Goal: Information Seeking & Learning: Learn about a topic

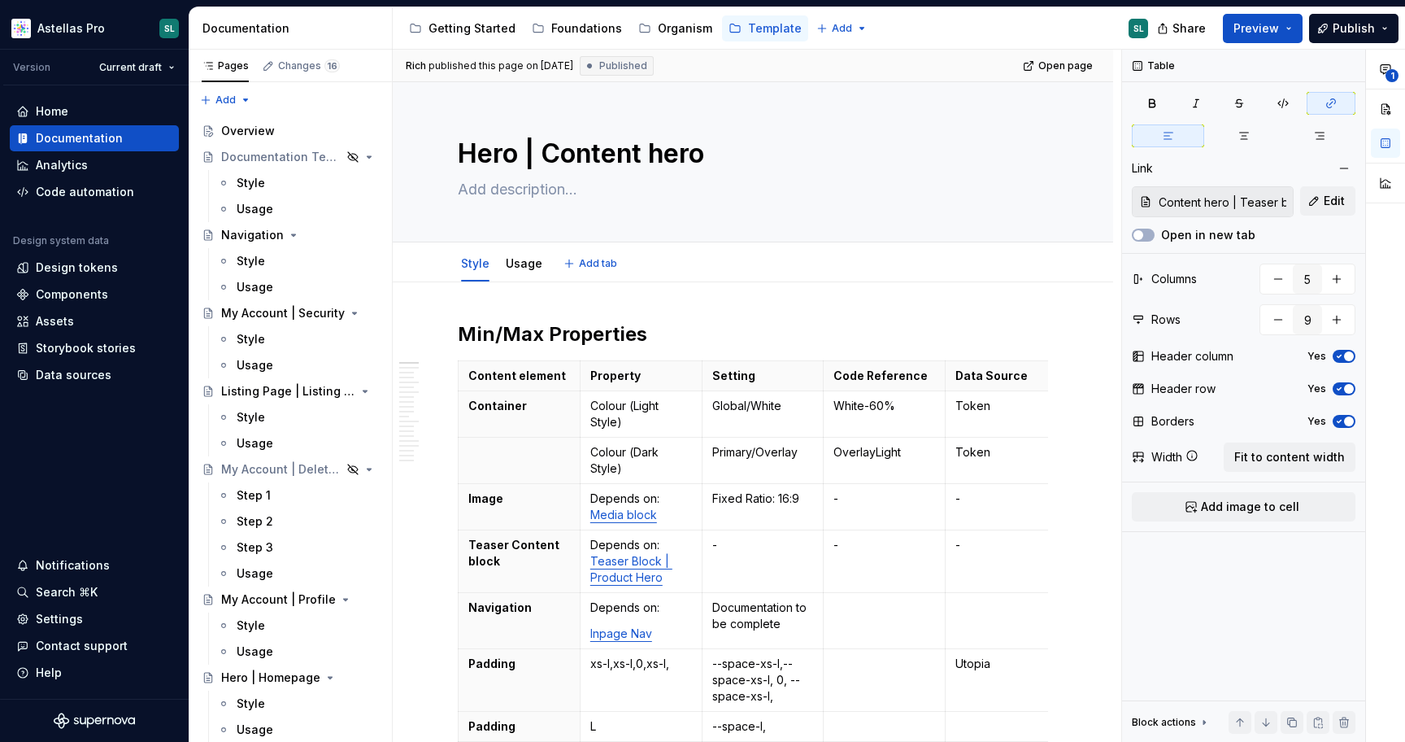
scroll to position [428, 0]
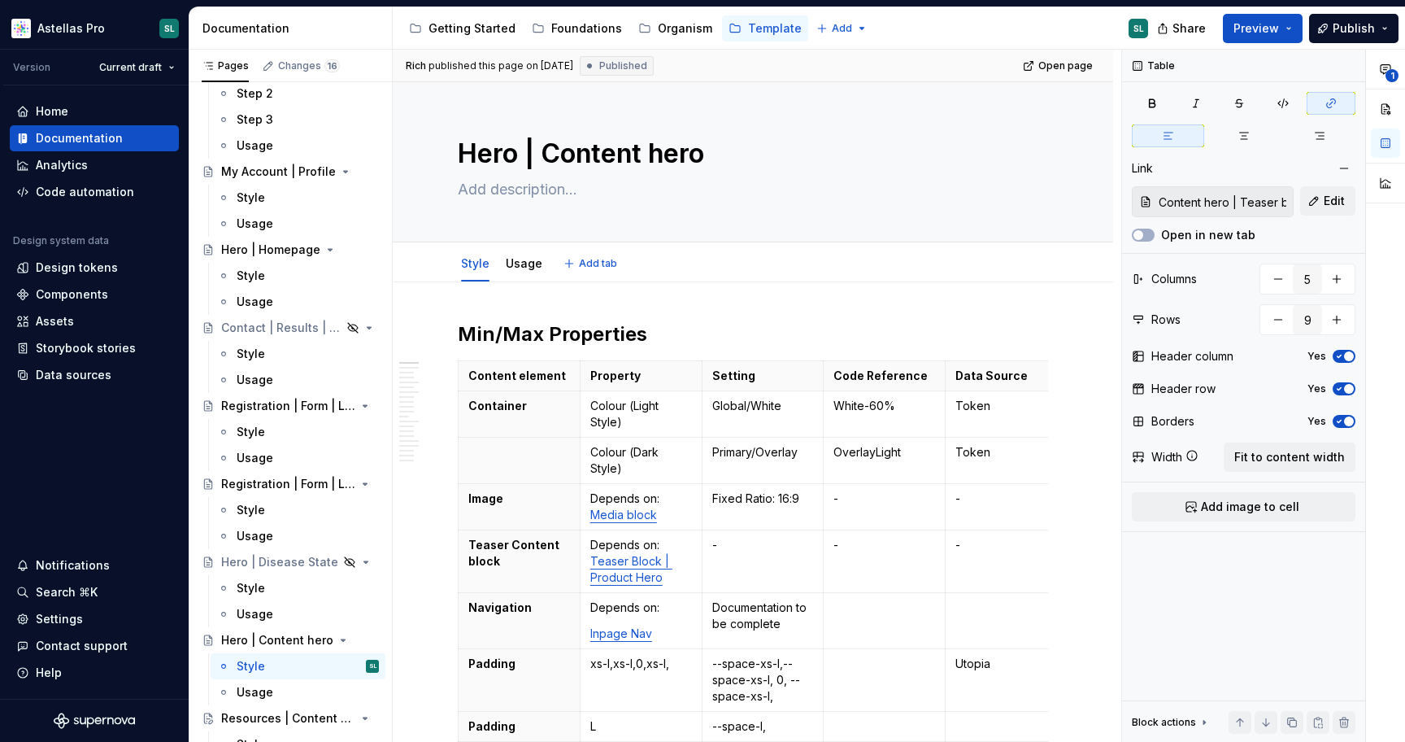
type textarea "*"
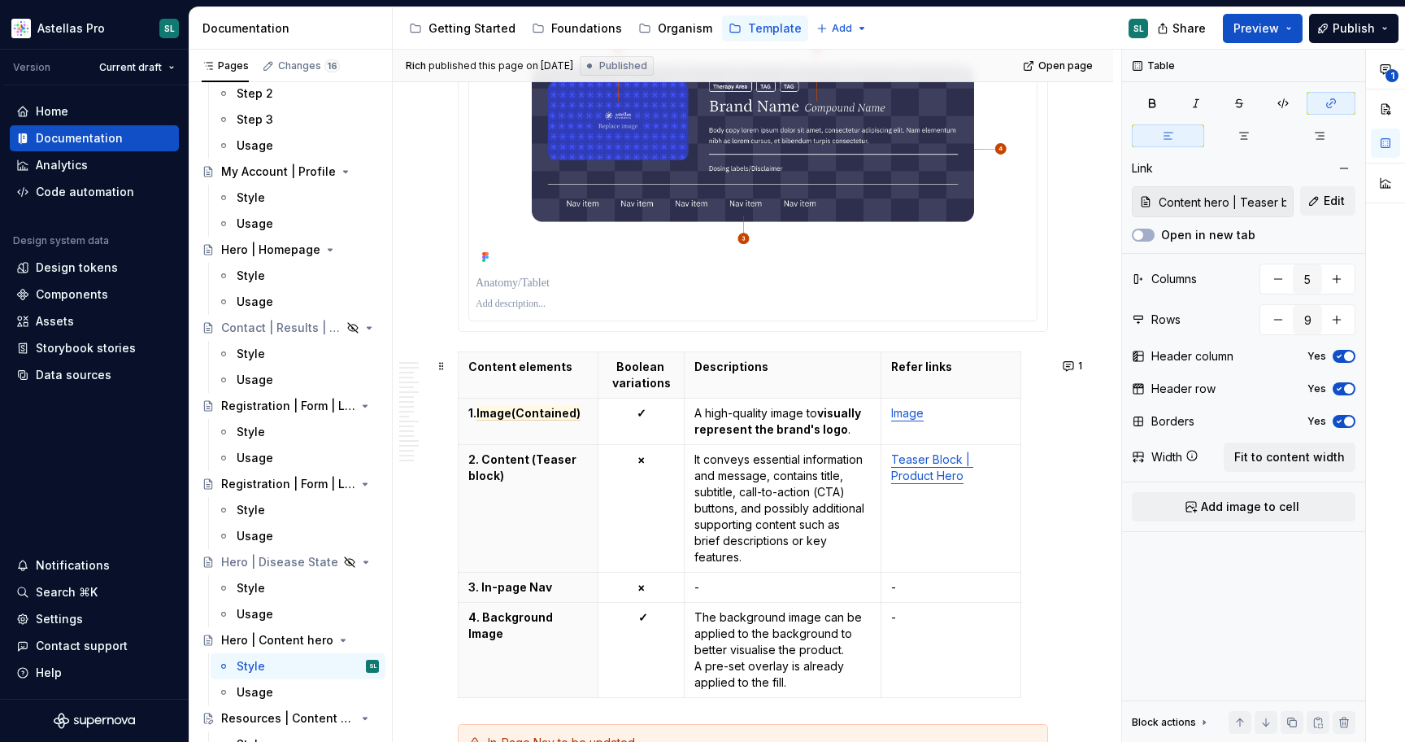
scroll to position [1312, 0]
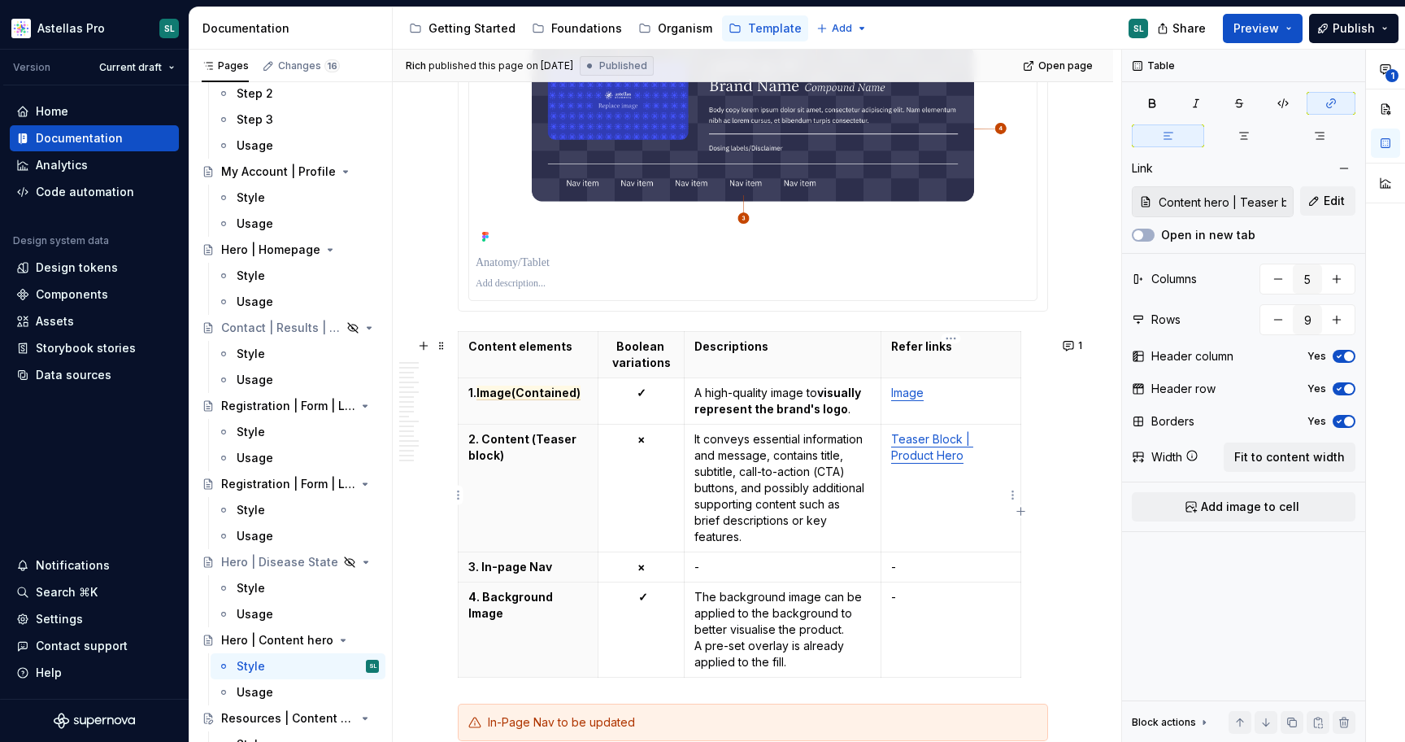
click at [928, 454] on p "Teaser Block | Product Hero" at bounding box center [951, 447] width 120 height 33
type input "4"
type input "5"
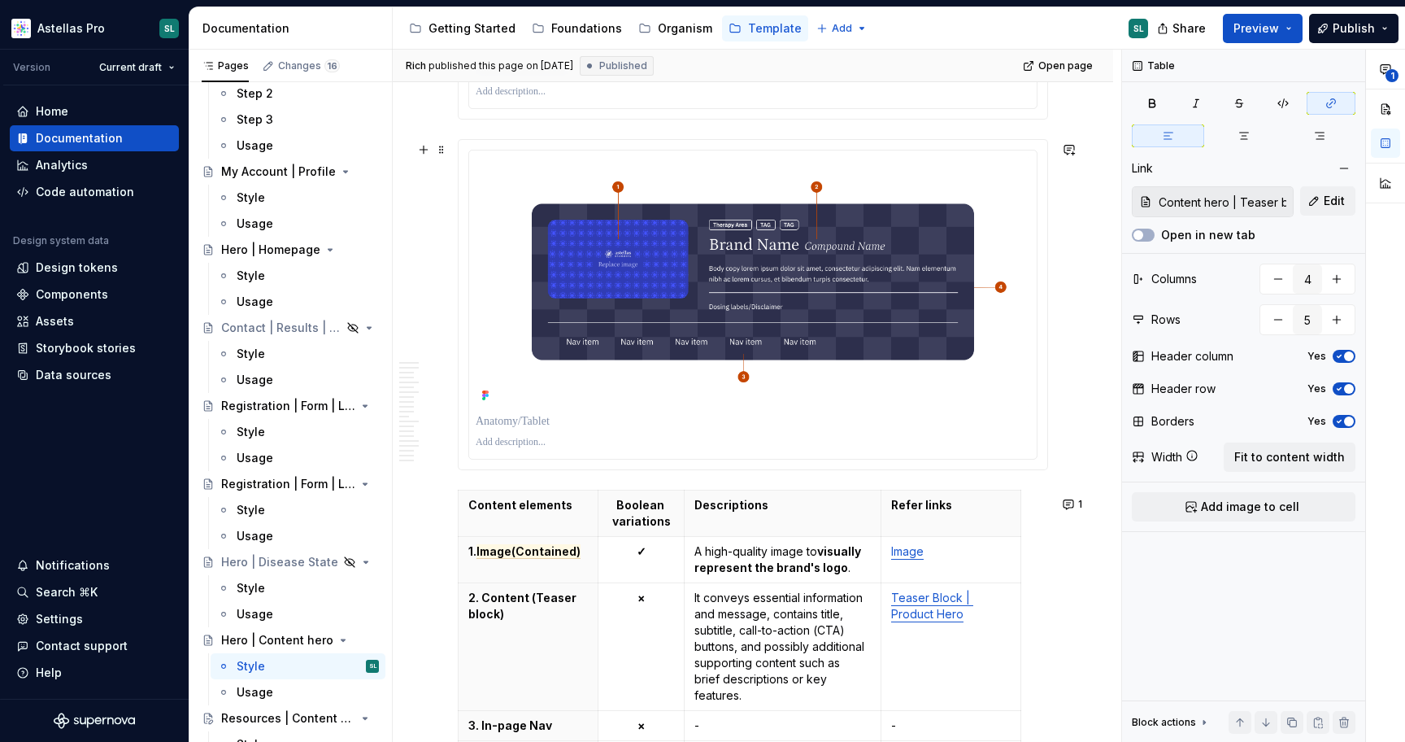
scroll to position [1140, 0]
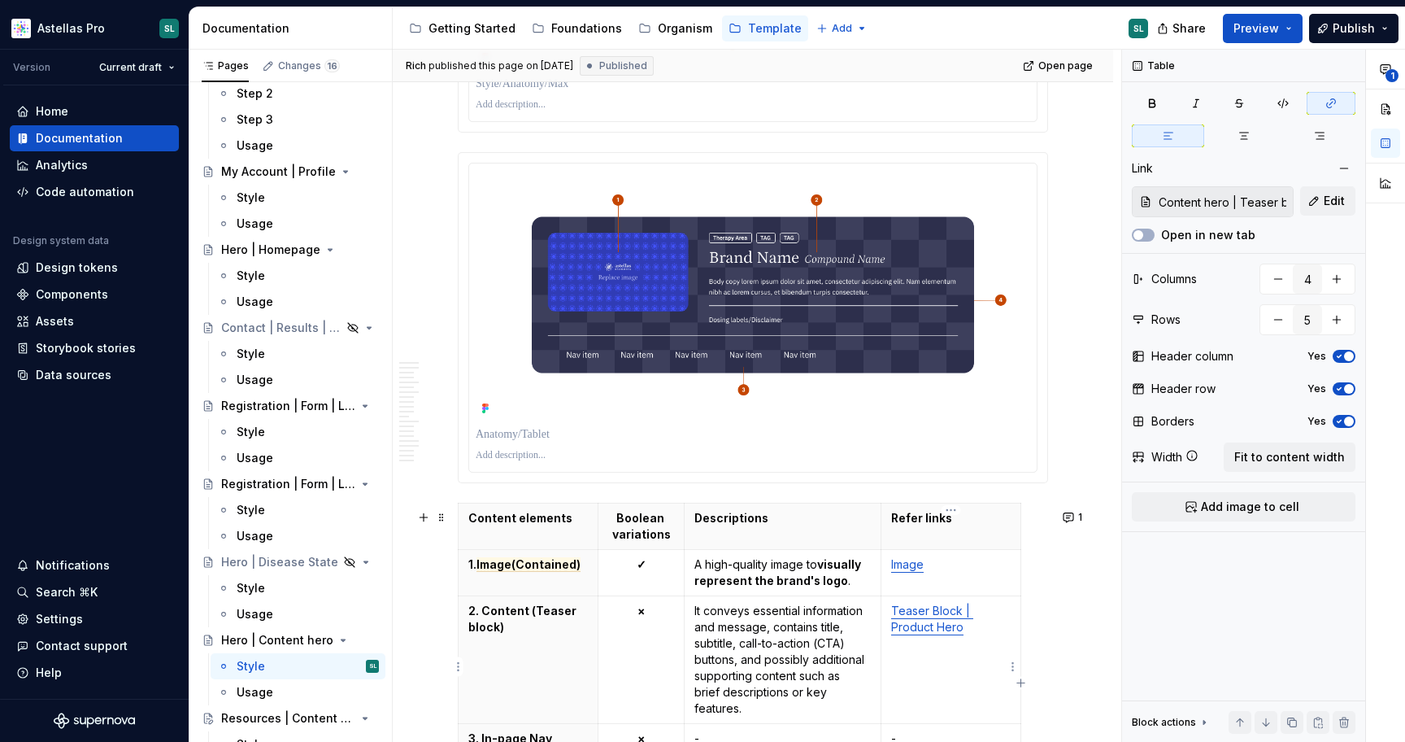
click at [929, 634] on link "Teaser Block | Product Hero" at bounding box center [932, 618] width 82 height 30
click at [963, 634] on p "Teaser Block | Product Hero" at bounding box center [951, 619] width 120 height 33
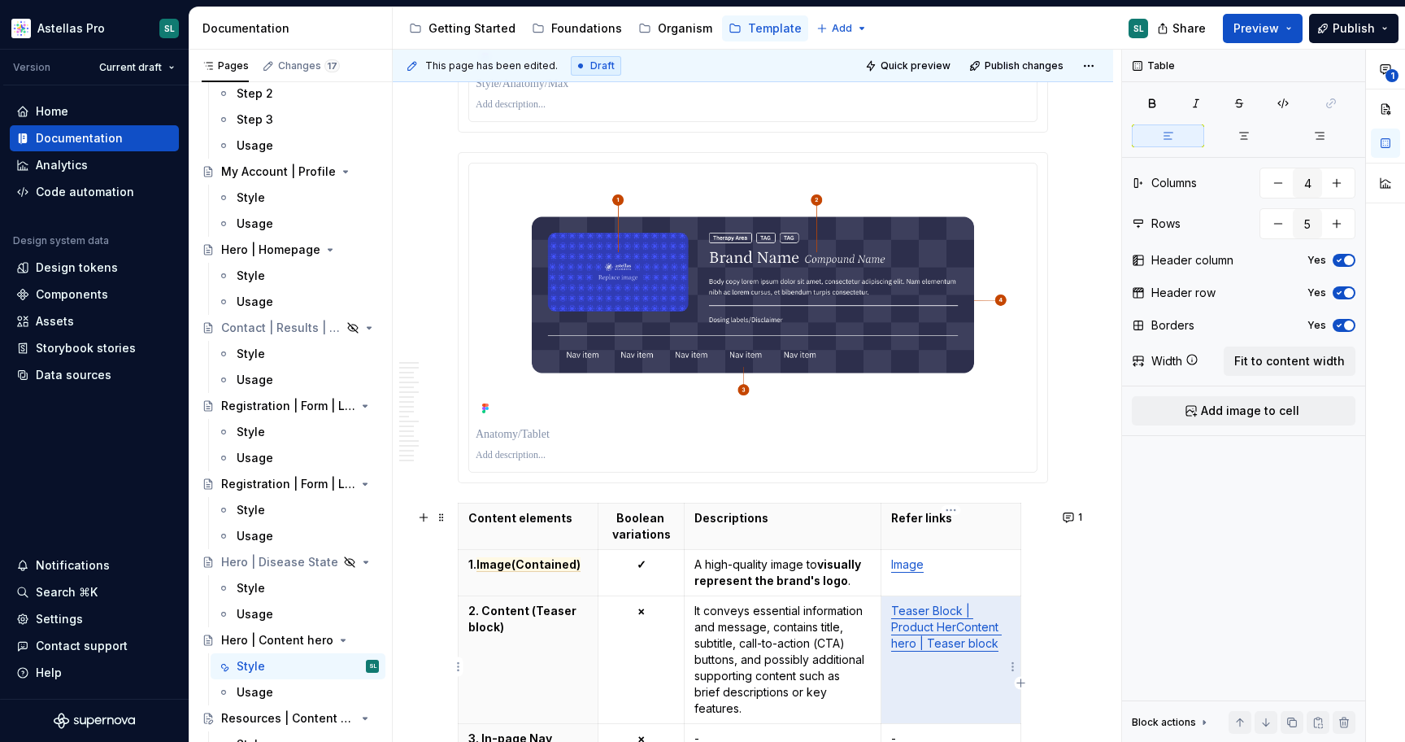
drag, startPoint x: 956, startPoint y: 634, endPoint x: 900, endPoint y: 617, distance: 59.7
click at [900, 617] on link "Teaser Block | Product HerContent hero | Teaser block" at bounding box center [946, 626] width 111 height 46
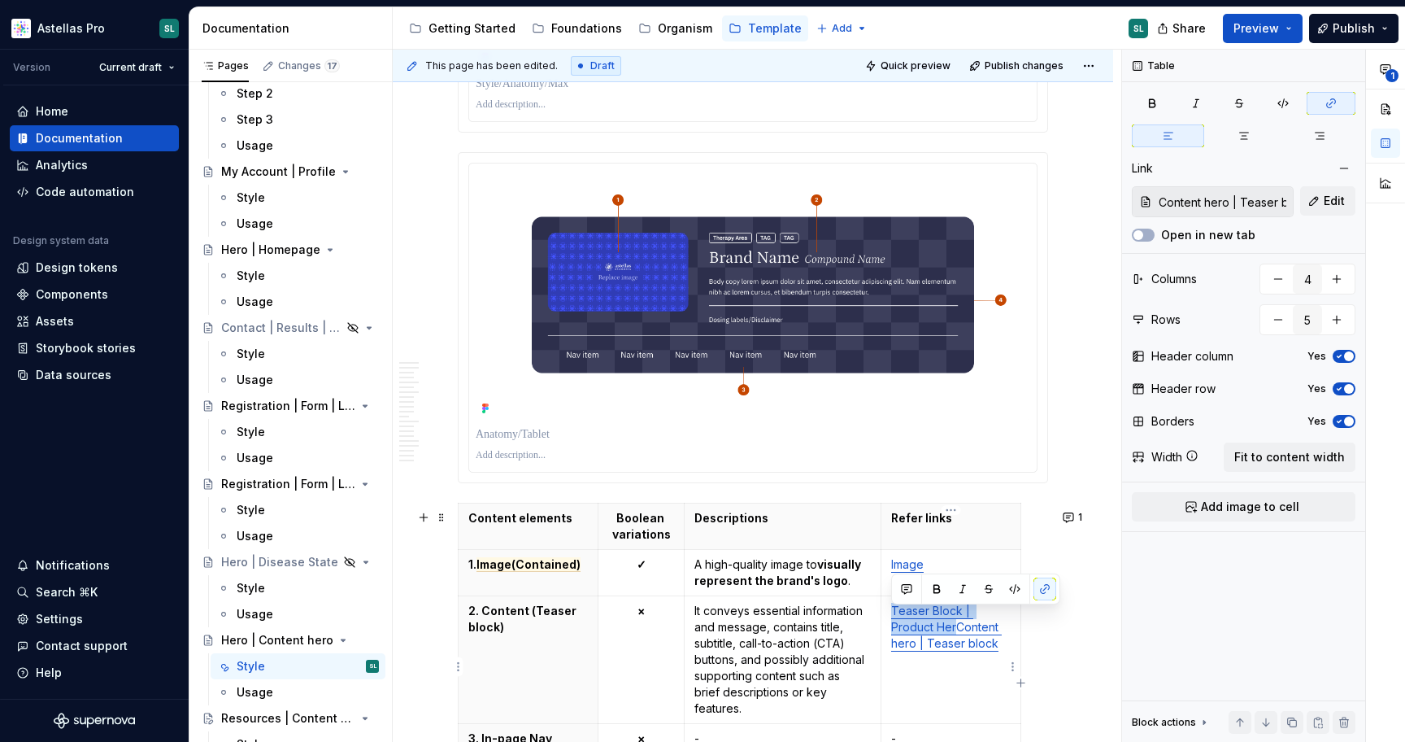
drag, startPoint x: 954, startPoint y: 632, endPoint x: 891, endPoint y: 621, distance: 63.7
click at [891, 621] on link "Teaser Block | Product HerContent hero | Teaser block" at bounding box center [946, 626] width 111 height 46
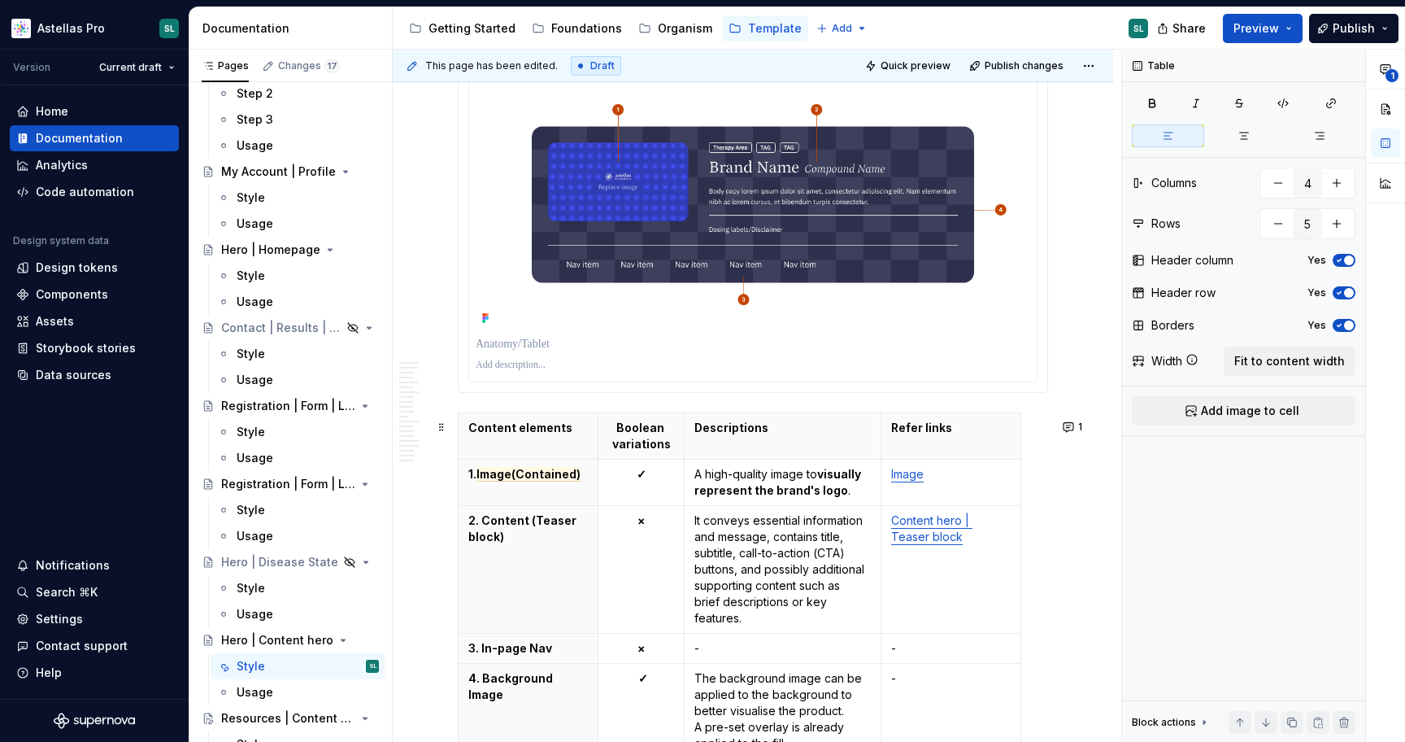
scroll to position [1235, 0]
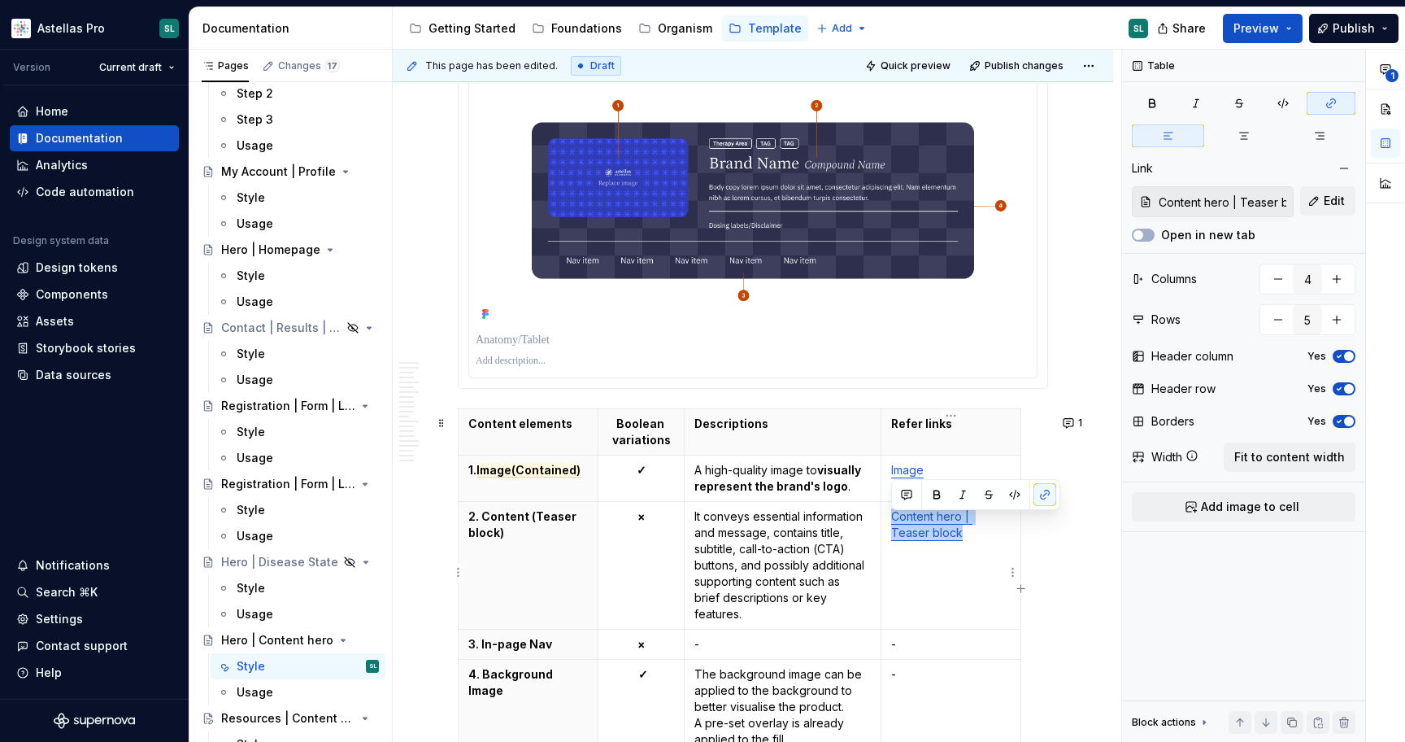
drag, startPoint x: 971, startPoint y: 544, endPoint x: 893, endPoint y: 525, distance: 80.3
click at [893, 525] on p "Content hero | Teaser block" at bounding box center [951, 524] width 120 height 33
copy link "Content hero | Teaser block"
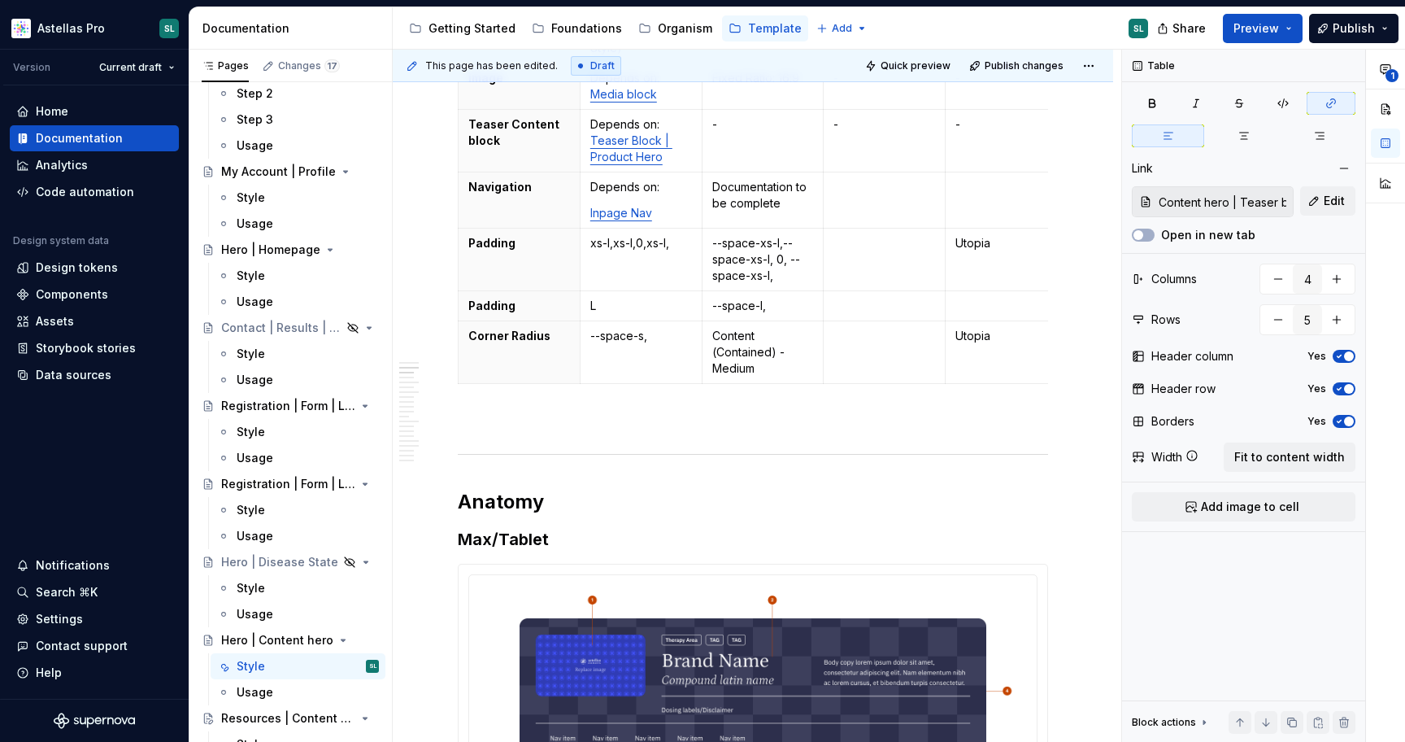
scroll to position [405, 0]
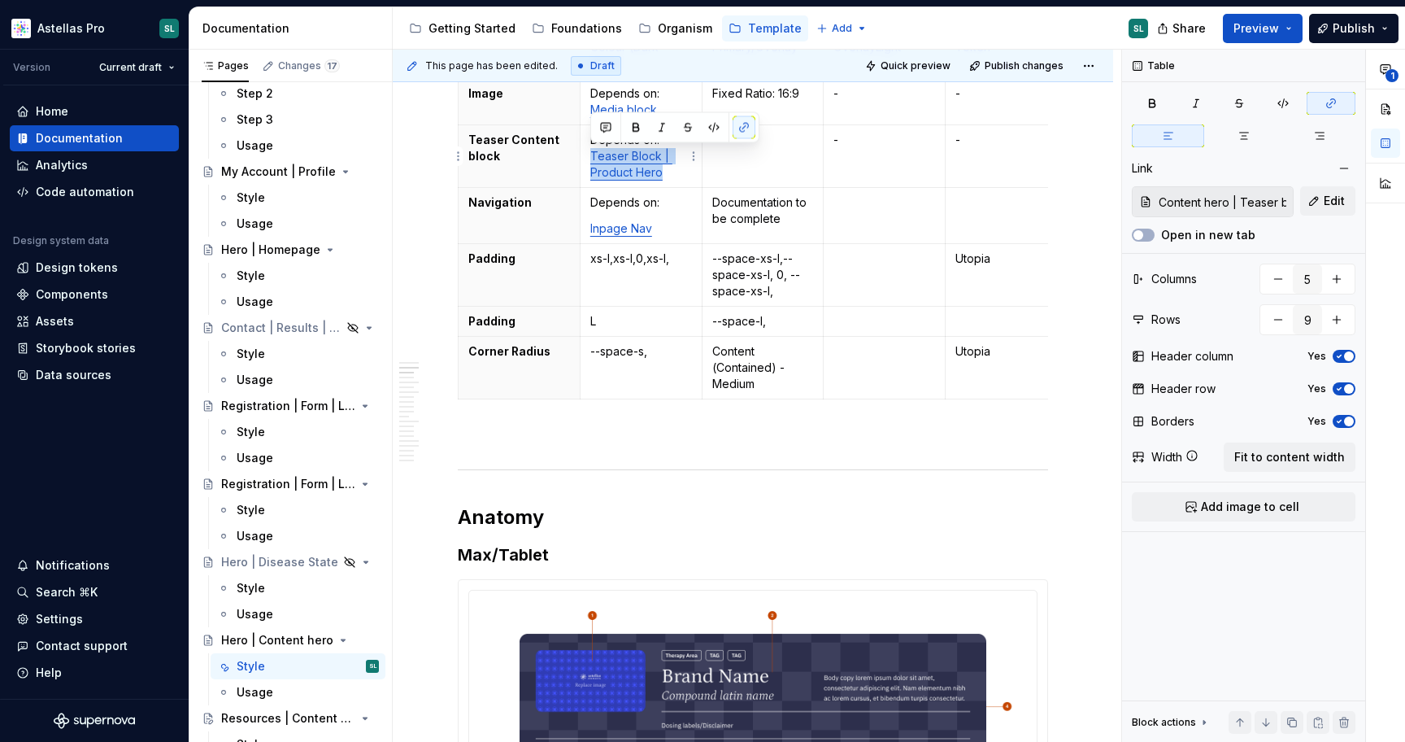
drag, startPoint x: 661, startPoint y: 170, endPoint x: 590, endPoint y: 158, distance: 71.8
click at [590, 158] on link "Teaser Block | Product Hero" at bounding box center [631, 164] width 82 height 30
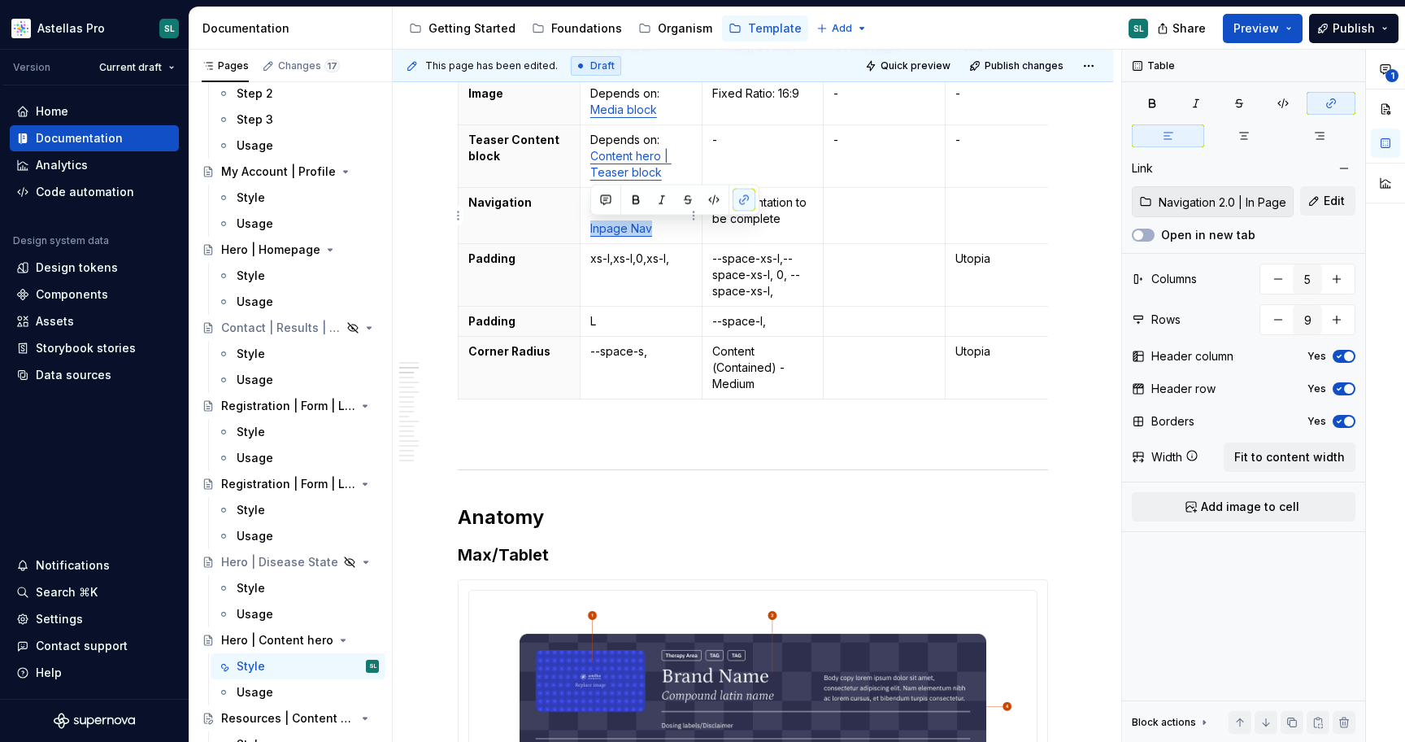
drag, startPoint x: 651, startPoint y: 229, endPoint x: 590, endPoint y: 228, distance: 61.8
click at [590, 228] on p "Inpage Nav" at bounding box center [641, 228] width 102 height 16
copy link "Inpage Nav"
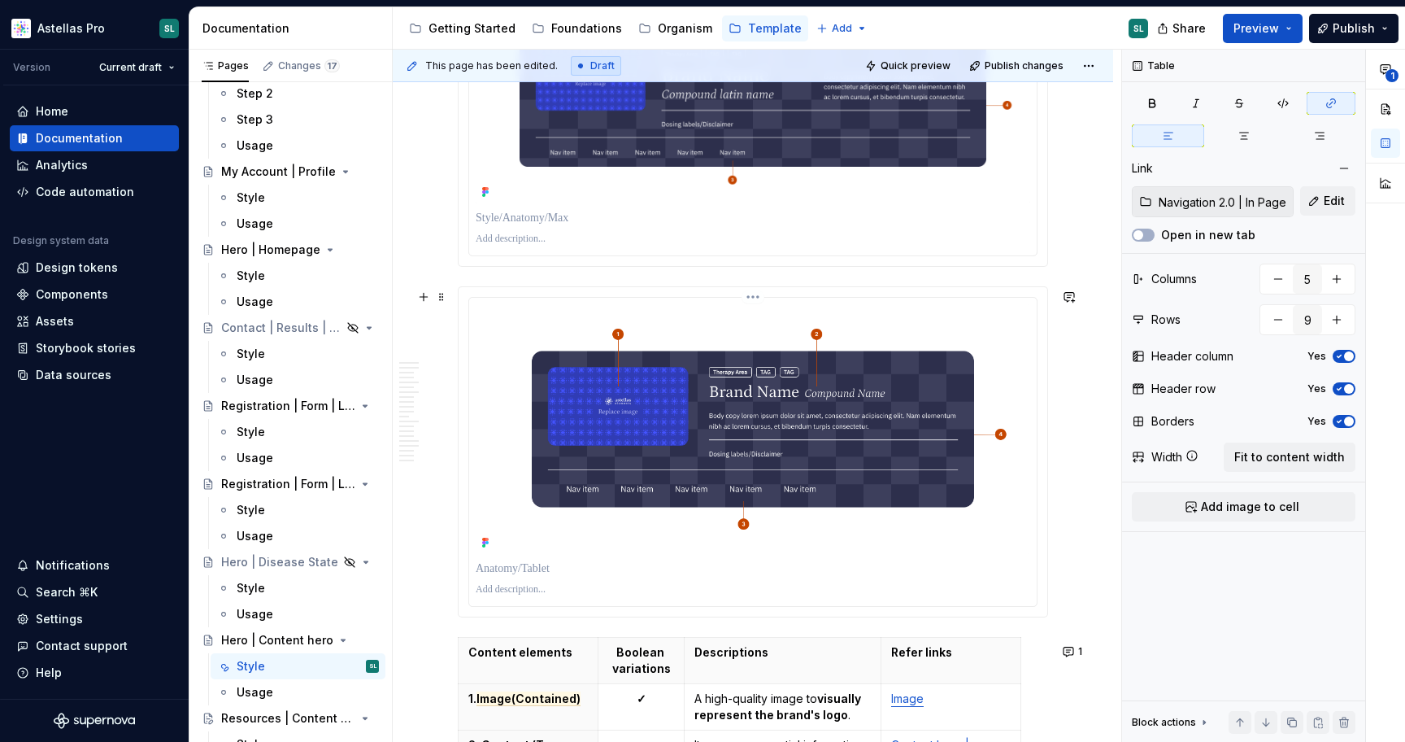
scroll to position [1012, 0]
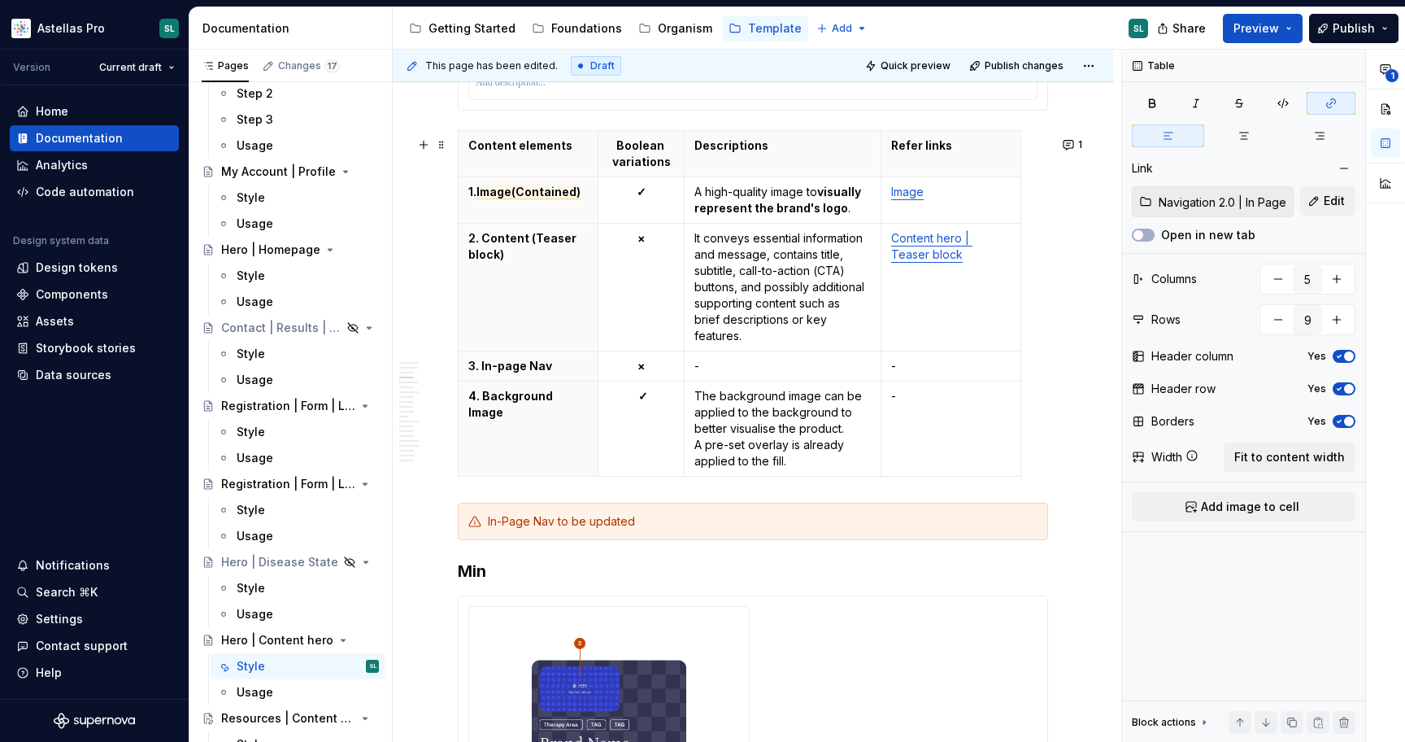
copy link "Inpage Nav"
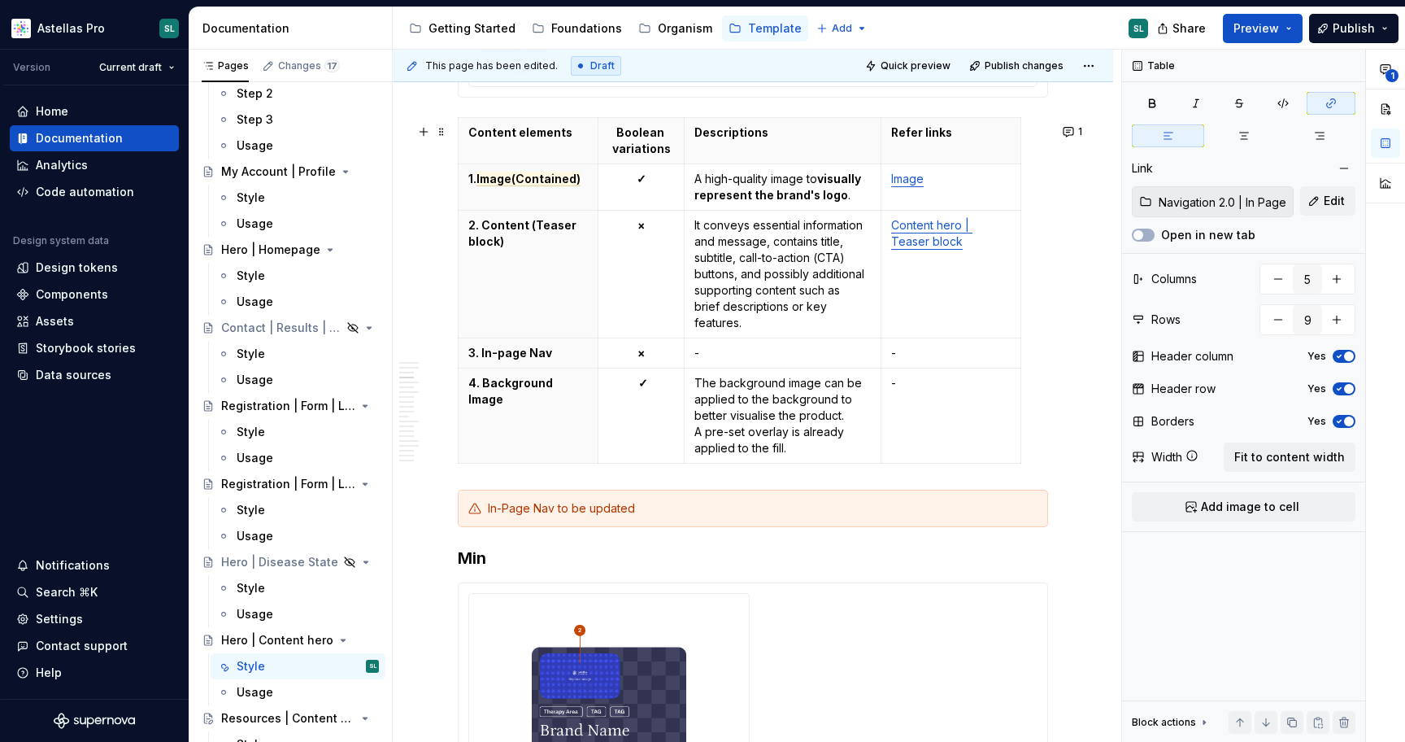
scroll to position [1534, 0]
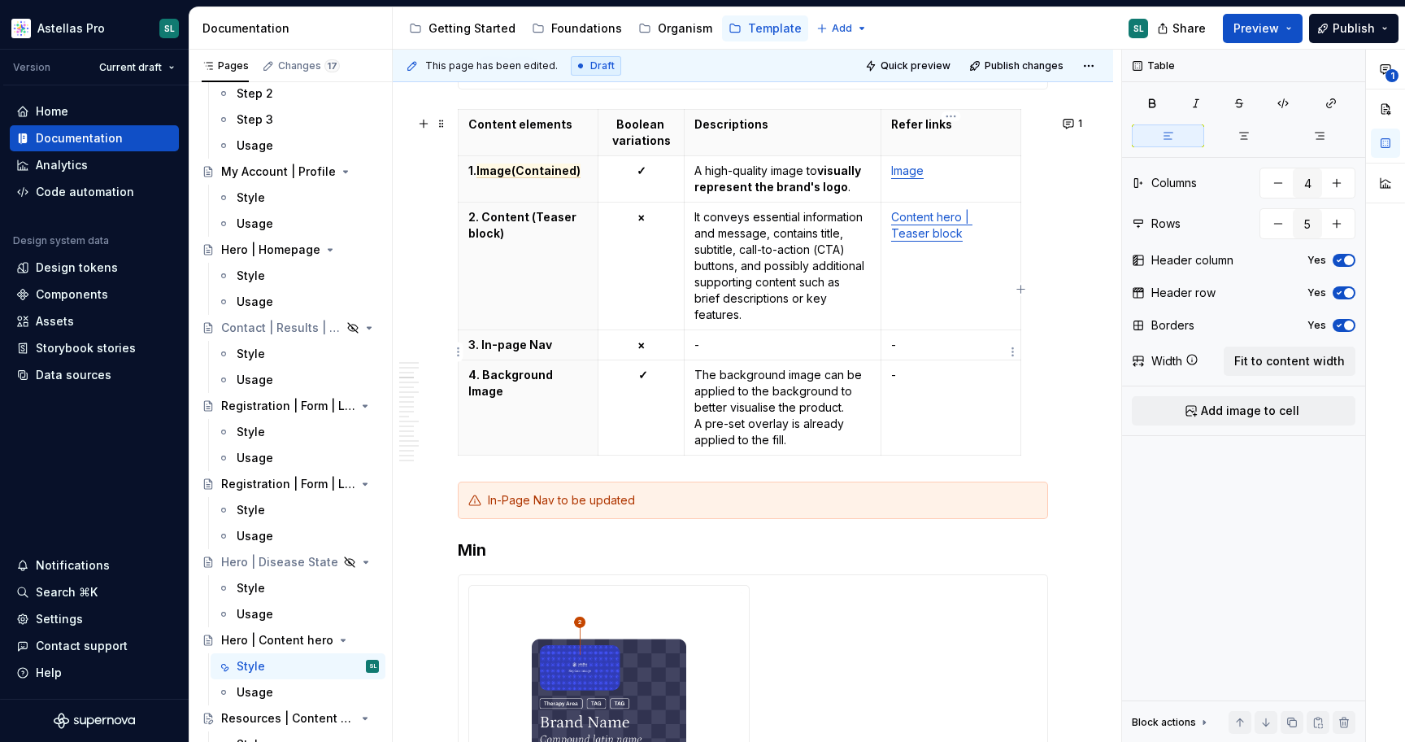
click at [912, 345] on p "-" at bounding box center [951, 345] width 120 height 16
click at [792, 353] on p "-" at bounding box center [783, 345] width 176 height 16
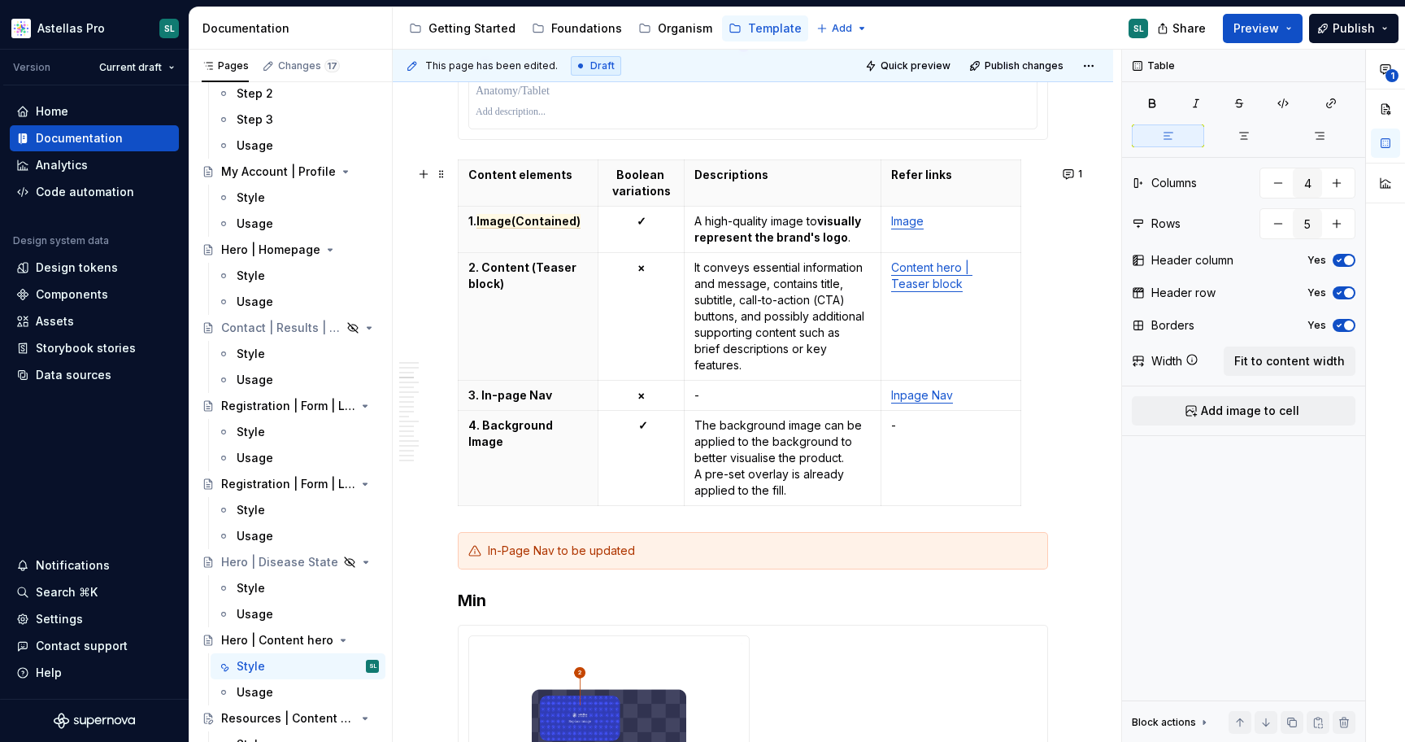
scroll to position [1466, 0]
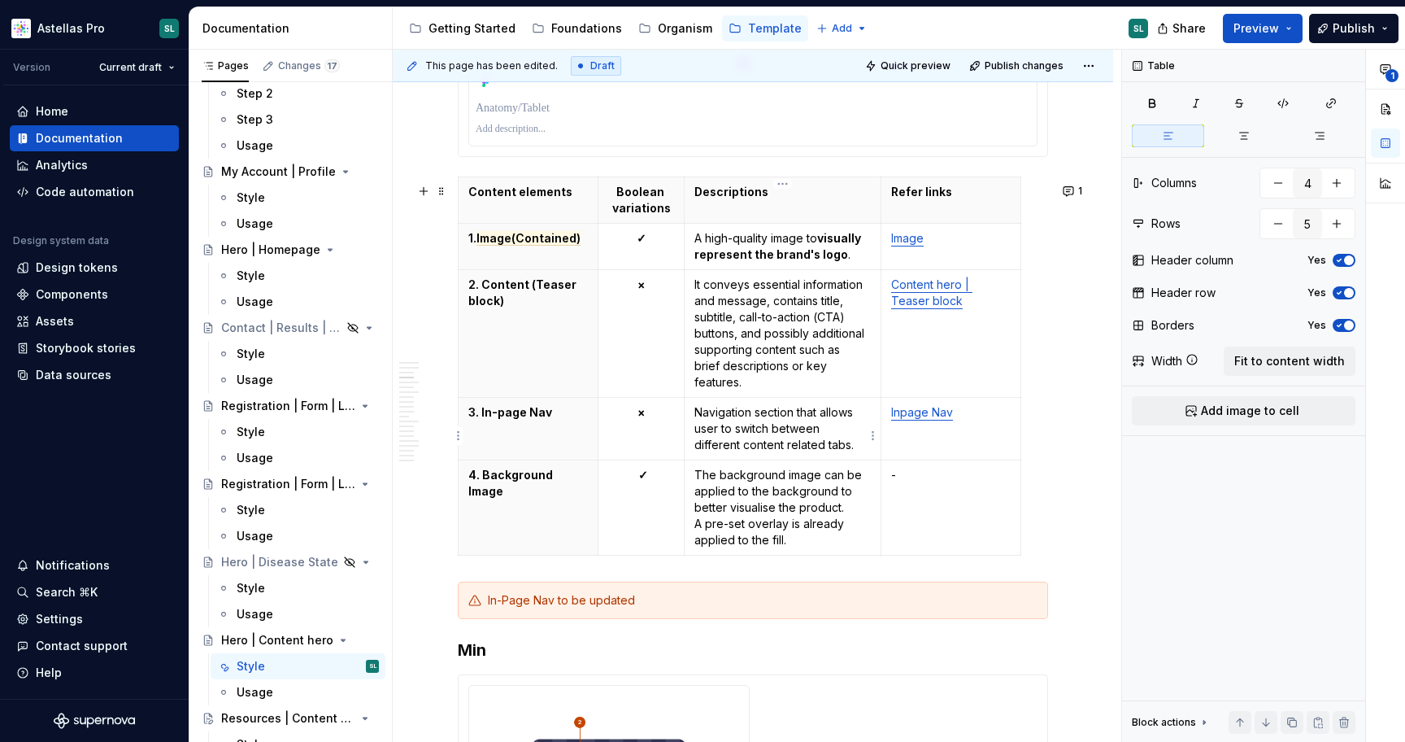
click at [850, 453] on p "Navigation section that allows user to switch between different content related…" at bounding box center [783, 428] width 176 height 49
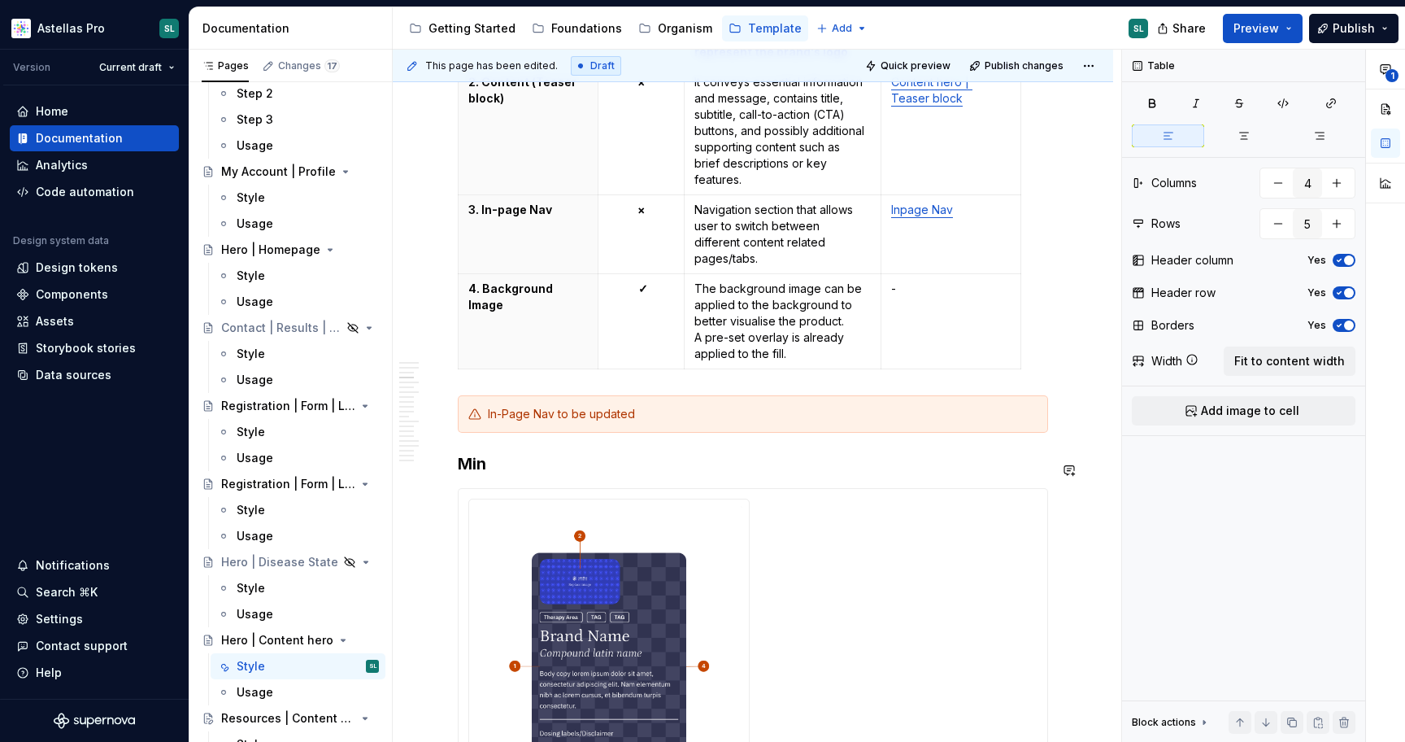
scroll to position [1666, 0]
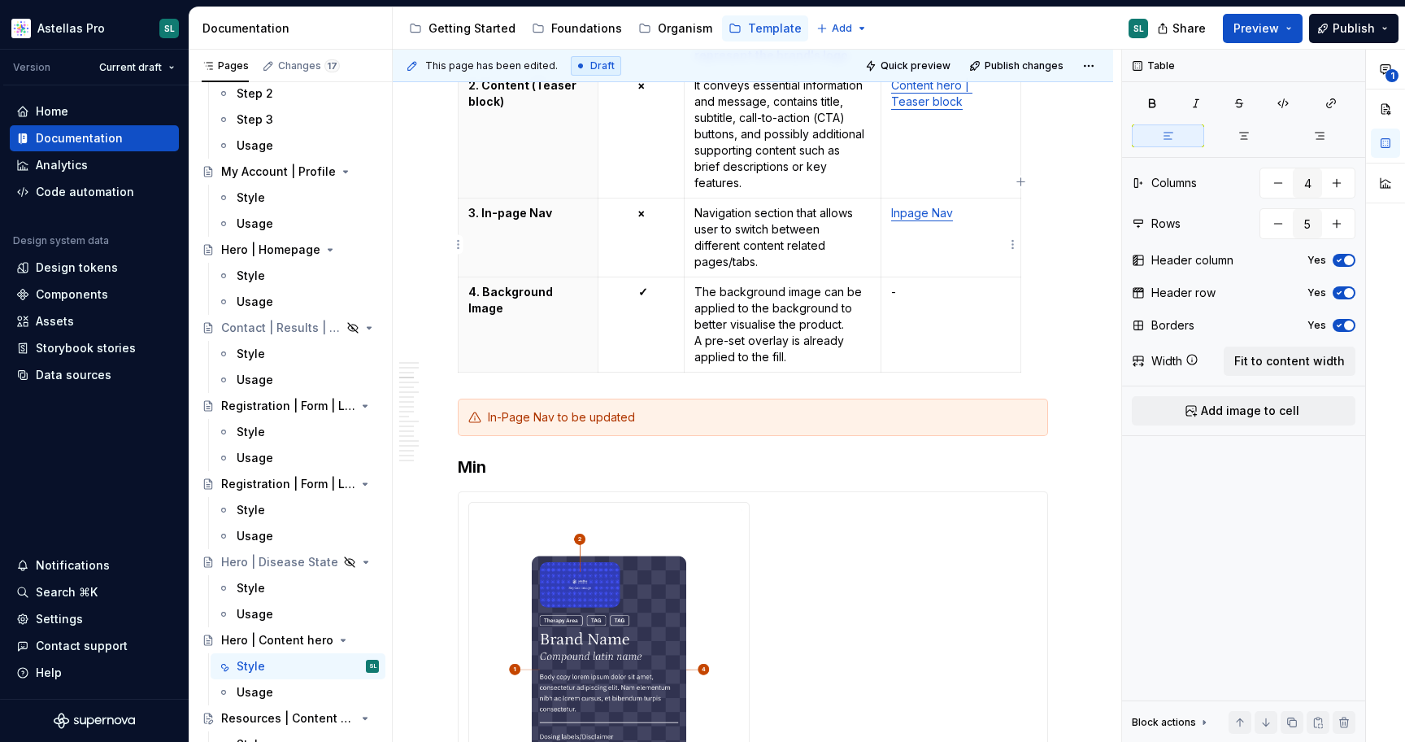
click at [922, 219] on link "Inpage Nav" at bounding box center [922, 213] width 62 height 14
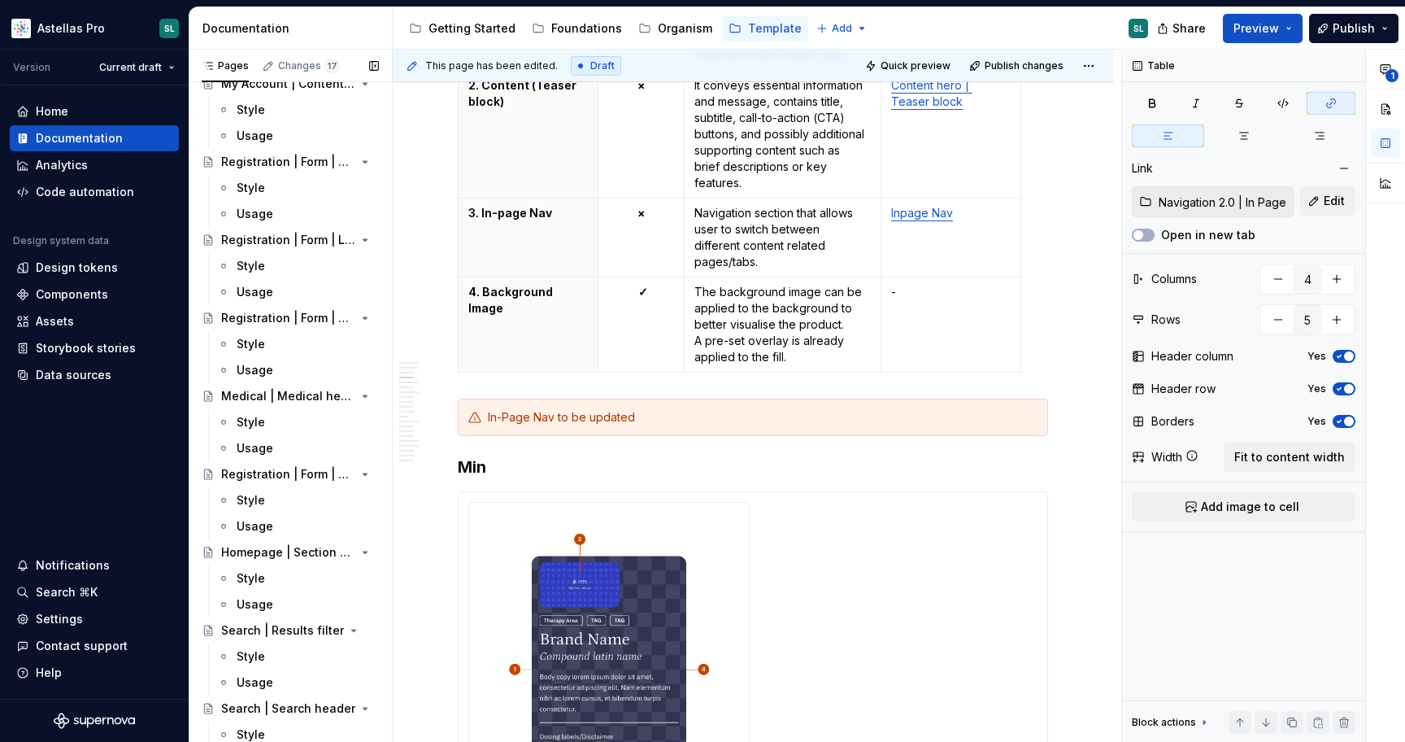
scroll to position [1480, 0]
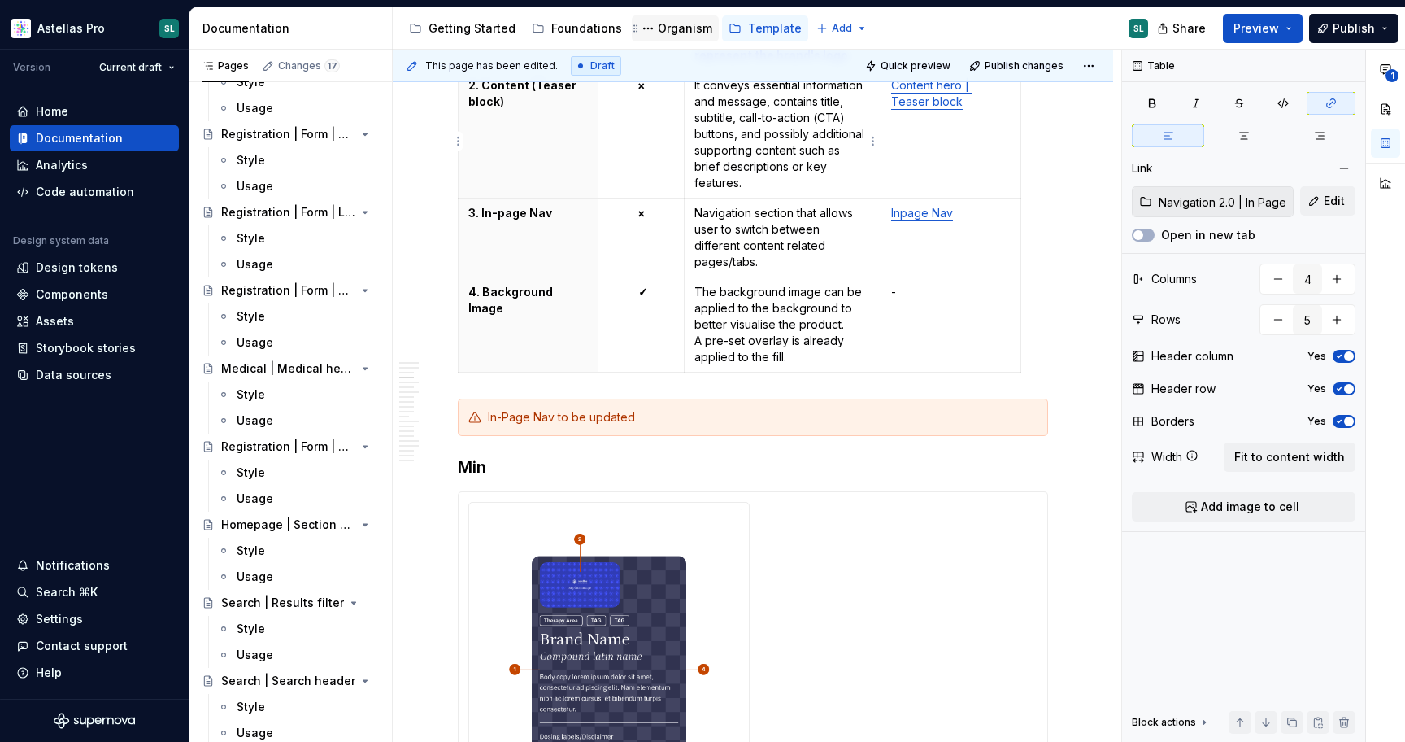
click at [678, 26] on div "Organism" at bounding box center [685, 28] width 54 height 16
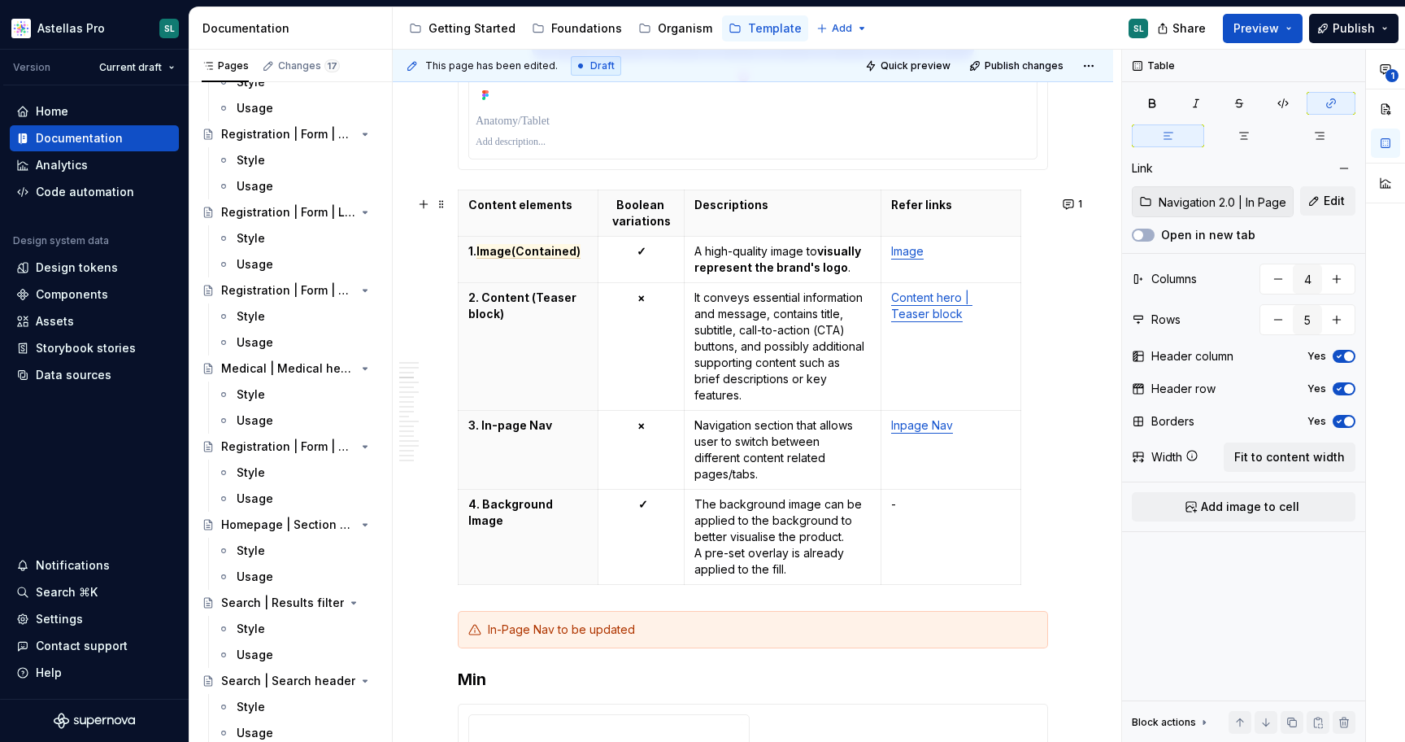
scroll to position [1439, 0]
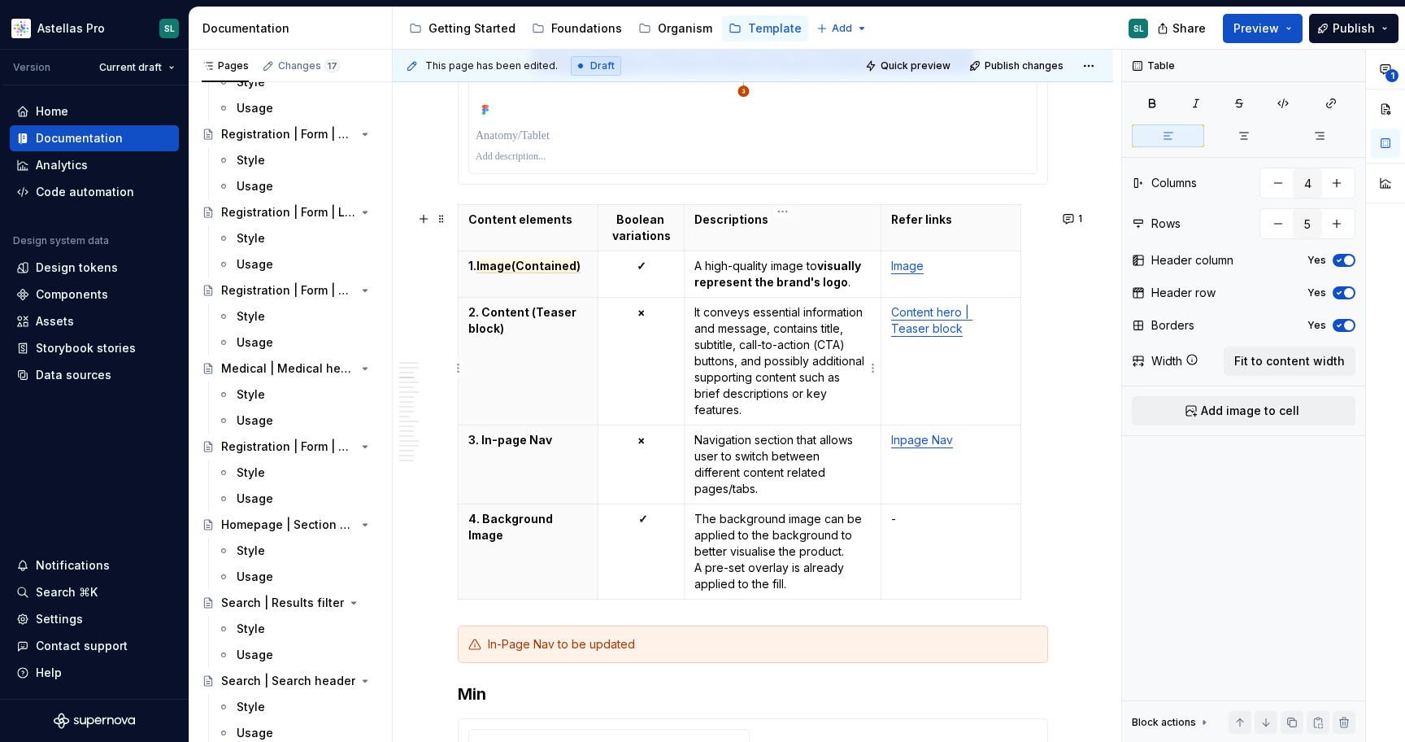
drag, startPoint x: 740, startPoint y: 368, endPoint x: 736, endPoint y: 345, distance: 23.9
click at [736, 345] on p "It conveys essential information and message, contains title, subtitle, call-to…" at bounding box center [783, 361] width 176 height 114
drag, startPoint x: 765, startPoint y: 368, endPoint x: 743, endPoint y: 352, distance: 27.3
click at [743, 352] on p "It conveys essential information and message, contains title, subtitle, call-to…" at bounding box center [783, 361] width 176 height 114
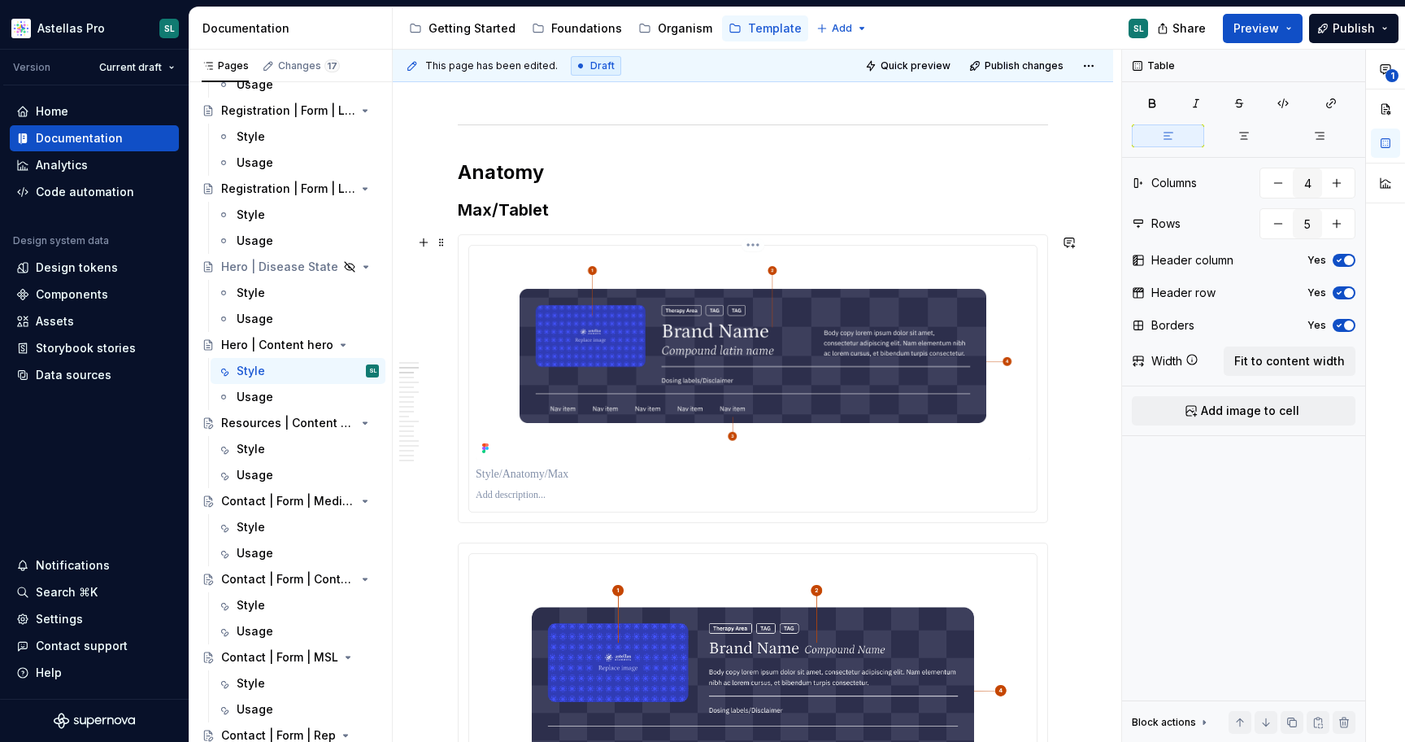
scroll to position [742, 0]
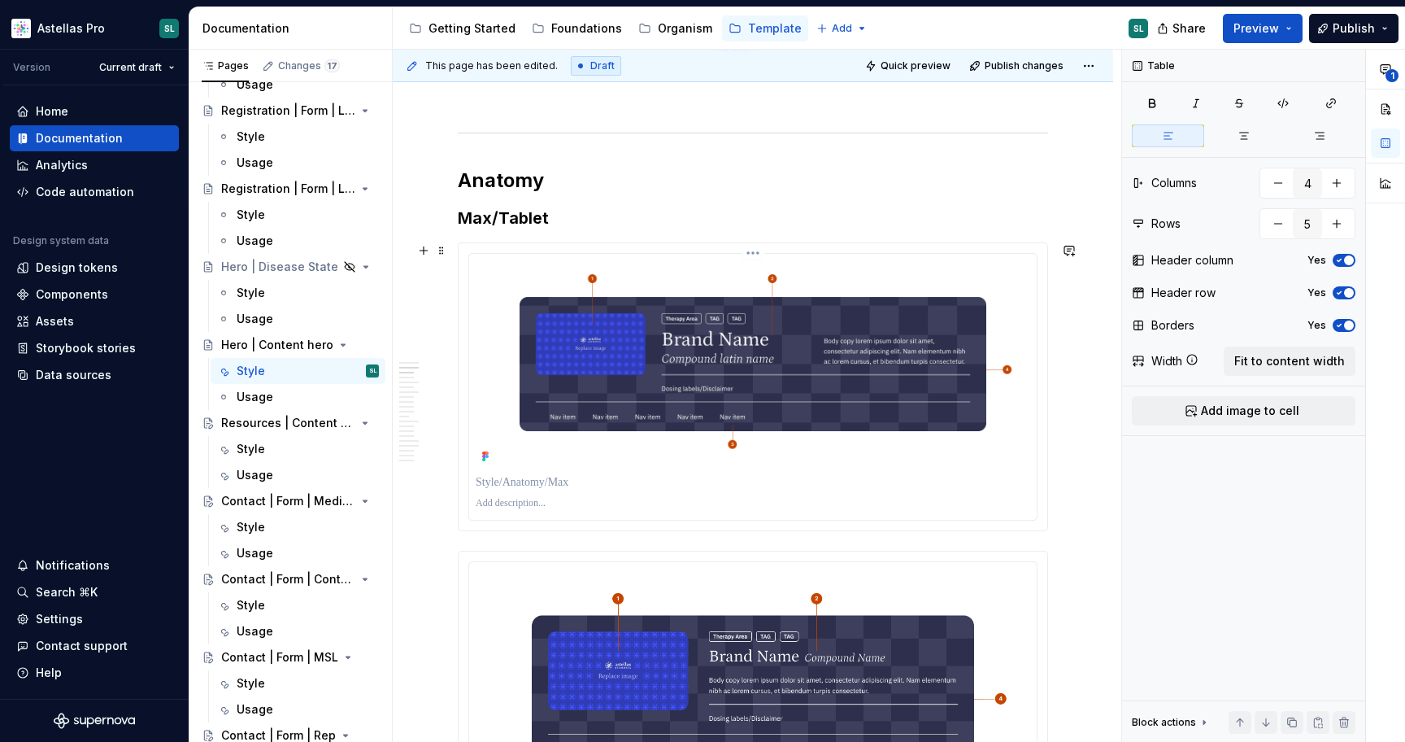
click at [756, 252] on html "Astellas Pro SL Version Current draft Home Documentation Analytics Code automat…" at bounding box center [702, 371] width 1405 height 742
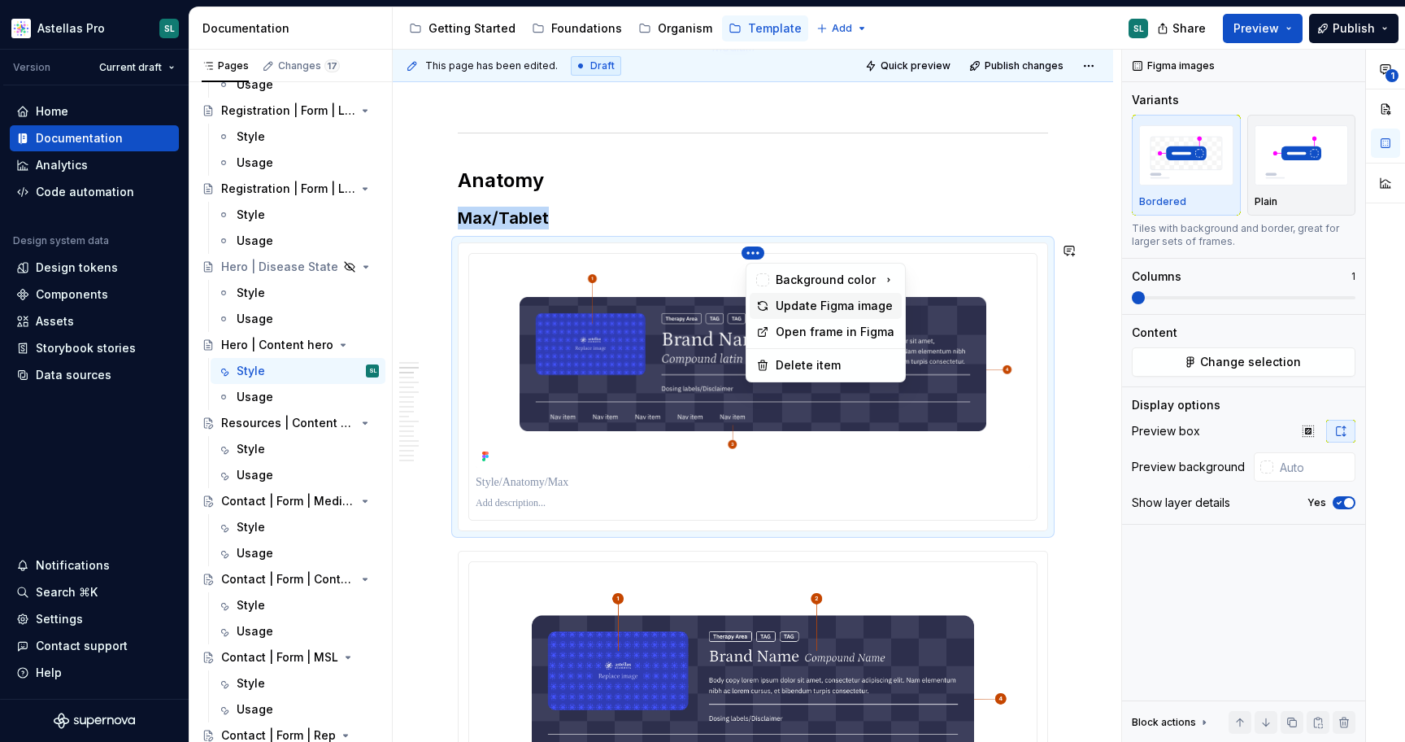
click at [808, 298] on div "Update Figma image" at bounding box center [836, 306] width 120 height 16
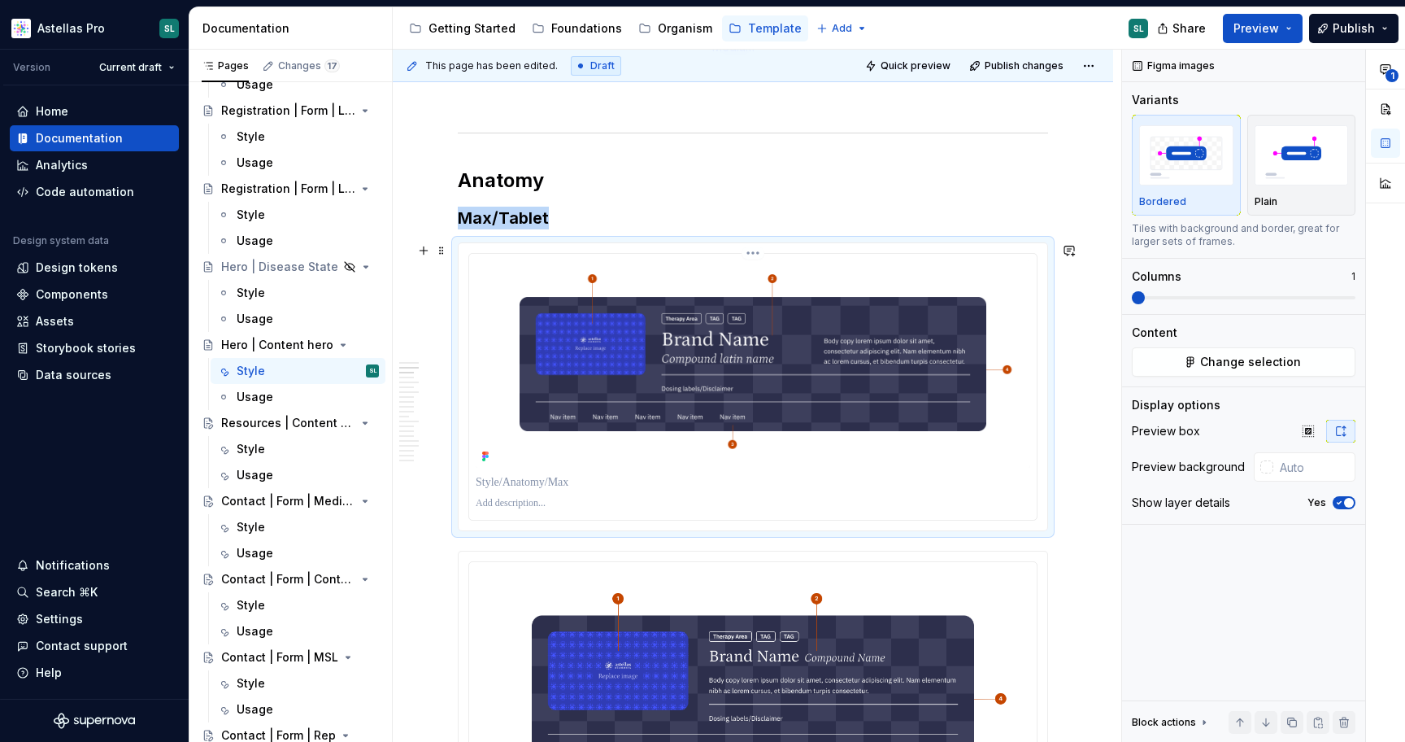
click at [485, 458] on icon at bounding box center [483, 456] width 3 height 3
type textarea "*"
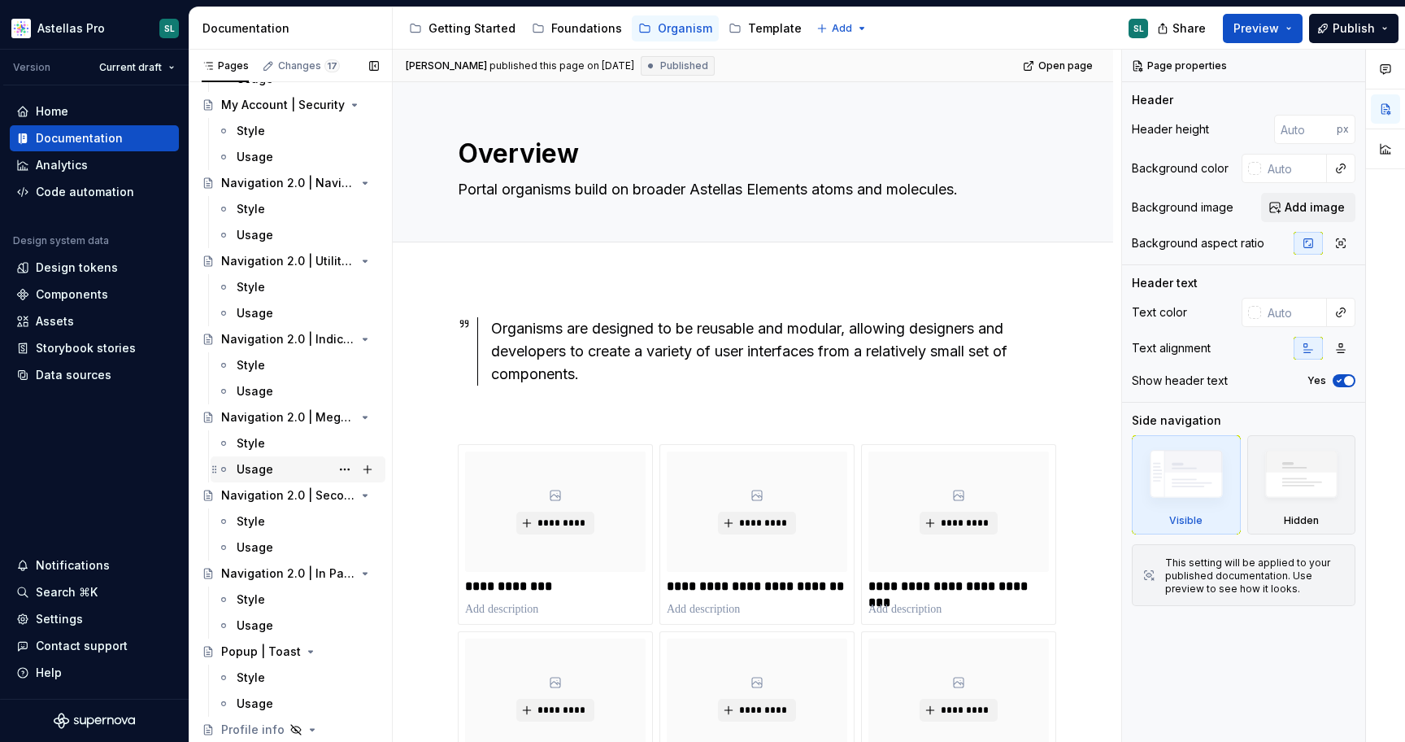
scroll to position [1937, 0]
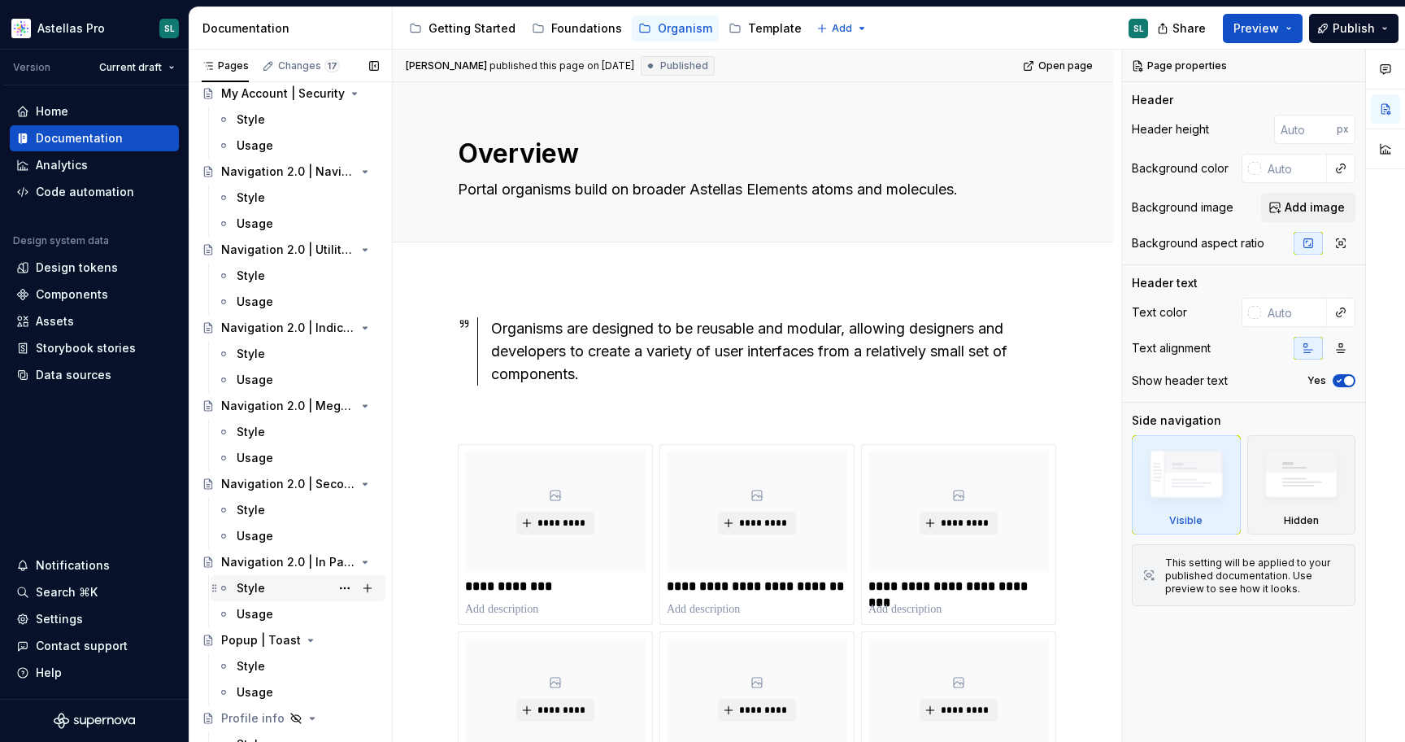
click at [255, 582] on div "Style" at bounding box center [251, 588] width 28 height 16
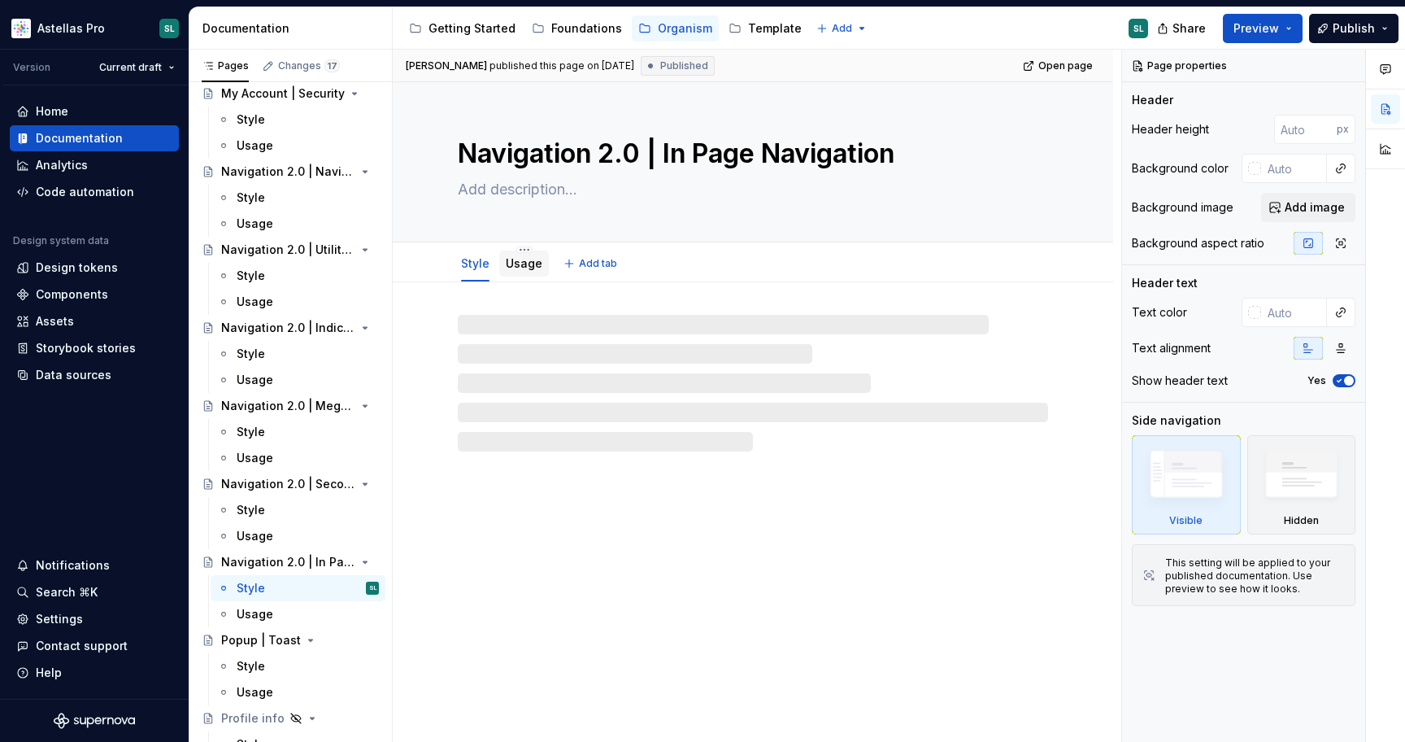
click at [511, 270] on link "Usage" at bounding box center [524, 263] width 37 height 14
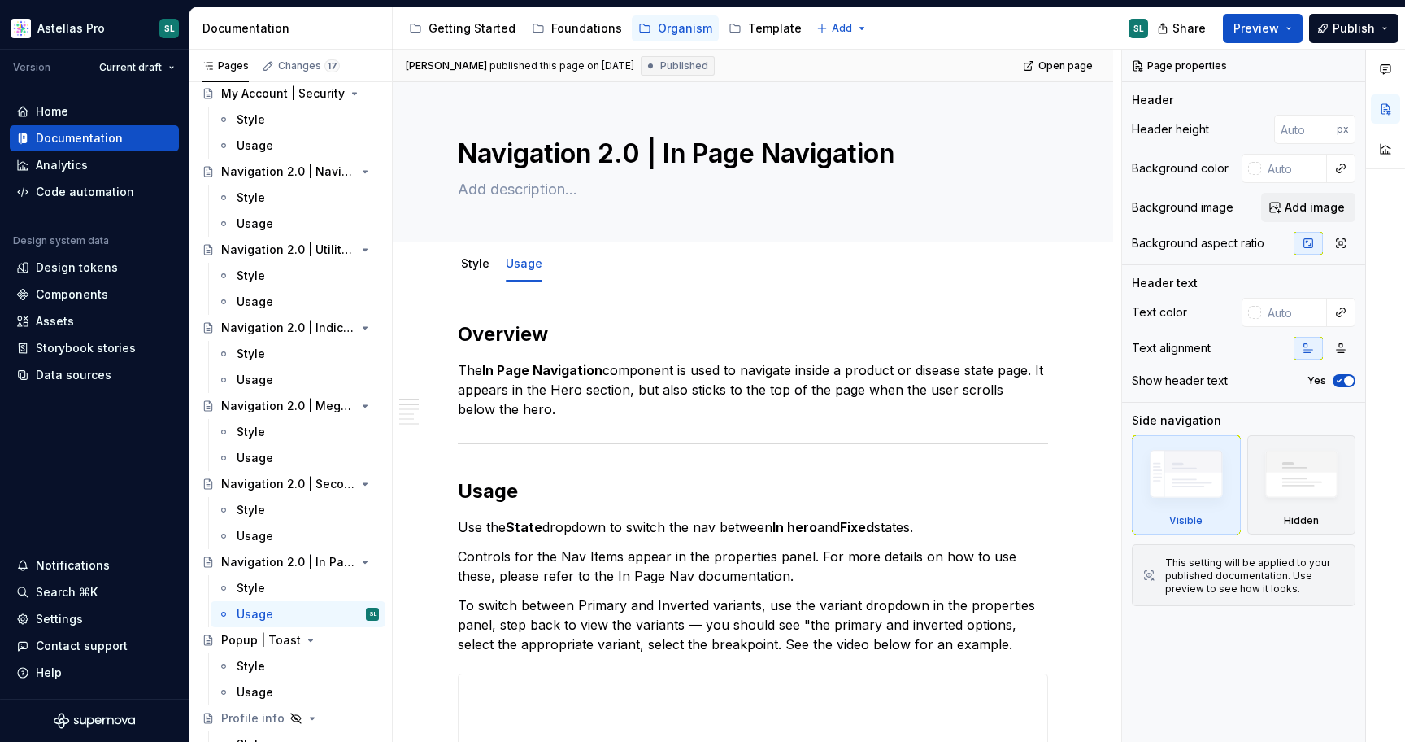
type textarea "*"
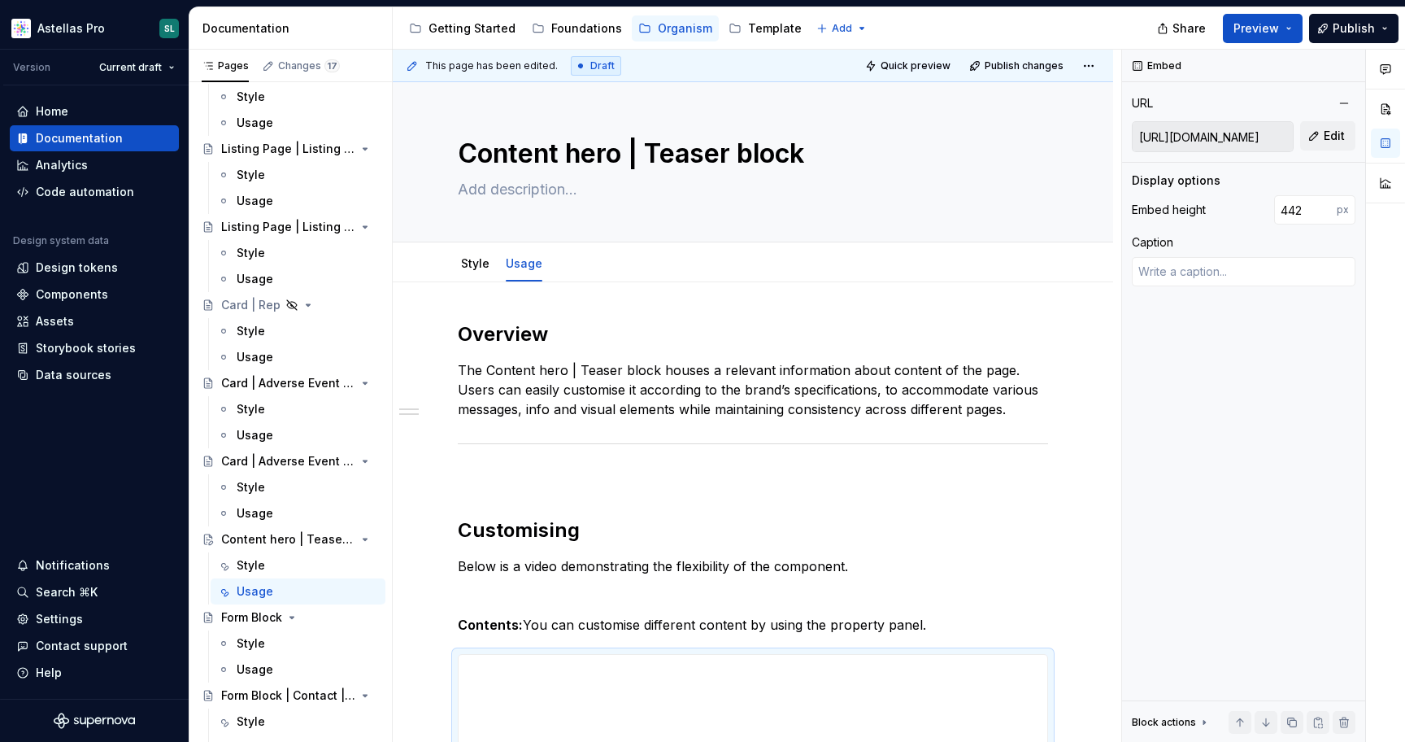
type textarea "*"
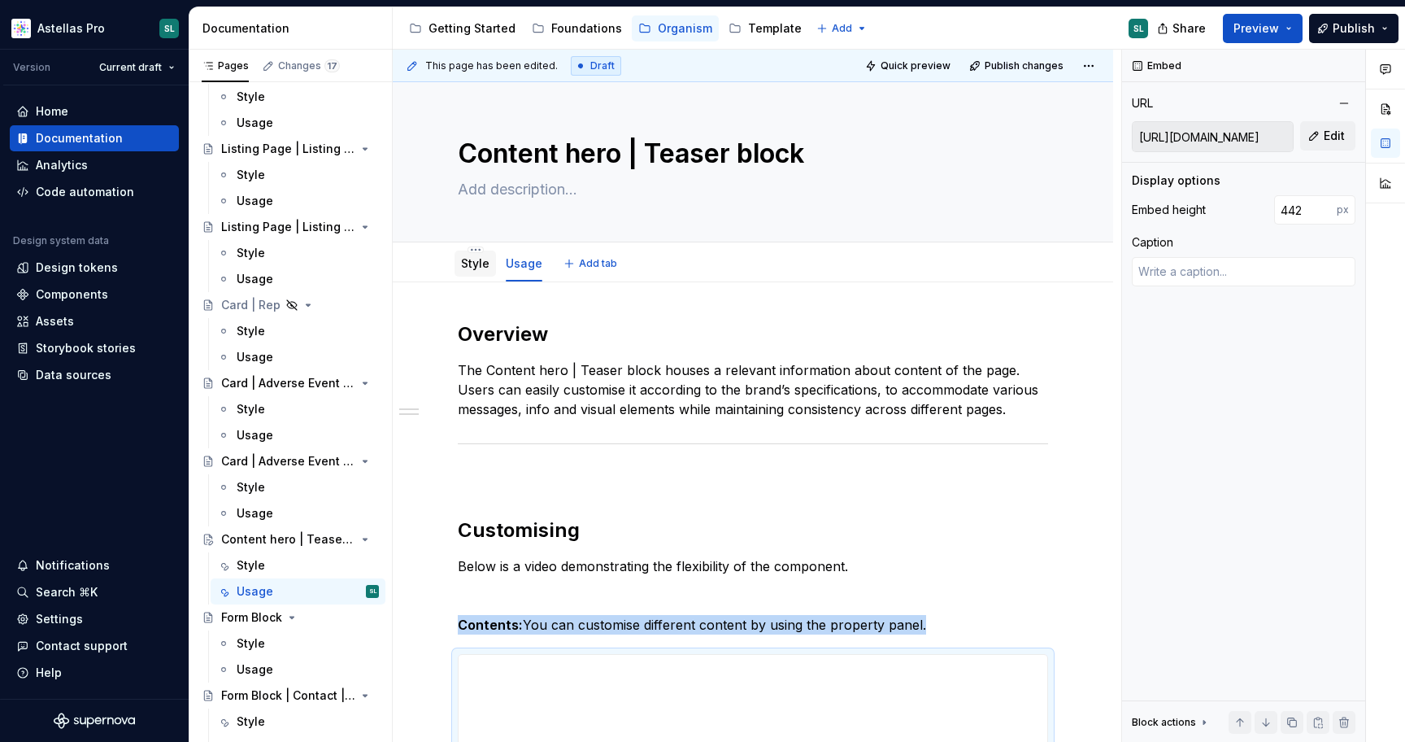
click at [470, 259] on link "Style" at bounding box center [475, 263] width 28 height 14
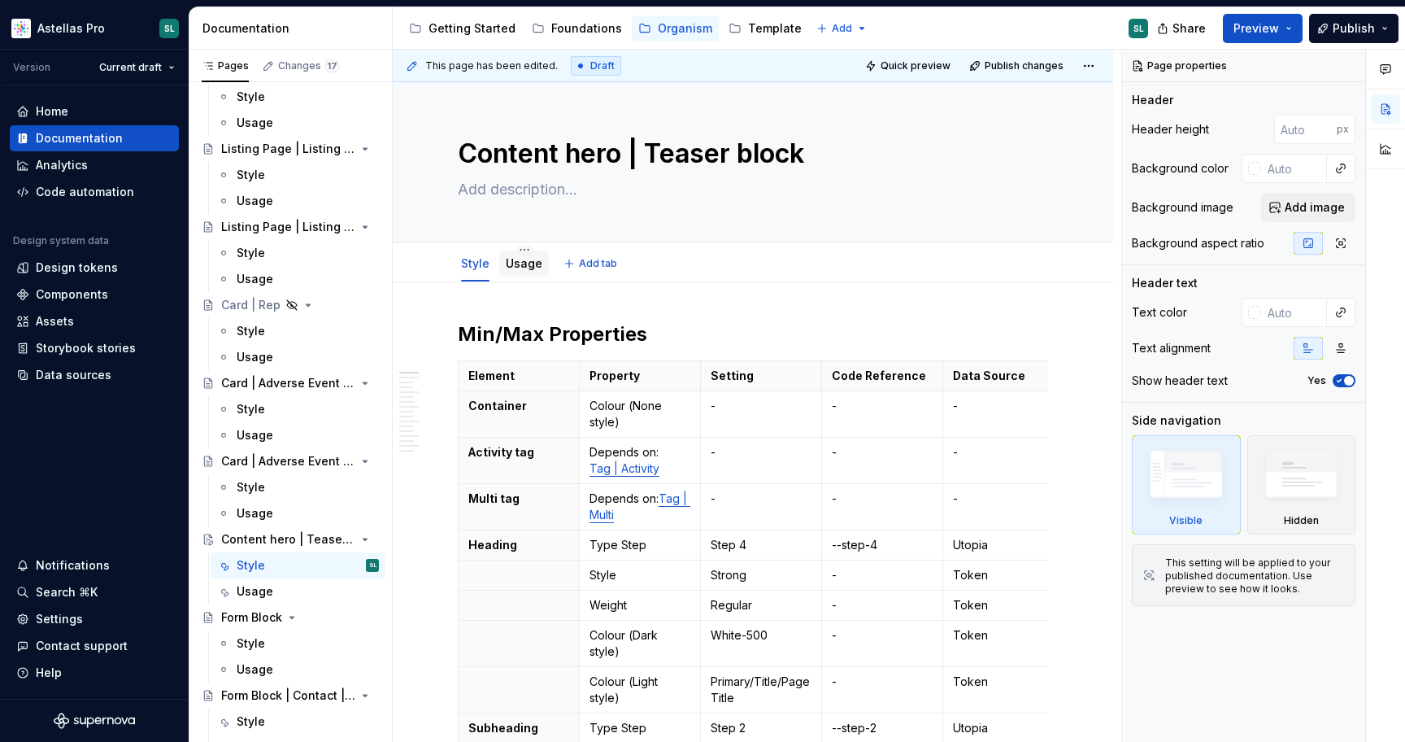
click at [530, 264] on link "Usage" at bounding box center [524, 263] width 37 height 14
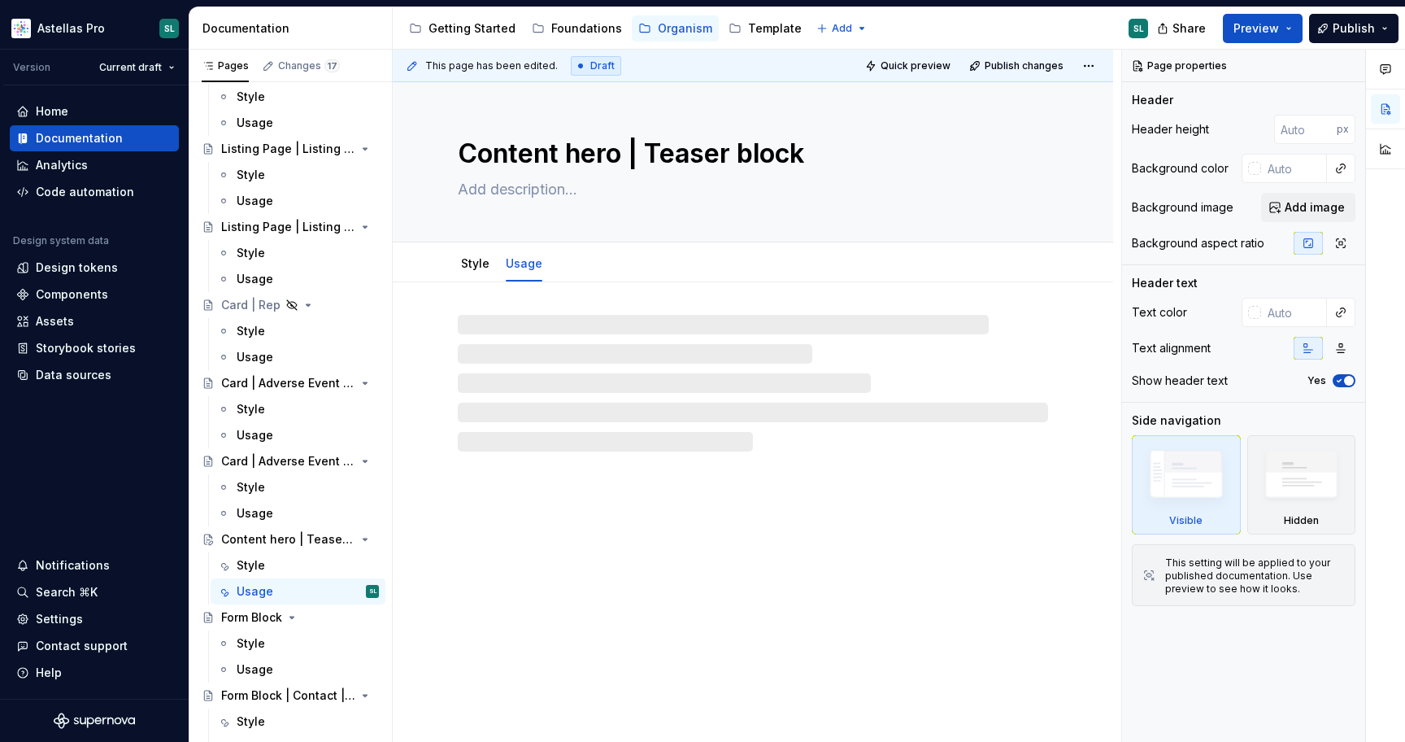
type textarea "*"
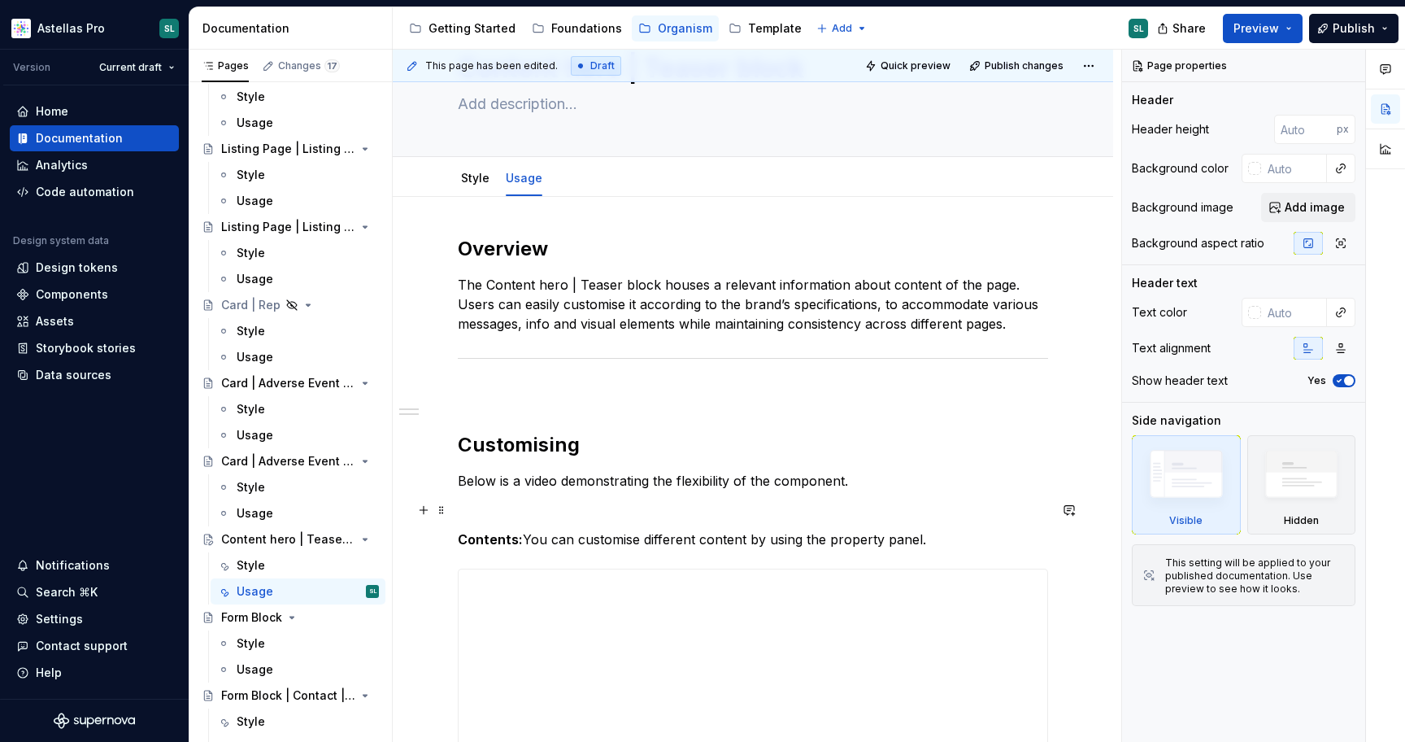
scroll to position [91, 0]
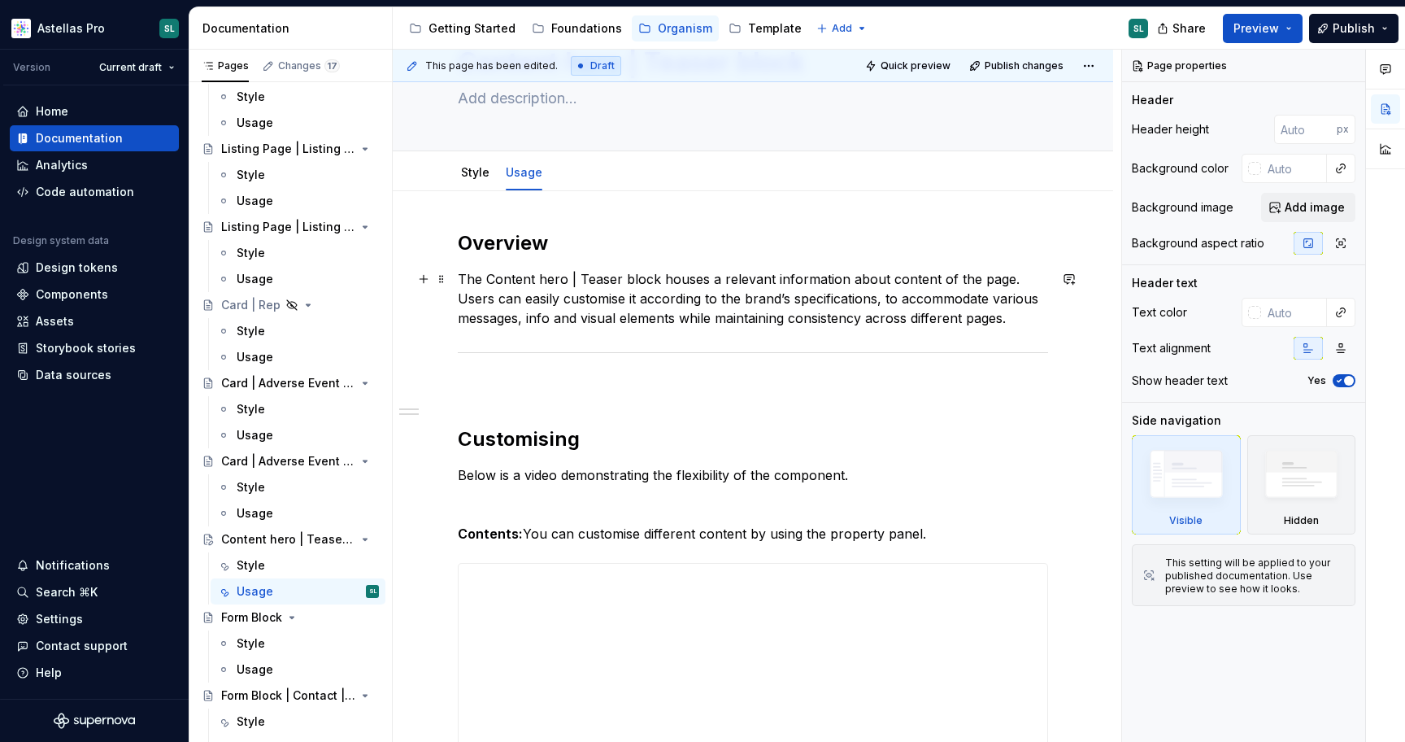
click at [698, 294] on p "The Content hero | Teaser block houses a relevant information about content of …" at bounding box center [753, 298] width 590 height 59
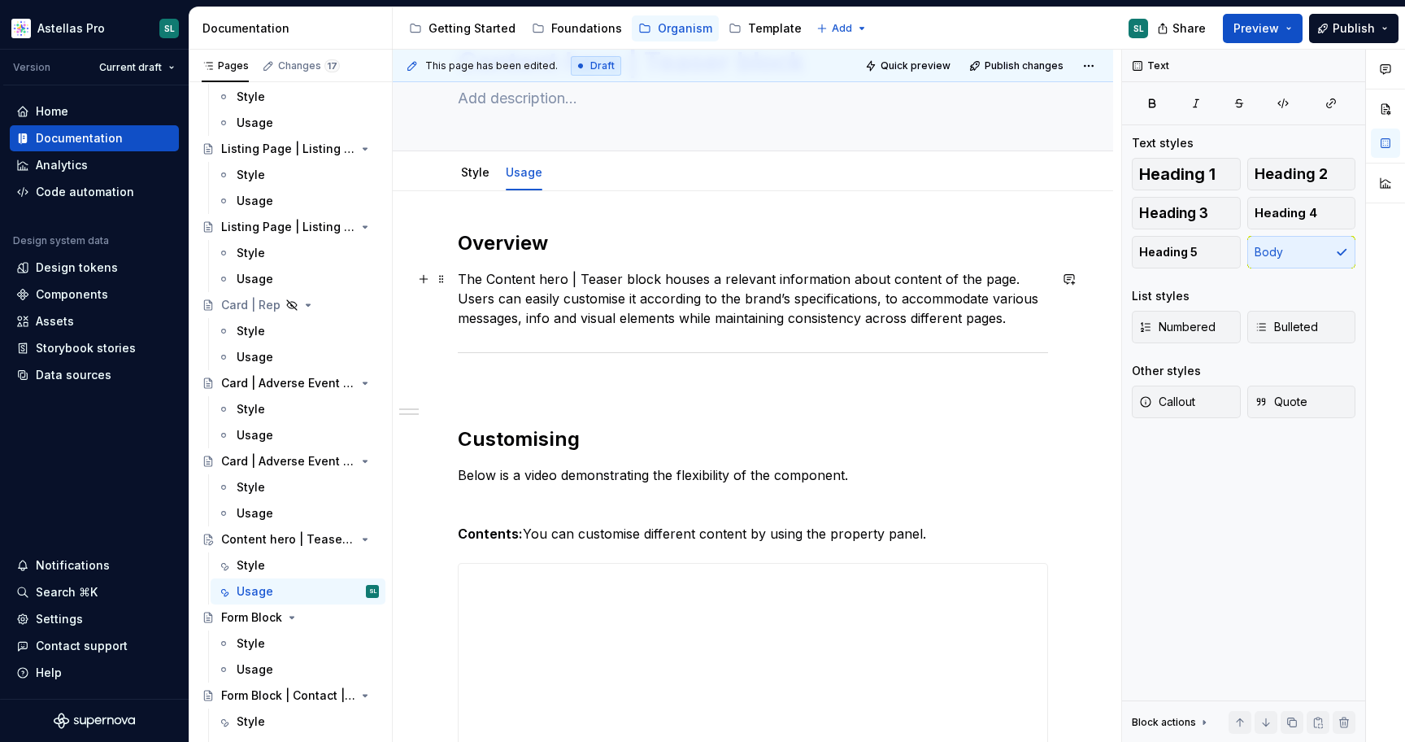
click at [698, 294] on p "The Content hero | Teaser block houses a relevant information about content of …" at bounding box center [753, 298] width 590 height 59
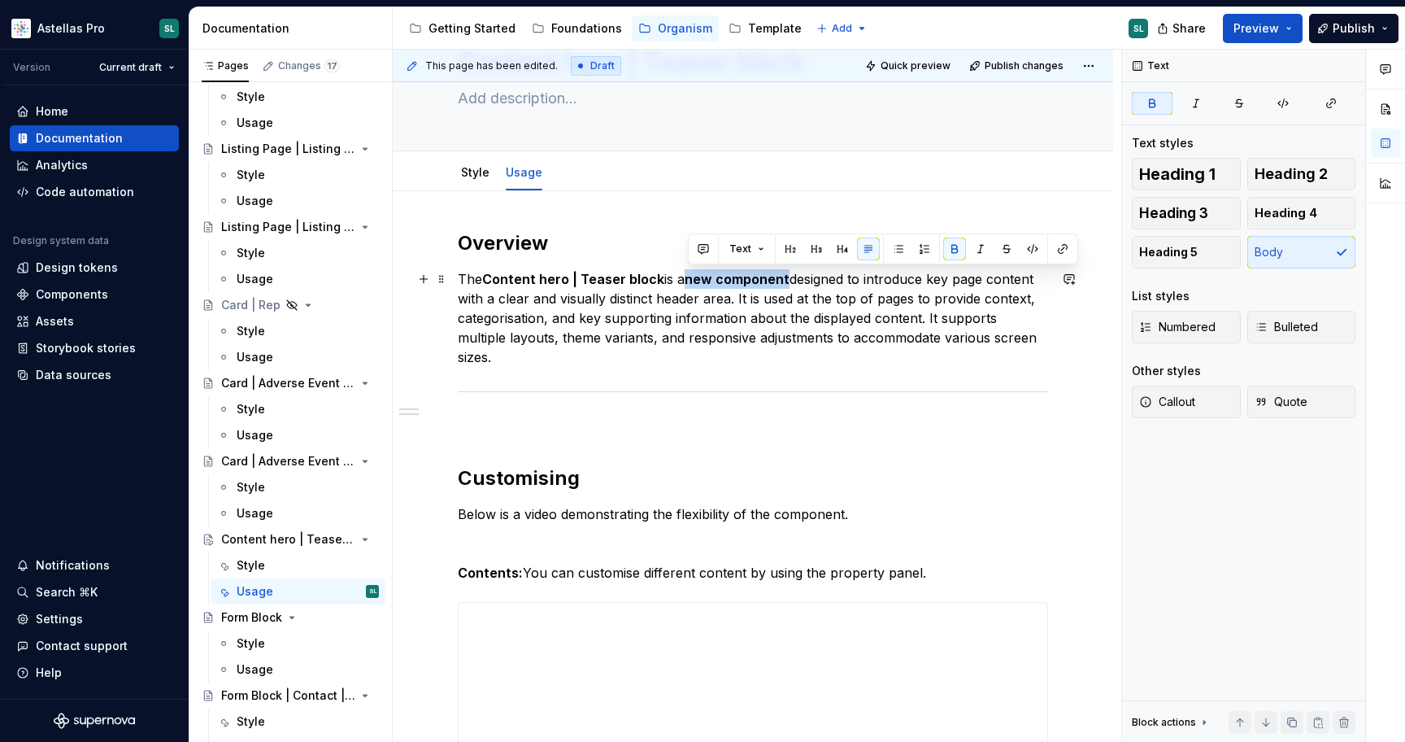
drag, startPoint x: 689, startPoint y: 278, endPoint x: 787, endPoint y: 280, distance: 98.4
click at [787, 280] on strong "new component" at bounding box center [737, 279] width 105 height 16
click at [865, 284] on p "The Content hero | Teaser block is a new component designed to introduce key pa…" at bounding box center [753, 318] width 590 height 98
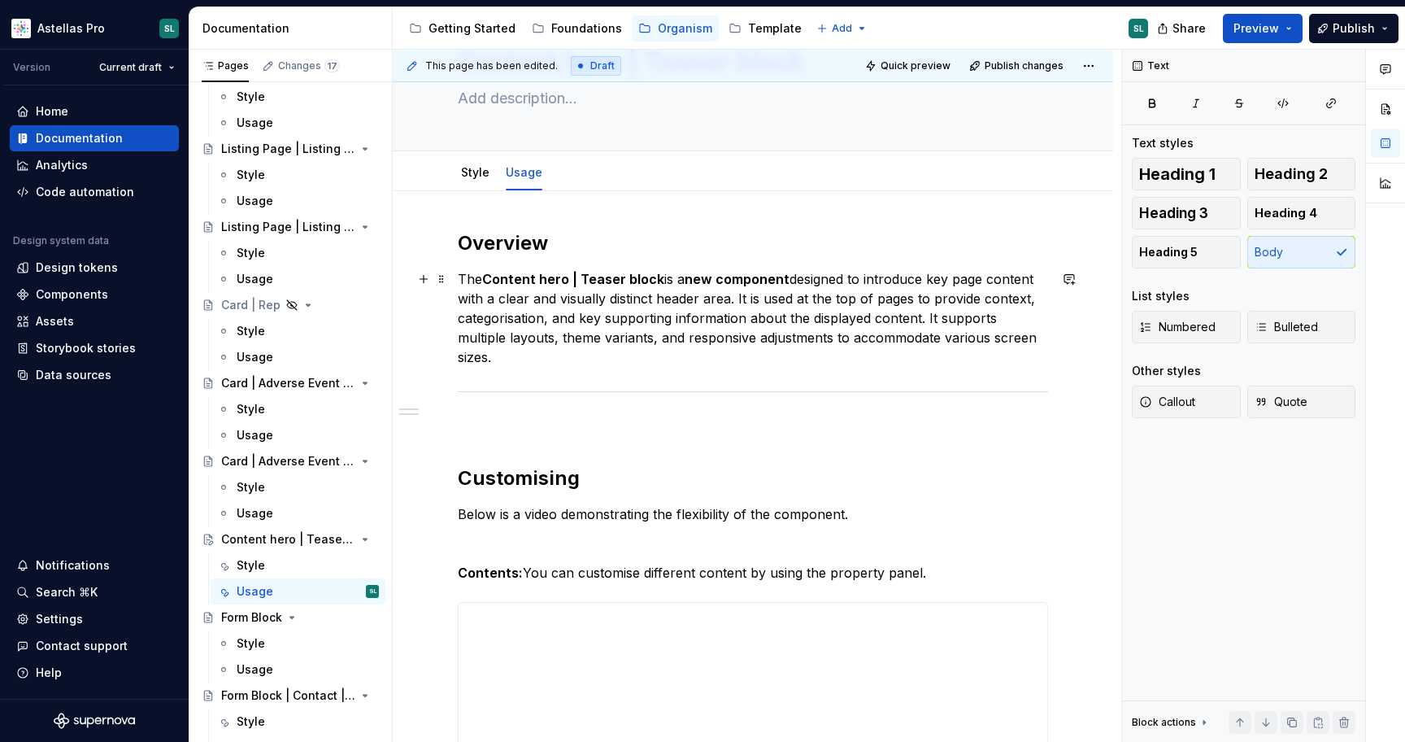
click at [925, 277] on p "The Content hero | Teaser block is a new component designed to introduce key pa…" at bounding box center [753, 318] width 590 height 98
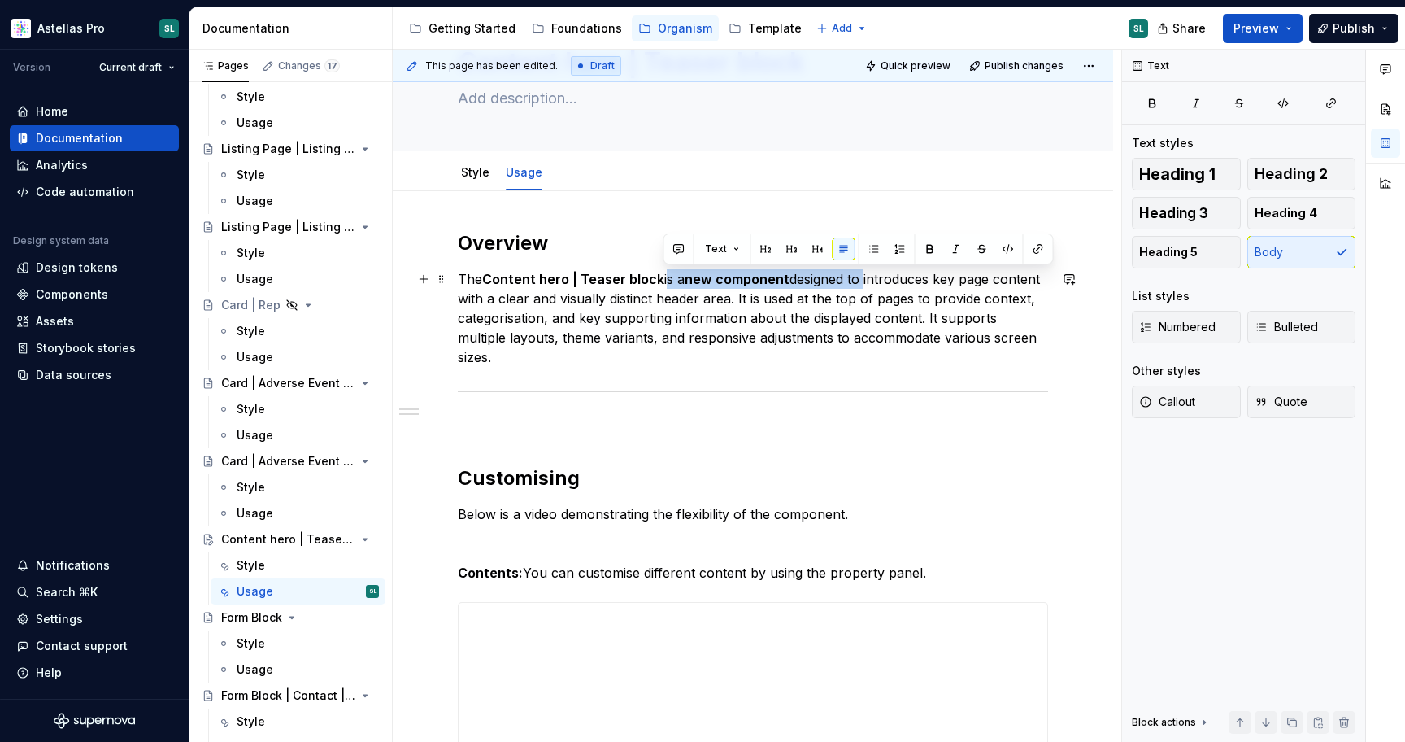
drag, startPoint x: 865, startPoint y: 280, endPoint x: 662, endPoint y: 277, distance: 203.3
click at [662, 277] on p "The Content hero | Teaser block is a new component designed to introduces key p…" at bounding box center [753, 318] width 590 height 98
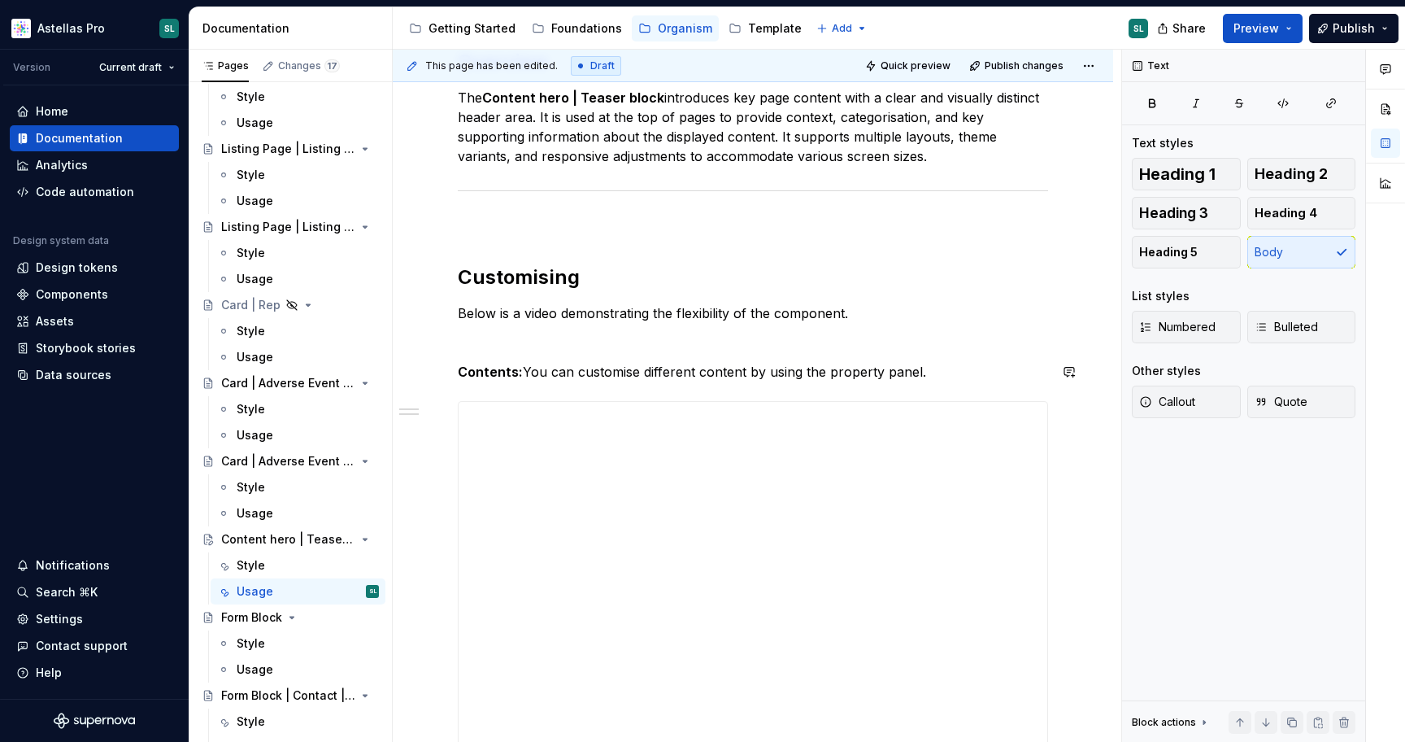
scroll to position [307, 0]
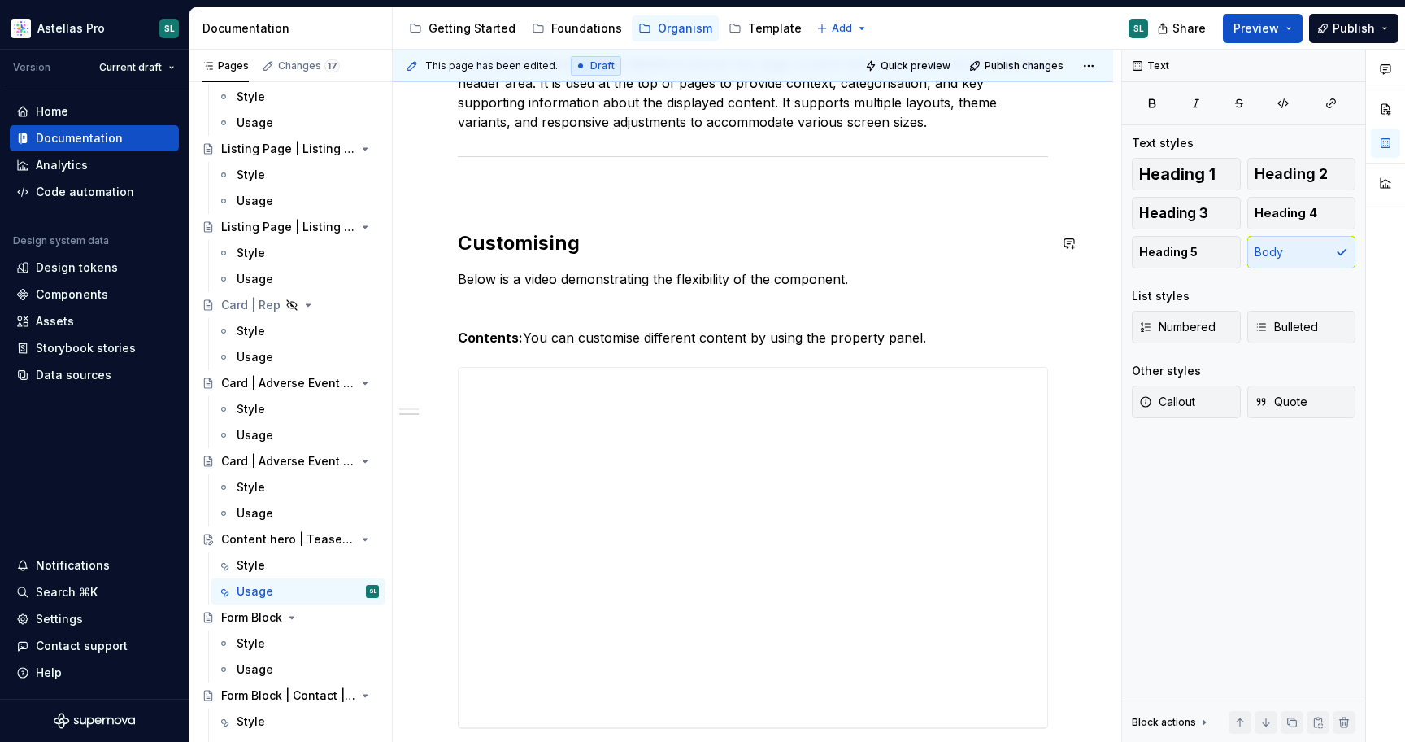
click at [877, 206] on div "**********" at bounding box center [753, 391] width 590 height 753
click at [817, 178] on div "**********" at bounding box center [753, 391] width 590 height 753
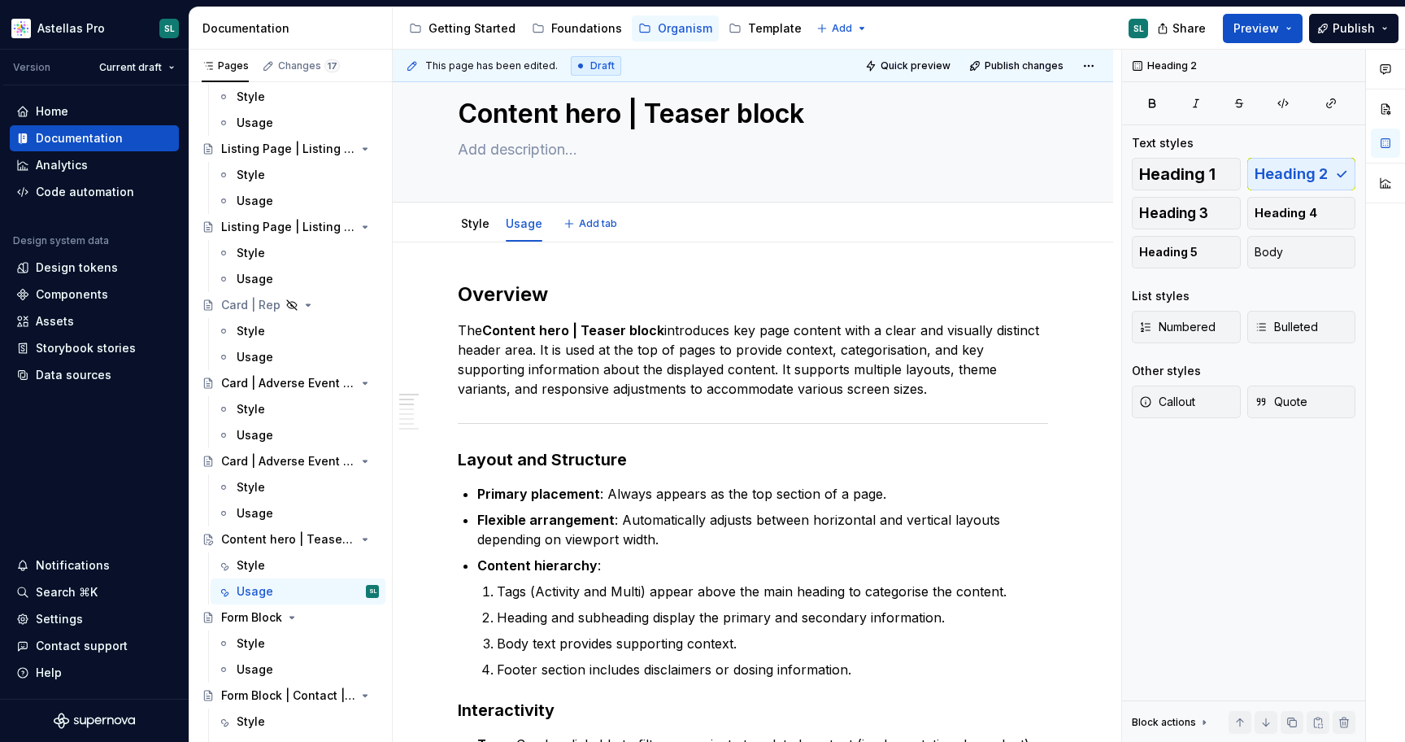
scroll to position [0, 0]
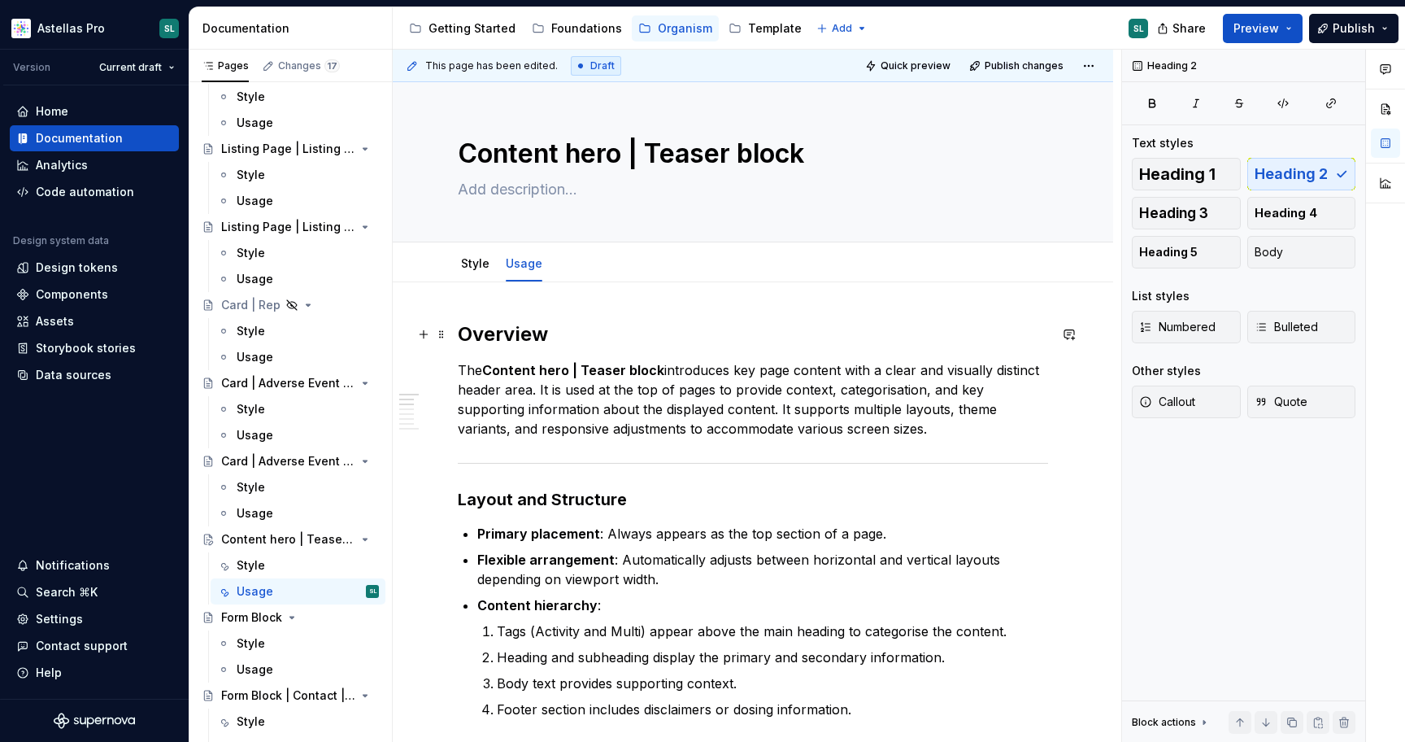
click at [505, 325] on h2 "Overview" at bounding box center [753, 334] width 590 height 26
click at [569, 492] on h3 "Layout and Structure" at bounding box center [753, 499] width 590 height 23
click at [1303, 171] on span "Heading 2" at bounding box center [1291, 174] width 73 height 16
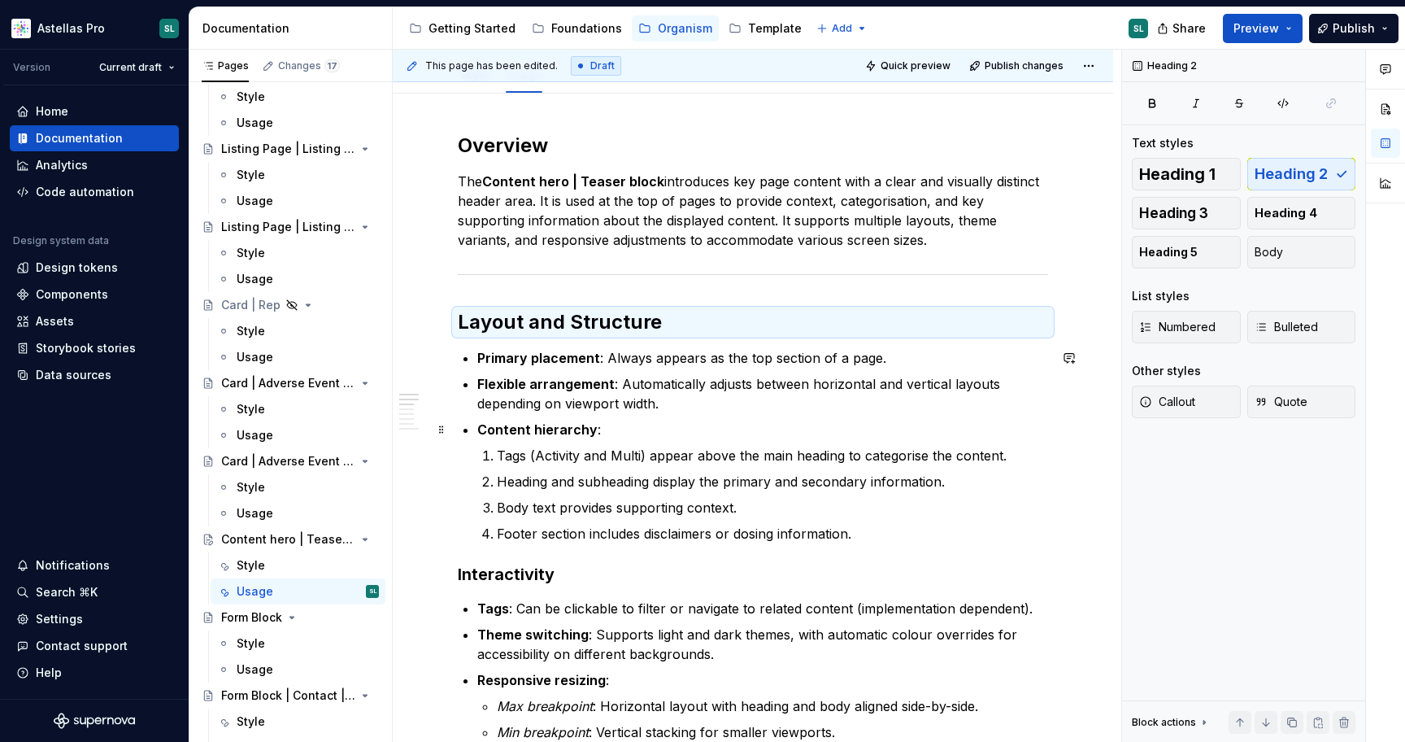
scroll to position [194, 0]
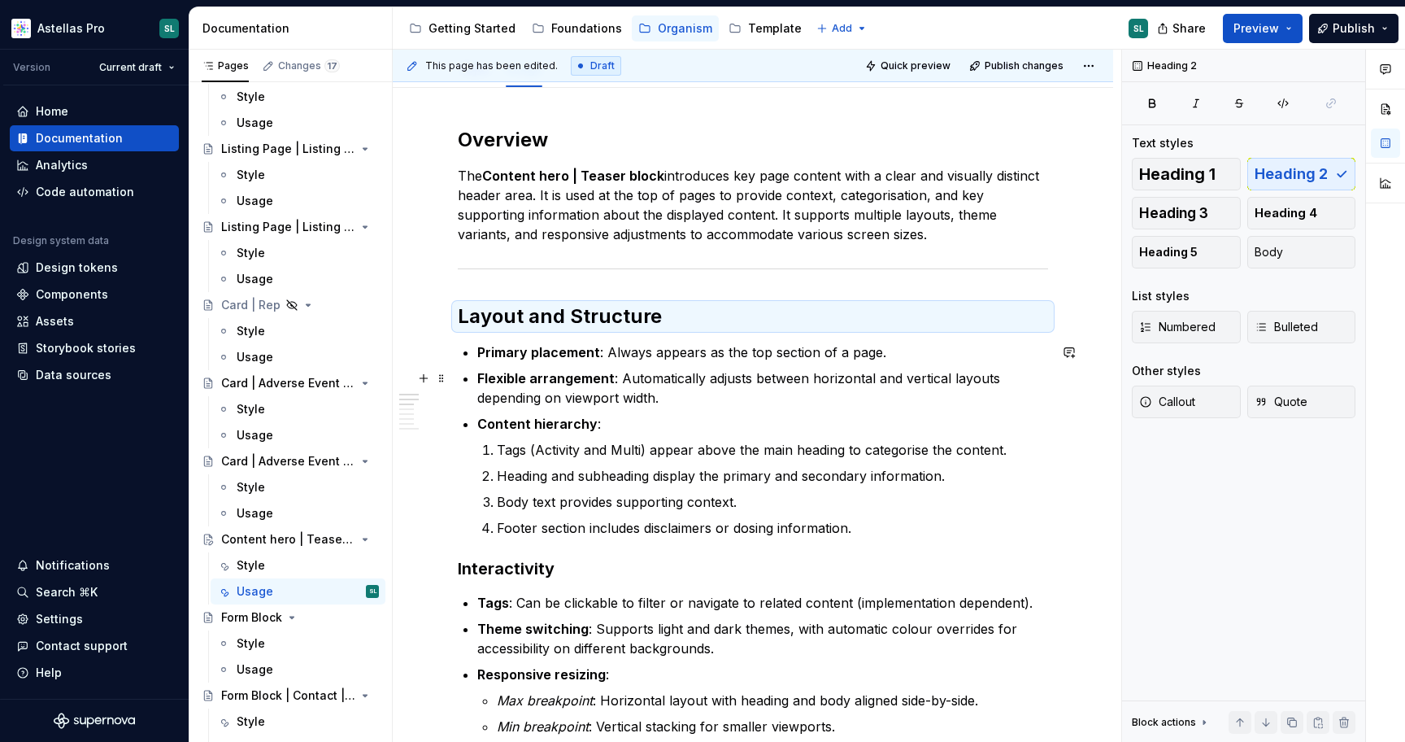
click at [627, 377] on p "Flexible arrangement : Automatically adjusts between horizontal and vertical la…" at bounding box center [762, 387] width 571 height 39
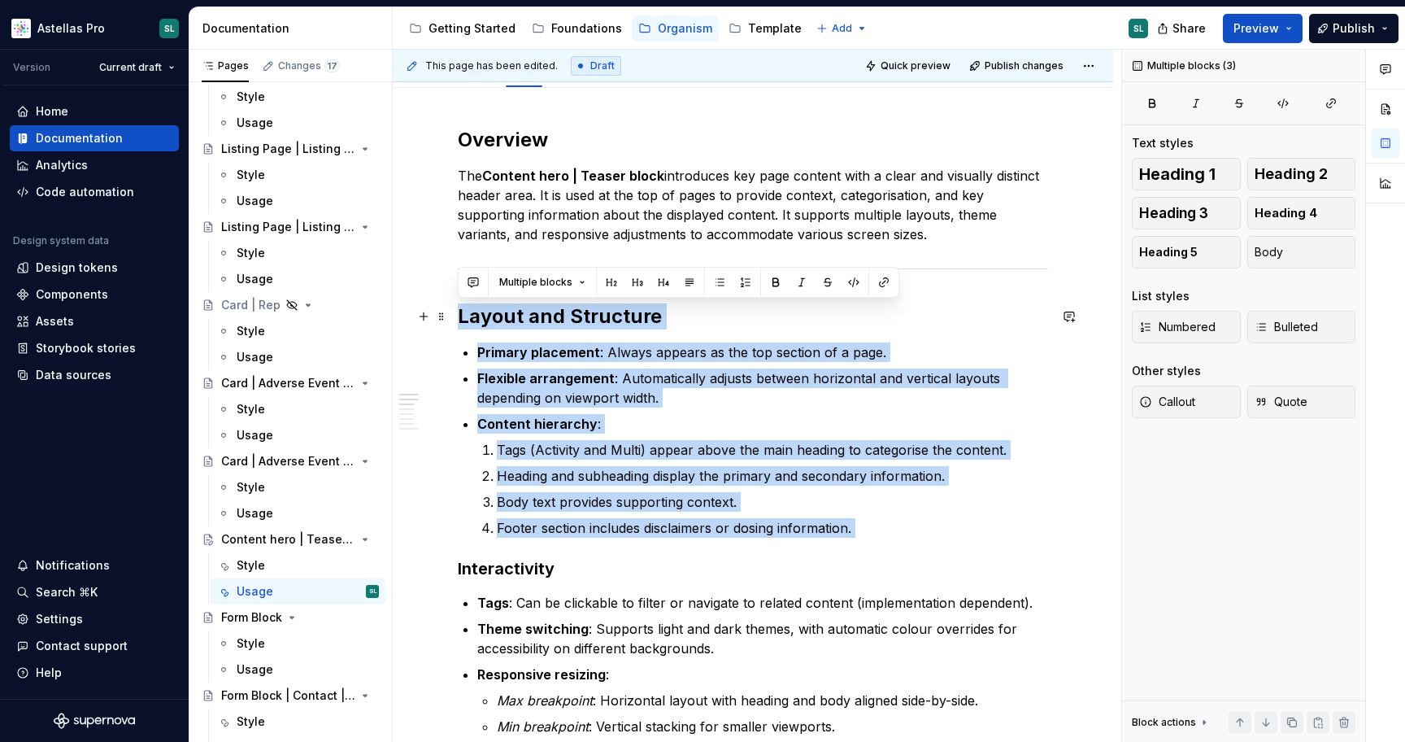
drag, startPoint x: 900, startPoint y: 539, endPoint x: 455, endPoint y: 307, distance: 501.7
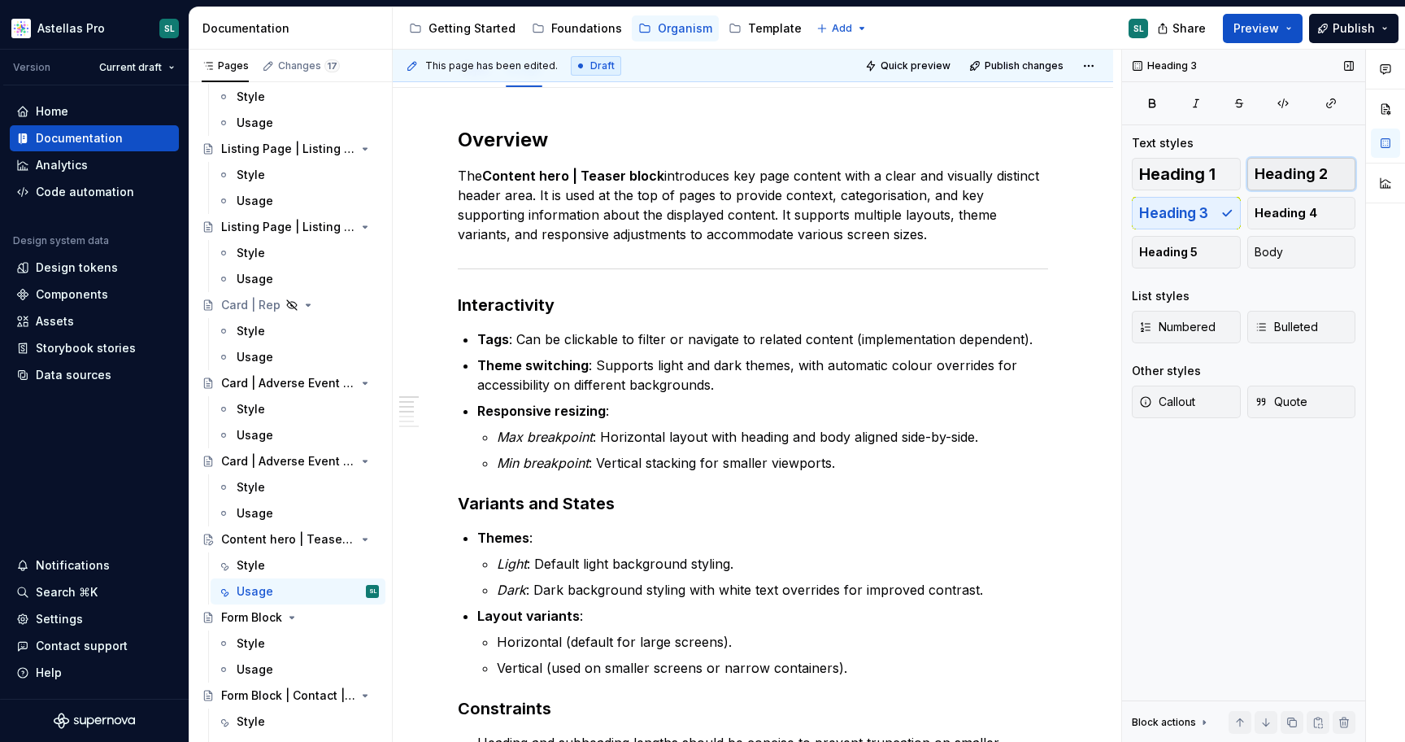
click at [1309, 178] on span "Heading 2" at bounding box center [1291, 174] width 73 height 16
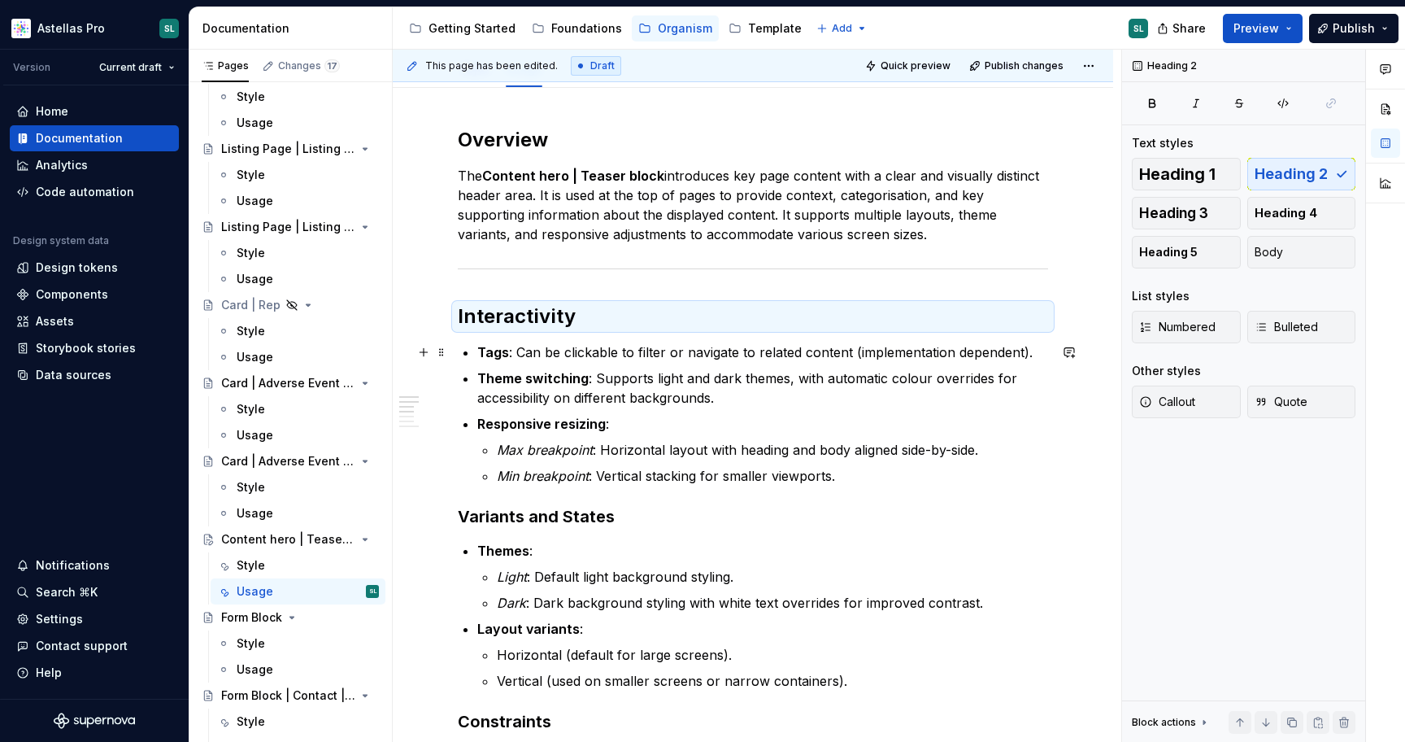
click at [752, 360] on p "Tags : Can be clickable to filter or navigate to related content (implementatio…" at bounding box center [762, 352] width 571 height 20
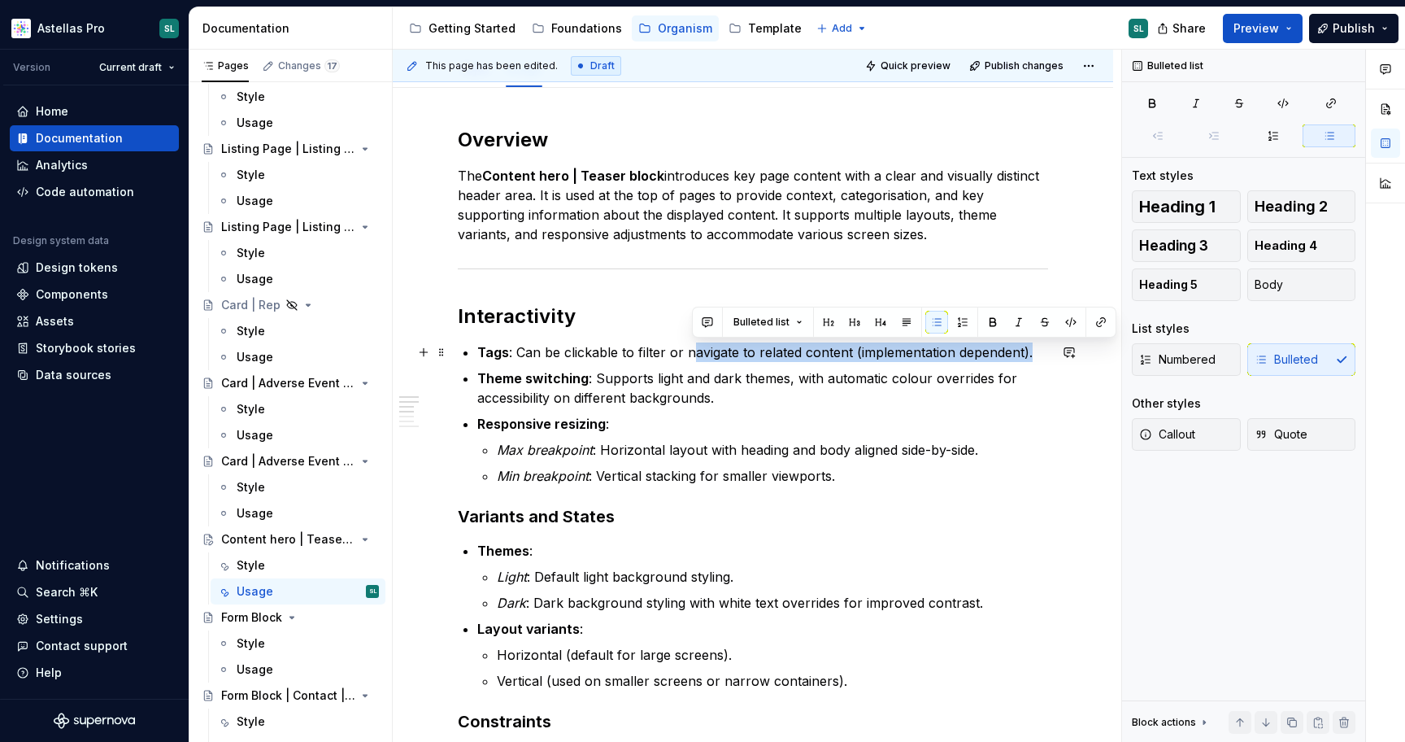
drag, startPoint x: 1035, startPoint y: 351, endPoint x: 695, endPoint y: 343, distance: 339.3
click at [695, 343] on p "Tags : Can be clickable to filter or navigate to related content (implementatio…" at bounding box center [762, 352] width 571 height 20
click at [1019, 359] on p "Tags : Can be clickable to filter or navigate to related content (implementatio…" at bounding box center [762, 352] width 571 height 20
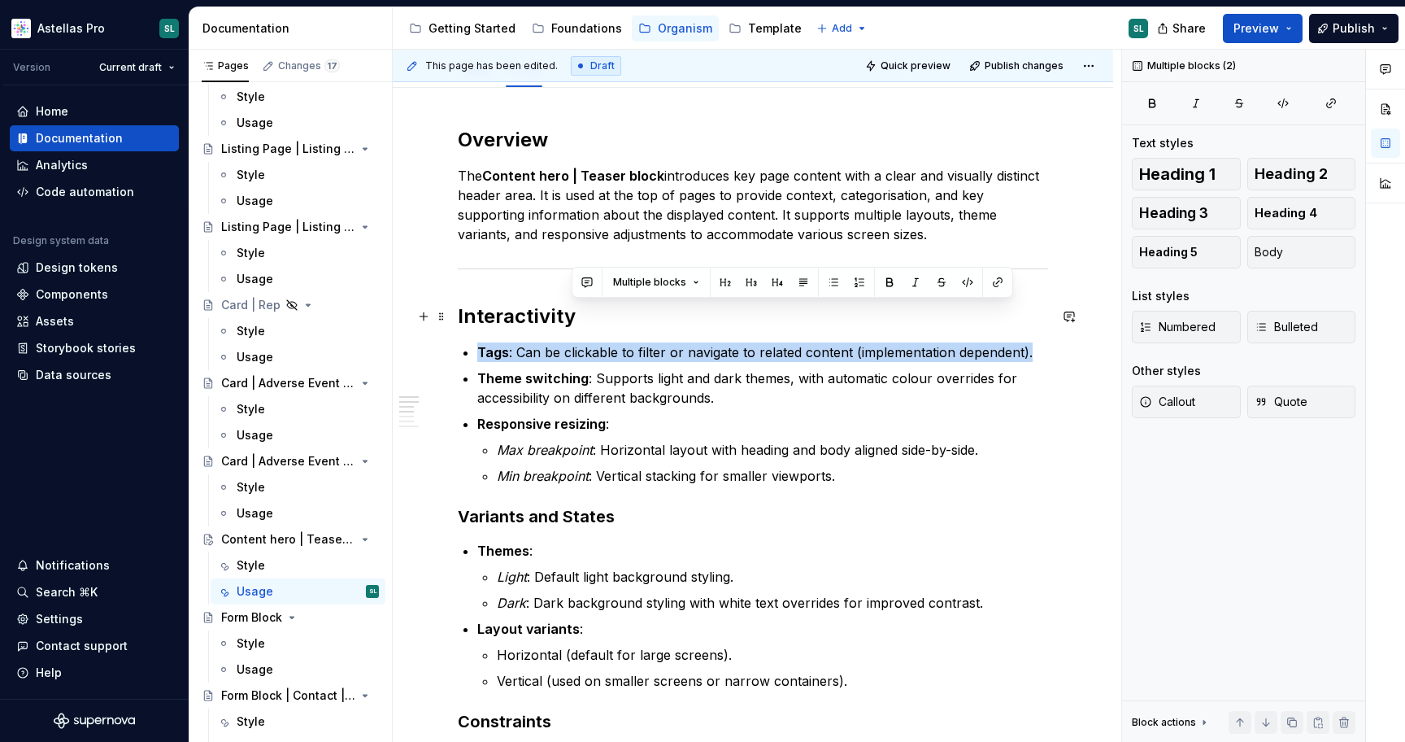
drag, startPoint x: 1043, startPoint y: 350, endPoint x: 992, endPoint y: 314, distance: 61.8
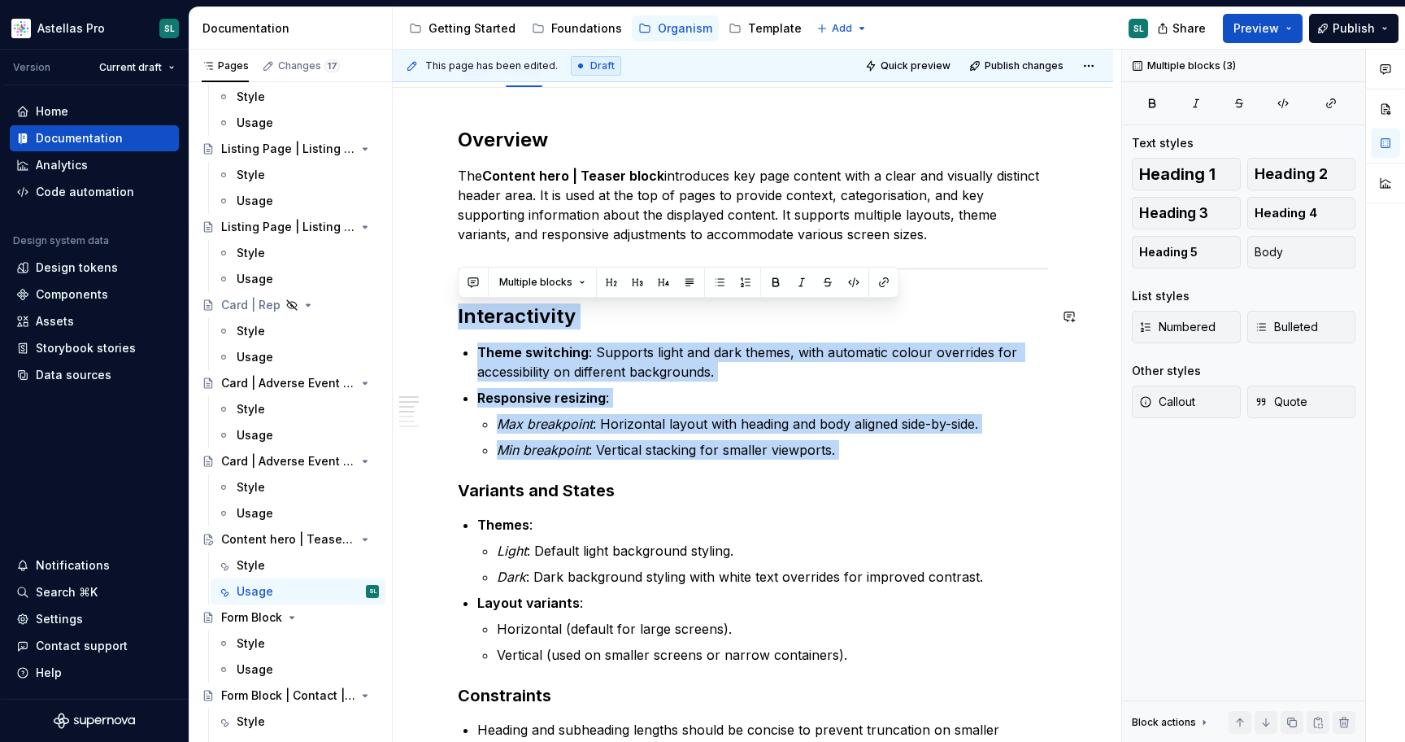
drag, startPoint x: 865, startPoint y: 463, endPoint x: 450, endPoint y: 298, distance: 446.5
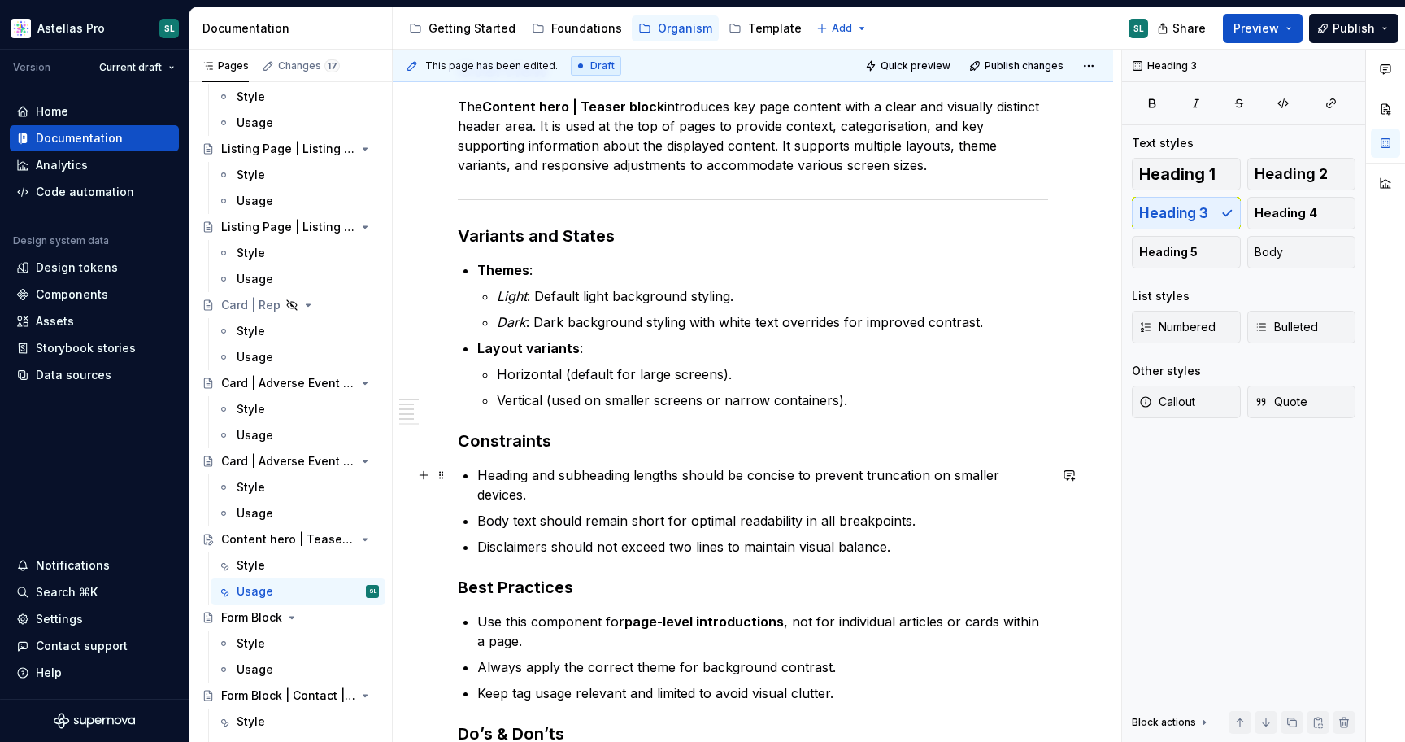
scroll to position [272, 0]
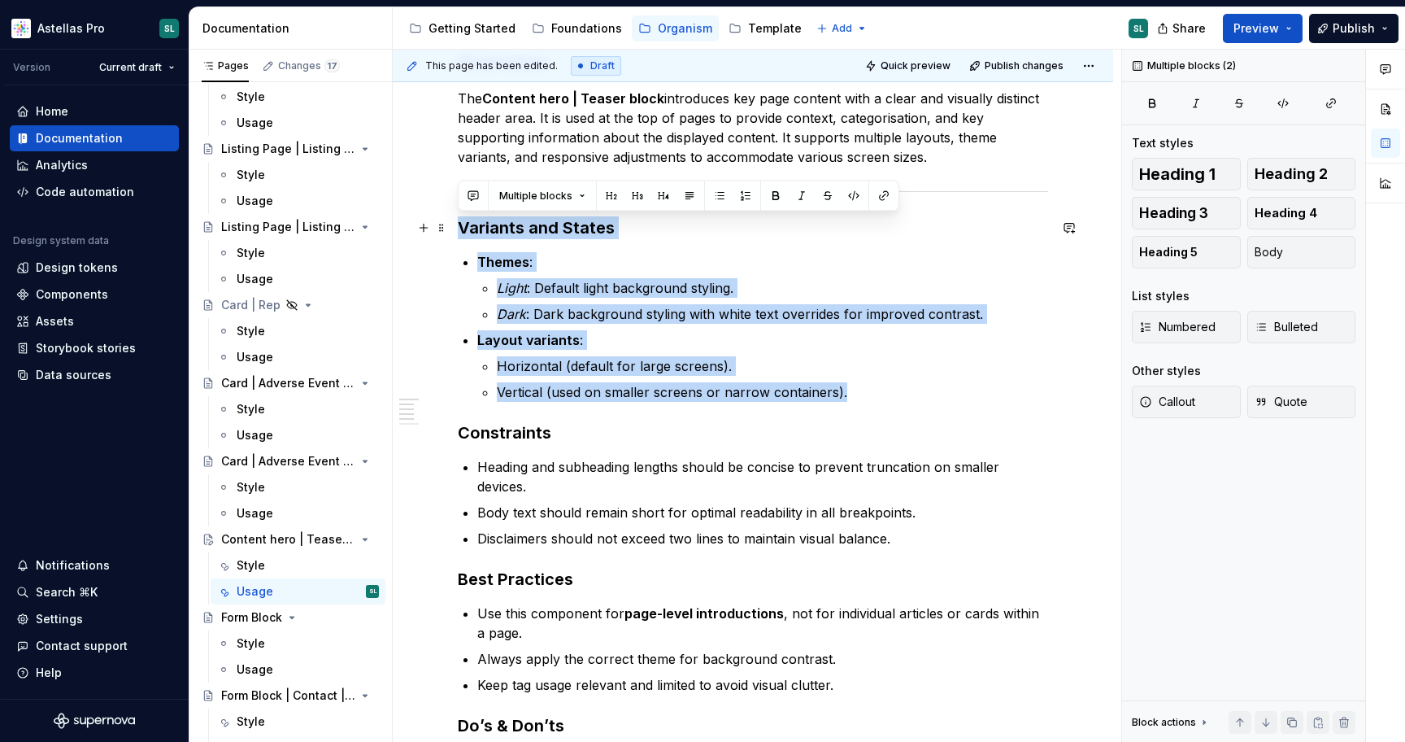
drag, startPoint x: 842, startPoint y: 400, endPoint x: 457, endPoint y: 225, distance: 422.6
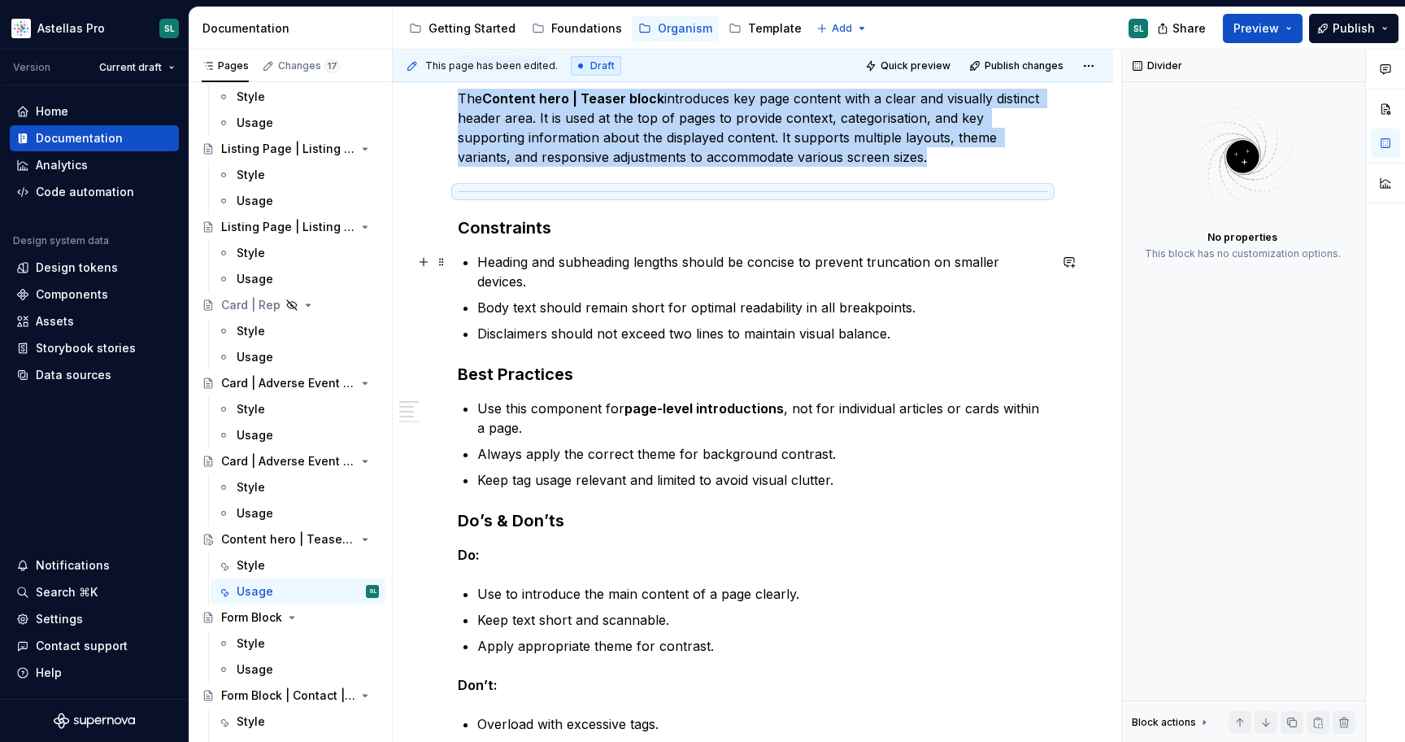
click at [900, 264] on p "Heading and subheading lengths should be concise to prevent truncation on small…" at bounding box center [762, 271] width 571 height 39
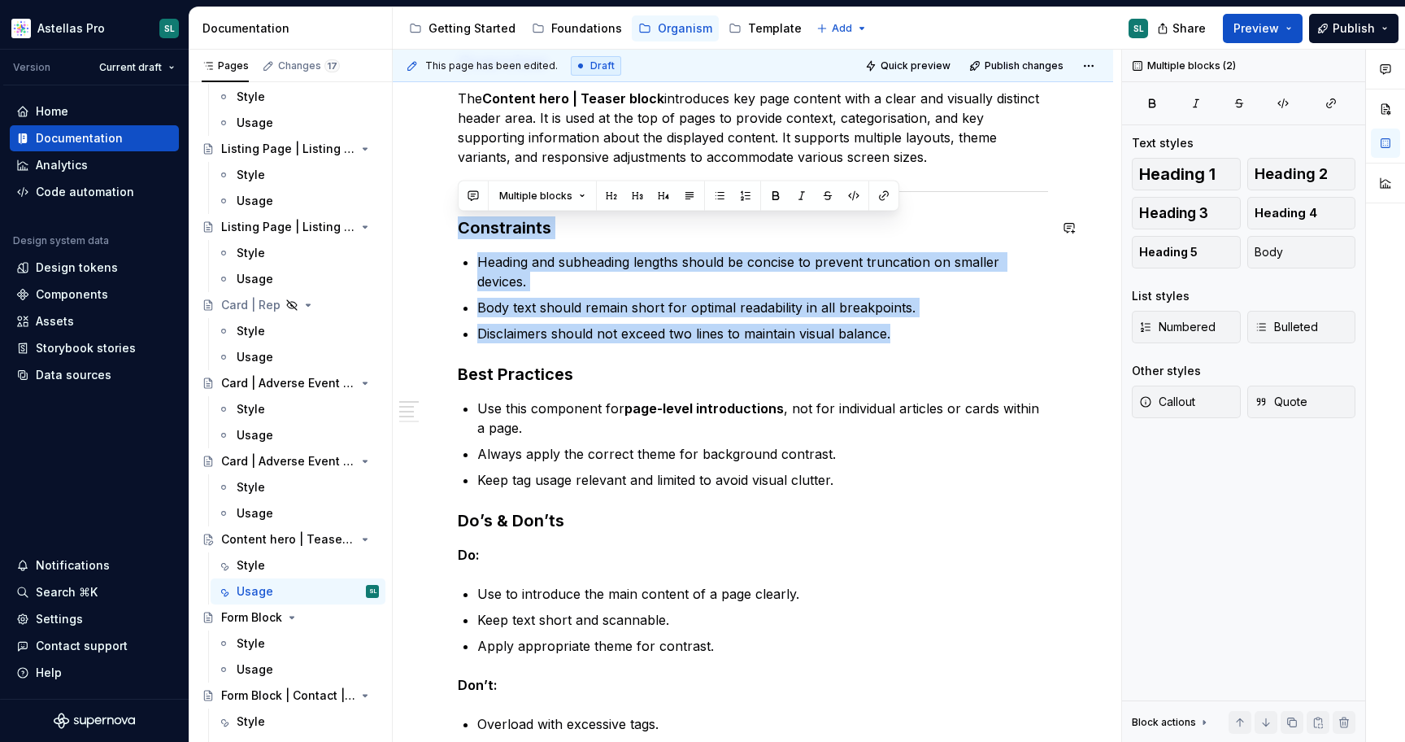
drag, startPoint x: 926, startPoint y: 320, endPoint x: 451, endPoint y: 215, distance: 487.2
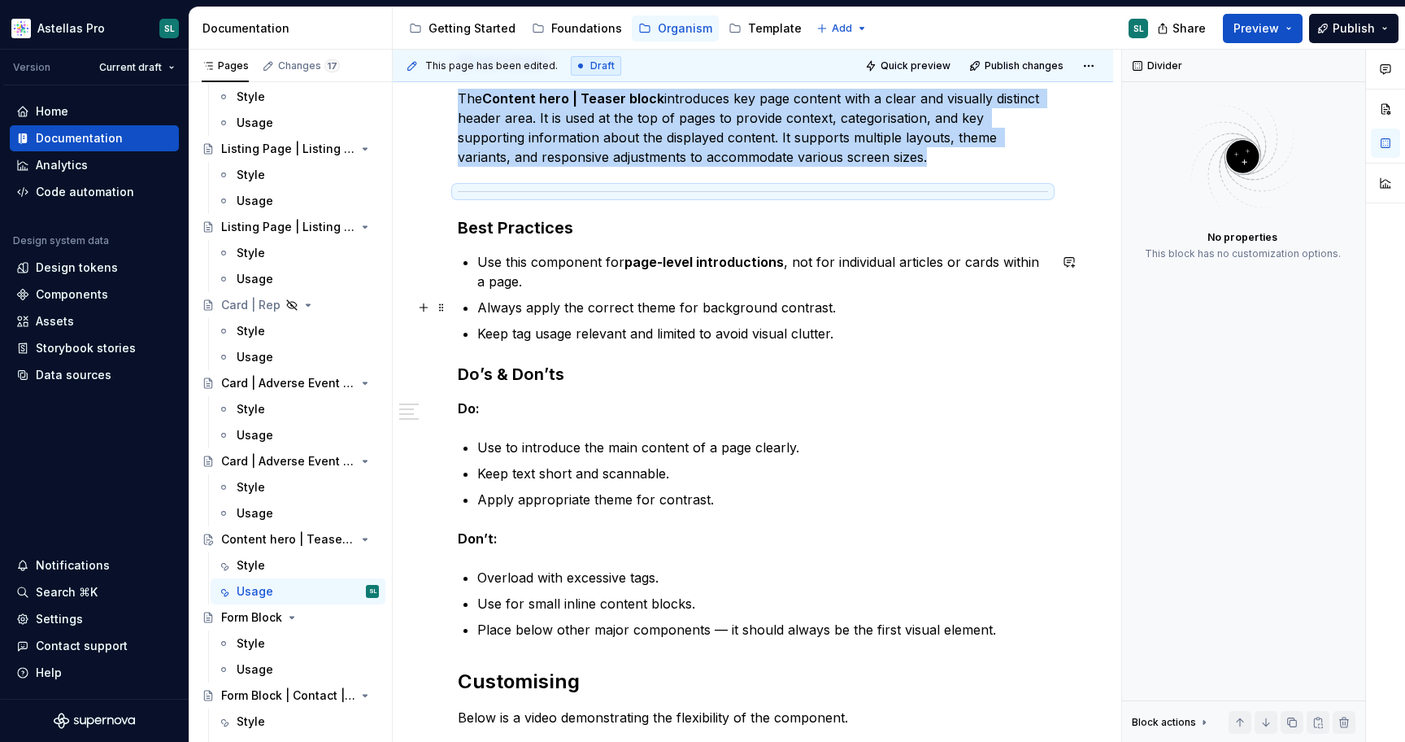
click at [576, 311] on p "Always apply the correct theme for background contrast." at bounding box center [762, 308] width 571 height 20
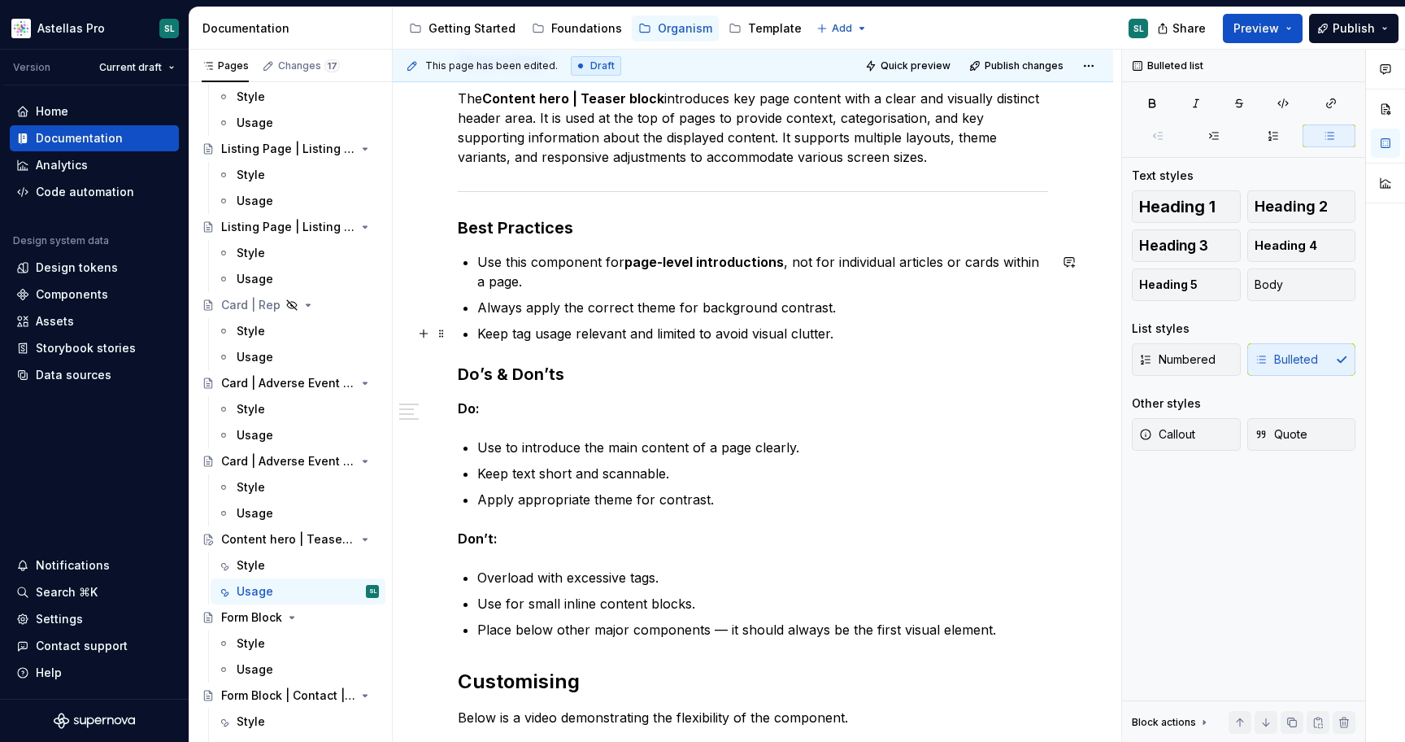
click at [678, 329] on p "Keep tag usage relevant and limited to avoid visual clutter." at bounding box center [762, 334] width 571 height 20
click at [845, 336] on p "Keep tag usage relevant and limited to avoid visual clutter." at bounding box center [762, 334] width 571 height 20
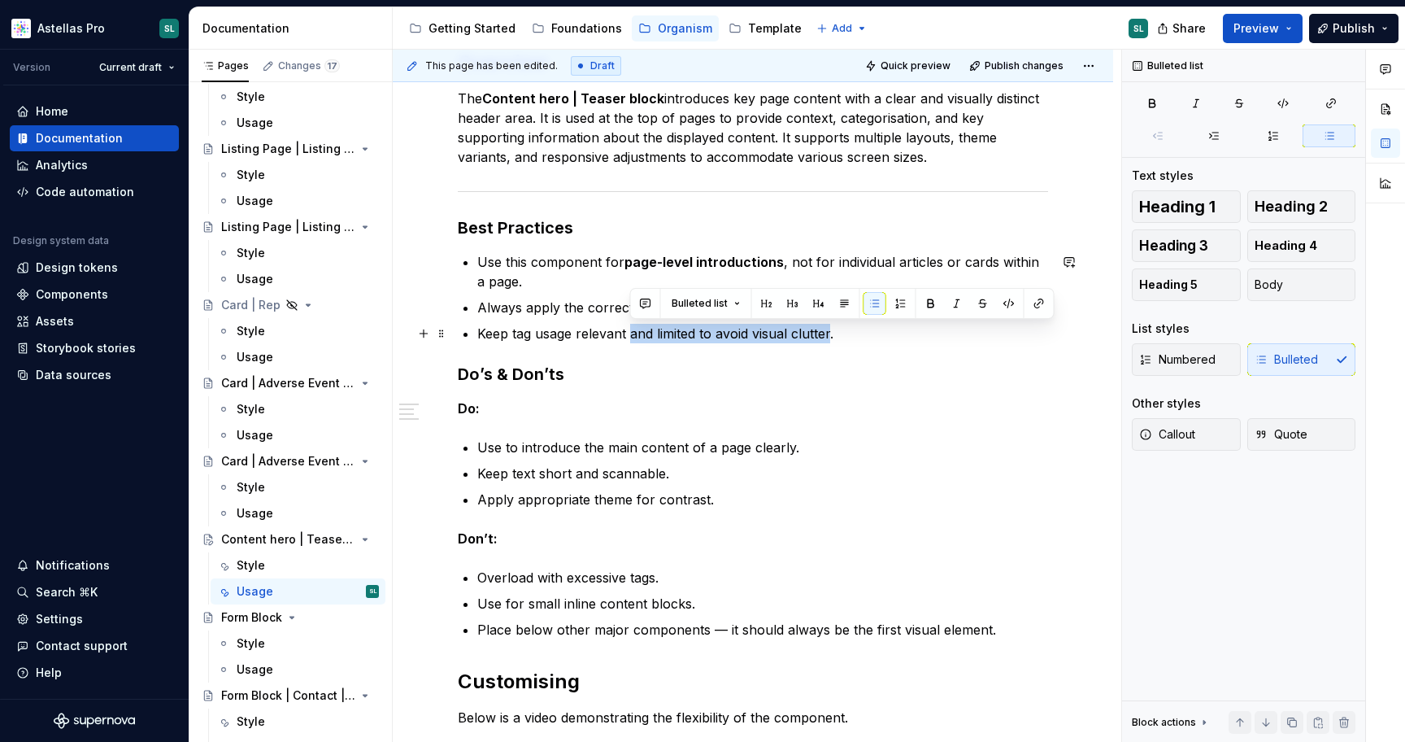
drag, startPoint x: 830, startPoint y: 334, endPoint x: 628, endPoint y: 330, distance: 201.7
click at [628, 330] on p "Keep tag usage relevant and limited to avoid visual clutter." at bounding box center [762, 334] width 571 height 20
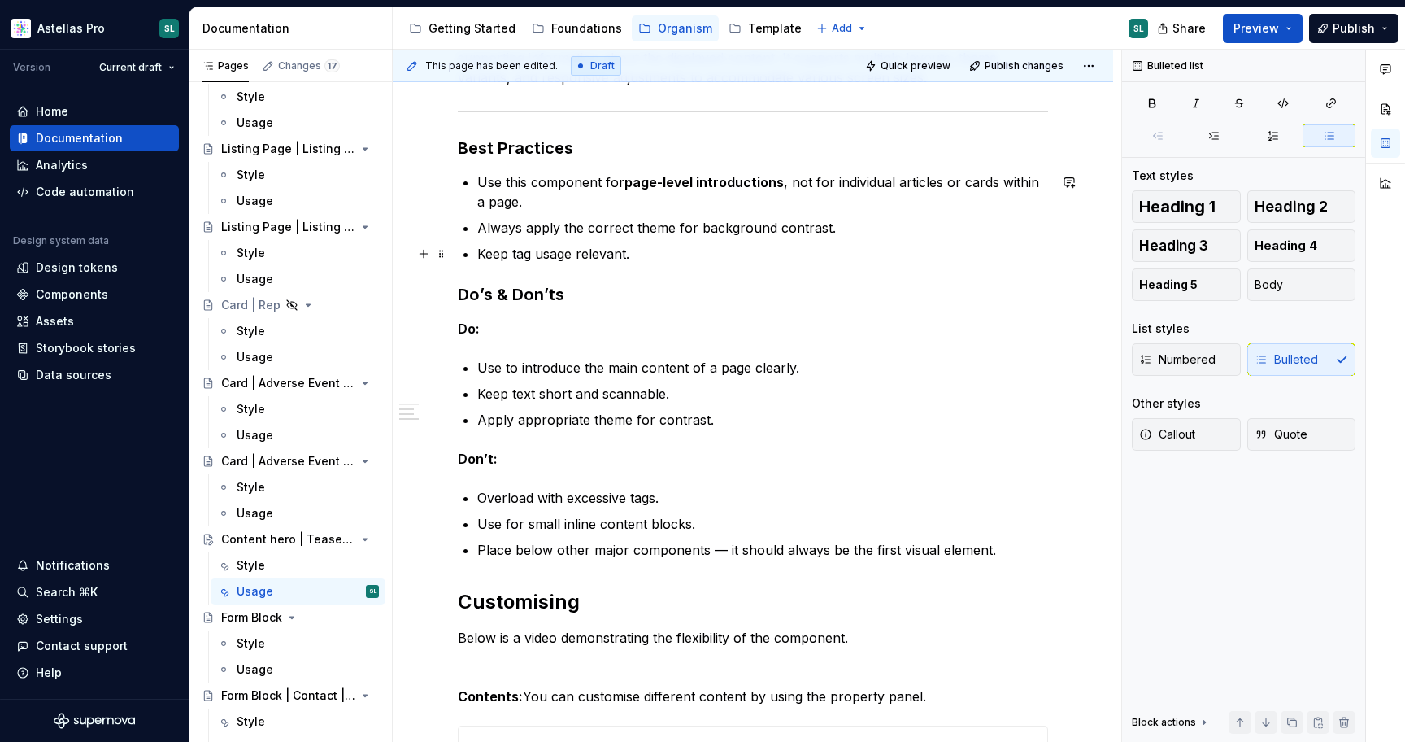
scroll to position [350, 0]
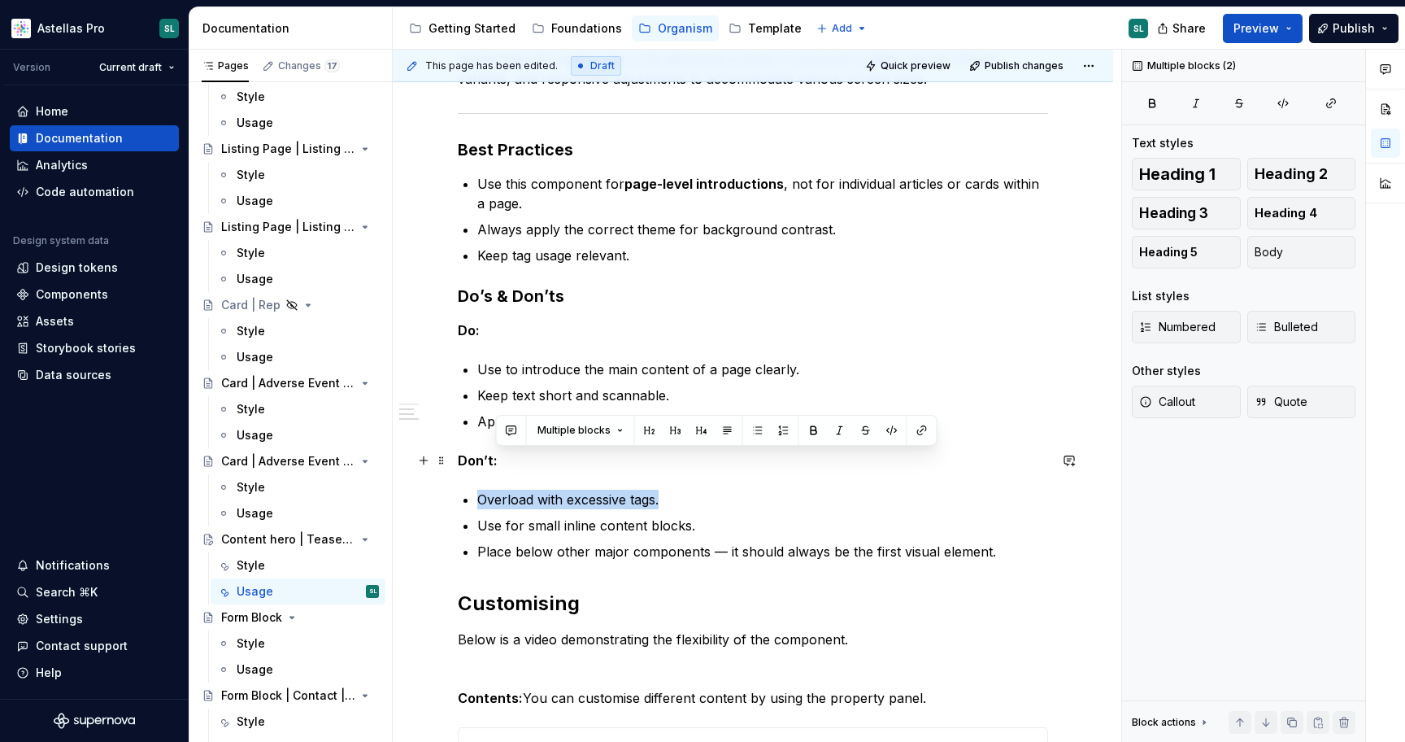
drag, startPoint x: 683, startPoint y: 497, endPoint x: 631, endPoint y: 459, distance: 64.6
click at [631, 459] on div "Overview The Content hero | Teaser block introduces key page content with a cle…" at bounding box center [753, 550] width 590 height 1157
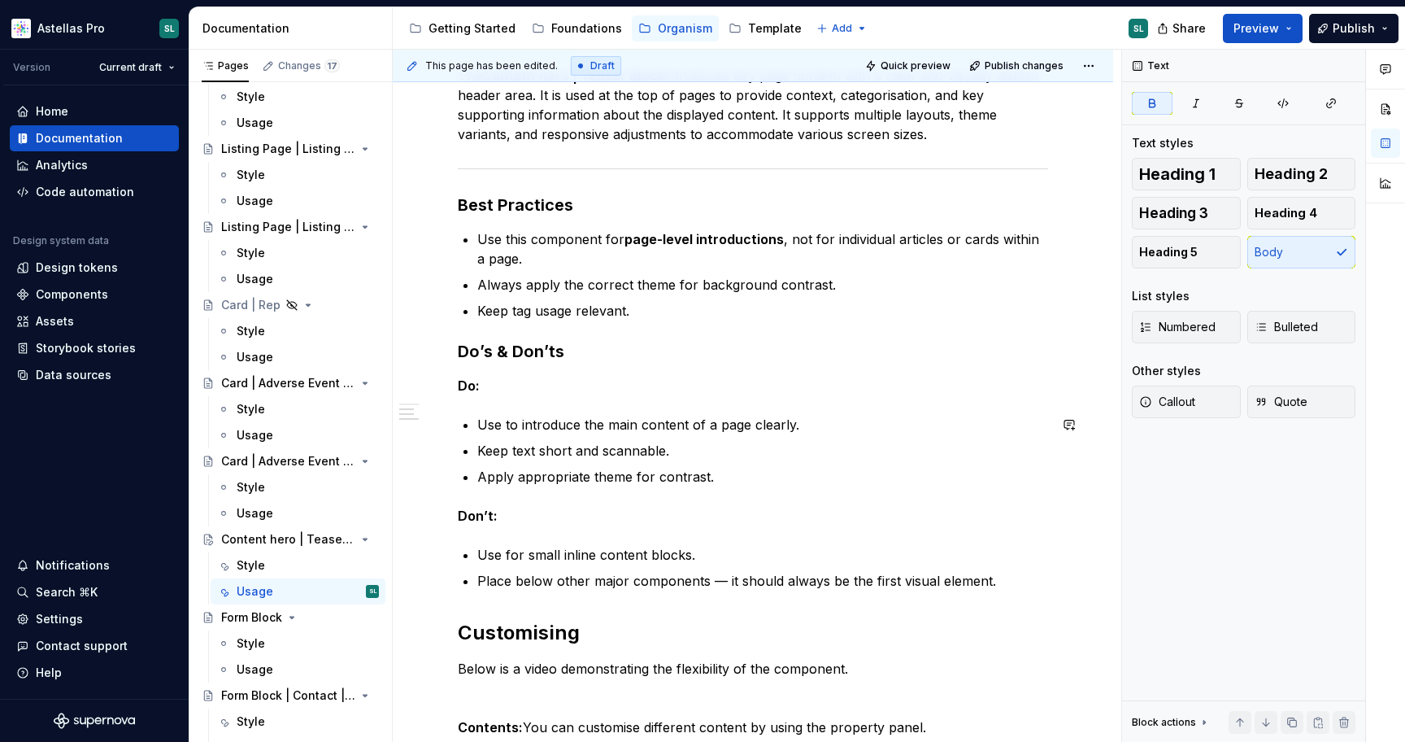
scroll to position [312, 0]
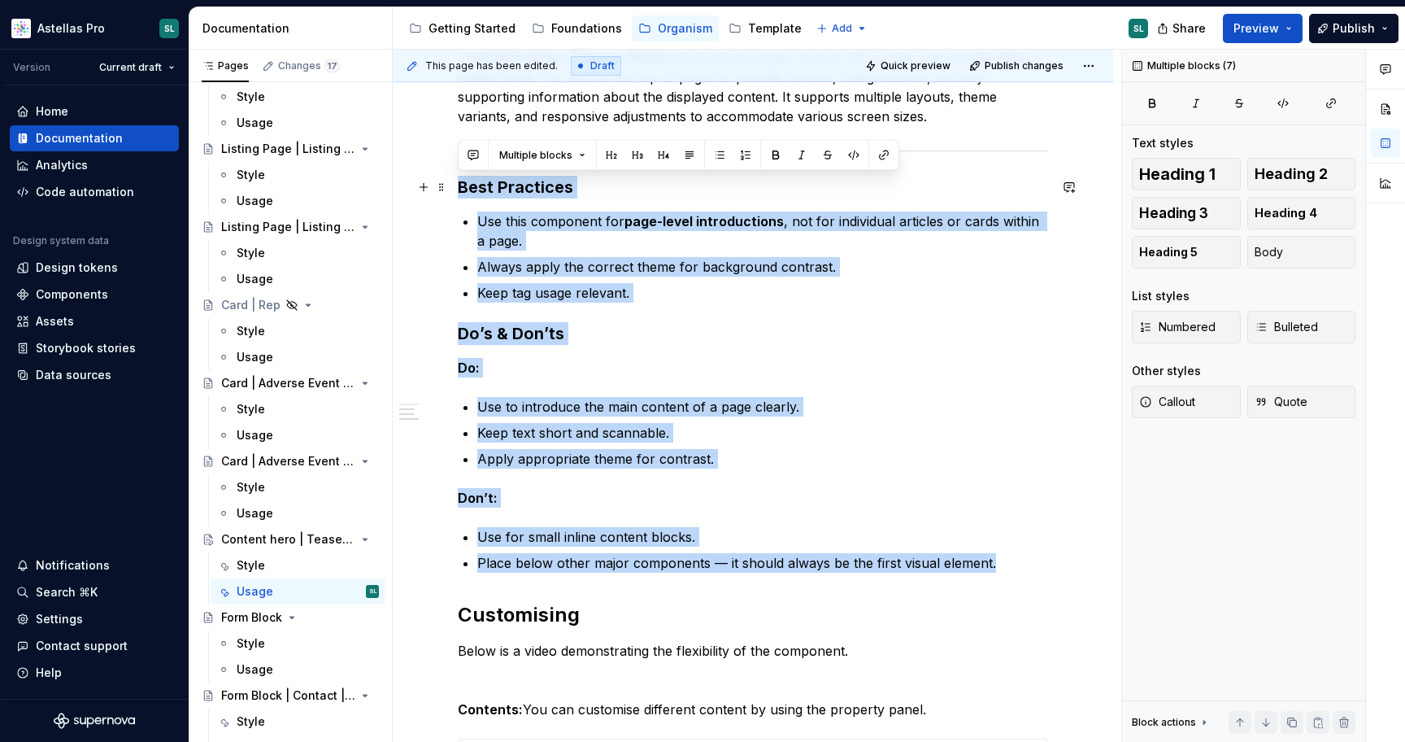
drag, startPoint x: 1025, startPoint y: 559, endPoint x: 451, endPoint y: 178, distance: 688.2
click at [451, 178] on div "Overview The Content hero | Teaser block introduces key page content with a cle…" at bounding box center [753, 676] width 721 height 1412
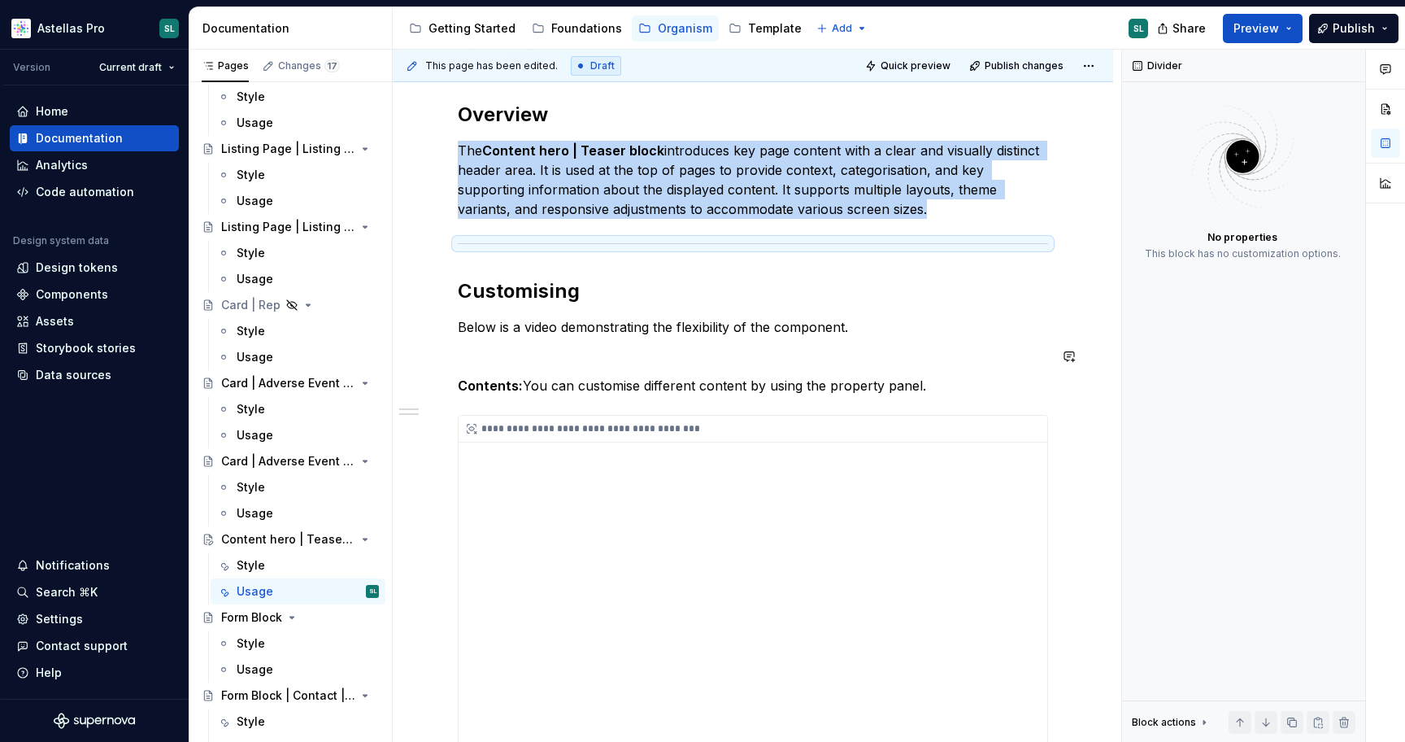
scroll to position [0, 0]
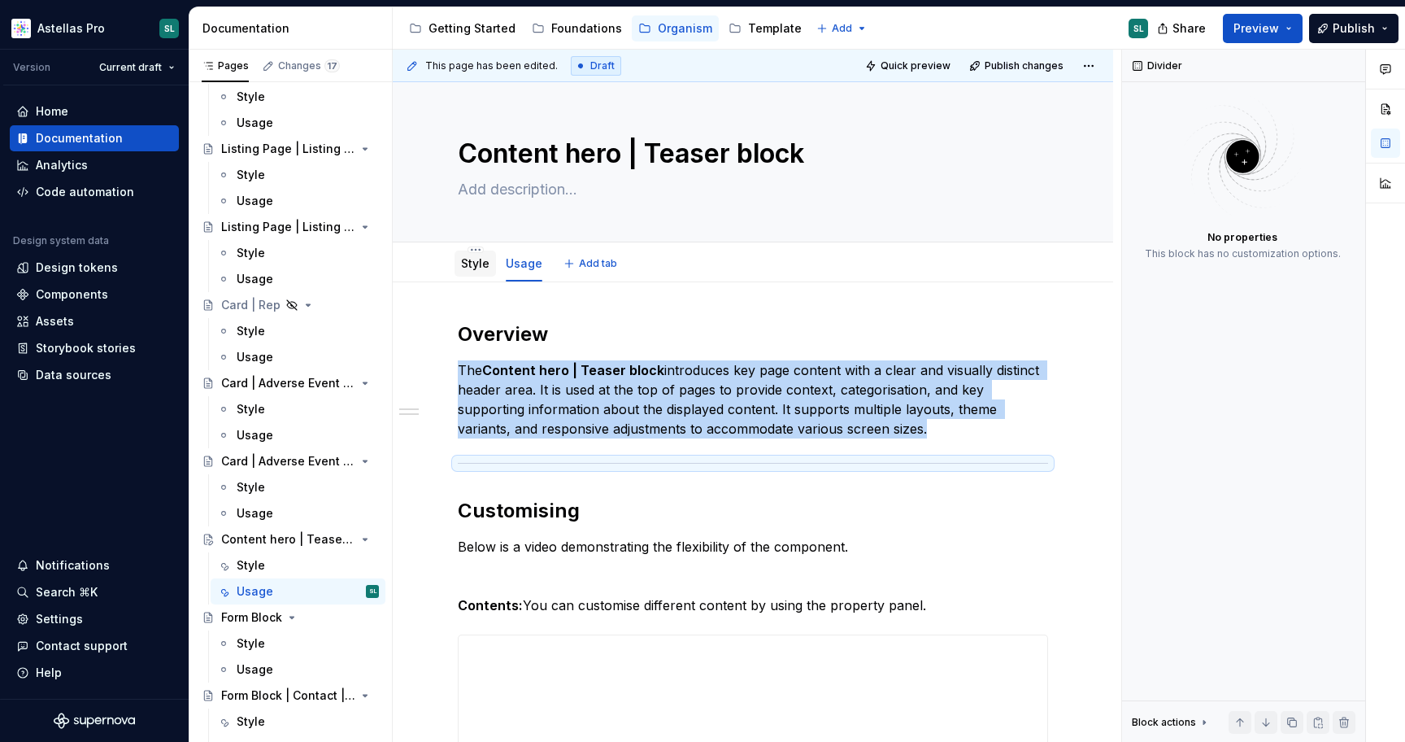
click at [482, 261] on link "Style" at bounding box center [475, 263] width 28 height 14
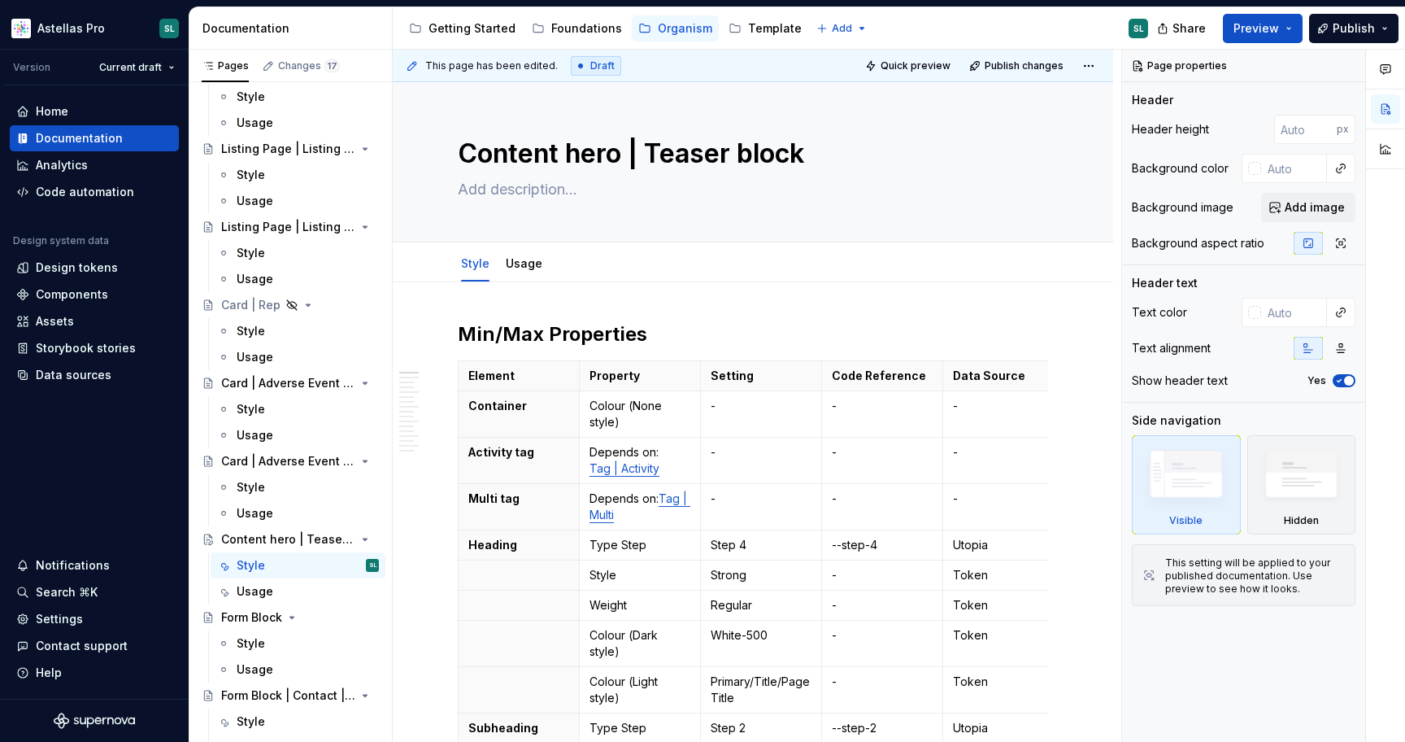
type textarea "*"
click at [673, 503] on link "Tag | Multi" at bounding box center [640, 506] width 101 height 30
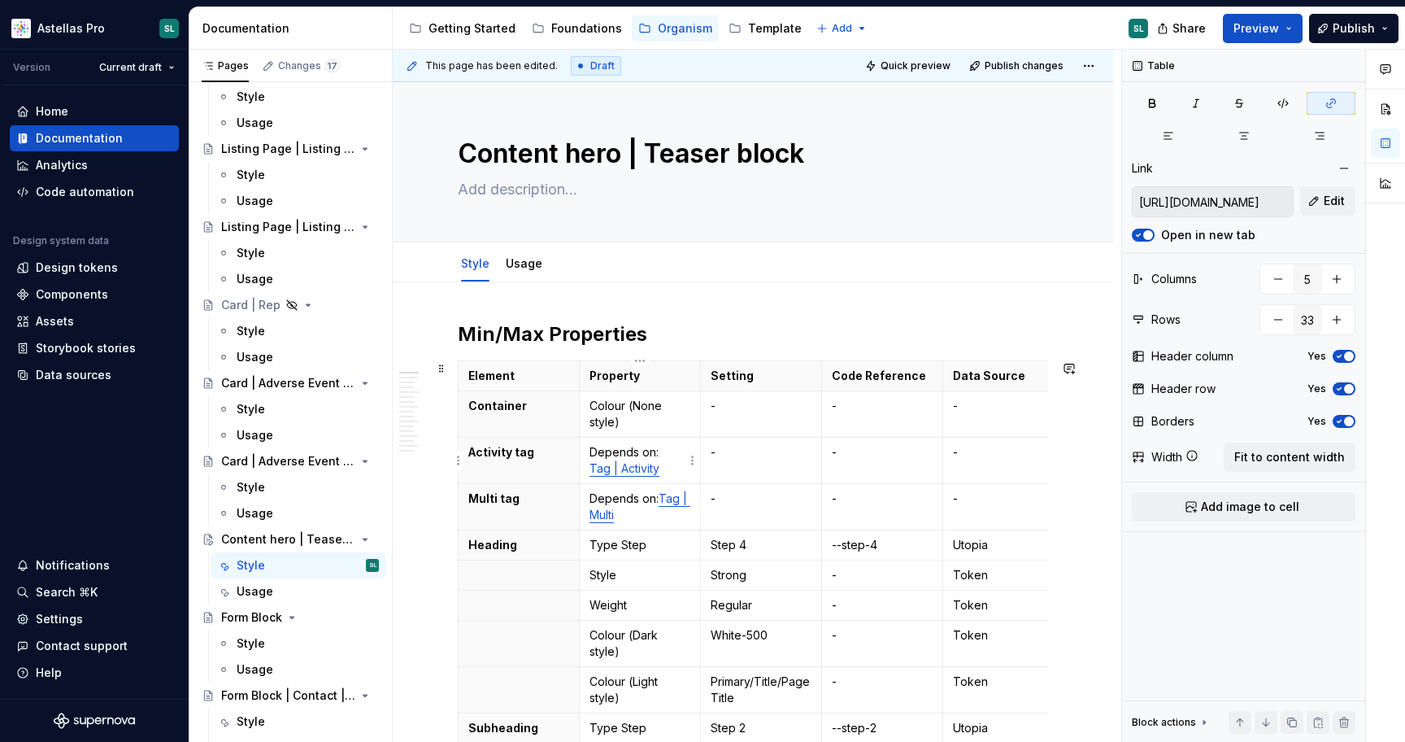
click at [628, 472] on link "Tag | Activity" at bounding box center [625, 468] width 70 height 14
type input "https://astellas.supernova-docs.io/latest/atoms/tag-activity/style-vtoC8KDc"
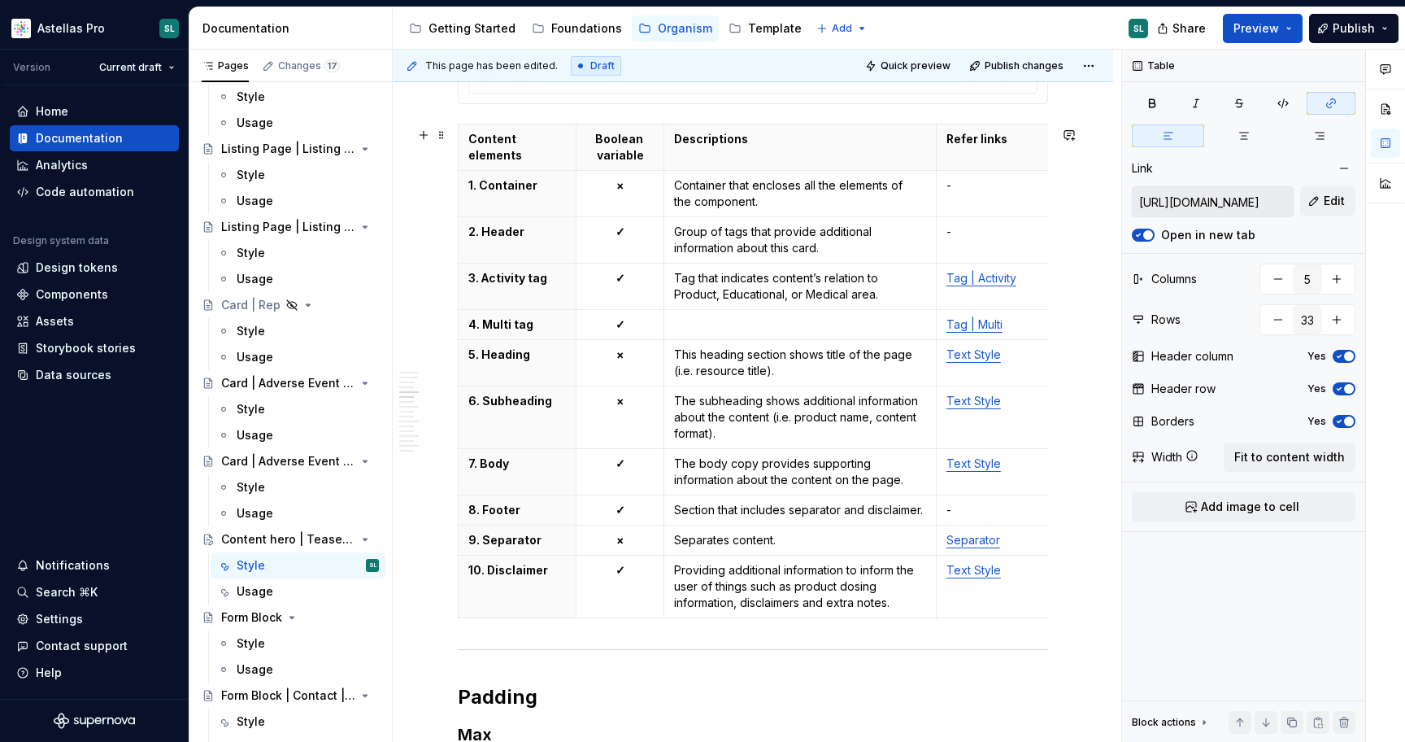
scroll to position [2663, 0]
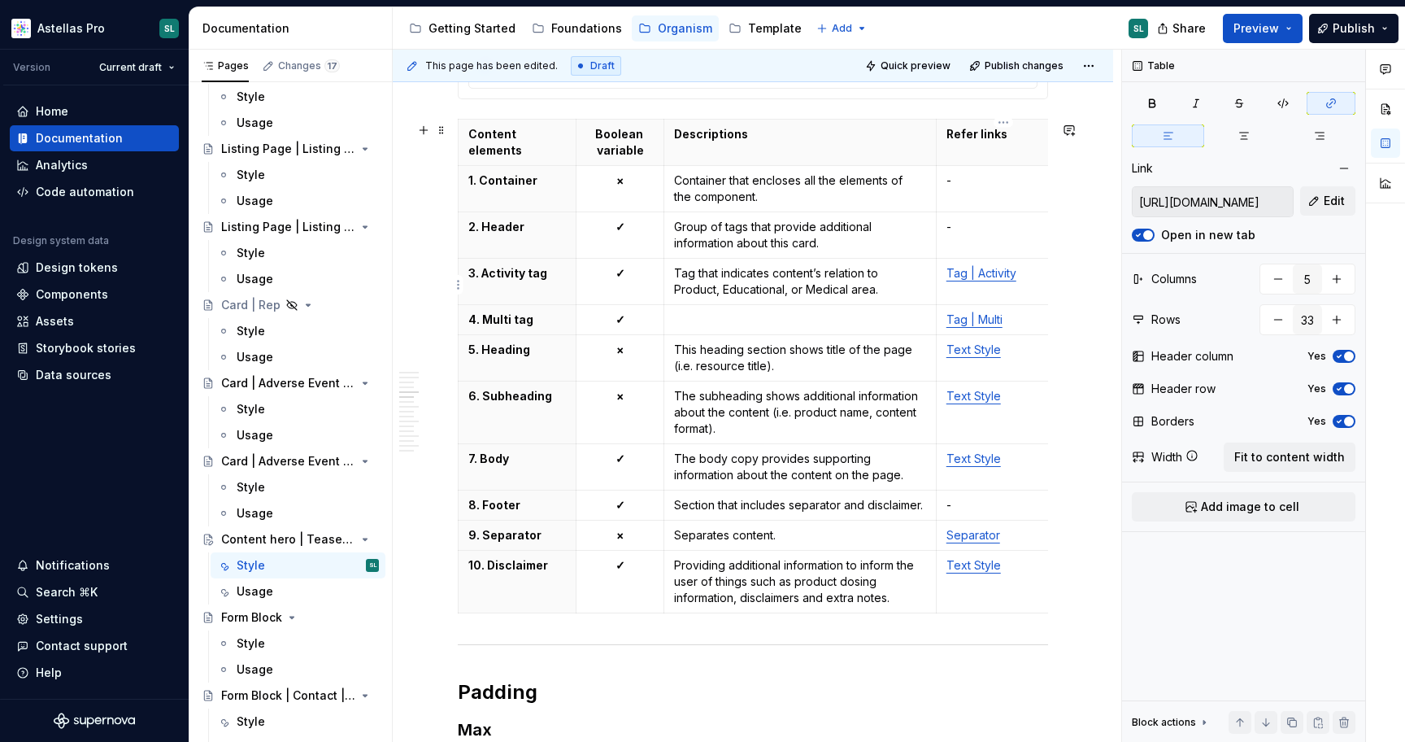
click at [987, 271] on link "Tag | Activity" at bounding box center [982, 273] width 70 height 14
type input "4"
type input "11"
click at [975, 325] on link "Tag | Multi" at bounding box center [975, 319] width 56 height 14
click at [989, 355] on link "Text Style" at bounding box center [974, 349] width 54 height 14
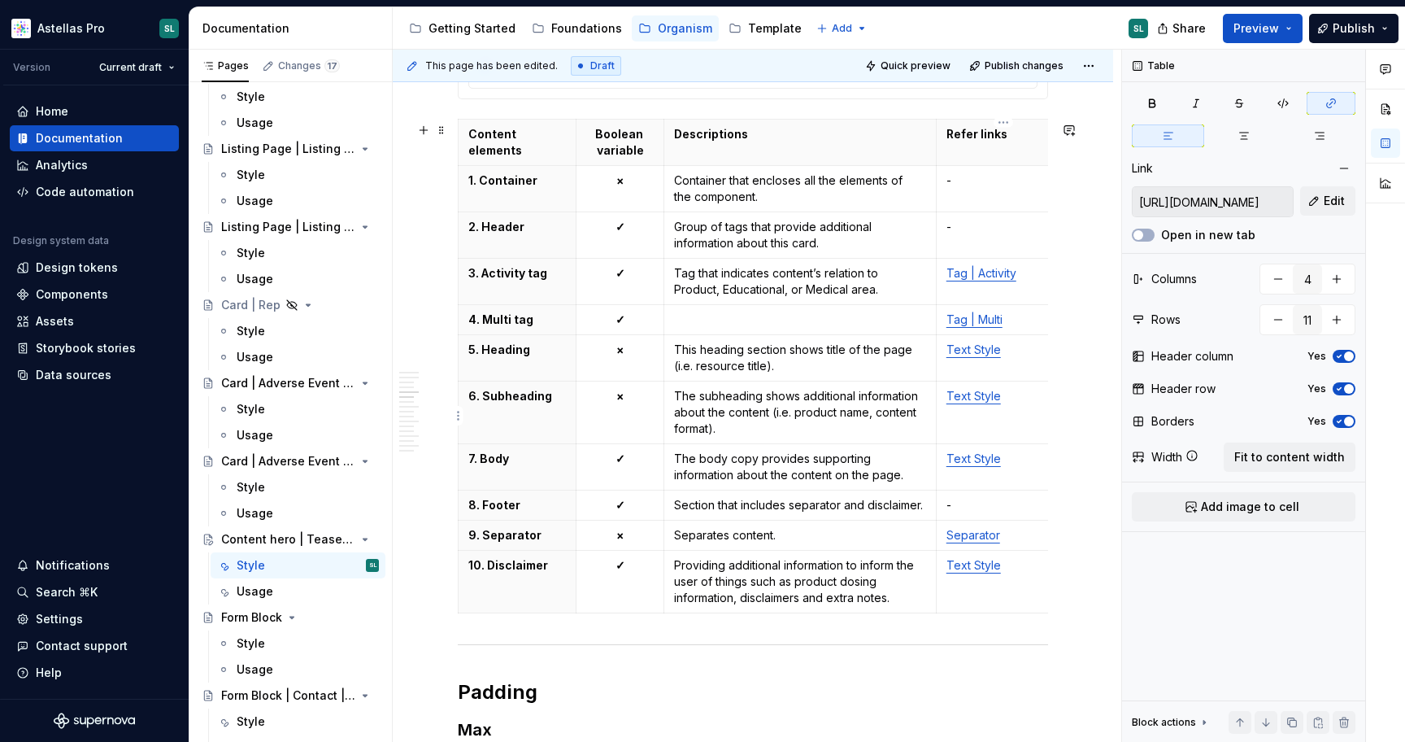
click at [983, 402] on link "Text Style" at bounding box center [974, 396] width 54 height 14
click at [981, 465] on link "Text Style" at bounding box center [974, 458] width 54 height 14
click at [978, 570] on link "Text Style" at bounding box center [974, 565] width 54 height 14
click at [993, 542] on link "Separator" at bounding box center [974, 535] width 54 height 14
type input "https://astellas.supernova-docs.io/latest/atoms/separator/style-ByWLwWij"
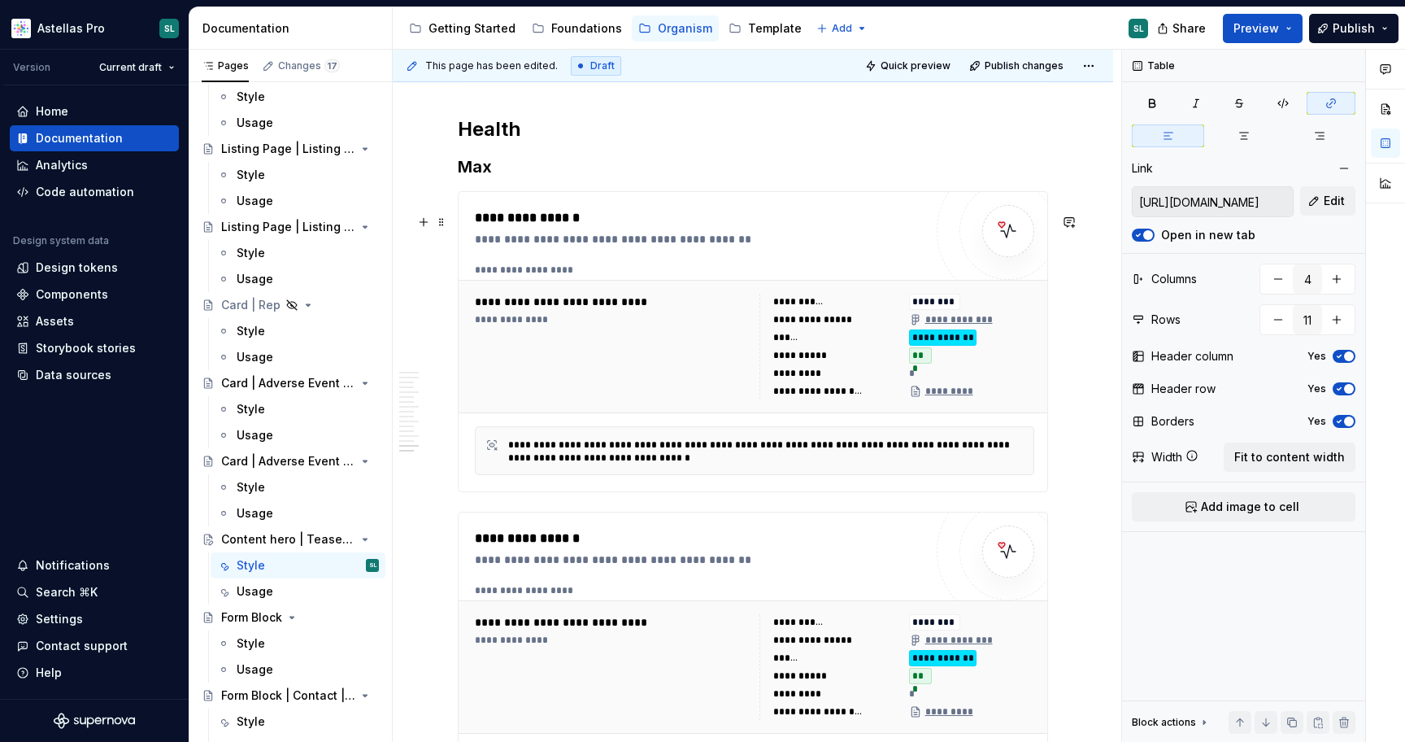
scroll to position [6679, 0]
type textarea "*"
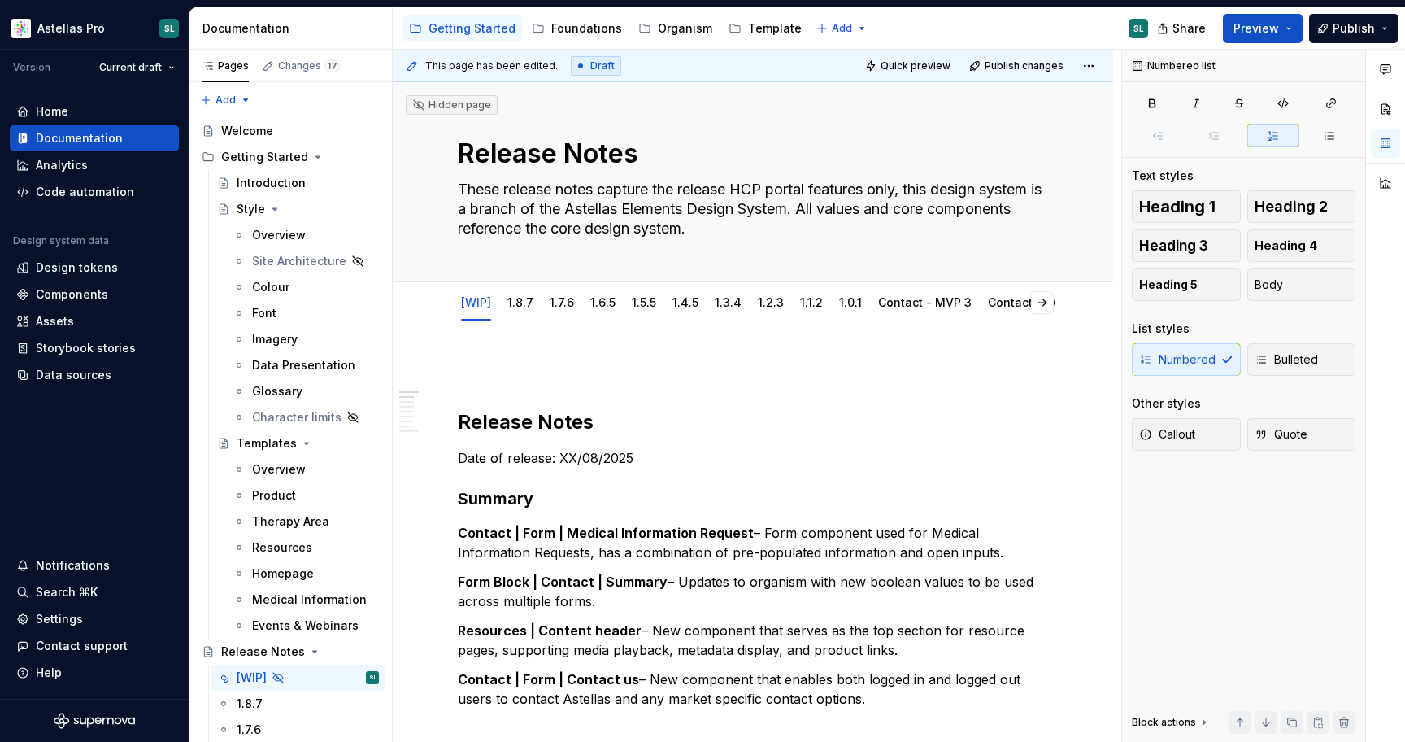
scroll to position [127, 0]
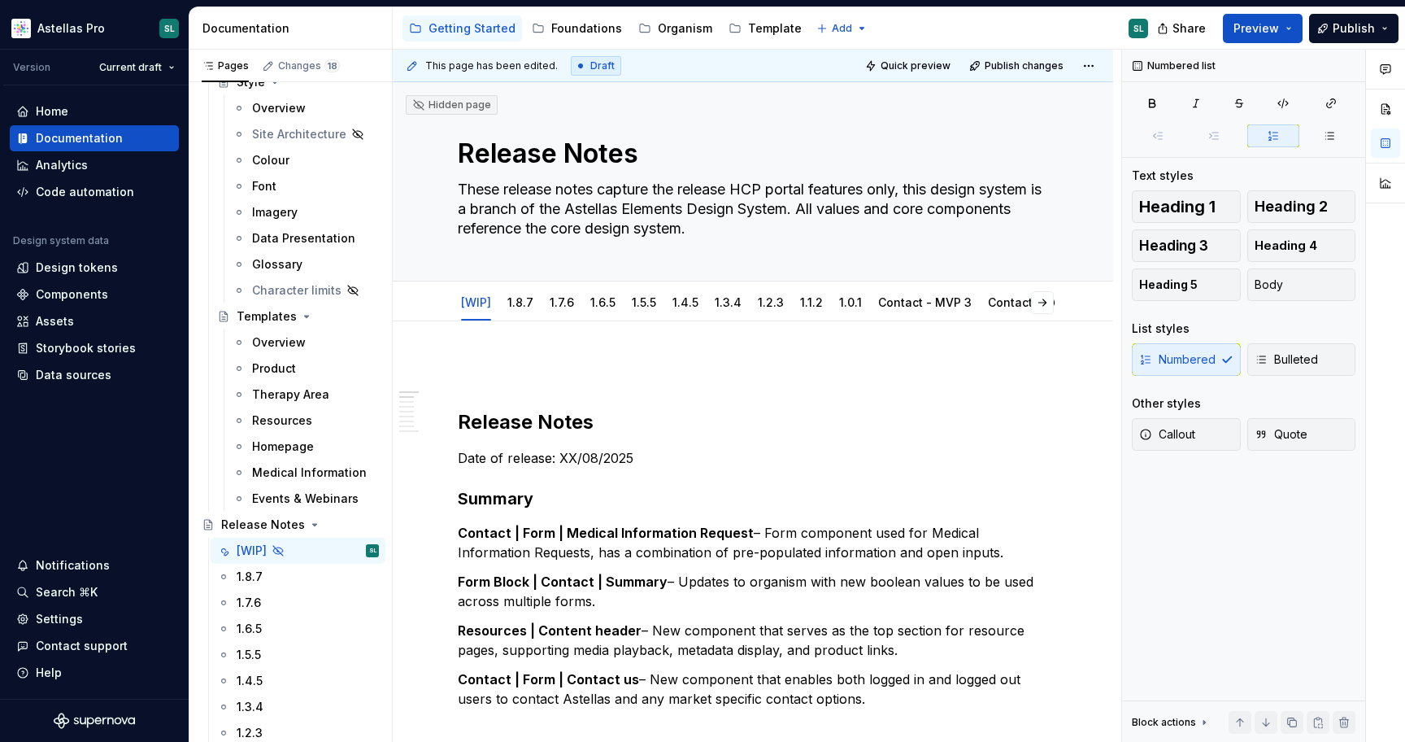
type textarea "*"
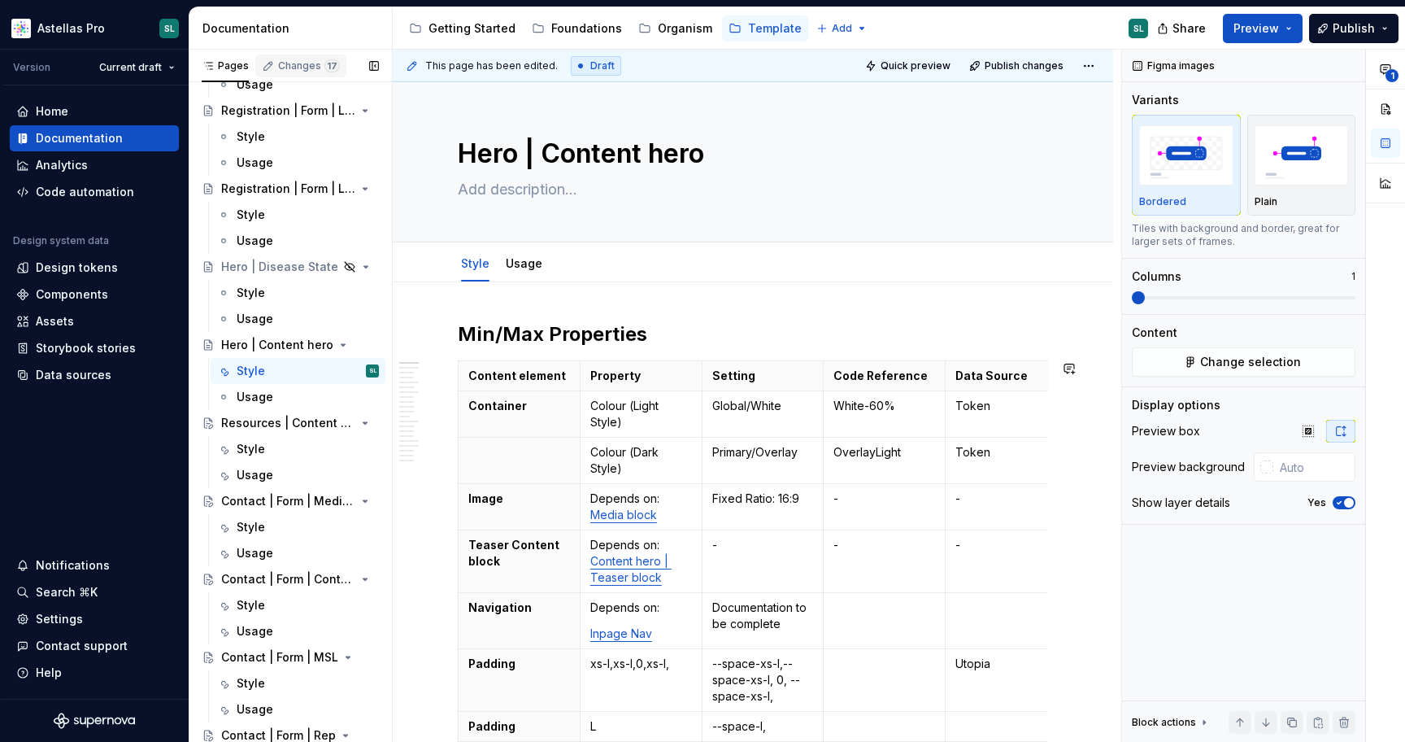
type textarea "*"
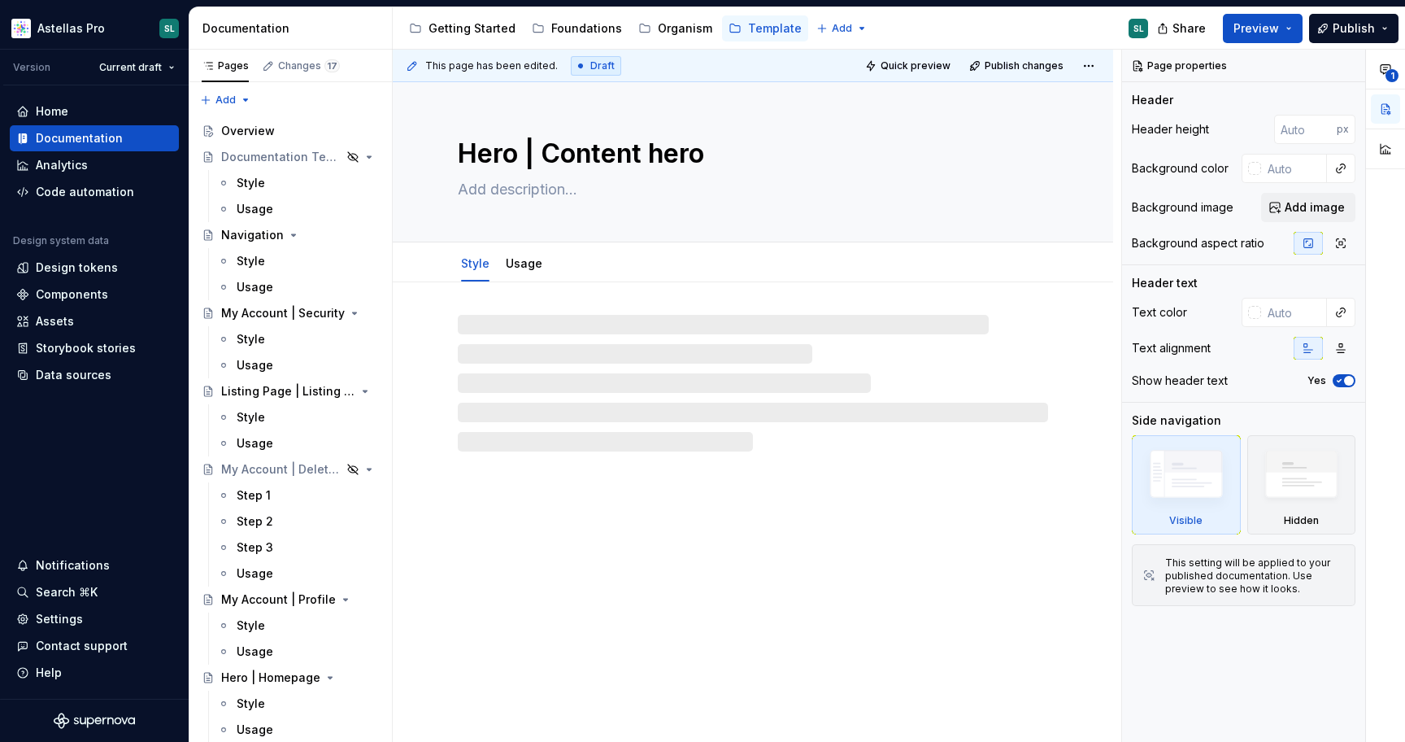
type textarea "*"
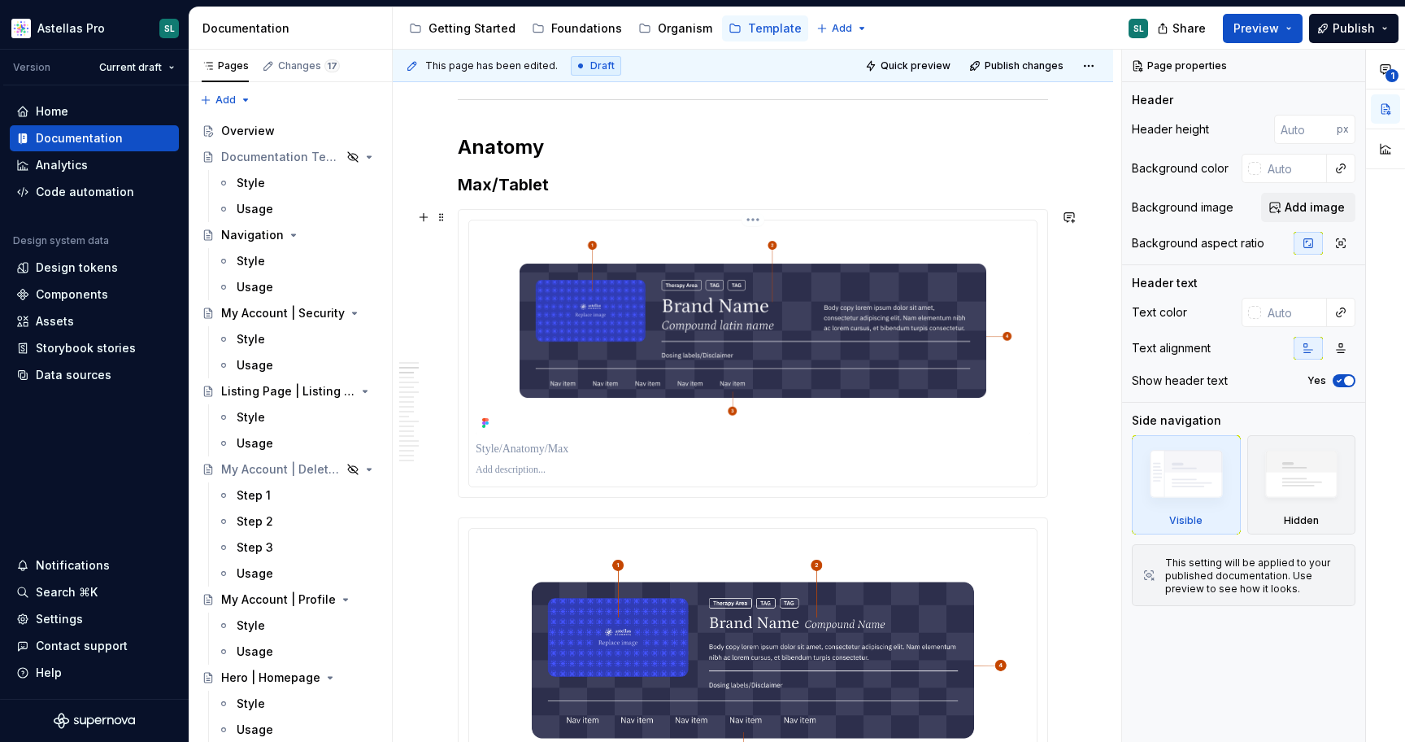
scroll to position [769, 0]
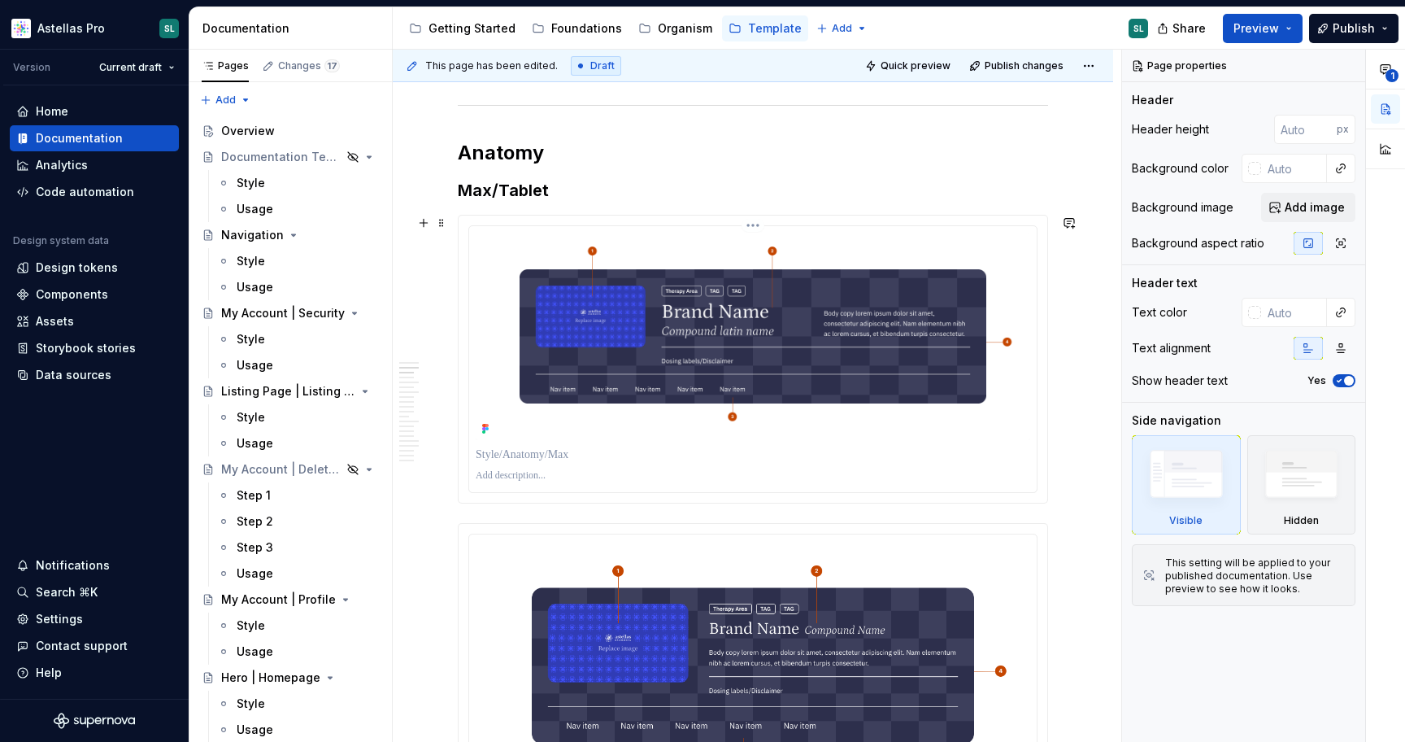
click at [759, 224] on html "Astellas Pro SL Version Current draft Home Documentation Analytics Code automat…" at bounding box center [702, 371] width 1405 height 742
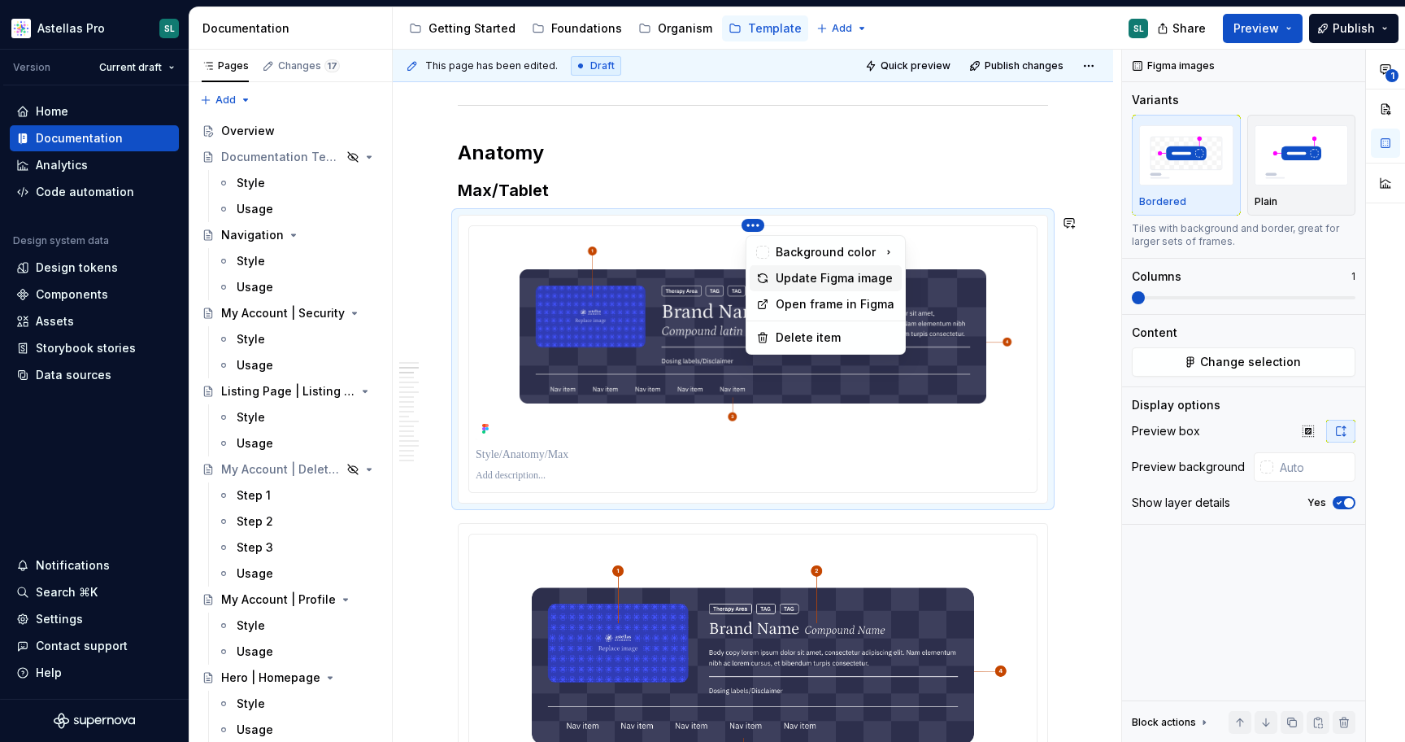
click at [814, 272] on div "Update Figma image" at bounding box center [836, 278] width 120 height 16
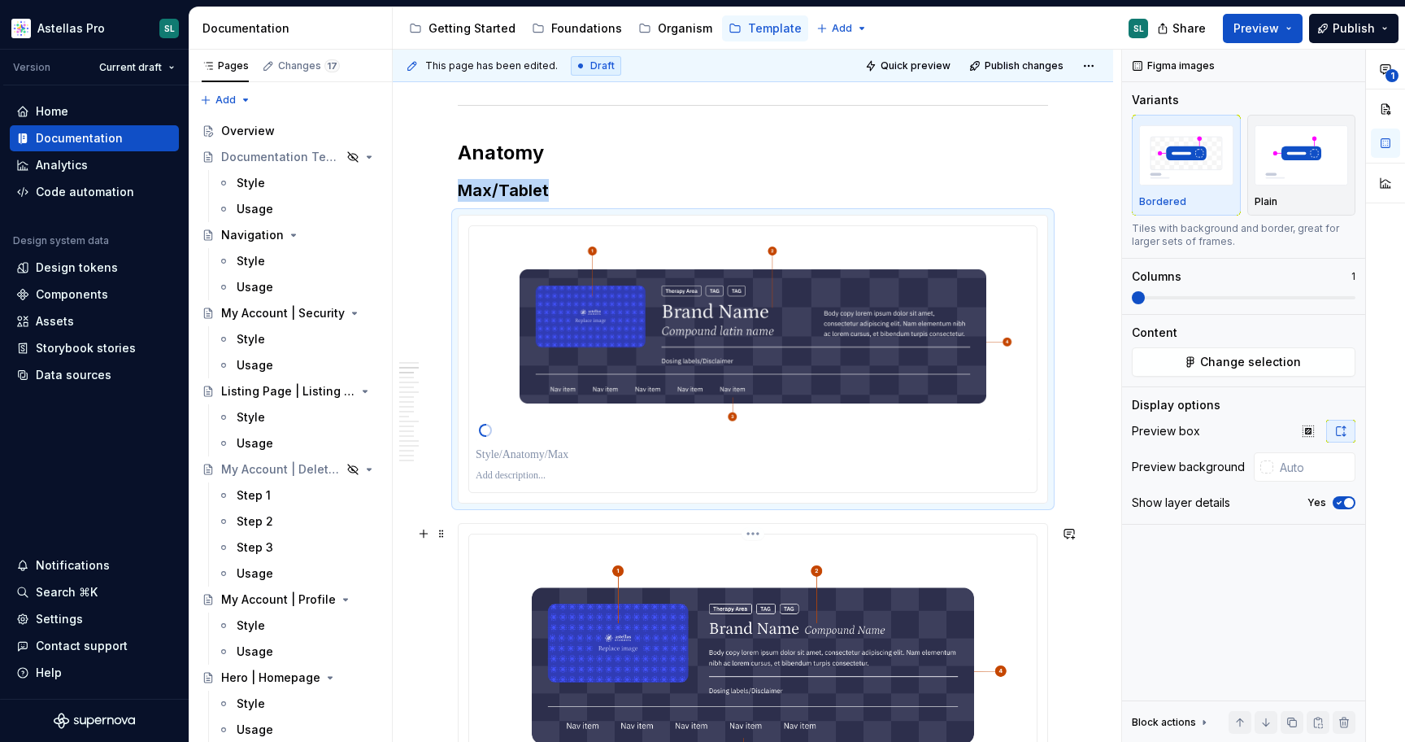
click at [759, 537] on html "Astellas Pro SL Version Current draft Home Documentation Analytics Code automat…" at bounding box center [702, 371] width 1405 height 742
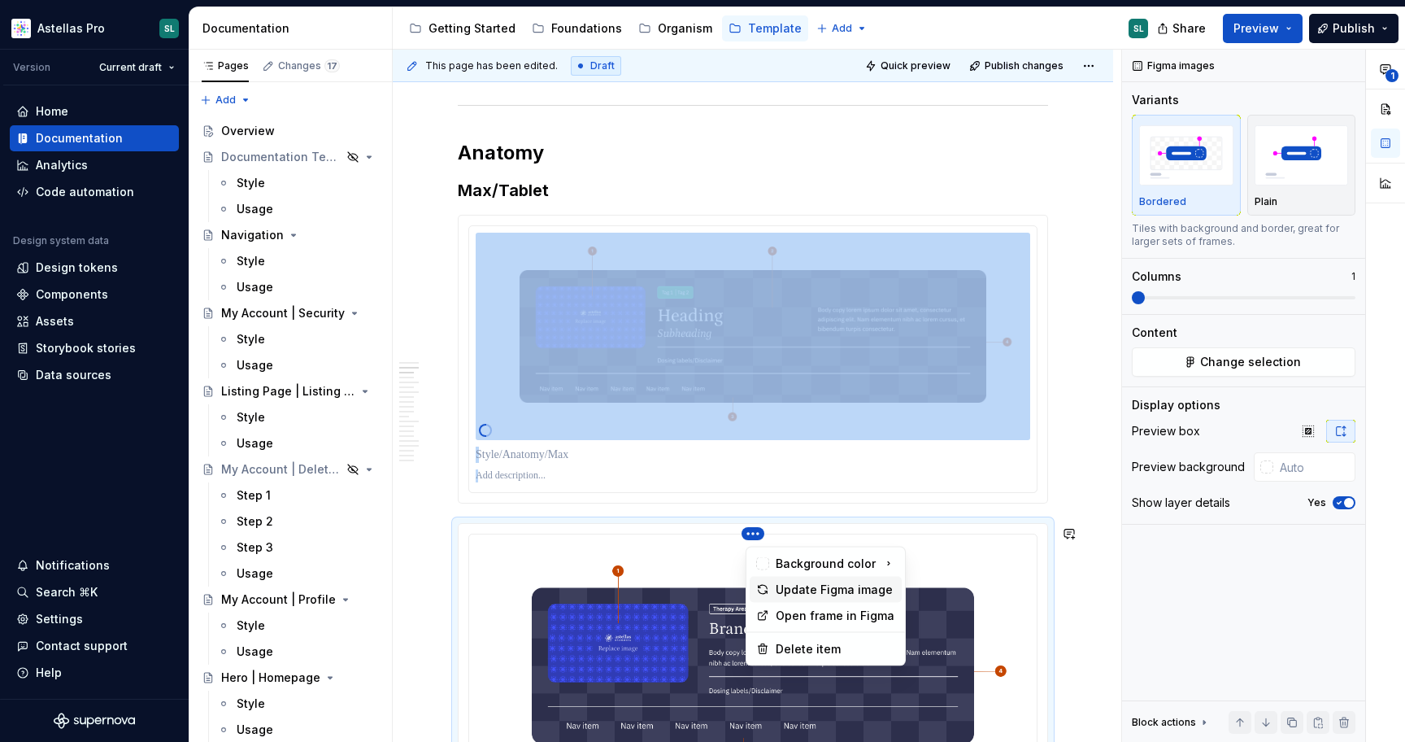
click at [800, 591] on div "Update Figma image" at bounding box center [836, 590] width 120 height 16
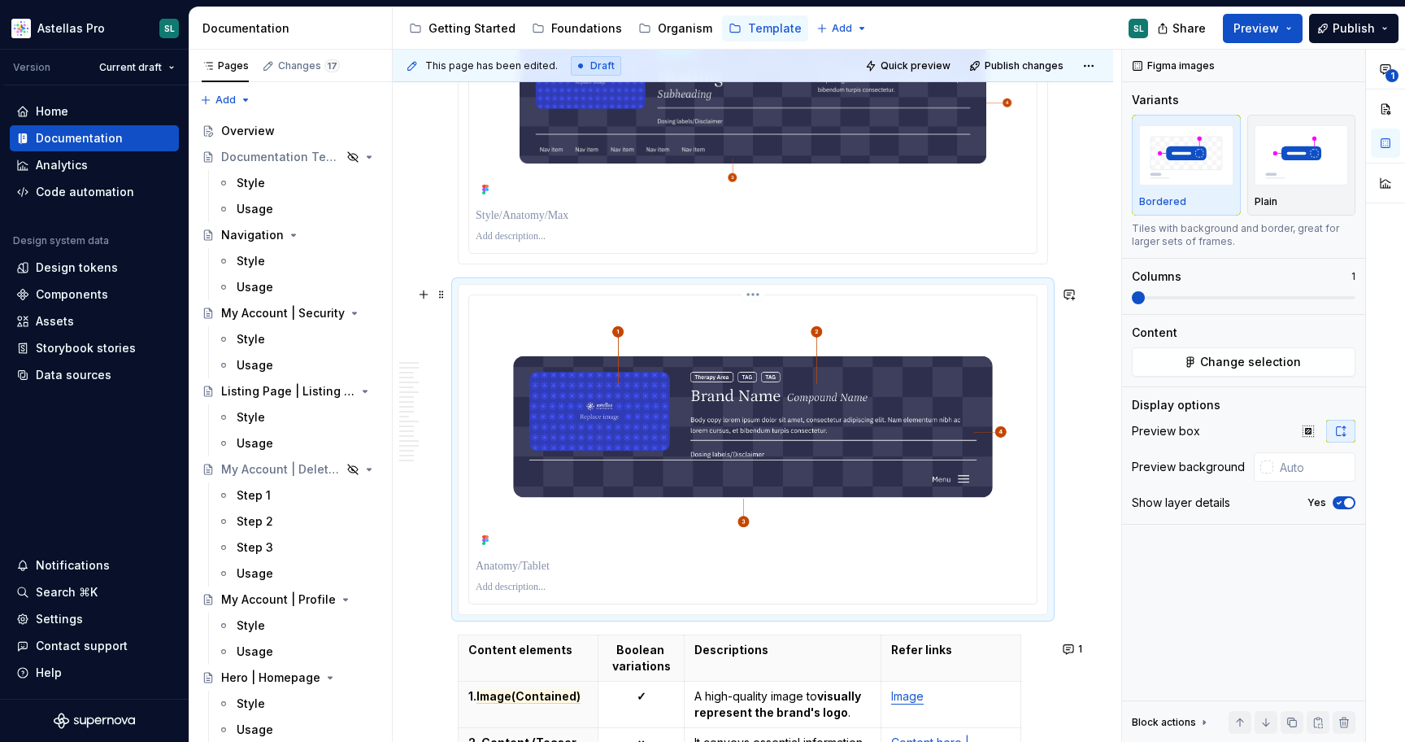
scroll to position [1002, 0]
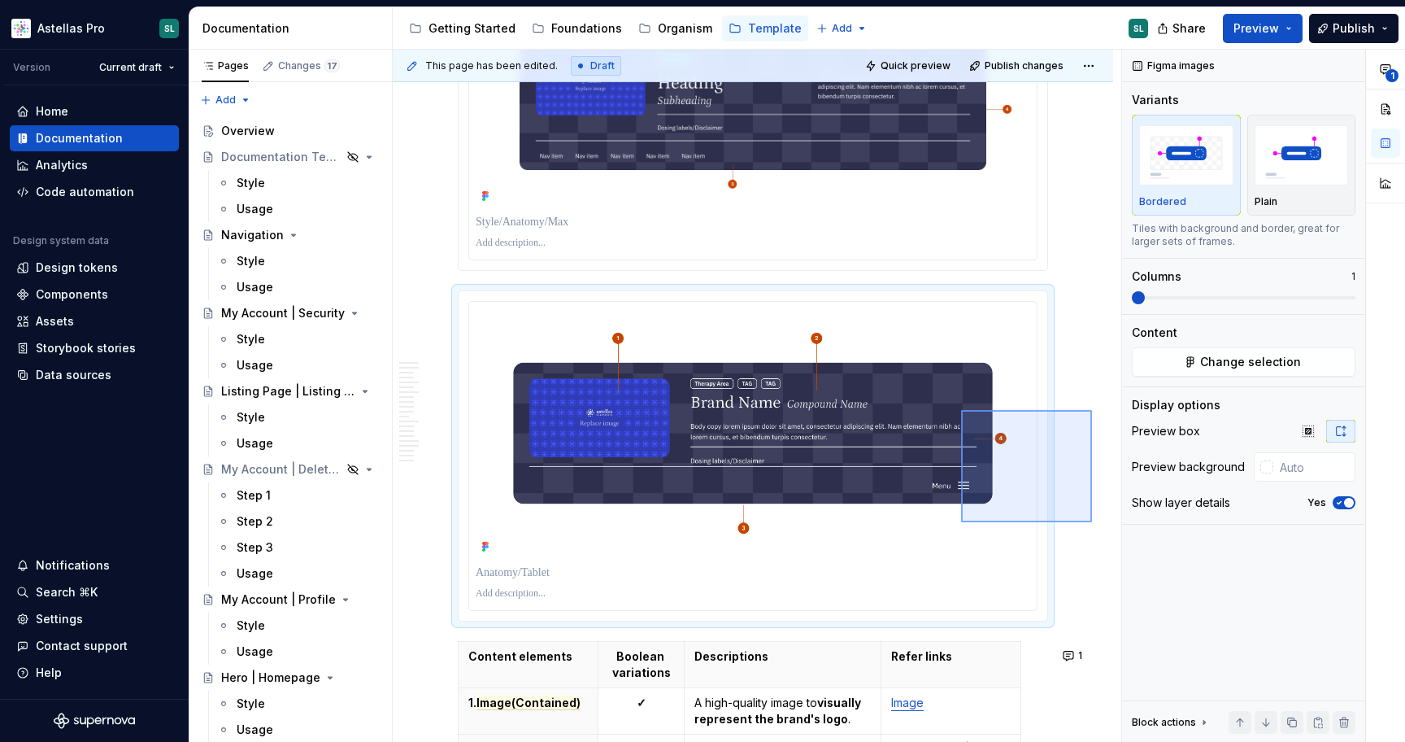
drag, startPoint x: 1092, startPoint y: 522, endPoint x: 961, endPoint y: 411, distance: 172.6
click at [961, 411] on div "This page has been edited. Draft Quick preview Publish changes Hero | Content h…" at bounding box center [757, 396] width 729 height 693
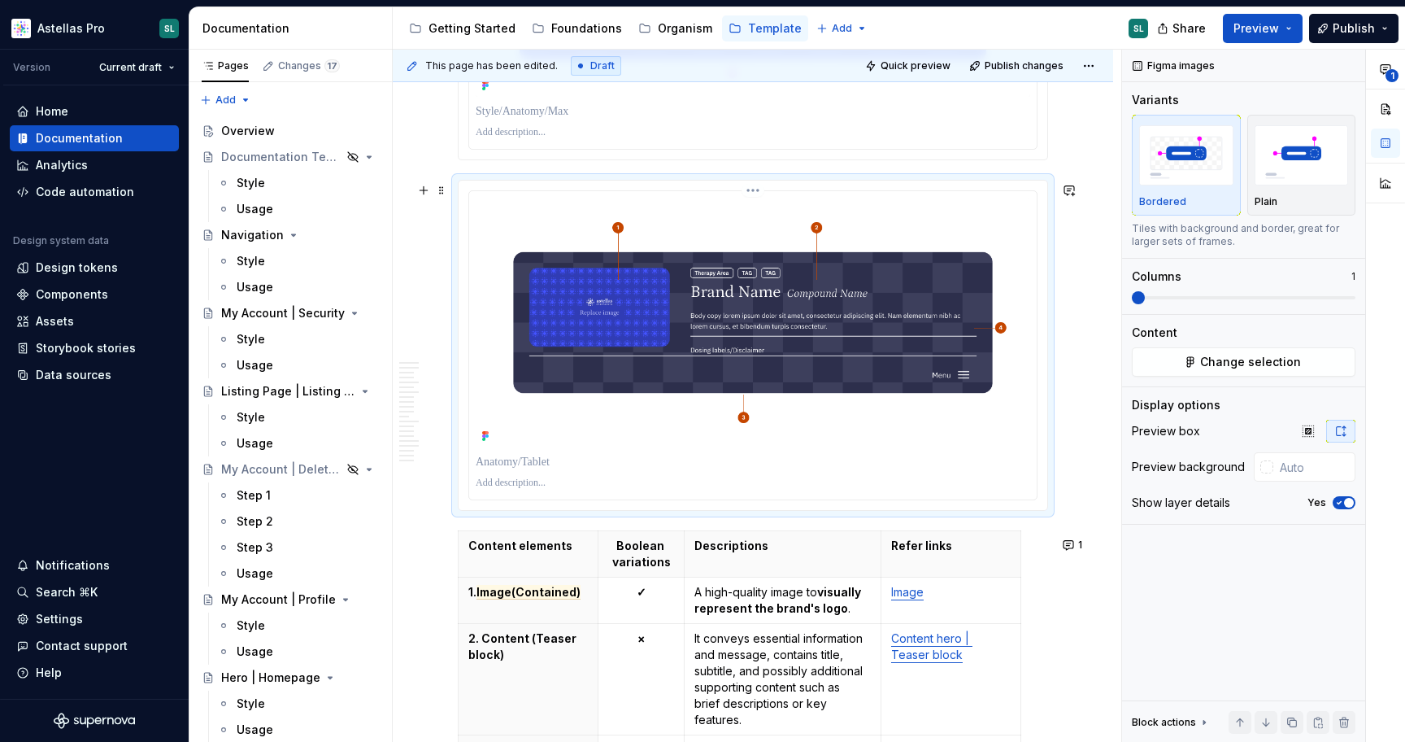
scroll to position [1129, 0]
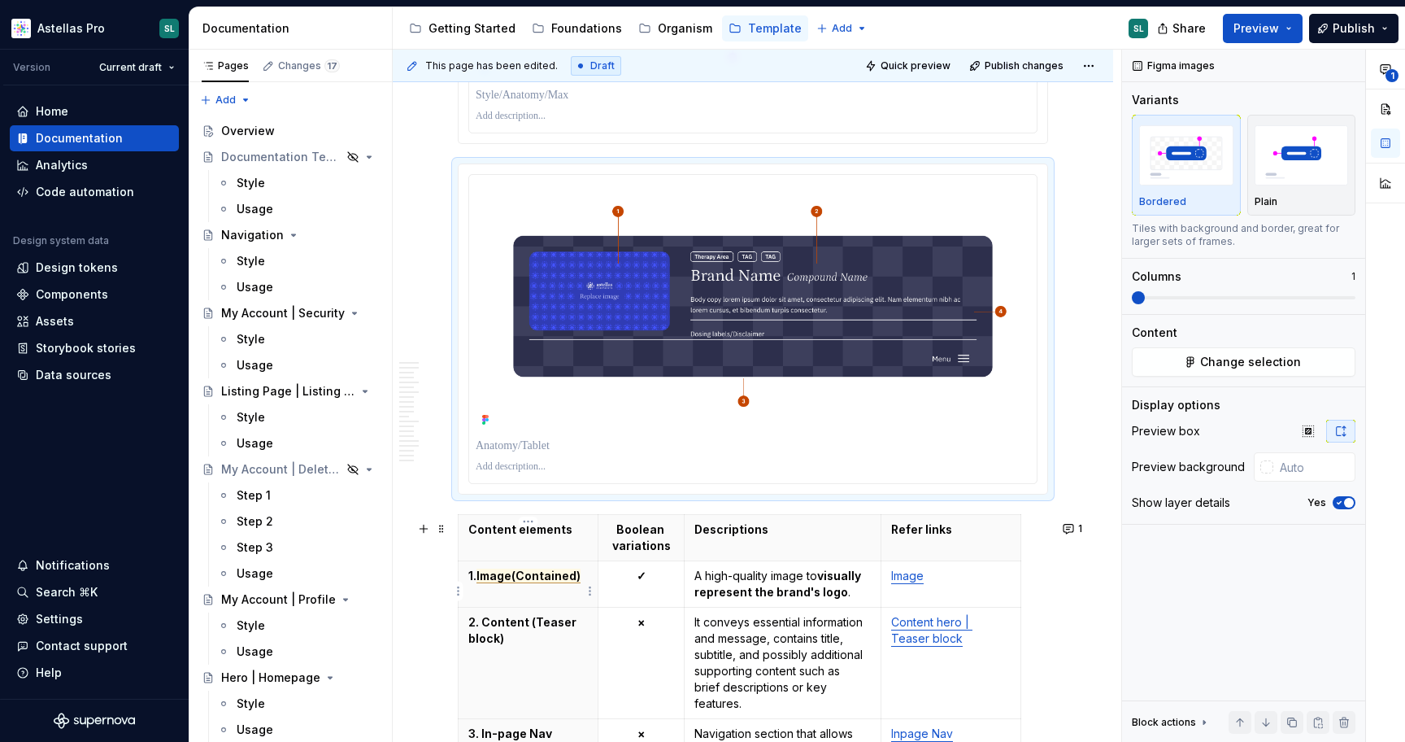
click at [544, 583] on span "Image(Contained)" at bounding box center [529, 576] width 104 height 15
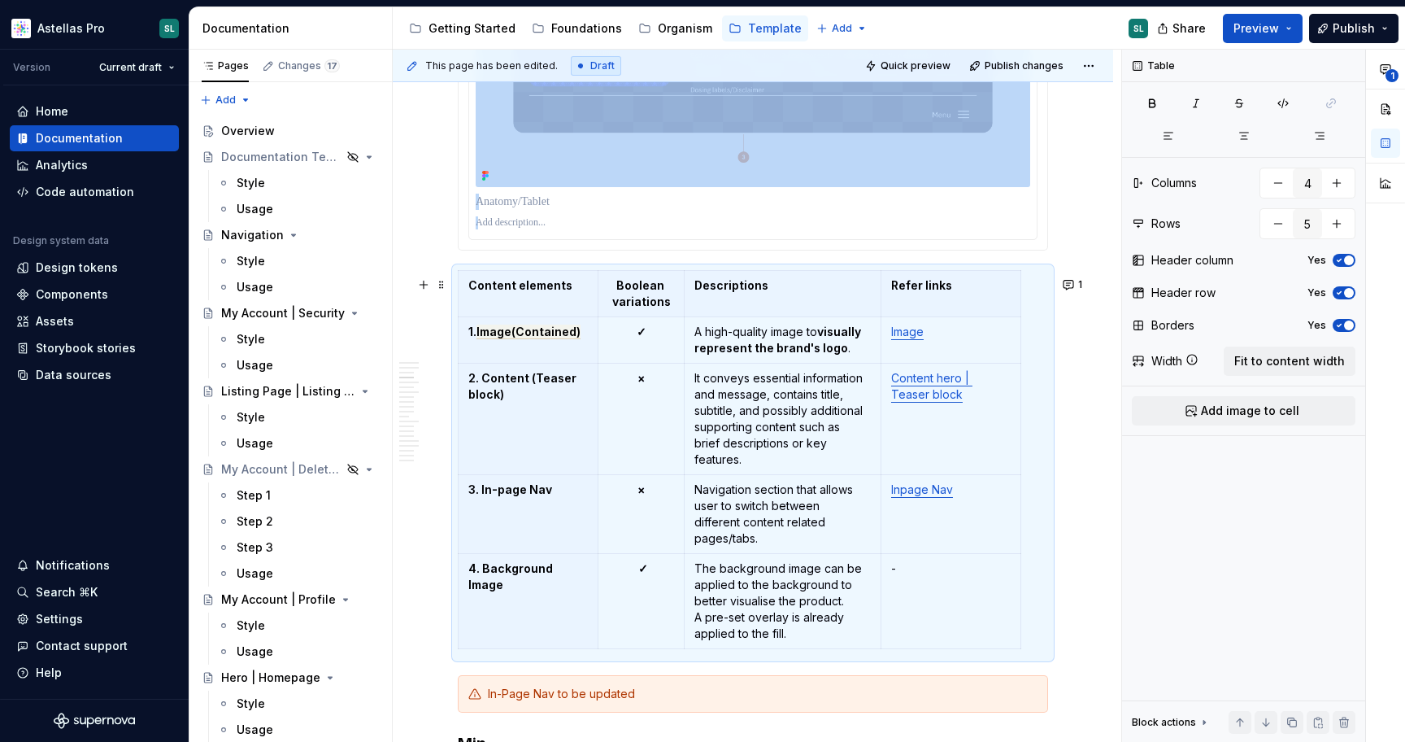
scroll to position [1369, 0]
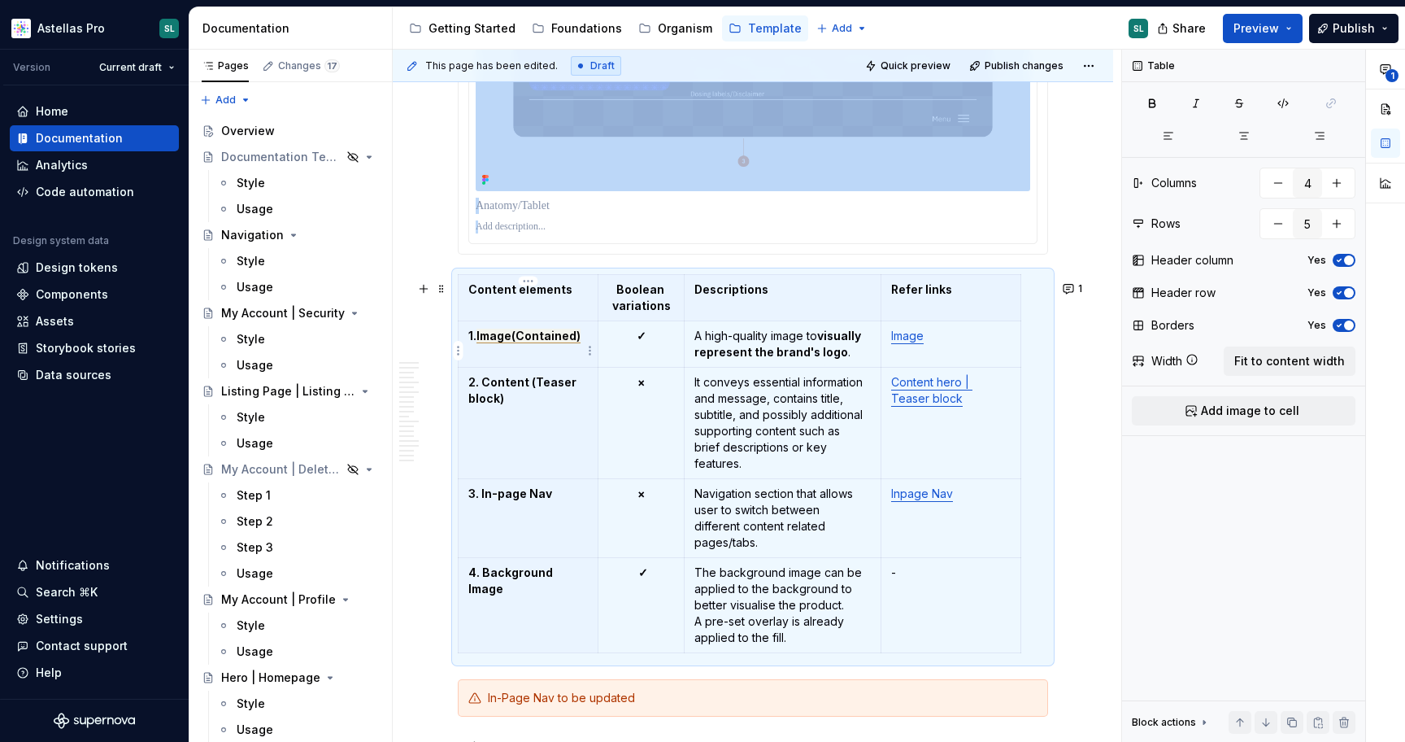
click at [536, 341] on span "Image(Contained)" at bounding box center [529, 336] width 104 height 15
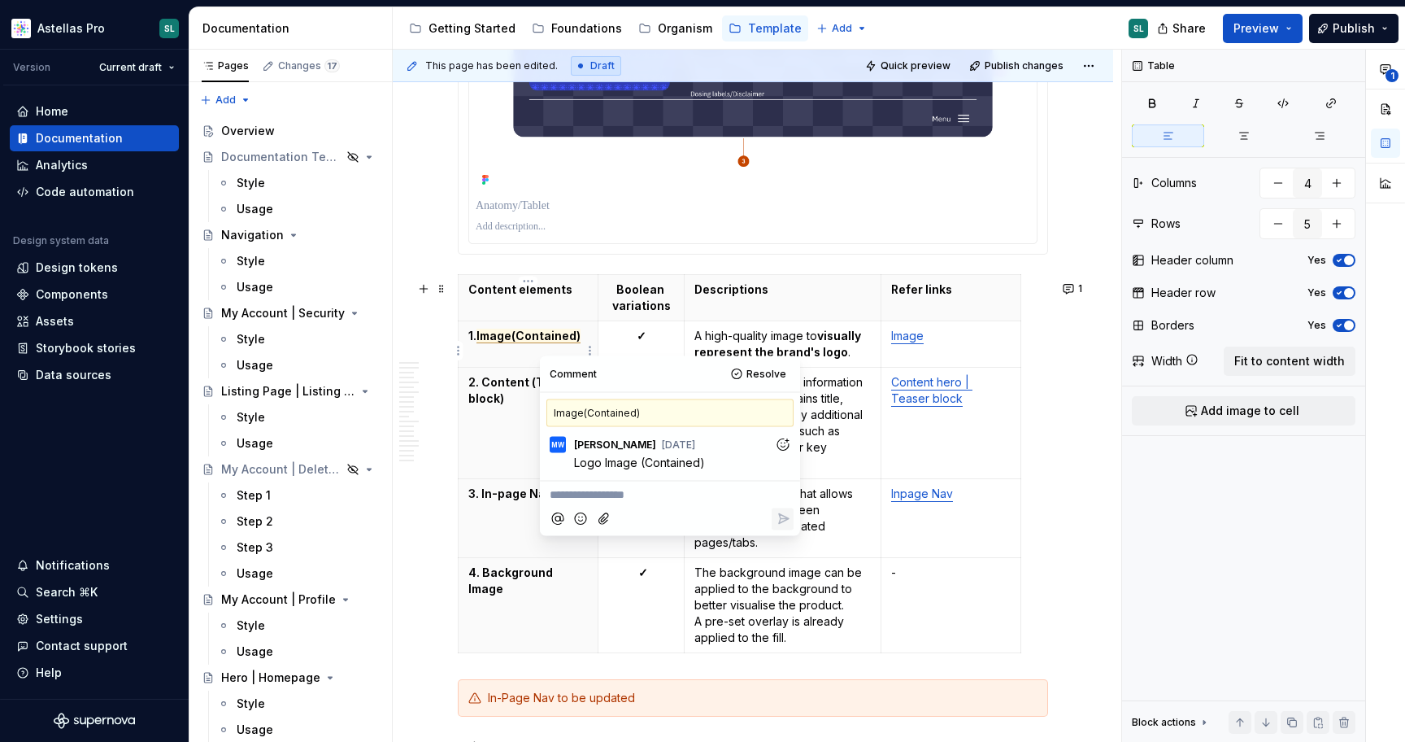
click at [517, 342] on span "Image(Contained)" at bounding box center [529, 336] width 104 height 15
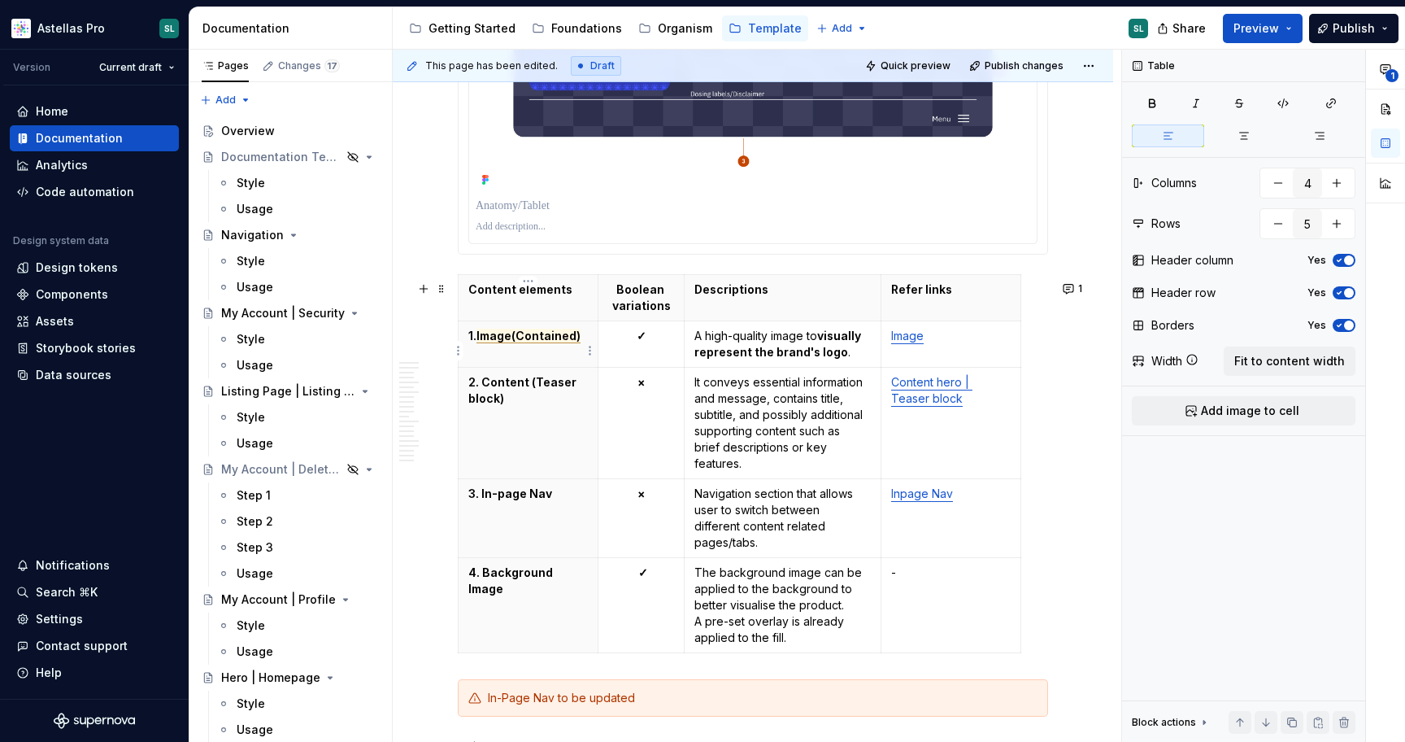
click at [514, 342] on span "Image(Contained)" at bounding box center [529, 336] width 104 height 15
click at [479, 339] on span "Image (Contained)" at bounding box center [530, 336] width 107 height 15
click at [523, 359] on span "Image (Contained)" at bounding box center [506, 344] width 76 height 31
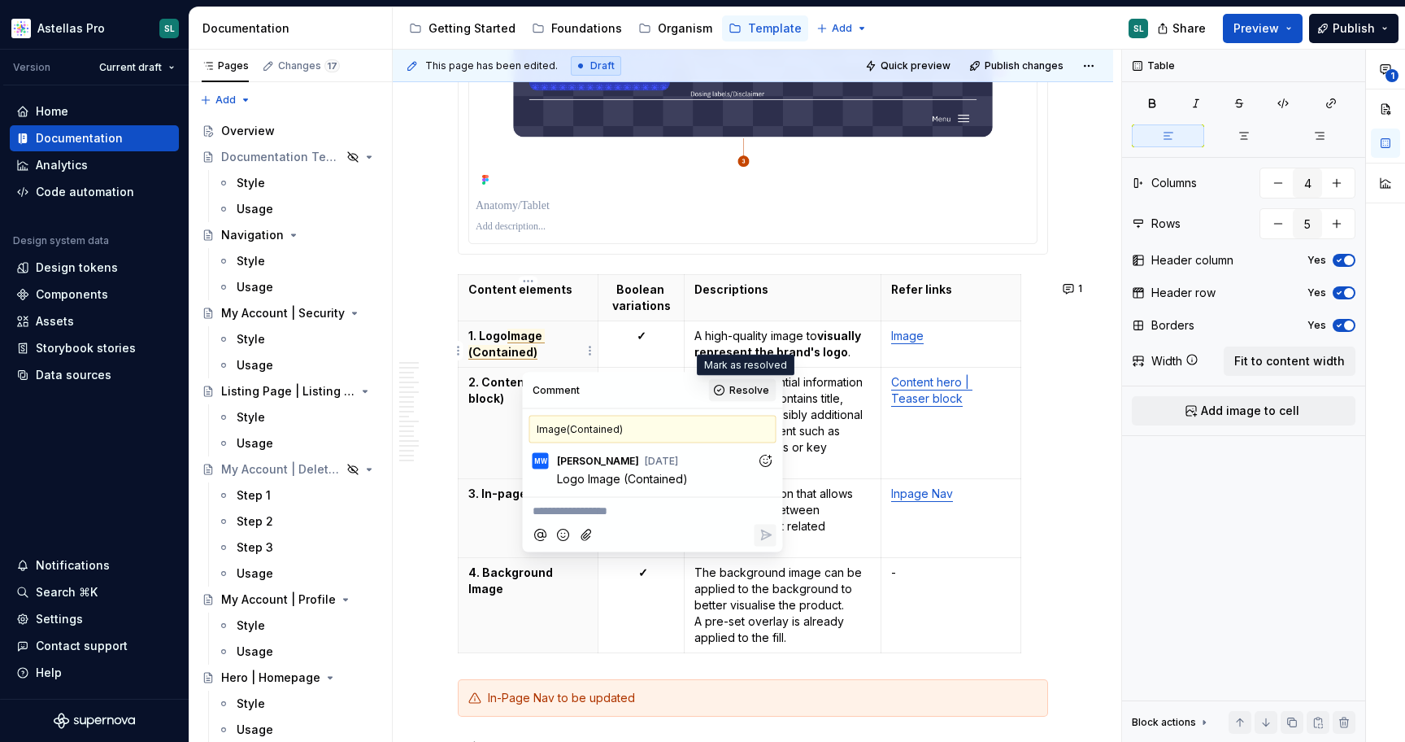
click at [746, 390] on span "Resolve" at bounding box center [750, 390] width 40 height 13
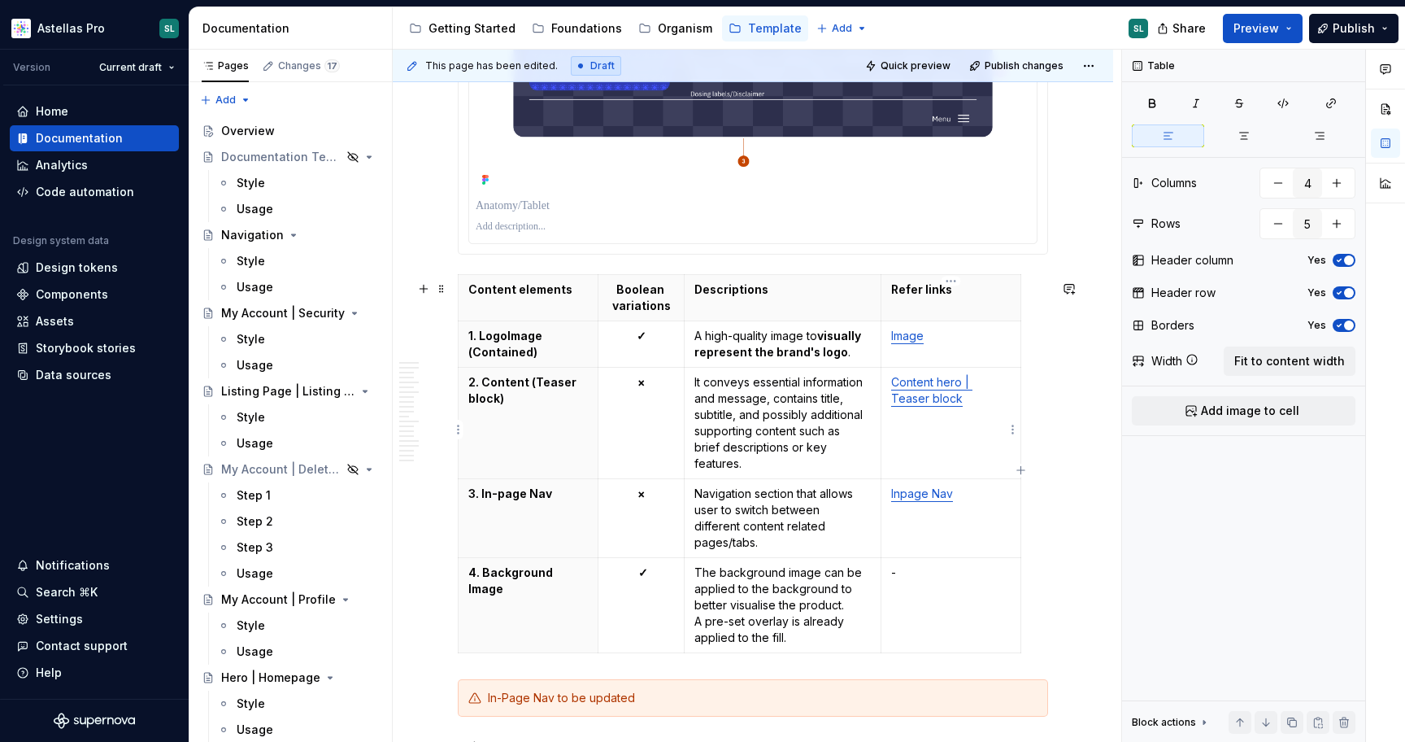
click at [942, 394] on link "Content hero | Teaser block" at bounding box center [931, 390] width 81 height 30
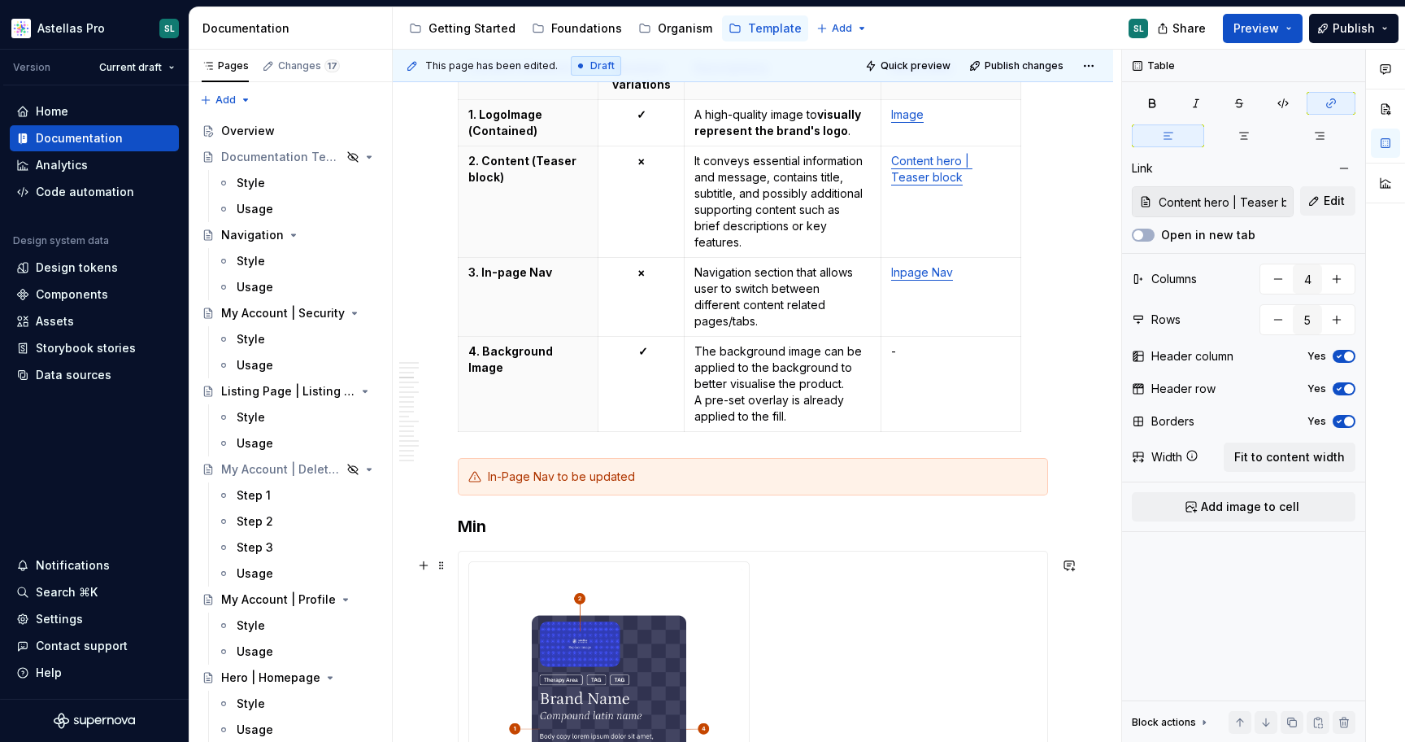
scroll to position [1562, 0]
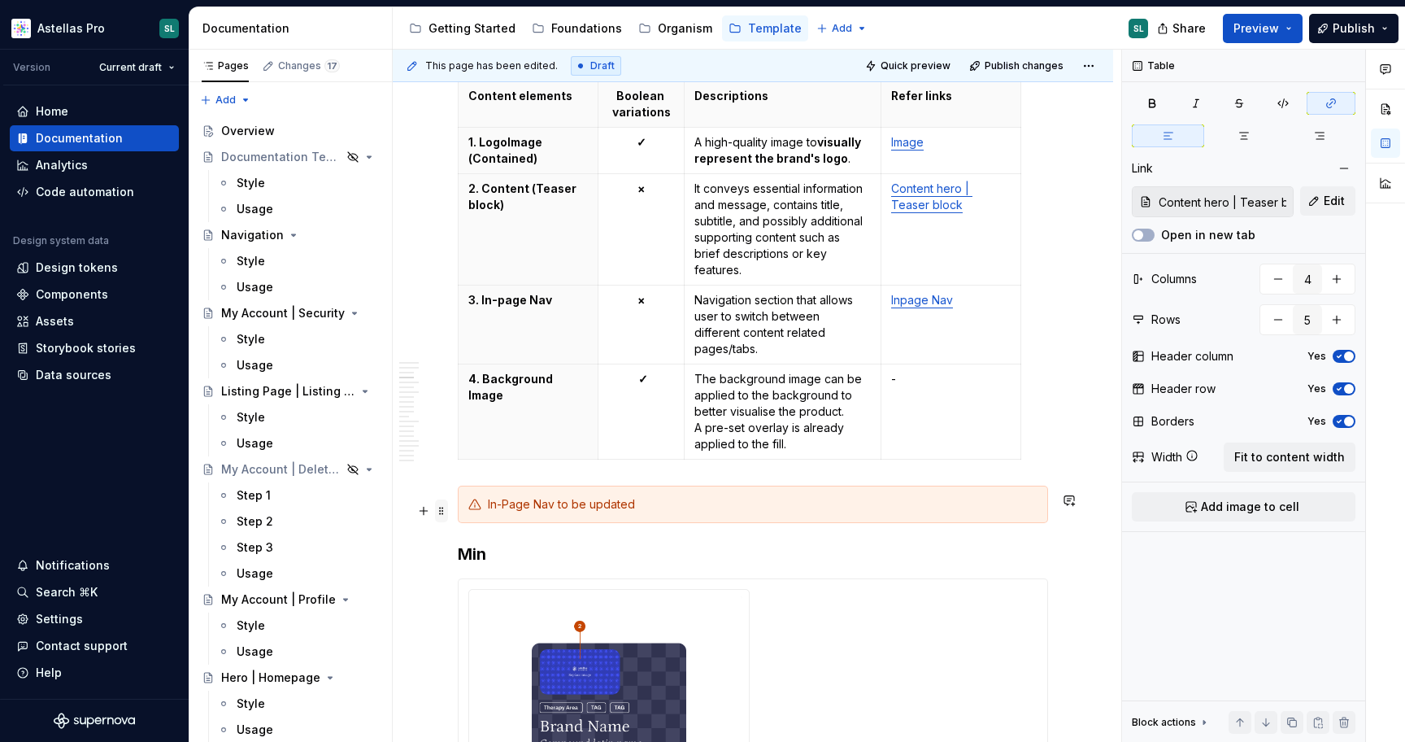
click at [444, 512] on span at bounding box center [441, 510] width 13 height 23
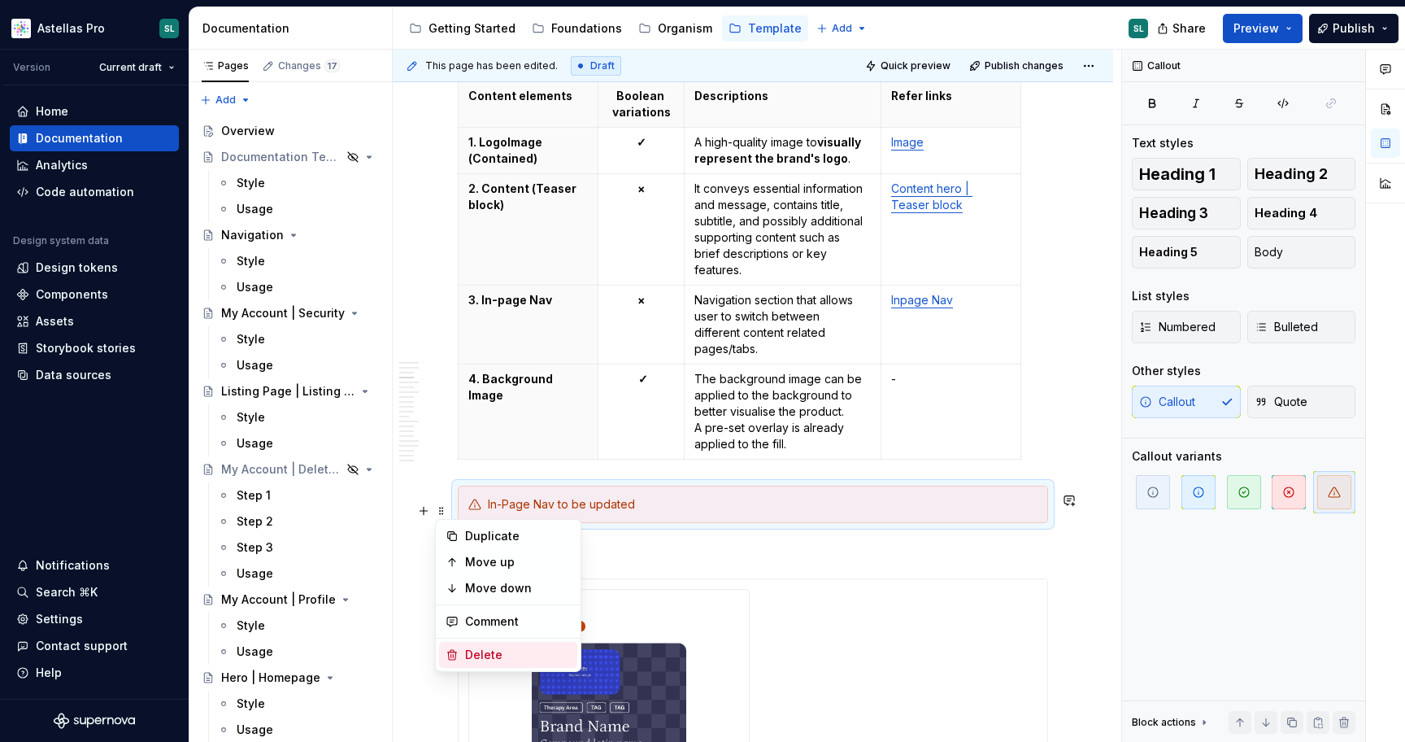
click at [505, 650] on div "Delete" at bounding box center [518, 655] width 106 height 16
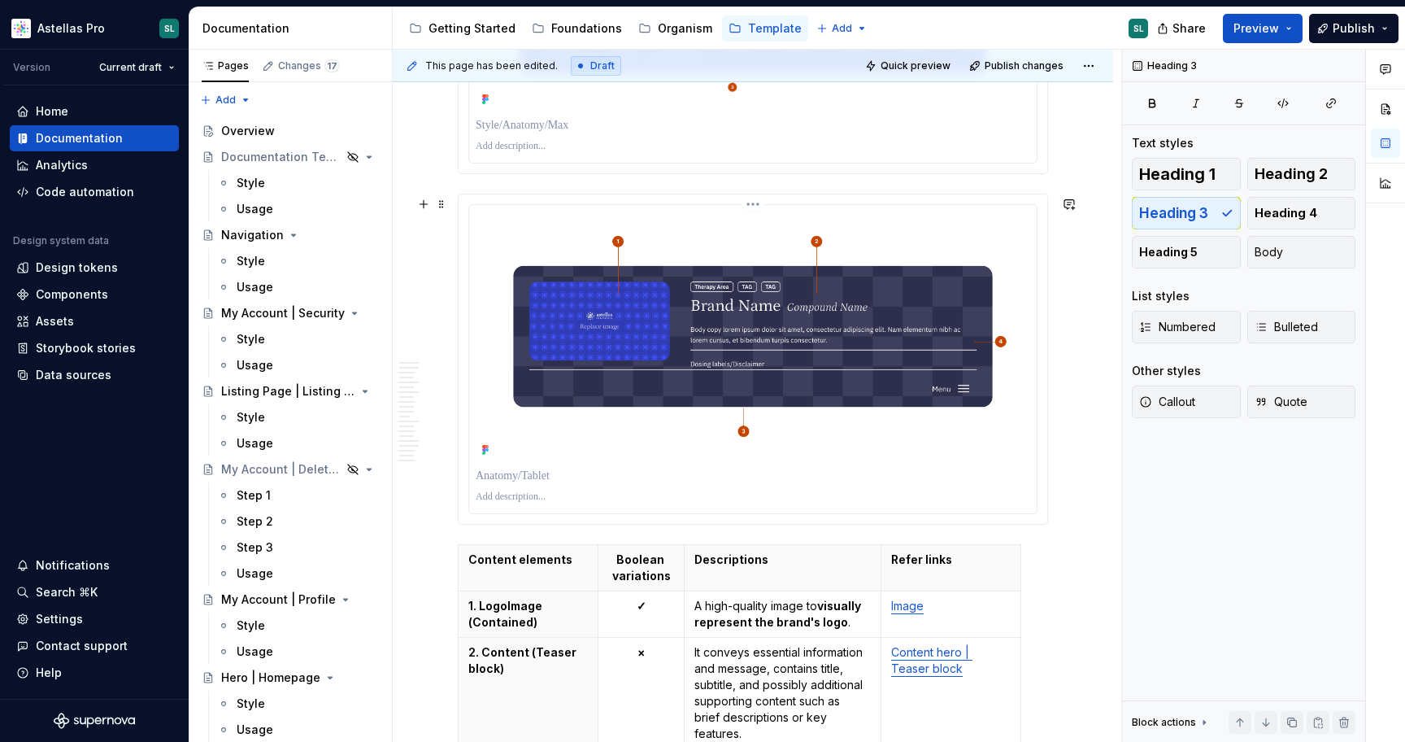
scroll to position [1096, 0]
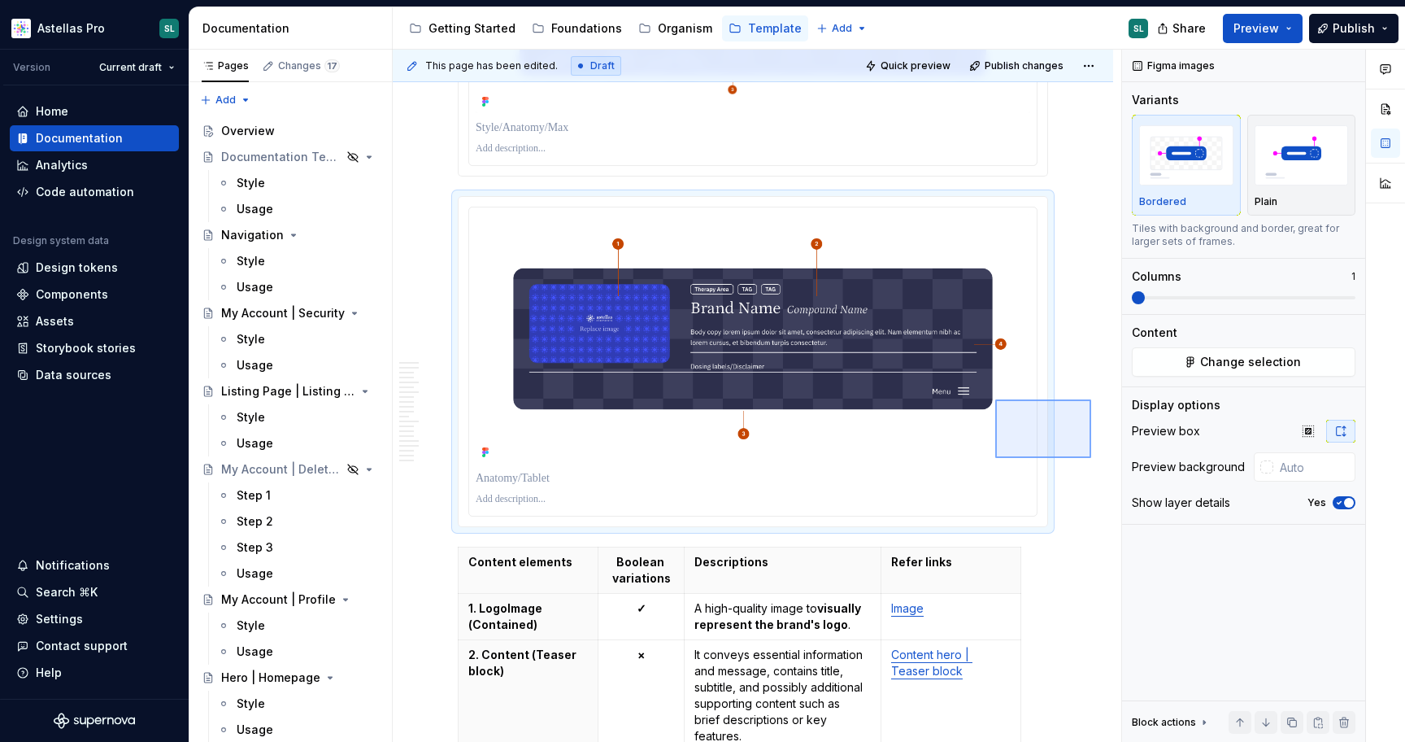
drag, startPoint x: 1091, startPoint y: 458, endPoint x: 942, endPoint y: 348, distance: 185.6
click at [942, 348] on div "This page has been edited. Draft Quick preview Publish changes Hero | Content h…" at bounding box center [757, 396] width 729 height 693
drag, startPoint x: 1091, startPoint y: 435, endPoint x: 973, endPoint y: 369, distance: 135.8
click at [974, 371] on div "This page has been edited. Draft Quick preview Publish changes Hero | Content h…" at bounding box center [757, 396] width 729 height 693
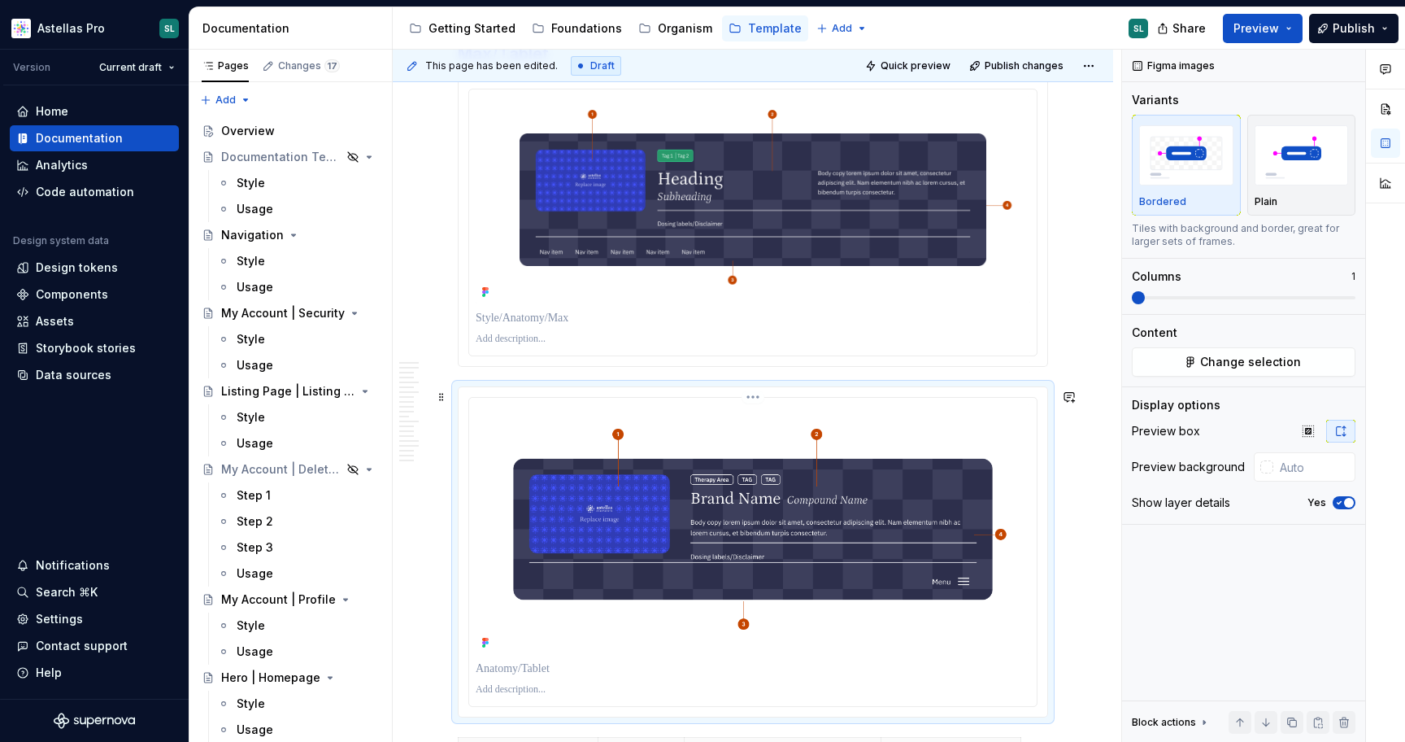
scroll to position [901, 0]
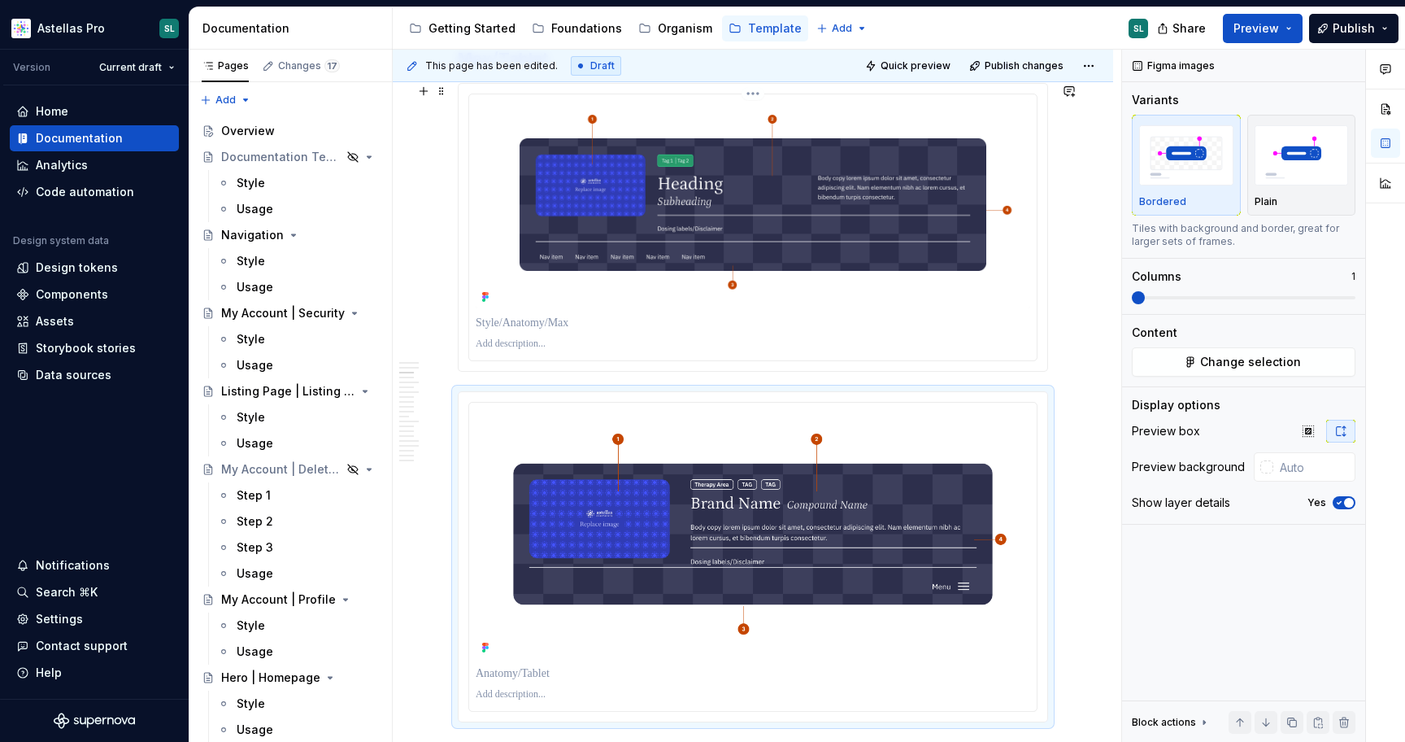
click at [645, 262] on img at bounding box center [753, 204] width 555 height 207
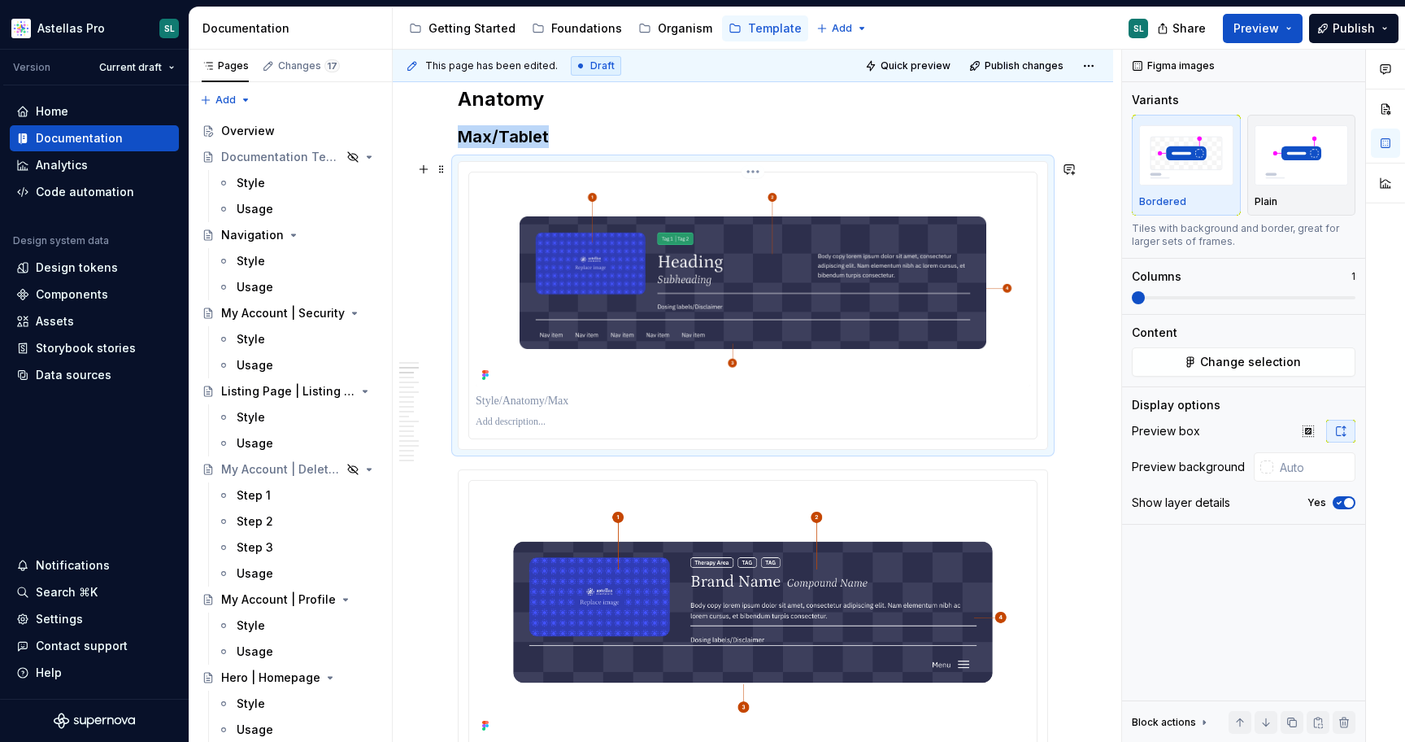
scroll to position [820, 0]
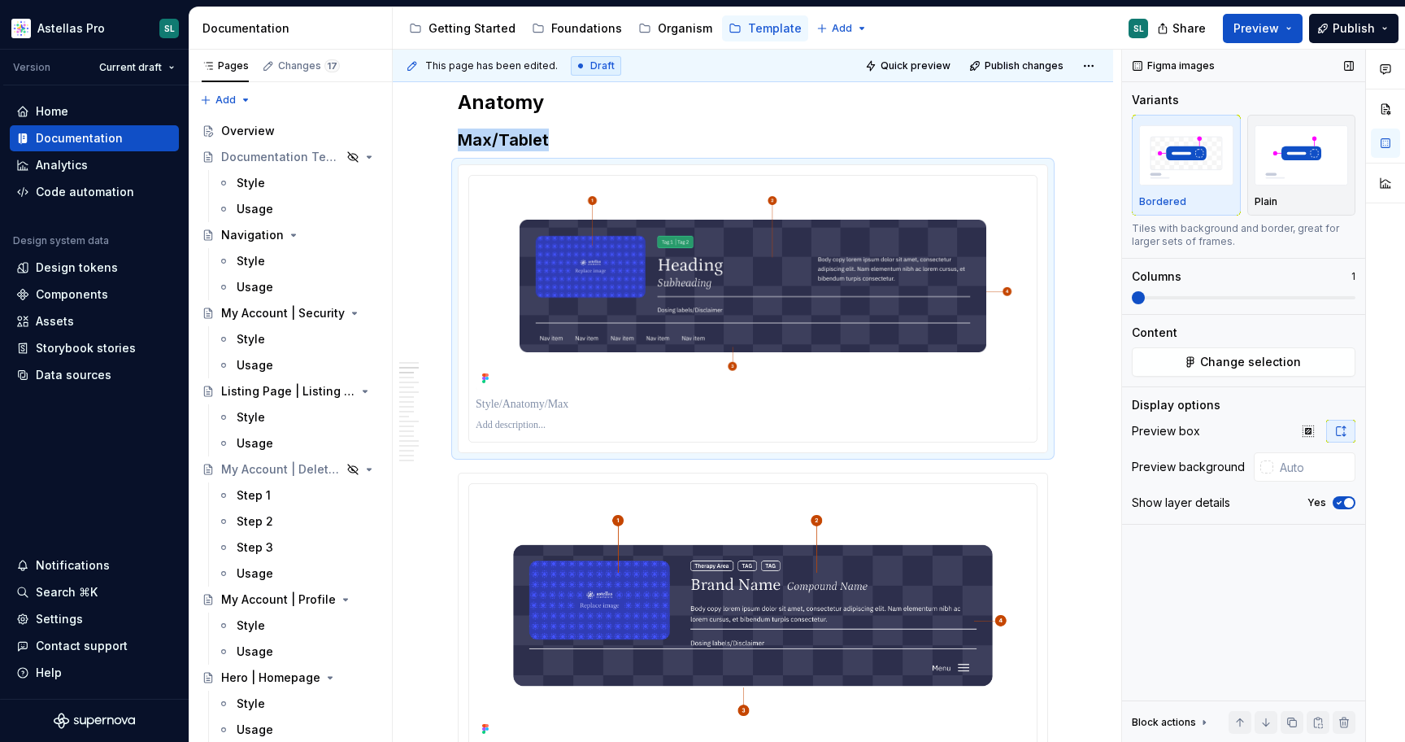
click at [1345, 506] on icon "button" at bounding box center [1339, 503] width 13 height 10
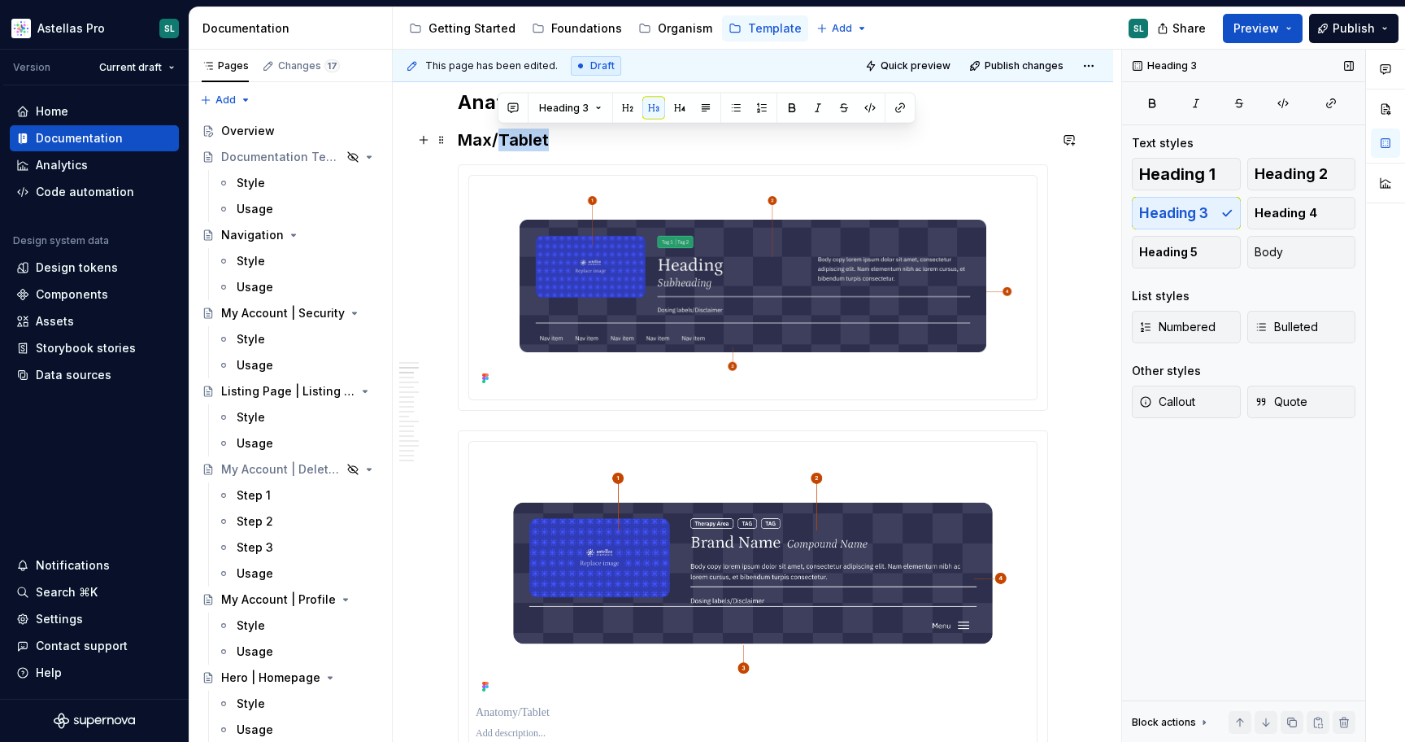
drag, startPoint x: 496, startPoint y: 138, endPoint x: 552, endPoint y: 138, distance: 56.1
click at [552, 138] on h3 "Max/Tablet" at bounding box center [753, 140] width 590 height 23
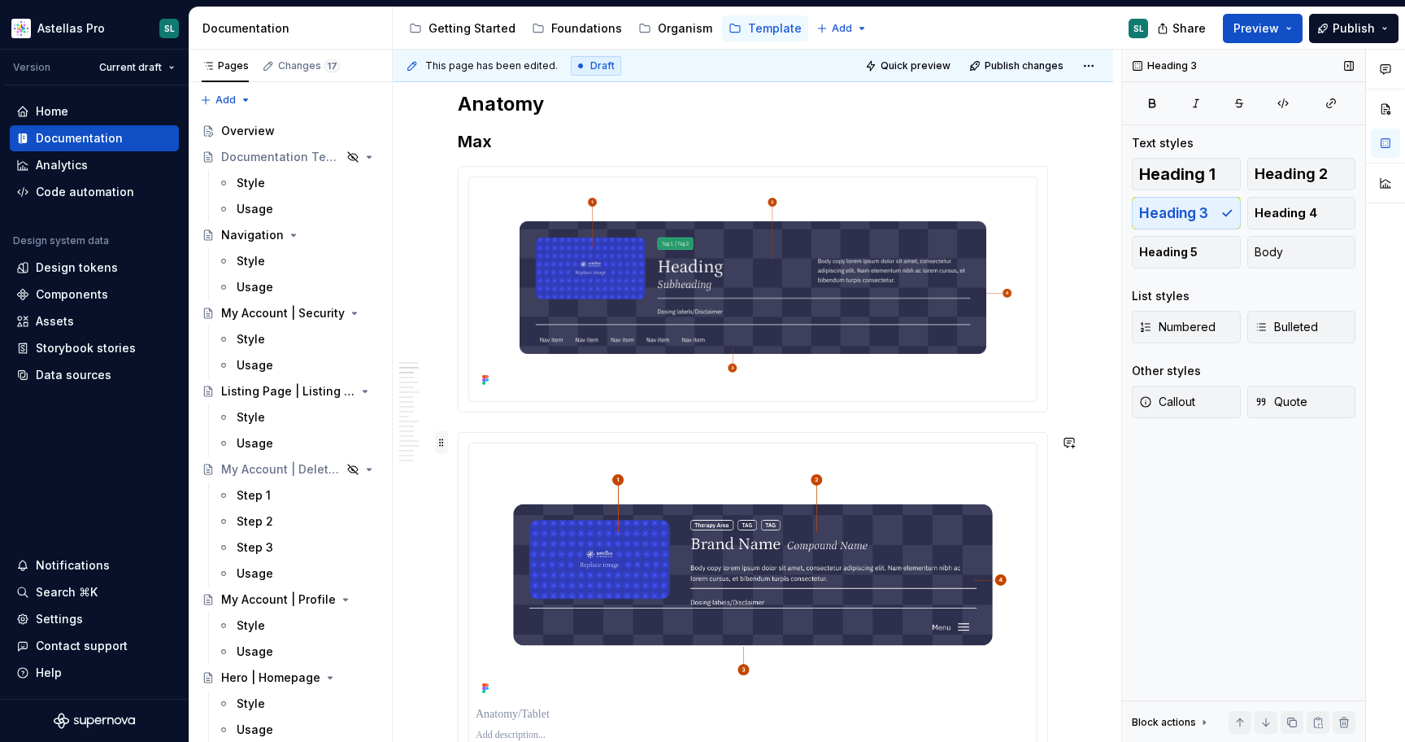
click at [441, 442] on span at bounding box center [441, 442] width 13 height 23
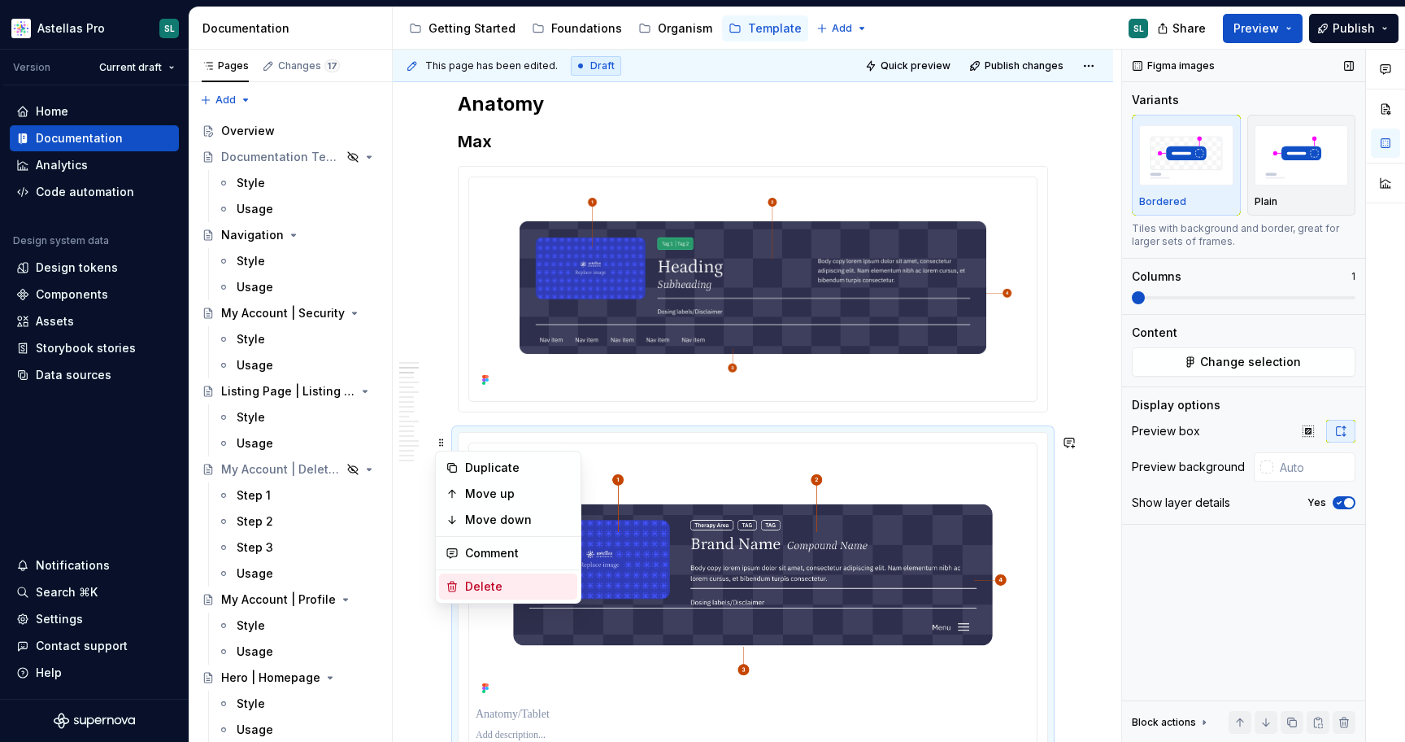
click at [509, 591] on div "Delete" at bounding box center [518, 586] width 106 height 16
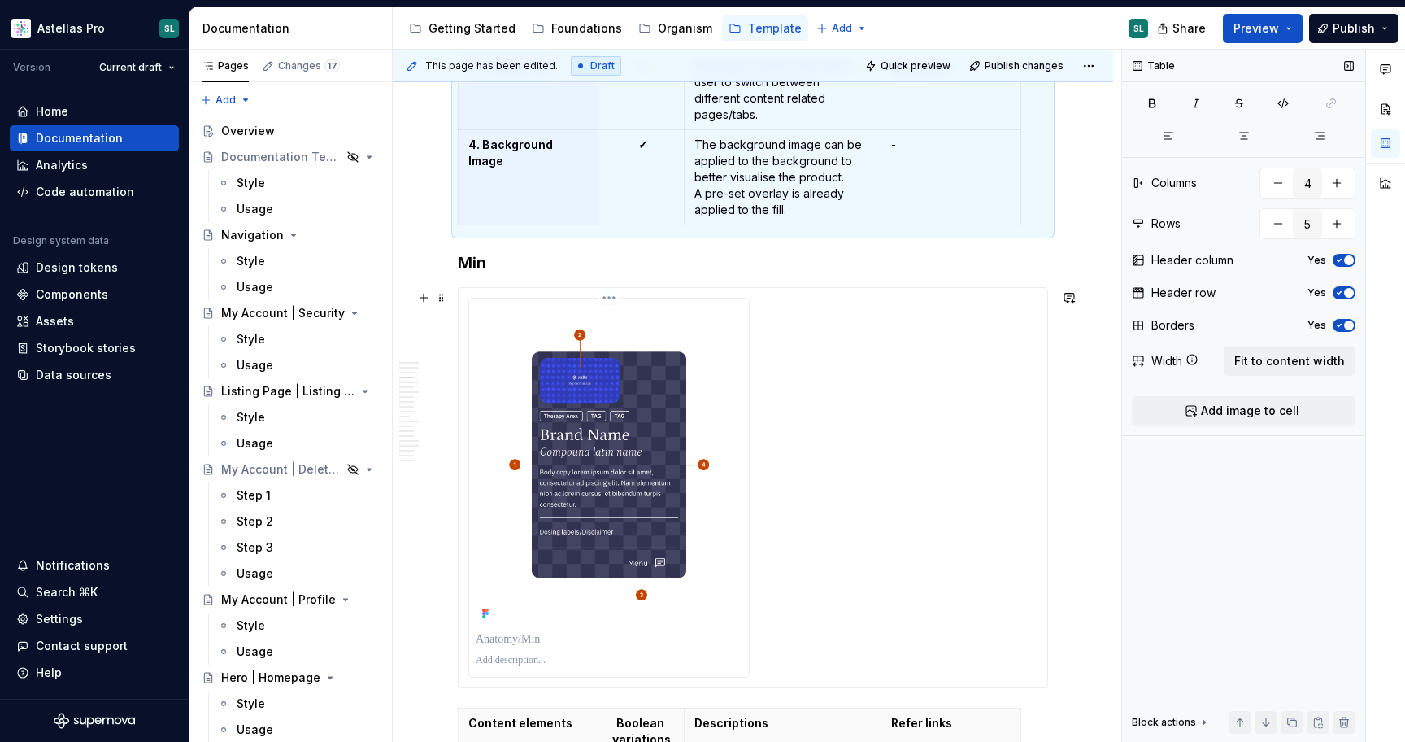
scroll to position [1428, 0]
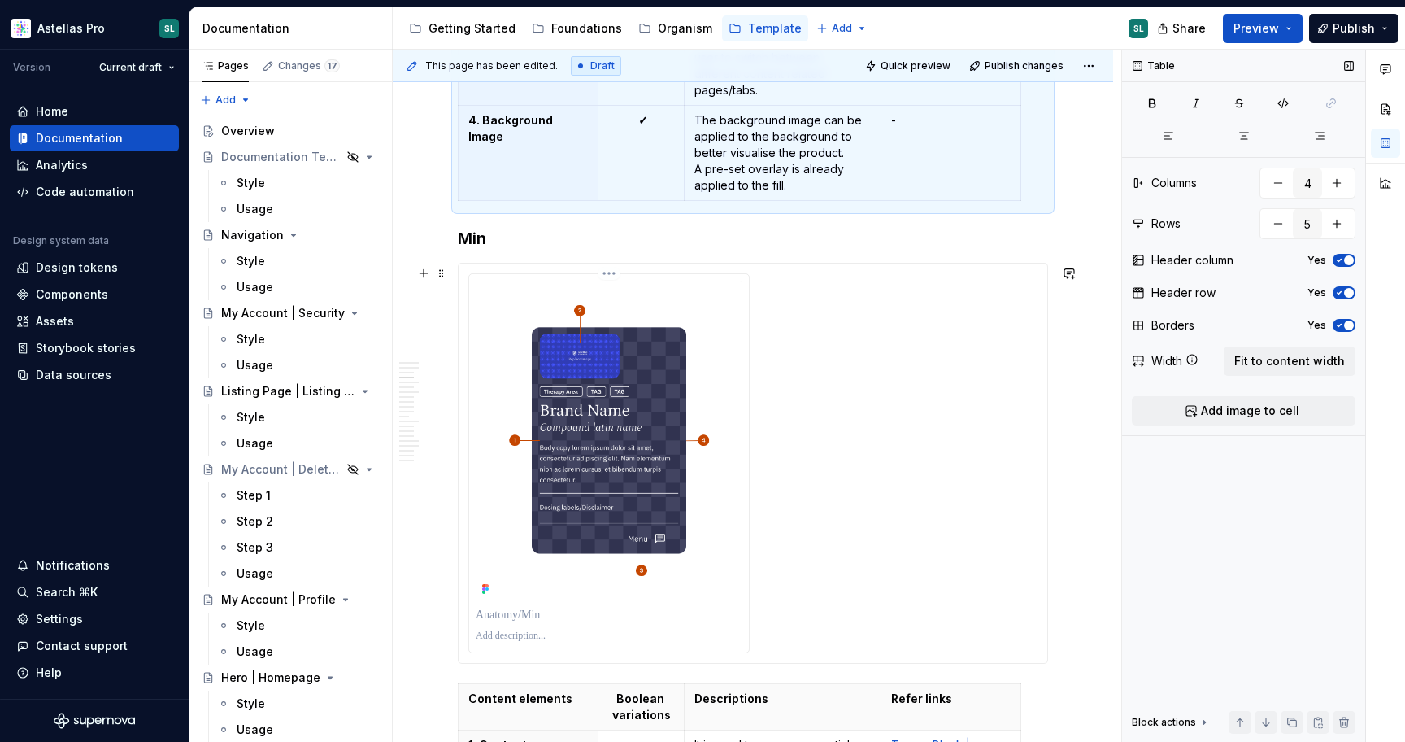
click at [629, 468] on img at bounding box center [609, 441] width 267 height 320
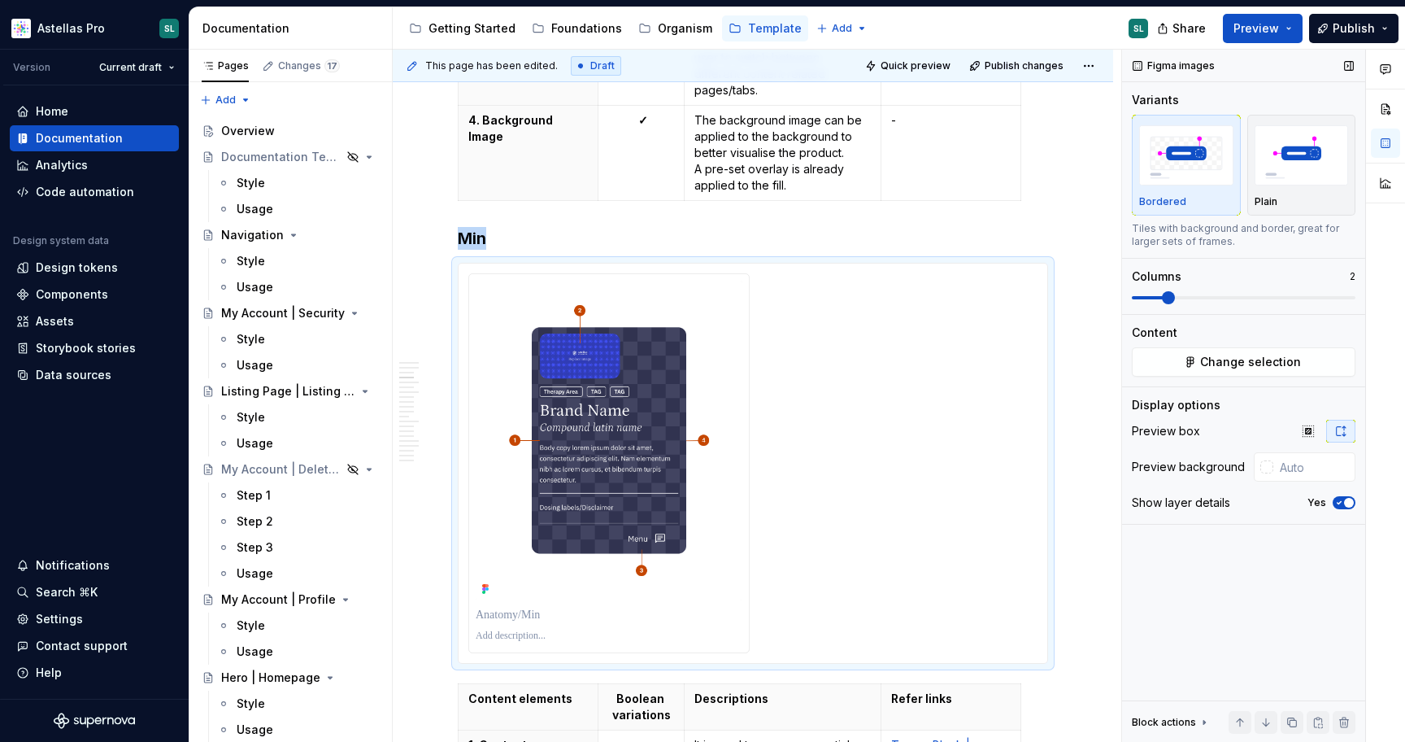
scroll to position [1589, 0]
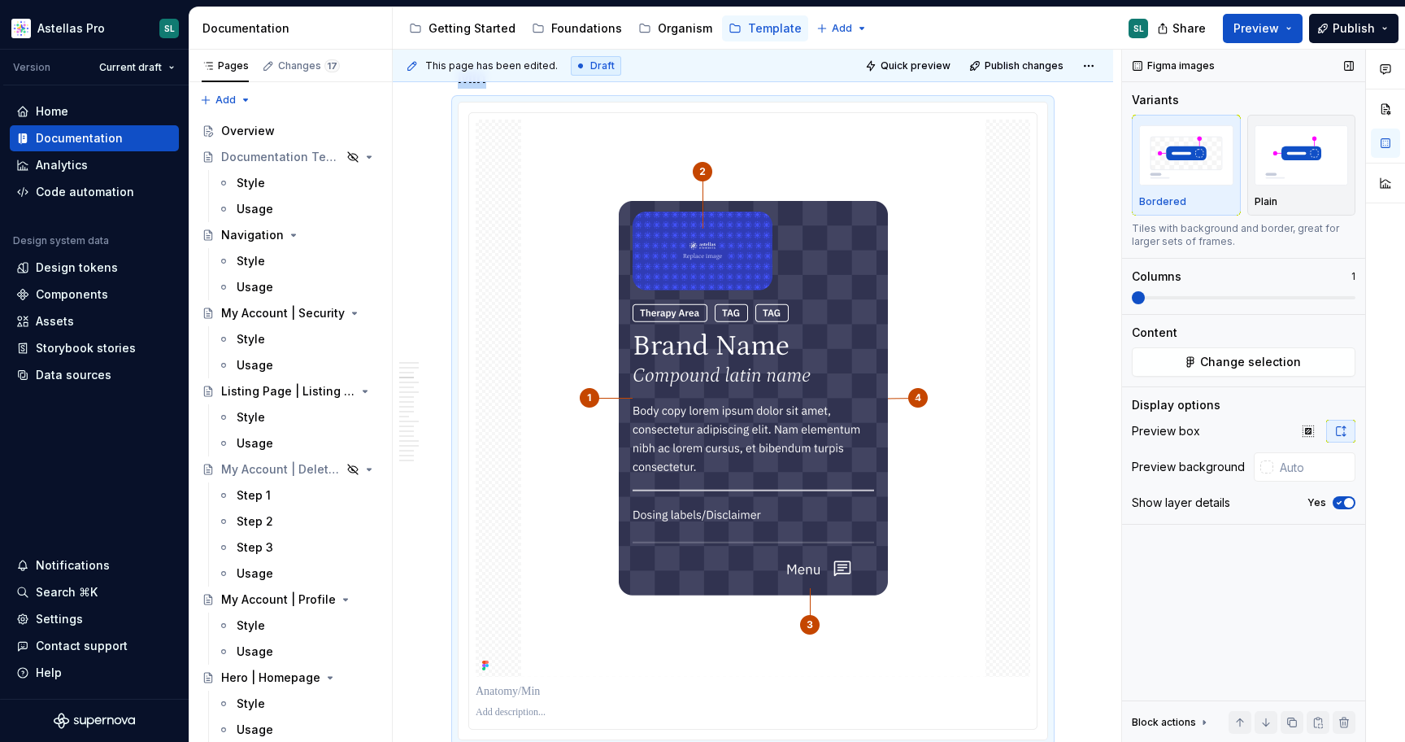
click at [1132, 303] on span at bounding box center [1138, 297] width 13 height 13
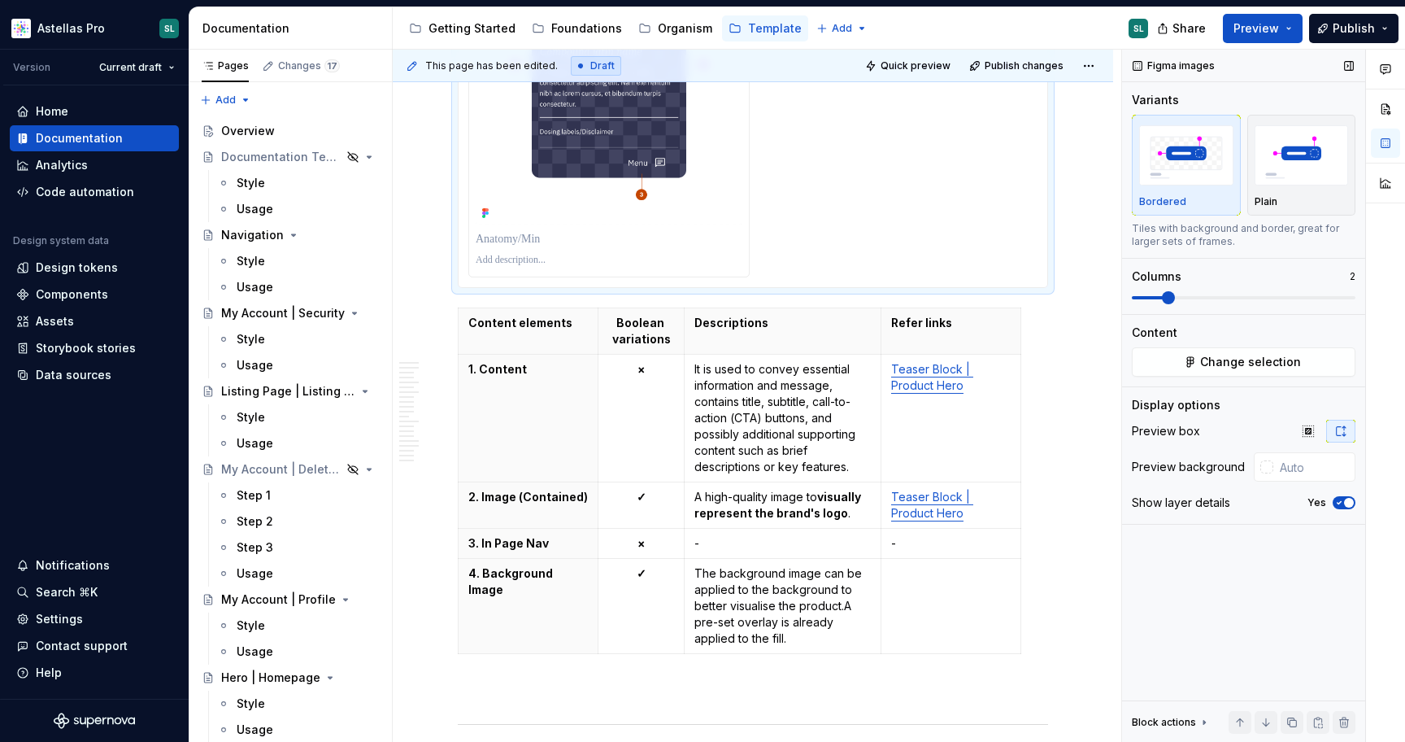
scroll to position [1644, 0]
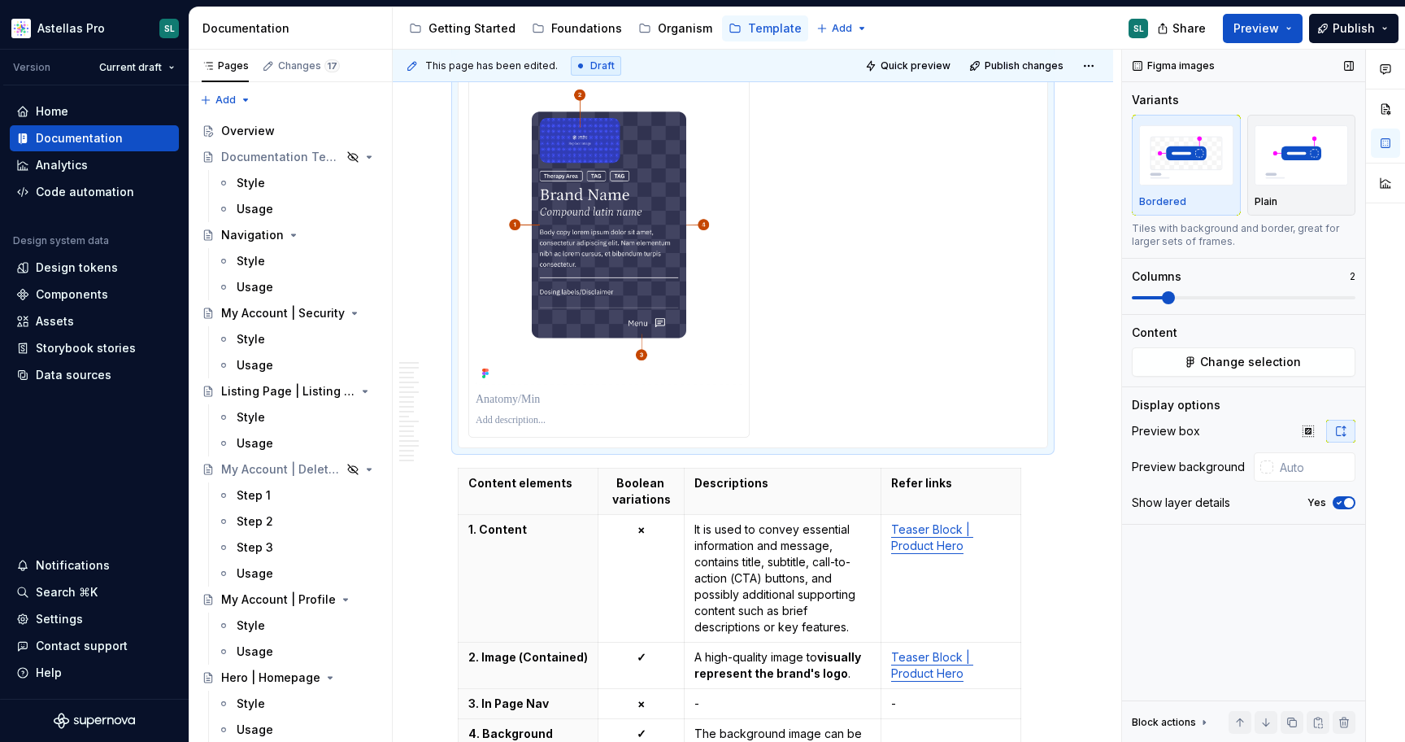
click at [1162, 295] on span at bounding box center [1168, 297] width 13 height 13
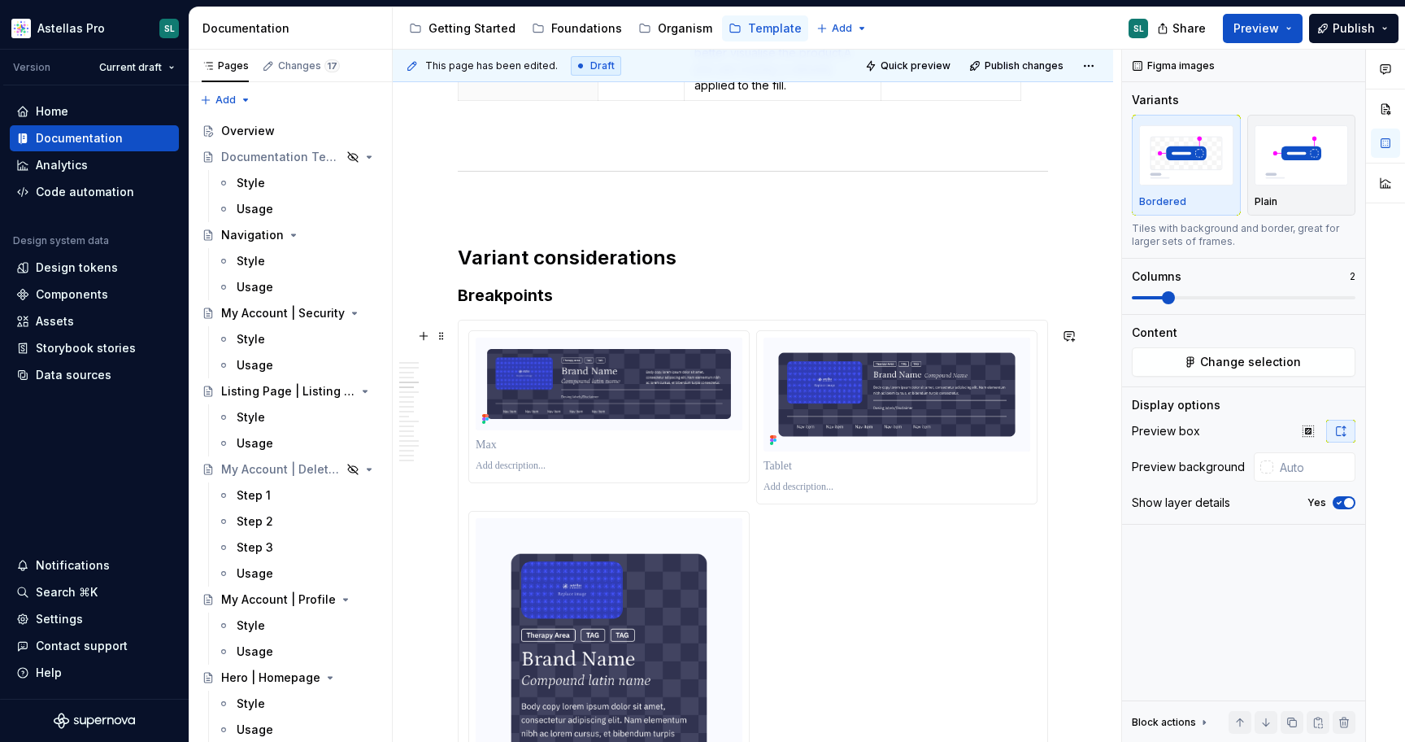
scroll to position [2368, 0]
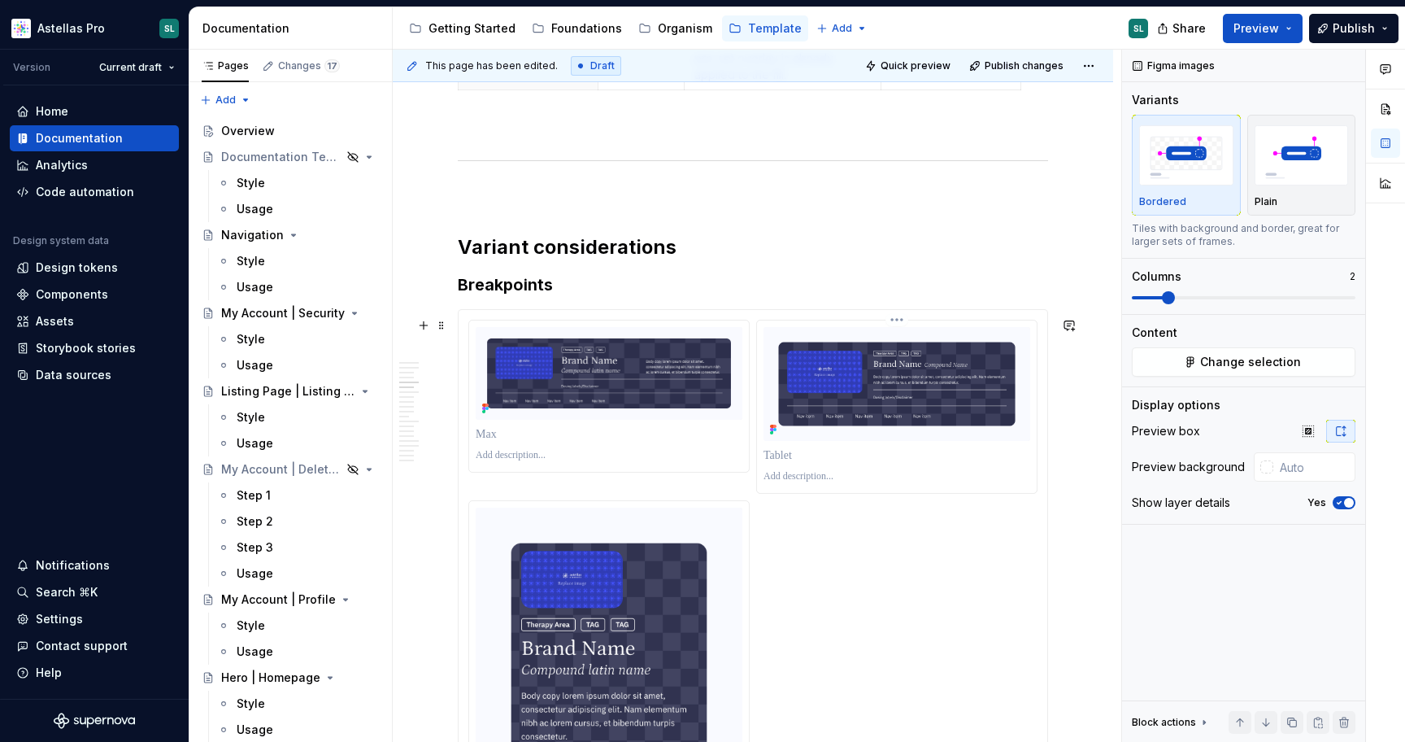
click at [906, 329] on html "Astellas Pro SL Version Current draft Home Documentation Analytics Code automat…" at bounding box center [702, 371] width 1405 height 742
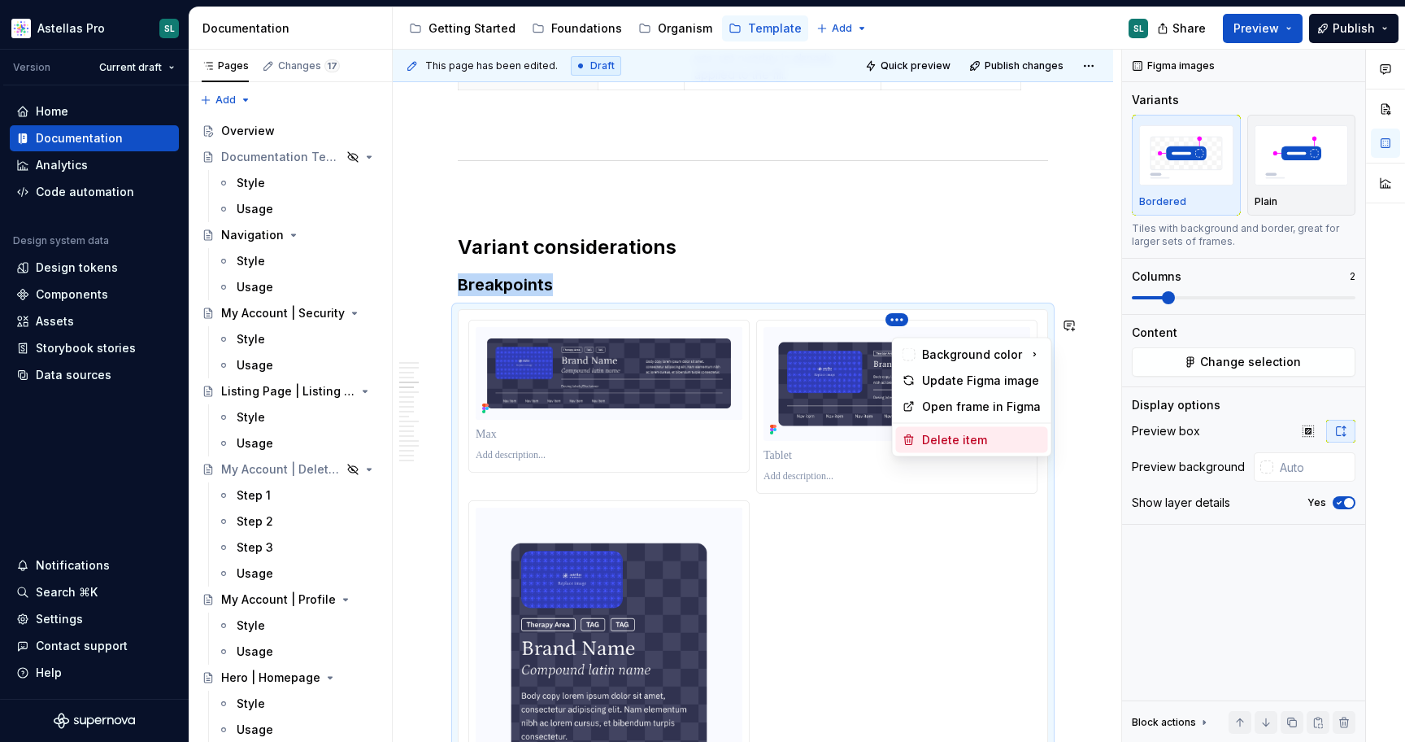
click at [957, 448] on div "Delete item" at bounding box center [972, 440] width 152 height 26
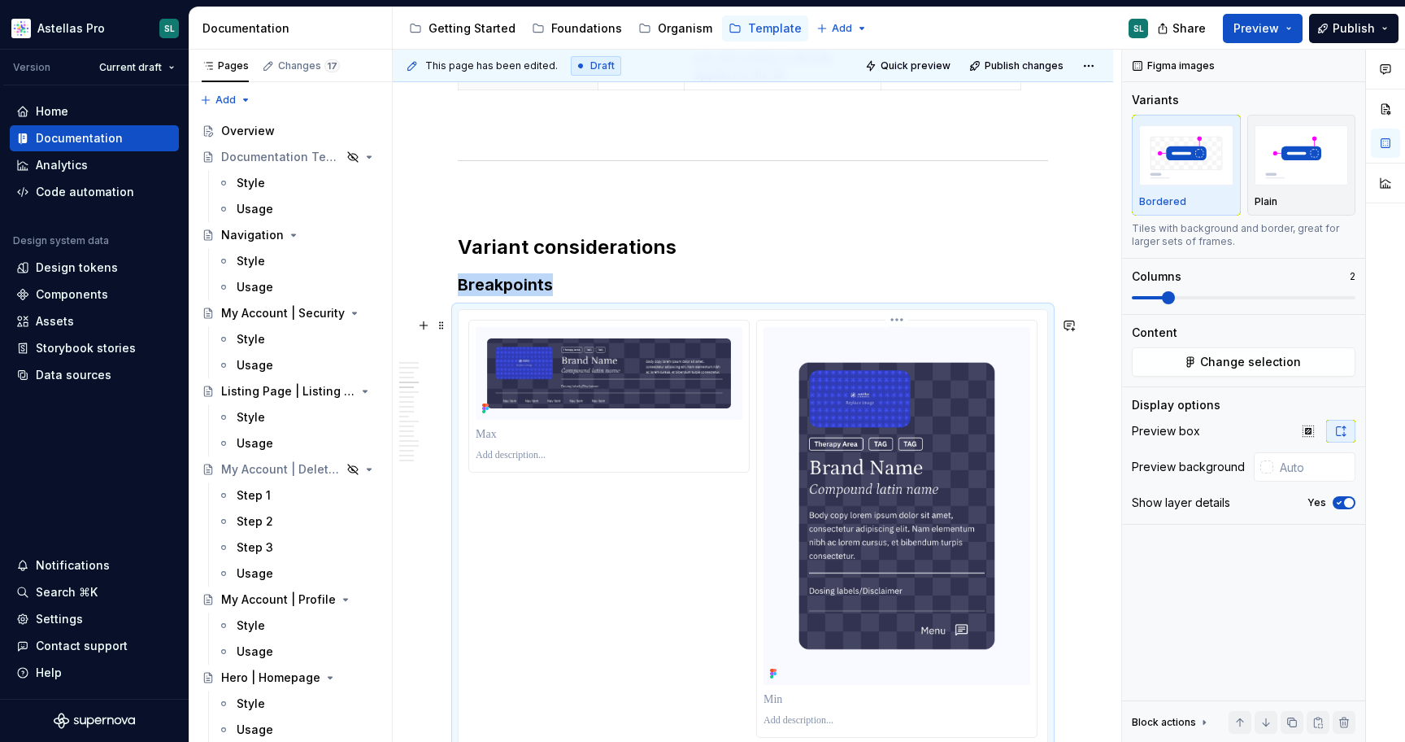
click at [845, 502] on img at bounding box center [897, 506] width 267 height 358
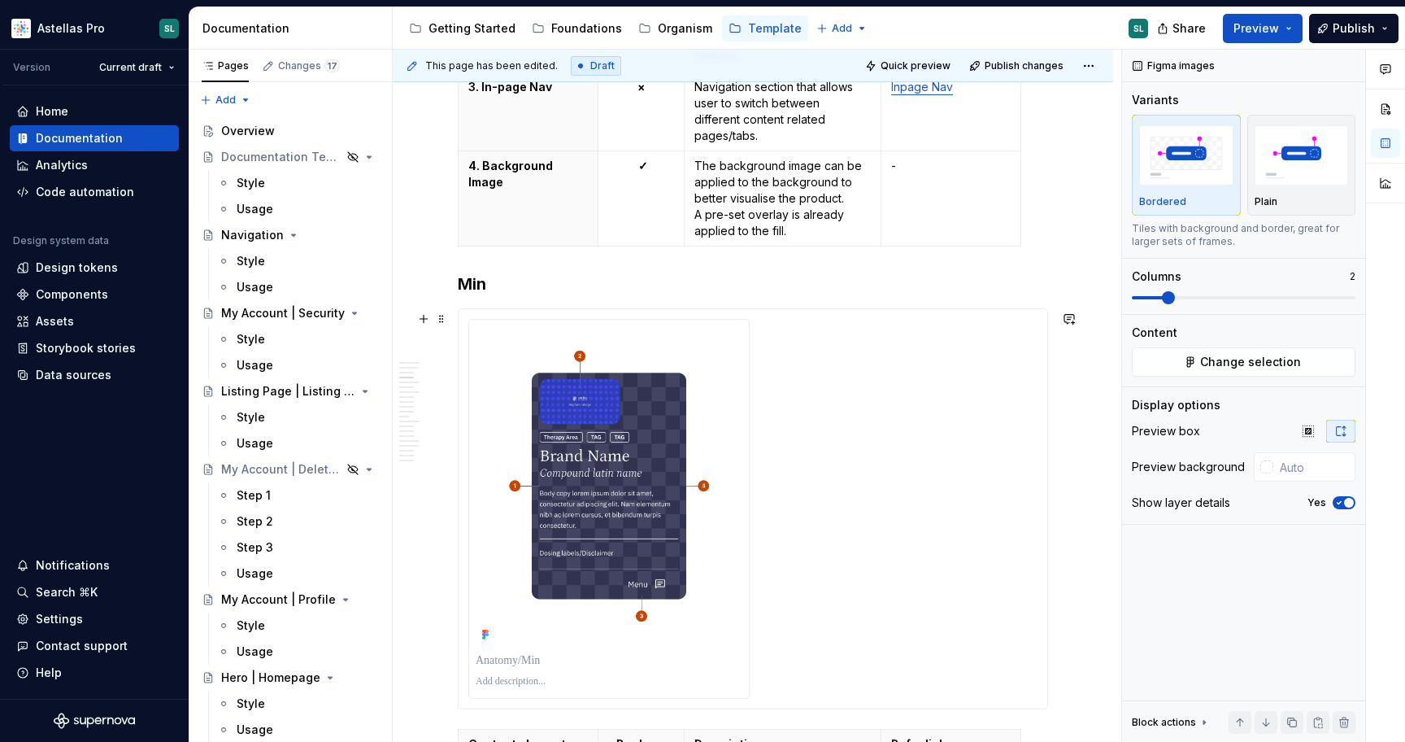
scroll to position [1387, 0]
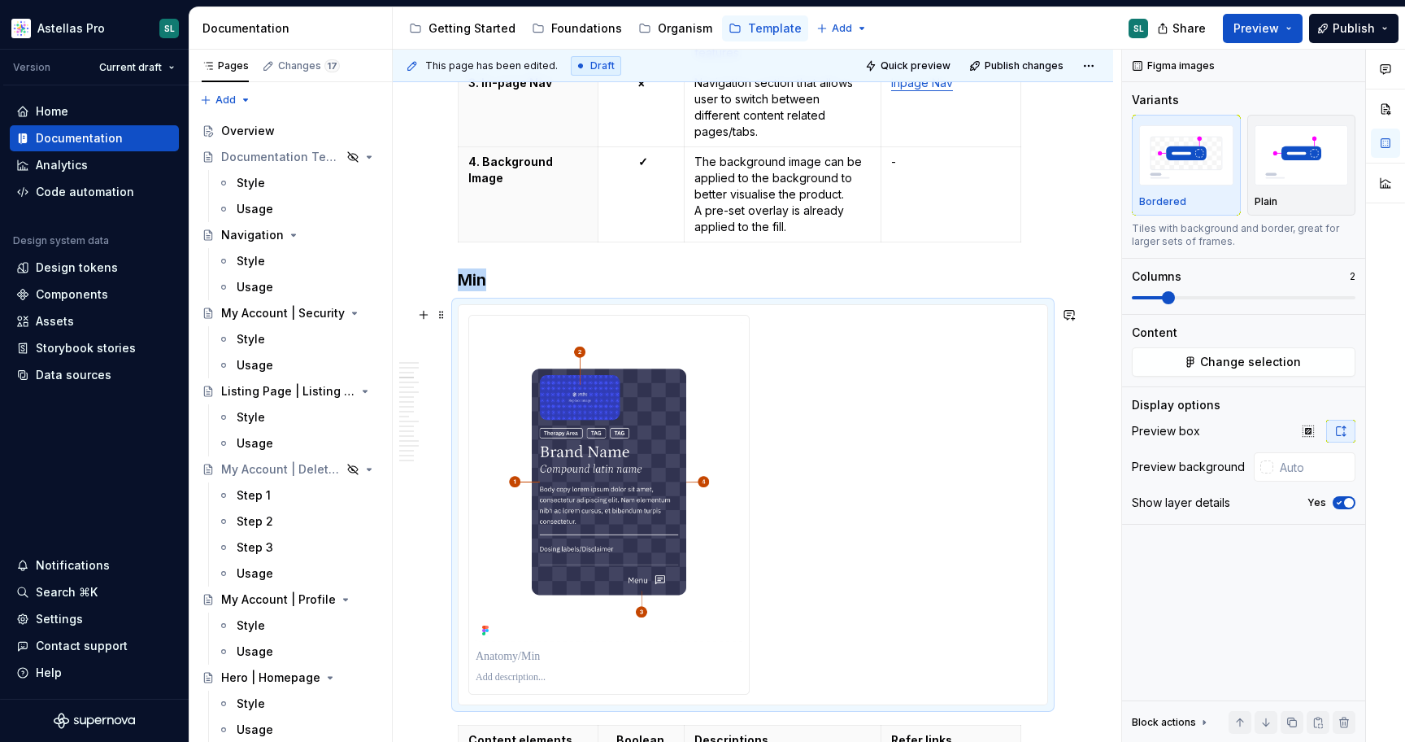
click at [612, 308] on div at bounding box center [753, 504] width 589 height 399
click at [610, 318] on html "Astellas Pro SL Version Current draft Home Documentation Analytics Code automat…" at bounding box center [702, 371] width 1405 height 742
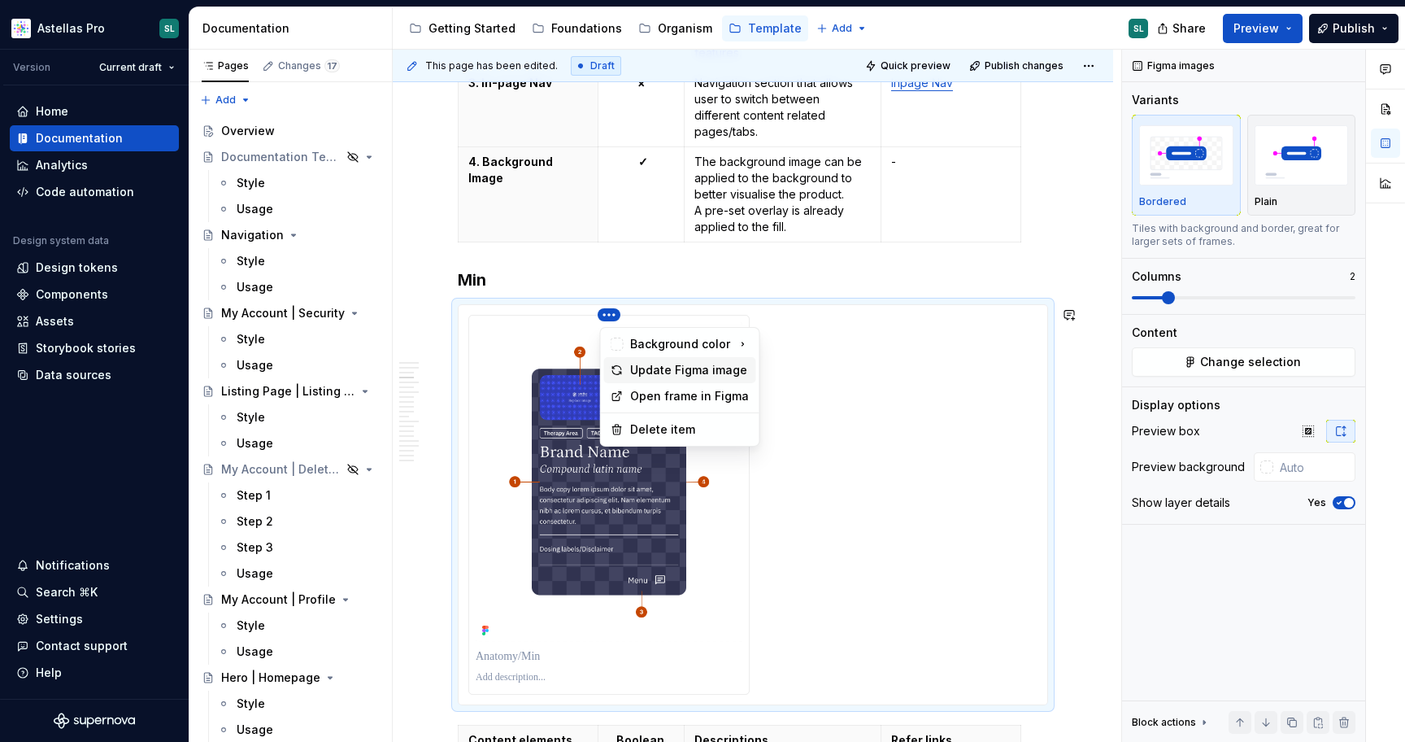
click at [677, 366] on div "Update Figma image" at bounding box center [690, 370] width 120 height 16
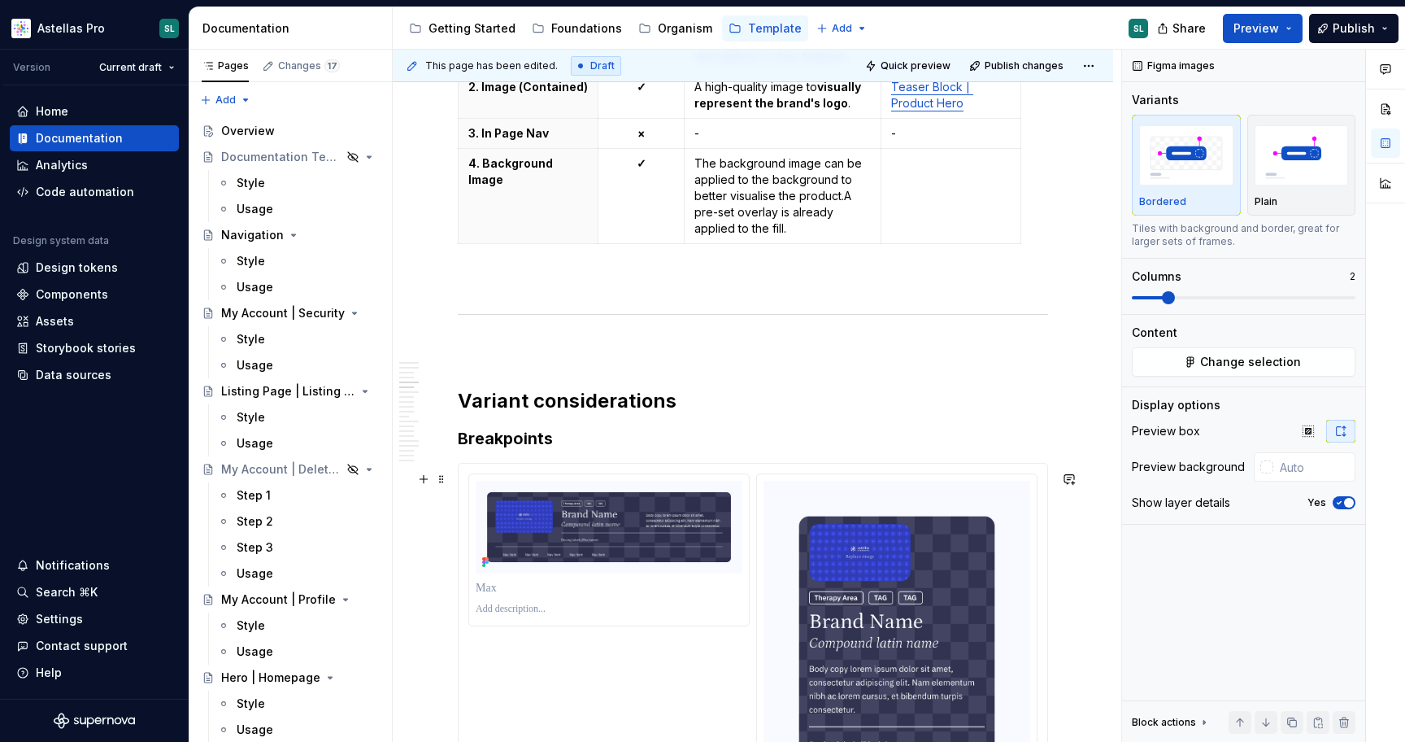
scroll to position [2224, 0]
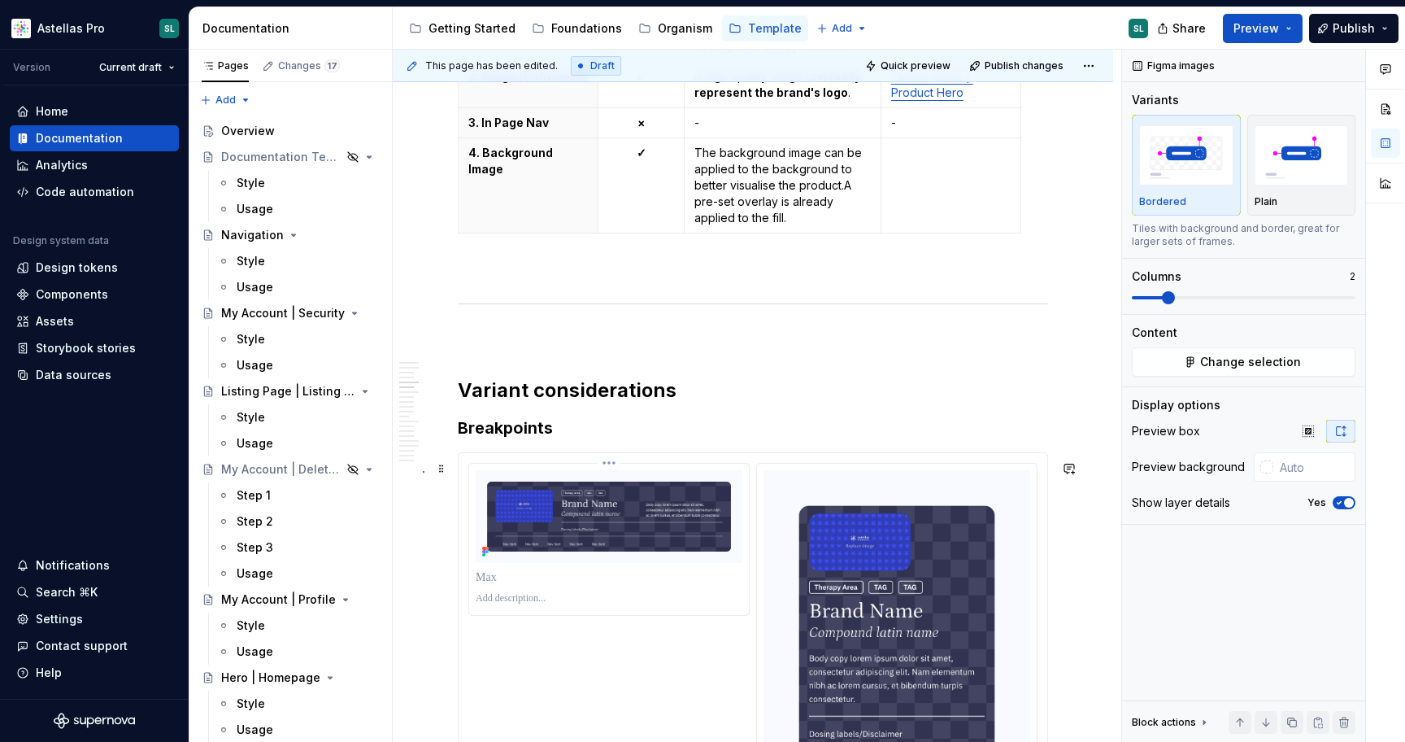
click at [616, 471] on html "Astellas Pro SL Version Current draft Home Documentation Analytics Code automat…" at bounding box center [702, 371] width 1405 height 742
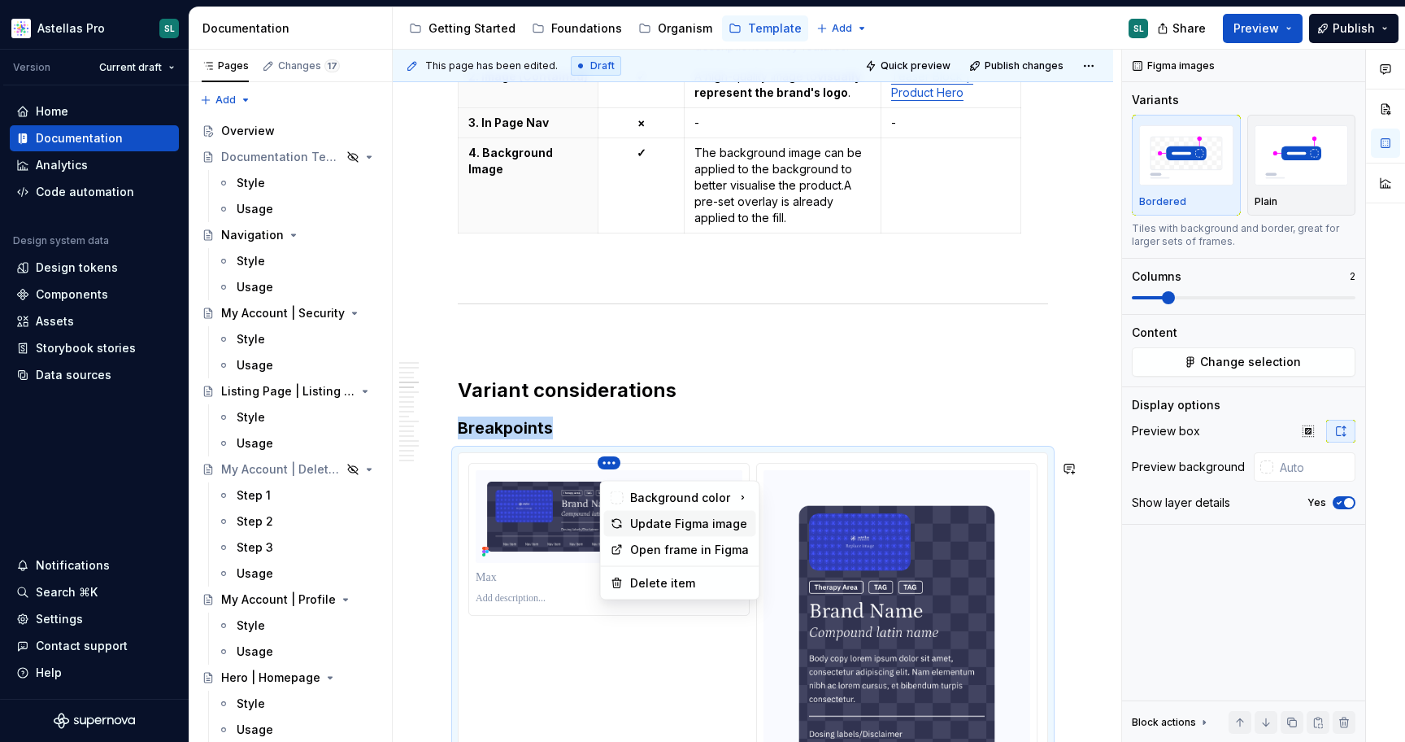
click at [678, 523] on div "Update Figma image" at bounding box center [690, 524] width 120 height 16
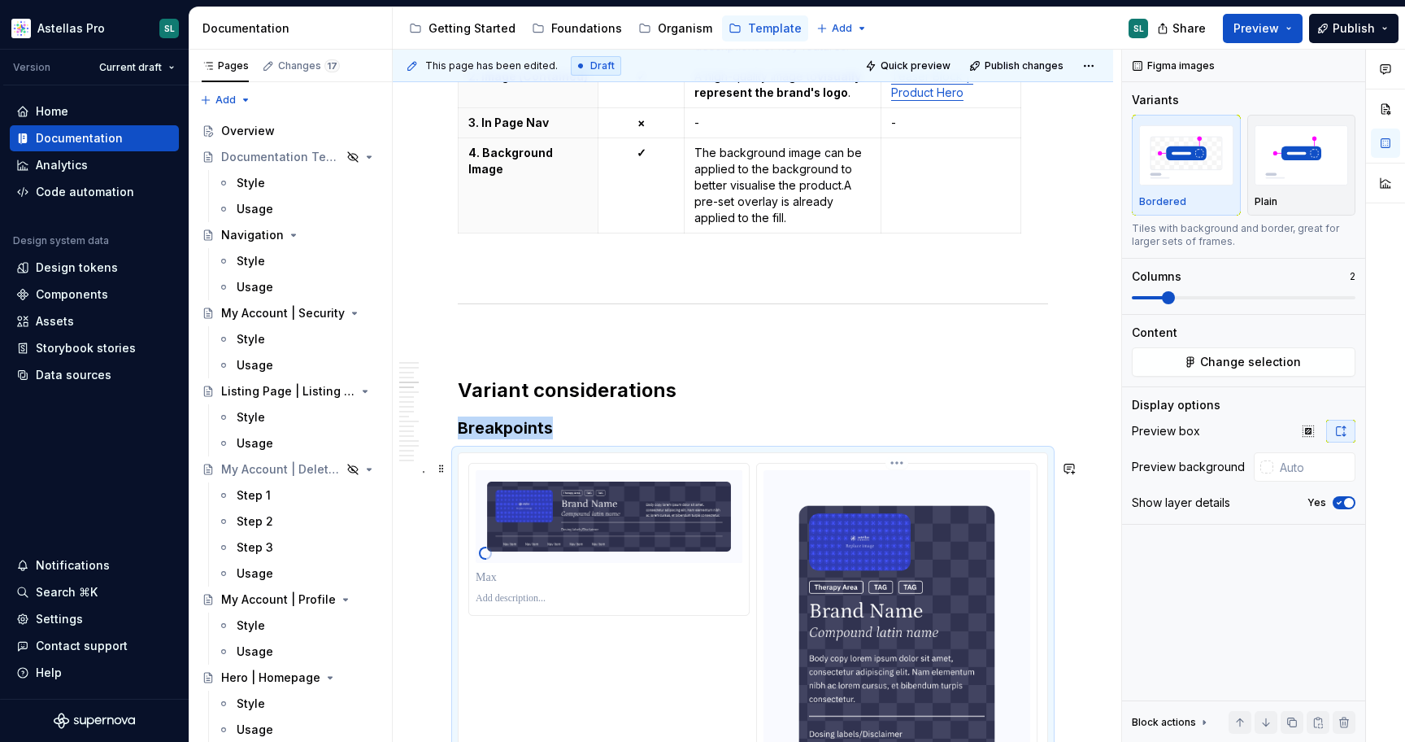
click at [904, 473] on html "Astellas Pro SL Version Current draft Home Documentation Analytics Code automat…" at bounding box center [702, 371] width 1405 height 742
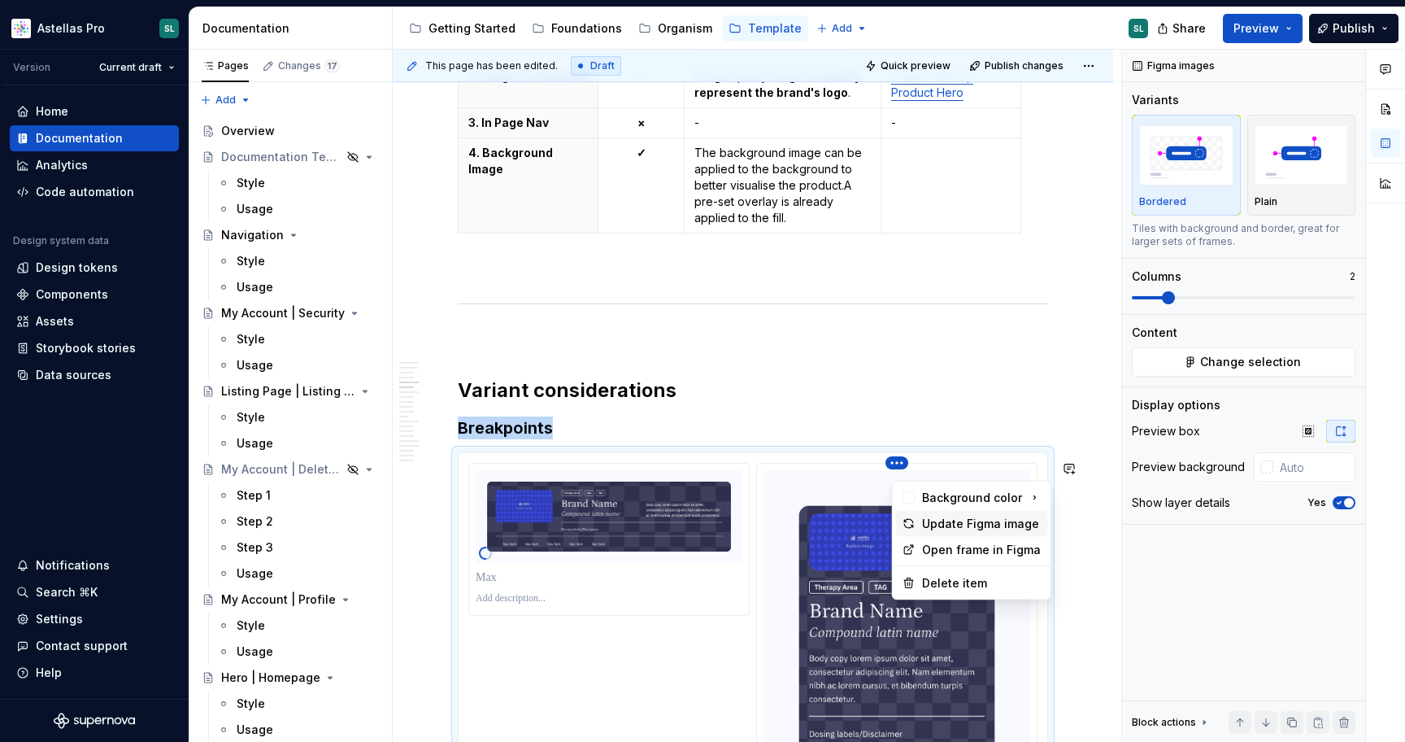
click at [945, 516] on div "Update Figma image" at bounding box center [982, 524] width 120 height 16
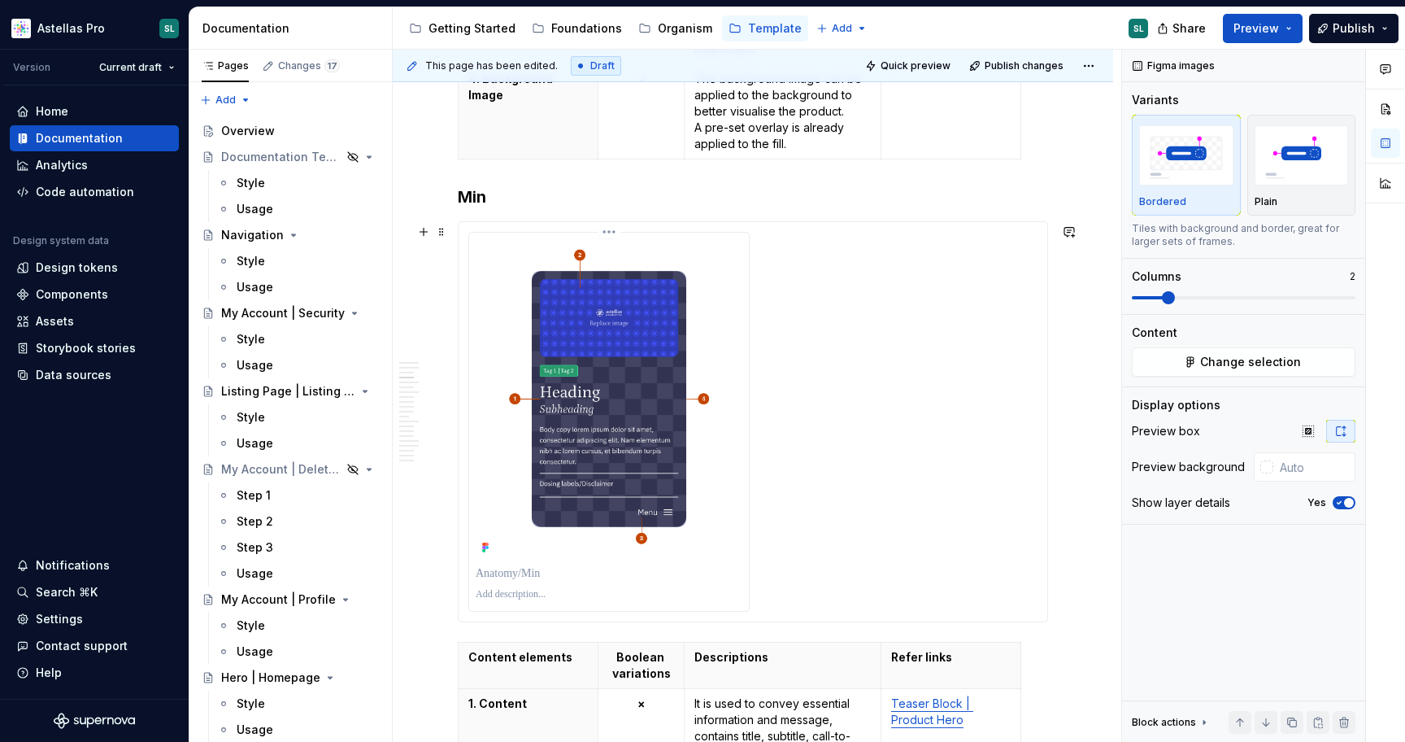
scroll to position [1471, 0]
click at [695, 316] on img at bounding box center [609, 397] width 267 height 320
click at [1341, 496] on button "Yes" at bounding box center [1344, 502] width 23 height 13
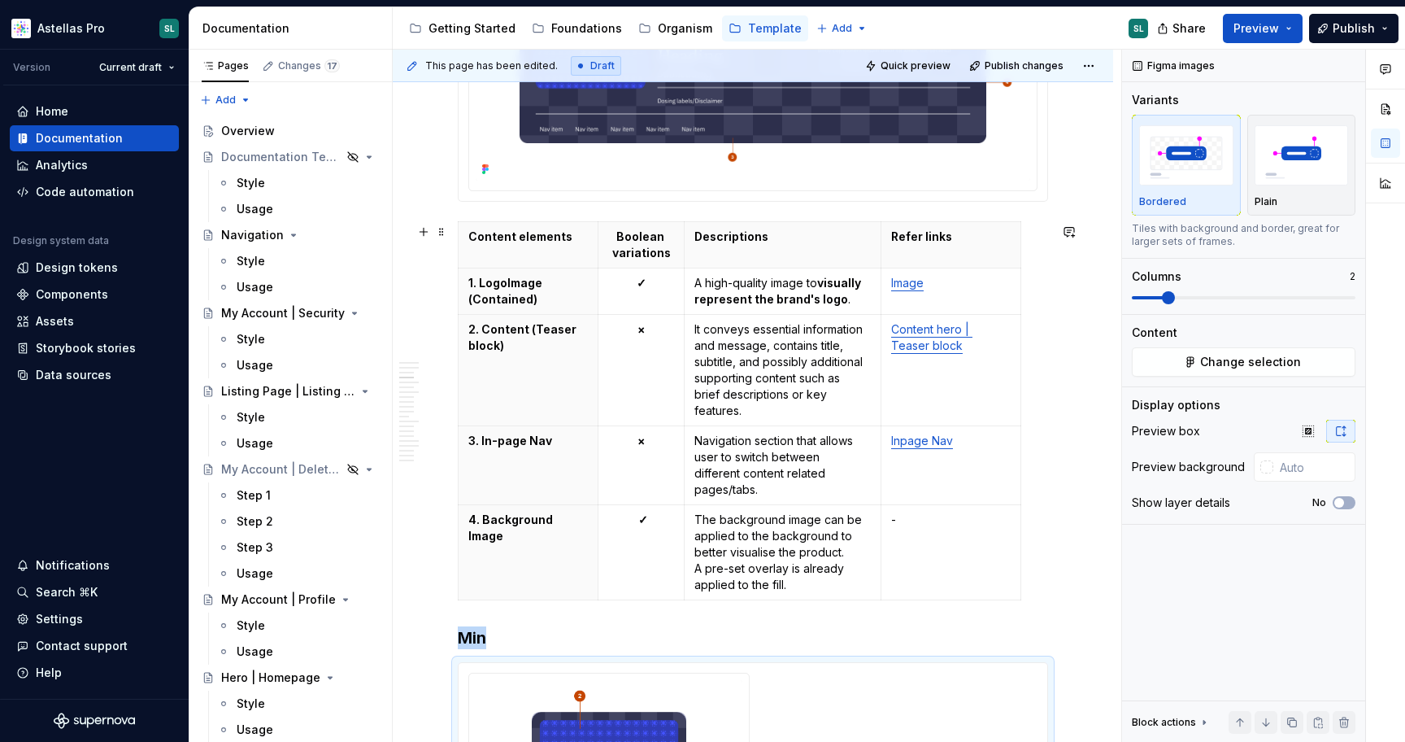
scroll to position [1026, 0]
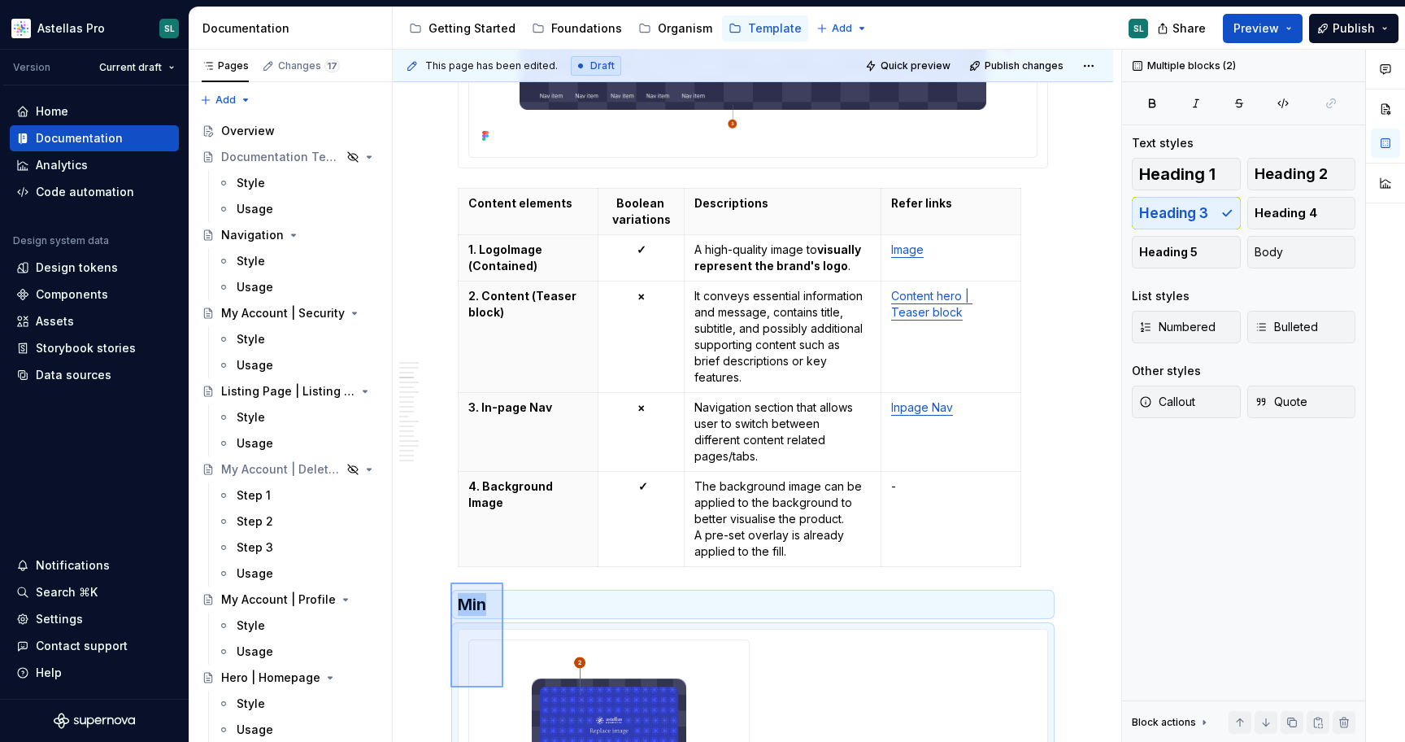
drag, startPoint x: 451, startPoint y: 621, endPoint x: 503, endPoint y: 687, distance: 84.5
click at [503, 687] on div "This page has been edited. Draft Quick preview Publish changes Hero | Content h…" at bounding box center [757, 396] width 729 height 693
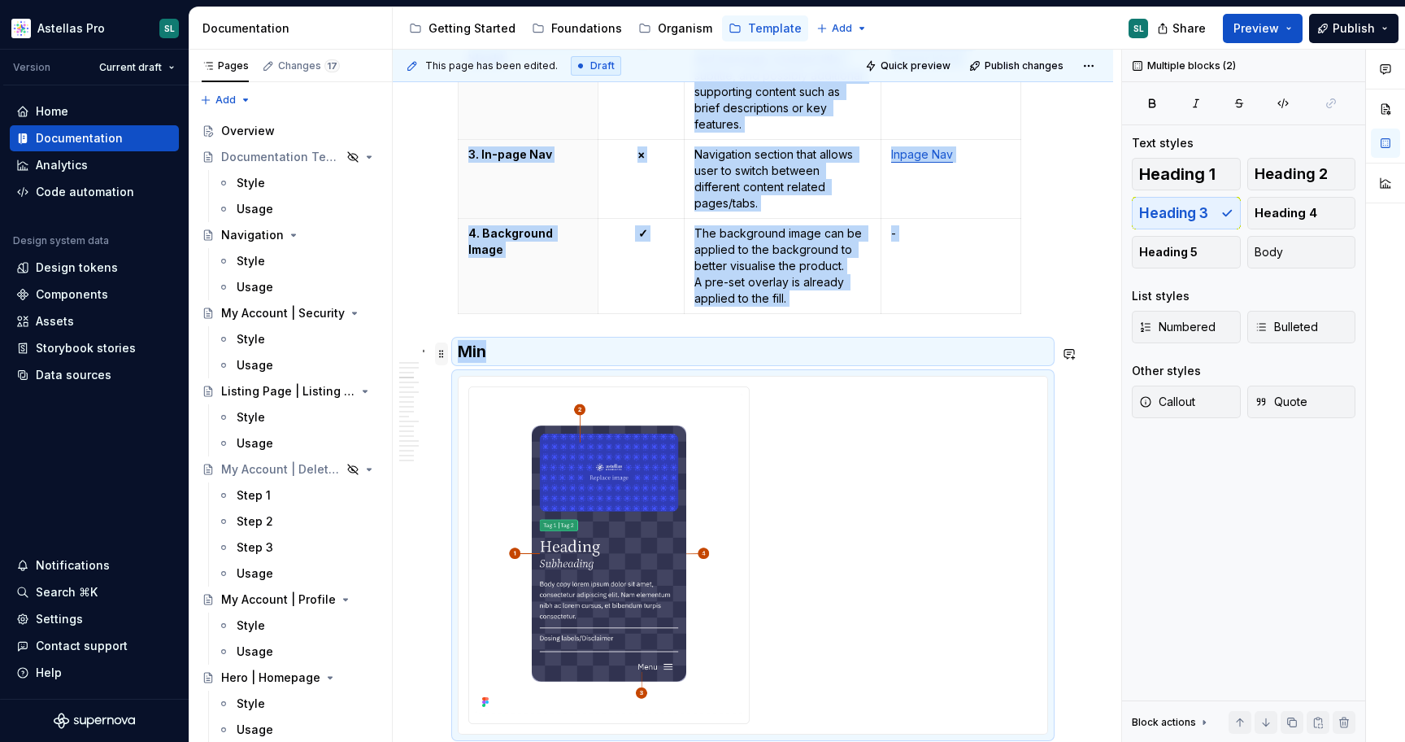
click at [441, 351] on span at bounding box center [441, 353] width 13 height 23
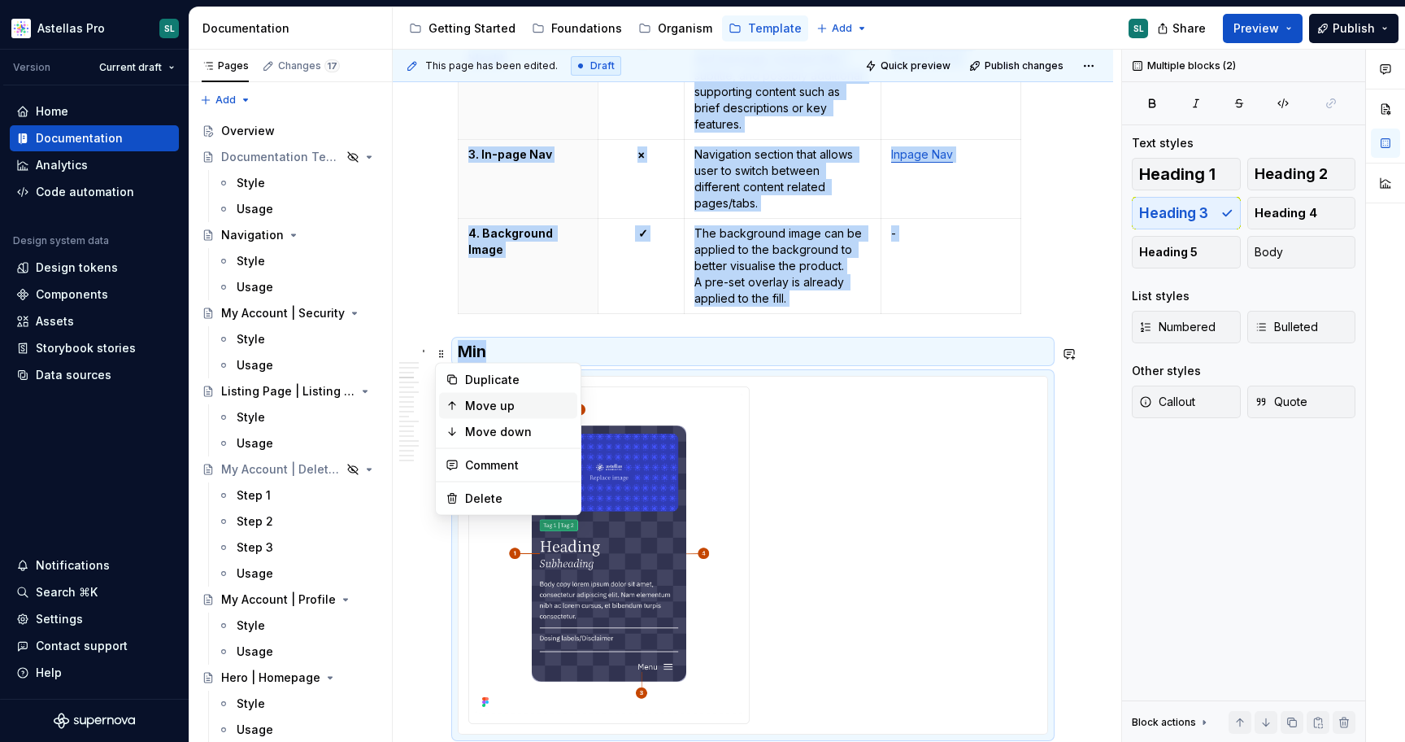
click at [514, 409] on div "Move up" at bounding box center [518, 406] width 106 height 16
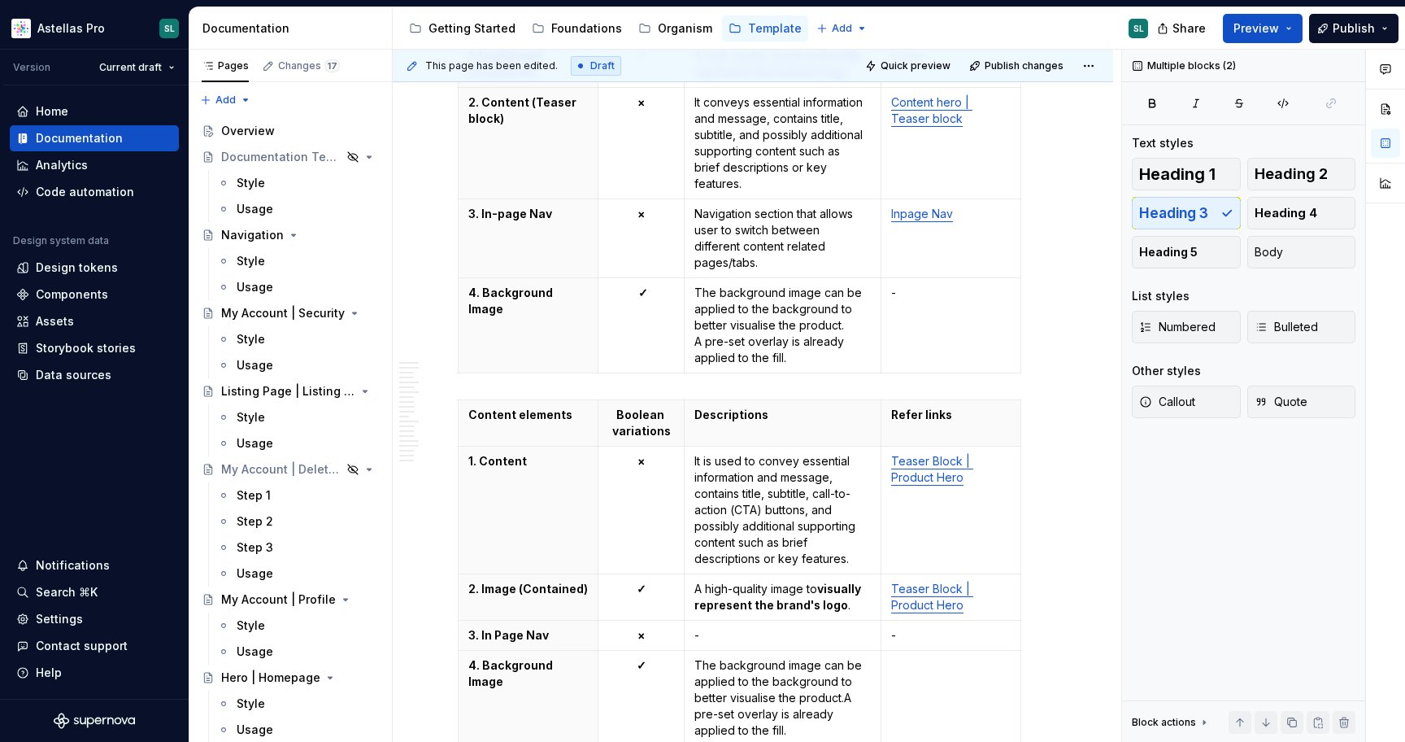
scroll to position [1719, 0]
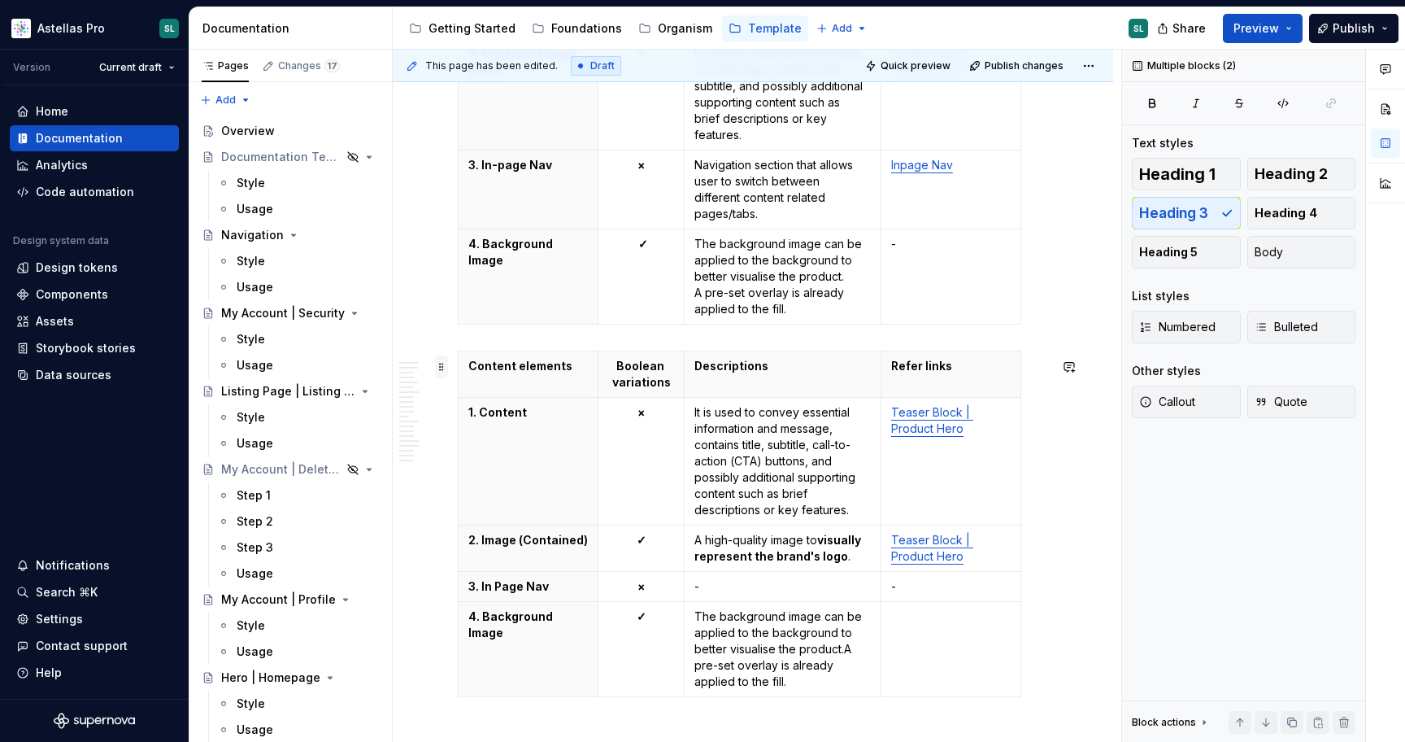
click at [446, 363] on span at bounding box center [441, 366] width 13 height 23
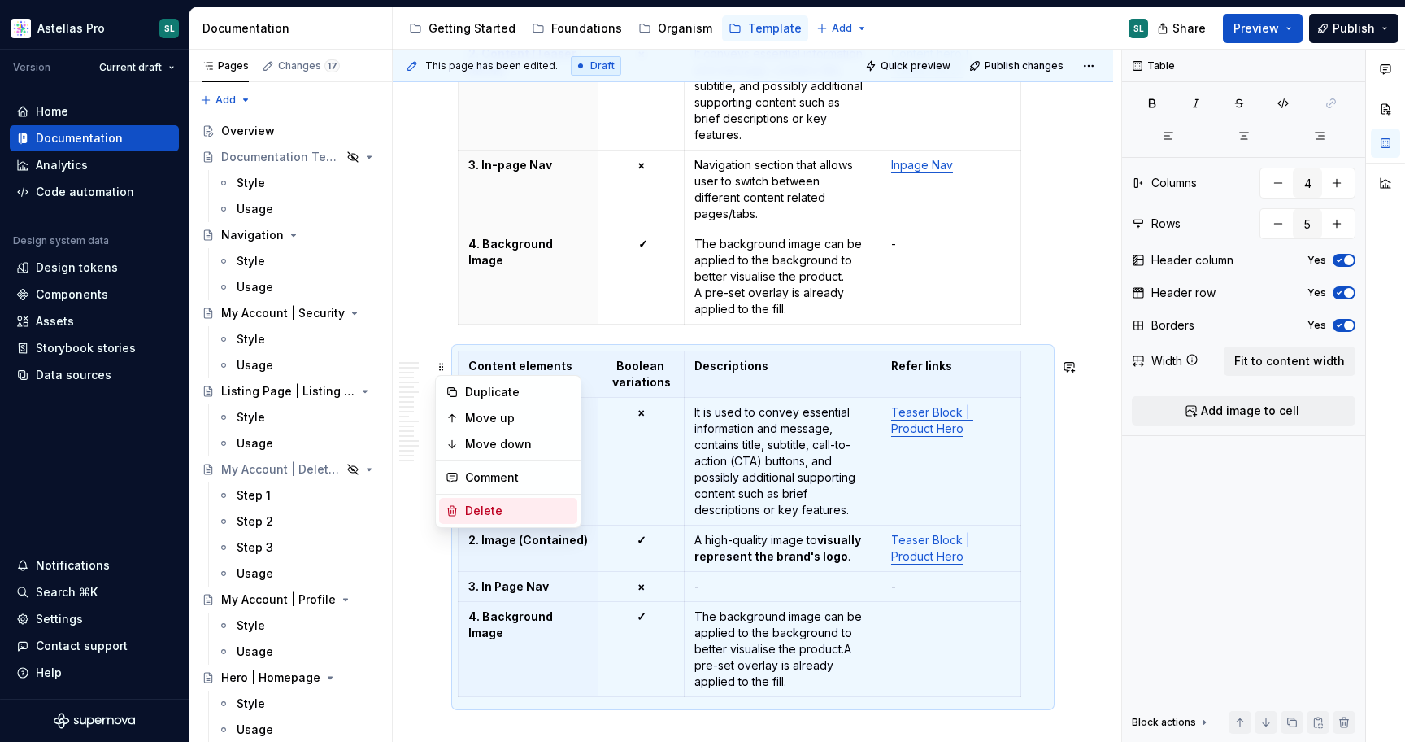
click at [515, 508] on div "Delete" at bounding box center [518, 511] width 106 height 16
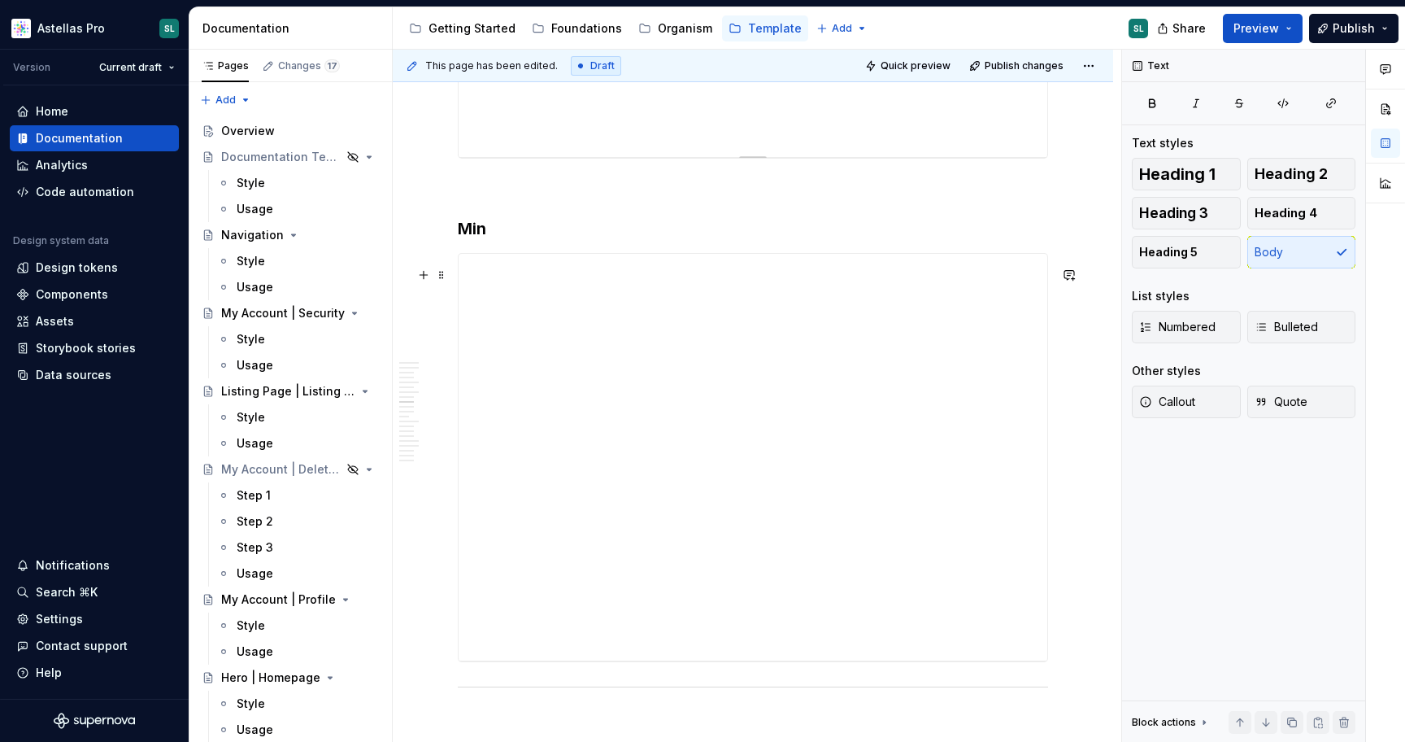
scroll to position [3148, 0]
click at [491, 642] on div "**********" at bounding box center [753, 440] width 589 height 407
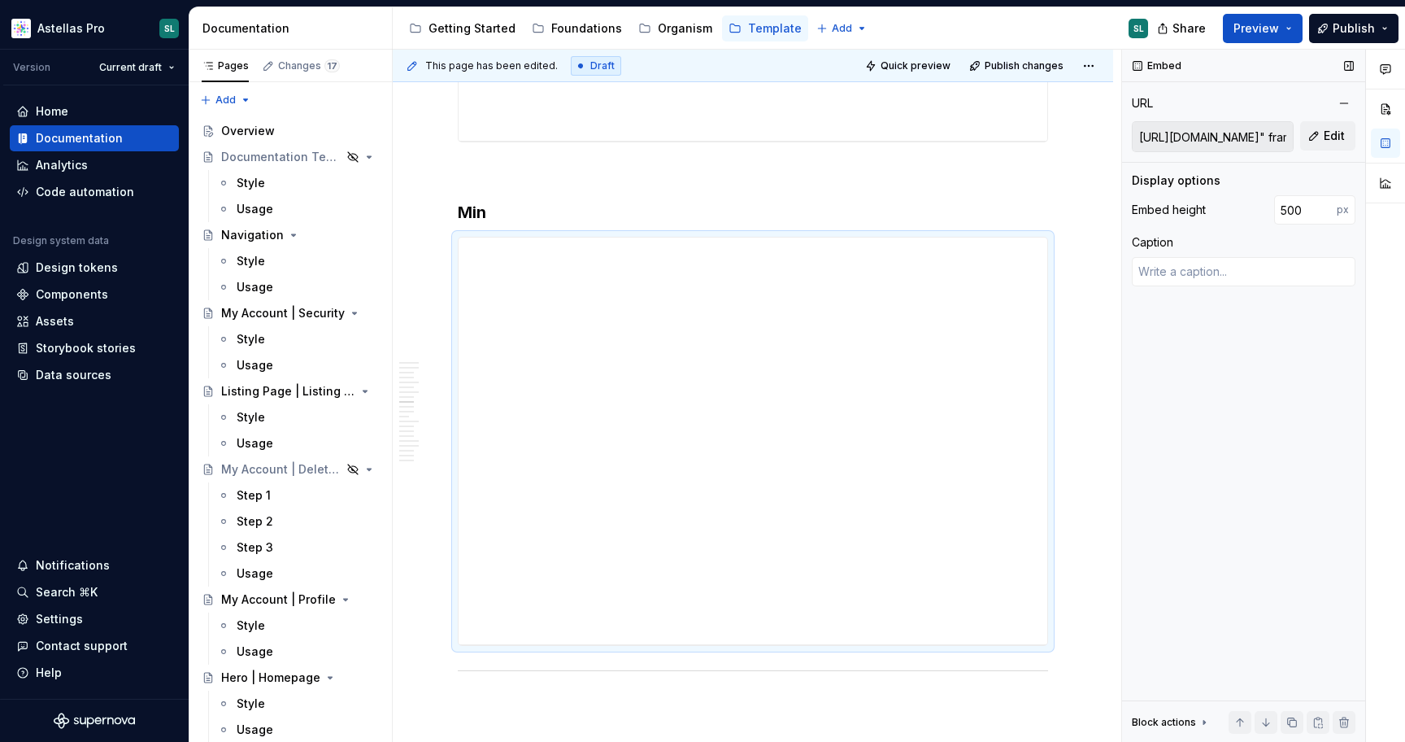
click at [1231, 142] on input "https://player.vimeo.com/video/991929775?badge=0&amp;autopause=0&amp;player_id=…" at bounding box center [1213, 136] width 160 height 29
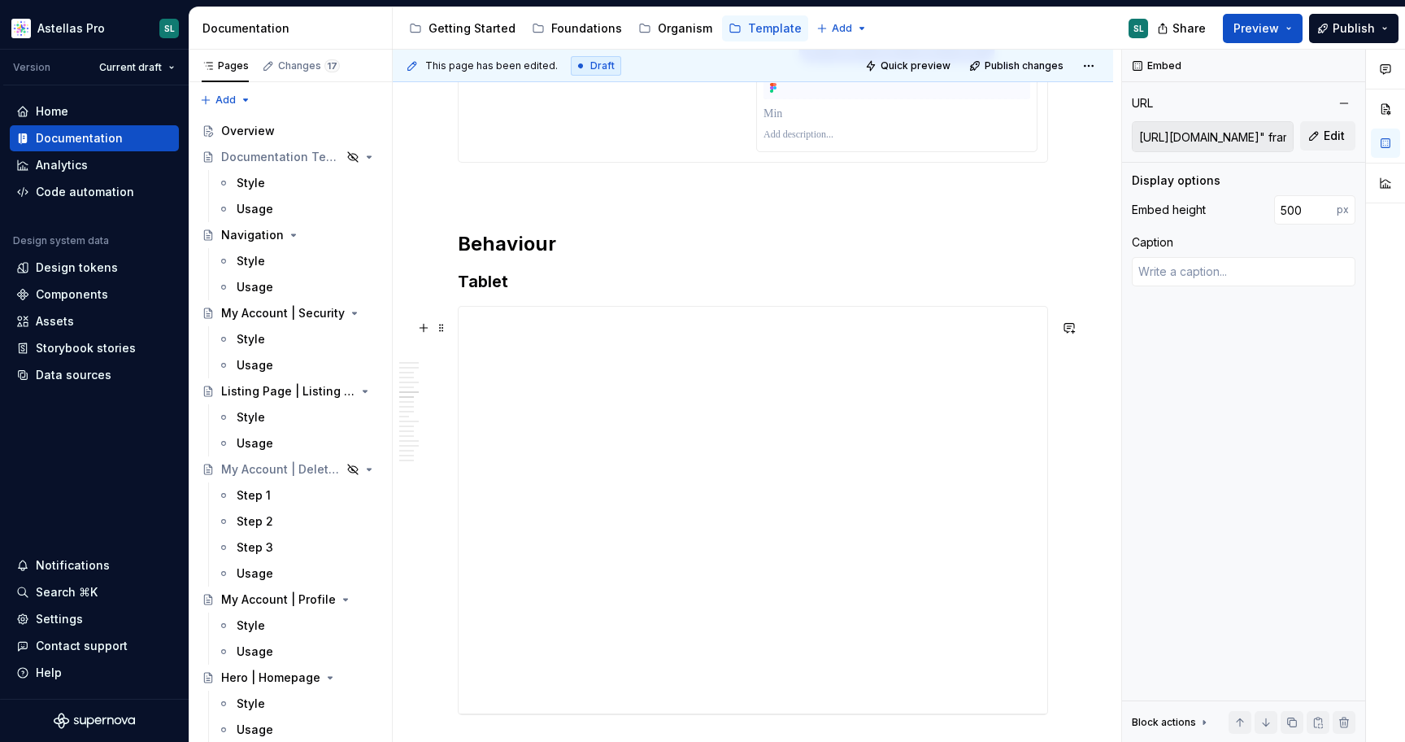
scroll to position [2565, 0]
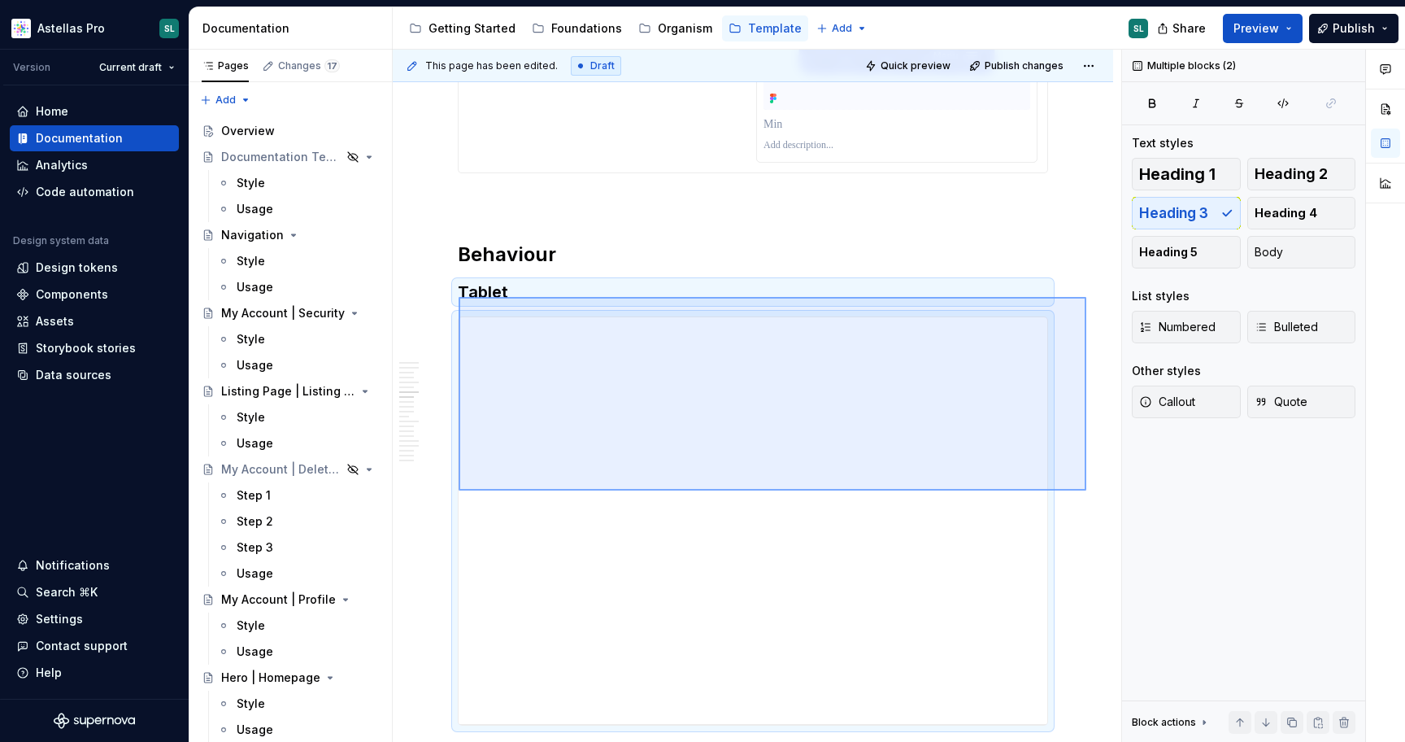
drag, startPoint x: 1087, startPoint y: 490, endPoint x: 460, endPoint y: 298, distance: 655.3
click at [460, 298] on div "This page has been edited. Draft Quick preview Publish changes Hero | Content h…" at bounding box center [757, 396] width 729 height 693
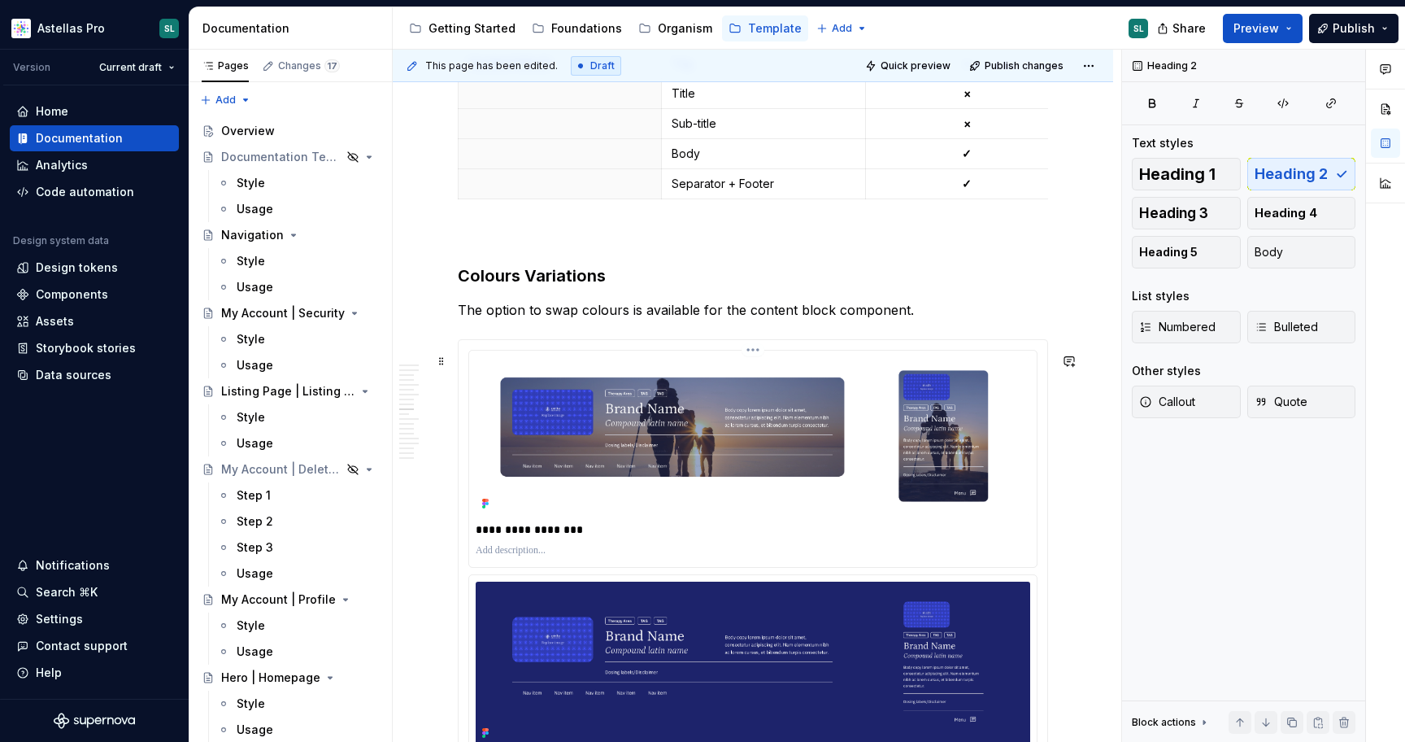
scroll to position [3510, 0]
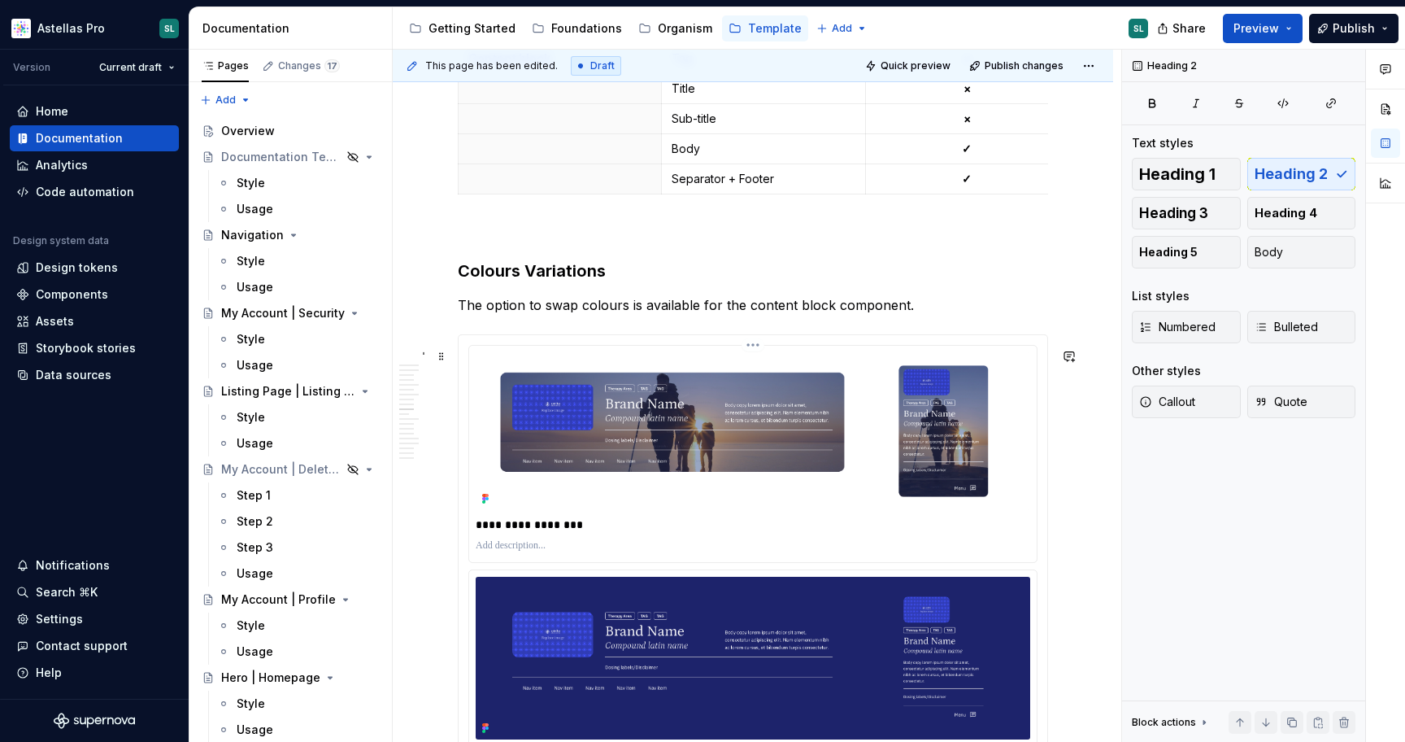
click at [754, 354] on html "Astellas Pro SL Version Current draft Home Documentation Analytics Code automat…" at bounding box center [702, 371] width 1405 height 742
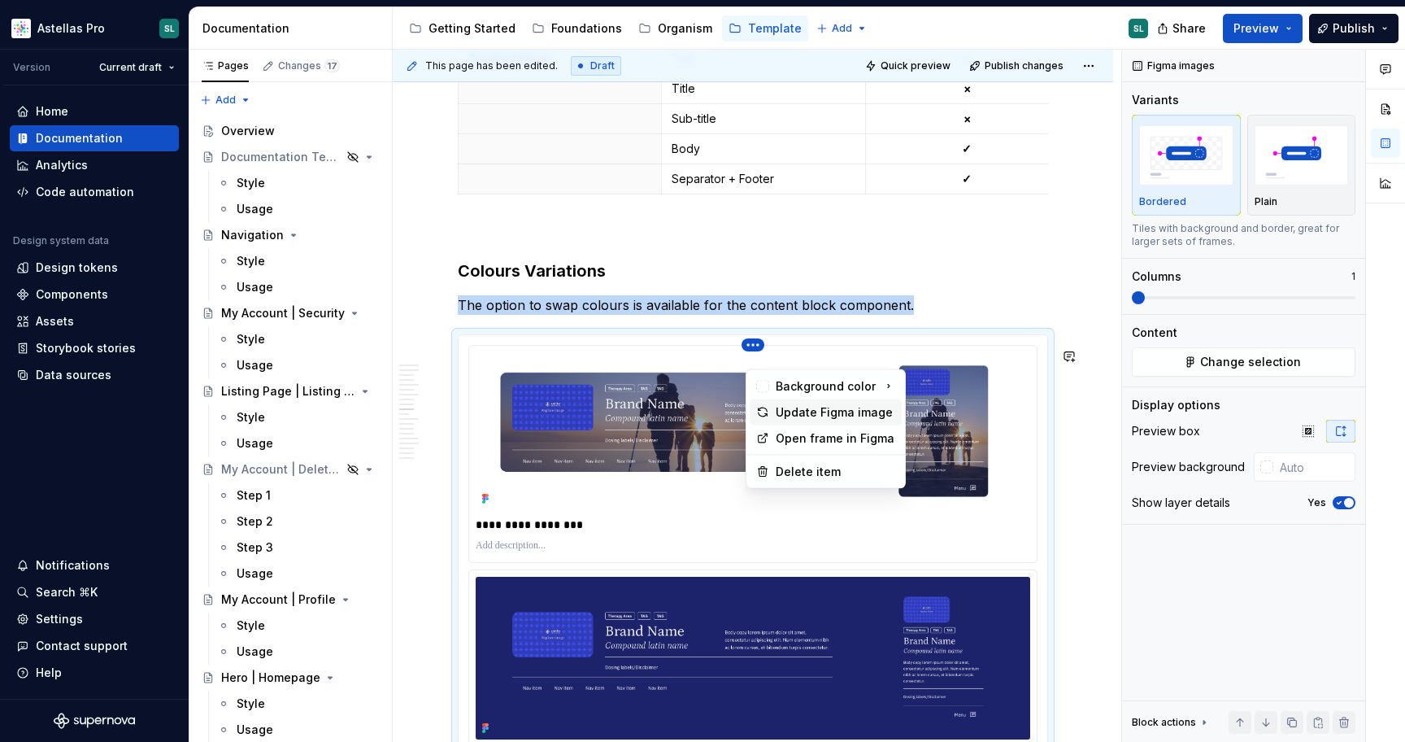
click at [807, 414] on div "Update Figma image" at bounding box center [836, 412] width 120 height 16
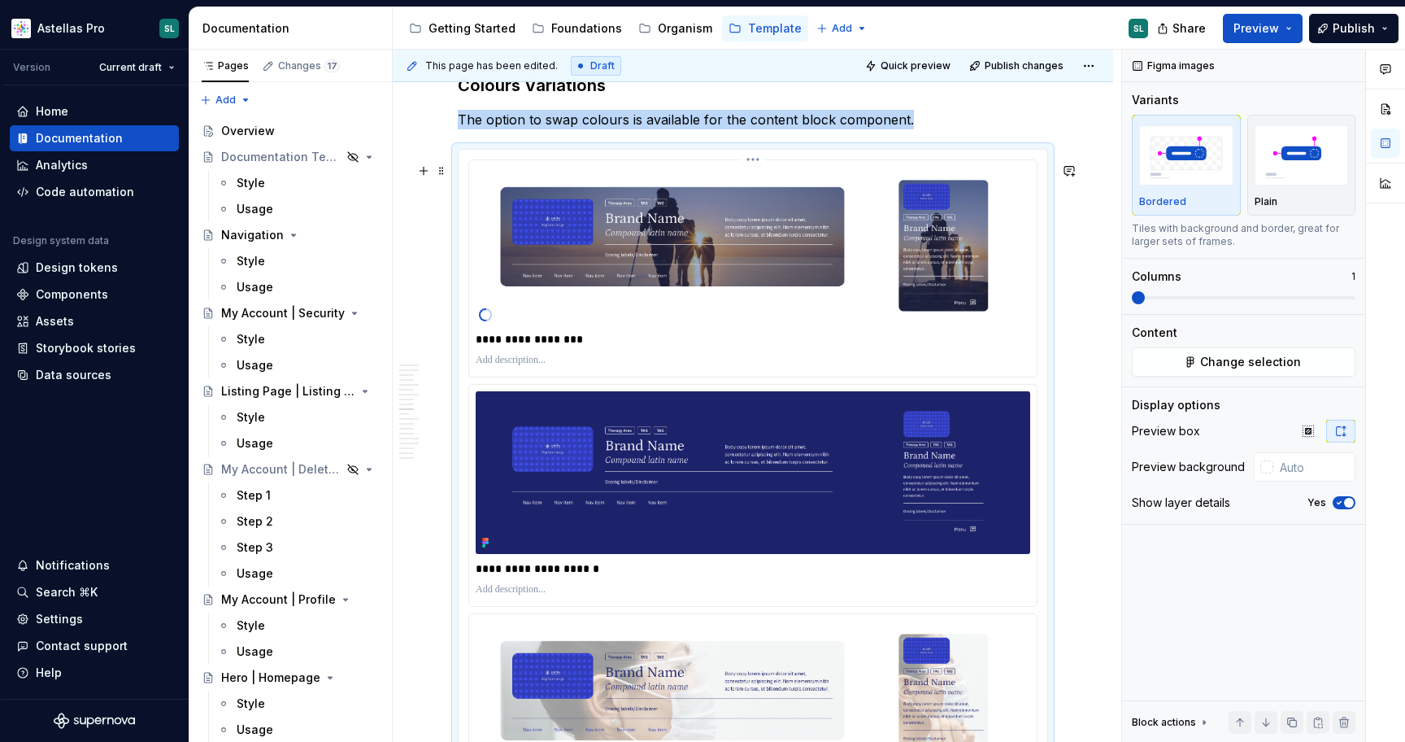
scroll to position [3703, 0]
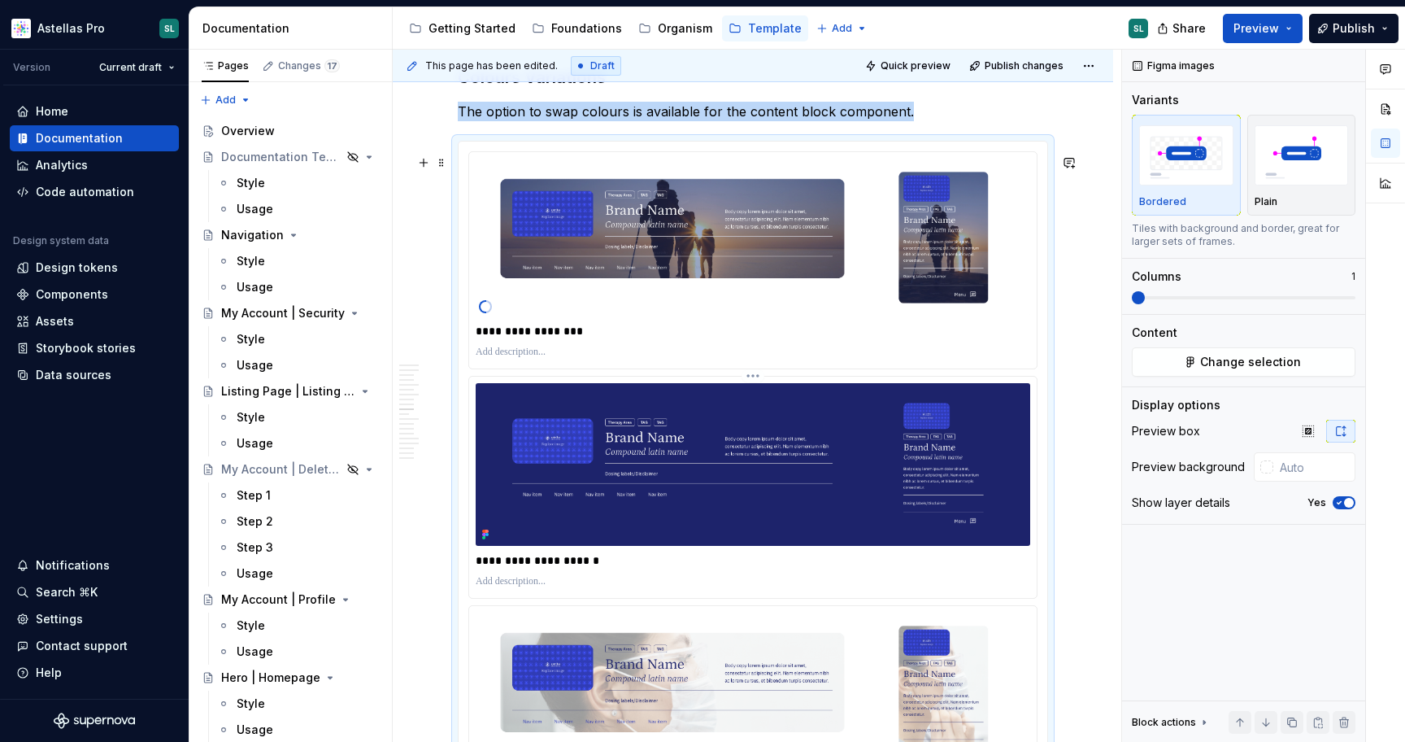
click at [757, 390] on html "Astellas Pro SL Version Current draft Home Documentation Analytics Code automat…" at bounding box center [702, 371] width 1405 height 742
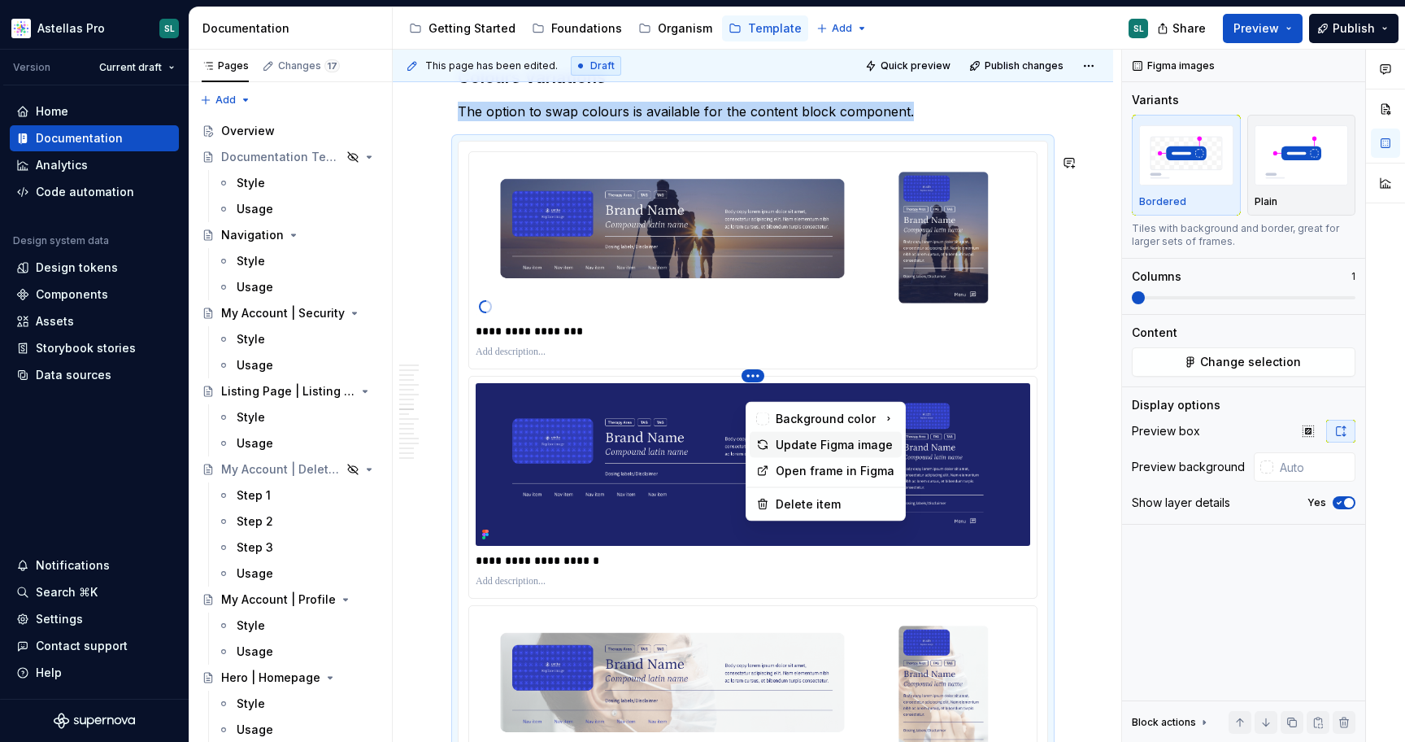
click at [816, 452] on div "Update Figma image" at bounding box center [826, 445] width 152 height 26
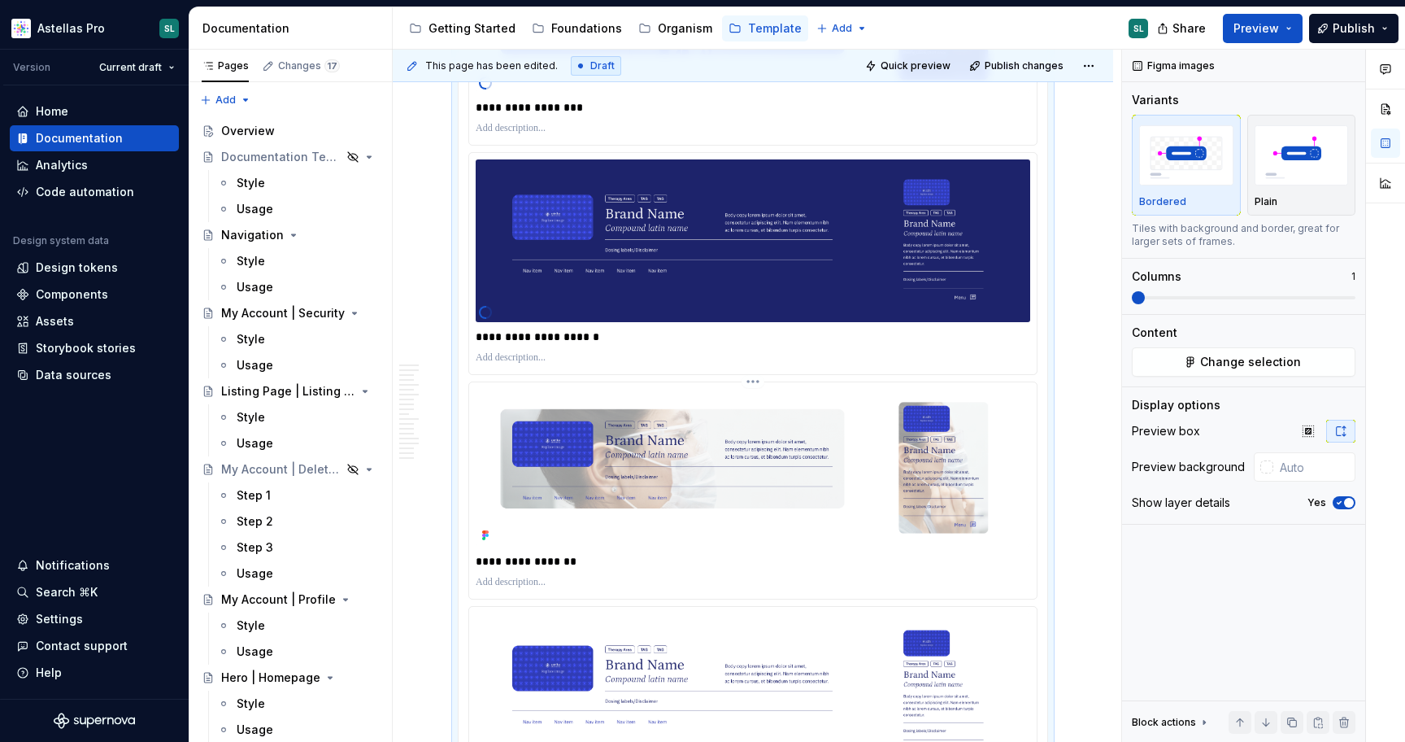
scroll to position [3933, 0]
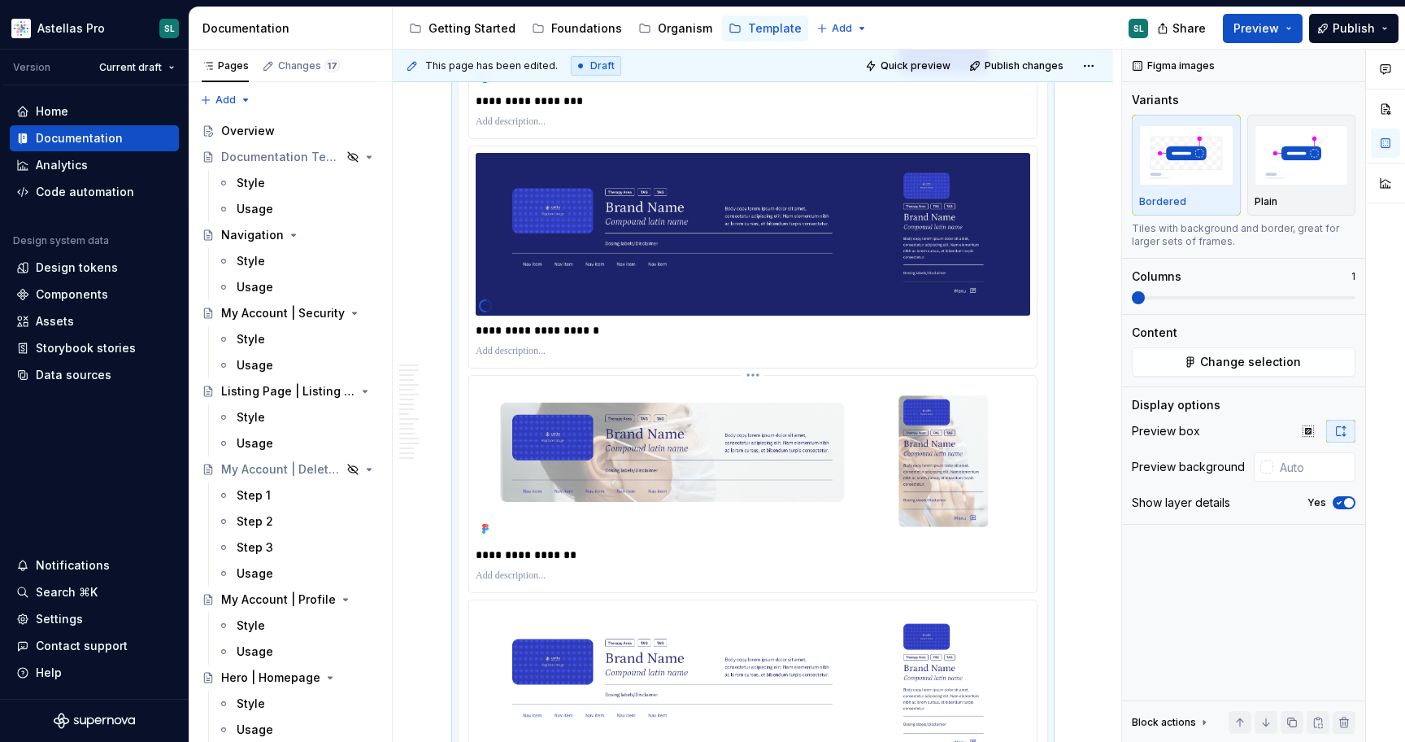
click at [756, 393] on html "Astellas Pro SL Version Current draft Home Documentation Analytics Code automat…" at bounding box center [702, 371] width 1405 height 742
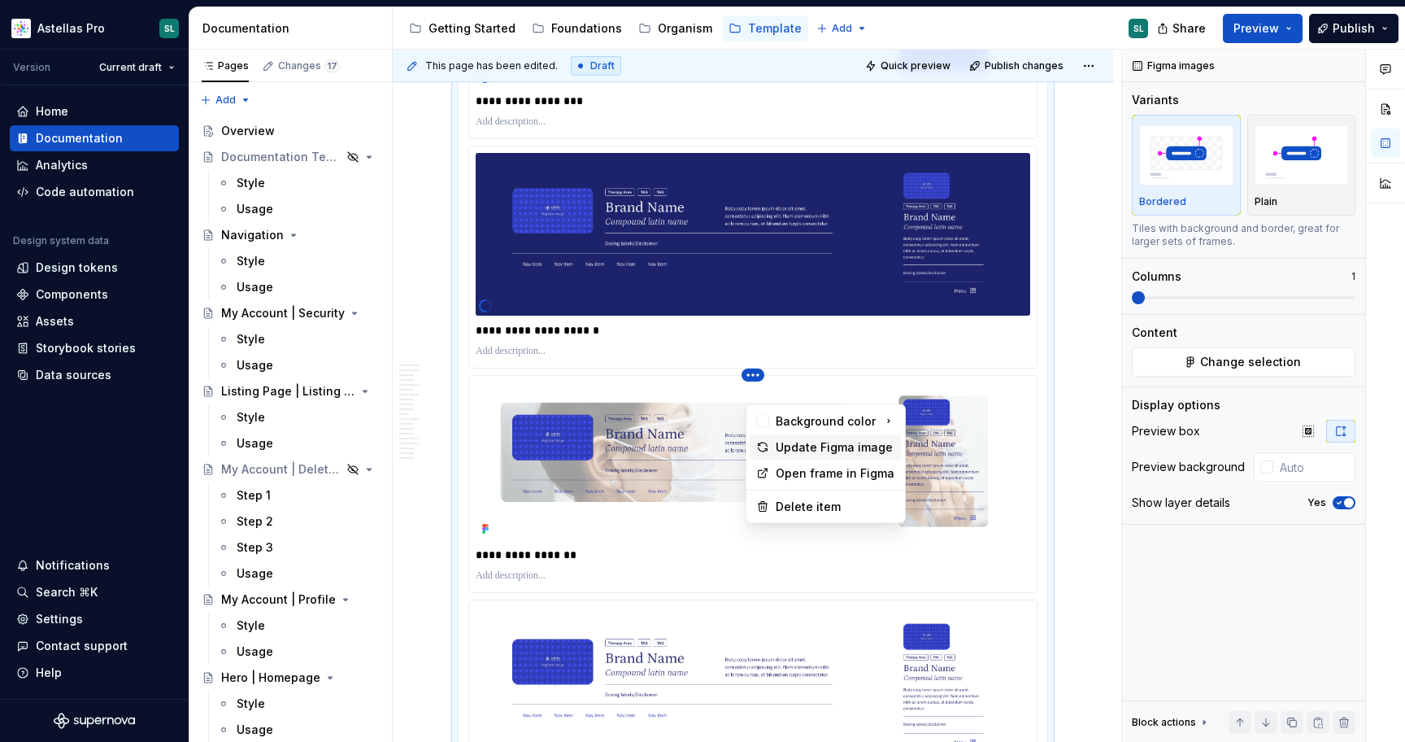
click at [801, 454] on div "Update Figma image" at bounding box center [836, 447] width 120 height 16
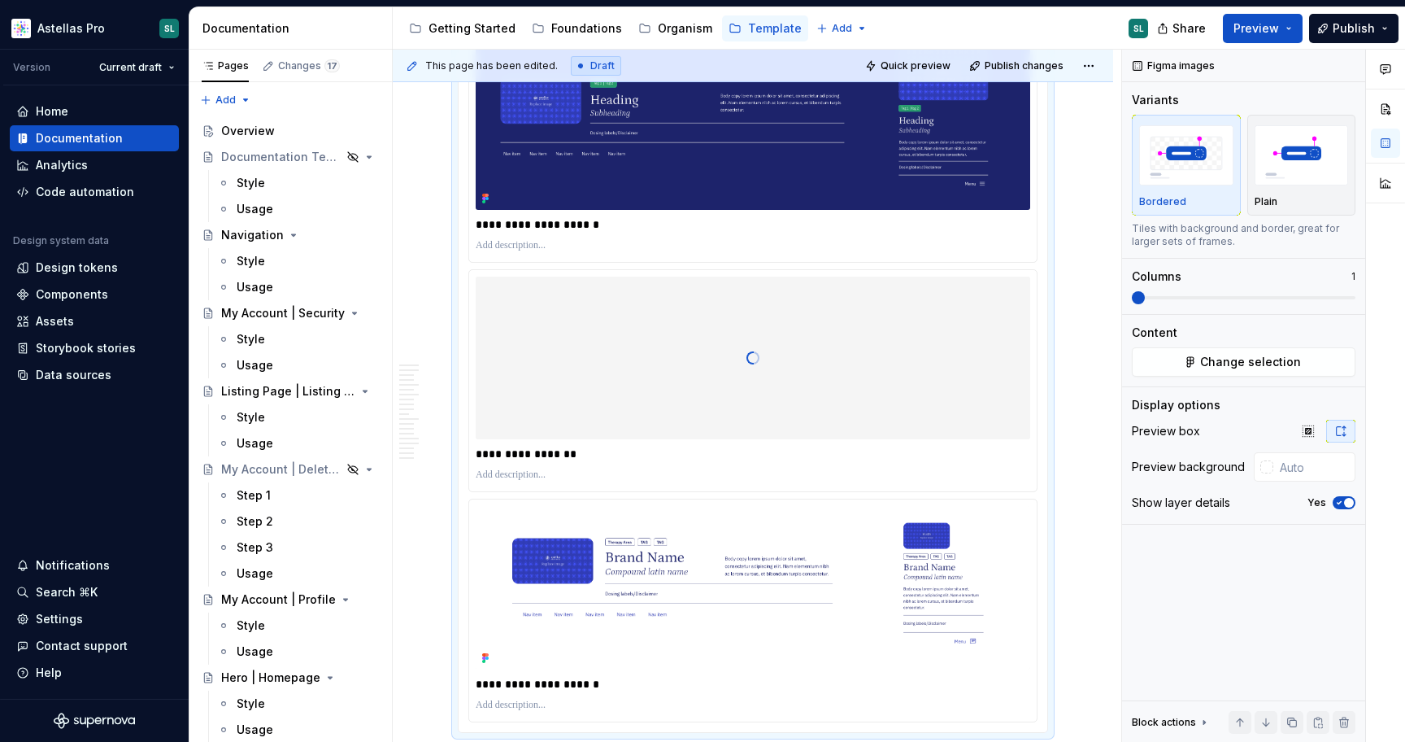
scroll to position [4085, 0]
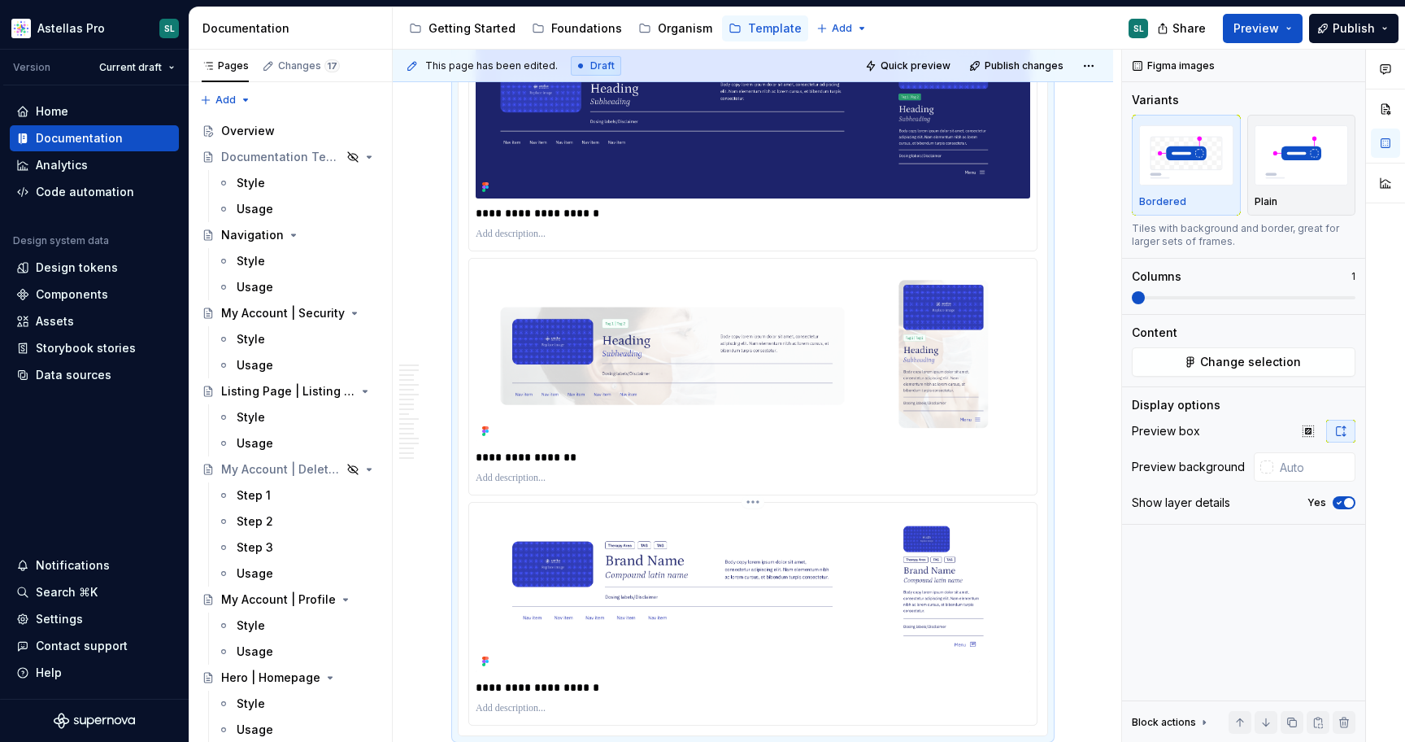
click at [756, 523] on html "Astellas Pro SL Version Current draft Home Documentation Analytics Code automat…" at bounding box center [702, 371] width 1405 height 742
click at [813, 575] on div "Update Figma image" at bounding box center [836, 577] width 120 height 16
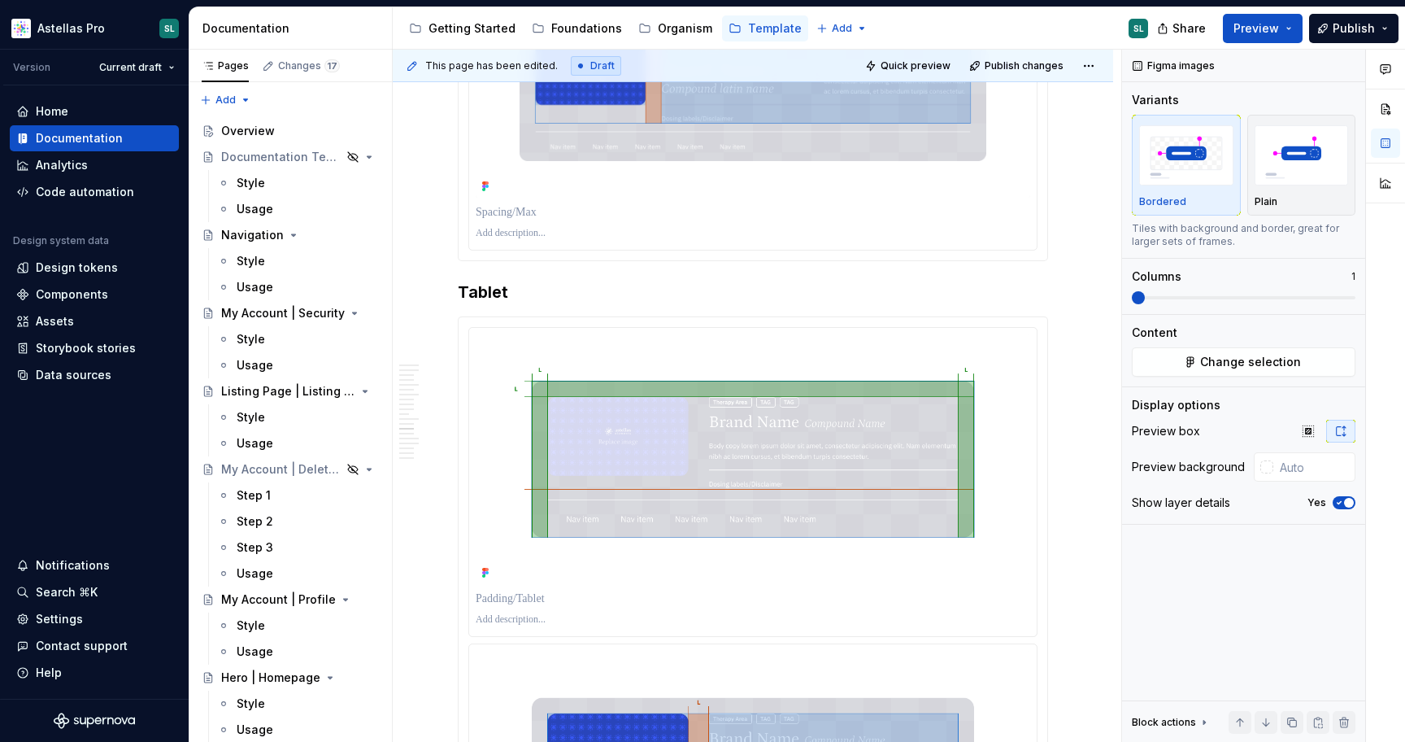
scroll to position [5299, 0]
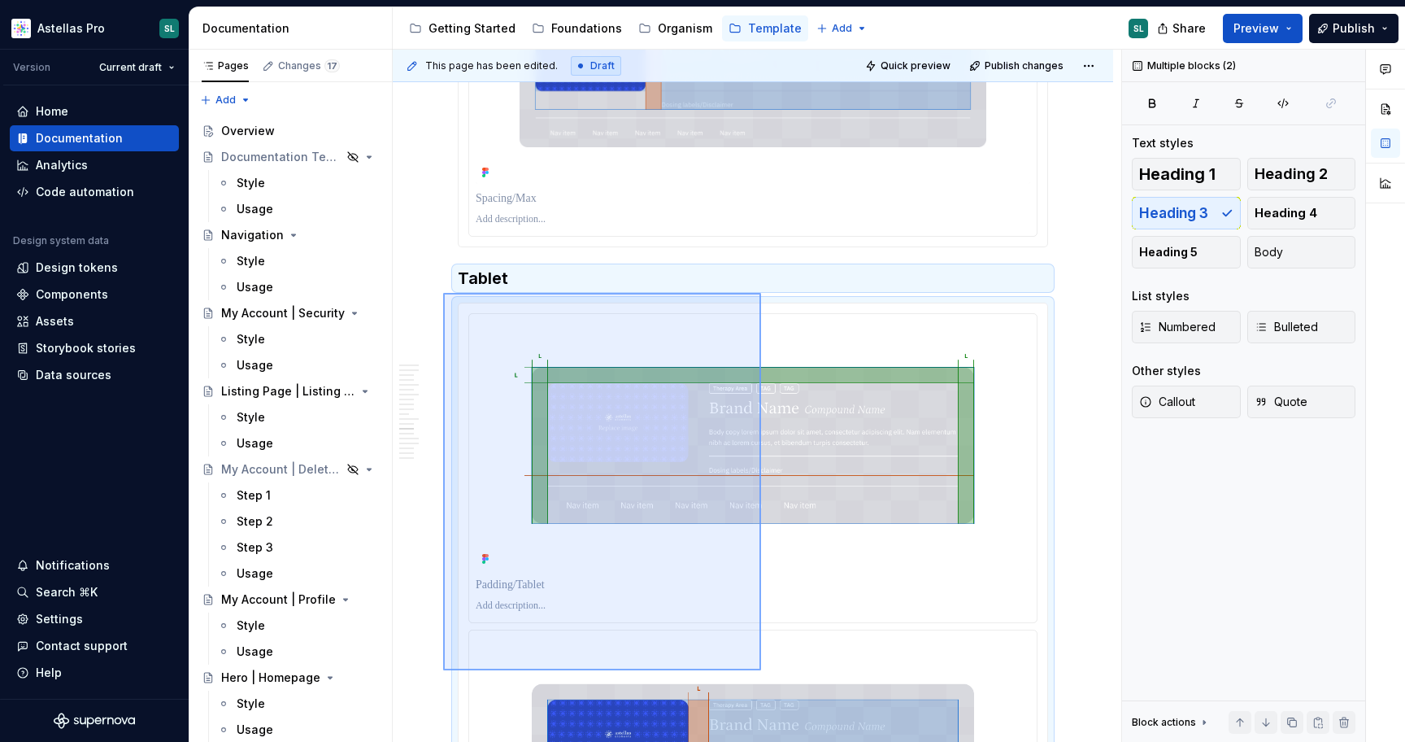
drag, startPoint x: 443, startPoint y: 309, endPoint x: 761, endPoint y: 670, distance: 481.2
click at [761, 670] on div "This page has been edited. Draft Quick preview Publish changes Hero | Content h…" at bounding box center [757, 396] width 729 height 693
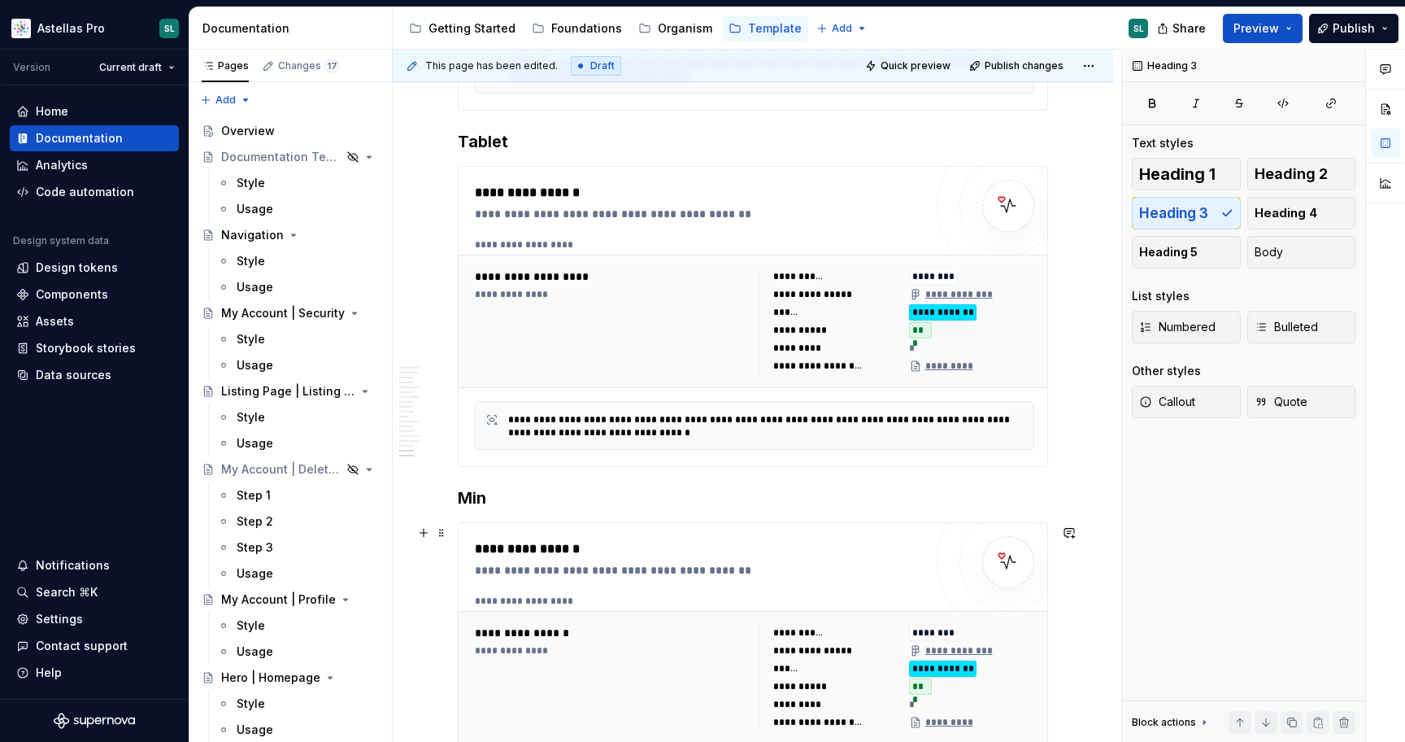
scroll to position [6538, 0]
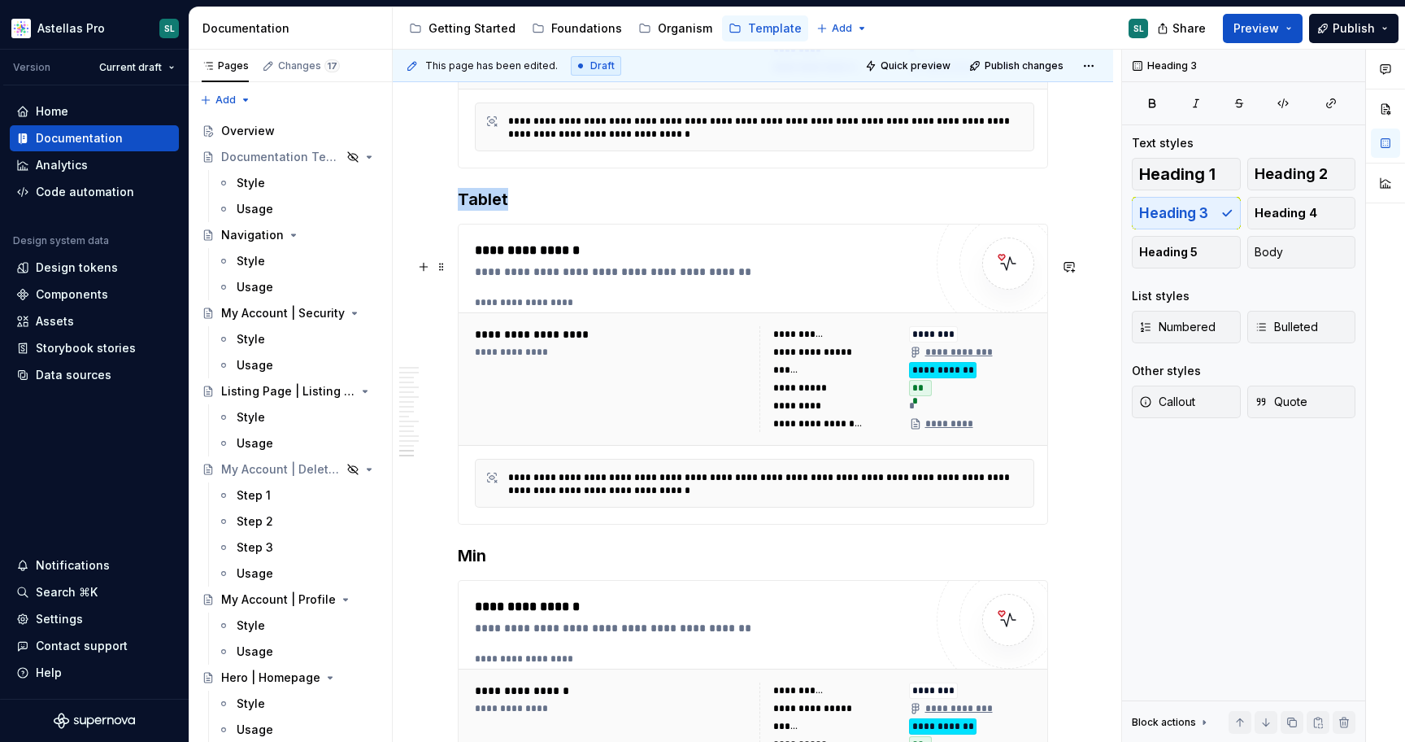
click at [621, 342] on div "**********" at bounding box center [614, 334] width 279 height 16
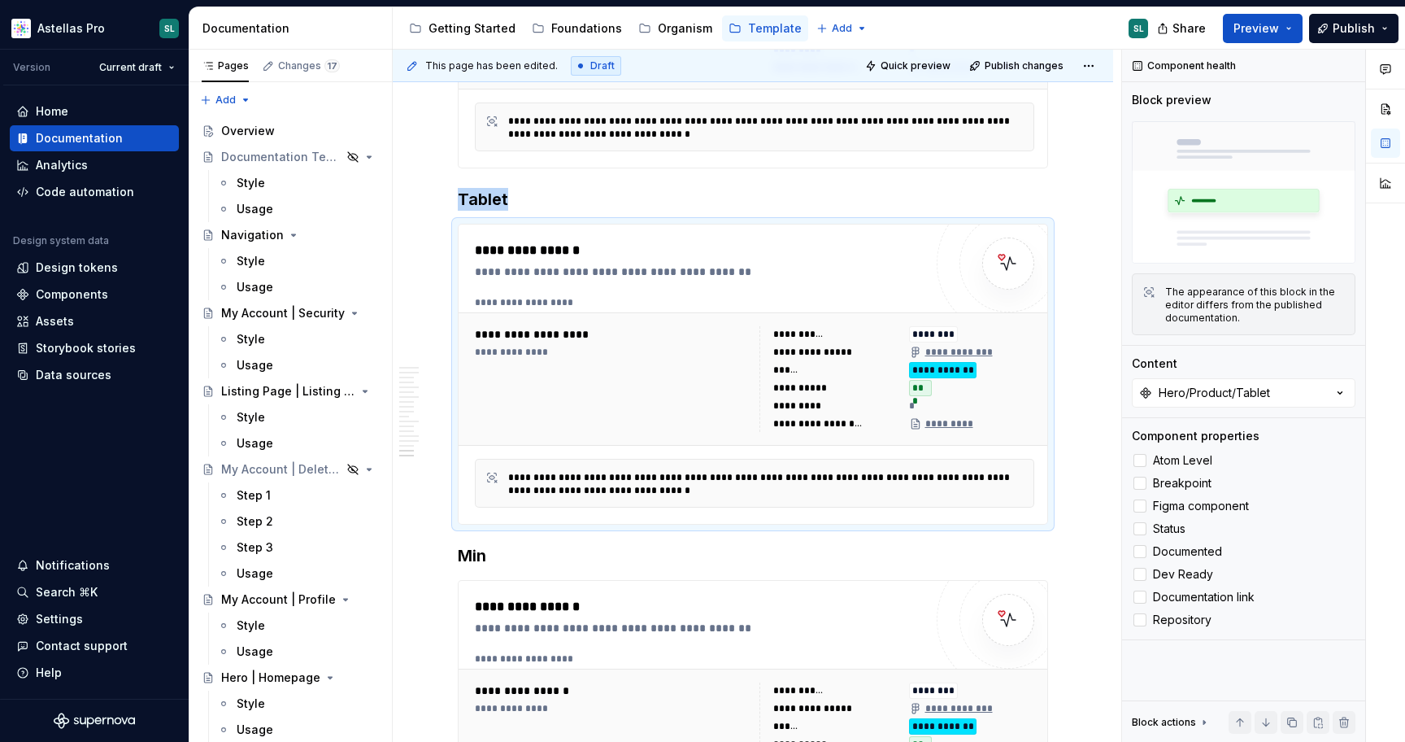
type textarea "*"
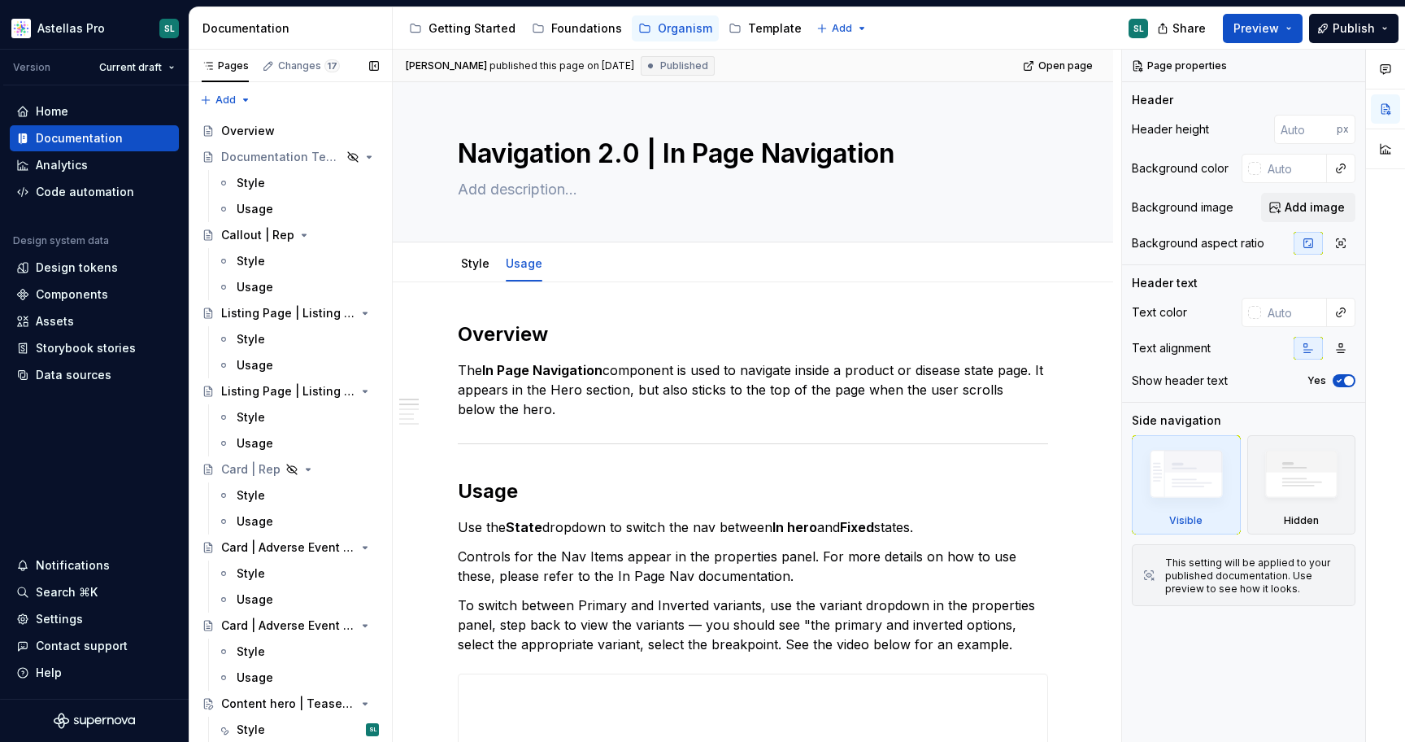
scroll to position [1937, 0]
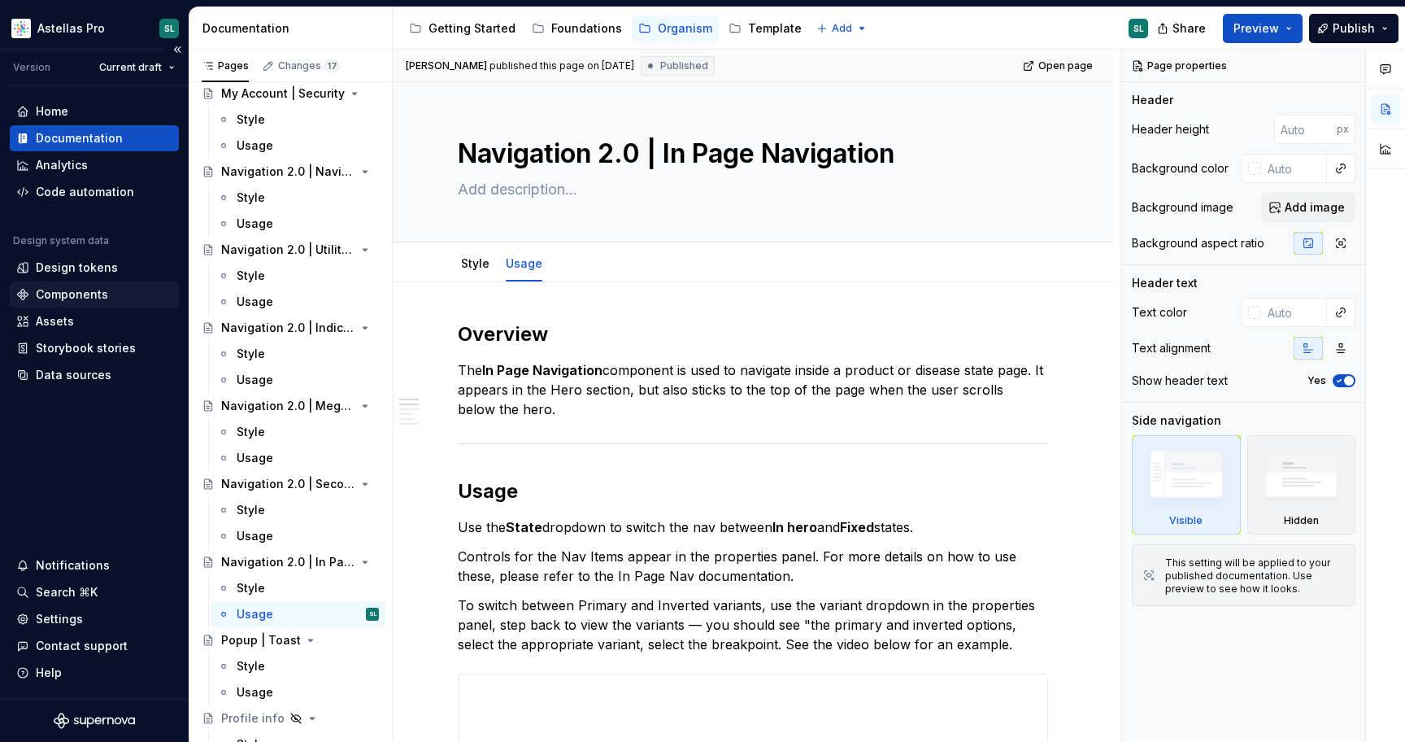
click at [84, 303] on div "Components" at bounding box center [94, 294] width 169 height 26
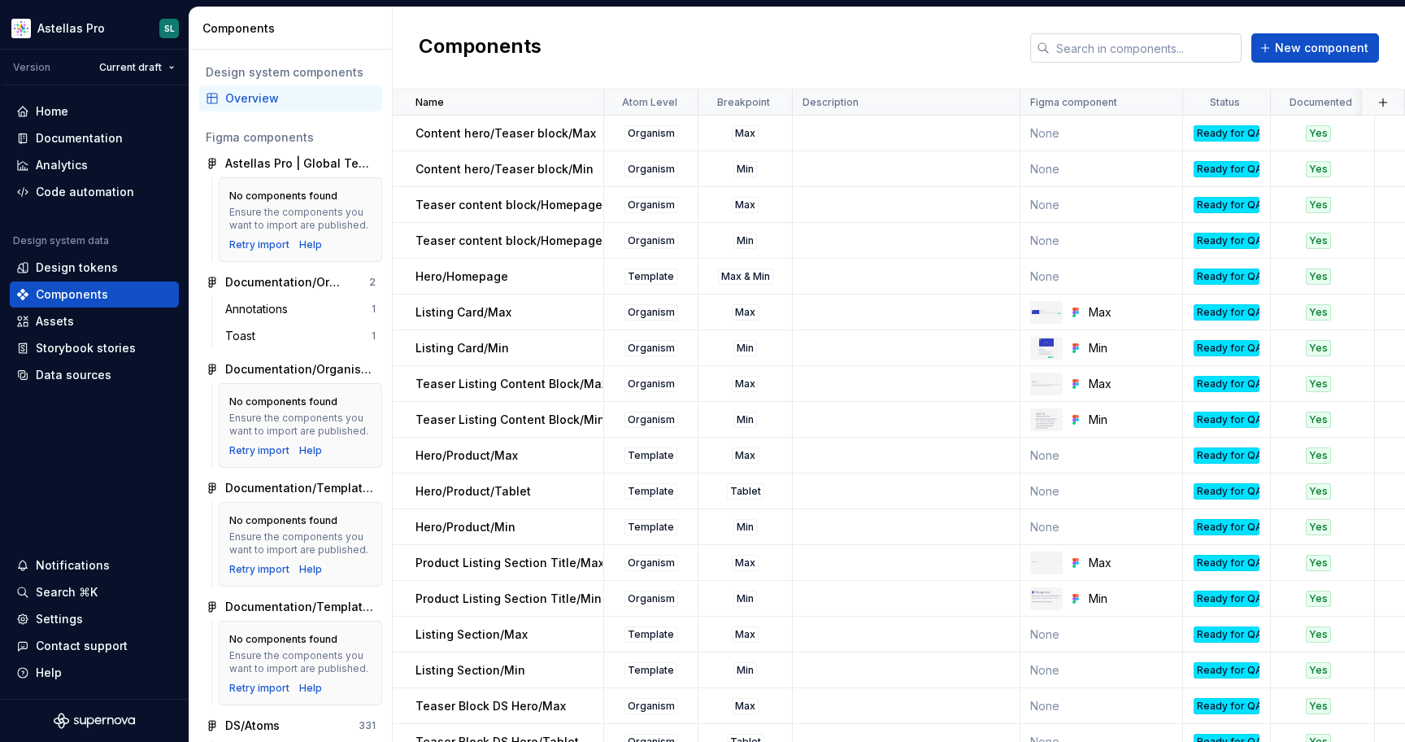
click at [1165, 37] on input "text" at bounding box center [1146, 47] width 192 height 29
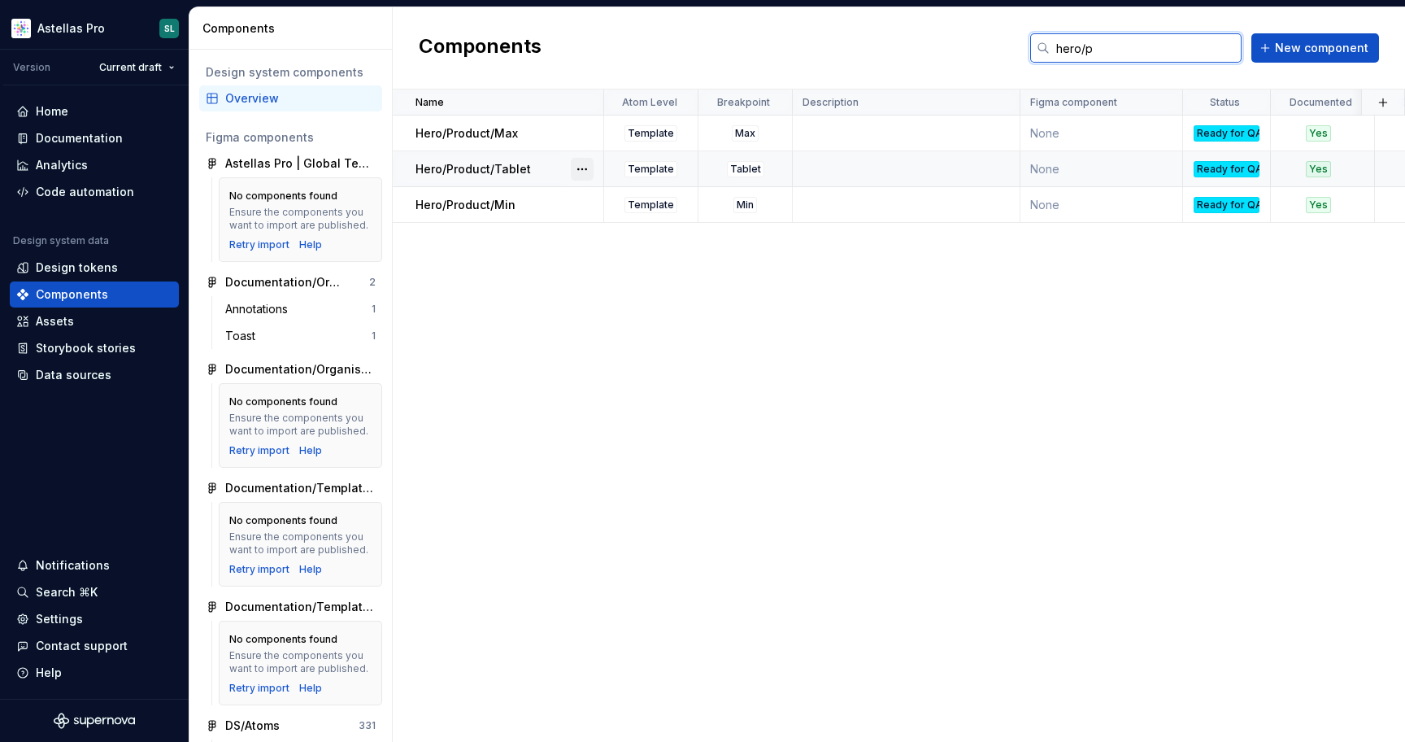
type input "hero/p"
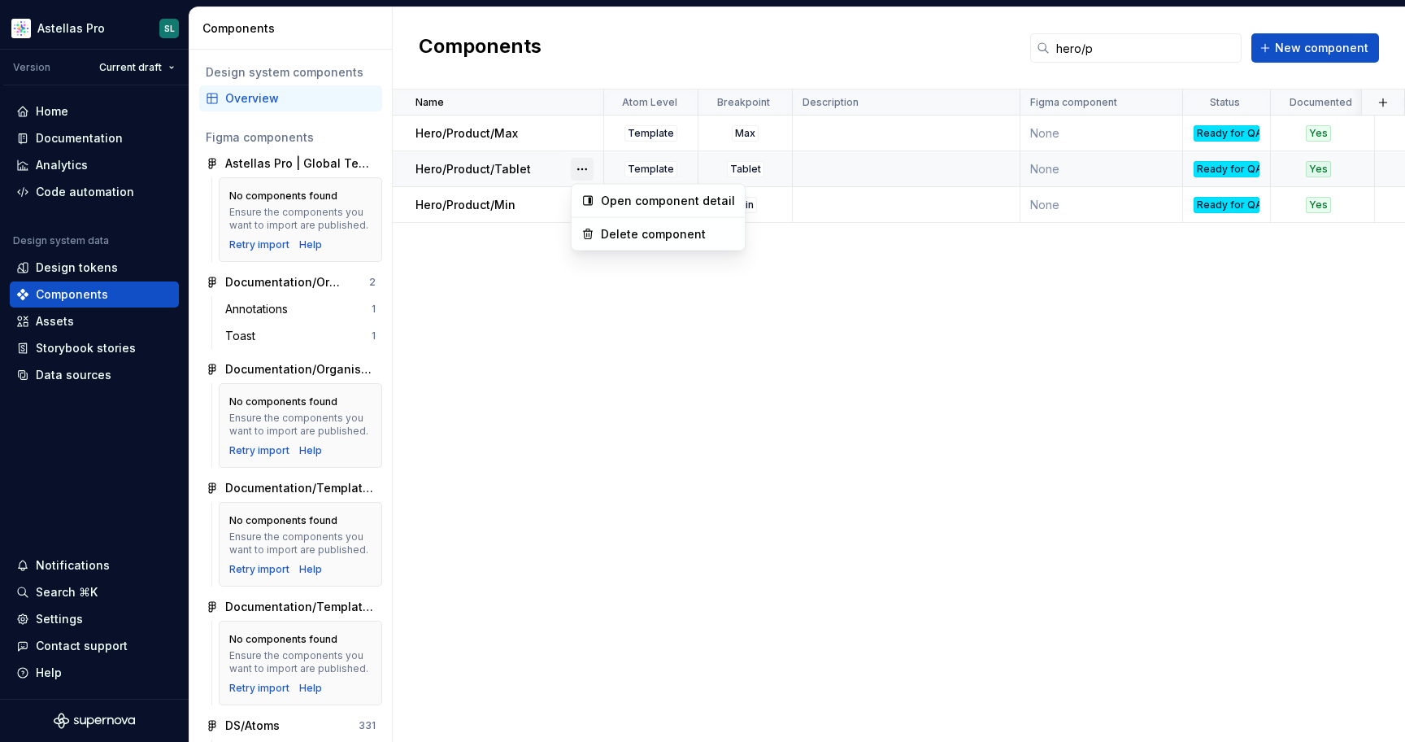
click at [586, 168] on button "button" at bounding box center [582, 169] width 23 height 23
click at [633, 237] on div "Delete component" at bounding box center [668, 234] width 134 height 16
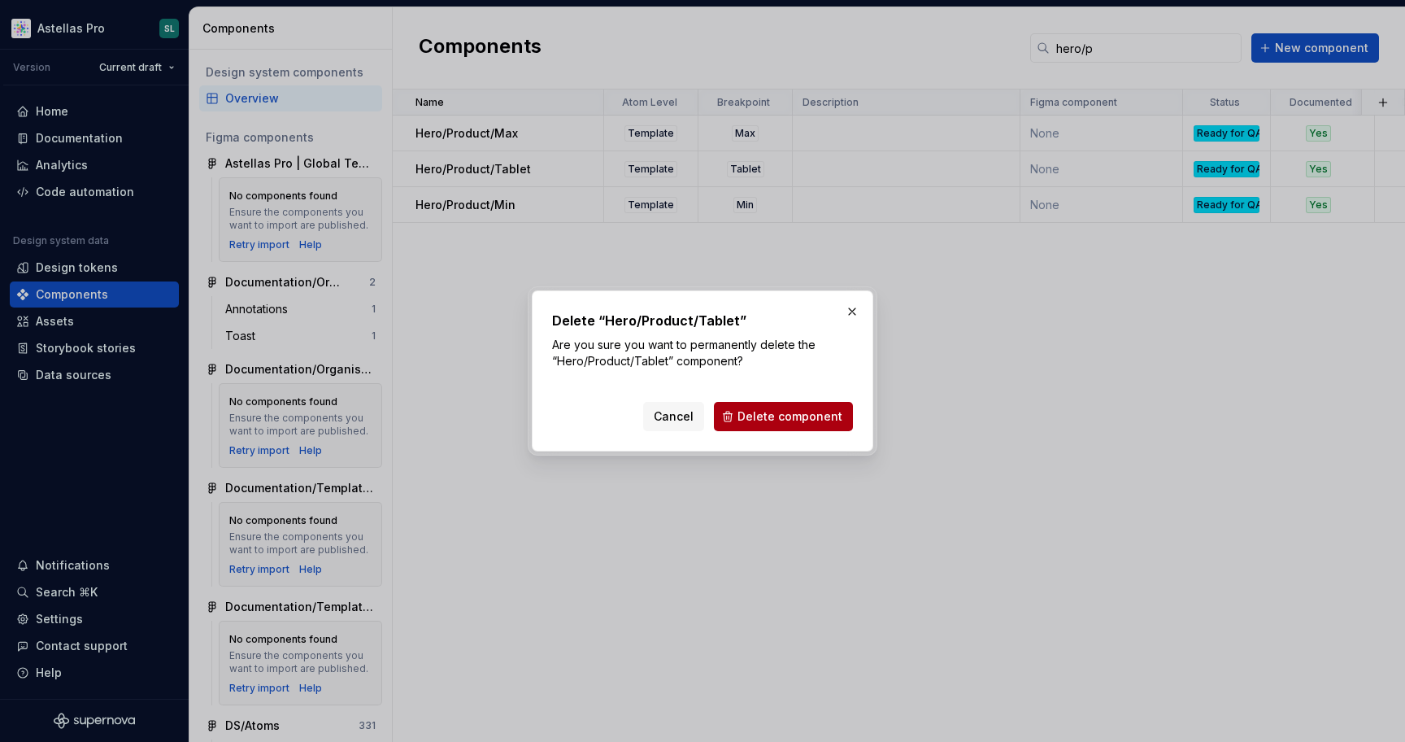
click at [774, 413] on span "Delete component" at bounding box center [790, 416] width 105 height 16
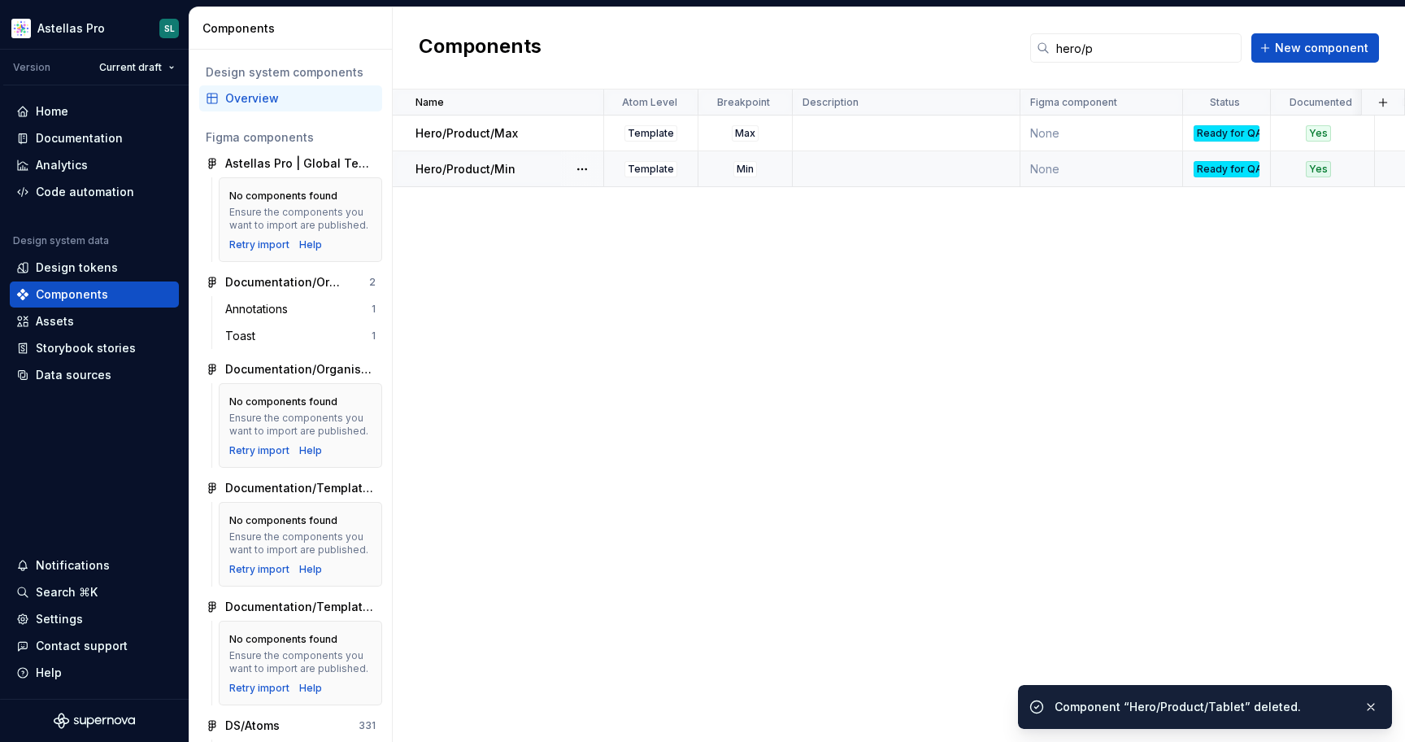
click at [502, 173] on p "Hero/Product/Min" at bounding box center [466, 169] width 100 height 16
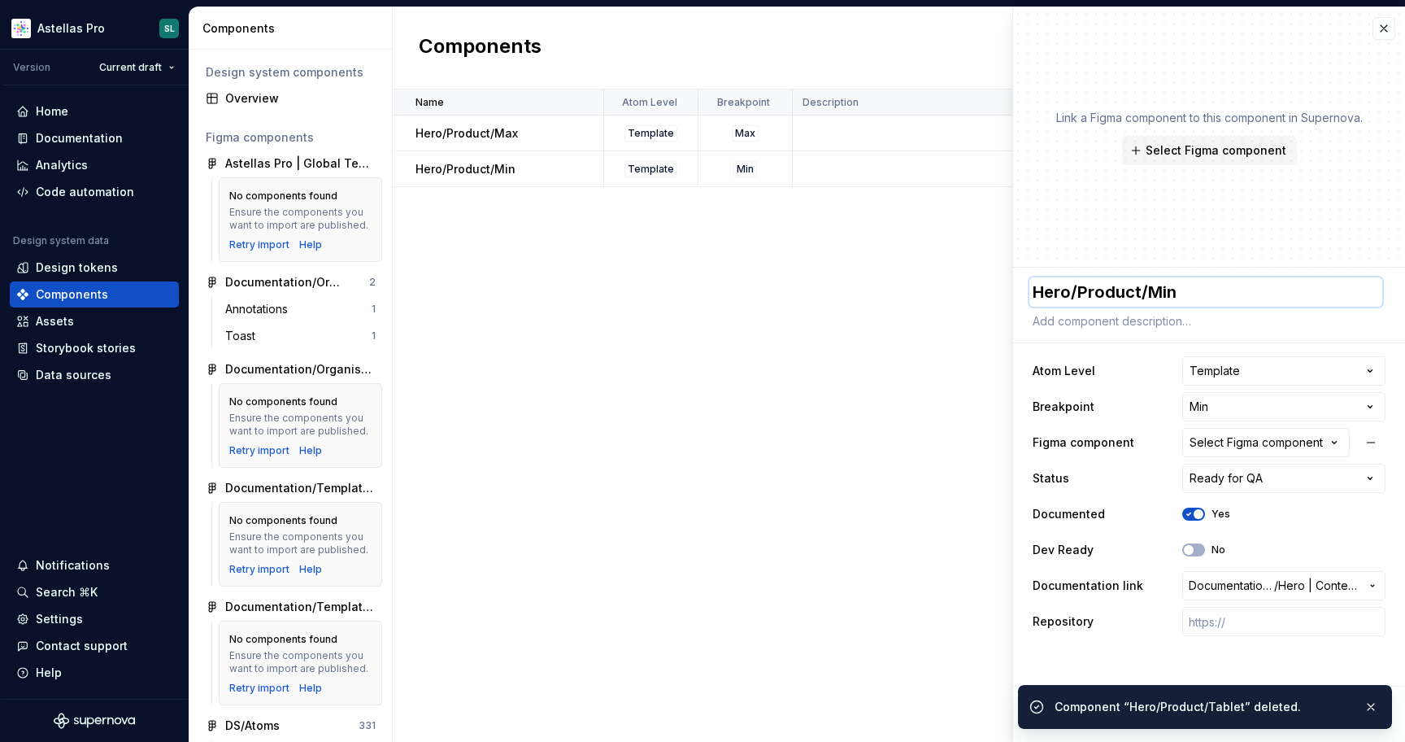
click at [1141, 287] on textarea "Hero/Product/Min" at bounding box center [1206, 291] width 353 height 29
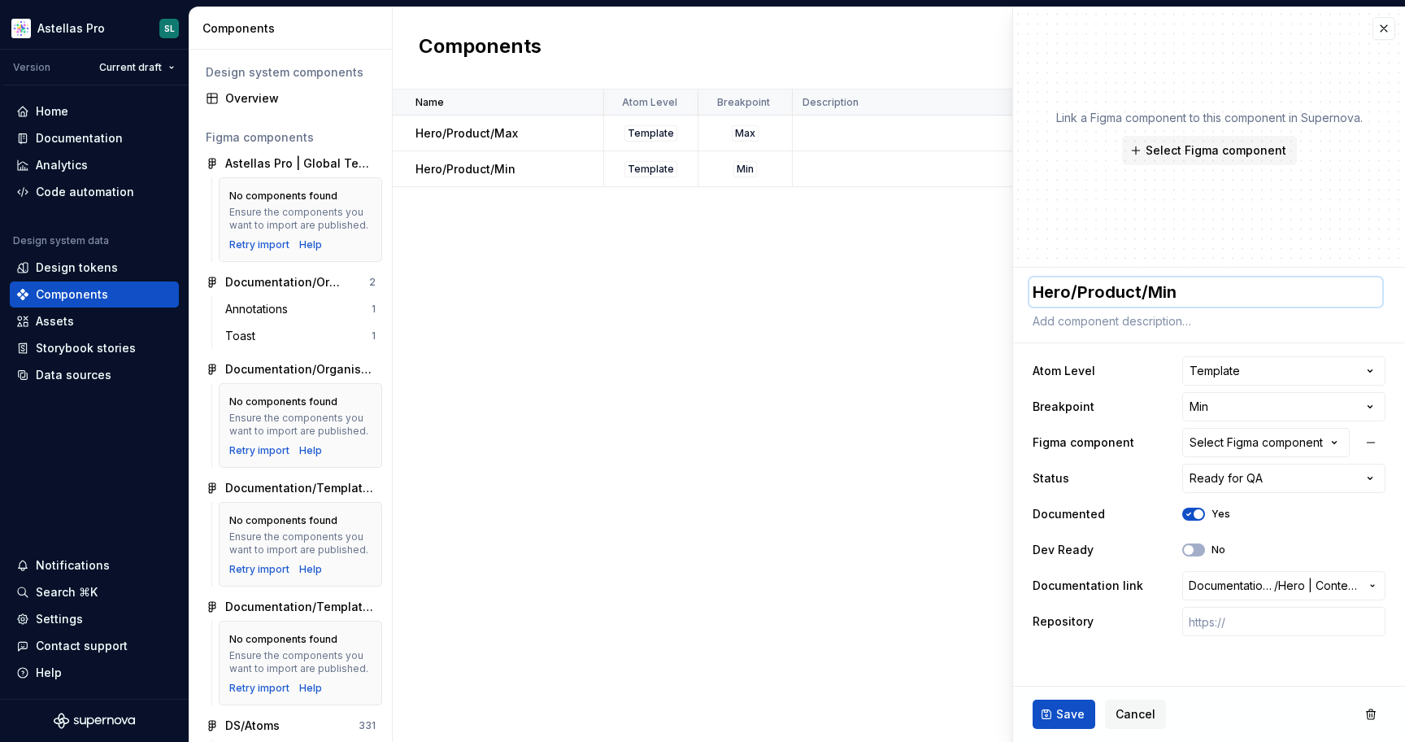
click at [1138, 289] on textarea "Hero/Product/Min" at bounding box center [1206, 291] width 353 height 29
type textarea "*"
type textarea "Hero/Produc/Min"
type textarea "*"
type textarea "Hero/Produ/Min"
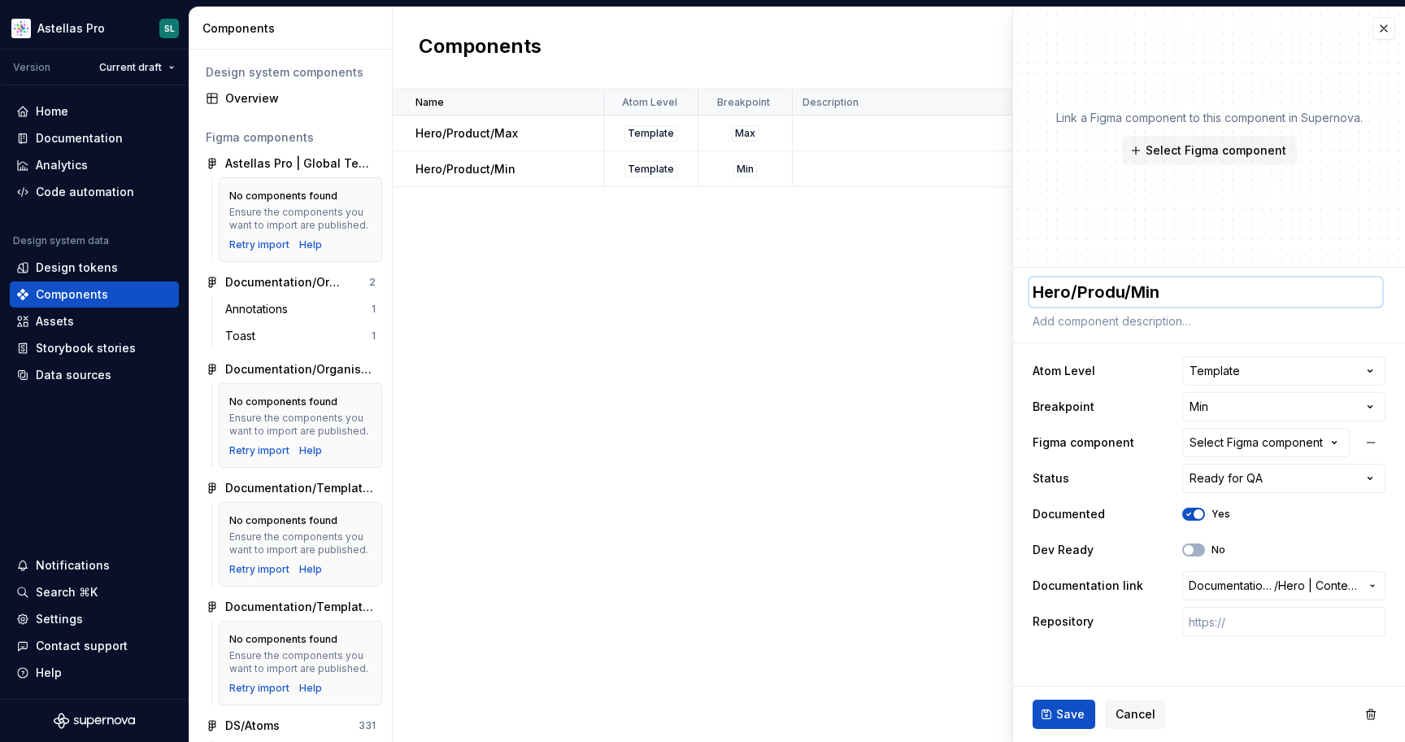
type textarea "*"
type textarea "Hero/Prod/Min"
type textarea "*"
type textarea "Hero/Pro/Min"
type textarea "*"
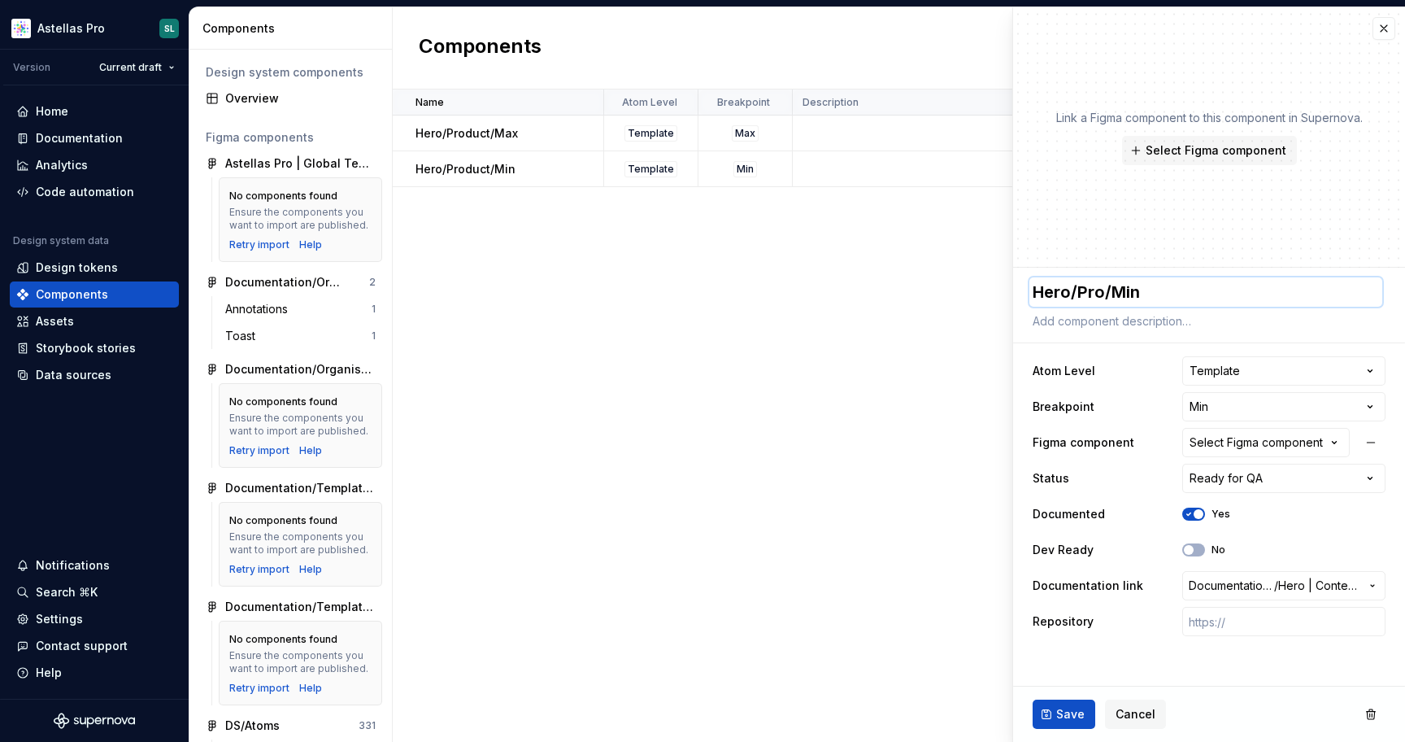
type textarea "Hero/Pr/Min"
type textarea "*"
type textarea "Hero/P/Min"
type textarea "*"
type textarea "Hero//Min"
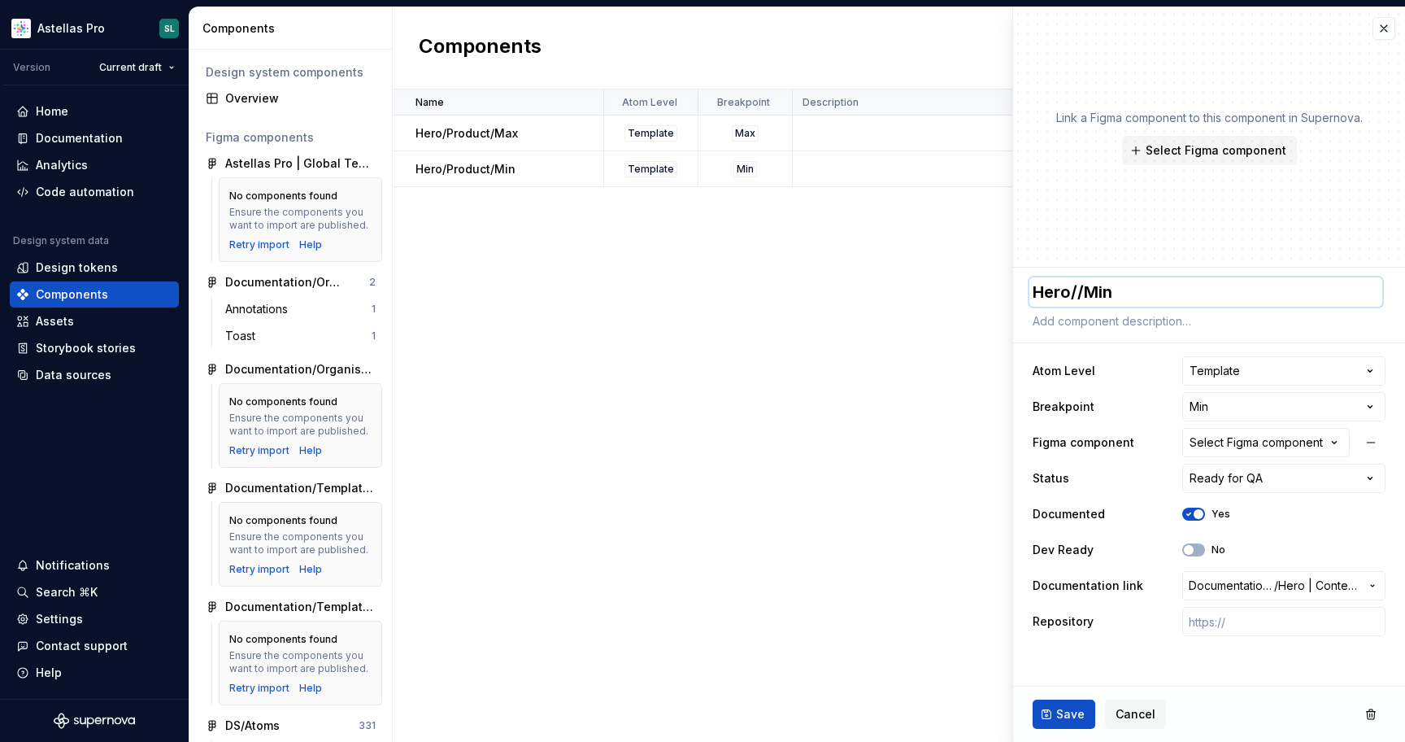
type textarea "*"
type textarea "Hero/C/Min"
type textarea "*"
type textarea "Hero/Co/Min"
type textarea "*"
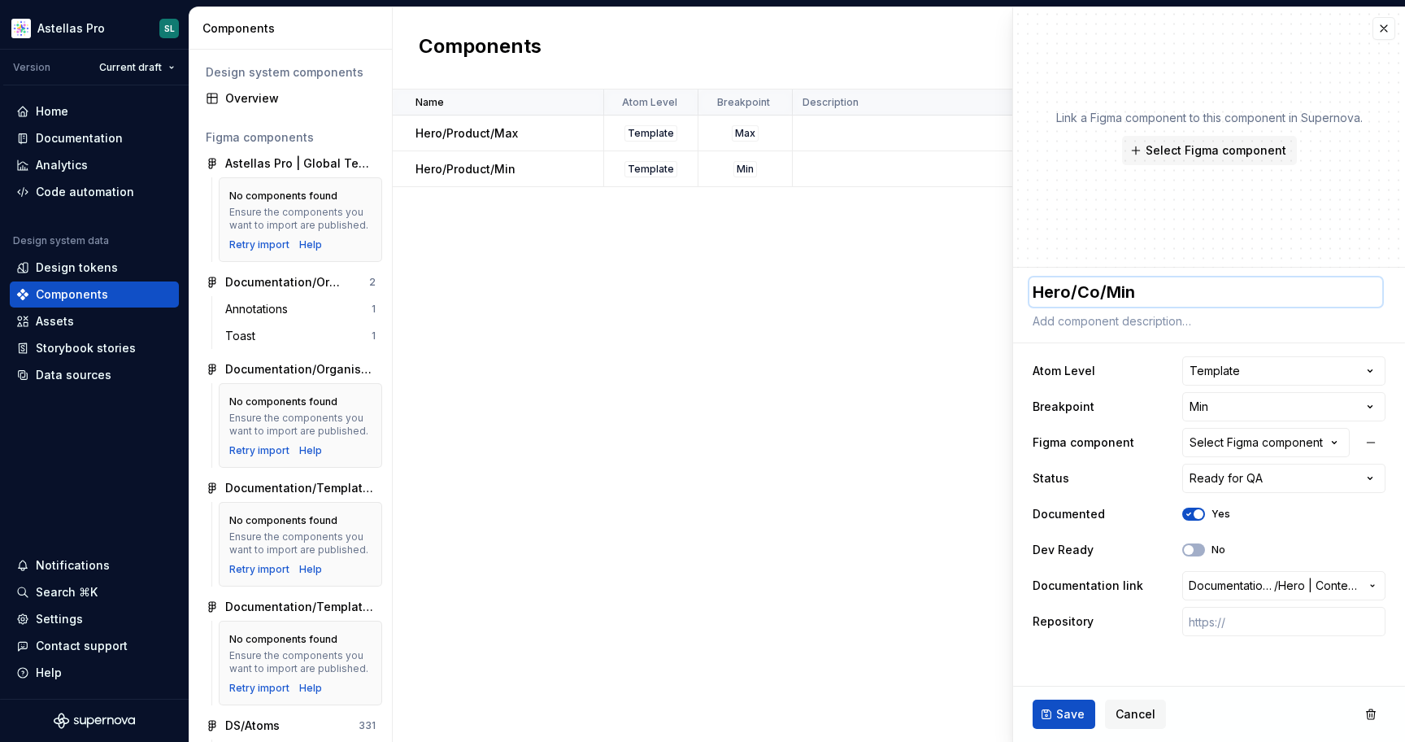
type textarea "Hero/Con/Min"
type textarea "*"
type textarea "Hero/Cont/Min"
type textarea "*"
type textarea "Hero/Conte/Min"
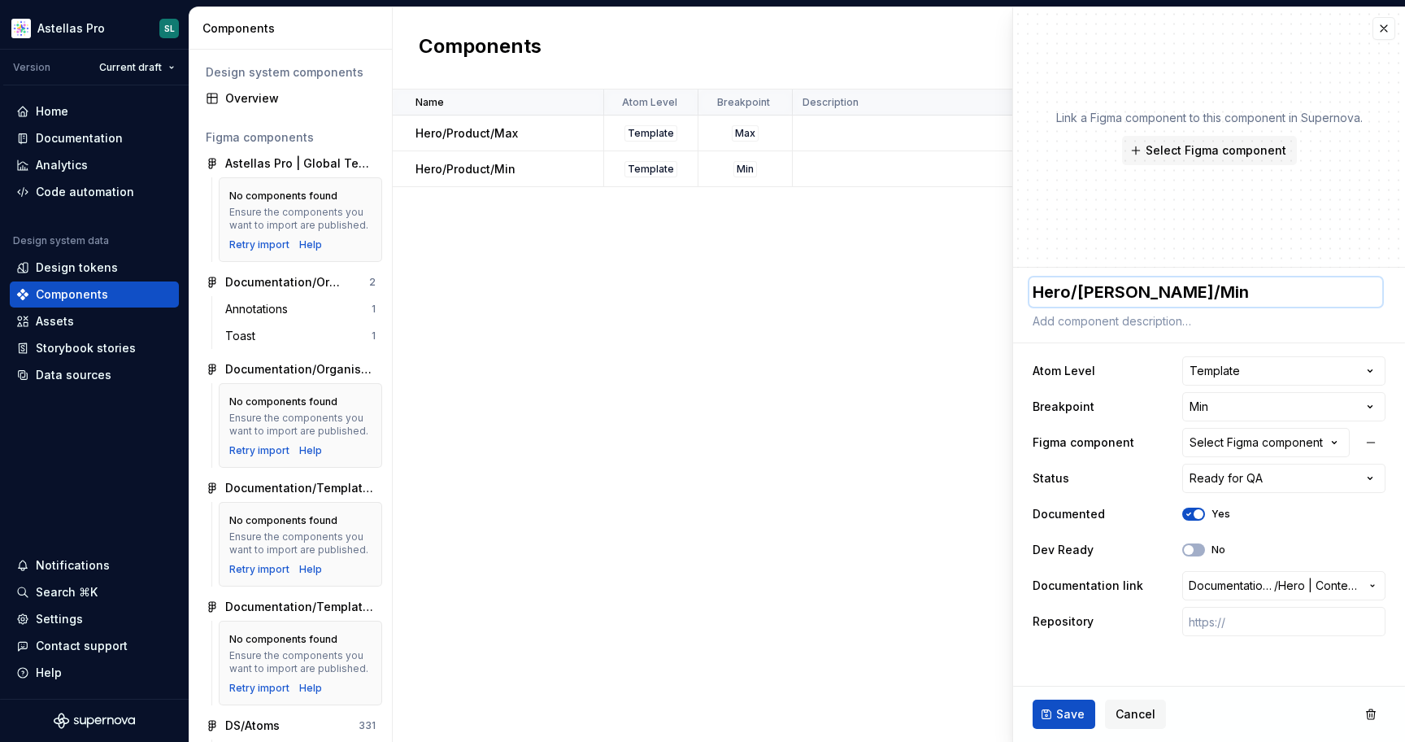
type textarea "*"
type textarea "Hero/Contet/Min"
type textarea "*"
type textarea "Hero/Conte/Min"
type textarea "*"
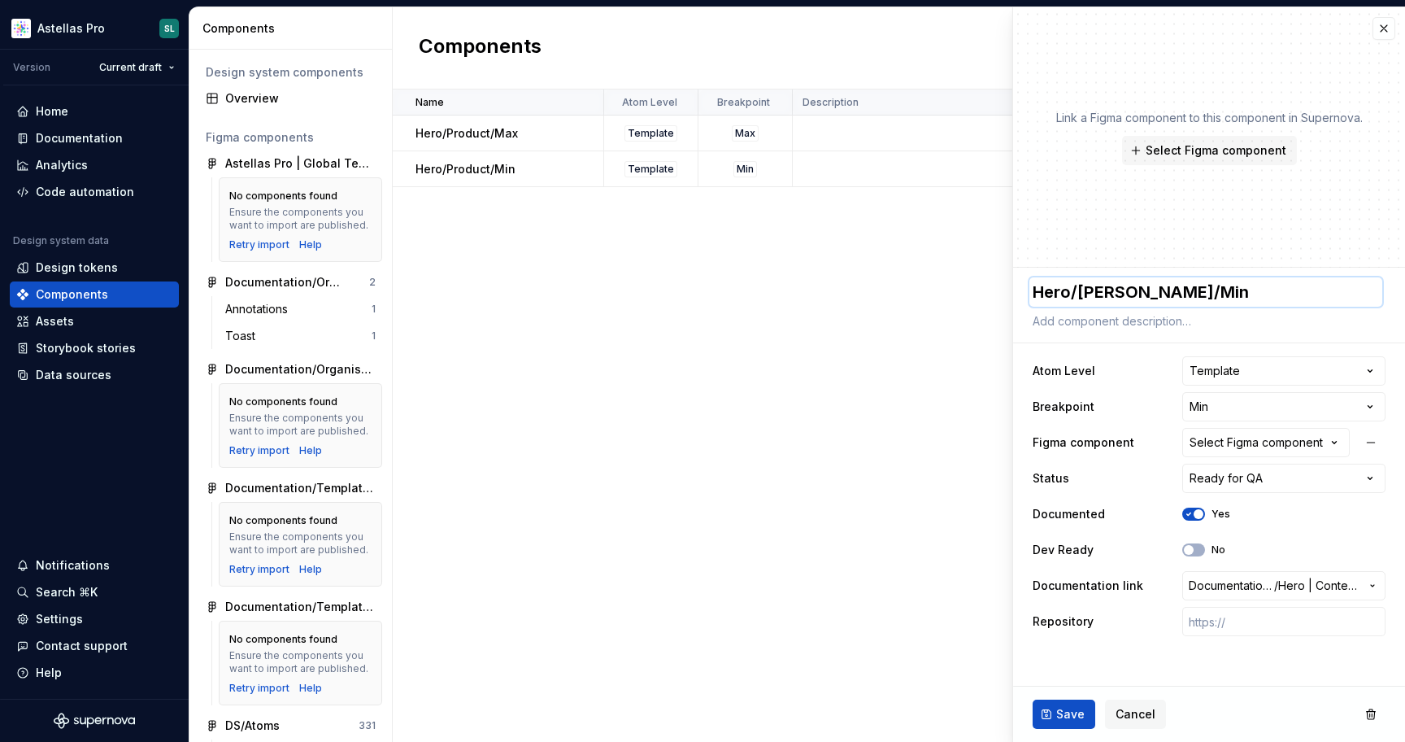
type textarea "Hero/Conten/Min"
type textarea "*"
type textarea "Hero/Content/Min"
click at [1069, 713] on span "Save" at bounding box center [1071, 714] width 28 height 16
type textarea "*"
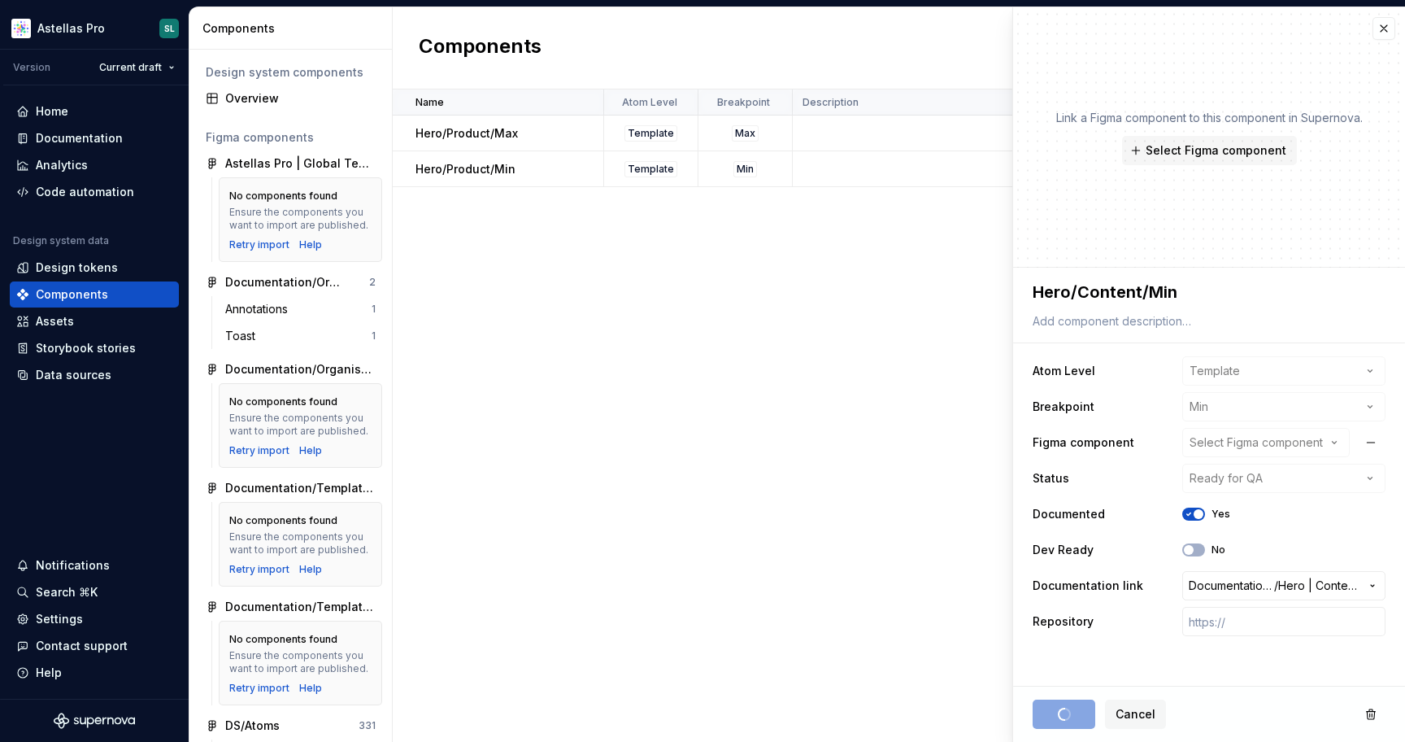
type textarea "Hero/Content/Min"
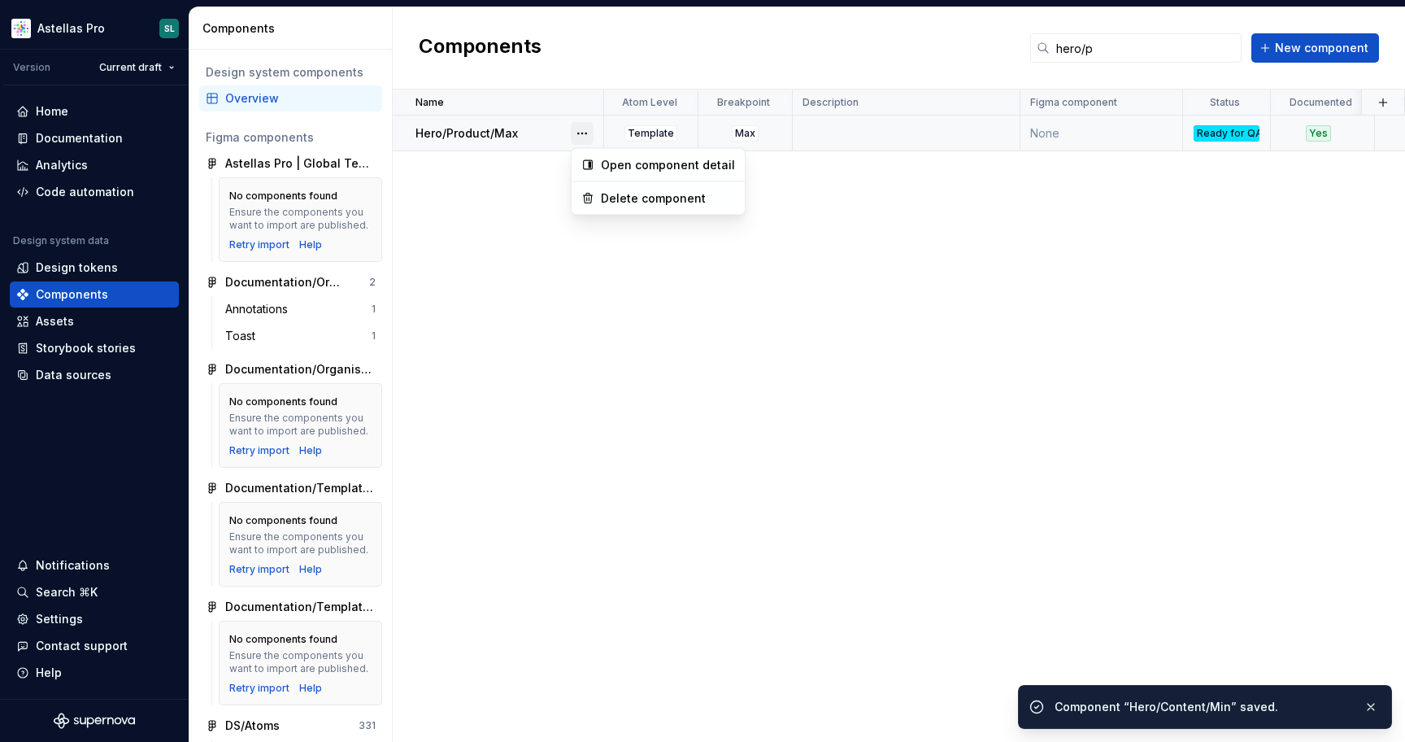
click at [581, 130] on button "button" at bounding box center [582, 133] width 23 height 23
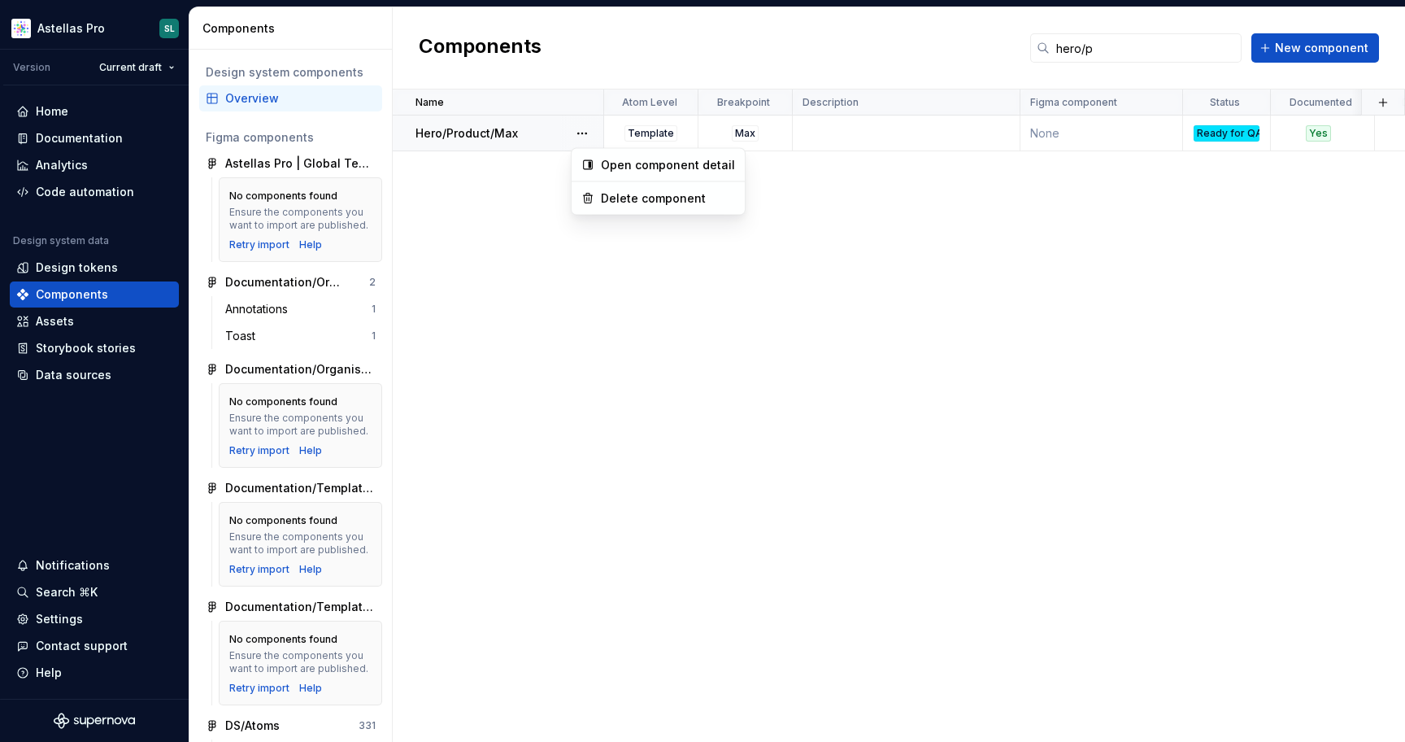
click at [514, 132] on html "Astellas Pro SL Version Current draft Home Documentation Analytics Code automat…" at bounding box center [702, 371] width 1405 height 742
click at [496, 131] on p "Hero/Product/Max" at bounding box center [467, 133] width 102 height 16
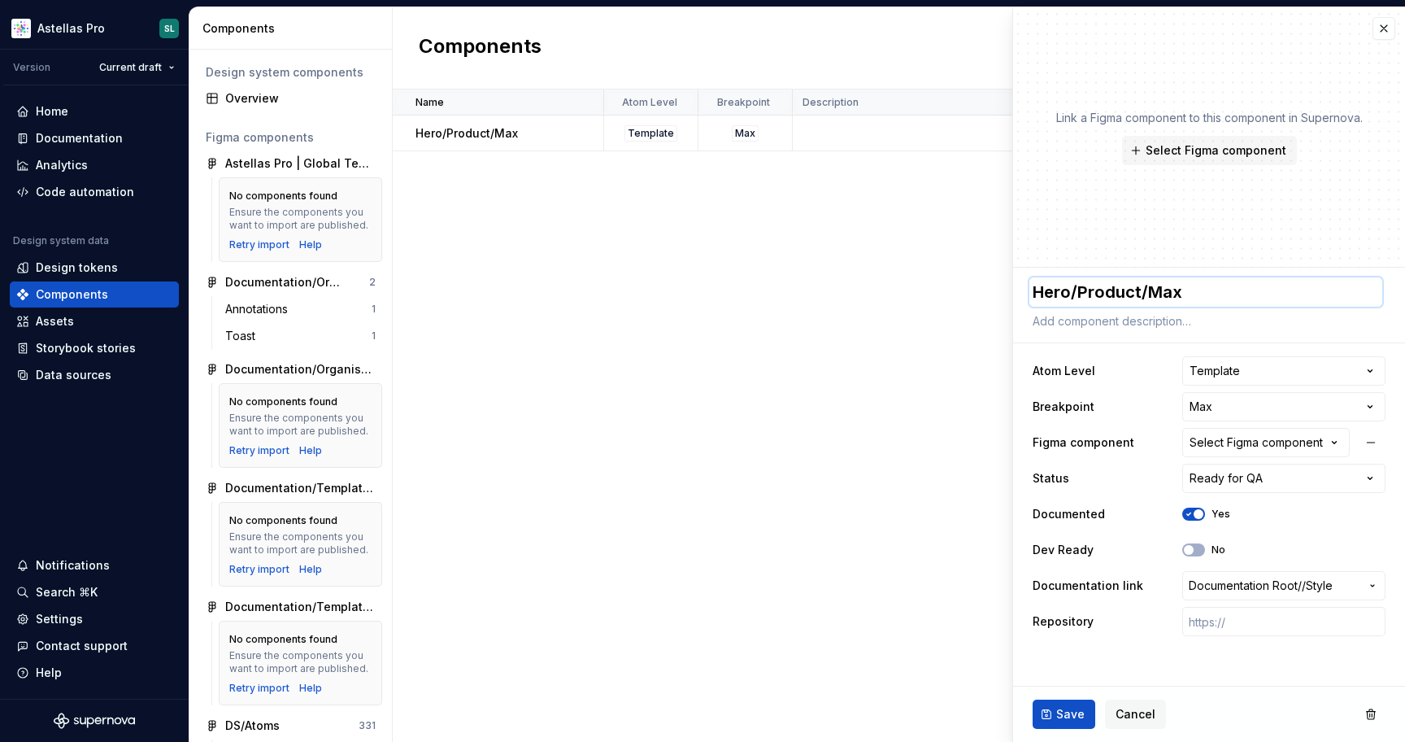
click at [1140, 281] on textarea "Hero/Product/Max" at bounding box center [1206, 291] width 353 height 29
click at [1139, 292] on textarea "Hero/Product/Max" at bounding box center [1206, 291] width 353 height 29
type textarea "*"
type textarea "Hero/Produc/Max"
type textarea "*"
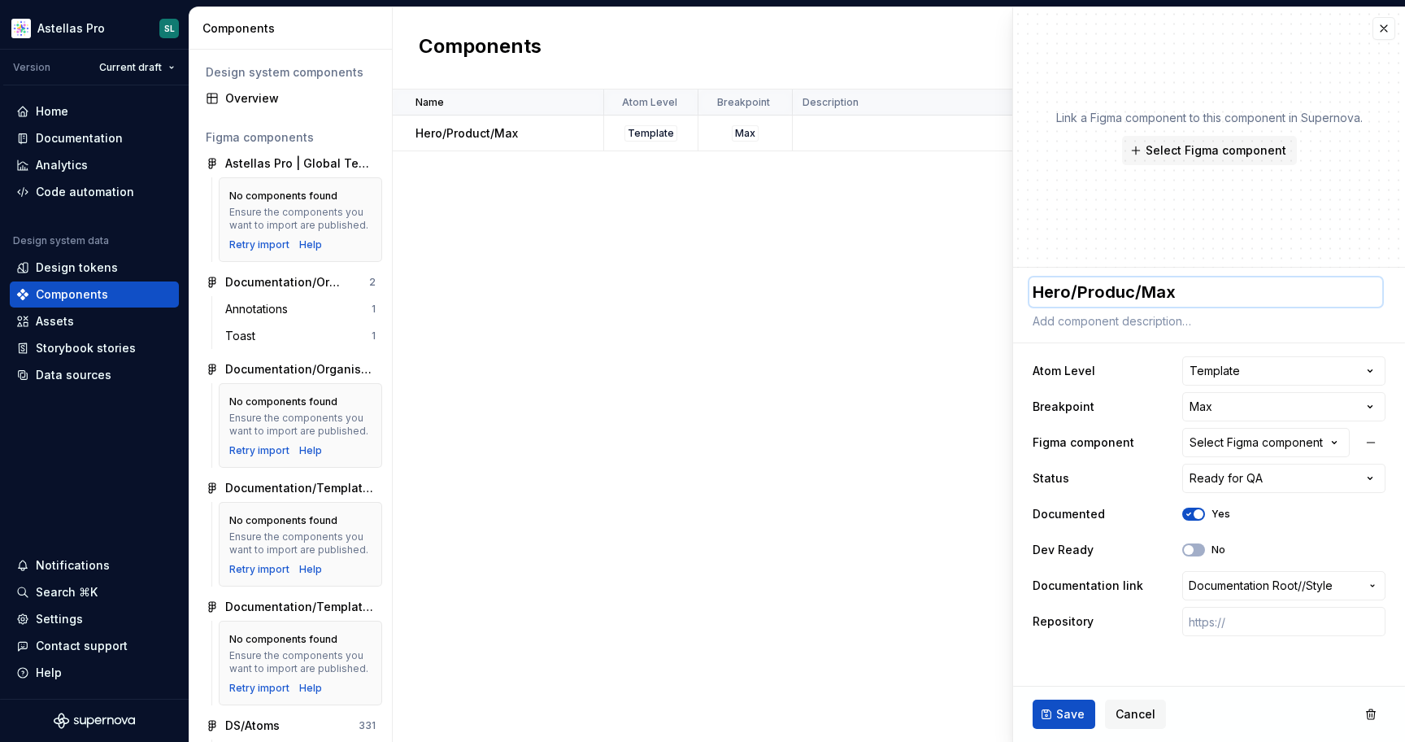
type textarea "Hero/Produ/Max"
type textarea "*"
type textarea "Hero/Prod/Max"
type textarea "*"
type textarea "Hero/Pro/Max"
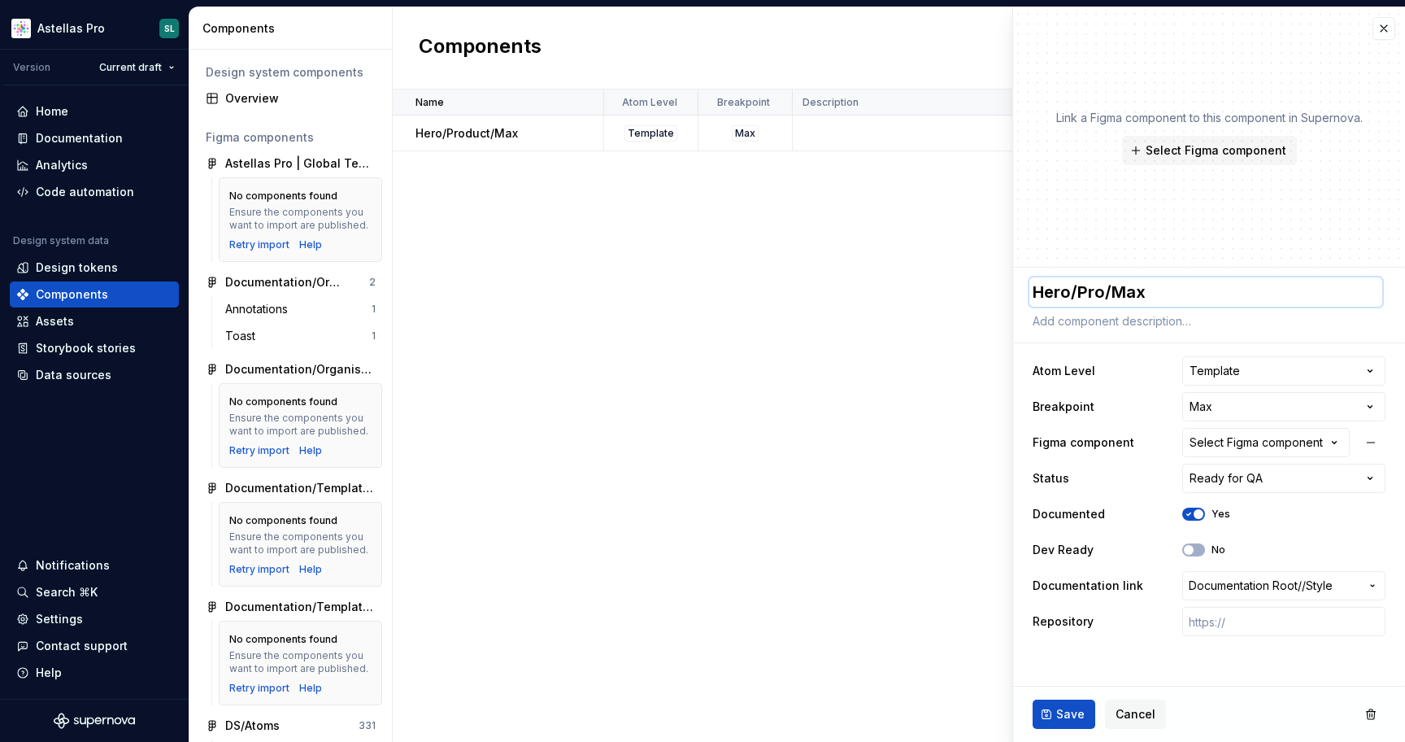
type textarea "*"
type textarea "Hero/Pr/Max"
type textarea "*"
type textarea "Hero/P/Max"
type textarea "*"
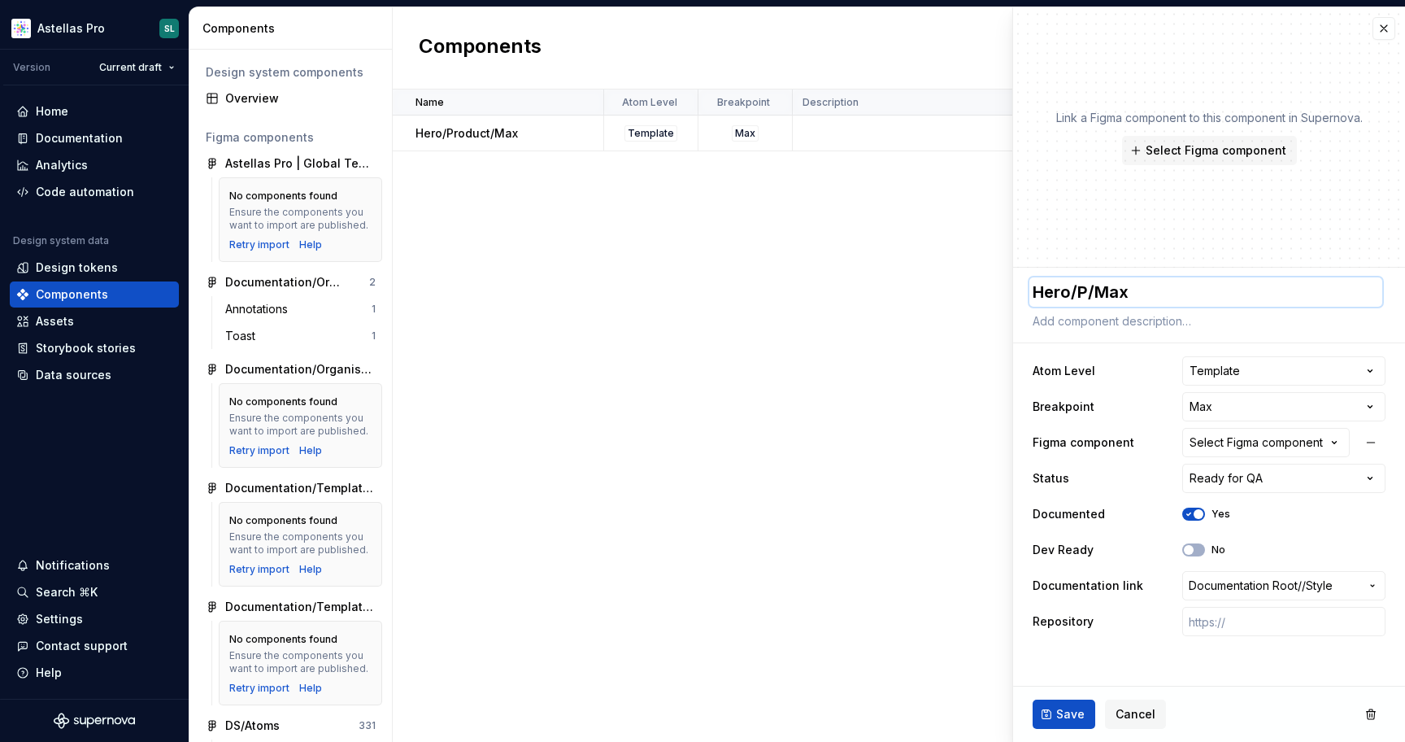
type textarea "Hero//Max"
type textarea "*"
type textarea "Hero/C/Max"
type textarea "*"
type textarea "Hero/Co/Max"
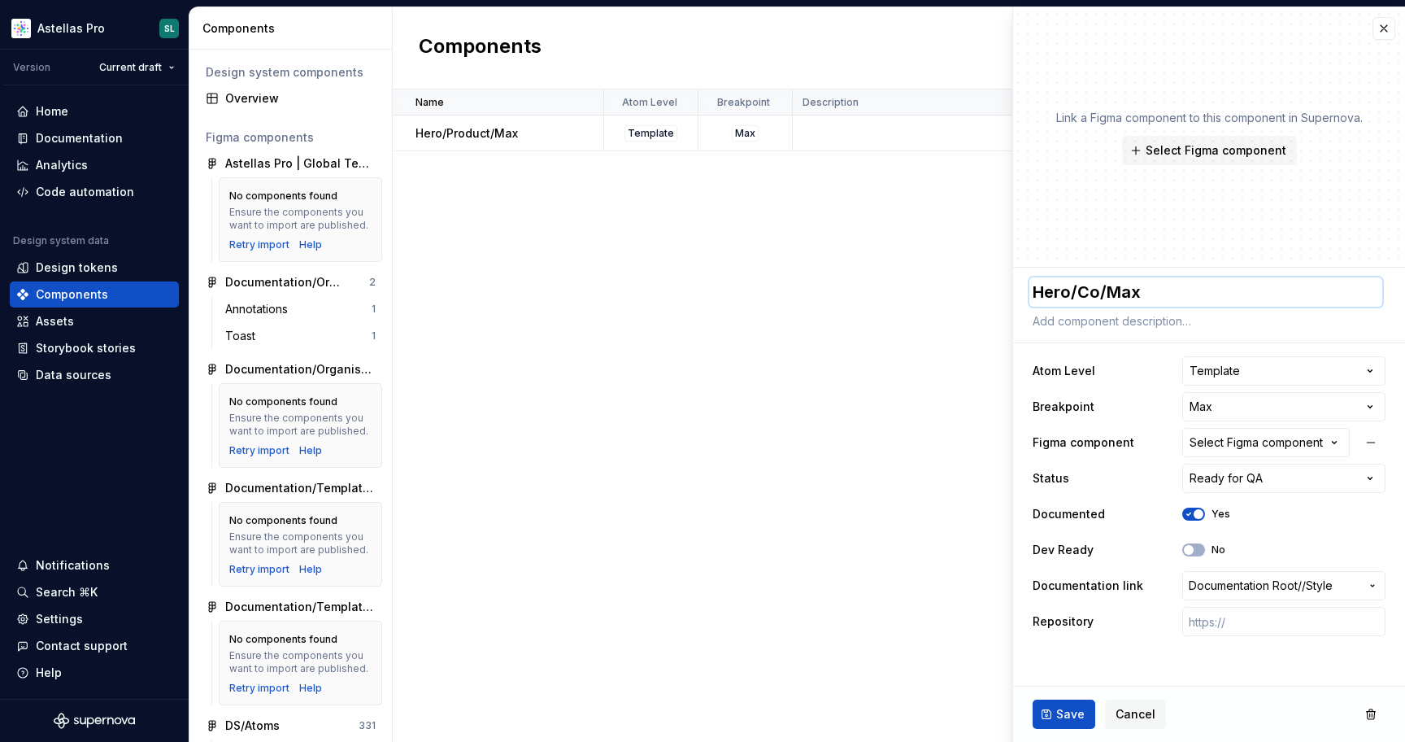
type textarea "*"
type textarea "Hero/Con/Max"
type textarea "*"
type textarea "Hero/Cont/Max"
type textarea "*"
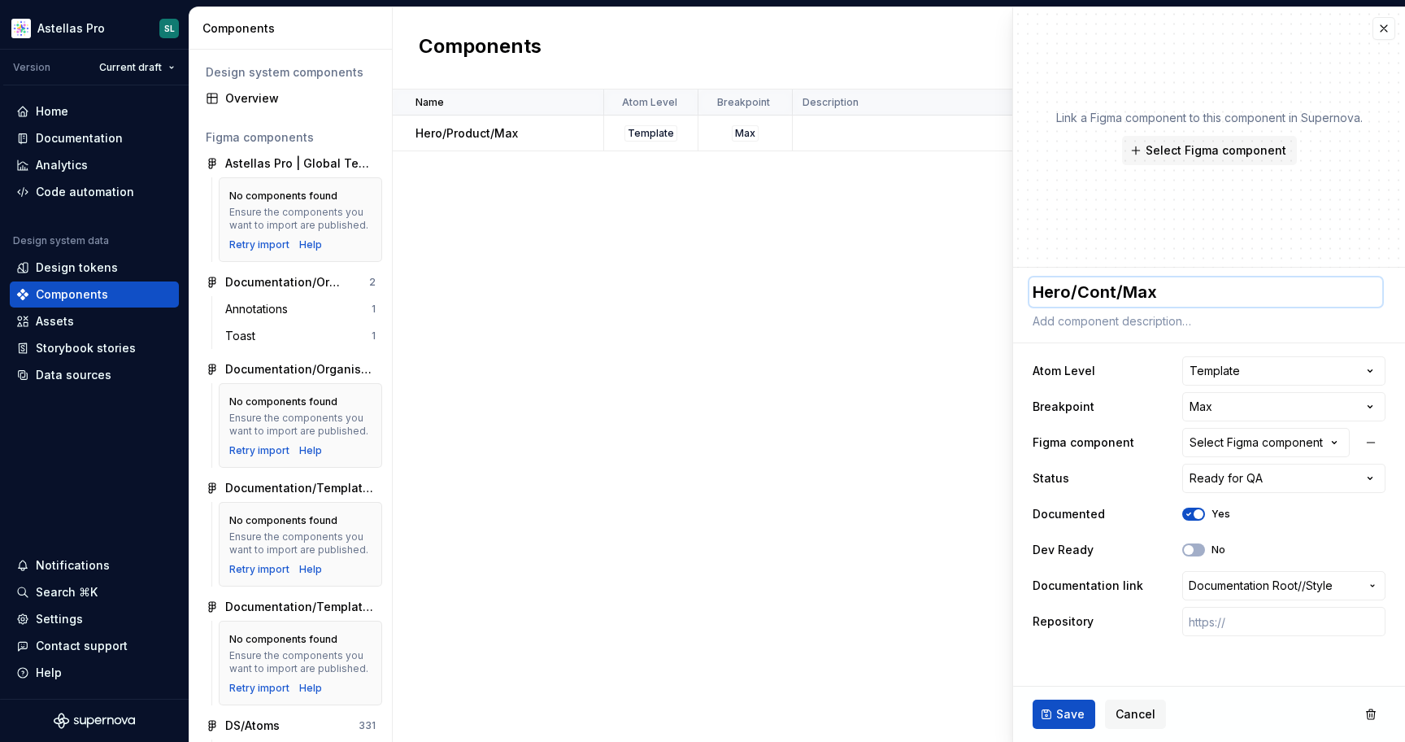
type textarea "Hero/Conte/Max"
type textarea "*"
type textarea "Hero/Conten/Max"
type textarea "*"
type textarea "Hero/Content/Max"
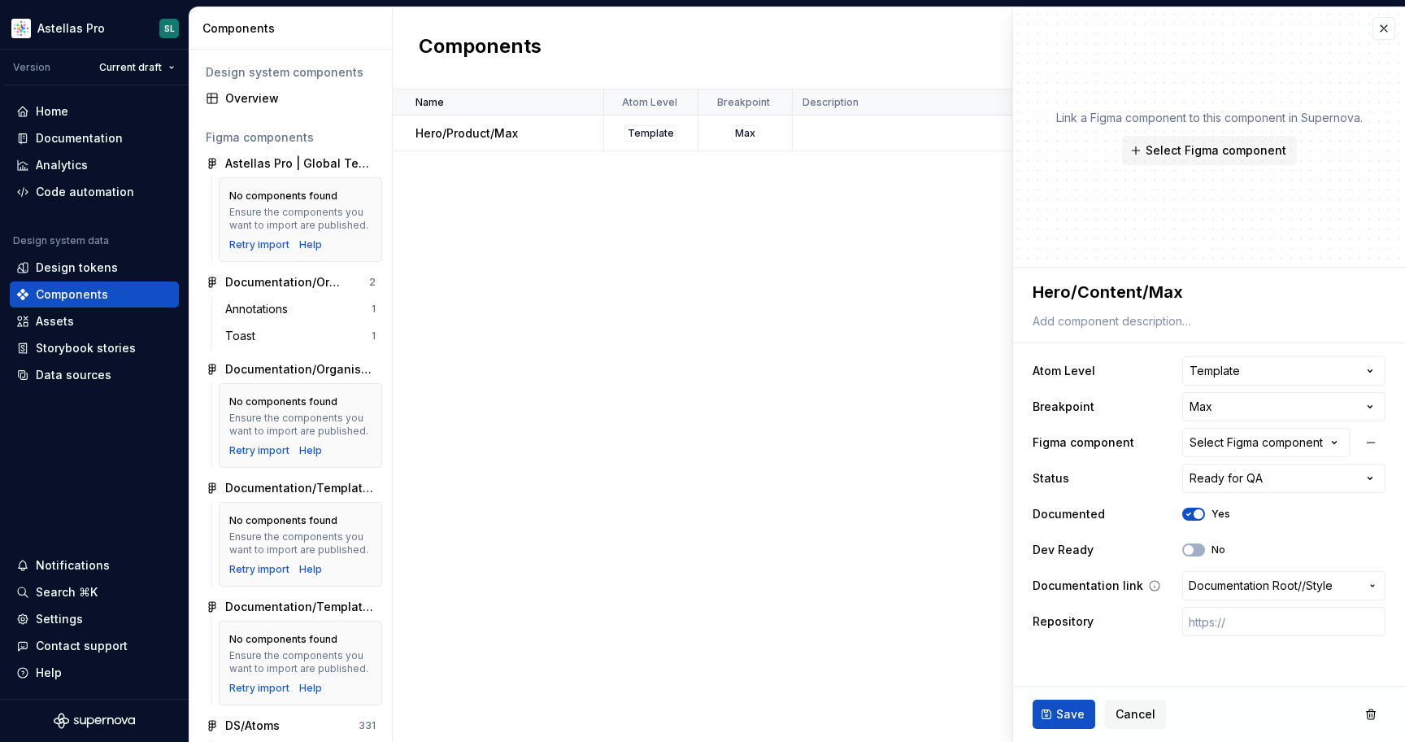
click at [1263, 591] on span "Documentation Root /" at bounding box center [1245, 585] width 113 height 16
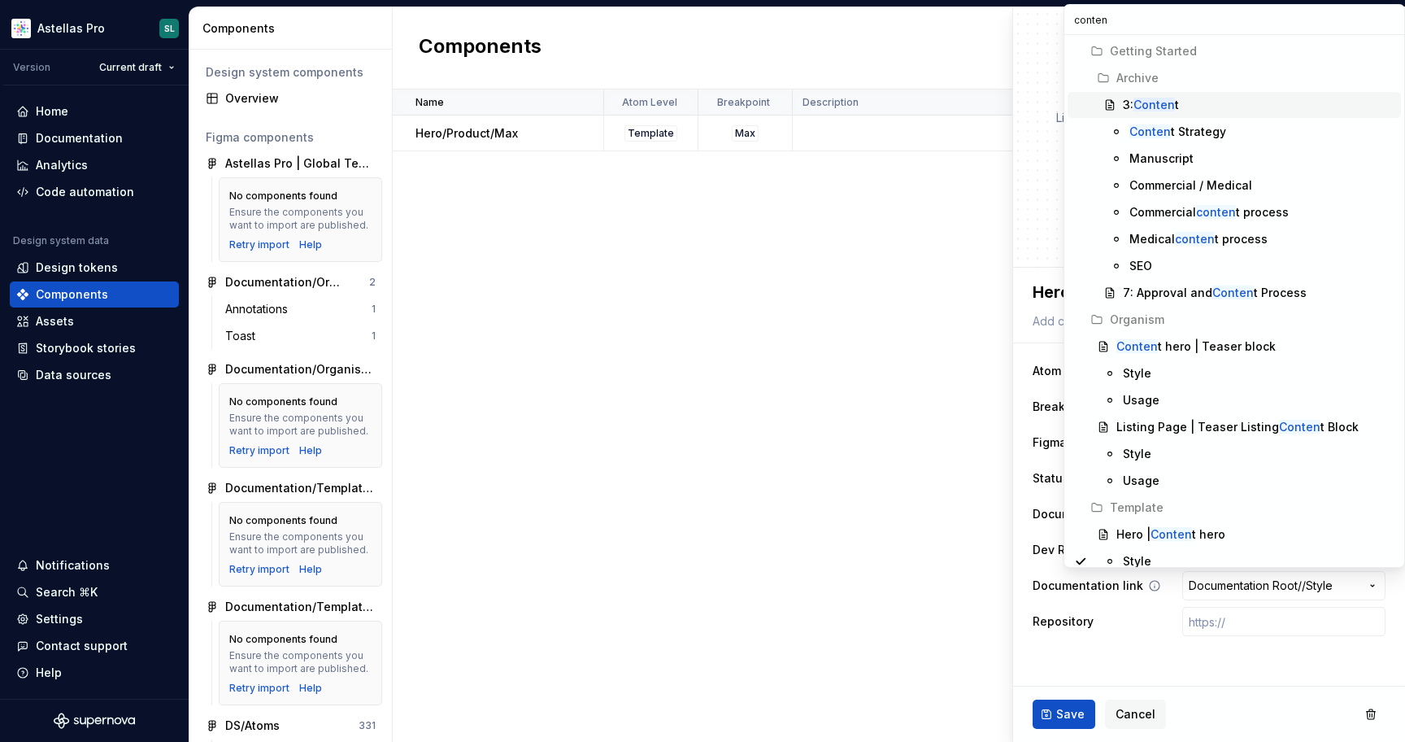
type input "content"
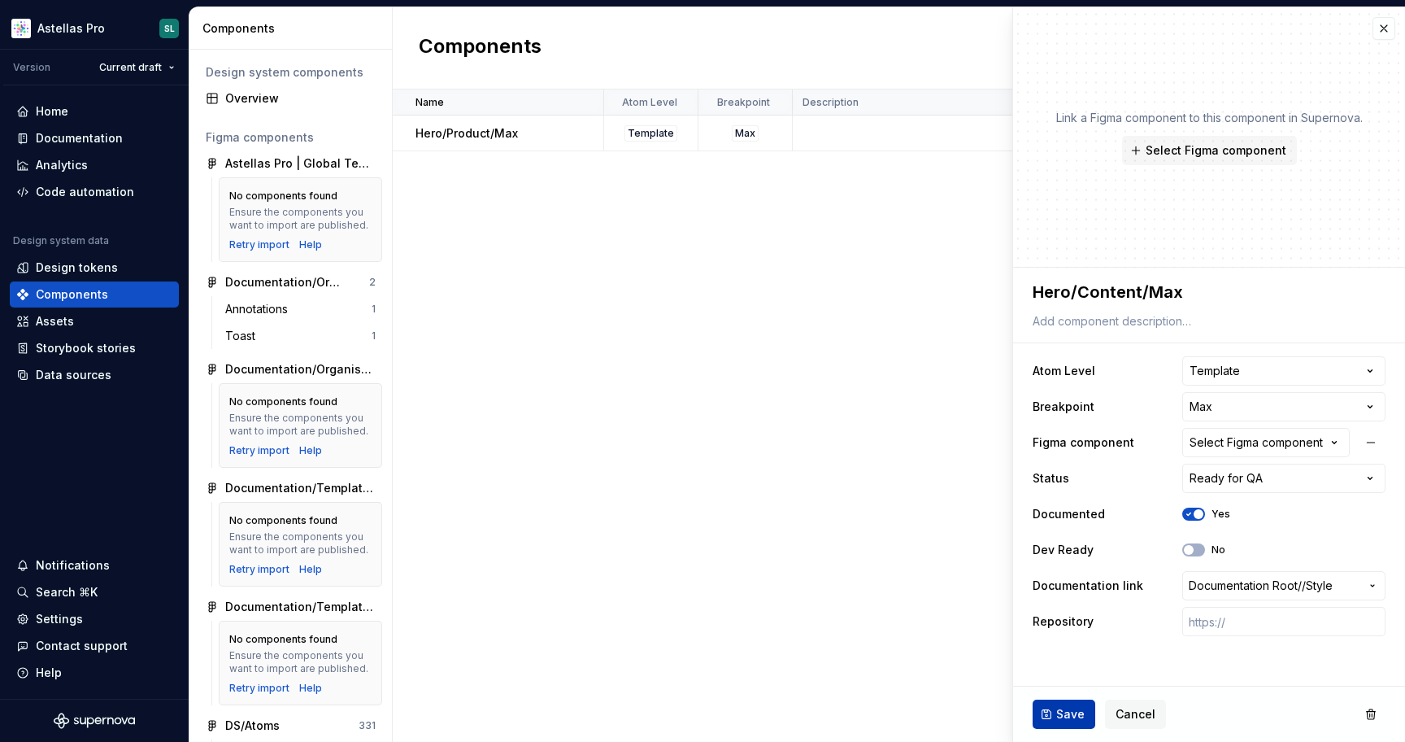
click at [1083, 717] on button "Save" at bounding box center [1064, 713] width 63 height 29
type textarea "*"
type textarea "Hero/Content/Max"
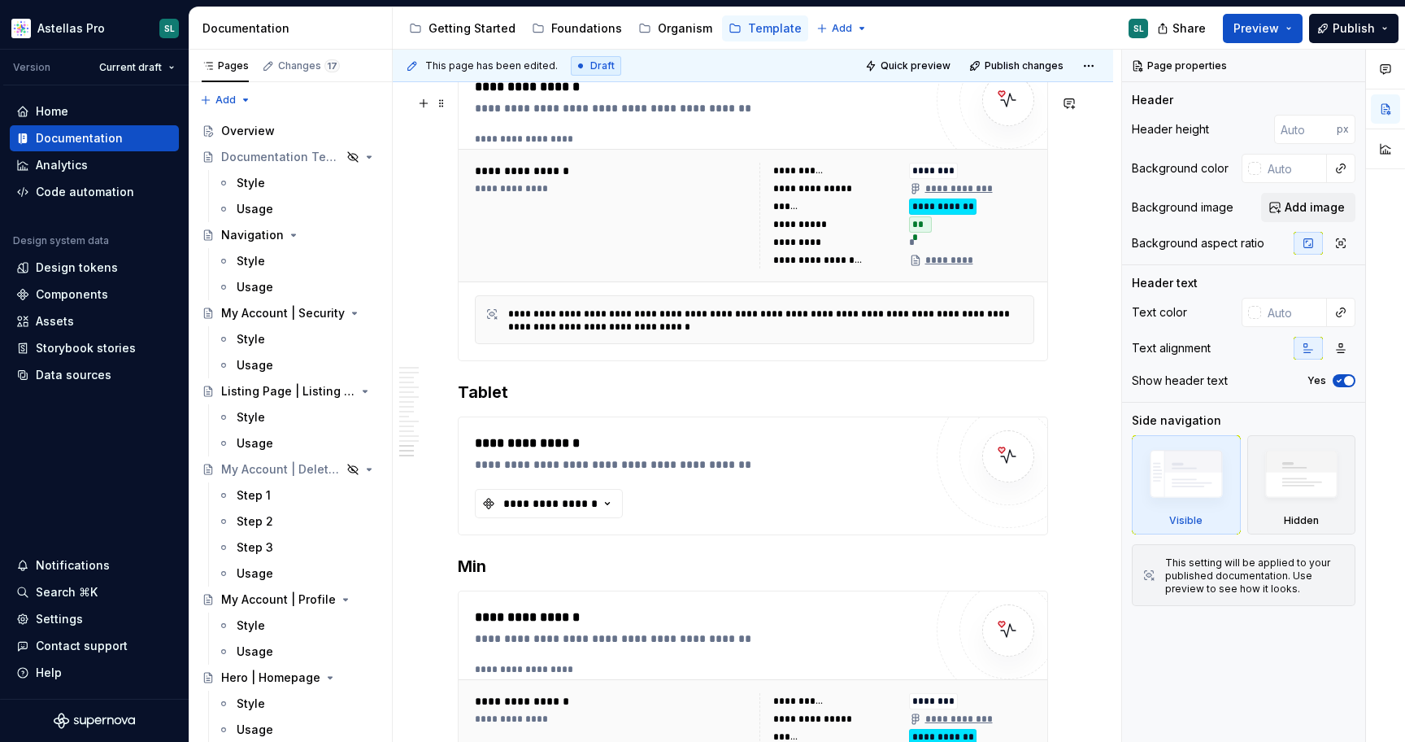
scroll to position [6346, 0]
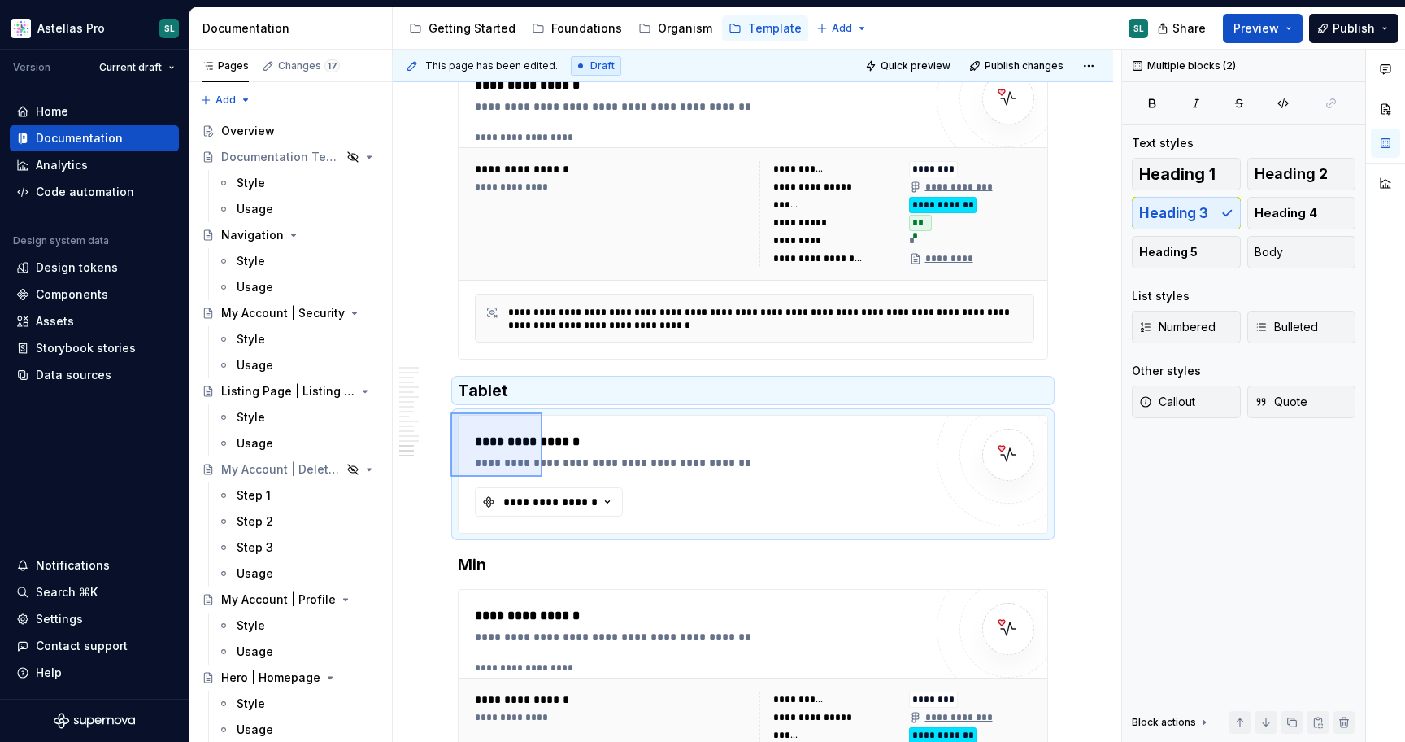
drag, startPoint x: 451, startPoint y: 412, endPoint x: 574, endPoint y: 508, distance: 156.0
click at [573, 508] on div "This page has been edited. Draft Quick preview Publish changes Hero | Content h…" at bounding box center [757, 396] width 729 height 693
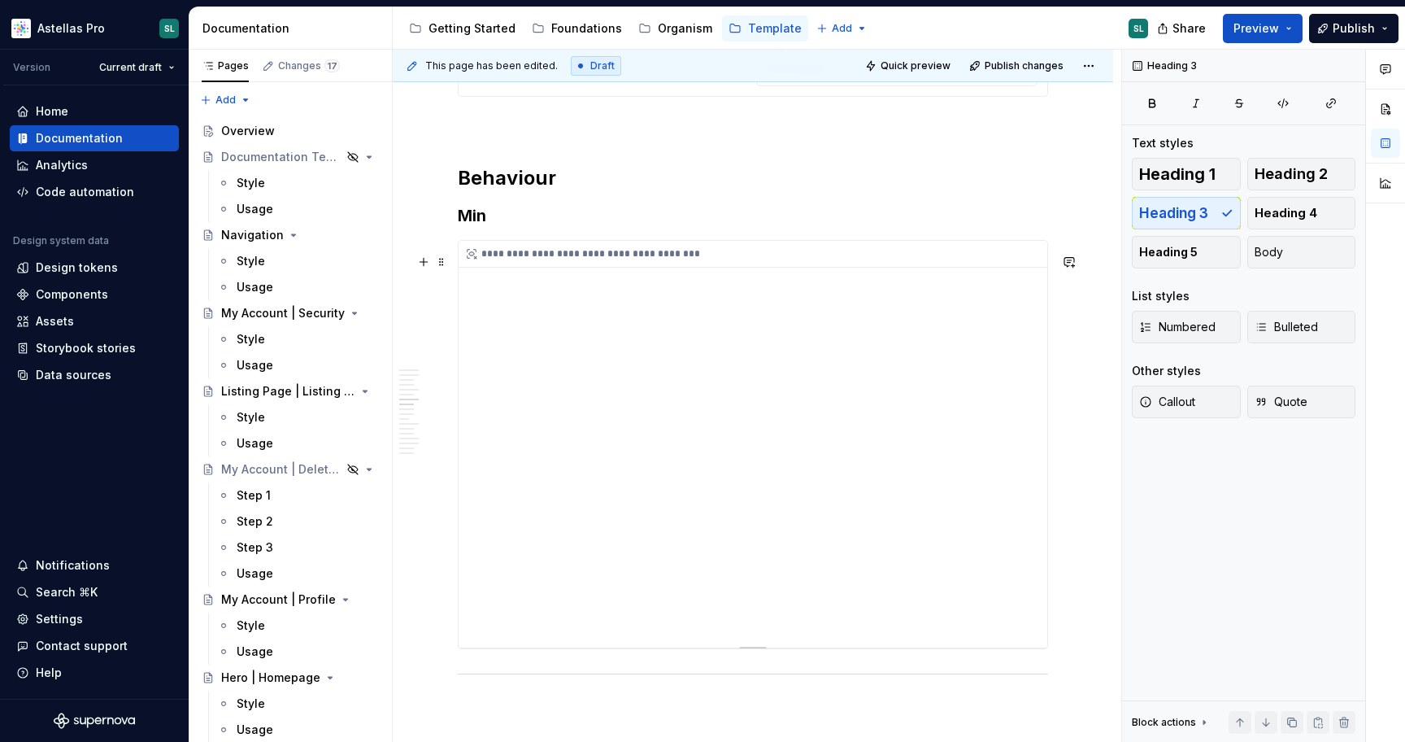
scroll to position [2682, 0]
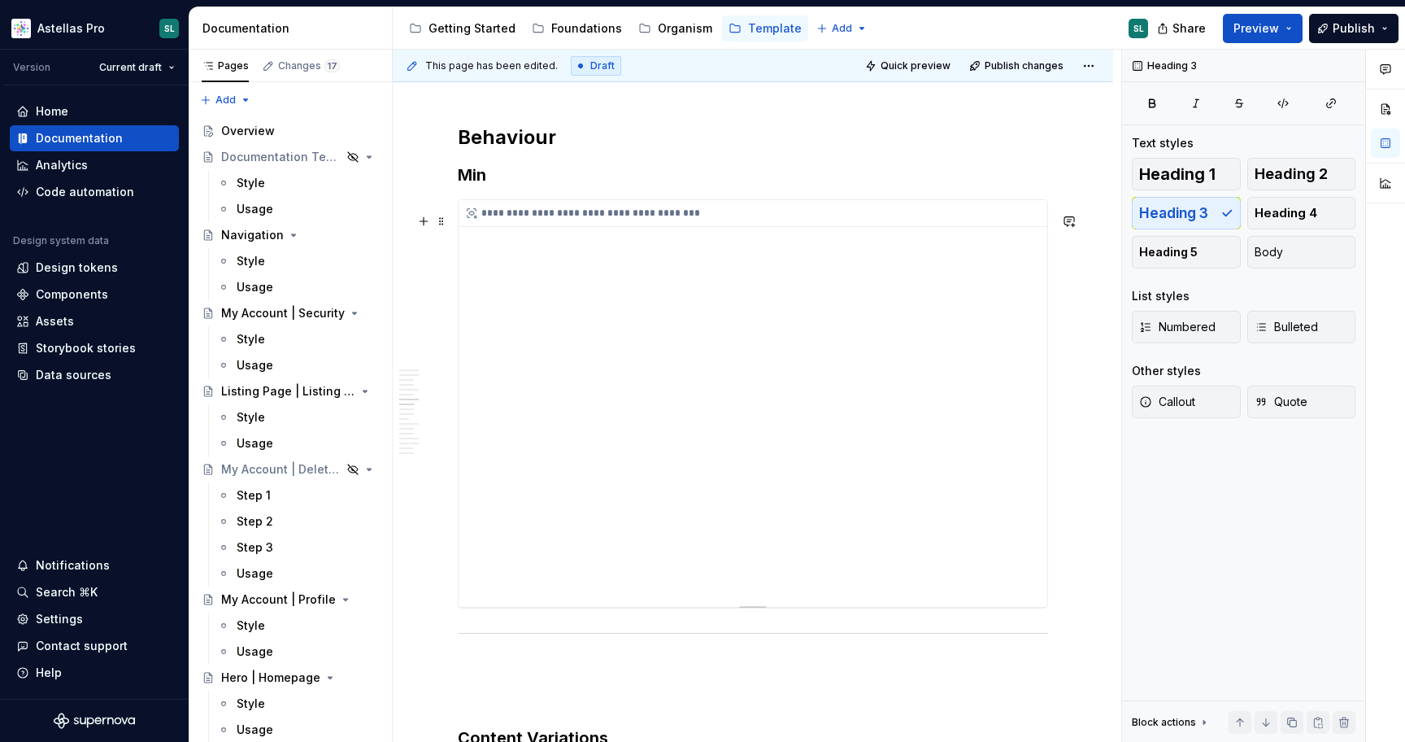
click at [863, 415] on div "**********" at bounding box center [753, 403] width 589 height 407
type textarea "*"
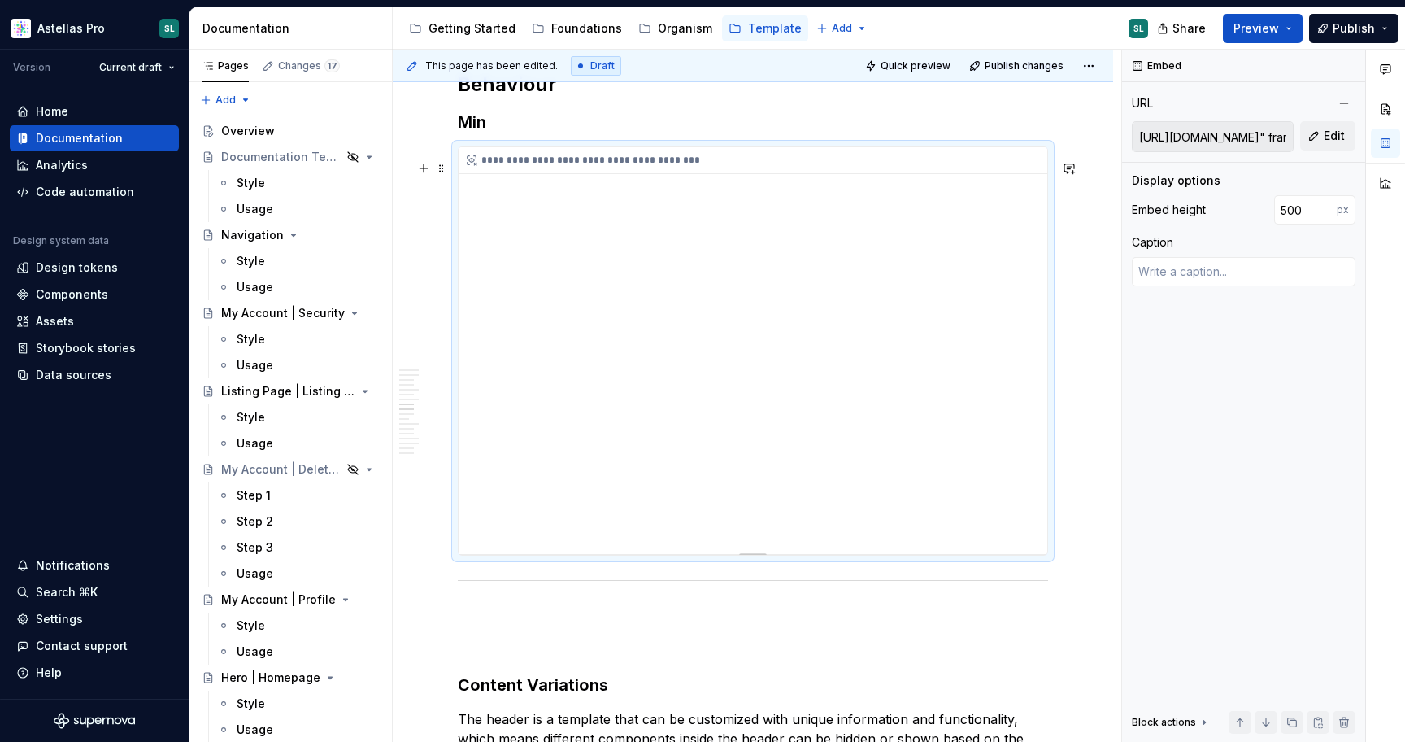
scroll to position [2551, 0]
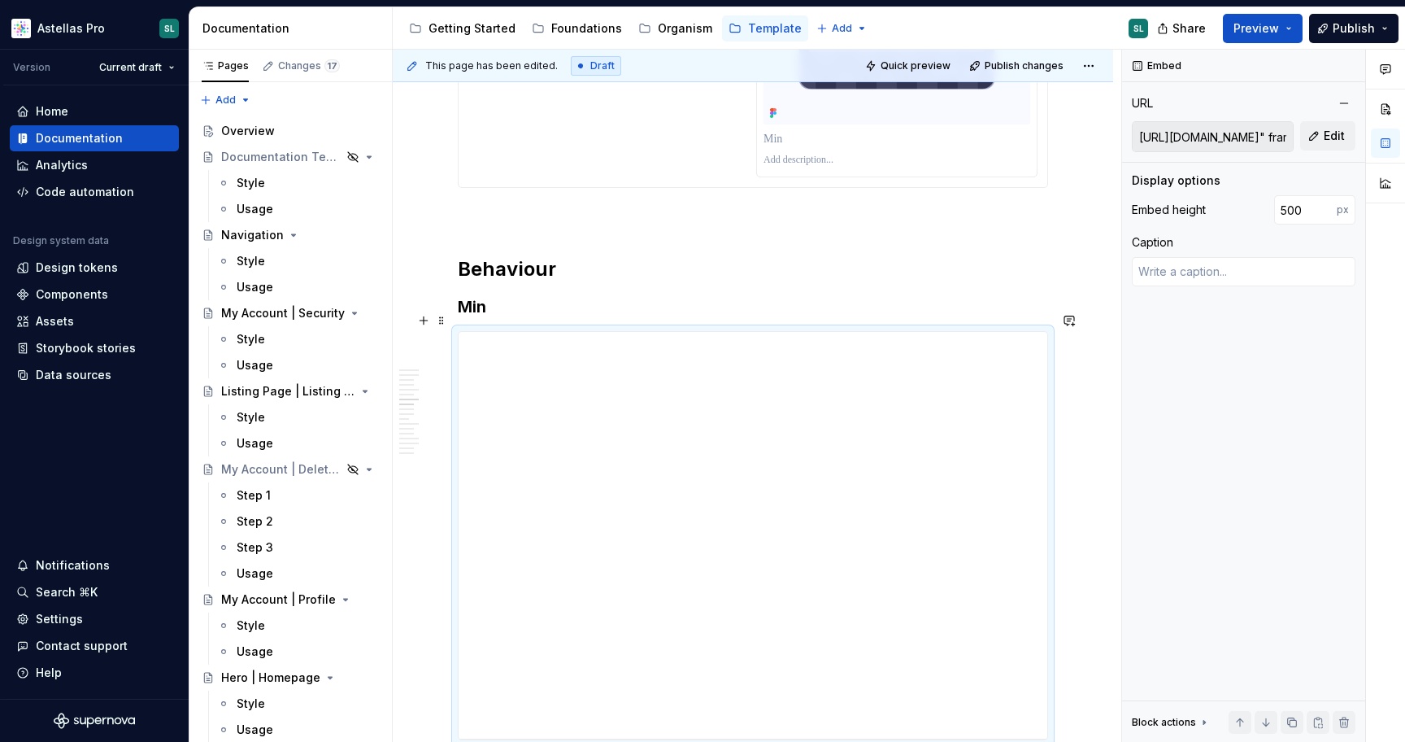
click at [492, 318] on h3 "Min" at bounding box center [753, 306] width 590 height 23
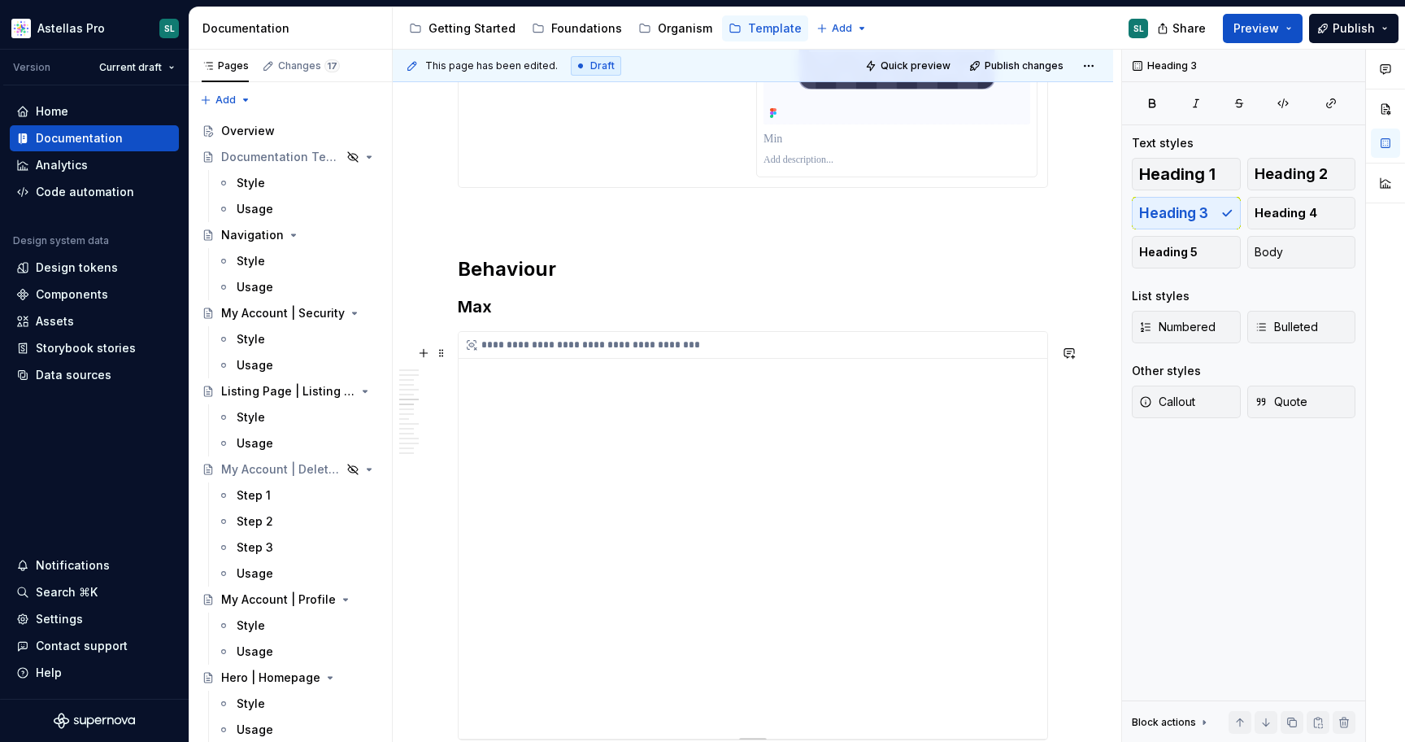
click at [674, 575] on div "**********" at bounding box center [753, 535] width 589 height 407
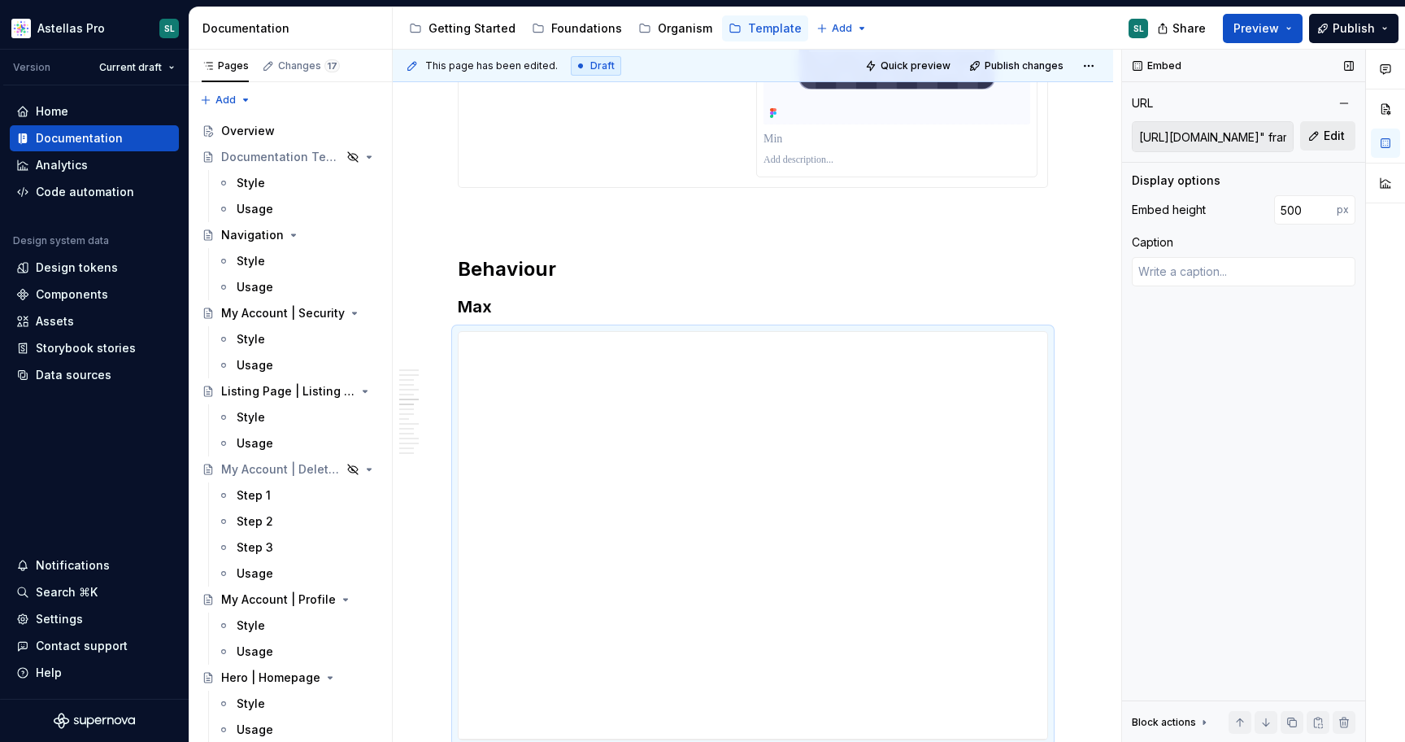
click at [1332, 137] on span "Edit" at bounding box center [1334, 136] width 21 height 16
type textarea "*"
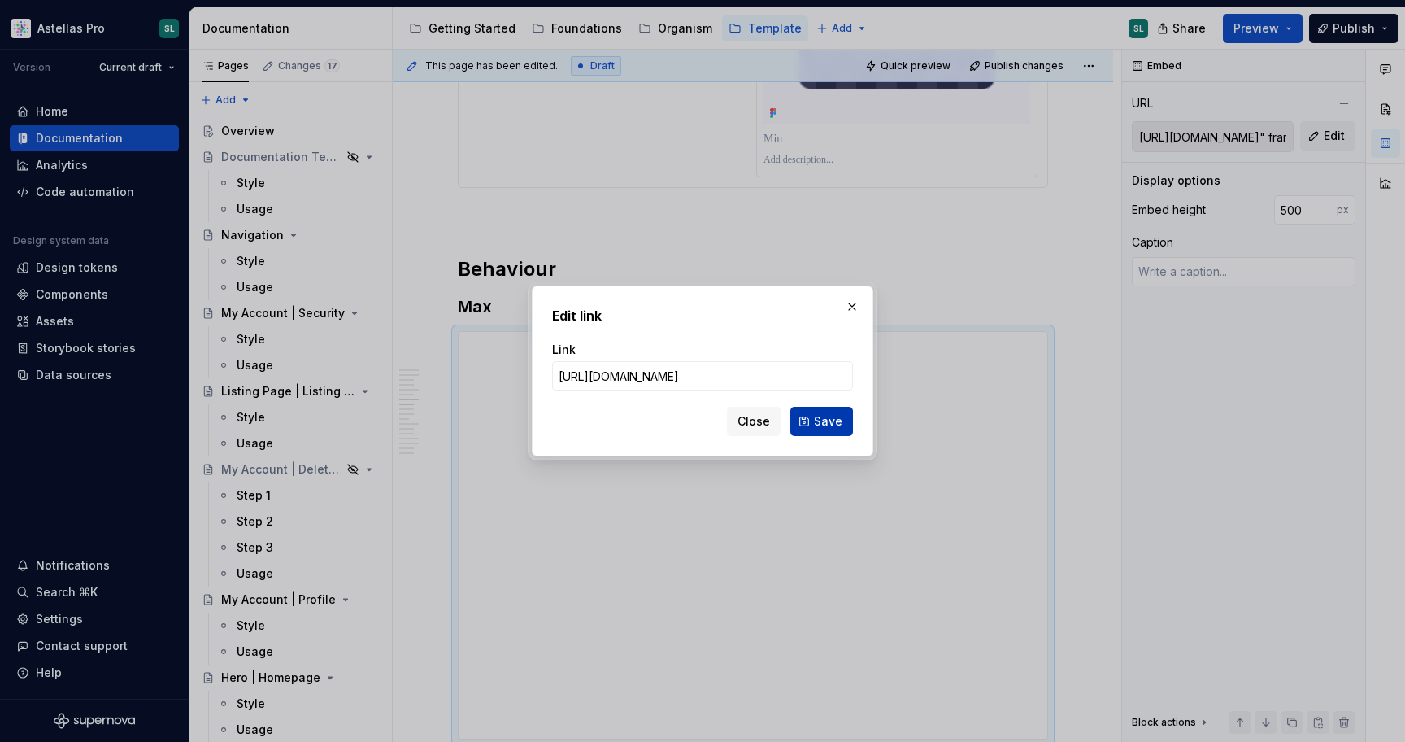
scroll to position [0, 318]
type input "[URL][DOMAIN_NAME]"
click at [830, 419] on span "Save" at bounding box center [828, 421] width 28 height 16
type textarea "*"
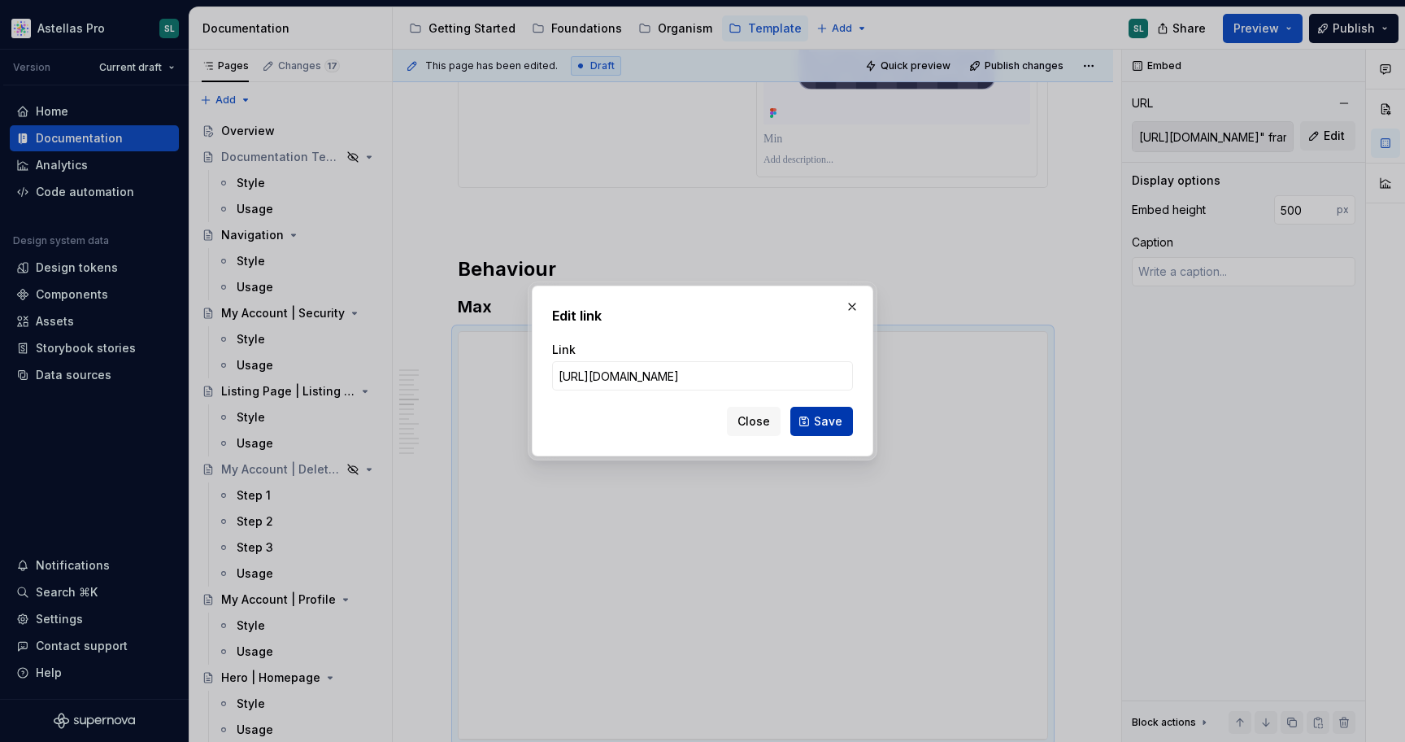
type input "[URL][DOMAIN_NAME]"
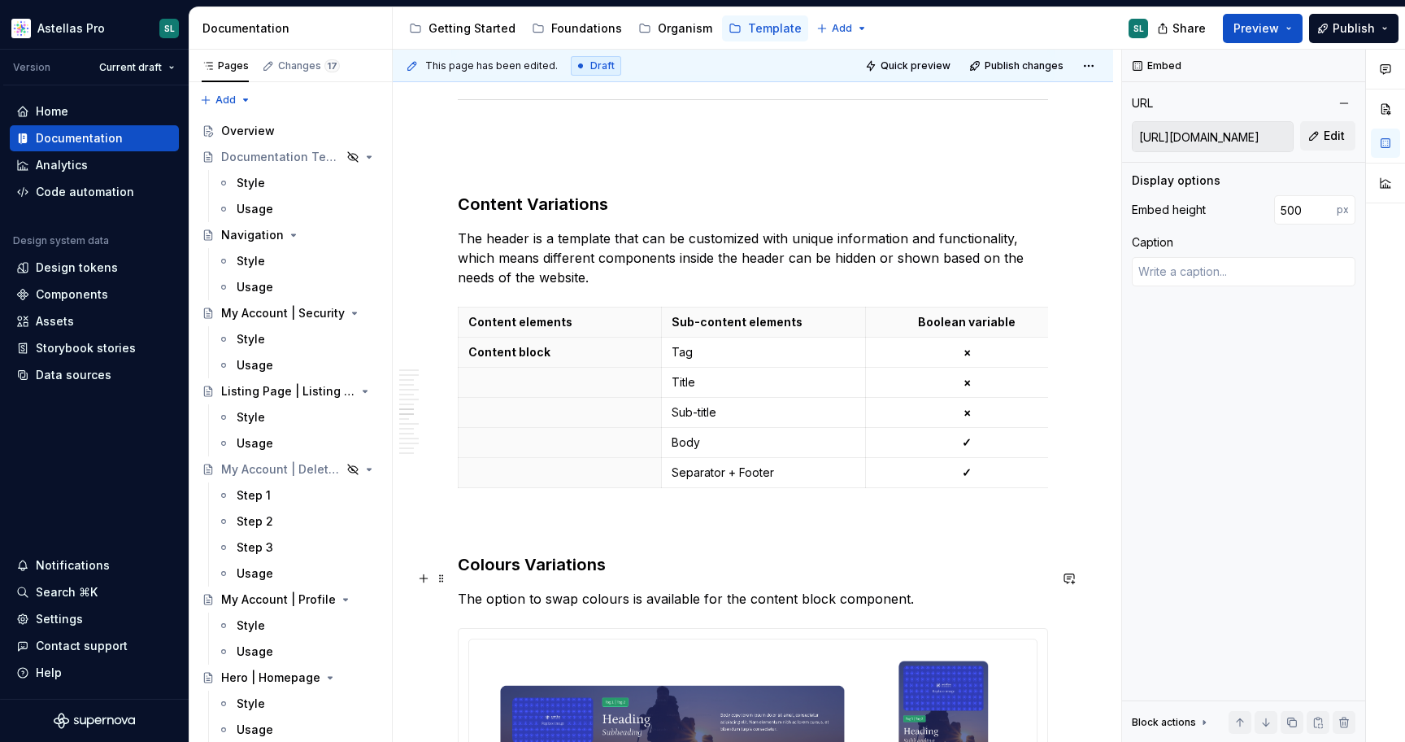
scroll to position [3260, 0]
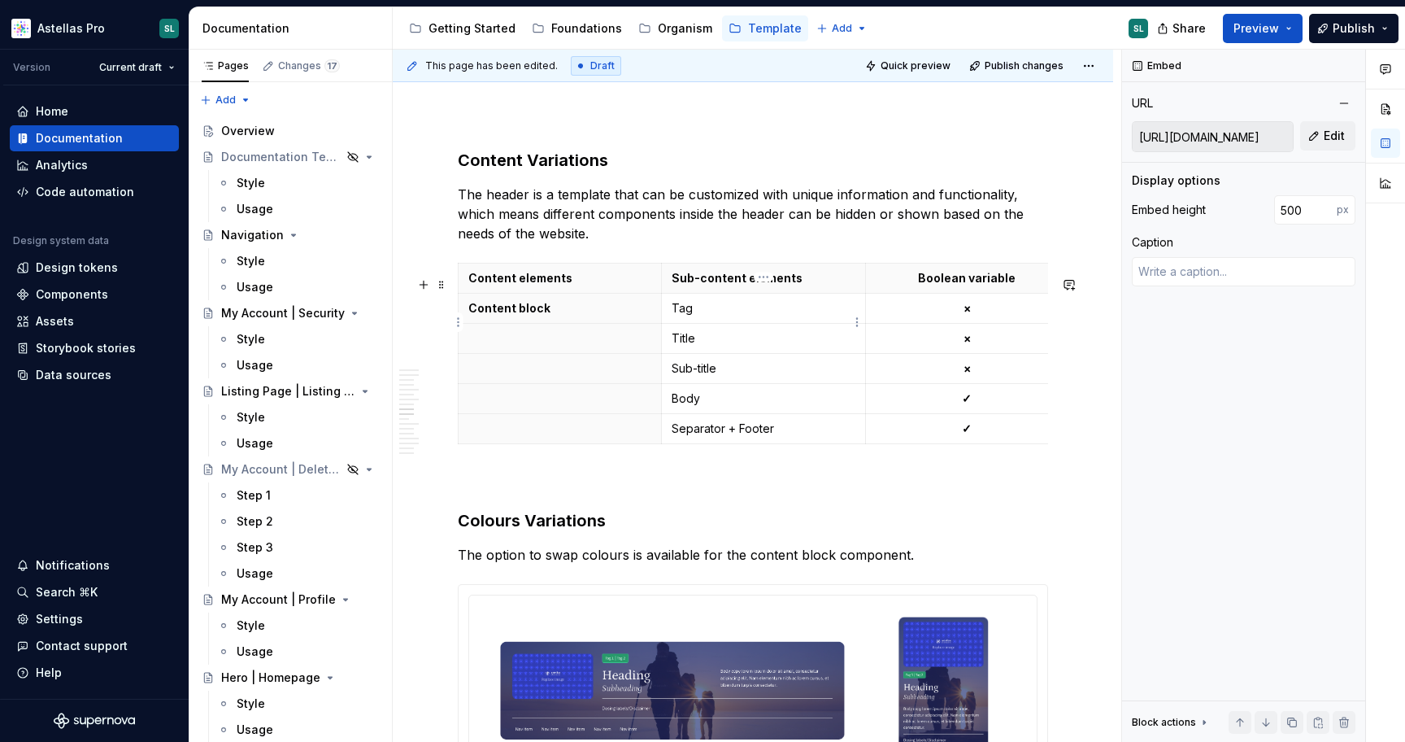
type textarea "*"
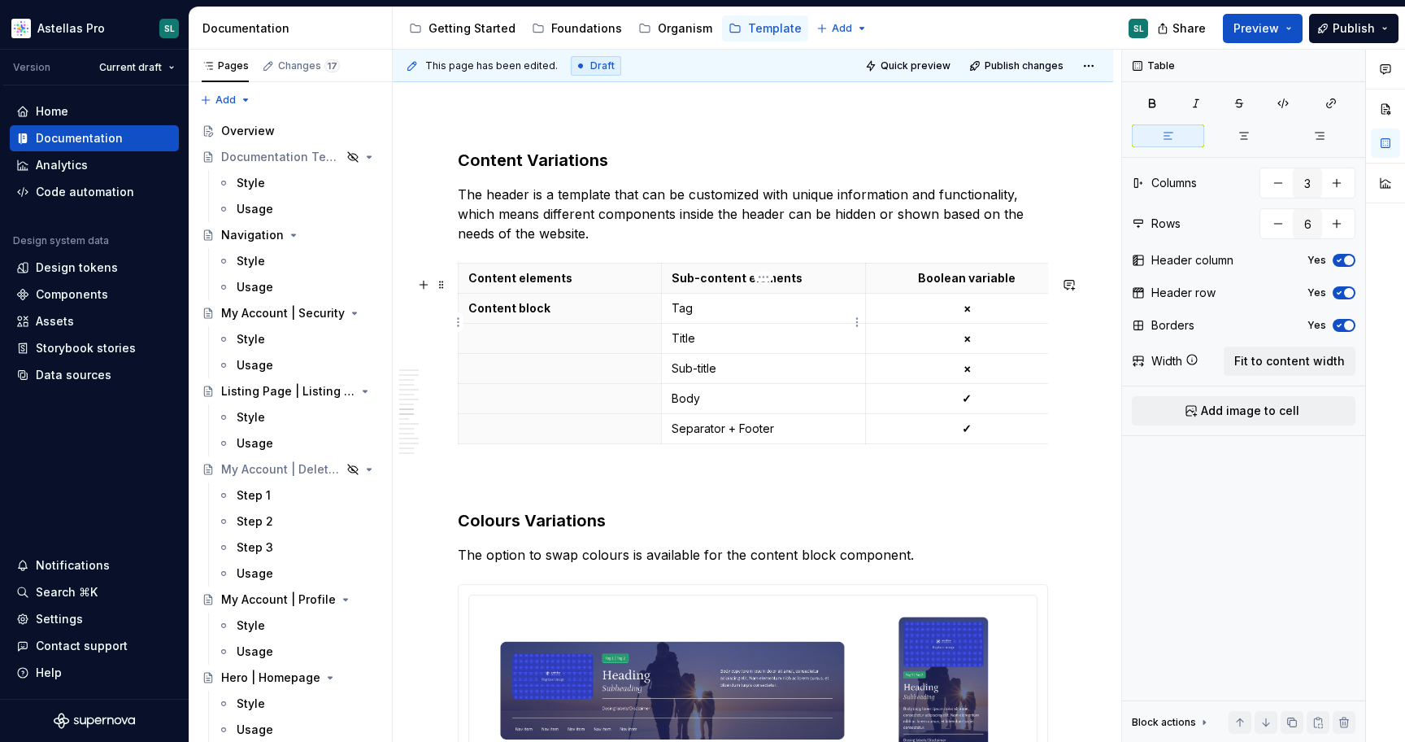
click at [736, 316] on p "Tag" at bounding box center [763, 308] width 183 height 16
click at [457, 321] on html "Astellas Pro SL Version Current draft Home Documentation Analytics Code automat…" at bounding box center [702, 371] width 1405 height 742
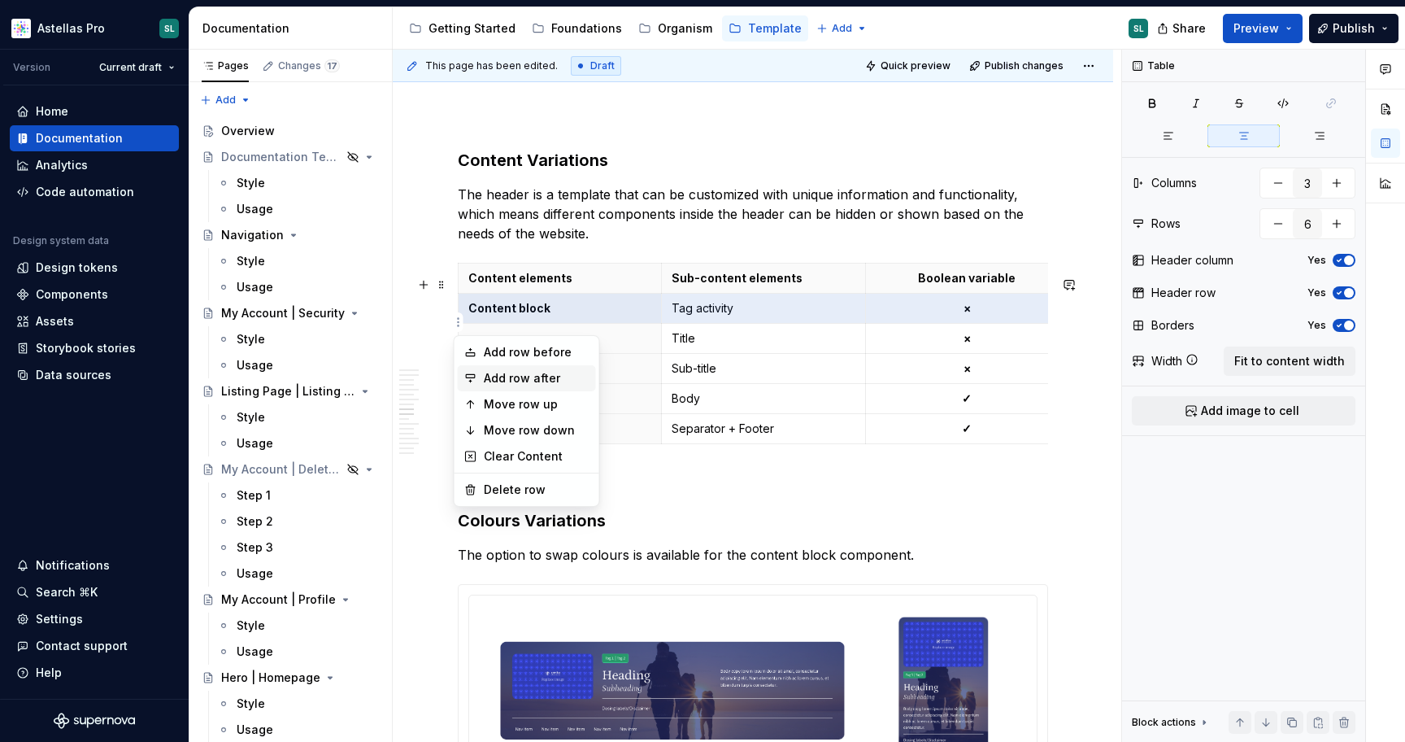
click at [554, 374] on div "Add row after" at bounding box center [537, 378] width 106 height 16
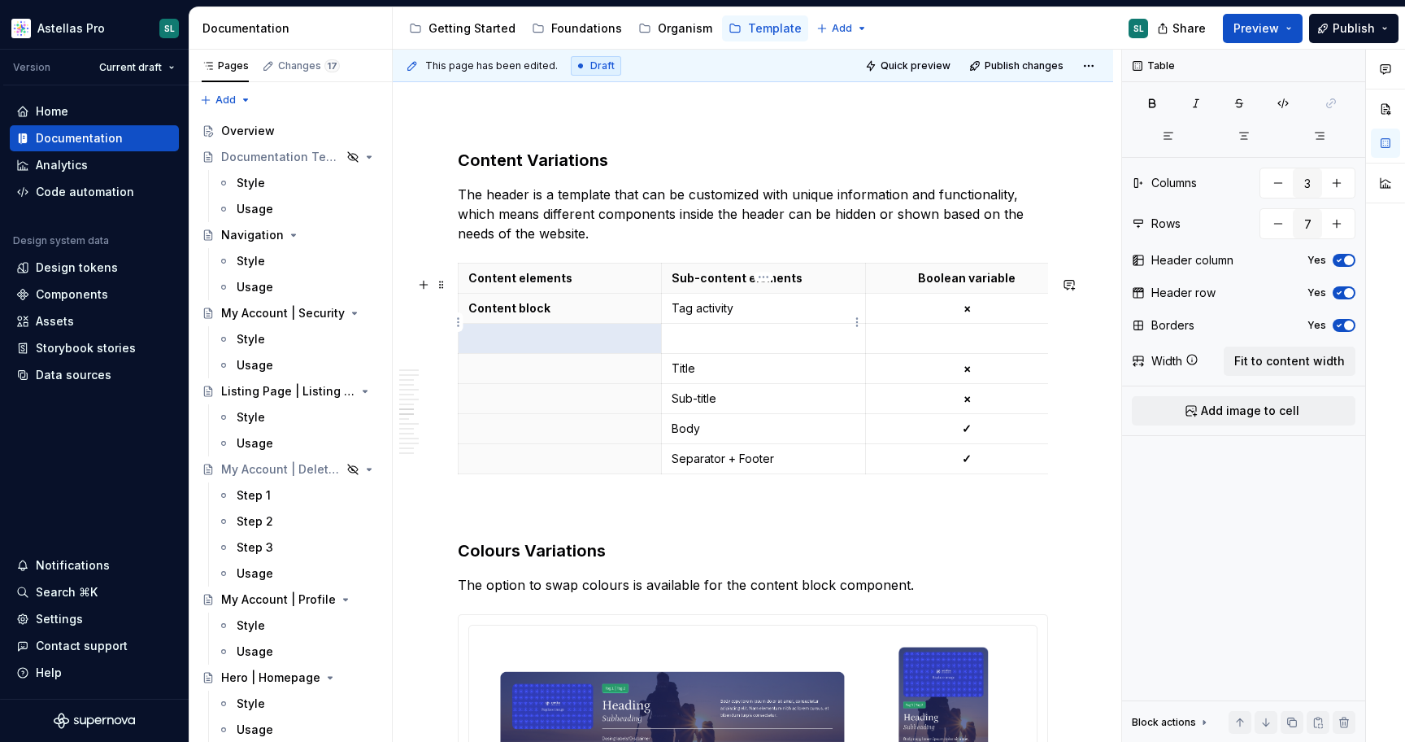
click at [706, 316] on p "Tag activity" at bounding box center [763, 308] width 183 height 16
click at [708, 345] on p at bounding box center [763, 338] width 183 height 16
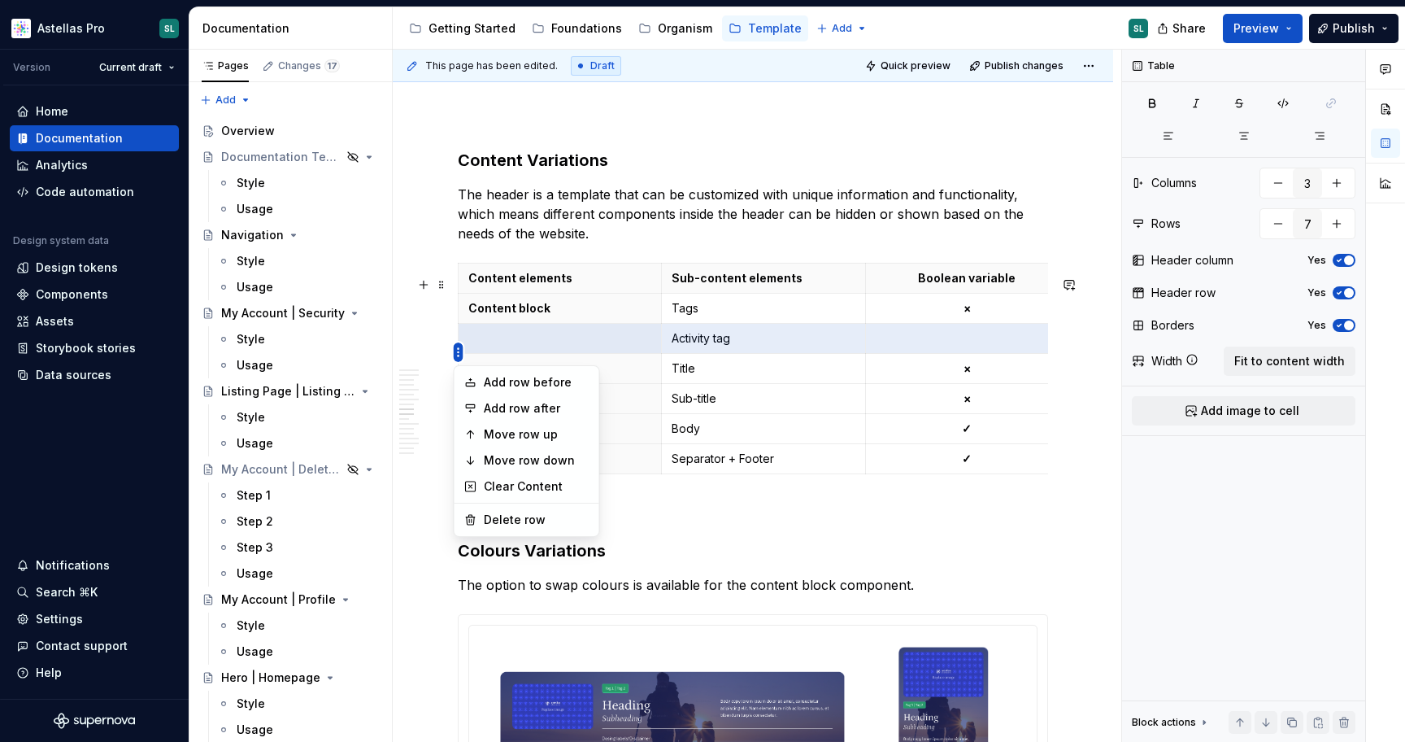
click at [460, 354] on html "Astellas Pro SL Version Current draft Home Documentation Analytics Code automat…" at bounding box center [702, 371] width 1405 height 742
click at [522, 403] on div "Add row after" at bounding box center [537, 408] width 106 height 16
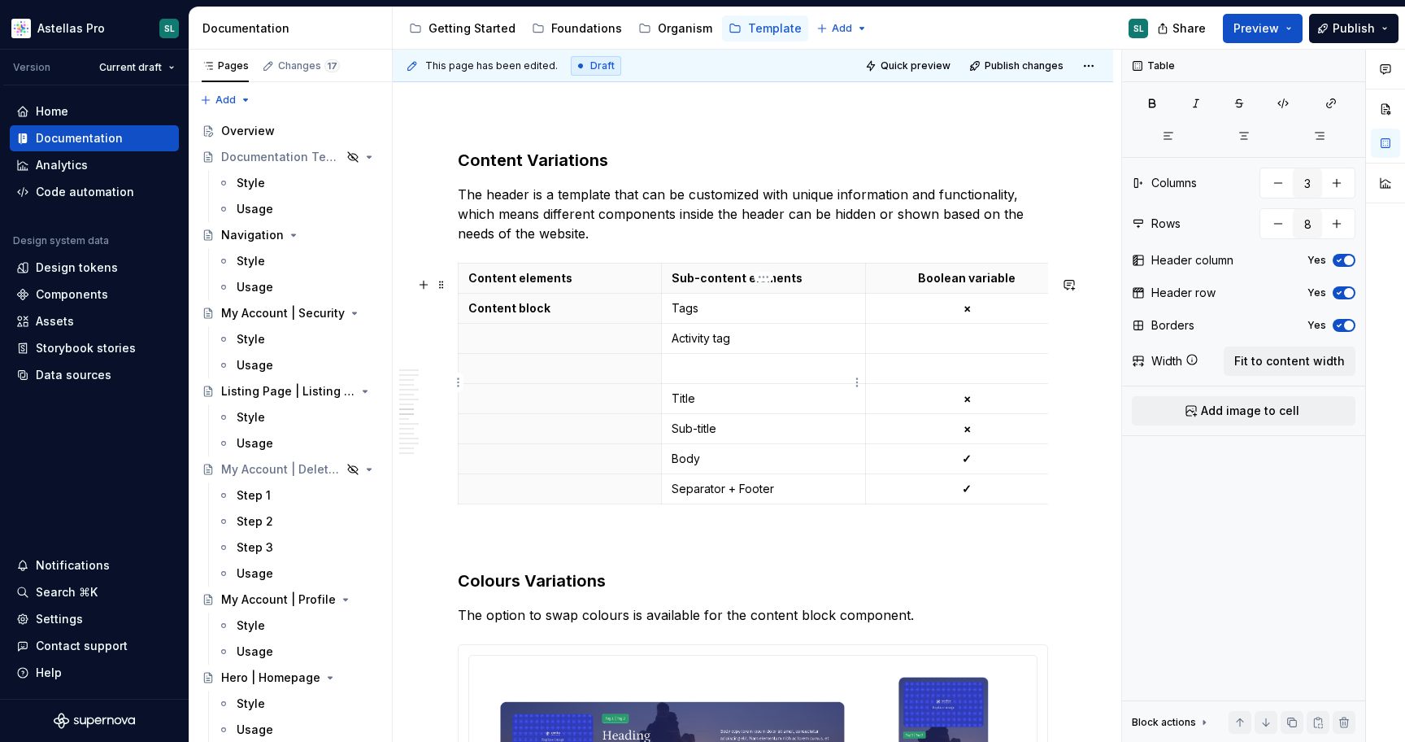
click at [695, 377] on p at bounding box center [763, 368] width 183 height 16
drag, startPoint x: 976, startPoint y: 471, endPoint x: 965, endPoint y: 471, distance: 11.4
click at [965, 467] on p "✓" at bounding box center [967, 459] width 183 height 16
copy strong "✓"
click at [965, 315] on strong "×" at bounding box center [967, 308] width 7 height 14
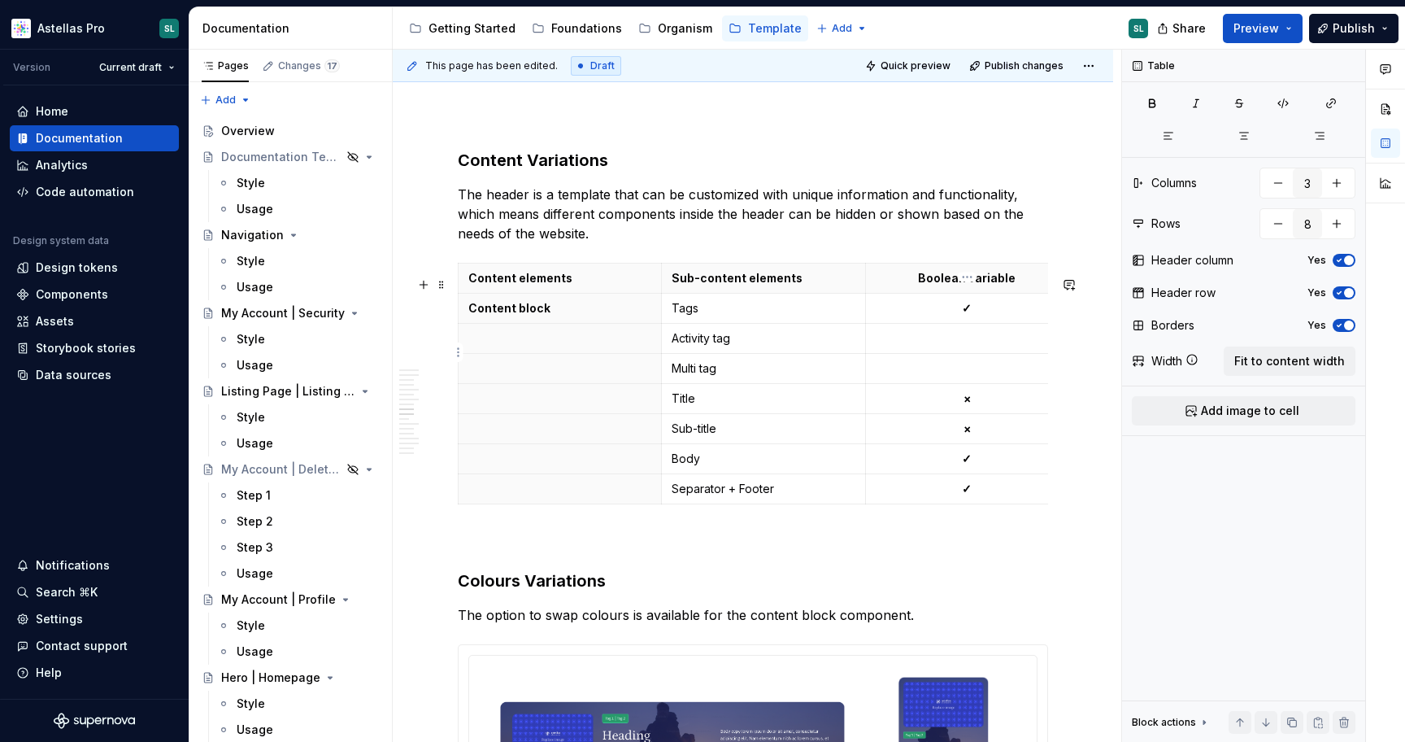
drag, startPoint x: 974, startPoint y: 357, endPoint x: 963, endPoint y: 357, distance: 10.6
click at [963, 346] on p at bounding box center [967, 338] width 183 height 16
click at [969, 377] on p at bounding box center [967, 368] width 183 height 16
click at [964, 435] on strong "×" at bounding box center [967, 428] width 7 height 14
click at [567, 497] on p at bounding box center [559, 489] width 183 height 16
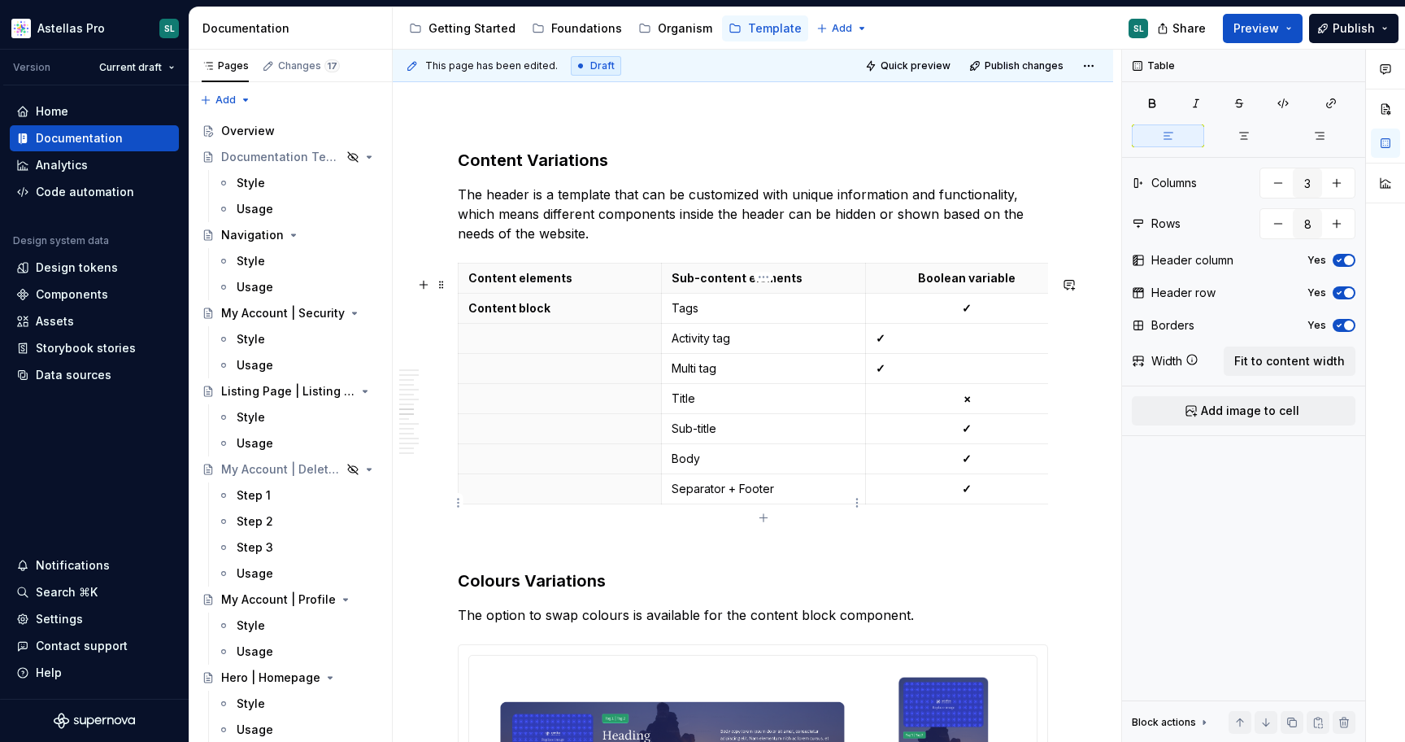
click at [725, 497] on p "Separator + Footer" at bounding box center [763, 489] width 183 height 16
click at [459, 506] on html "Astellas Pro SL Version Current draft Home Documentation Analytics Code automat…" at bounding box center [702, 371] width 1405 height 742
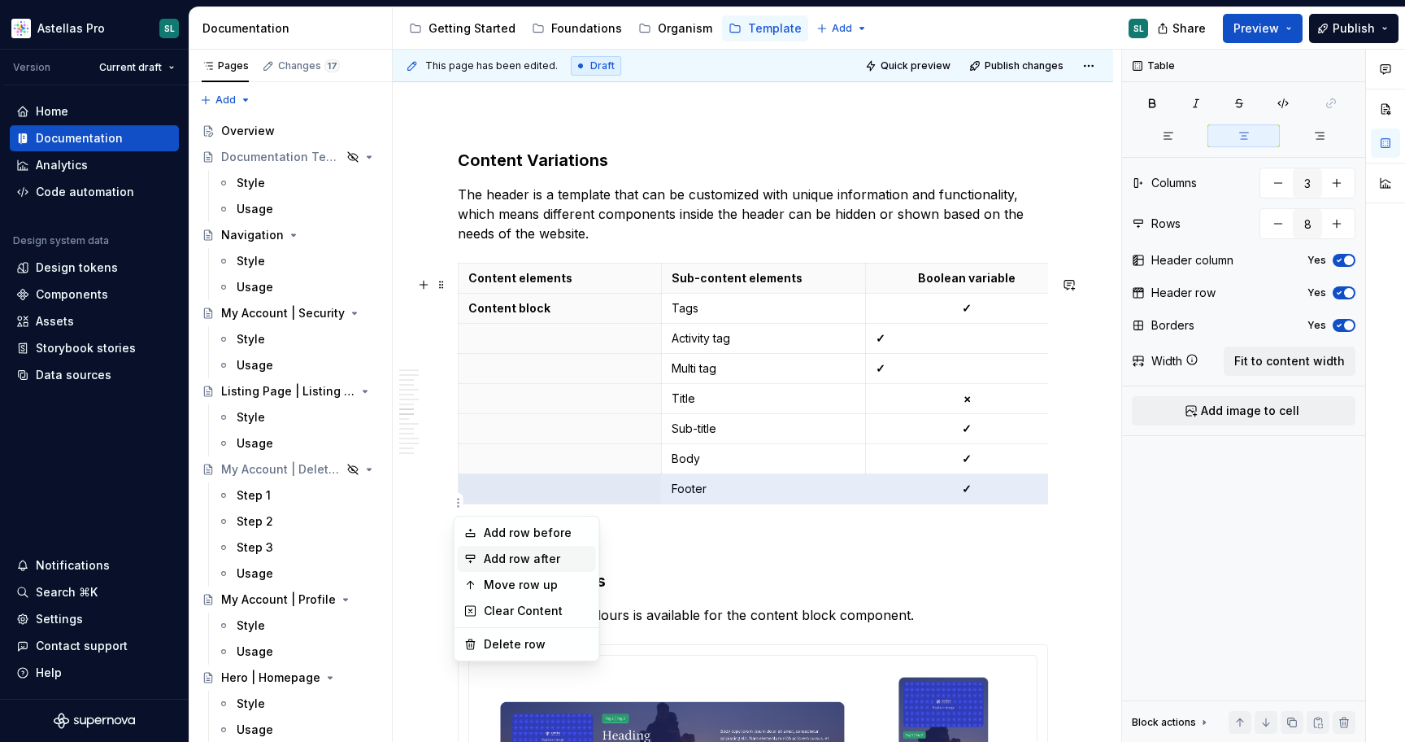
click at [551, 567] on div "Add row after" at bounding box center [527, 559] width 138 height 26
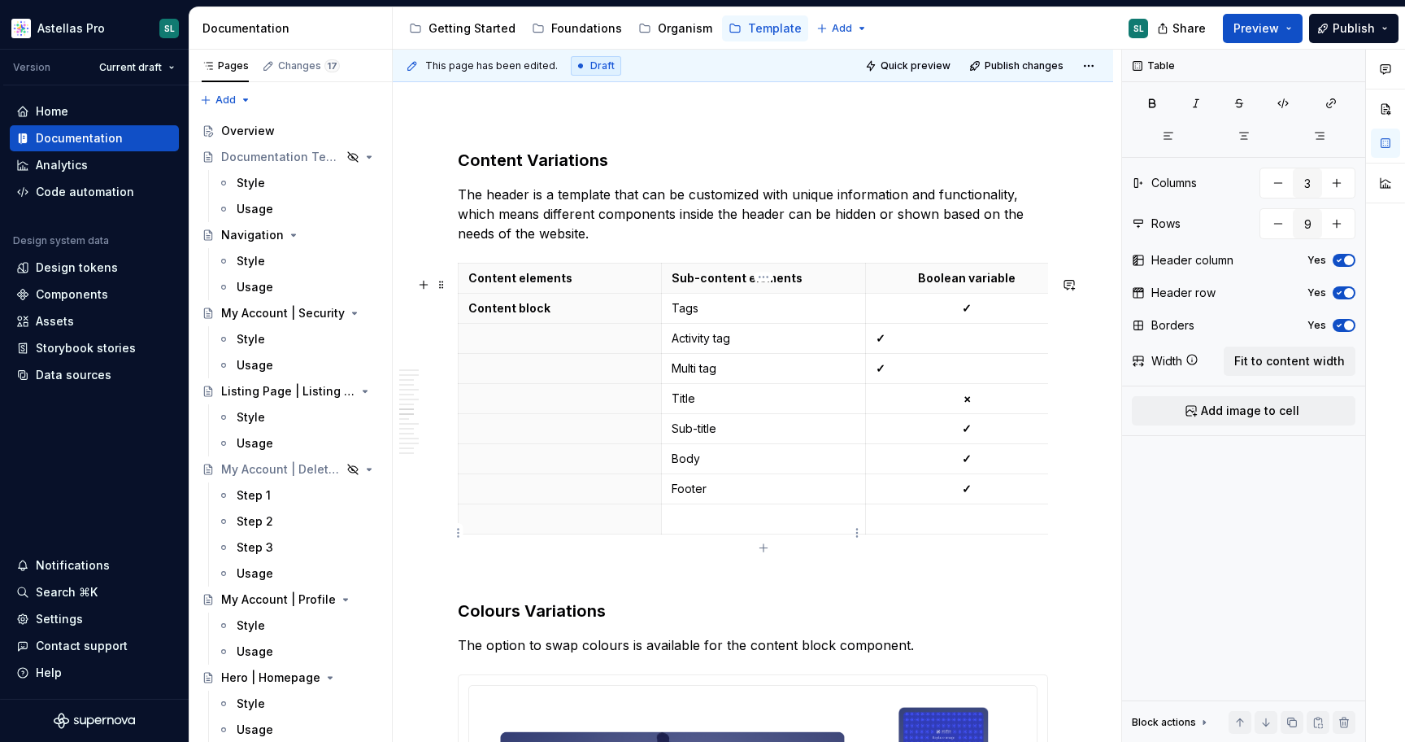
click at [724, 527] on p at bounding box center [763, 519] width 183 height 16
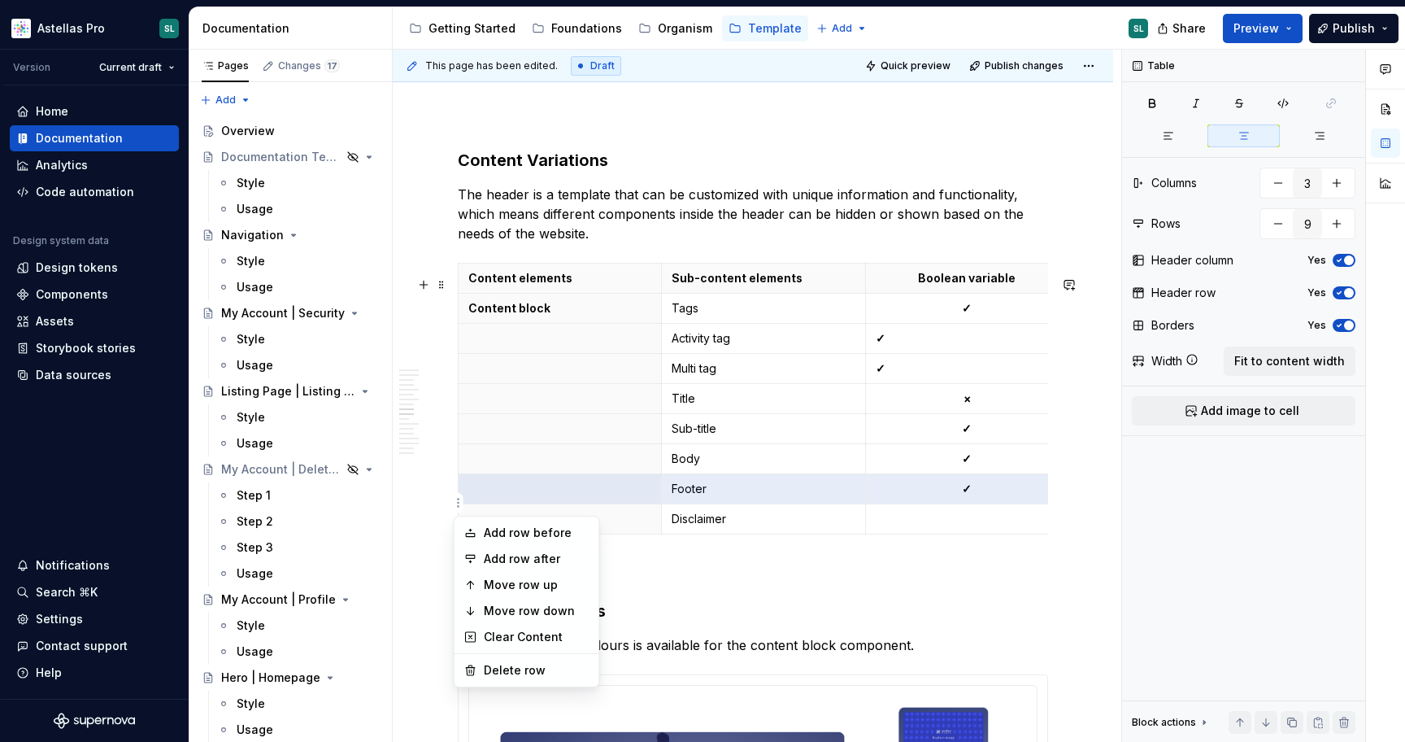
click at [458, 503] on html "Astellas Pro SL Version Current draft Home Documentation Analytics Code automat…" at bounding box center [702, 371] width 1405 height 742
click at [532, 558] on div "Add row after" at bounding box center [537, 559] width 106 height 16
type input "10"
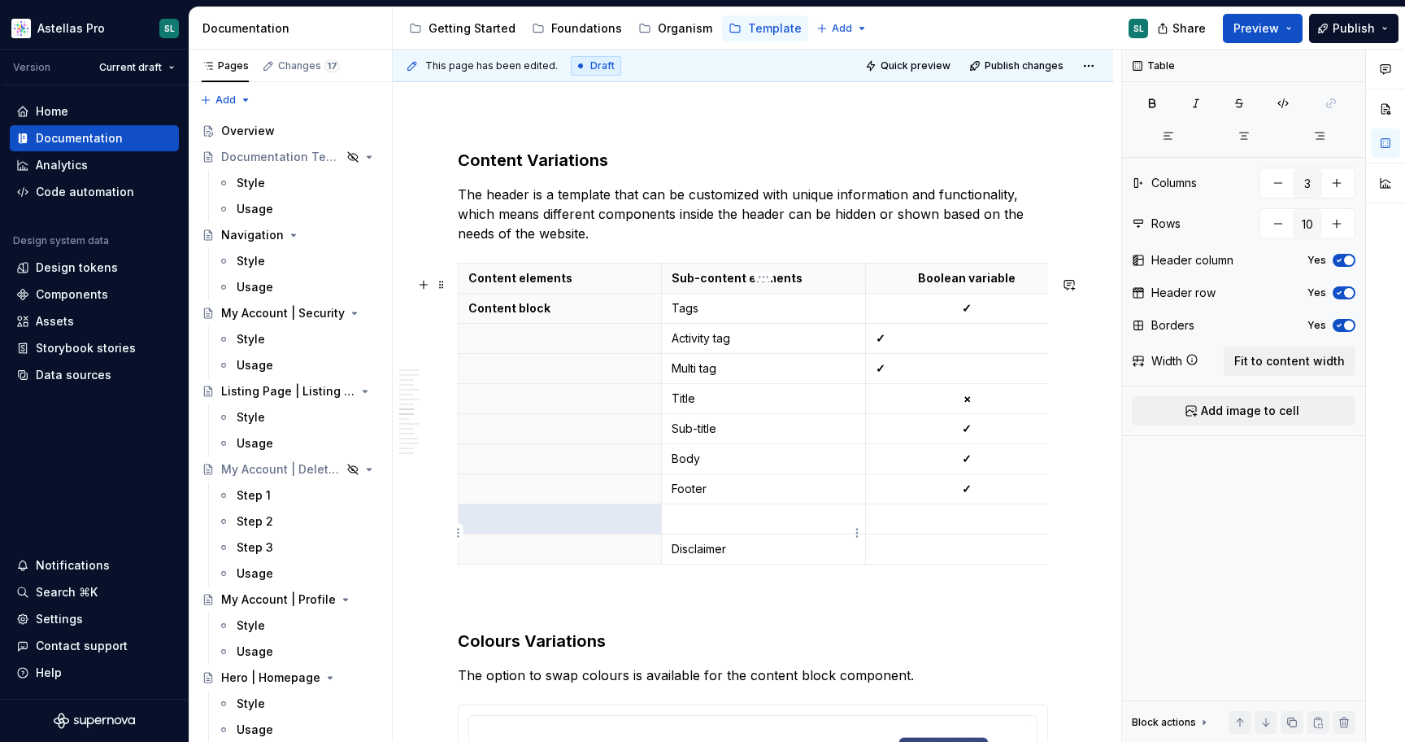
click at [717, 527] on p at bounding box center [763, 519] width 183 height 16
click at [968, 557] on p at bounding box center [967, 549] width 183 height 16
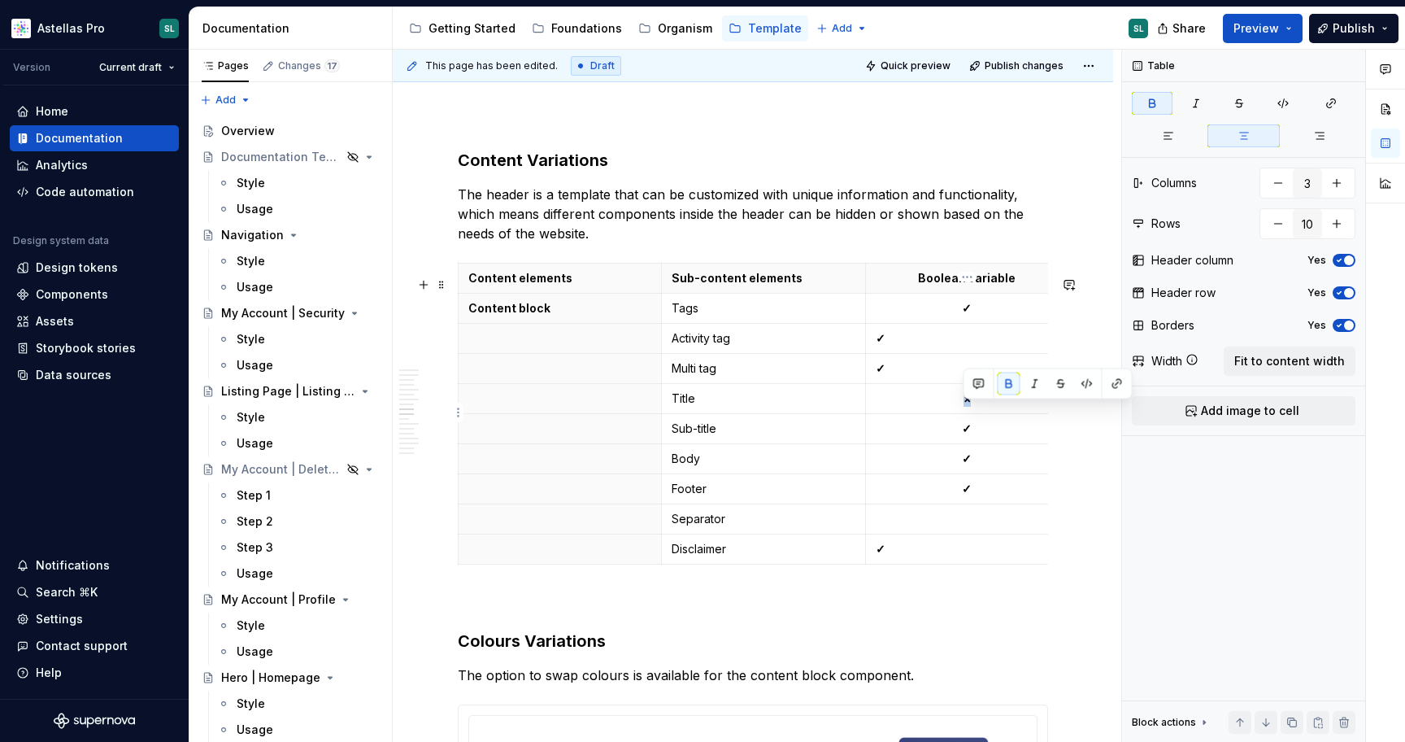
drag, startPoint x: 973, startPoint y: 412, endPoint x: 964, endPoint y: 413, distance: 9.0
click at [964, 407] on p "×" at bounding box center [967, 398] width 183 height 16
copy strong "×"
click at [981, 527] on p at bounding box center [967, 519] width 183 height 16
click at [734, 497] on p "Footer" at bounding box center [763, 489] width 183 height 16
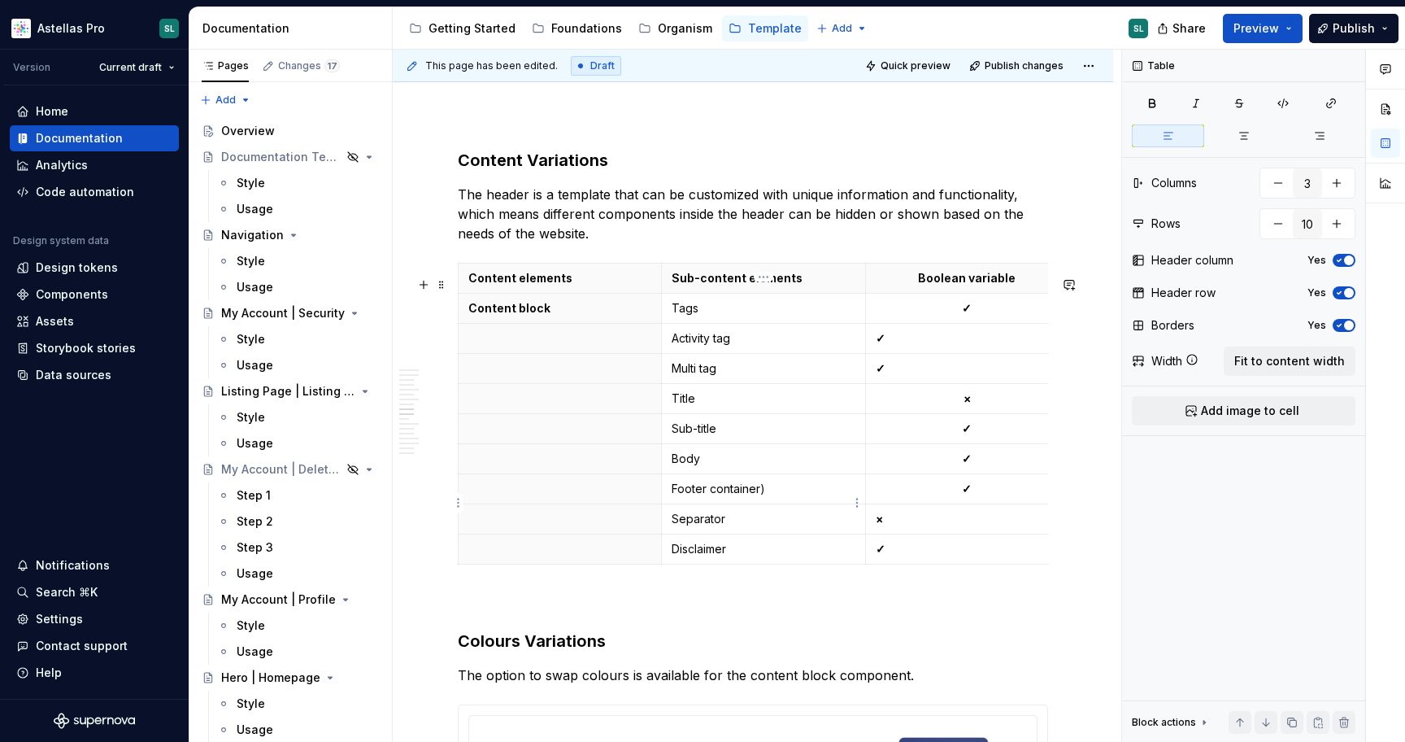
click at [712, 497] on p "Footer container)" at bounding box center [763, 489] width 183 height 16
drag, startPoint x: 704, startPoint y: 502, endPoint x: 789, endPoint y: 502, distance: 84.6
click at [789, 497] on p "Footer (container)" at bounding box center [763, 489] width 183 height 16
drag, startPoint x: 787, startPoint y: 501, endPoint x: 705, endPoint y: 501, distance: 82.1
click at [705, 497] on p "Footer (container)" at bounding box center [763, 489] width 183 height 16
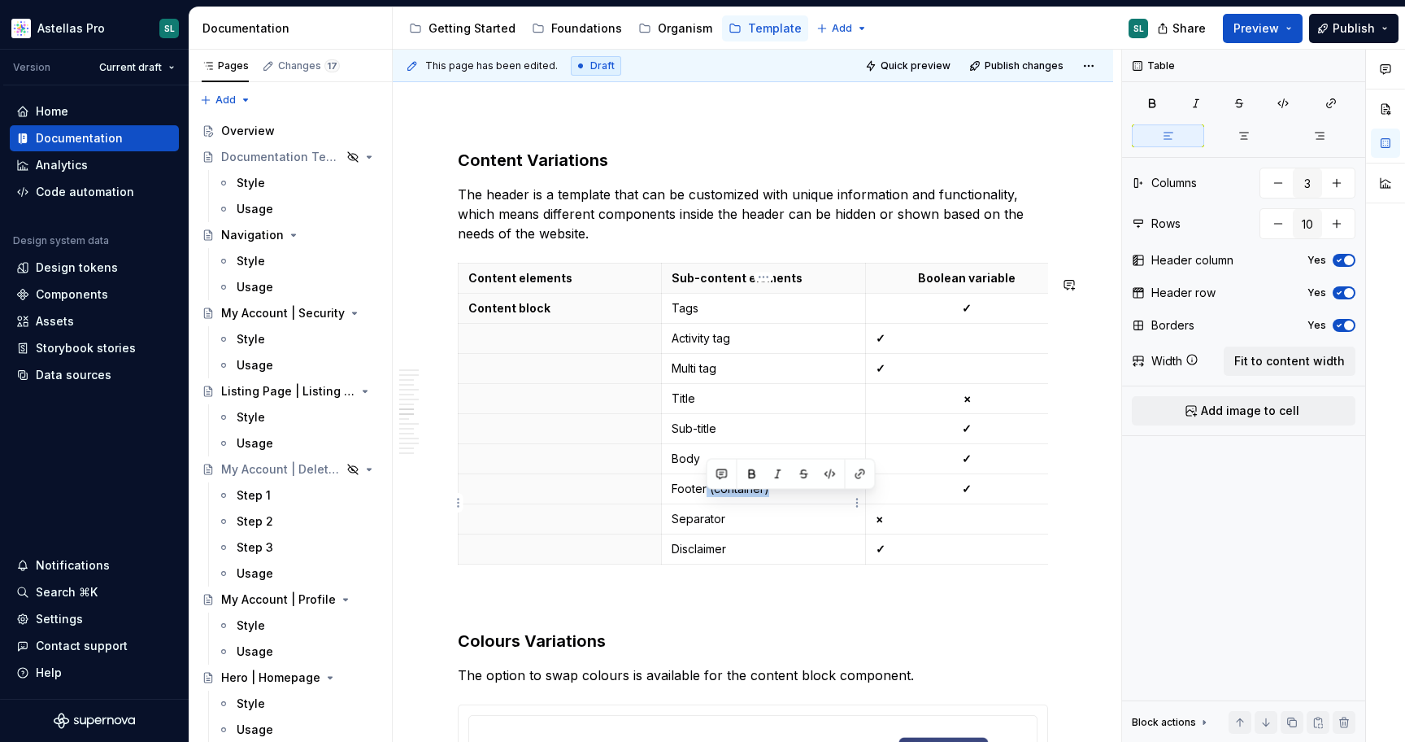
copy p "(container)"
click at [731, 316] on p "Tags" at bounding box center [763, 308] width 183 height 16
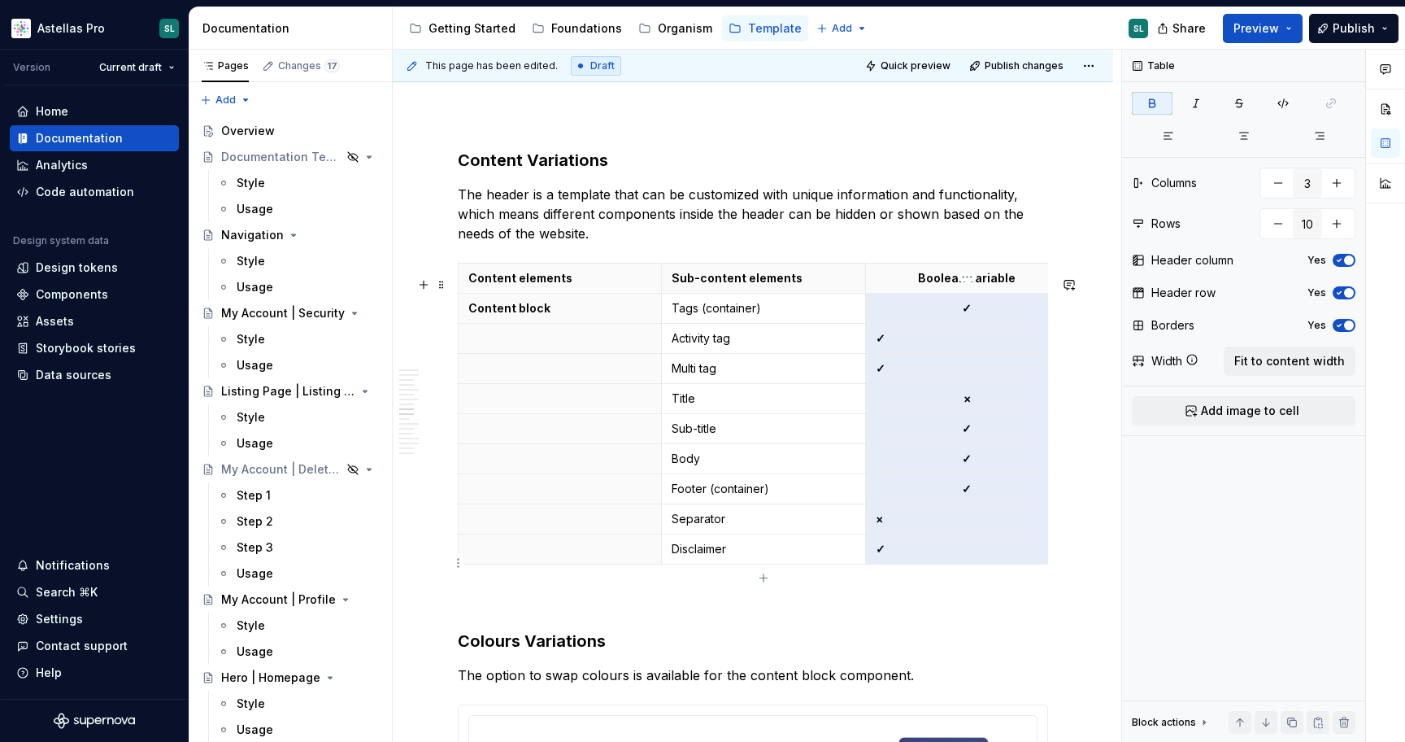
drag, startPoint x: 940, startPoint y: 314, endPoint x: 943, endPoint y: 562, distance: 248.1
click at [943, 562] on tbody "Content elements Sub-content elements Boolean variable Content block Tags (cont…" at bounding box center [764, 414] width 611 height 301
click at [1238, 136] on icon "button" at bounding box center [1244, 135] width 13 height 13
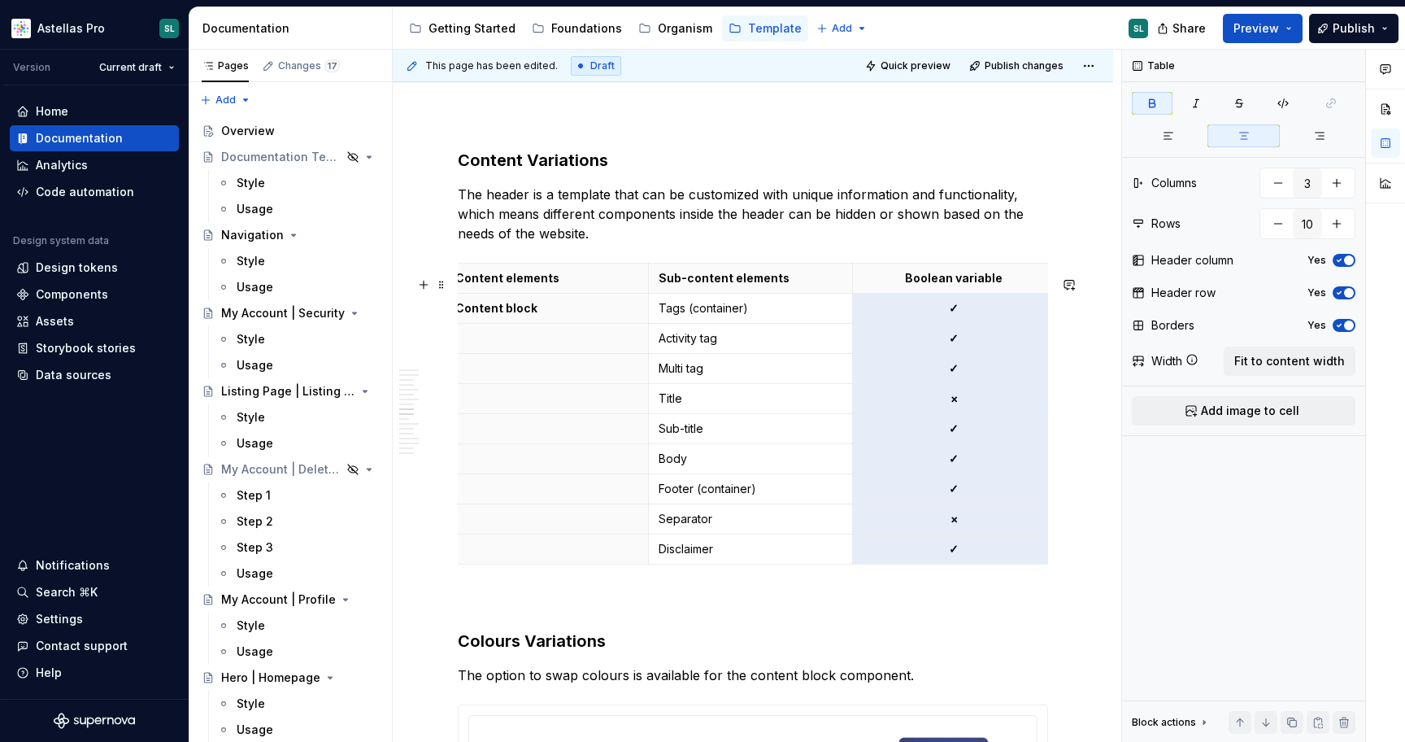
scroll to position [0, 0]
click at [1327, 357] on span "Fit to content width" at bounding box center [1290, 361] width 111 height 16
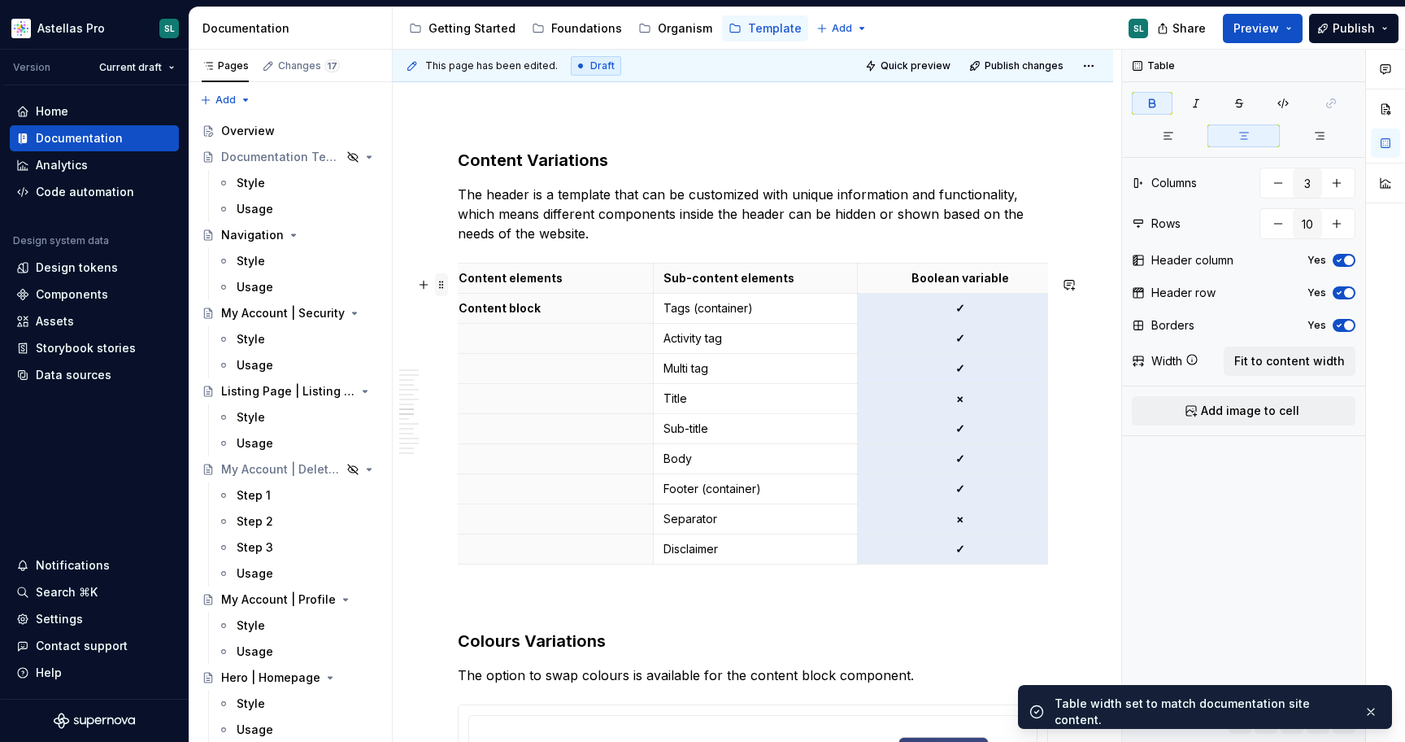
click at [446, 282] on span at bounding box center [441, 284] width 13 height 23
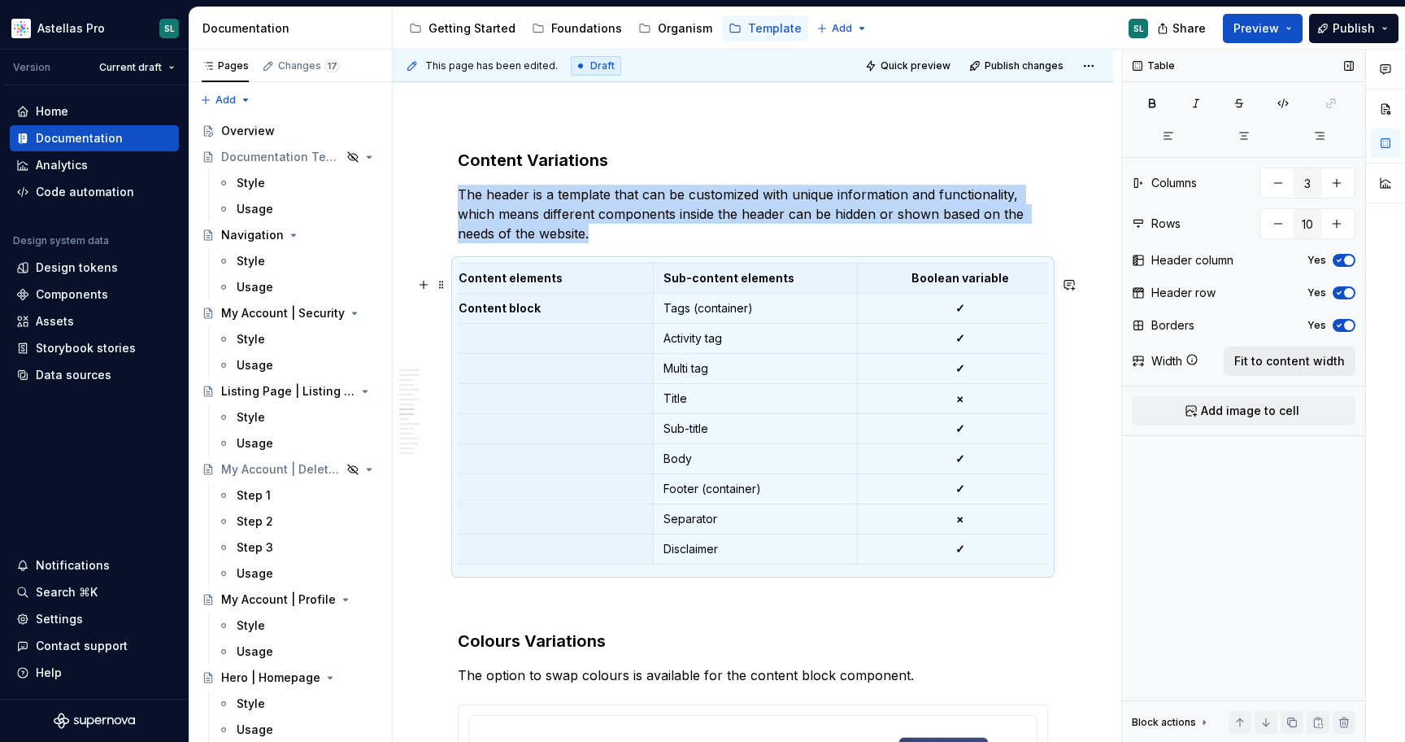
click at [1319, 372] on button "Fit to content width" at bounding box center [1290, 360] width 132 height 29
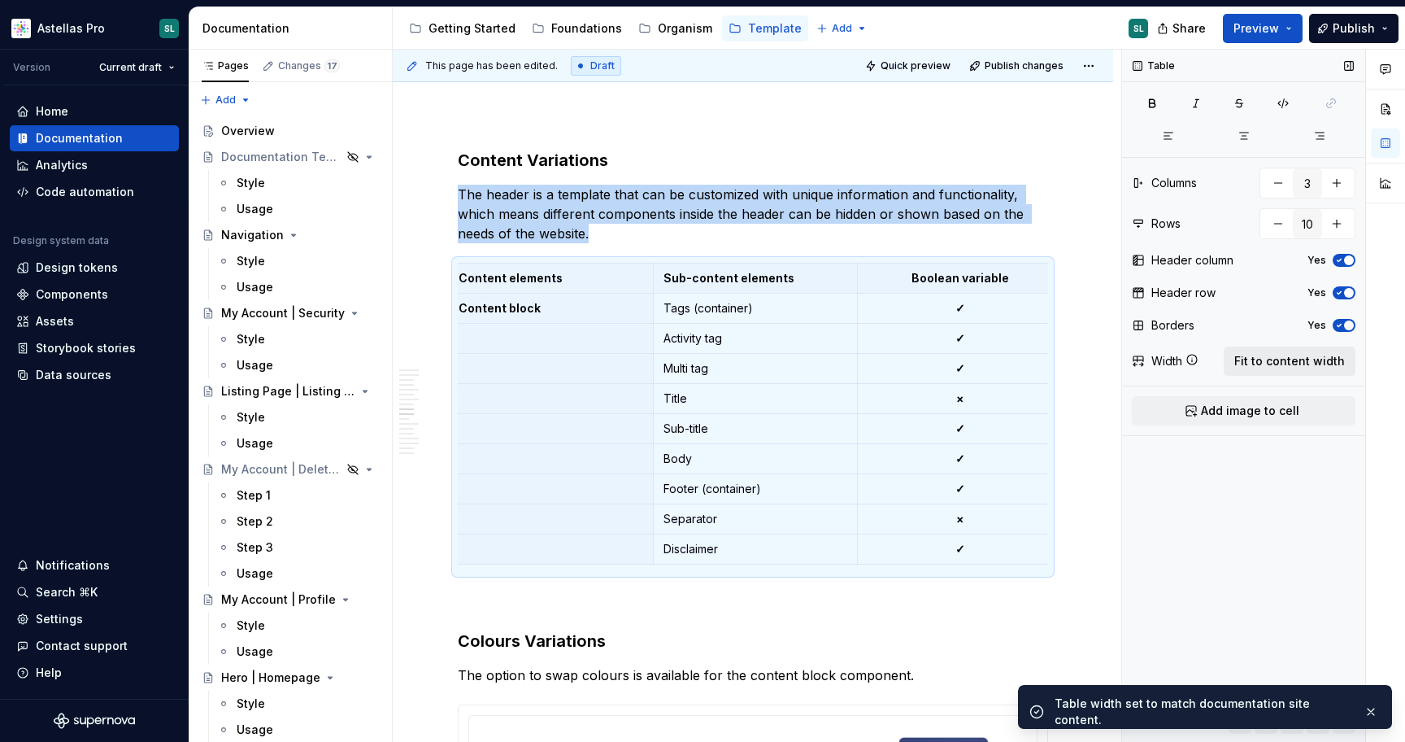
click at [1317, 363] on span "Fit to content width" at bounding box center [1290, 361] width 111 height 16
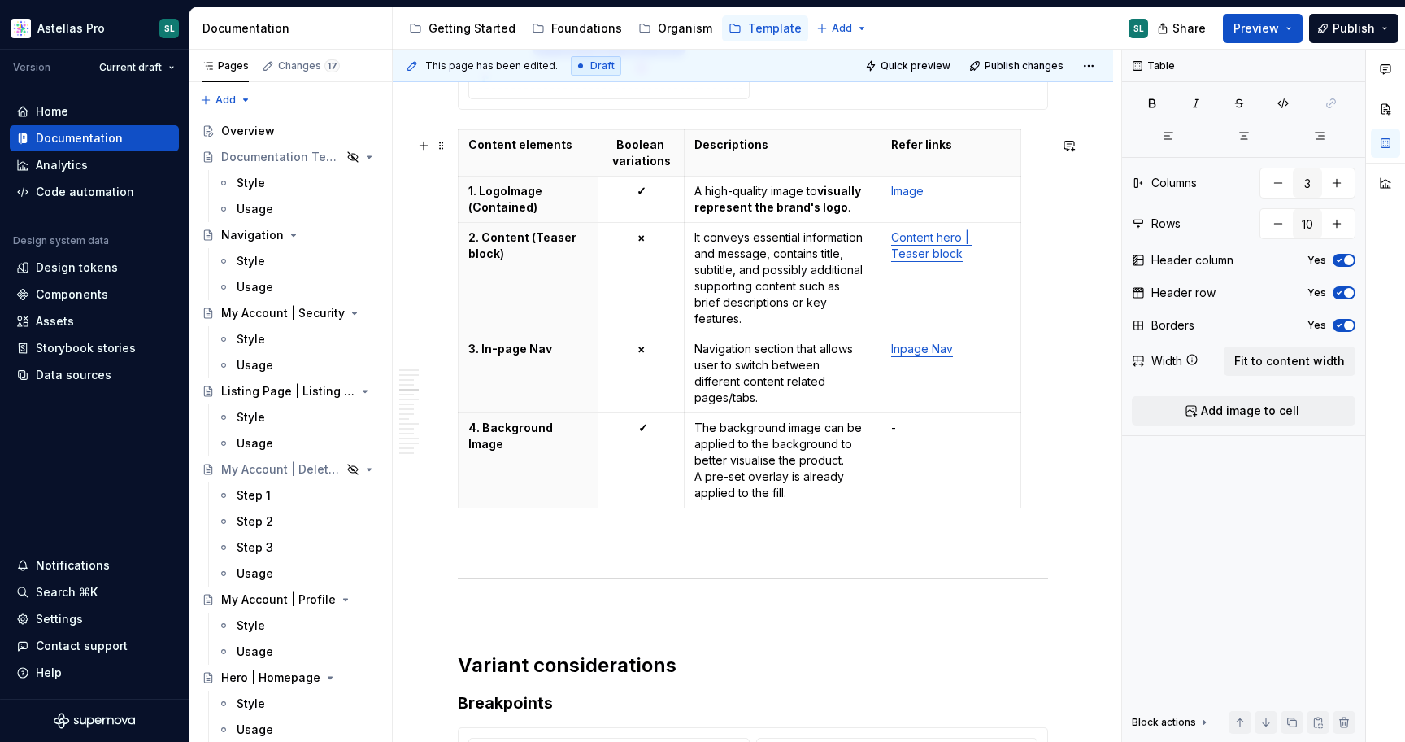
scroll to position [1544, 0]
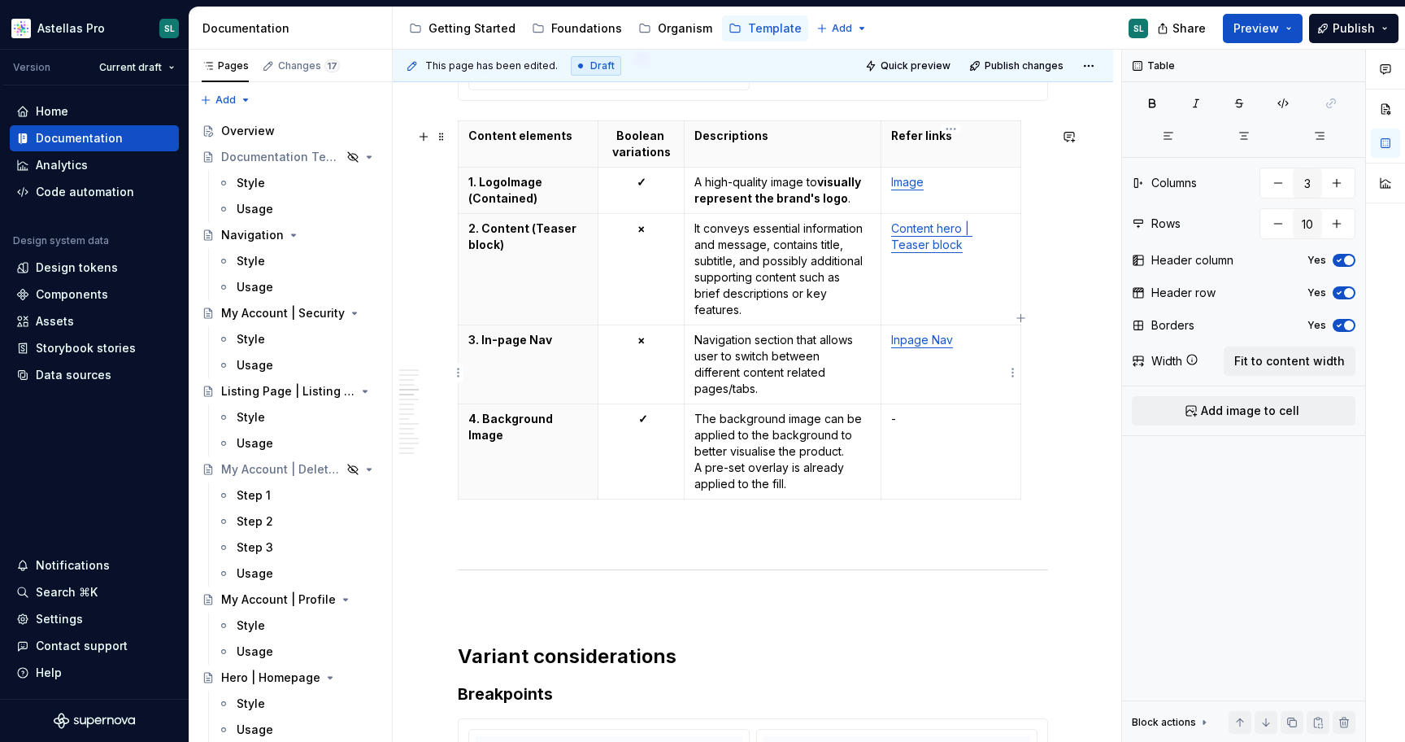
click at [939, 346] on link "Inpage Nav" at bounding box center [922, 340] width 62 height 14
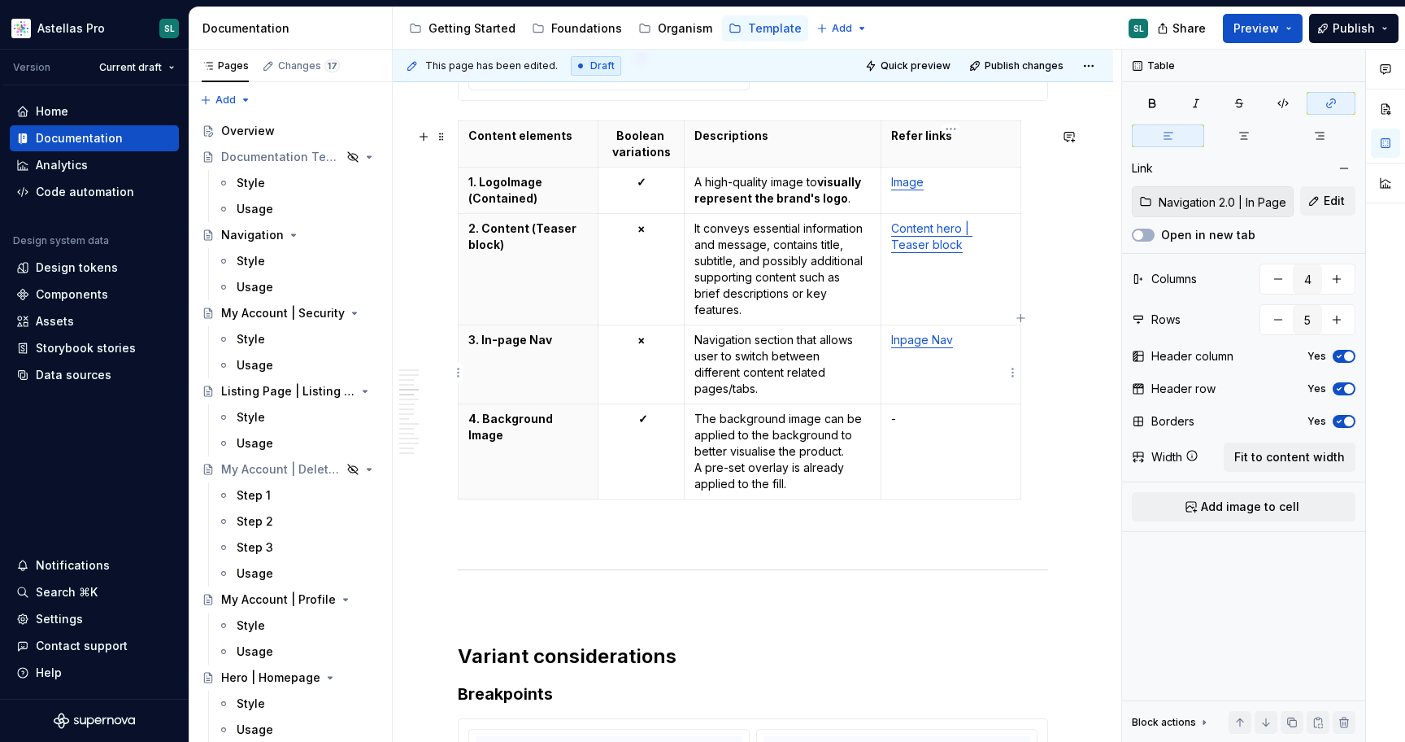
click at [893, 346] on link "Inpage Nav" at bounding box center [922, 340] width 62 height 14
click at [895, 346] on link "INavigation 2.0 | Inpage Nav" at bounding box center [935, 348] width 89 height 30
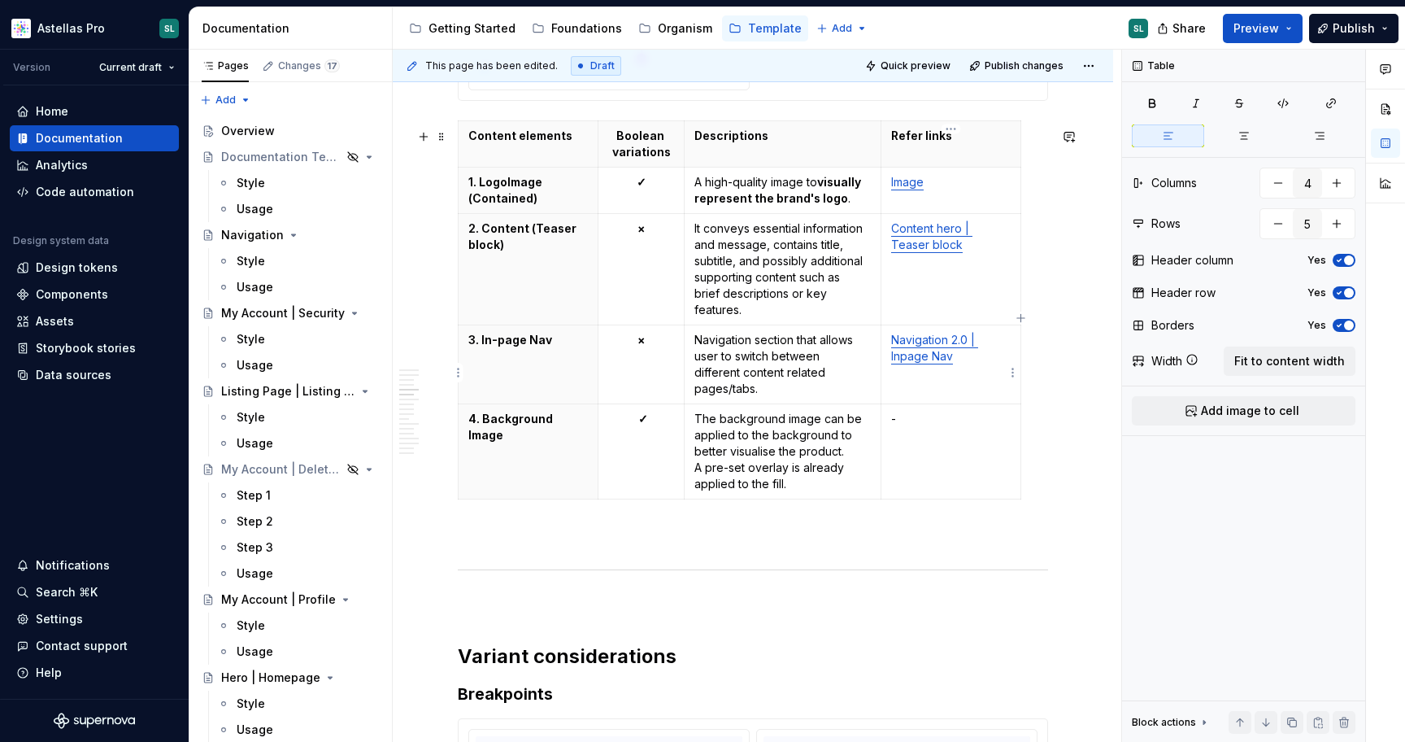
click at [948, 374] on td "Navigation 2.0 | Inpage Nav" at bounding box center [951, 364] width 140 height 79
click at [943, 363] on link "Navigation 2.0 | Inpage Nav" at bounding box center [934, 348] width 87 height 30
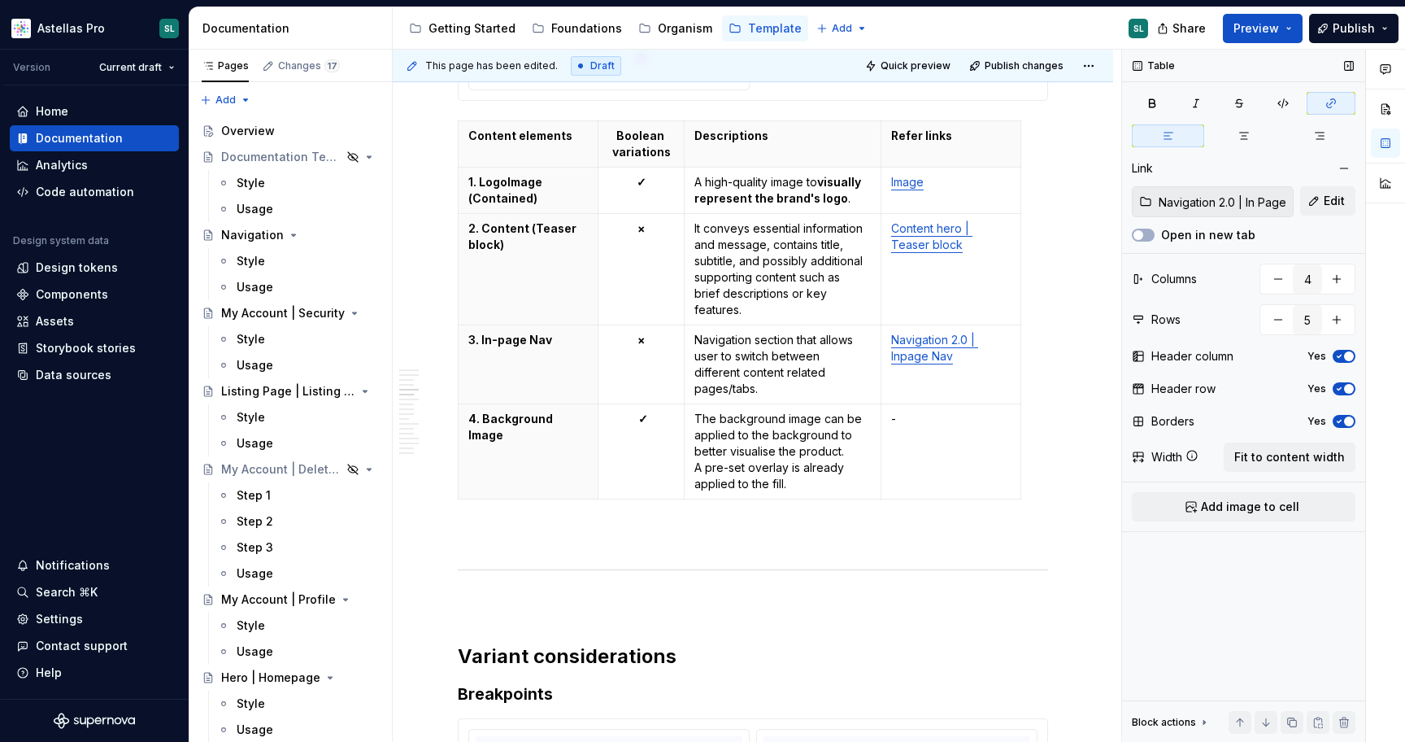
scroll to position [0, 60]
drag, startPoint x: 1255, startPoint y: 202, endPoint x: 1305, endPoint y: 203, distance: 49.6
click at [1305, 203] on div "Navigation 2.0 | In Page Navigation Edit" at bounding box center [1244, 201] width 224 height 31
click at [957, 364] on p "Navigation 2.0 | Inpage Nav" at bounding box center [951, 348] width 120 height 33
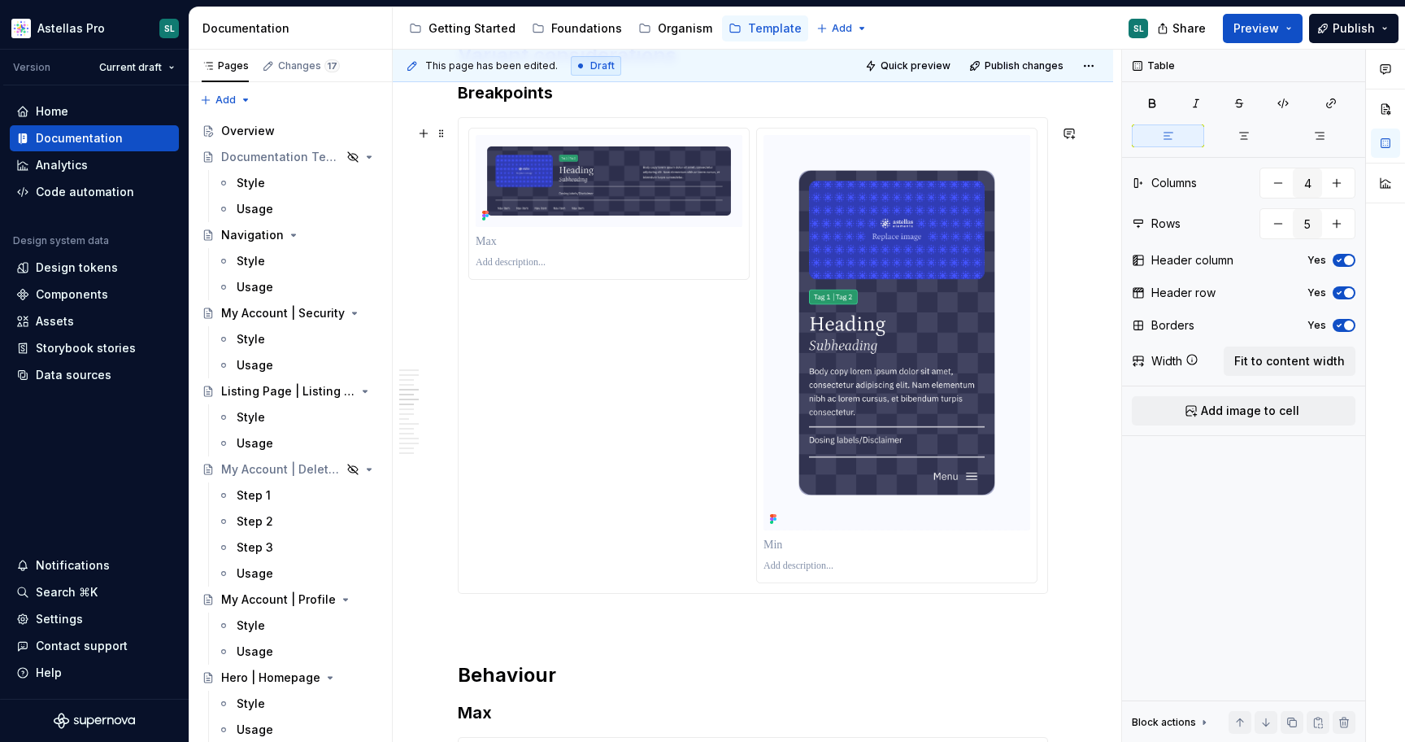
scroll to position [2118, 0]
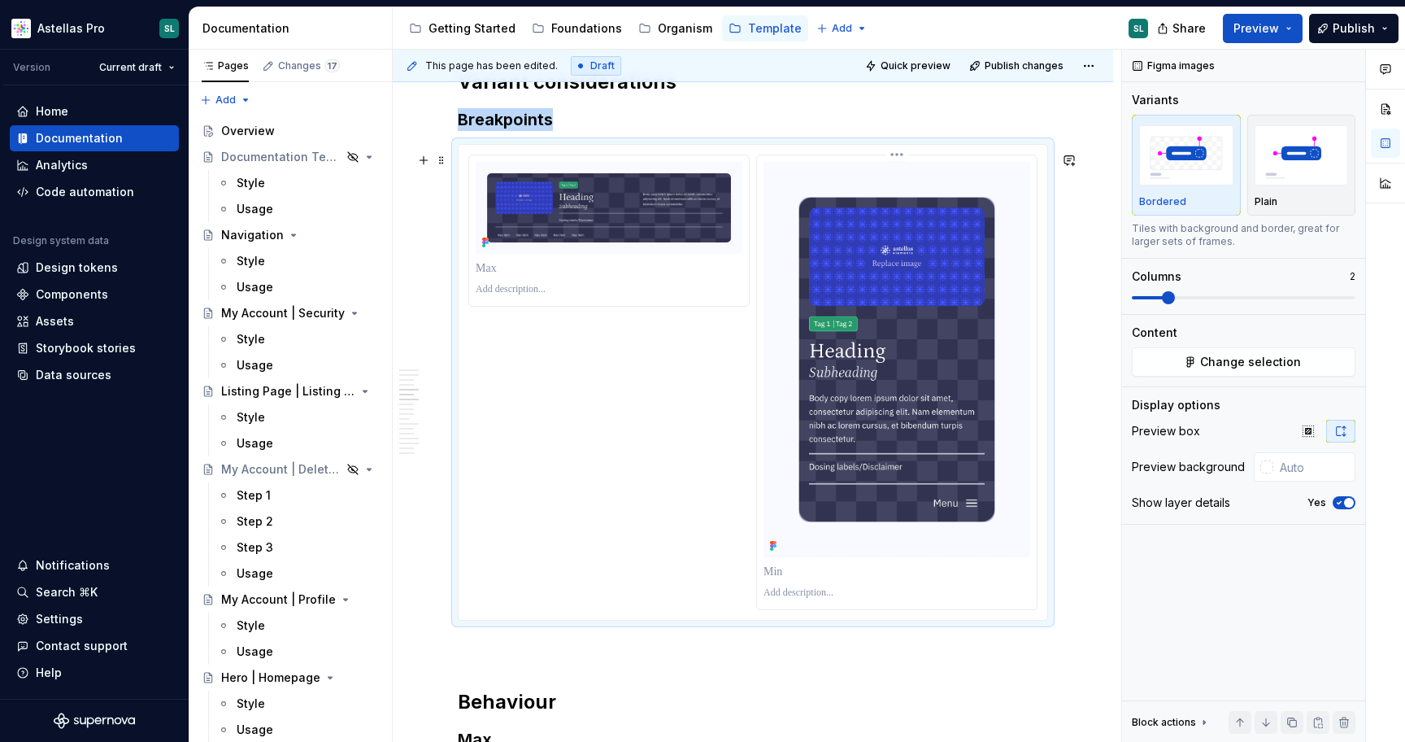
click at [773, 547] on icon at bounding box center [771, 545] width 3 height 3
click at [486, 249] on icon at bounding box center [485, 242] width 13 height 13
click at [611, 160] on div at bounding box center [753, 382] width 589 height 475
click at [612, 159] on html "Astellas Pro SL Version Current draft Home Documentation Analytics Code automat…" at bounding box center [702, 371] width 1405 height 742
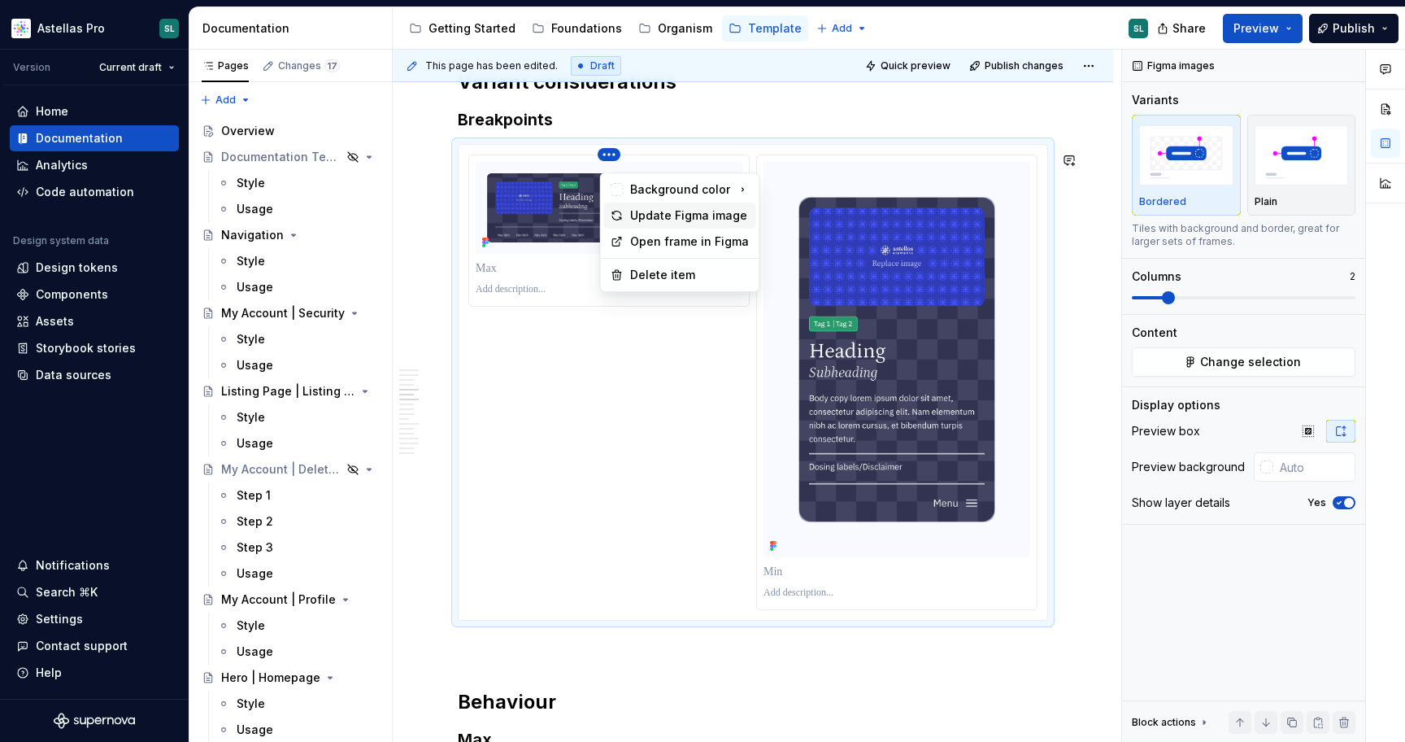
click at [691, 211] on div "Update Figma image" at bounding box center [690, 215] width 120 height 16
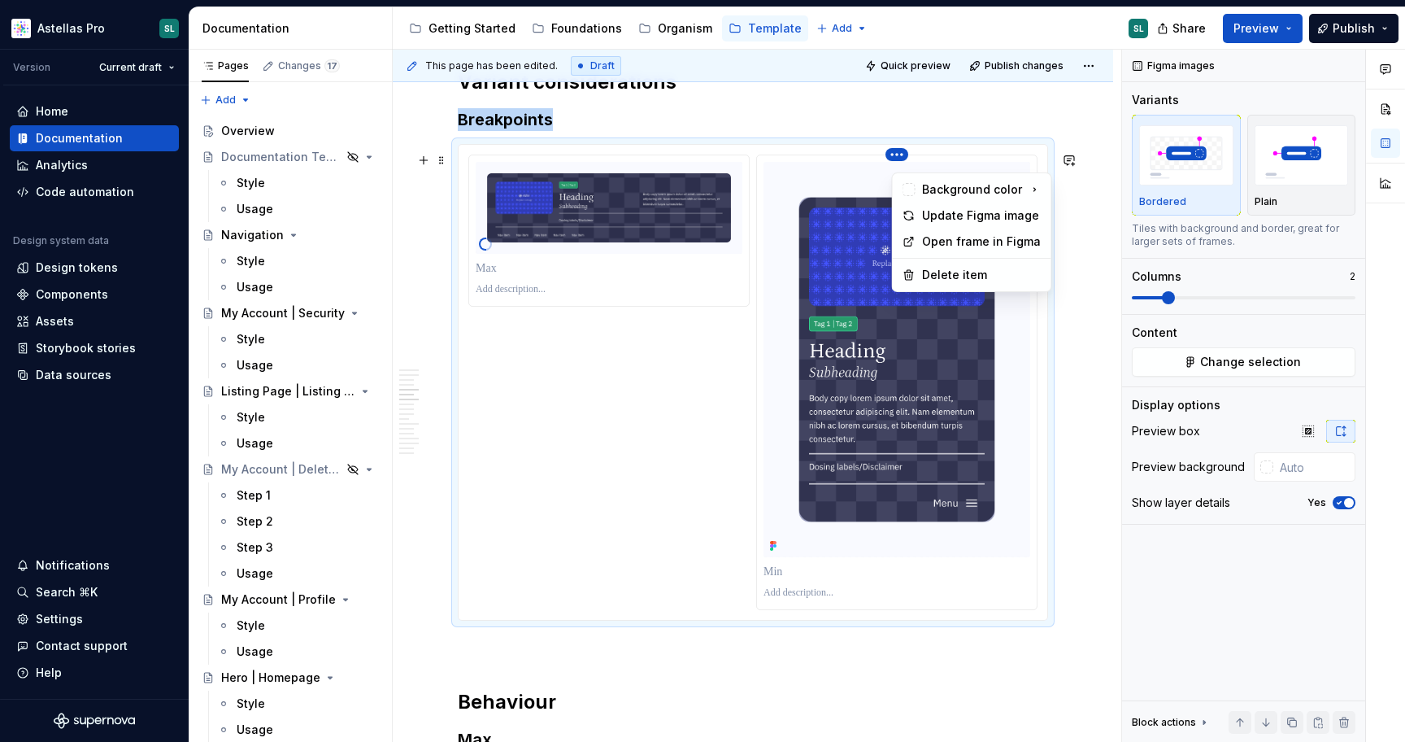
click at [903, 163] on html "Astellas Pro SL Version Current draft Home Documentation Analytics Code automat…" at bounding box center [702, 371] width 1405 height 742
click at [939, 222] on div "Update Figma image" at bounding box center [982, 215] width 120 height 16
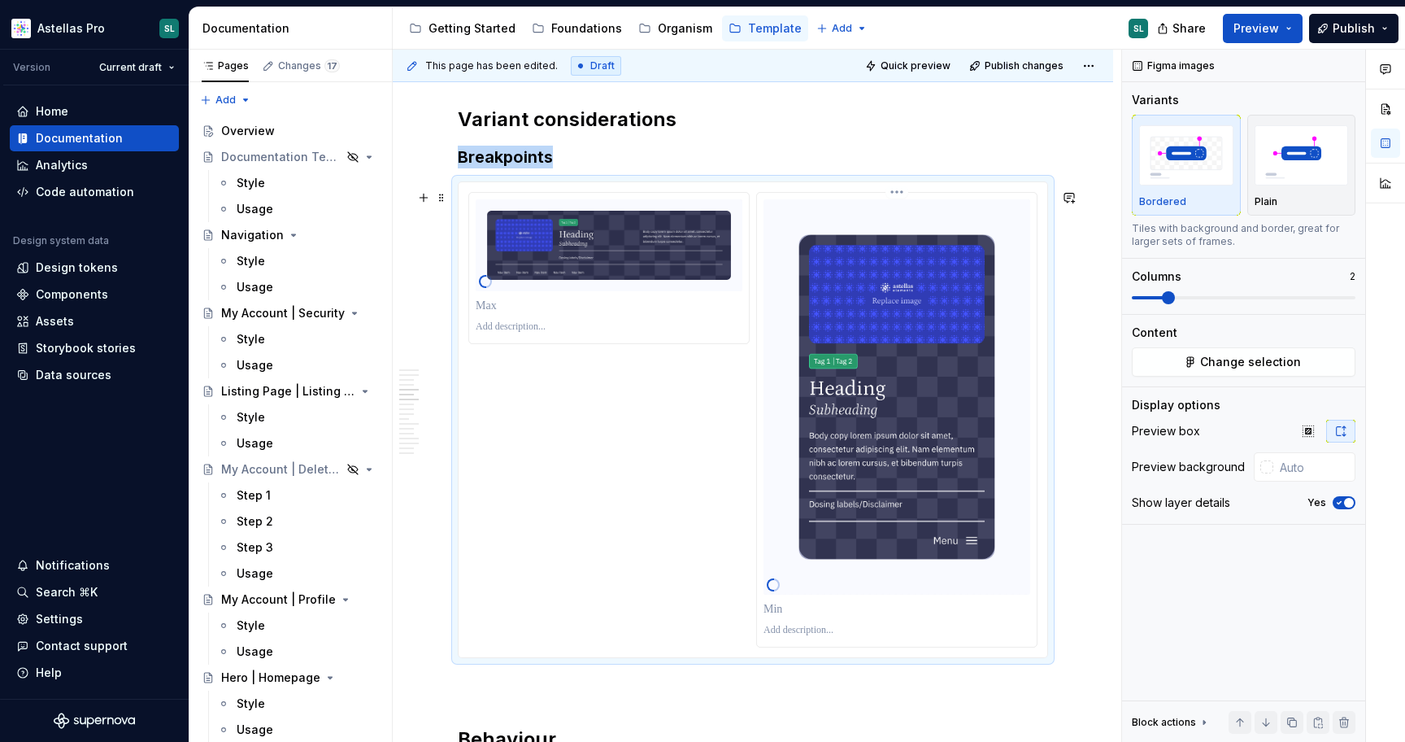
scroll to position [2082, 0]
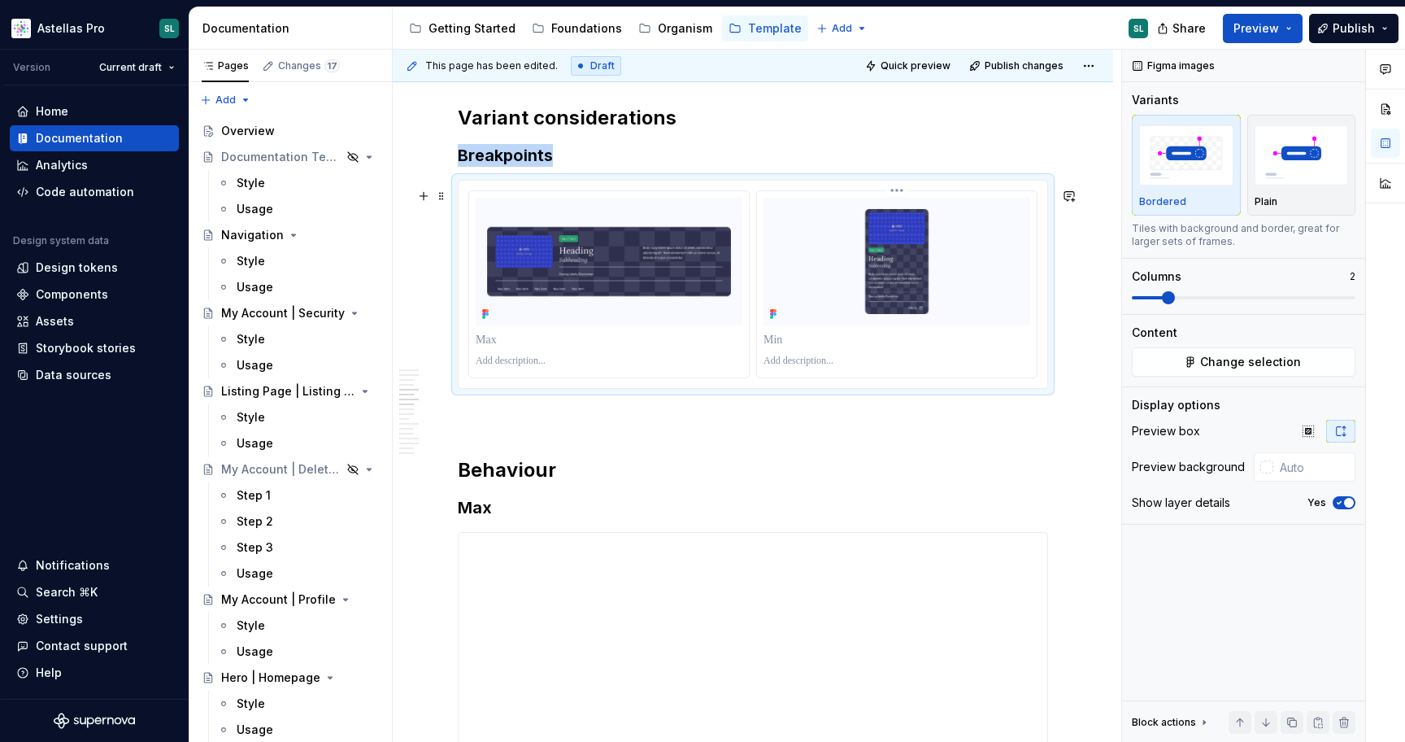
click at [948, 337] on div at bounding box center [897, 284] width 280 height 186
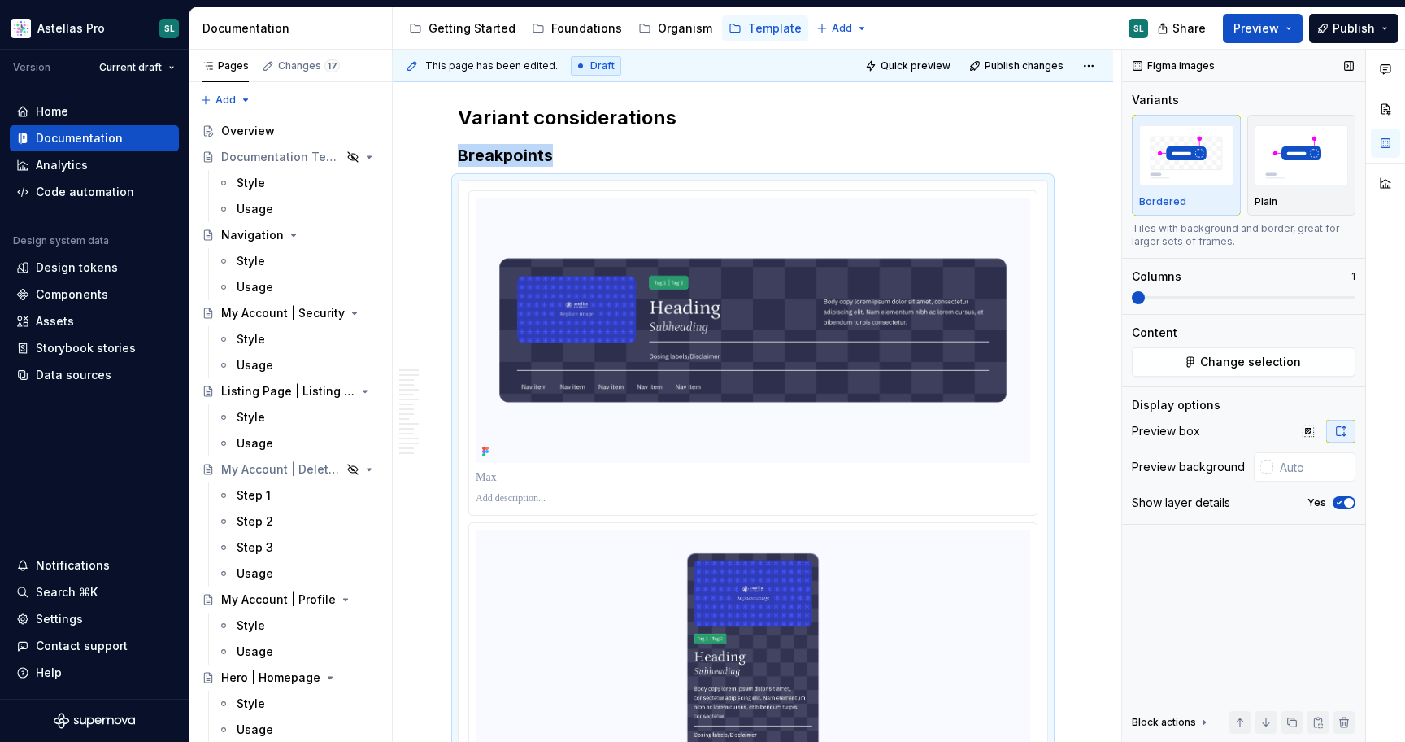
scroll to position [2214, 0]
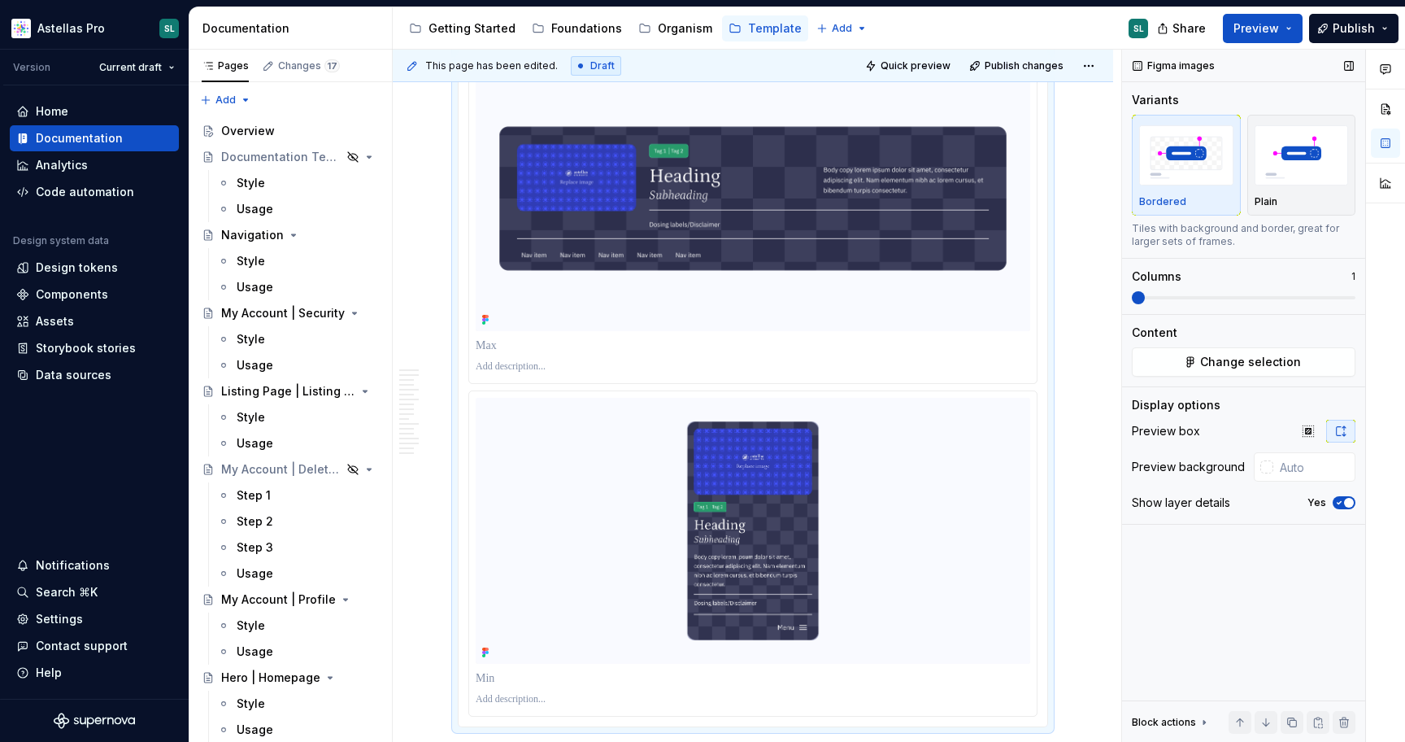
click at [1139, 298] on span at bounding box center [1138, 297] width 13 height 13
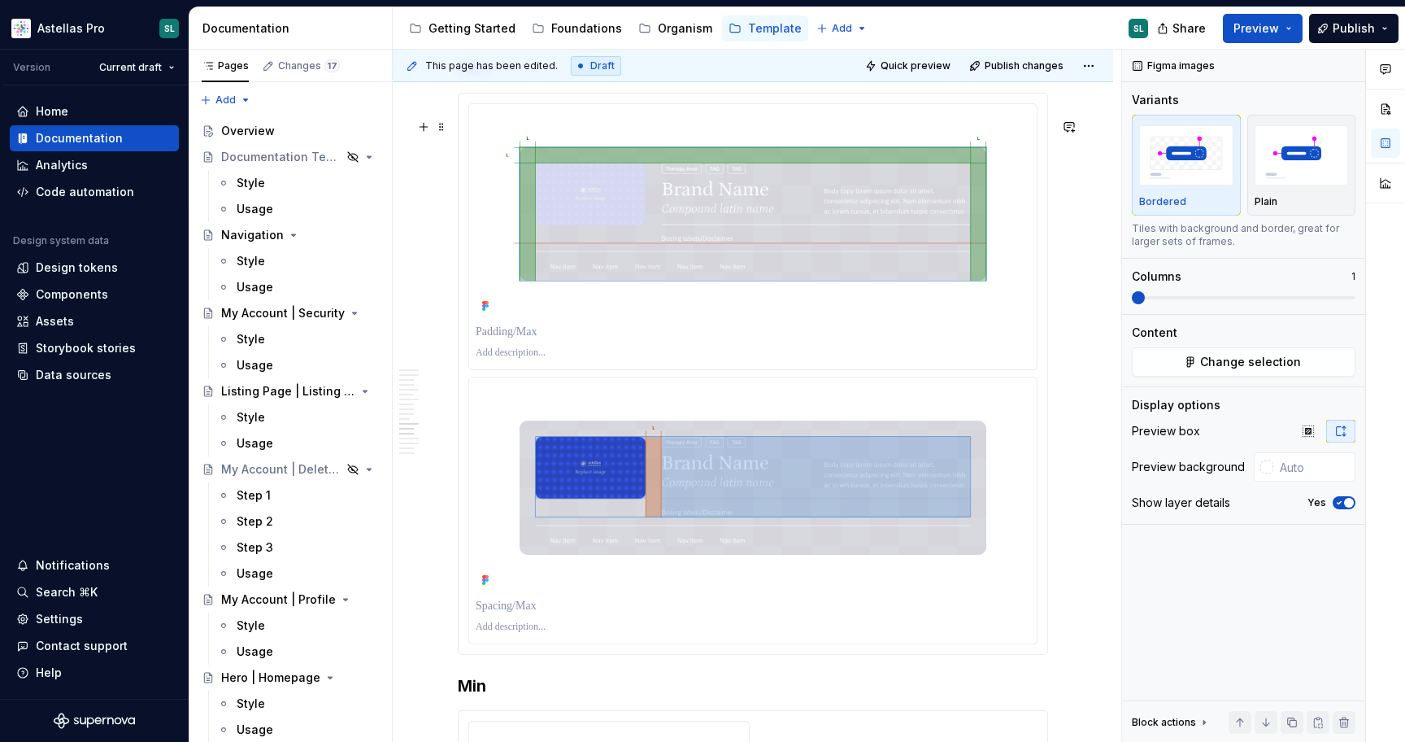
scroll to position [5236, 0]
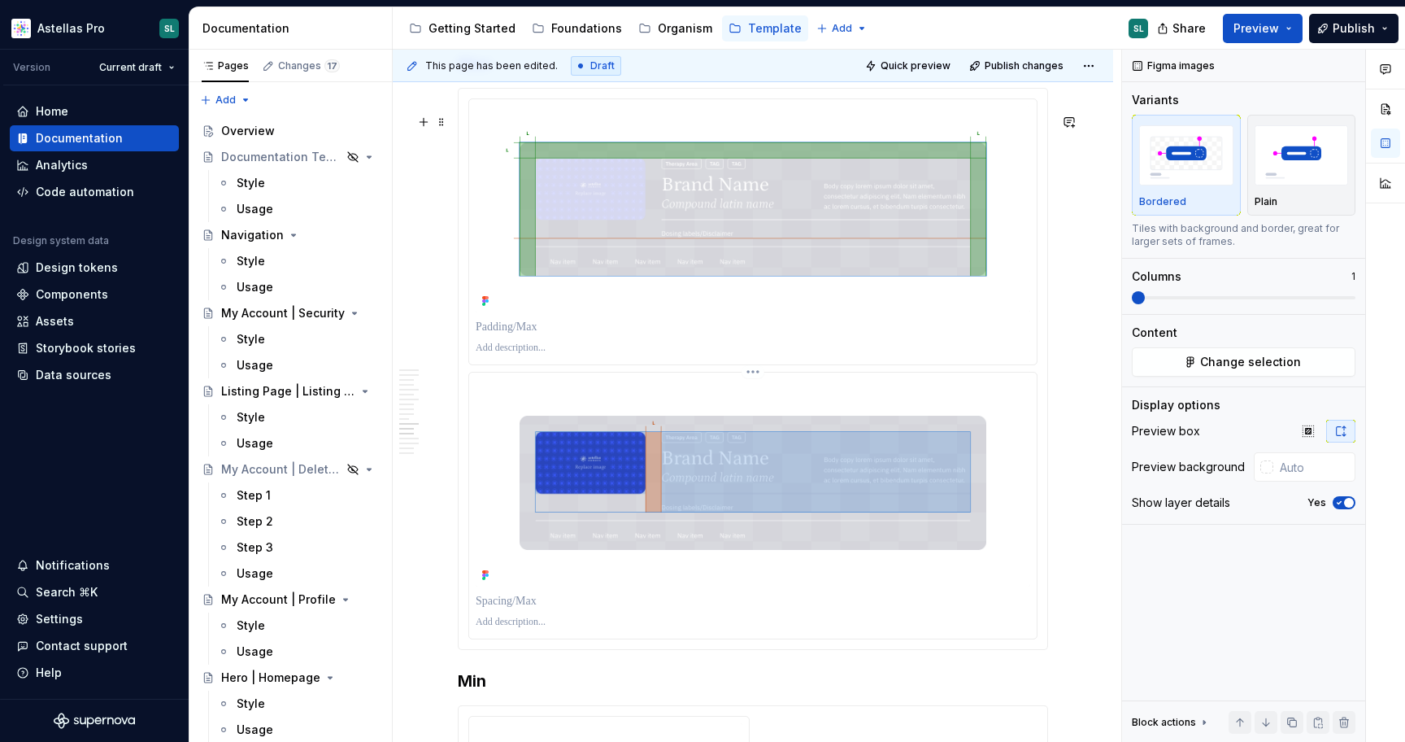
click at [760, 402] on html "Astellas Pro SL Version Current draft Home Documentation Analytics Code automat…" at bounding box center [702, 371] width 1405 height 742
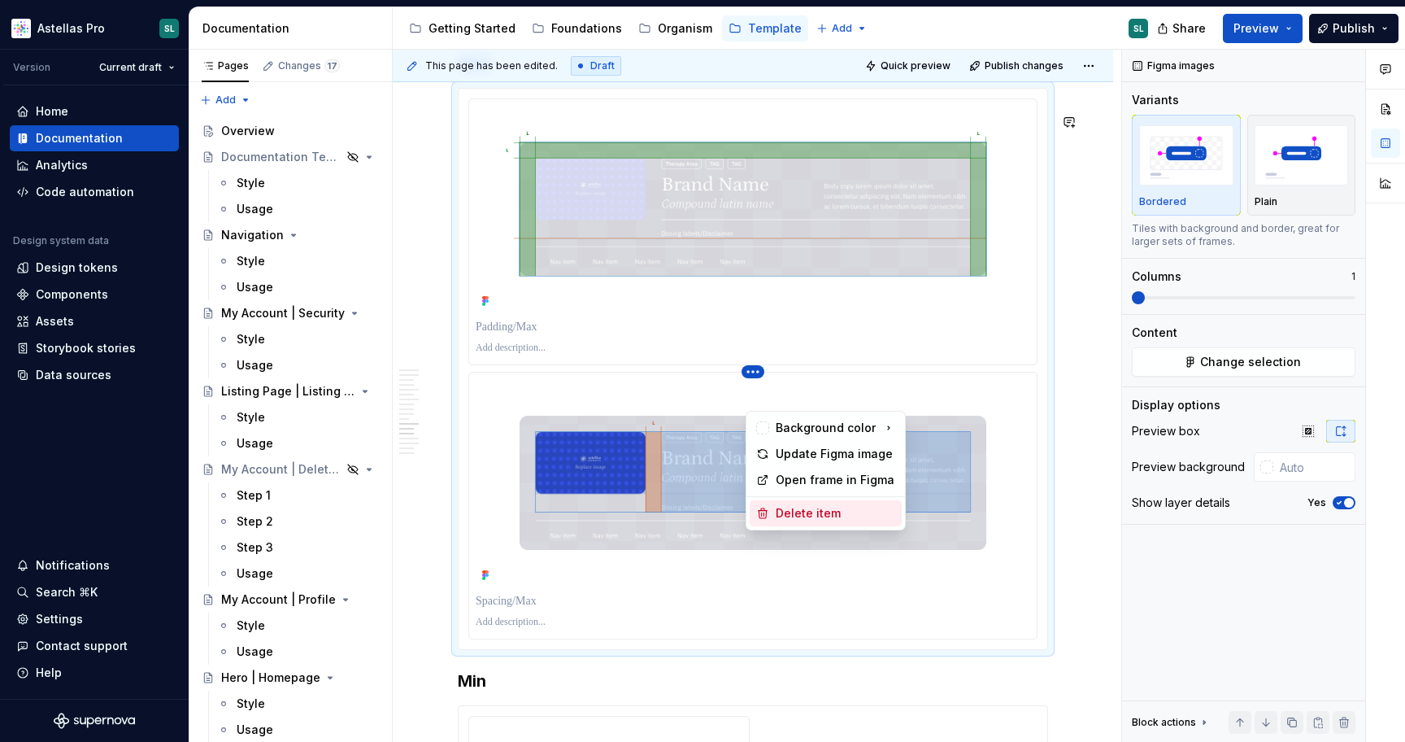
click at [790, 514] on div "Delete item" at bounding box center [836, 513] width 120 height 16
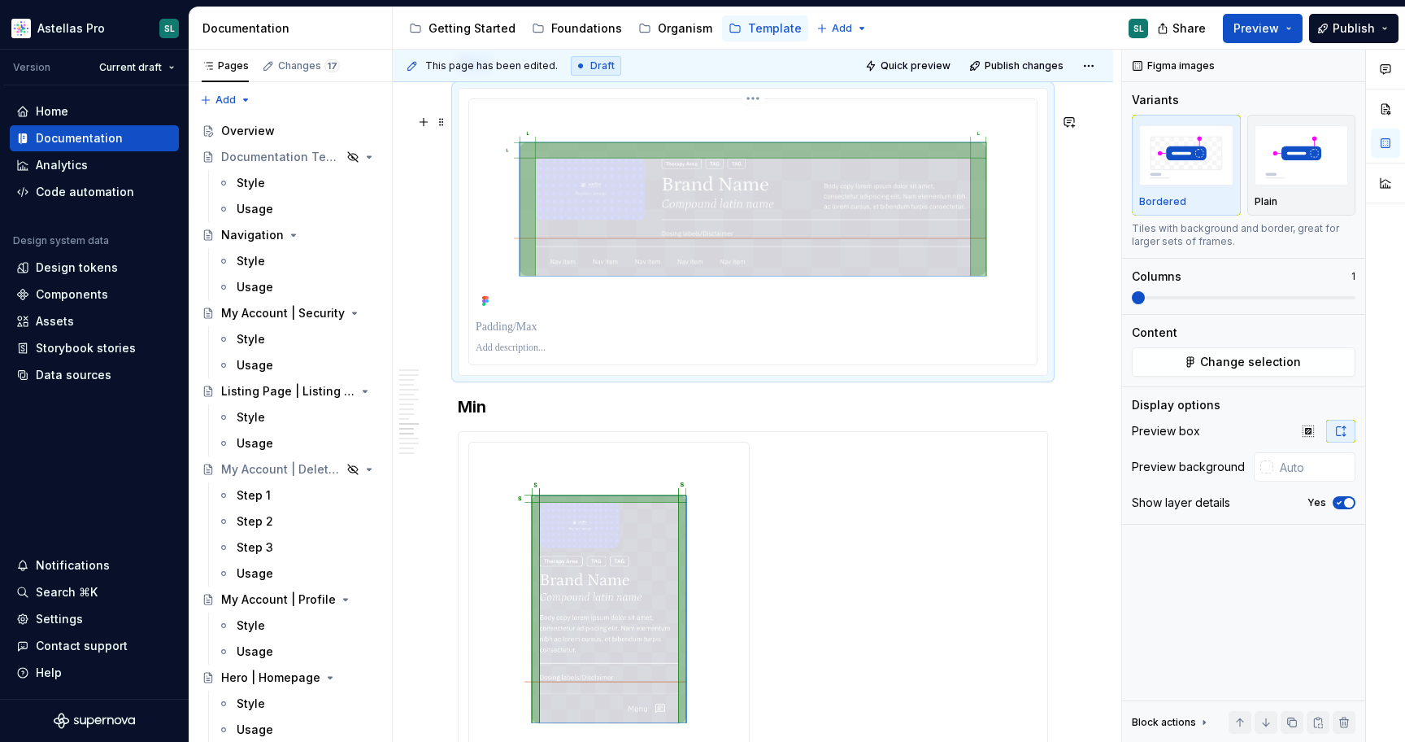
click at [758, 124] on html "Astellas Pro SL Version Current draft Home Documentation Analytics Code automat…" at bounding box center [702, 371] width 1405 height 742
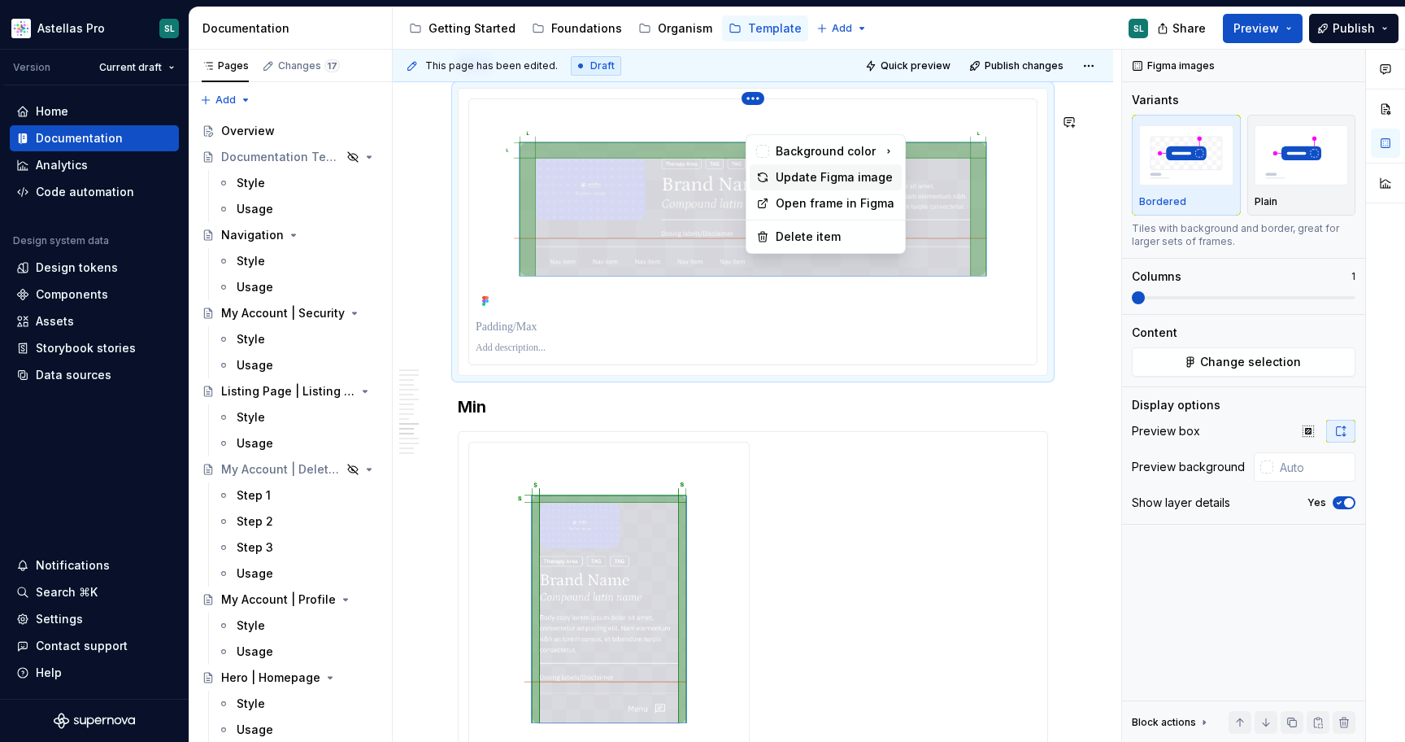
click at [795, 181] on div "Update Figma image" at bounding box center [836, 177] width 120 height 16
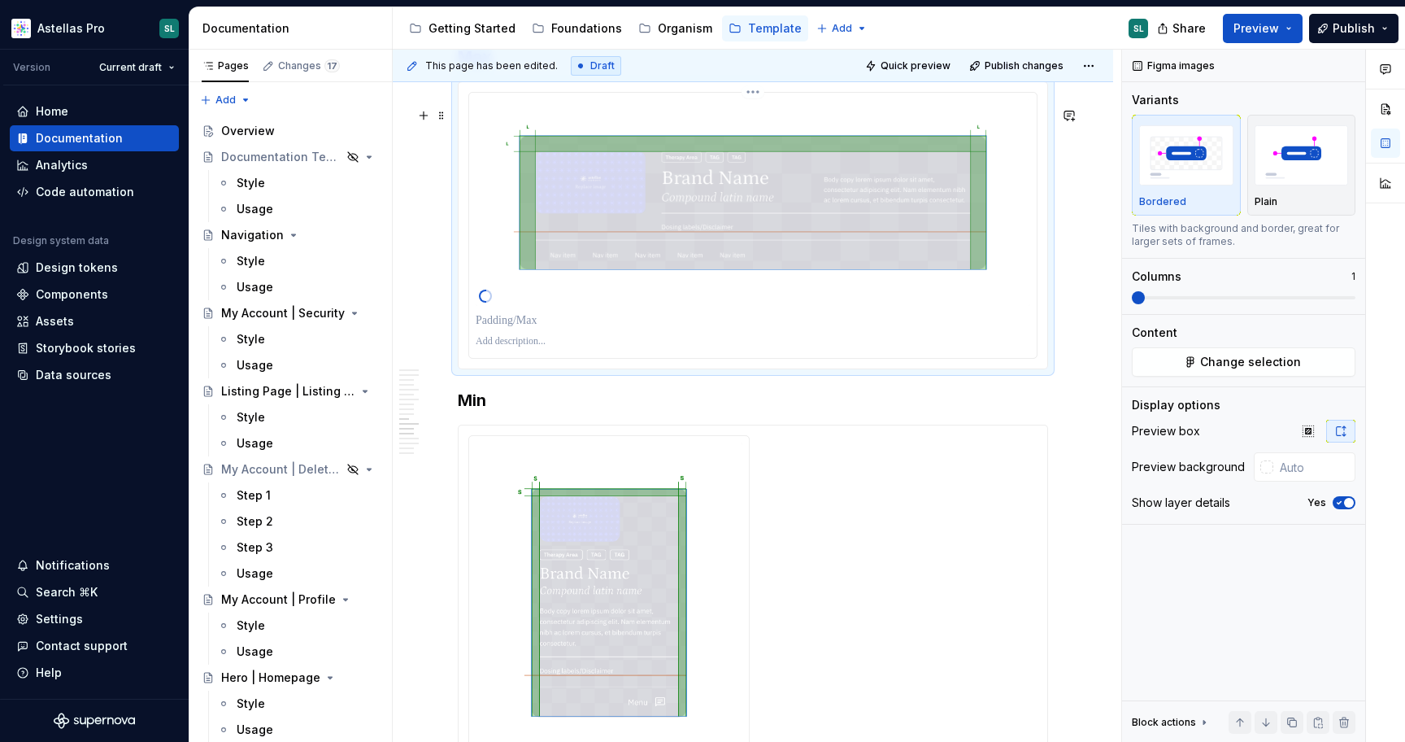
scroll to position [5248, 0]
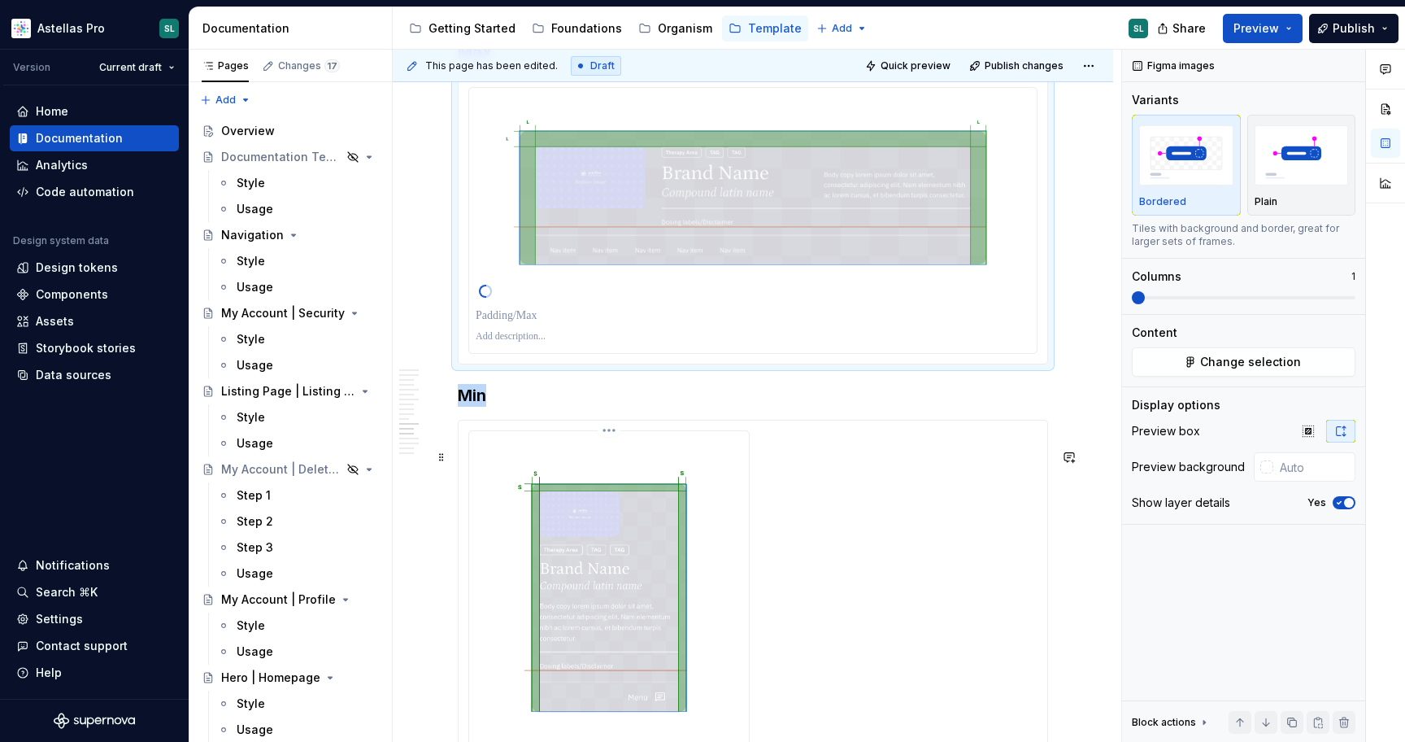
click at [614, 458] on html "Astellas Pro SL Version Current draft Home Documentation Analytics Code automat…" at bounding box center [702, 371] width 1405 height 742
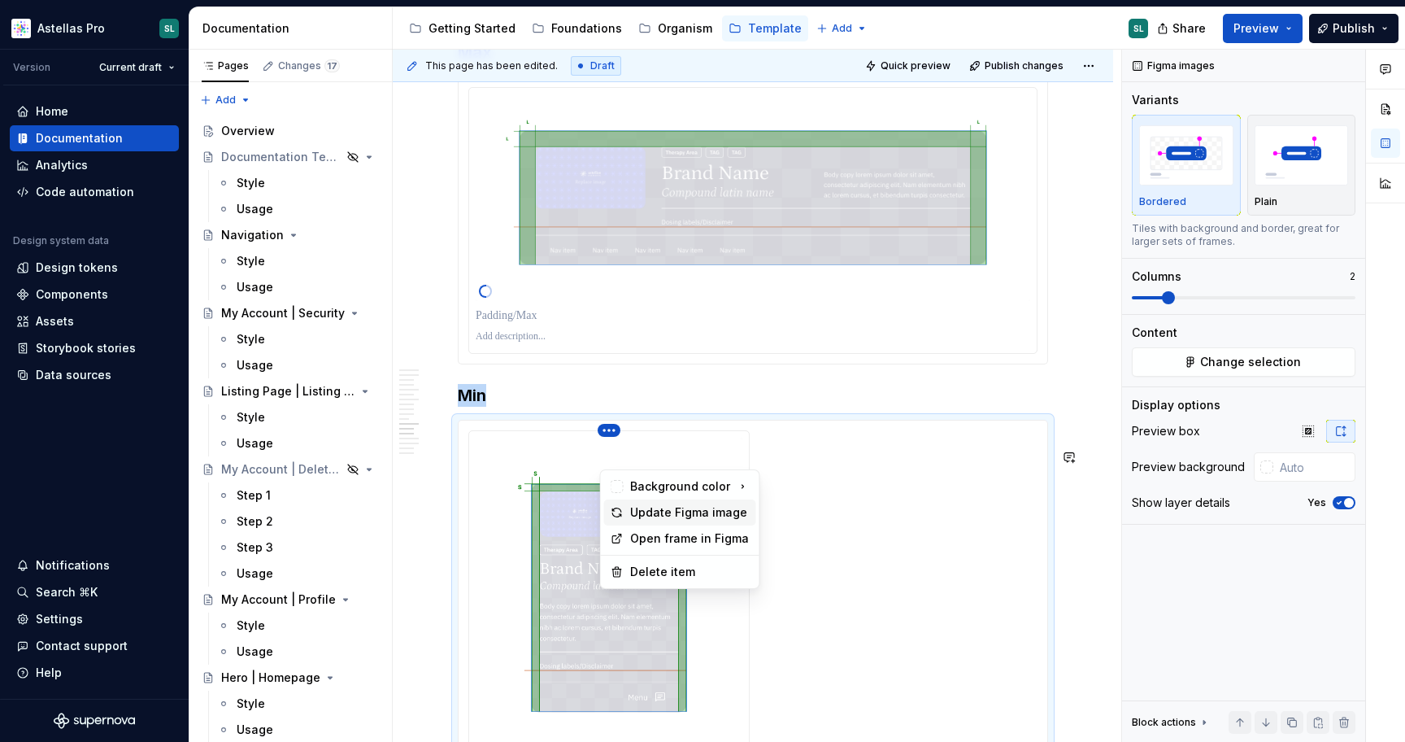
click at [678, 512] on div "Update Figma image" at bounding box center [690, 512] width 120 height 16
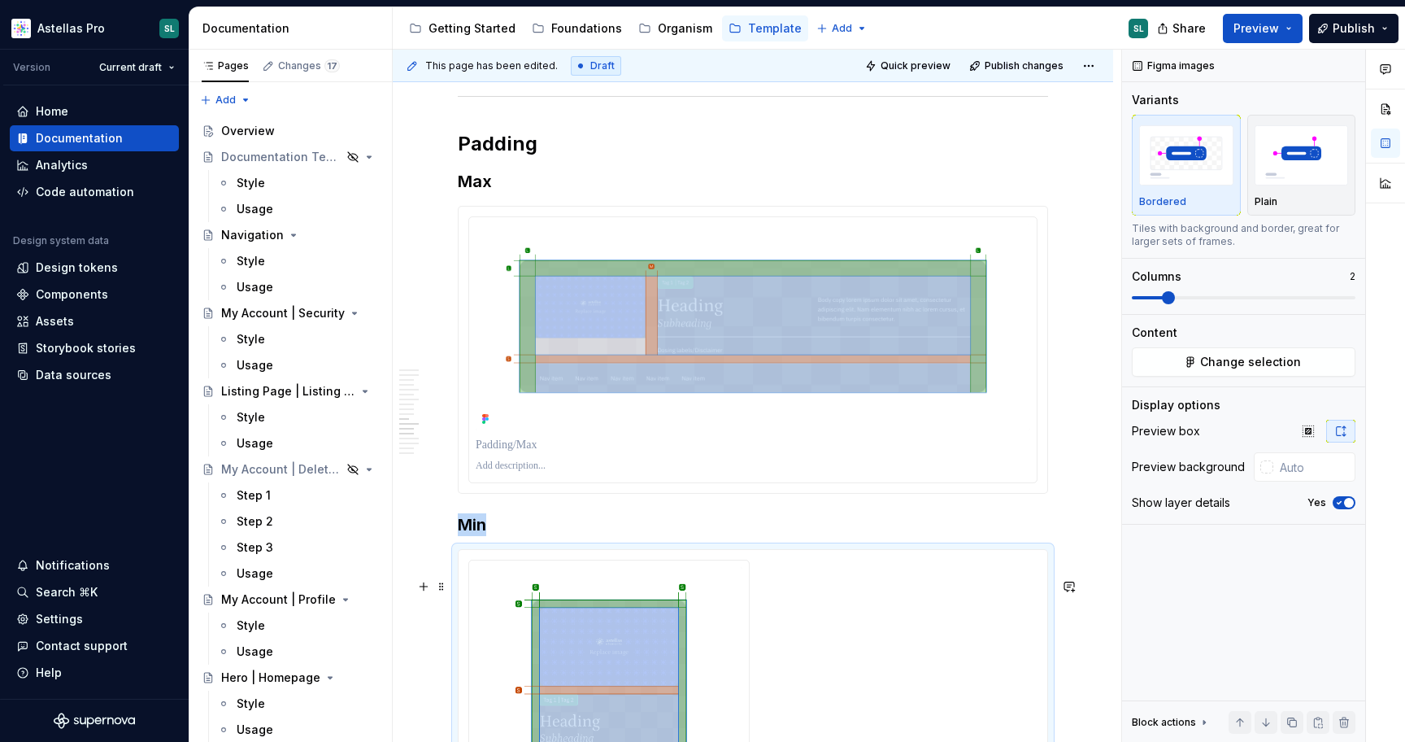
scroll to position [5186, 0]
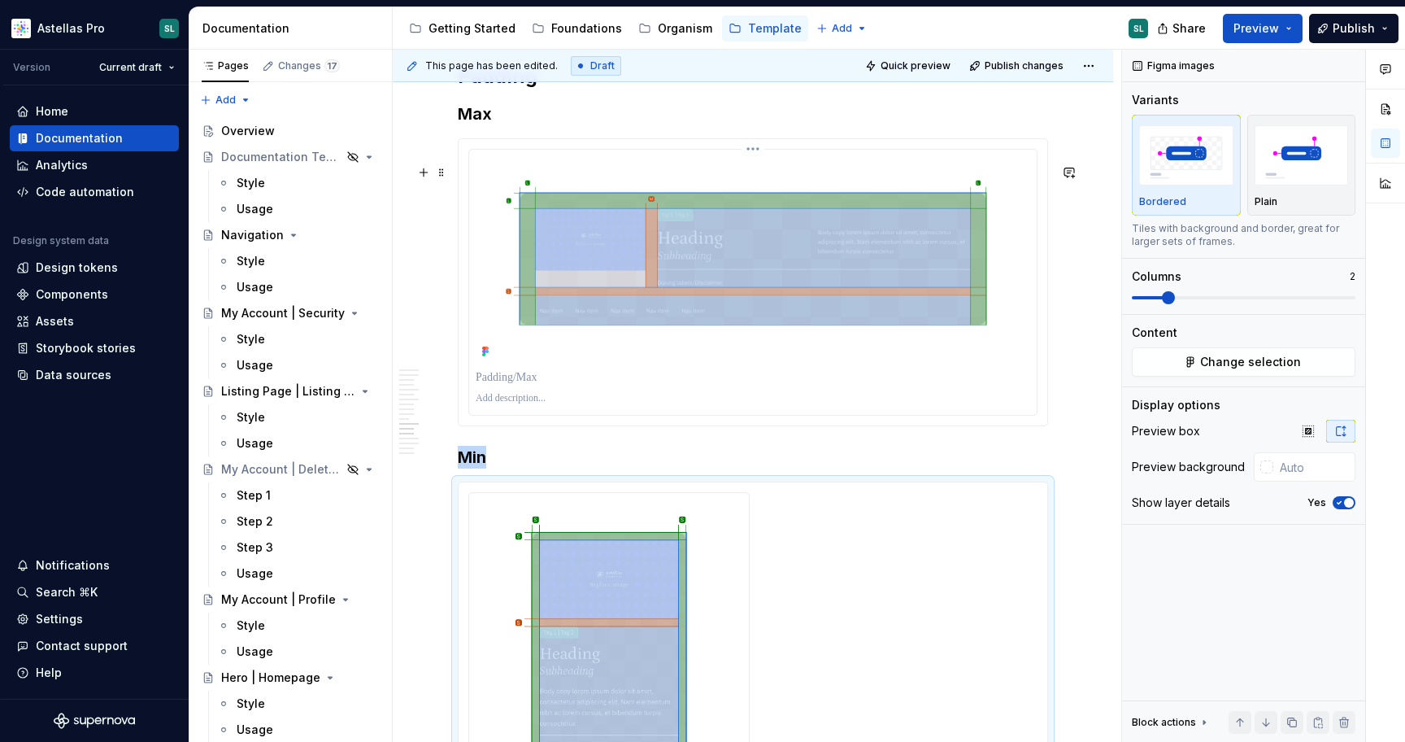
click at [758, 173] on html "Astellas Pro SL Version Current draft Home Documentation Analytics Code automat…" at bounding box center [702, 371] width 1405 height 742
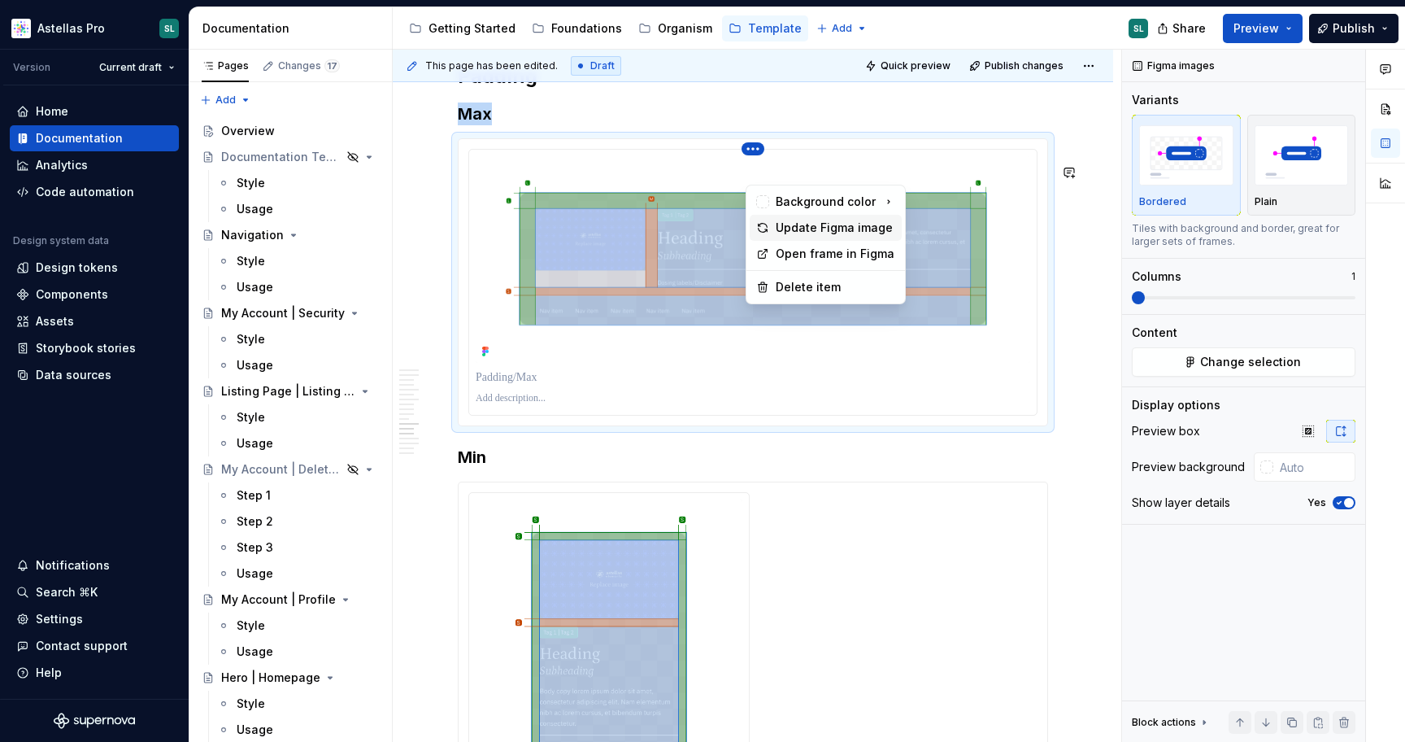
click at [784, 229] on div "Update Figma image" at bounding box center [836, 228] width 120 height 16
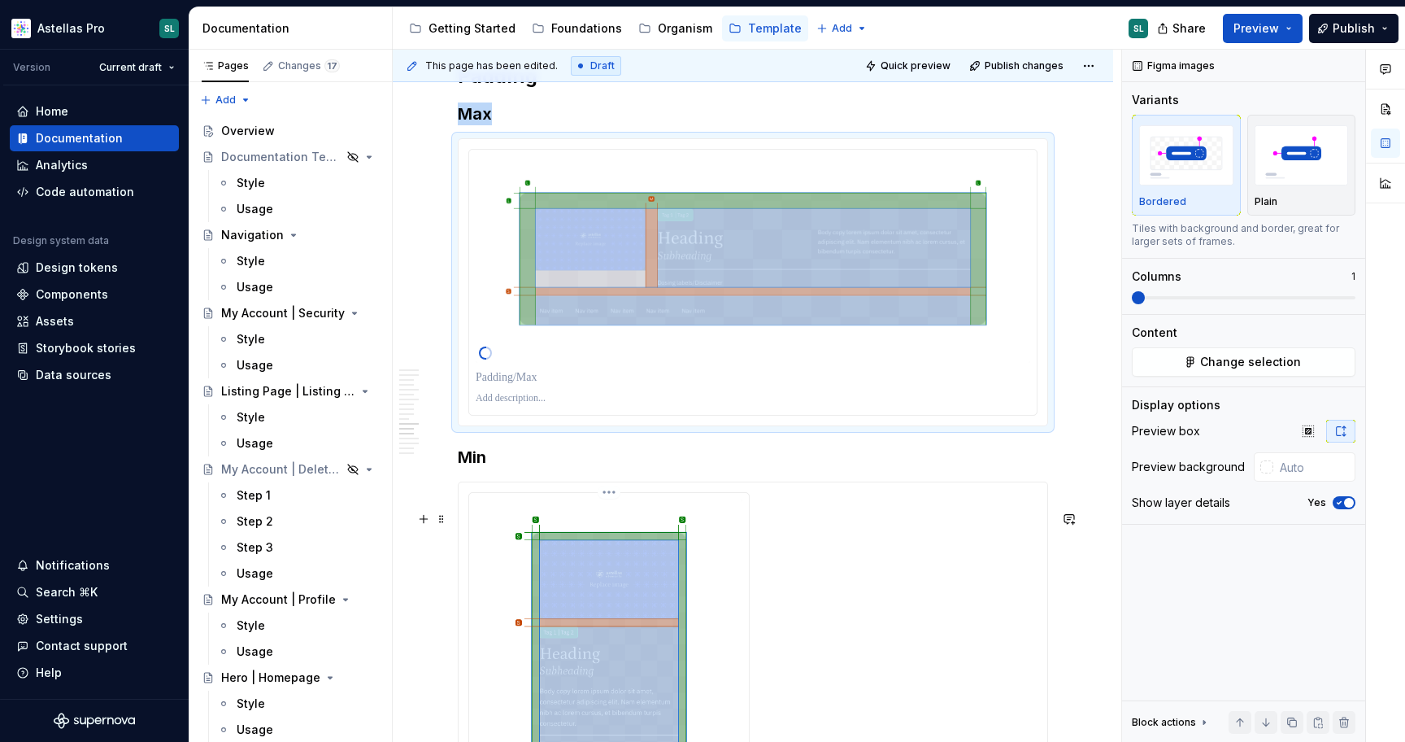
click at [608, 519] on html "Astellas Pro SL Version Current draft Home Documentation Analytics Code automat…" at bounding box center [702, 371] width 1405 height 742
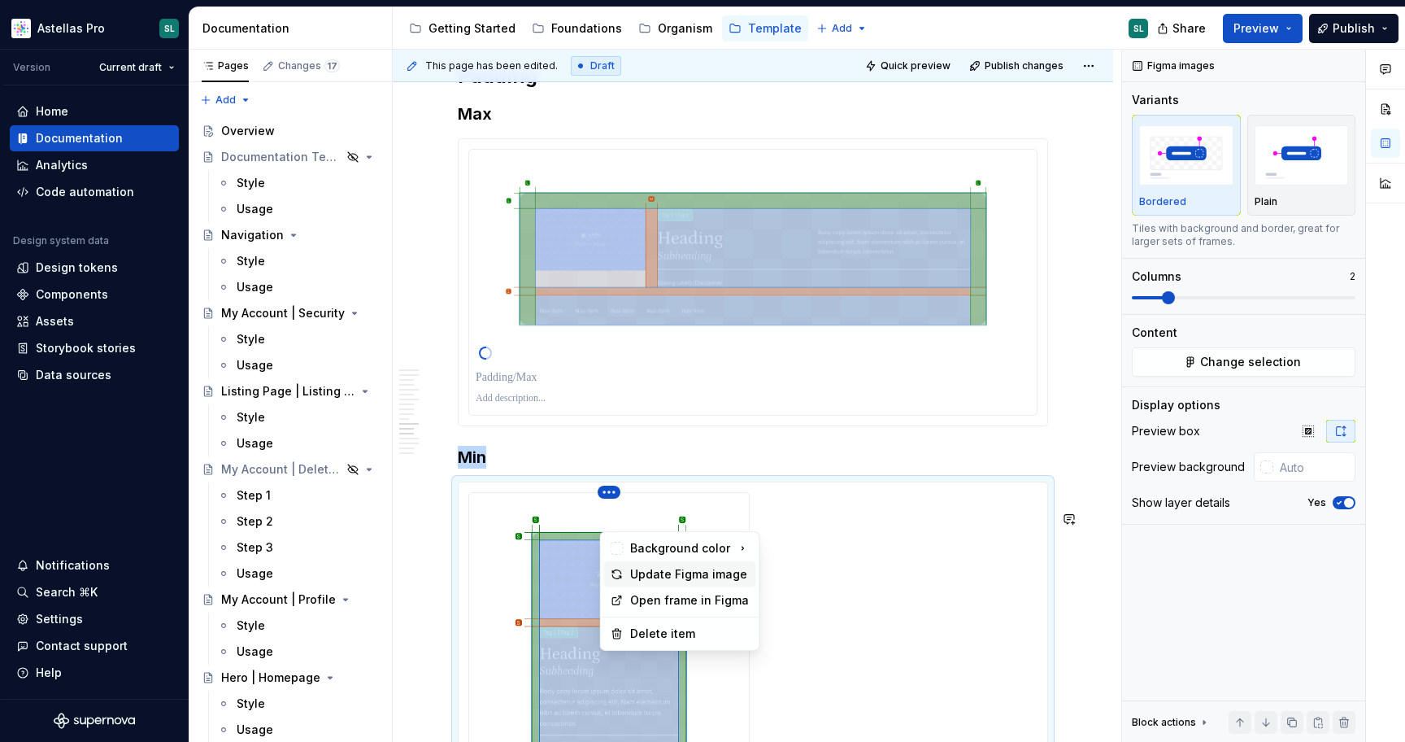
click at [698, 576] on div "Update Figma image" at bounding box center [690, 574] width 120 height 16
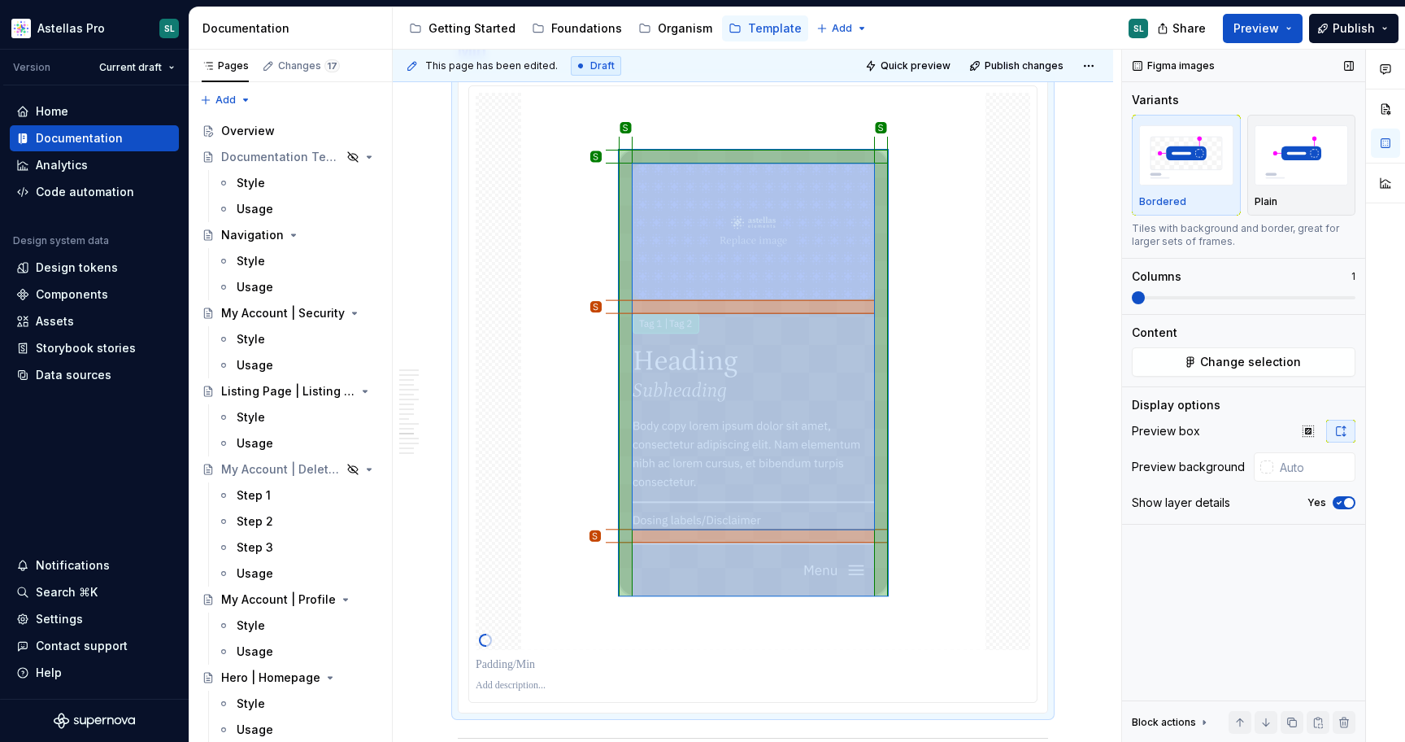
click at [1132, 300] on span at bounding box center [1138, 297] width 13 height 13
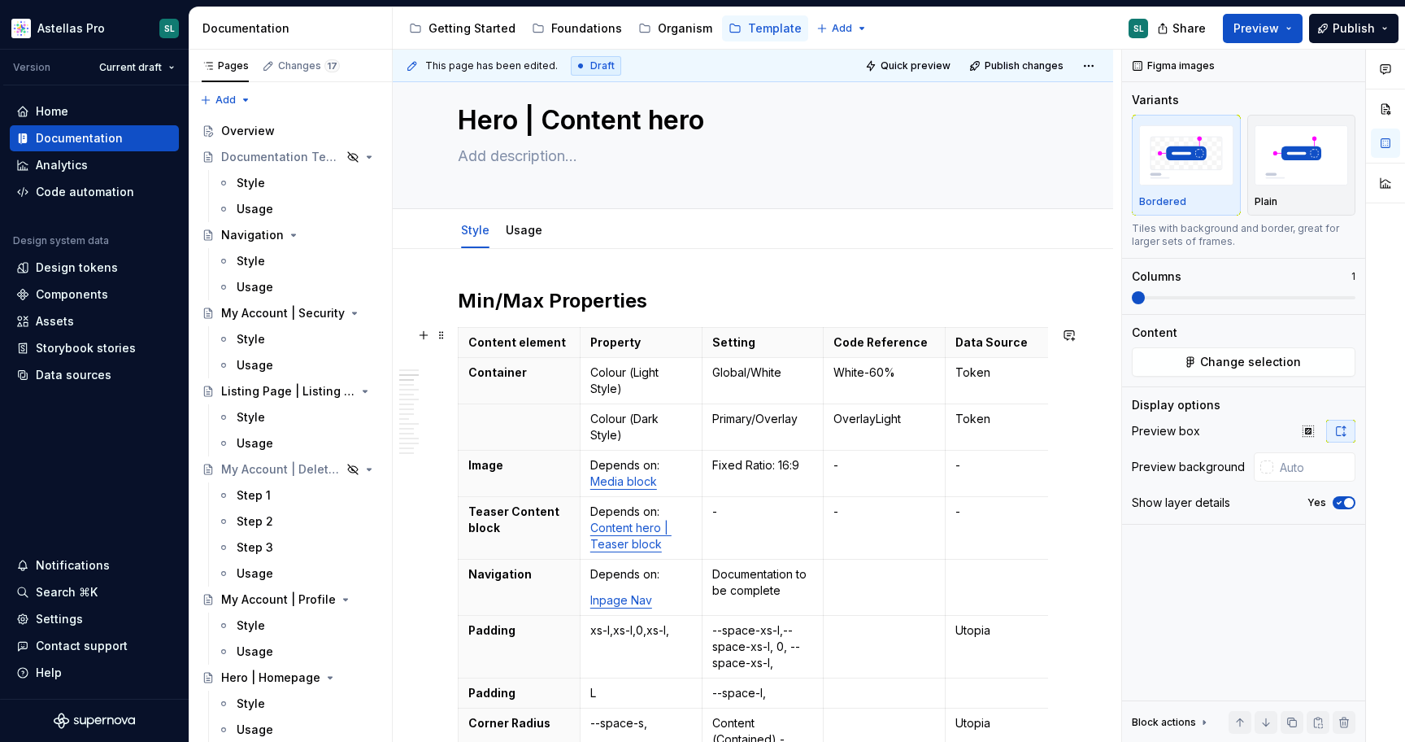
scroll to position [0, 0]
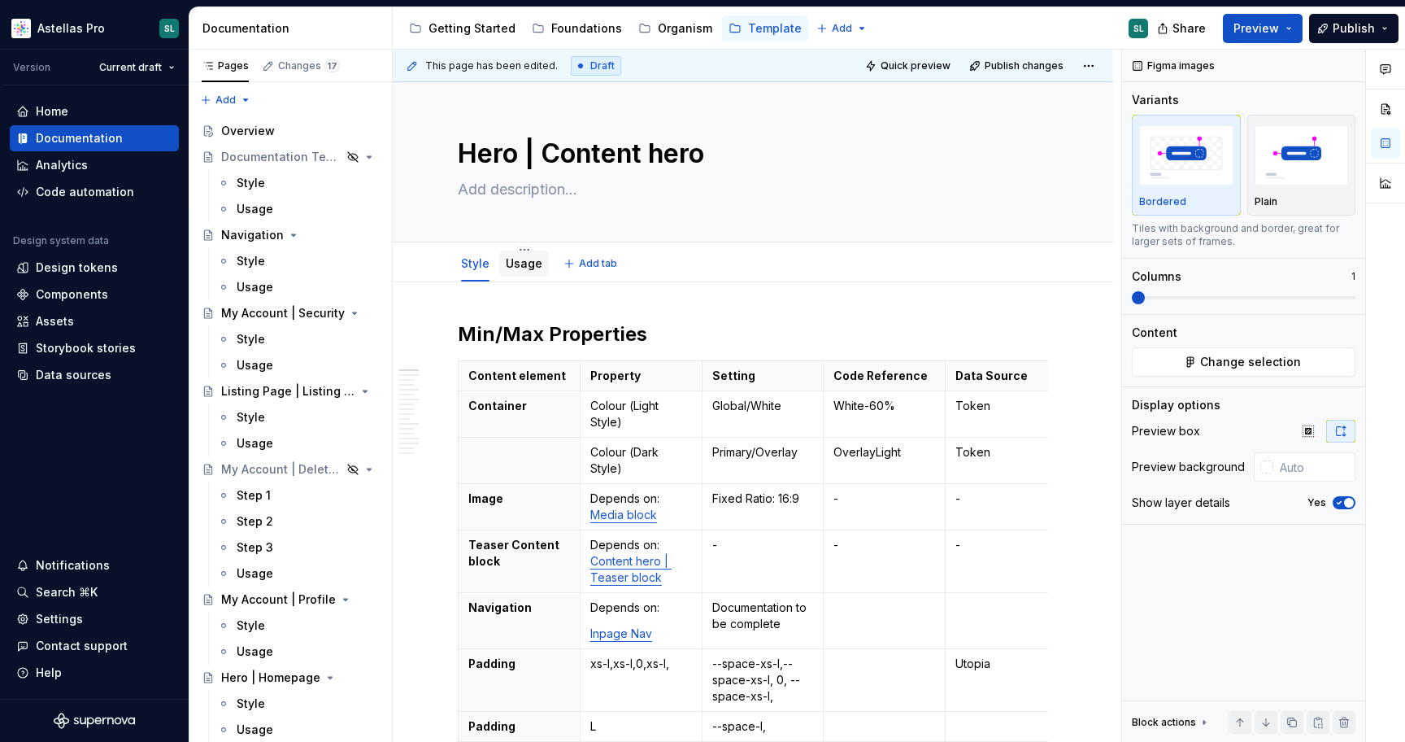
click at [514, 263] on link "Usage" at bounding box center [524, 263] width 37 height 14
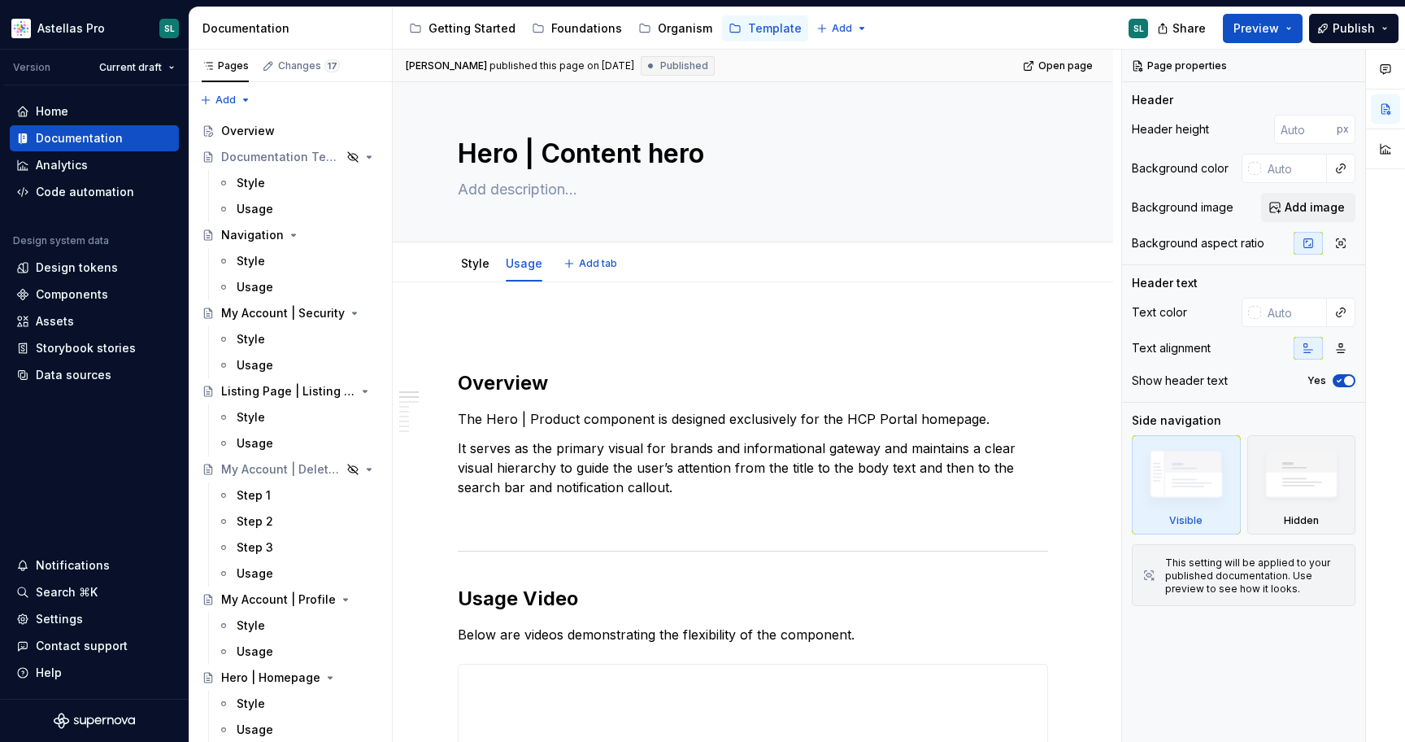
type textarea "*"
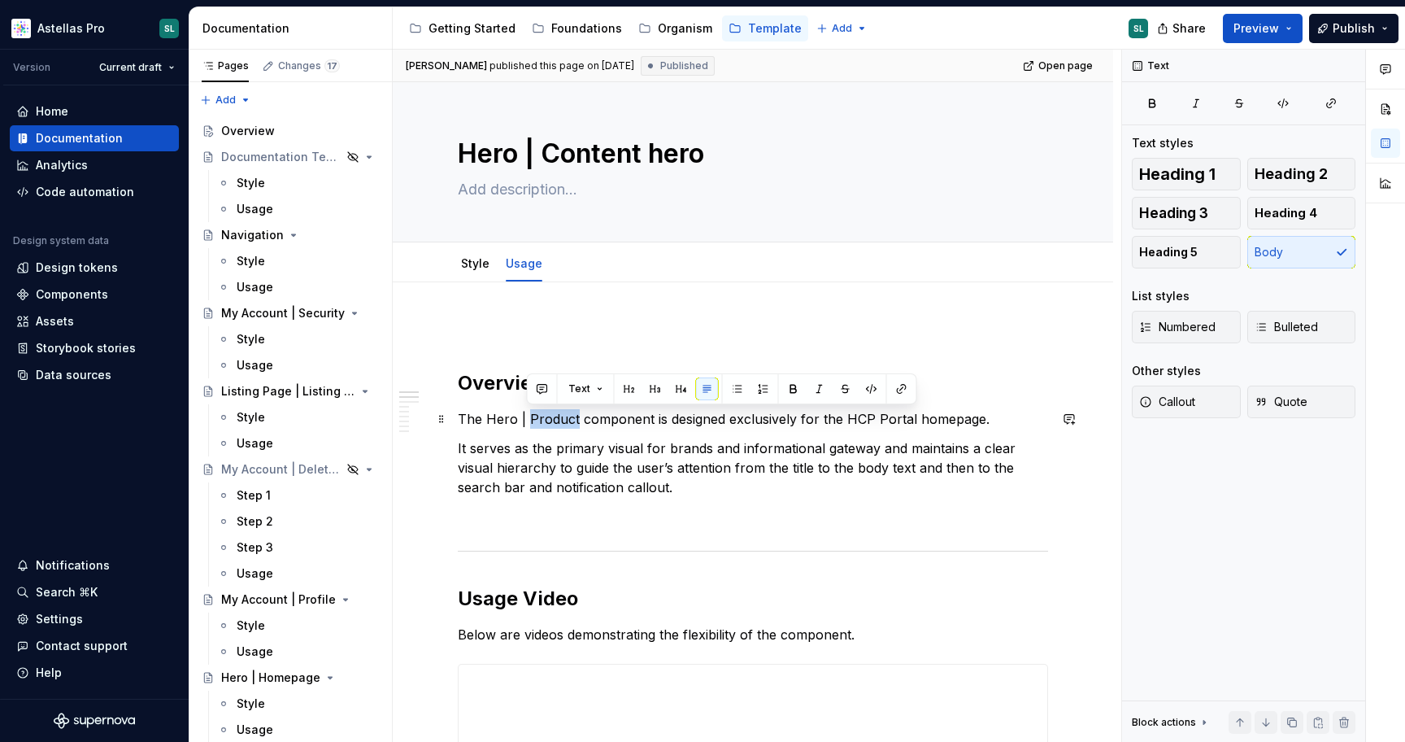
drag, startPoint x: 574, startPoint y: 420, endPoint x: 529, endPoint y: 415, distance: 45.8
click at [529, 415] on p "The Hero | Product component is designed exclusively for the HCP Portal homepag…" at bounding box center [753, 419] width 590 height 20
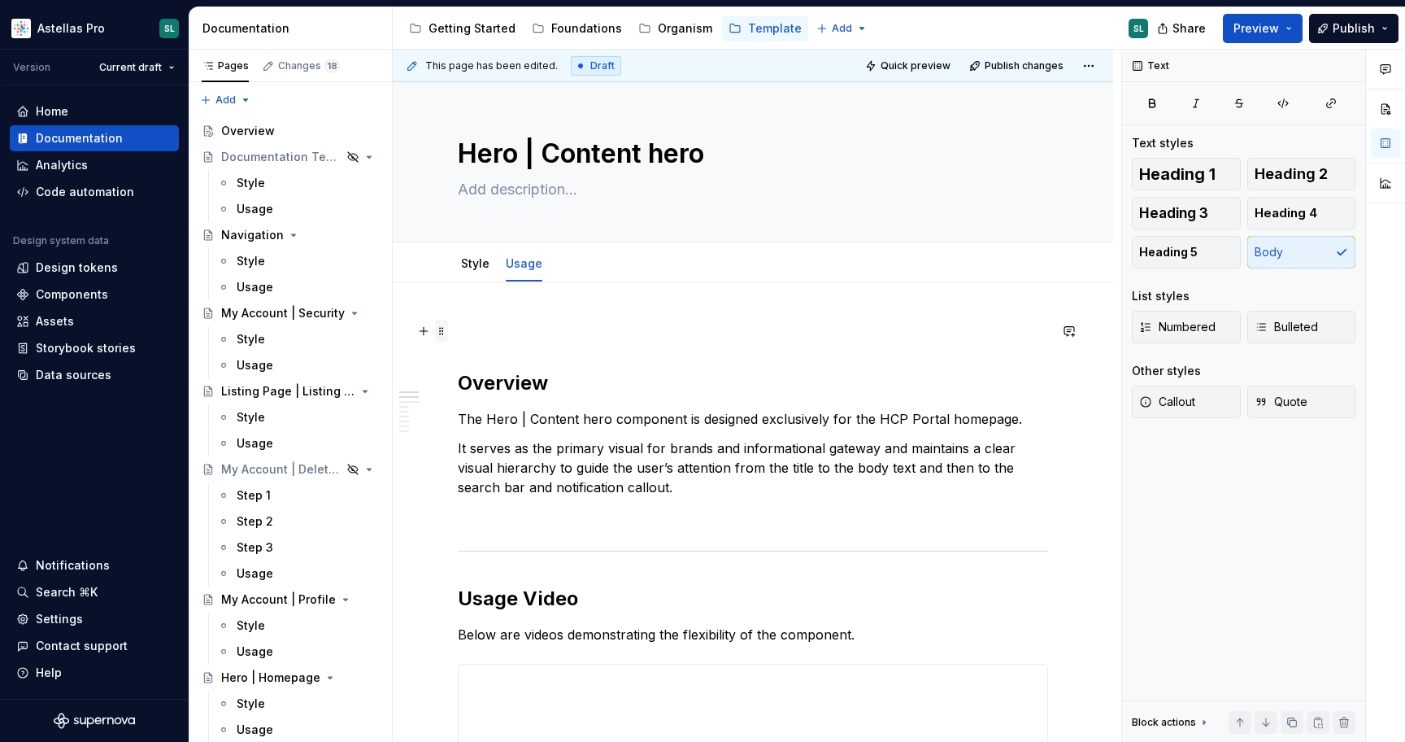
click at [442, 332] on span at bounding box center [441, 331] width 13 height 23
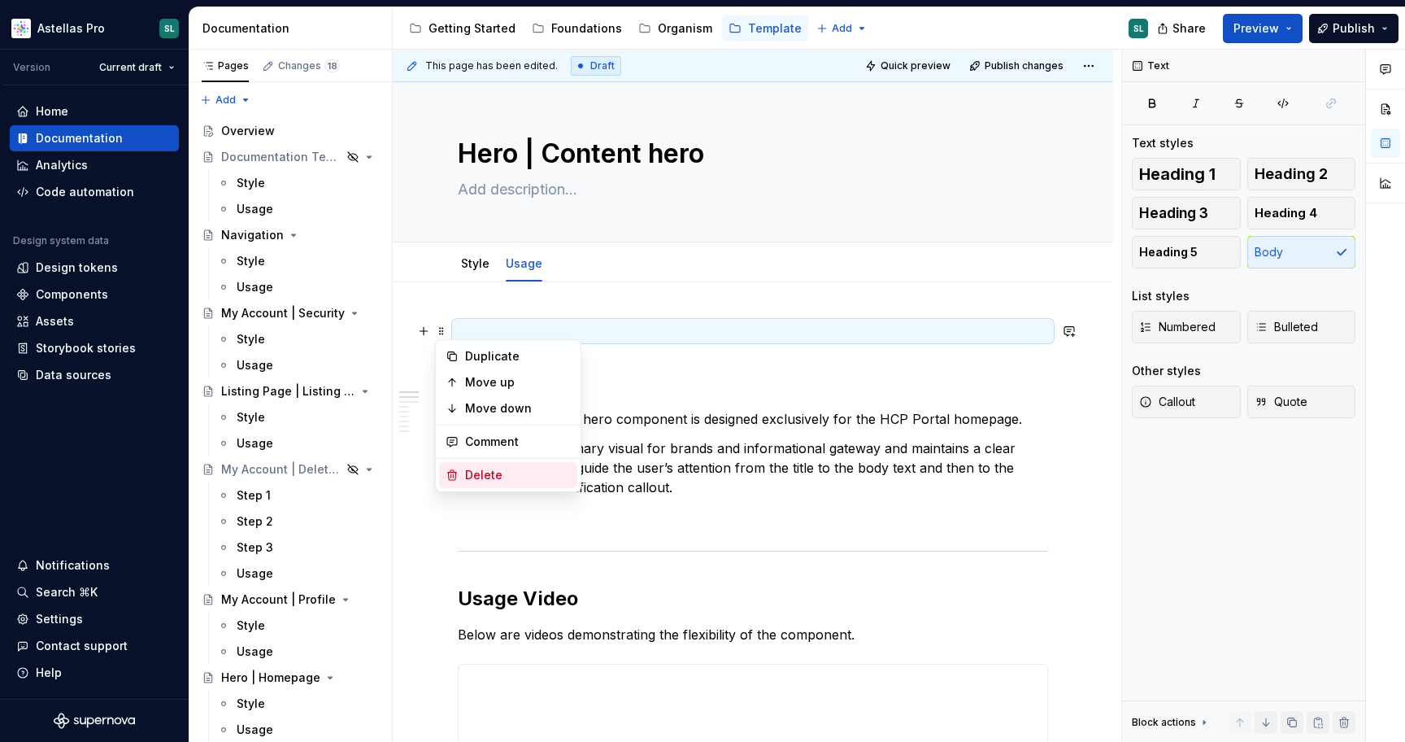
click at [477, 476] on div "Delete" at bounding box center [518, 475] width 106 height 16
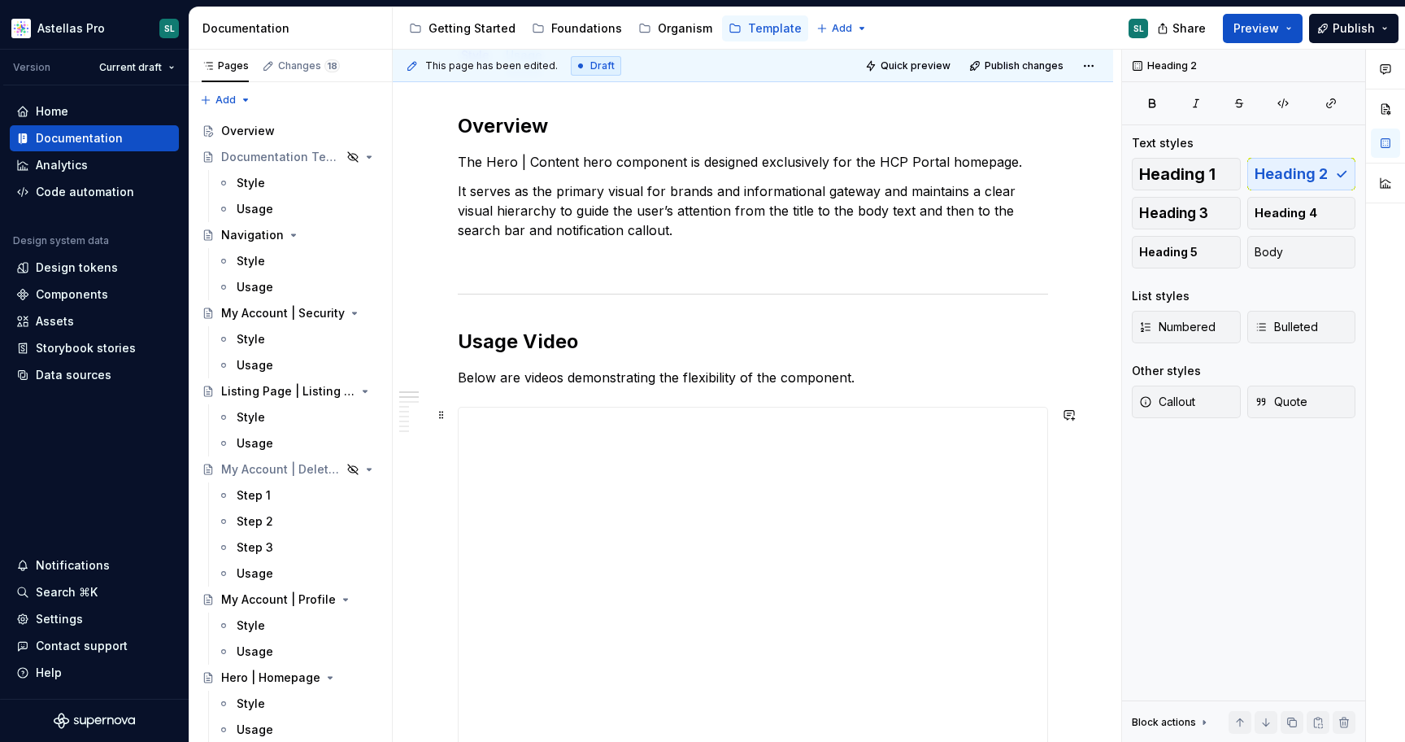
scroll to position [211, 0]
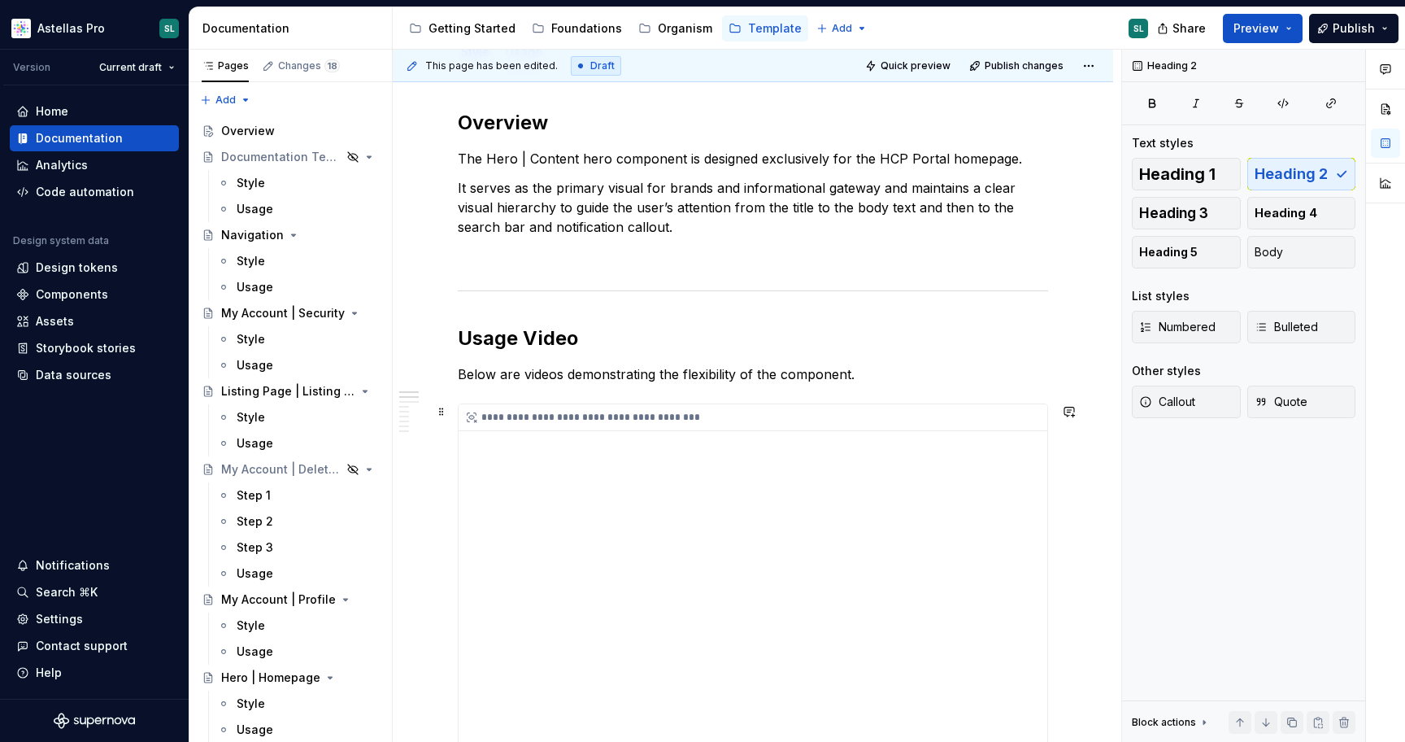
click at [700, 533] on div "**********" at bounding box center [753, 607] width 589 height 407
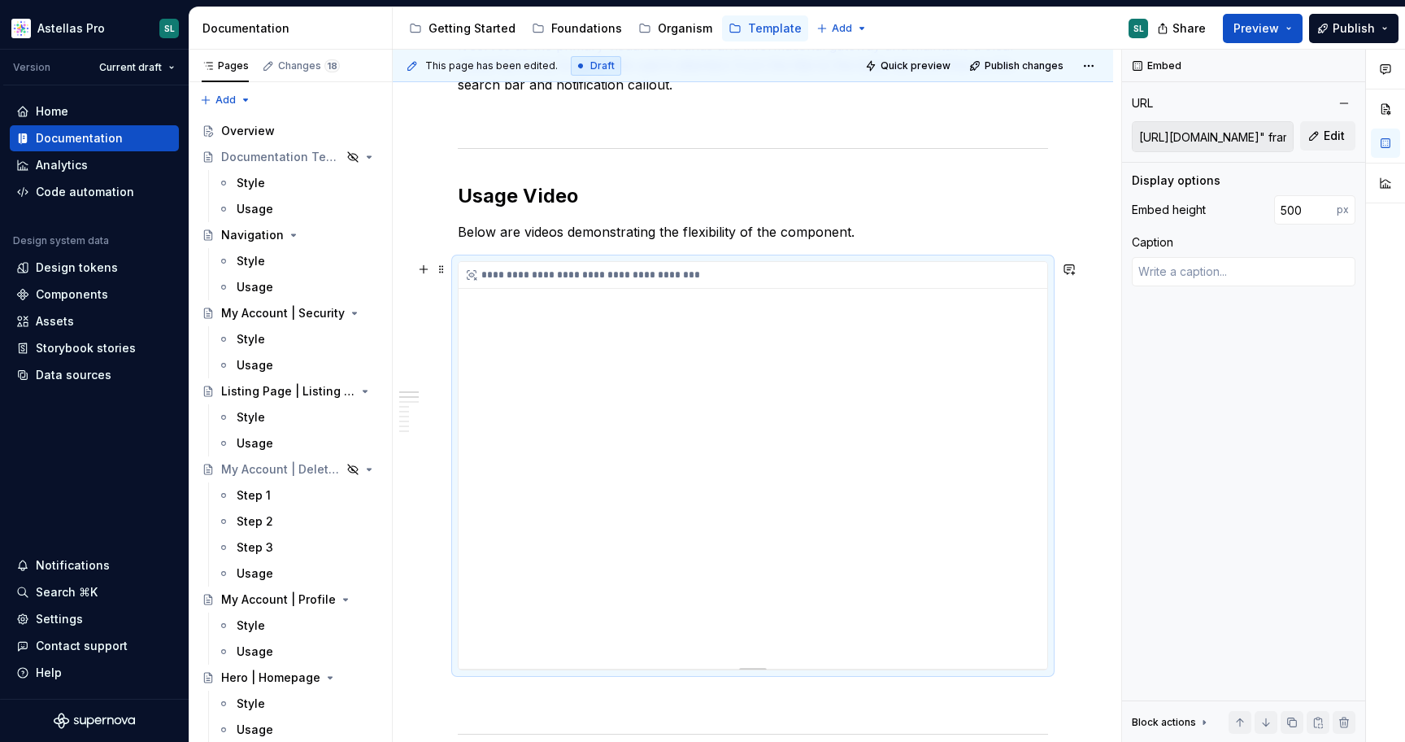
scroll to position [357, 0]
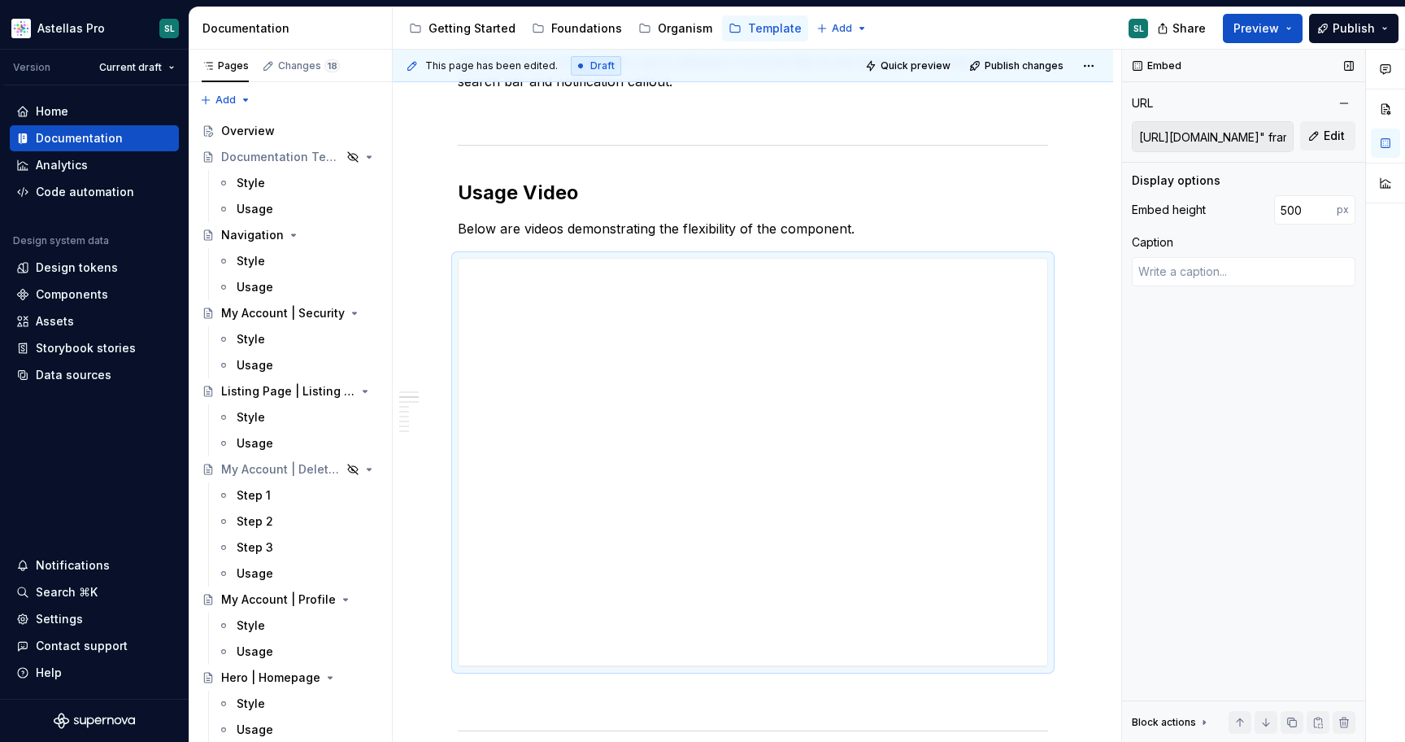
click at [1254, 139] on input "https://player.vimeo.com/video/991933800?badge=0&amp;autopause=0&amp;player_id=…" at bounding box center [1213, 136] width 160 height 29
click at [1331, 137] on span "Edit" at bounding box center [1334, 136] width 21 height 16
type textarea "*"
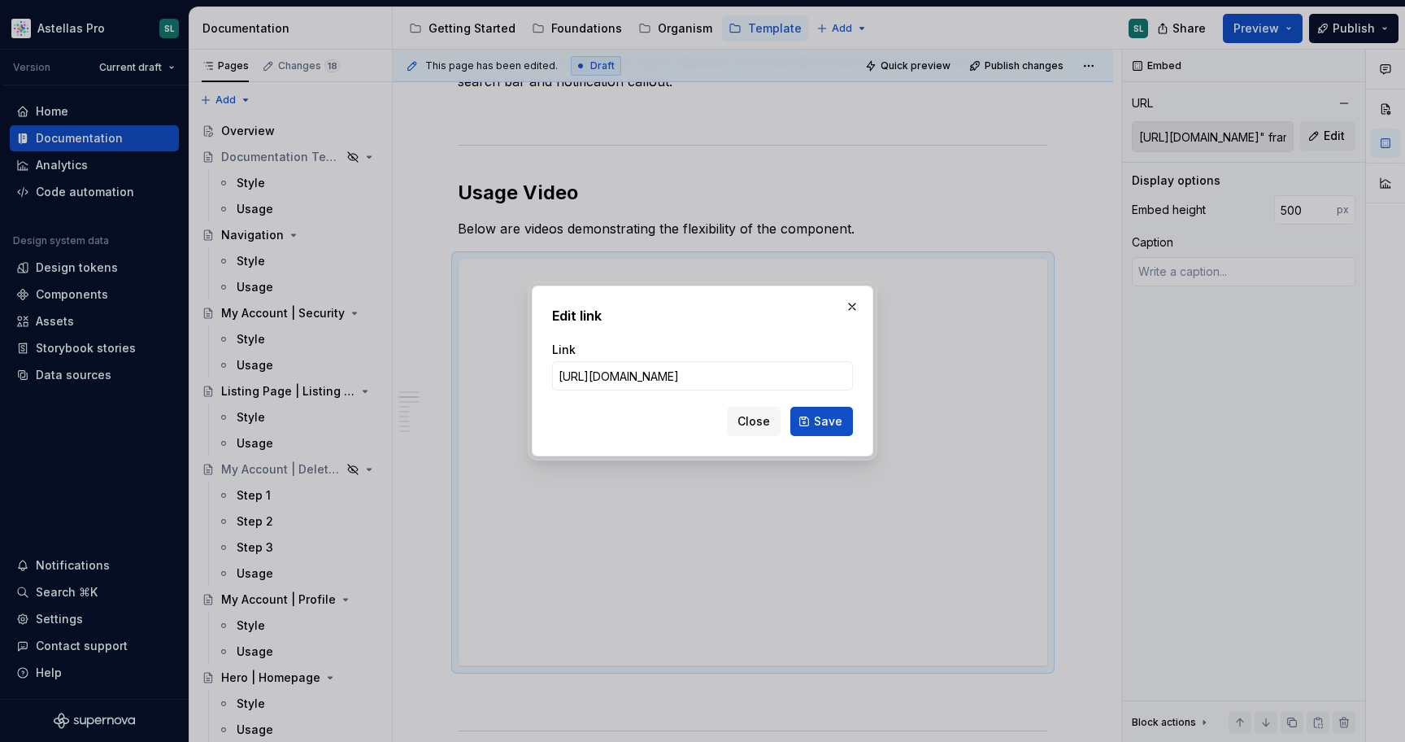
scroll to position [0, 315]
type input "https://player.vimeo.com/video/1109502912?badge=0&amp;autopause=0&amp;player_id…"
click at [835, 424] on span "Save" at bounding box center [828, 421] width 28 height 16
type textarea "*"
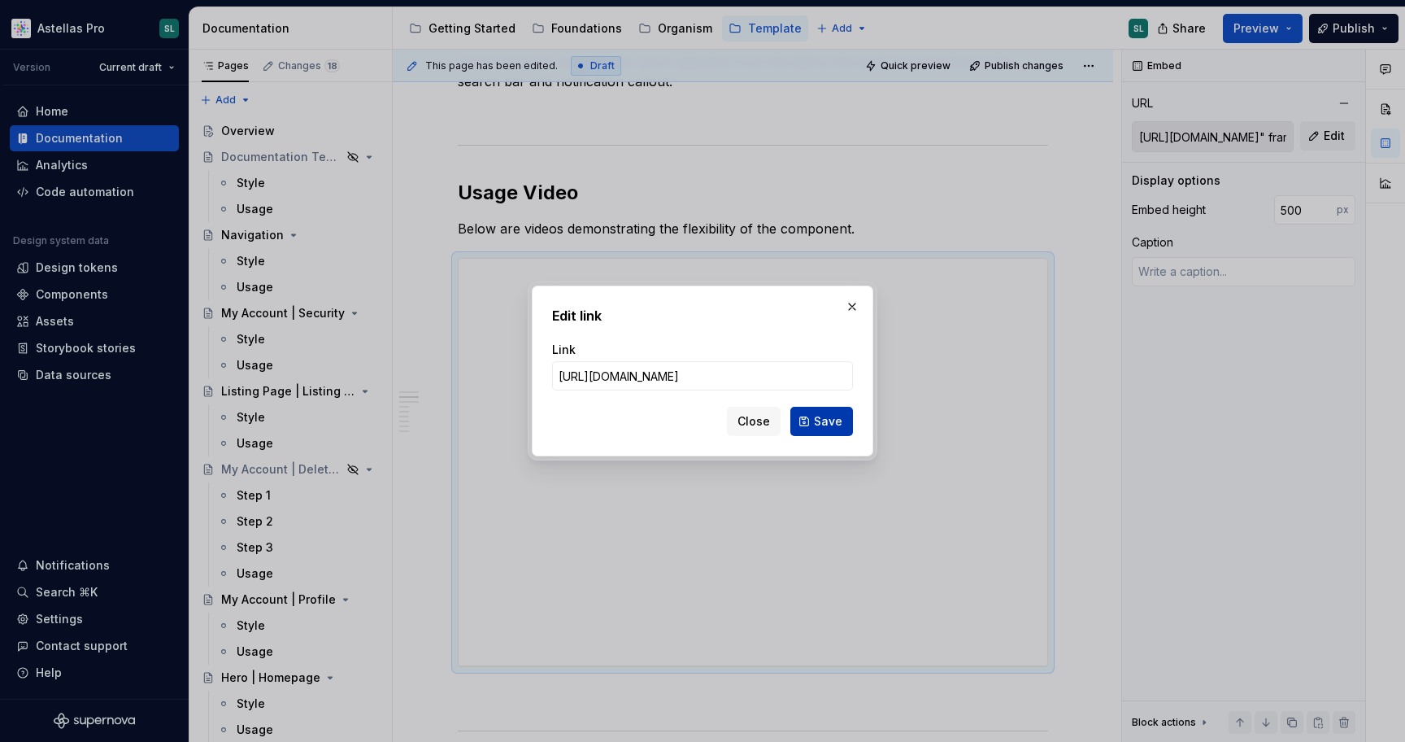
type input "https://player.vimeo.com/video/1109502912?badge=0&amp;autopause=0&amp;player_id…"
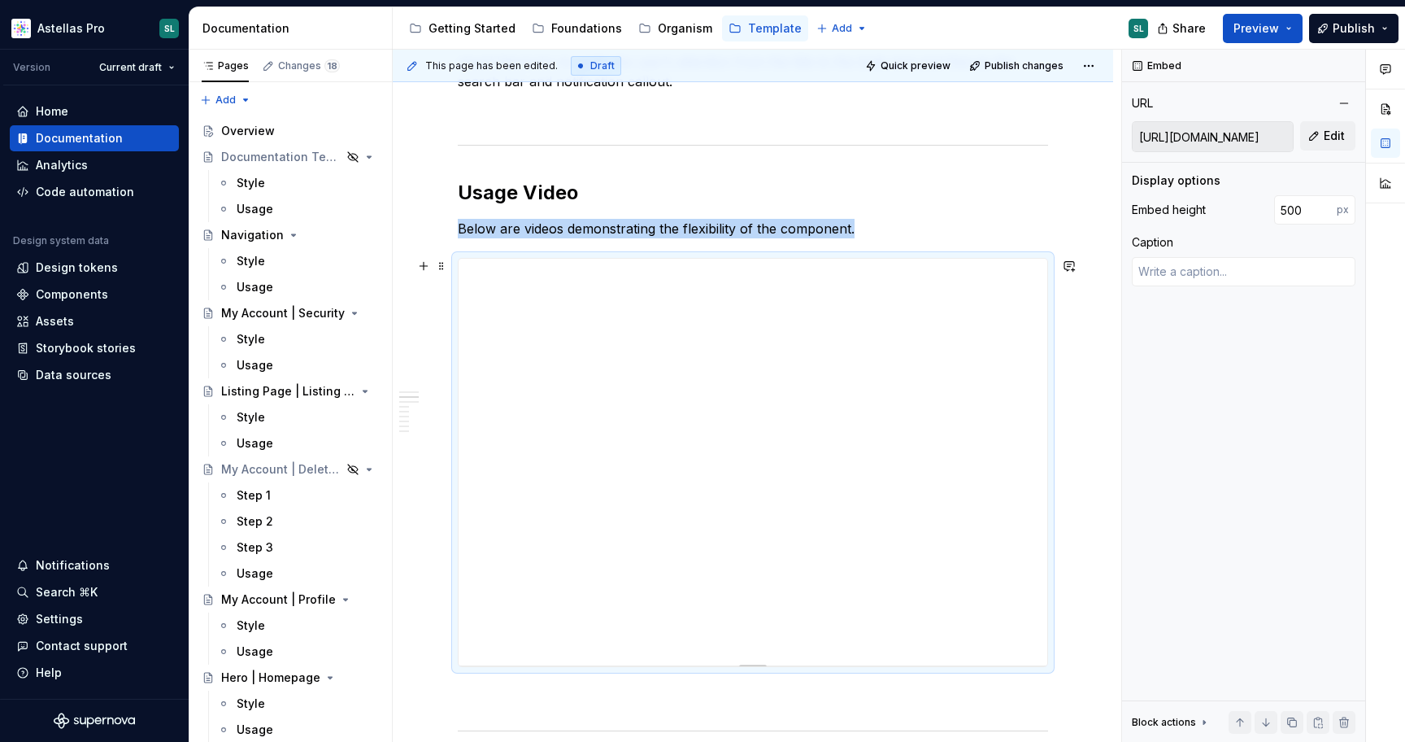
type textarea "*"
type input "427"
type textarea "*"
type input "421"
type textarea "*"
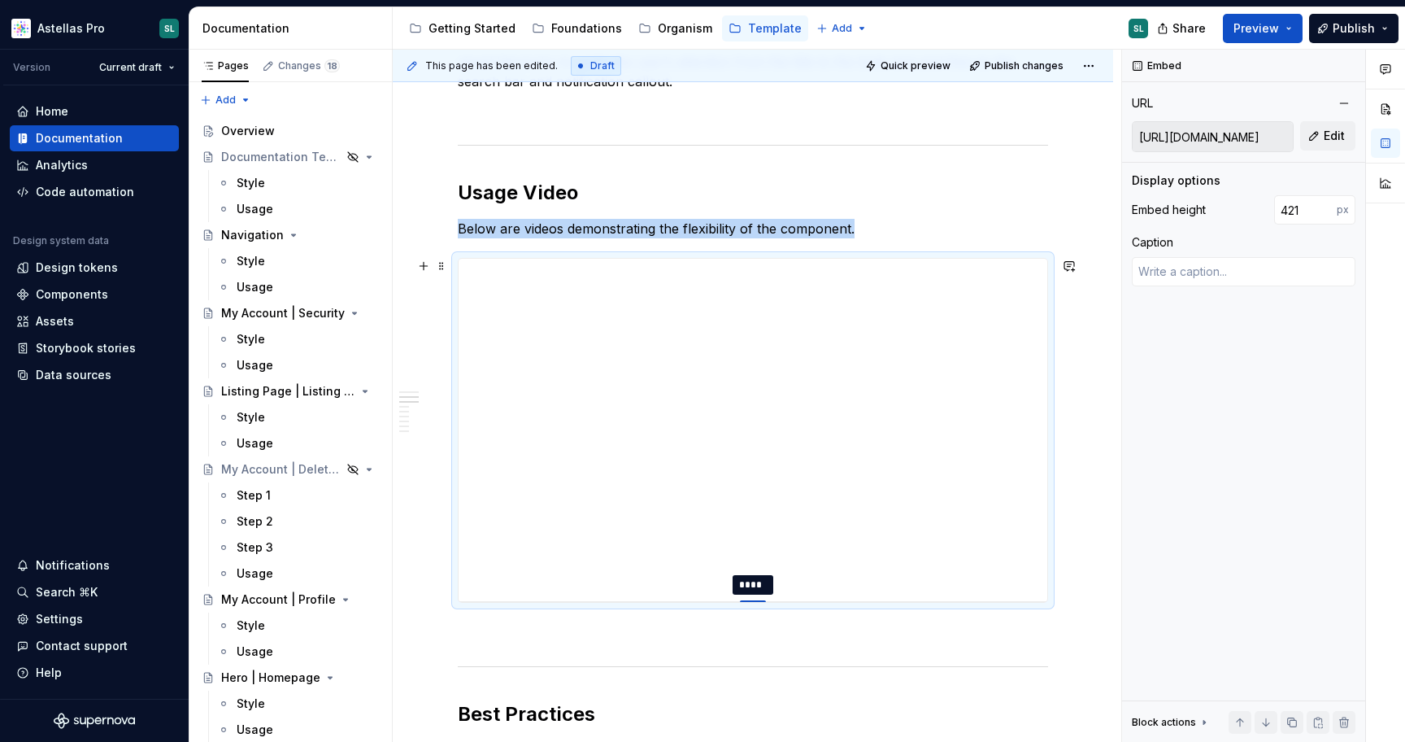
type input "419"
type textarea "*"
type input "417"
type textarea "*"
type input "413"
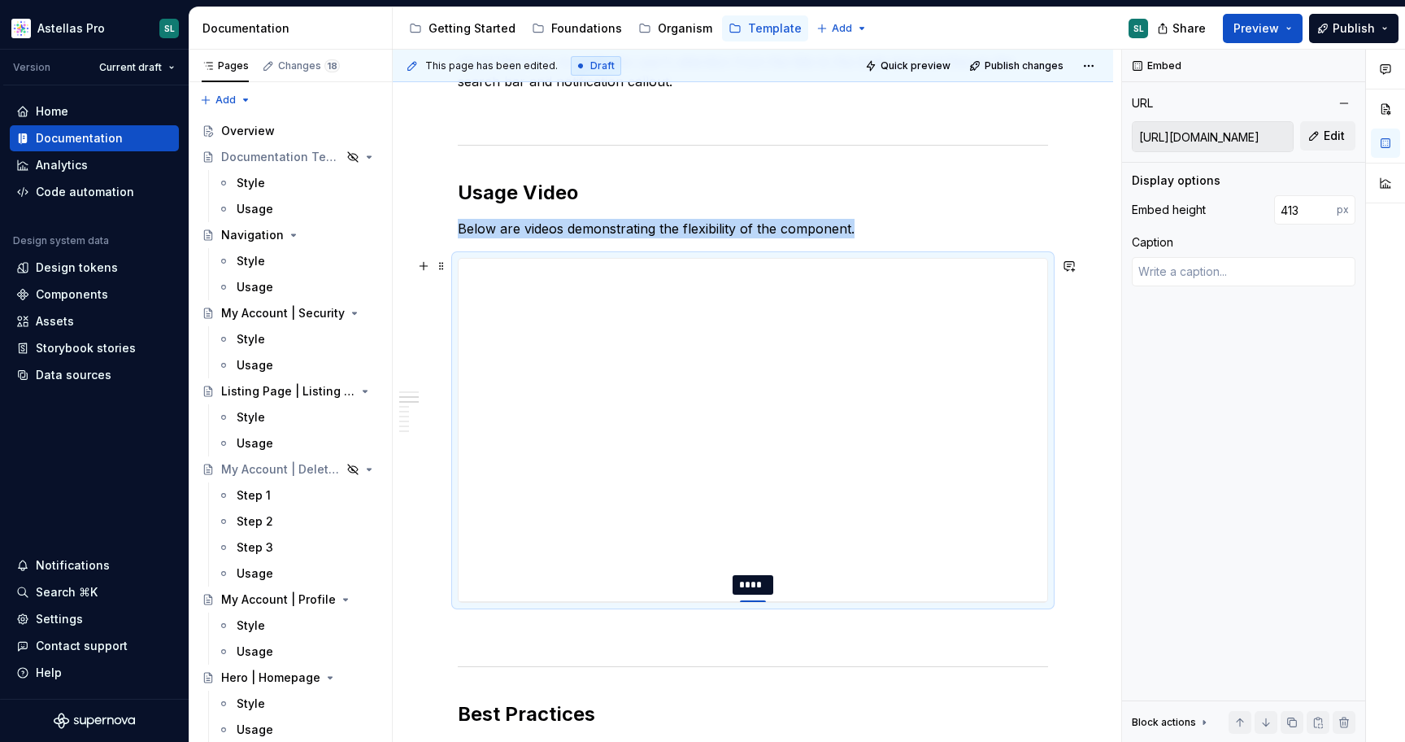
type textarea "*"
type input "404"
type textarea "*"
type input "397"
type textarea "*"
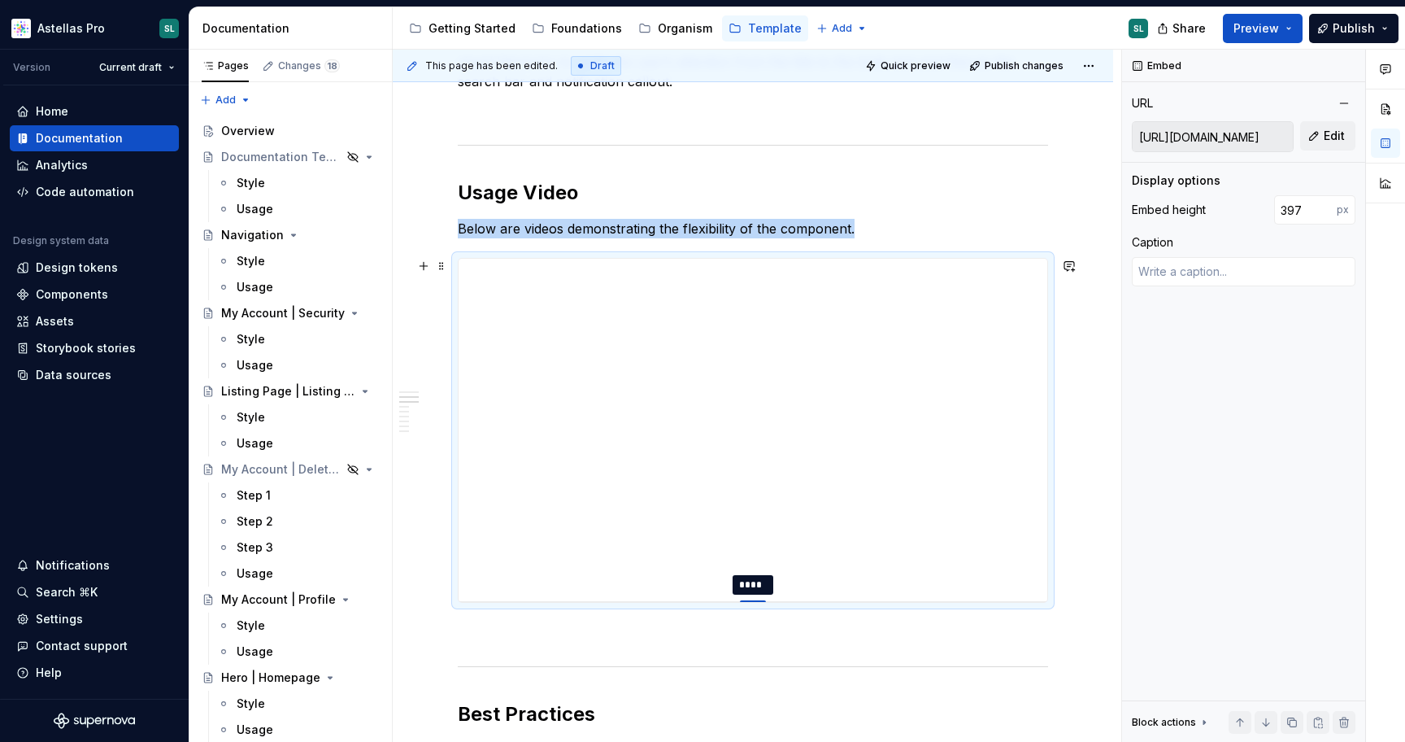
type input "394"
type textarea "*"
type input "393"
type textarea "*"
type input "394"
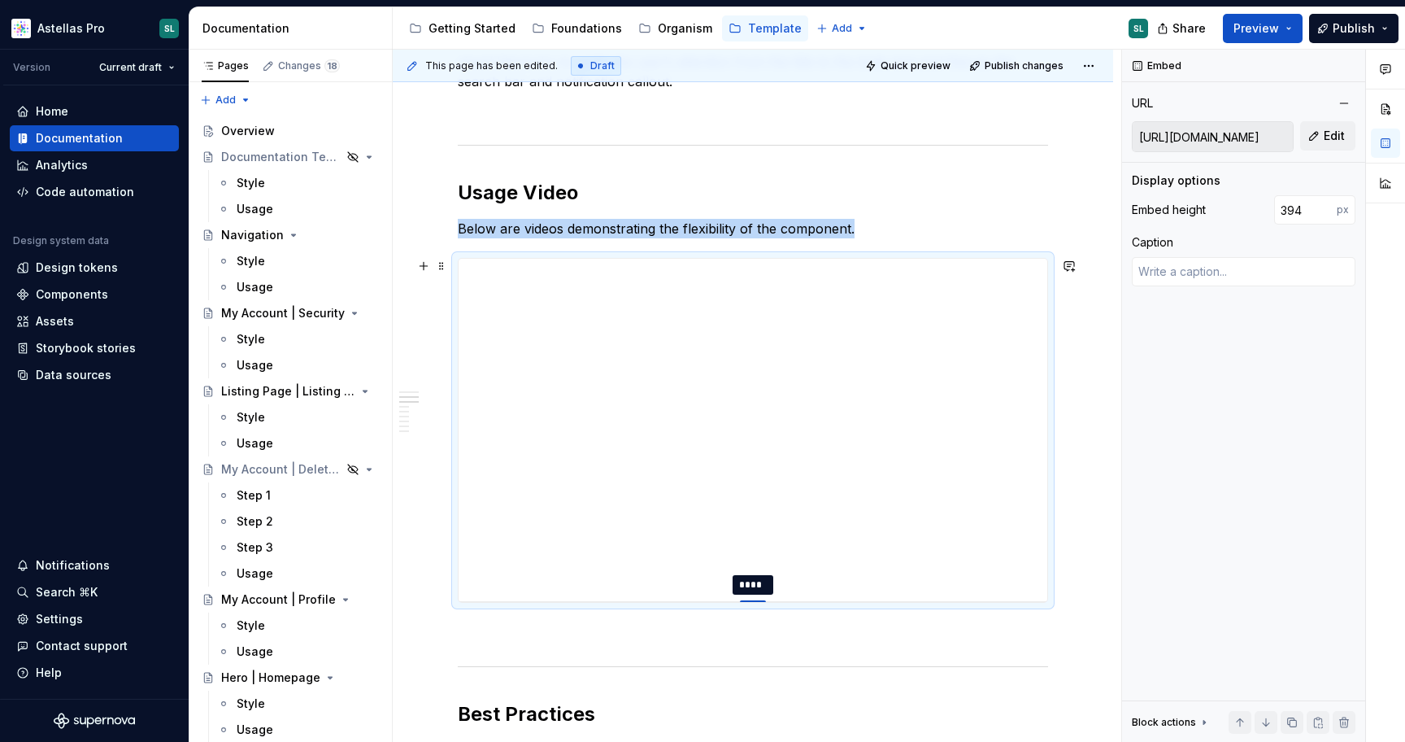
type textarea "*"
type input "395"
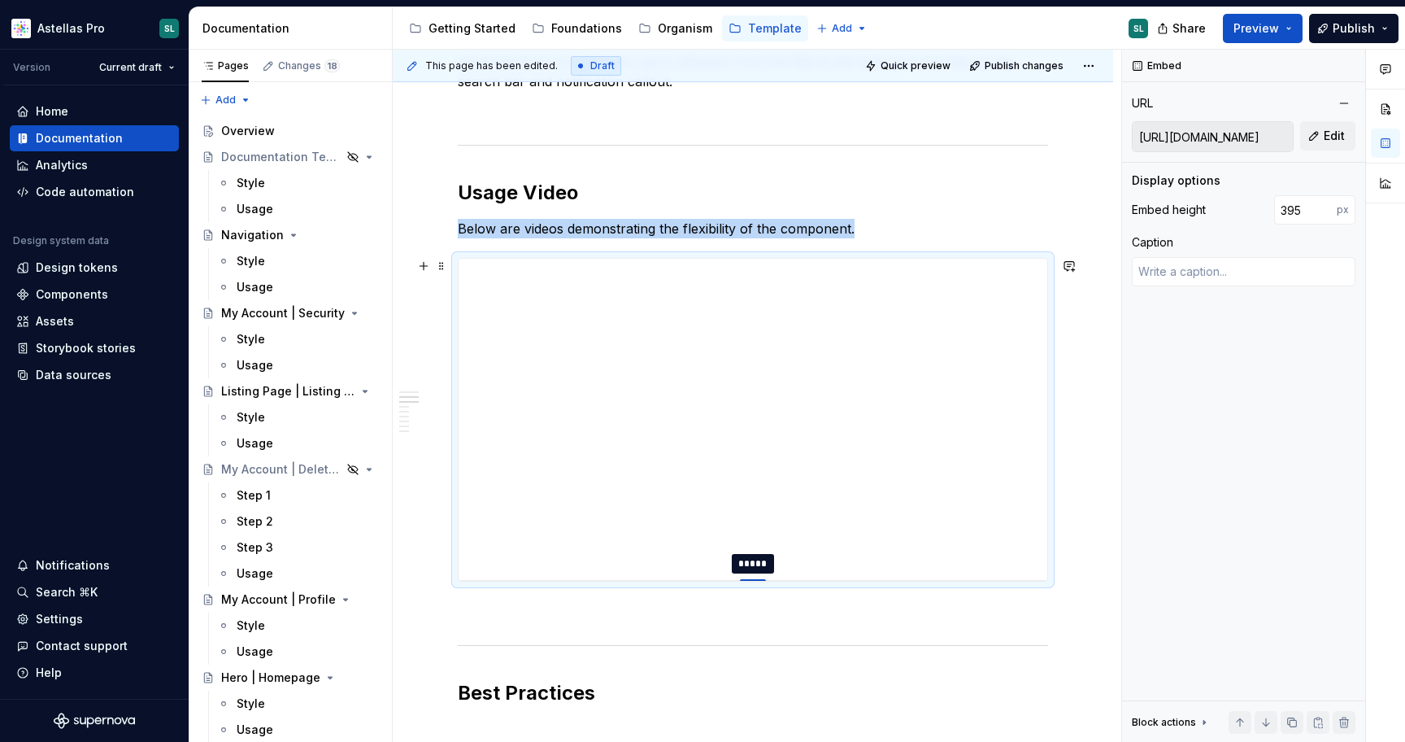
type textarea "*"
type input "396"
type textarea "*"
type input "398"
type textarea "*"
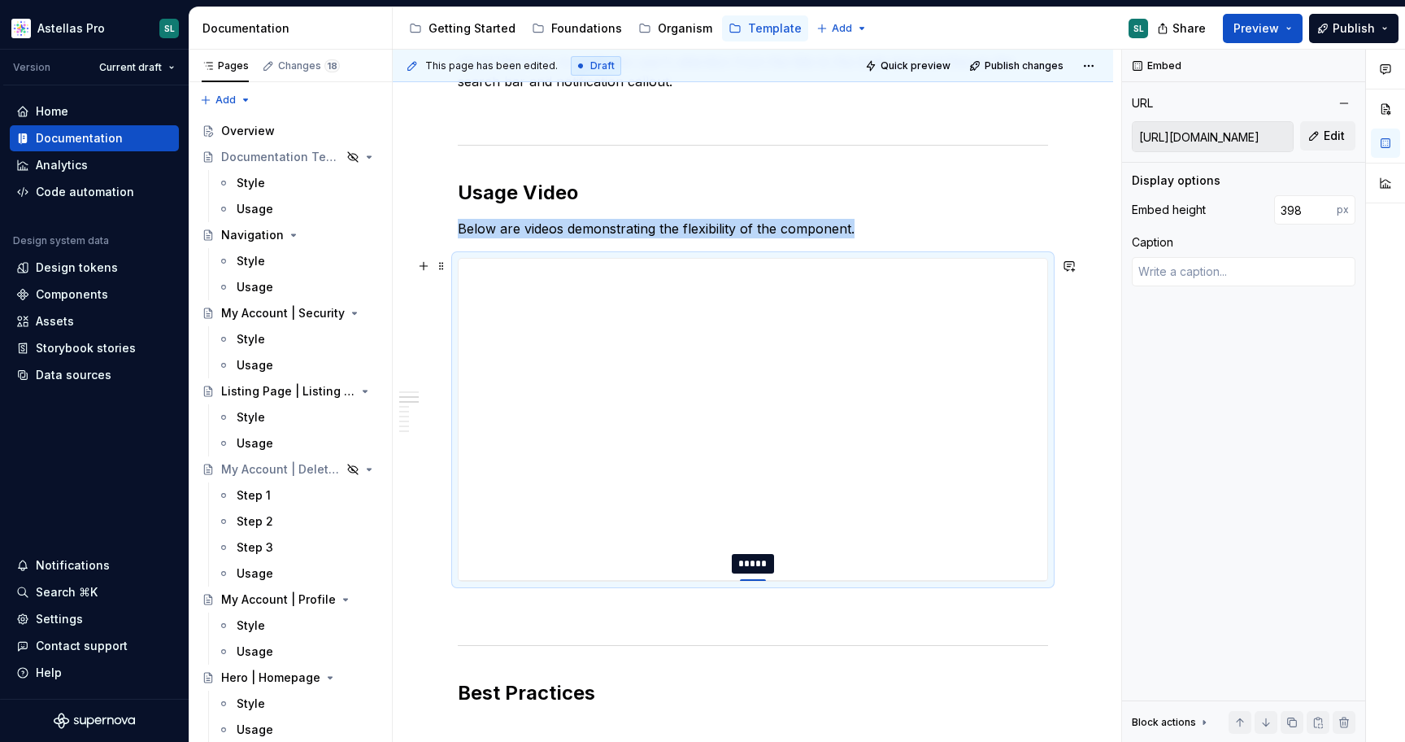
type input "399"
type textarea "*"
type input "400"
type textarea "*"
type input "401"
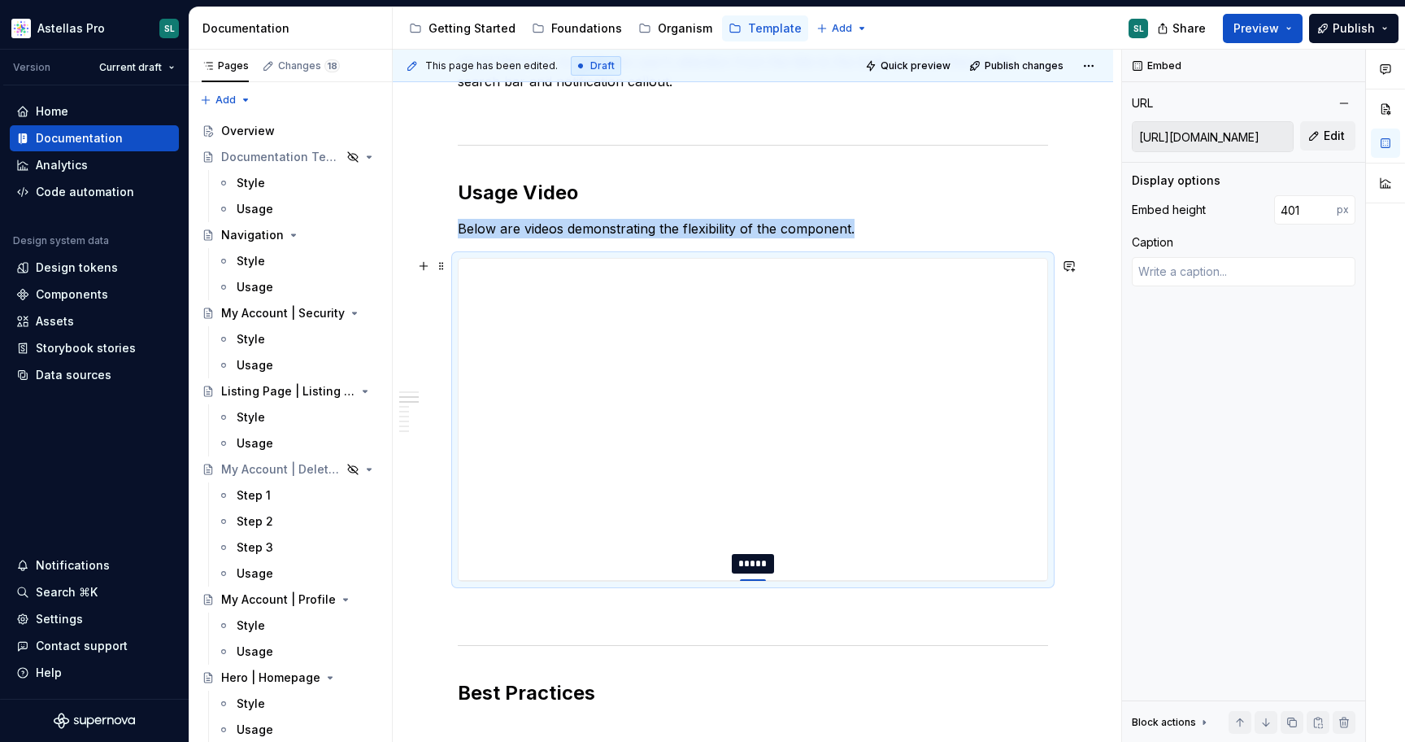
type textarea "*"
type input "402"
type textarea "*"
type input "403"
type textarea "*"
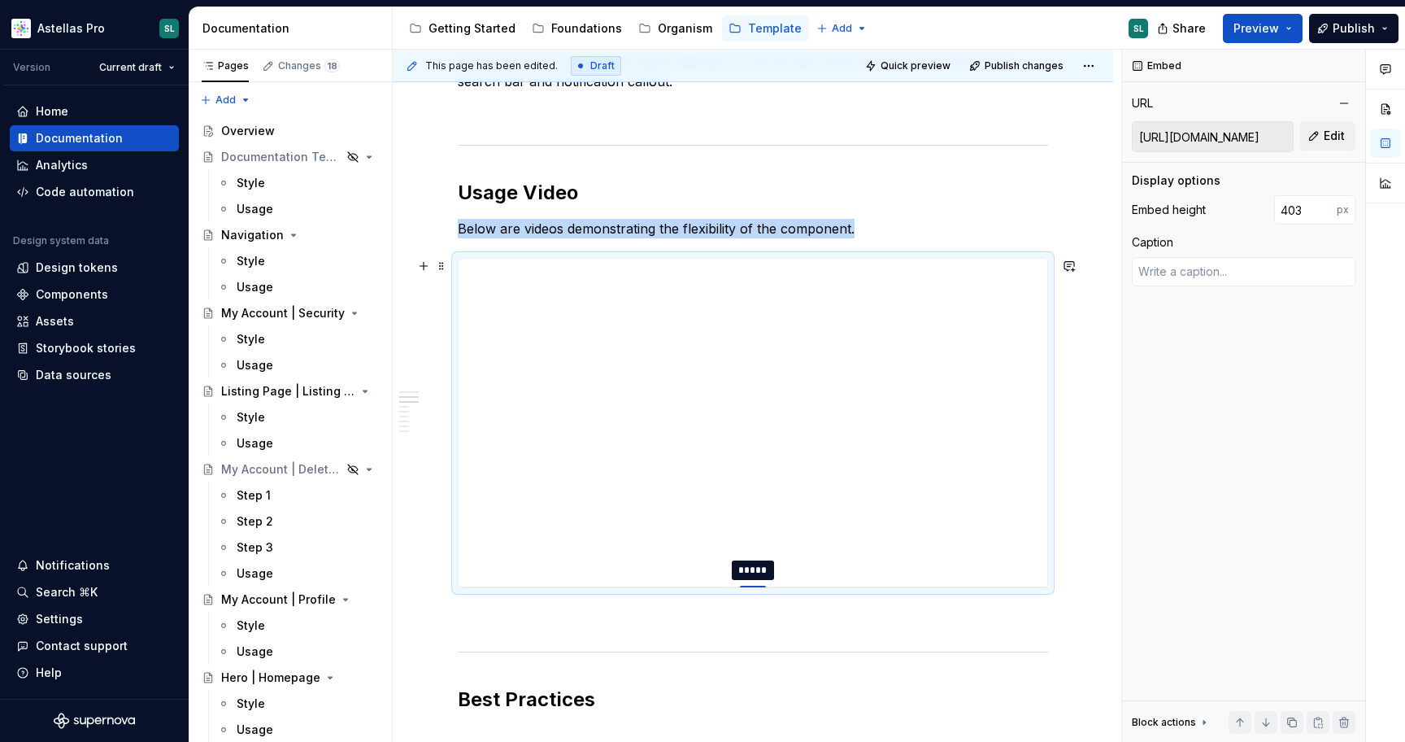
type input "404"
drag, startPoint x: 750, startPoint y: 664, endPoint x: 753, endPoint y: 587, distance: 77.3
click at [753, 587] on div at bounding box center [753, 587] width 26 height 3
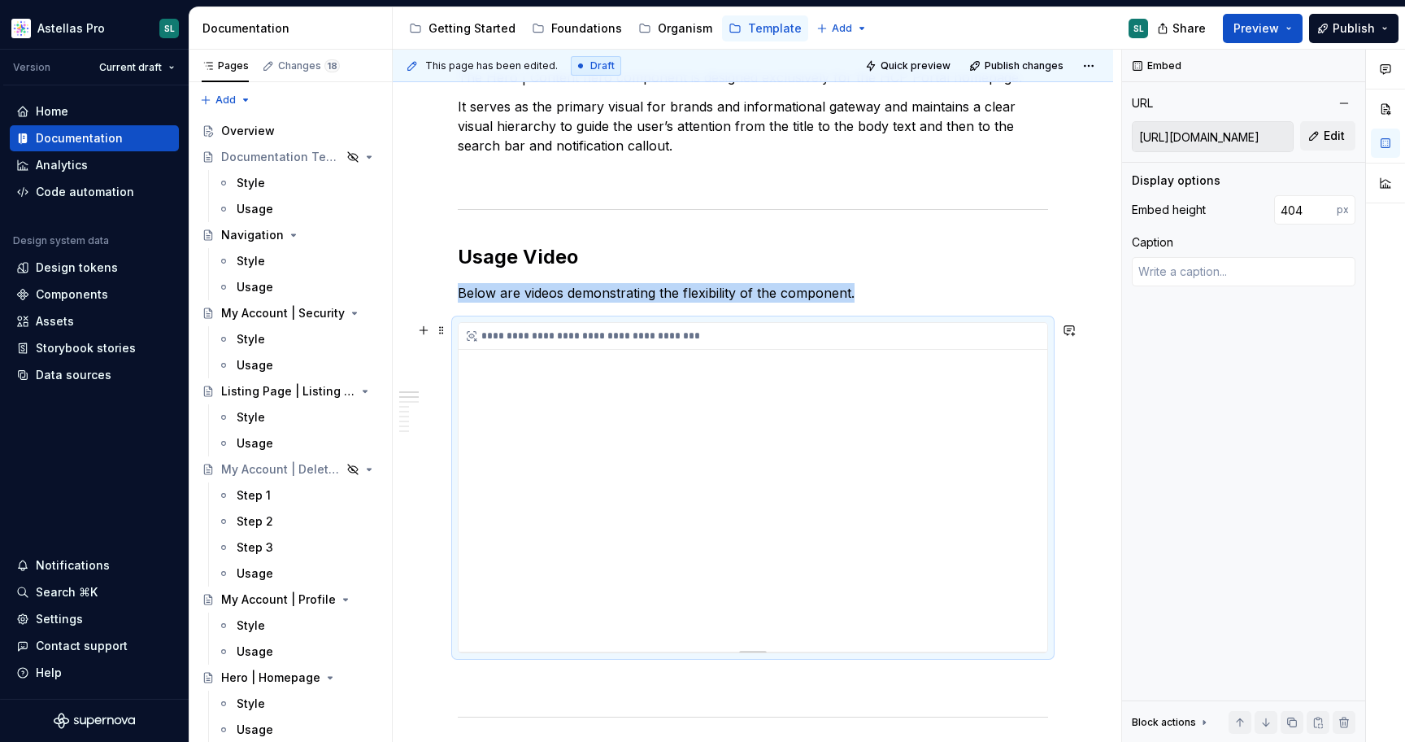
scroll to position [303, 0]
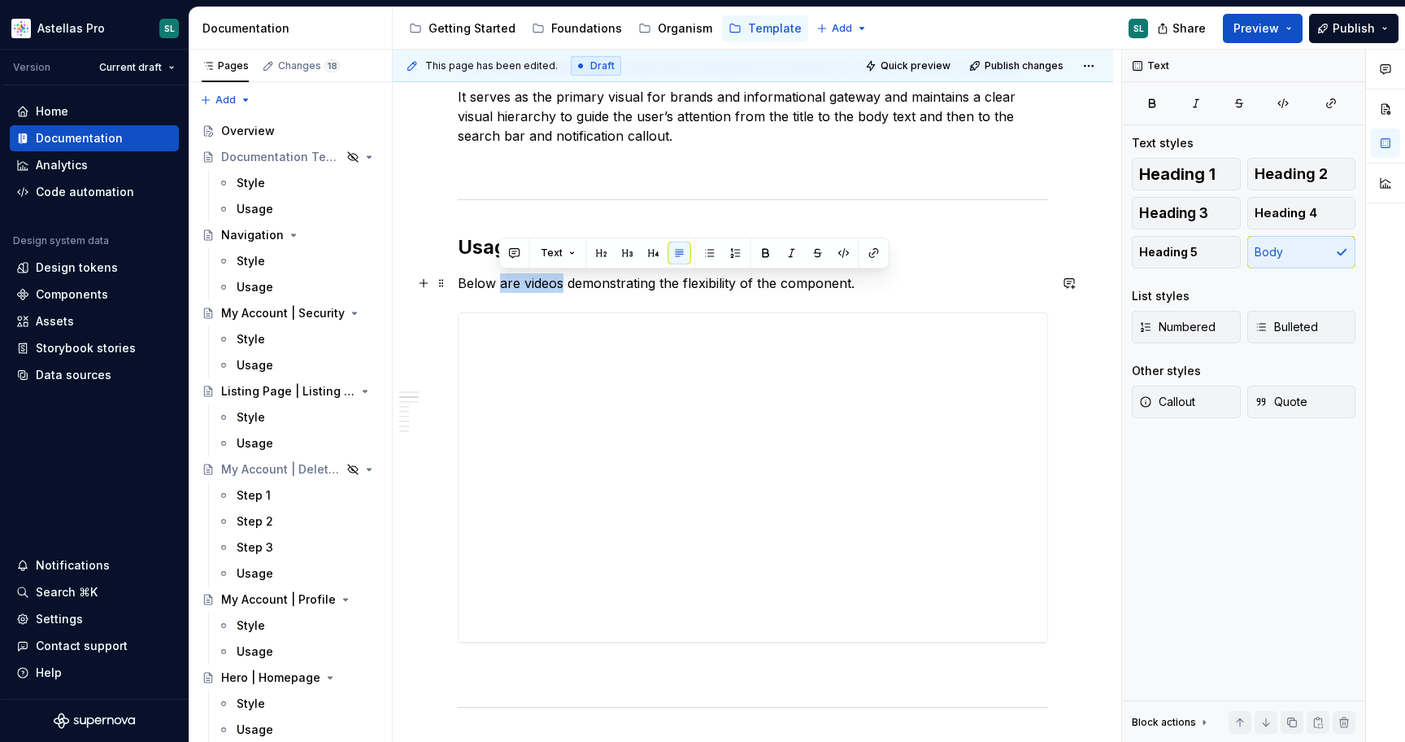
drag, startPoint x: 562, startPoint y: 286, endPoint x: 499, endPoint y: 281, distance: 62.8
click at [499, 281] on p "Below are videos demonstrating the flexibility of the component." at bounding box center [753, 283] width 590 height 20
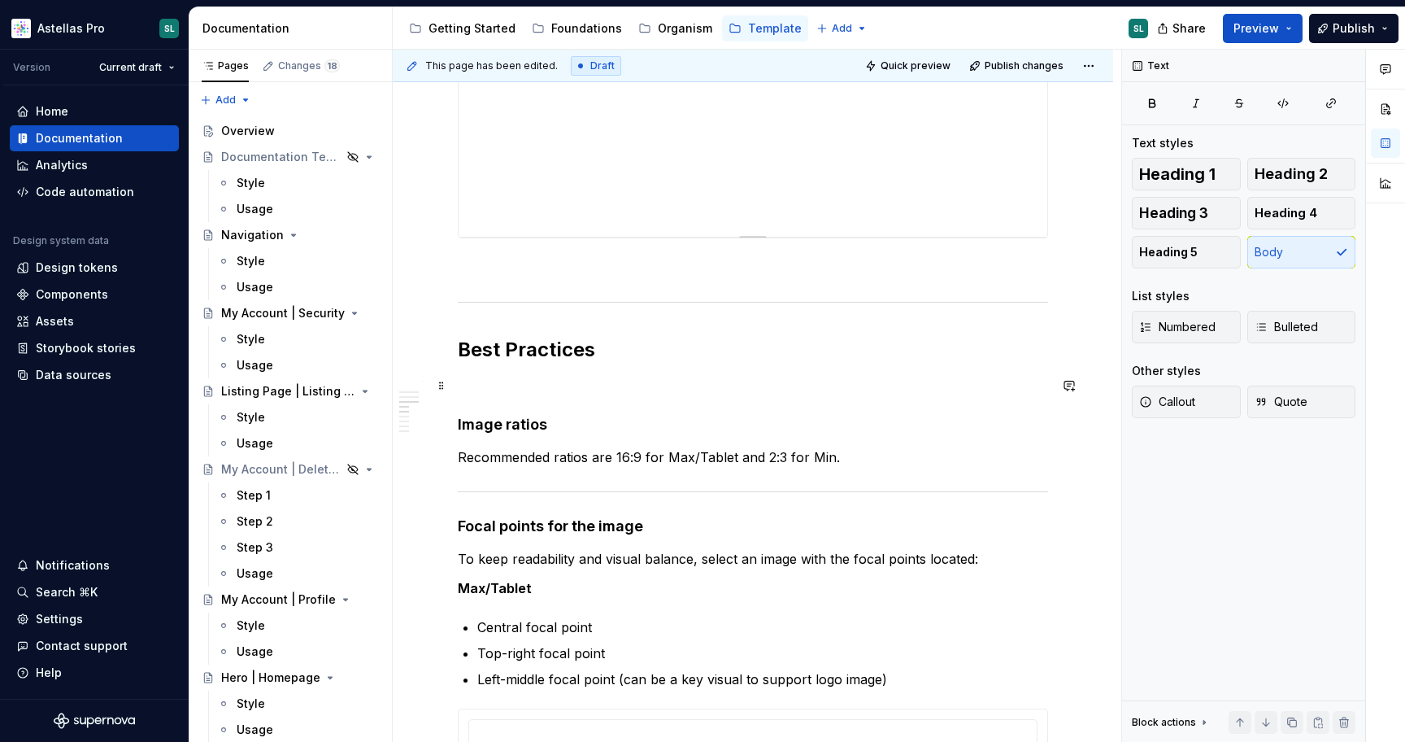
scroll to position [761, 0]
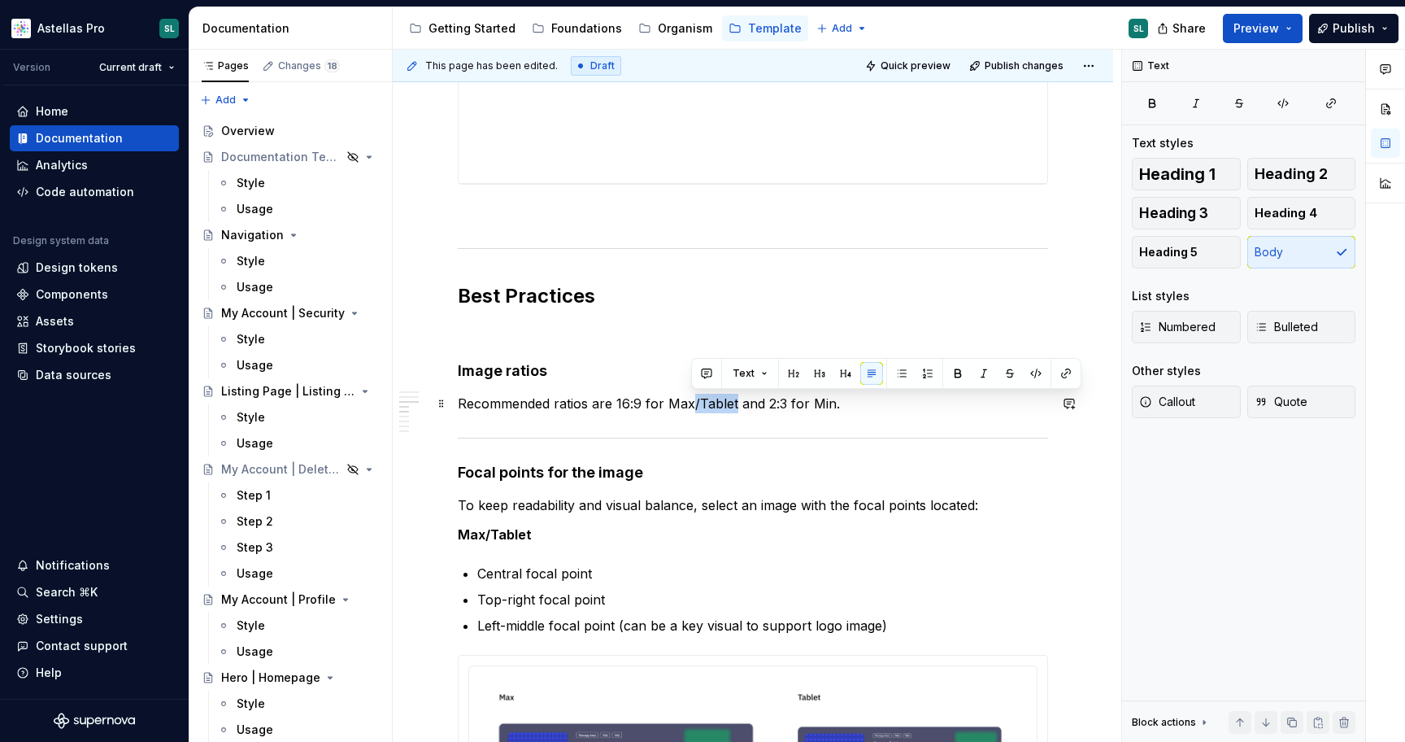
drag, startPoint x: 734, startPoint y: 398, endPoint x: 691, endPoint y: 403, distance: 42.6
click at [691, 403] on p "Recommended ratios are 16:9 for Max/Tablet and 2:3 for Min." at bounding box center [753, 404] width 590 height 20
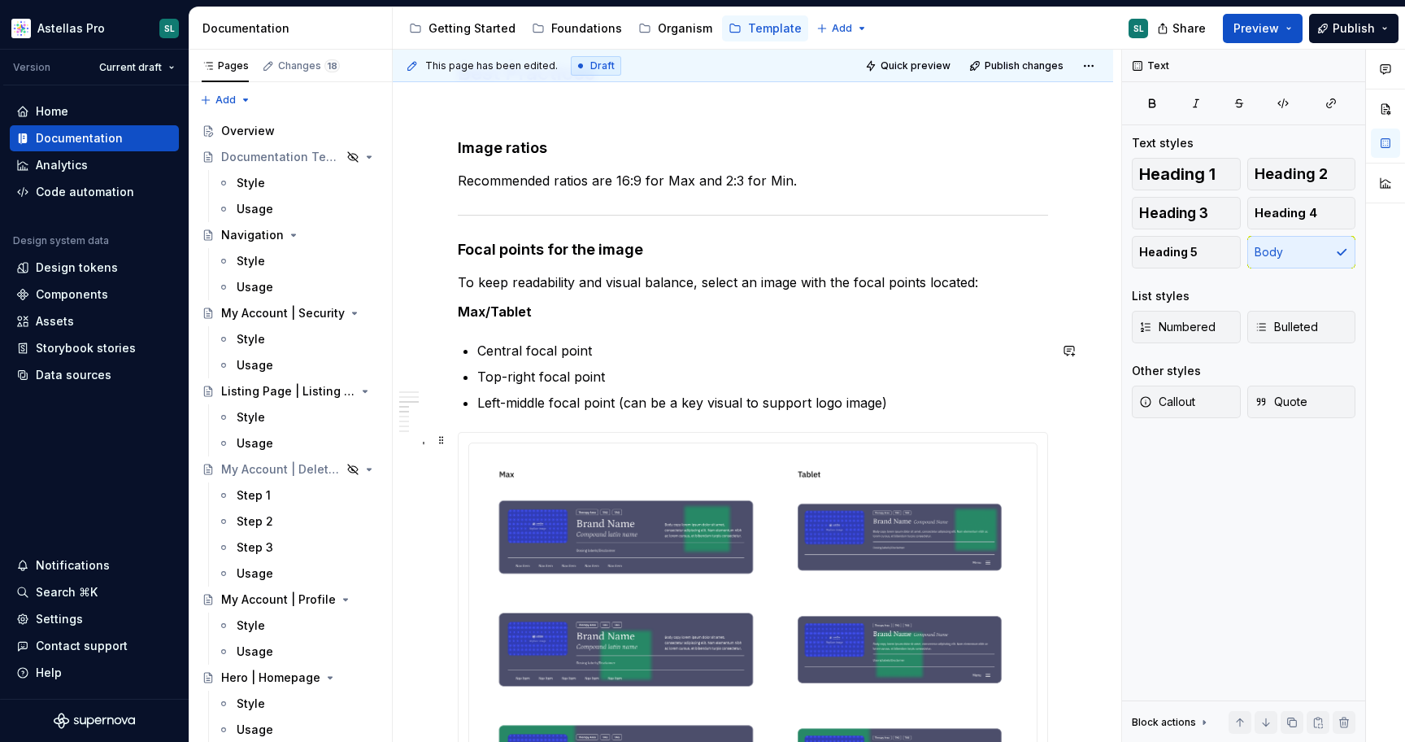
scroll to position [1000, 0]
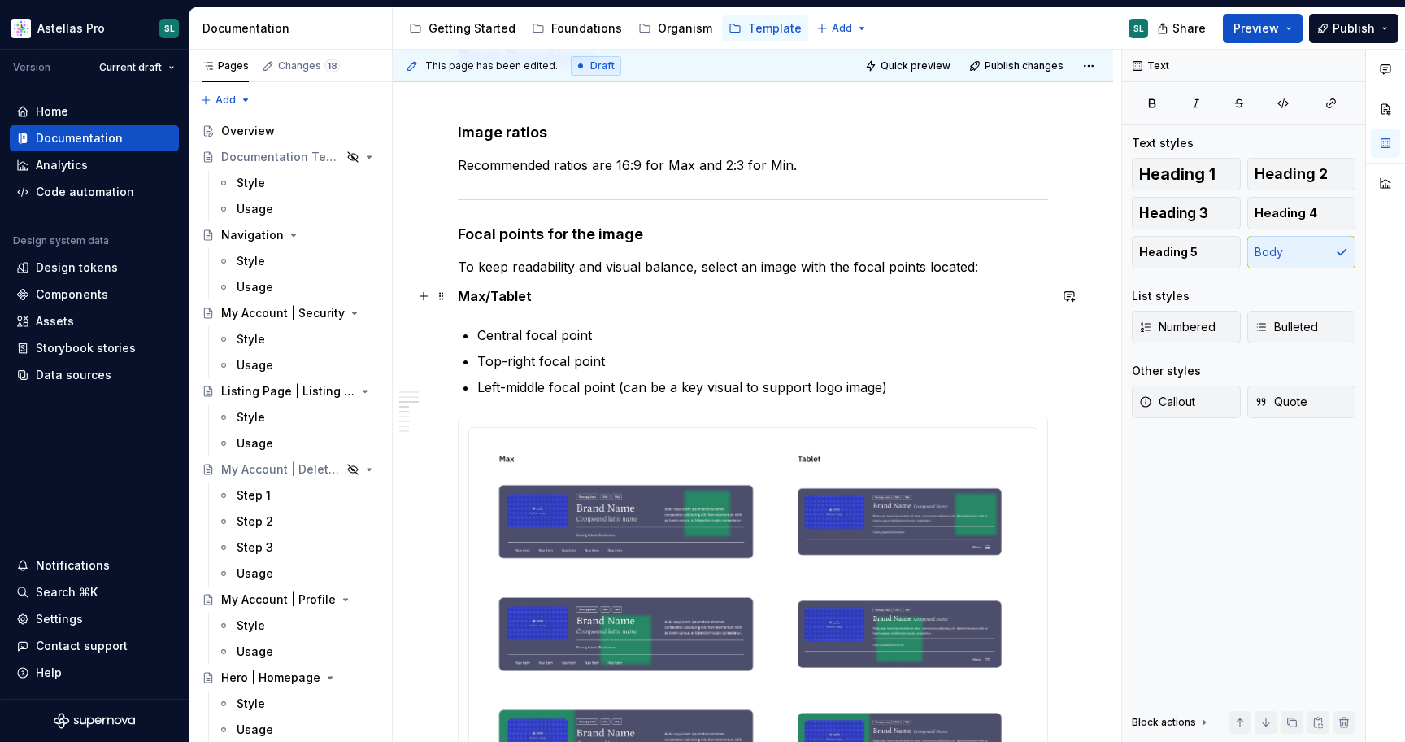
click at [524, 299] on strong "Max/Tablet" at bounding box center [495, 296] width 74 height 16
drag, startPoint x: 539, startPoint y: 296, endPoint x: 486, endPoint y: 295, distance: 52.9
click at [486, 295] on p "Max/Tablet" at bounding box center [753, 296] width 590 height 20
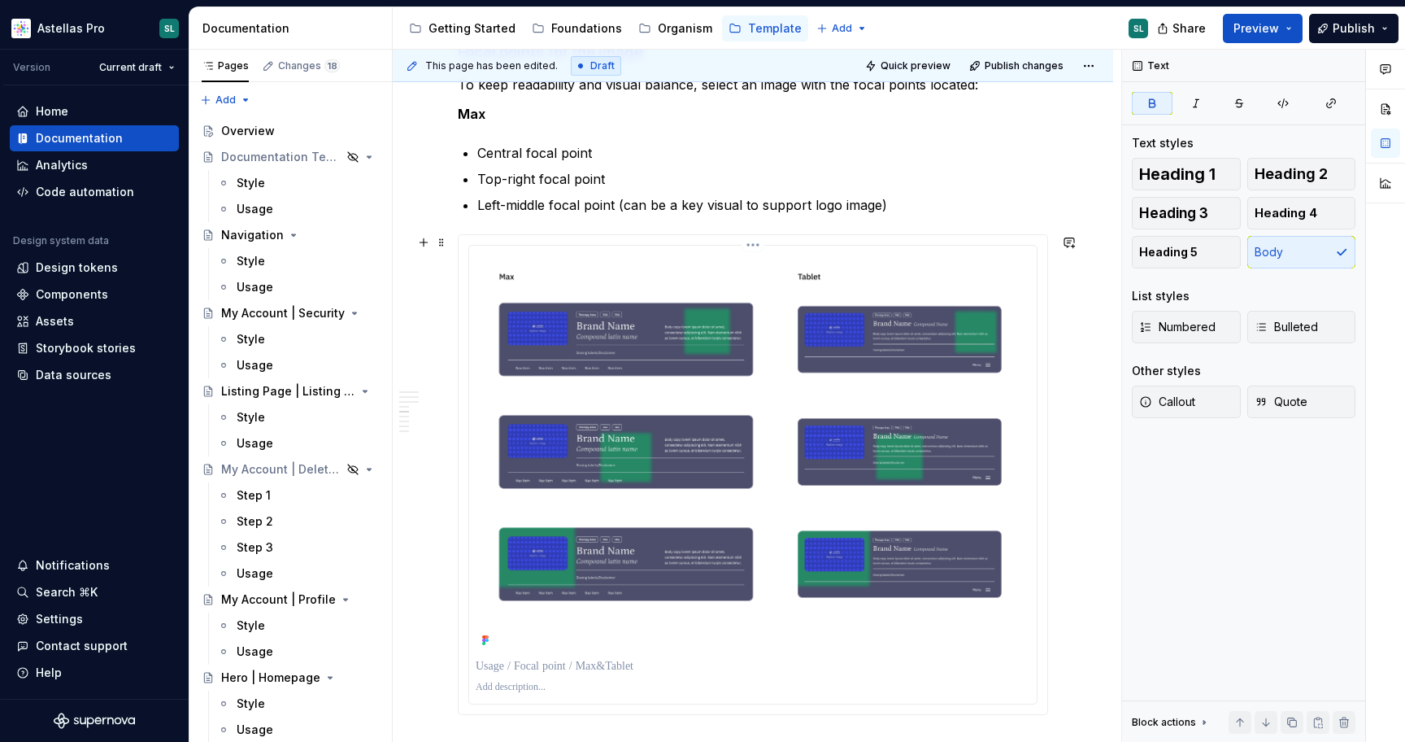
scroll to position [1141, 0]
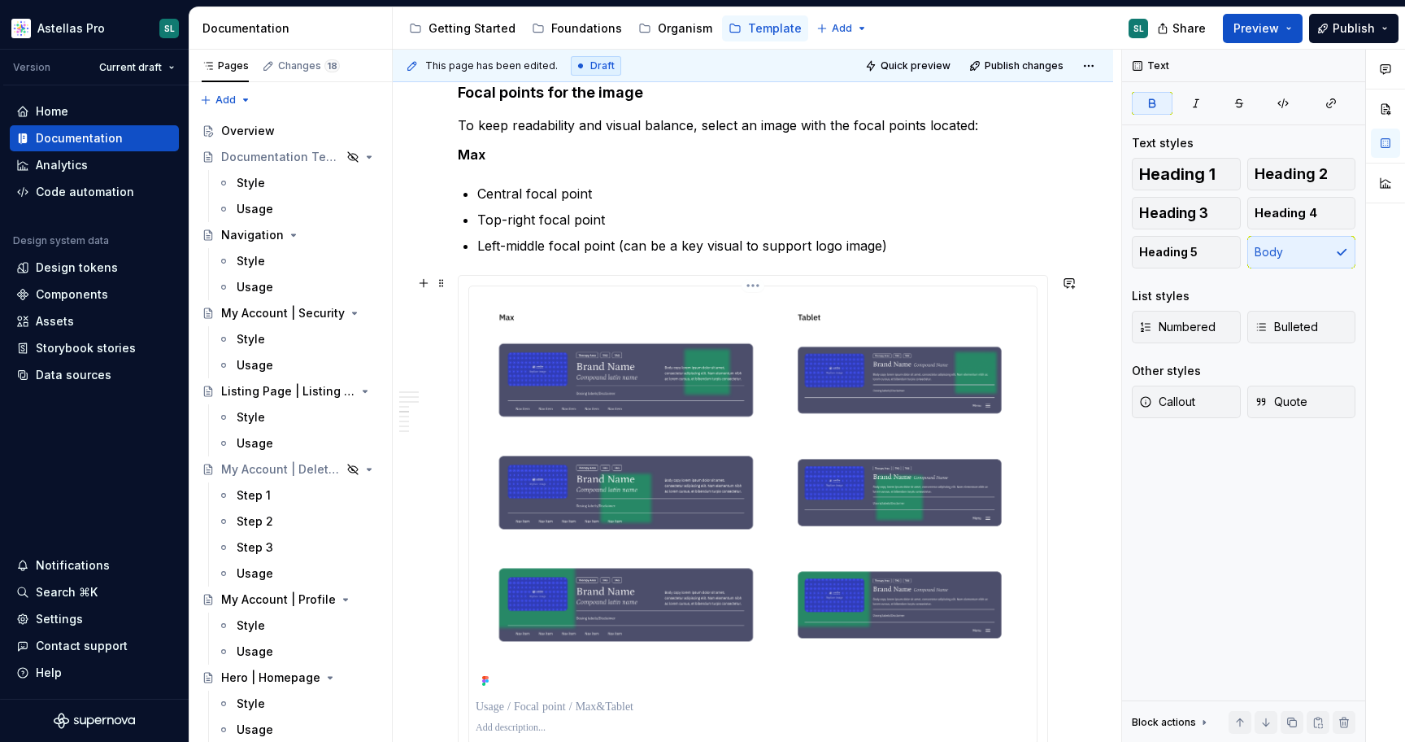
click at [765, 282] on html "Astellas Pro SL Version Current draft Home Documentation Analytics Code automat…" at bounding box center [702, 371] width 1405 height 742
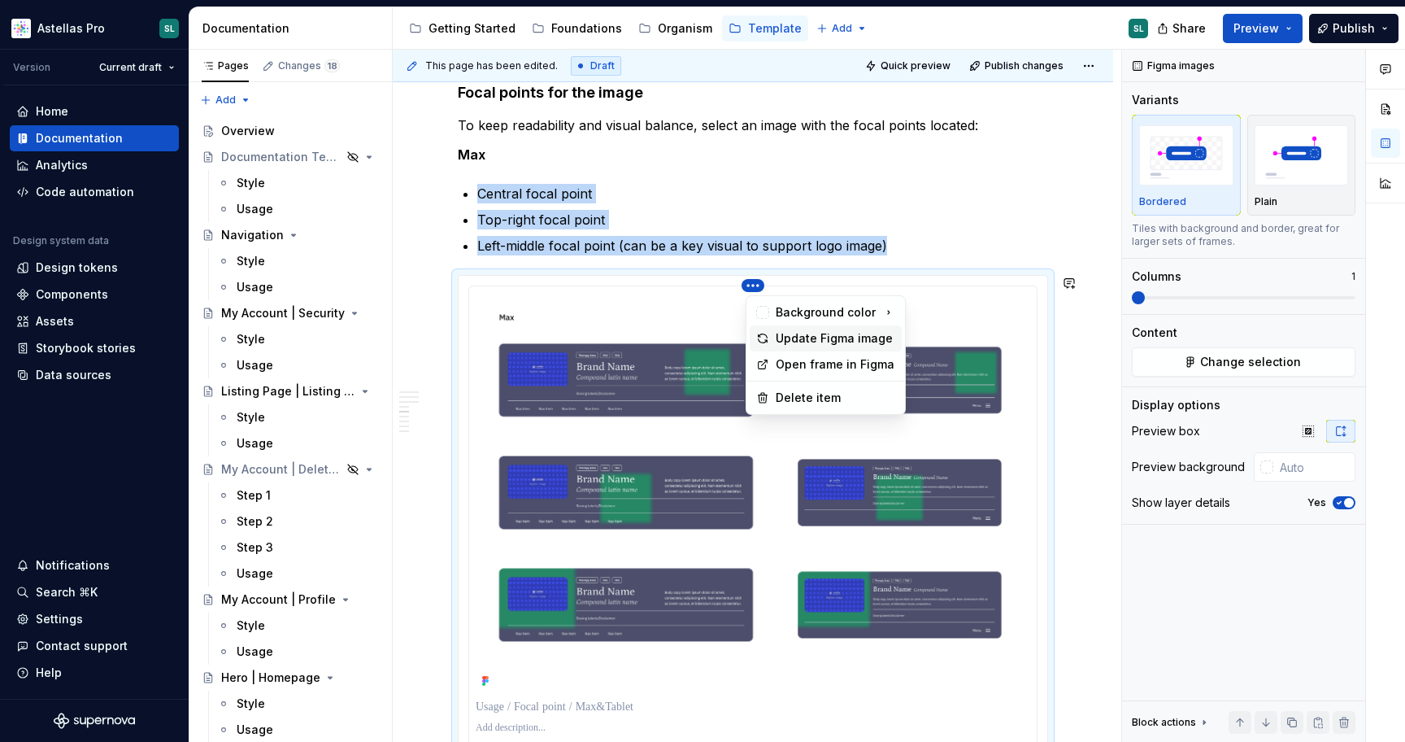
click at [795, 338] on div "Update Figma image" at bounding box center [836, 338] width 120 height 16
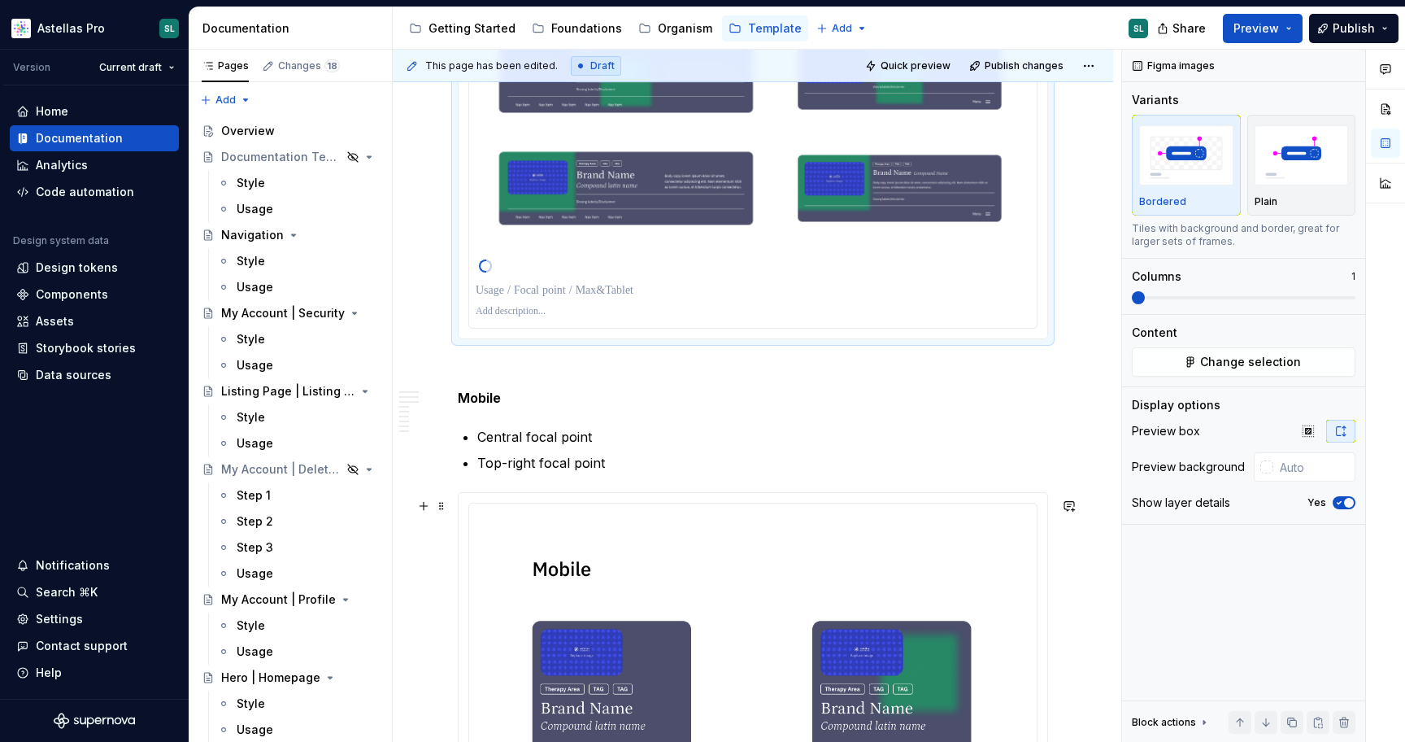
scroll to position [1564, 0]
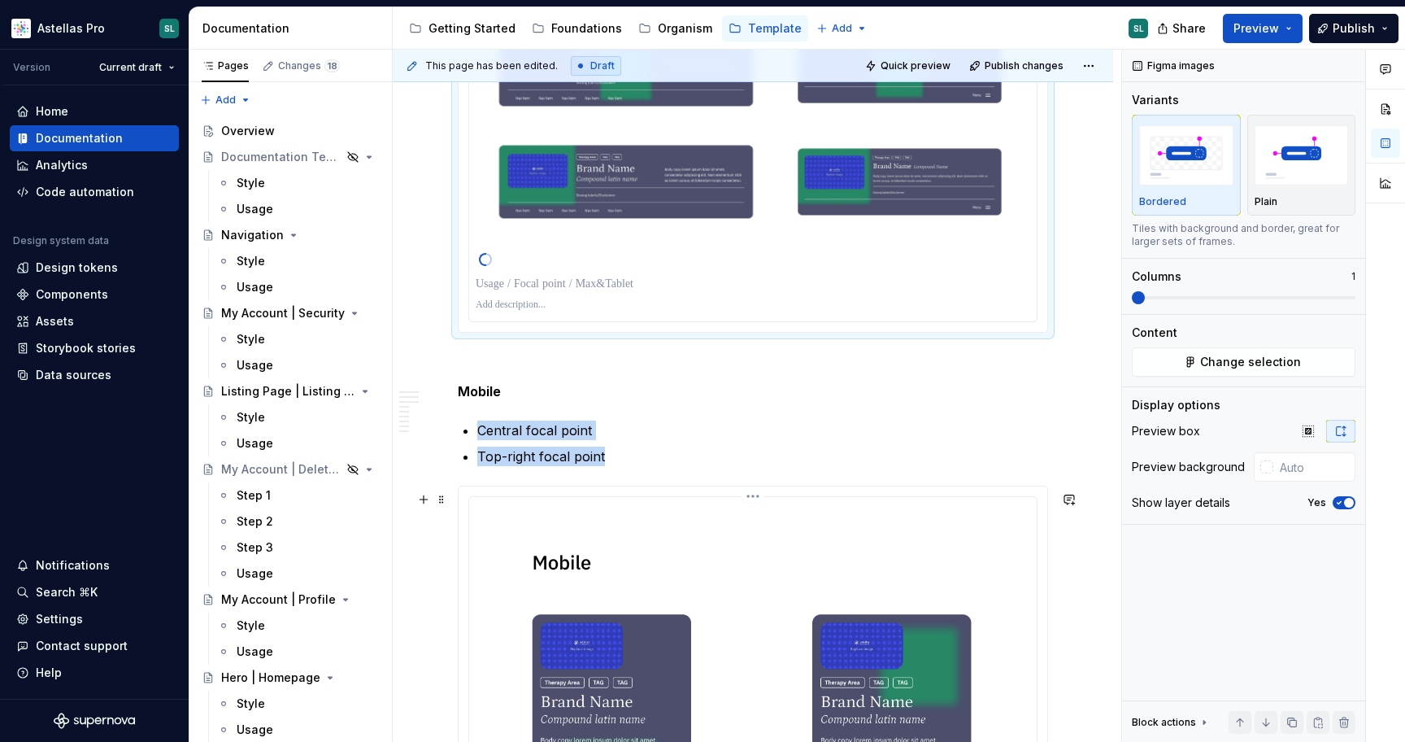
click at [757, 501] on html "Astellas Pro SL Version Current draft Home Documentation Analytics Code automat…" at bounding box center [702, 371] width 1405 height 742
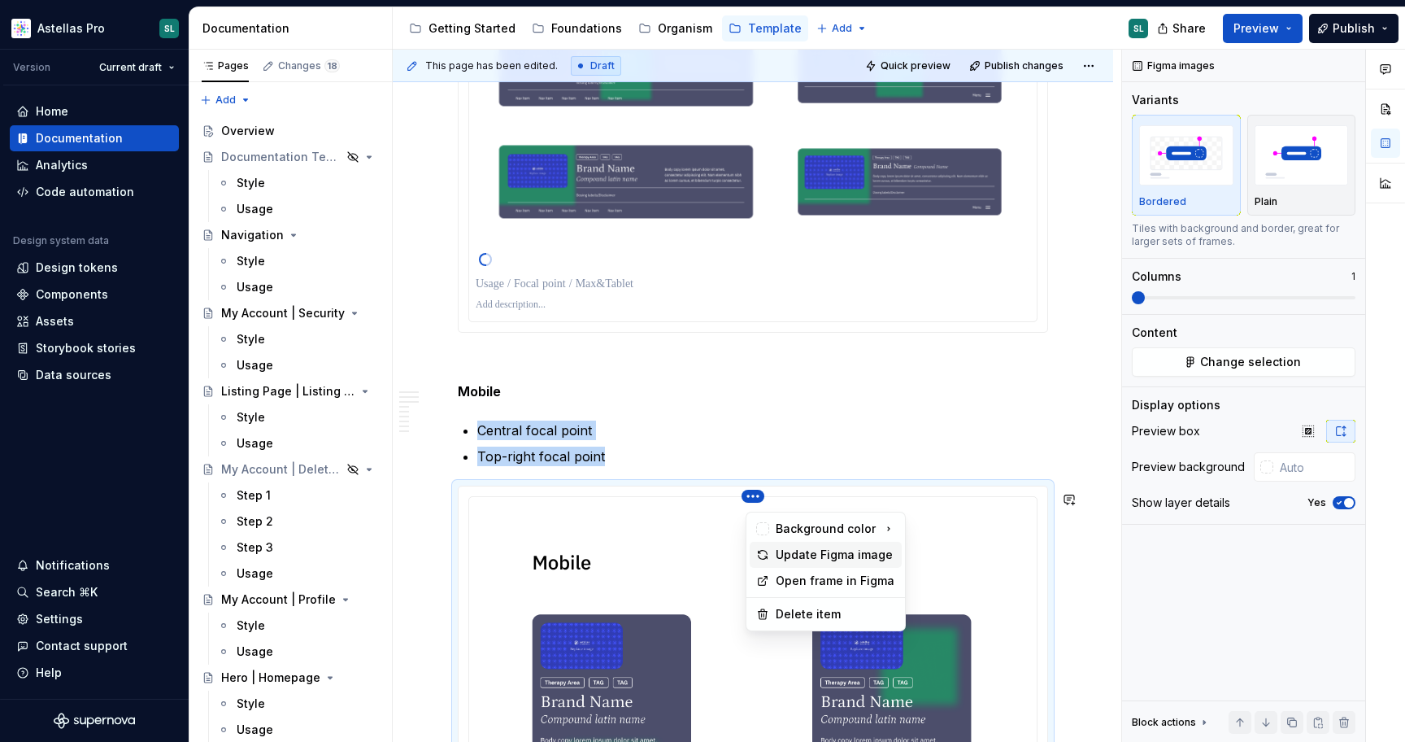
click at [818, 558] on div "Update Figma image" at bounding box center [836, 555] width 120 height 16
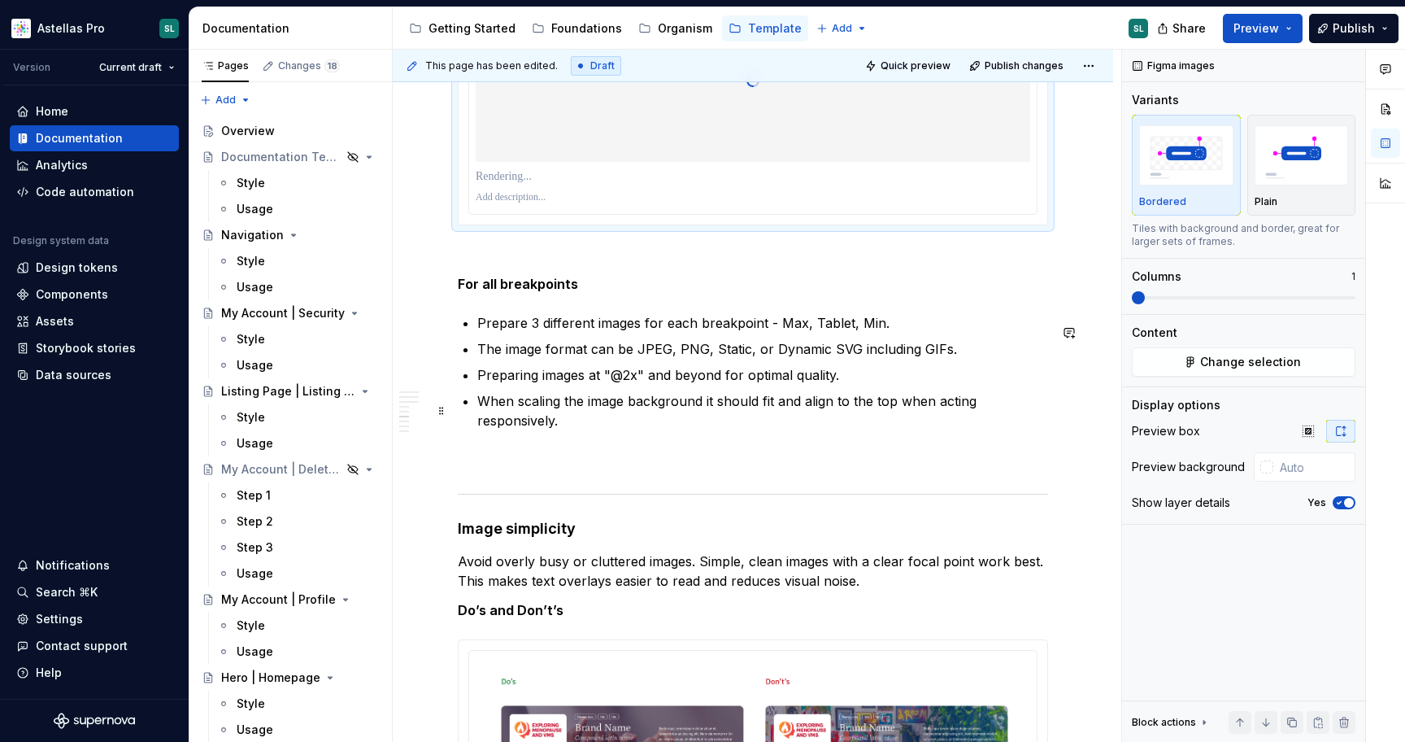
scroll to position [2351, 0]
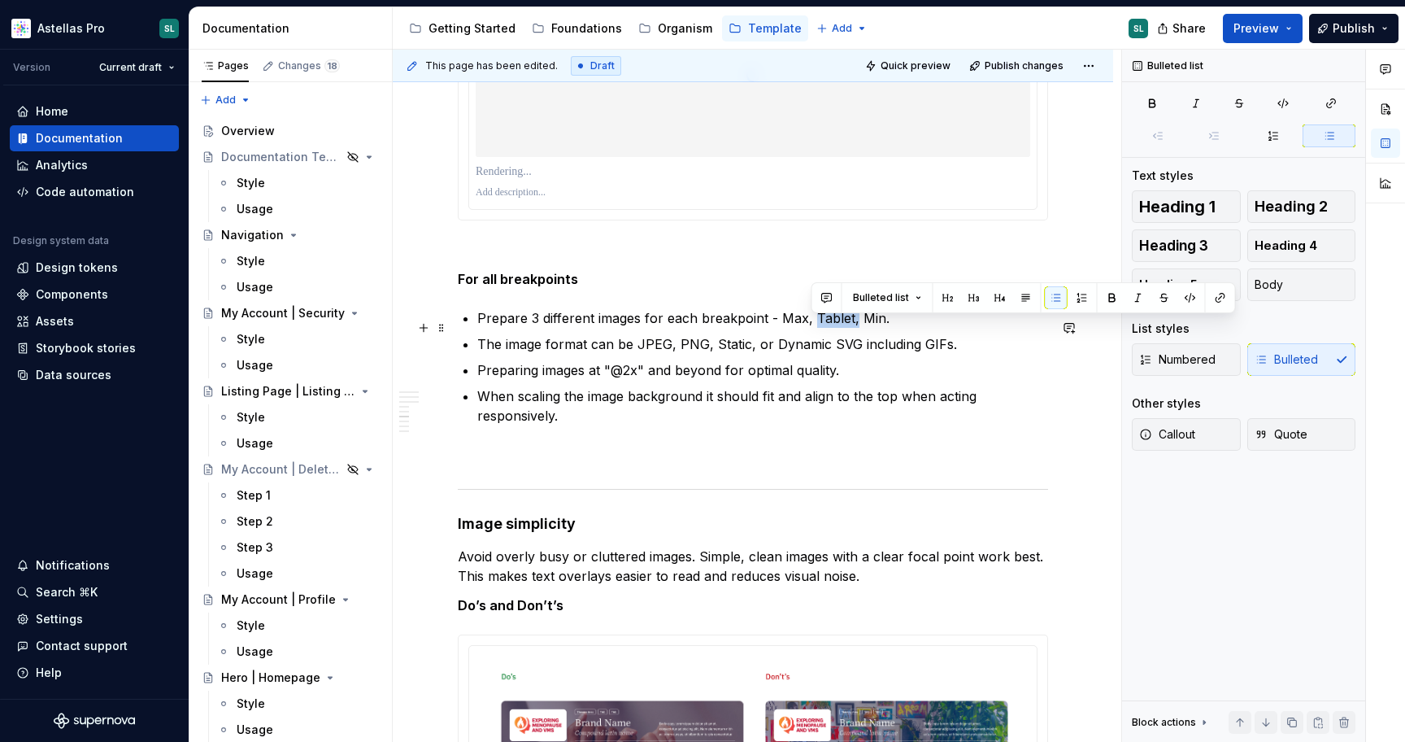
drag, startPoint x: 852, startPoint y: 328, endPoint x: 813, endPoint y: 325, distance: 39.2
click at [813, 325] on p "Prepare 3 different images for each breakpoint - Max, Tablet, Min." at bounding box center [762, 318] width 571 height 20
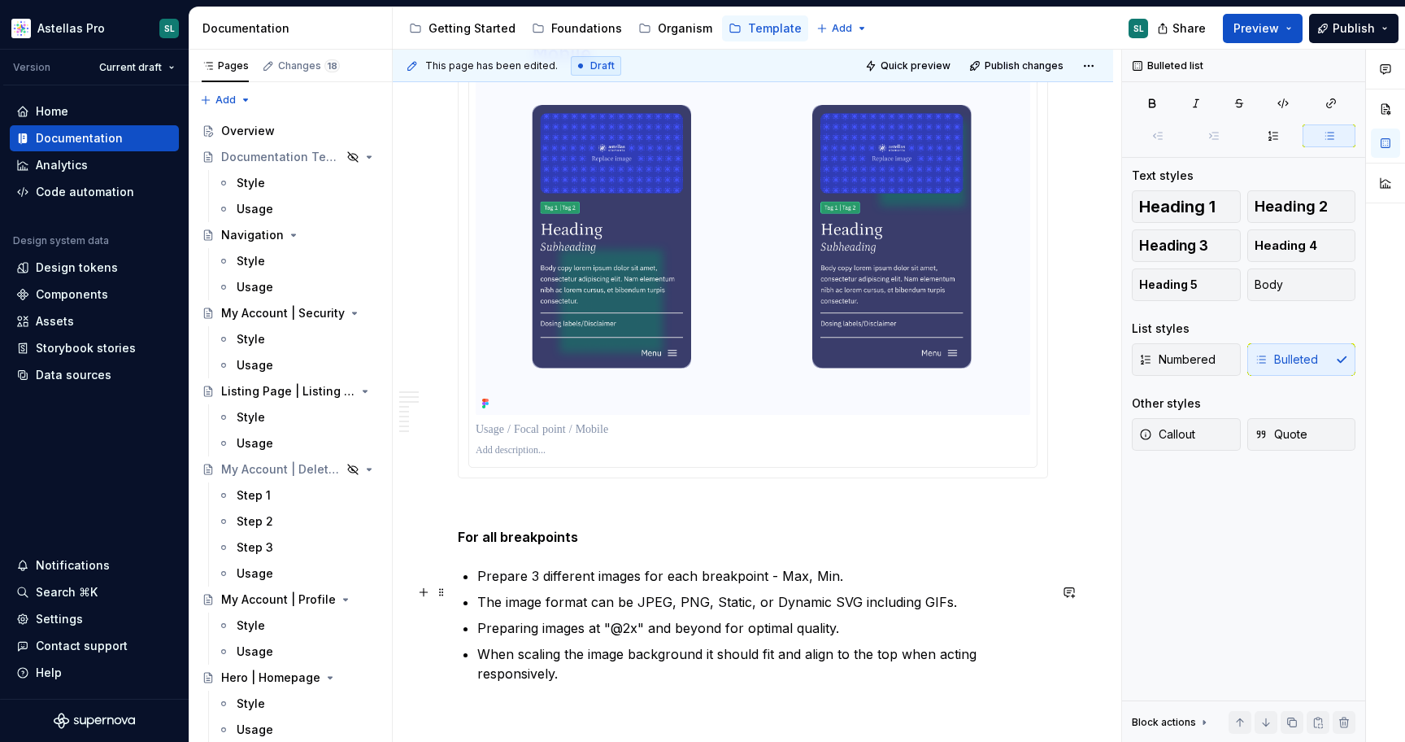
click at [535, 586] on p "Prepare 3 different images for each breakpoint - Max, Min." at bounding box center [762, 576] width 571 height 20
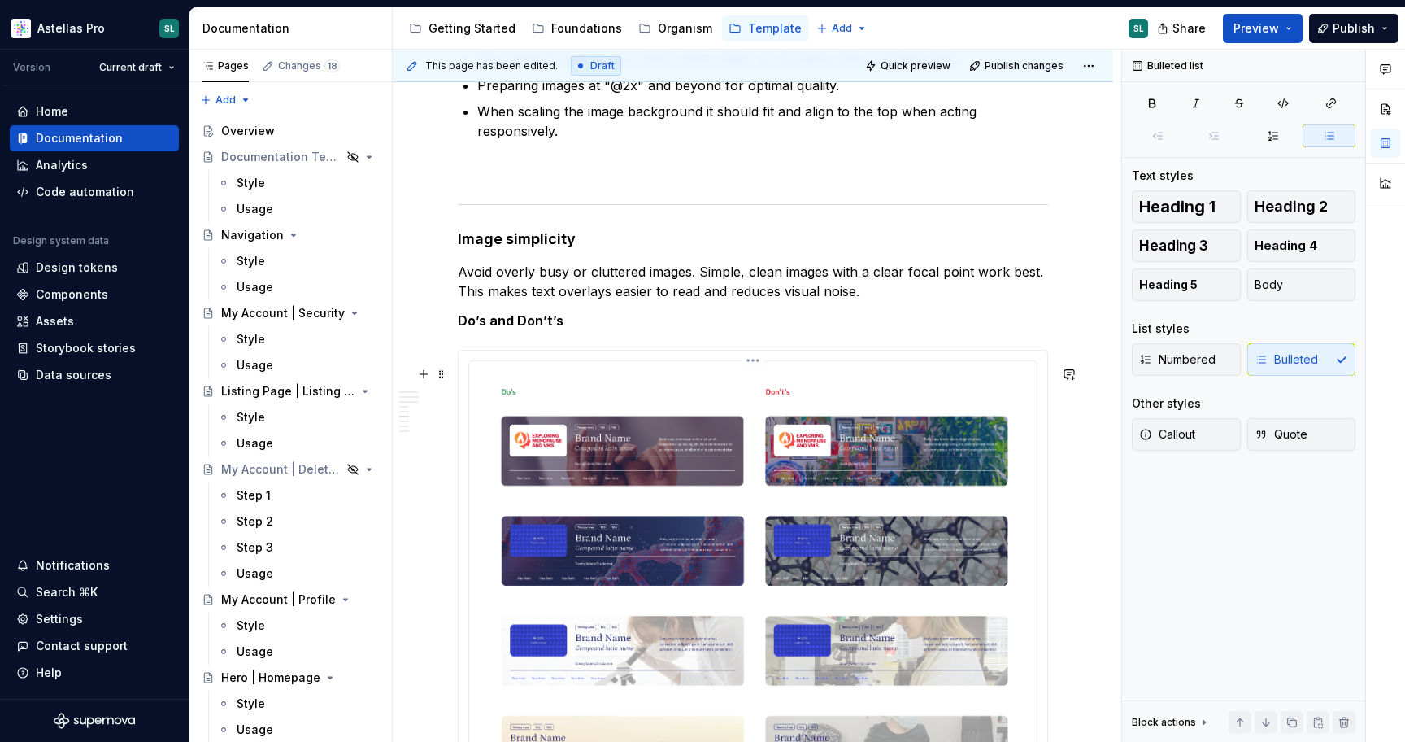
scroll to position [2917, 0]
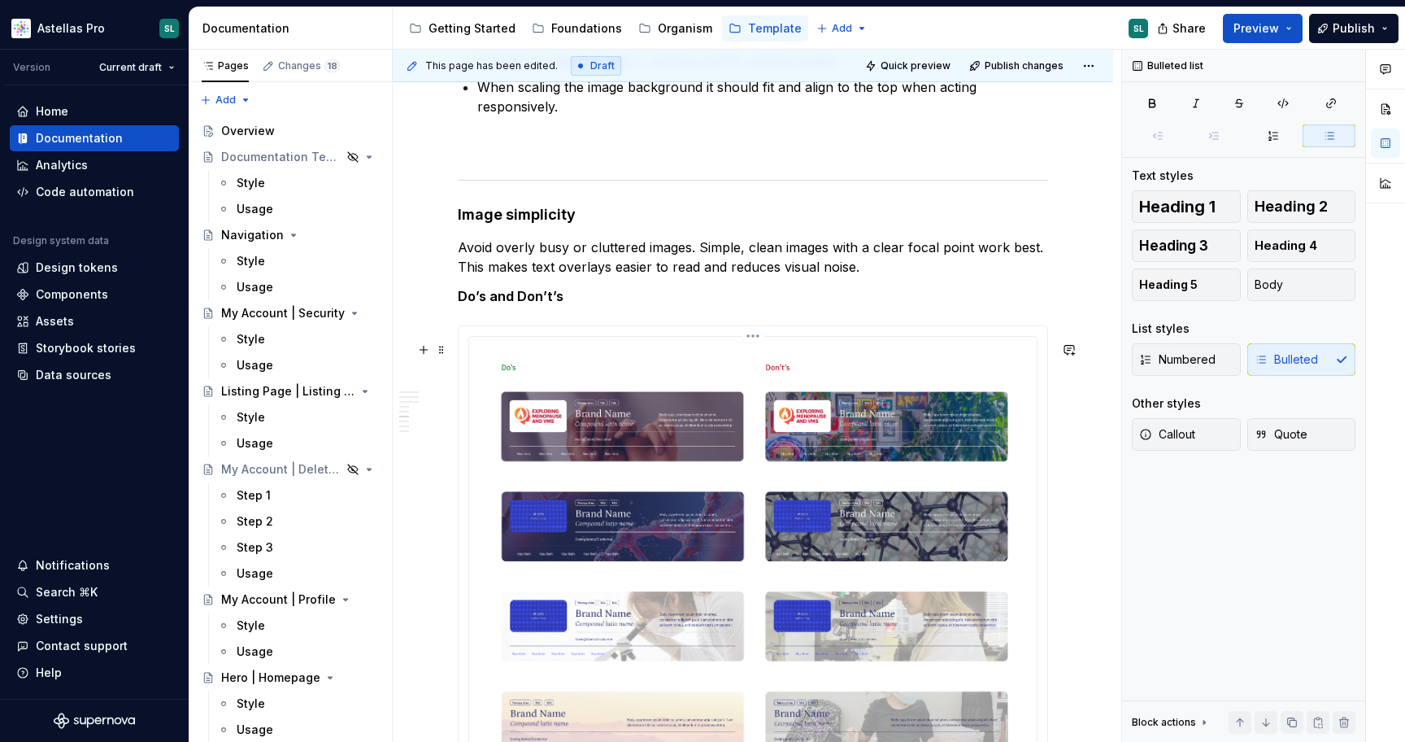
click at [756, 351] on html "Astellas Pro SL Version Current draft Home Documentation Analytics Code automat…" at bounding box center [702, 371] width 1405 height 742
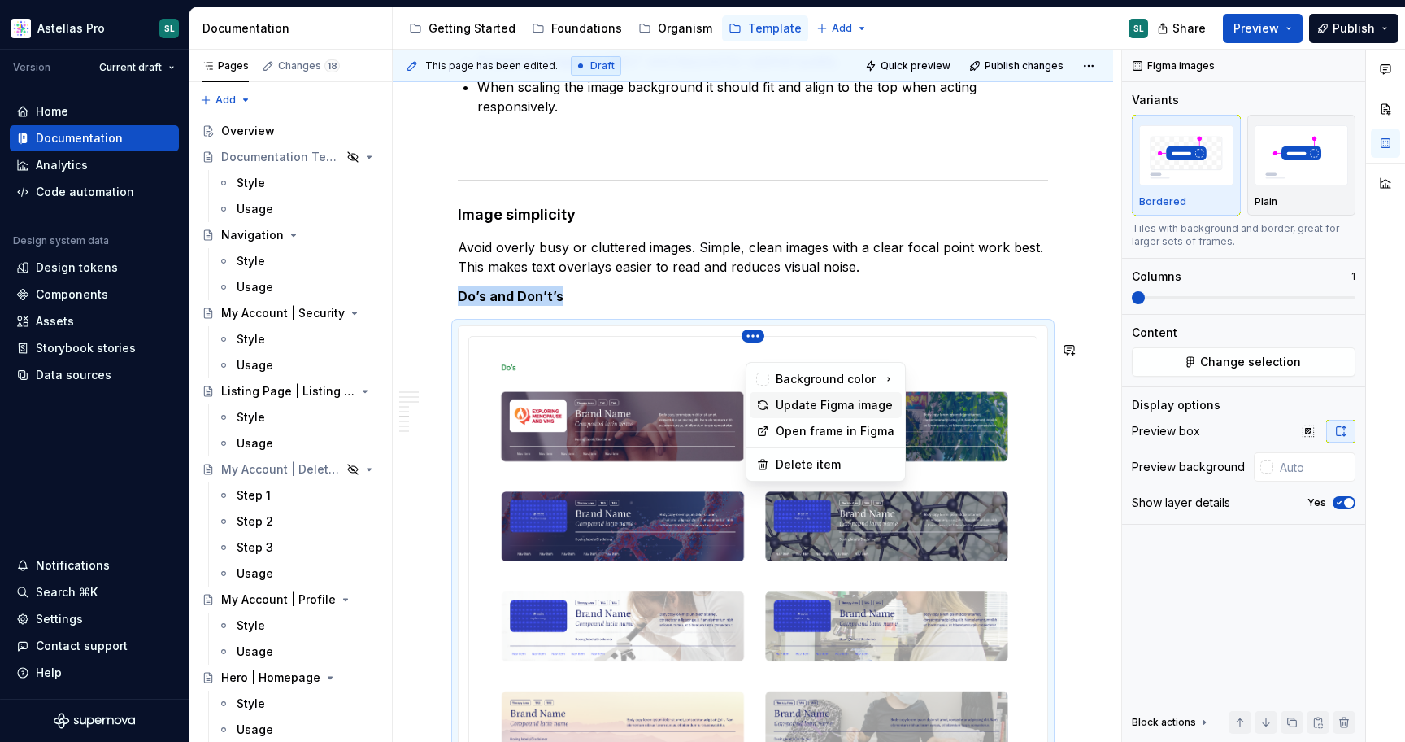
click at [811, 402] on div "Update Figma image" at bounding box center [836, 405] width 120 height 16
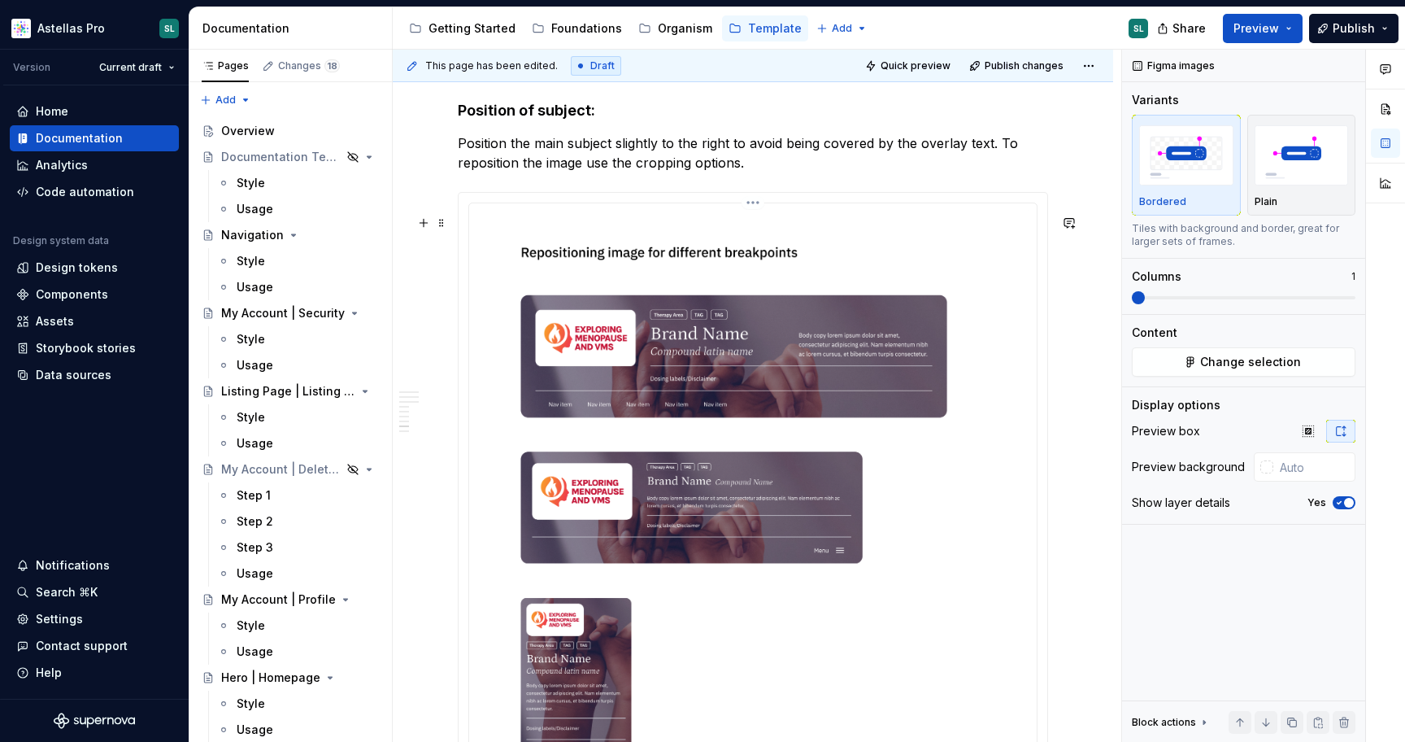
scroll to position [4207, 0]
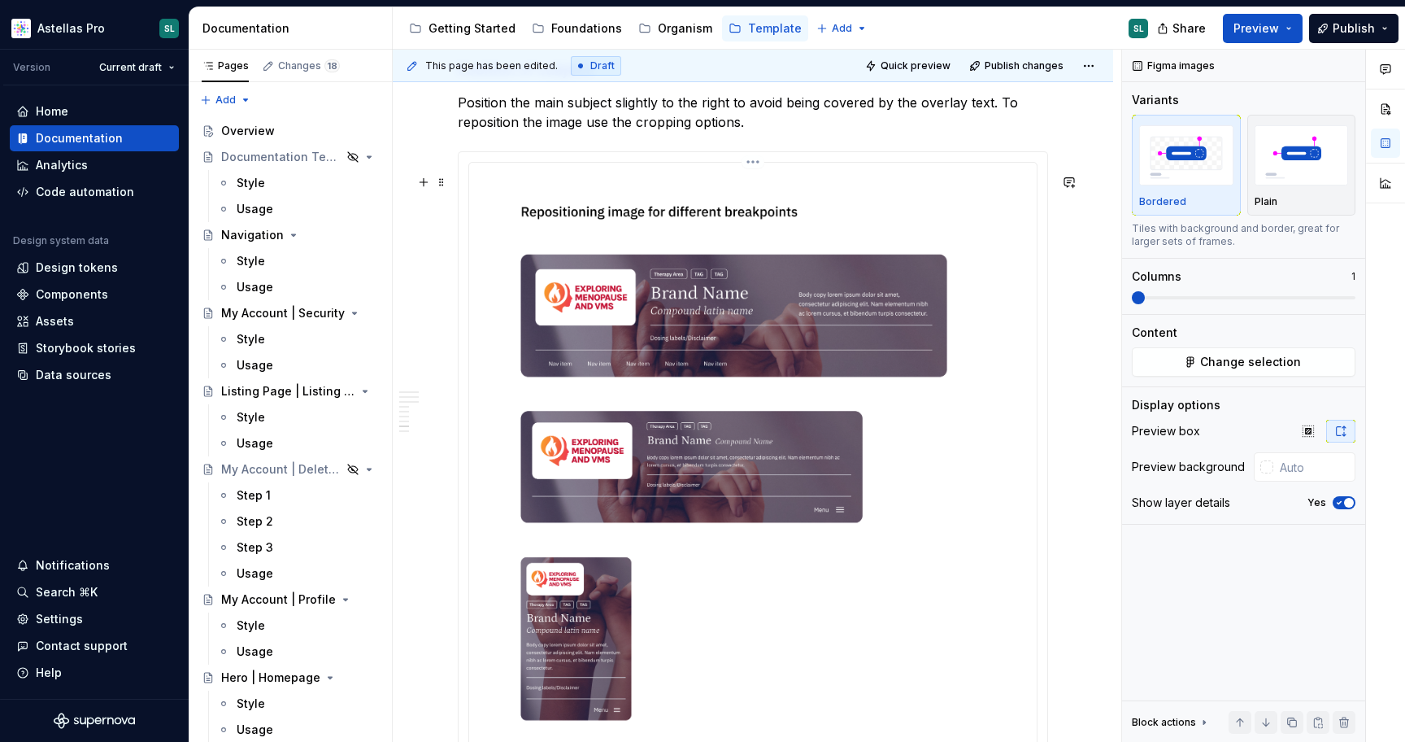
click at [759, 184] on html "Astellas Pro SL Version Current draft Home Documentation Analytics Code automat…" at bounding box center [702, 371] width 1405 height 742
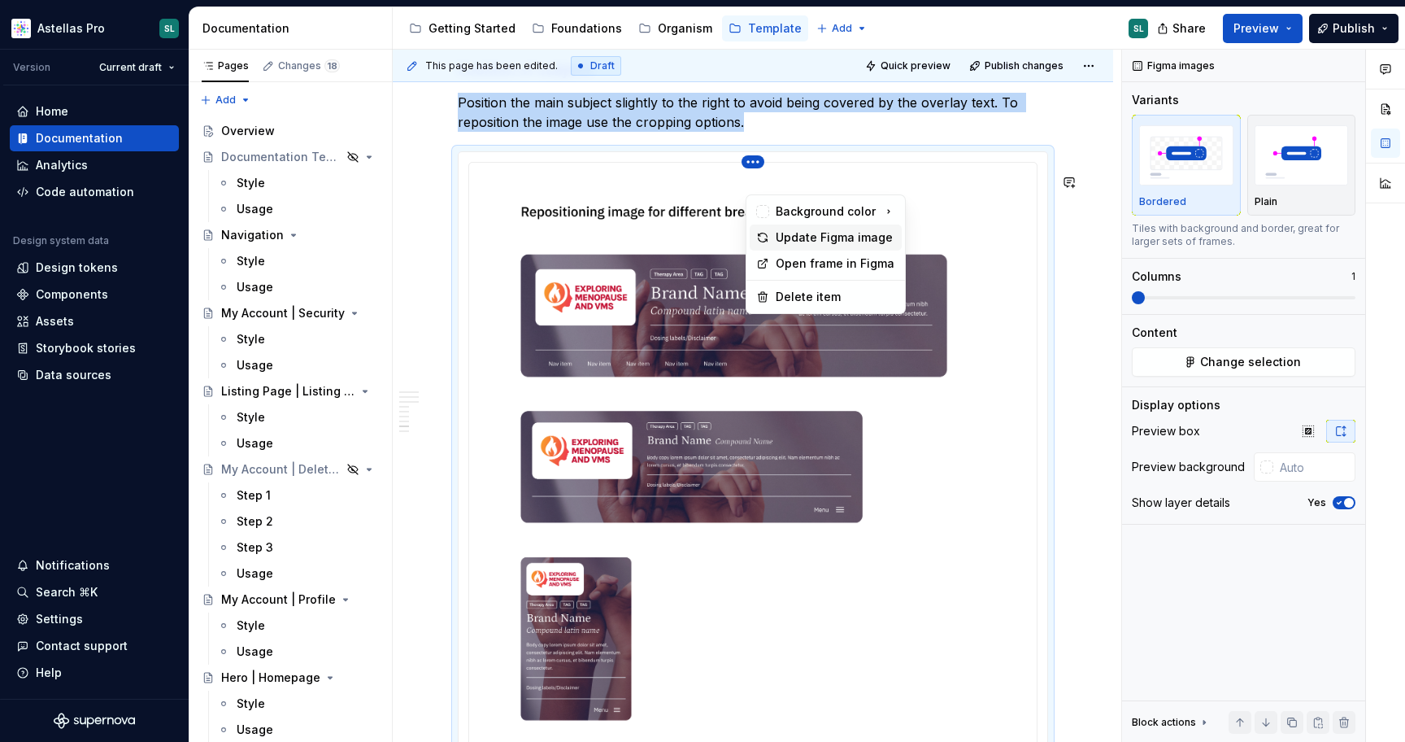
click at [804, 237] on div "Update Figma image" at bounding box center [836, 237] width 120 height 16
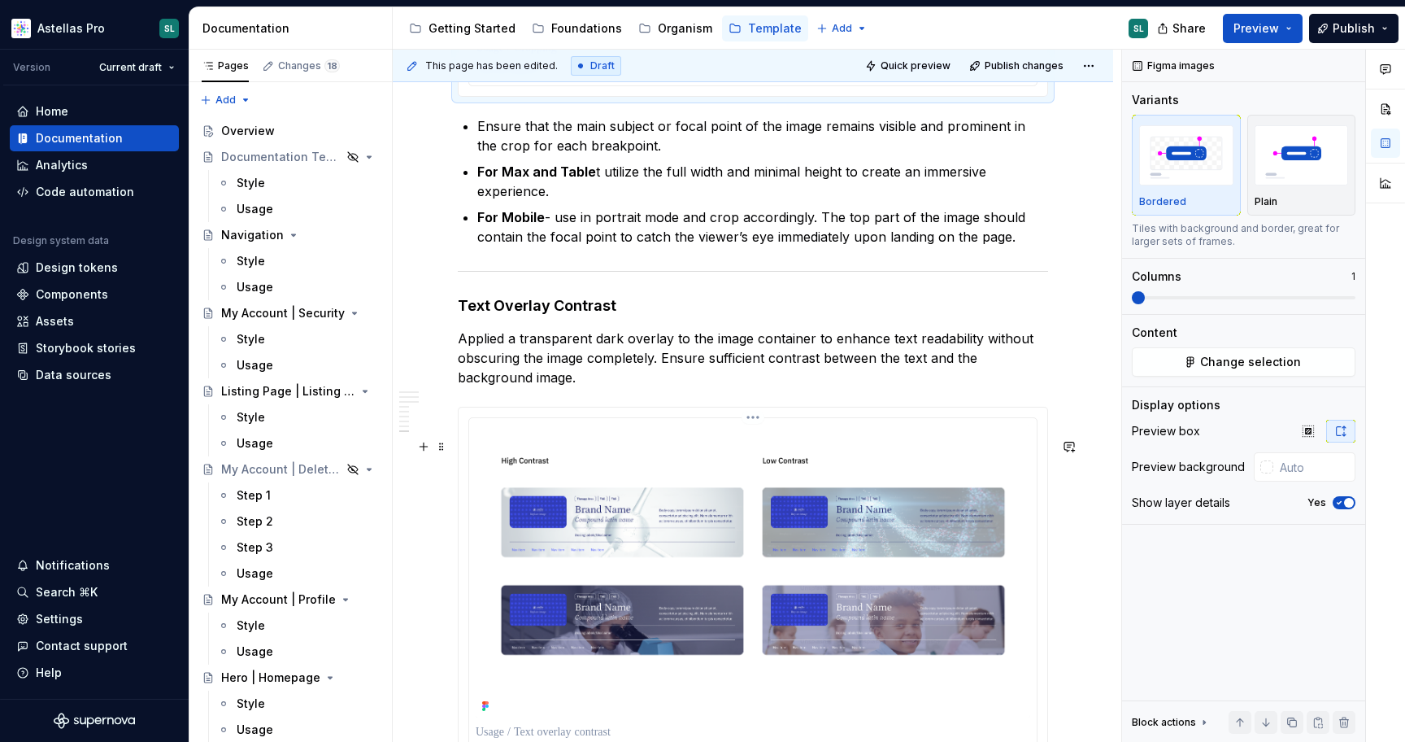
scroll to position [4961, 0]
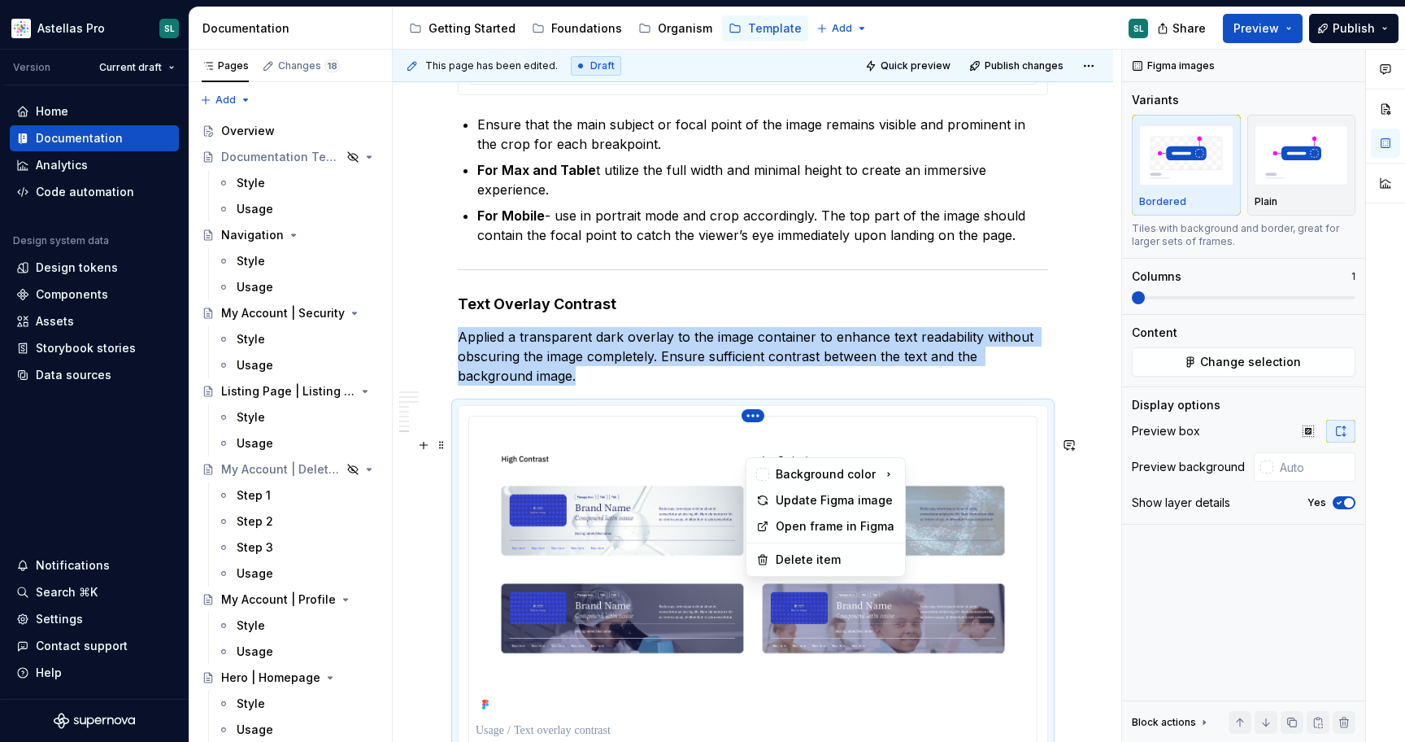
click at [760, 444] on html "Astellas Pro SL Version Current draft Home Documentation Analytics Code automat…" at bounding box center [702, 371] width 1405 height 742
click at [810, 506] on div "Update Figma image" at bounding box center [836, 500] width 120 height 16
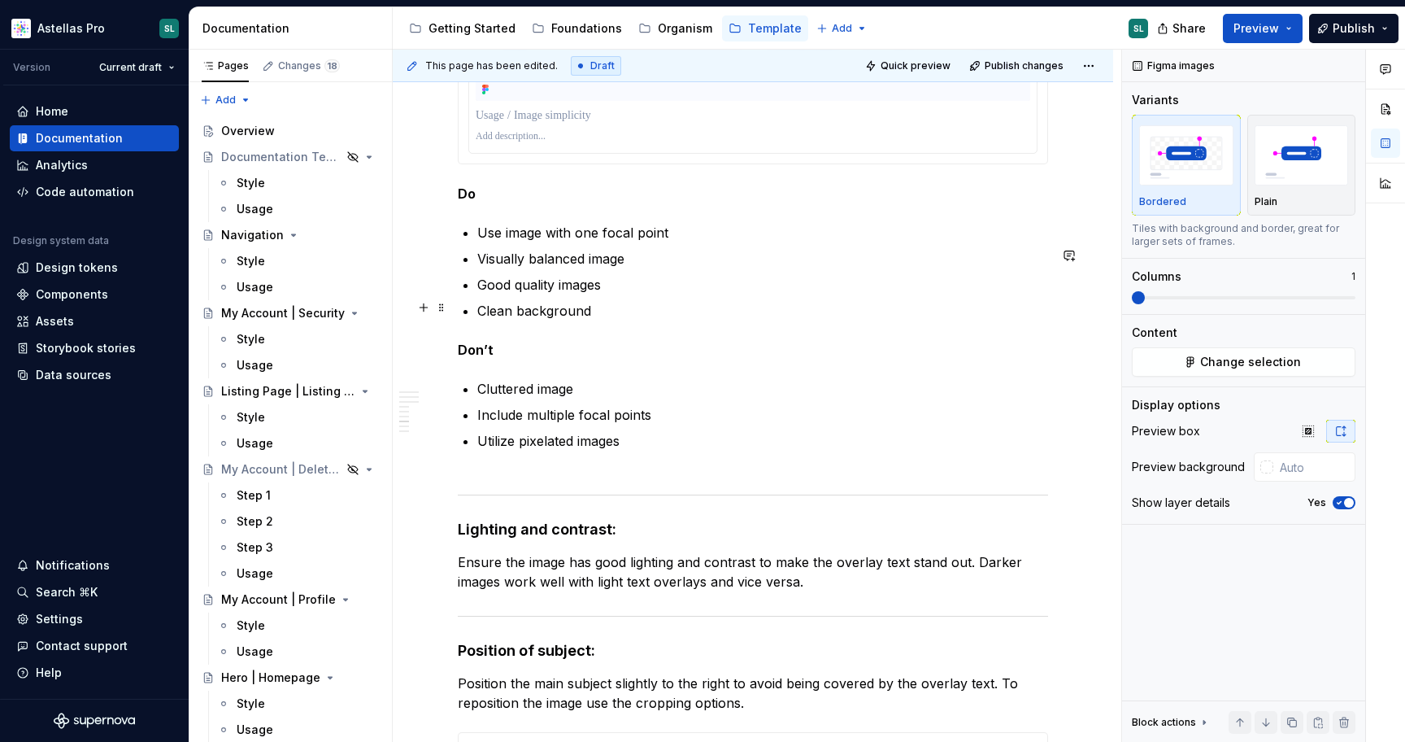
scroll to position [3633, 0]
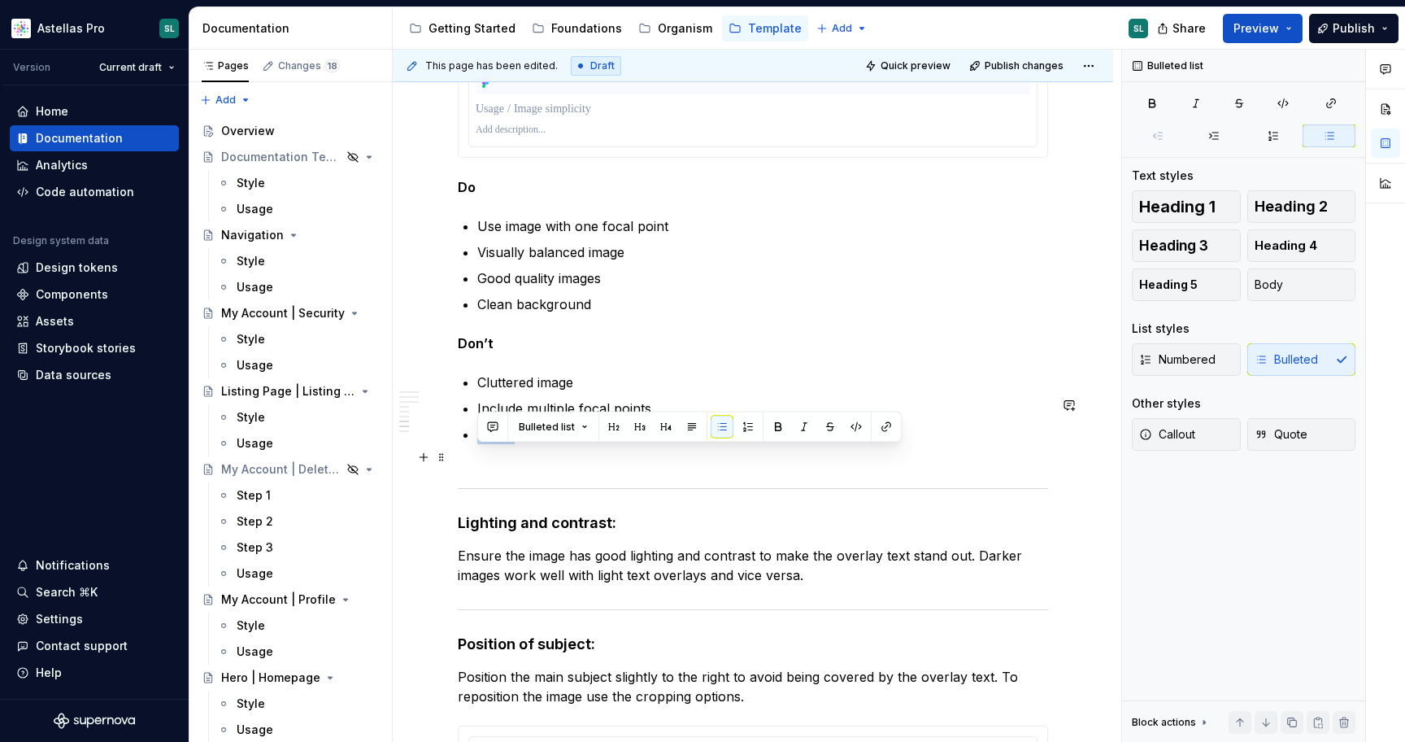
click at [610, 458] on p "Utilize pixelated images" at bounding box center [762, 444] width 571 height 39
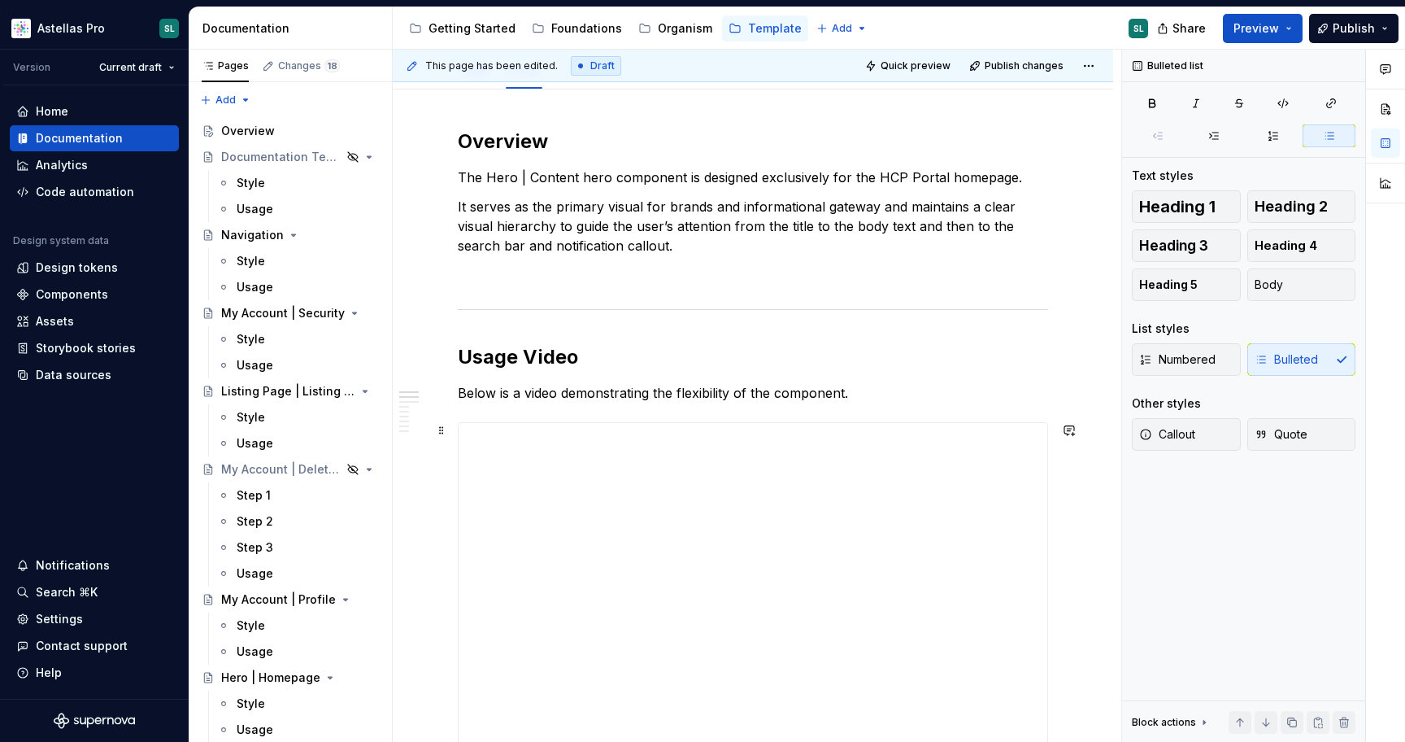
scroll to position [205, 0]
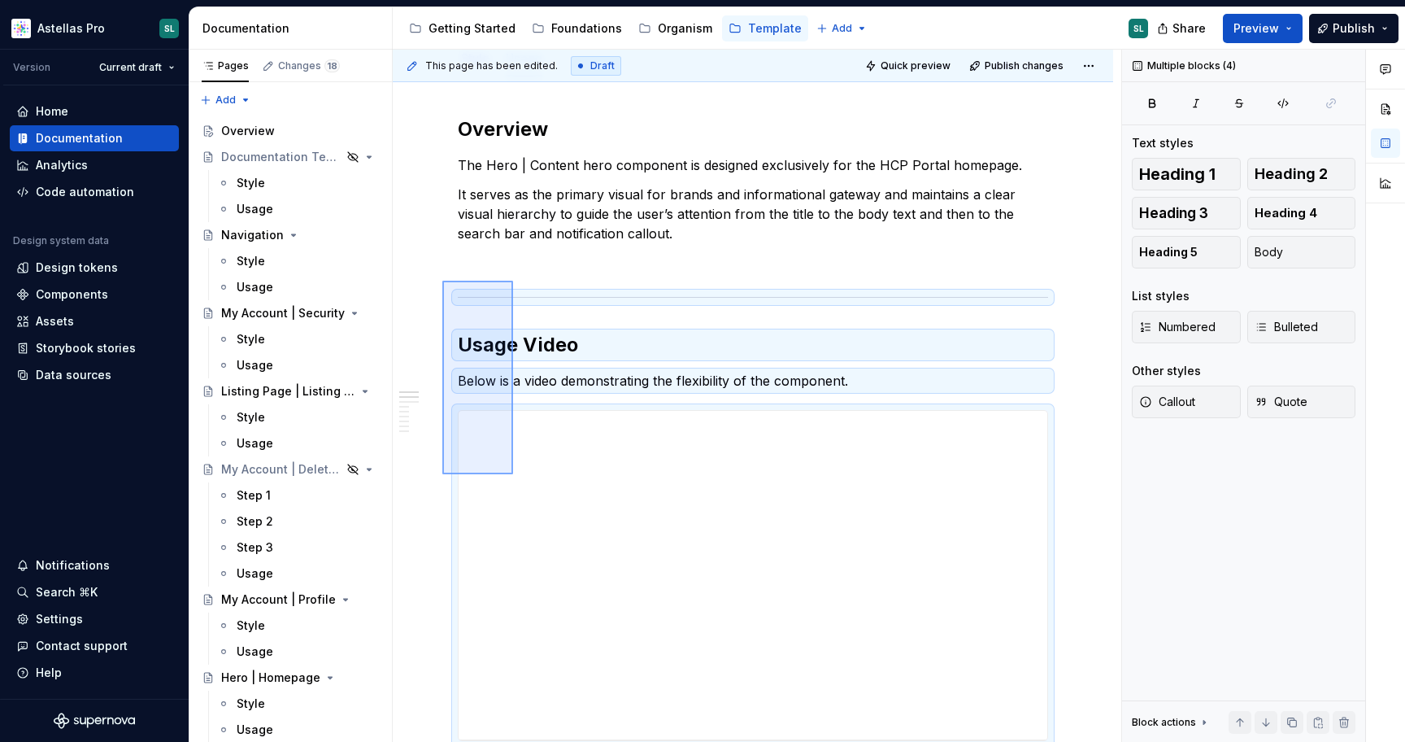
drag, startPoint x: 442, startPoint y: 281, endPoint x: 528, endPoint y: 489, distance: 225.0
click at [528, 489] on div "**********" at bounding box center [757, 396] width 729 height 693
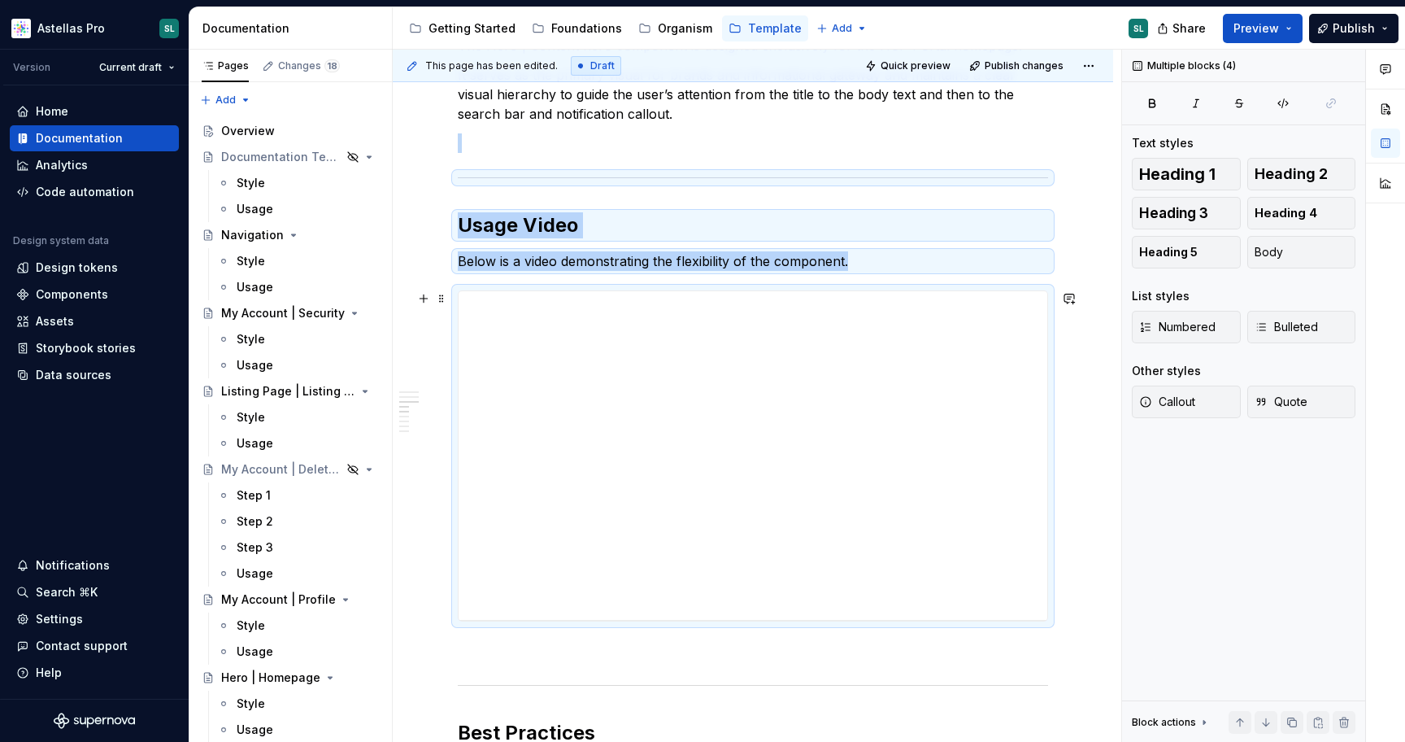
scroll to position [0, 0]
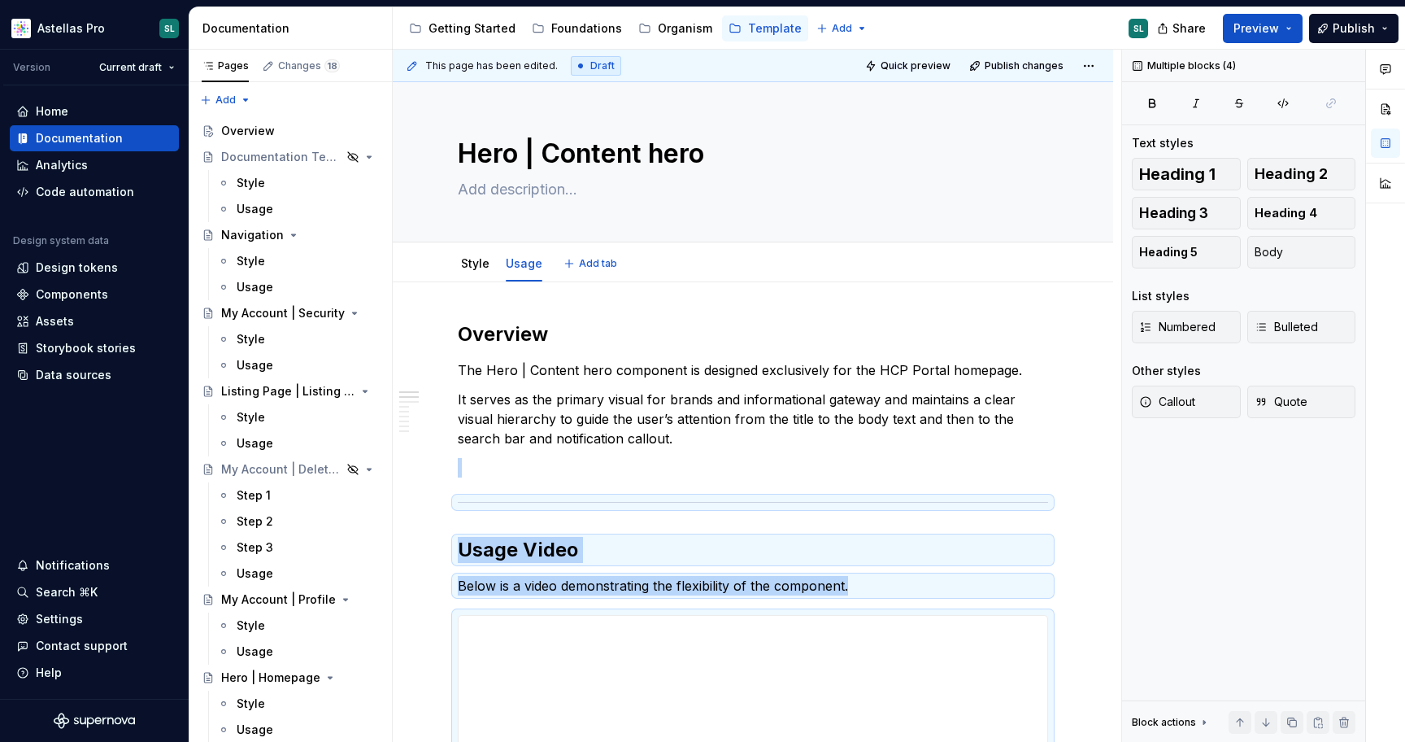
copy div "Usage Video Below is a video demonstrating the flexibility of the component."
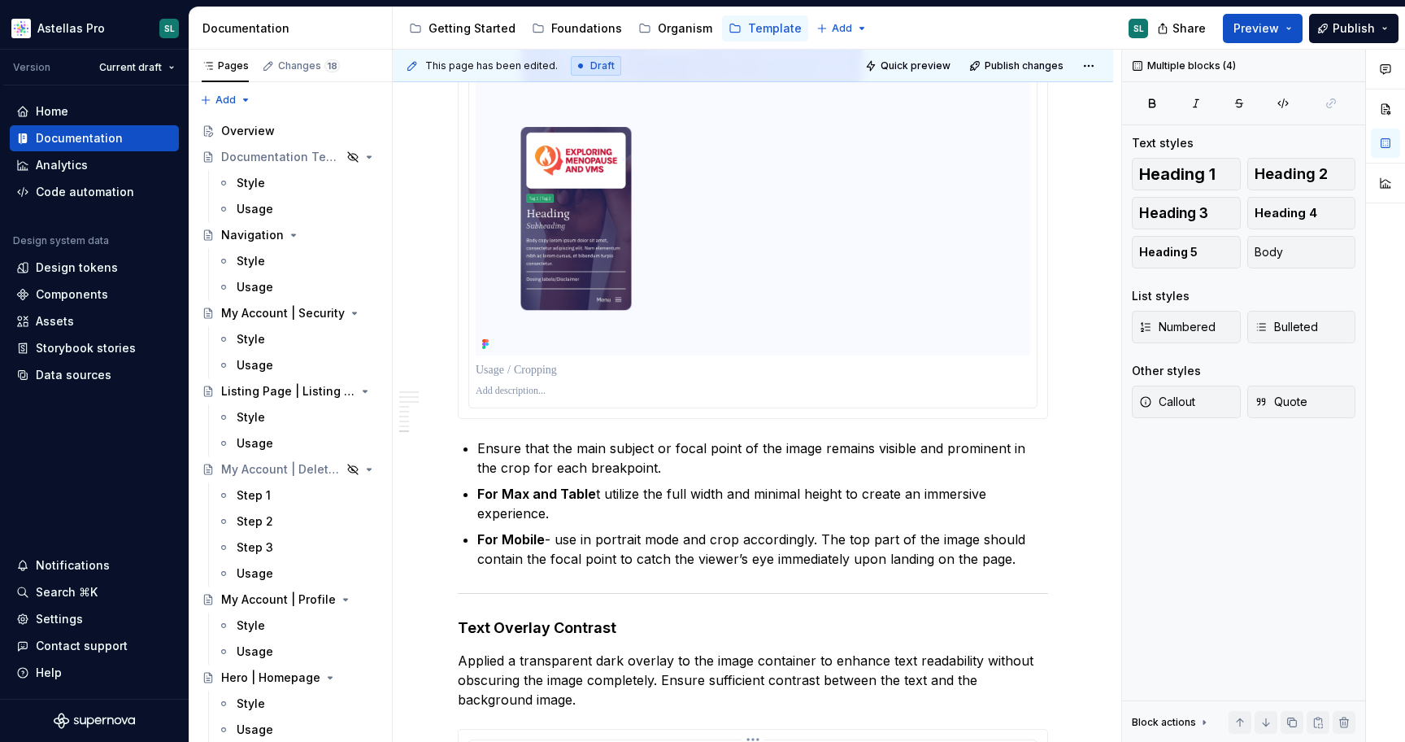
scroll to position [5386, 0]
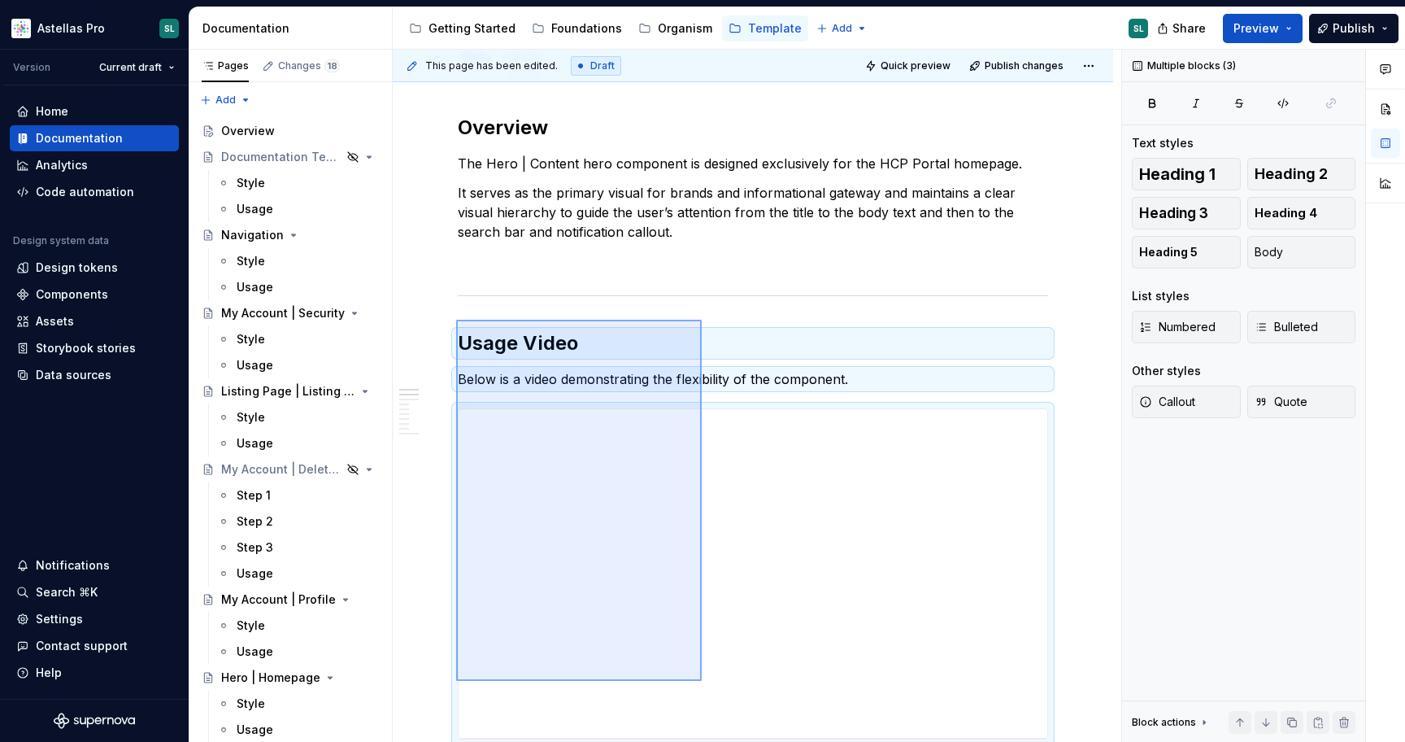
scroll to position [208, 0]
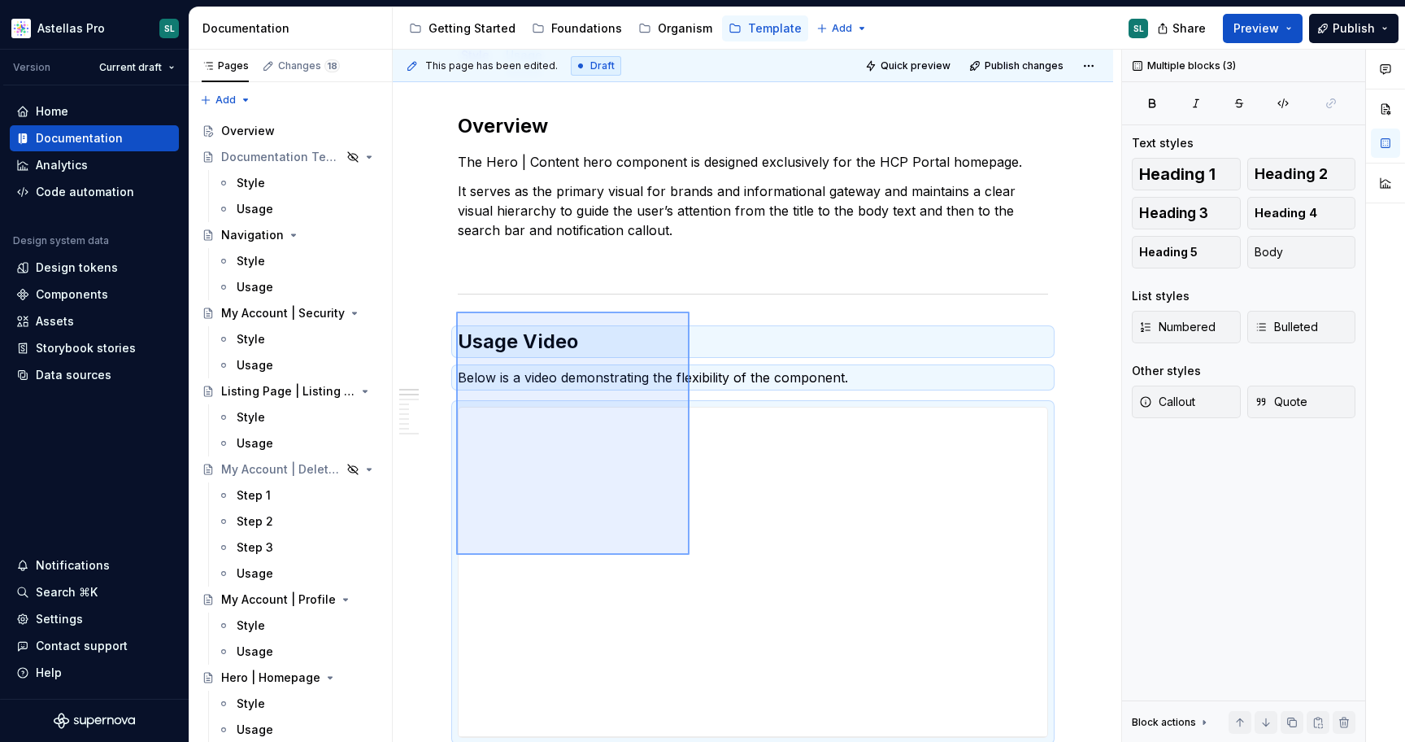
drag, startPoint x: 456, startPoint y: 408, endPoint x: 690, endPoint y: 555, distance: 275.5
click at [690, 555] on div "**********" at bounding box center [757, 396] width 729 height 693
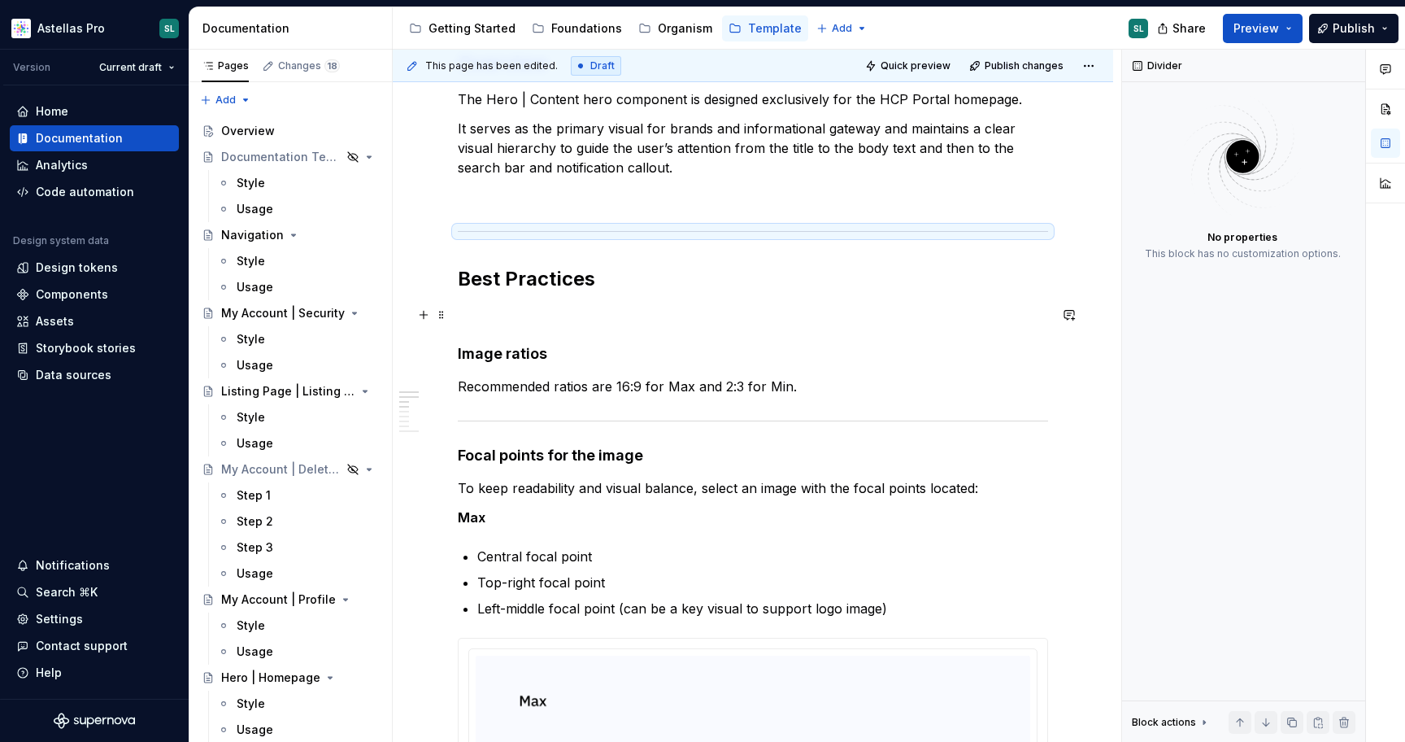
scroll to position [273, 0]
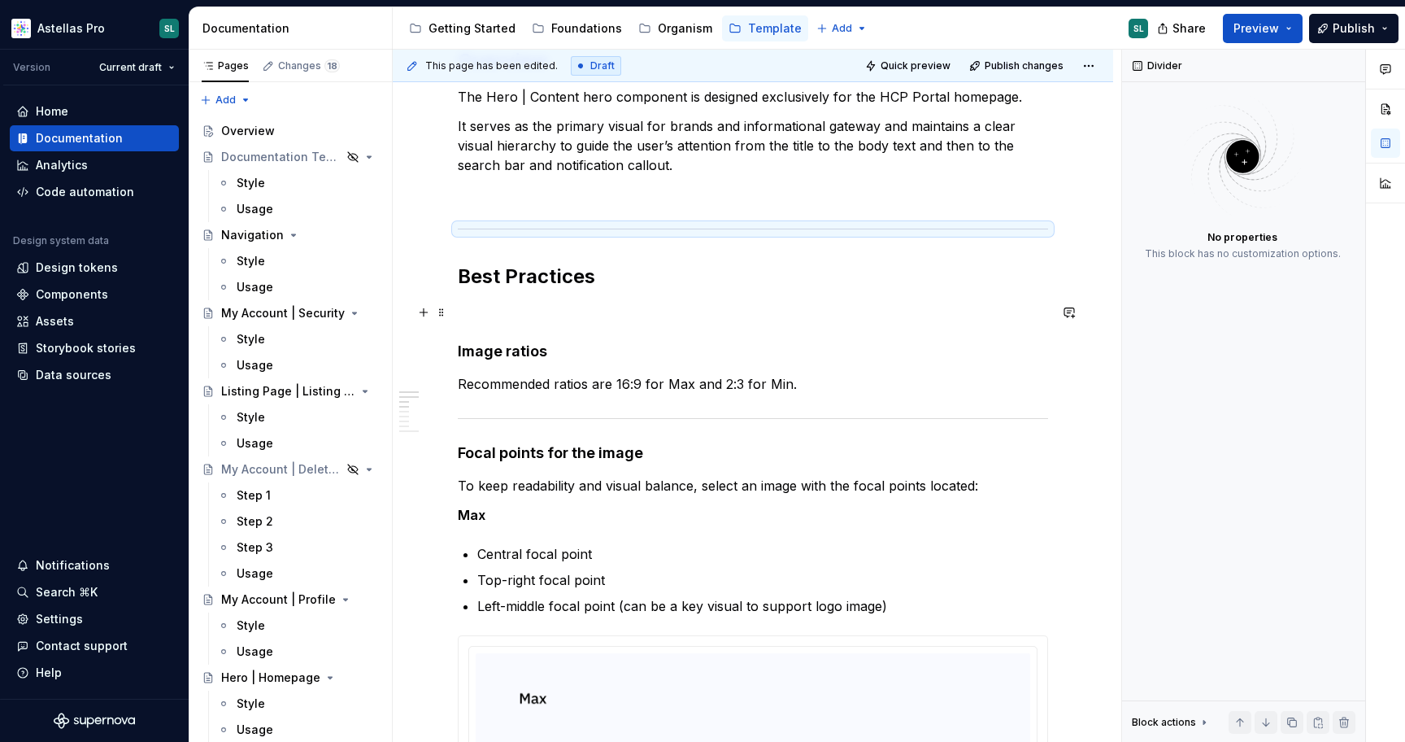
click at [485, 316] on p at bounding box center [753, 313] width 590 height 20
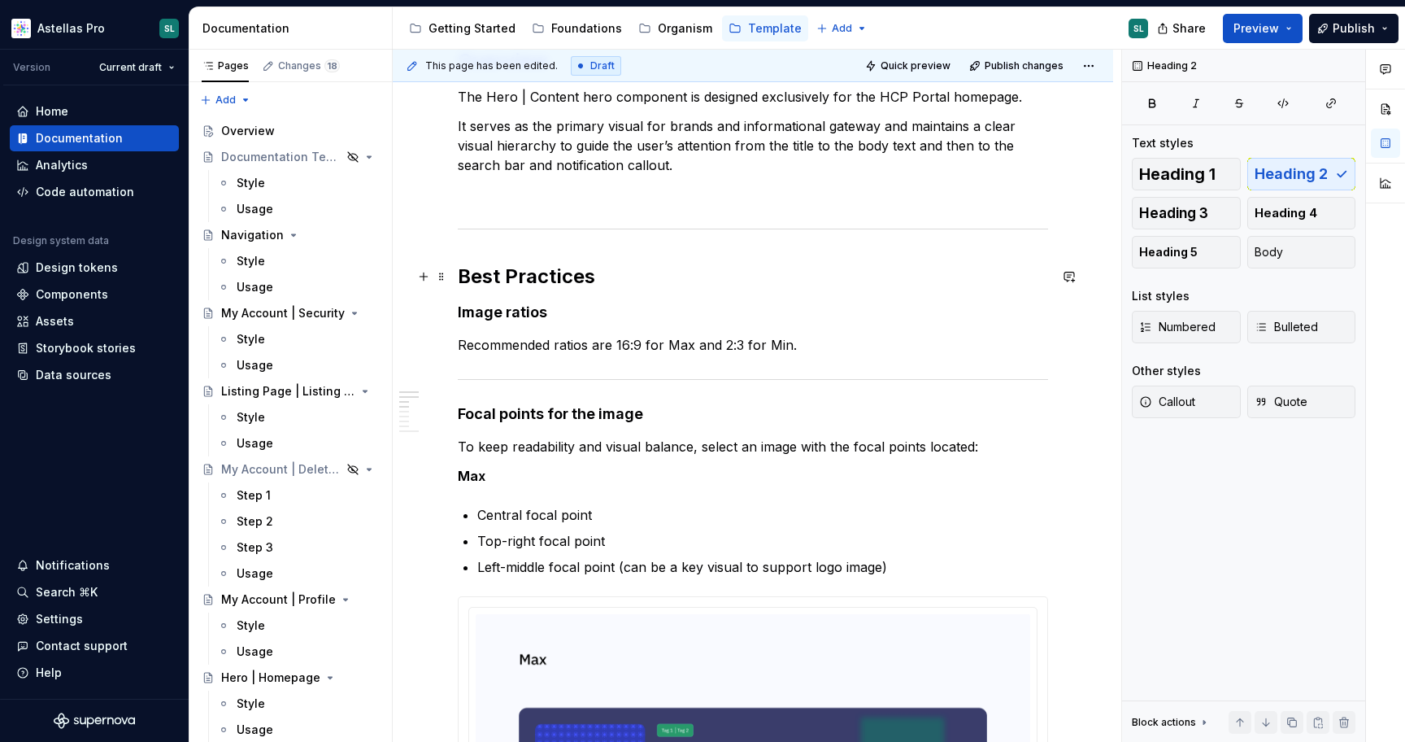
click at [515, 283] on h2 "Best Practices" at bounding box center [753, 277] width 590 height 26
click at [525, 313] on strong "Image ratios" at bounding box center [502, 311] width 89 height 17
click at [1192, 211] on span "Heading 3" at bounding box center [1173, 213] width 69 height 16
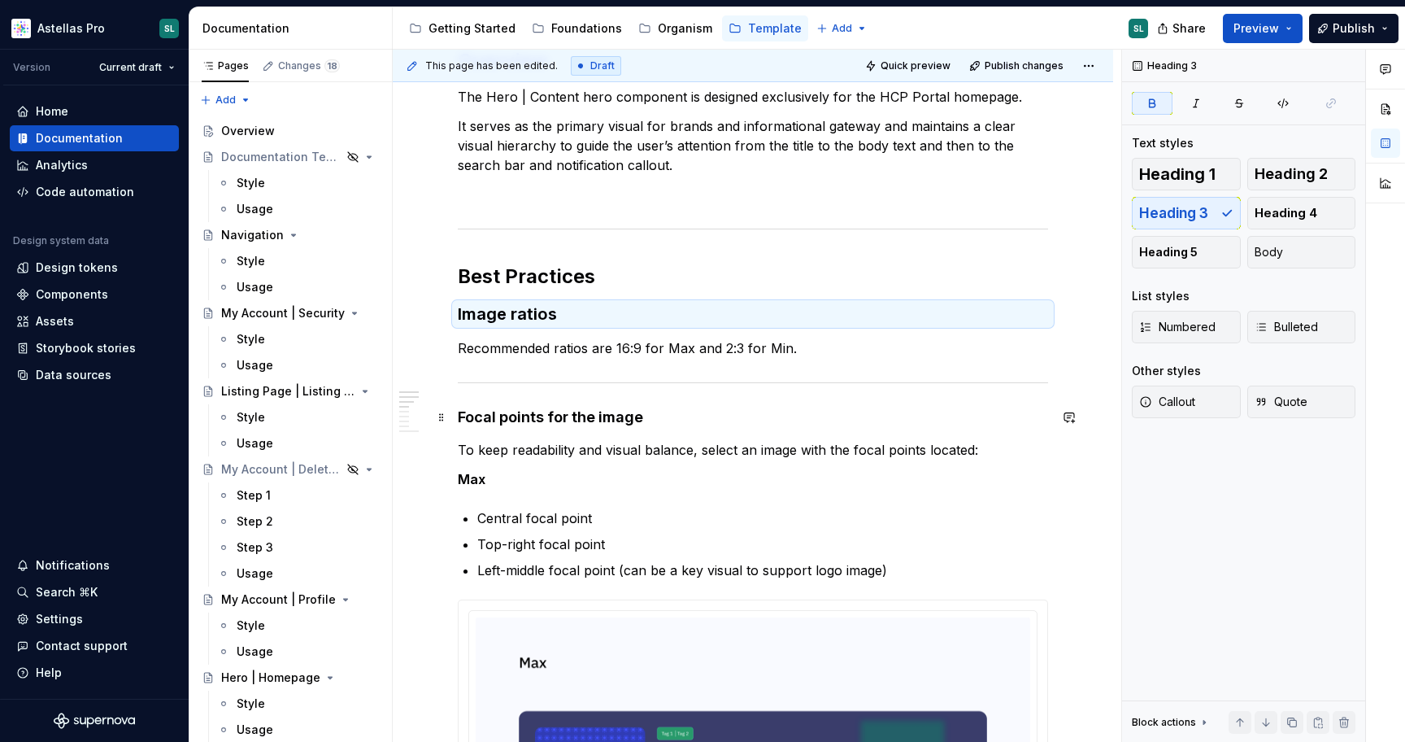
click at [562, 416] on strong "Focal points for the image" at bounding box center [550, 416] width 185 height 17
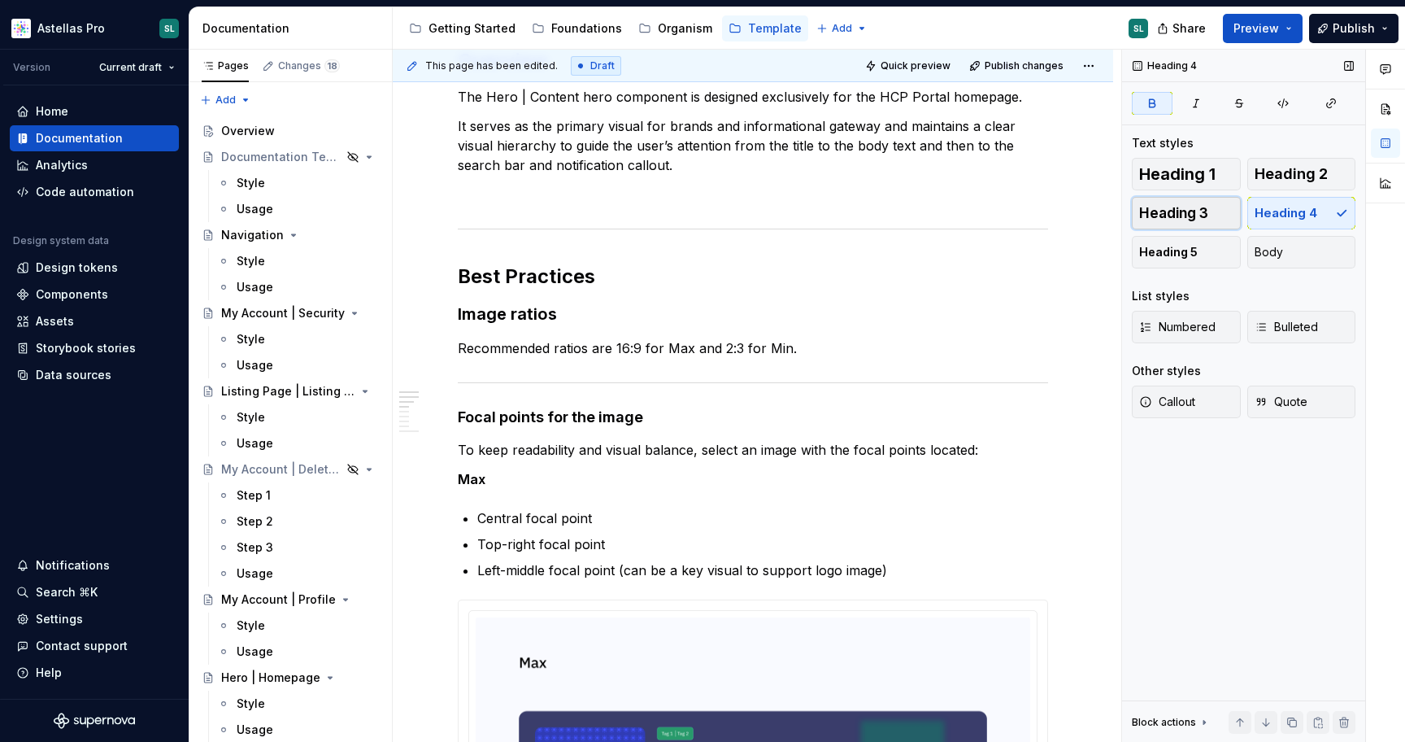
click at [1186, 211] on span "Heading 3" at bounding box center [1173, 213] width 69 height 16
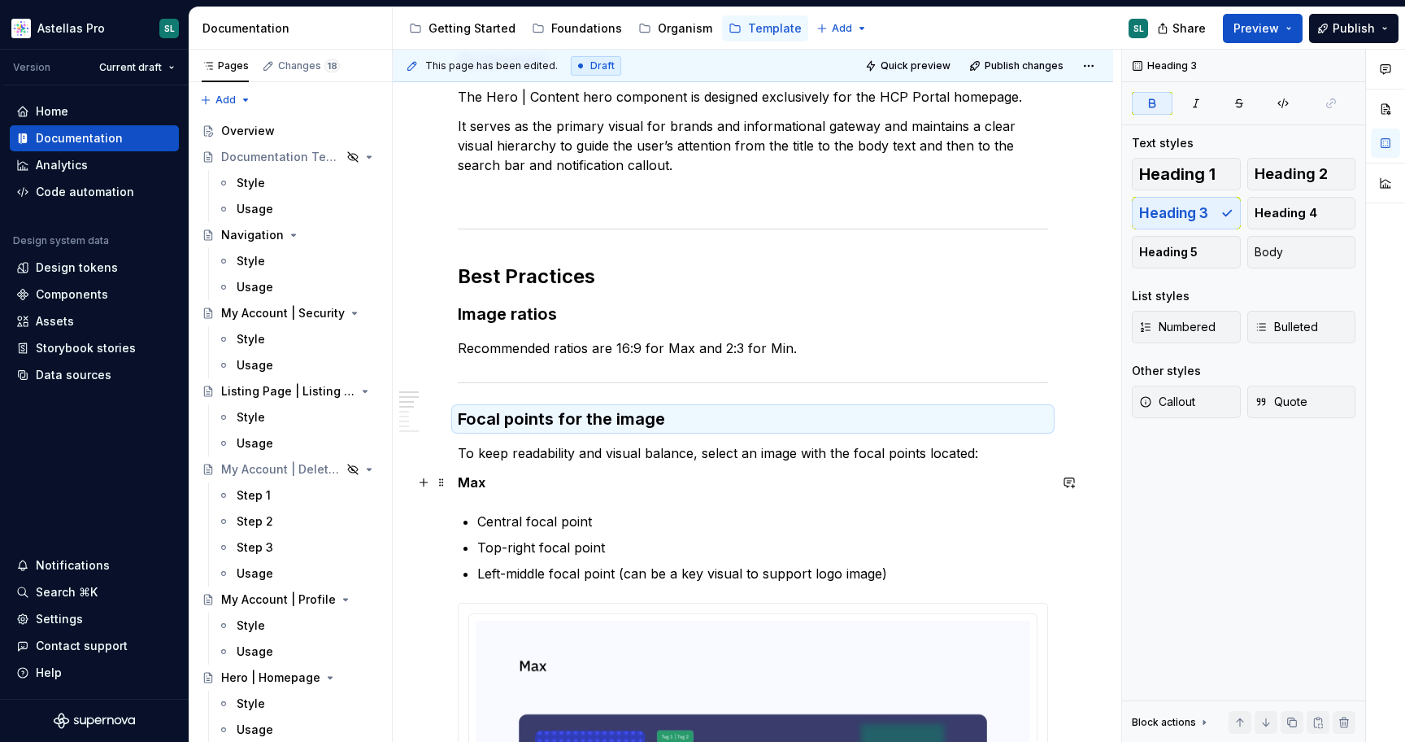
click at [475, 479] on strong "Max" at bounding box center [472, 482] width 28 height 16
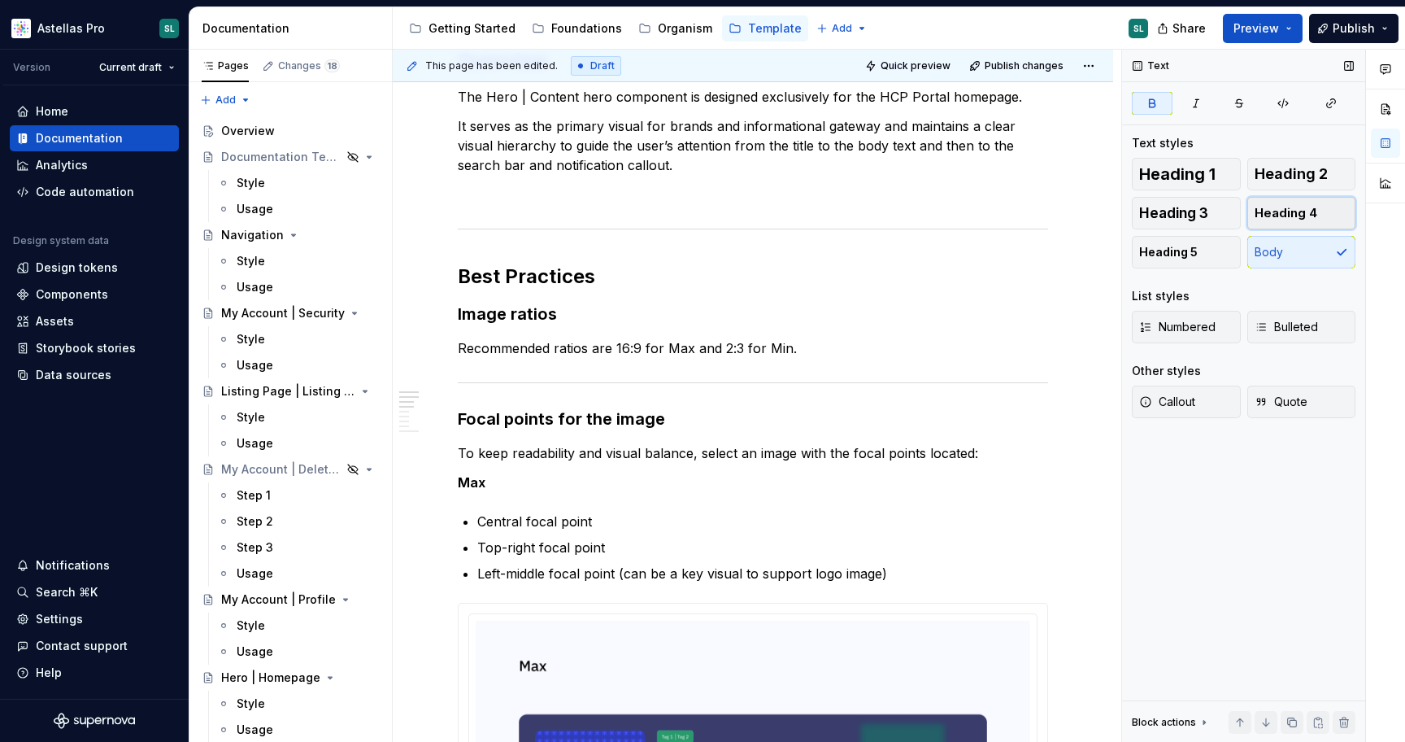
click at [1278, 216] on span "Heading 4" at bounding box center [1286, 213] width 63 height 16
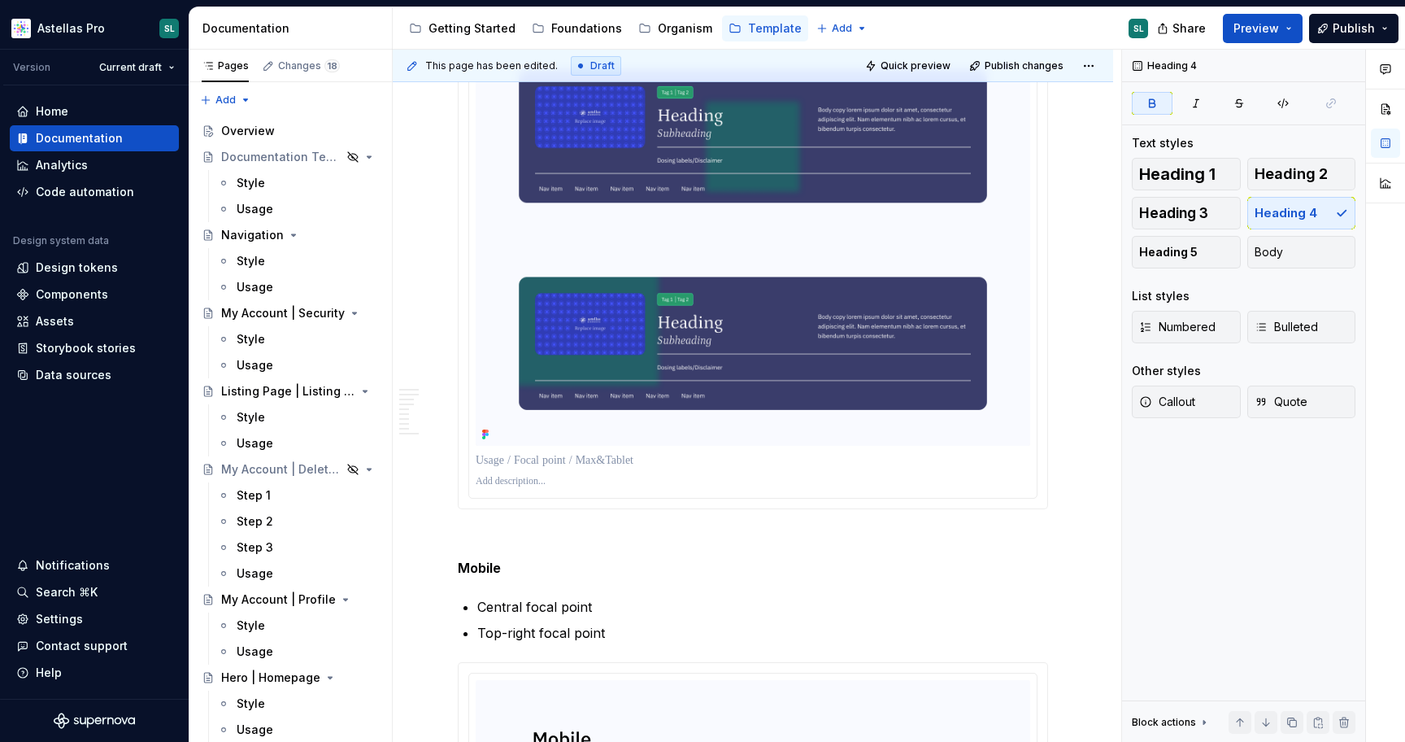
scroll to position [1149, 0]
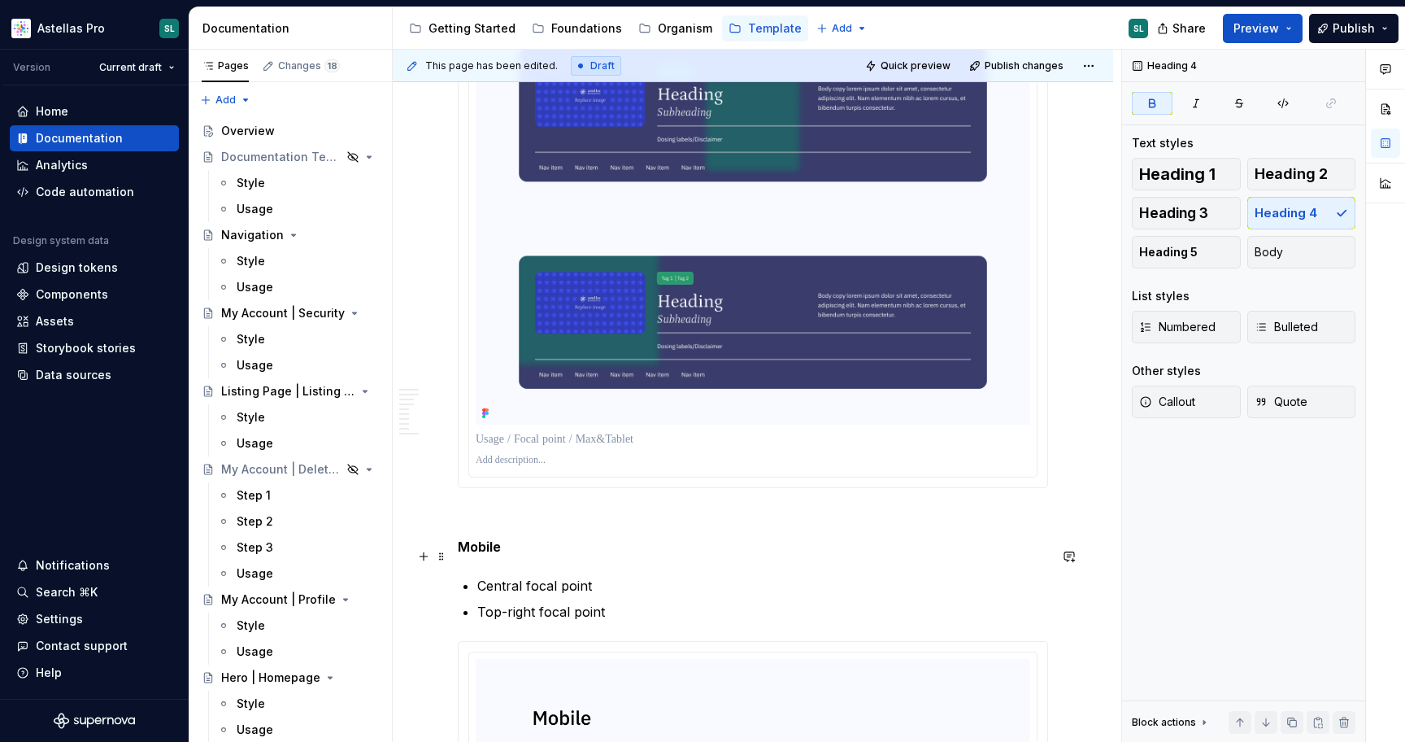
click at [492, 555] on strong "Mobile" at bounding box center [479, 546] width 43 height 16
click at [1292, 212] on span "Heading 4" at bounding box center [1286, 213] width 63 height 16
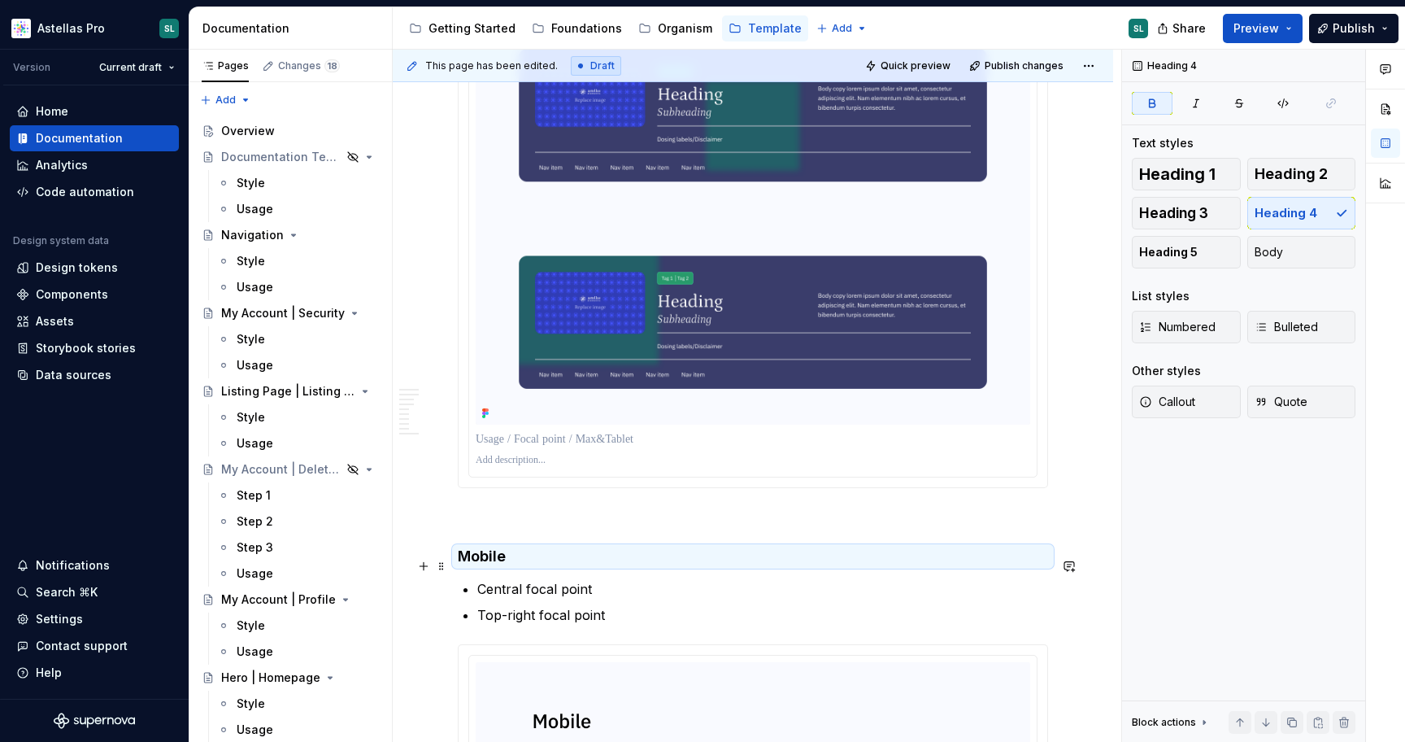
click at [509, 564] on h4 "Mobile" at bounding box center [753, 557] width 590 height 20
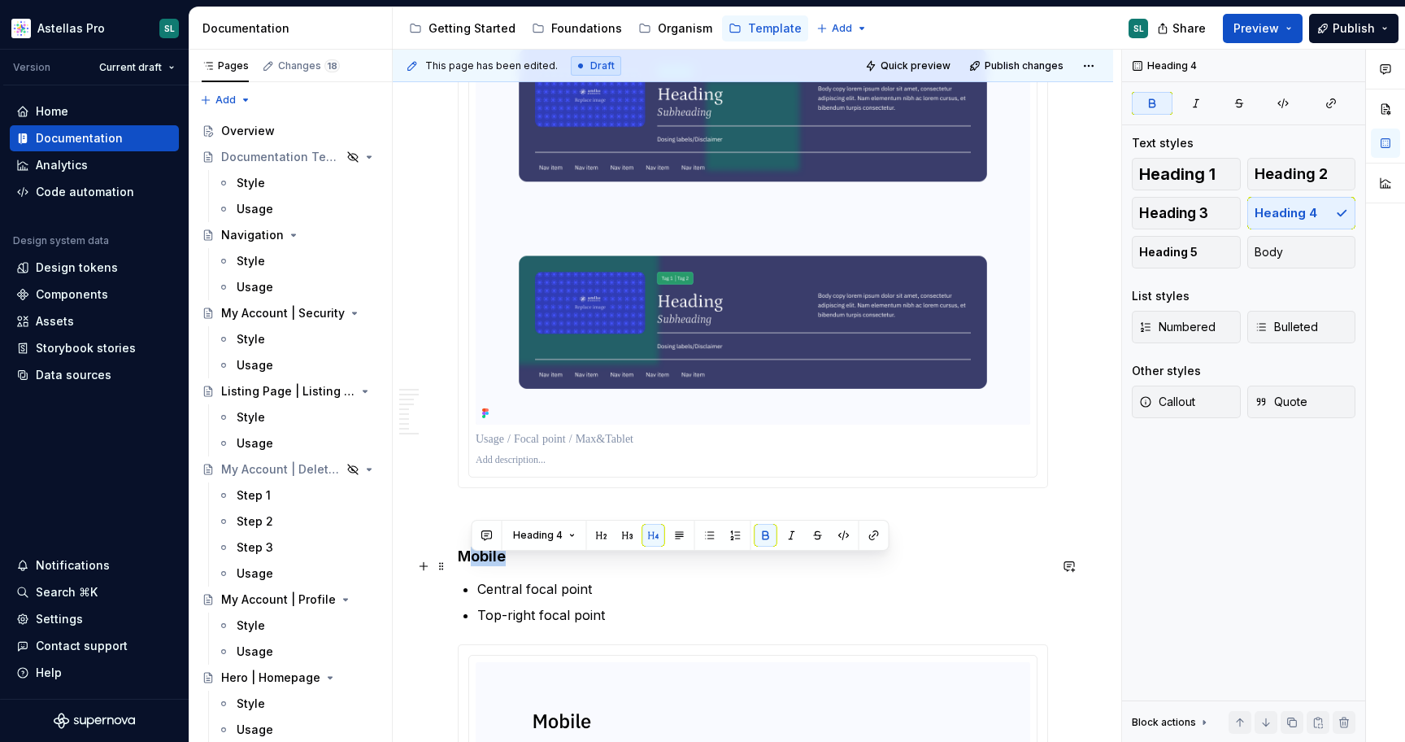
drag, startPoint x: 471, startPoint y: 567, endPoint x: 508, endPoint y: 567, distance: 36.6
click at [508, 566] on h4 "Mobile" at bounding box center [753, 557] width 590 height 20
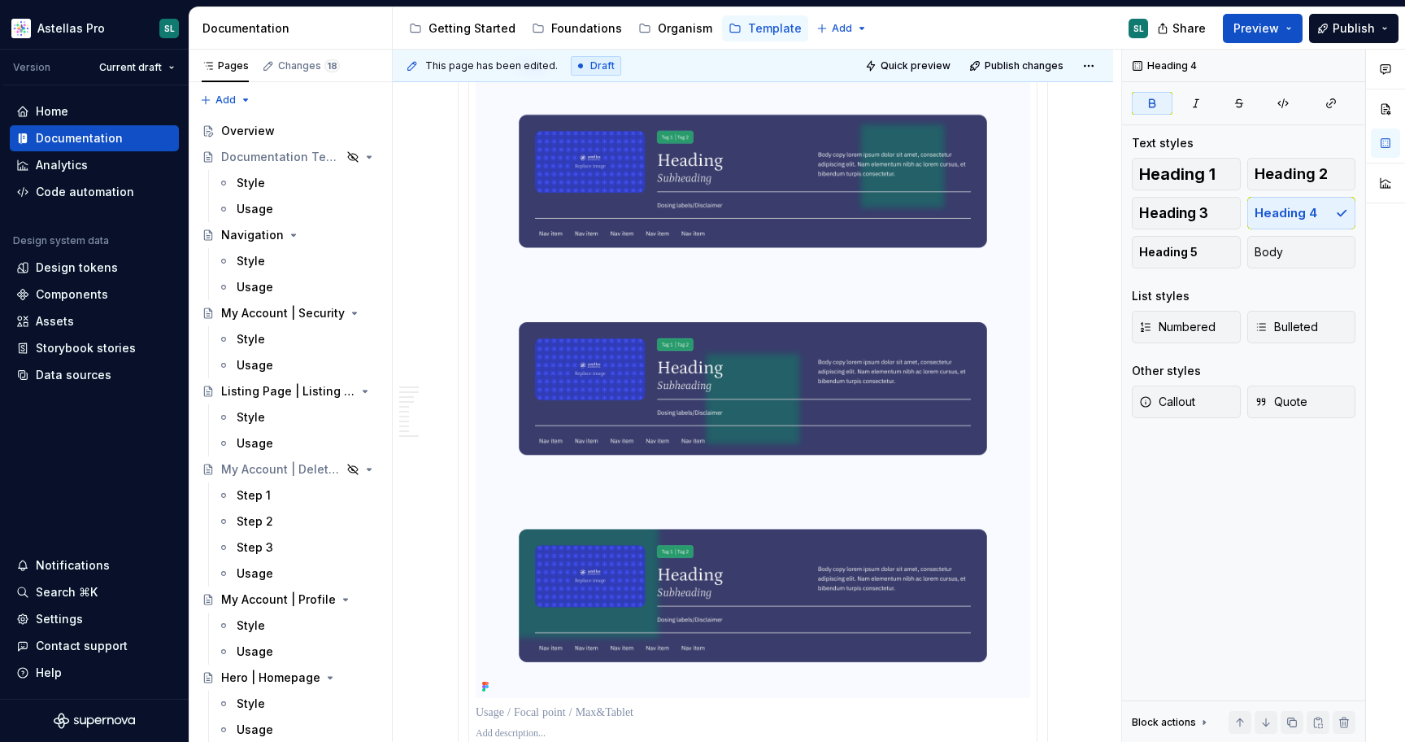
scroll to position [883, 0]
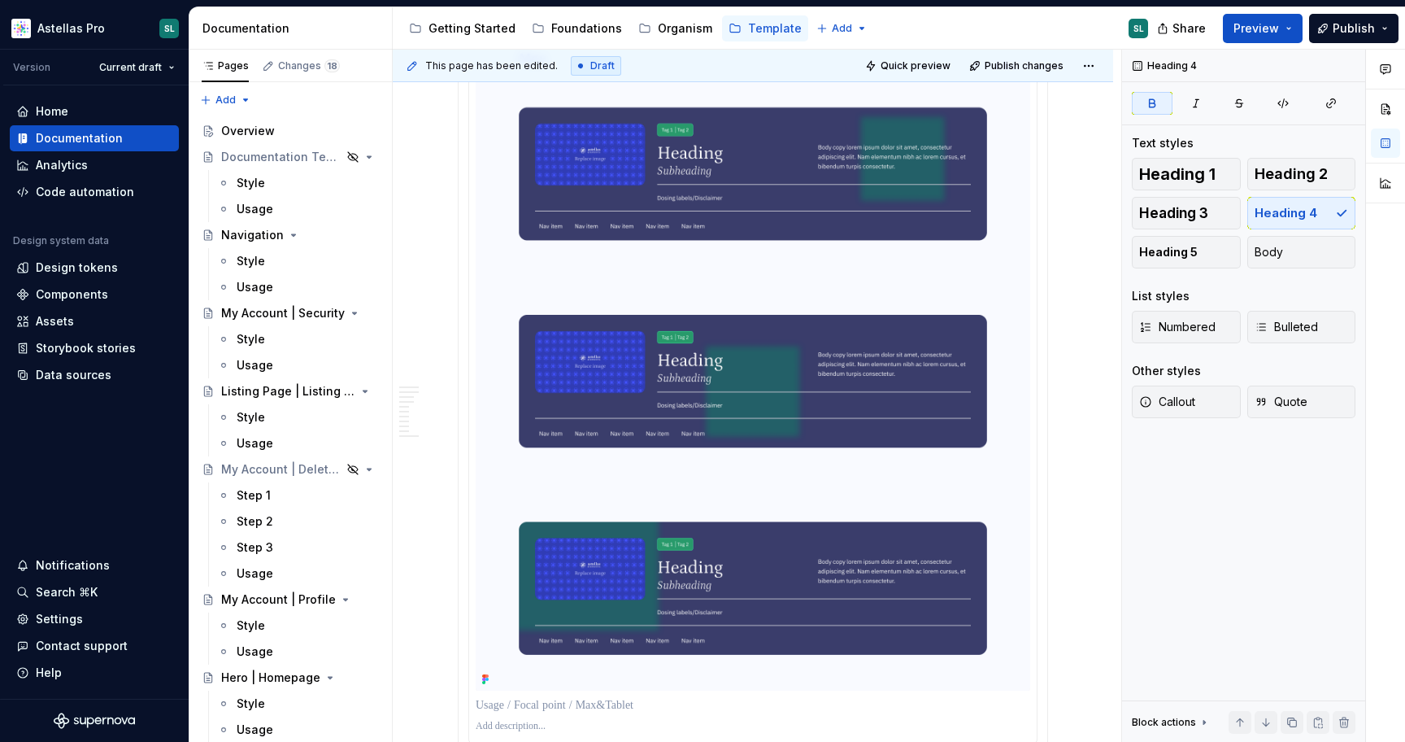
click at [613, 503] on img at bounding box center [753, 352] width 555 height 677
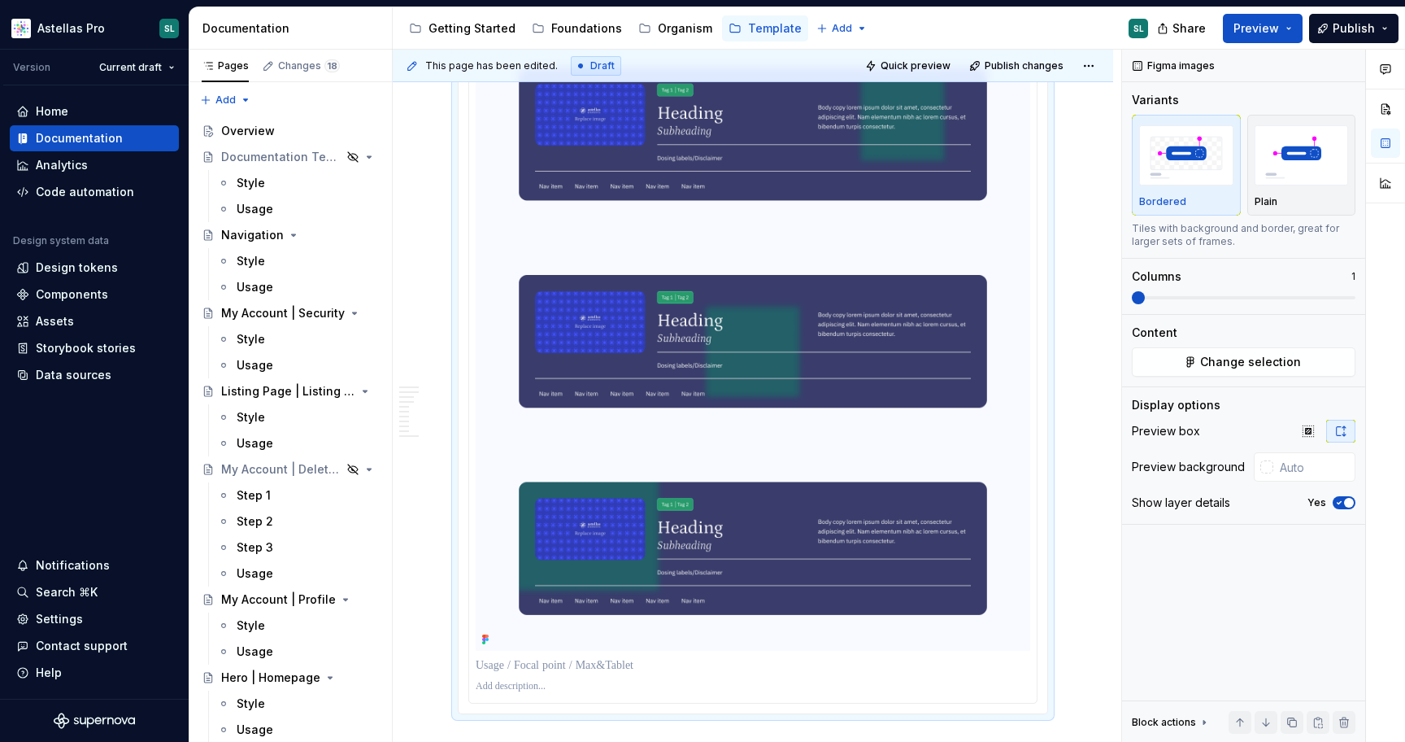
scroll to position [928, 0]
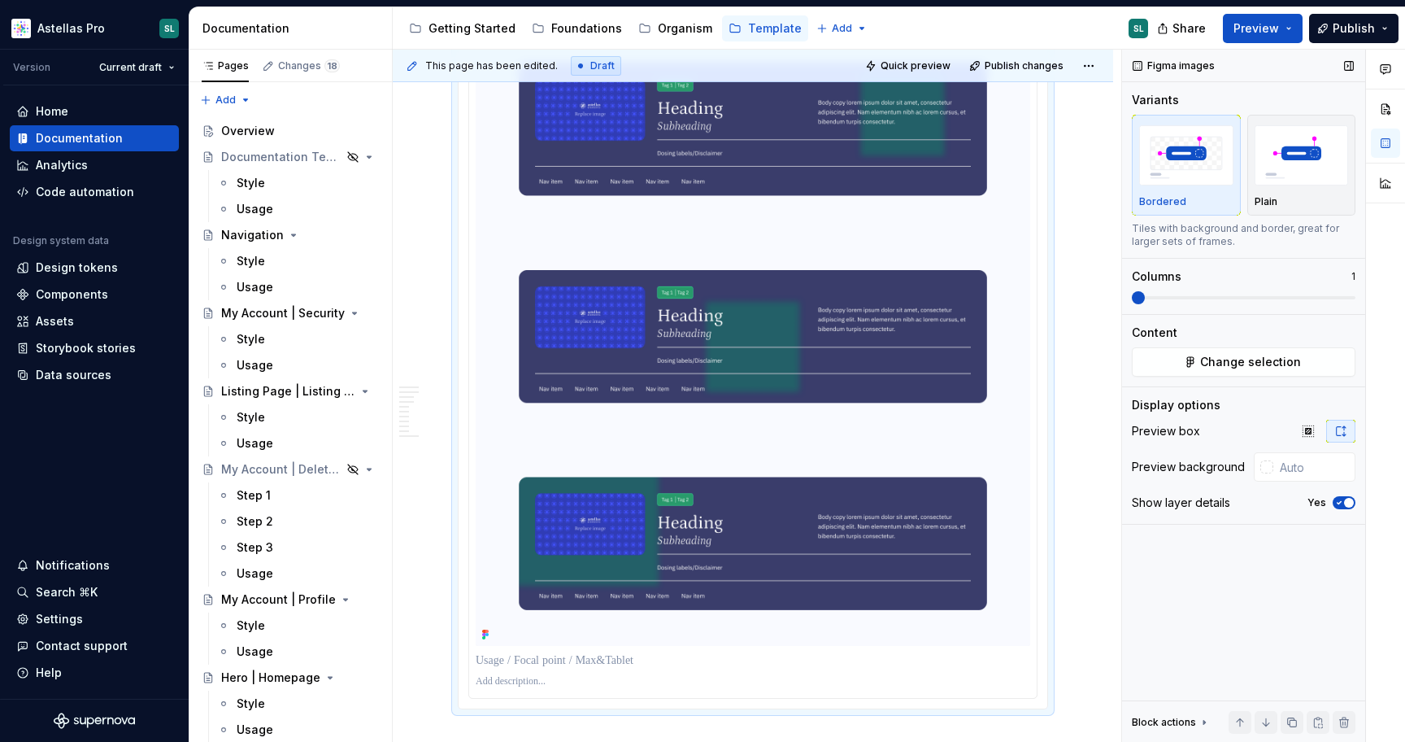
click at [1350, 501] on span "button" at bounding box center [1349, 503] width 10 height 10
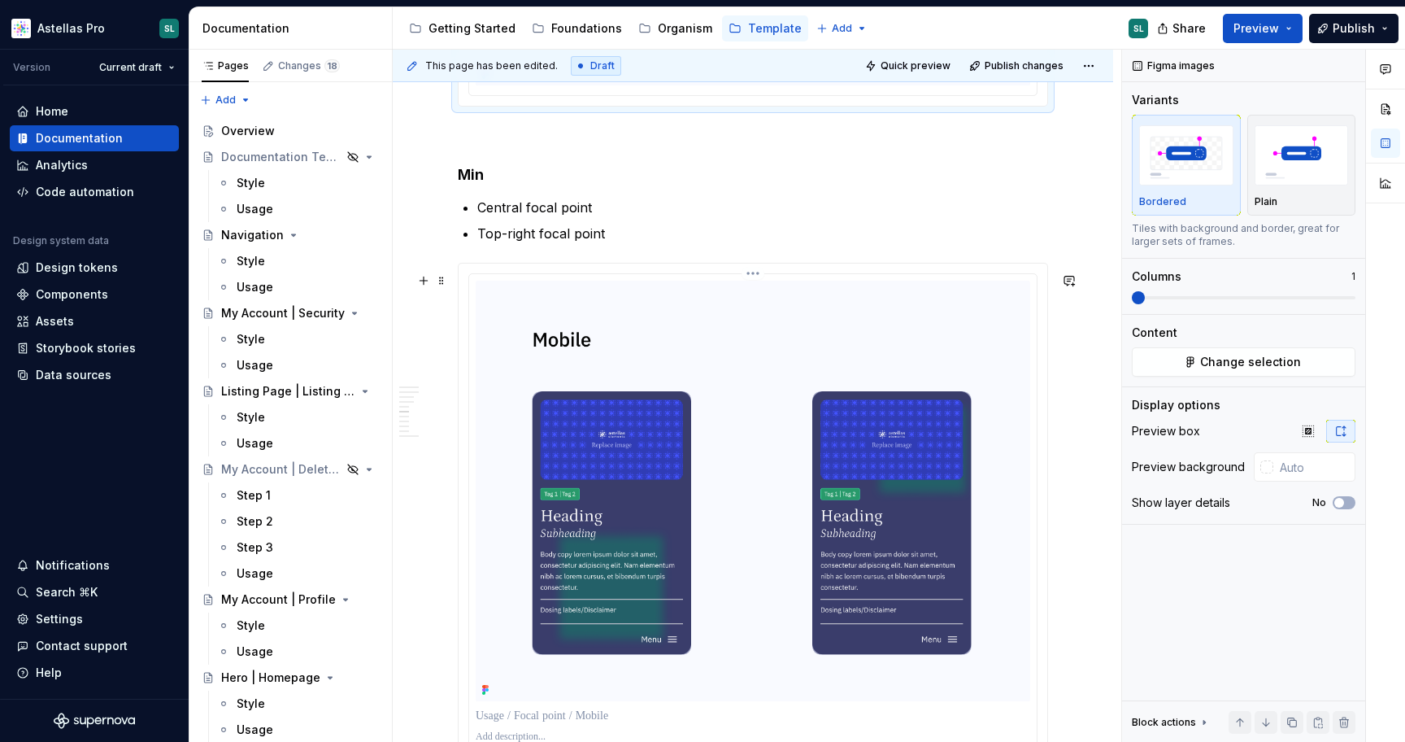
scroll to position [1499, 0]
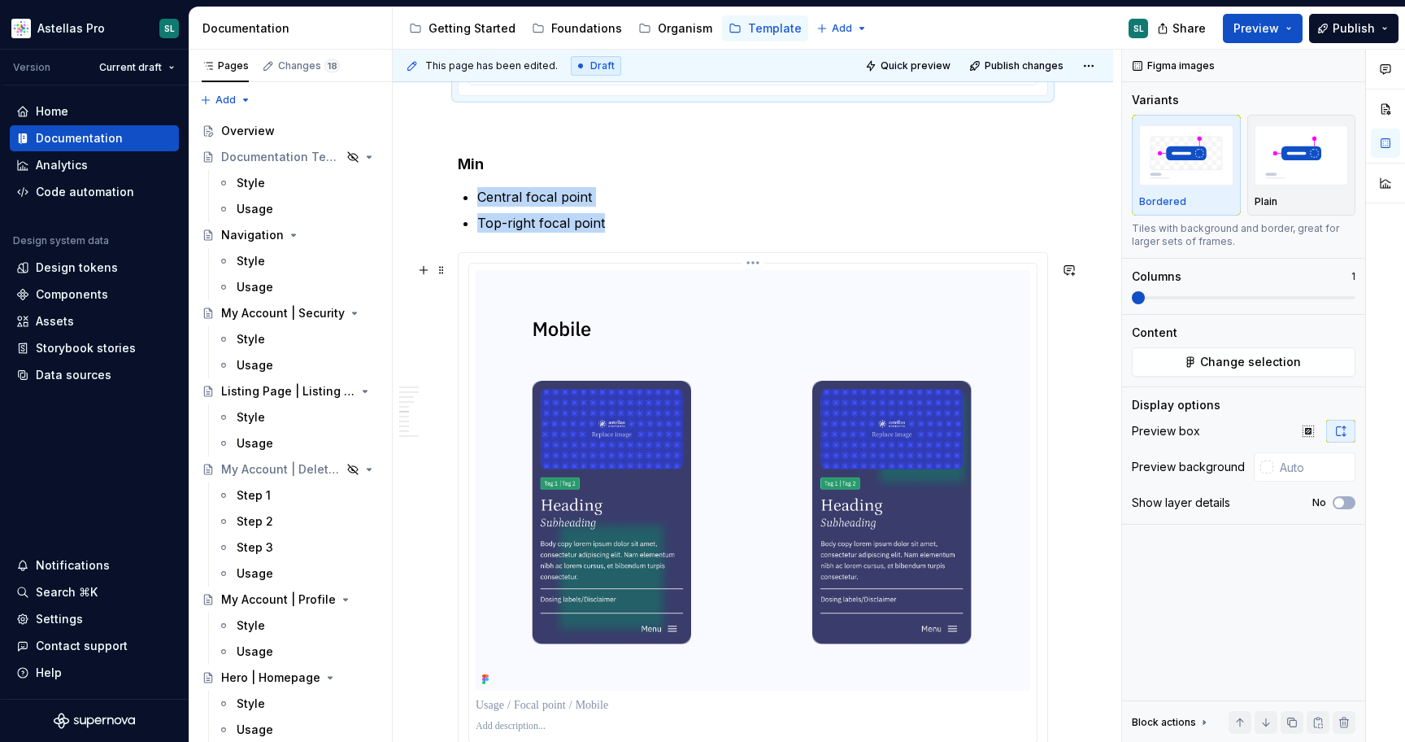
click at [824, 474] on img at bounding box center [753, 480] width 555 height 420
click at [1349, 499] on span "button" at bounding box center [1349, 503] width 10 height 10
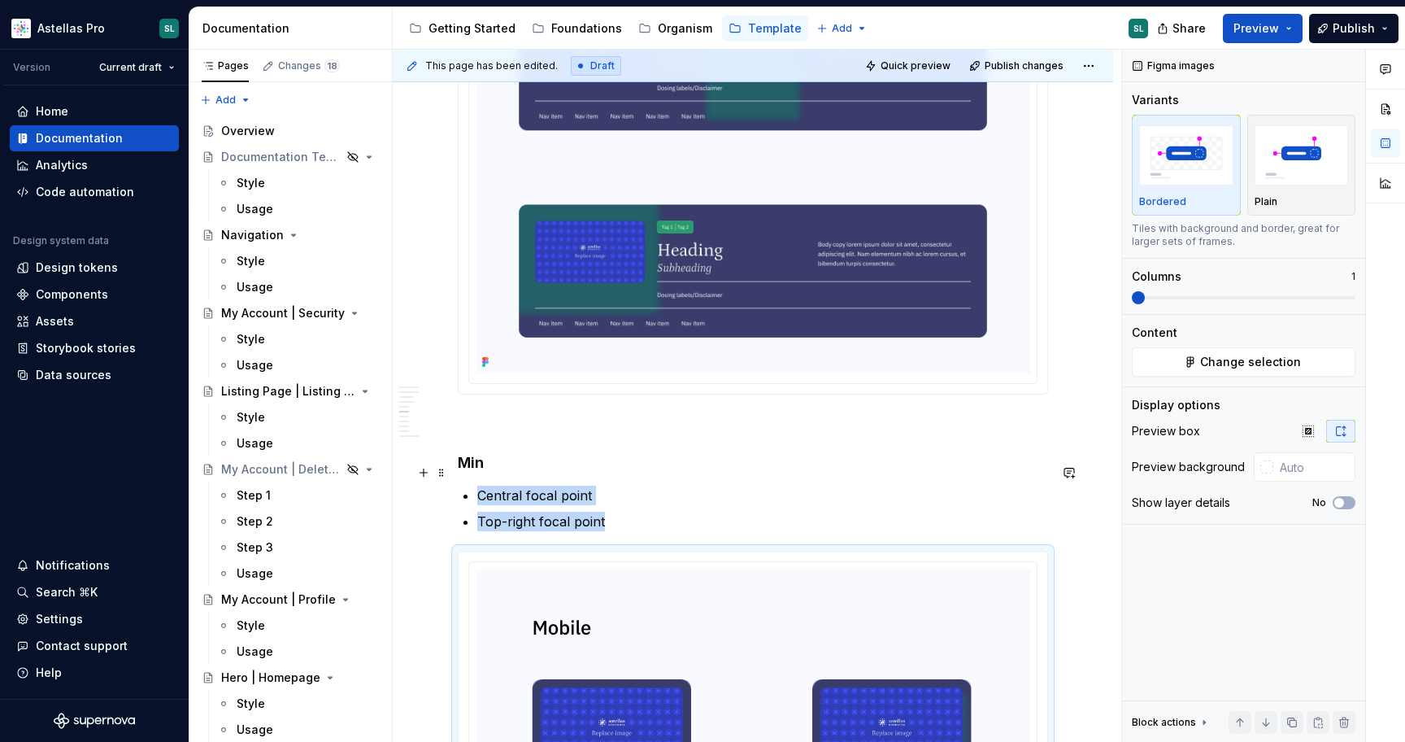
scroll to position [1333, 0]
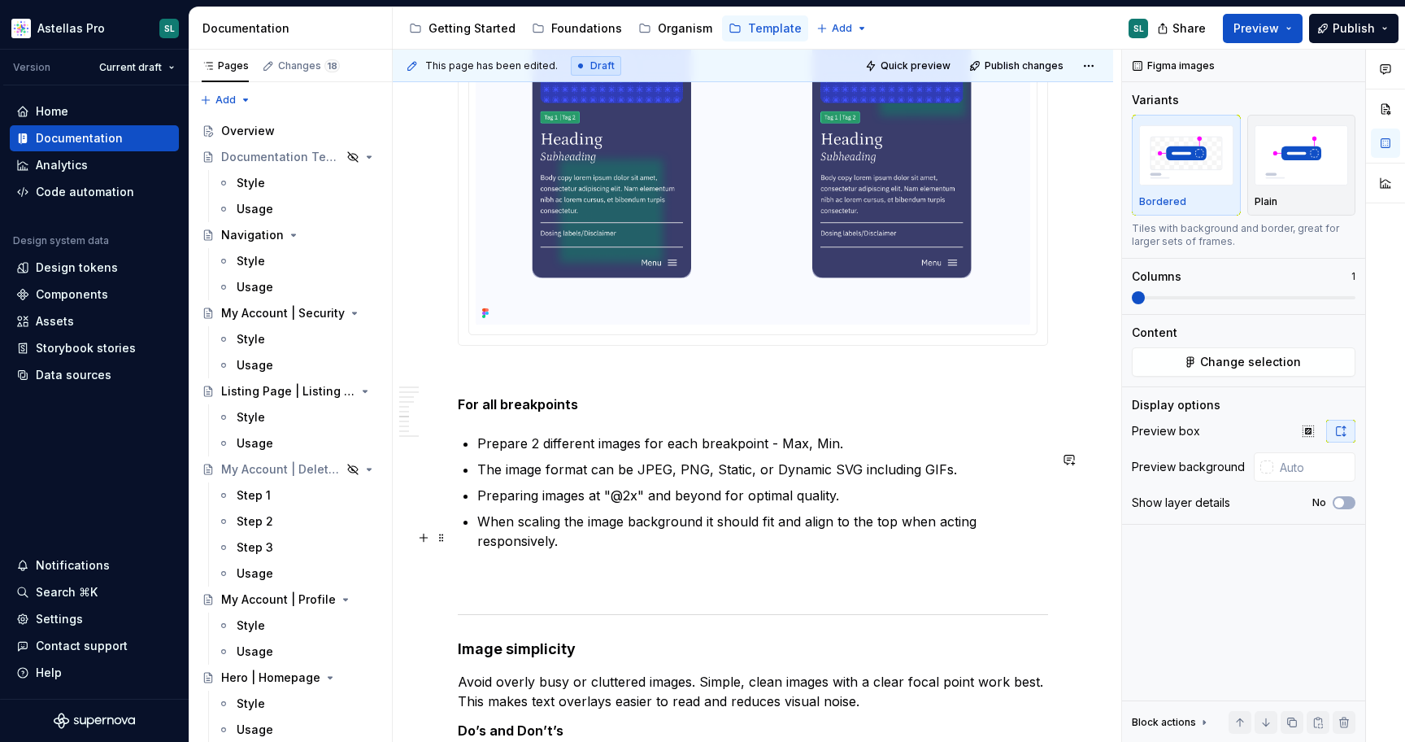
scroll to position [1828, 0]
click at [550, 382] on p at bounding box center [753, 373] width 590 height 20
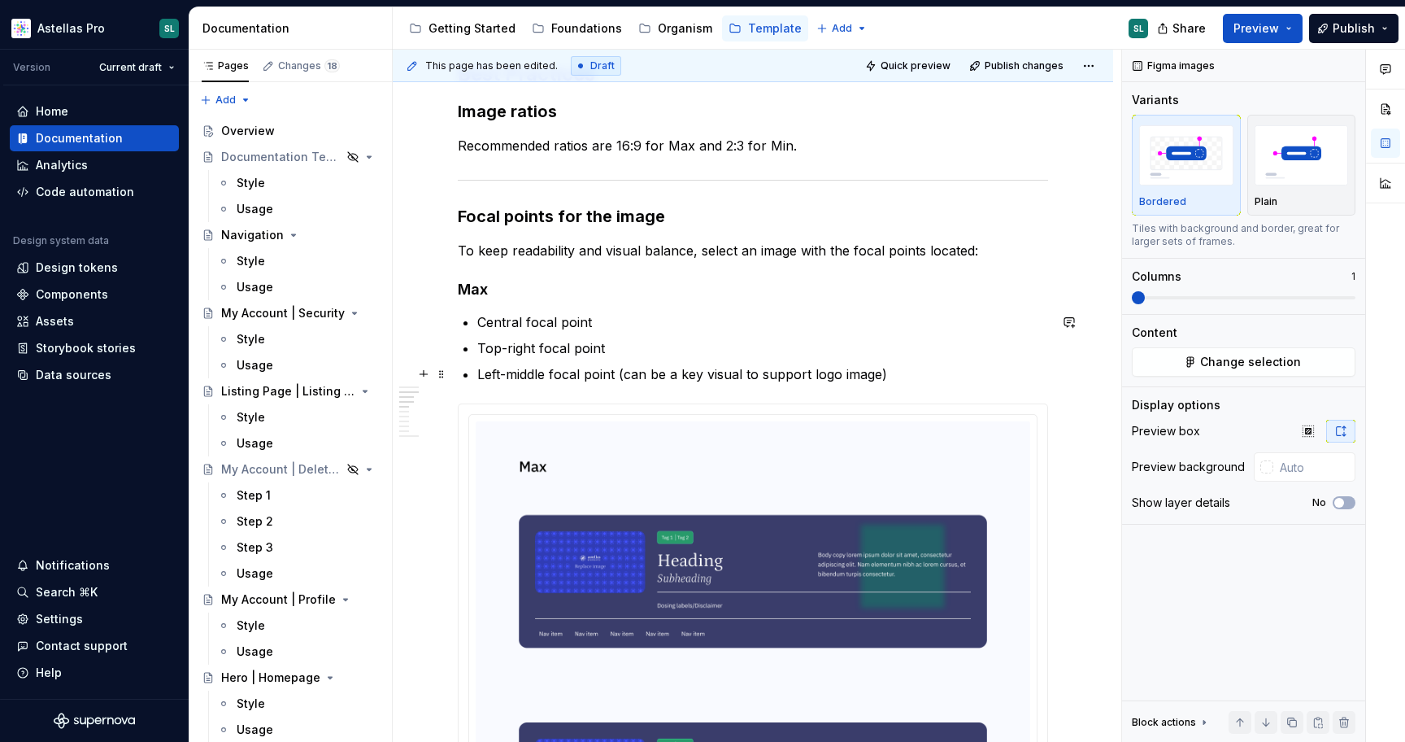
scroll to position [447, 0]
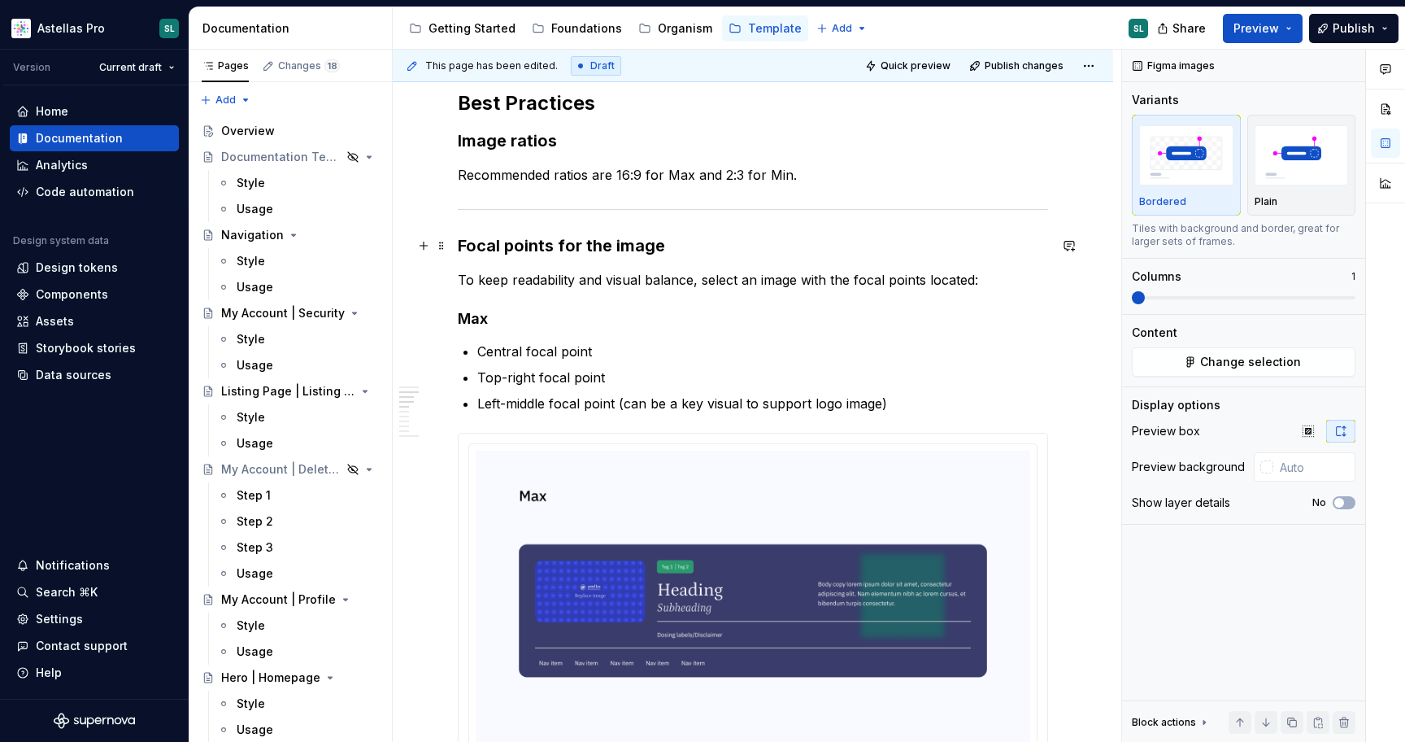
click at [531, 254] on strong "Focal points for the image" at bounding box center [561, 246] width 207 height 20
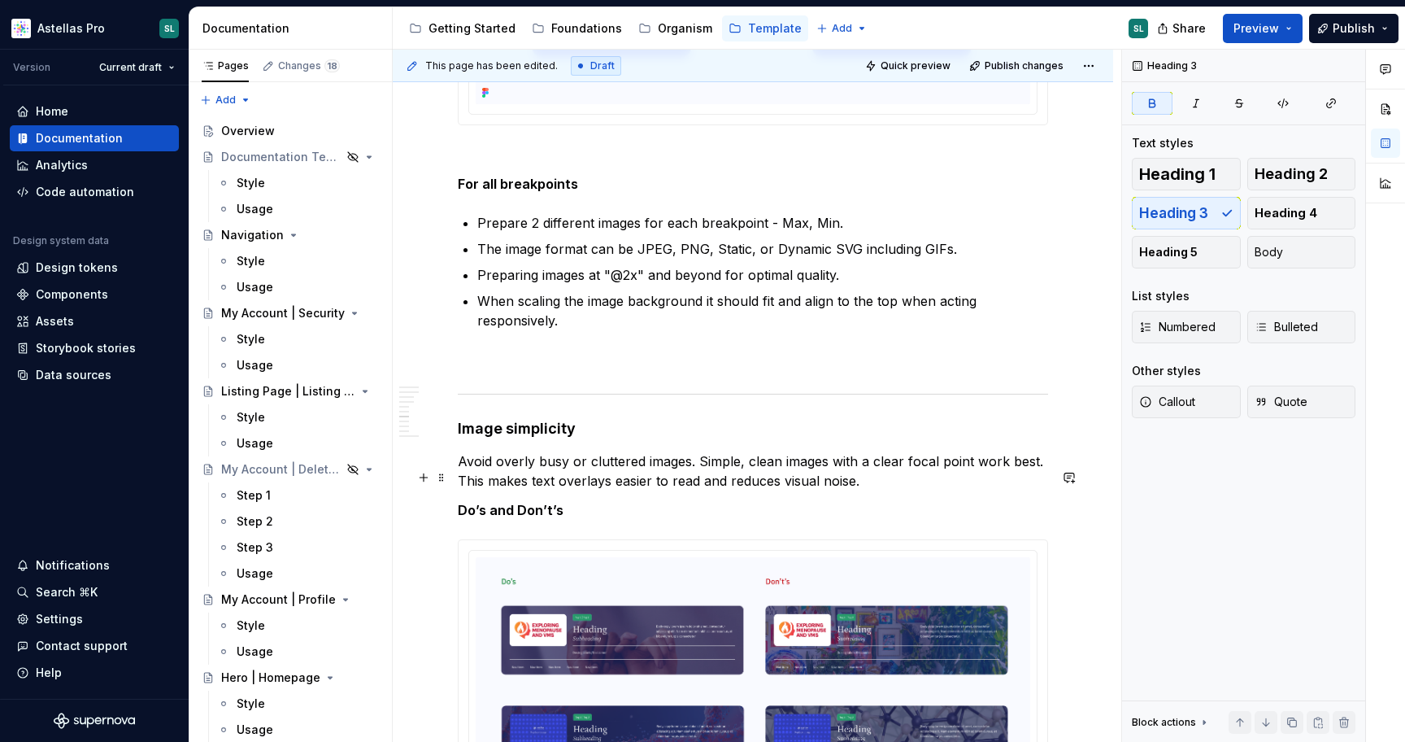
scroll to position [2078, 0]
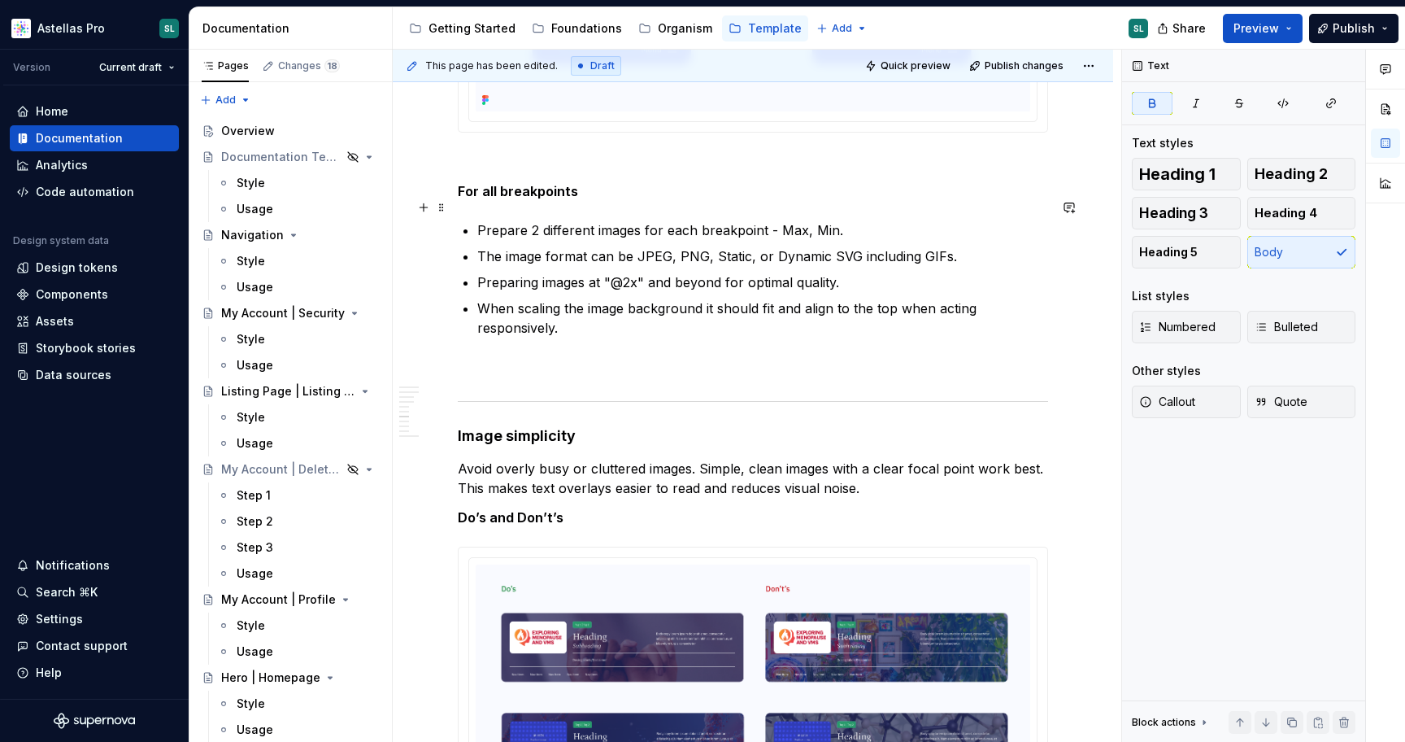
click at [550, 199] on strong "For all breakpoints" at bounding box center [518, 191] width 120 height 16
click at [1191, 205] on span "Heading 3" at bounding box center [1173, 213] width 69 height 16
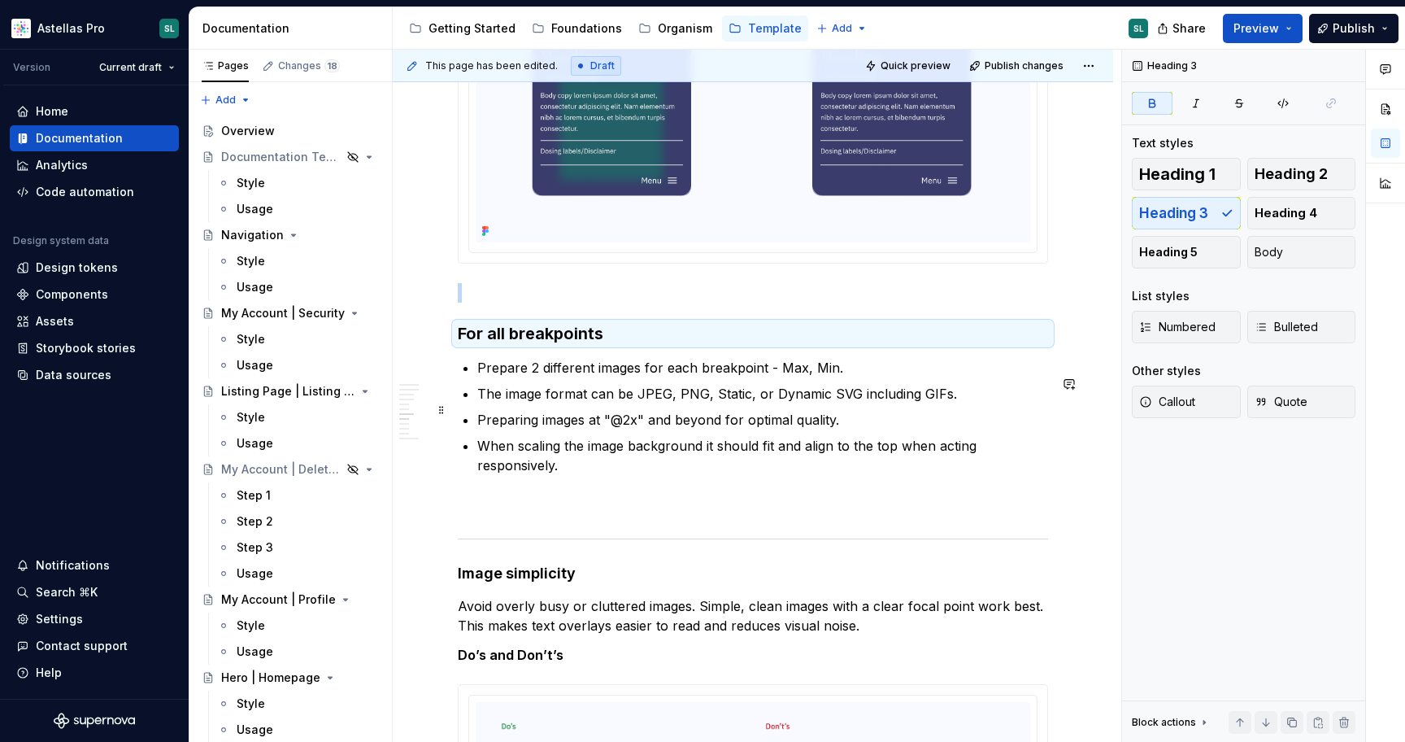
scroll to position [1934, 0]
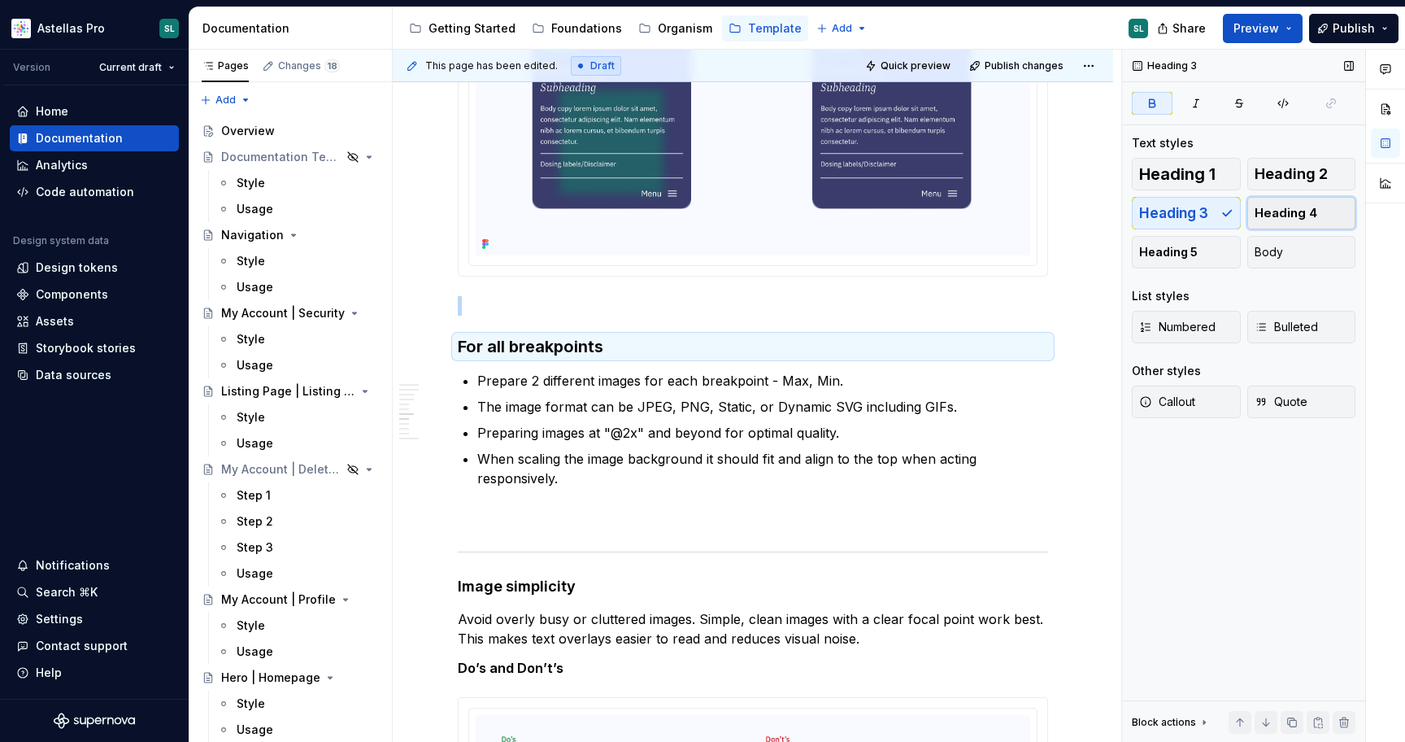
click at [1292, 210] on span "Heading 4" at bounding box center [1286, 213] width 63 height 16
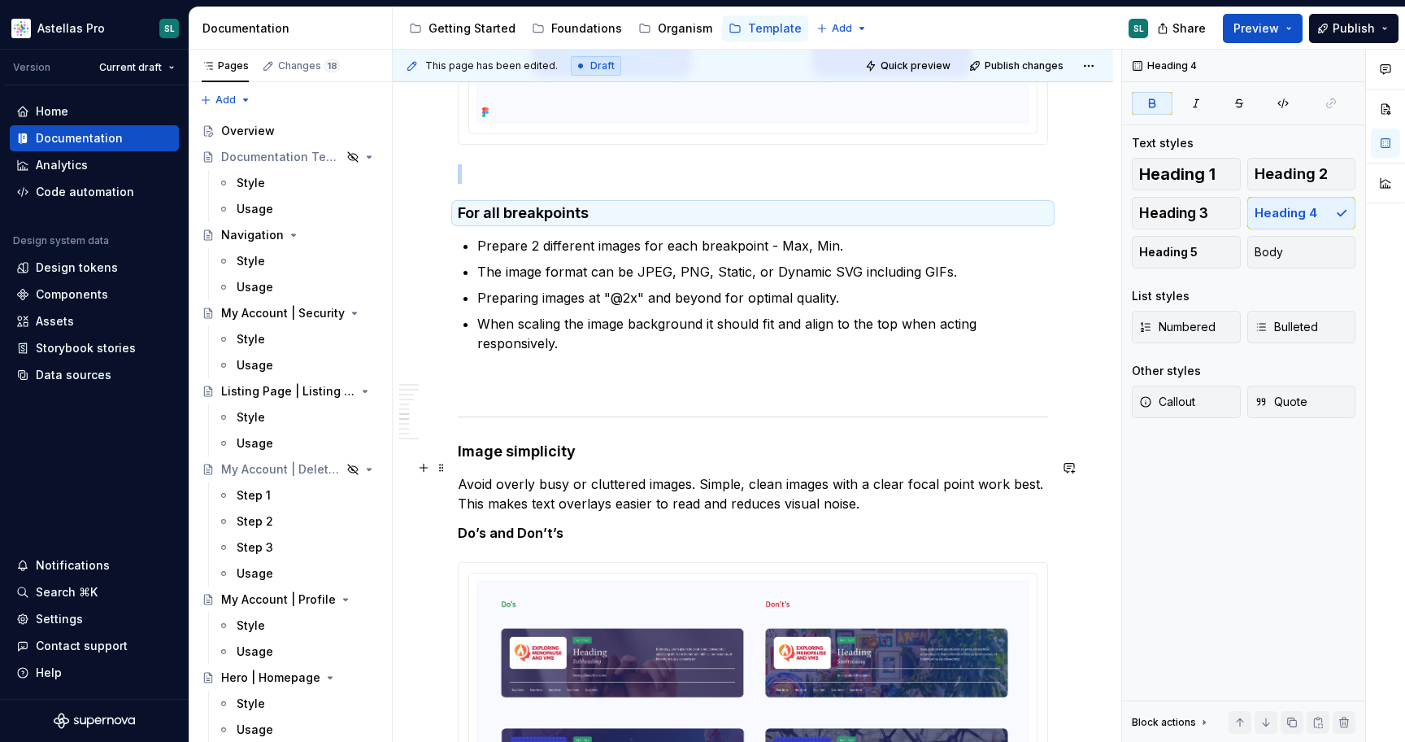
scroll to position [2073, 0]
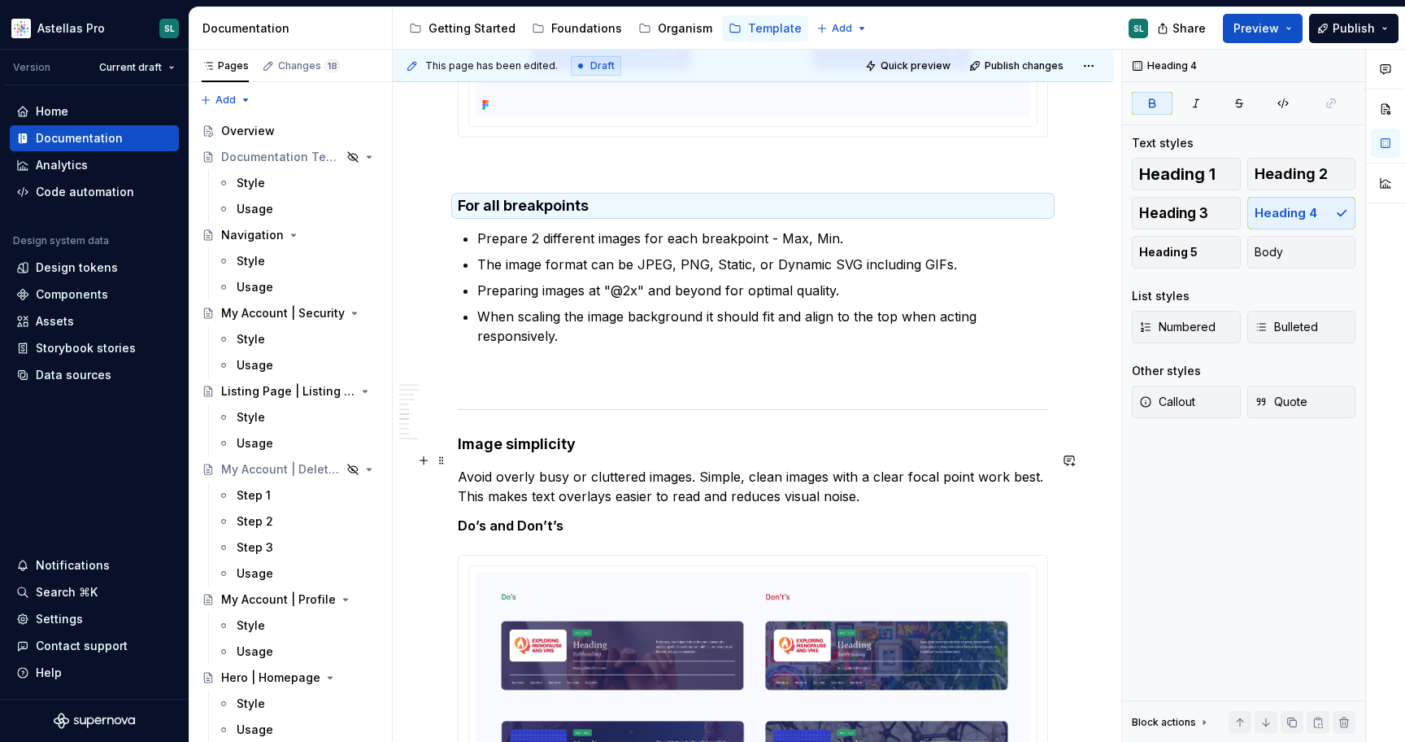
click at [506, 452] on strong "Image simplicity" at bounding box center [517, 443] width 118 height 17
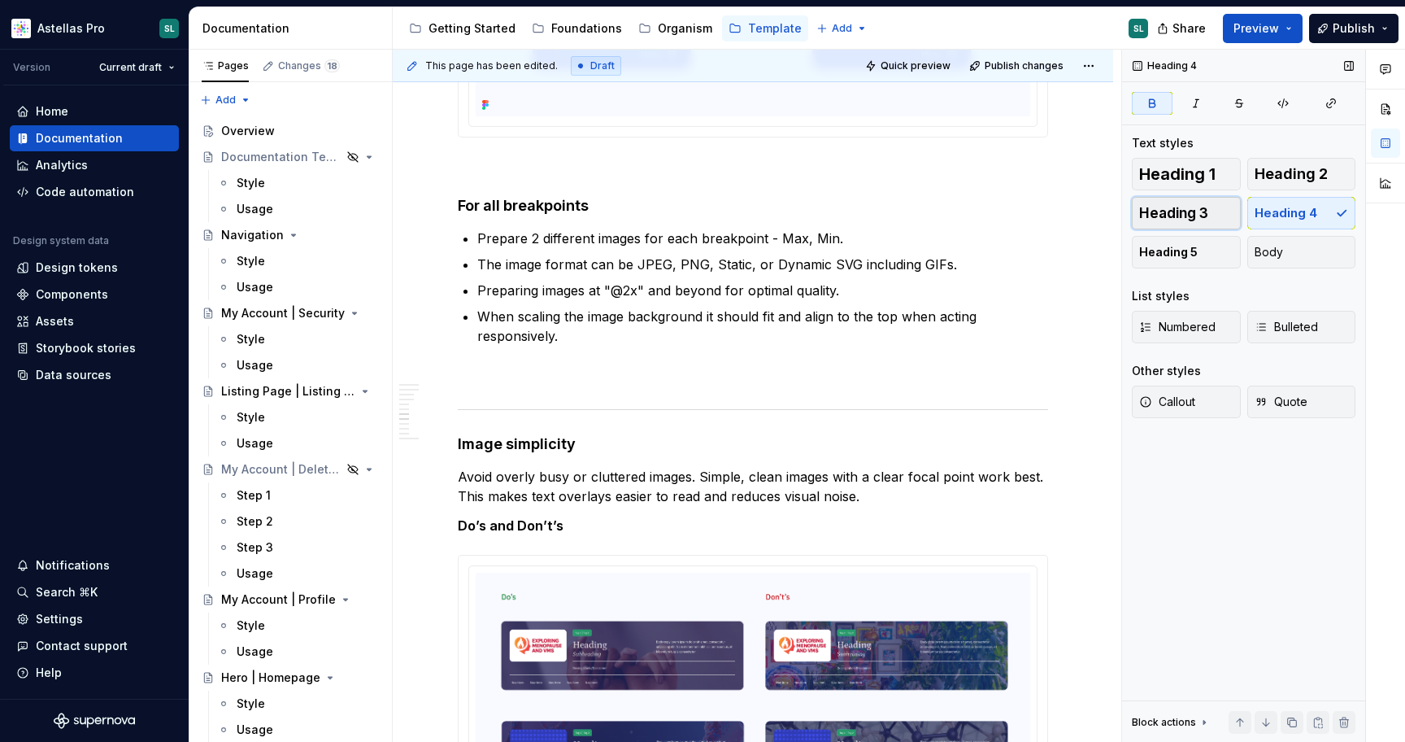
click at [1210, 210] on button "Heading 3" at bounding box center [1186, 213] width 109 height 33
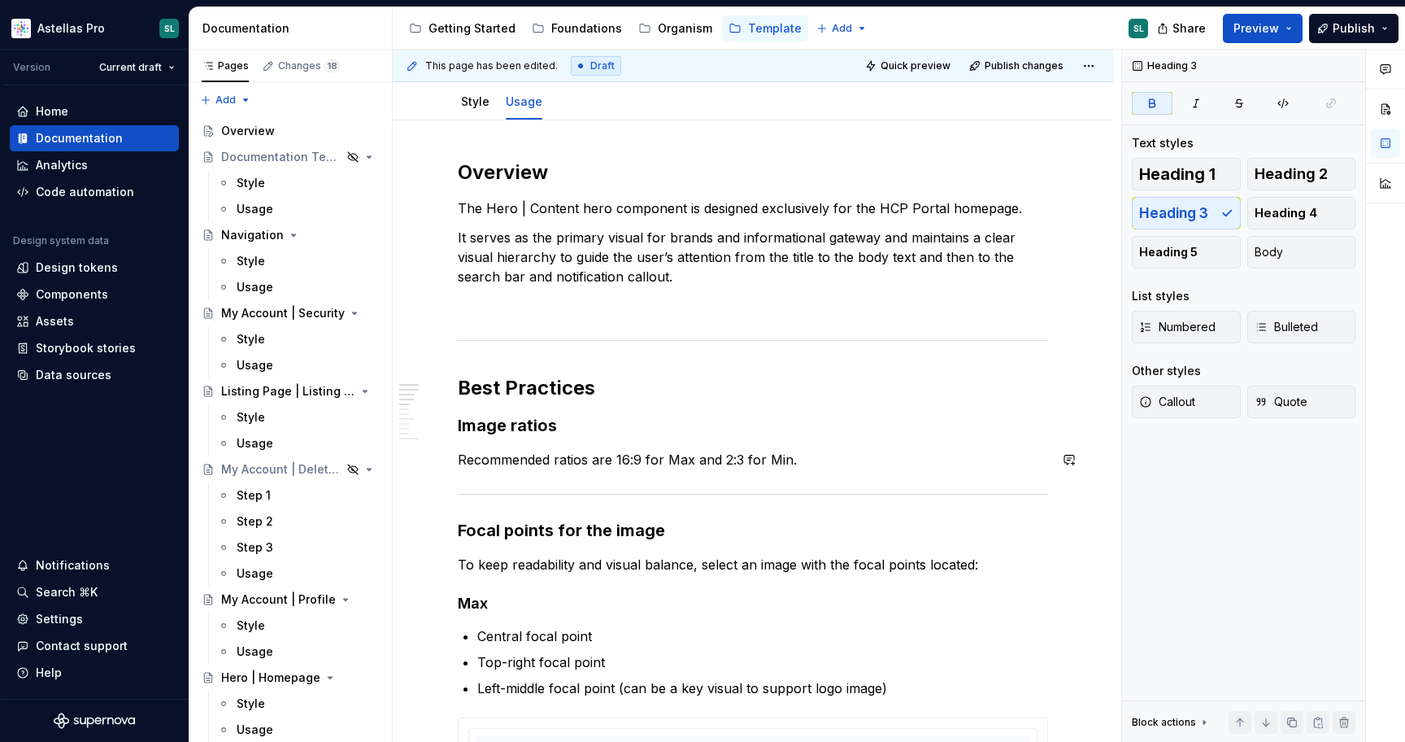
scroll to position [165, 0]
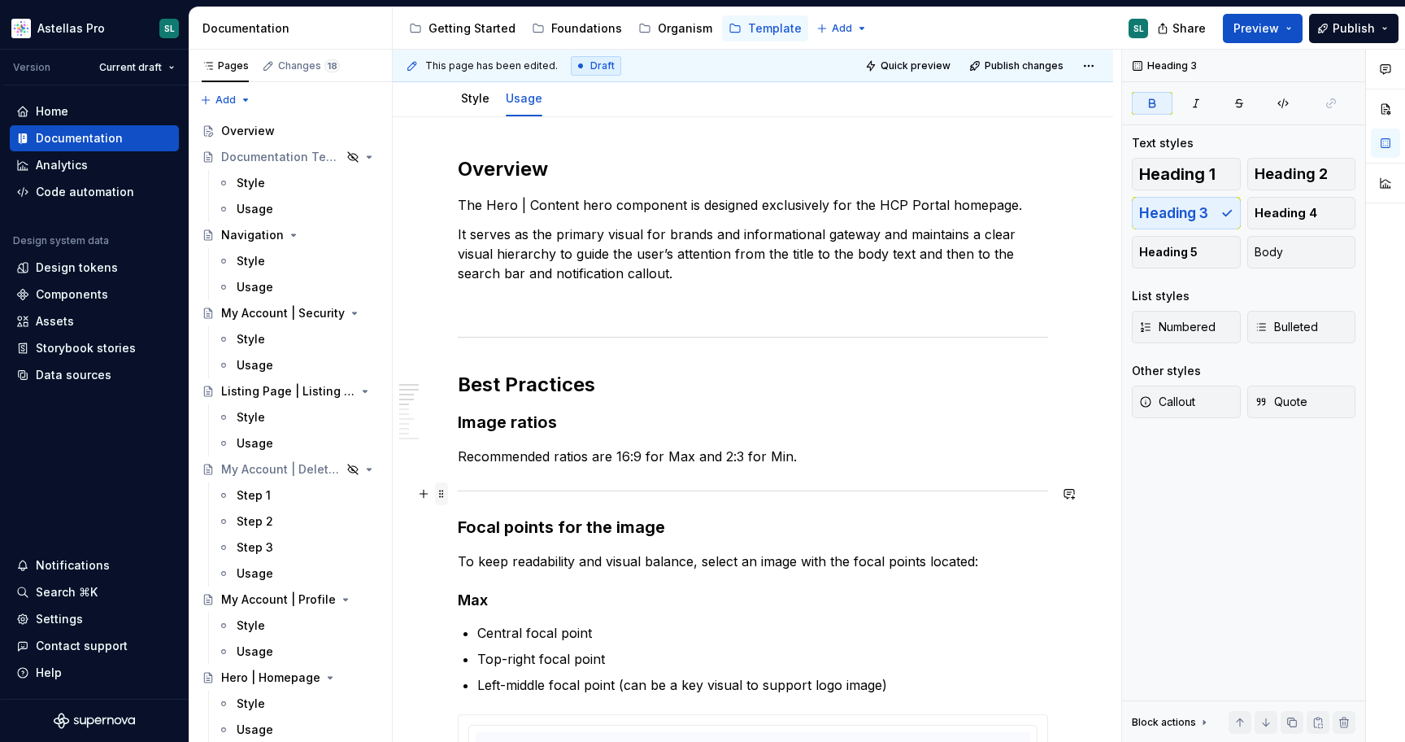
click at [442, 494] on span at bounding box center [441, 493] width 13 height 23
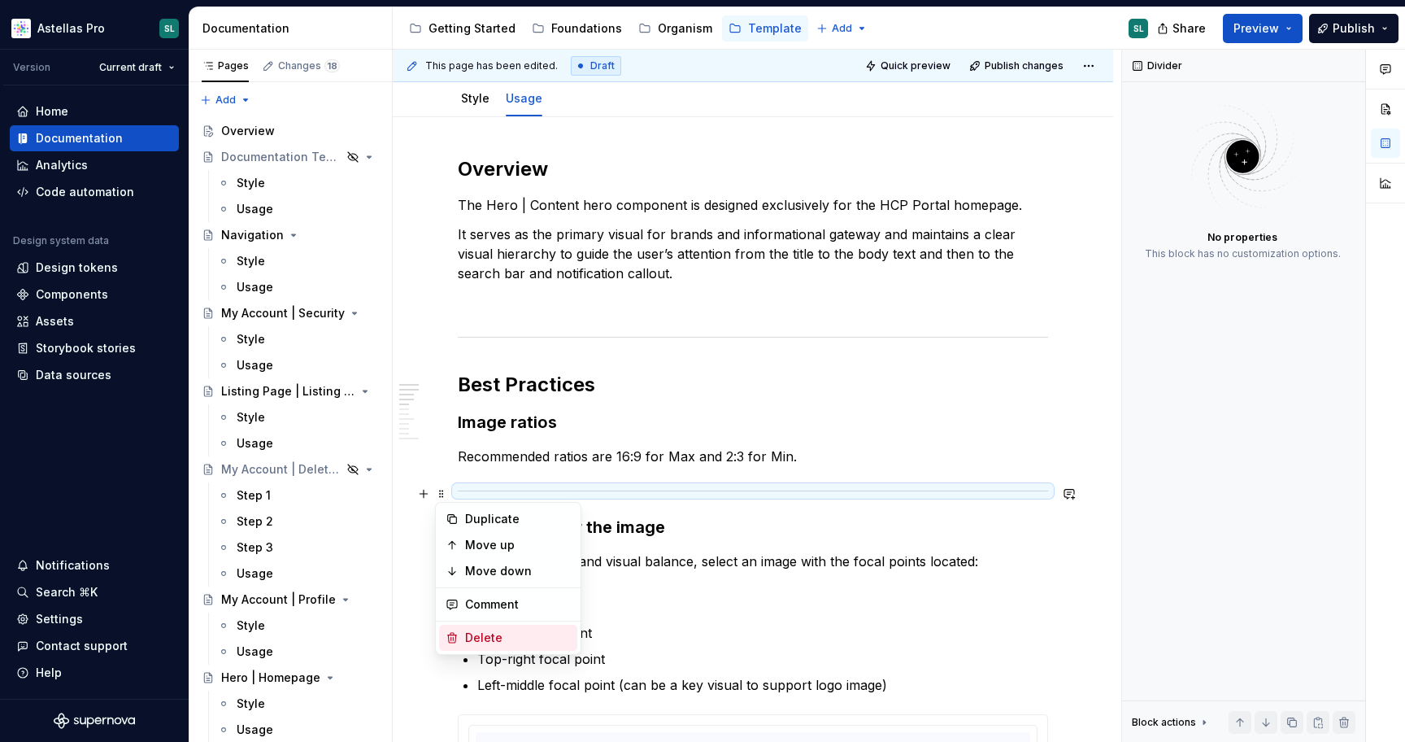
click at [498, 630] on div "Delete" at bounding box center [518, 638] width 106 height 16
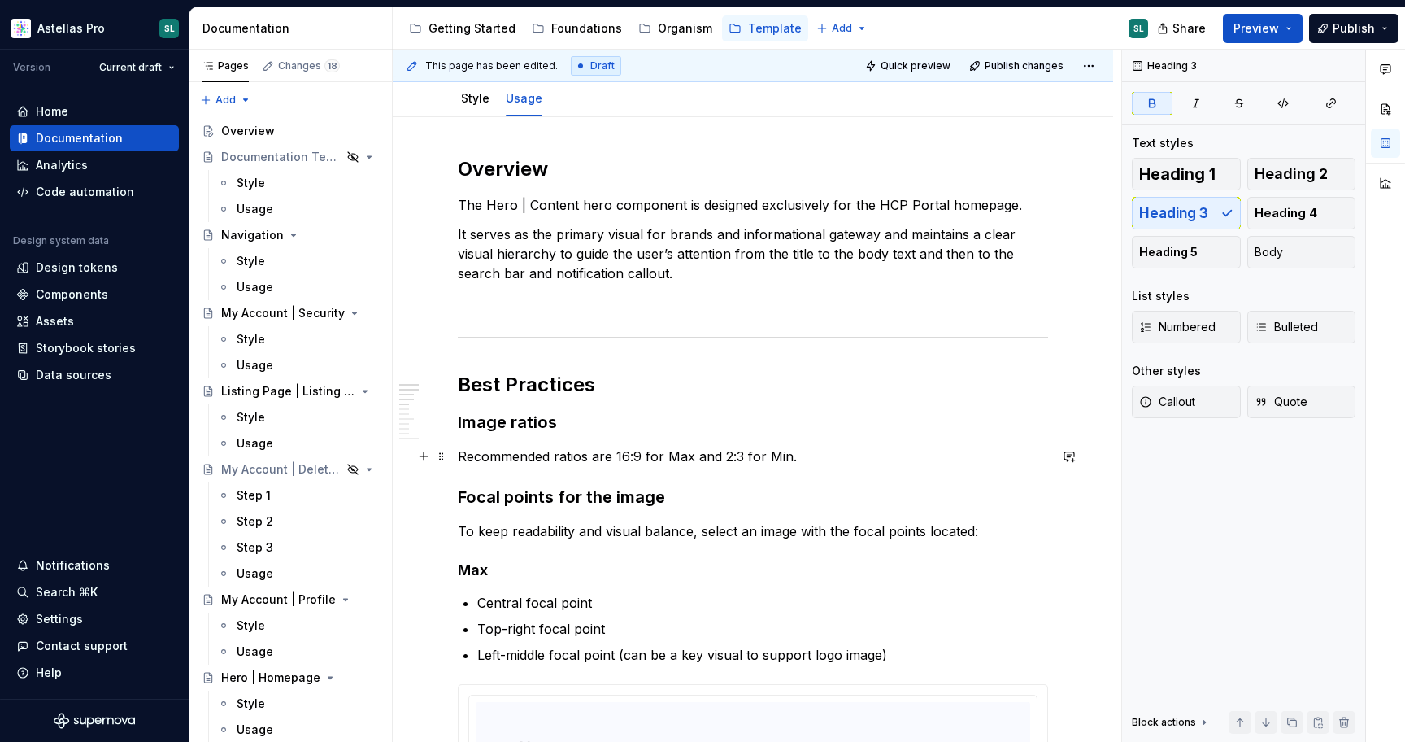
click at [820, 459] on p "Recommended ratios are 16:9 for Max and 2:3 for Min." at bounding box center [753, 457] width 590 height 20
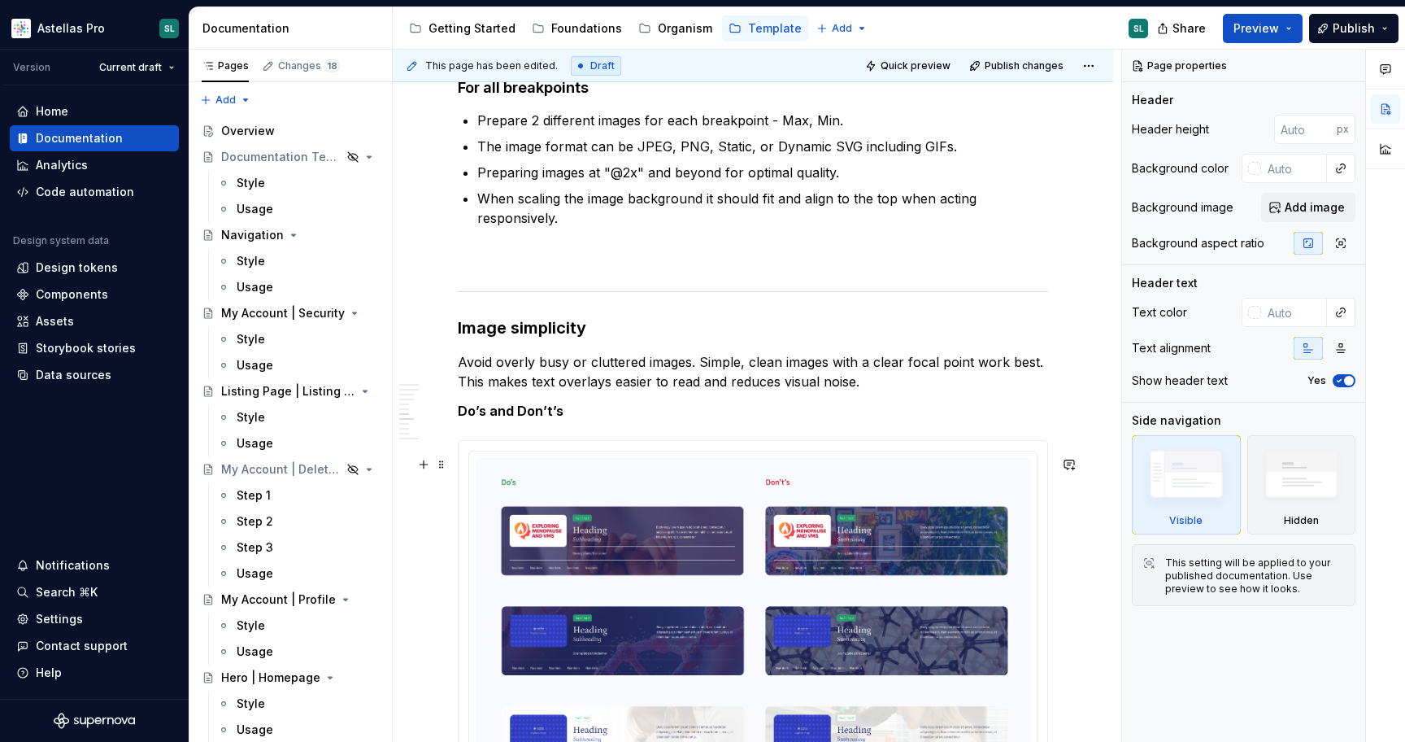
scroll to position [2201, 0]
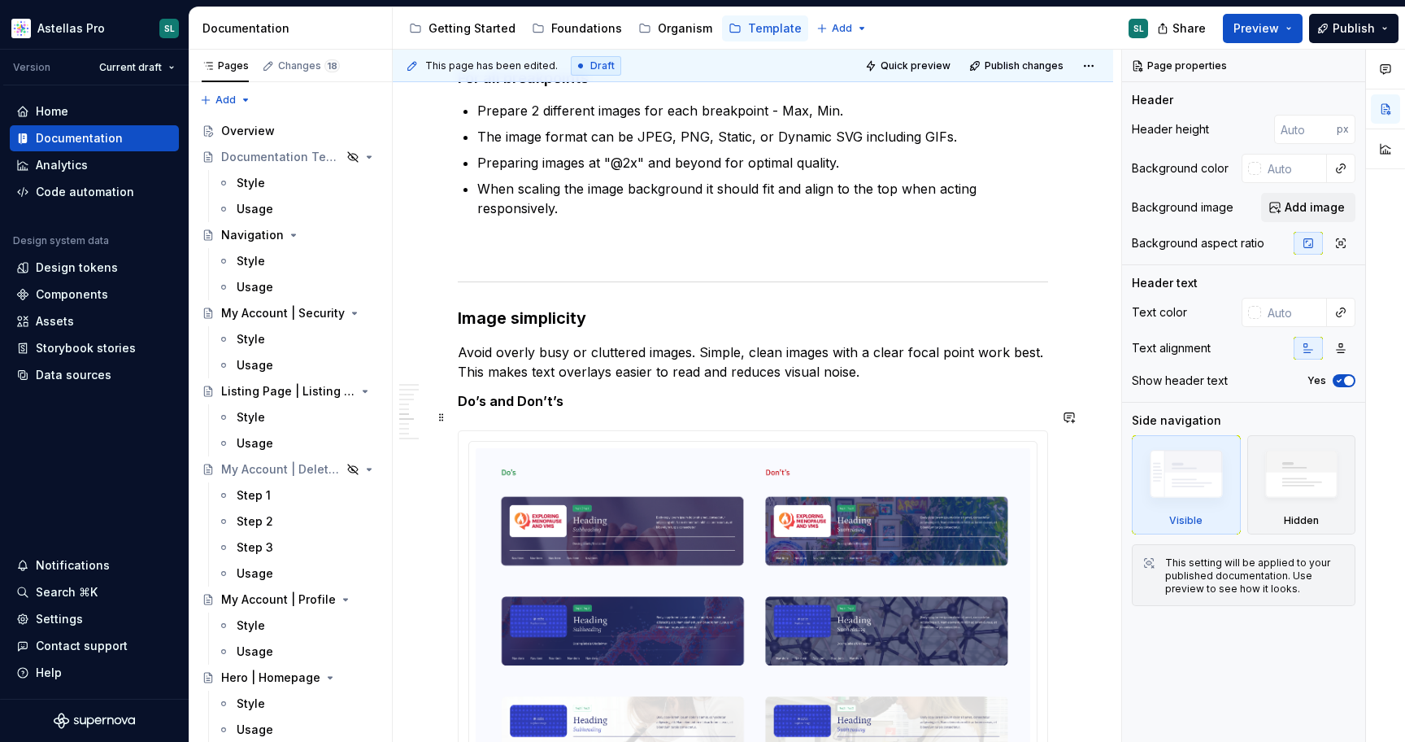
click at [550, 409] on strong "Do’s and Don’t’s" at bounding box center [511, 401] width 106 height 16
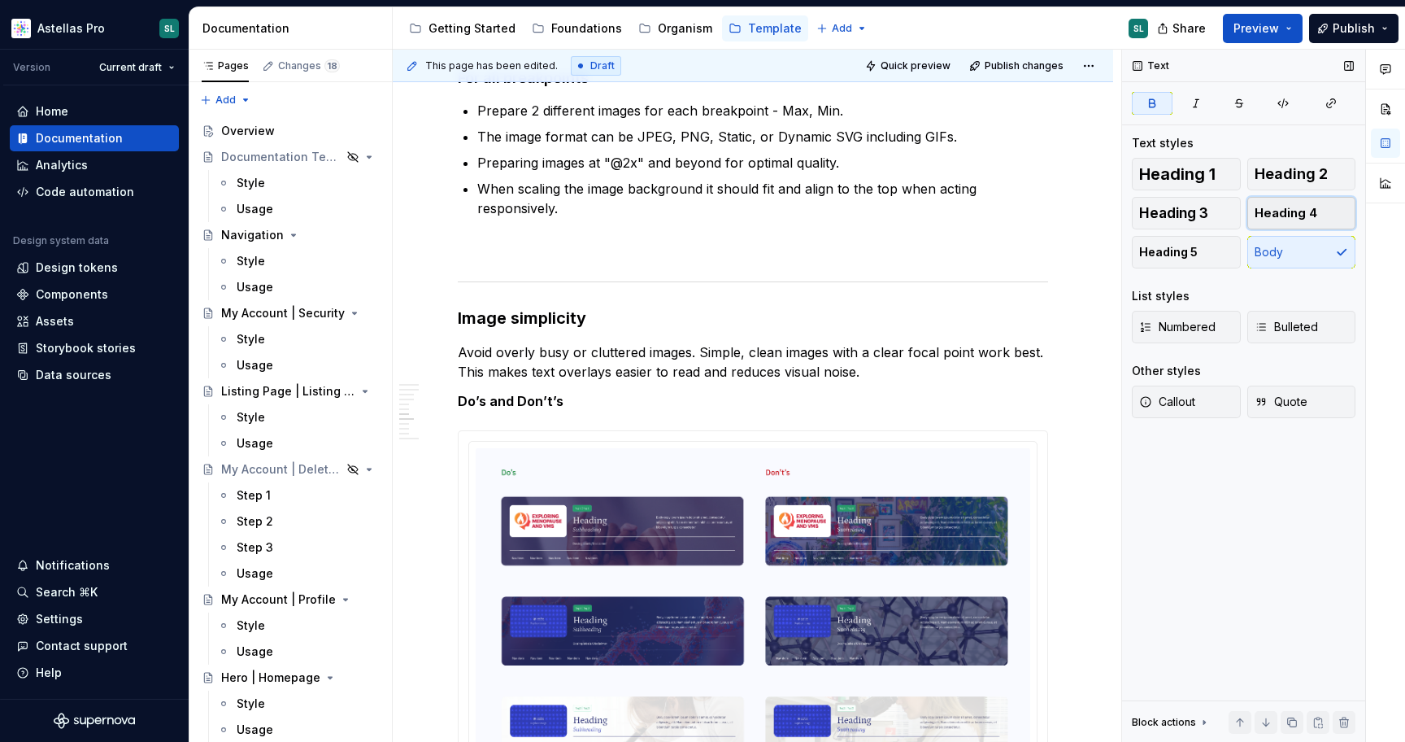
click at [1320, 207] on button "Heading 4" at bounding box center [1302, 213] width 109 height 33
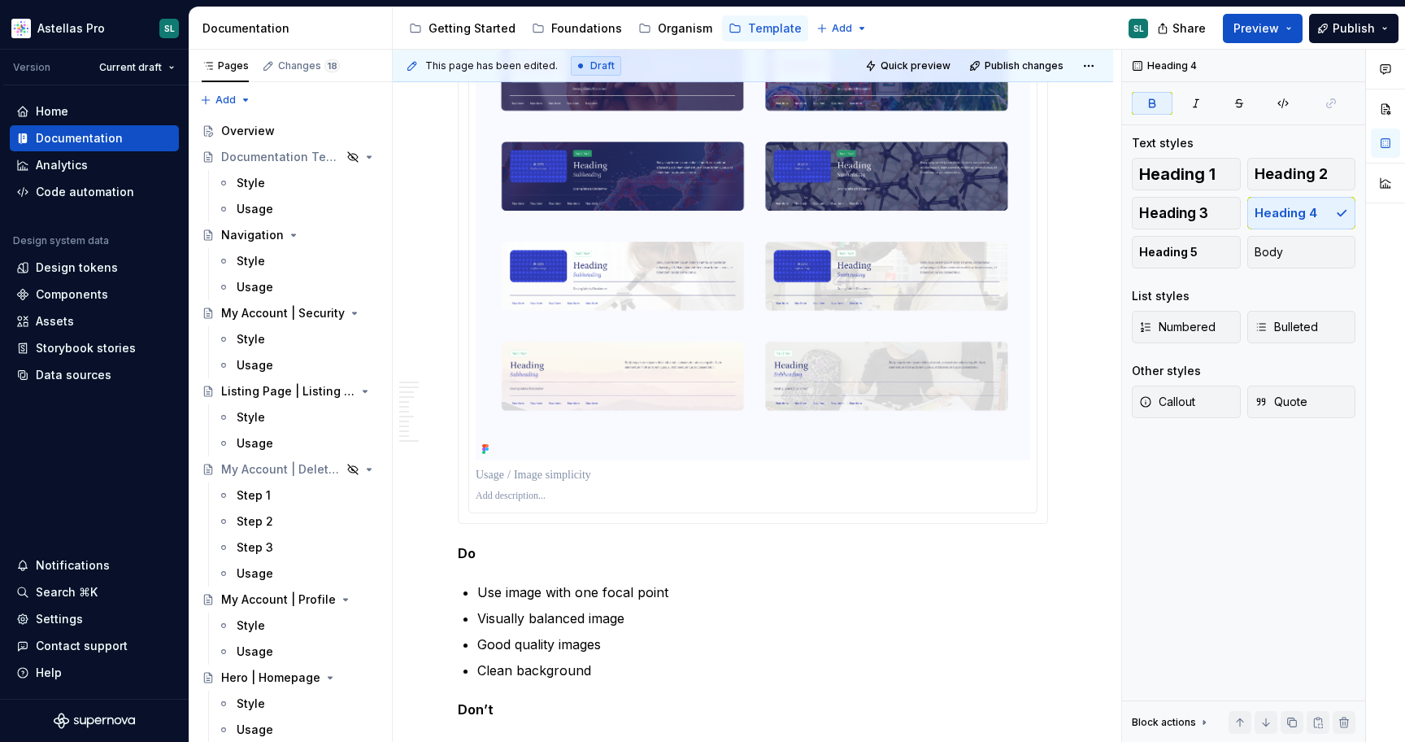
scroll to position [2674, 0]
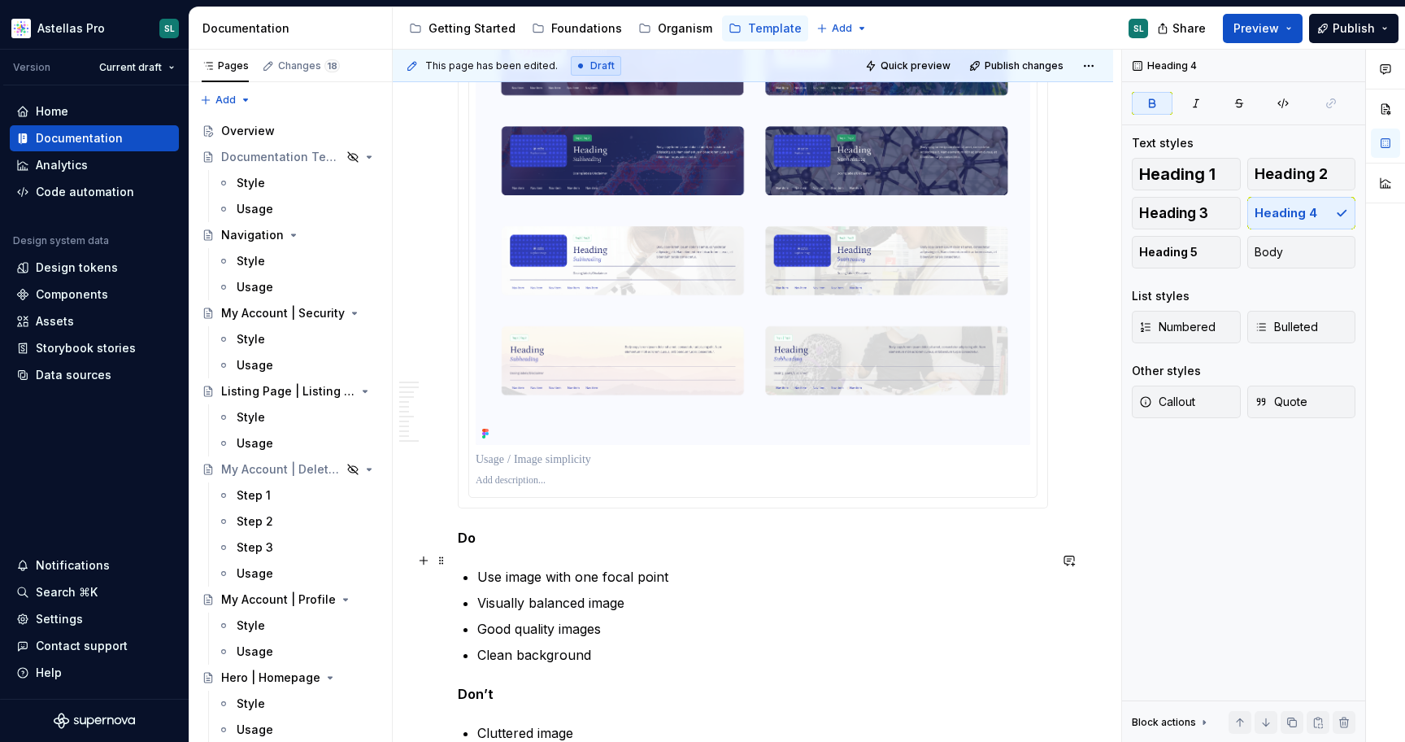
click at [466, 546] on strong "Do" at bounding box center [467, 537] width 18 height 16
click at [1225, 216] on button "Heading 3" at bounding box center [1186, 213] width 109 height 33
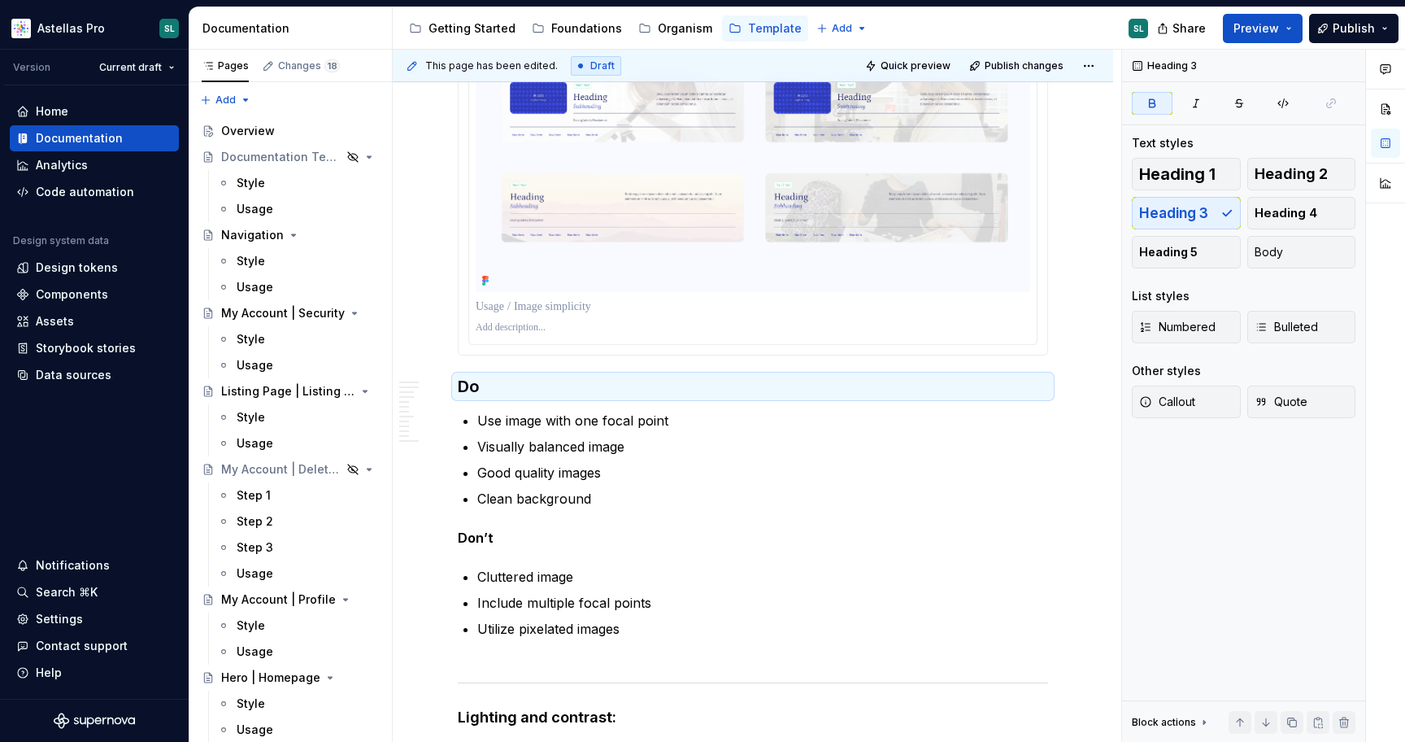
scroll to position [2837, 0]
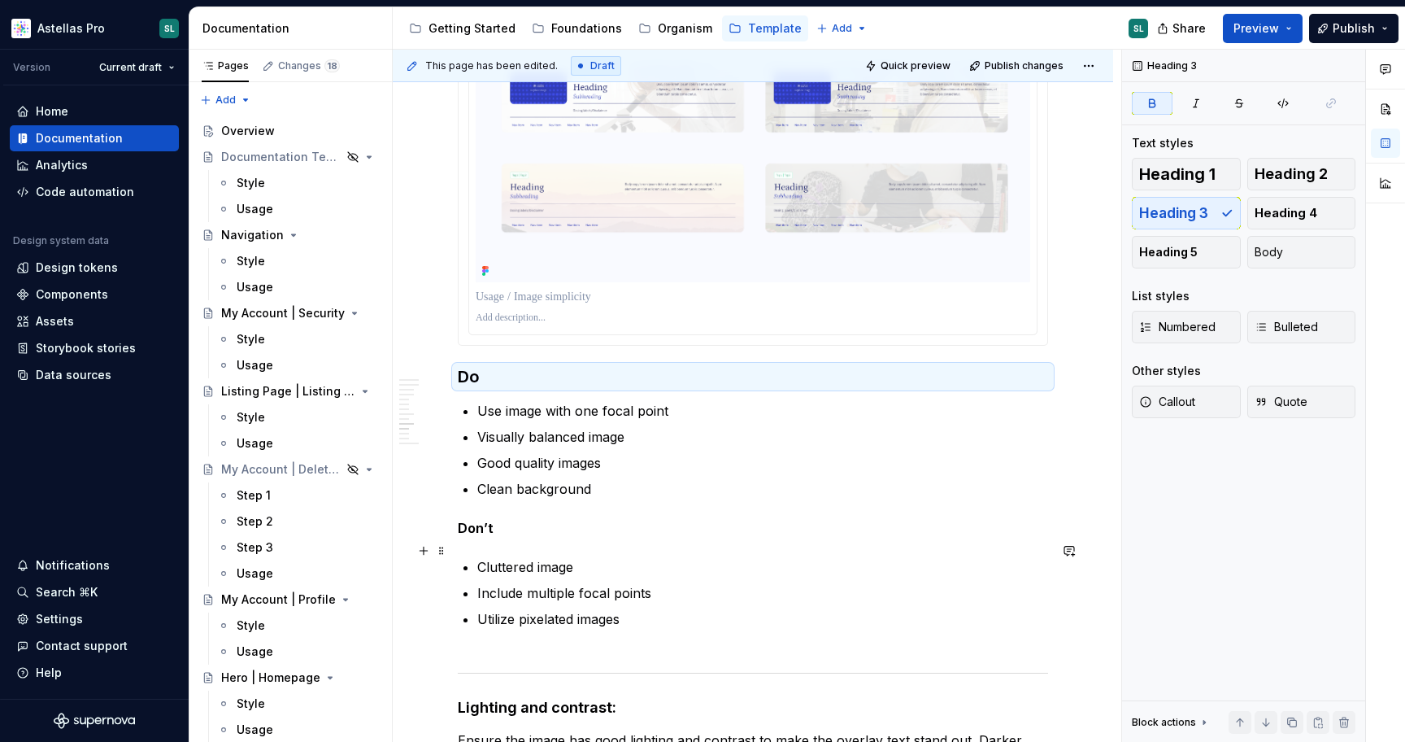
click at [480, 536] on strong "Don’t" at bounding box center [476, 528] width 36 height 16
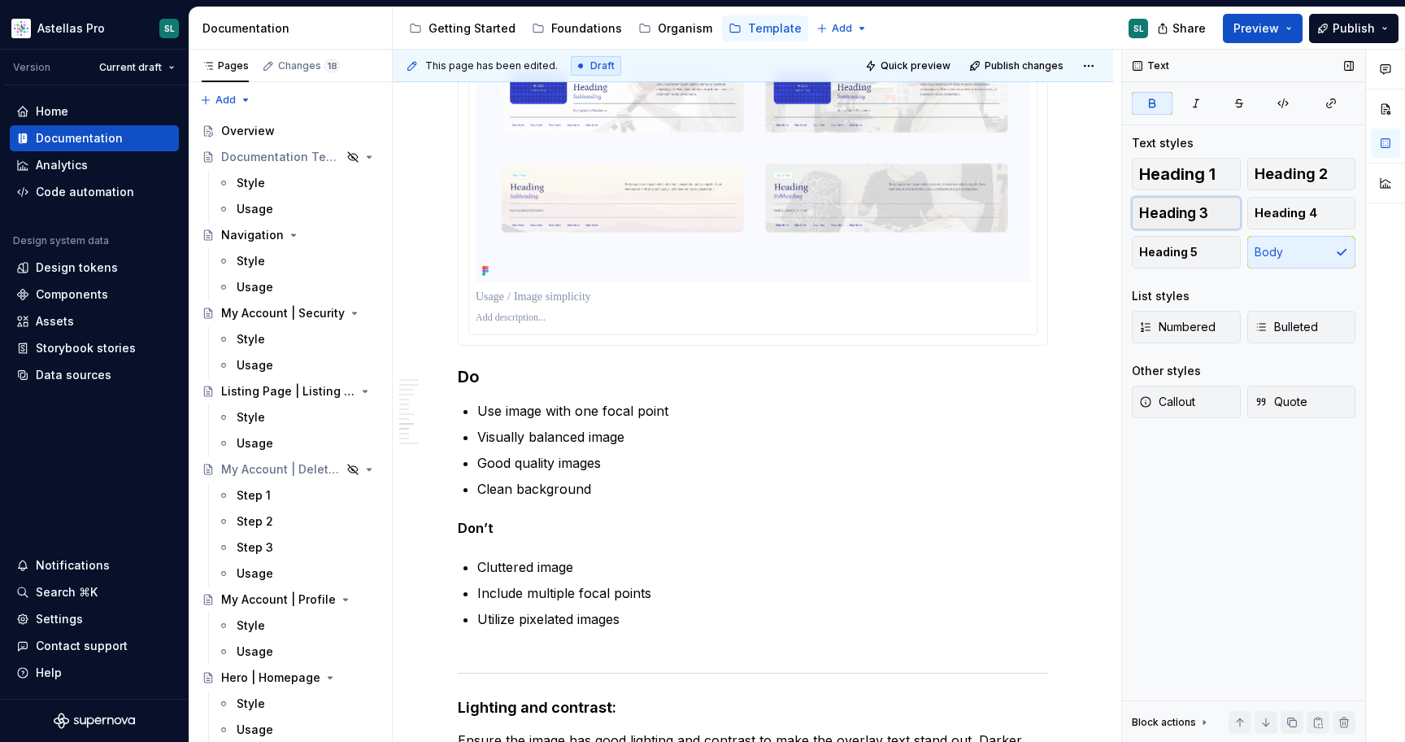
click at [1175, 212] on span "Heading 3" at bounding box center [1173, 213] width 69 height 16
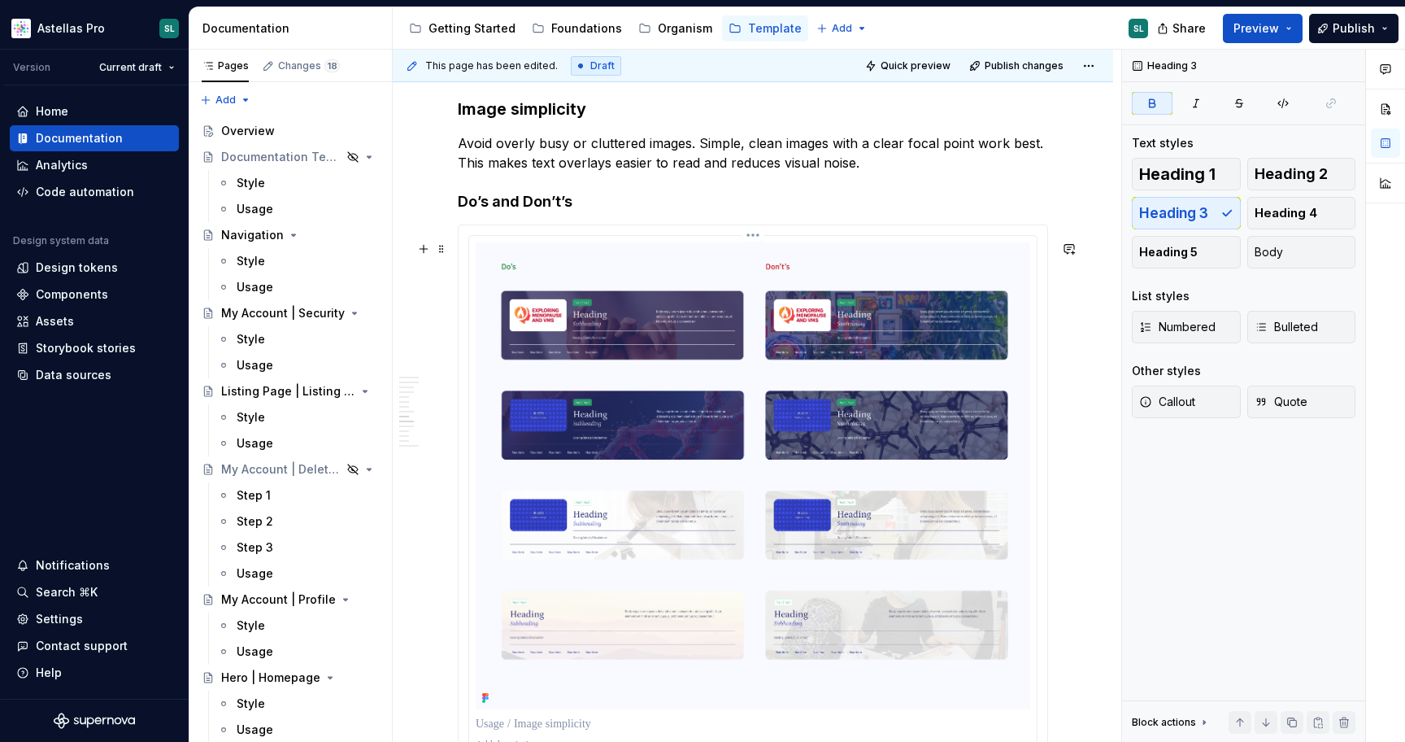
scroll to position [2373, 0]
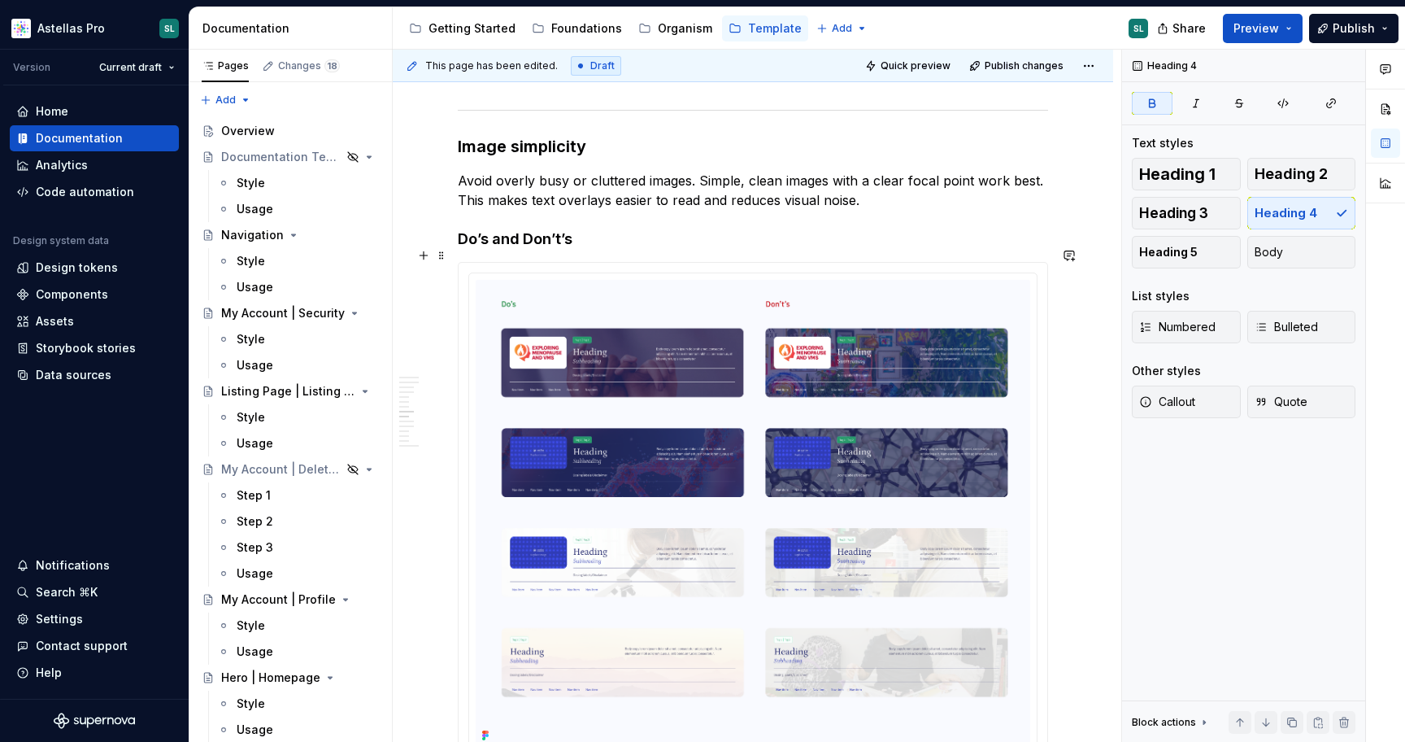
click at [559, 247] on strong "Do’s and Don’t’s" at bounding box center [515, 238] width 115 height 17
click at [1202, 207] on span "Heading 3" at bounding box center [1173, 213] width 69 height 16
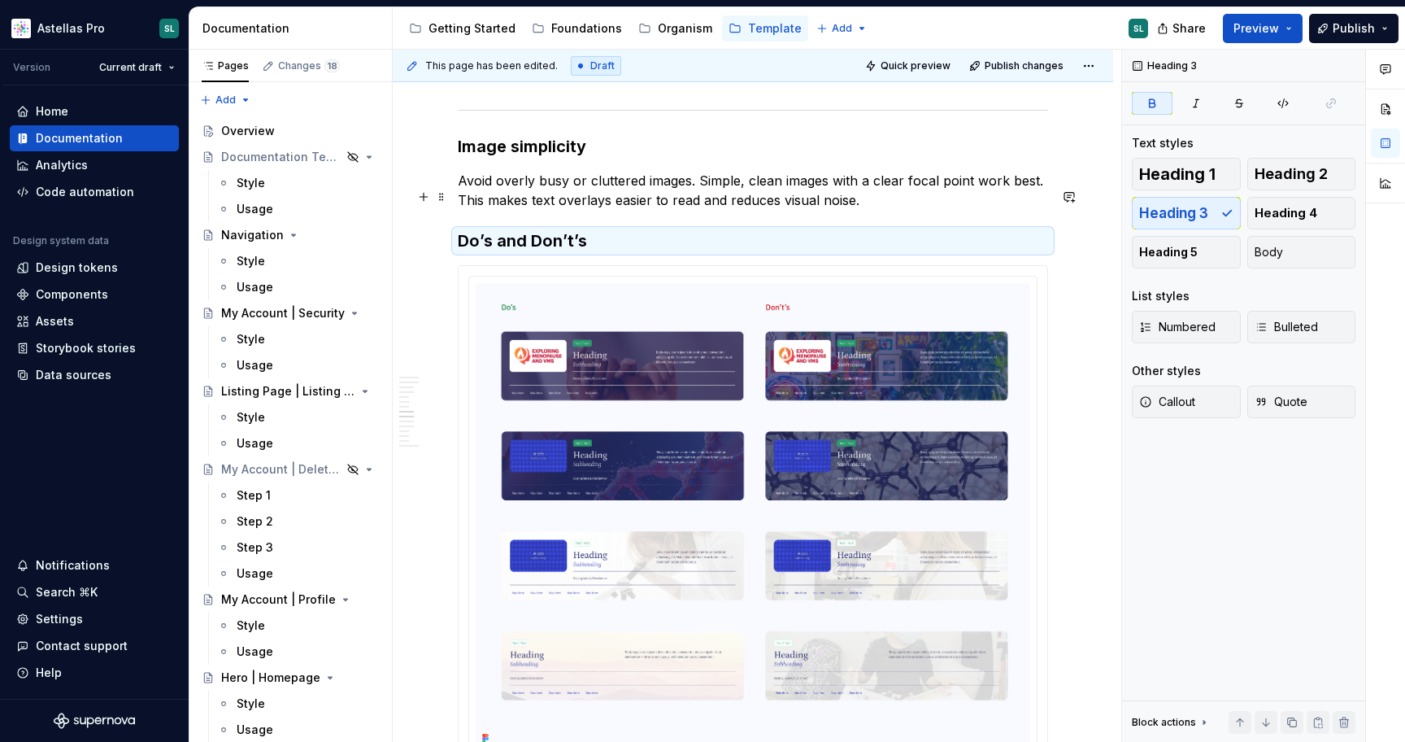
click at [548, 202] on p "Avoid overly busy or cluttered images. Simple, clean images with a clear focal …" at bounding box center [753, 190] width 590 height 39
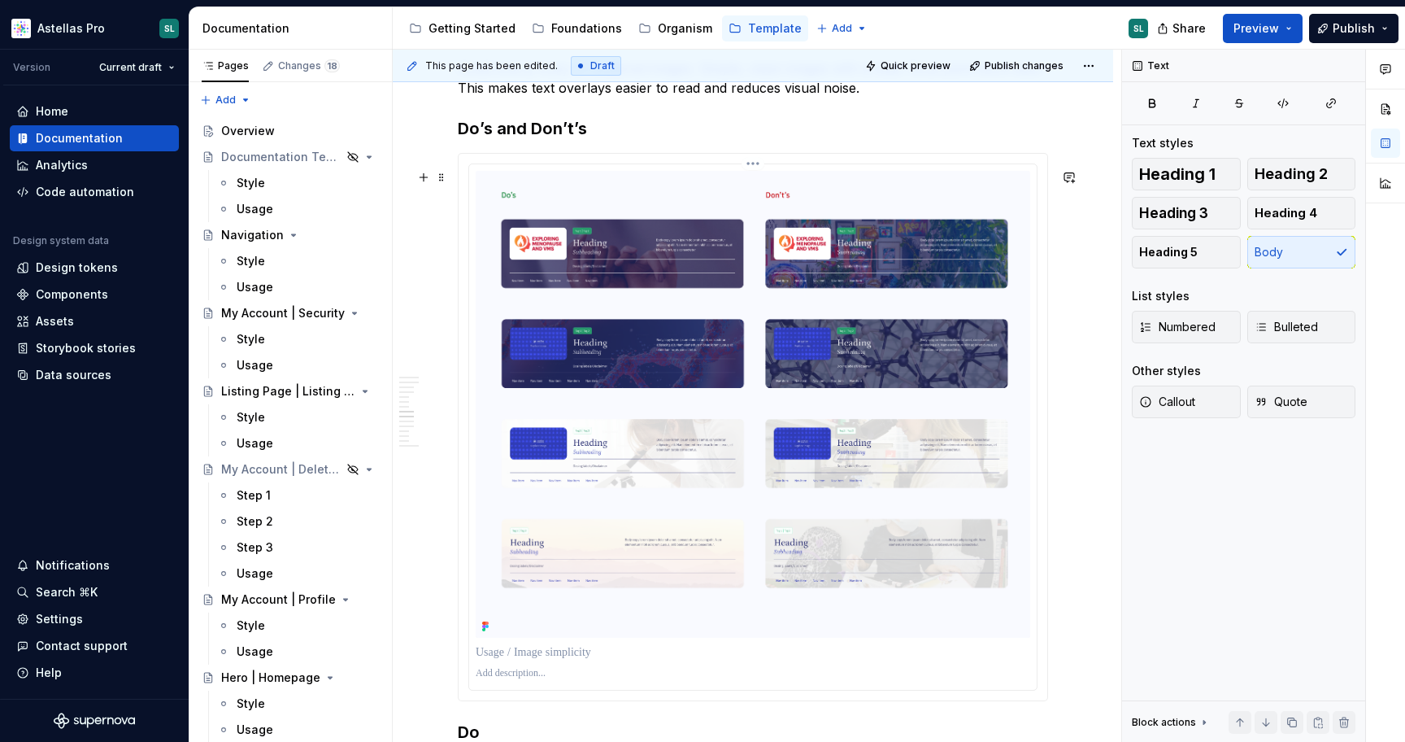
scroll to position [2291, 0]
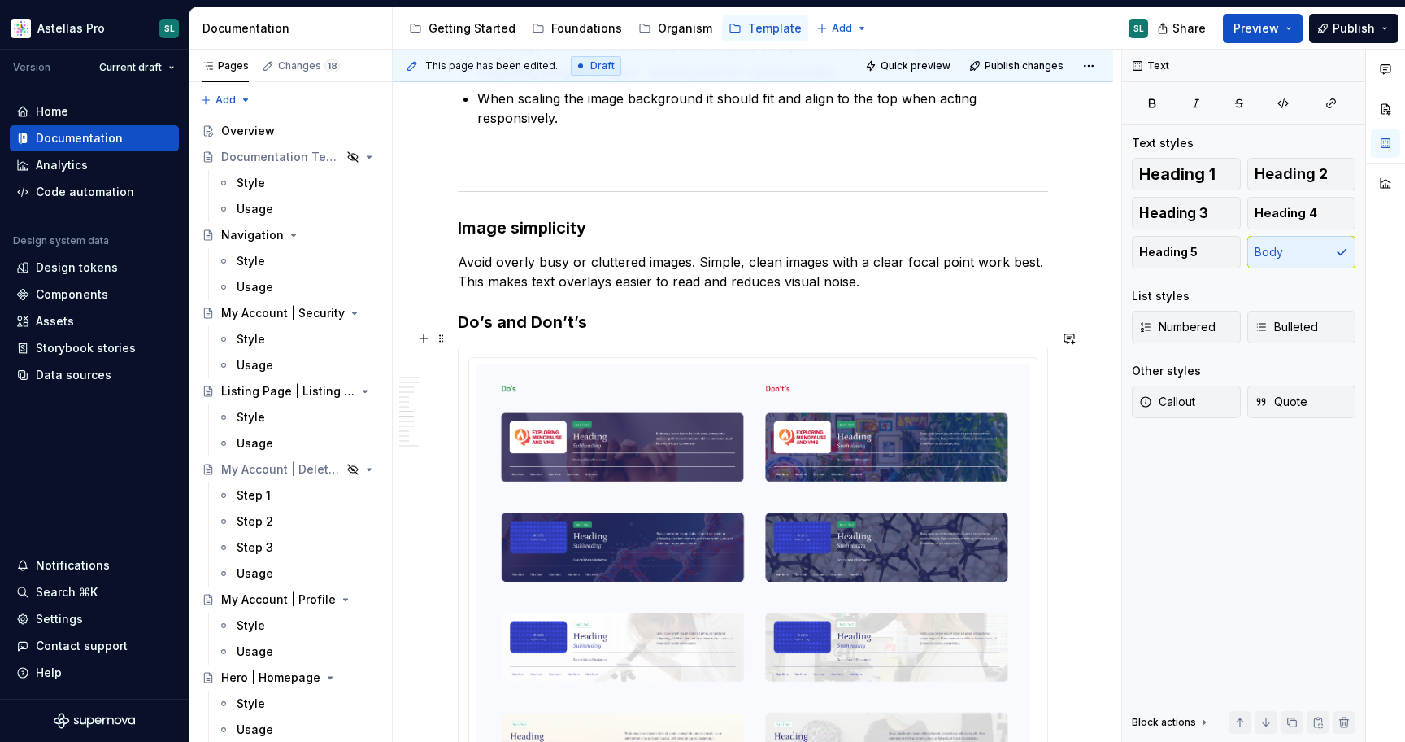
click at [536, 332] on strong "Do’s and Don’t’s" at bounding box center [522, 322] width 129 height 20
click at [1284, 204] on button "Heading 4" at bounding box center [1302, 213] width 109 height 33
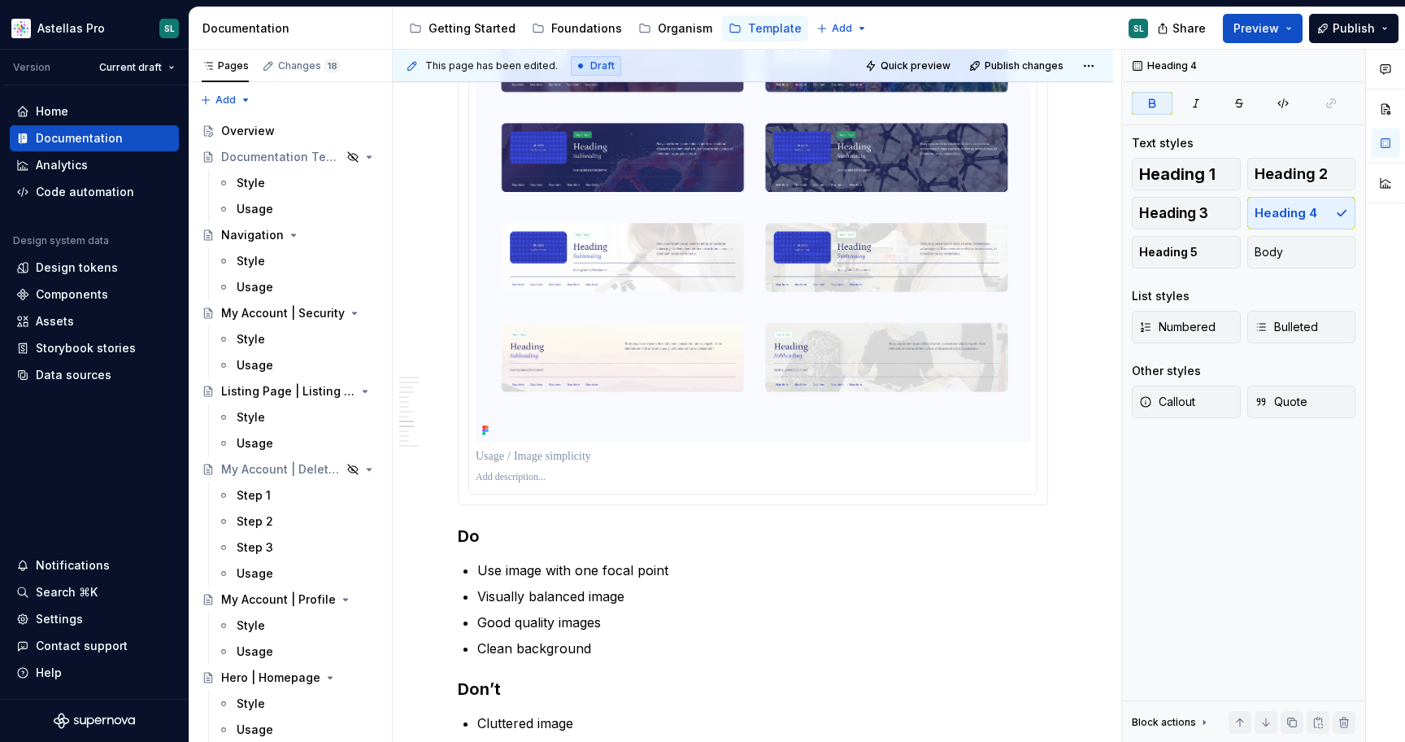
scroll to position [2714, 0]
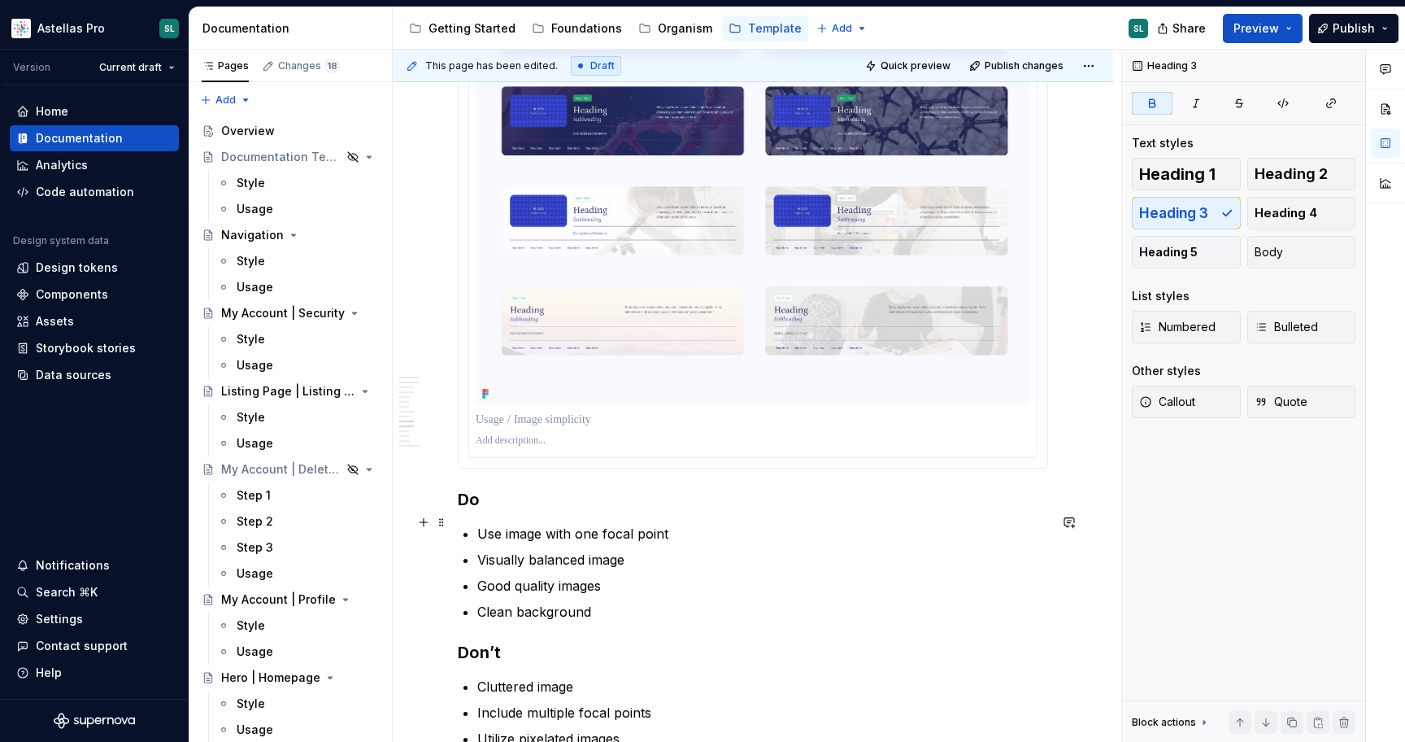
click at [466, 509] on strong "Do" at bounding box center [469, 500] width 22 height 20
click at [1265, 210] on span "Heading 4" at bounding box center [1286, 213] width 63 height 16
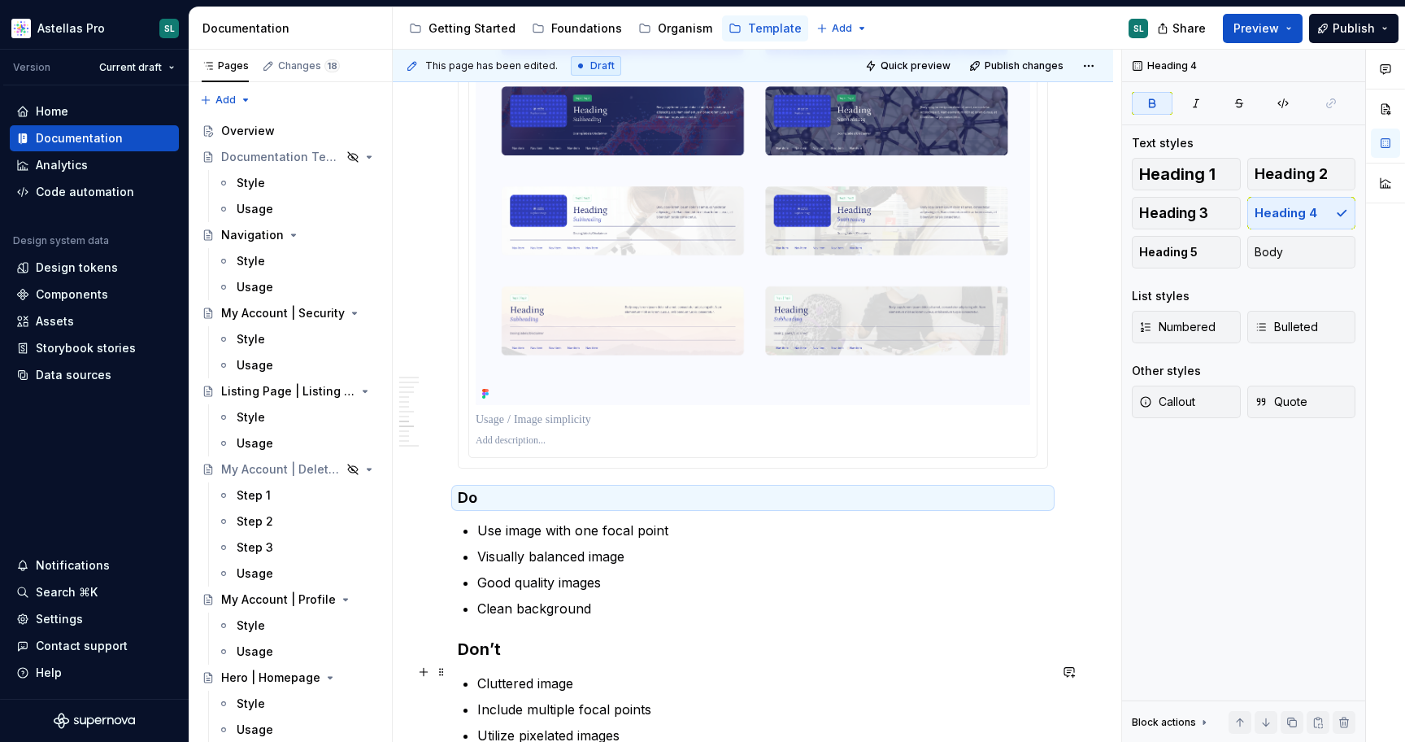
click at [478, 660] on h3 "Don’t" at bounding box center [753, 649] width 590 height 23
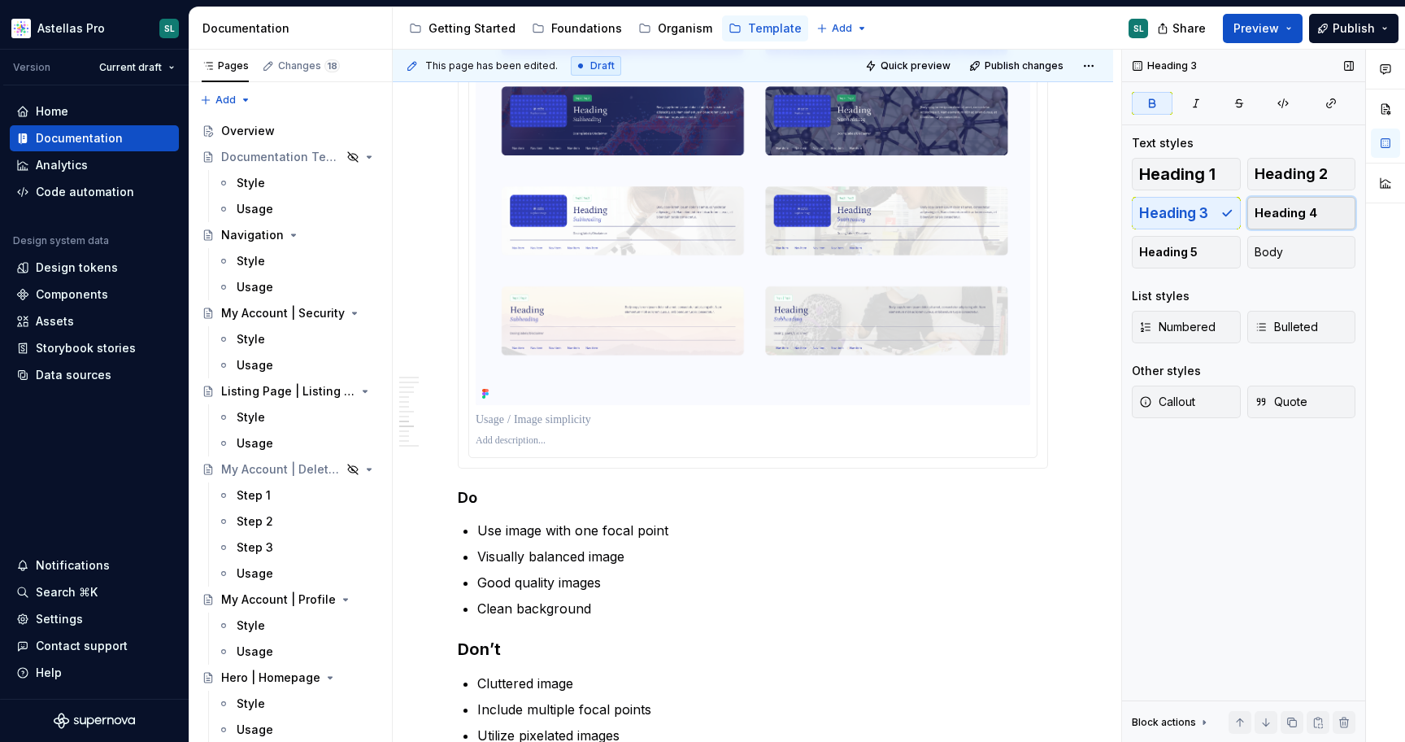
click at [1281, 208] on span "Heading 4" at bounding box center [1286, 213] width 63 height 16
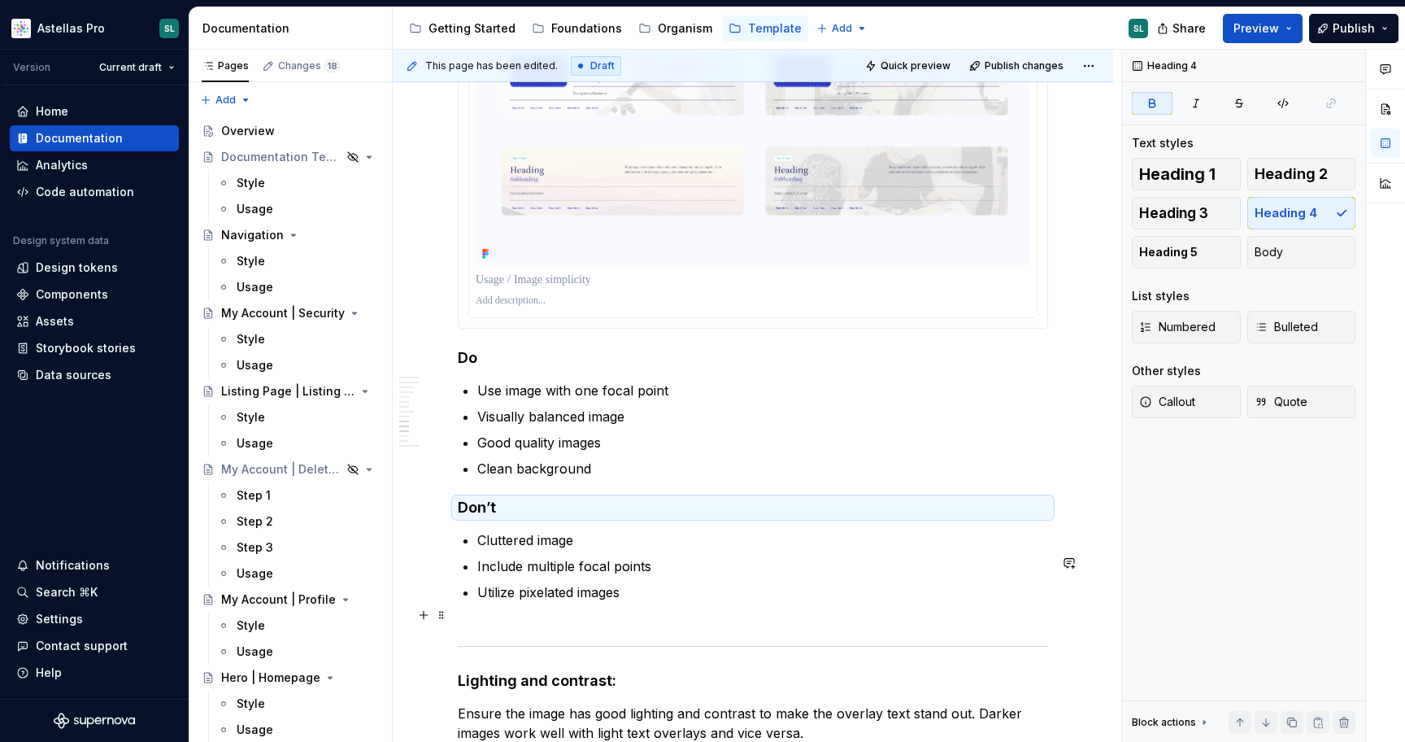
scroll to position [2856, 0]
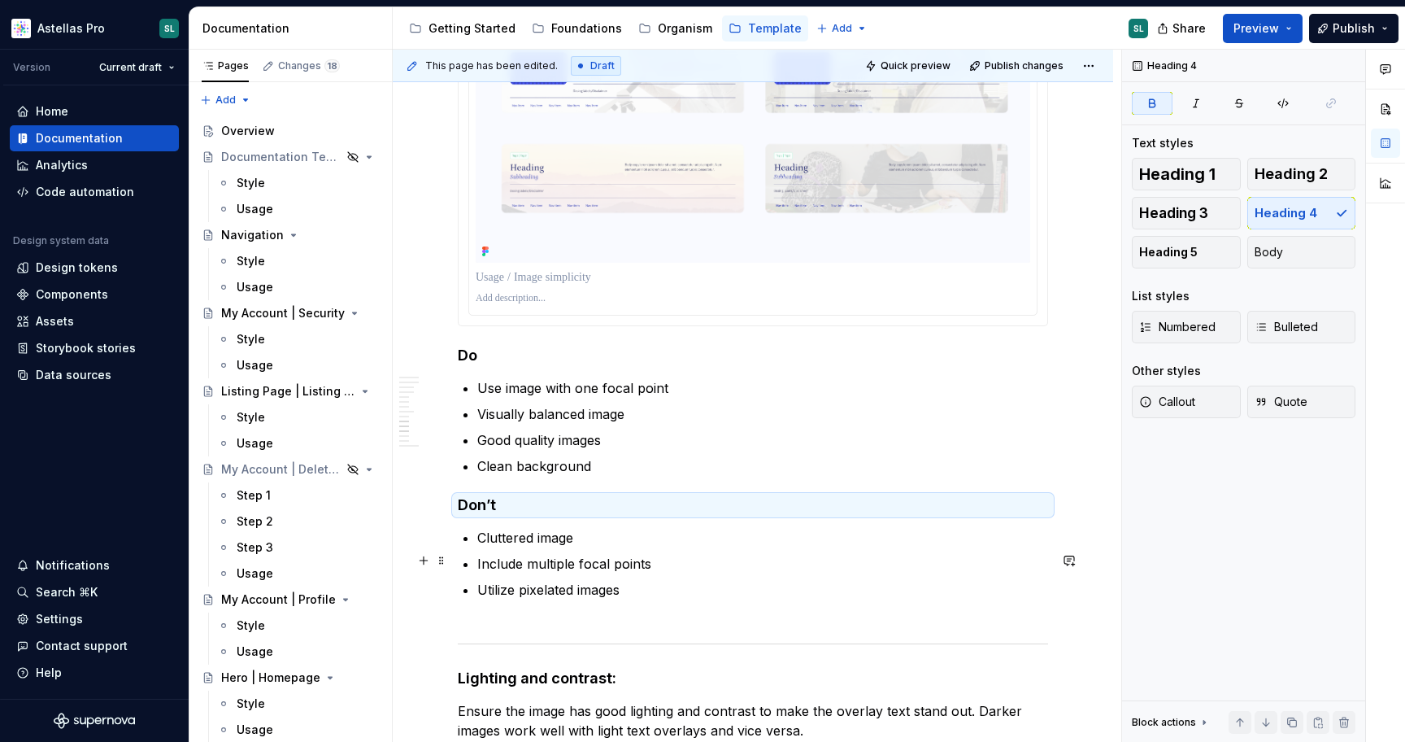
click at [532, 547] on p "Cluttered image" at bounding box center [762, 538] width 571 height 20
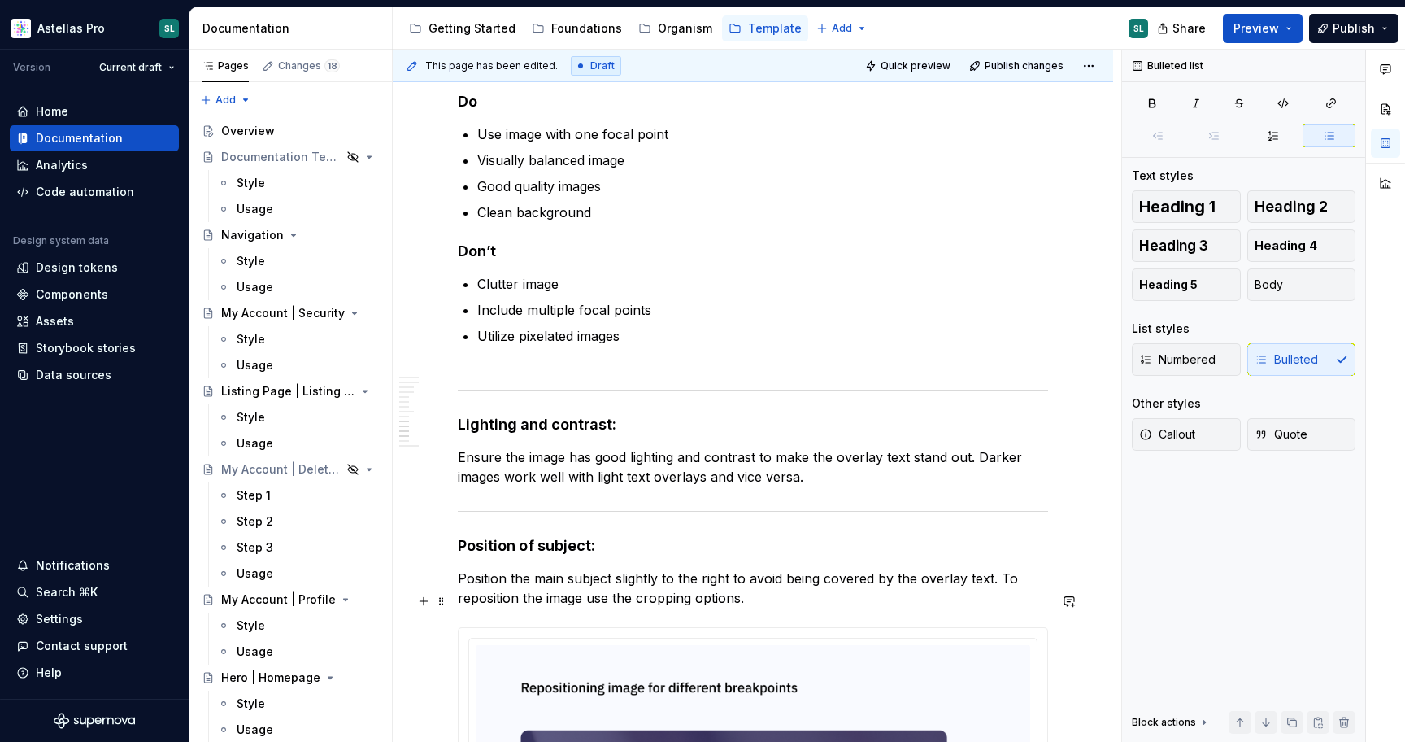
scroll to position [3112, 0]
click at [588, 431] on strong "Lighting and contrast:" at bounding box center [537, 422] width 159 height 17
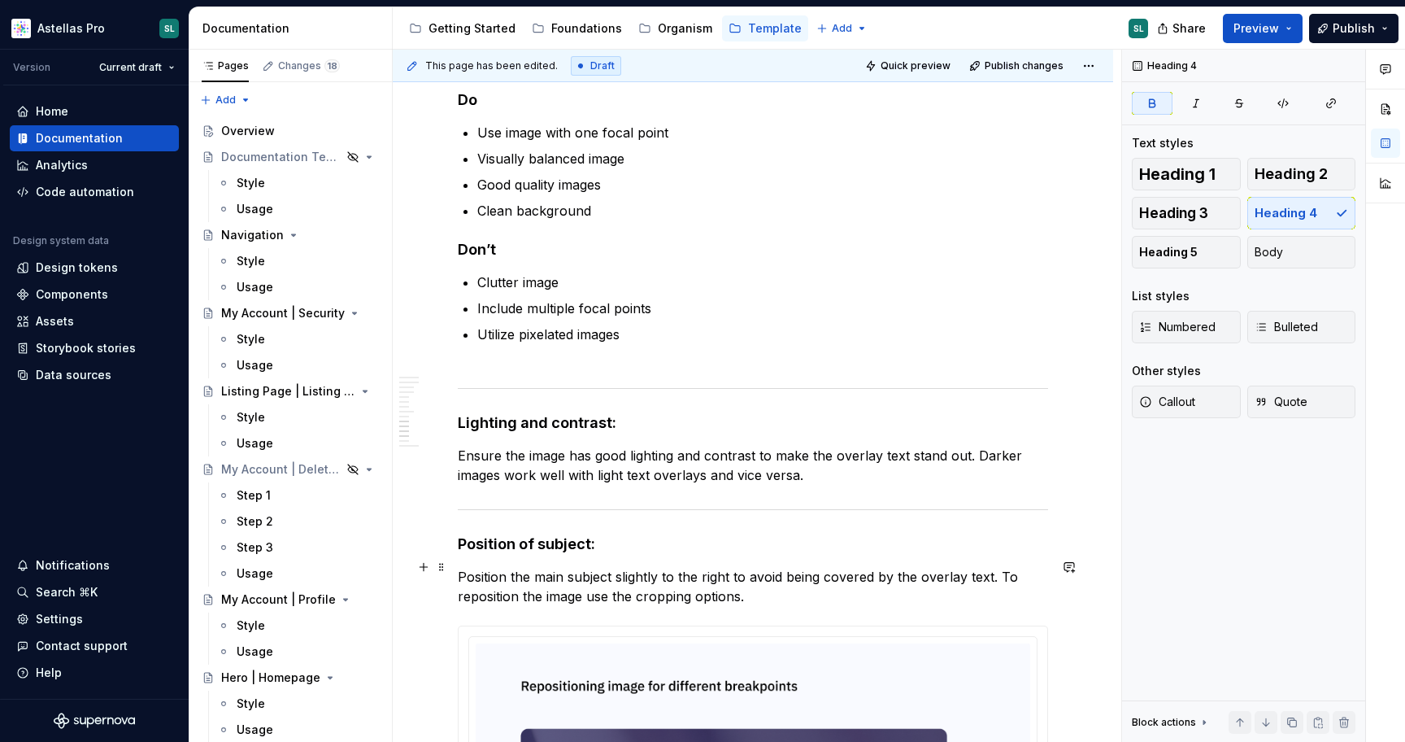
click at [577, 552] on strong "Position of subject:" at bounding box center [526, 543] width 137 height 17
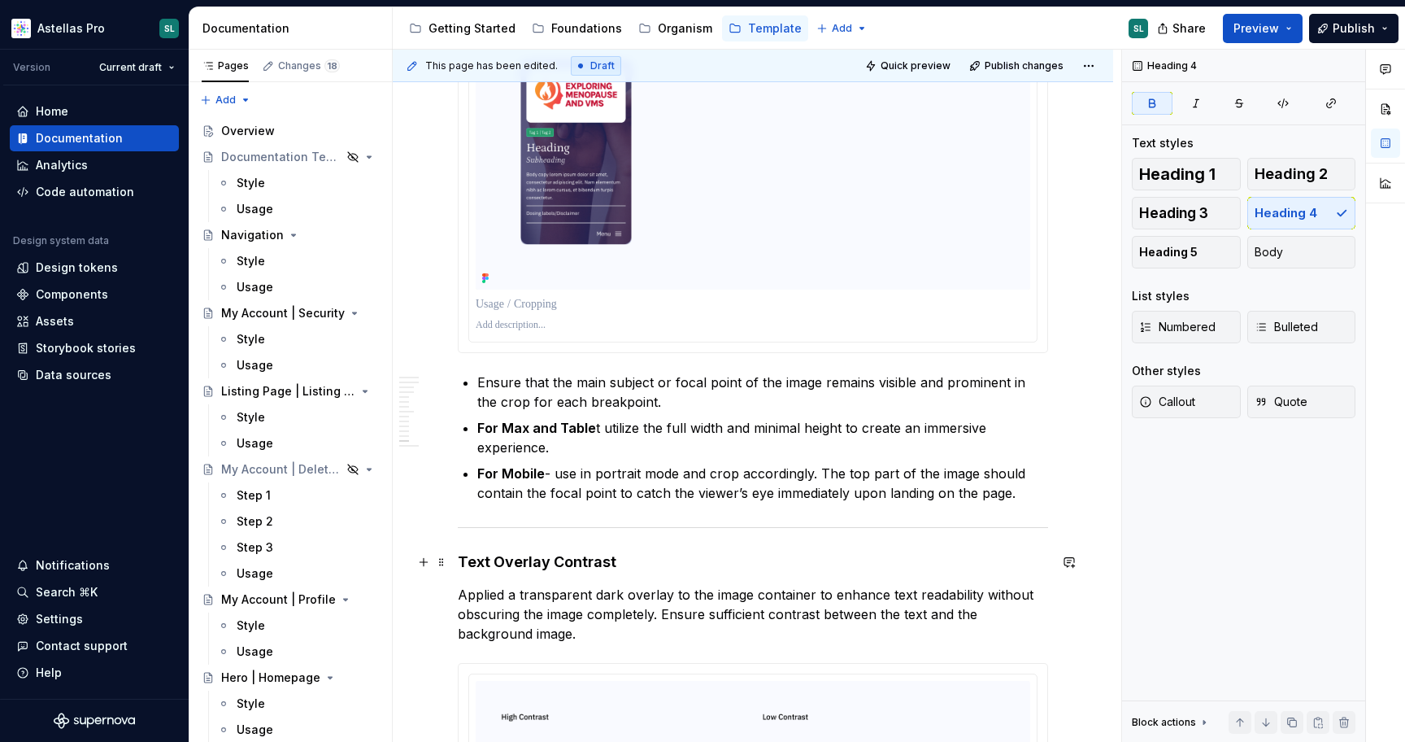
scroll to position [4086, 0]
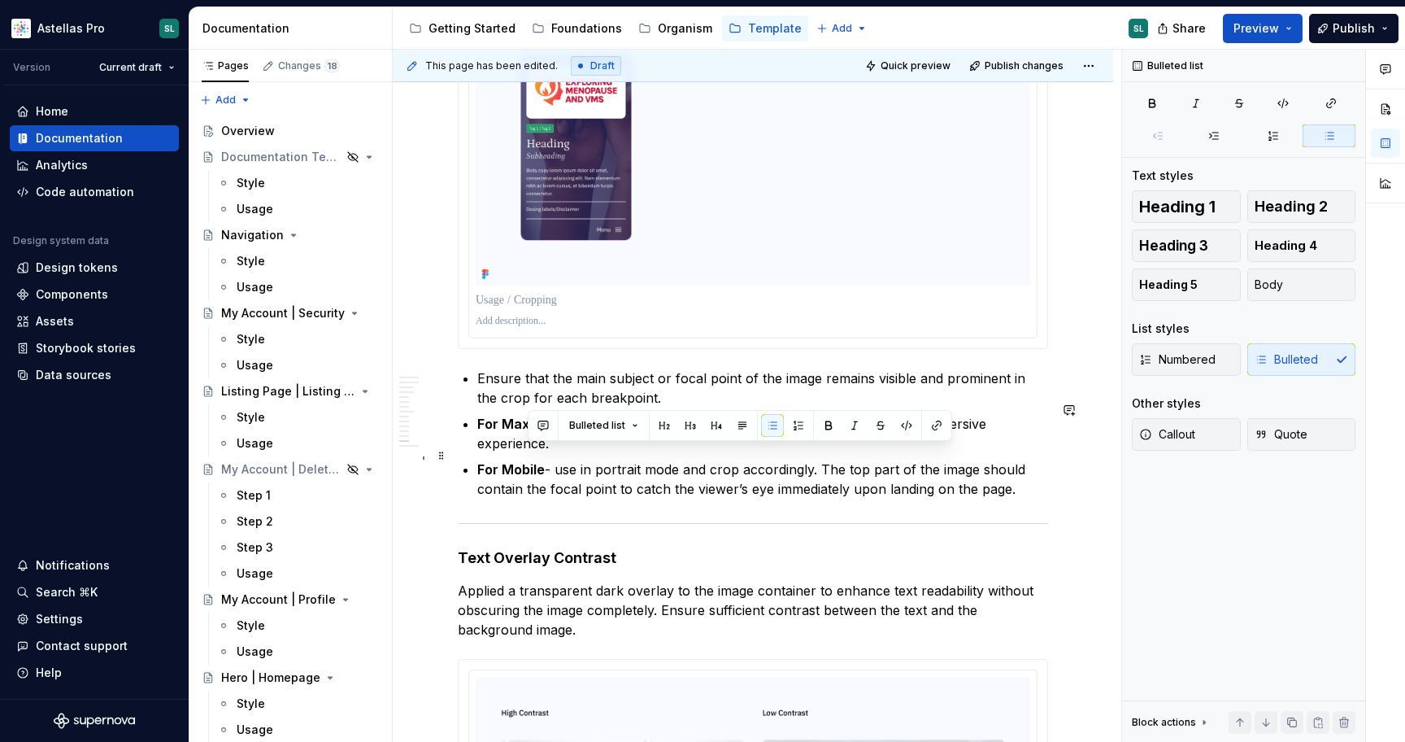
drag, startPoint x: 598, startPoint y: 454, endPoint x: 527, endPoint y: 453, distance: 70.8
click at [527, 453] on p "For Max and Table t utilize the full width and minimal height to create an imme…" at bounding box center [762, 433] width 571 height 39
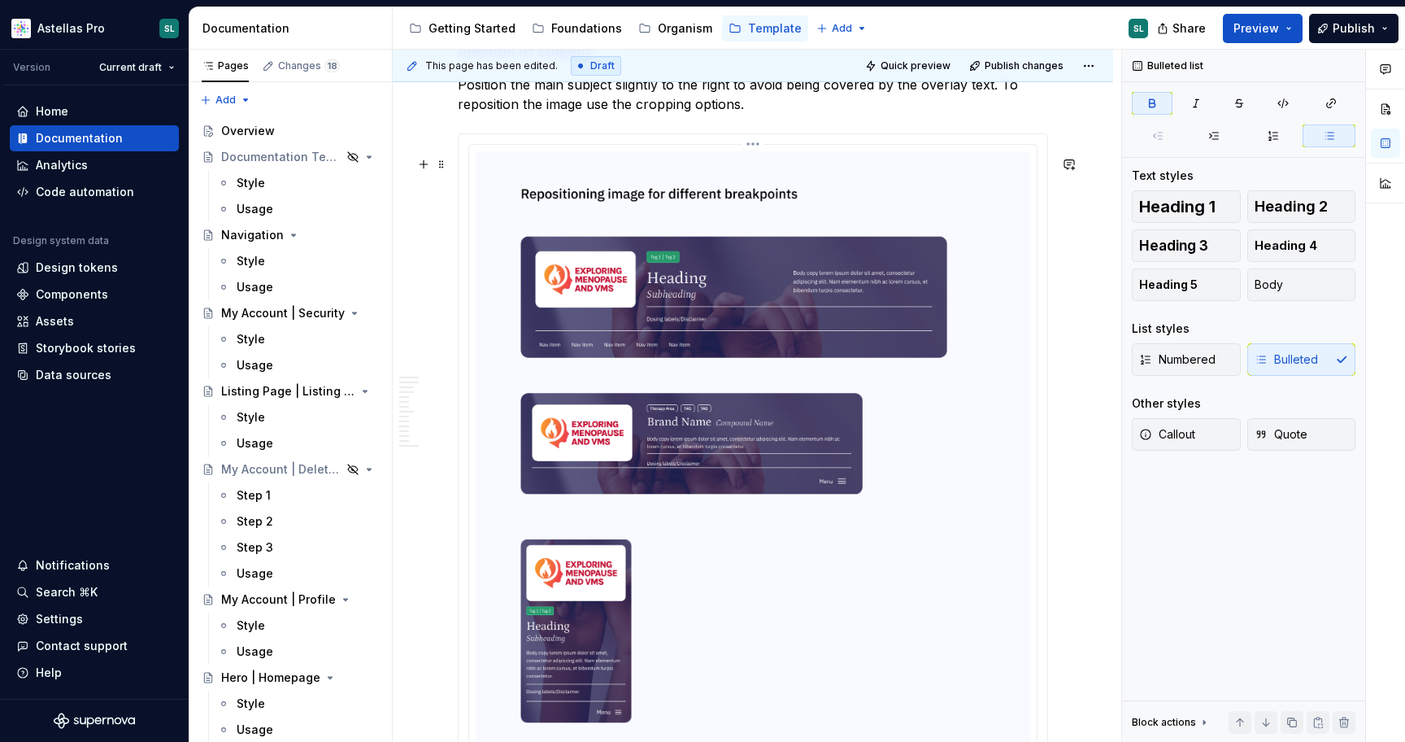
scroll to position [3589, 0]
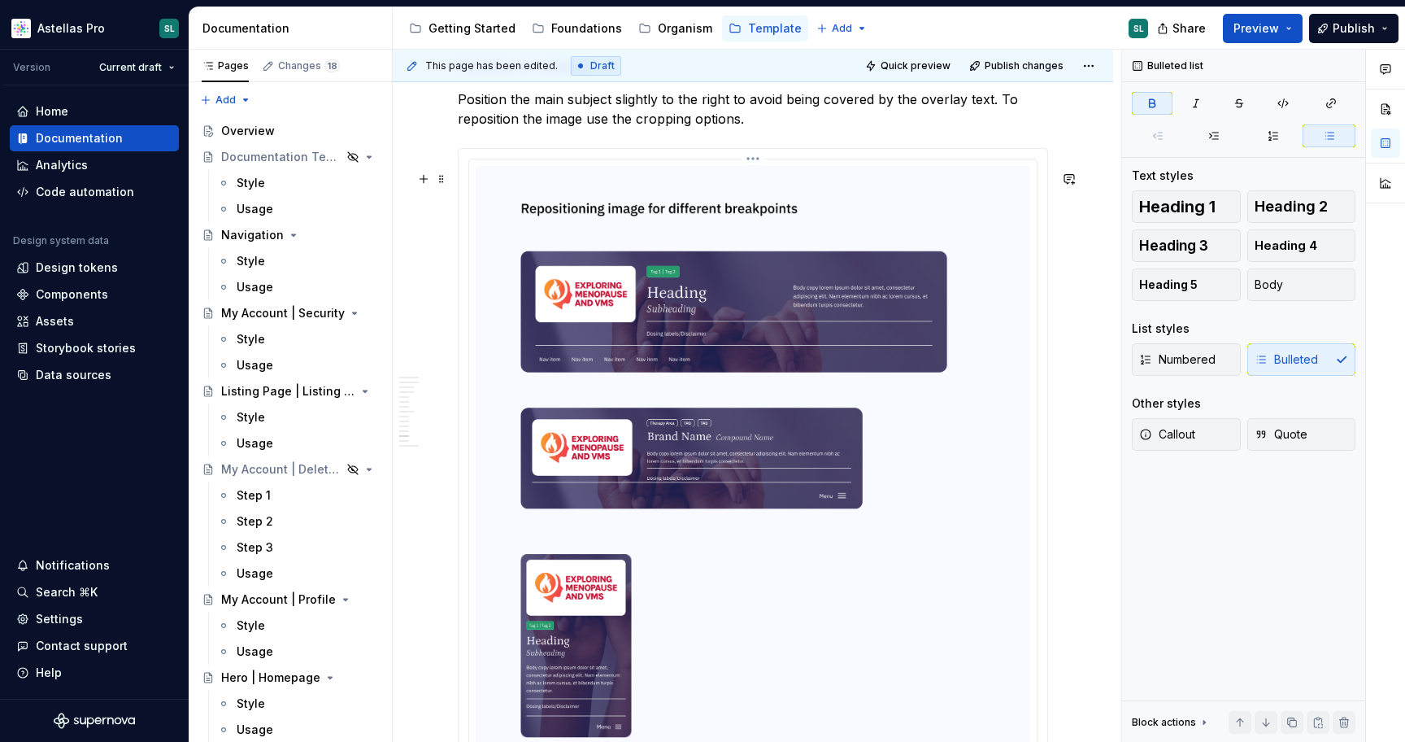
click at [760, 181] on html "Astellas Pro SL Version Current draft Home Documentation Analytics Code automat…" at bounding box center [702, 371] width 1405 height 742
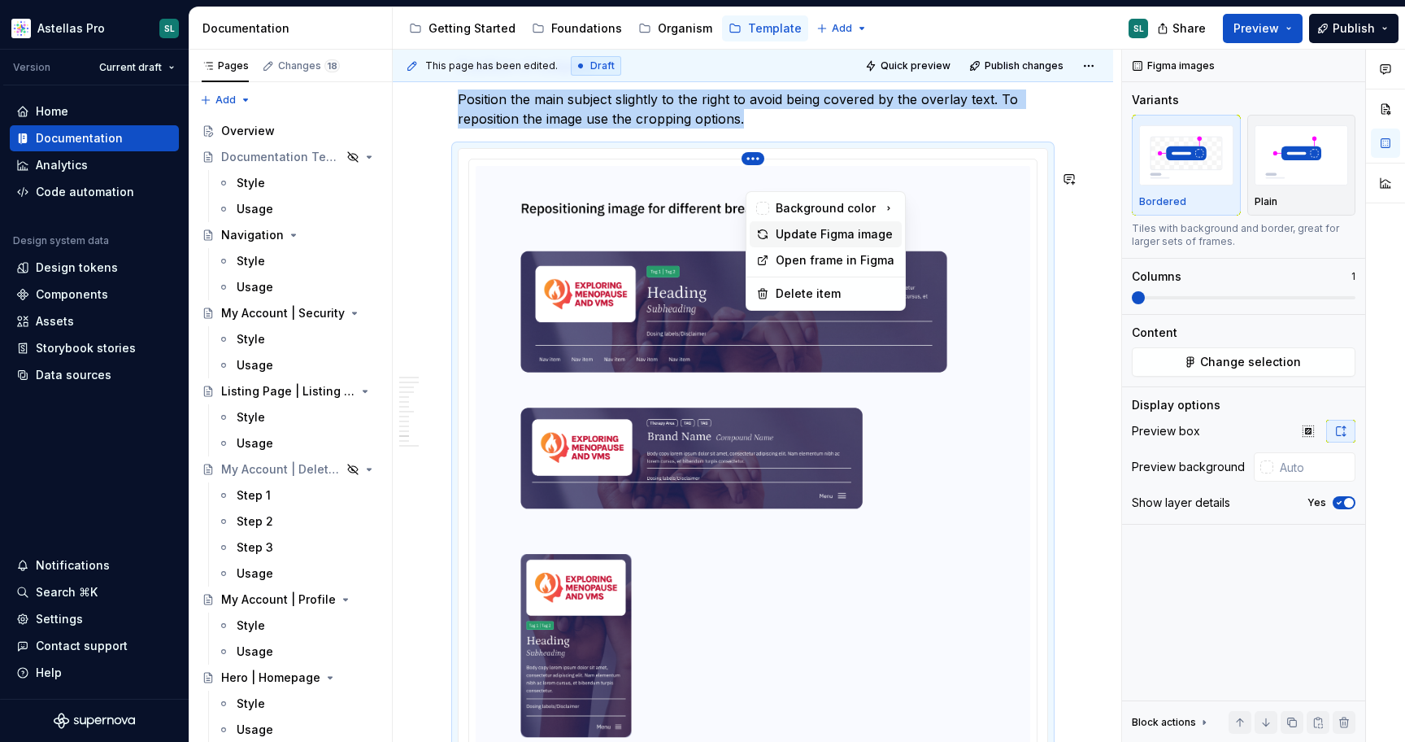
click at [819, 237] on div "Update Figma image" at bounding box center [836, 234] width 120 height 16
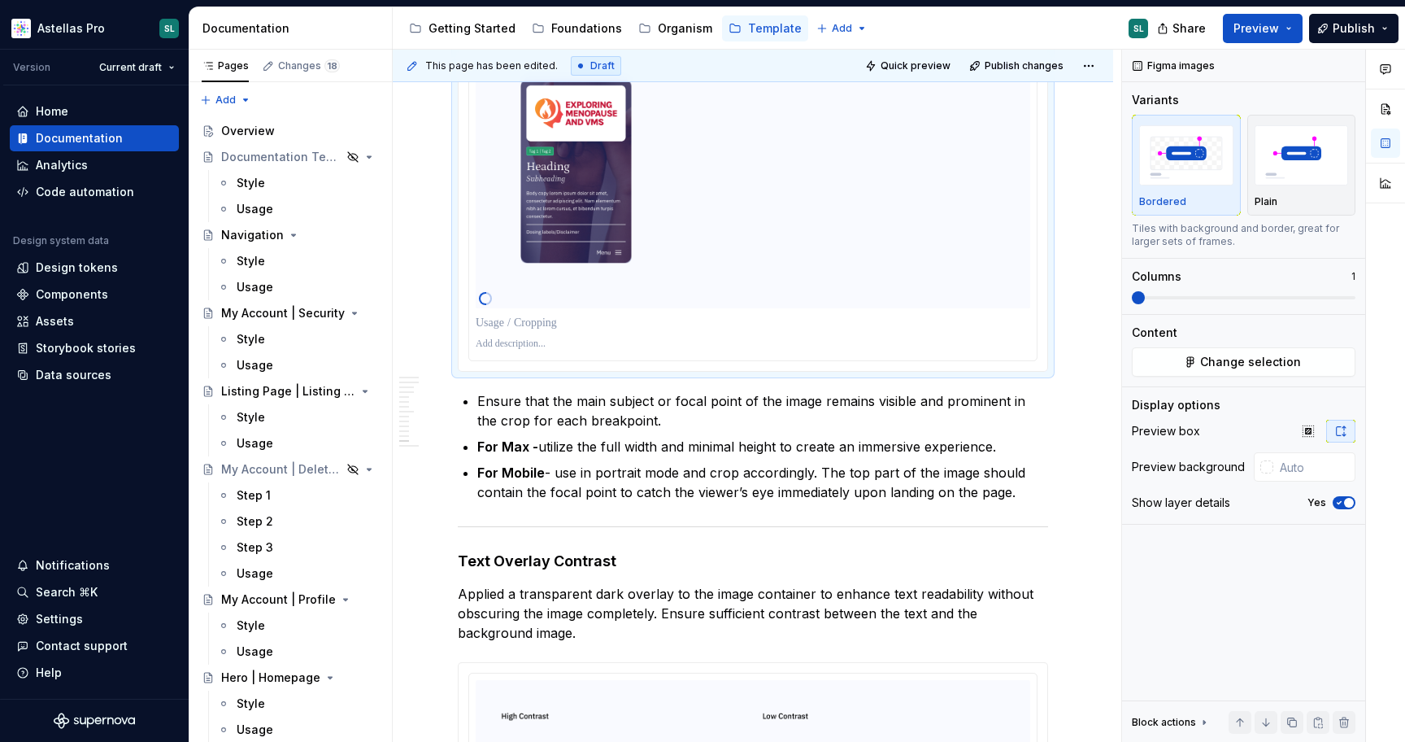
scroll to position [4181, 0]
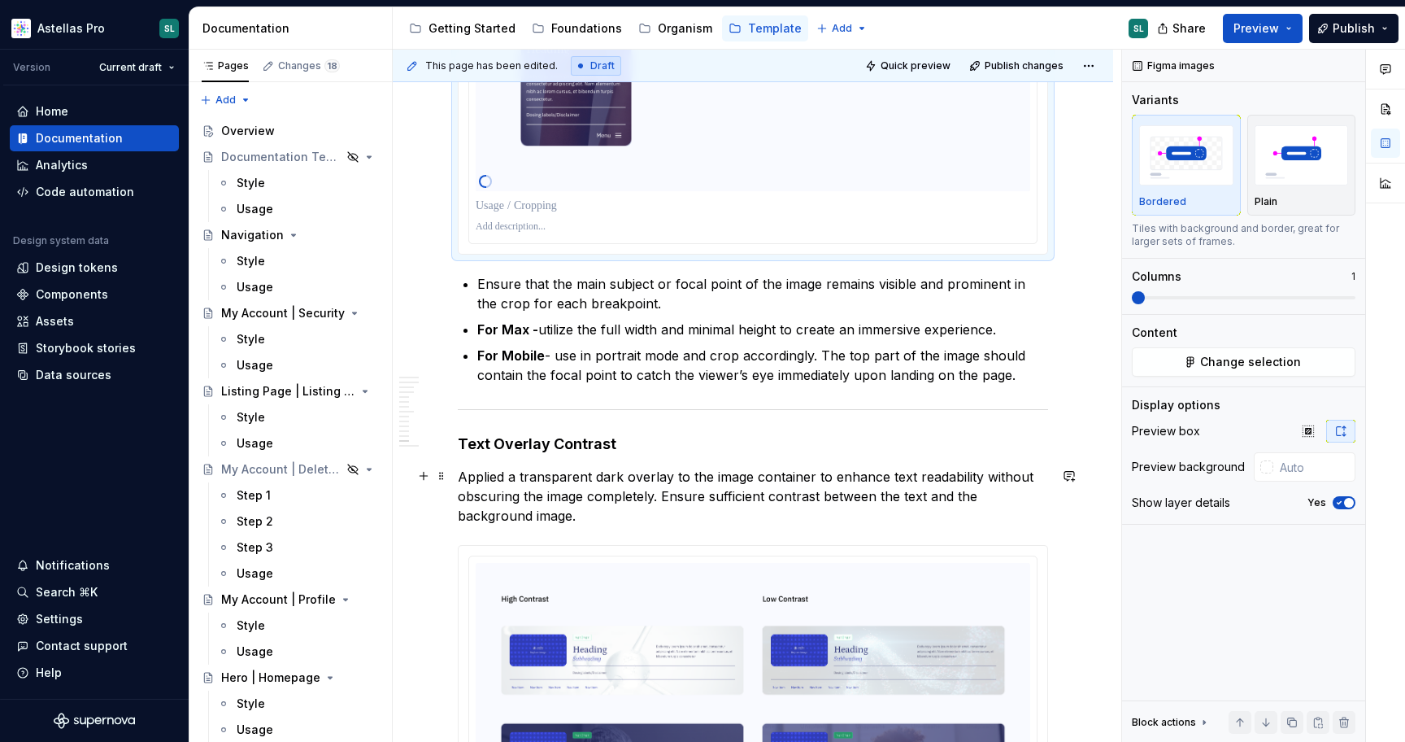
click at [590, 452] on strong "Text Overlay Contrast" at bounding box center [537, 443] width 159 height 17
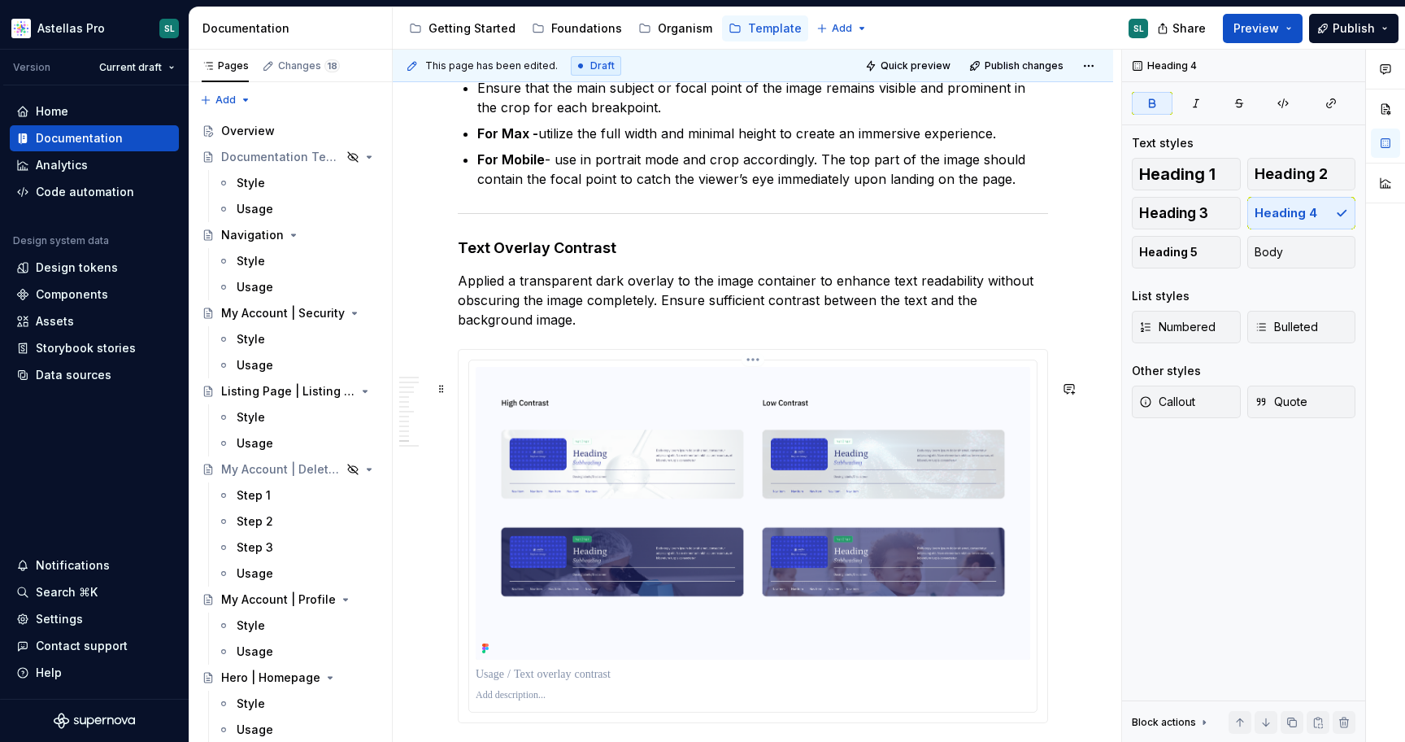
scroll to position [4291, 0]
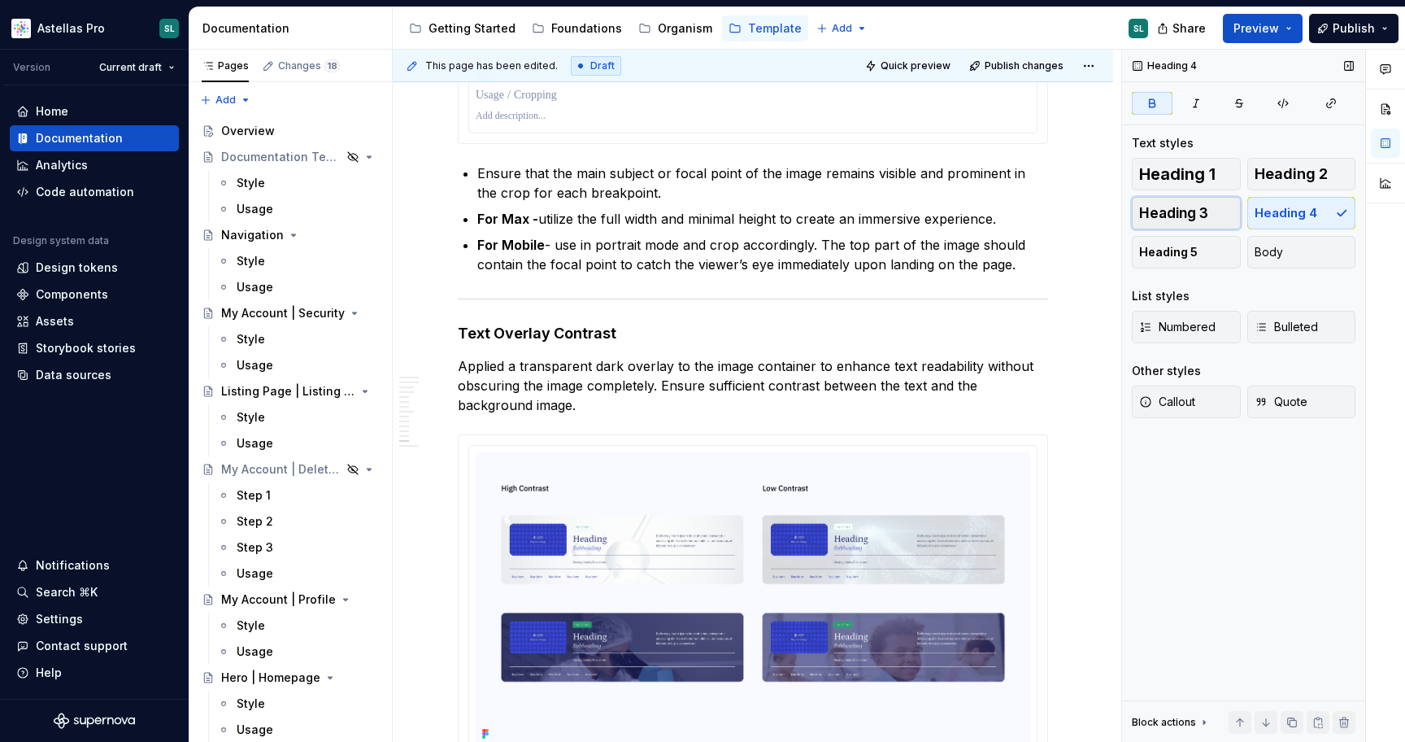
click at [1213, 204] on button "Heading 3" at bounding box center [1186, 213] width 109 height 33
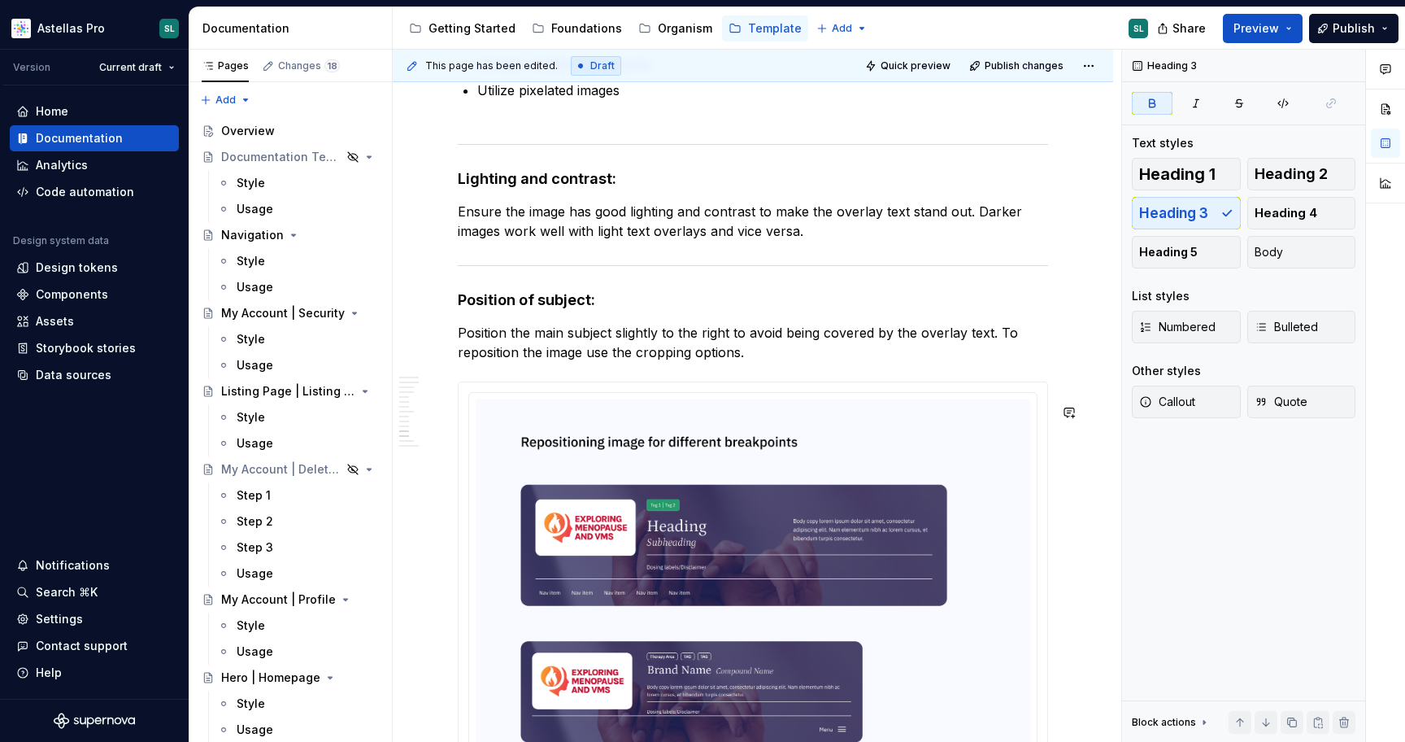
scroll to position [3341, 0]
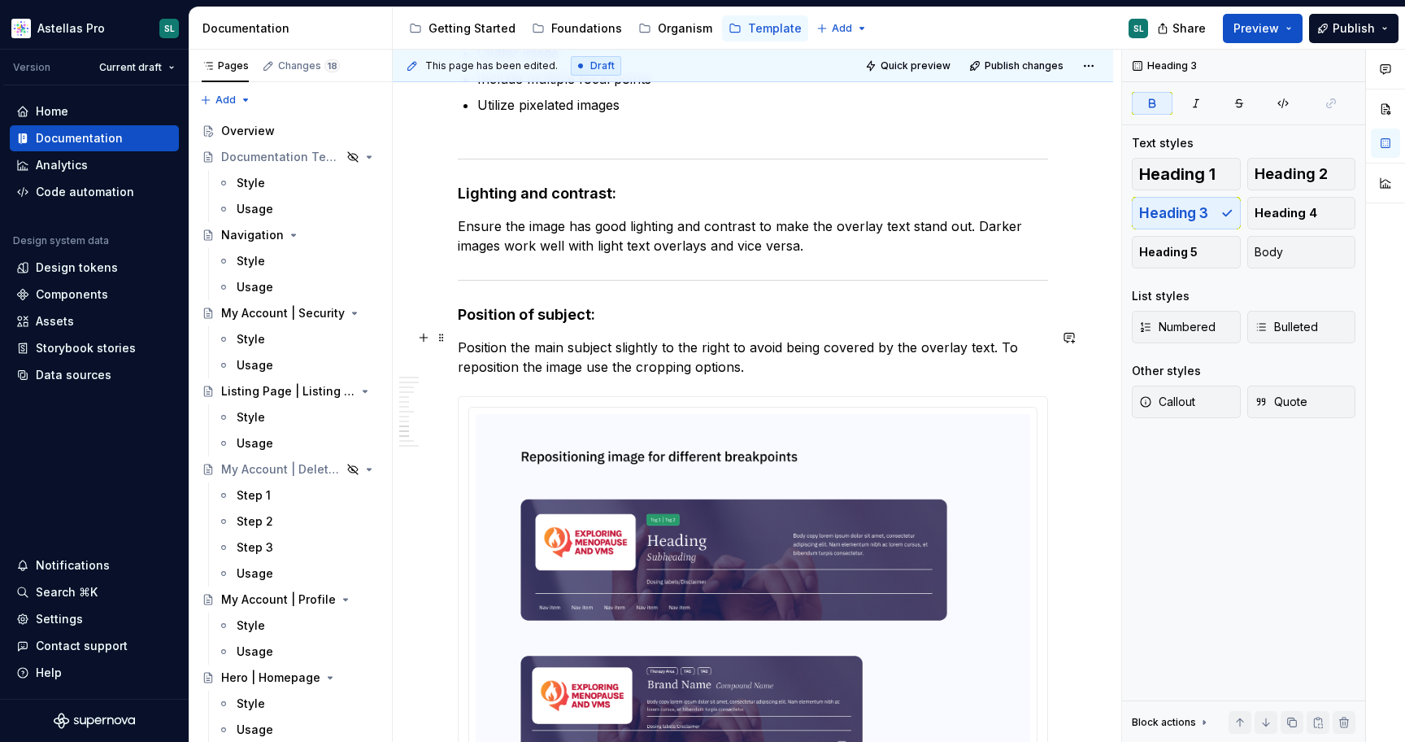
click at [567, 323] on strong "Position of subject:" at bounding box center [526, 314] width 137 height 17
click at [1195, 206] on span "Heading 3" at bounding box center [1173, 213] width 69 height 16
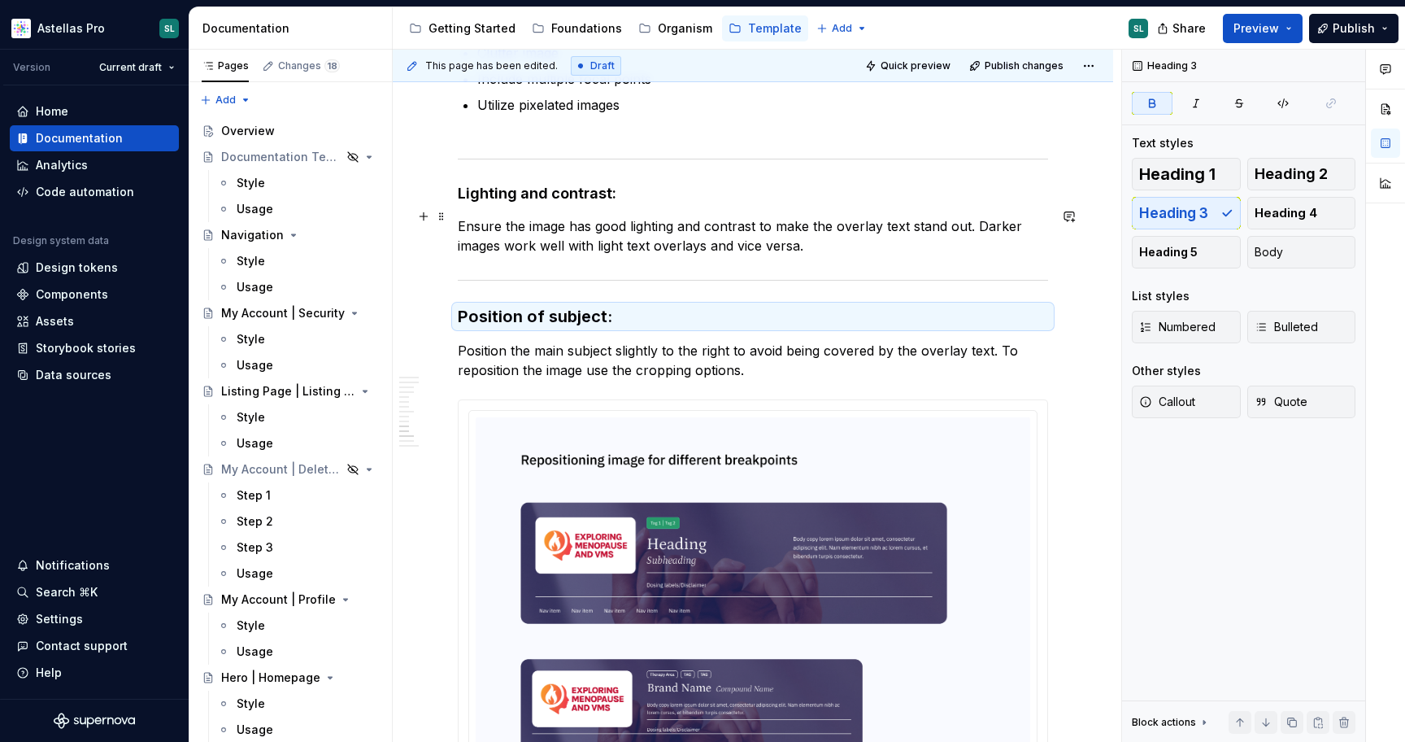
click at [601, 202] on strong "Lighting and contrast:" at bounding box center [537, 193] width 159 height 17
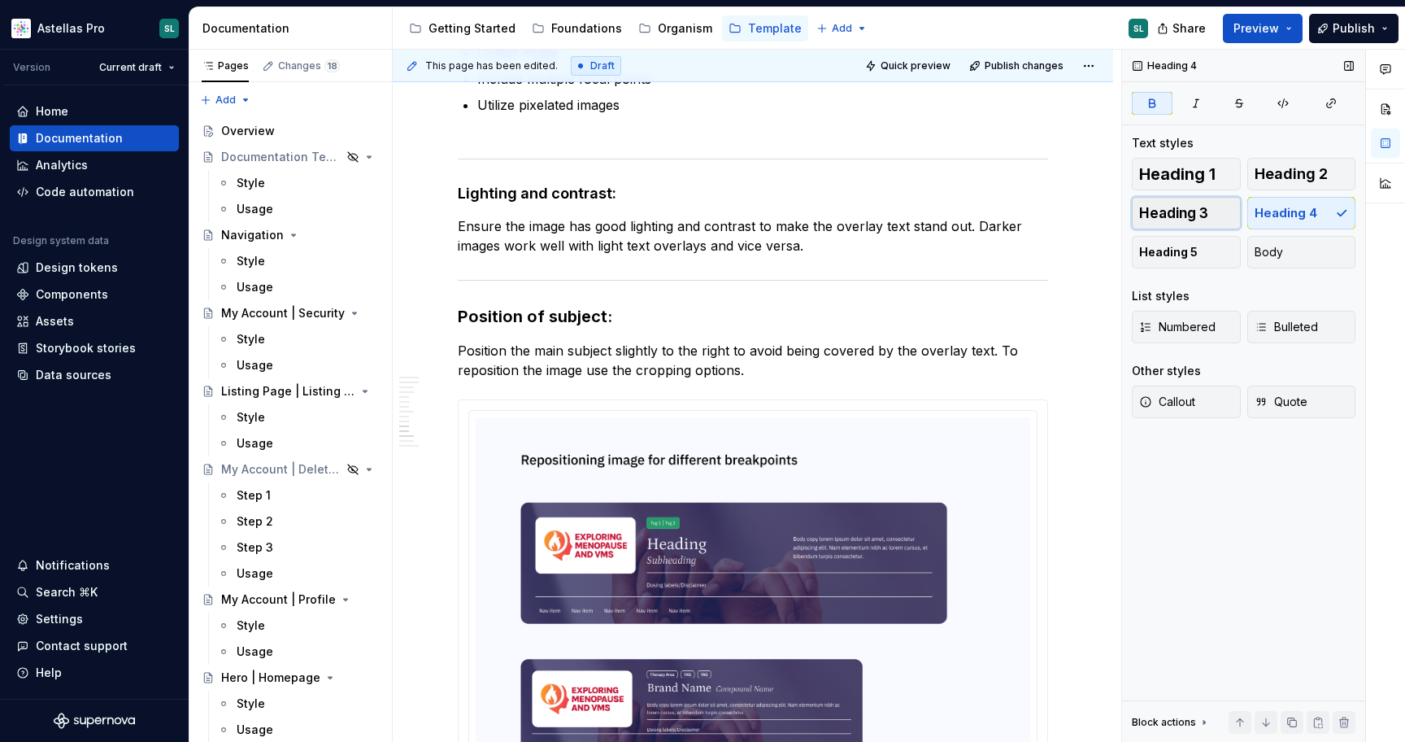
click at [1181, 211] on span "Heading 3" at bounding box center [1173, 213] width 69 height 16
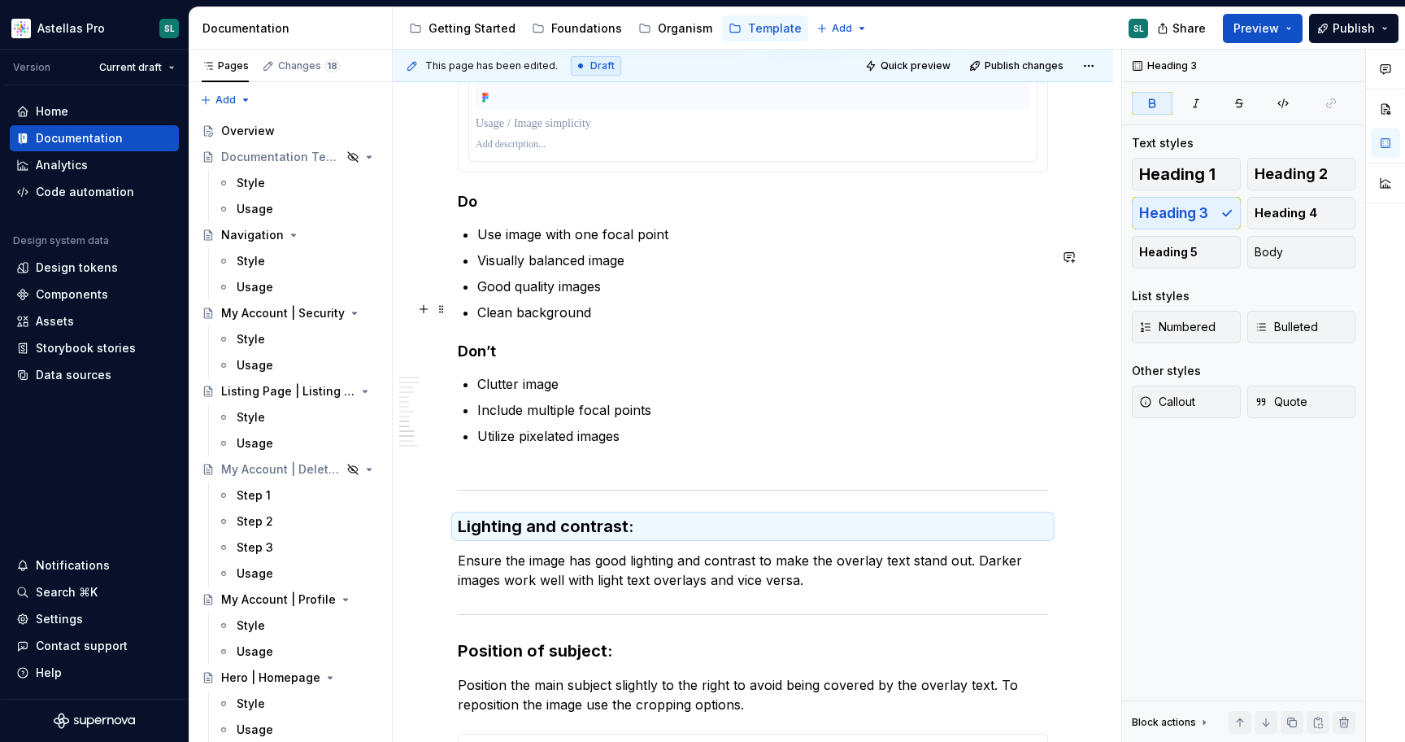
scroll to position [3082, 0]
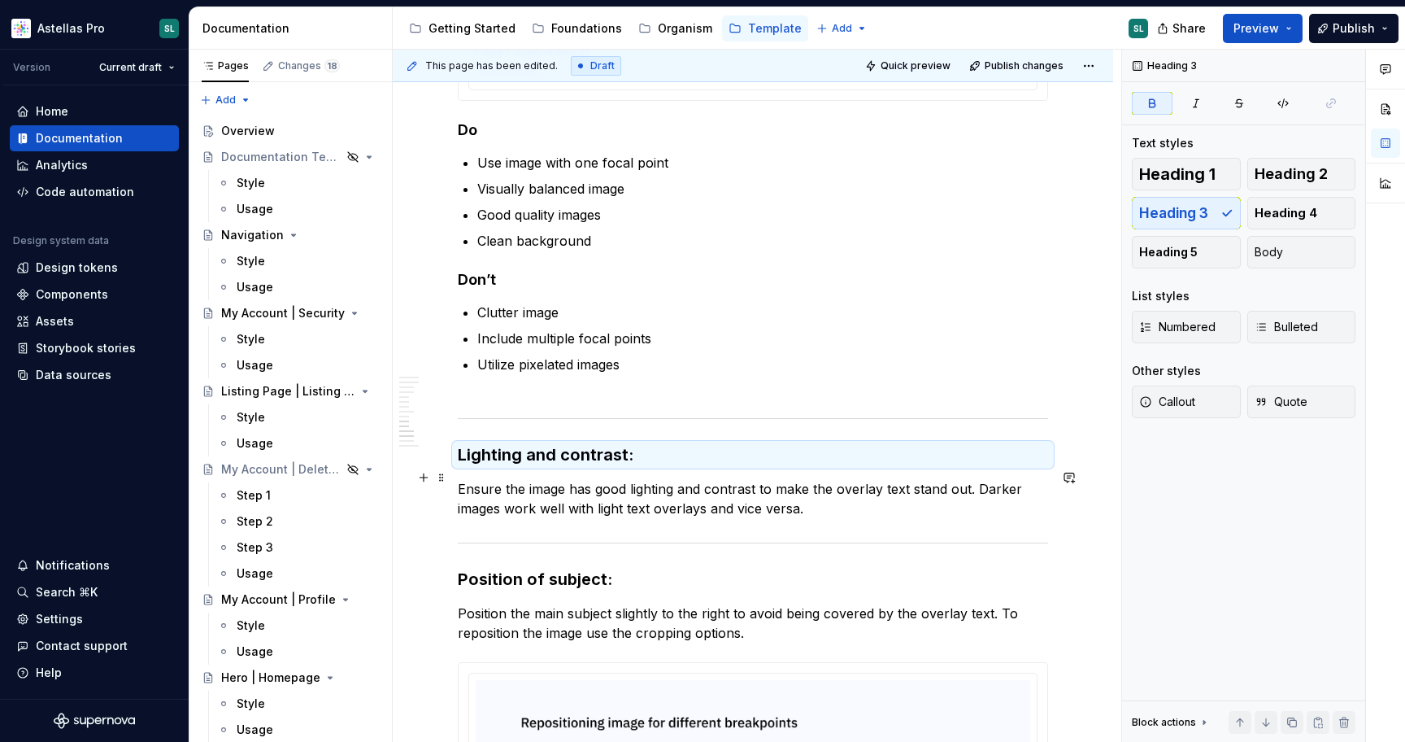
click at [645, 466] on h3 "Lighting and contrast:" at bounding box center [753, 454] width 590 height 23
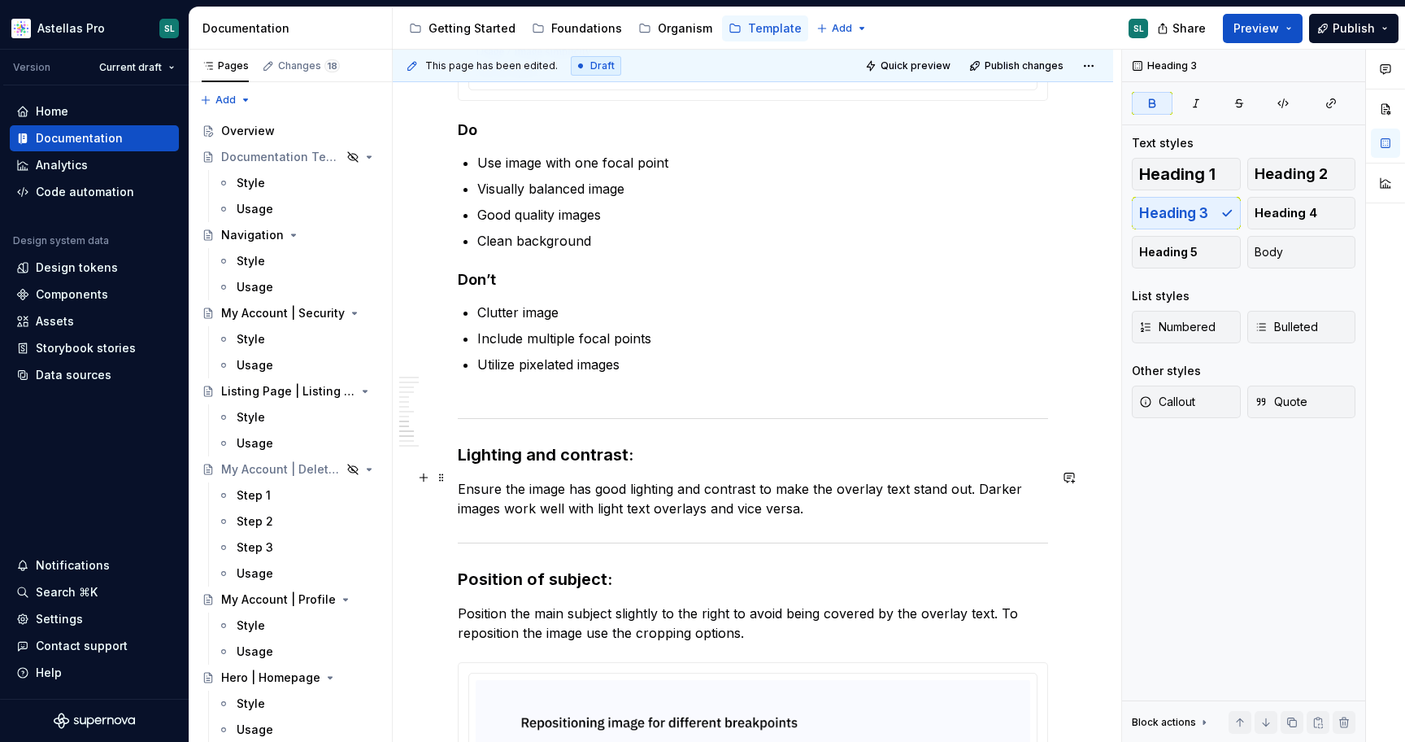
click at [637, 466] on h3 "Lighting and contrast:" at bounding box center [753, 454] width 590 height 23
click at [618, 590] on h3 "Position of subject:" at bounding box center [753, 579] width 590 height 23
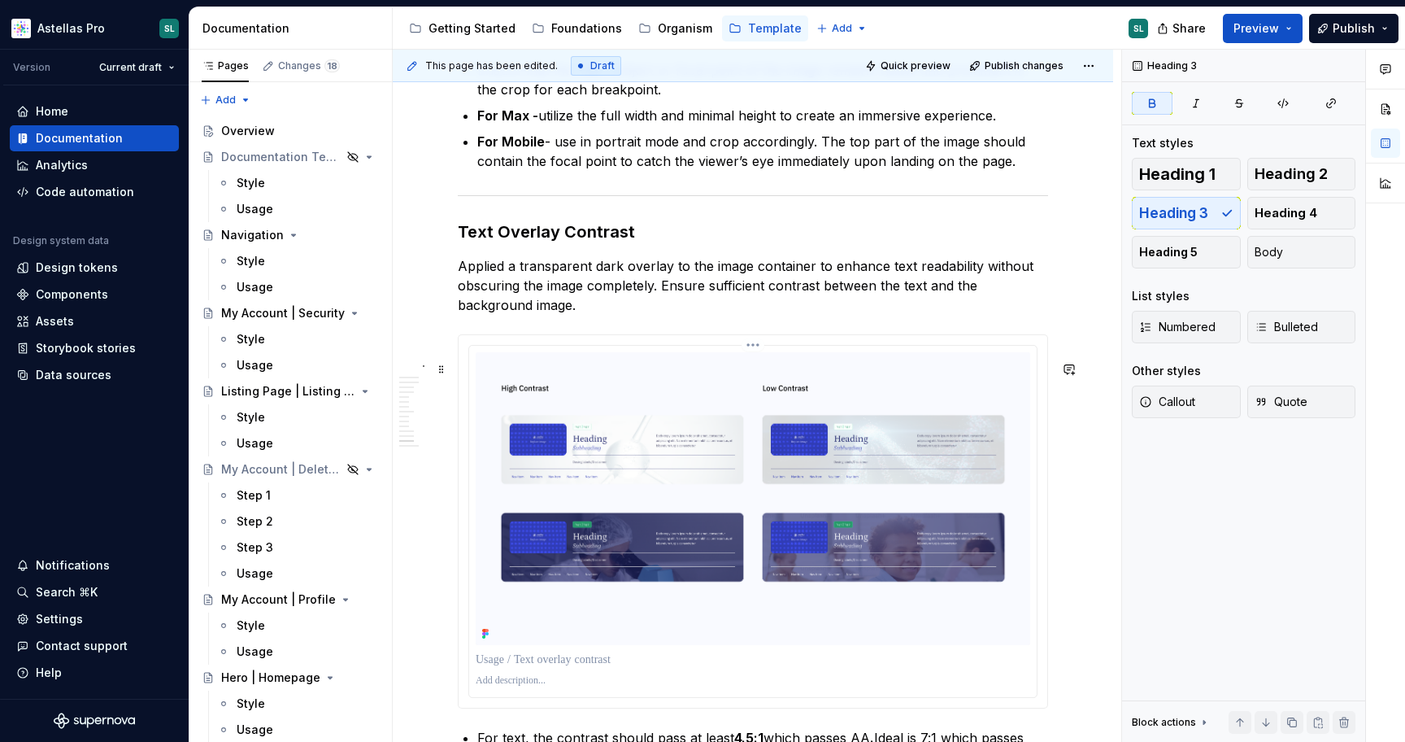
scroll to position [4087, 0]
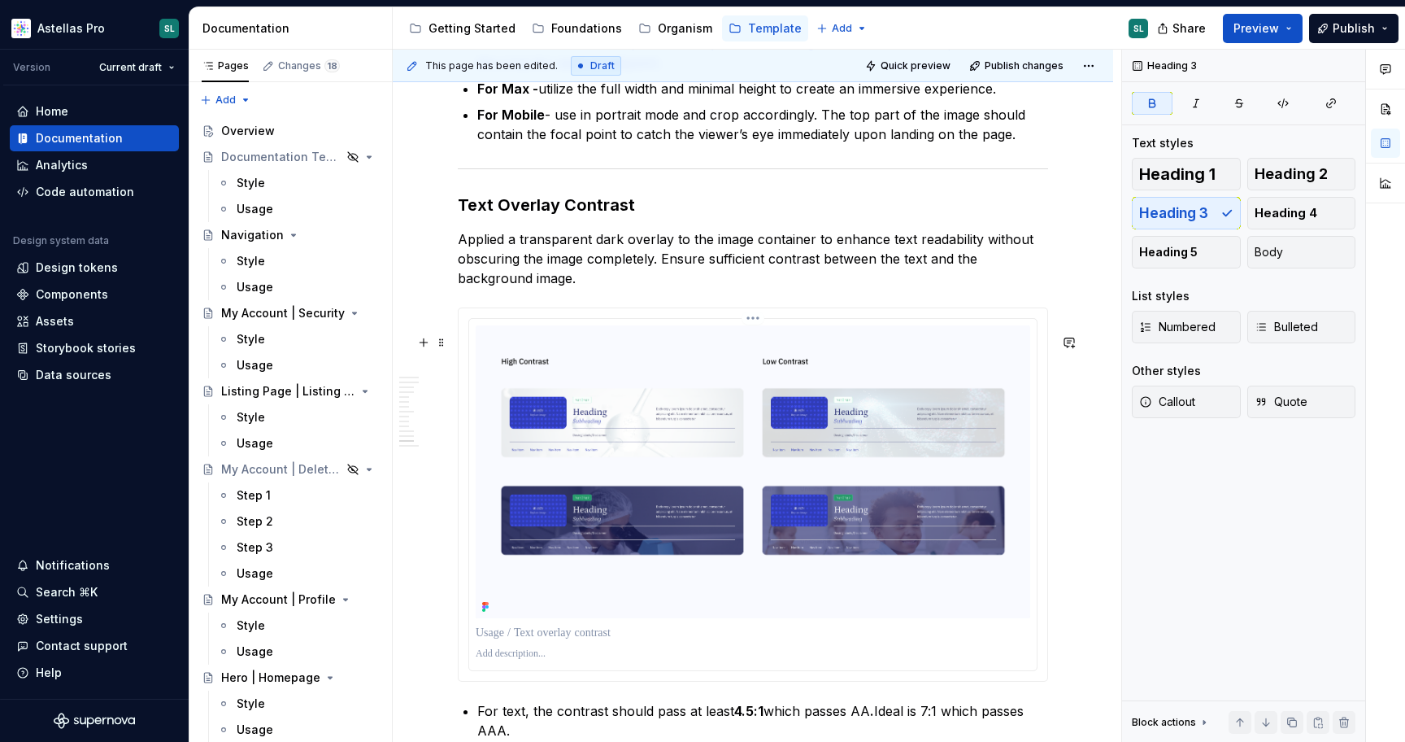
click at [743, 437] on img at bounding box center [753, 471] width 555 height 293
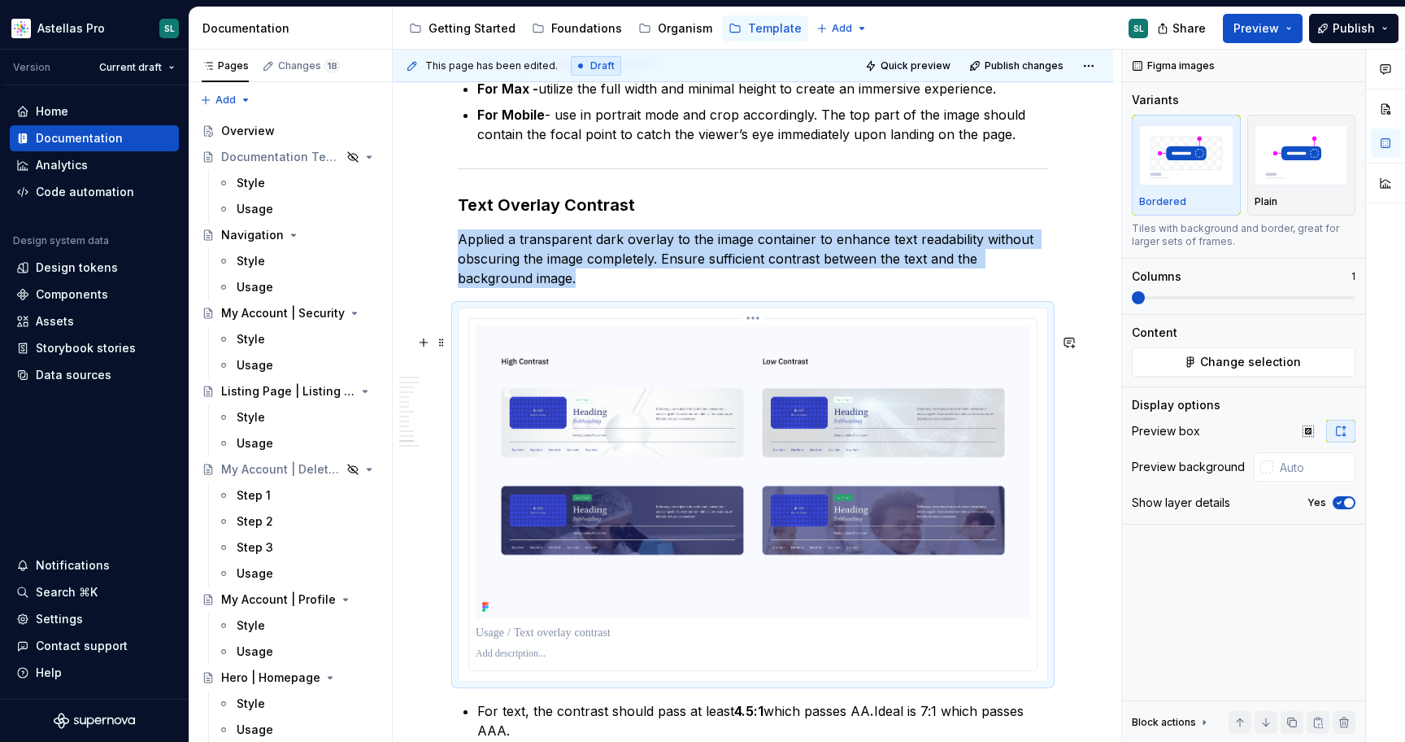
click at [765, 346] on html "Astellas Pro SL Version Current draft Home Documentation Analytics Code automat…" at bounding box center [702, 371] width 1405 height 742
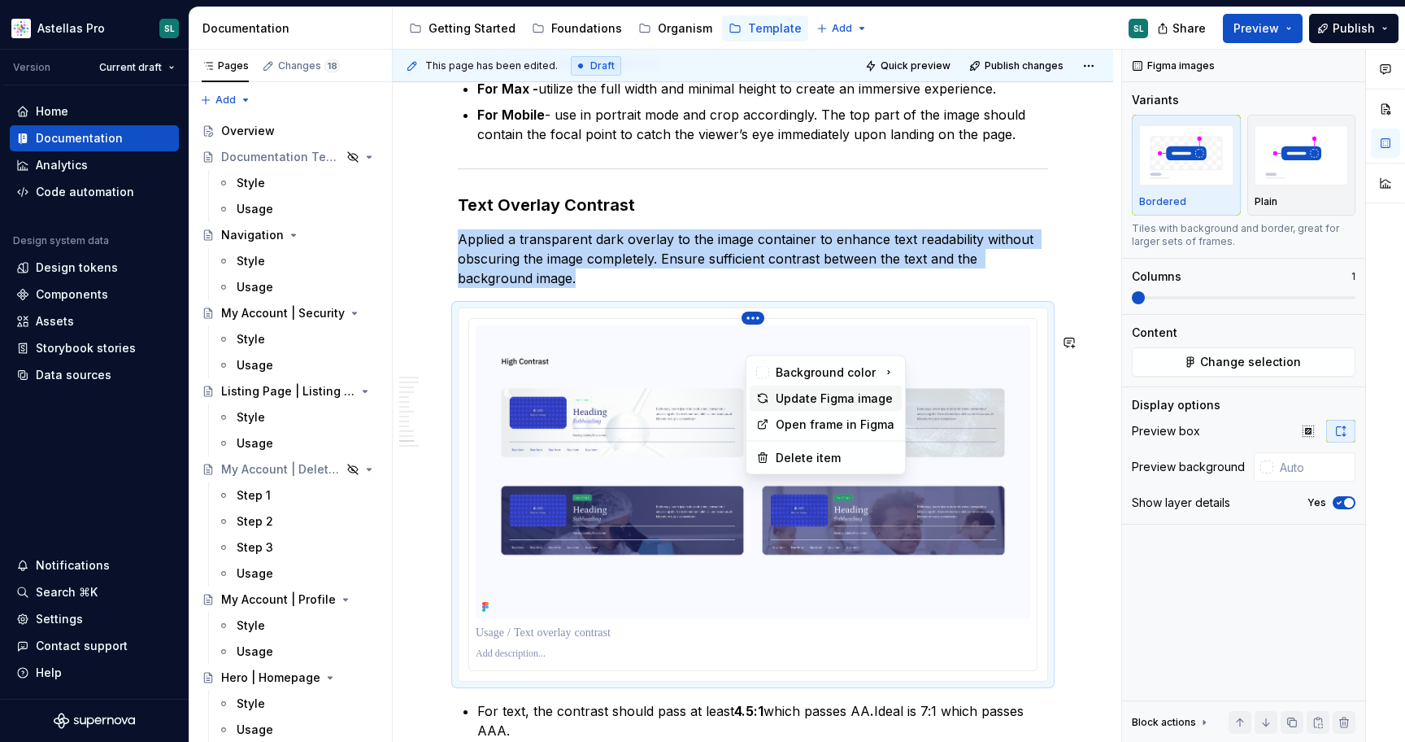
click at [794, 394] on div "Update Figma image" at bounding box center [836, 398] width 120 height 16
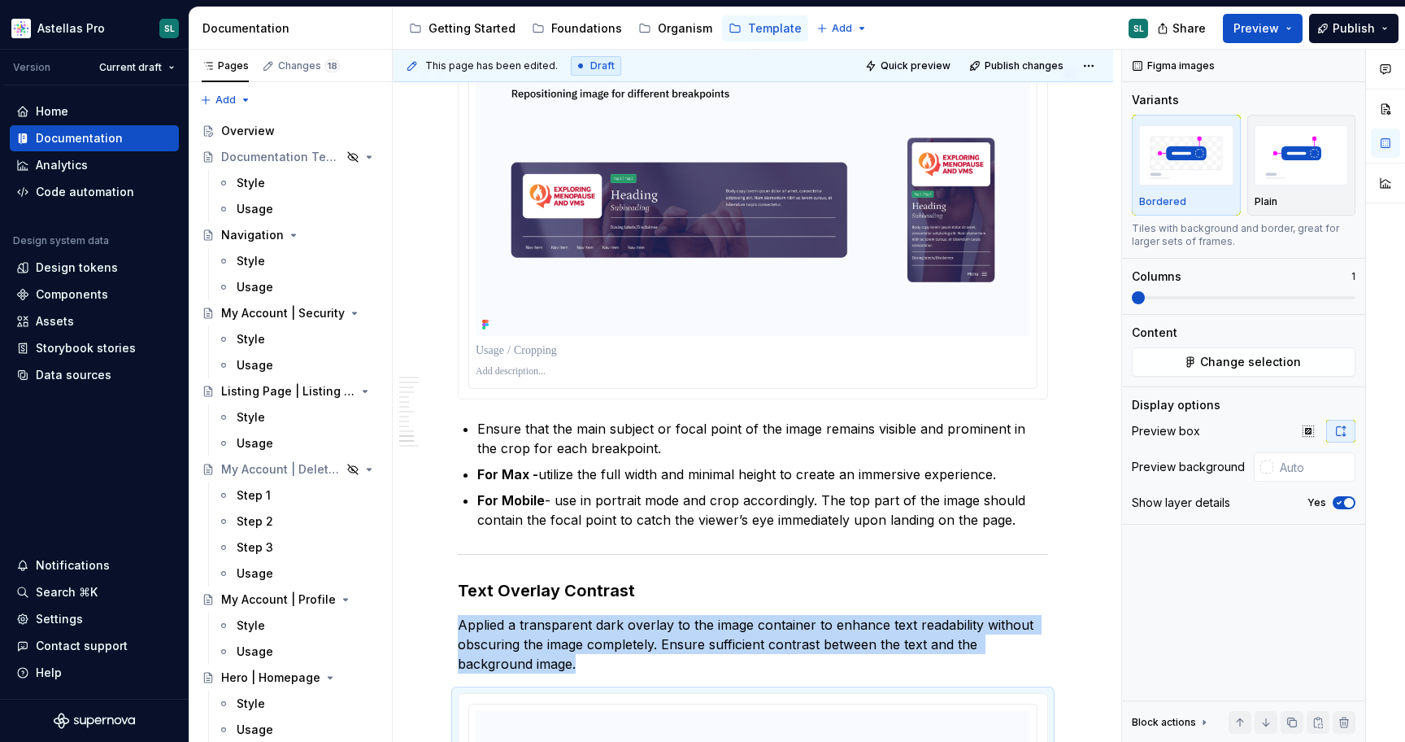
scroll to position [3519, 0]
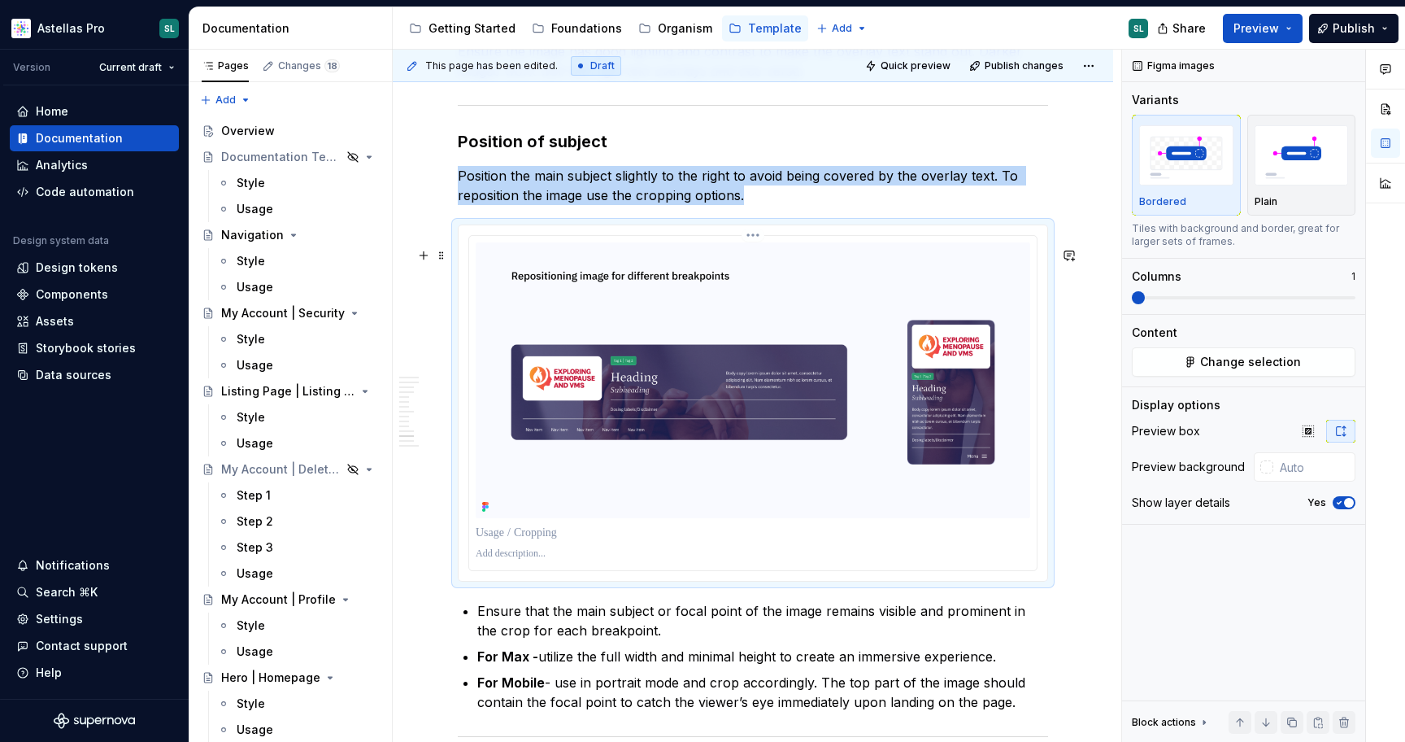
click at [838, 447] on img at bounding box center [753, 380] width 555 height 276
click at [1346, 500] on span "button" at bounding box center [1349, 503] width 10 height 10
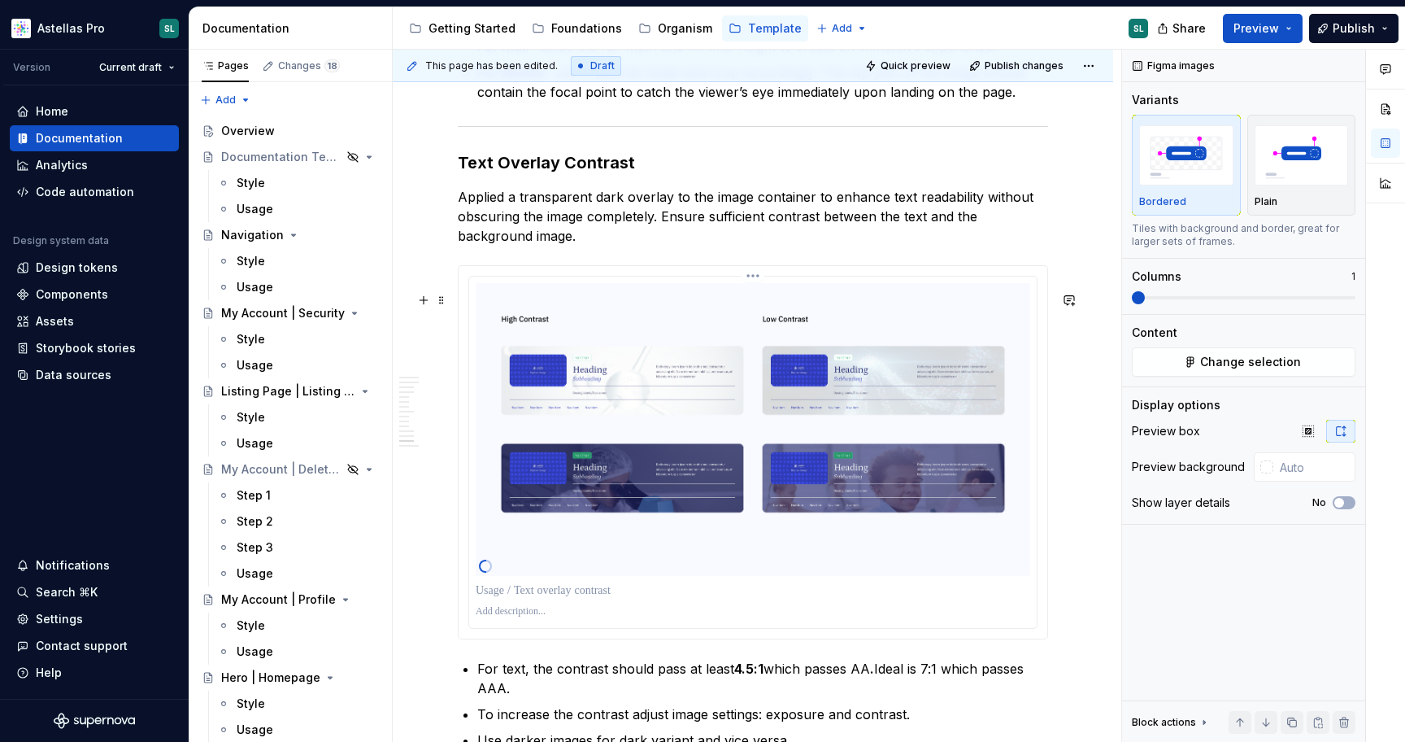
scroll to position [4090, 0]
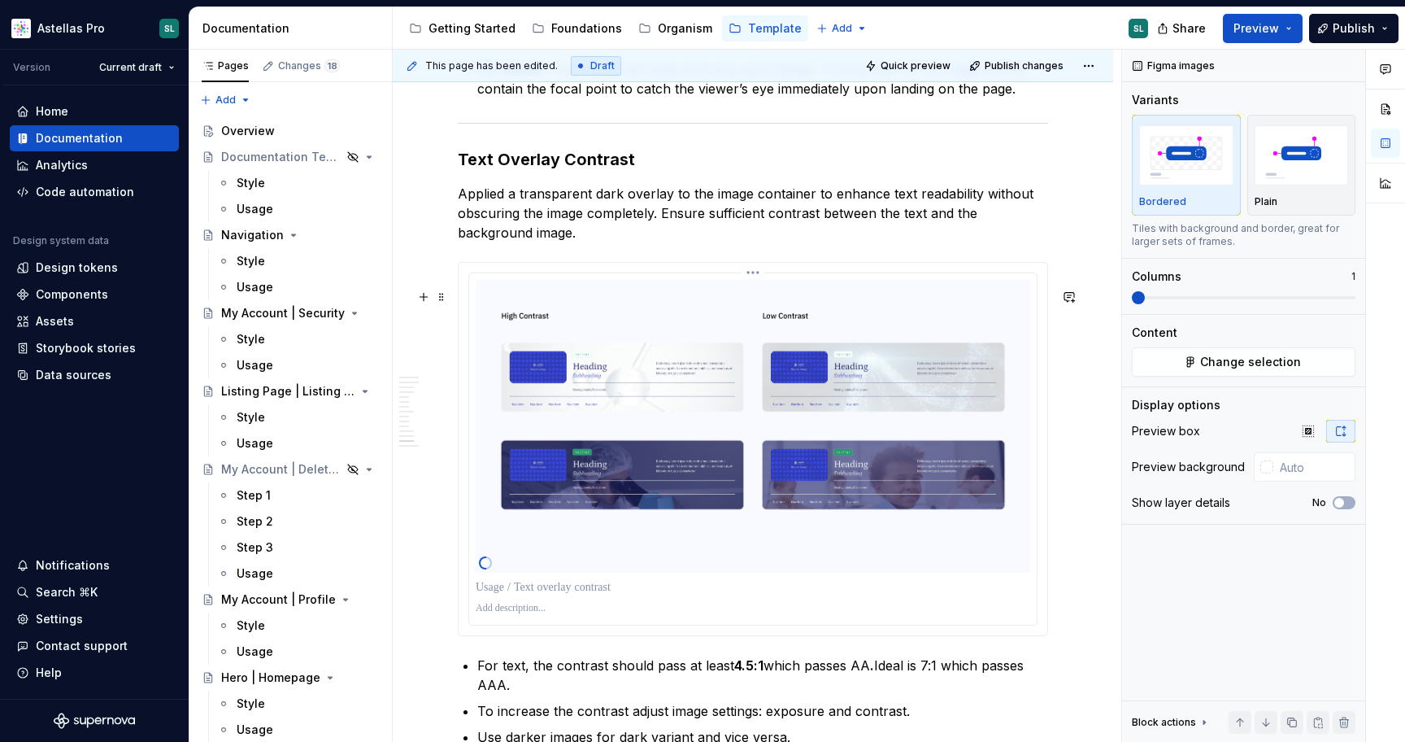
click at [724, 437] on img at bounding box center [753, 426] width 555 height 293
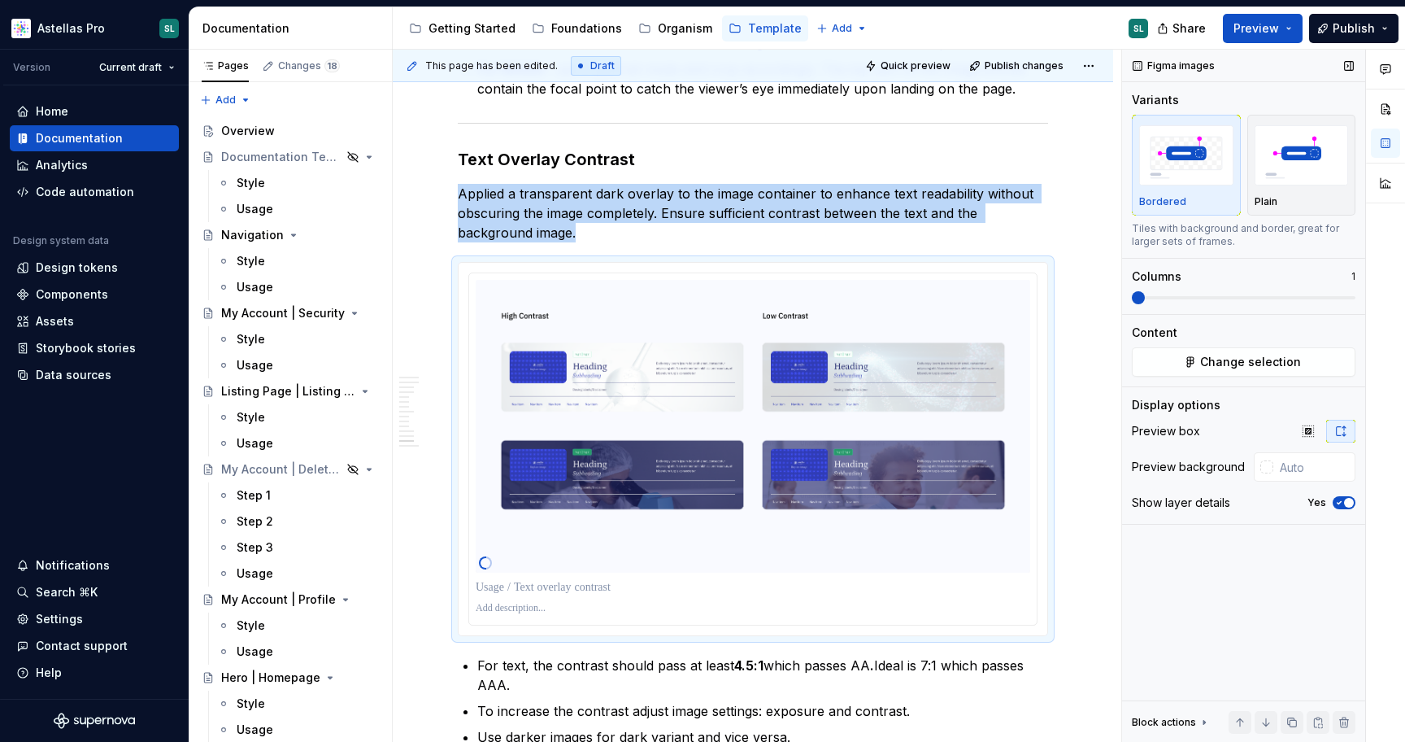
click at [1338, 500] on icon "button" at bounding box center [1339, 503] width 13 height 10
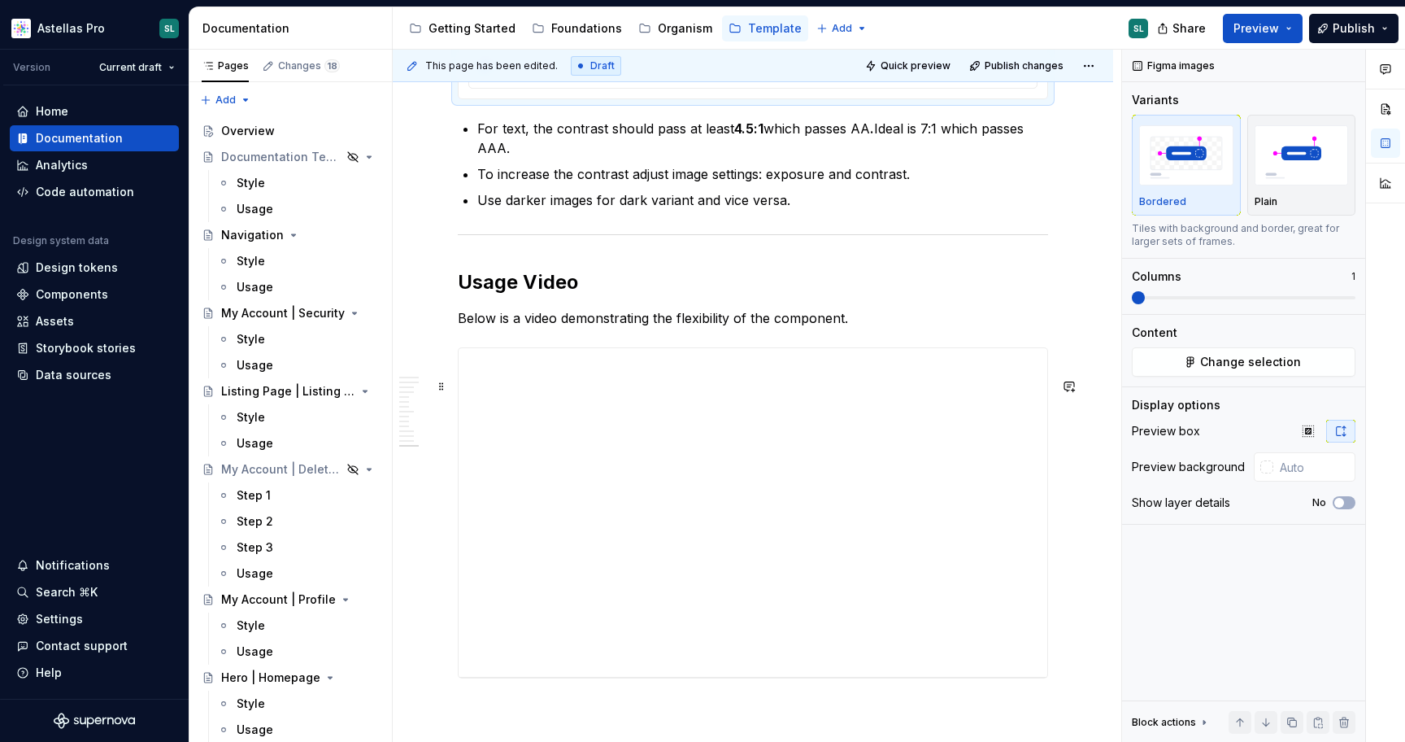
scroll to position [4625, 0]
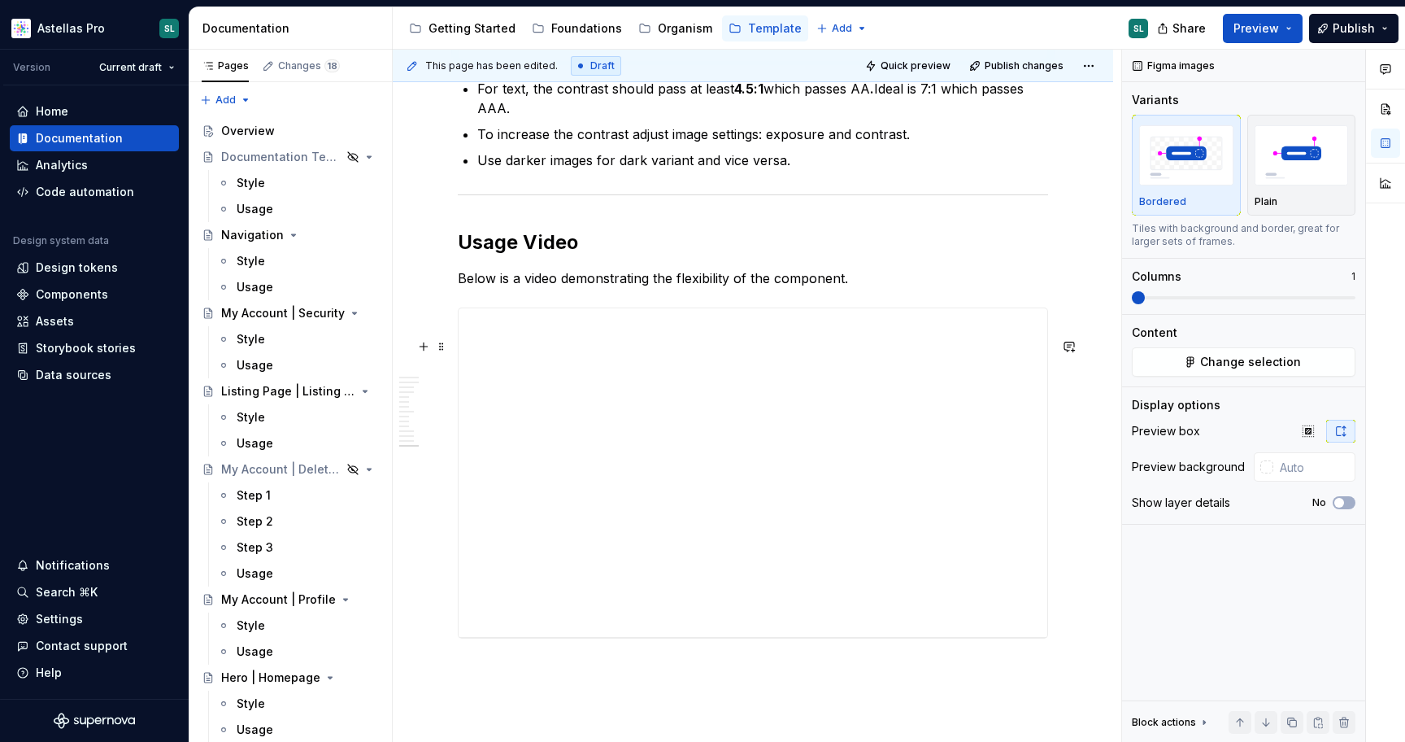
click at [704, 483] on div "**********" at bounding box center [753, 472] width 589 height 329
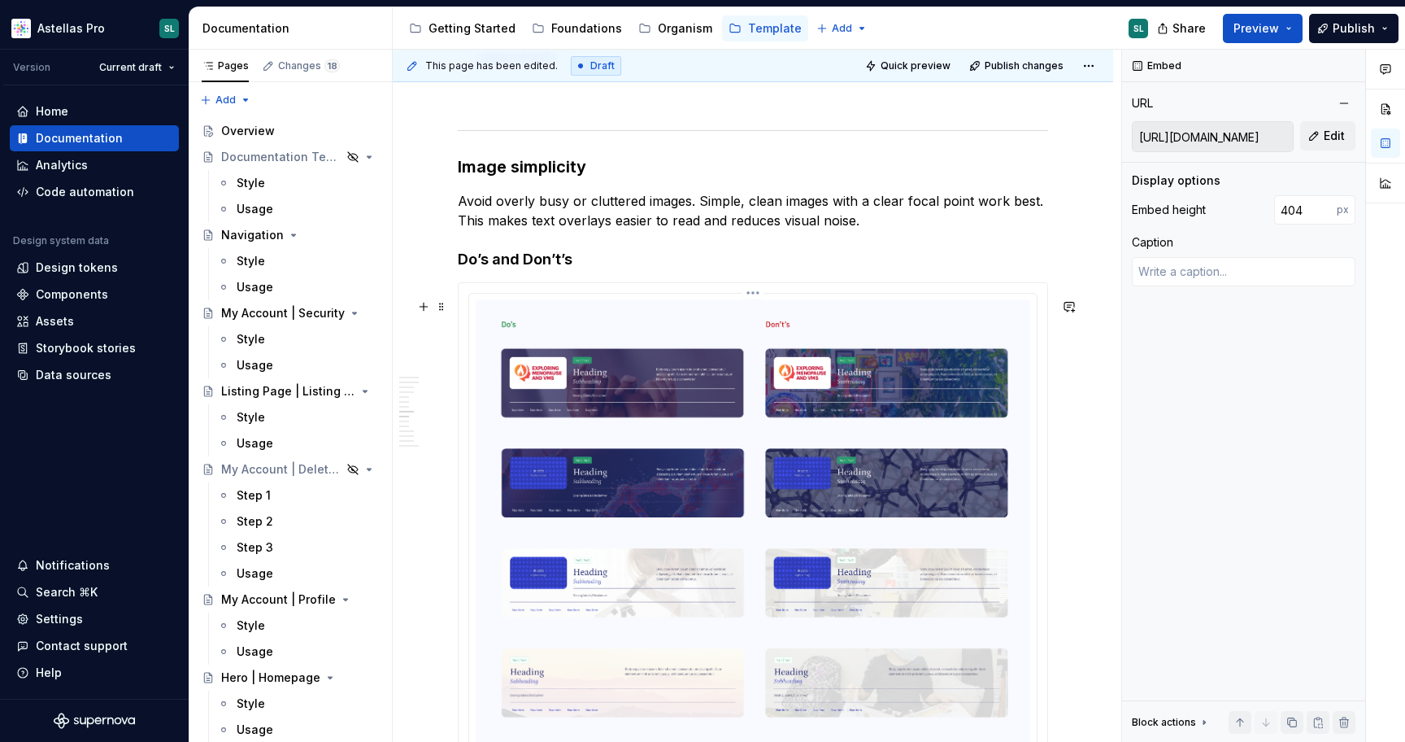
scroll to position [2341, 0]
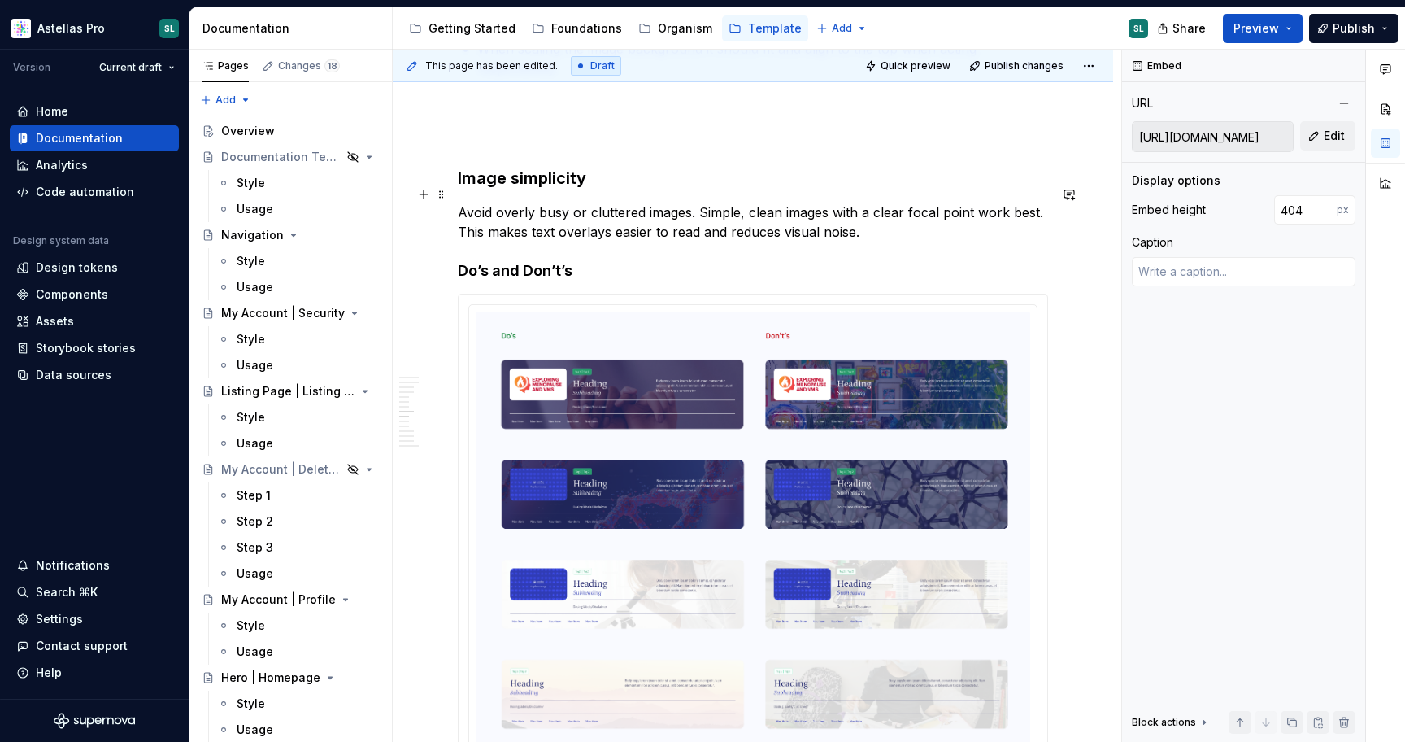
click at [562, 185] on strong "Image simplicity" at bounding box center [522, 178] width 129 height 20
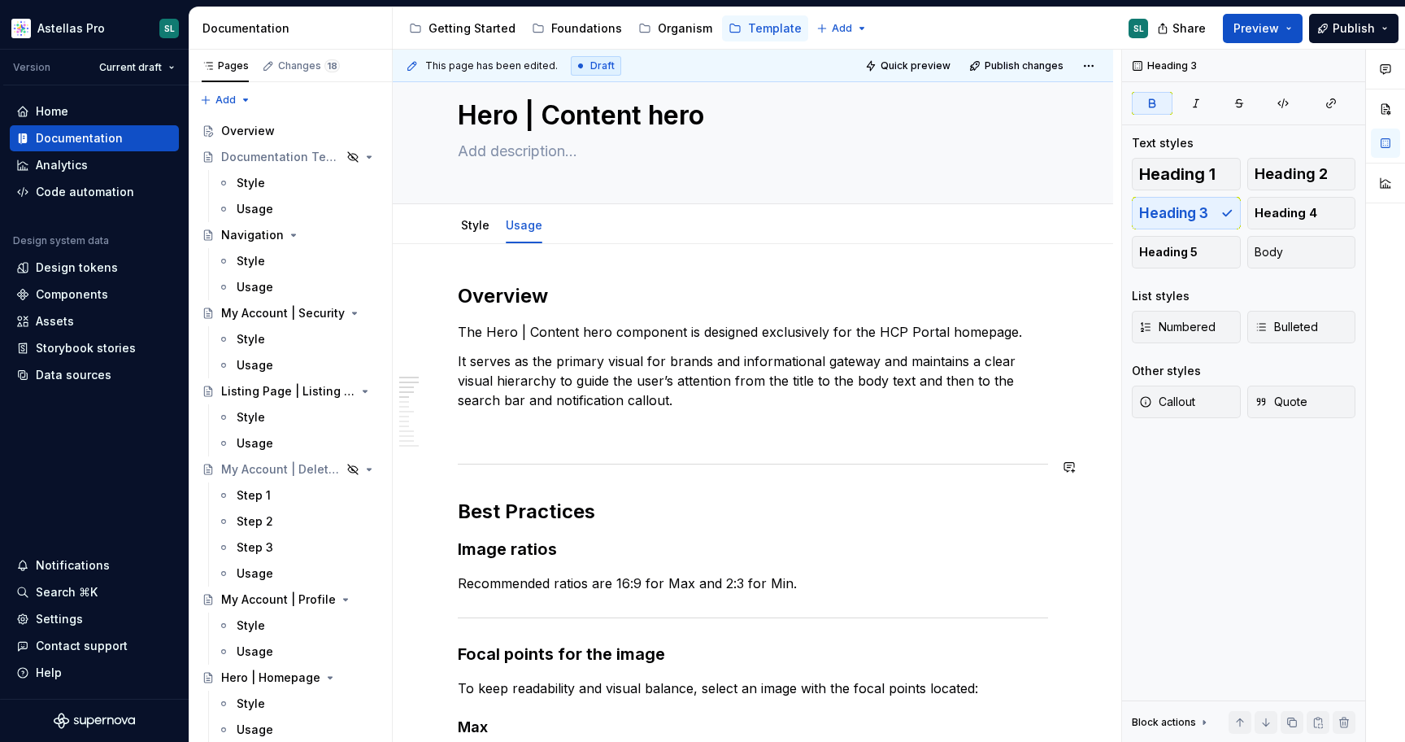
scroll to position [87, 0]
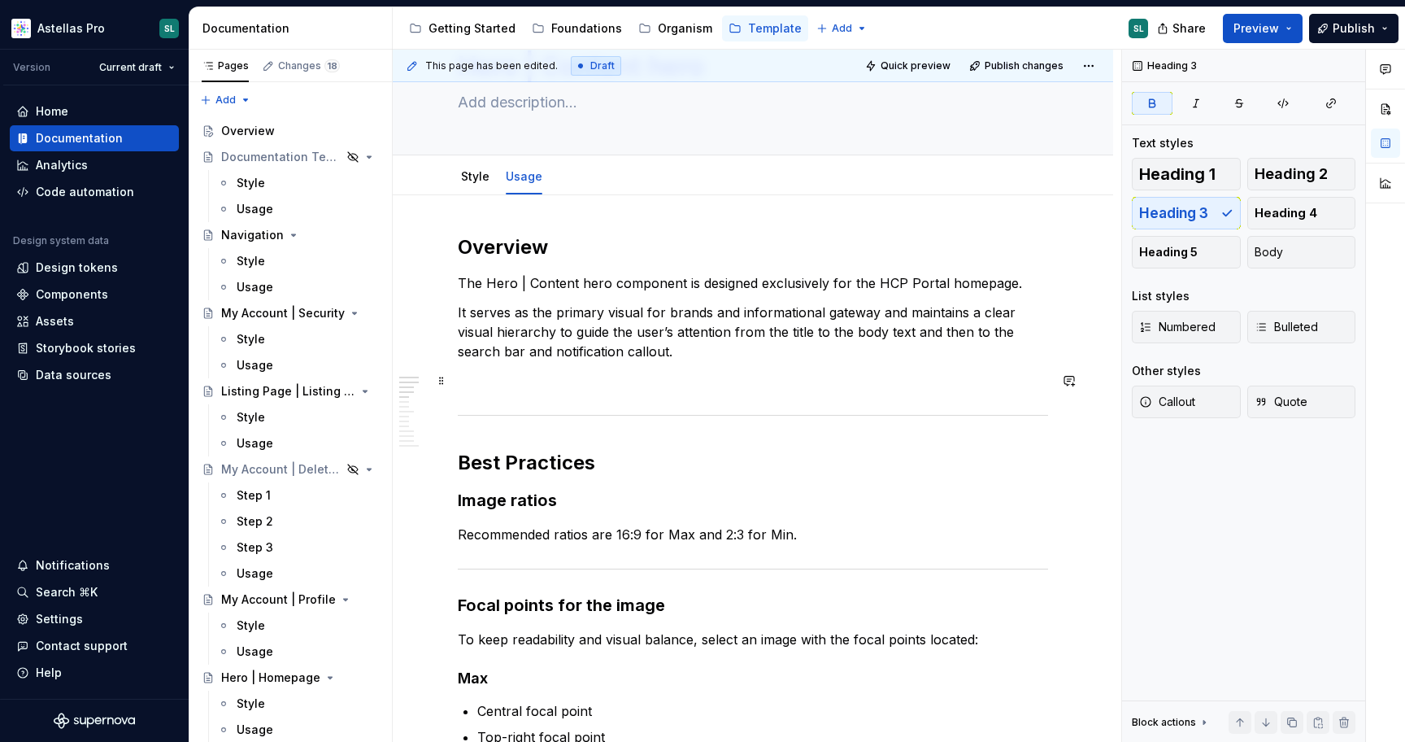
click at [613, 386] on p at bounding box center [753, 381] width 590 height 20
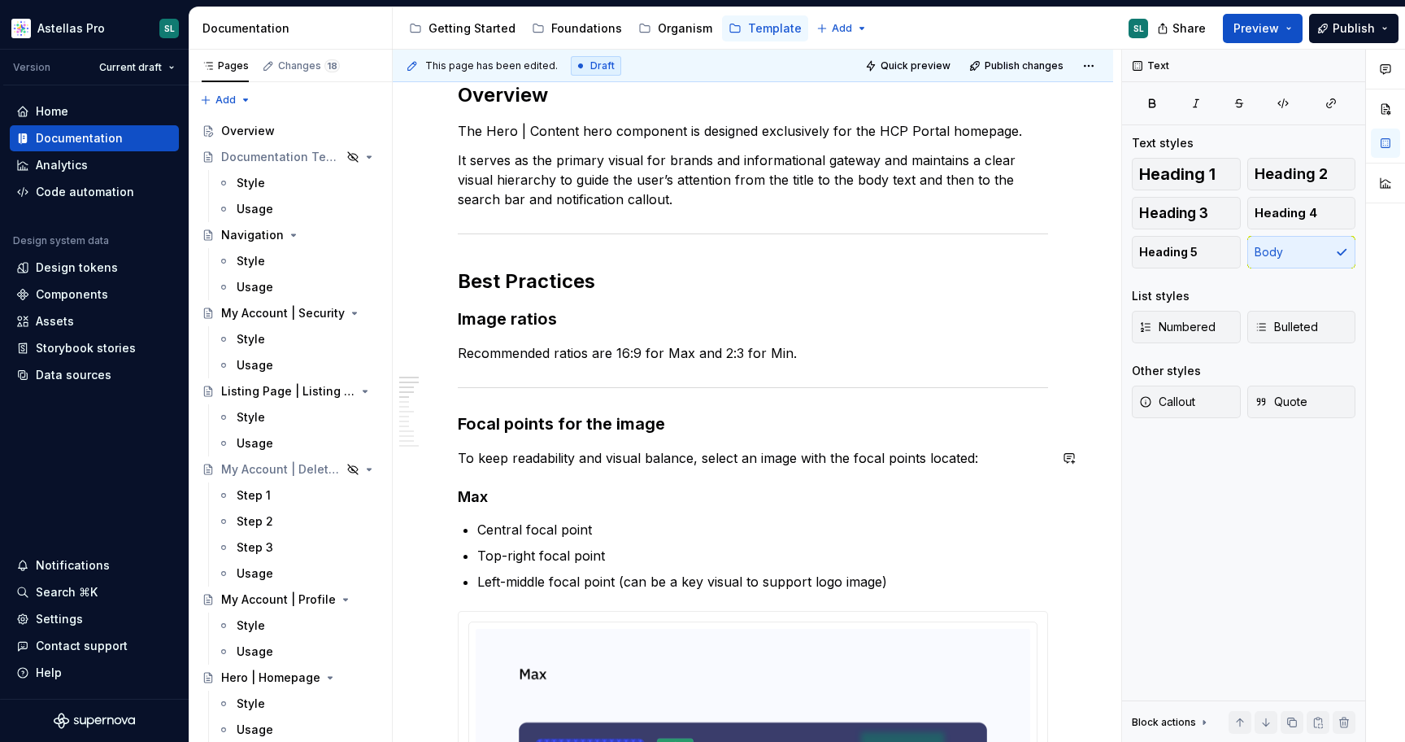
scroll to position [243, 0]
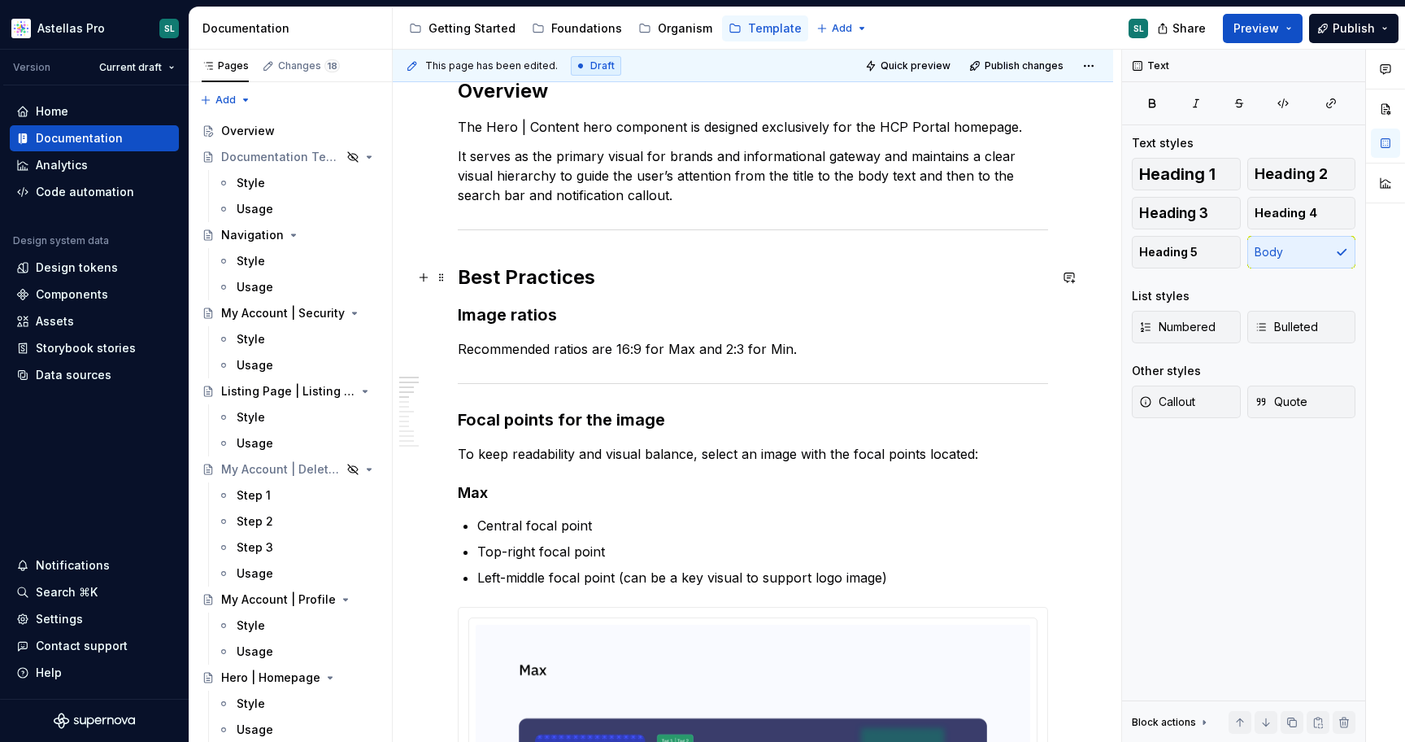
click at [578, 277] on h2 "Best Practices" at bounding box center [753, 277] width 590 height 26
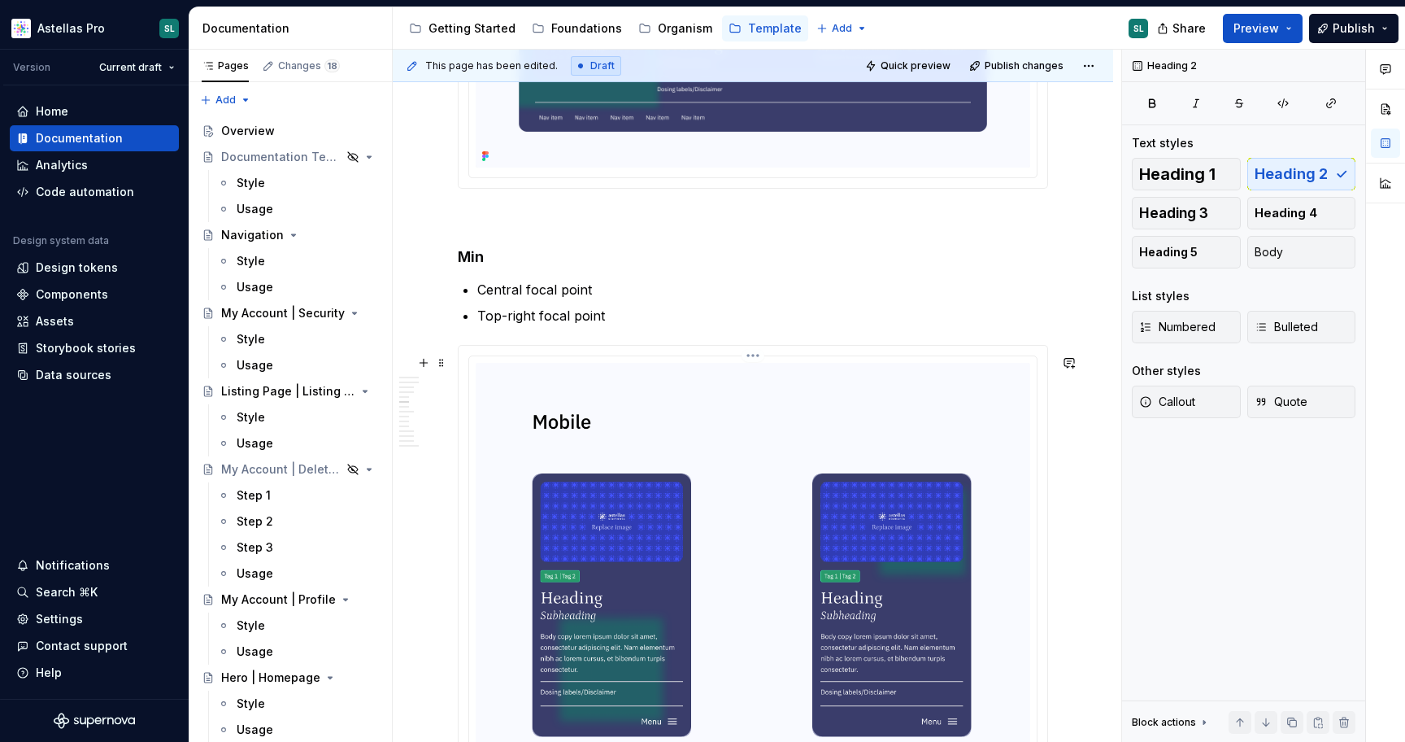
scroll to position [1391, 0]
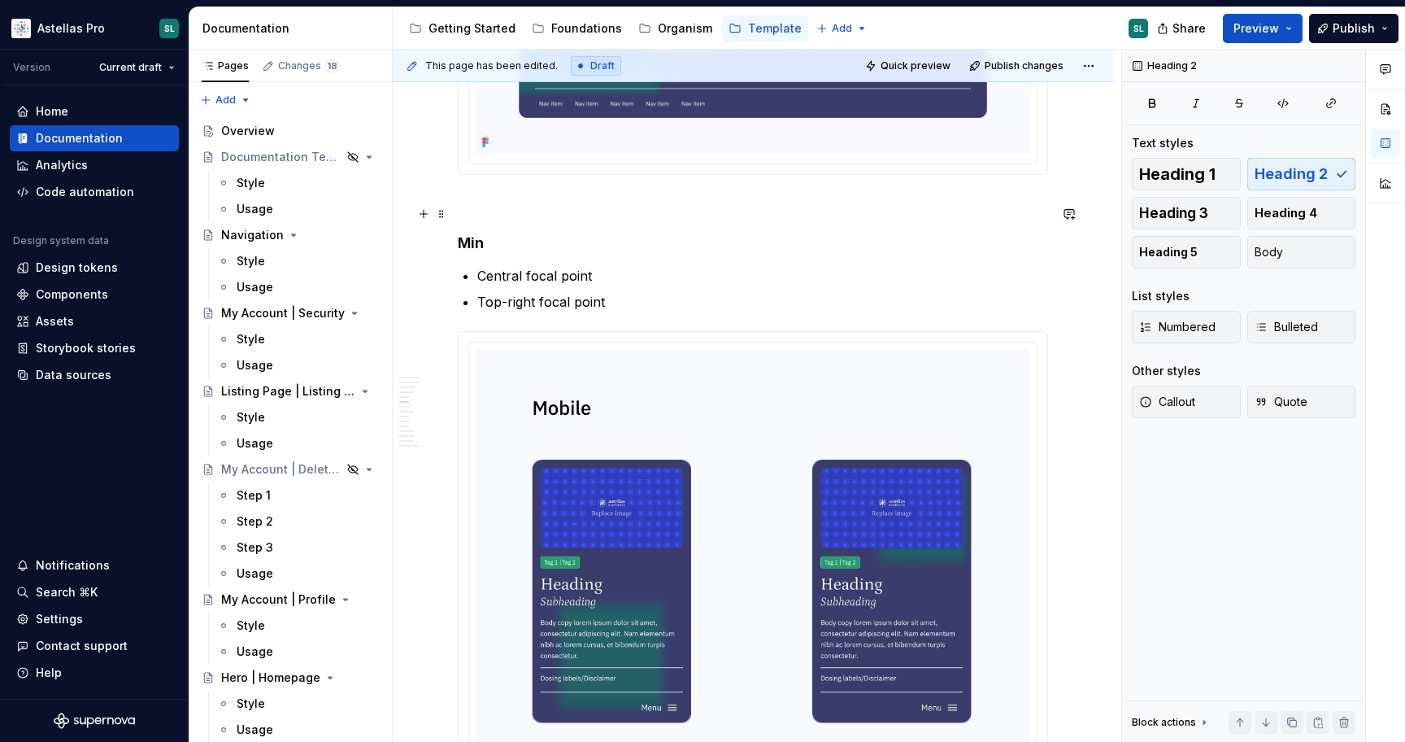
click at [529, 211] on p at bounding box center [753, 204] width 590 height 20
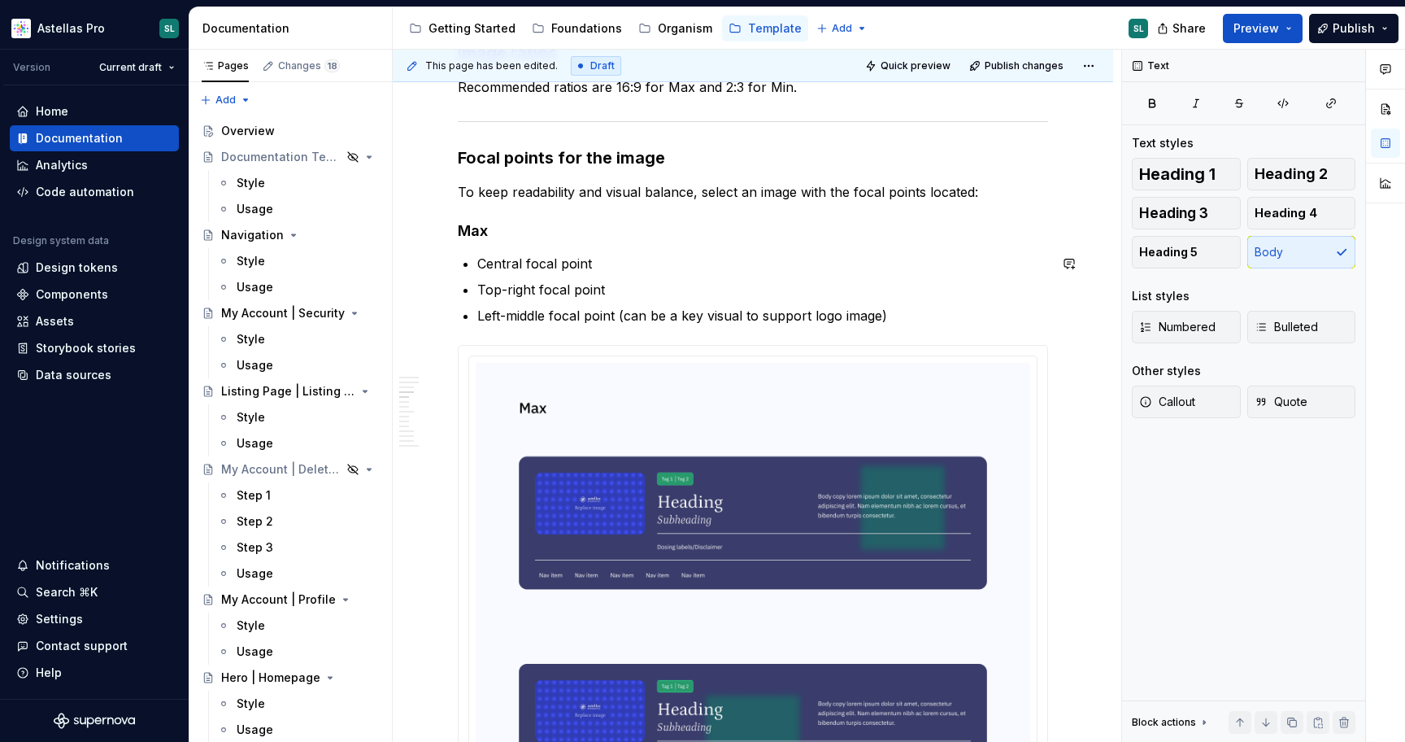
scroll to position [491, 0]
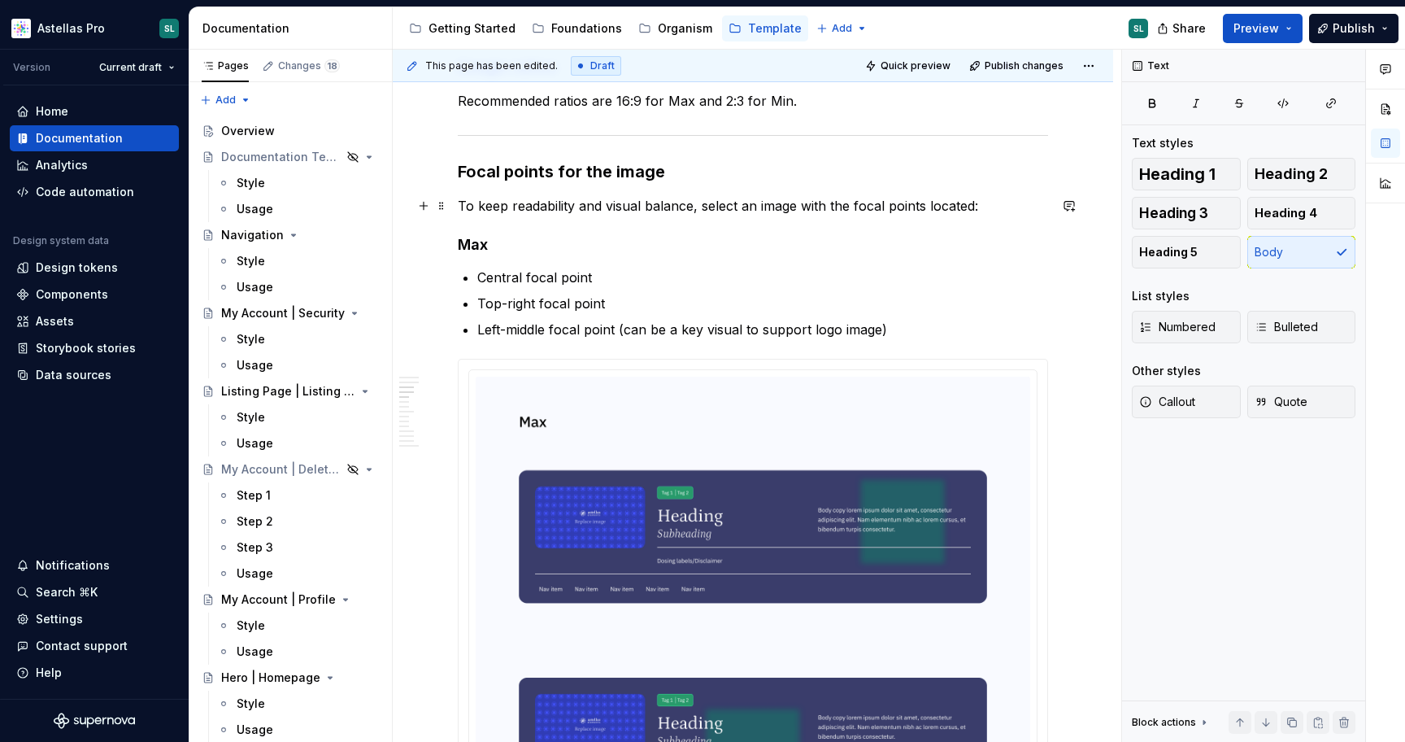
click at [1006, 211] on p "To keep readability and visual balance, select an image with the focal points l…" at bounding box center [753, 206] width 590 height 20
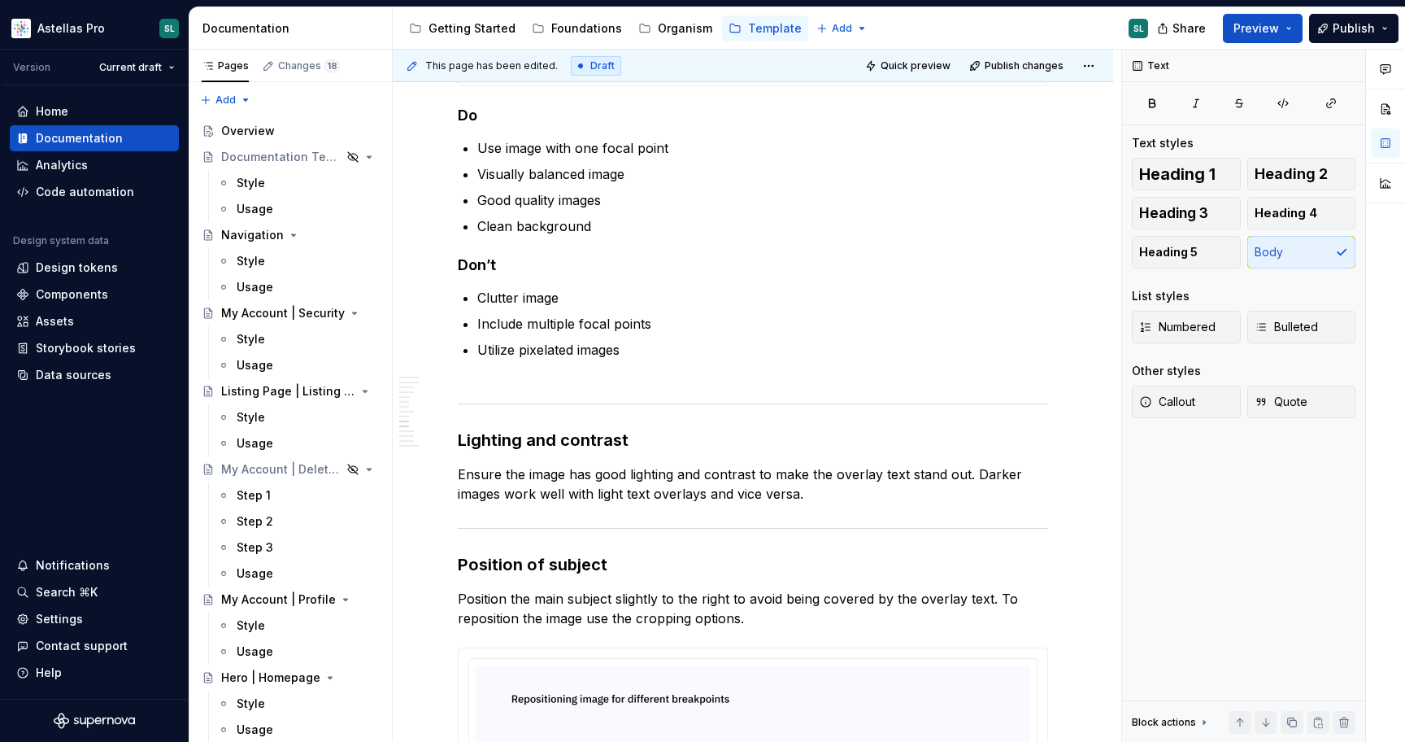
scroll to position [4794, 0]
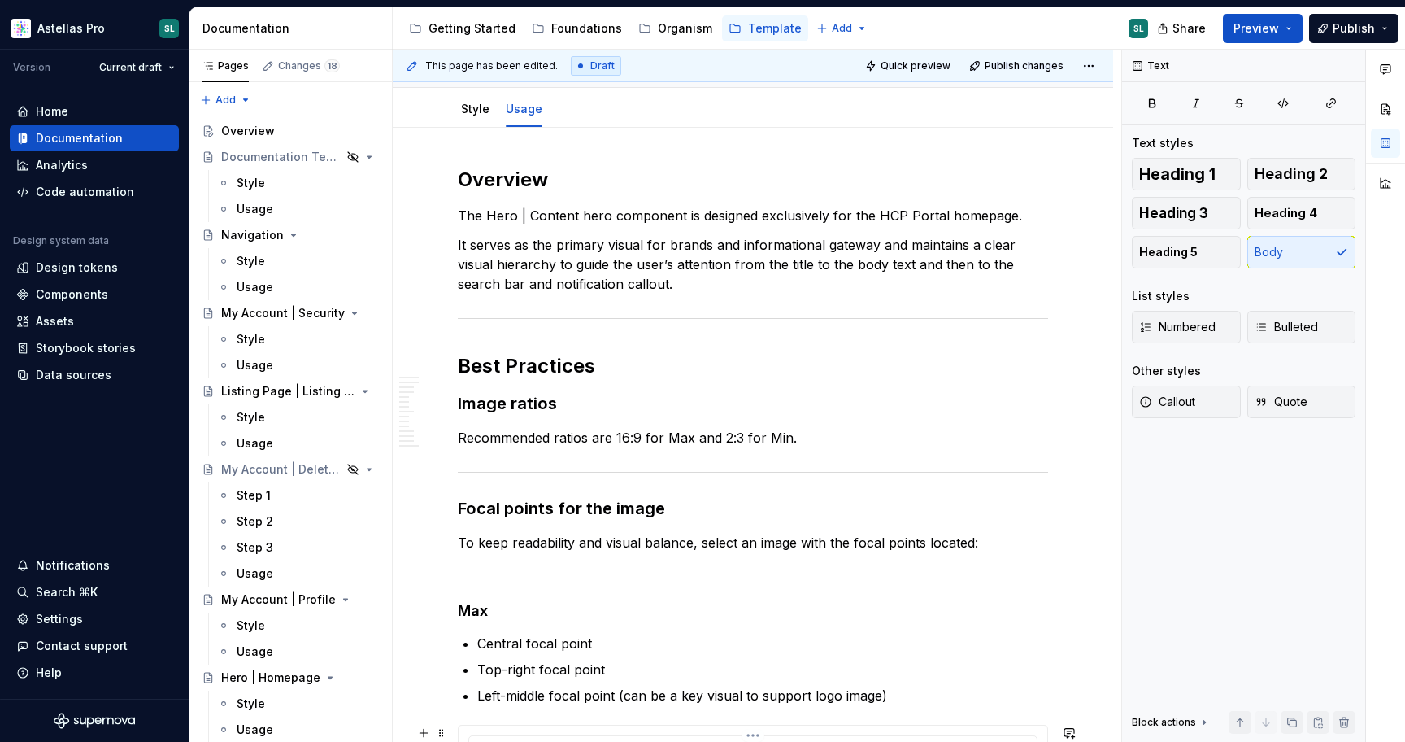
scroll to position [0, 0]
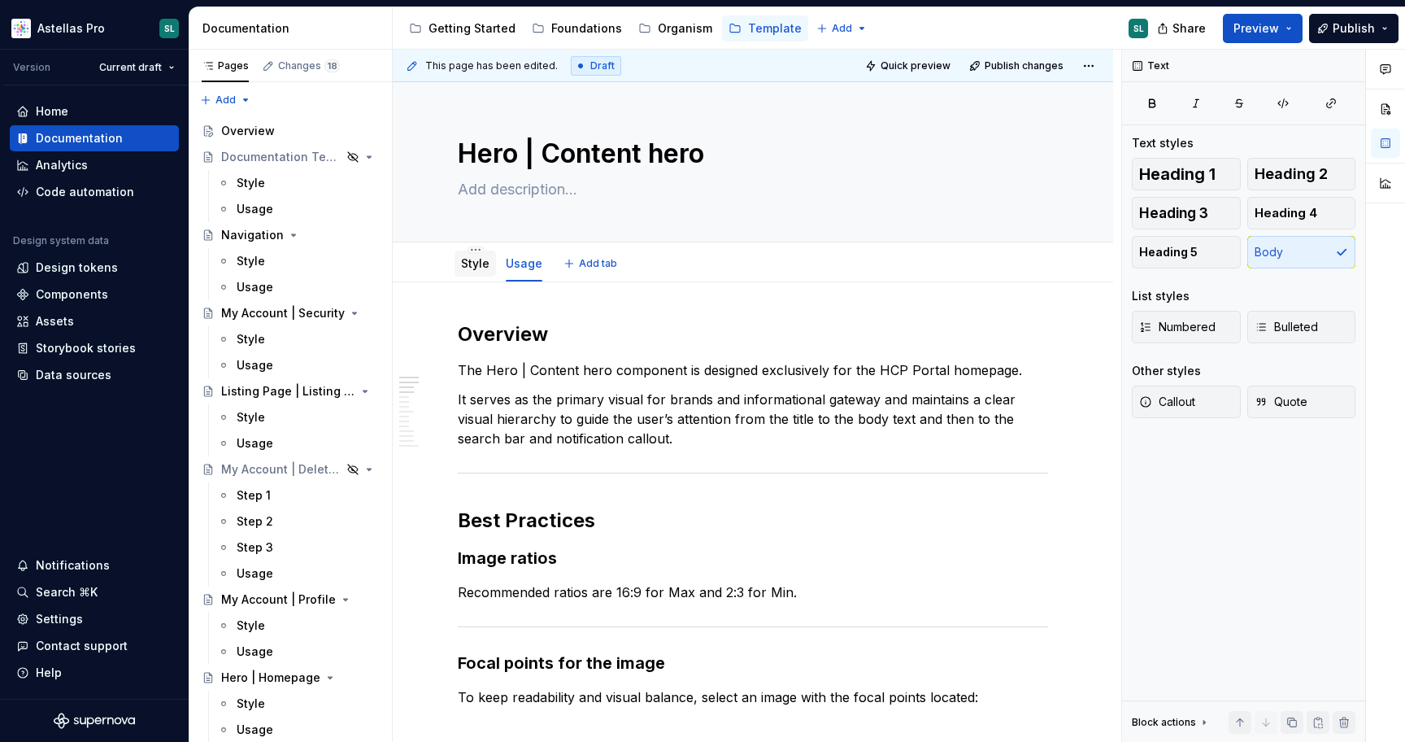
click at [470, 260] on link "Style" at bounding box center [475, 263] width 28 height 14
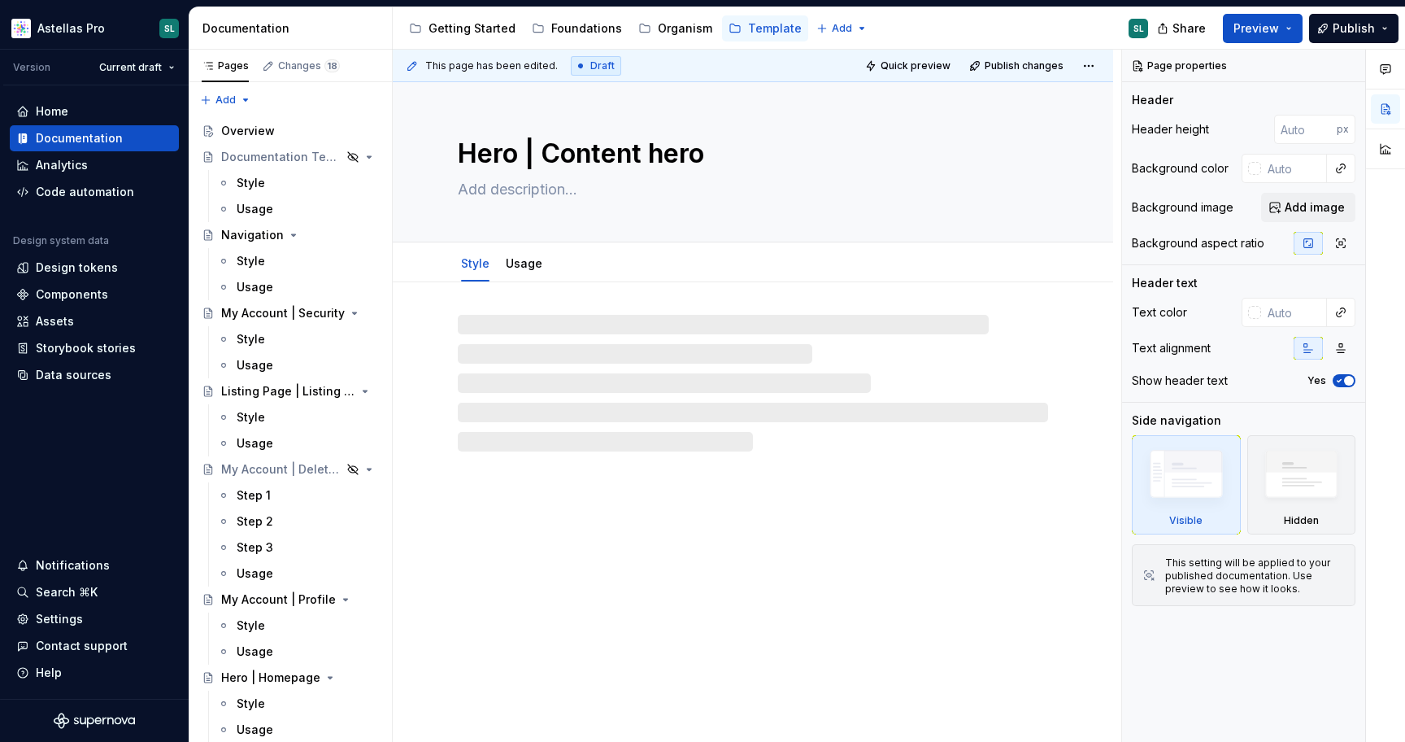
type textarea "*"
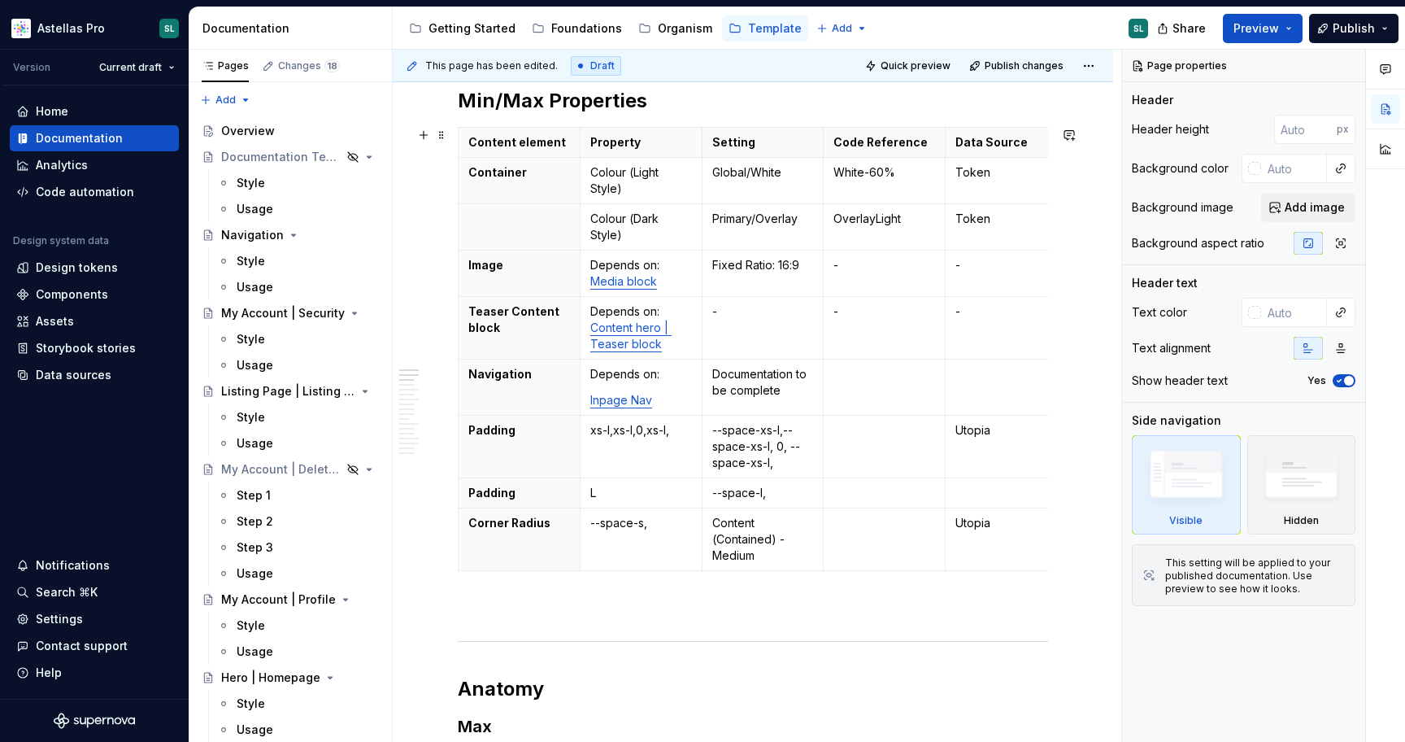
scroll to position [234, 0]
click at [638, 342] on link "Content hero | Teaser block" at bounding box center [630, 335] width 81 height 30
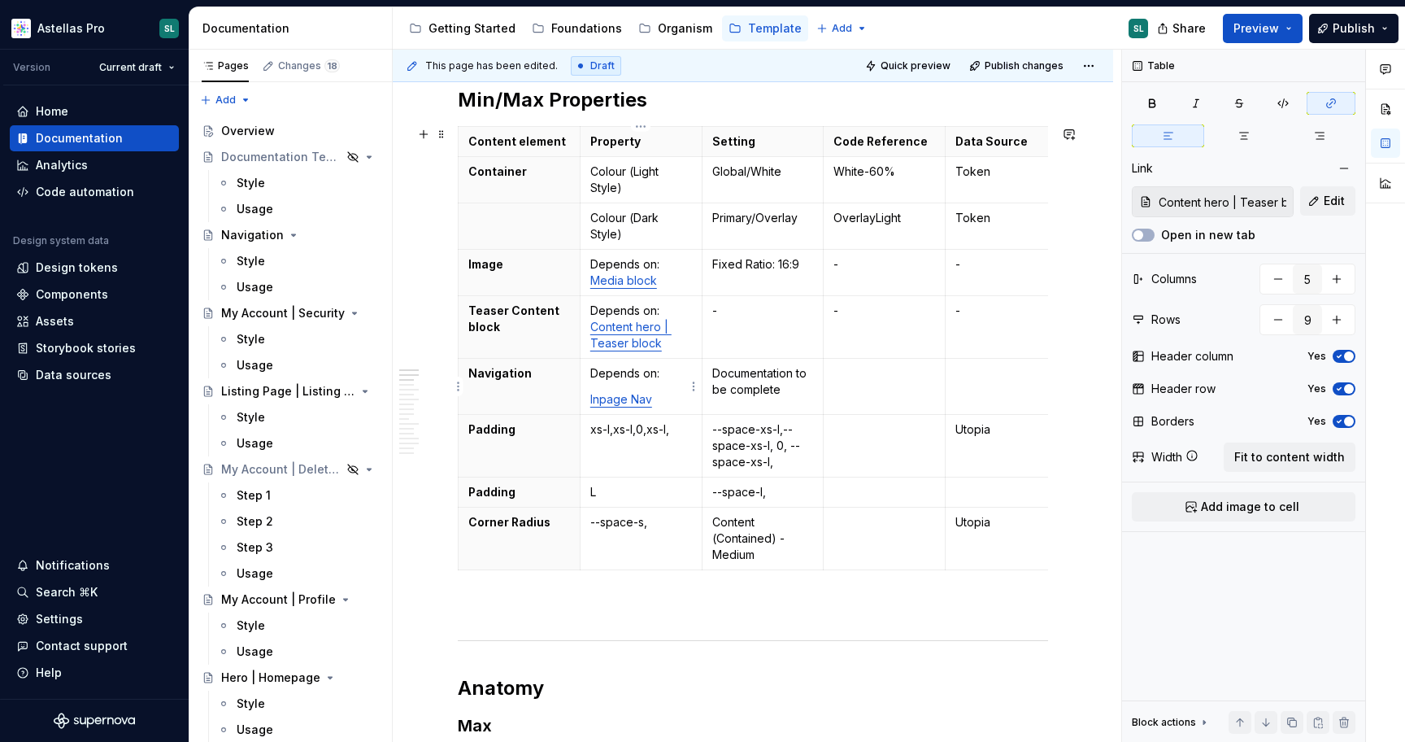
type input "Navigation 2.0 | In Page Navigation"
click at [630, 399] on link "Inpage Nav" at bounding box center [621, 399] width 62 height 14
click at [752, 540] on p "Content (Contained) - Medium" at bounding box center [763, 538] width 102 height 49
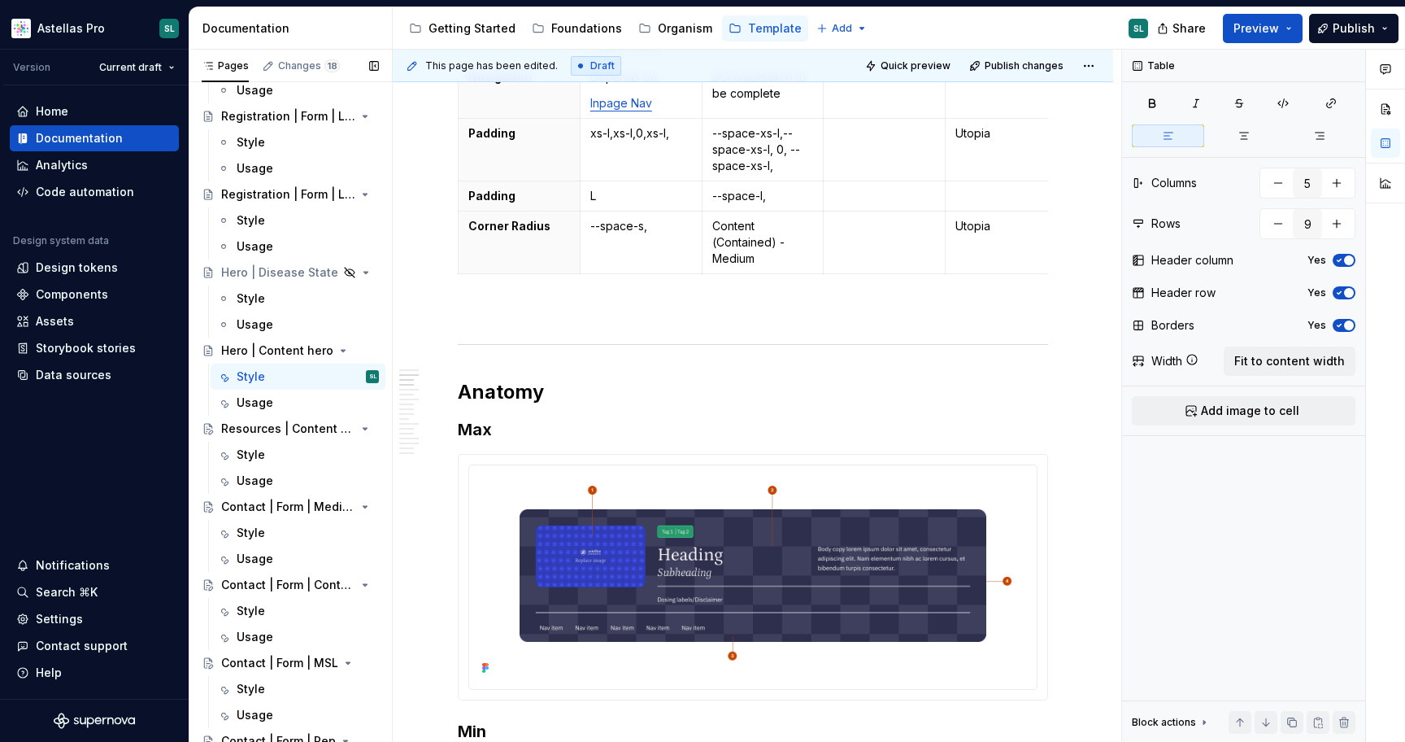
scroll to position [716, 0]
click at [258, 449] on div "Style" at bounding box center [251, 456] width 28 height 16
type textarea "*"
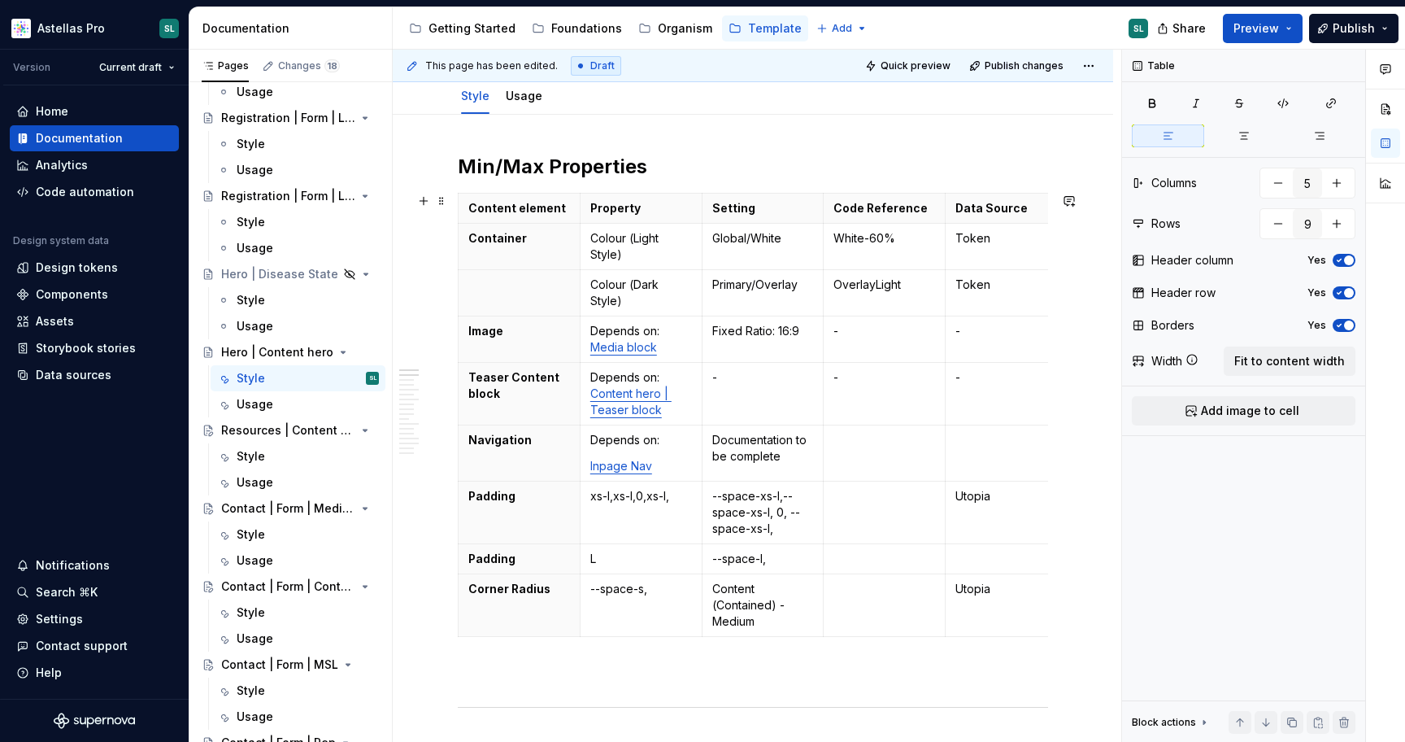
scroll to position [182, 0]
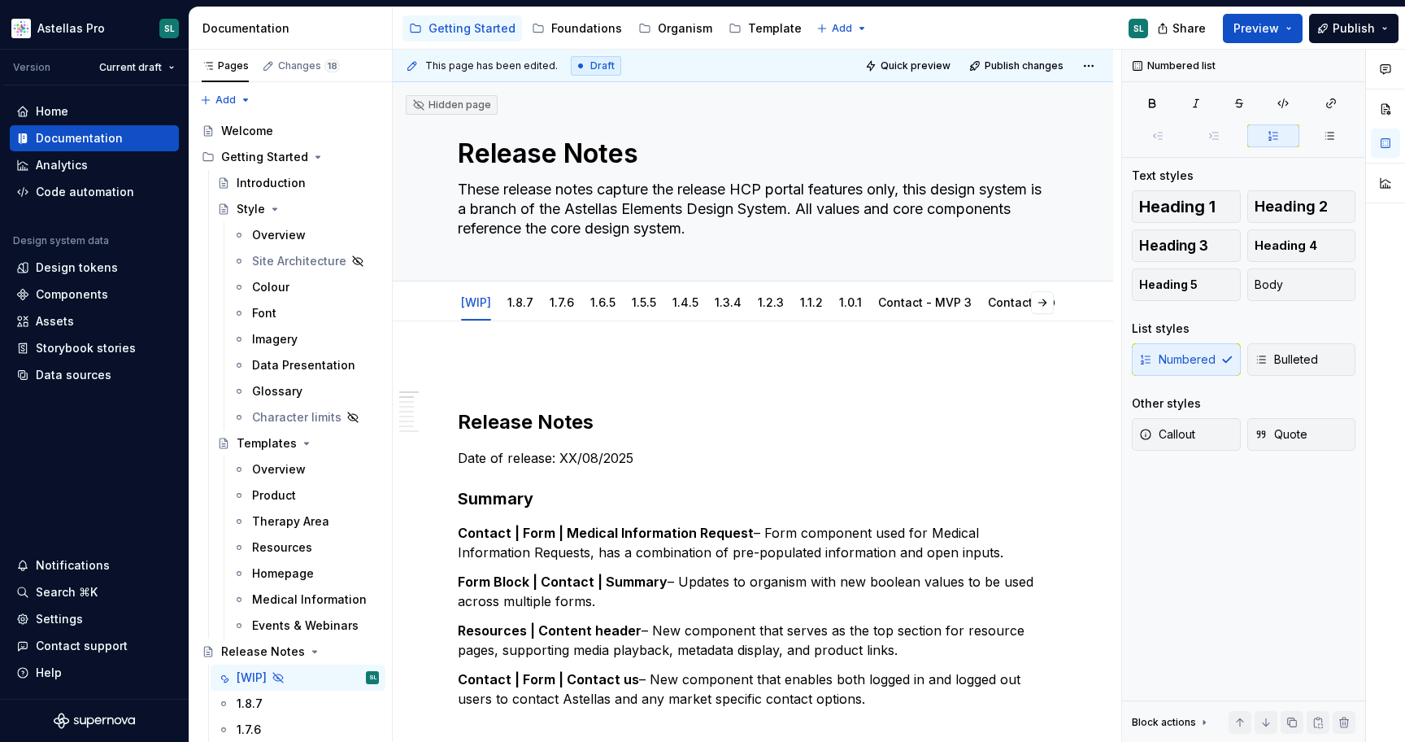
scroll to position [127, 0]
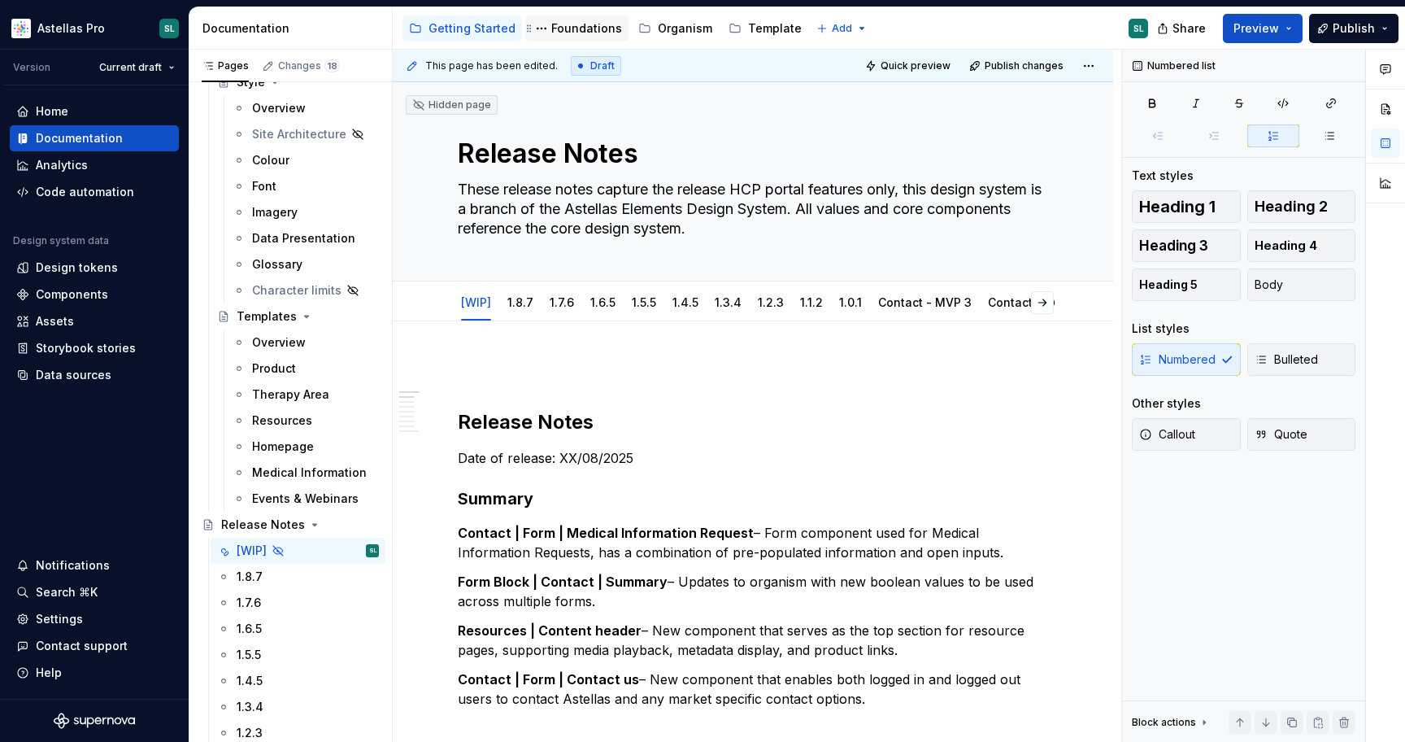
click at [582, 28] on div "Foundations" at bounding box center [586, 28] width 71 height 16
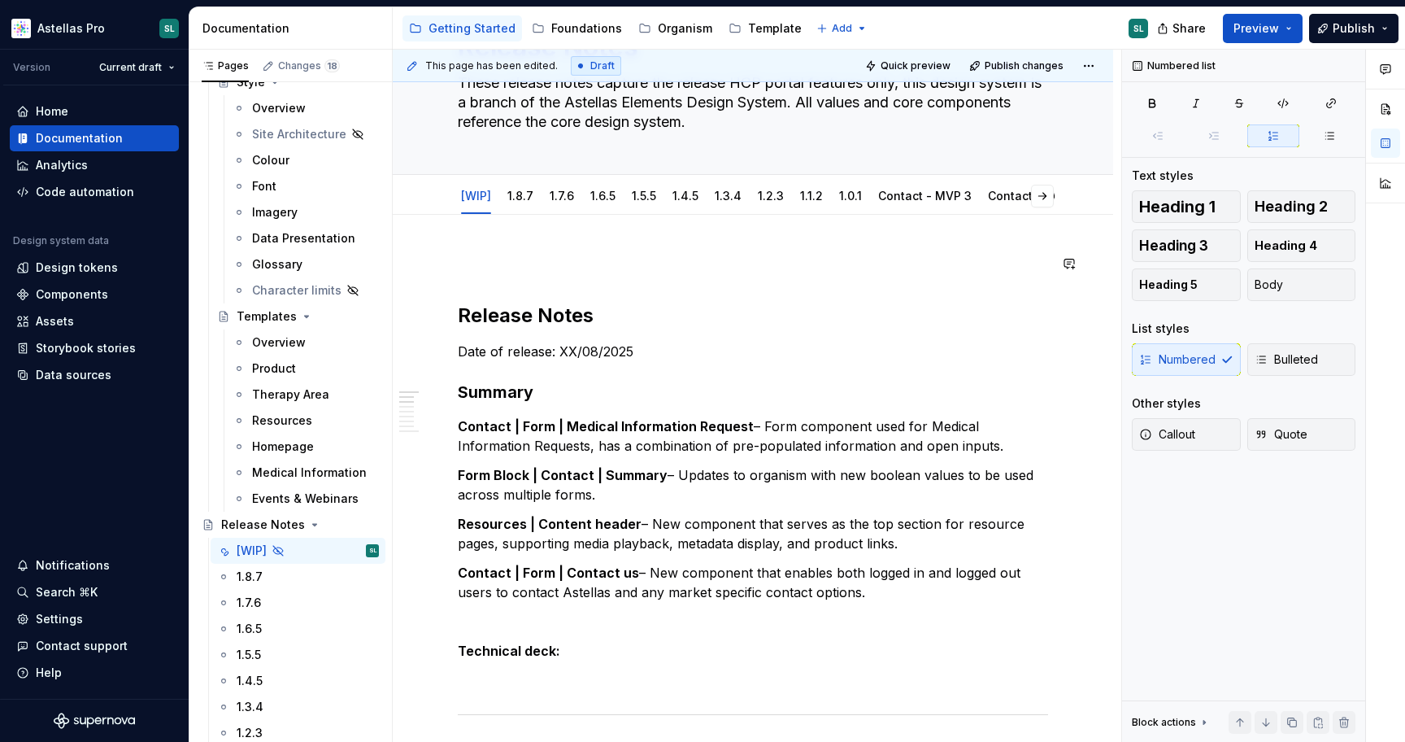
scroll to position [0, 0]
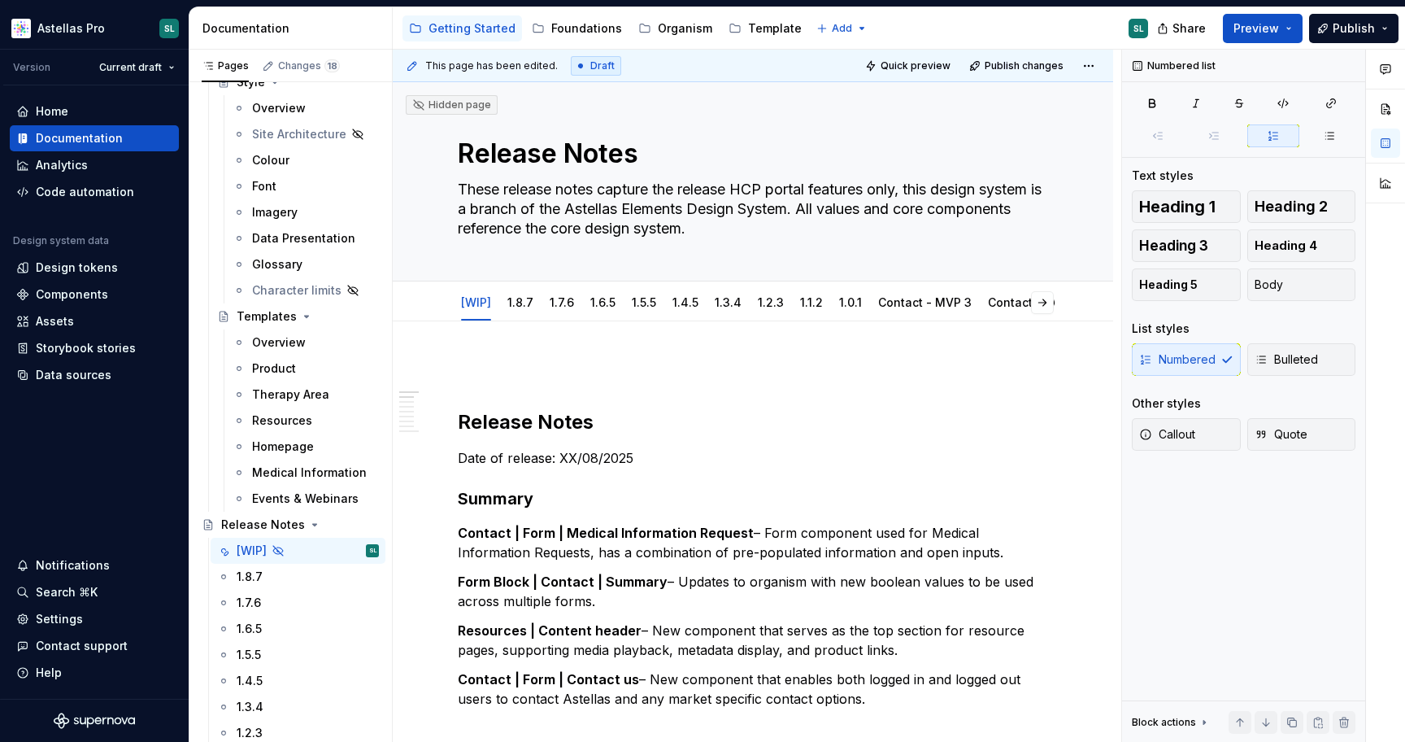
type textarea "*"
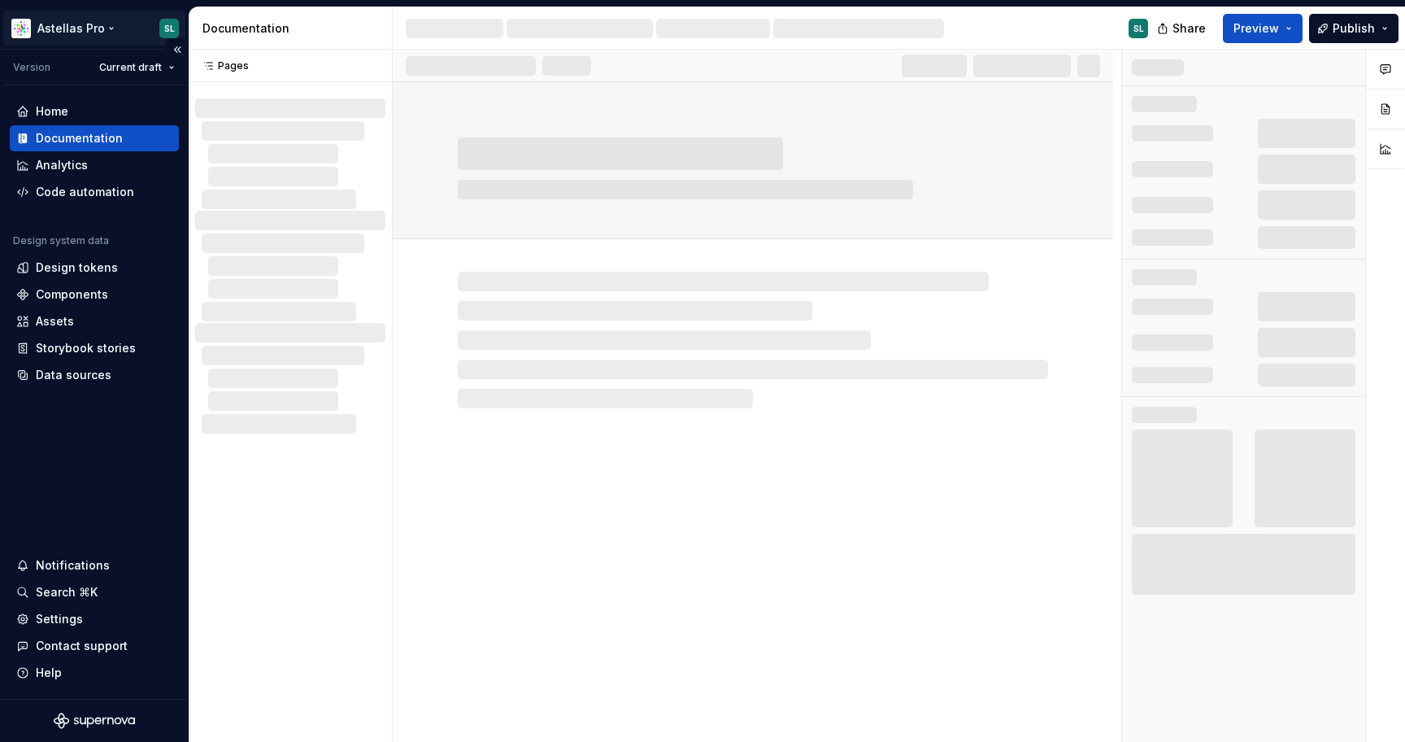
click at [95, 28] on html "Astellas Pro SL Version Current draft Home Documentation Analytics Code automat…" at bounding box center [702, 371] width 1405 height 742
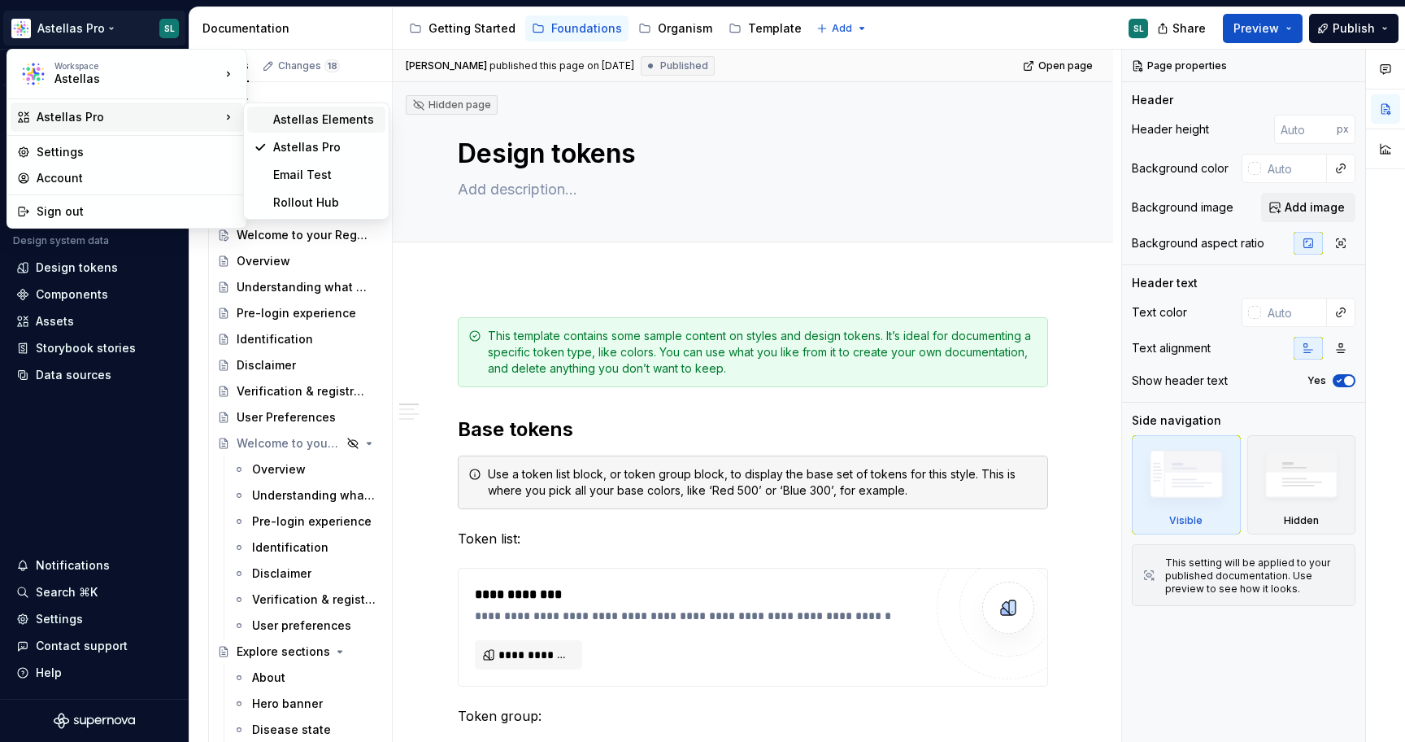
click at [342, 124] on div "Astellas Elements" at bounding box center [326, 119] width 106 height 16
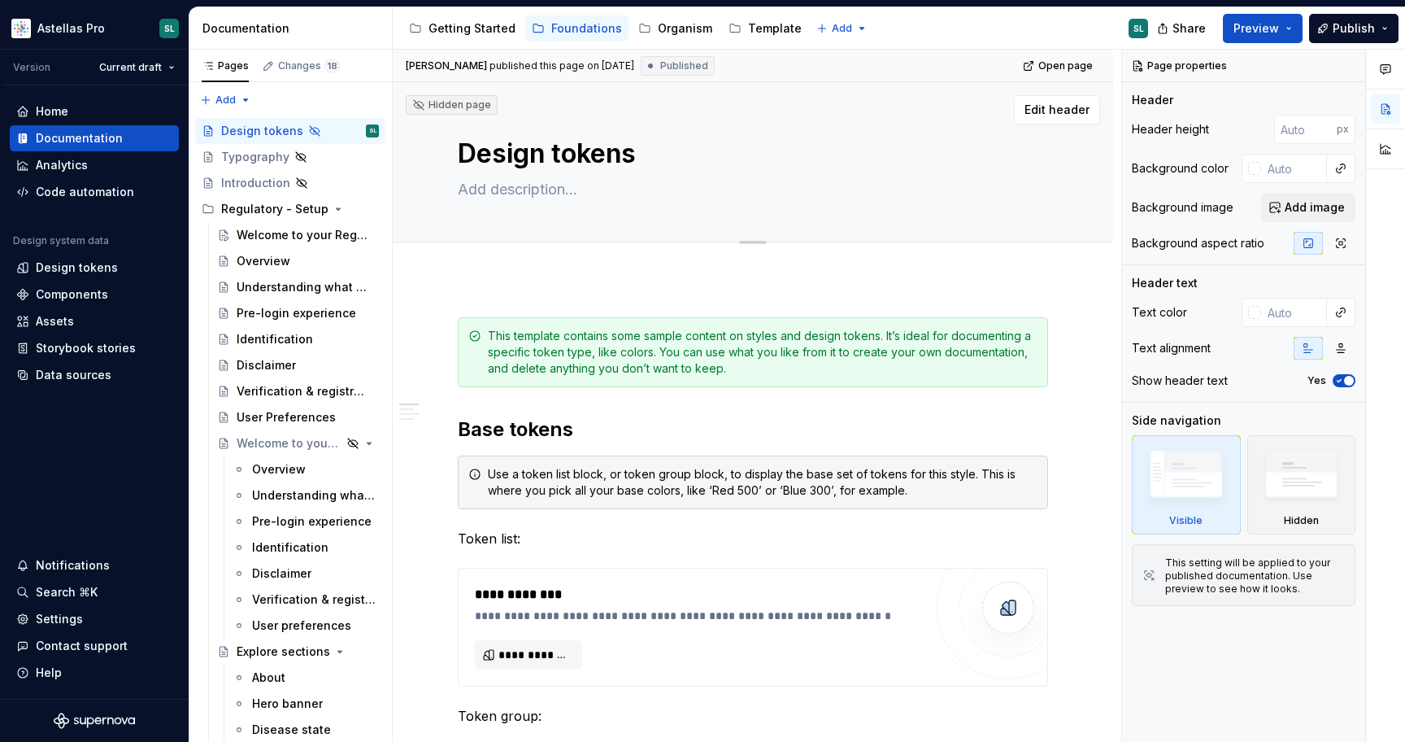
type textarea "*"
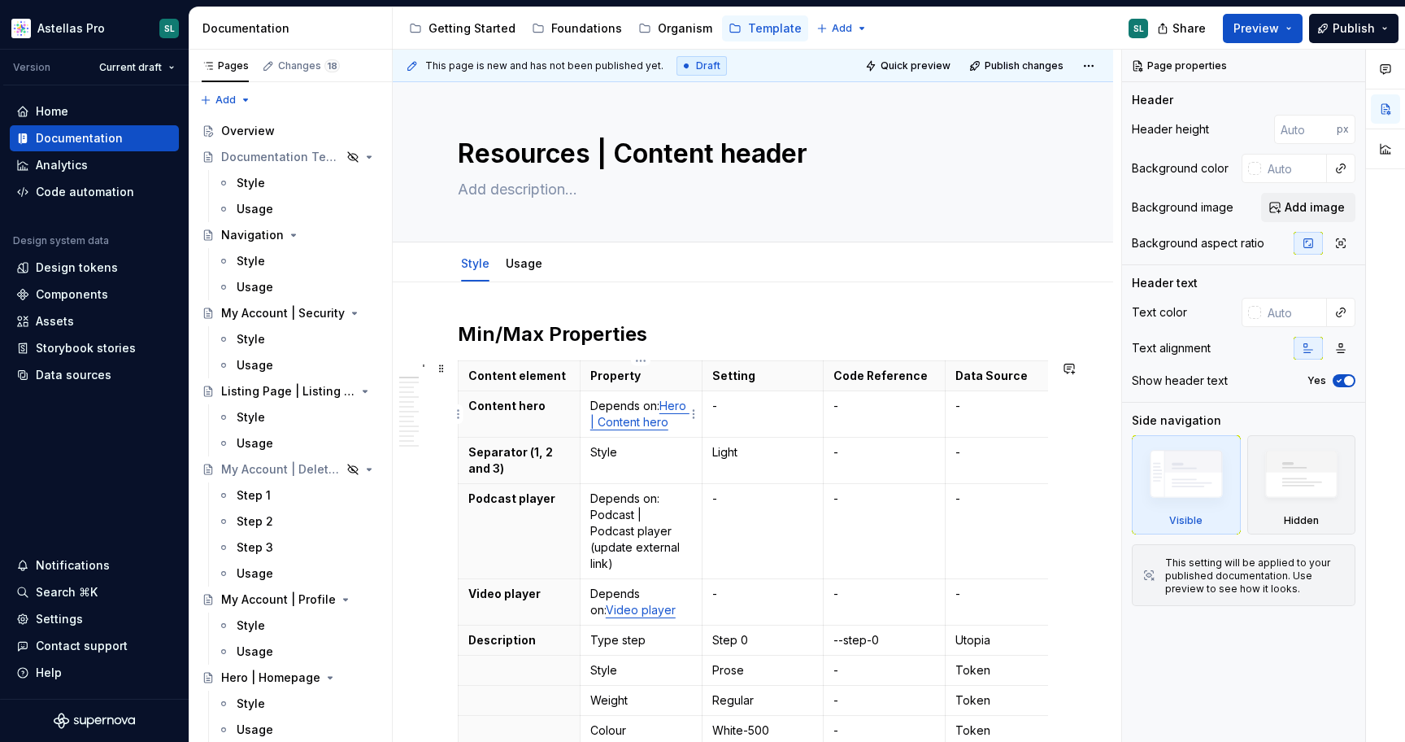
click at [657, 423] on link "Hero | Content hero" at bounding box center [639, 414] width 99 height 30
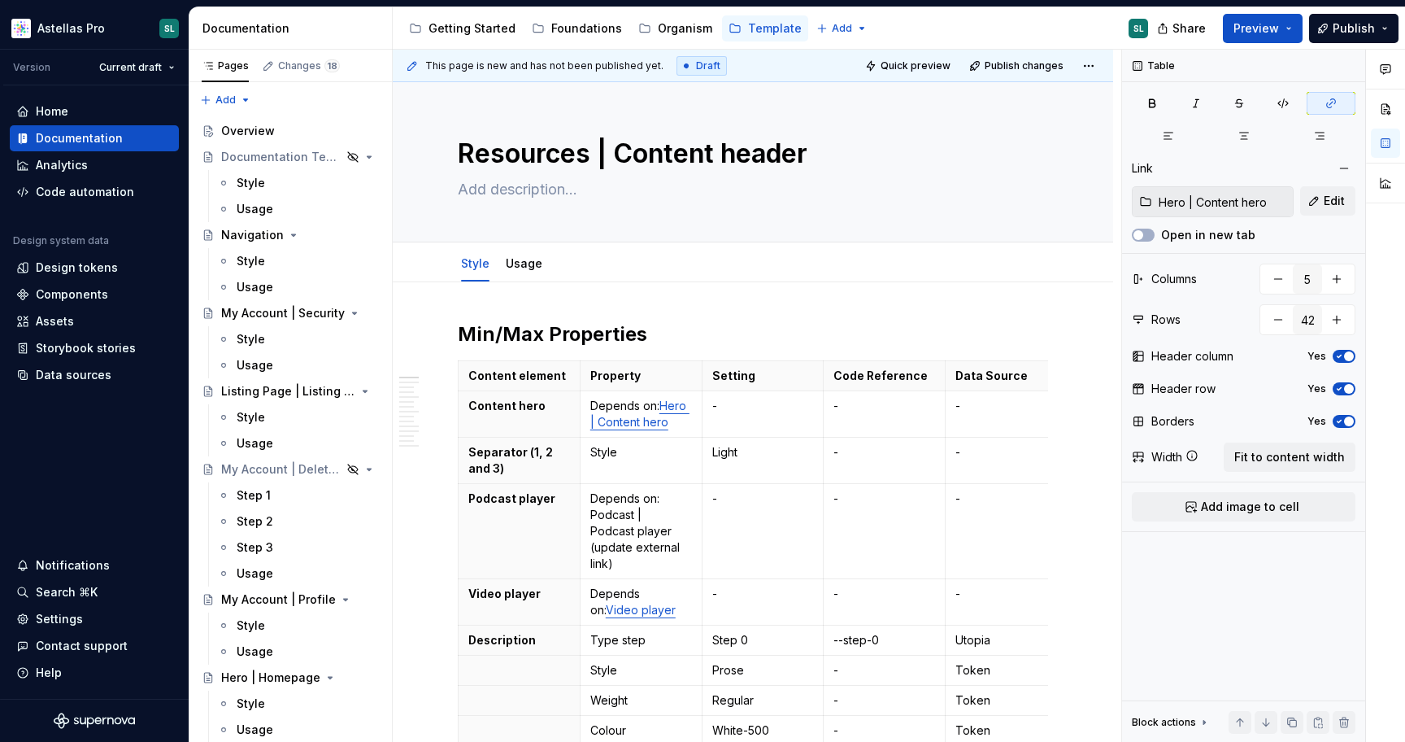
type textarea "*"
type input "[URL][DOMAIN_NAME]"
click at [632, 603] on link "Video player" at bounding box center [641, 610] width 70 height 14
type textarea "*"
click at [1317, 208] on button "Edit" at bounding box center [1328, 200] width 55 height 29
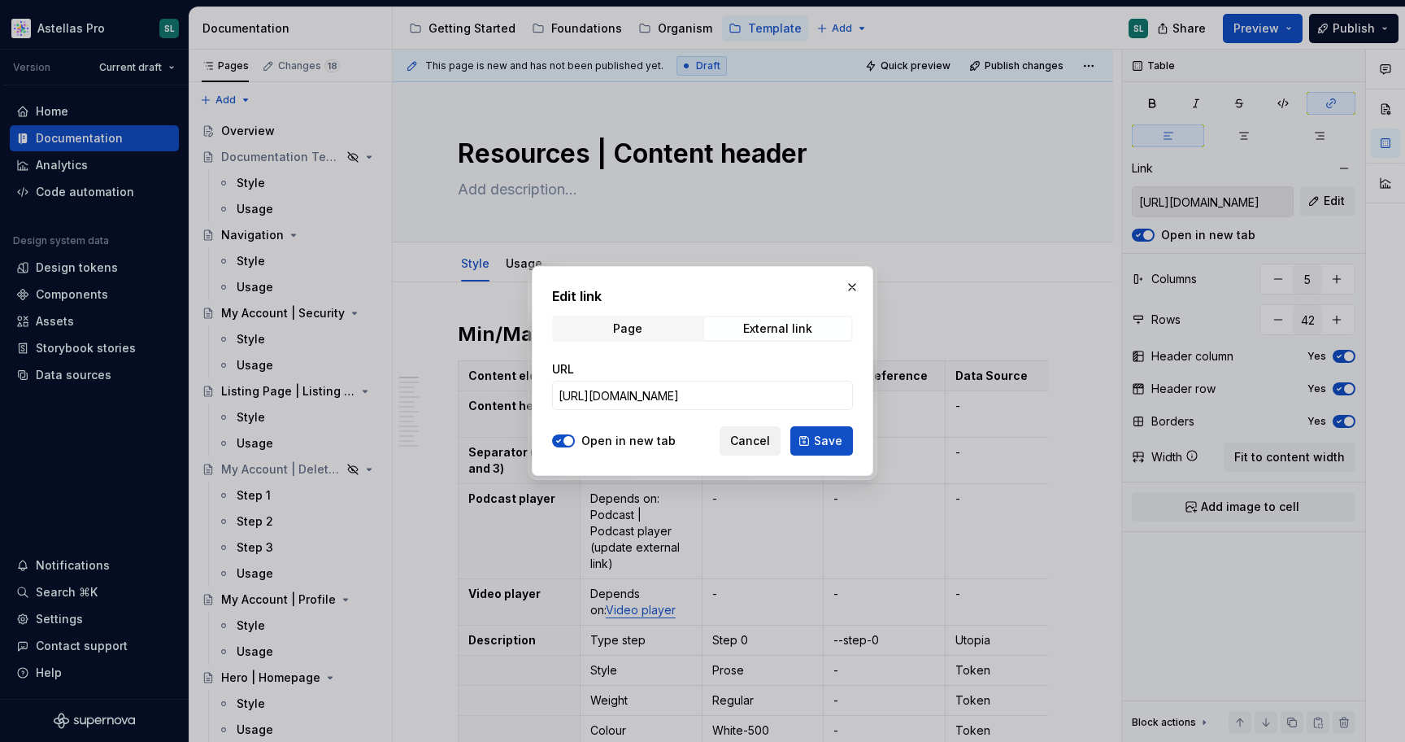
click at [765, 436] on span "Cancel" at bounding box center [750, 441] width 40 height 16
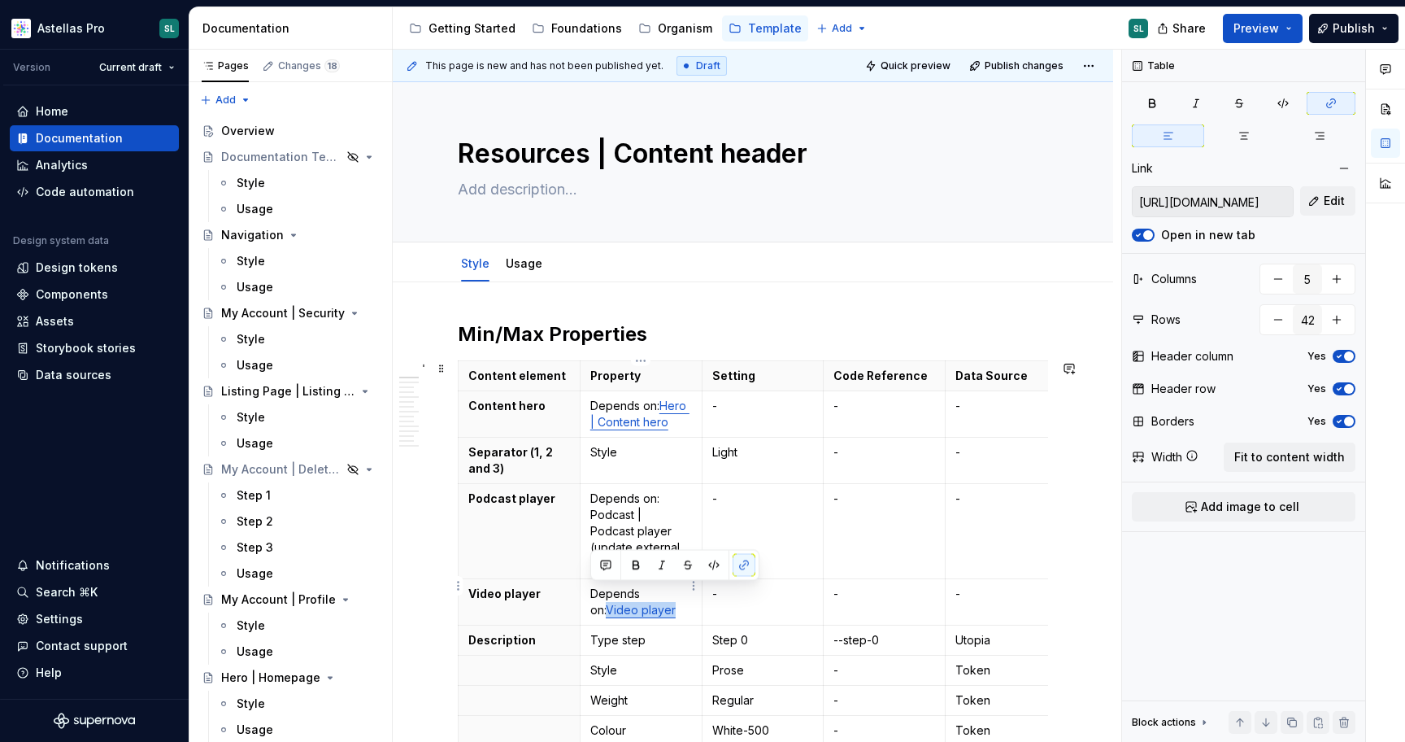
drag, startPoint x: 659, startPoint y: 596, endPoint x: 586, endPoint y: 596, distance: 72.4
click at [586, 596] on td "Depends on: Video player" at bounding box center [641, 602] width 122 height 46
click at [1325, 212] on button "Edit" at bounding box center [1328, 200] width 55 height 29
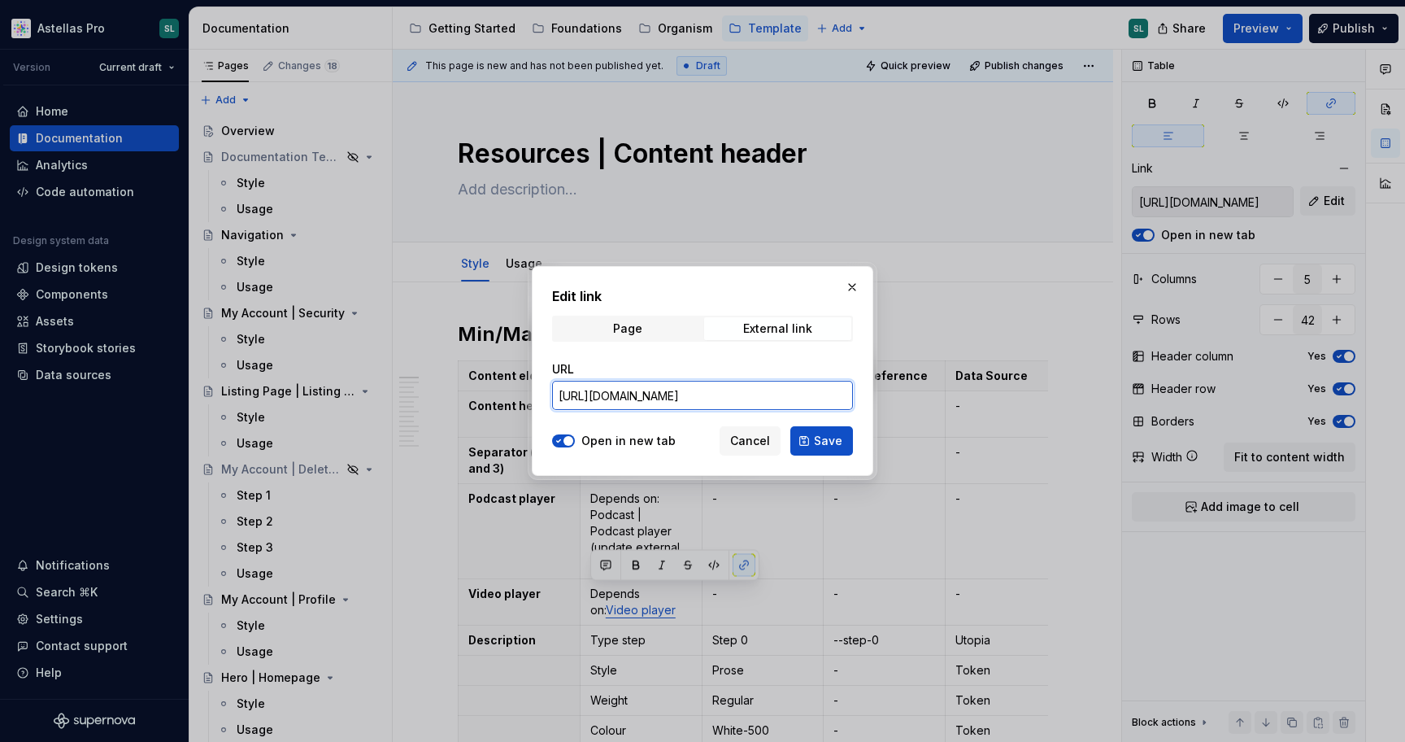
click at [821, 399] on input "[URL][DOMAIN_NAME]" at bounding box center [702, 395] width 301 height 29
paste input "text"
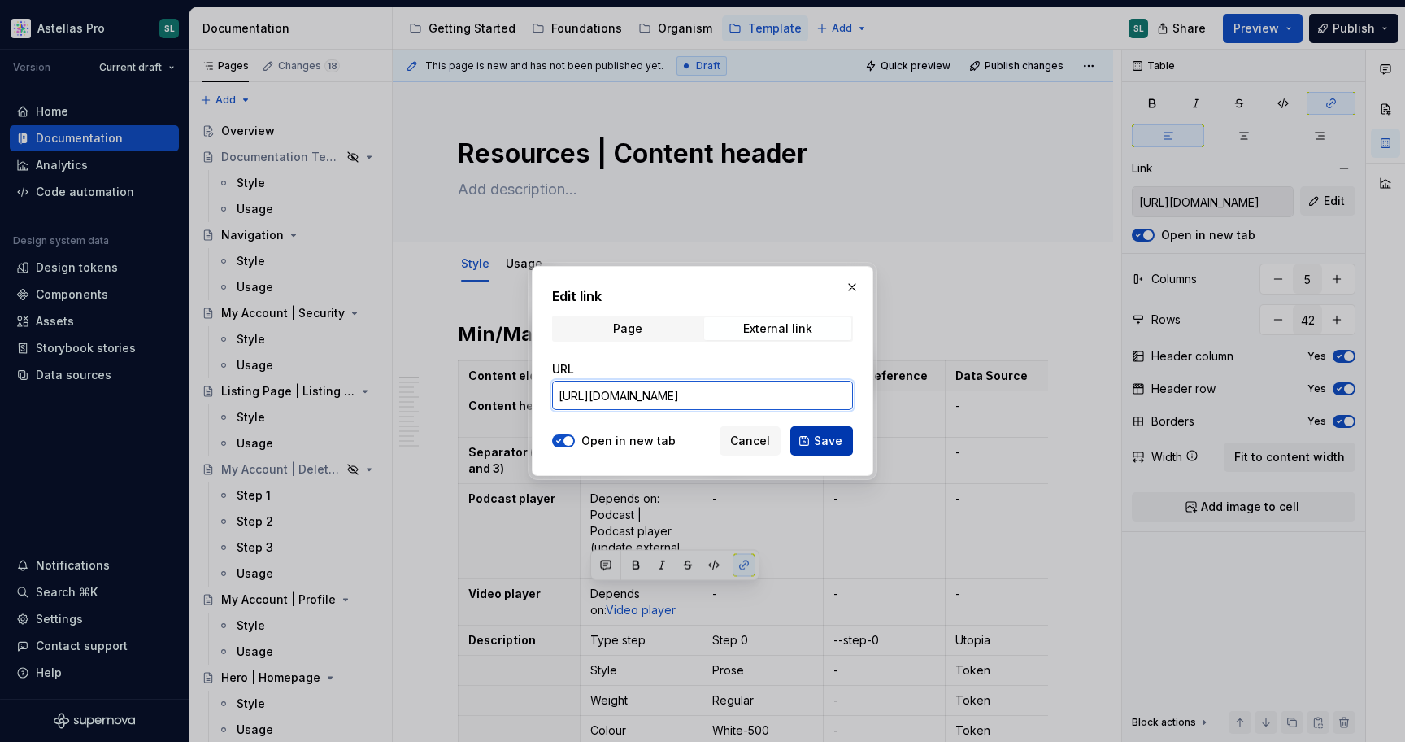
type input "https://astellas.supernova-docs.io/latest/atoms/media-block-video-player/video-…"
click at [821, 437] on span "Save" at bounding box center [828, 441] width 28 height 16
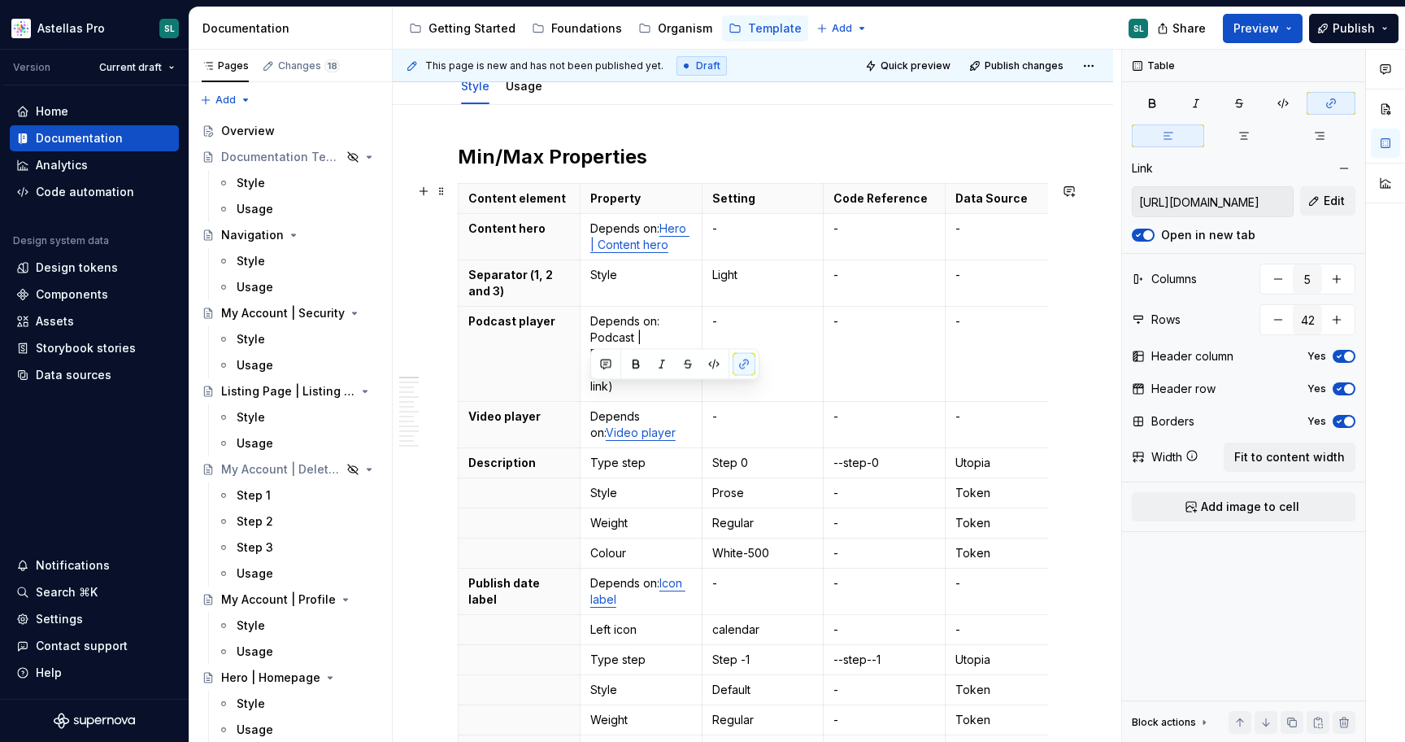
scroll to position [232, 0]
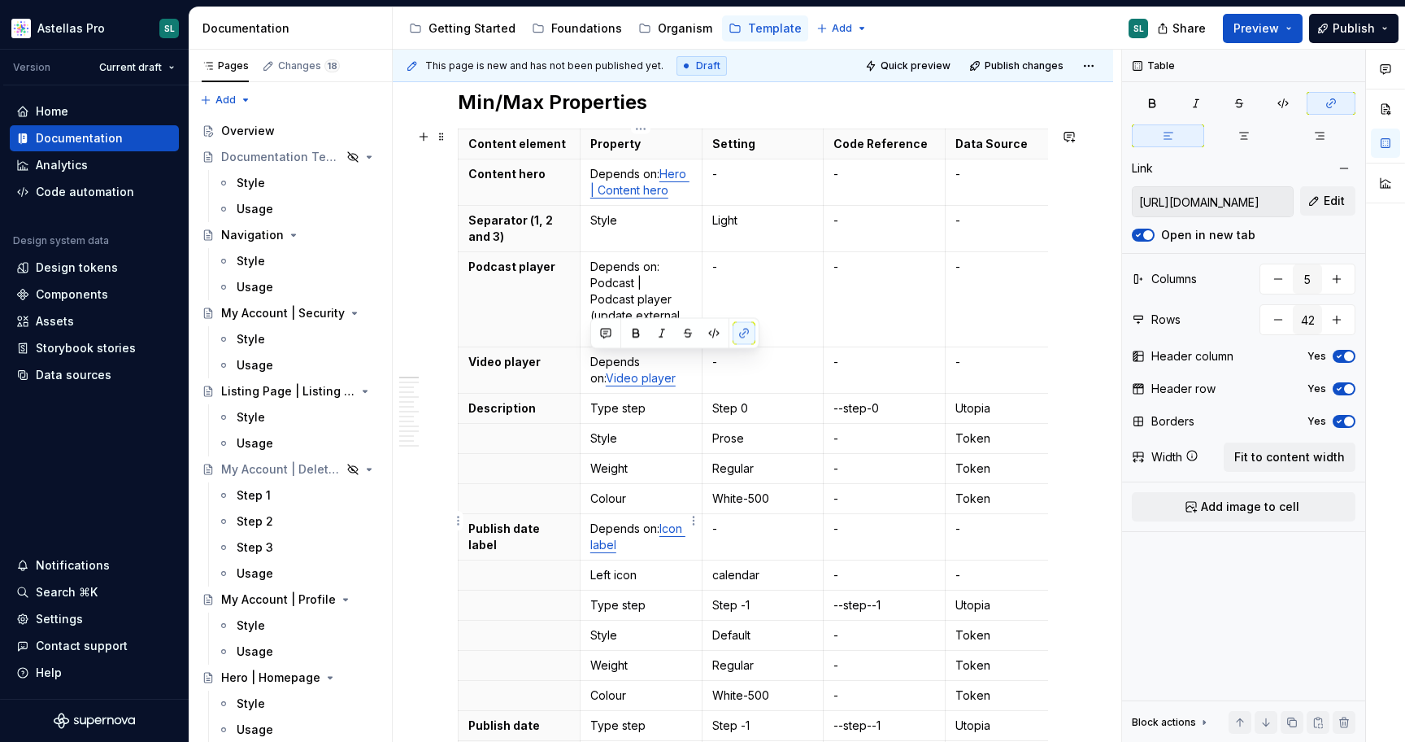
type input "https://astellas.preview.supernova-docs.io/latest/atoms/icon-label/style-7oS4KC…"
click at [677, 521] on link "Icon label" at bounding box center [637, 536] width 95 height 30
type textarea "*"
drag, startPoint x: 639, startPoint y: 529, endPoint x: 660, endPoint y: 515, distance: 25.3
click at [660, 521] on p "Depends on: Icon label" at bounding box center [641, 537] width 102 height 33
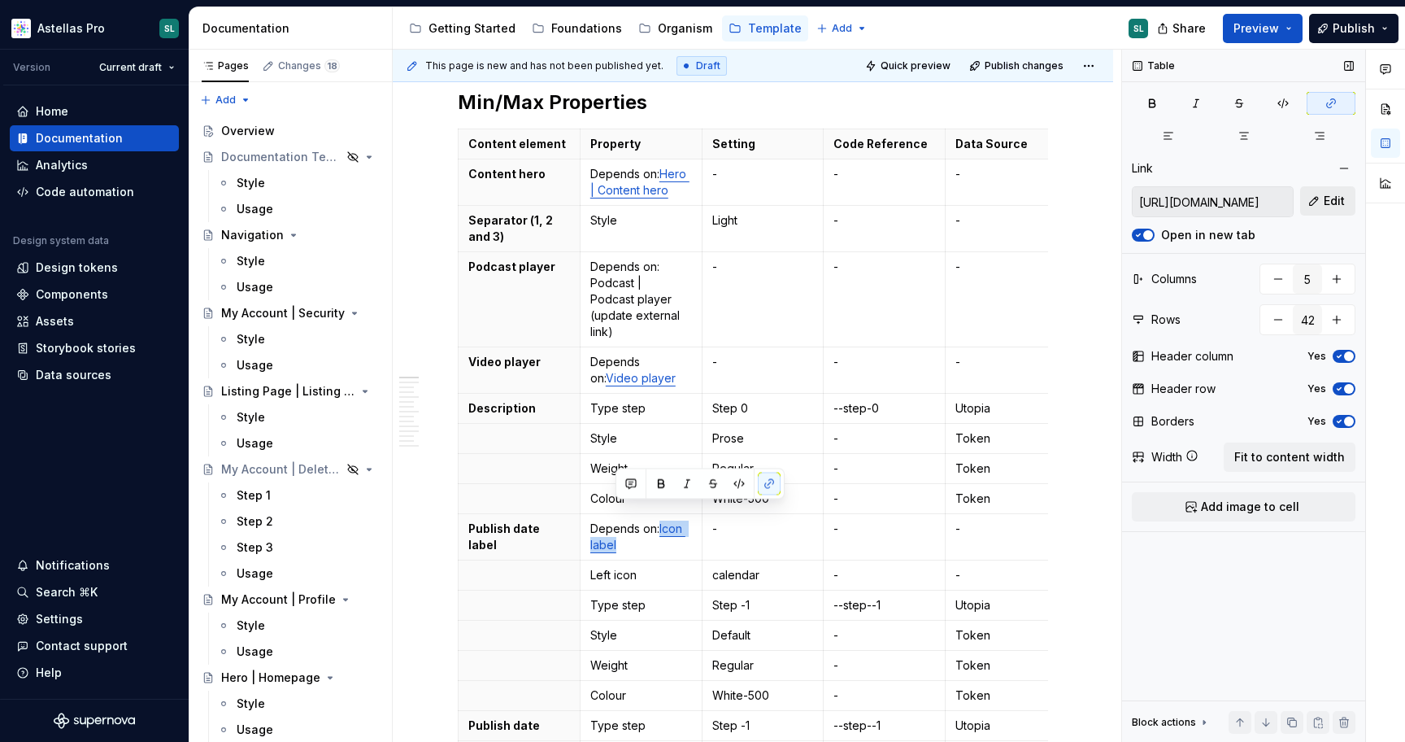
click at [1335, 203] on span "Edit" at bounding box center [1334, 201] width 21 height 16
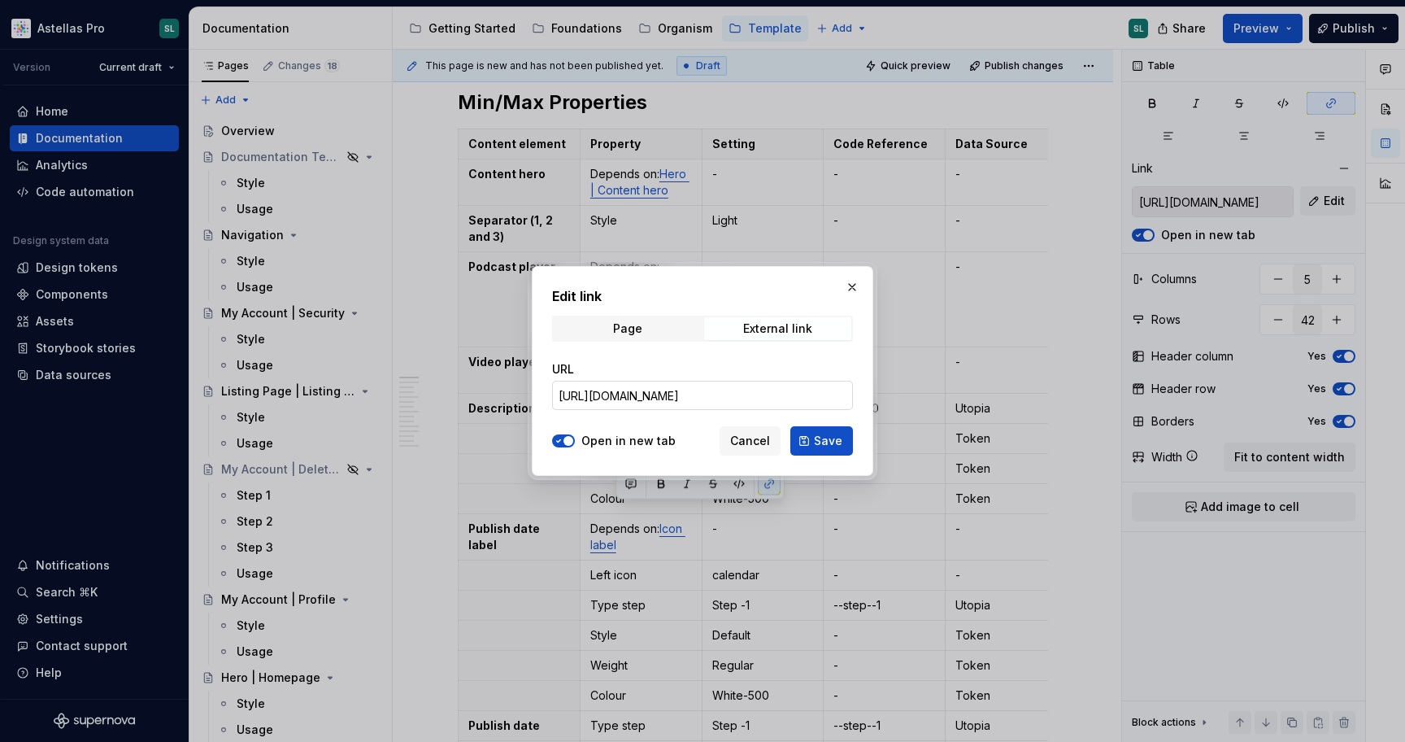
click at [730, 401] on input "https://astellas.preview.supernova-docs.io/latest/atoms/icon-label/style-7oS4KC…" at bounding box center [702, 395] width 301 height 29
paste input "text"
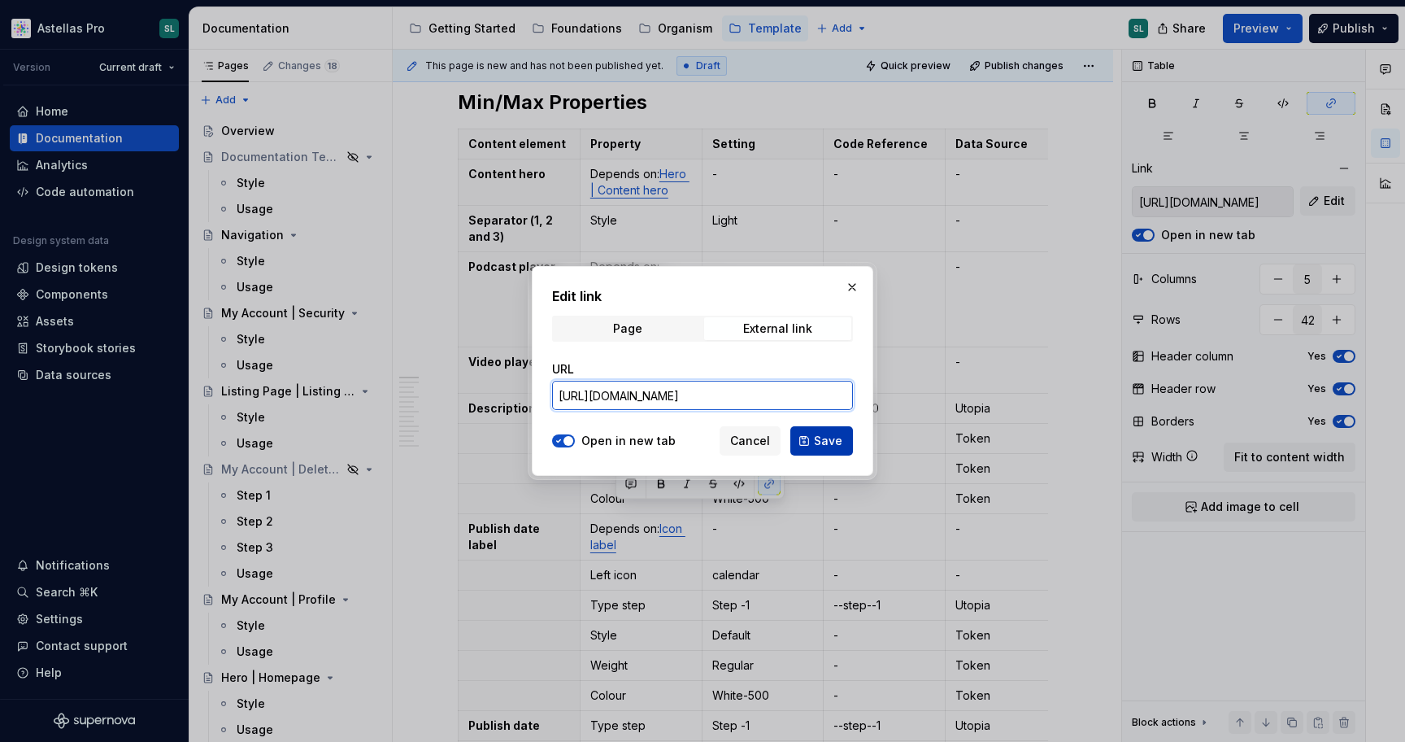
type input "[URL][DOMAIN_NAME]"
click at [832, 445] on span "Save" at bounding box center [828, 441] width 28 height 16
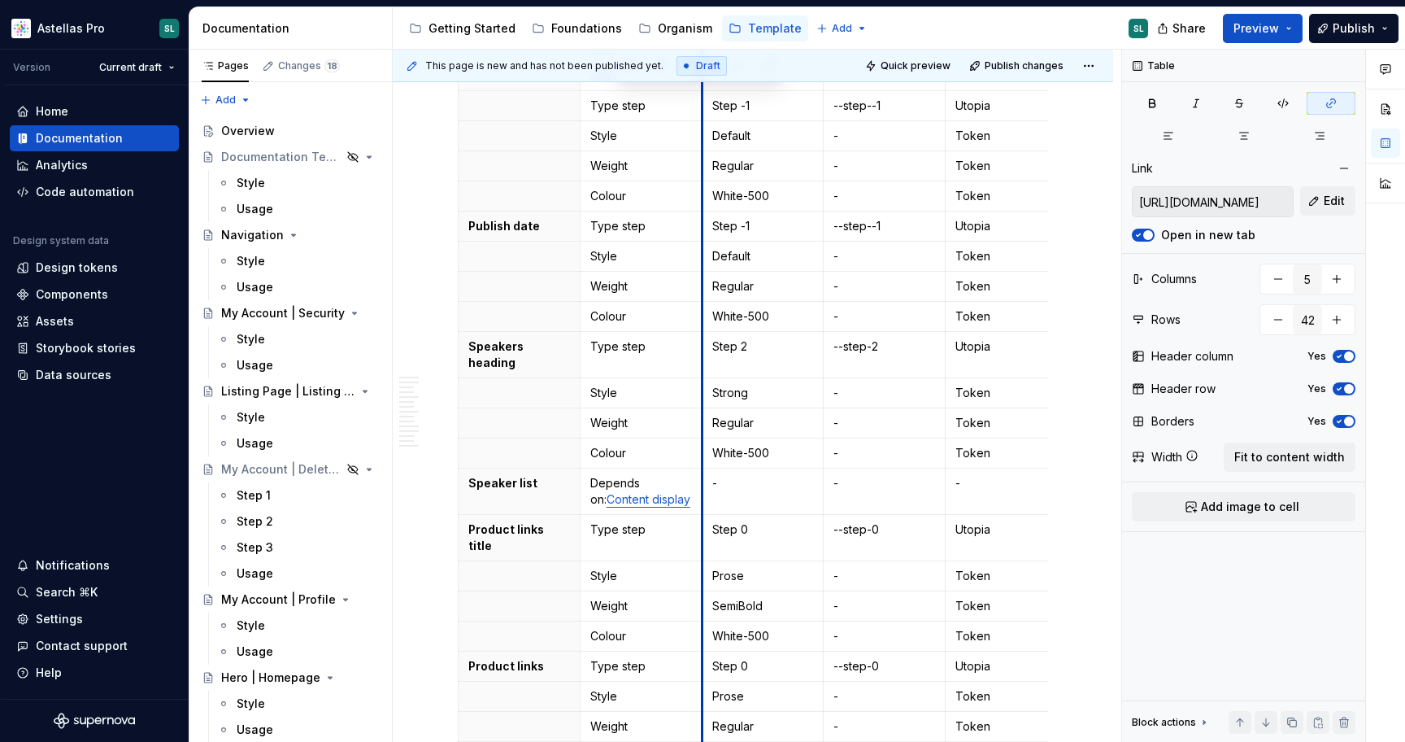
scroll to position [732, 0]
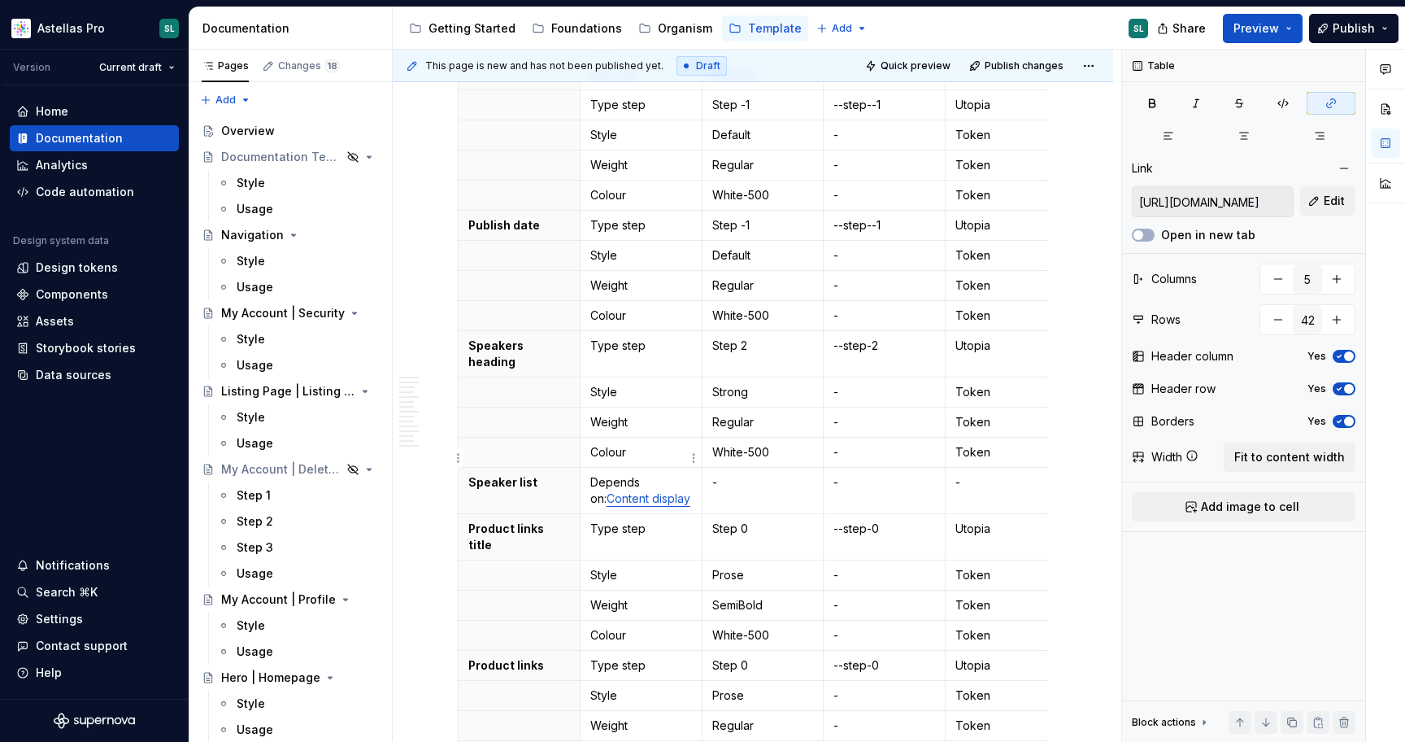
type input "https://astellas.preview.supernova-docs.io/latest/templates/content-display/sty…"
click at [635, 491] on link "Content display" at bounding box center [649, 498] width 84 height 14
click at [638, 491] on link "Content display" at bounding box center [649, 498] width 84 height 14
click at [1205, 202] on input "https://astellas.preview.supernova-docs.io/latest/templates/content-display/sty…" at bounding box center [1213, 201] width 160 height 29
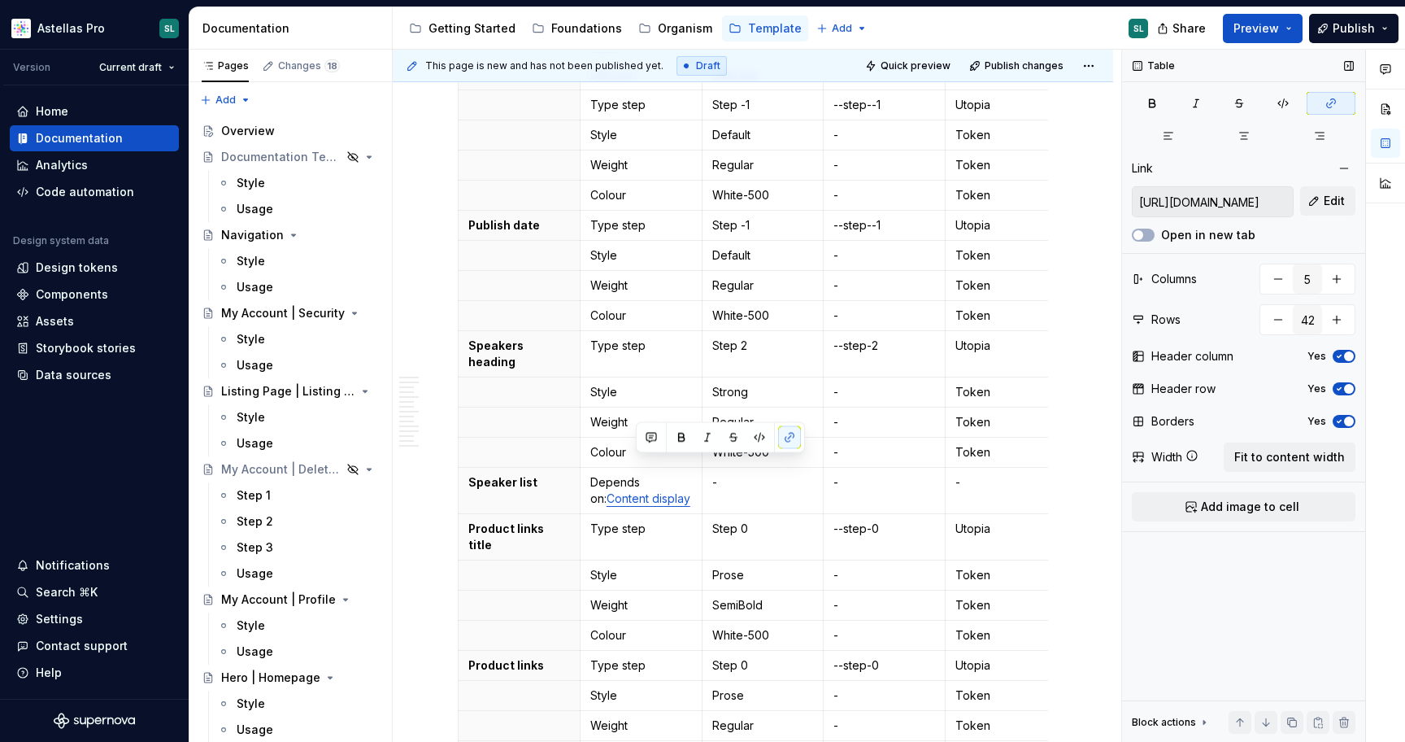
click at [1205, 202] on input "https://astellas.preview.supernova-docs.io/latest/templates/content-display/sty…" at bounding box center [1213, 201] width 160 height 29
type textarea "*"
drag, startPoint x: 675, startPoint y: 464, endPoint x: 593, endPoint y: 465, distance: 82.2
click at [593, 474] on p "Depends on: Content display" at bounding box center [641, 490] width 102 height 33
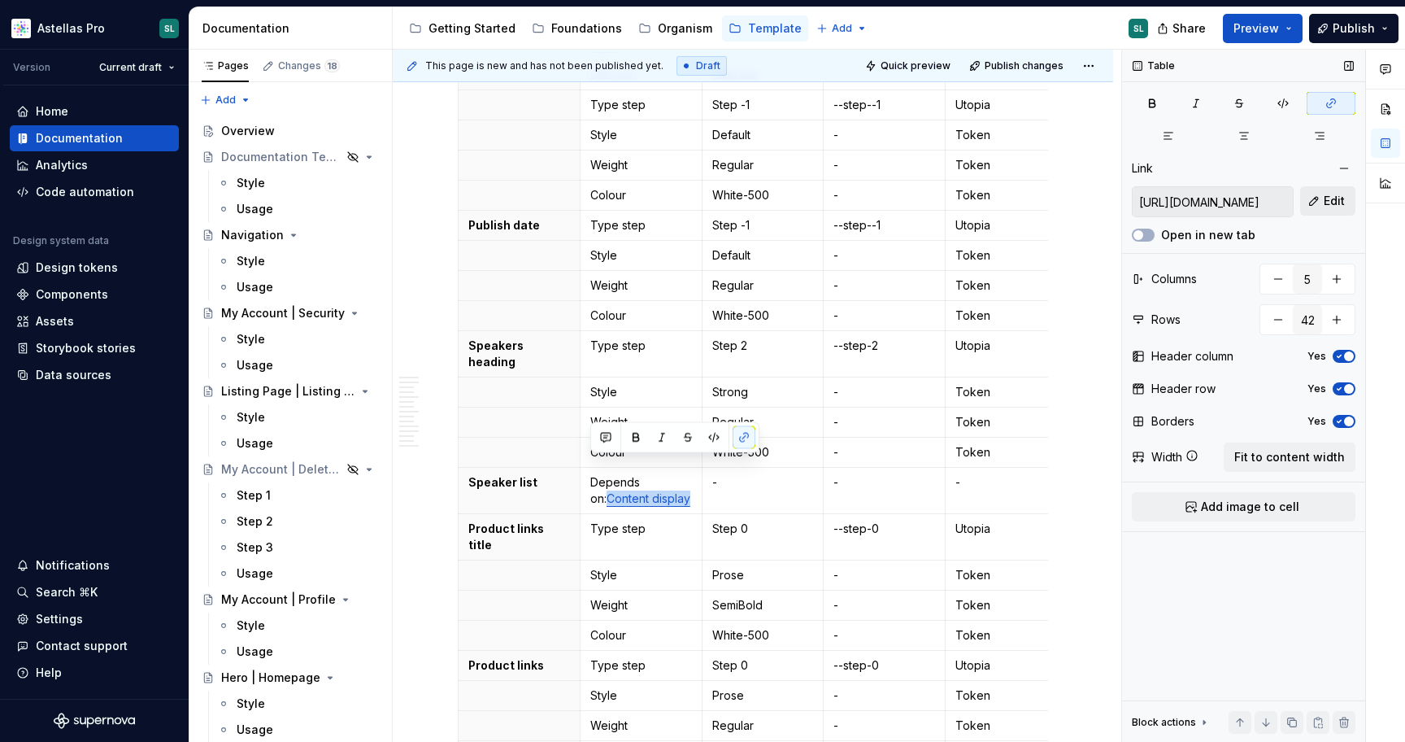
click at [1323, 202] on button "Edit" at bounding box center [1328, 200] width 55 height 29
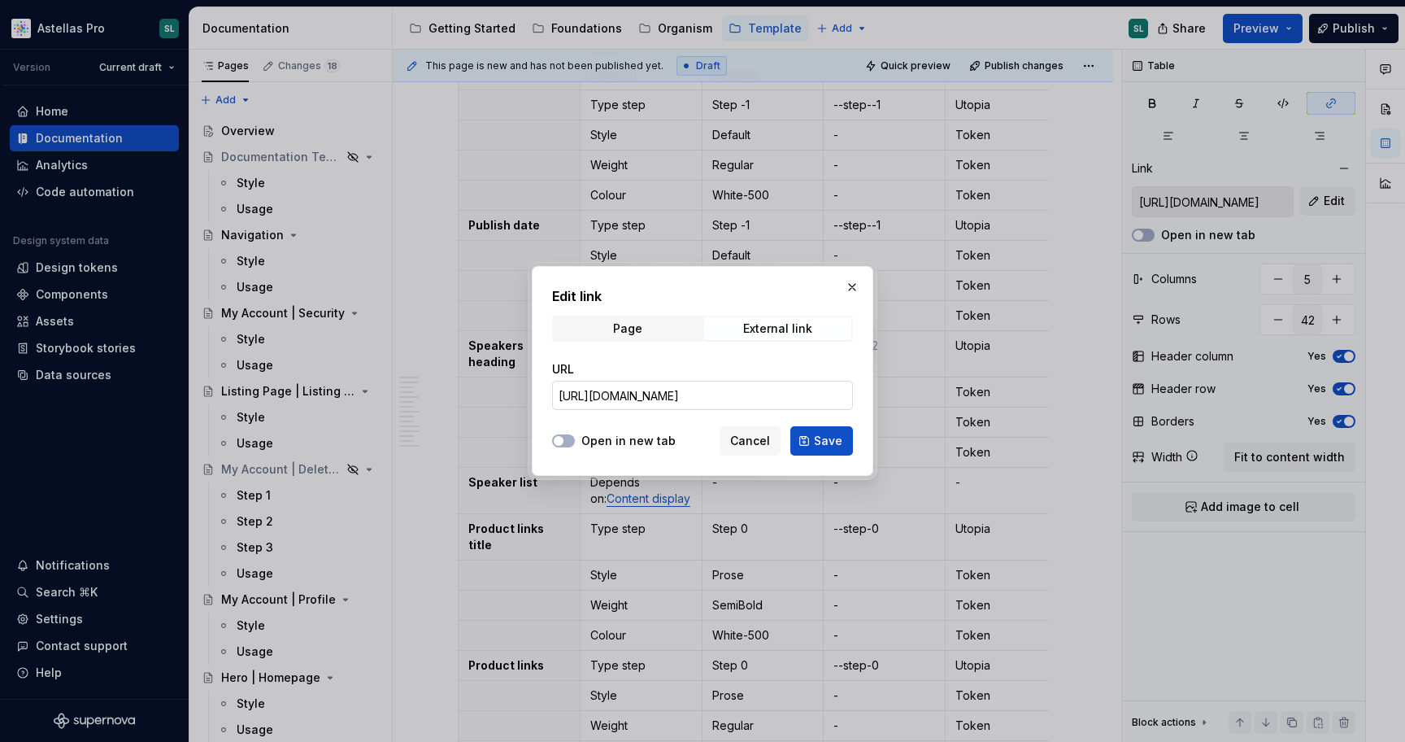
click at [695, 396] on input "https://astellas.preview.supernova-docs.io/latest/templates/content-display/sty…" at bounding box center [702, 395] width 301 height 29
paste input "text"
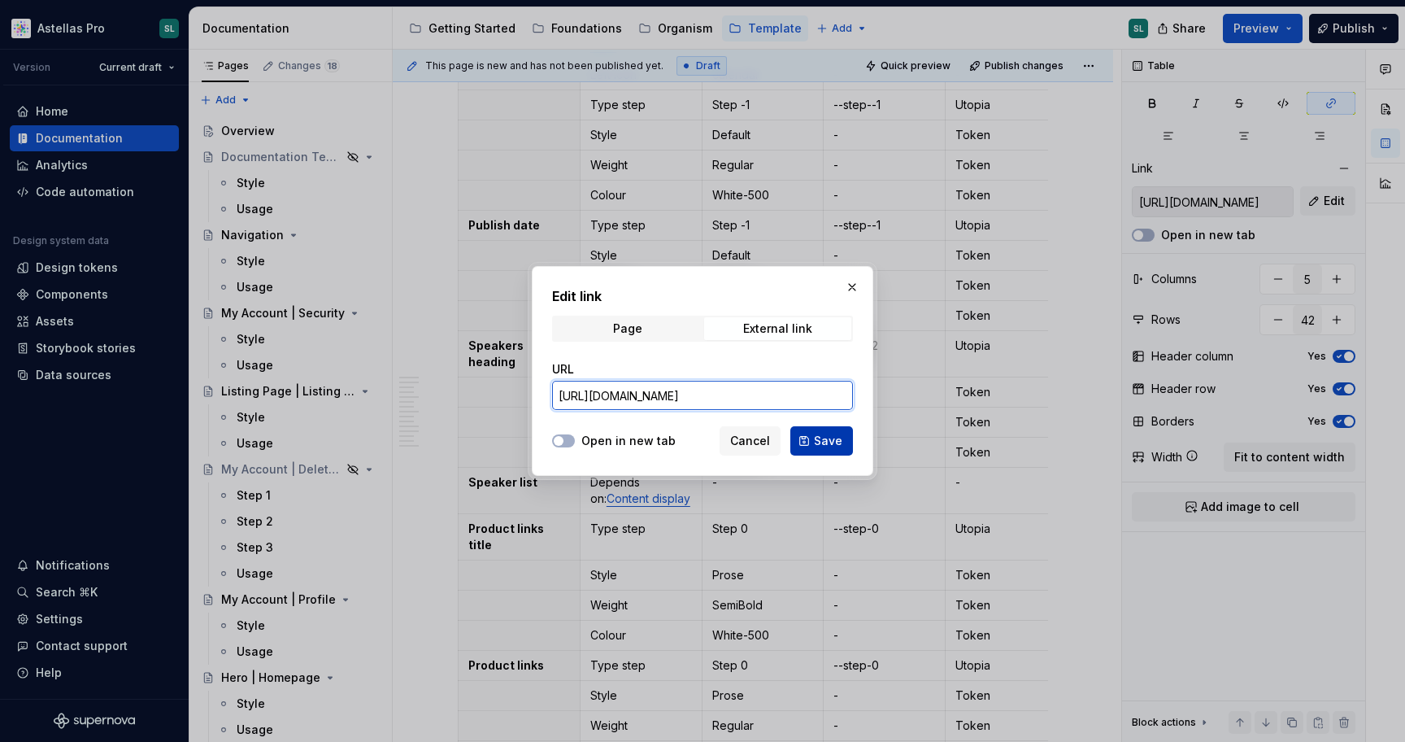
type input "[URL][DOMAIN_NAME]"
click at [826, 437] on span "Save" at bounding box center [828, 441] width 28 height 16
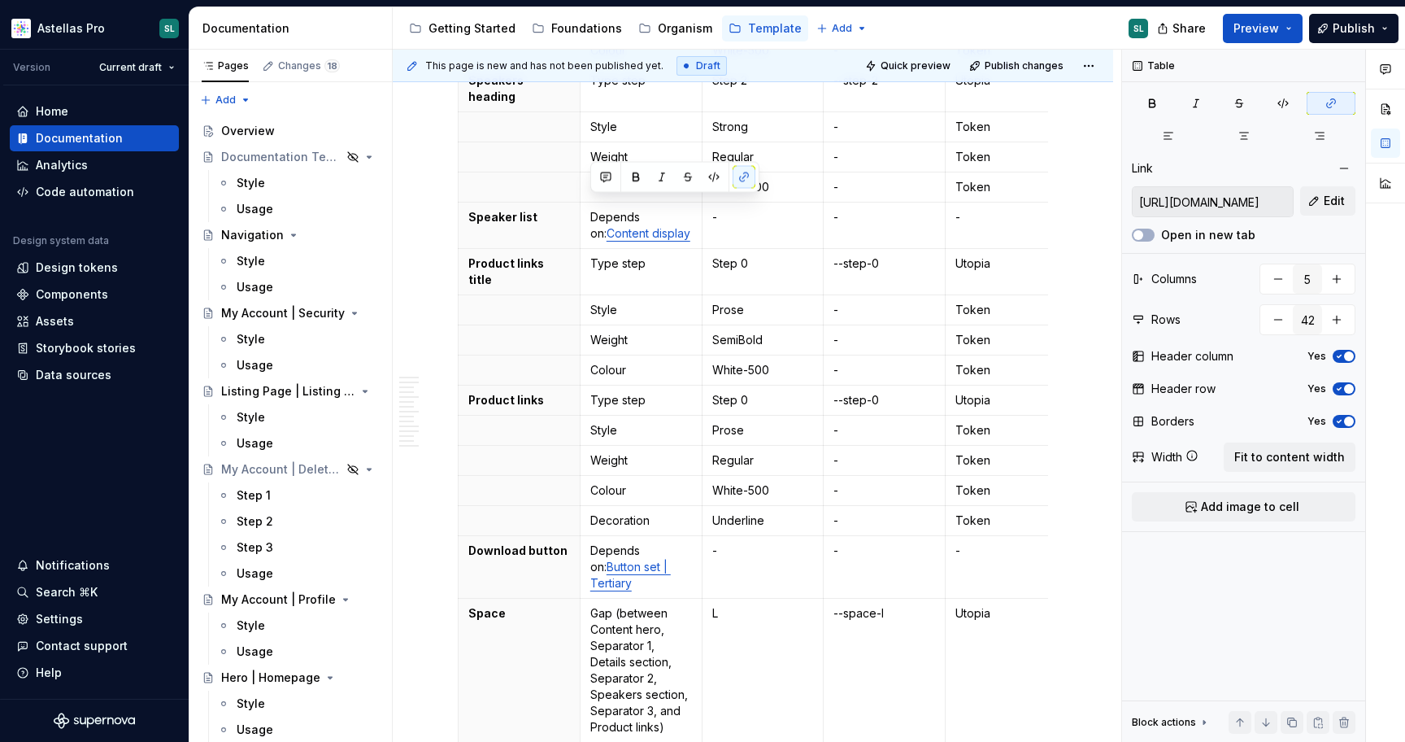
scroll to position [998, 0]
type input "https://astellas.preview.supernova-docs.io/latest/molecules/button-set-tertiary…"
click at [620, 542] on p "Depends on: Button set | Tertiary" at bounding box center [641, 566] width 102 height 49
drag, startPoint x: 640, startPoint y: 534, endPoint x: 587, endPoint y: 519, distance: 55.1
click at [587, 535] on td "Depends on: Button set | Tertiary" at bounding box center [641, 566] width 122 height 63
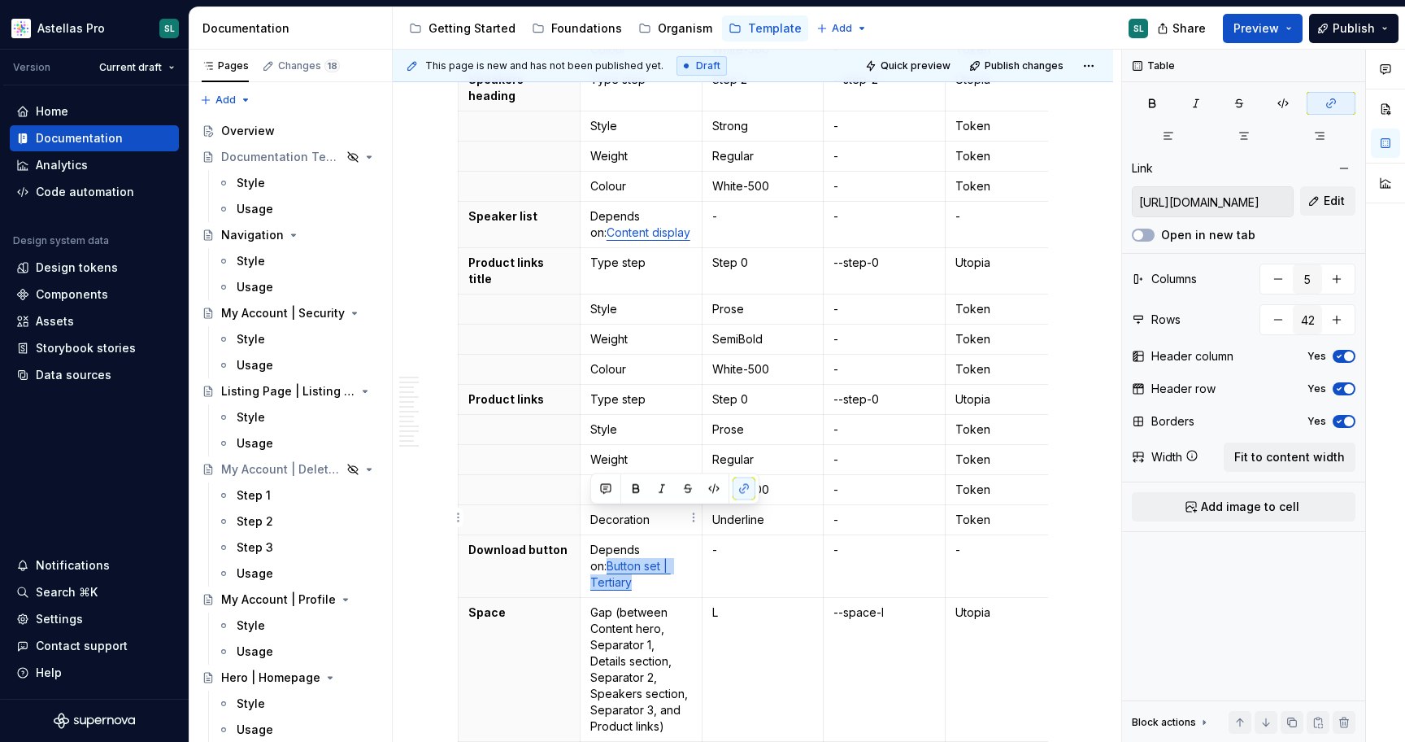
click at [613, 559] on link "Button set | Tertiary" at bounding box center [630, 574] width 81 height 30
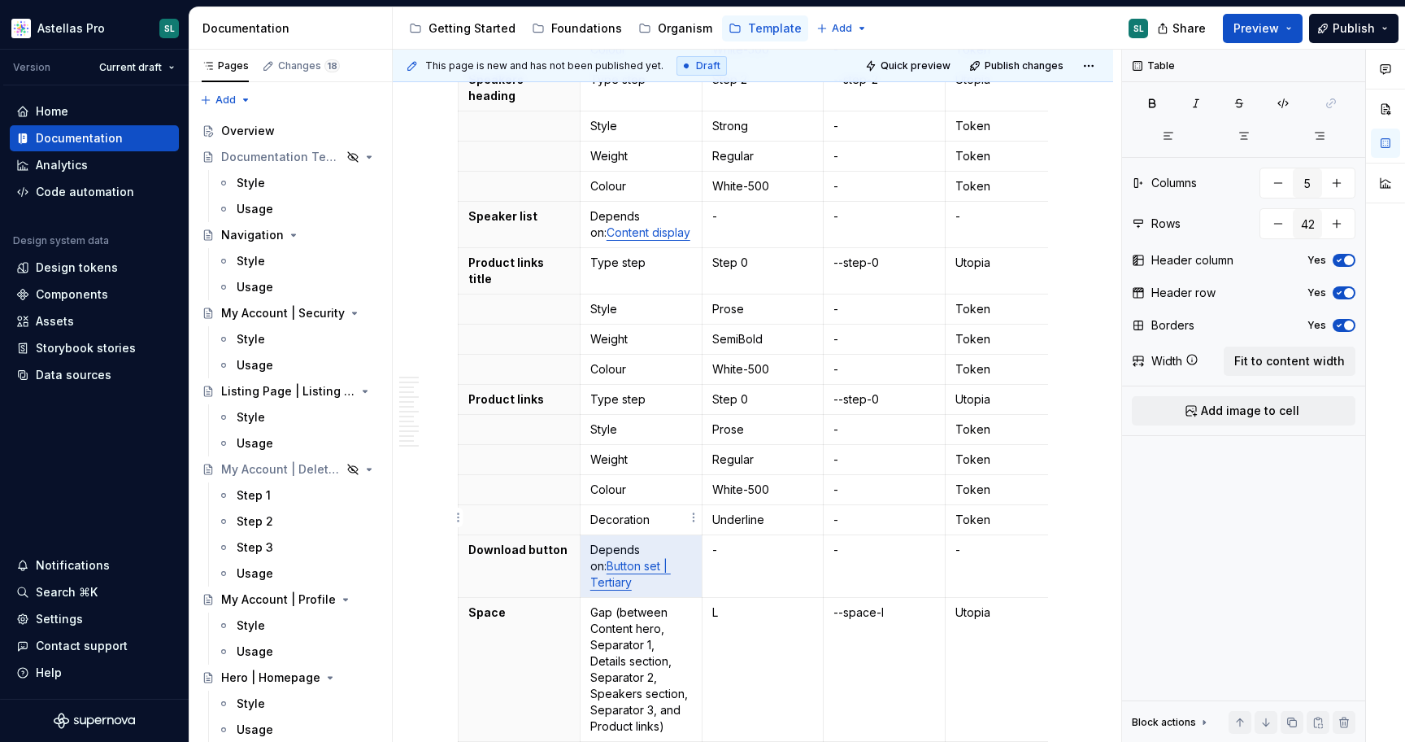
drag, startPoint x: 641, startPoint y: 536, endPoint x: 592, endPoint y: 517, distance: 52.3
click at [592, 542] on p "Depends on: Button set | Tertiary" at bounding box center [641, 566] width 102 height 49
click at [592, 559] on link "Button set | Tertiary" at bounding box center [630, 574] width 81 height 30
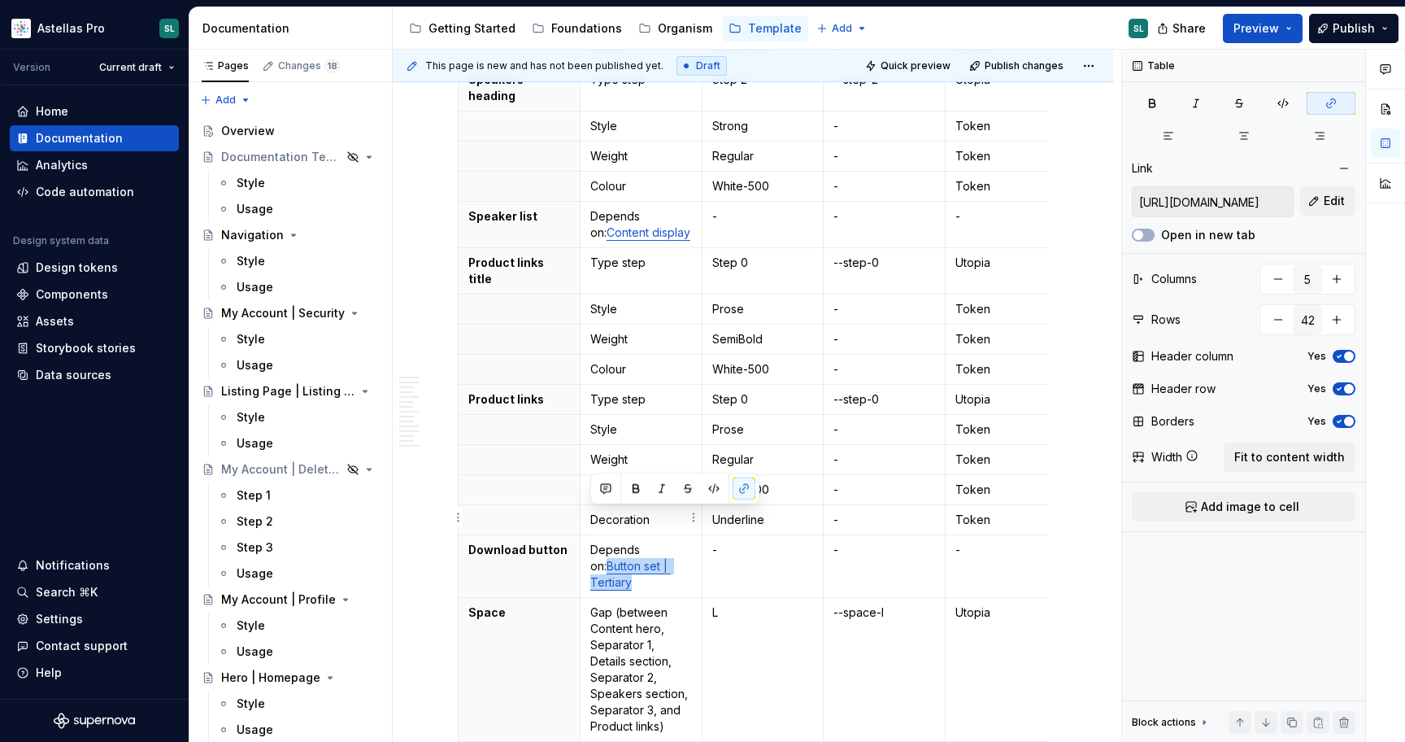
drag, startPoint x: 634, startPoint y: 531, endPoint x: 588, endPoint y: 517, distance: 47.6
click at [588, 535] on td "Depends on: Button set | Tertiary" at bounding box center [641, 566] width 122 height 63
click at [1322, 197] on button "Edit" at bounding box center [1328, 200] width 55 height 29
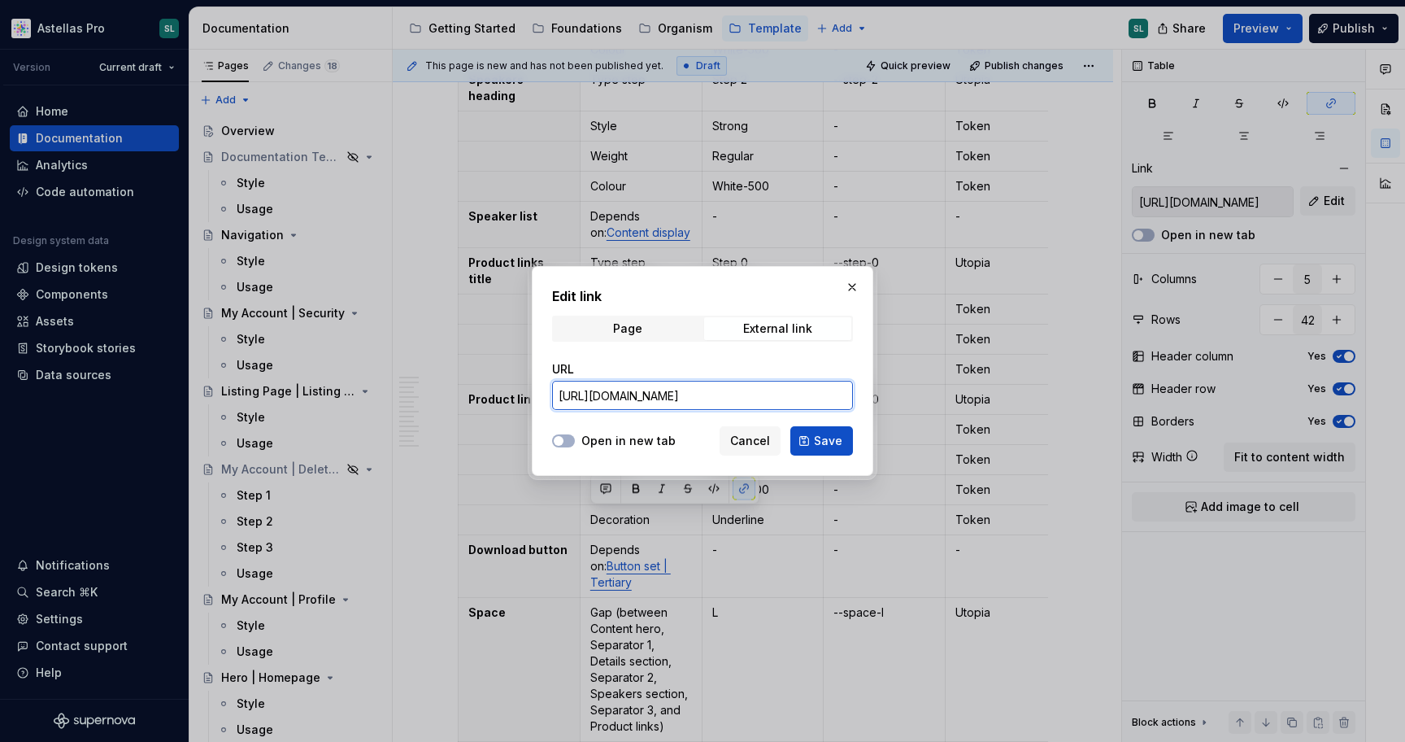
click at [779, 403] on input "https://astellas.preview.supernova-docs.io/latest/molecules/button-set-tertiary…" at bounding box center [702, 395] width 301 height 29
type textarea "*"
paste input "text"
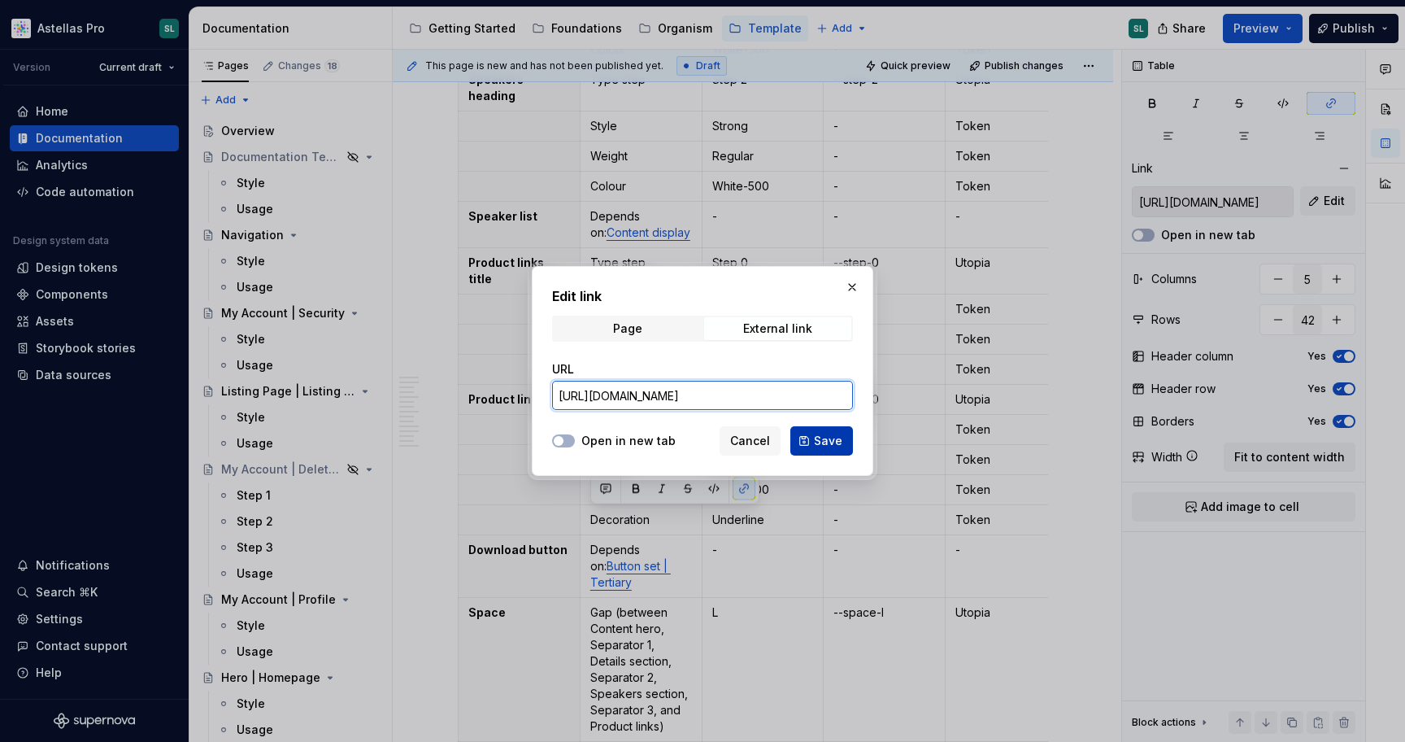
scroll to position [0, 181]
type input "[URL][DOMAIN_NAME]"
click at [821, 438] on span "Save" at bounding box center [828, 441] width 28 height 16
type input "[URL][DOMAIN_NAME]"
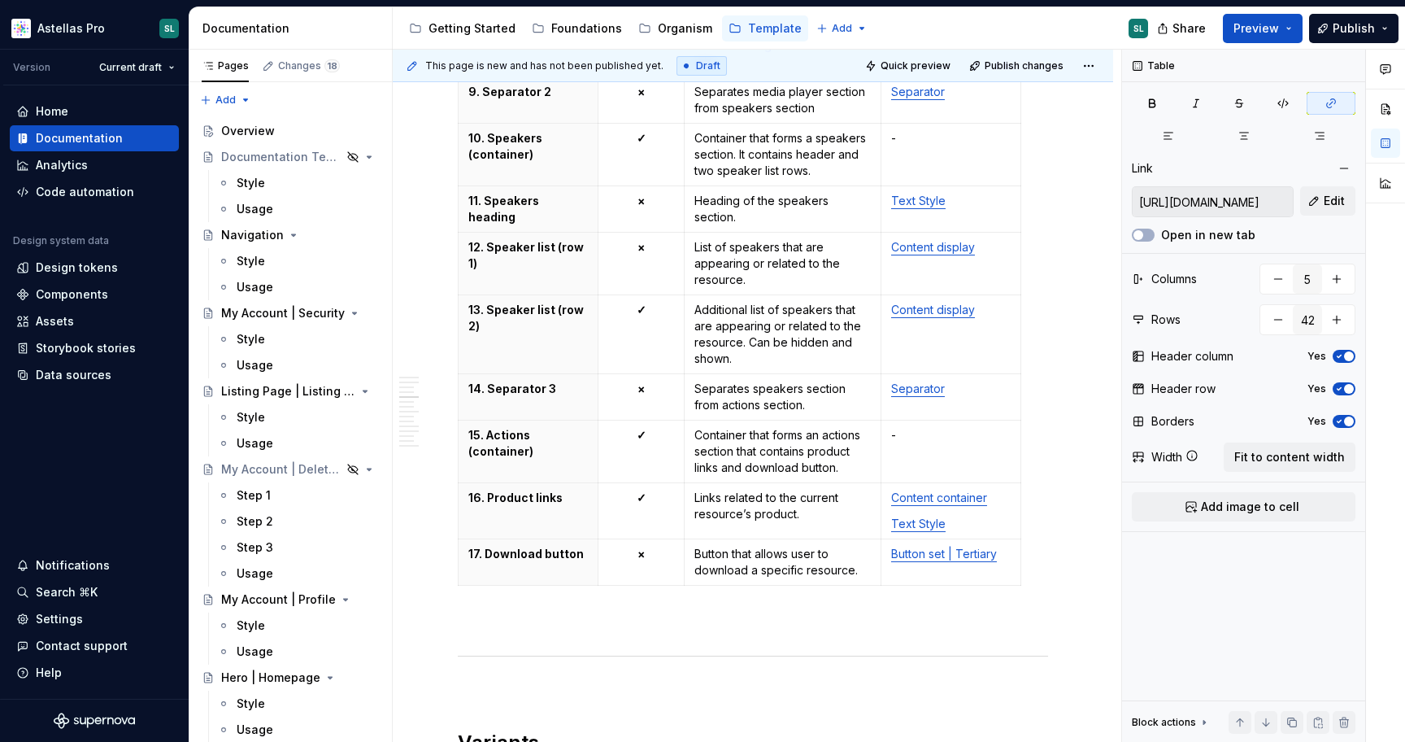
scroll to position [5405, 0]
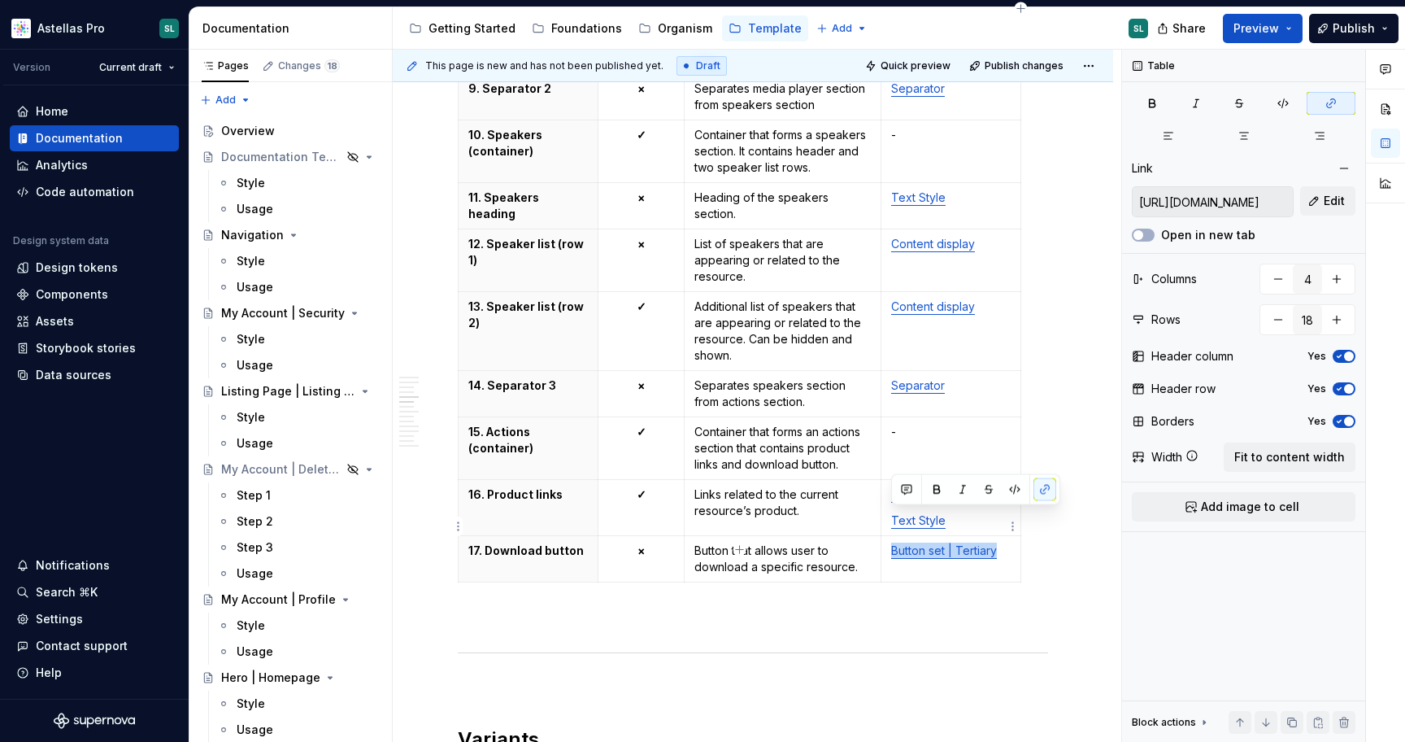
drag, startPoint x: 996, startPoint y: 516, endPoint x: 892, endPoint y: 517, distance: 104.1
click at [892, 543] on link "Button set | Tertiary" at bounding box center [944, 550] width 106 height 14
click at [1329, 204] on span "Edit" at bounding box center [1334, 201] width 21 height 16
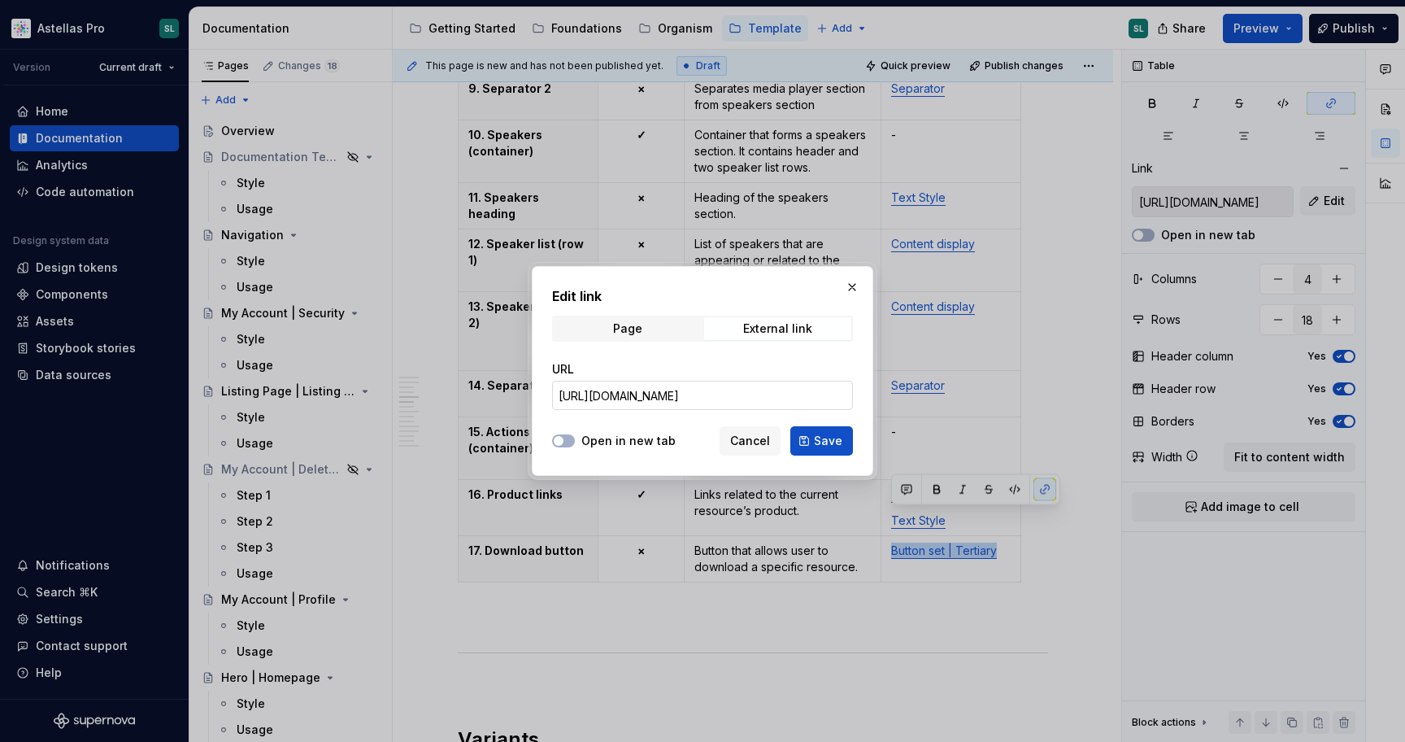
click at [747, 394] on input "https://astellas.preview.supernova-docs.io/latest/molecules/button-set-tertiary…" at bounding box center [702, 395] width 301 height 29
paste input "text"
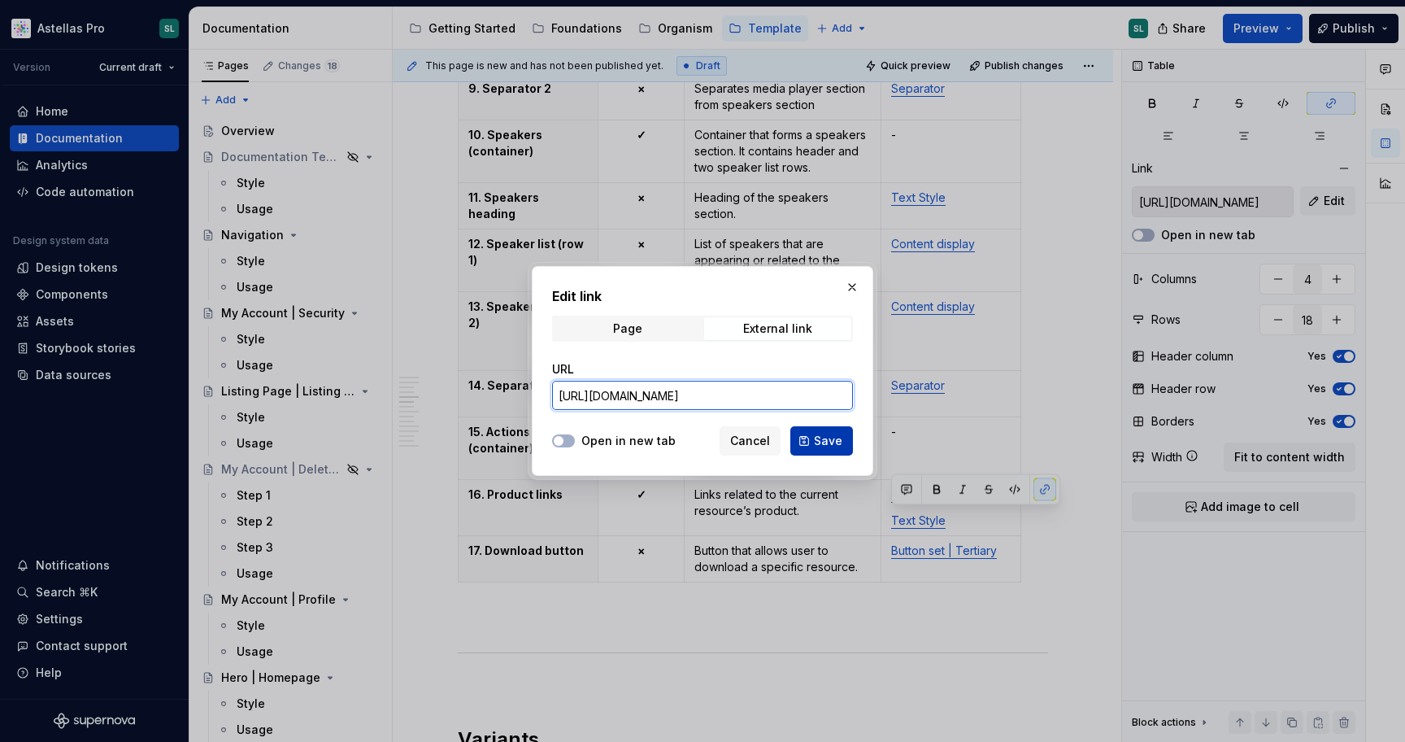
type input "[URL][DOMAIN_NAME]"
click at [821, 446] on span "Save" at bounding box center [828, 441] width 28 height 16
type input "[URL][DOMAIN_NAME]"
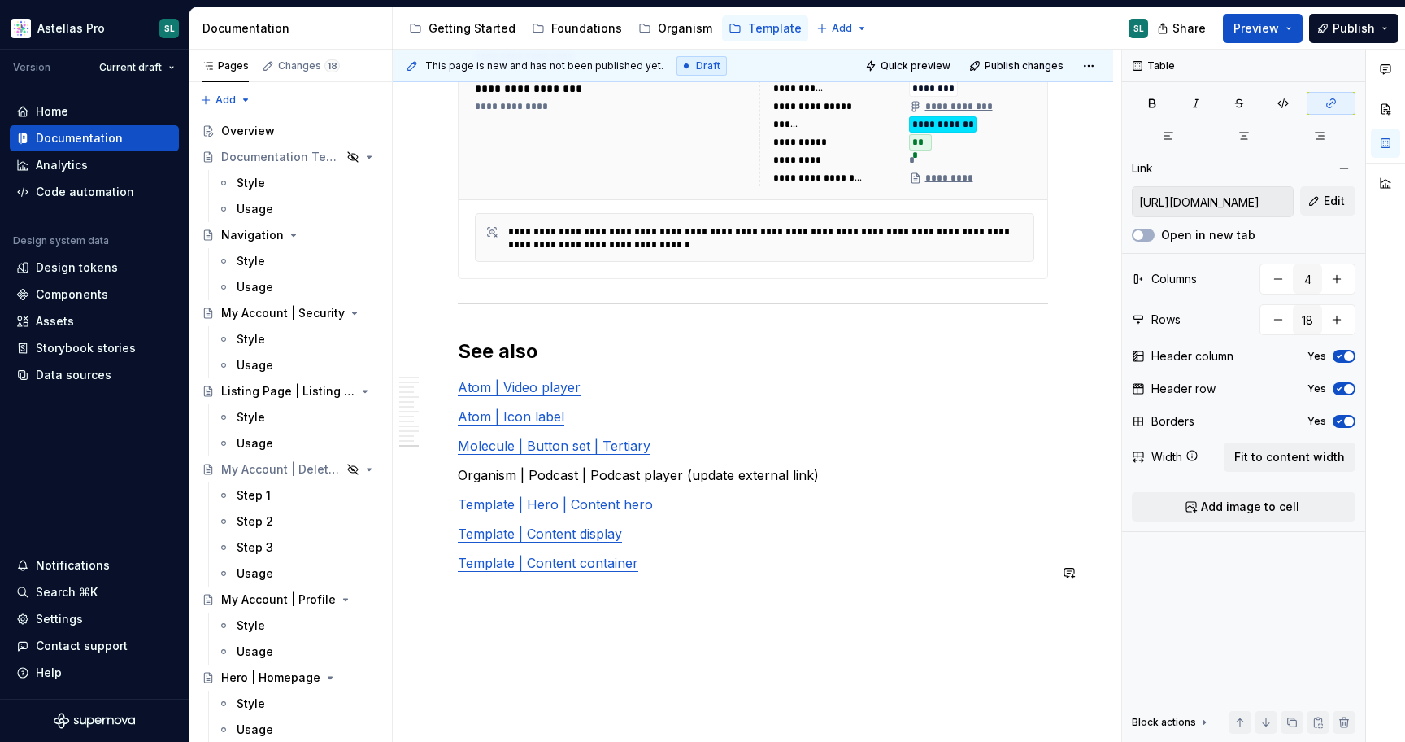
scroll to position [10481, 0]
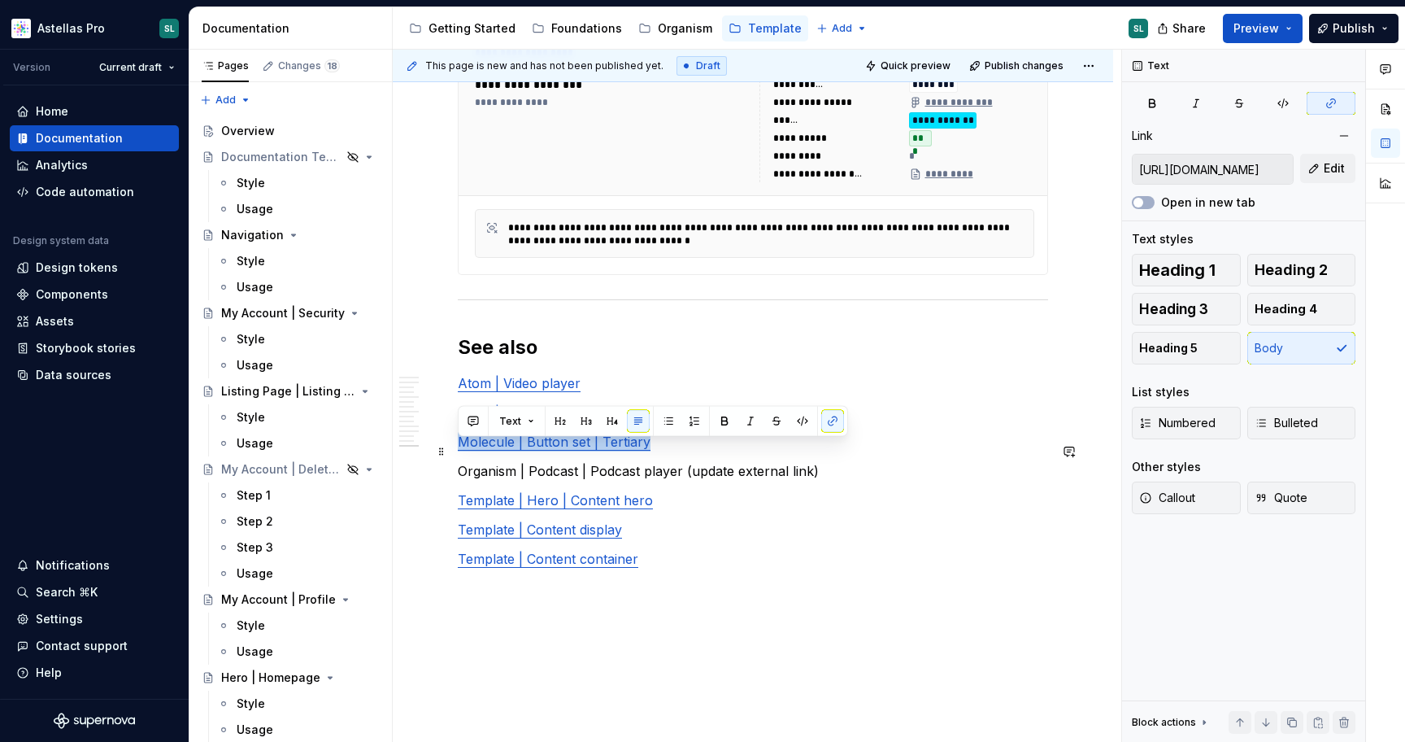
drag, startPoint x: 645, startPoint y: 449, endPoint x: 459, endPoint y: 449, distance: 186.3
click at [459, 449] on link "Molecule | Button set | Tertiary" at bounding box center [554, 442] width 193 height 16
click at [1349, 164] on button "Edit" at bounding box center [1328, 168] width 55 height 29
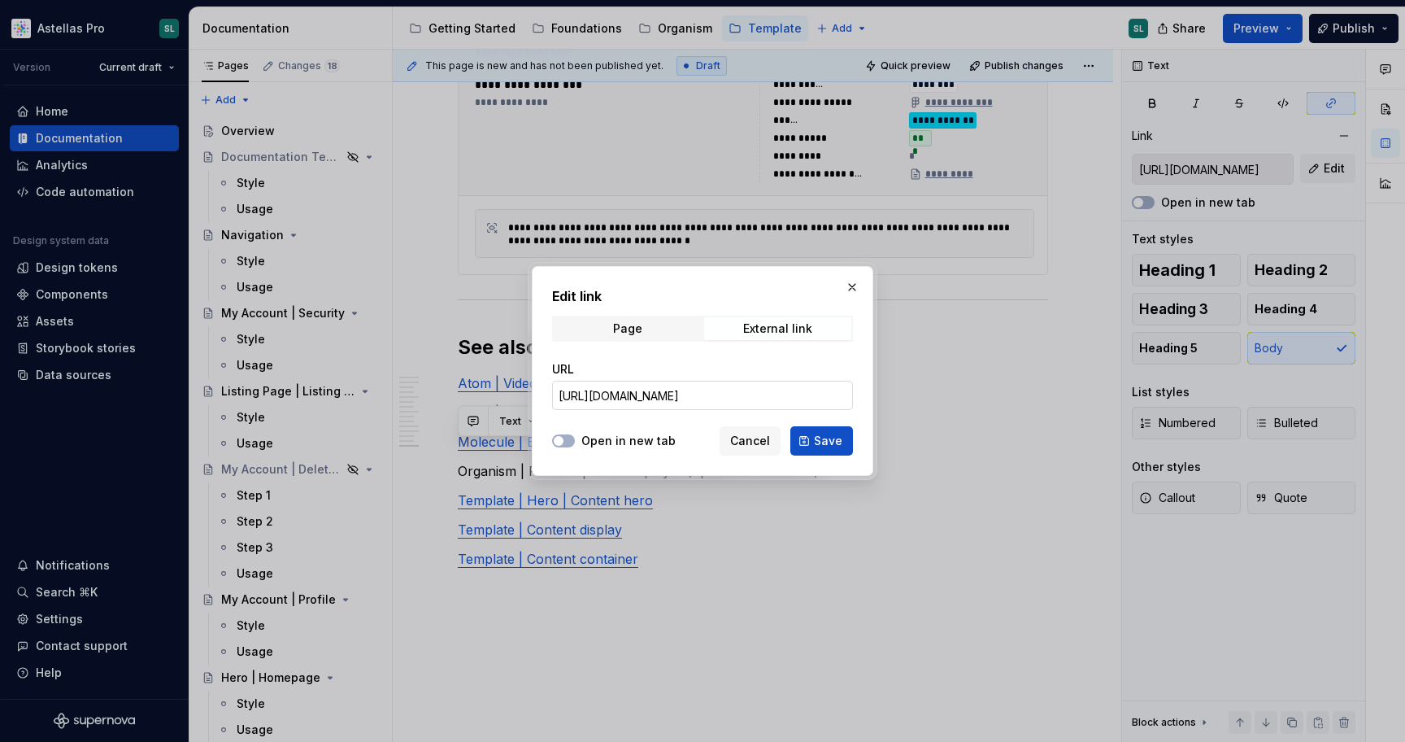
click at [807, 396] on input "https://astellas.preview.supernova-docs.io/latest/molecules/button-set-tertiary…" at bounding box center [702, 395] width 301 height 29
paste input "text"
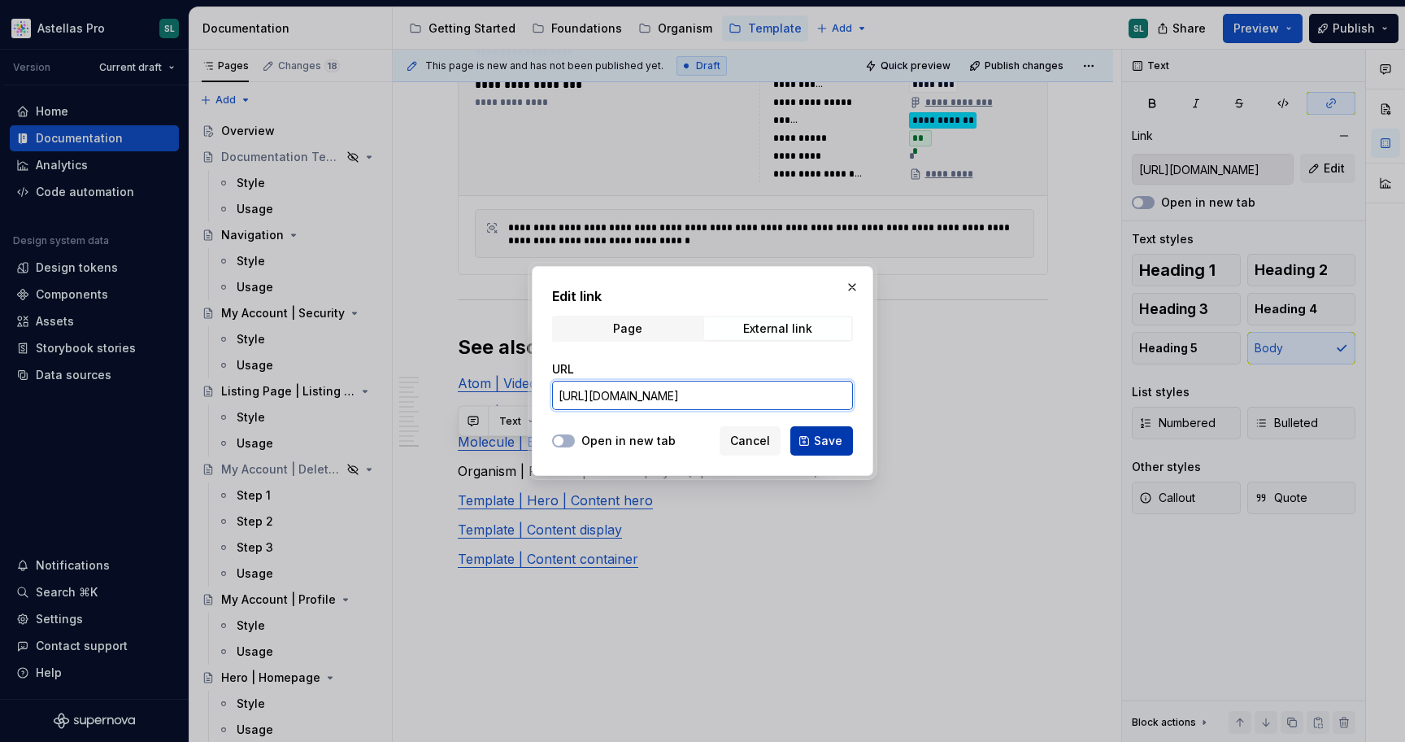
type input "[URL][DOMAIN_NAME]"
click at [826, 435] on span "Save" at bounding box center [828, 441] width 28 height 16
type input "[URL][DOMAIN_NAME]"
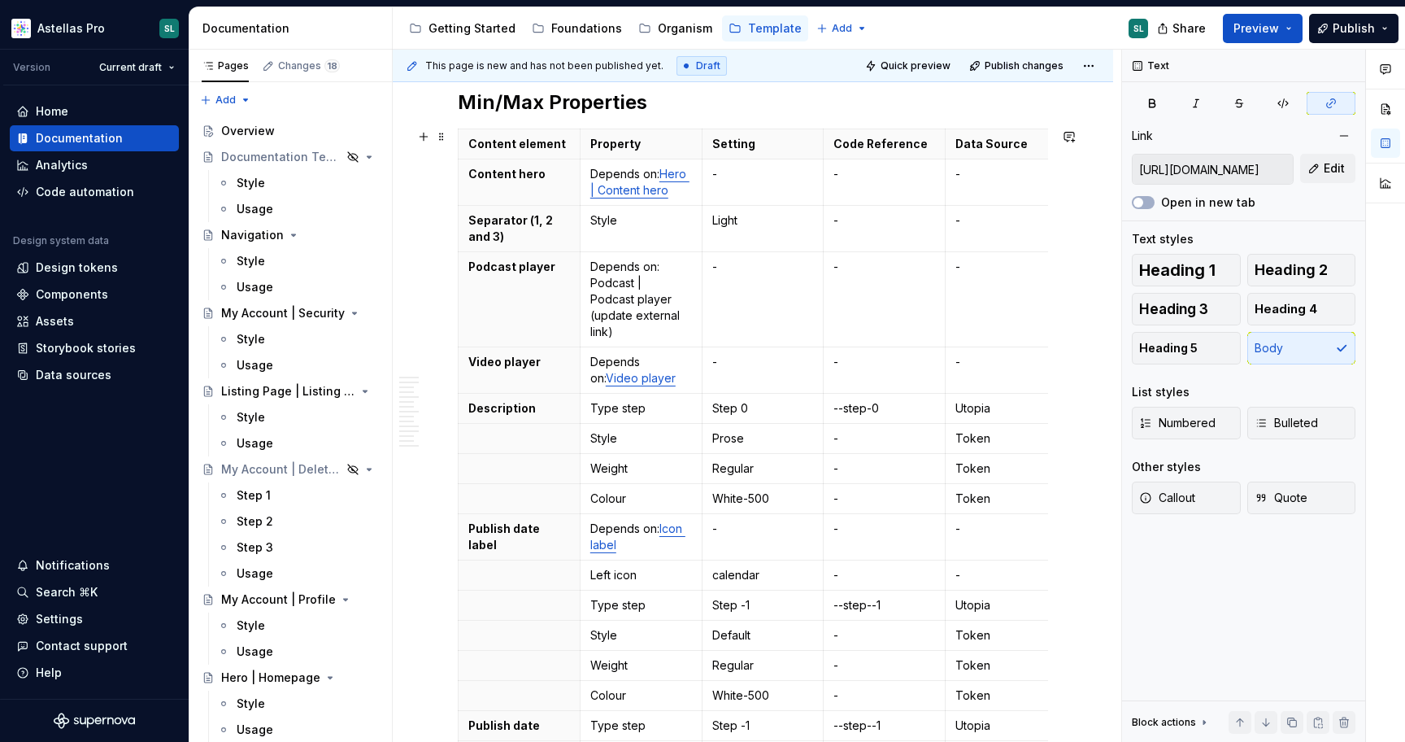
scroll to position [207, 0]
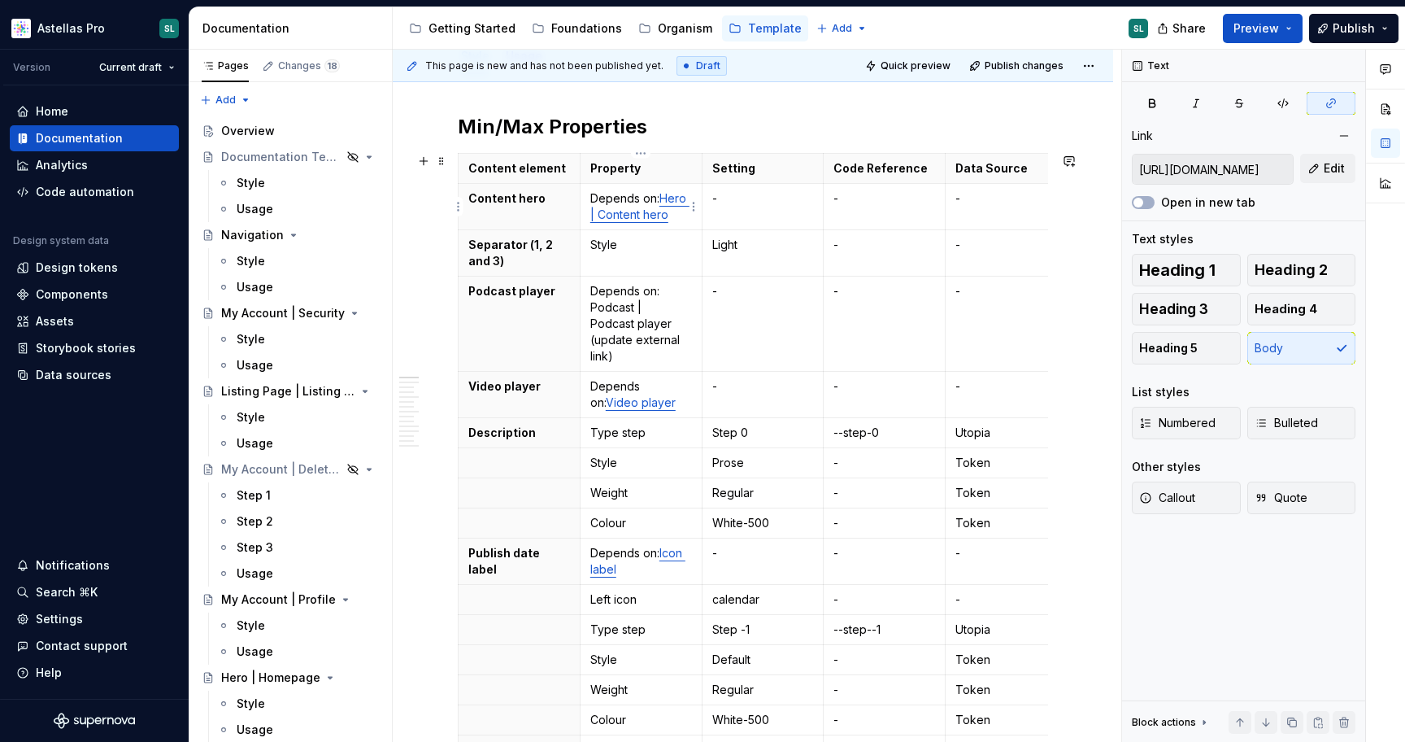
click at [656, 210] on link "Hero | Content hero" at bounding box center [639, 206] width 99 height 30
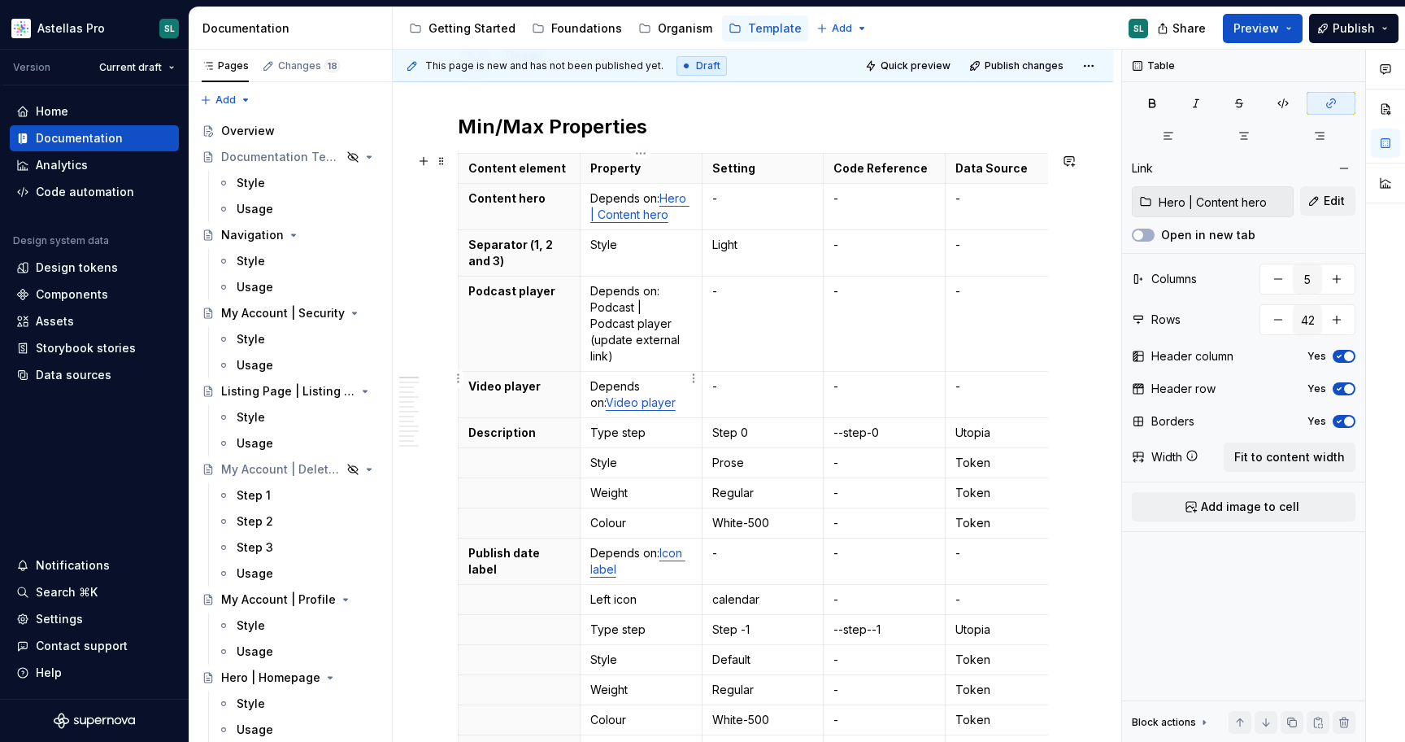
type input "[URL][DOMAIN_NAME]"
click at [613, 395] on link "Video player" at bounding box center [641, 402] width 70 height 14
click at [1258, 200] on input "[URL][DOMAIN_NAME]" at bounding box center [1213, 201] width 160 height 29
click at [1258, 200] on input "https://astellas.supernova-docs.io/latest/atoms/media-block-video-player/video-…" at bounding box center [1213, 201] width 160 height 29
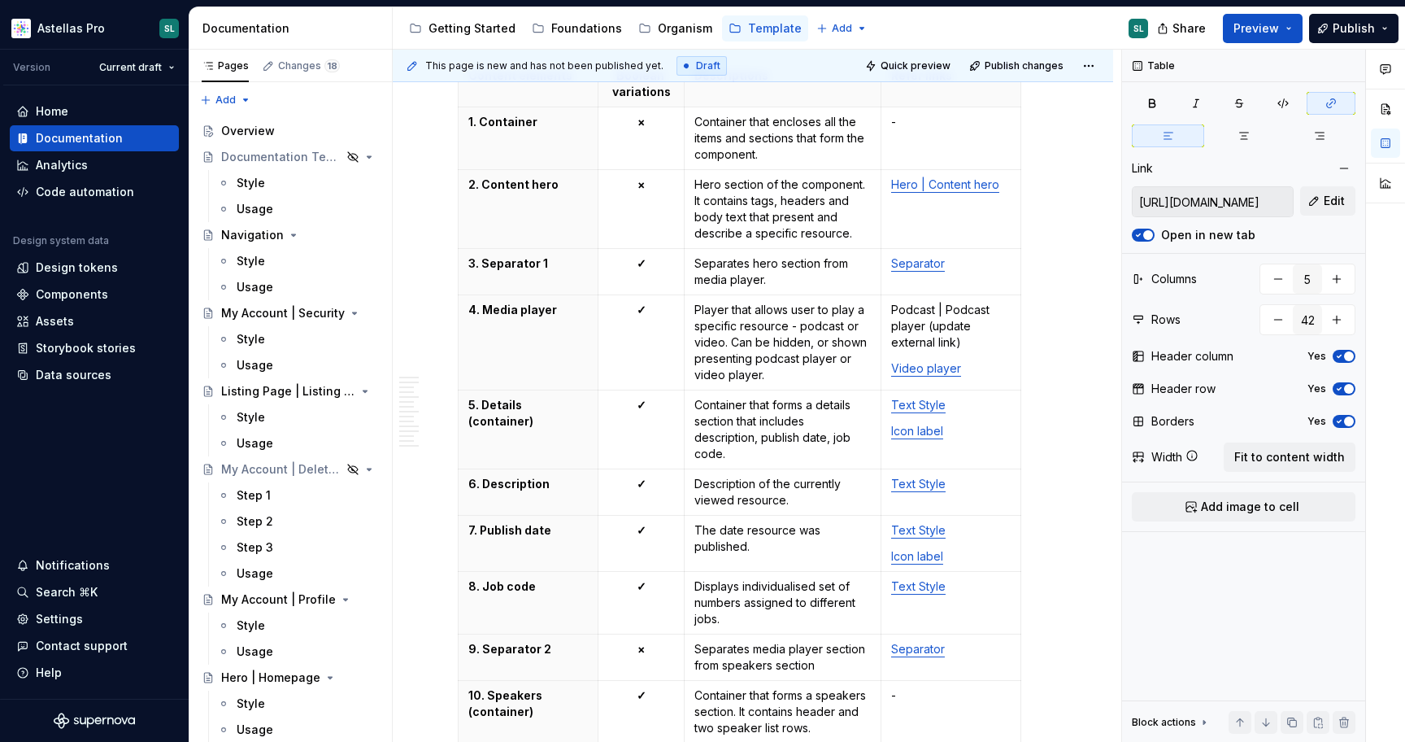
scroll to position [4831, 0]
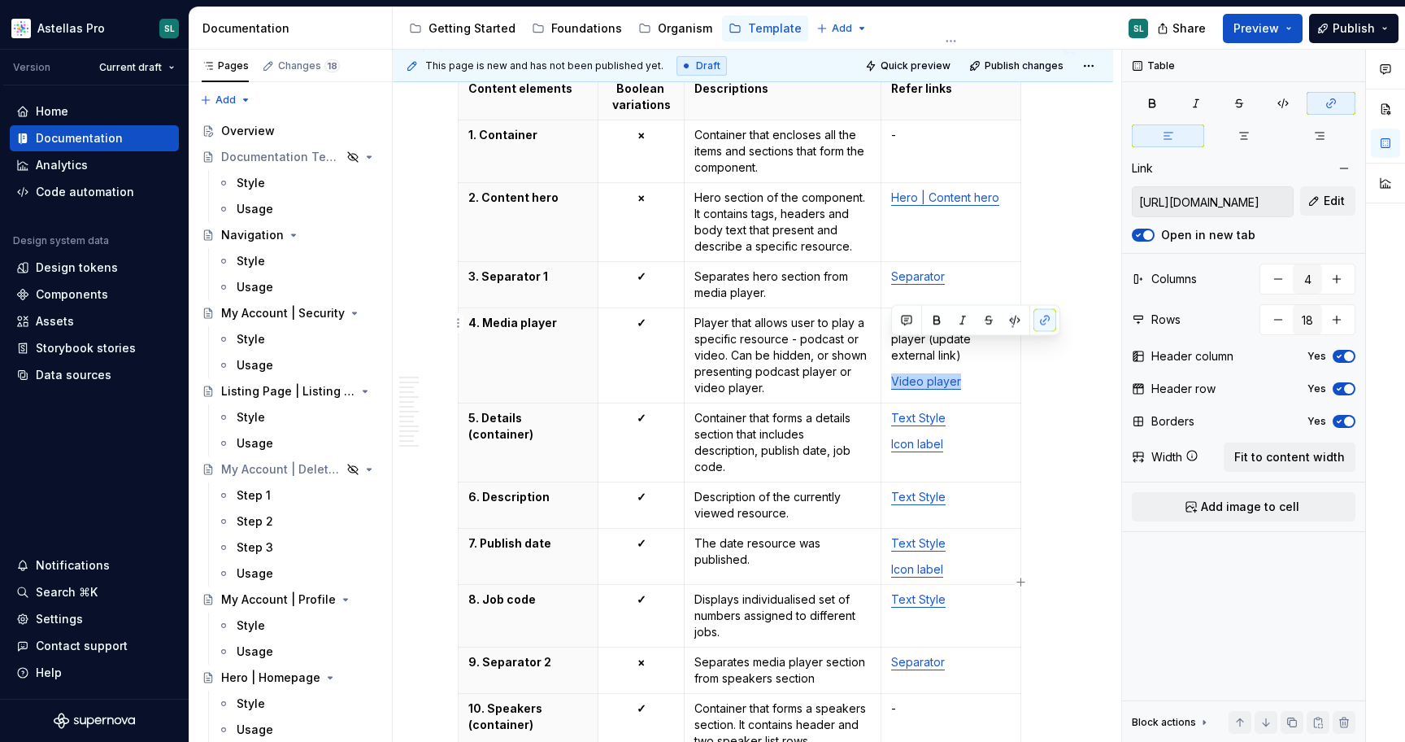
drag, startPoint x: 957, startPoint y: 353, endPoint x: 893, endPoint y: 349, distance: 64.4
click at [893, 374] on link "Video player" at bounding box center [926, 381] width 70 height 14
click at [1316, 203] on button "Edit" at bounding box center [1328, 200] width 55 height 29
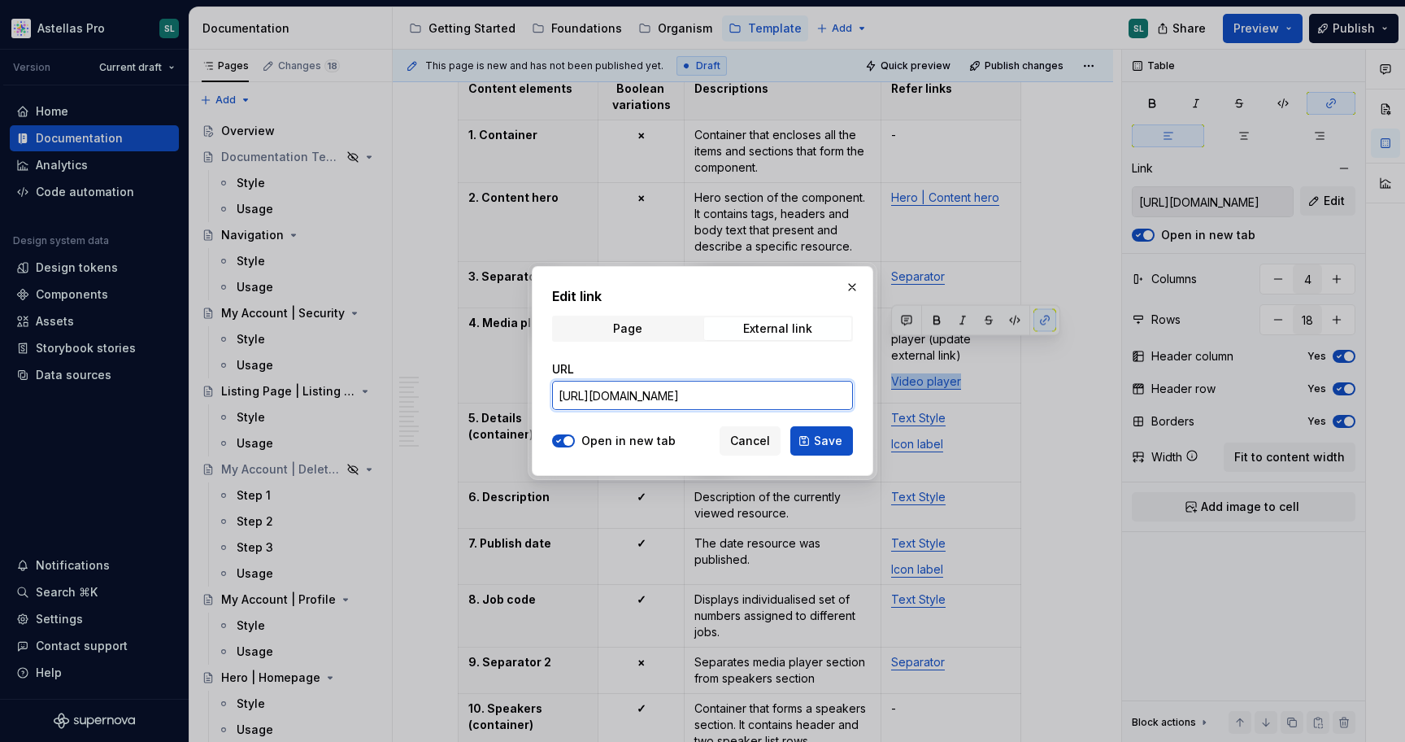
click at [786, 386] on input "https://astellas.preview.supernova-docs.io/latest/atoms/media-block-video-playe…" at bounding box center [702, 395] width 301 height 29
paste input "text"
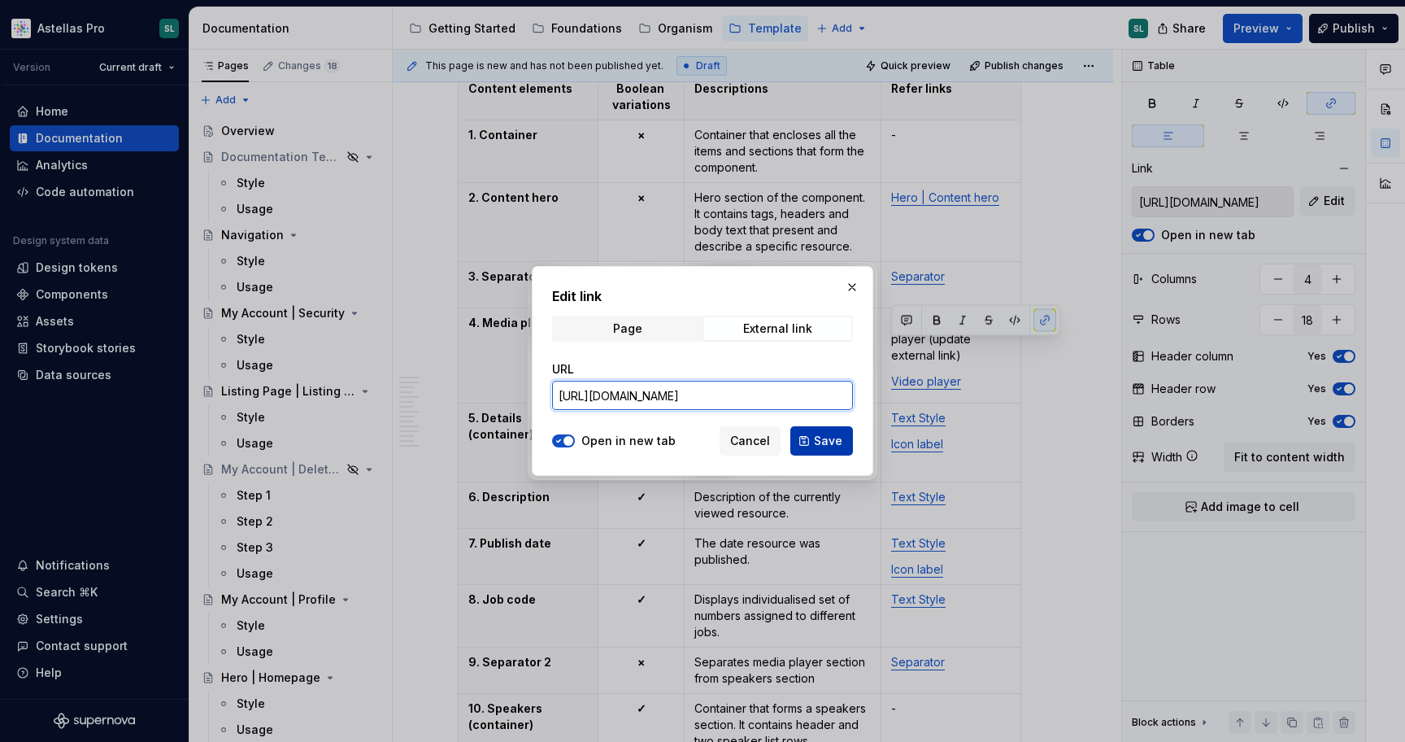
type input "https://astellas.supernova-docs.io/latest/atoms/media-block-video-player/video-…"
click at [833, 438] on span "Save" at bounding box center [828, 441] width 28 height 16
type input "https://astellas.supernova-docs.io/latest/atoms/media-block-video-player/video-…"
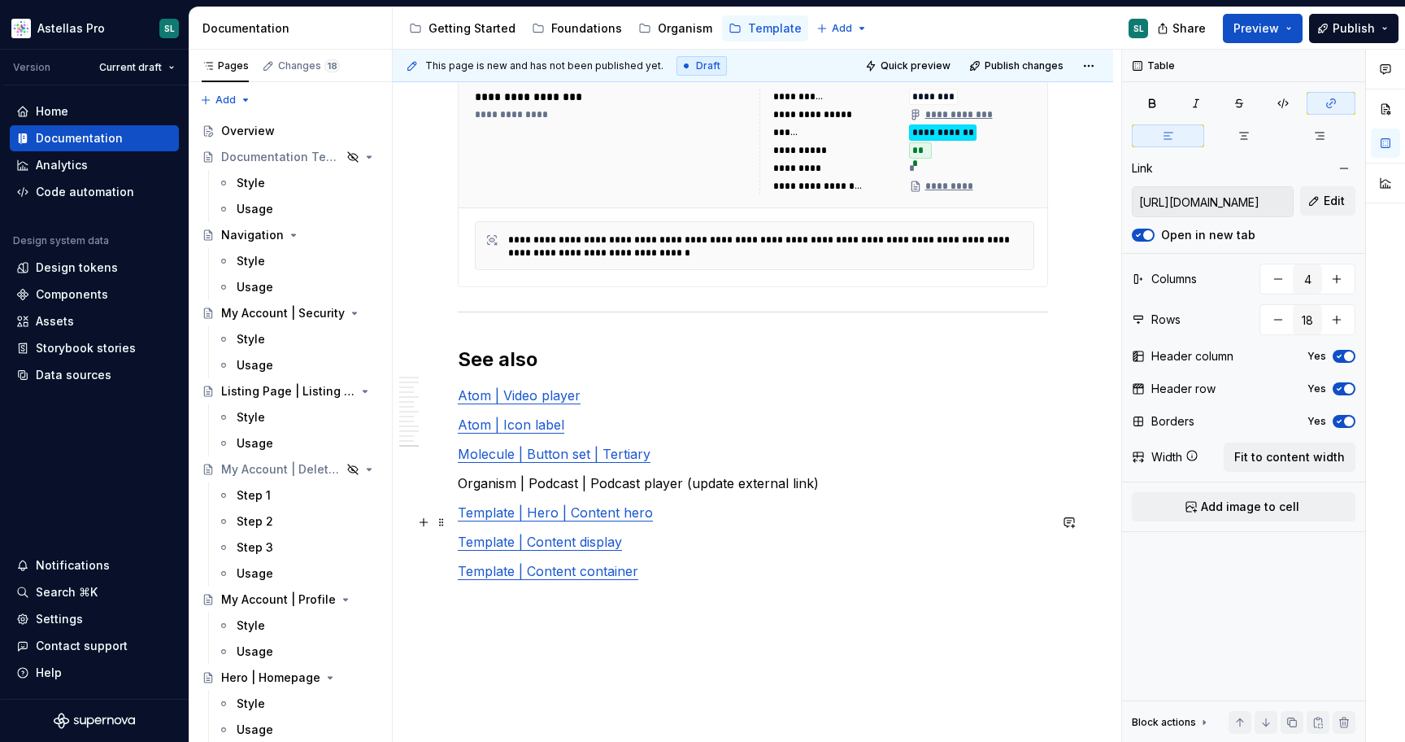
scroll to position [10473, 0]
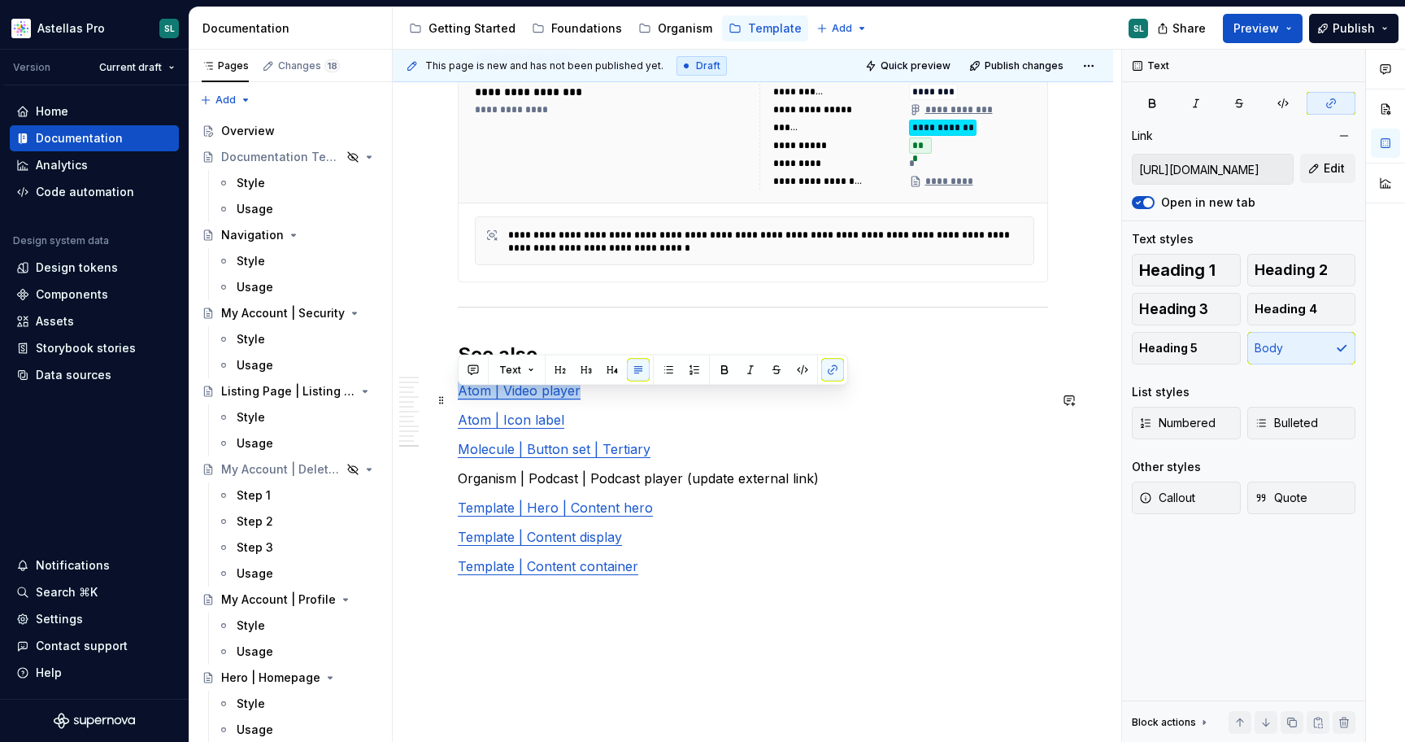
drag, startPoint x: 579, startPoint y: 399, endPoint x: 459, endPoint y: 399, distance: 120.4
click at [459, 399] on p "Atom | Video player" at bounding box center [753, 391] width 590 height 20
click at [1324, 170] on span "Edit" at bounding box center [1334, 168] width 21 height 16
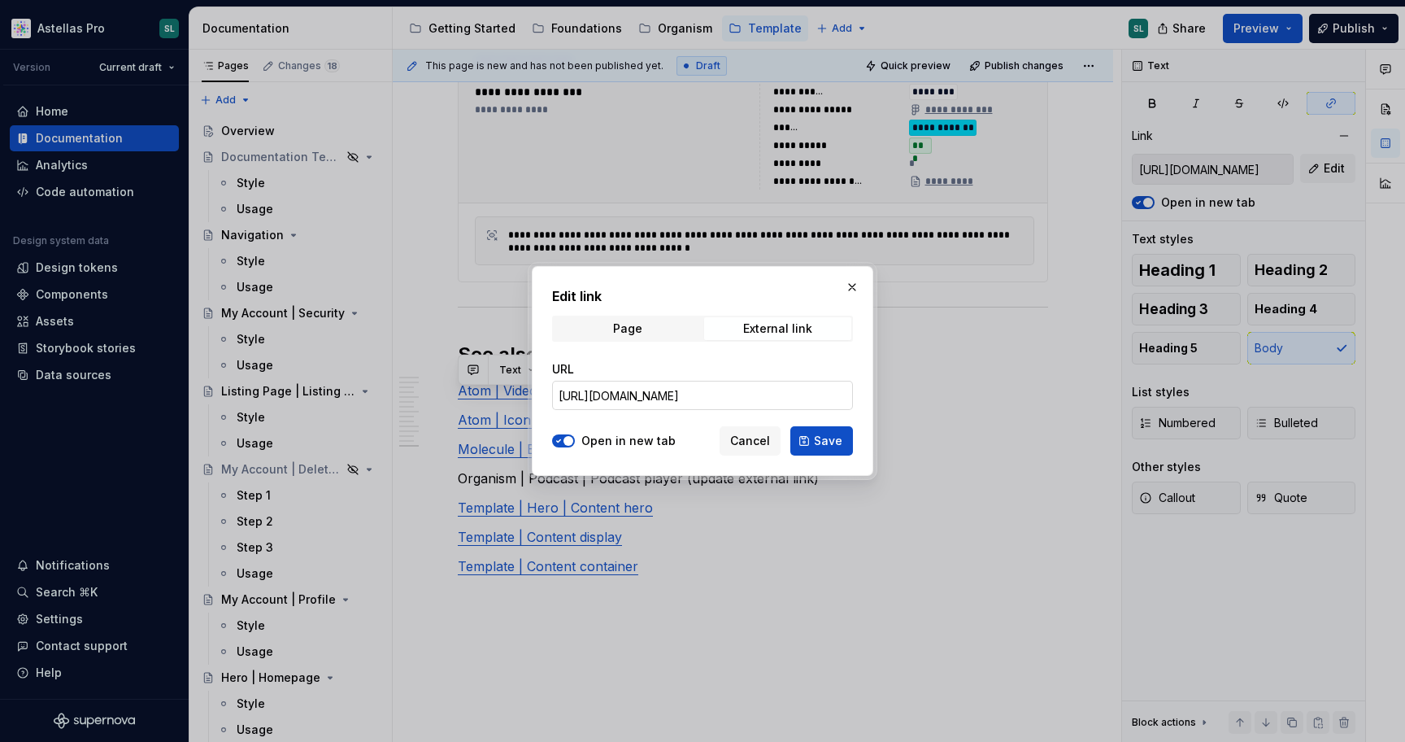
click at [760, 400] on input "https://astellas.preview.supernova-docs.io/latest/atoms/media-block-video-playe…" at bounding box center [702, 395] width 301 height 29
paste input "text"
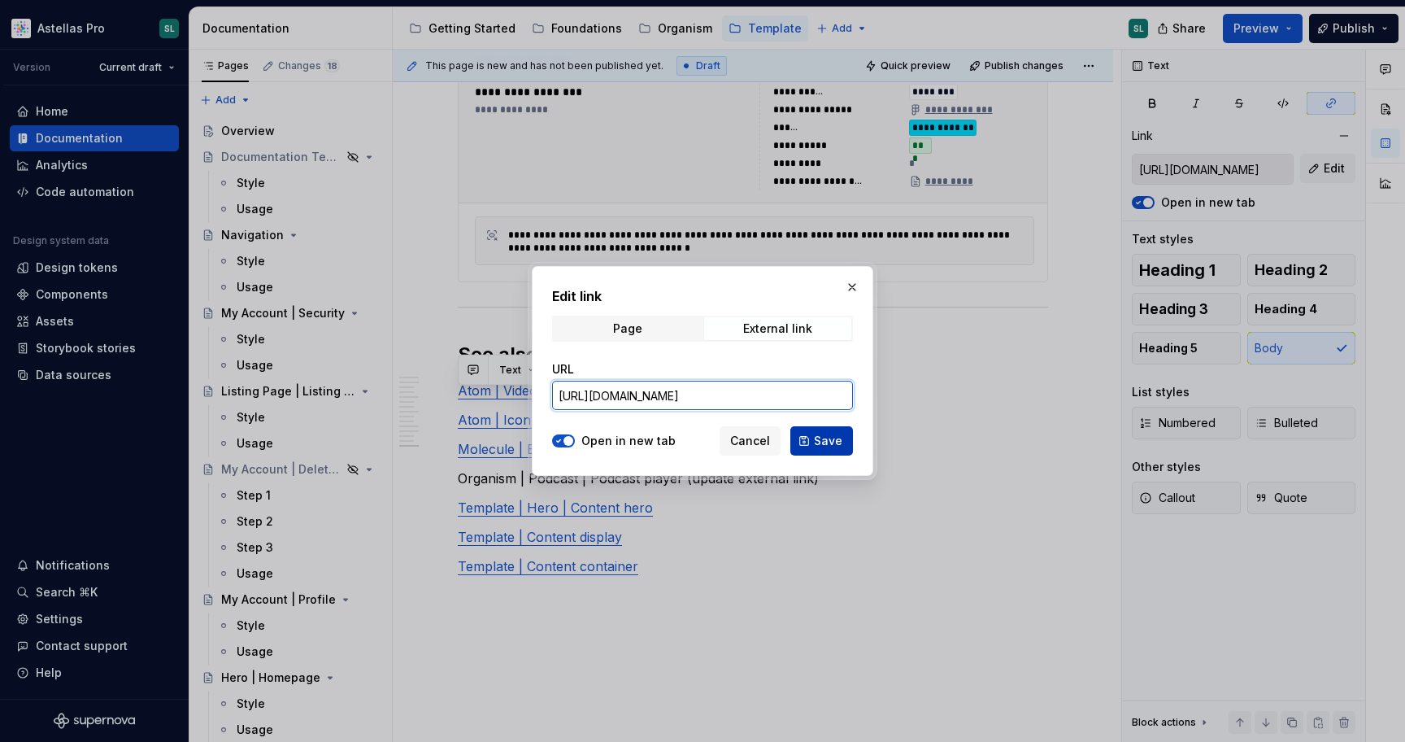
type input "https://astellas.supernova-docs.io/latest/atoms/media-block-video-player/video-…"
click at [841, 442] on span "Save" at bounding box center [828, 441] width 28 height 16
type input "https://astellas.supernova-docs.io/latest/atoms/media-block-video-player/video-…"
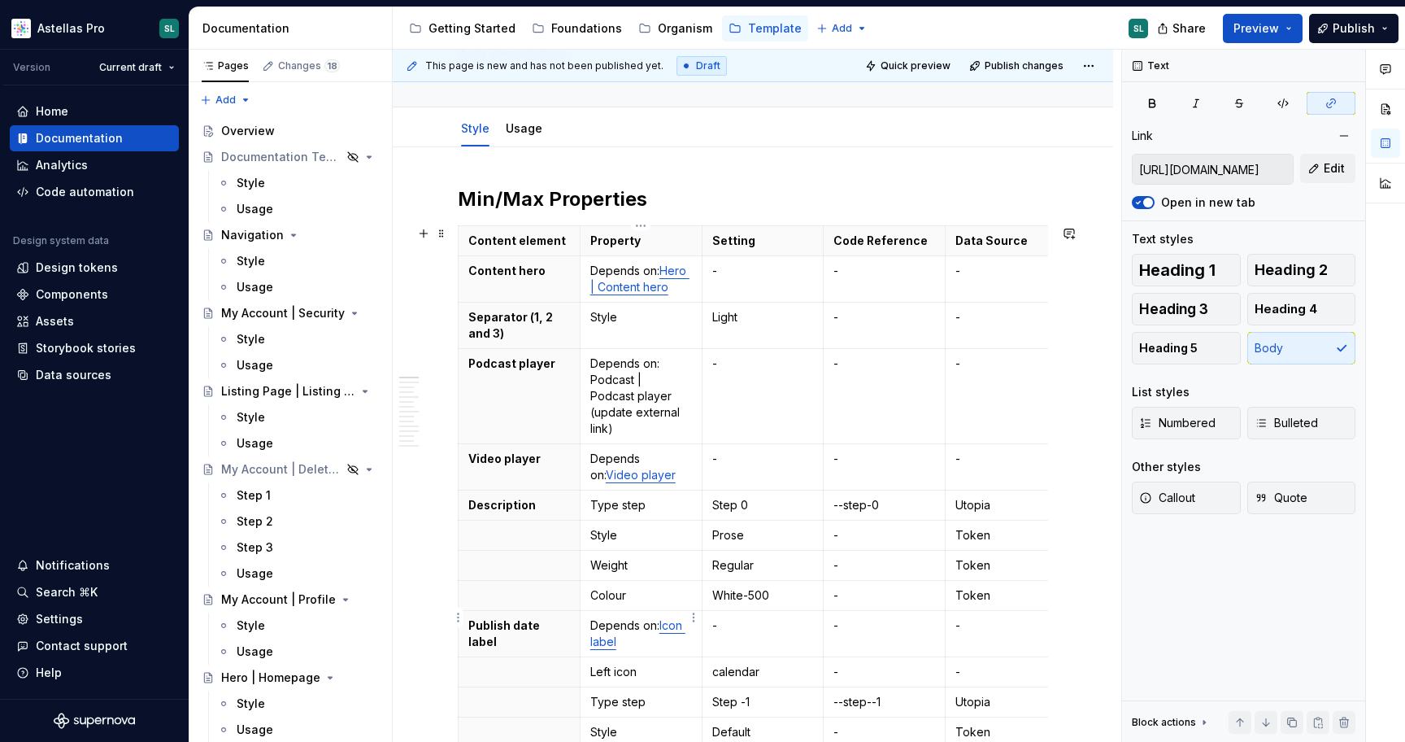
scroll to position [221, 0]
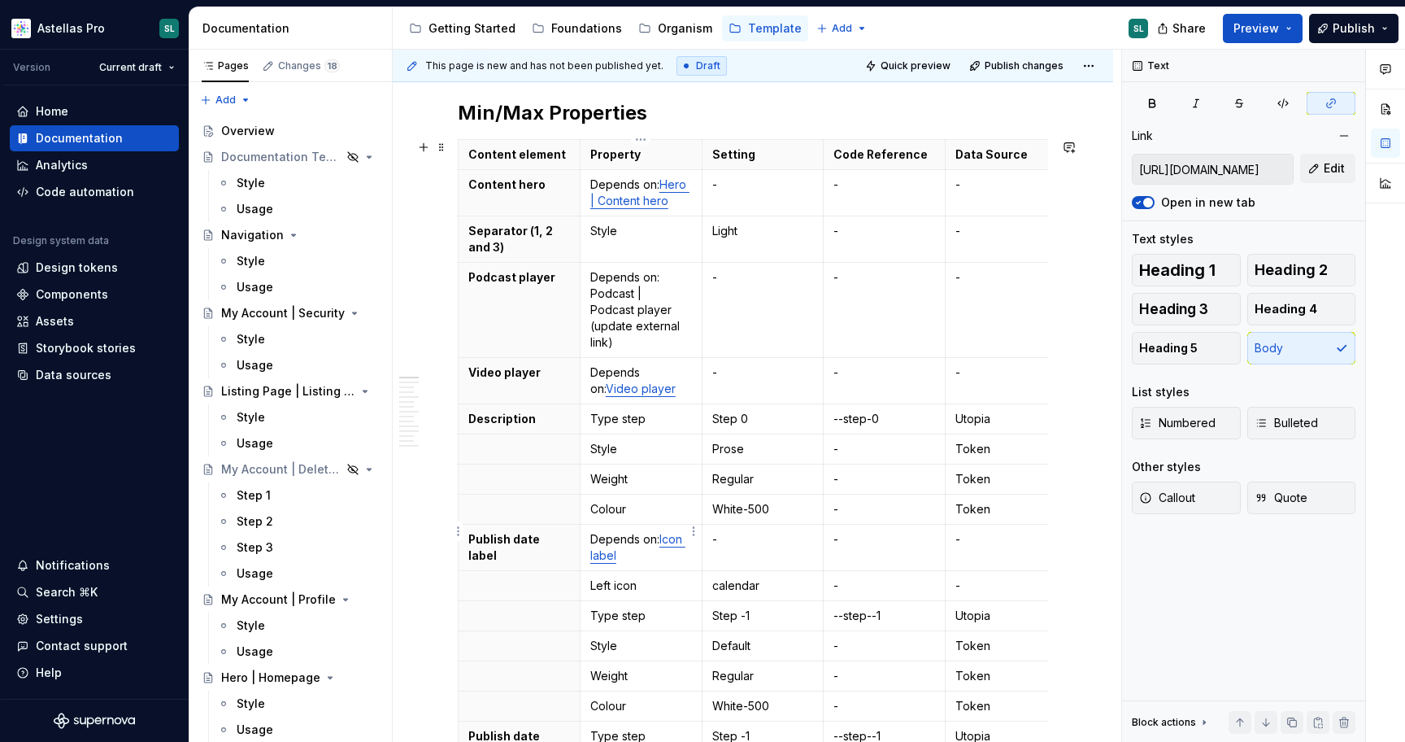
click at [680, 532] on link "Icon label" at bounding box center [637, 547] width 95 height 30
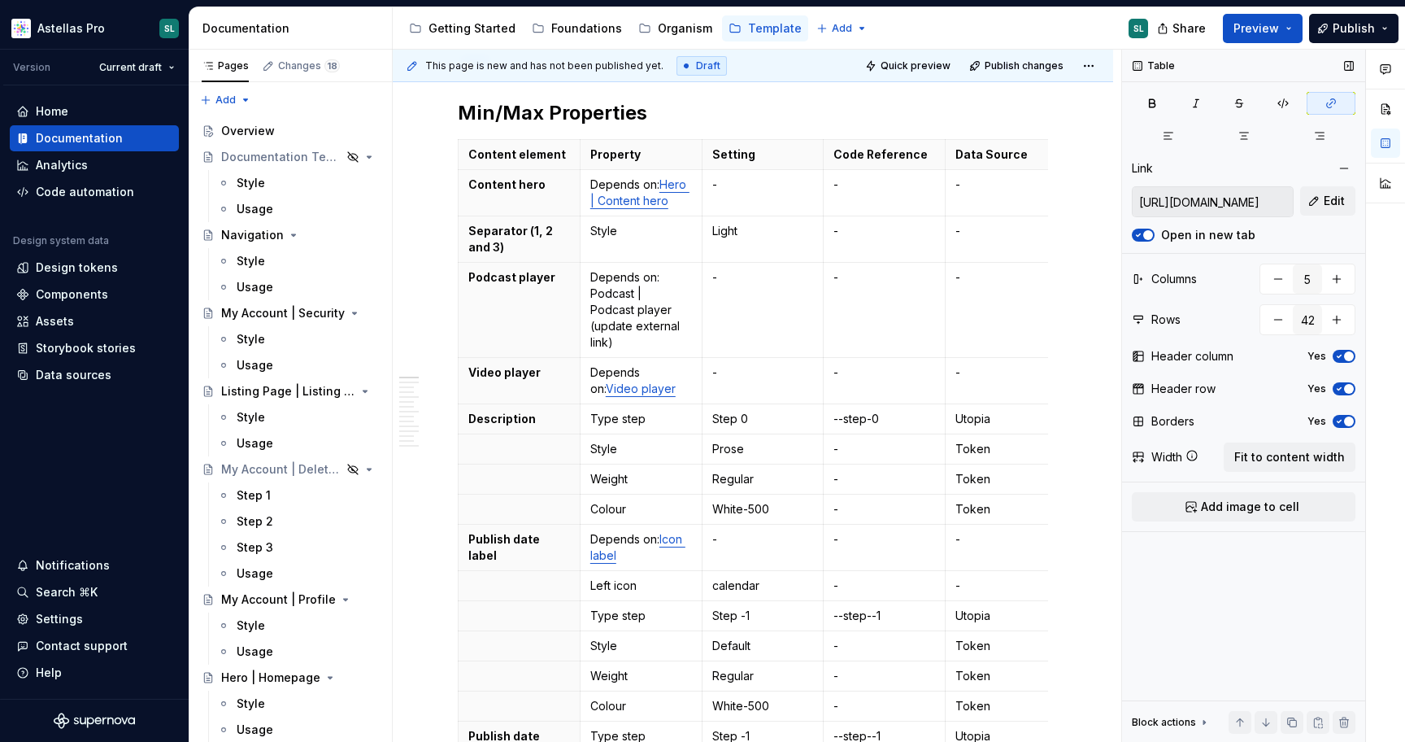
click at [1213, 205] on input "https://astellas.supernova-docs.io/latest/atoms/icon-label/style-7oS4KCgx" at bounding box center [1213, 201] width 160 height 29
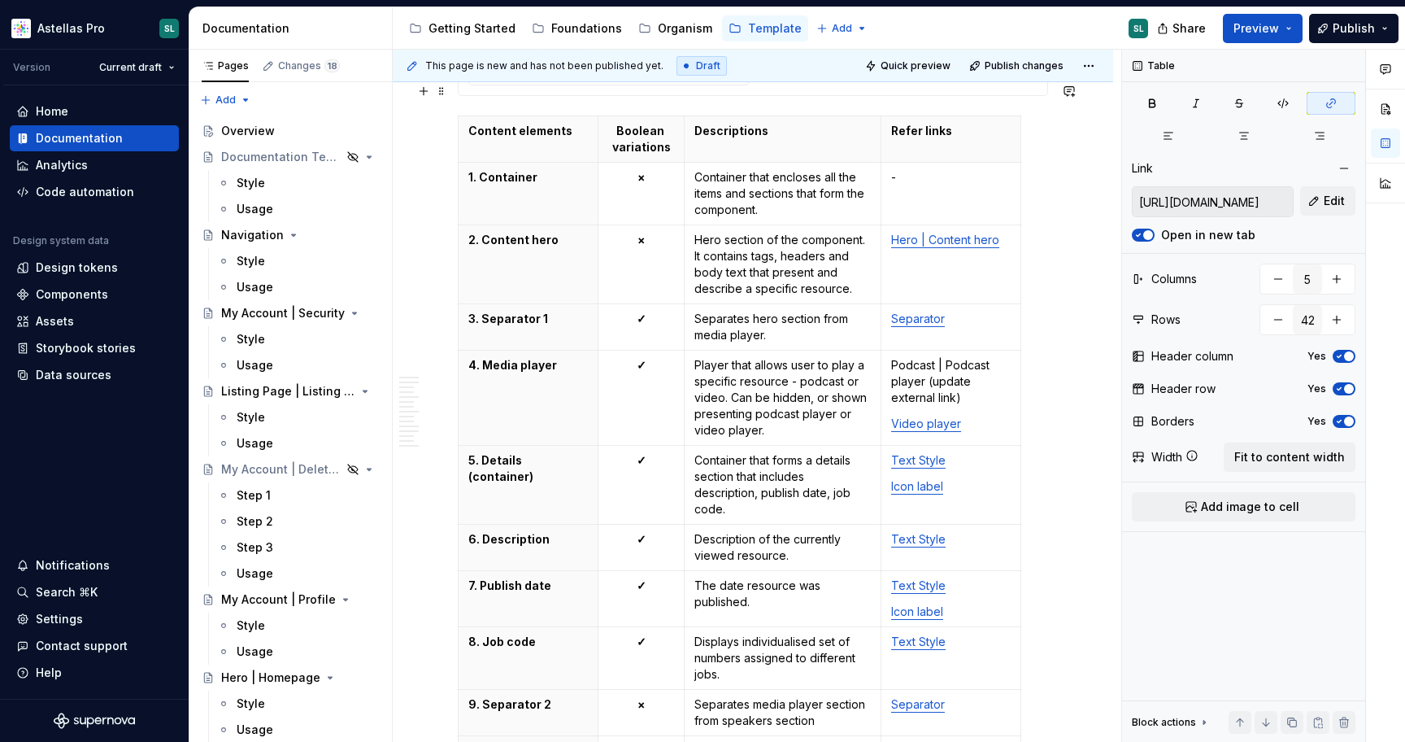
scroll to position [4798, 0]
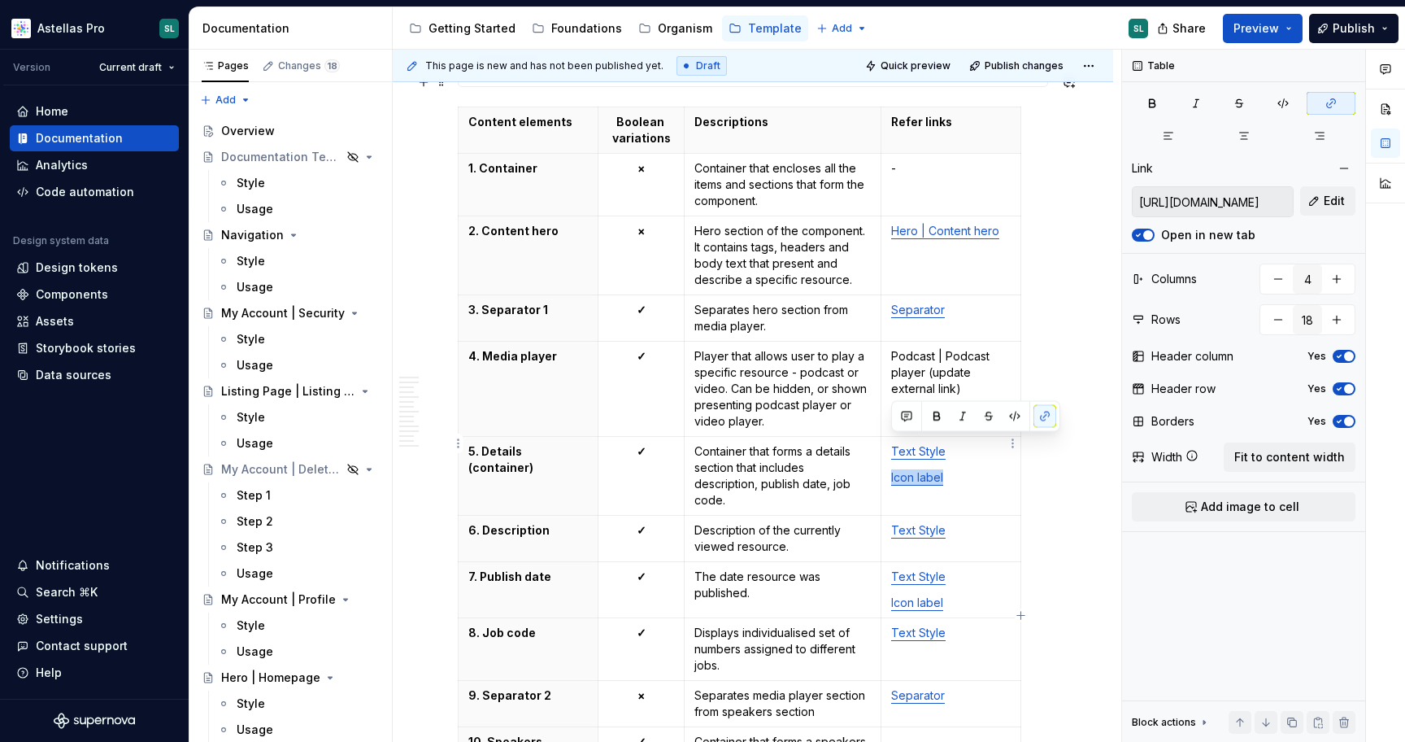
drag, startPoint x: 943, startPoint y: 446, endPoint x: 888, endPoint y: 442, distance: 55.5
click at [888, 442] on td "Text Style Icon label" at bounding box center [951, 475] width 140 height 79
click at [1322, 201] on button "Edit" at bounding box center [1328, 200] width 55 height 29
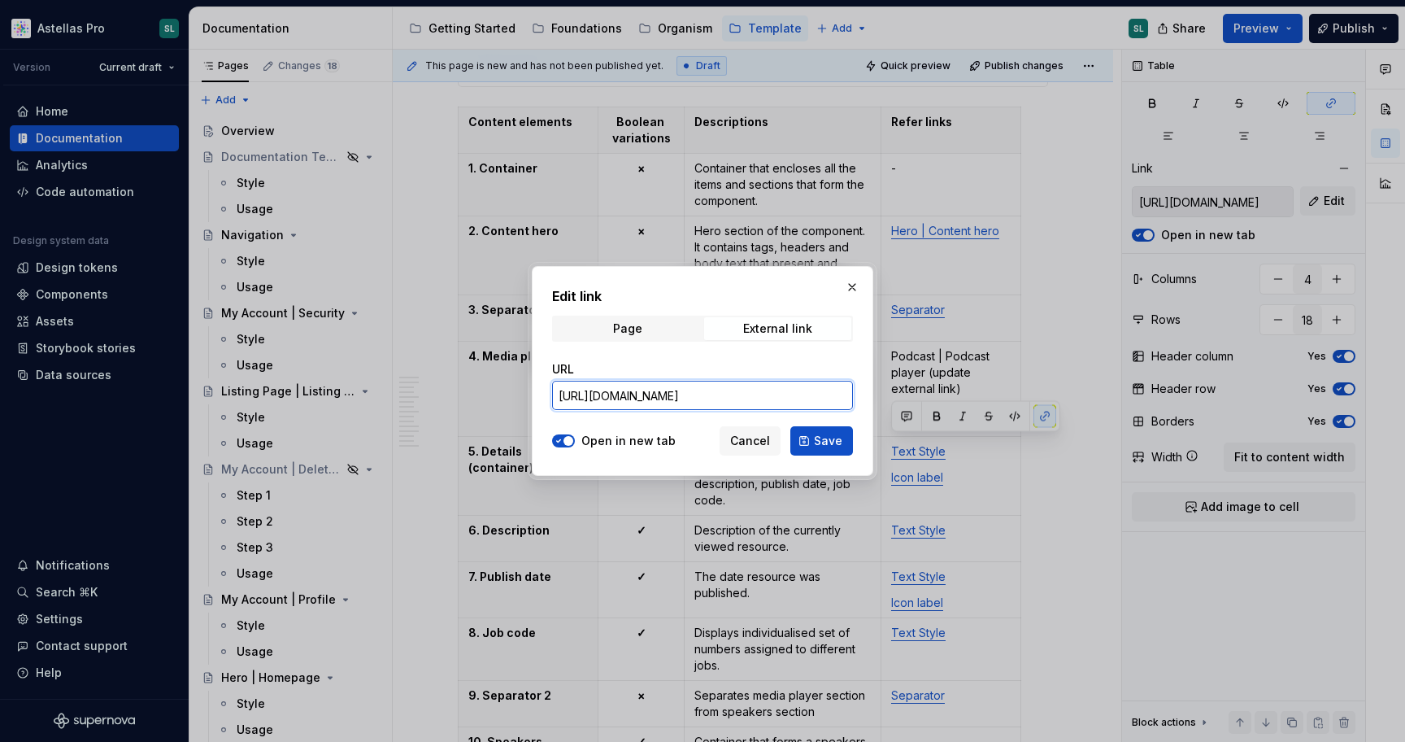
click at [817, 389] on input "https://astellas.preview.supernova-docs.io/latest/atoms/icon-label/style-7oS4KC…" at bounding box center [702, 395] width 301 height 29
paste input "text"
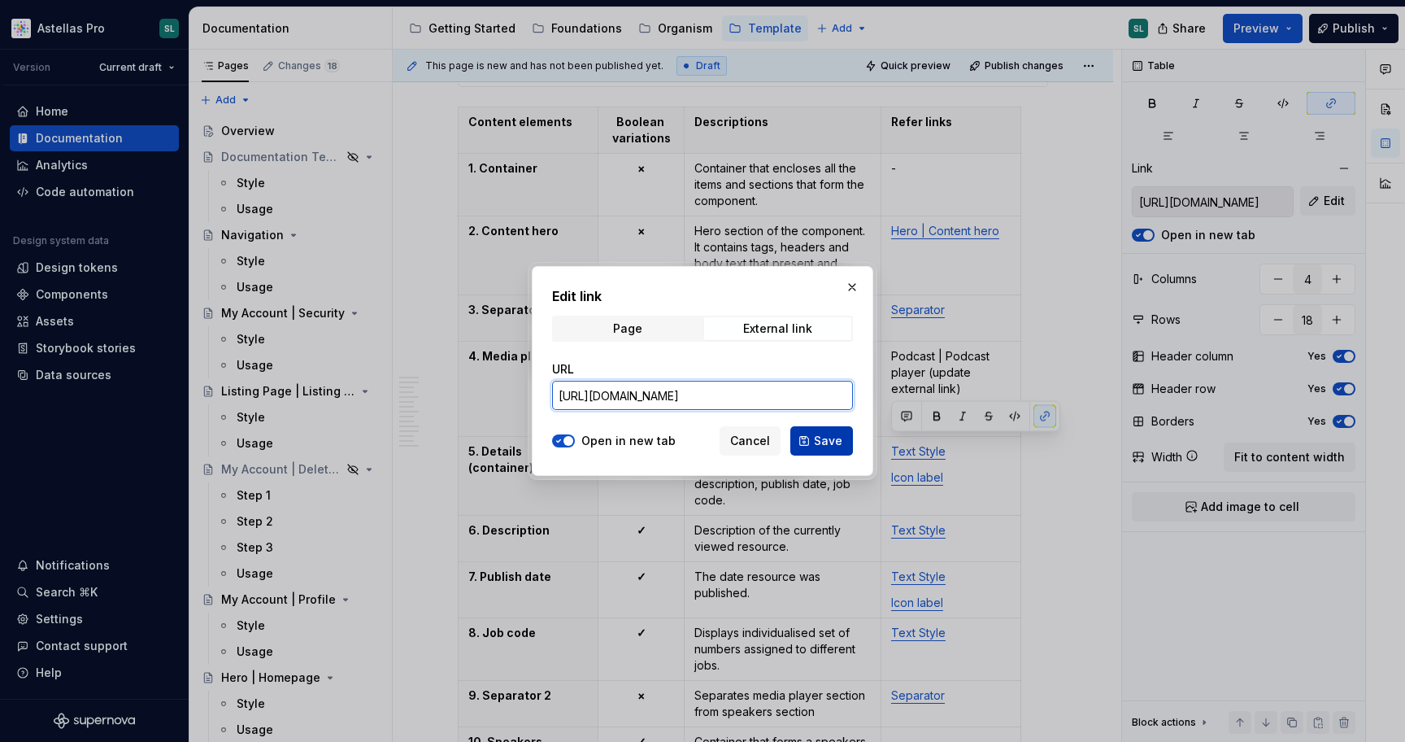
type input "https://astellas.supernova-docs.io/latest/atoms/icon-label/style-7oS4KCgx"
click at [835, 450] on button "Save" at bounding box center [822, 440] width 63 height 29
type input "https://astellas.supernova-docs.io/latest/atoms/icon-label/style-7oS4KCgx"
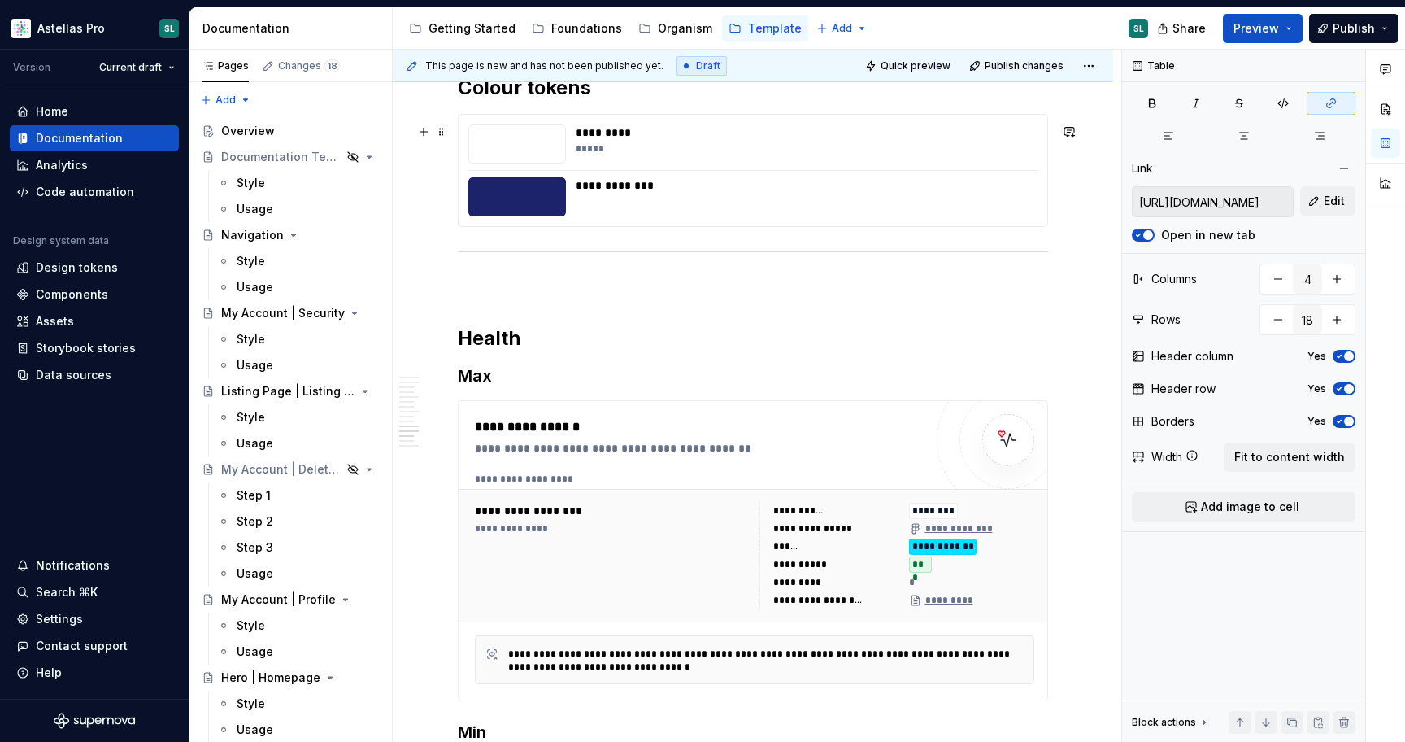
scroll to position [10558, 0]
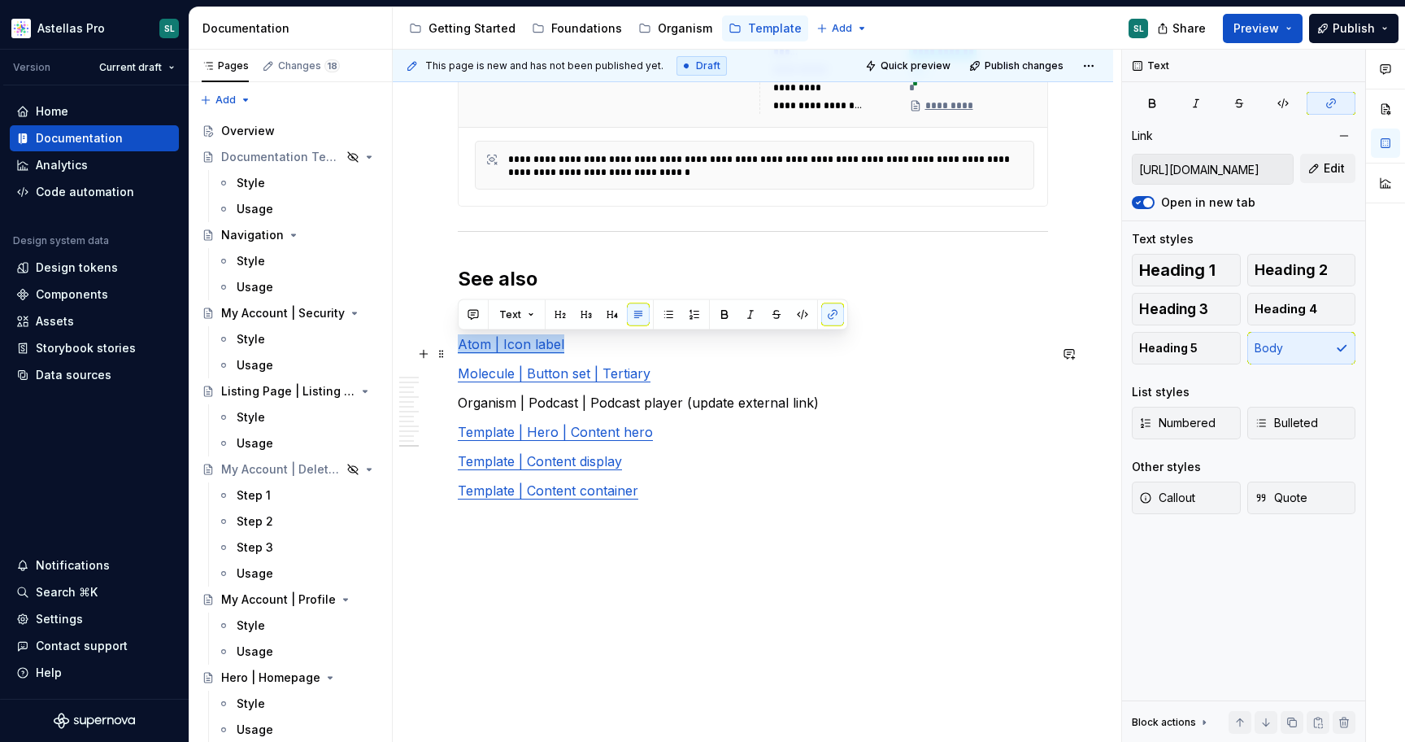
drag, startPoint x: 561, startPoint y: 338, endPoint x: 457, endPoint y: 338, distance: 104.1
click at [1329, 165] on span "Edit" at bounding box center [1334, 168] width 21 height 16
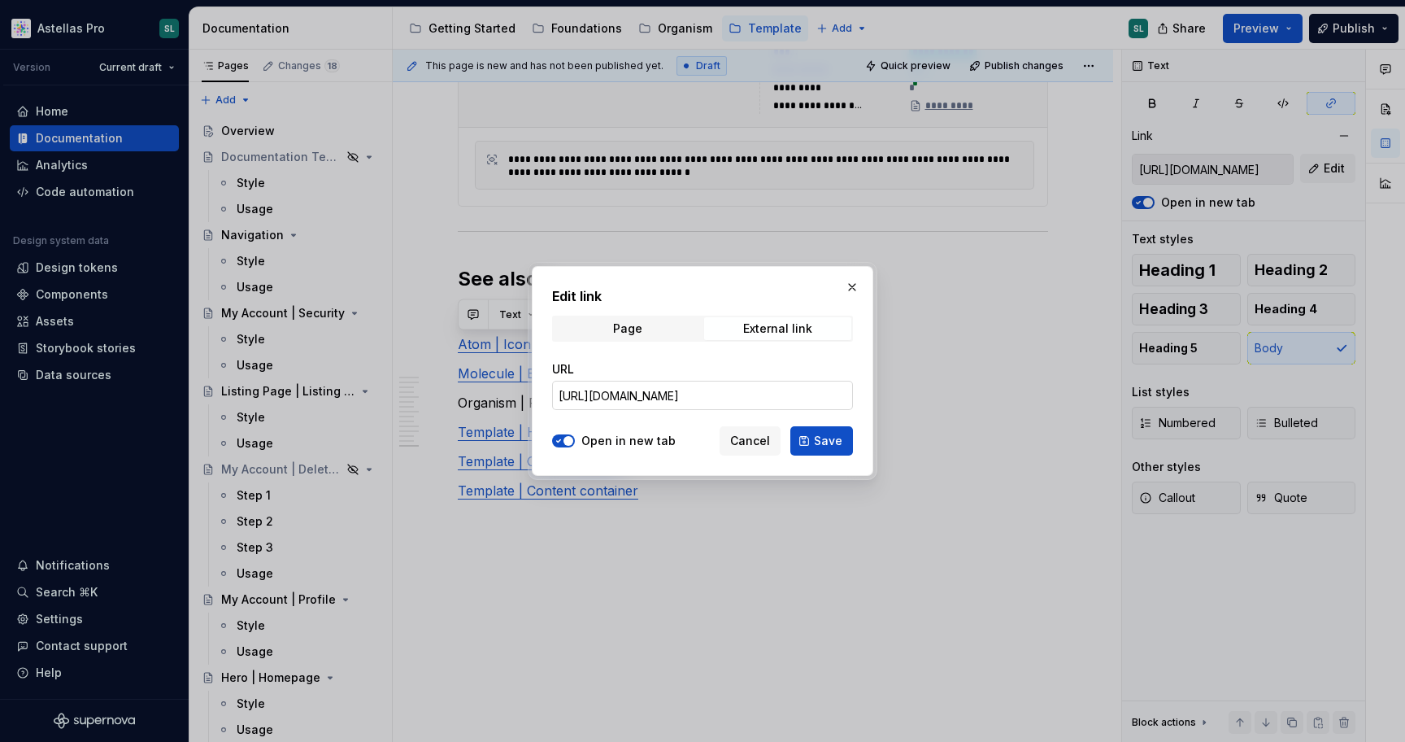
click at [758, 391] on input "https://astellas.preview.supernova-docs.io/latest/atoms/icon-label/style-7oS4KC…" at bounding box center [702, 395] width 301 height 29
paste input "text"
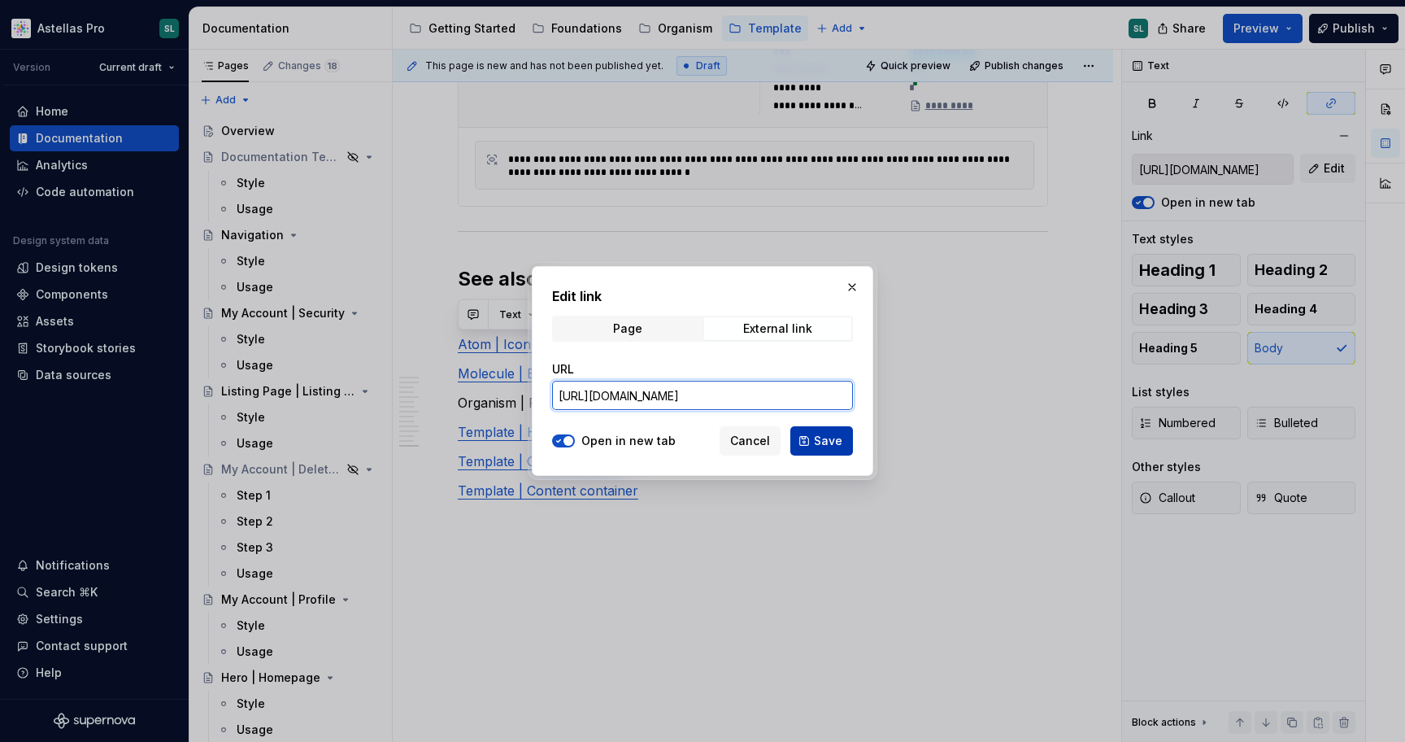
type input "https://astellas.supernova-docs.io/latest/atoms/icon-label/style-7oS4KCgx"
click at [844, 447] on button "Save" at bounding box center [822, 440] width 63 height 29
type input "https://astellas.supernova-docs.io/latest/atoms/icon-label/style-7oS4KCgx"
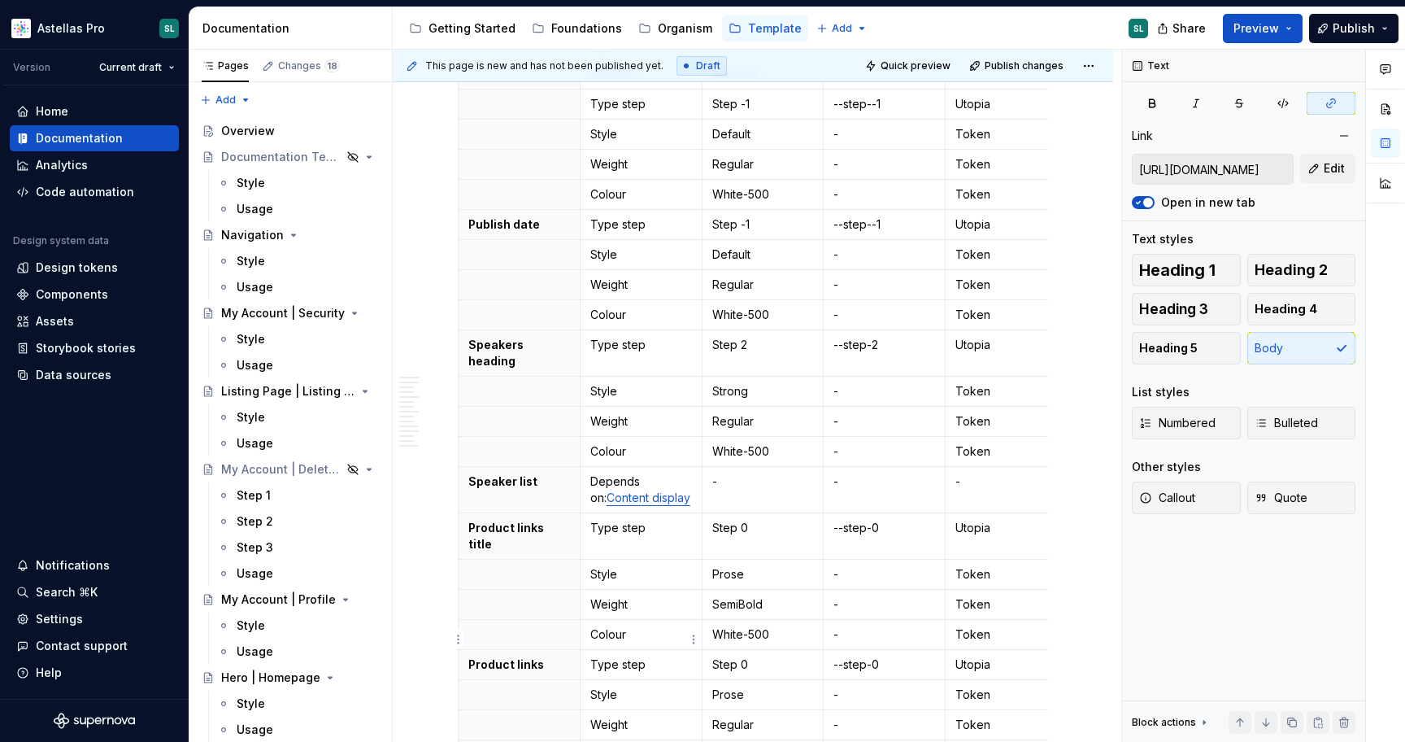
scroll to position [739, 0]
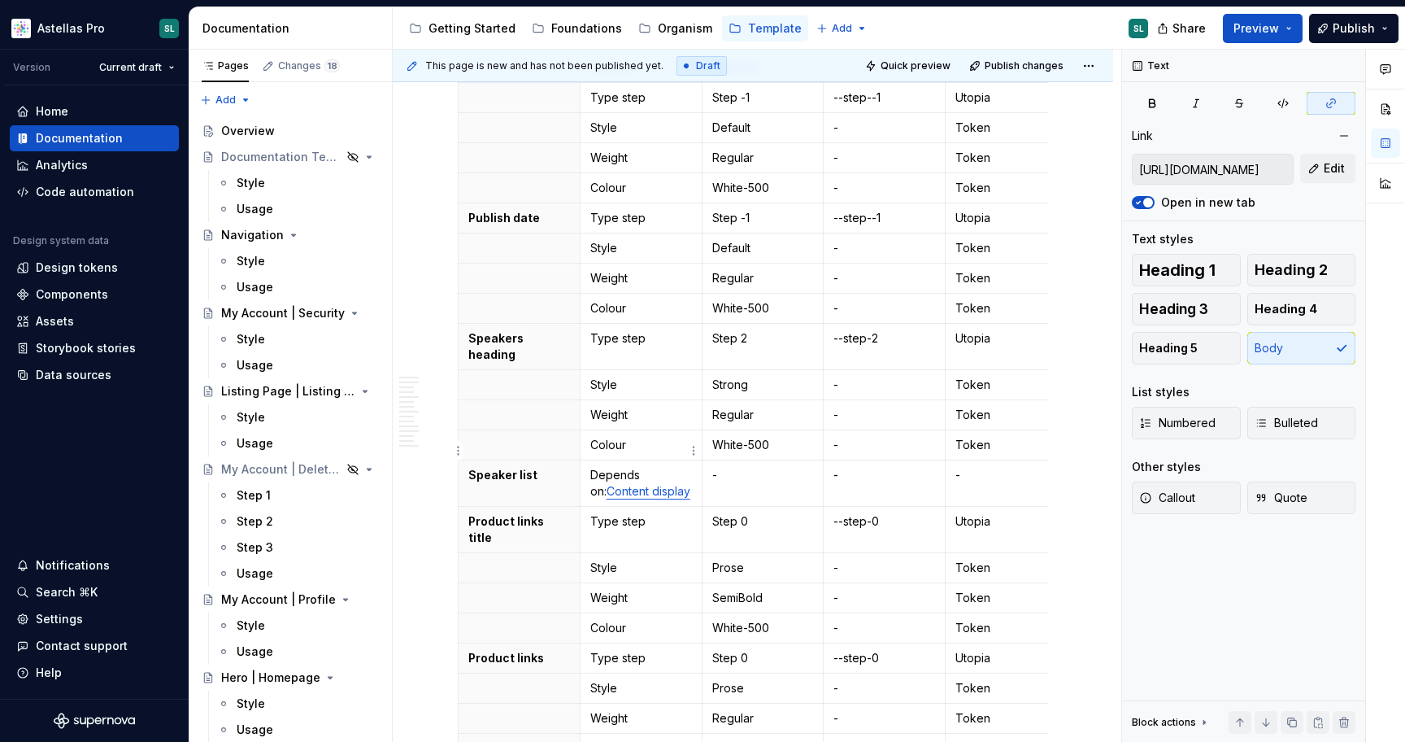
click at [644, 484] on link "Content display" at bounding box center [649, 491] width 84 height 14
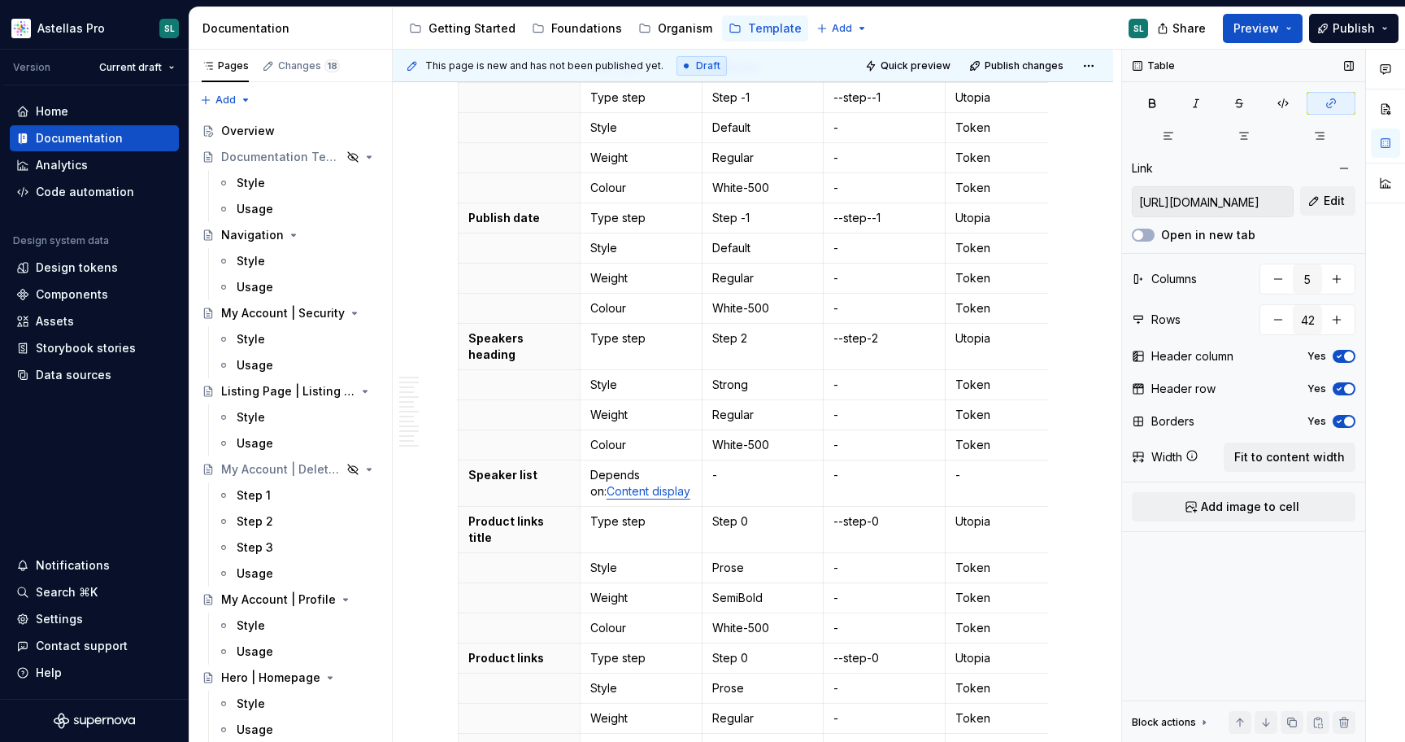
click at [1224, 205] on input "https://astellas.supernova-docs.io/latest/templates/content-display/style-3Z0lg…" at bounding box center [1213, 201] width 160 height 29
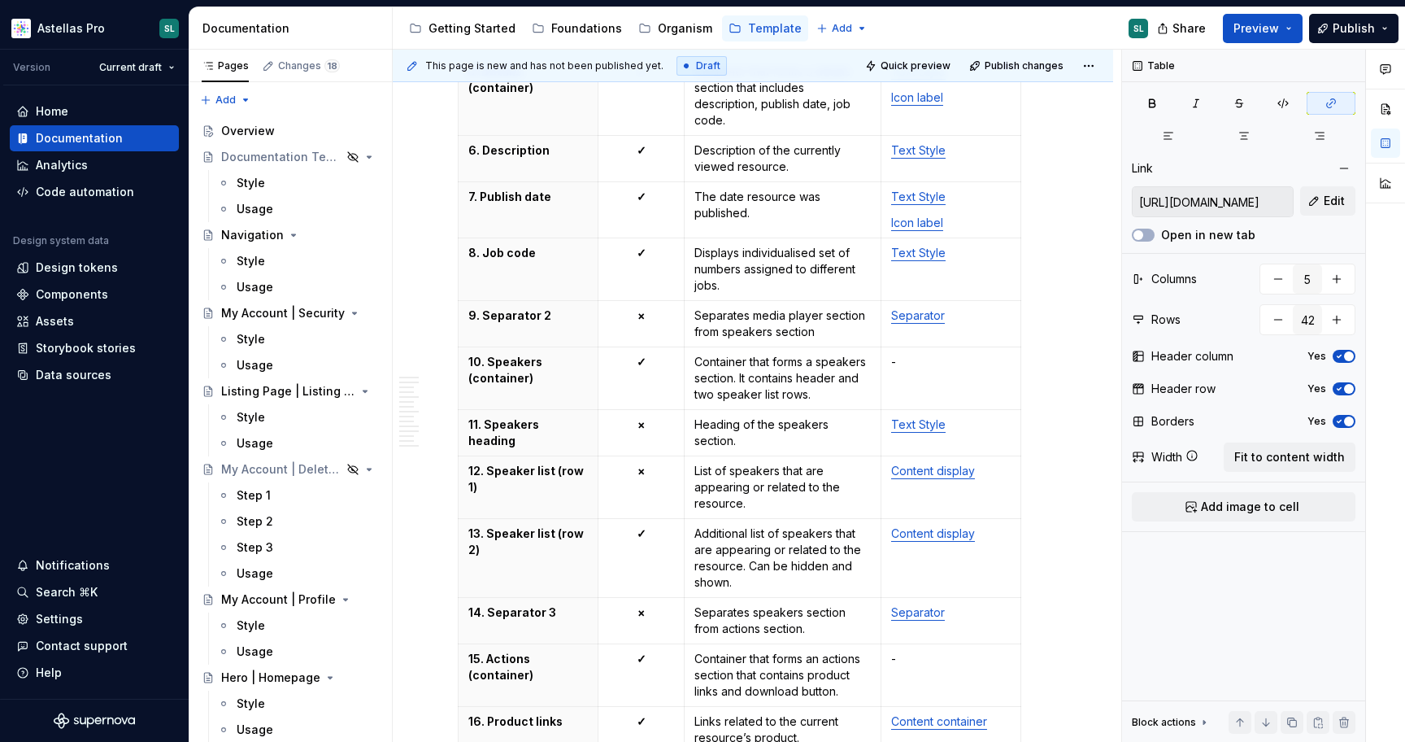
scroll to position [5179, 0]
drag, startPoint x: 976, startPoint y: 437, endPoint x: 891, endPoint y: 434, distance: 84.6
click at [891, 461] on p "Content display" at bounding box center [951, 469] width 120 height 16
click at [1335, 206] on span "Edit" at bounding box center [1334, 201] width 21 height 16
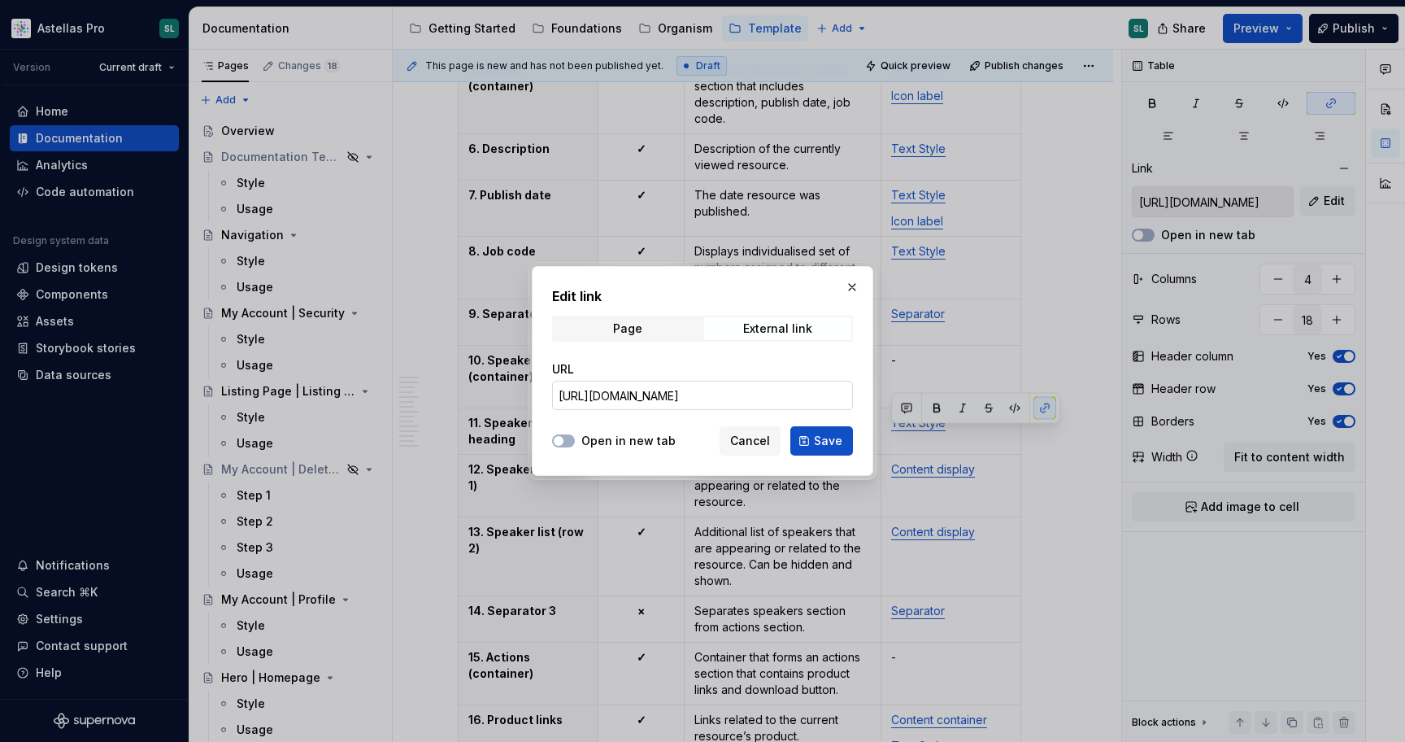
click at [770, 398] on input "https://astellas.preview.supernova-docs.io/latest/templates/content-display/sty…" at bounding box center [702, 395] width 301 height 29
paste input "text"
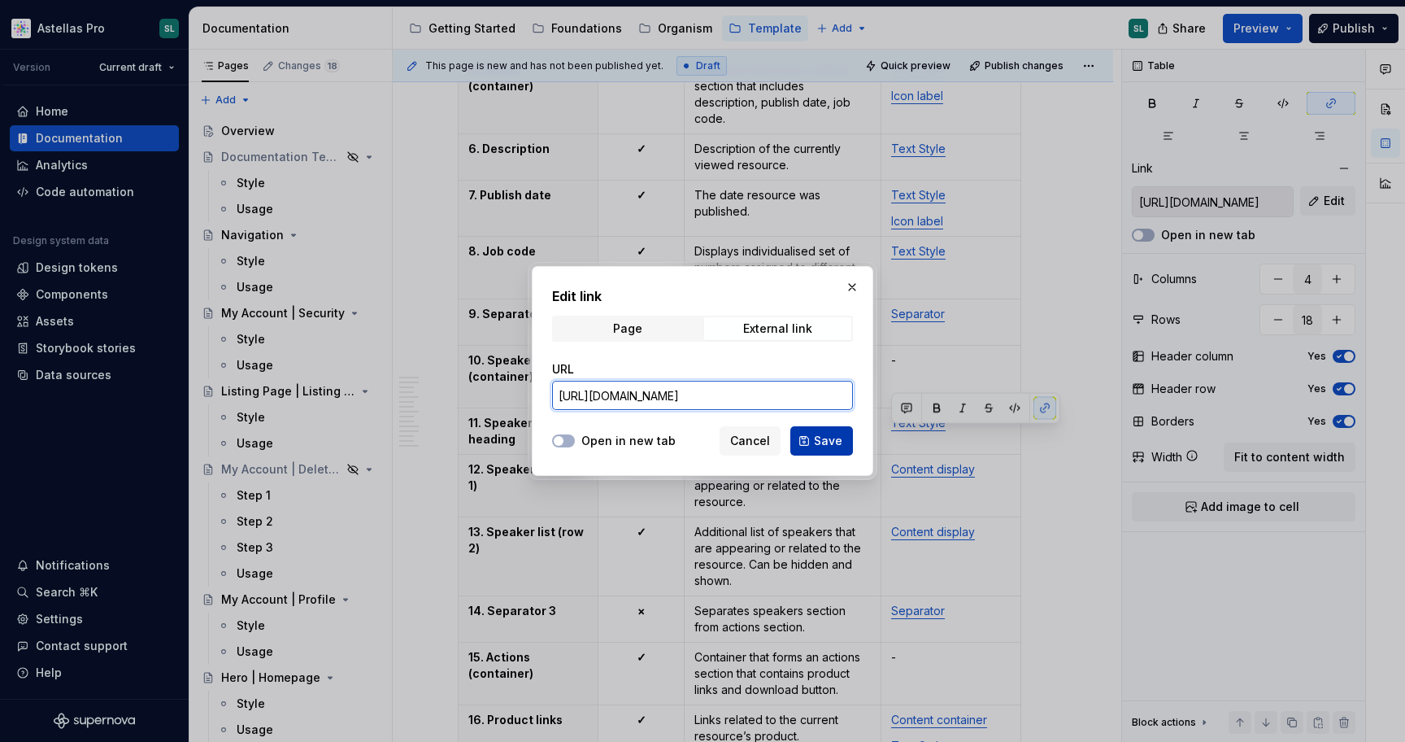
type input "https://astellas.supernova-docs.io/latest/templates/content-display/style-3Z0lg…"
click at [831, 431] on button "Save" at bounding box center [822, 440] width 63 height 29
type input "https://astellas.supernova-docs.io/latest/templates/content-display/style-3Z0lg…"
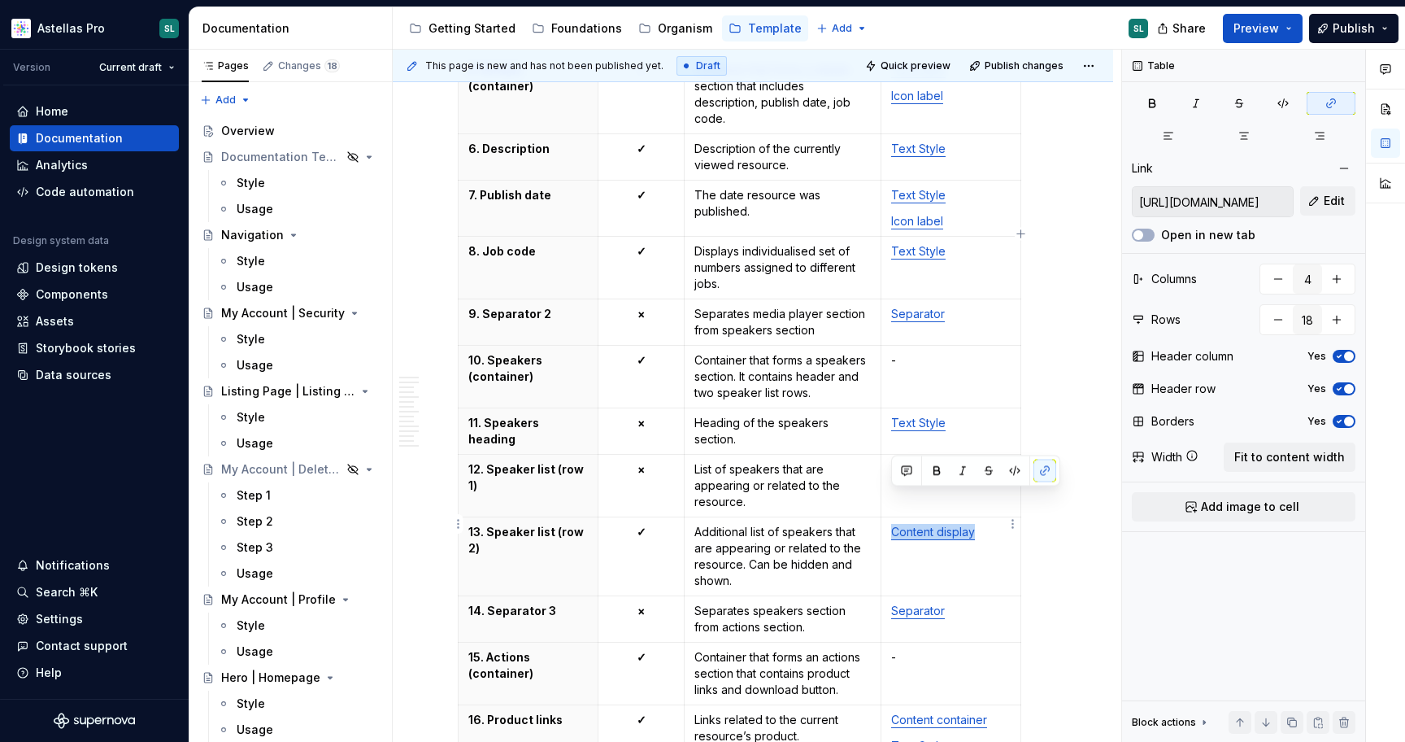
drag, startPoint x: 976, startPoint y: 499, endPoint x: 895, endPoint y: 499, distance: 81.3
click at [895, 524] on p "Content display" at bounding box center [951, 532] width 120 height 16
click at [1310, 207] on button "Edit" at bounding box center [1328, 200] width 55 height 29
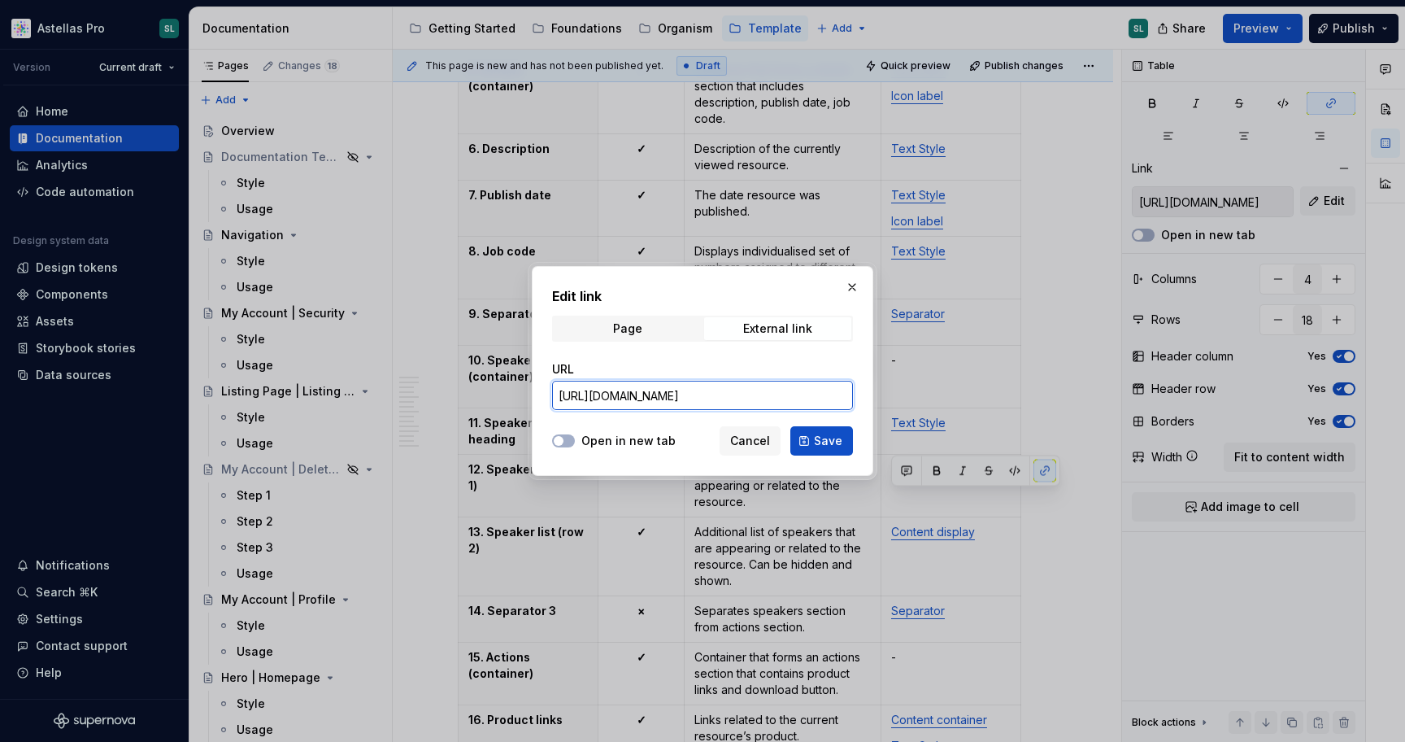
click at [804, 390] on input "https://astellas.preview.supernova-docs.io/latest/templates/content-display/sty…" at bounding box center [702, 395] width 301 height 29
paste input "text"
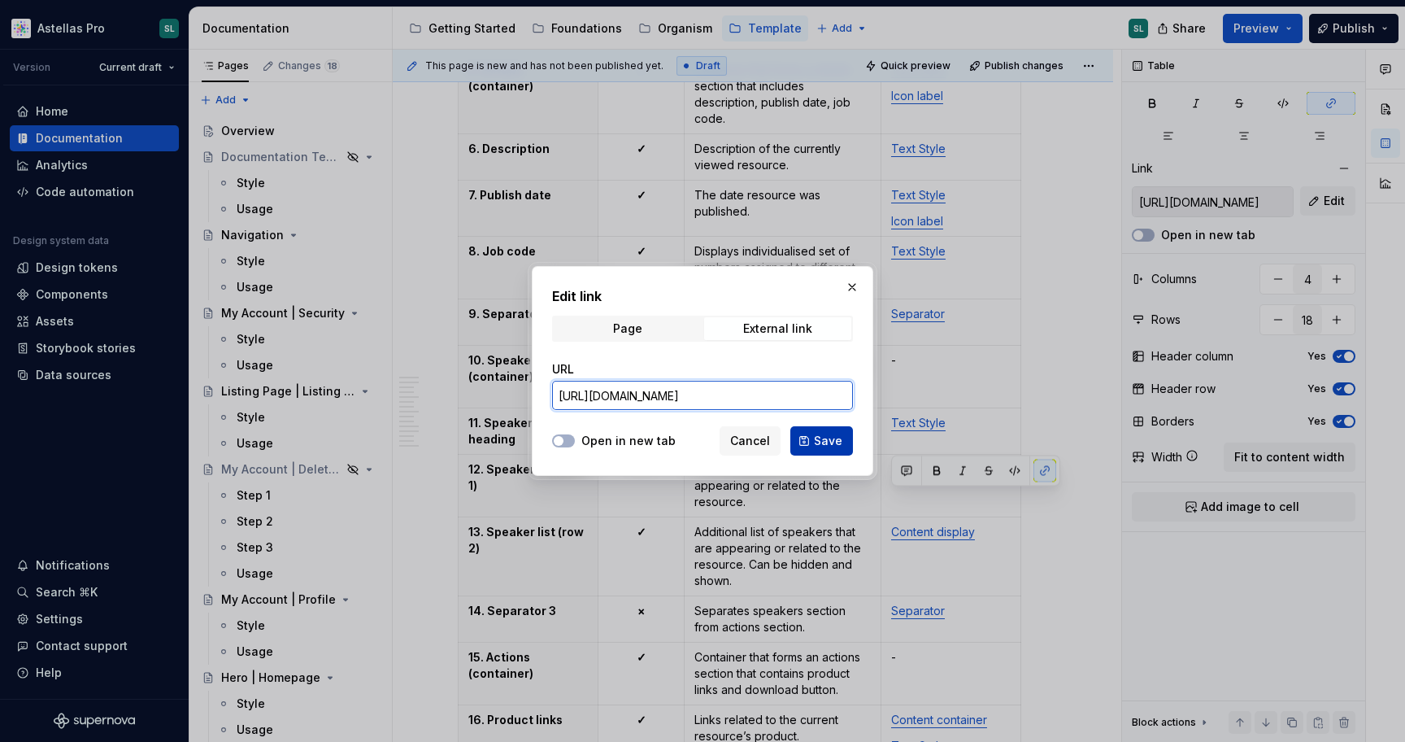
type input "https://astellas.supernova-docs.io/latest/templates/content-display/style-3Z0lg…"
click at [821, 427] on button "Save" at bounding box center [822, 440] width 63 height 29
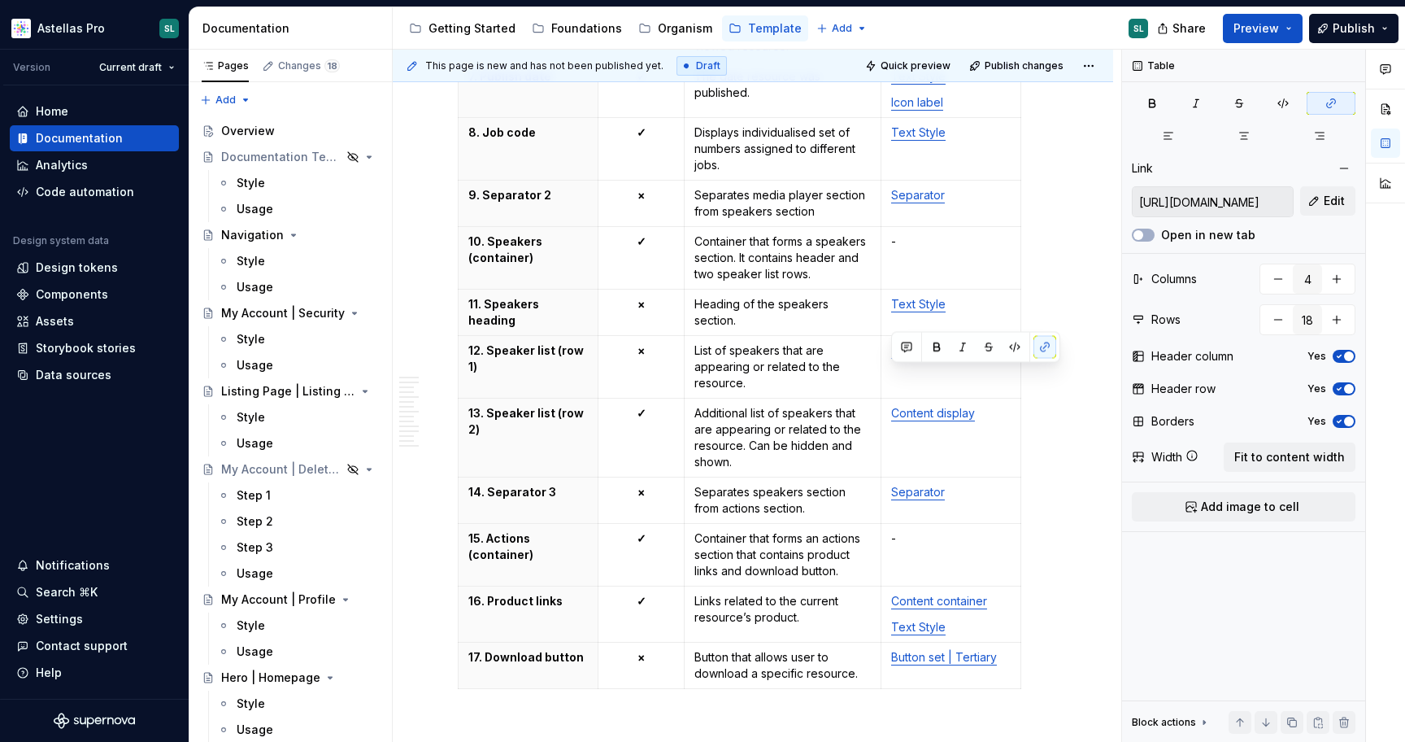
scroll to position [5305, 0]
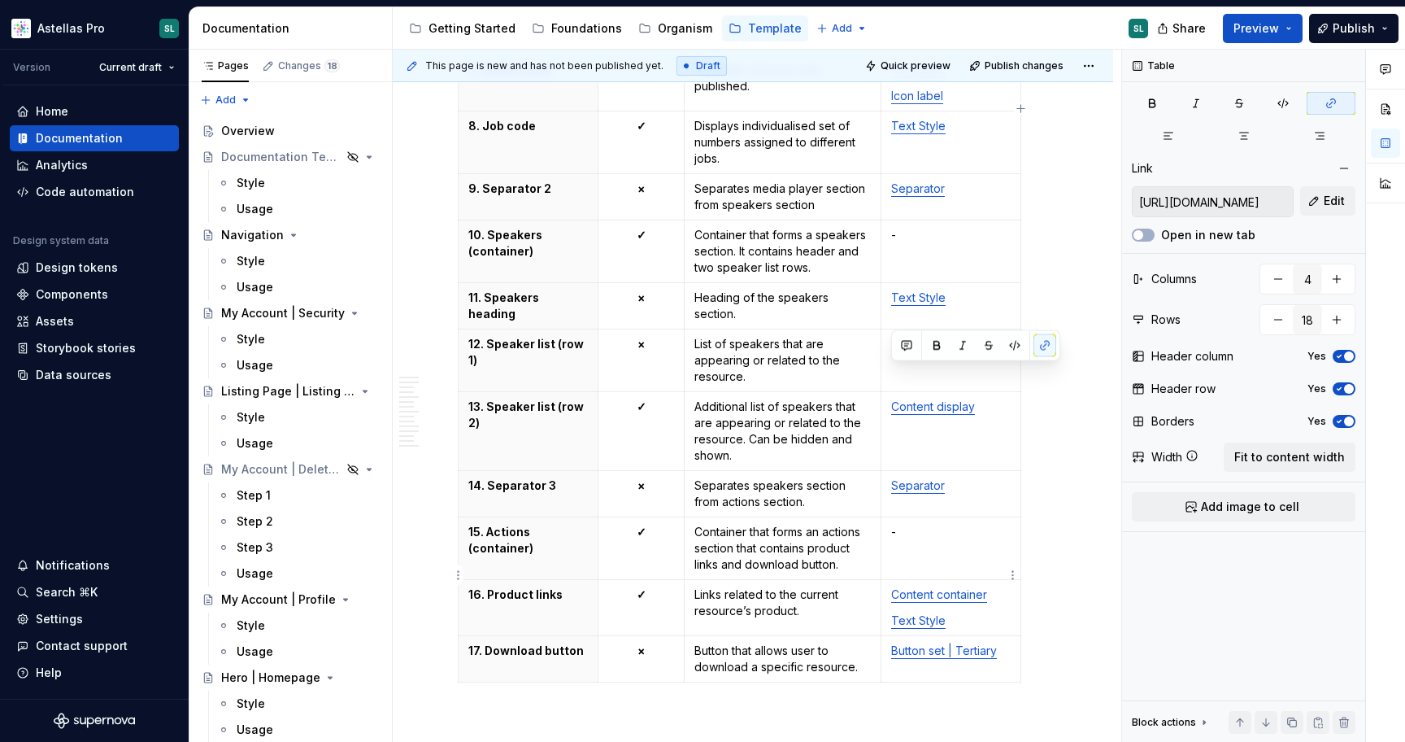
type input "https://astellas.preview.supernova-docs.io/latest/templates/content-container/s…"
click at [973, 587] on link "Content container" at bounding box center [939, 594] width 96 height 14
type textarea "*"
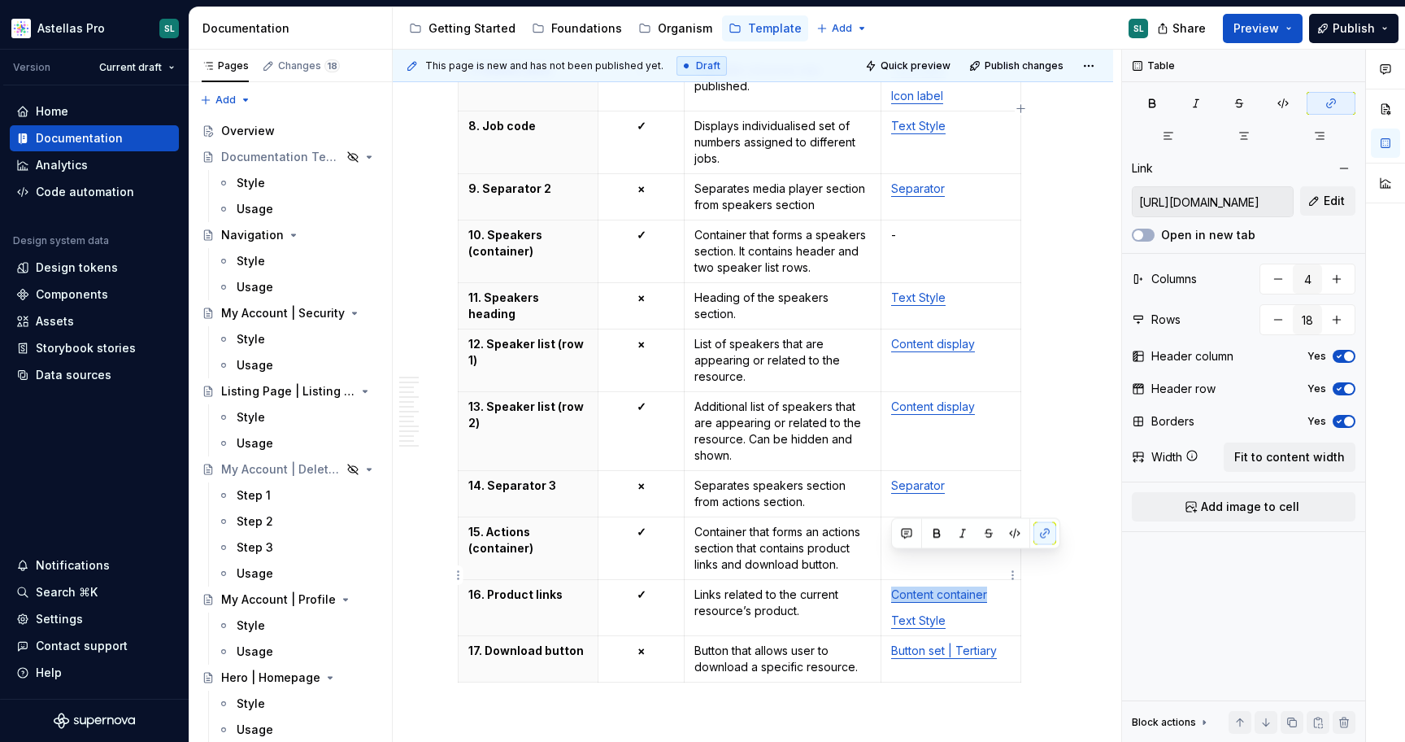
drag, startPoint x: 991, startPoint y: 561, endPoint x: 894, endPoint y: 558, distance: 96.8
click at [894, 586] on p "Content container" at bounding box center [951, 594] width 120 height 16
click at [1322, 199] on button "Edit" at bounding box center [1328, 200] width 55 height 29
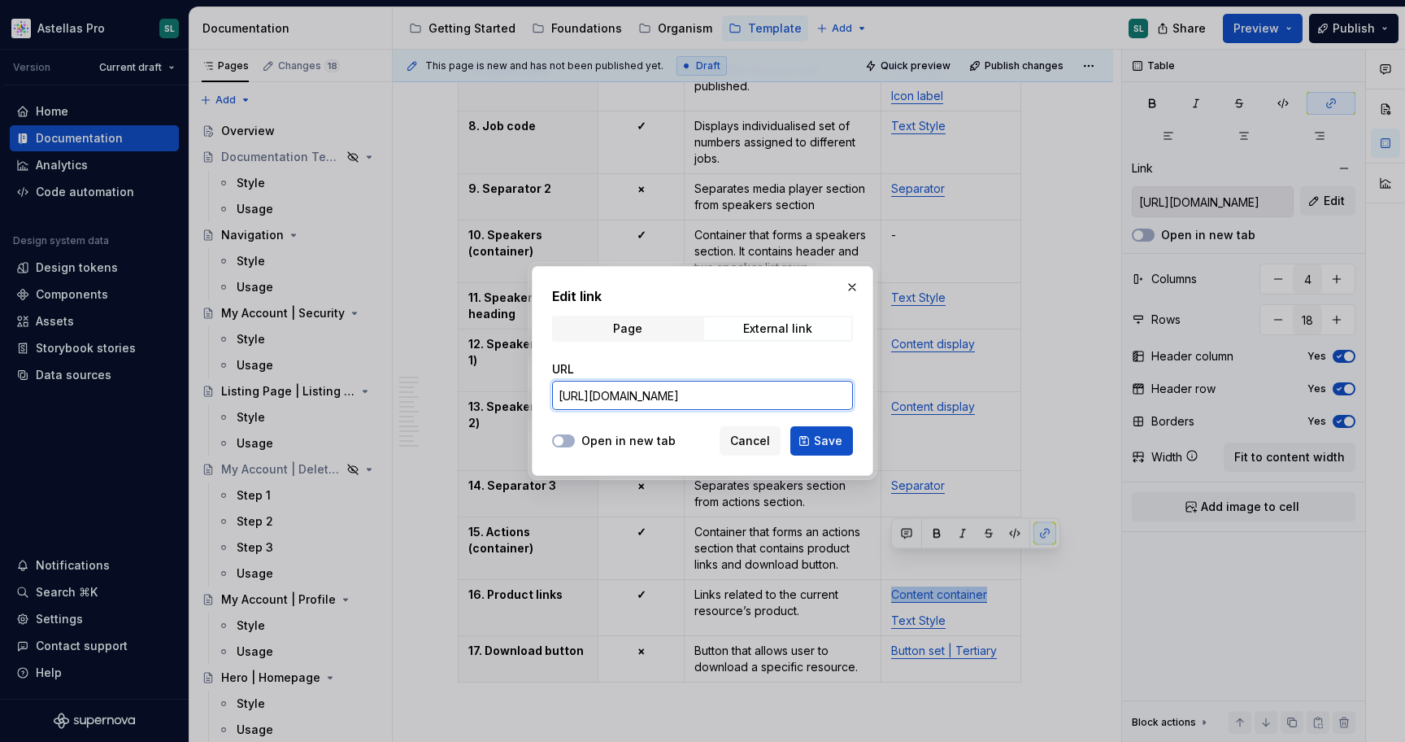
click at [780, 387] on input "https://astellas.preview.supernova-docs.io/latest/templates/content-container/s…" at bounding box center [702, 395] width 301 height 29
paste input "text"
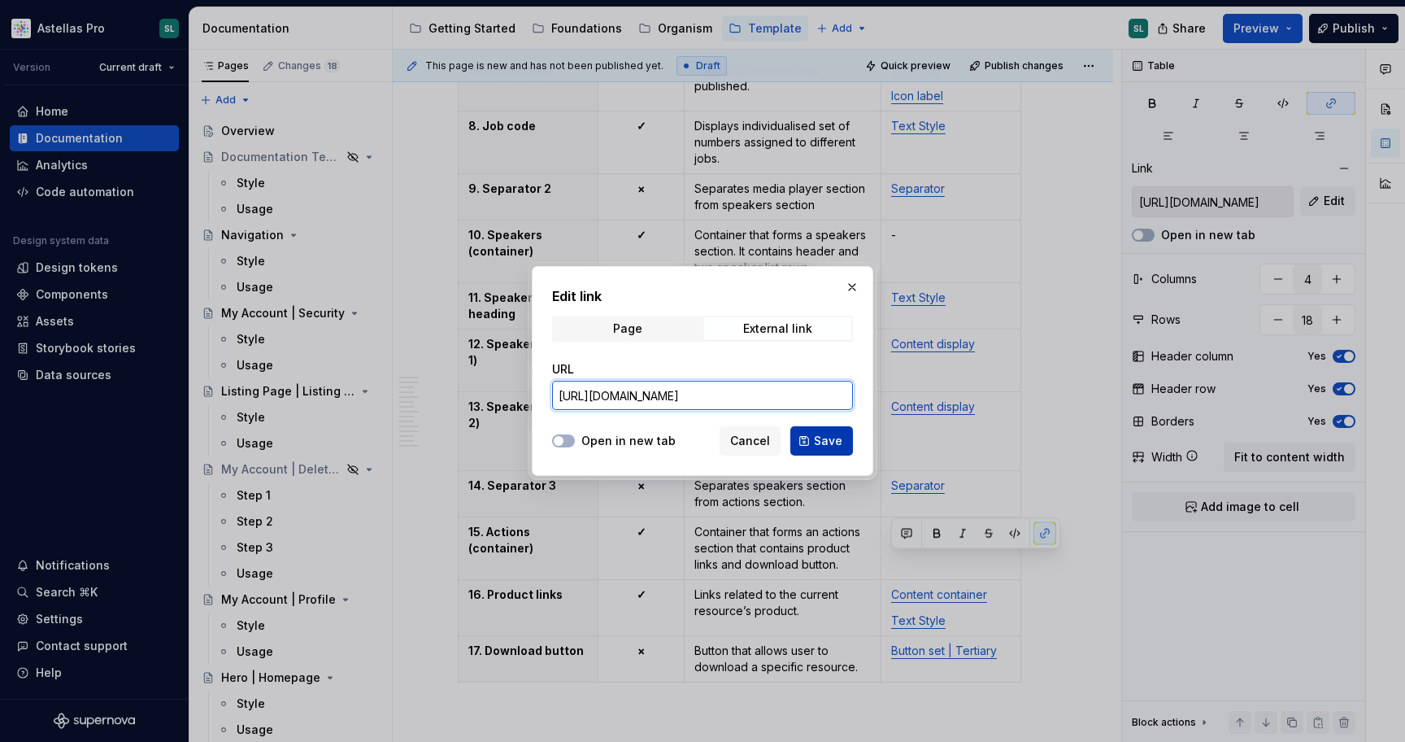
type input "https://astellas.supernova-docs.io/latest/templates/content-container/style-jyJ…"
click at [825, 435] on span "Save" at bounding box center [828, 441] width 28 height 16
type input "https://astellas.supernova-docs.io/latest/templates/content-container/style-jyJ…"
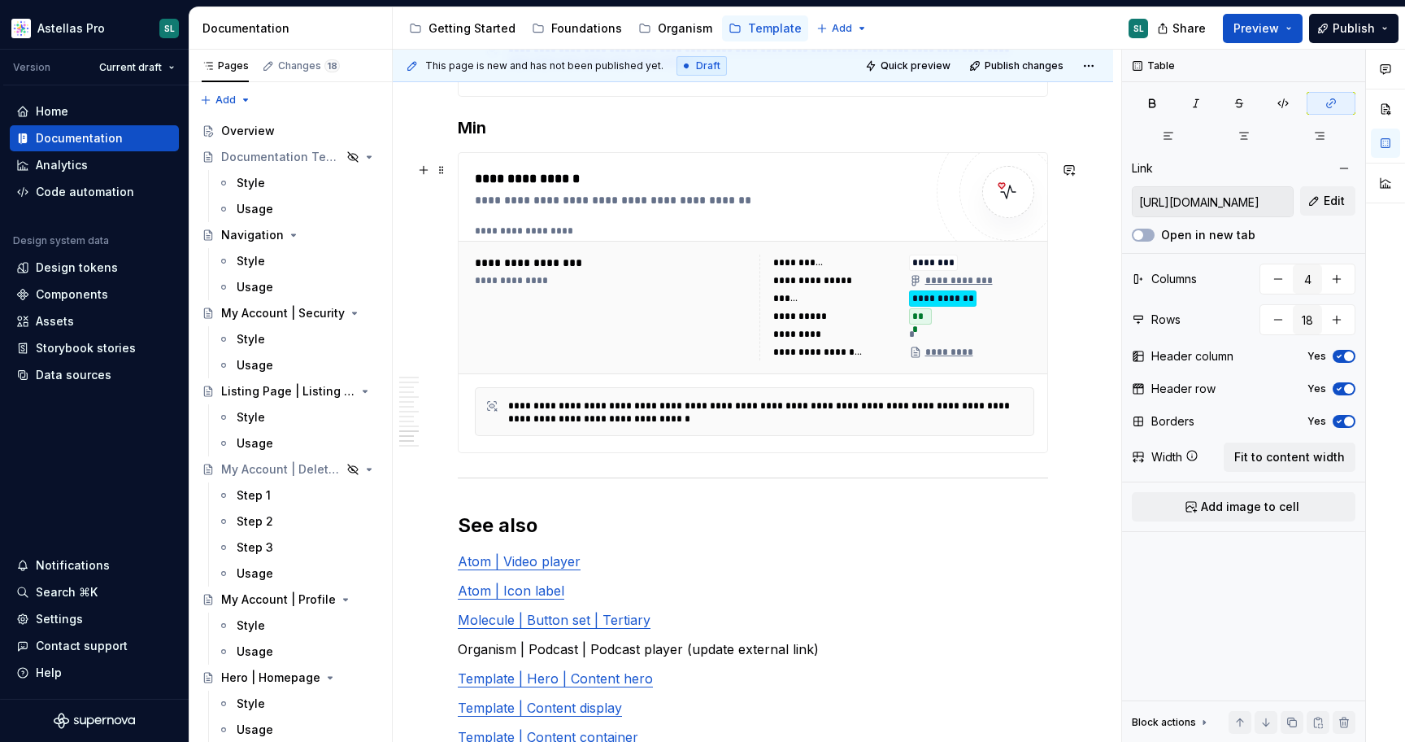
scroll to position [10558, 0]
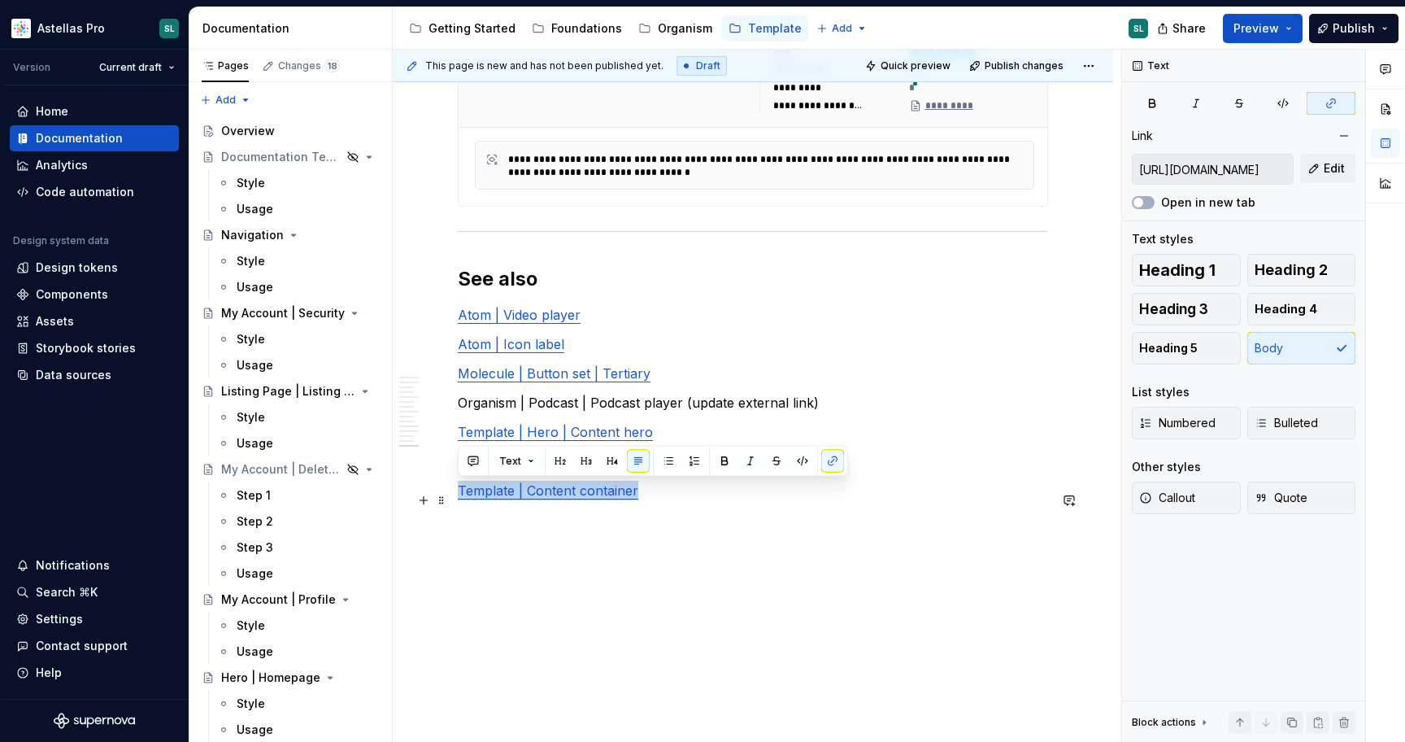
drag, startPoint x: 637, startPoint y: 490, endPoint x: 459, endPoint y: 491, distance: 178.1
click at [459, 491] on p "Template | Content container" at bounding box center [753, 491] width 590 height 20
click at [1316, 159] on button "Edit" at bounding box center [1328, 168] width 55 height 29
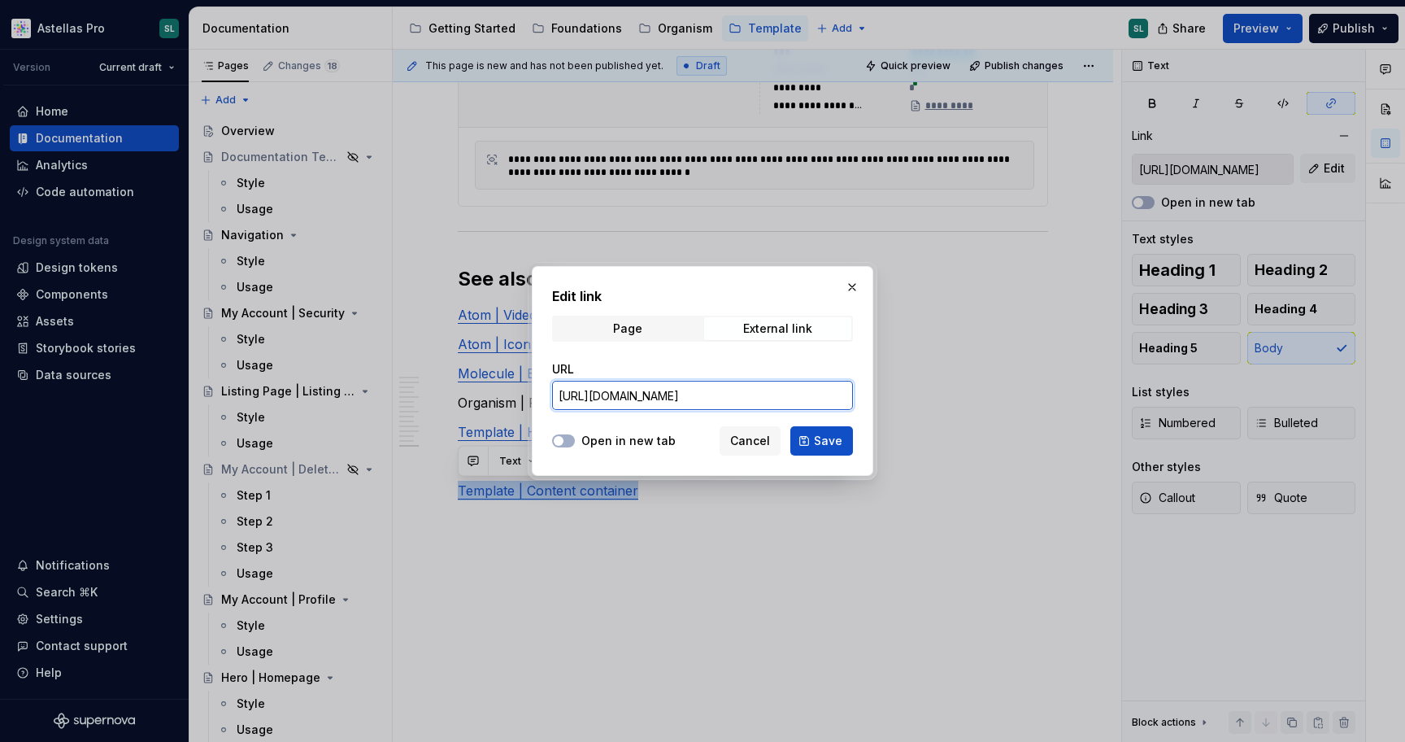
click at [814, 393] on input "https://astellas.preview.supernova-docs.io/latest/templates/content-container/s…" at bounding box center [702, 395] width 301 height 29
paste input "text"
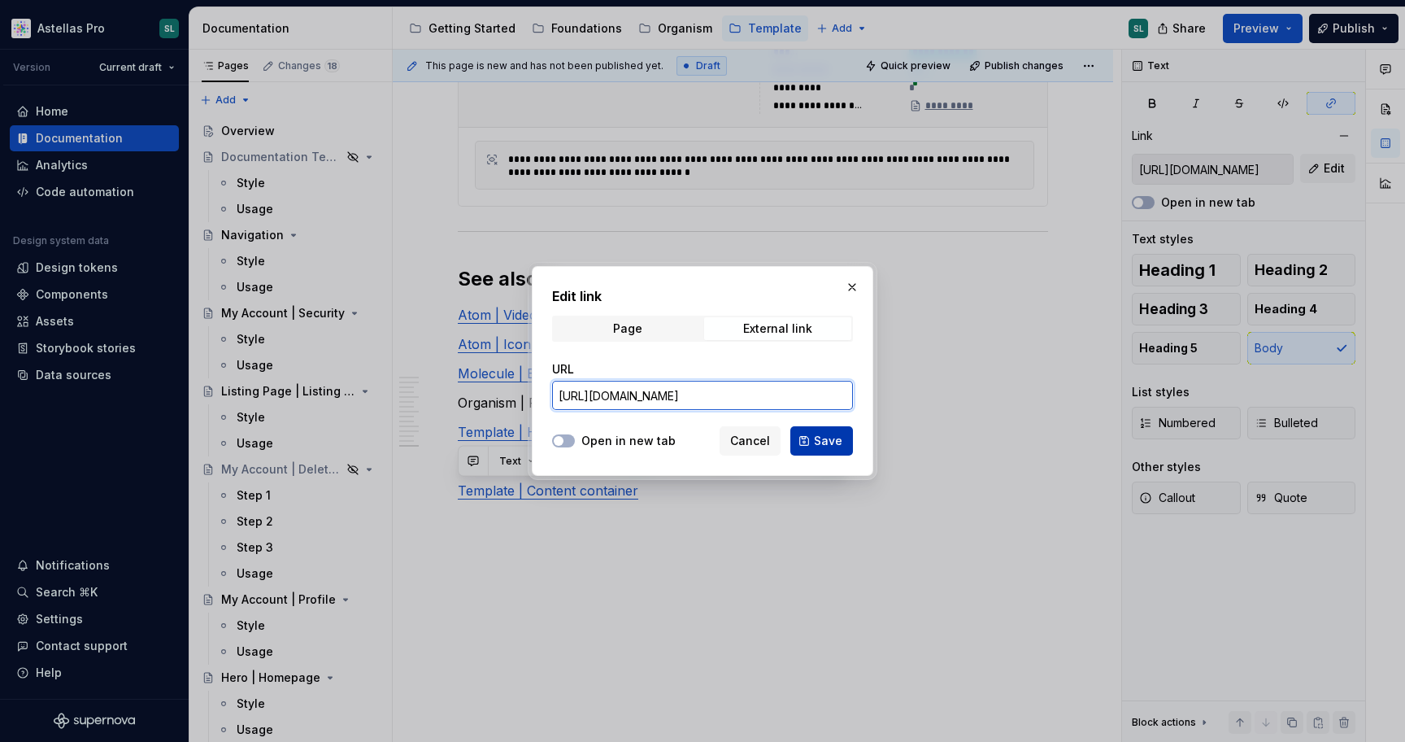
type input "https://astellas.supernova-docs.io/latest/templates/content-container/style-jyJ…"
click at [834, 446] on span "Save" at bounding box center [828, 441] width 28 height 16
type input "https://astellas.supernova-docs.io/latest/templates/content-container/style-jyJ…"
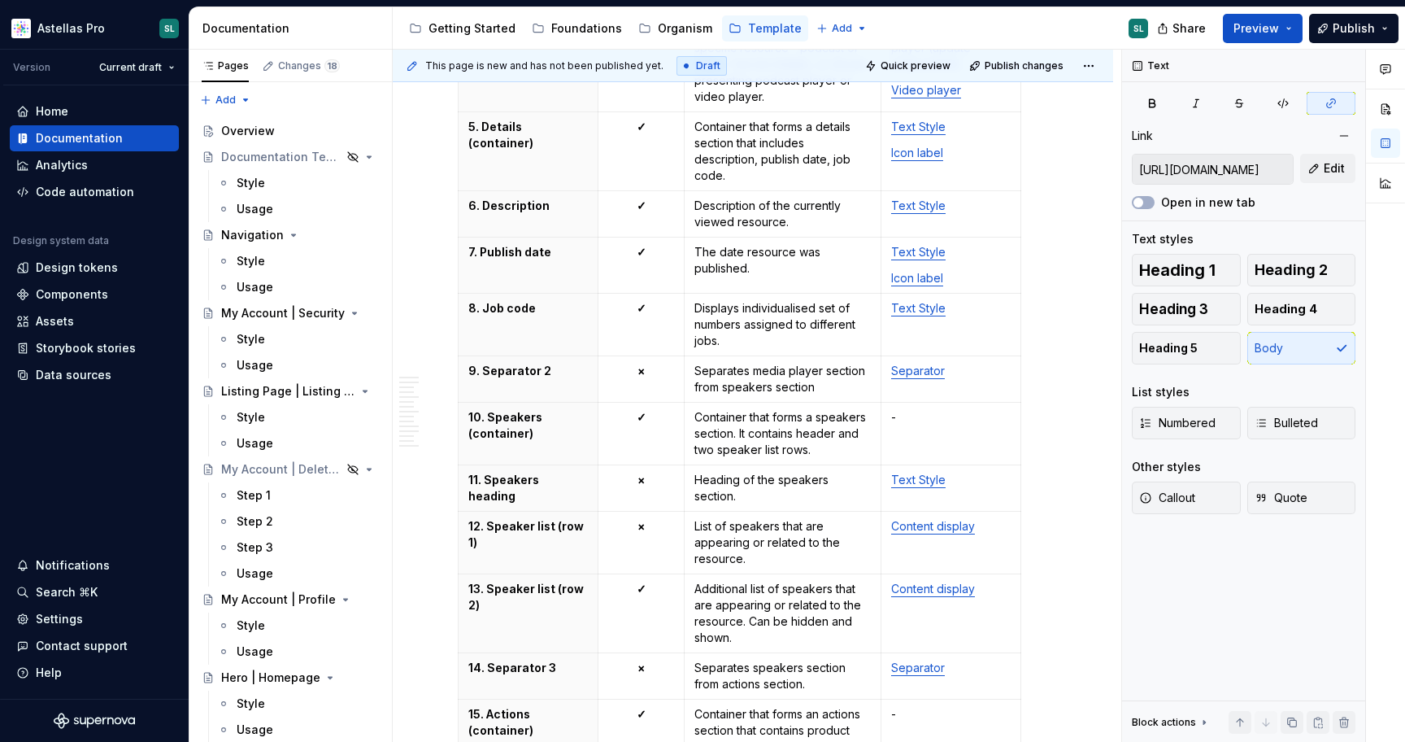
scroll to position [5142, 0]
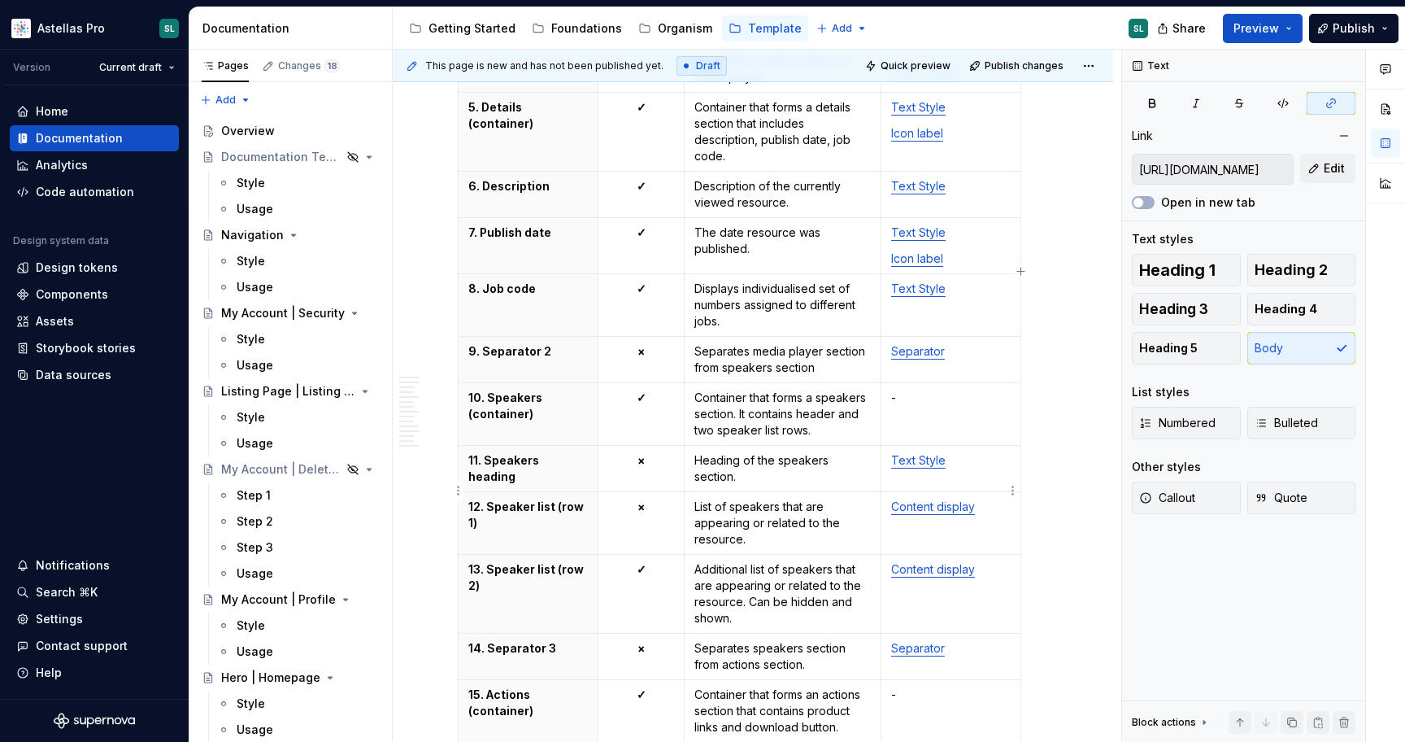
click at [956, 499] on link "Content display" at bounding box center [933, 506] width 84 height 14
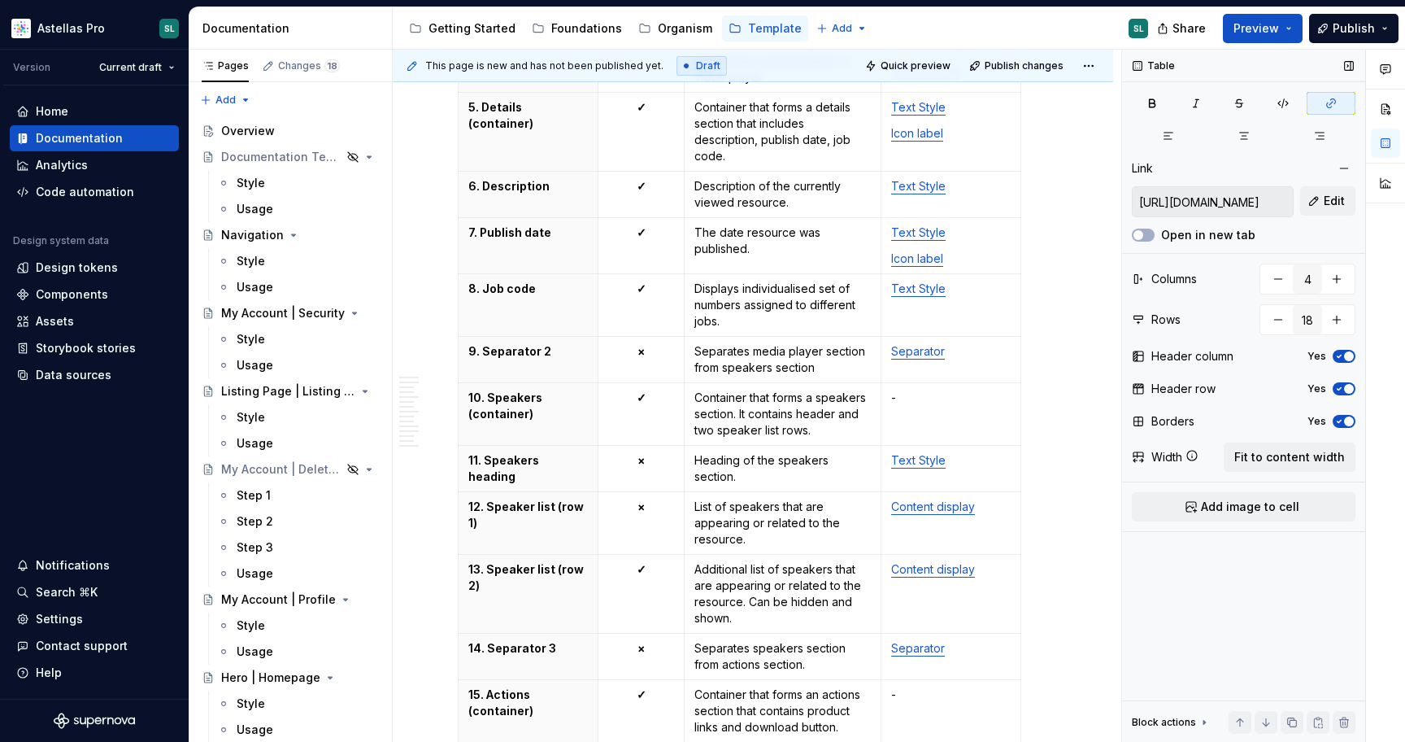
click at [1219, 201] on input "https://astellas.supernova-docs.io/latest/templates/content-display/style-3Z0lg…" at bounding box center [1213, 201] width 160 height 29
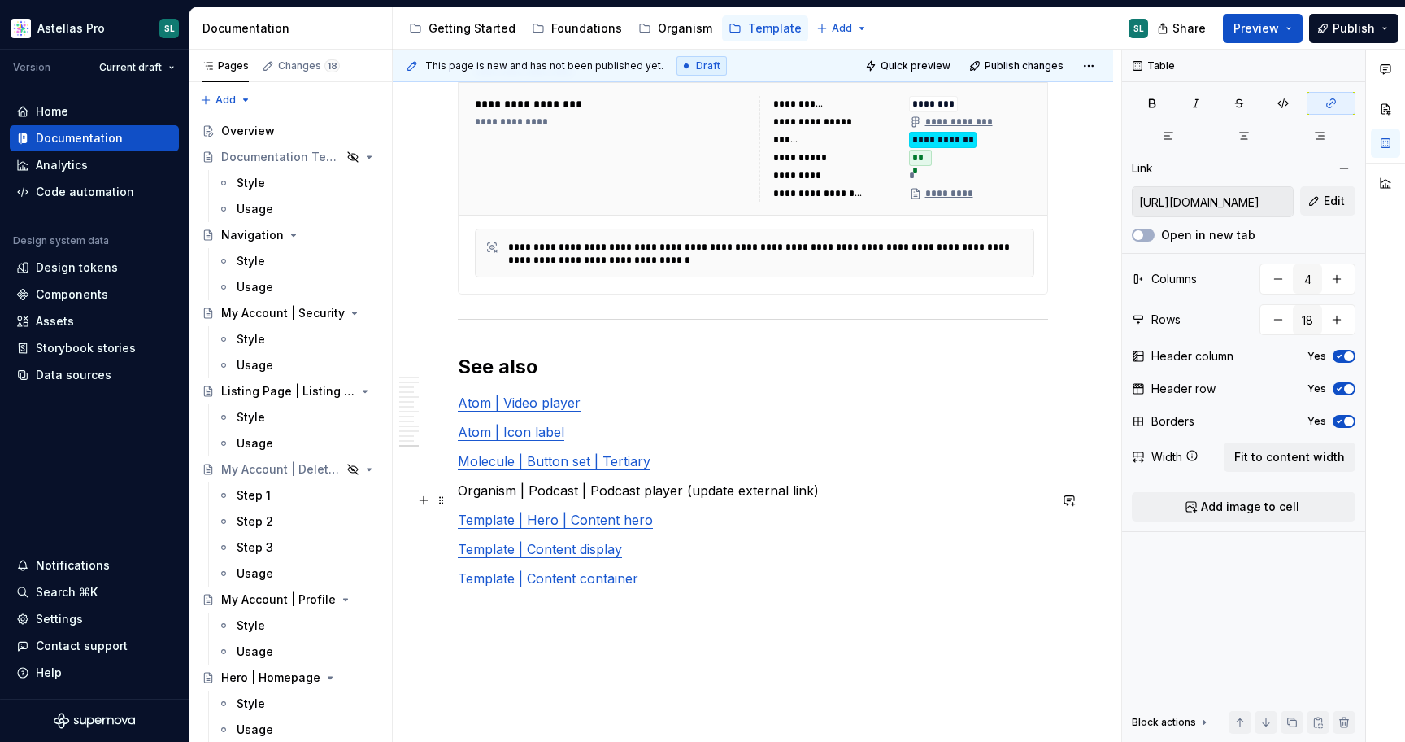
scroll to position [10558, 0]
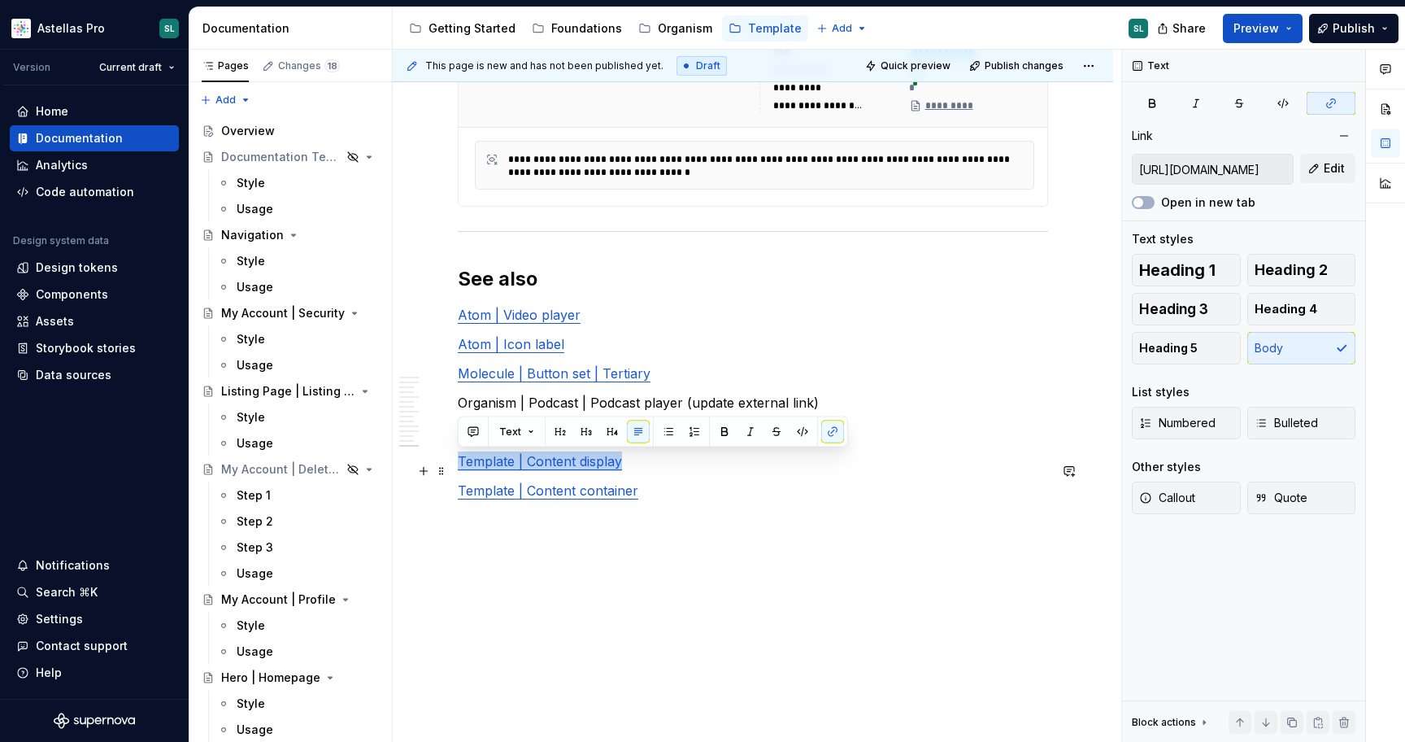
drag, startPoint x: 621, startPoint y: 464, endPoint x: 454, endPoint y: 455, distance: 167.8
click at [1312, 170] on button "Edit" at bounding box center [1328, 168] width 55 height 29
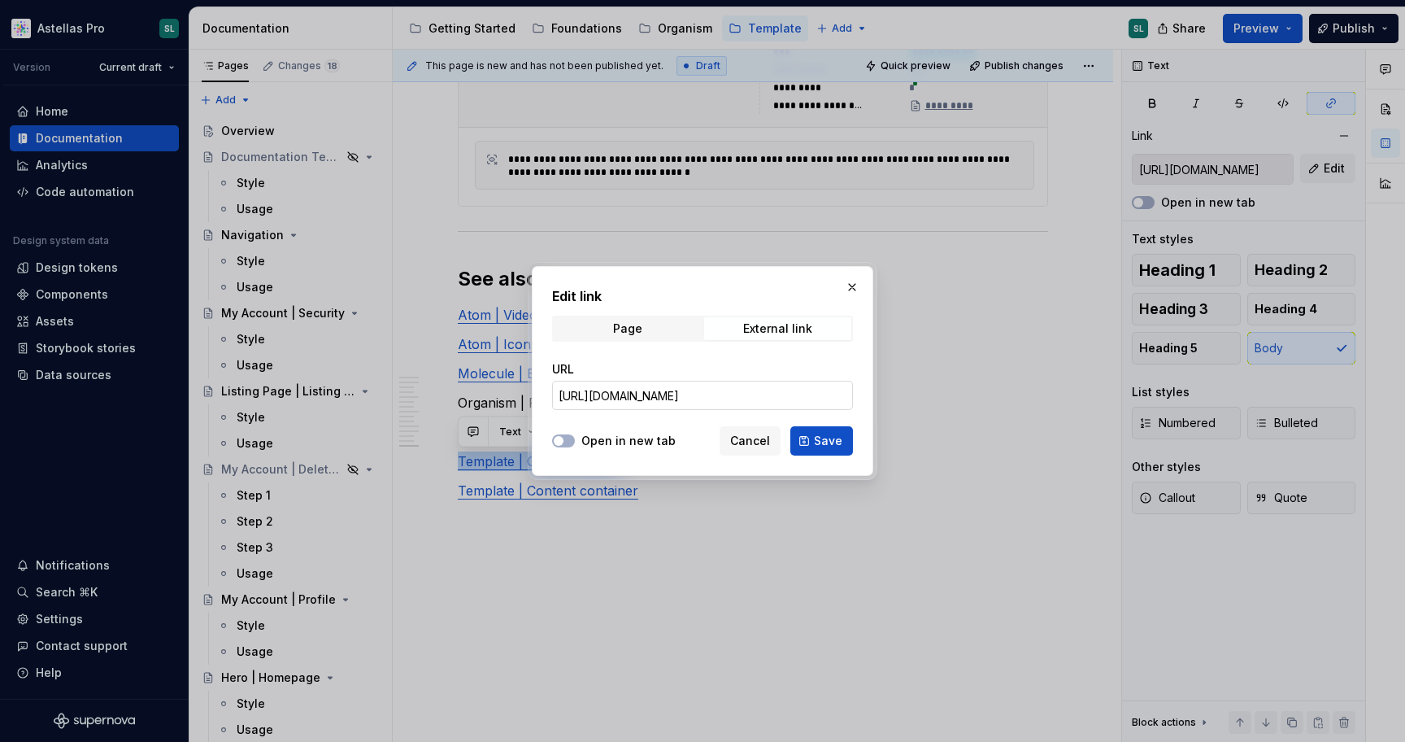
click at [782, 389] on input "https://astellas.preview.supernova-docs.io/latest/templates/content-display/sty…" at bounding box center [702, 395] width 301 height 29
paste input "text"
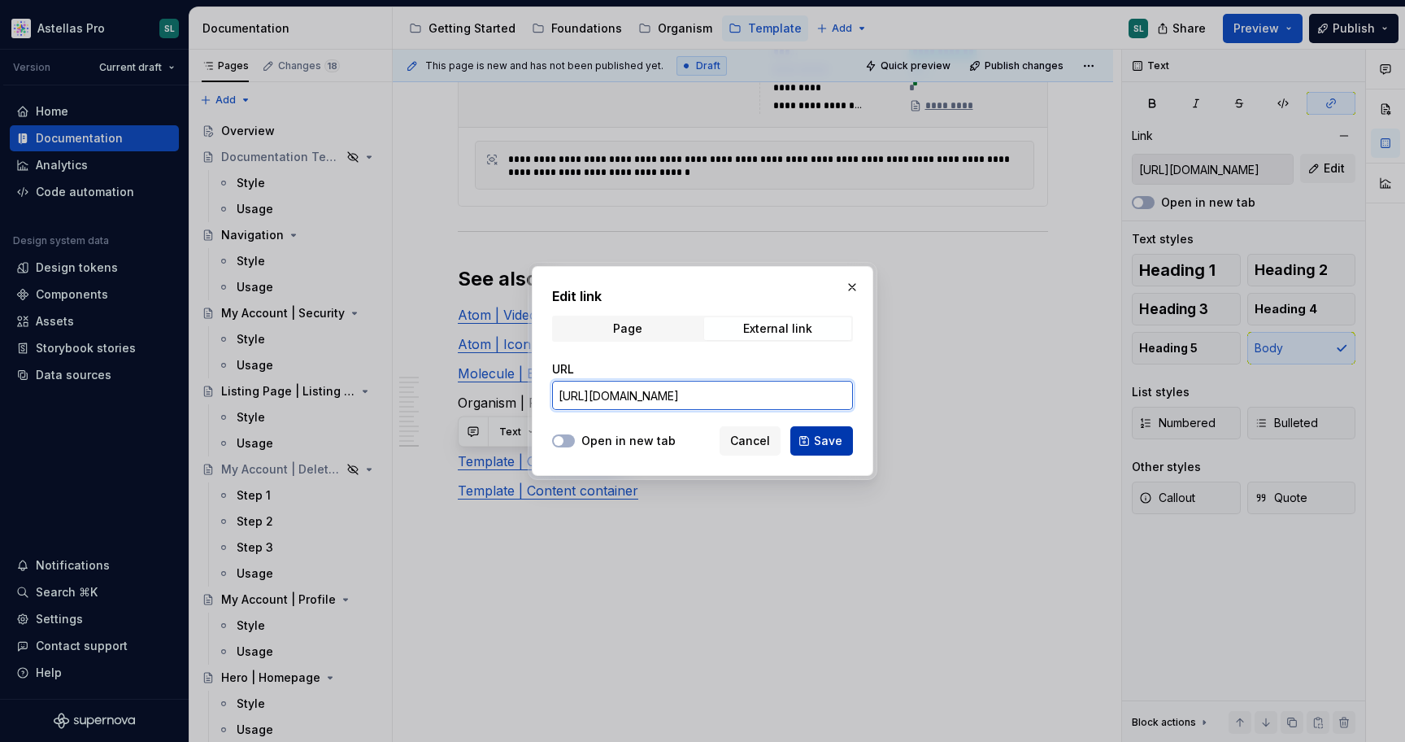
type input "https://astellas.supernova-docs.io/latest/templates/content-display/style-3Z0lg…"
click at [830, 445] on span "Save" at bounding box center [828, 441] width 28 height 16
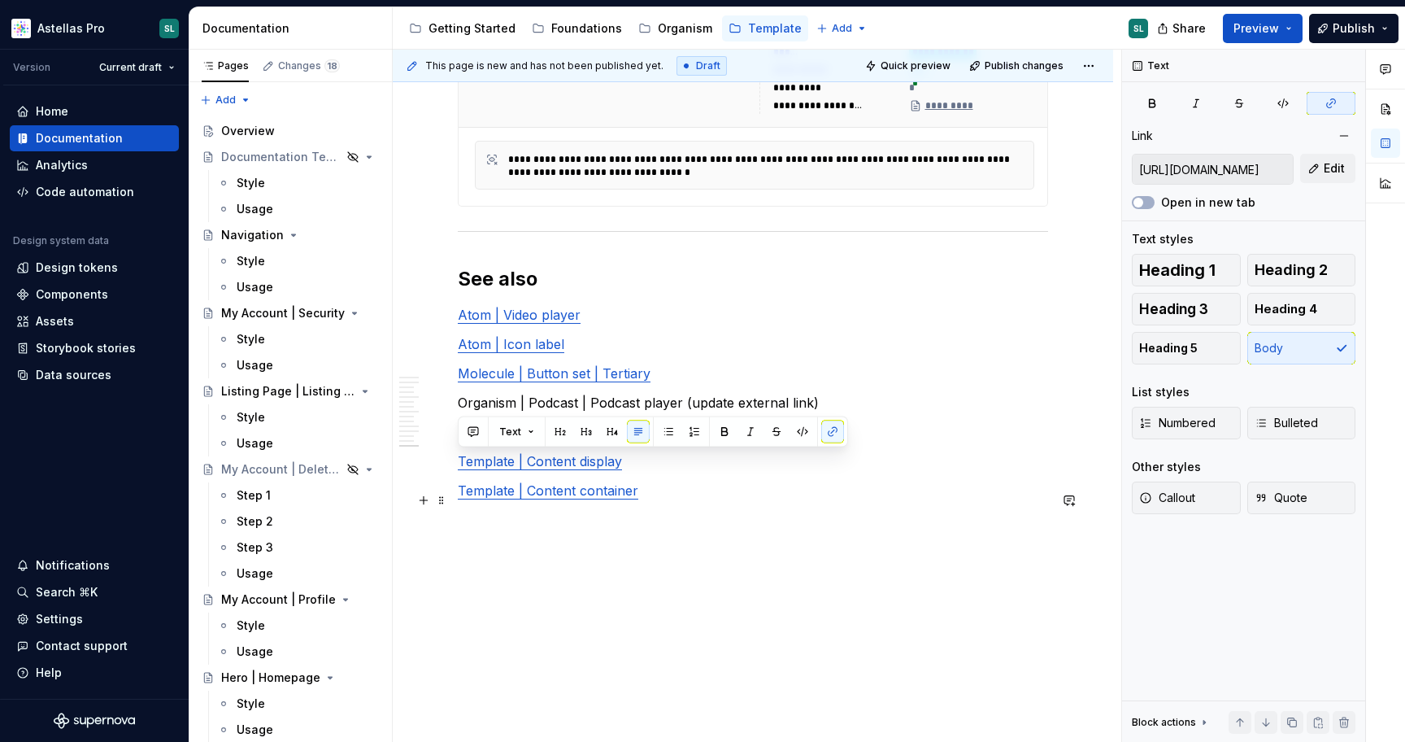
click at [603, 486] on link "Template | Content container" at bounding box center [548, 490] width 181 height 16
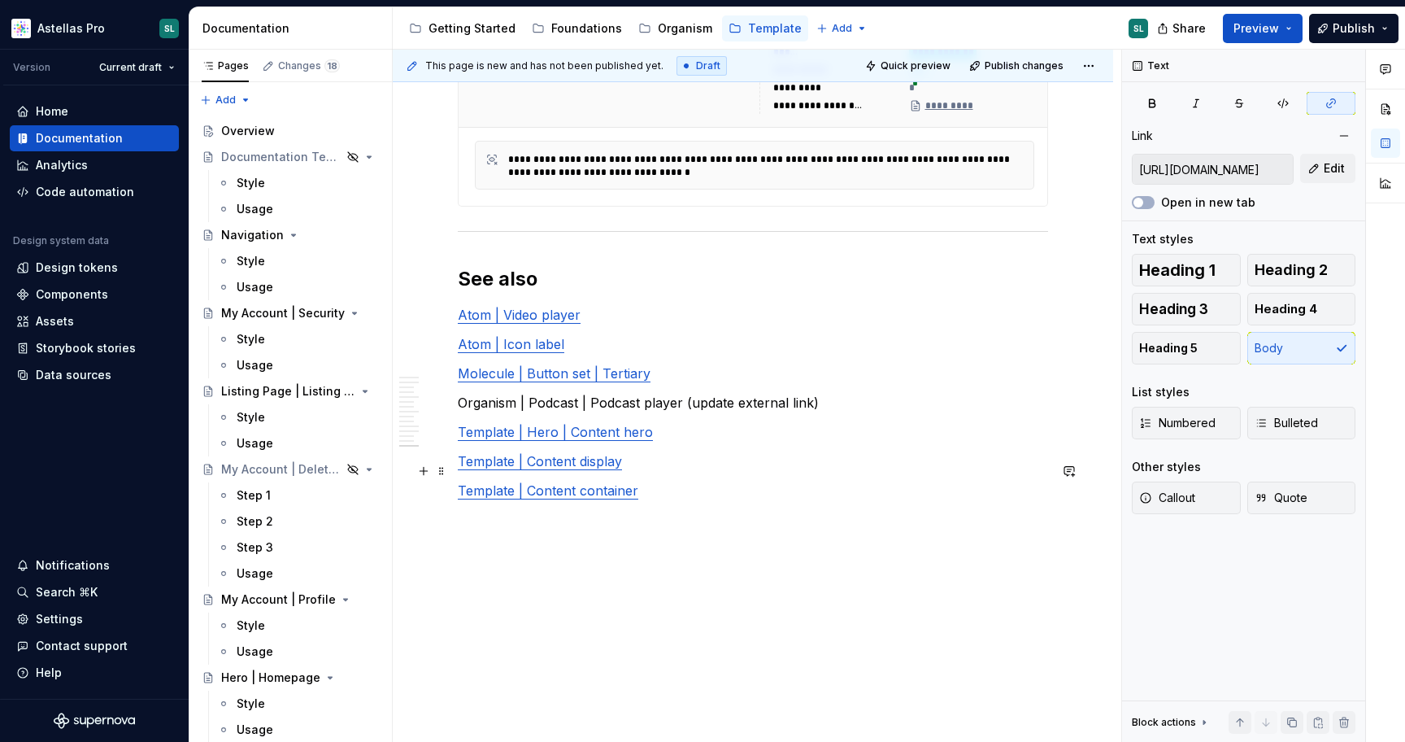
click at [599, 467] on link "Template | Content display" at bounding box center [540, 461] width 164 height 16
click at [617, 438] on link "Template | Hero | Content hero" at bounding box center [555, 432] width 195 height 16
click at [600, 377] on link "Molecule | Button set | Tertiary" at bounding box center [554, 373] width 193 height 16
click at [532, 350] on link "Atom | Icon label" at bounding box center [511, 344] width 107 height 16
type input "https://astellas.supernova-docs.io/latest/atoms/media-block-video-player/video-…"
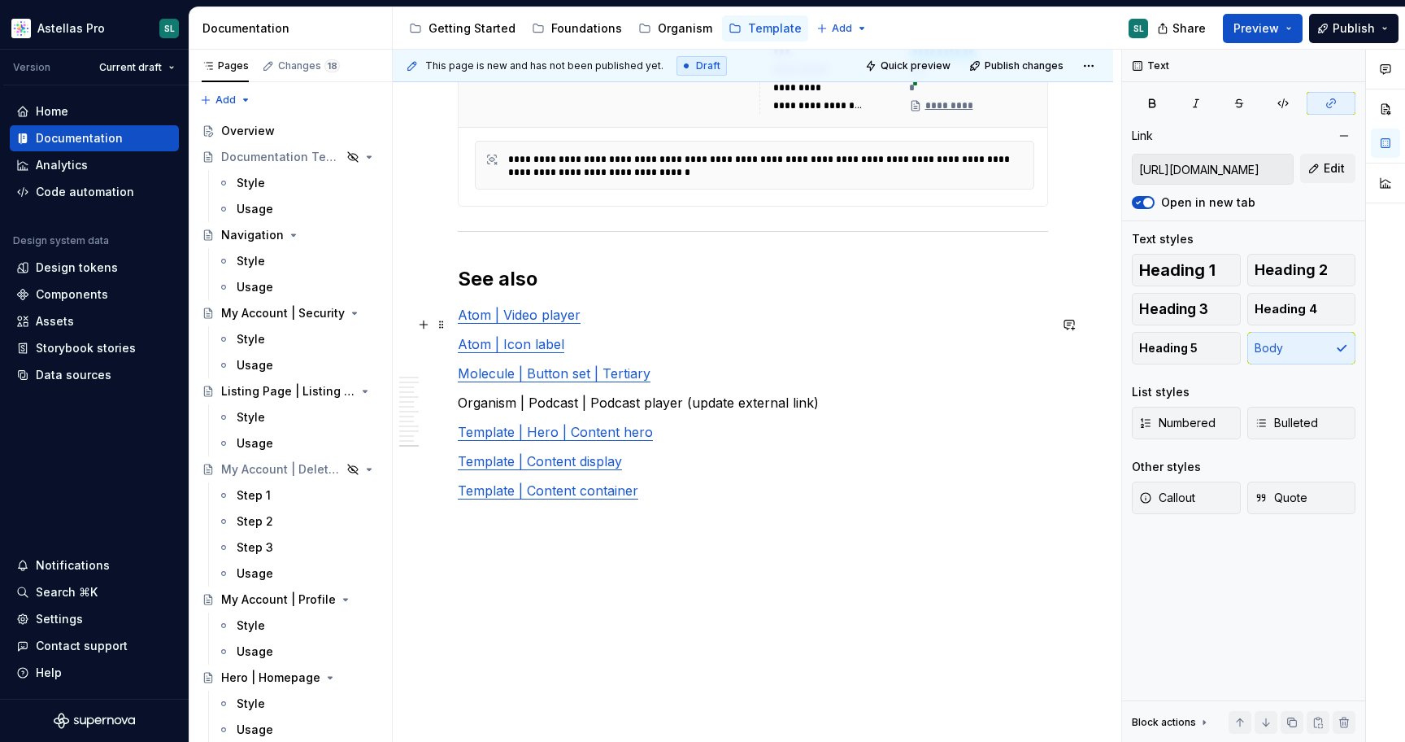
click at [563, 315] on link "Atom | Video player" at bounding box center [519, 315] width 123 height 16
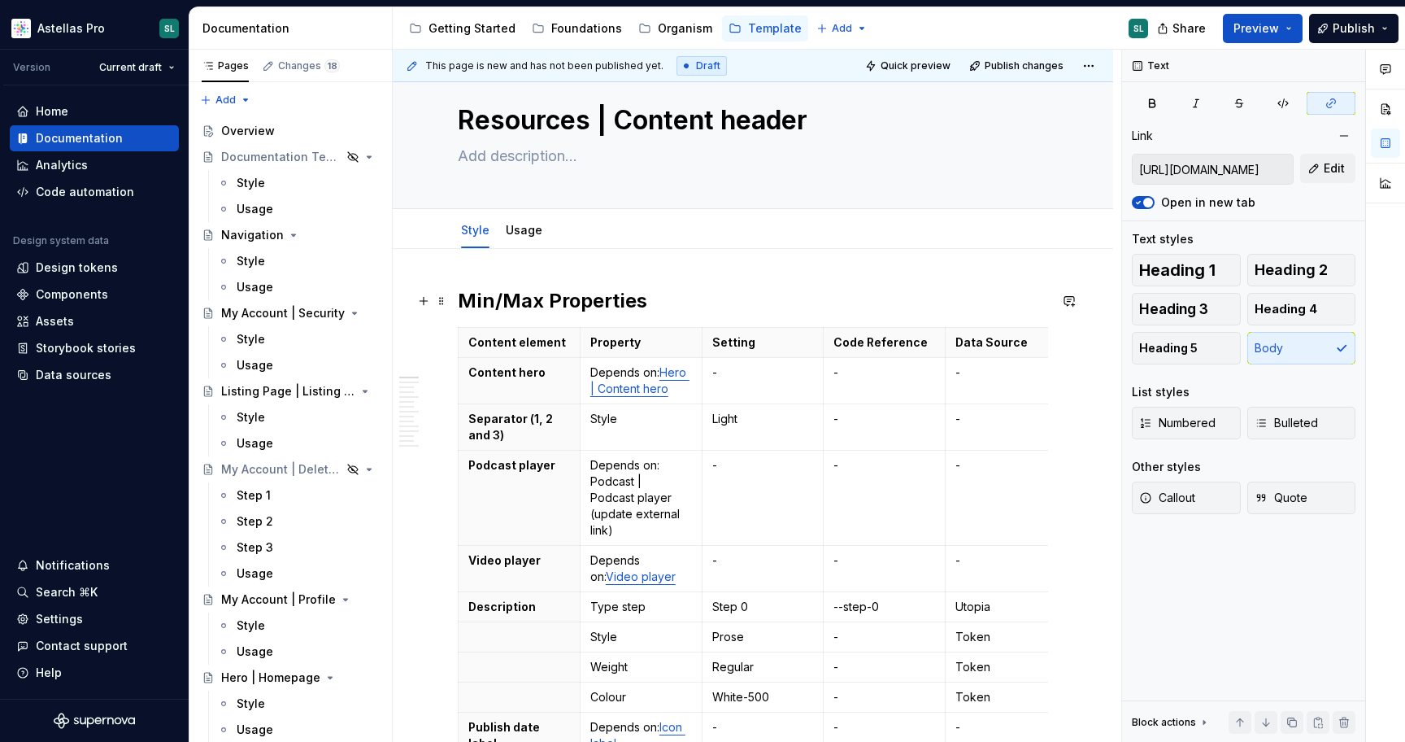
scroll to position [8, 0]
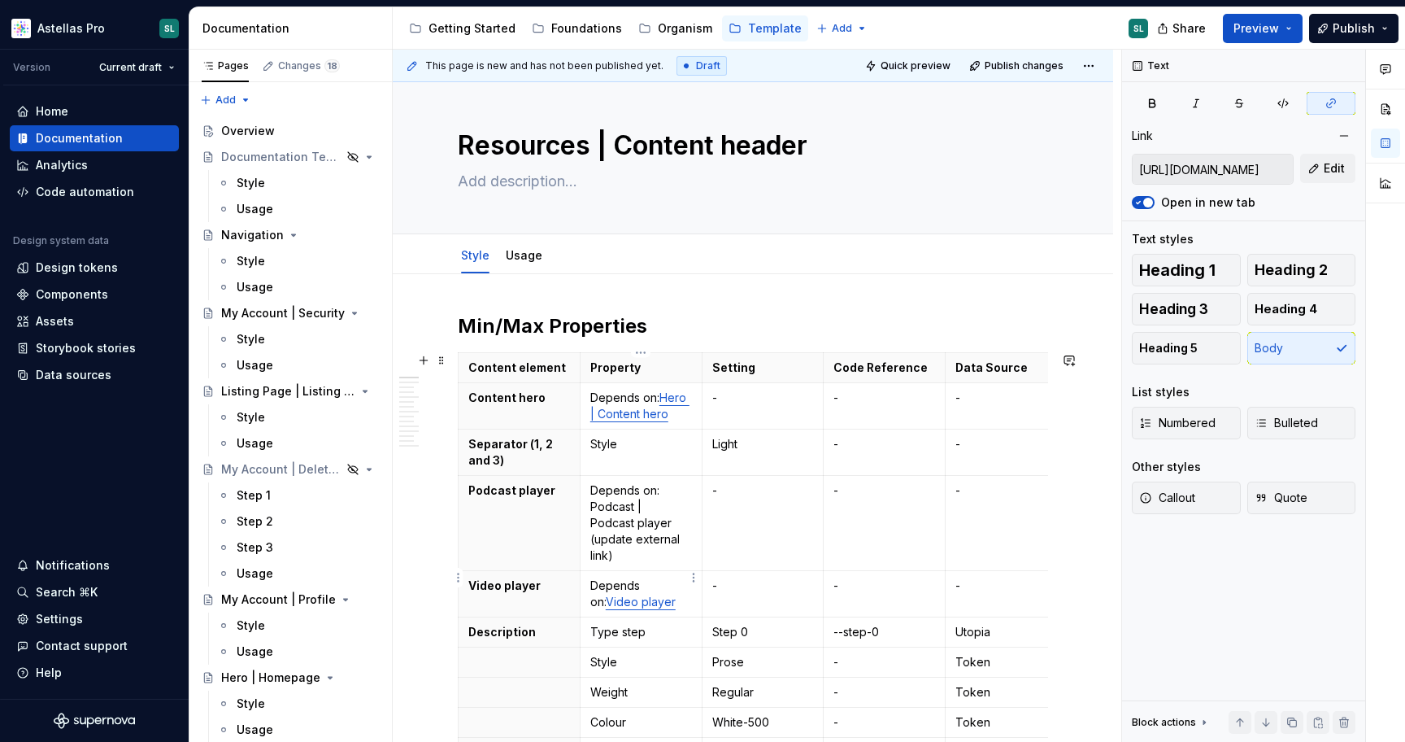
click at [639, 595] on link "Video player" at bounding box center [641, 602] width 70 height 14
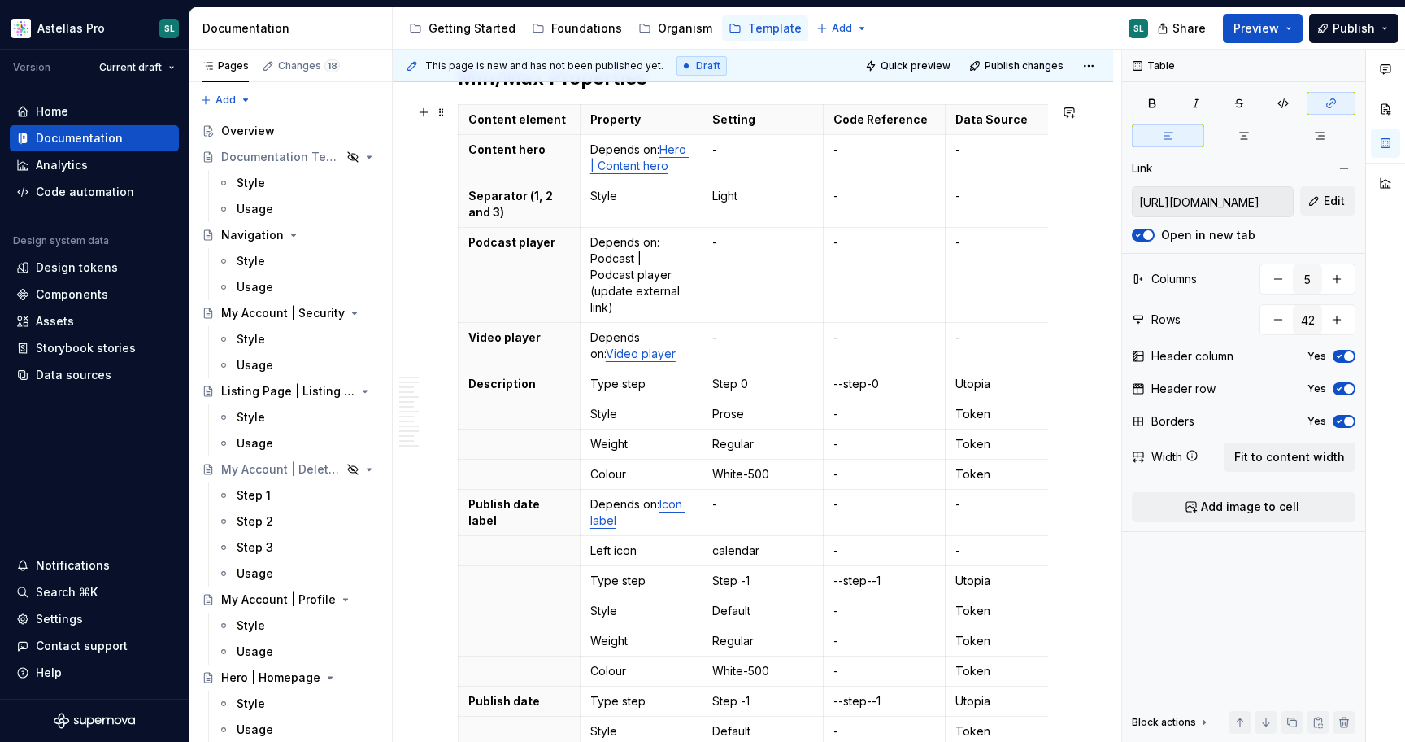
scroll to position [326, 0]
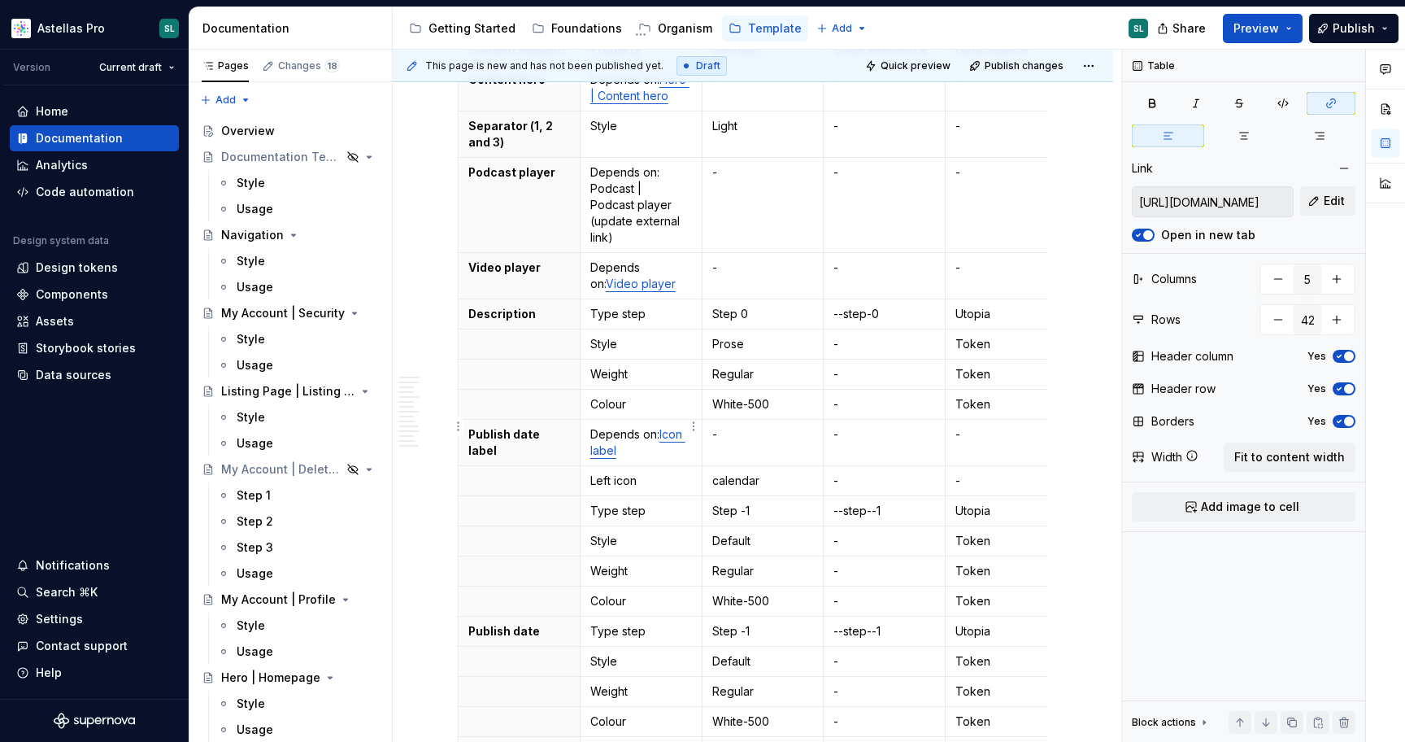
click at [676, 427] on link "Icon label" at bounding box center [637, 442] width 95 height 30
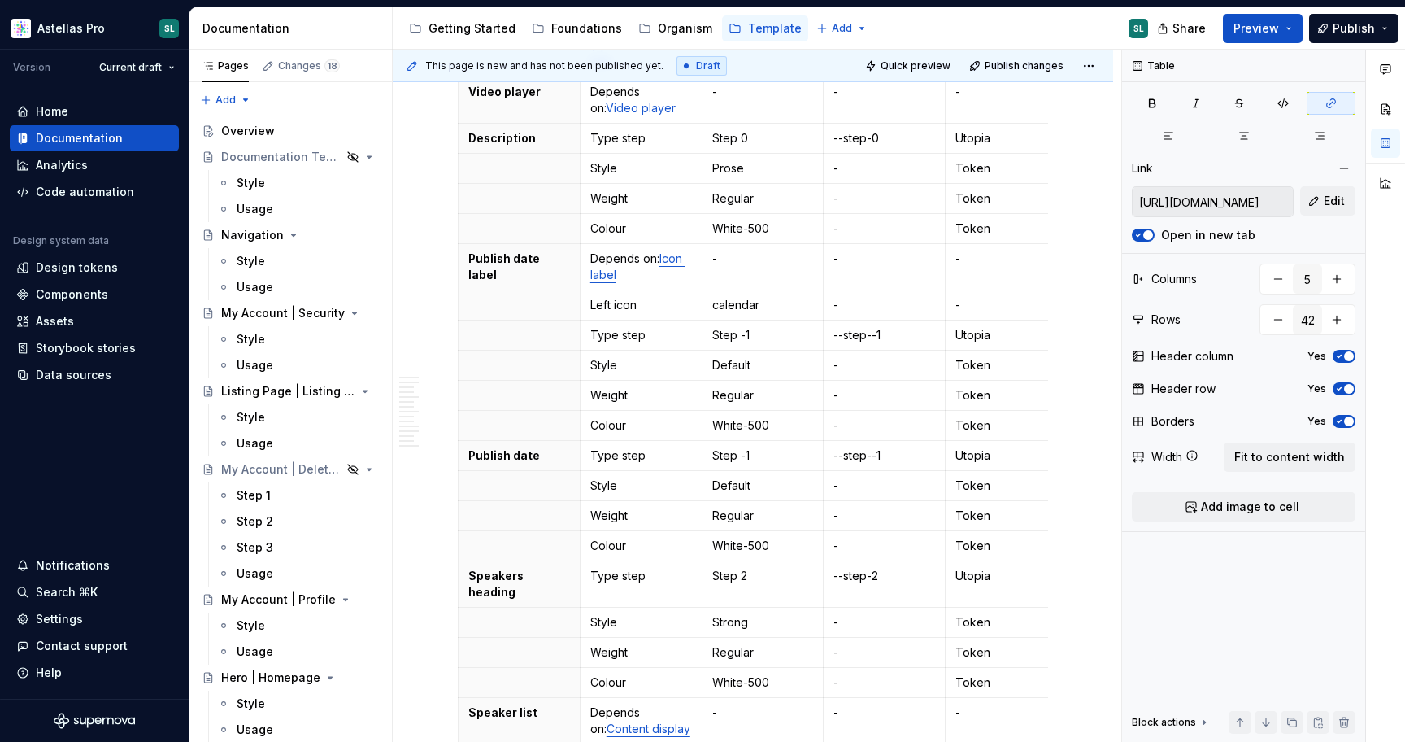
scroll to position [541, 0]
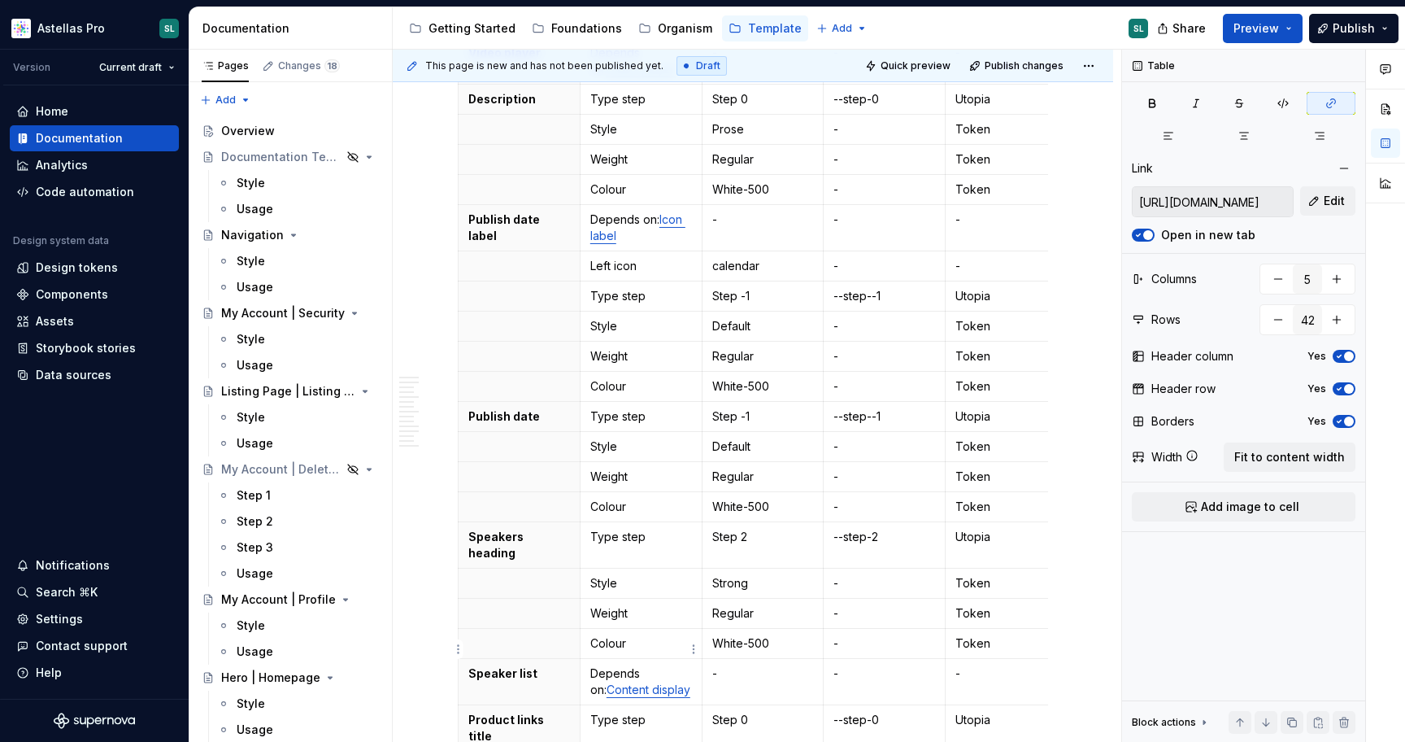
click at [634, 682] on link "Content display" at bounding box center [649, 689] width 84 height 14
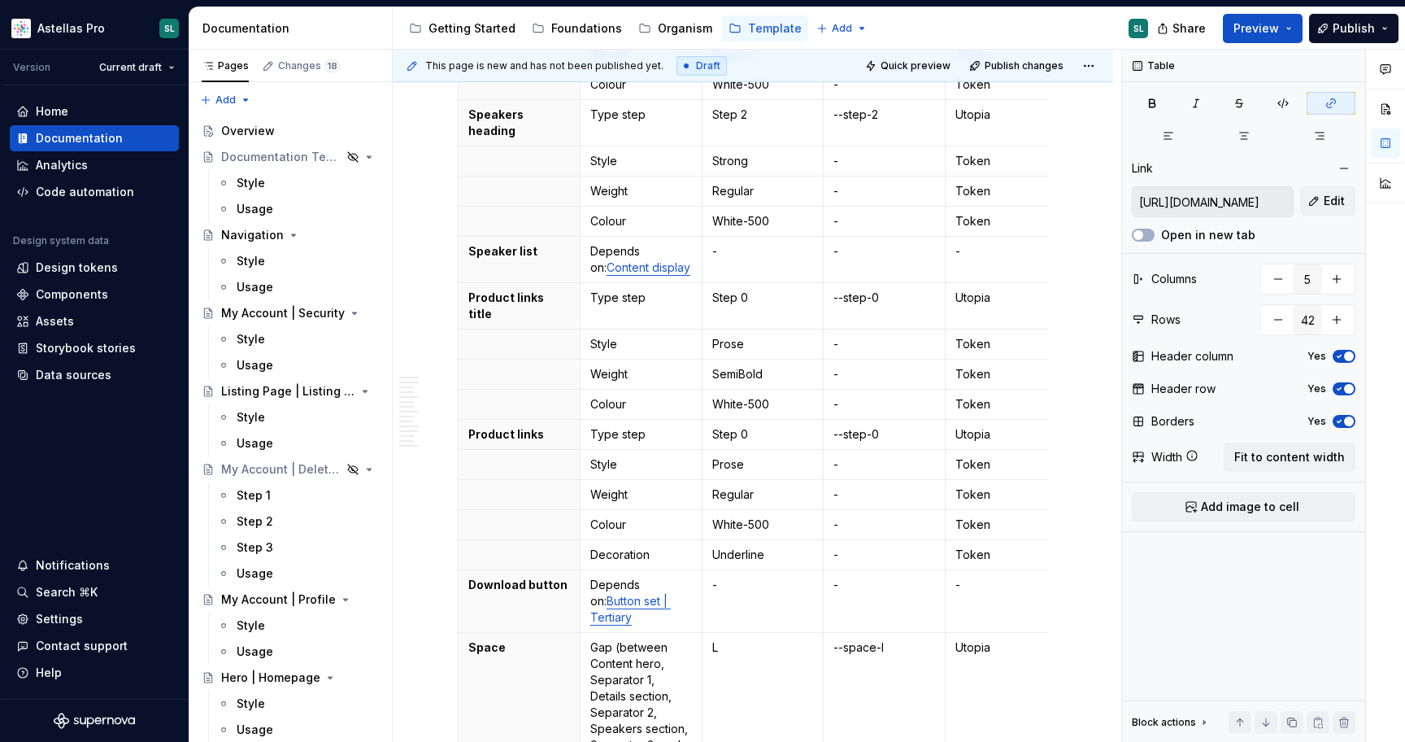
scroll to position [980, 0]
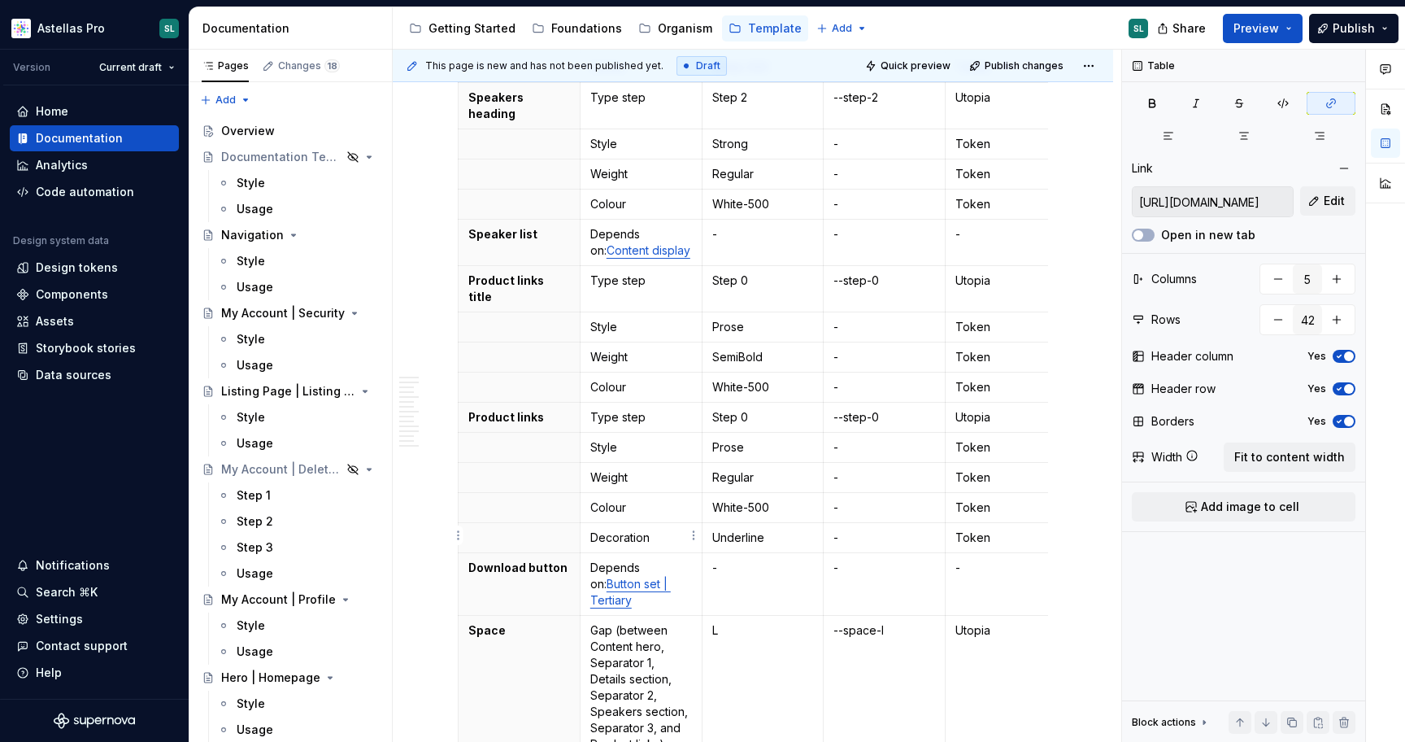
click at [621, 577] on link "Button set | Tertiary" at bounding box center [630, 592] width 81 height 30
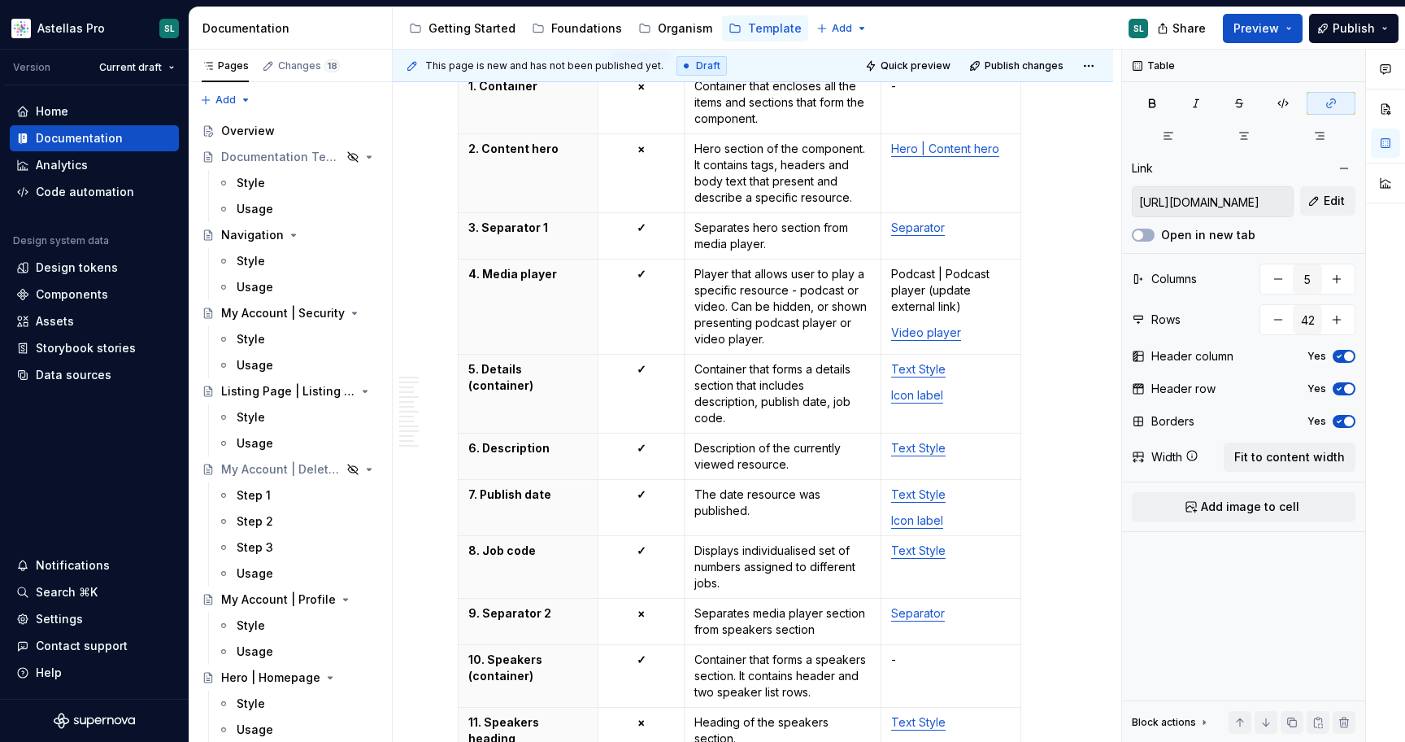
scroll to position [4876, 0]
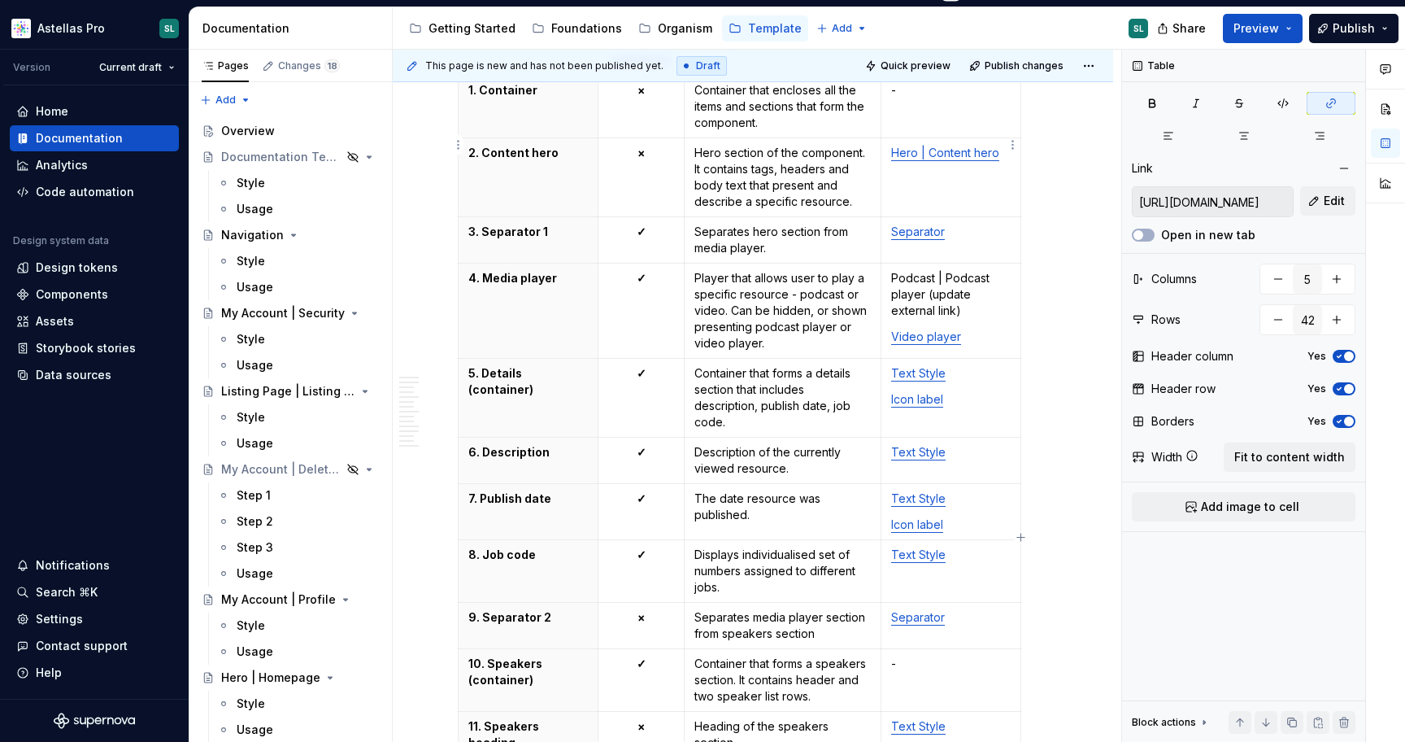
type input "Hero | Content hero"
type input "4"
type input "18"
click at [946, 146] on link "Hero | Content hero" at bounding box center [945, 153] width 108 height 14
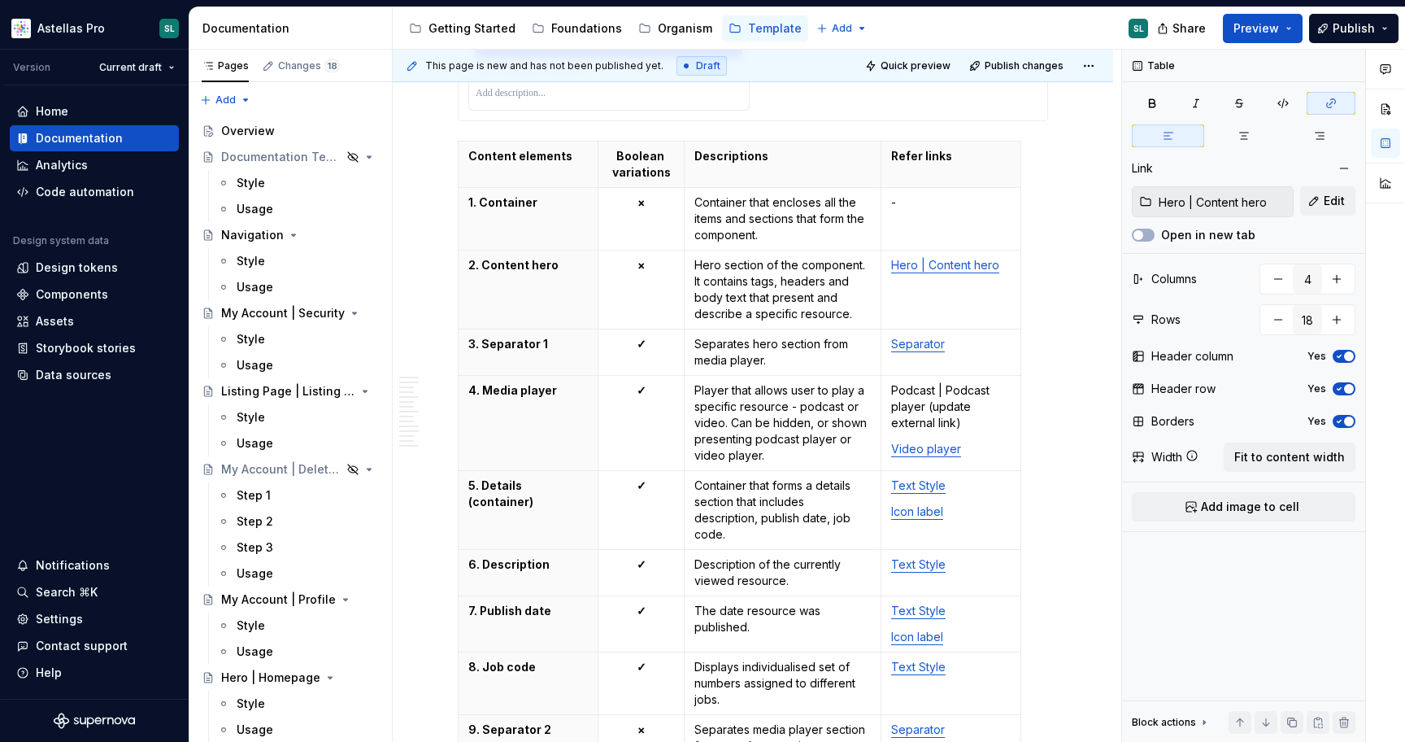
scroll to position [4729, 0]
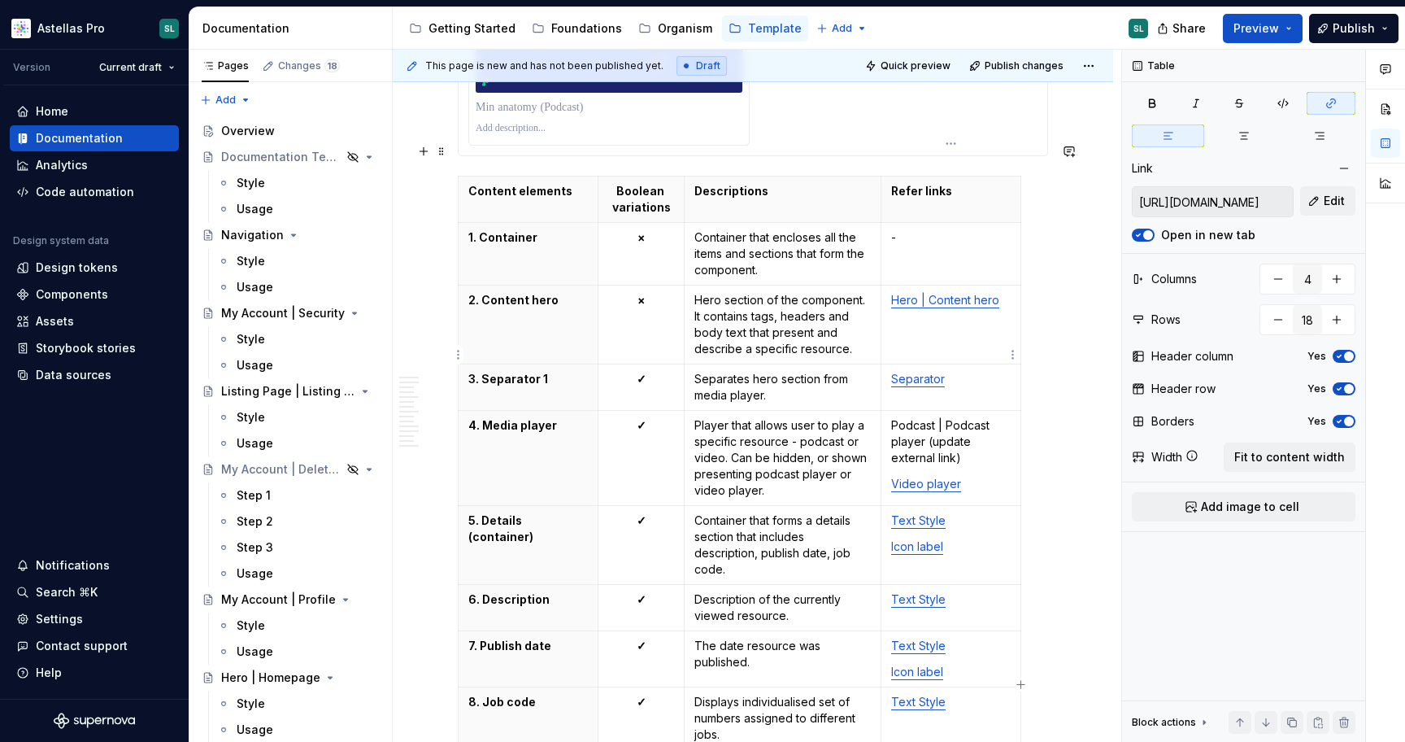
click at [934, 372] on link "Separator" at bounding box center [918, 379] width 54 height 14
click at [931, 477] on link "Video player" at bounding box center [926, 484] width 70 height 14
click at [922, 513] on link "Text Style" at bounding box center [918, 520] width 54 height 14
click at [925, 539] on link "Icon label" at bounding box center [917, 546] width 52 height 14
click at [926, 592] on link "Text Style" at bounding box center [918, 599] width 54 height 14
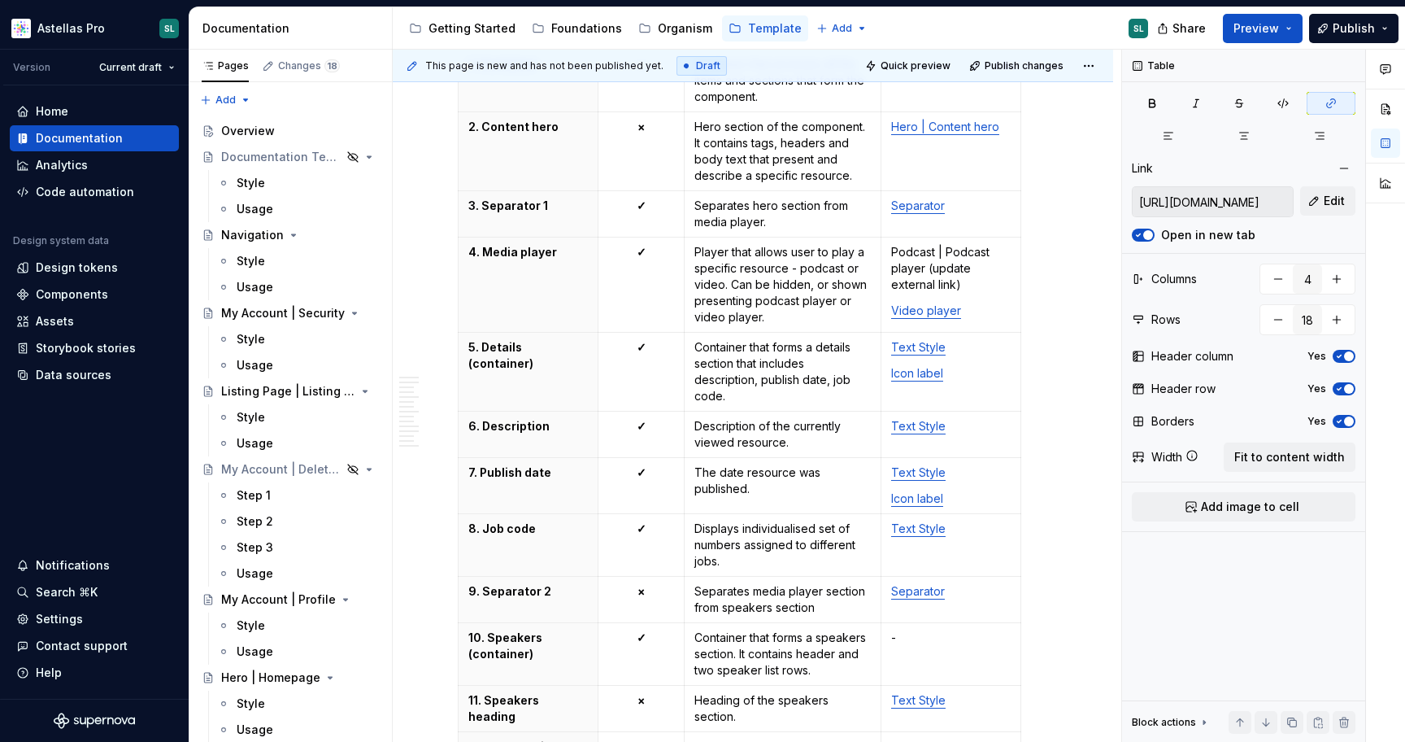
scroll to position [4944, 0]
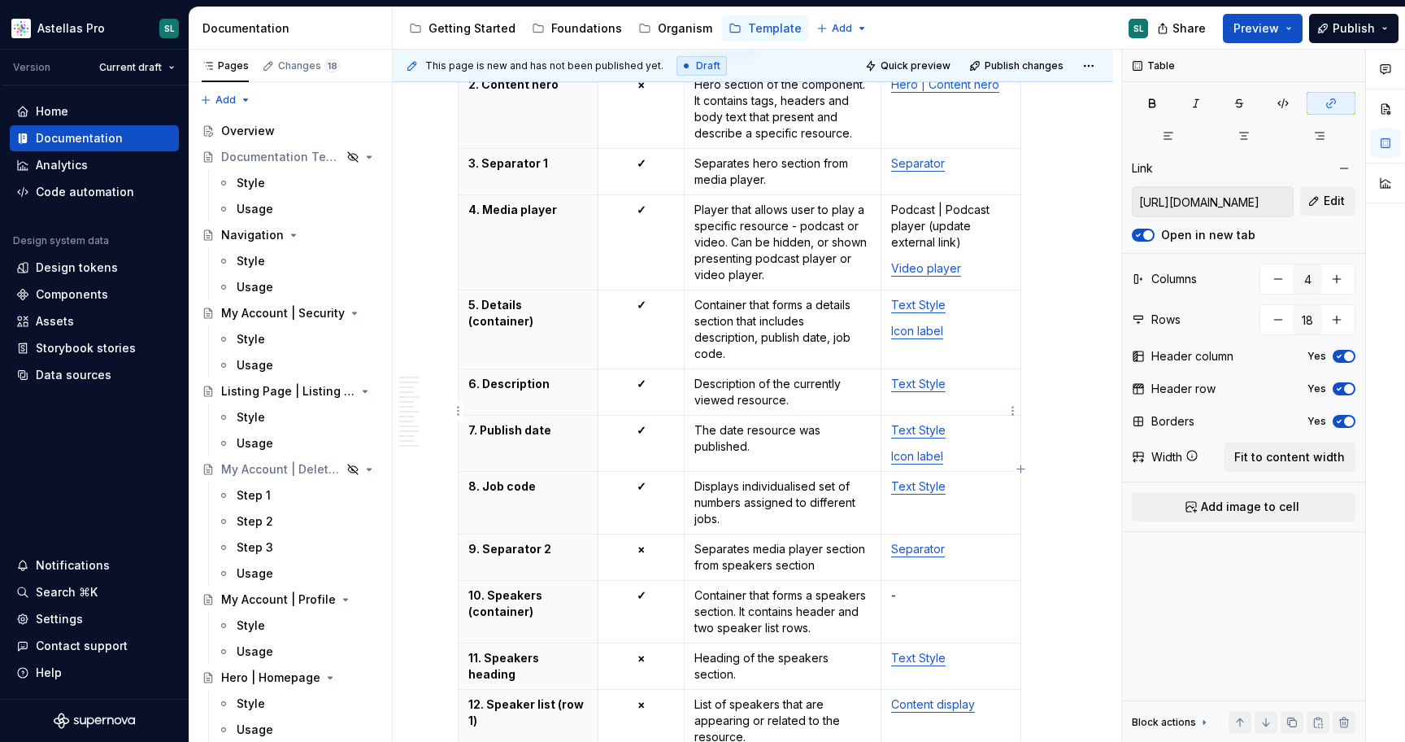
click at [931, 449] on link "Icon label" at bounding box center [917, 456] width 52 height 14
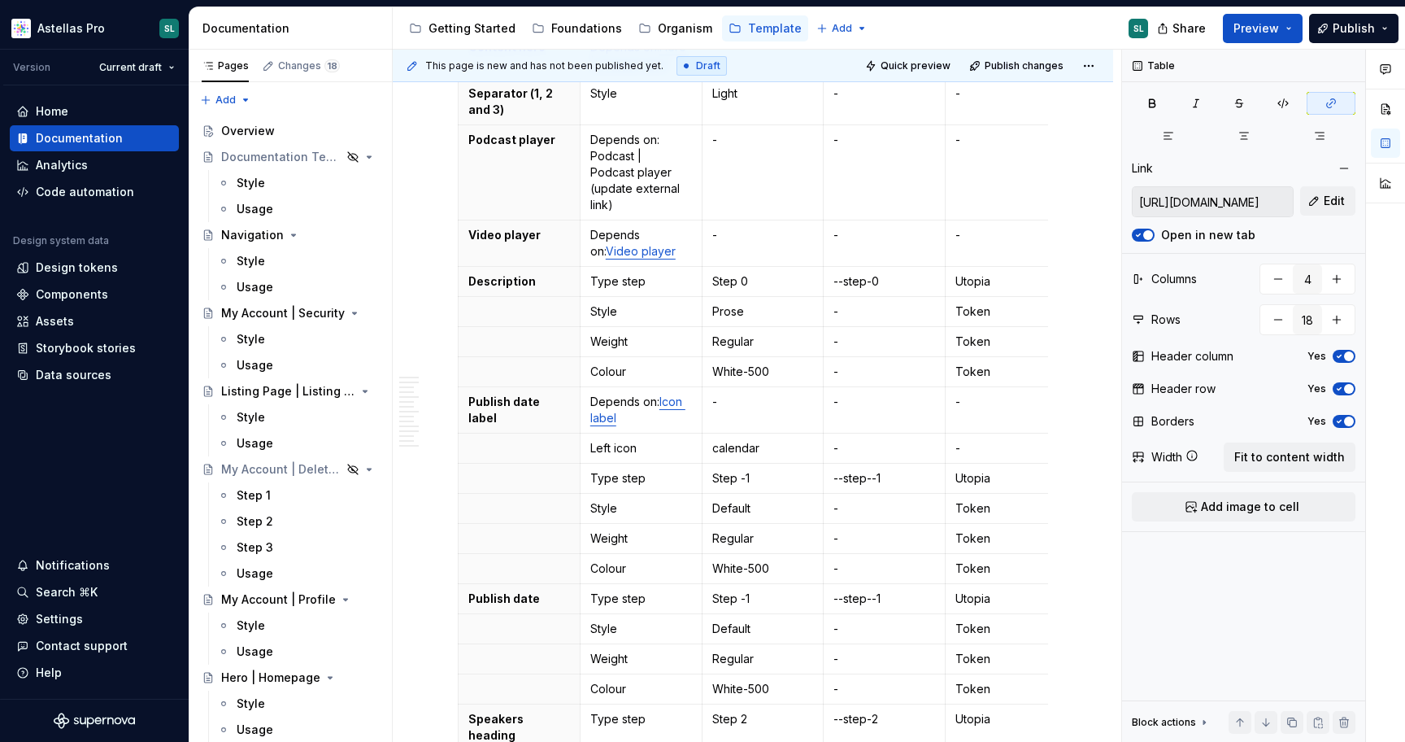
scroll to position [367, 0]
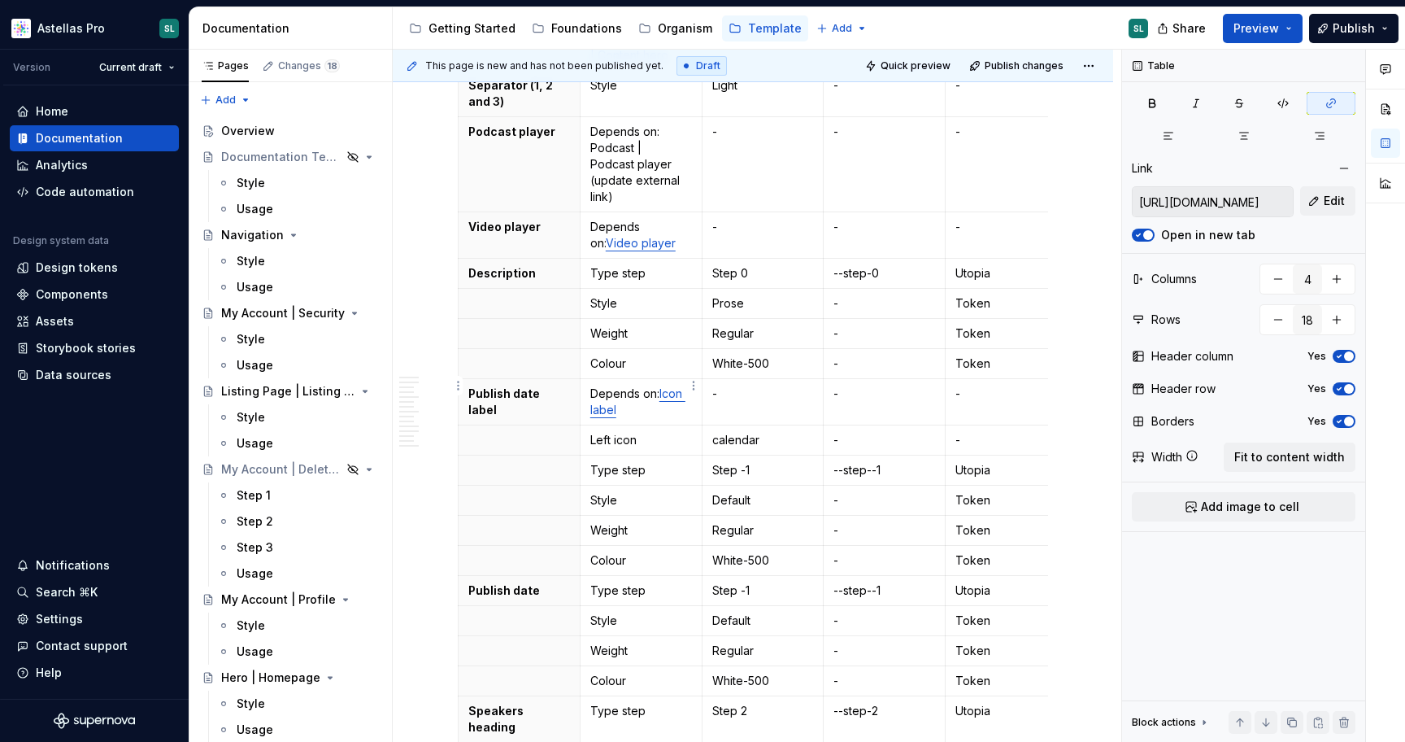
type input "https://astellas.supernova-docs.io/latest/atoms/icon-label/style-7oS4KCgx"
type input "5"
type input "42"
click at [671, 386] on link "Icon label" at bounding box center [637, 401] width 95 height 30
click at [1198, 203] on input "https://astellas.supernova-docs.io/latest/atoms/icon-label/style-7oS4KCgx" at bounding box center [1213, 201] width 160 height 29
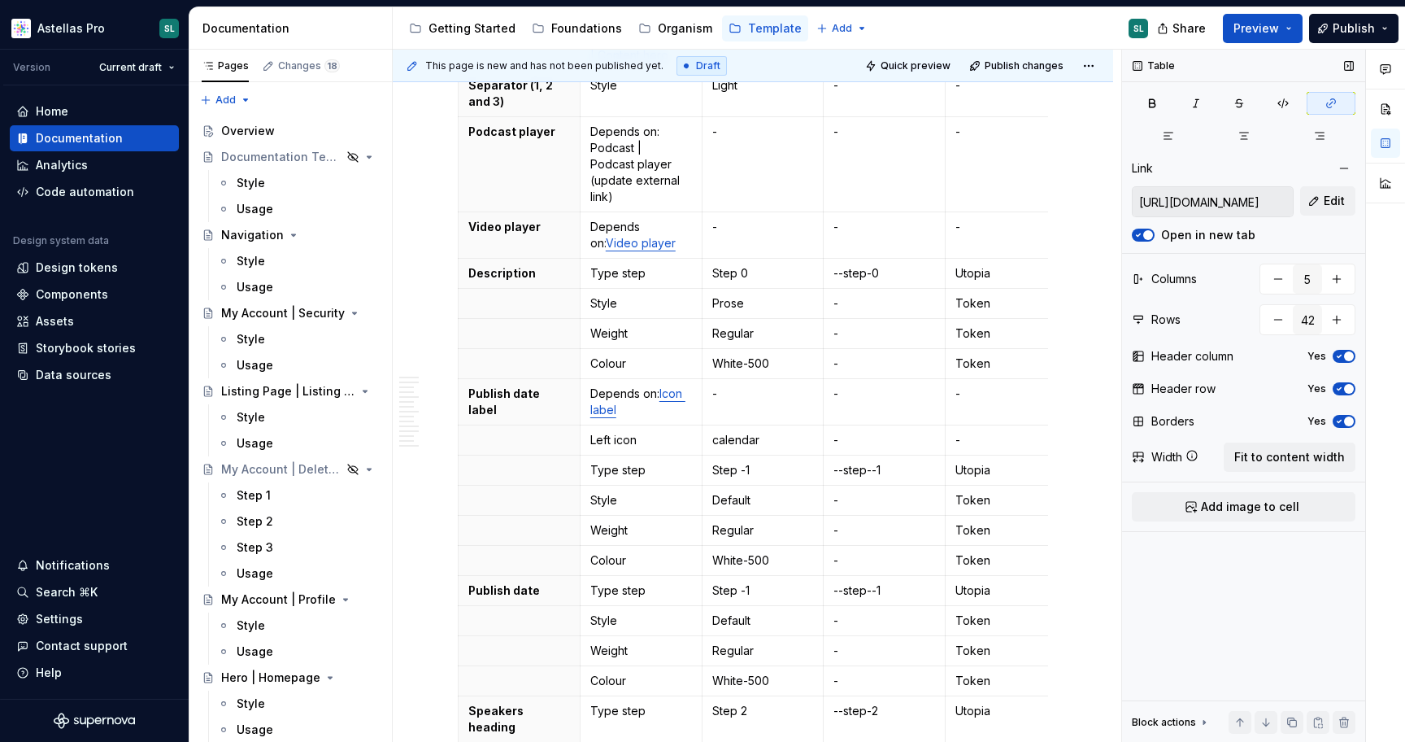
click at [1198, 203] on input "https://astellas.supernova-docs.io/latest/atoms/icon-label/style-7oS4KCgx" at bounding box center [1213, 201] width 160 height 29
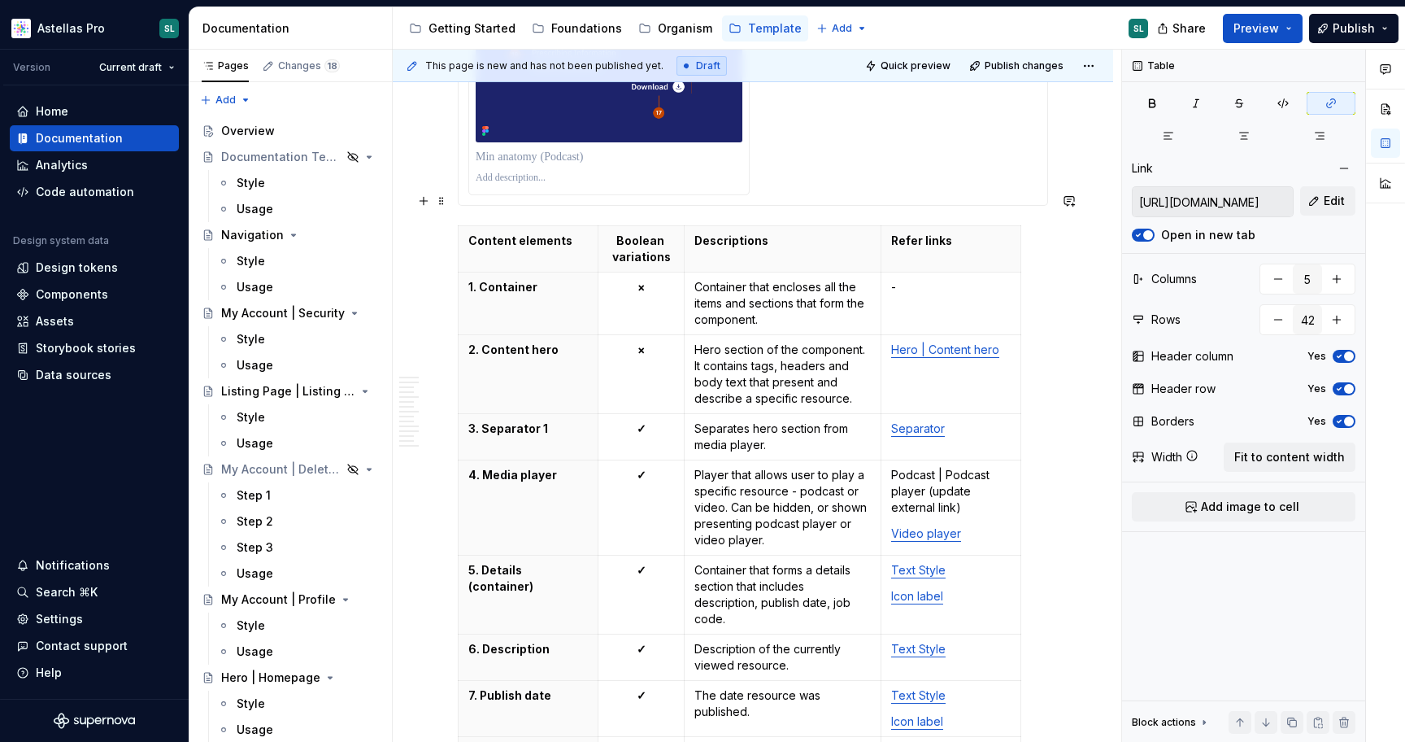
scroll to position [4698, 0]
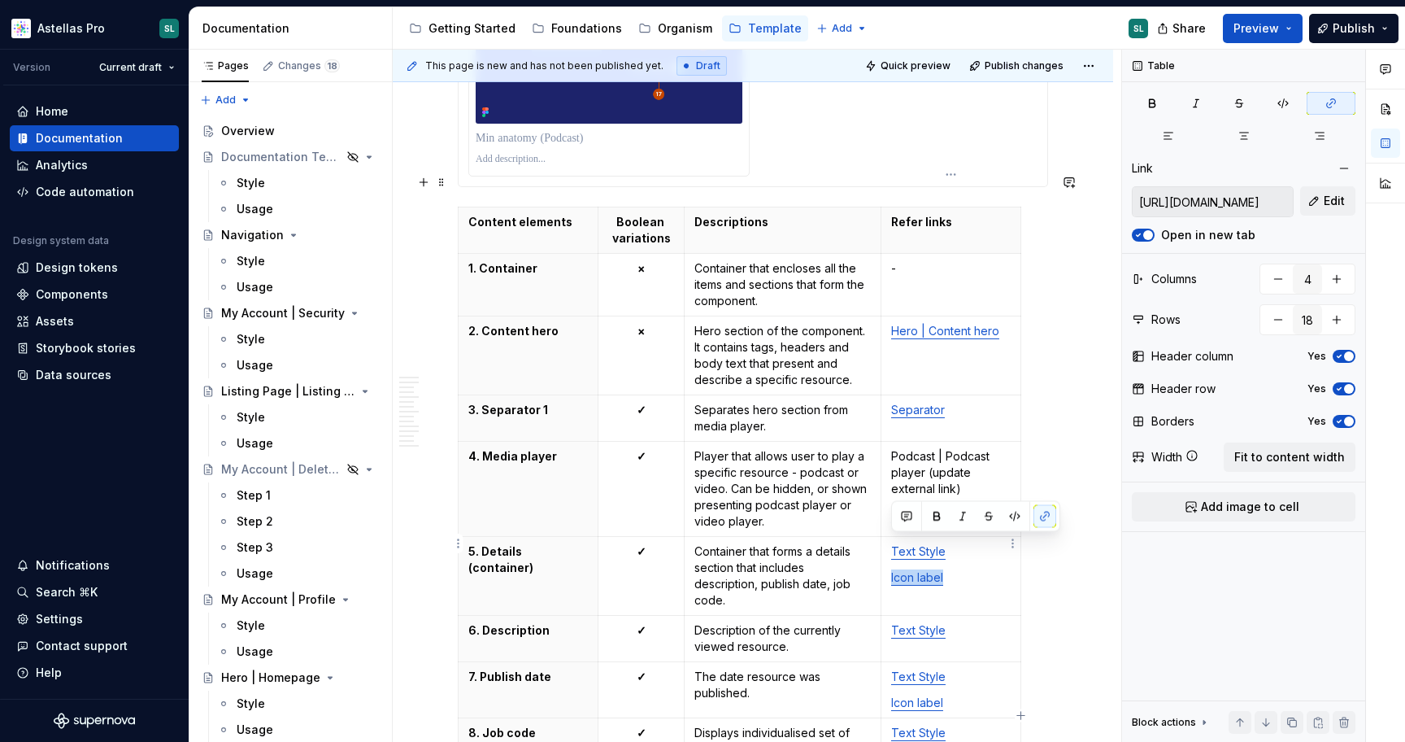
drag, startPoint x: 945, startPoint y: 545, endPoint x: 887, endPoint y: 545, distance: 58.6
click at [887, 545] on td "Text Style Icon label" at bounding box center [951, 575] width 140 height 79
click at [1335, 203] on span "Edit" at bounding box center [1334, 201] width 21 height 16
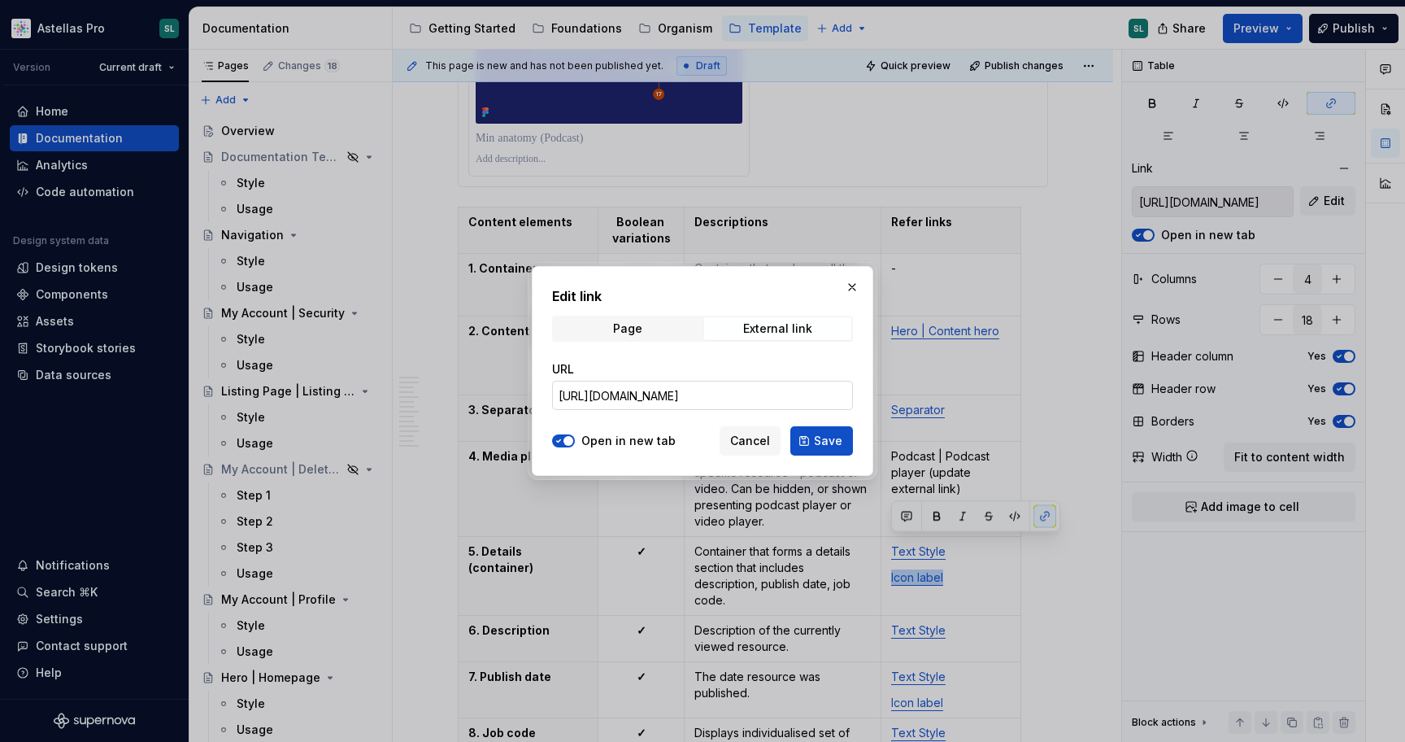
click at [782, 387] on input "https://astellas.supernova-docs.io/latest/atoms/icon-label/style-7oS4KCgx" at bounding box center [702, 395] width 301 height 29
click at [830, 443] on span "Save" at bounding box center [828, 441] width 28 height 16
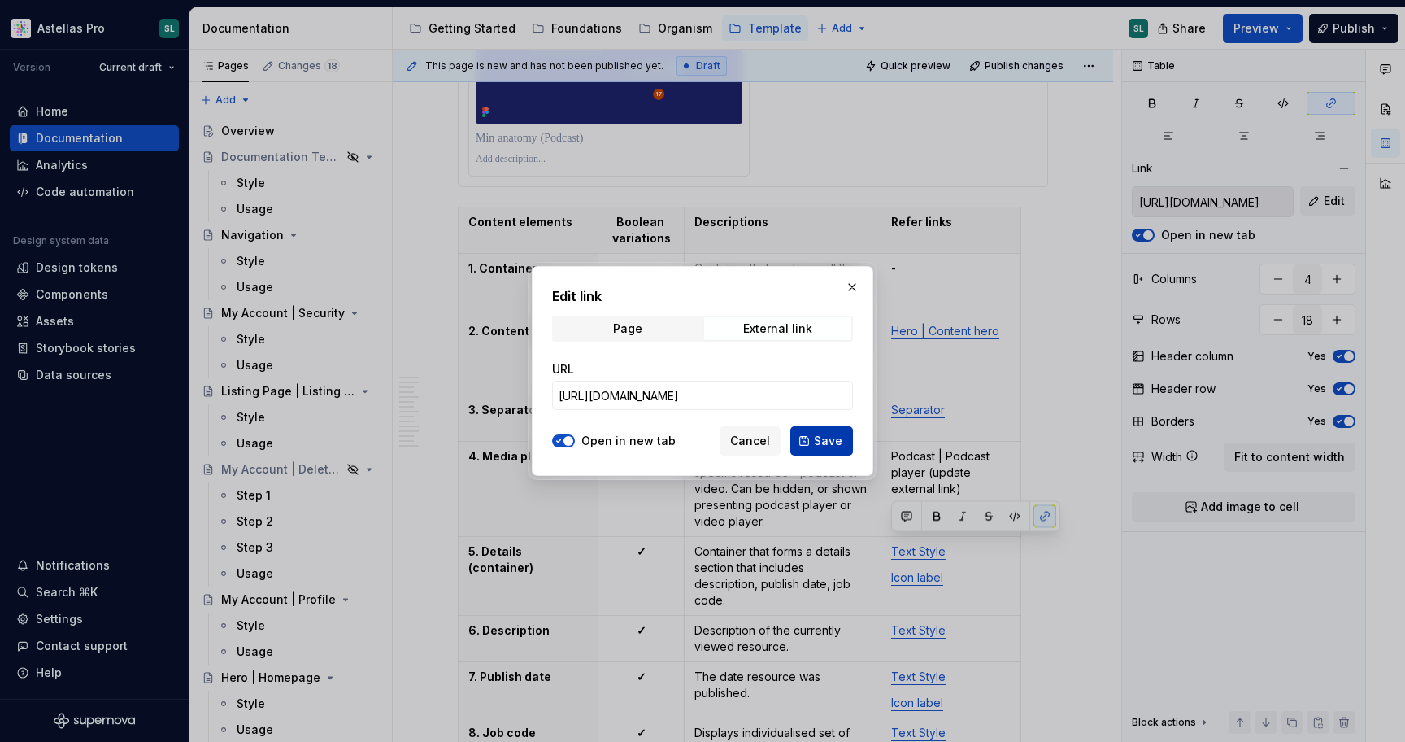
scroll to position [0, 0]
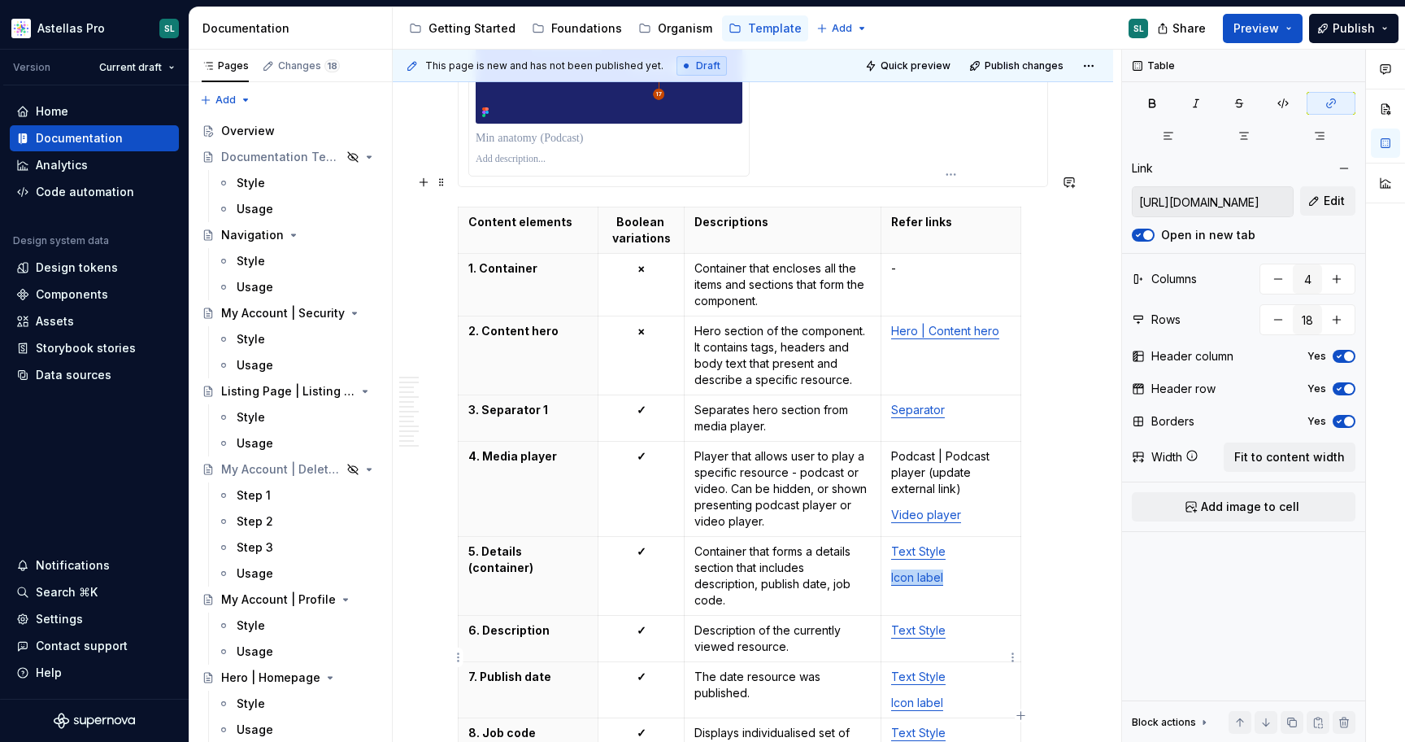
type input "https://astellas.preview.supernova-docs.io/latest/atoms/icon-label/style-7oS4KC…"
click at [922, 695] on link "Icon label" at bounding box center [917, 702] width 52 height 14
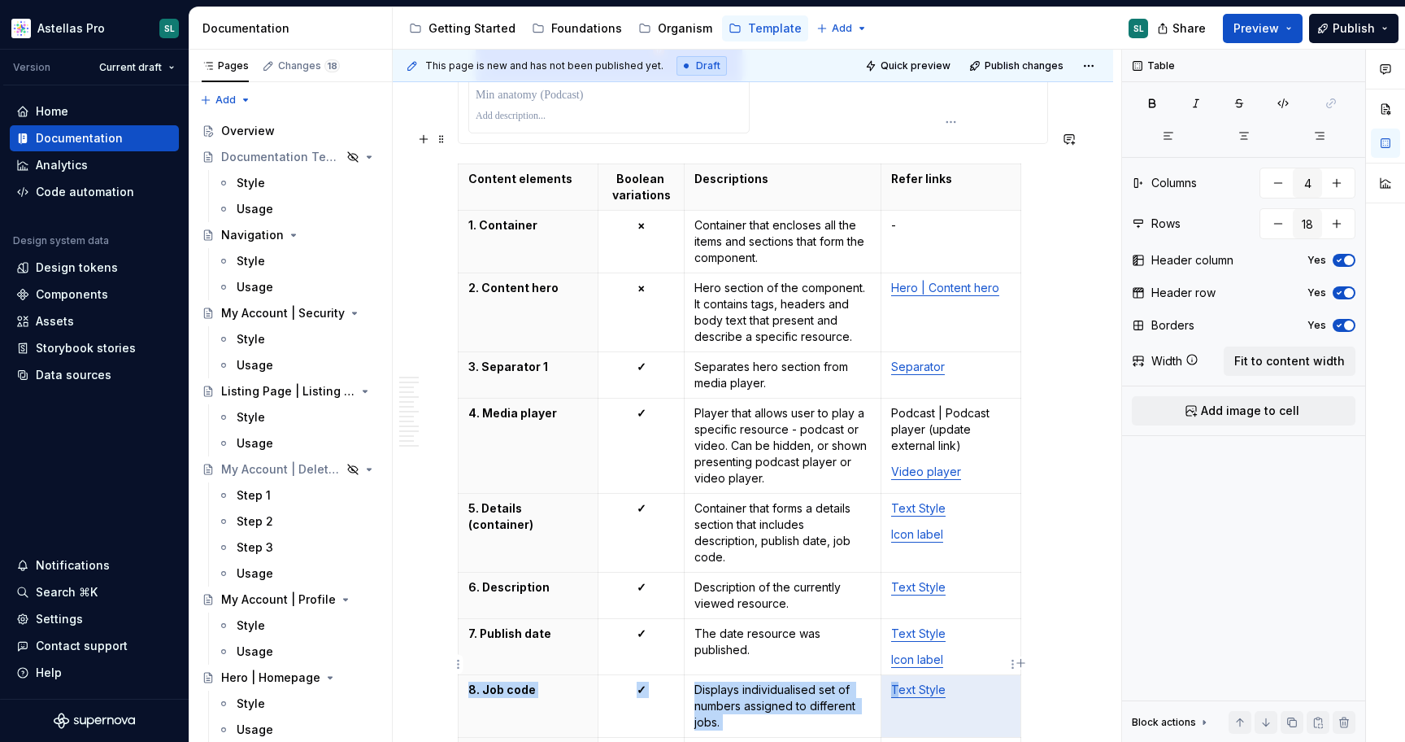
scroll to position [4759, 0]
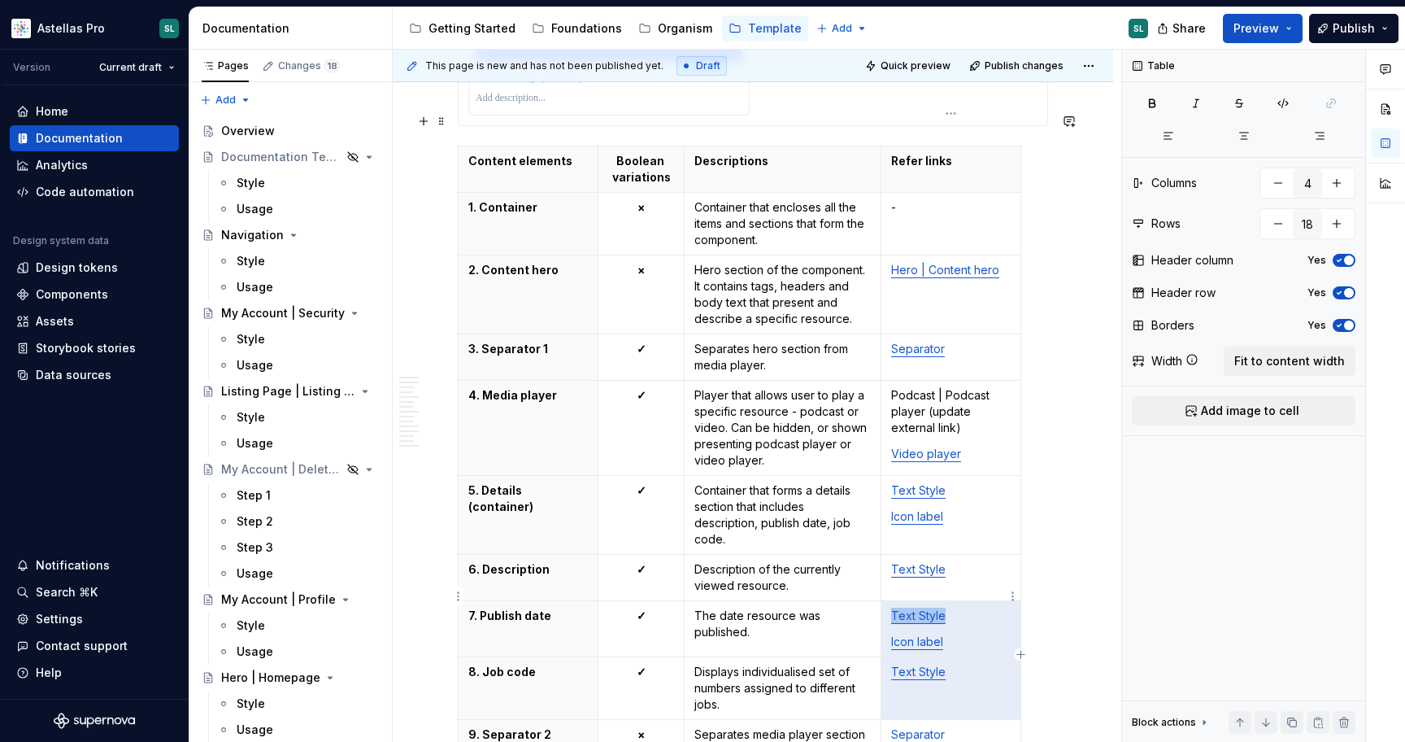
drag, startPoint x: 947, startPoint y: 666, endPoint x: 898, endPoint y: 617, distance: 69.0
click at [898, 617] on td "Text Style Icon label" at bounding box center [951, 628] width 140 height 56
click at [912, 600] on td "Text Style Icon label" at bounding box center [951, 628] width 140 height 56
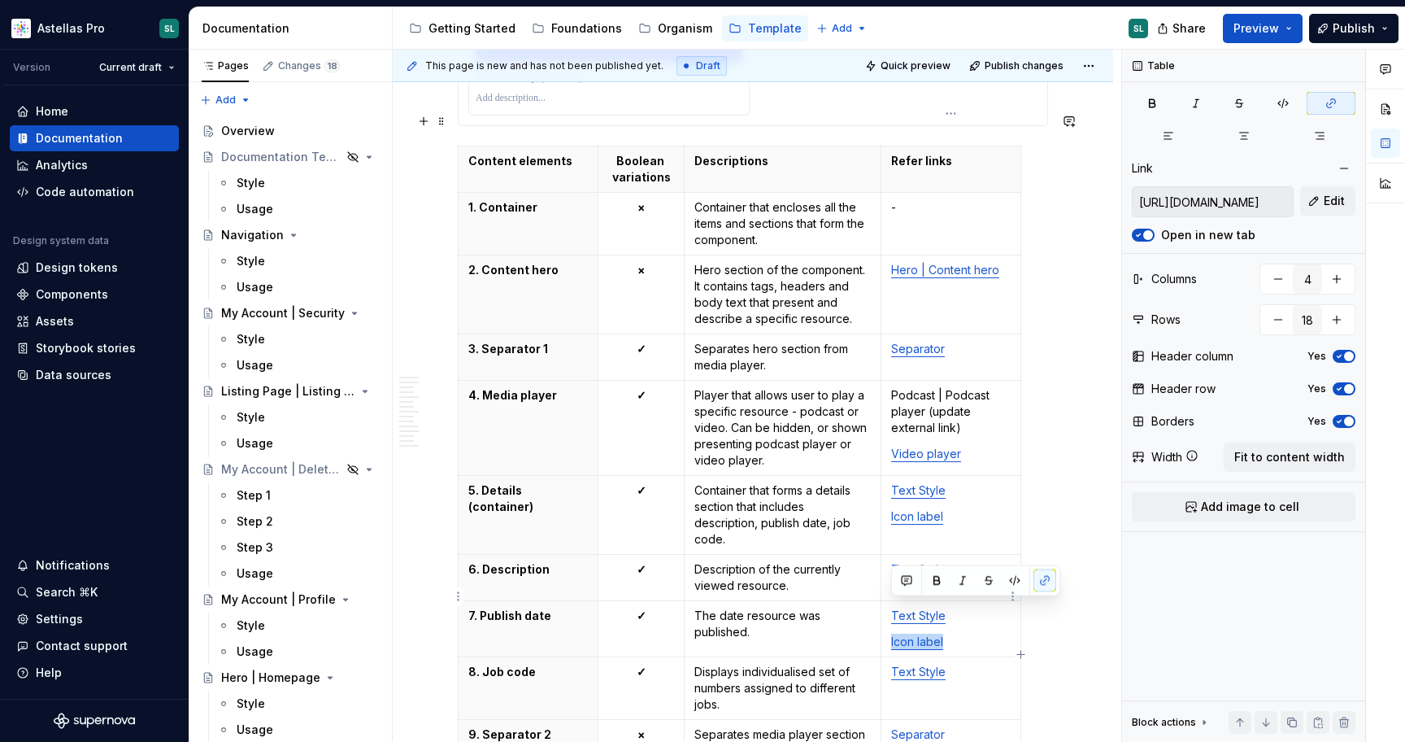
drag, startPoint x: 950, startPoint y: 610, endPoint x: 888, endPoint y: 609, distance: 61.8
click at [888, 609] on td "Text Style Icon label" at bounding box center [951, 628] width 140 height 56
click at [1321, 198] on button "Edit" at bounding box center [1328, 200] width 55 height 29
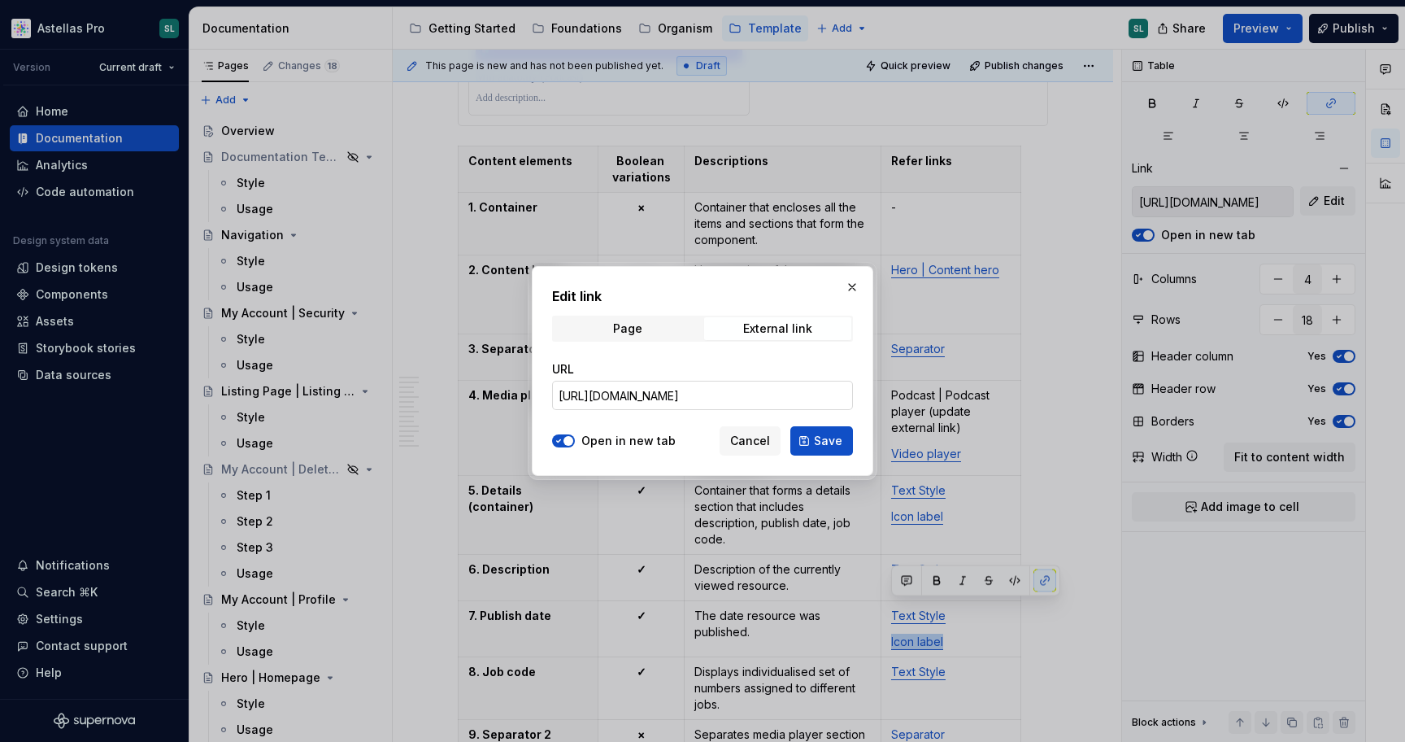
click at [739, 394] on input "https://astellas.preview.supernova-docs.io/latest/atoms/icon-label/style-7oS4KC…" at bounding box center [702, 395] width 301 height 29
paste input "text"
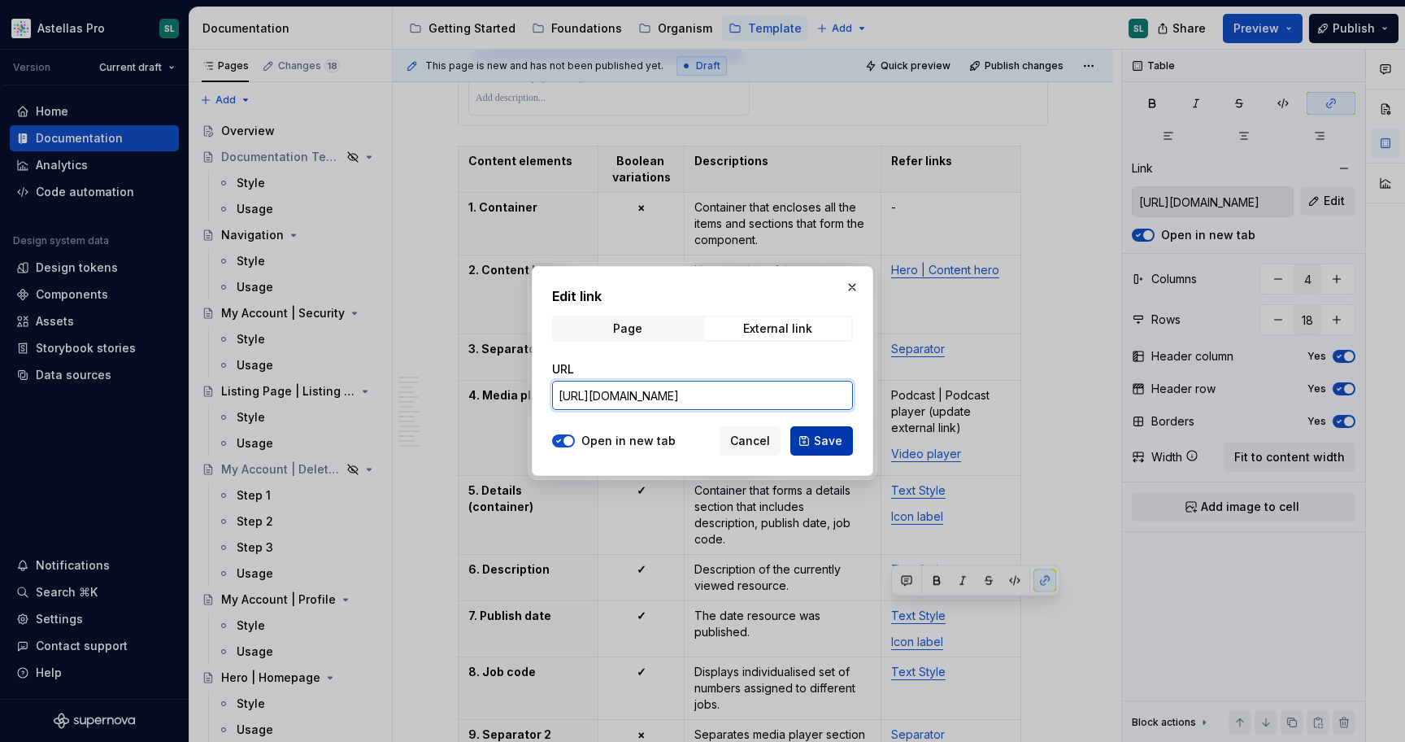
type input "https://astellas.supernova-docs.io/latest/atoms/icon-label/style-7oS4KCgx"
click at [841, 441] on span "Save" at bounding box center [828, 441] width 28 height 16
type input "https://astellas.supernova-docs.io/latest/atoms/icon-label/style-7oS4KCgx"
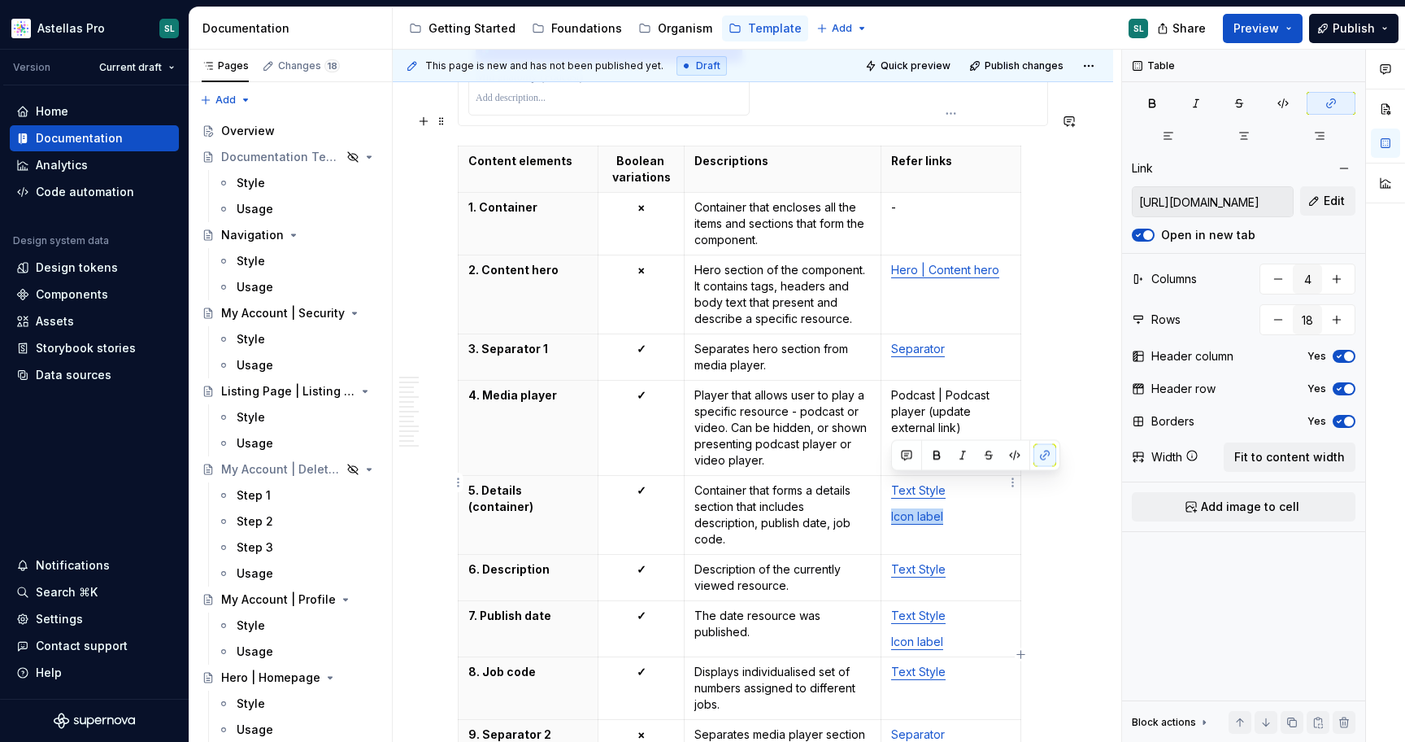
type input "https://astellas.supernova-docs.io/latest/atoms/text/style-CKAbjkeh"
drag, startPoint x: 974, startPoint y: 495, endPoint x: 889, endPoint y: 457, distance: 92.8
click at [889, 475] on td "Text Style Icon label" at bounding box center [951, 514] width 140 height 79
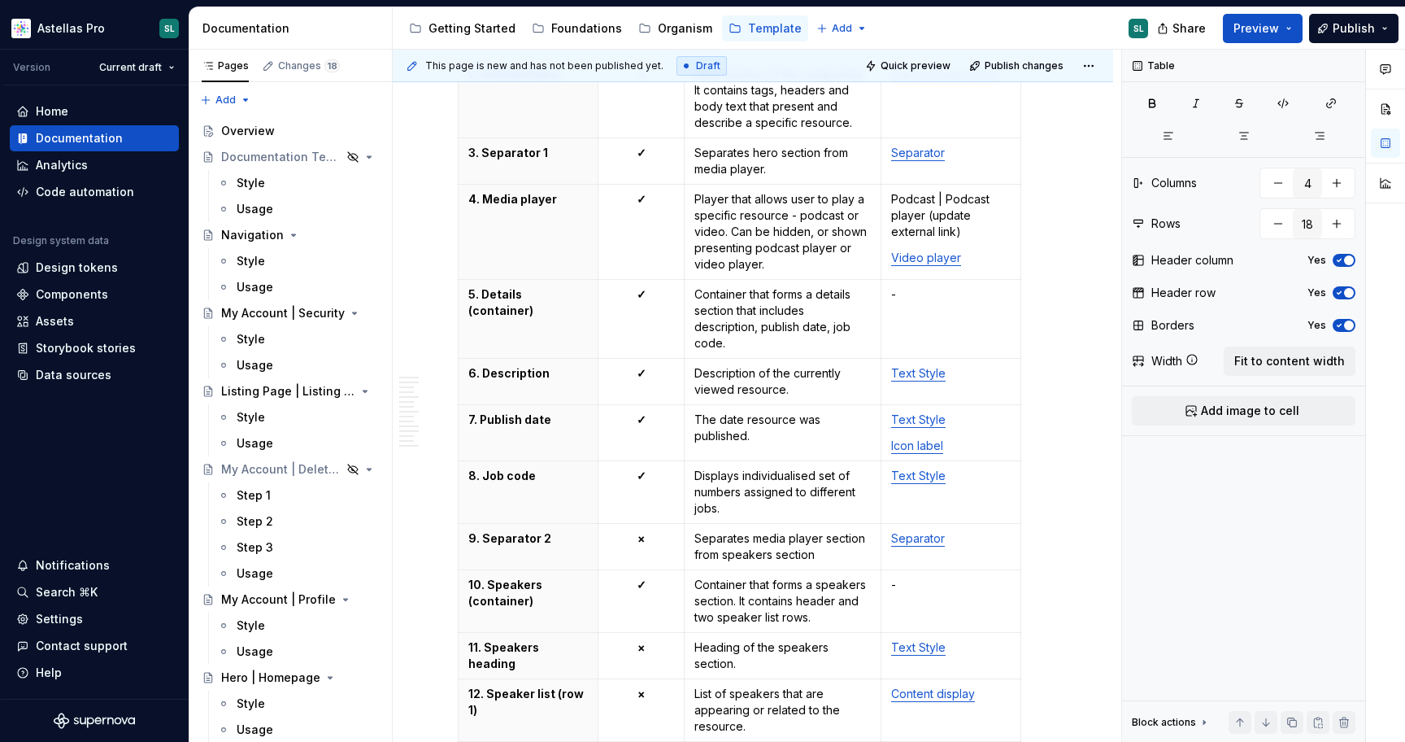
scroll to position [4926, 0]
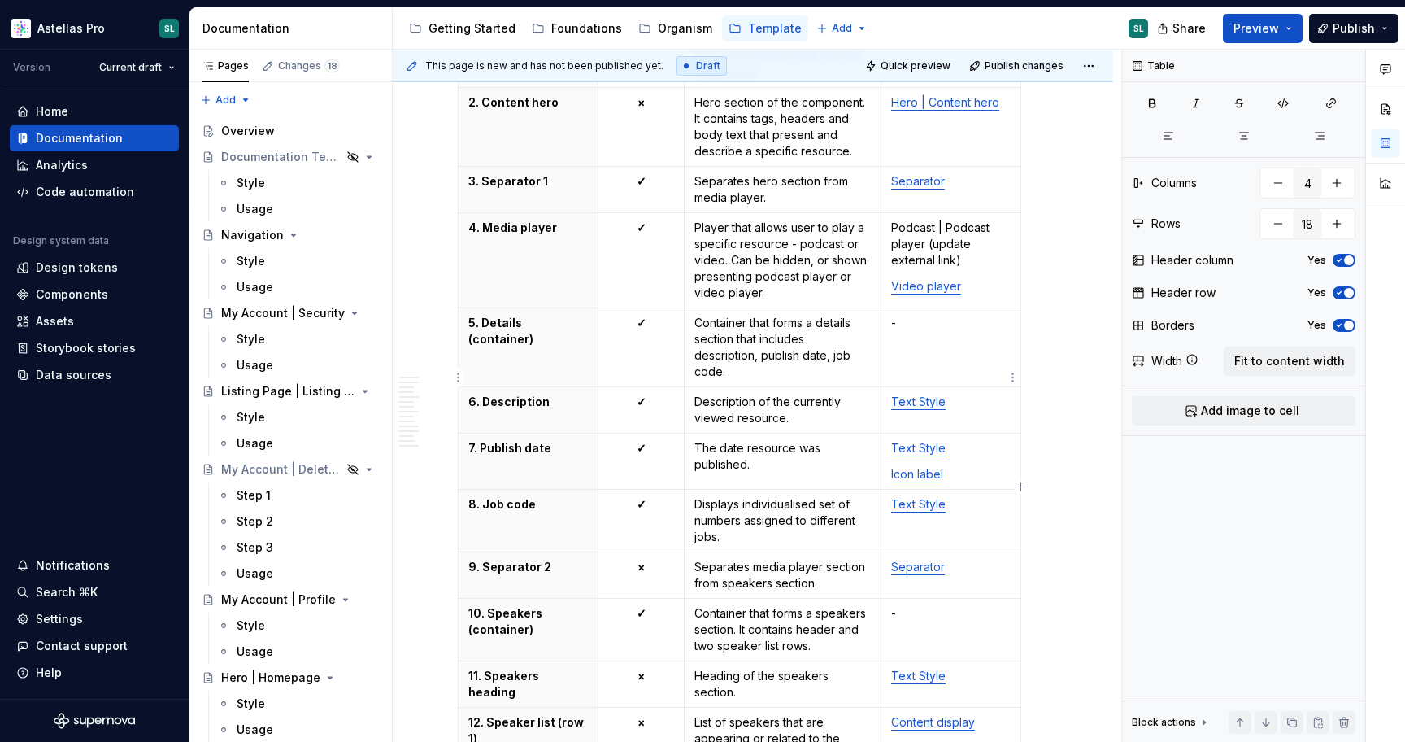
click at [929, 394] on link "Text Style" at bounding box center [918, 401] width 54 height 14
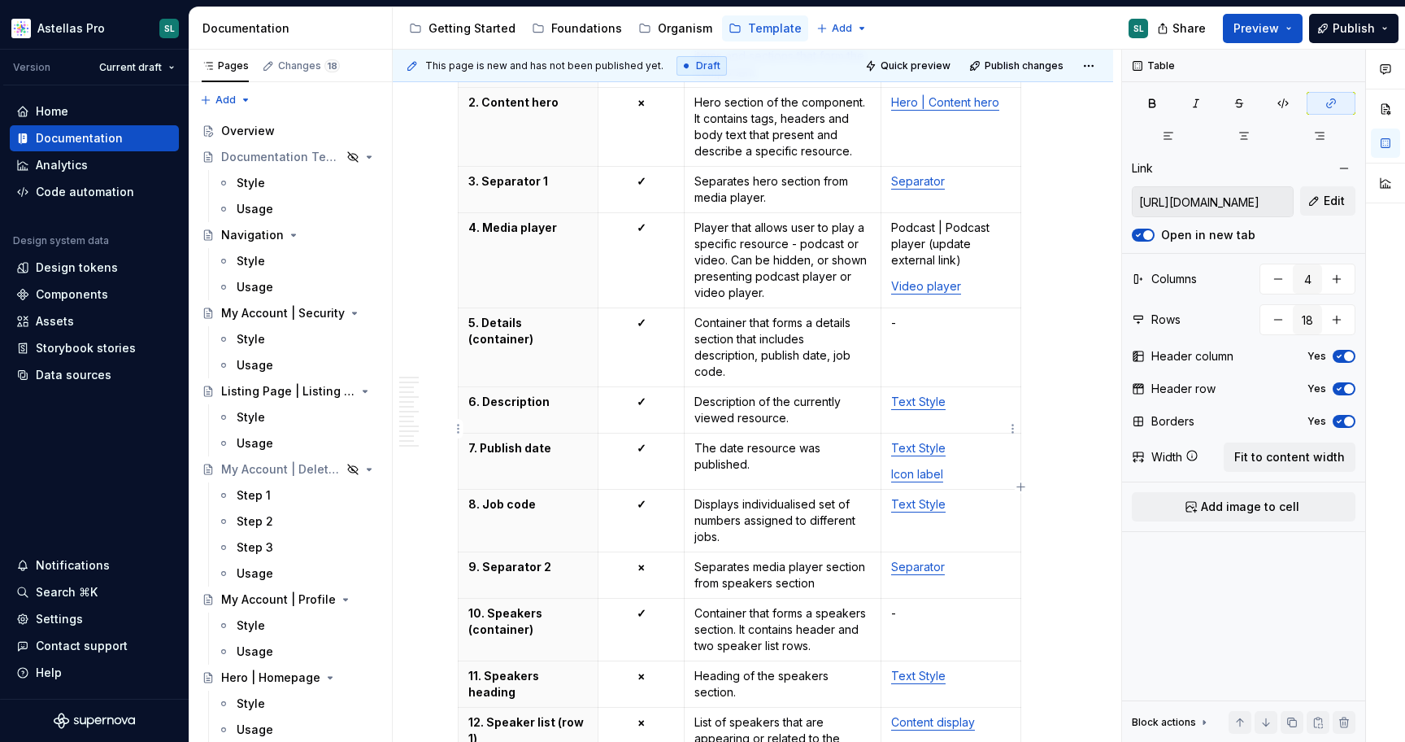
click at [935, 441] on link "Text Style" at bounding box center [918, 448] width 54 height 14
click at [929, 467] on link "Icon label" at bounding box center [917, 474] width 52 height 14
click at [925, 497] on link "Text Style" at bounding box center [918, 504] width 54 height 14
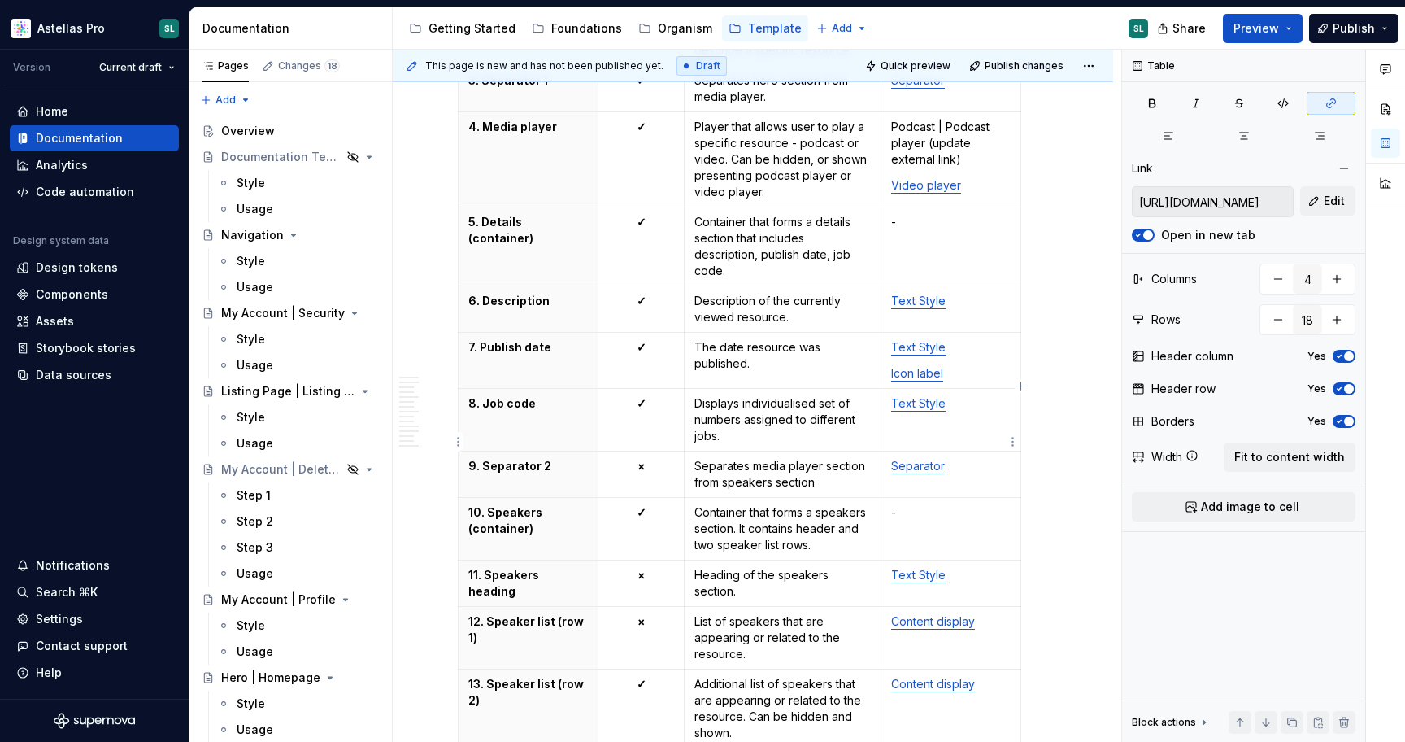
click at [928, 459] on link "Separator" at bounding box center [918, 466] width 54 height 14
click at [932, 568] on link "Text Style" at bounding box center [918, 575] width 54 height 14
click at [936, 614] on link "Content display" at bounding box center [933, 621] width 84 height 14
click at [931, 677] on link "Content display" at bounding box center [933, 684] width 84 height 14
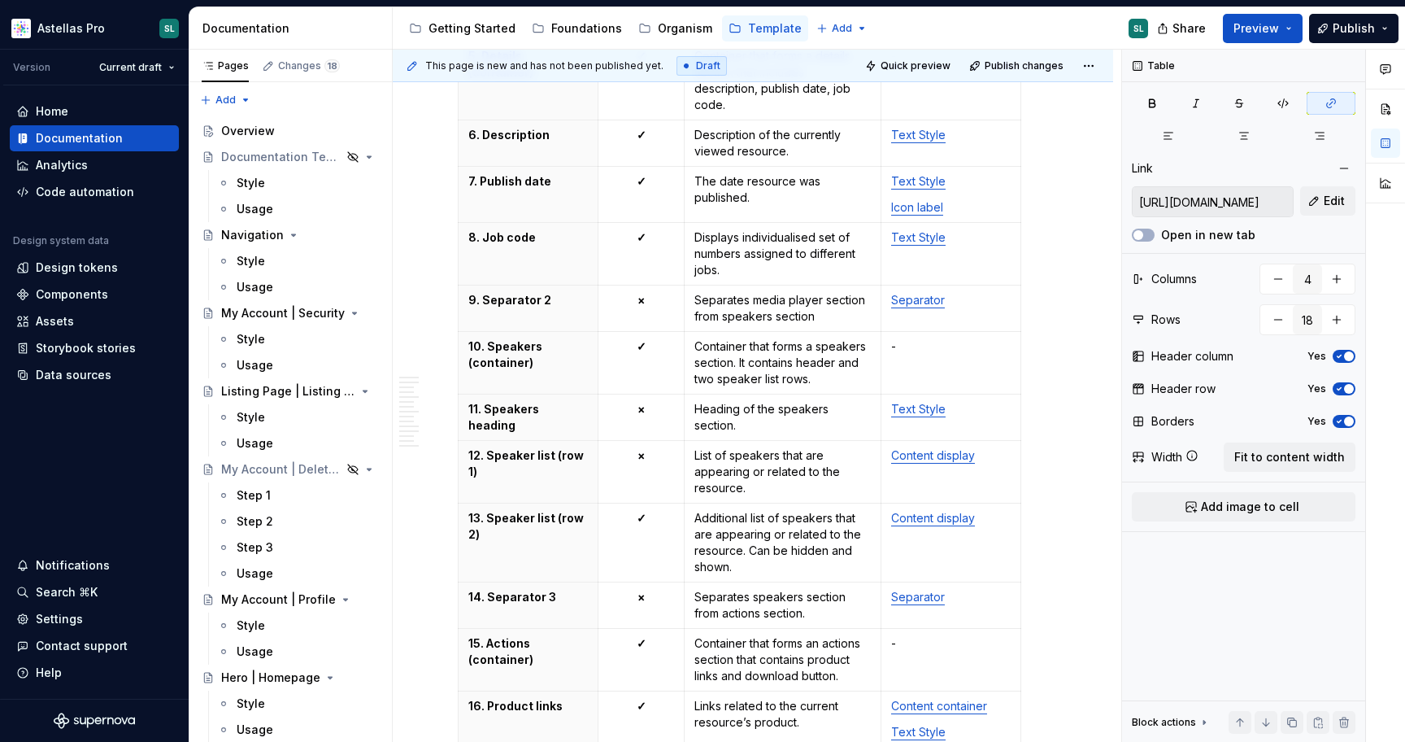
scroll to position [5209, 0]
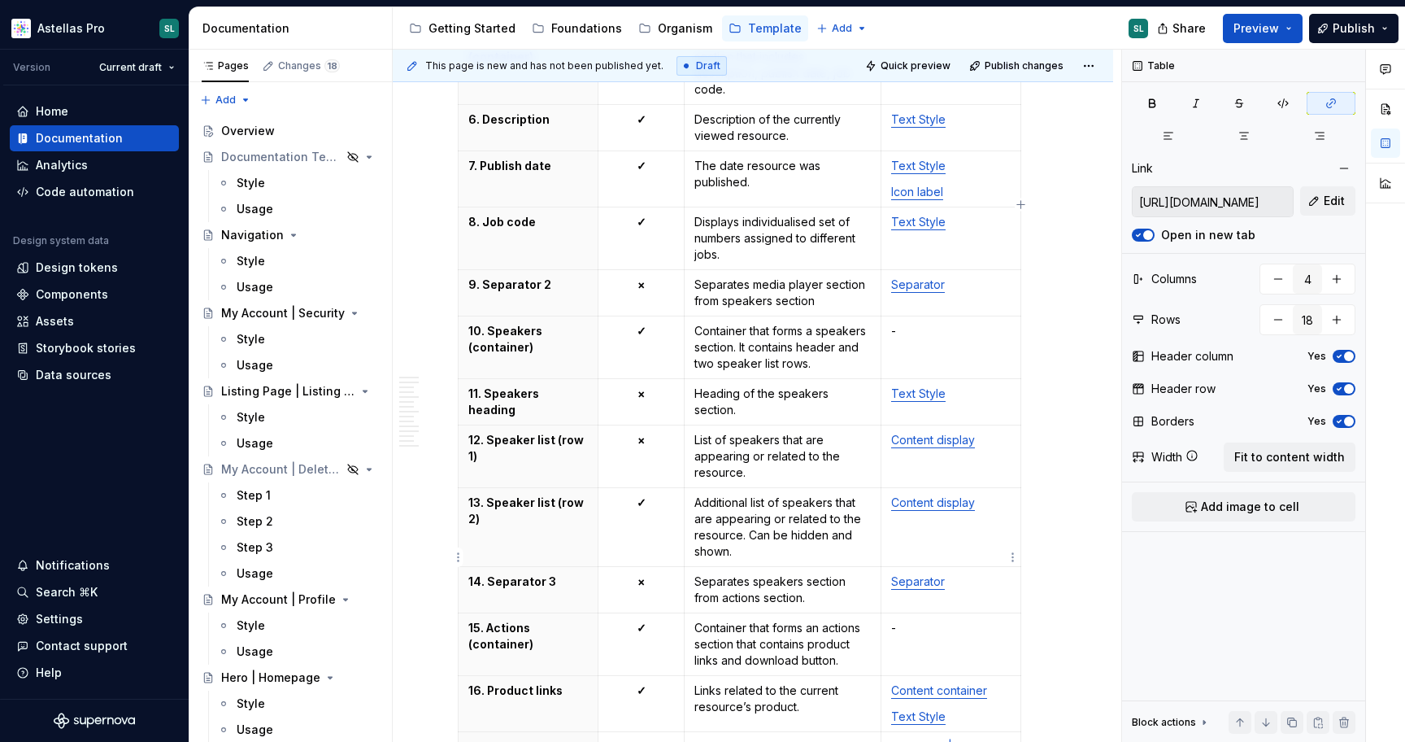
click at [935, 574] on link "Separator" at bounding box center [918, 581] width 54 height 14
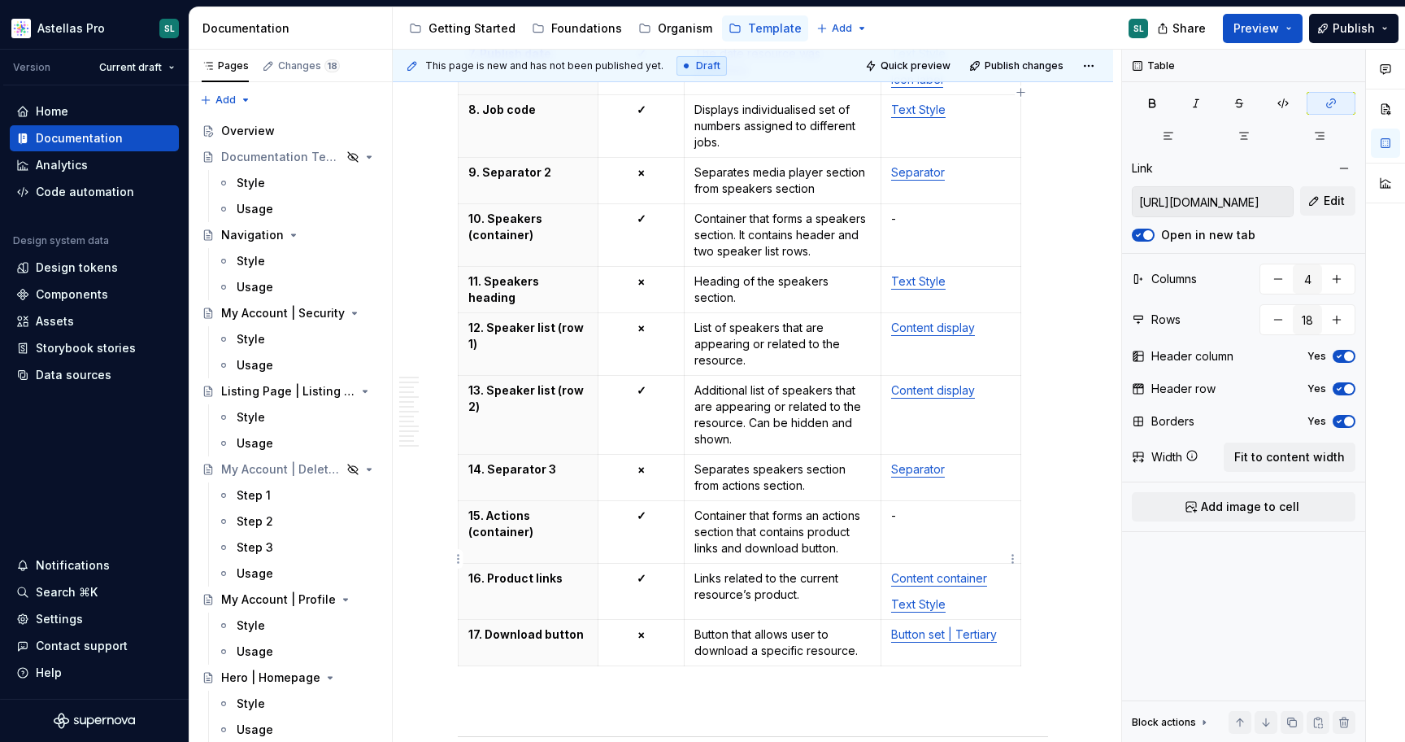
click at [935, 571] on link "Content container" at bounding box center [939, 578] width 96 height 14
click at [926, 597] on link "Text Style" at bounding box center [918, 604] width 54 height 14
type input "https://astellas.supernova-docs.io/latest/molecules/button-set-tertiary/style-I…"
click at [929, 627] on link "Button set | Tertiary" at bounding box center [944, 634] width 106 height 14
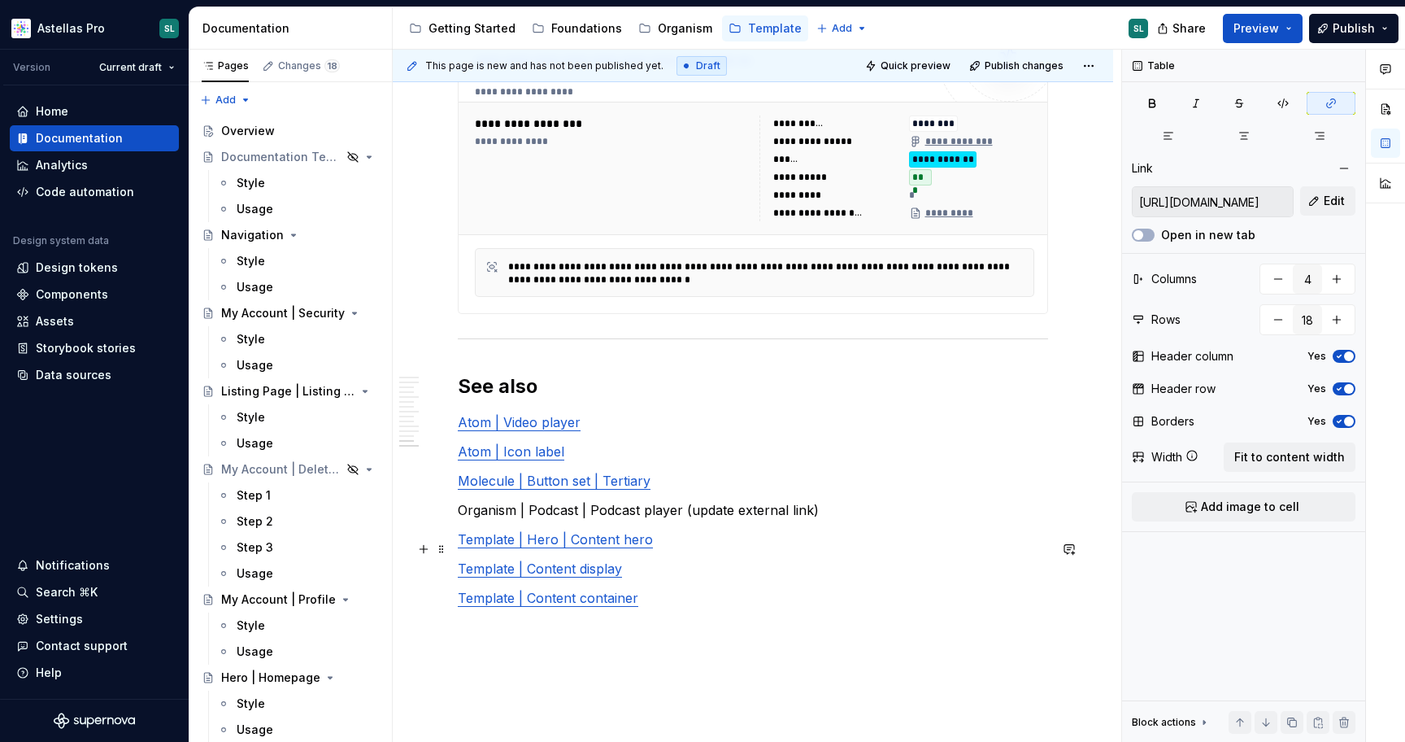
scroll to position [10550, 0]
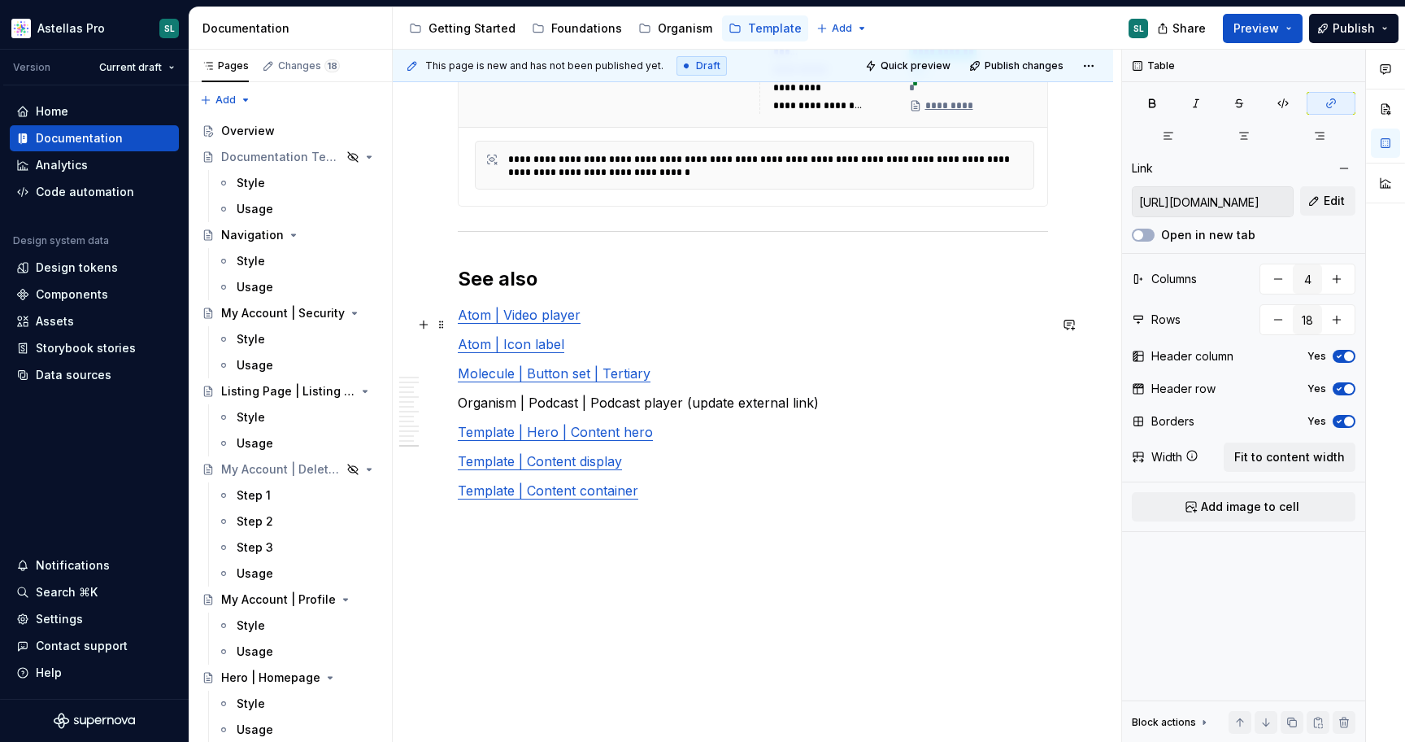
click at [547, 322] on link "Atom | Video player" at bounding box center [519, 315] width 123 height 16
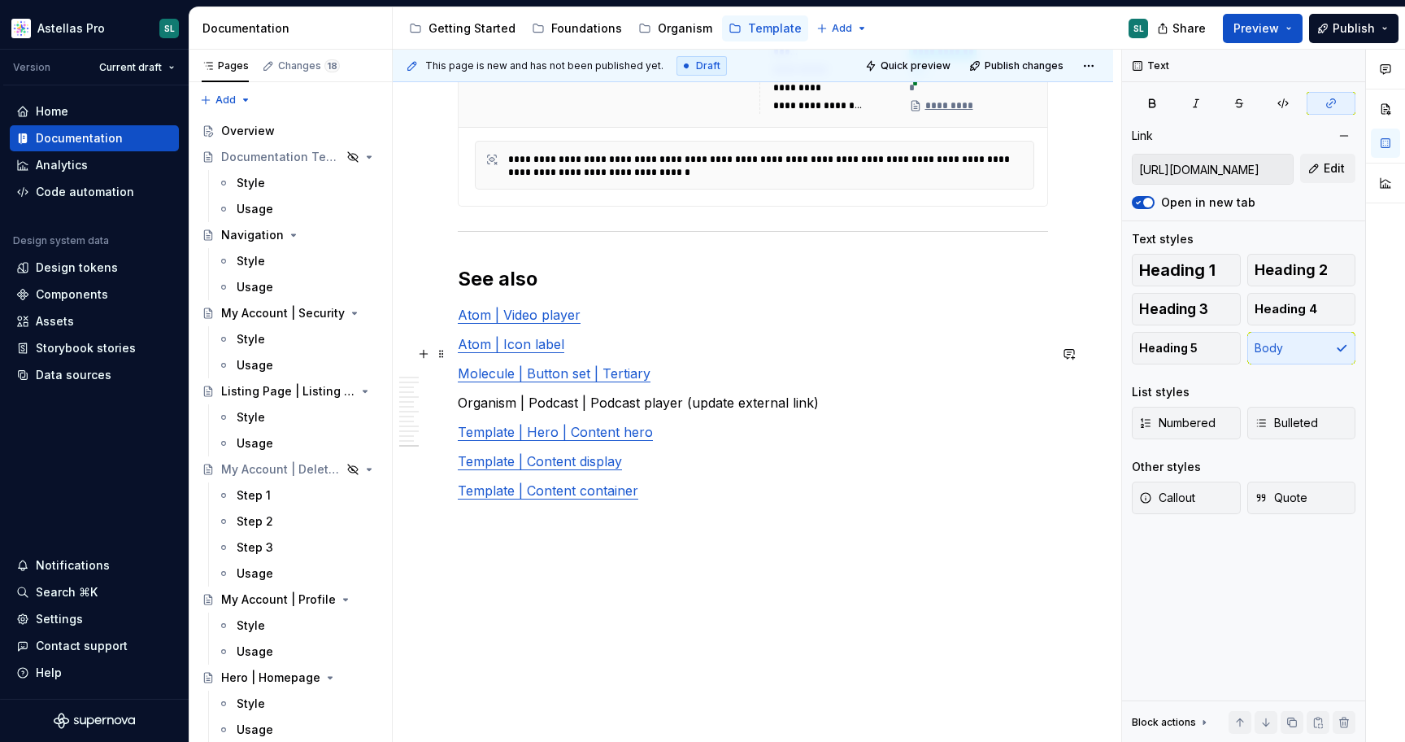
click at [531, 352] on link "Atom | Icon label" at bounding box center [511, 344] width 107 height 16
click at [533, 381] on link "Molecule | Button set | Tertiary" at bounding box center [554, 373] width 193 height 16
click at [551, 434] on link "Template | Hero | Content hero" at bounding box center [555, 432] width 195 height 16
click at [553, 465] on link "Template | Content display" at bounding box center [540, 461] width 164 height 16
type input "https://astellas.supernova-docs.io/latest/templates/content-container/style-jyJ…"
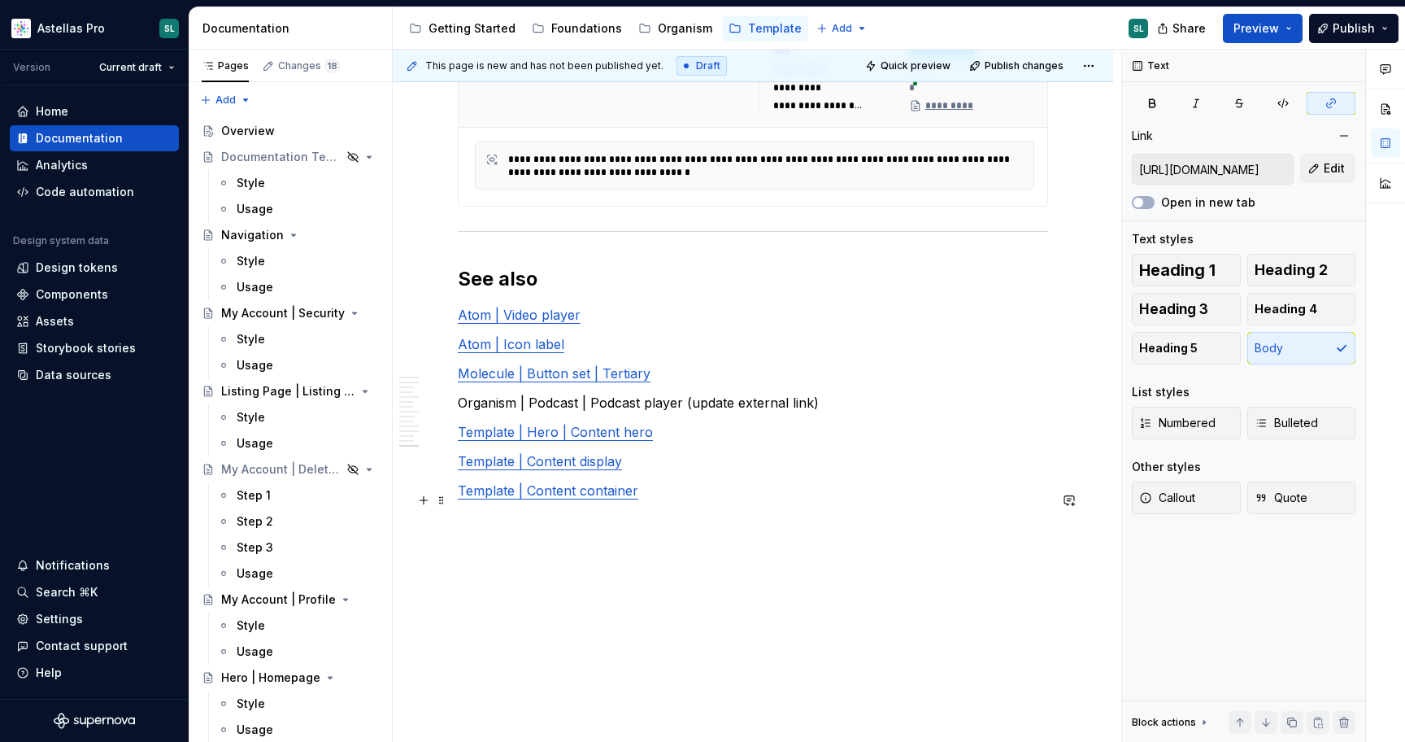
click at [546, 499] on link "Template | Content container" at bounding box center [548, 490] width 181 height 16
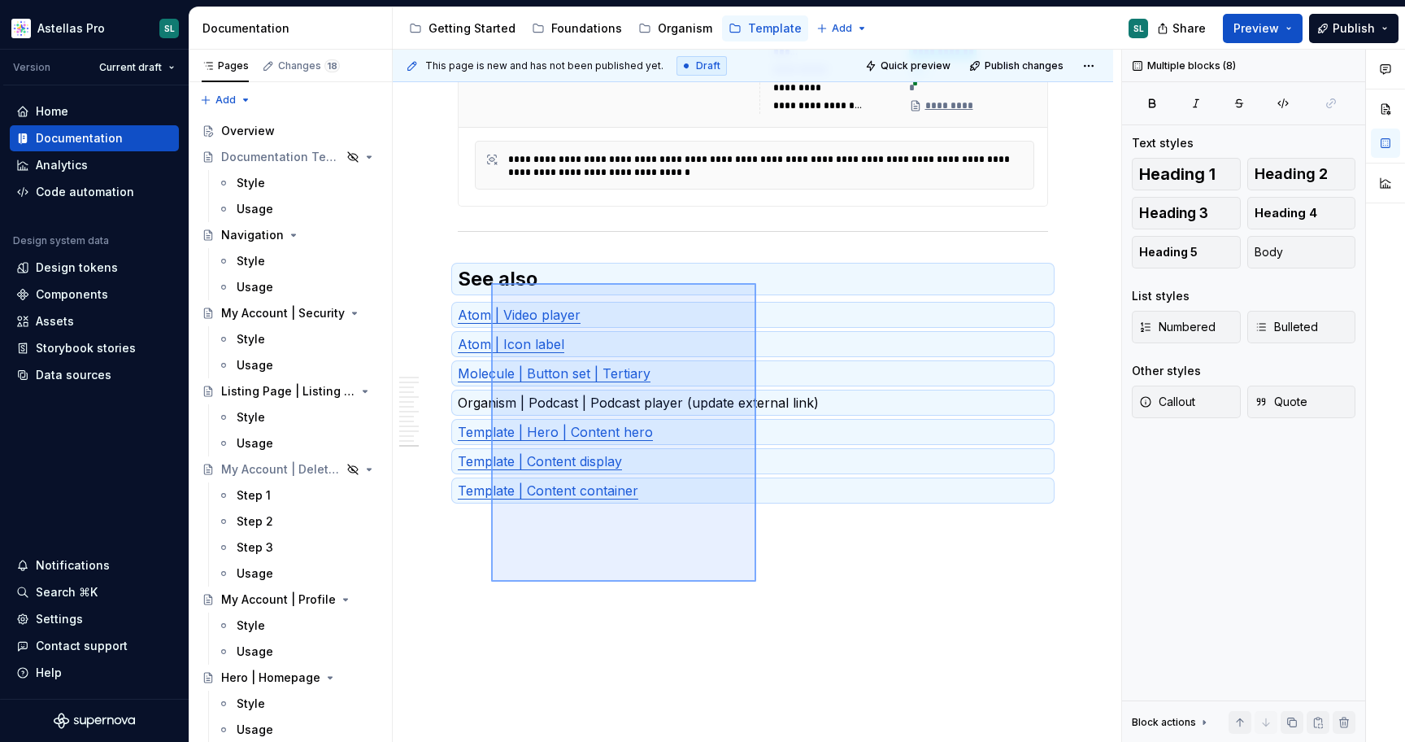
drag, startPoint x: 756, startPoint y: 582, endPoint x: 495, endPoint y: 277, distance: 401.4
click at [494, 277] on div "This page is new and has not been published yet. Draft Quick preview Publish ch…" at bounding box center [757, 396] width 729 height 693
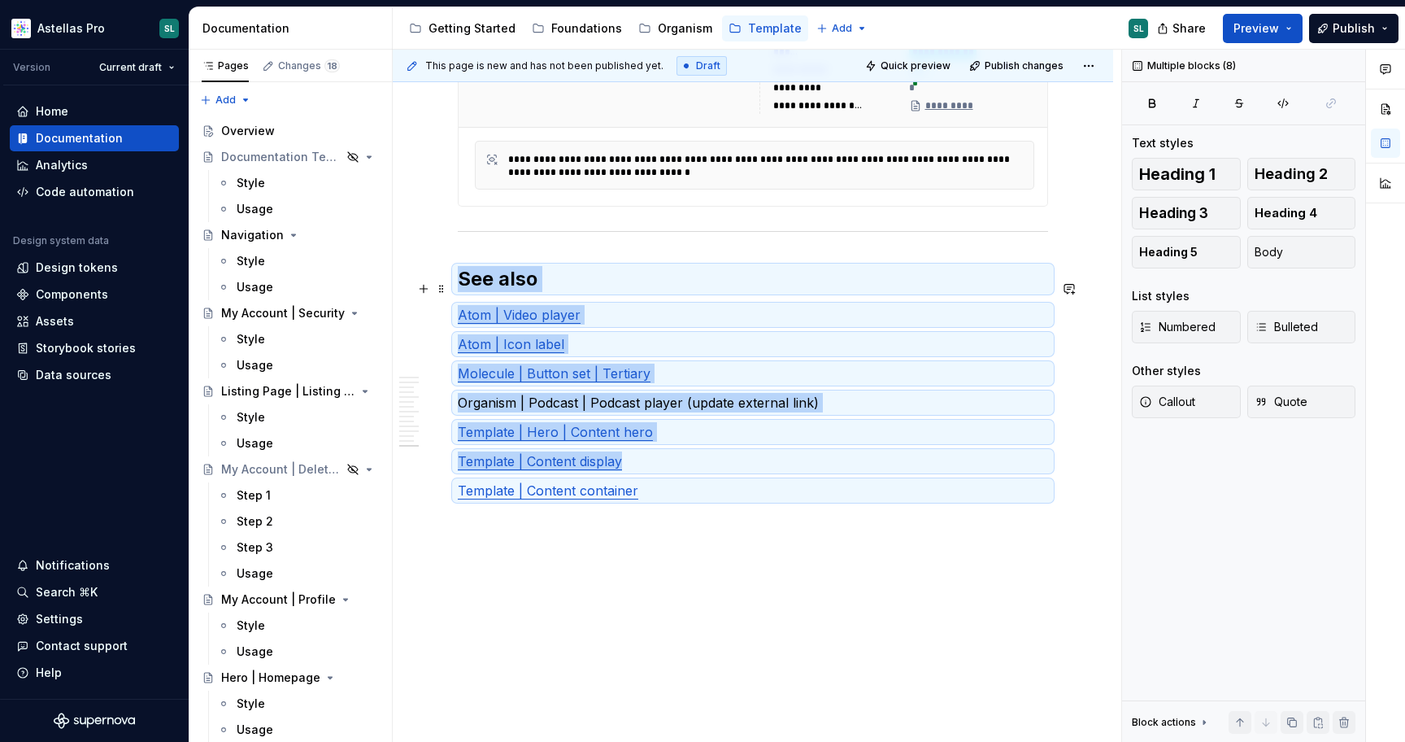
copy div "See also Atom | Video player Atom | Icon label Molecule | Button set | Tertiary…"
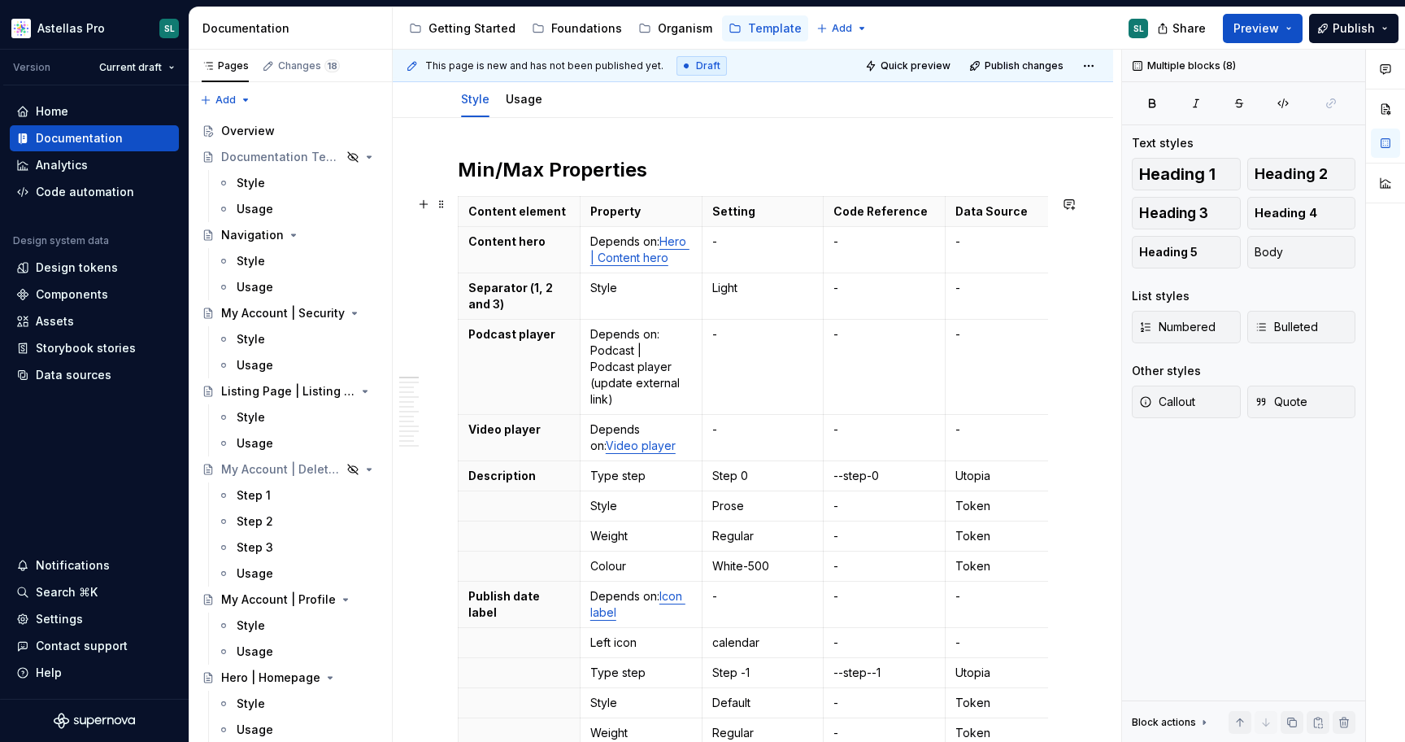
scroll to position [0, 0]
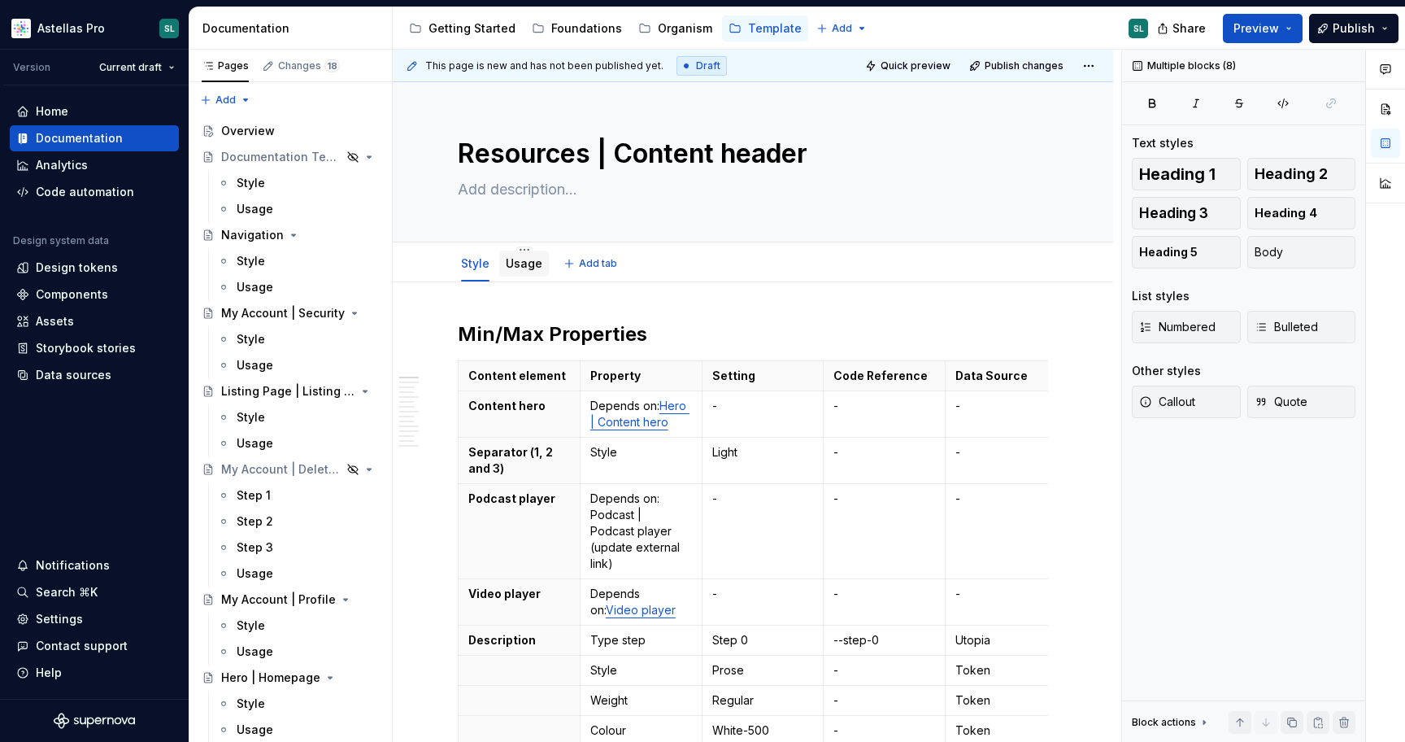
click at [529, 261] on link "Usage" at bounding box center [524, 263] width 37 height 14
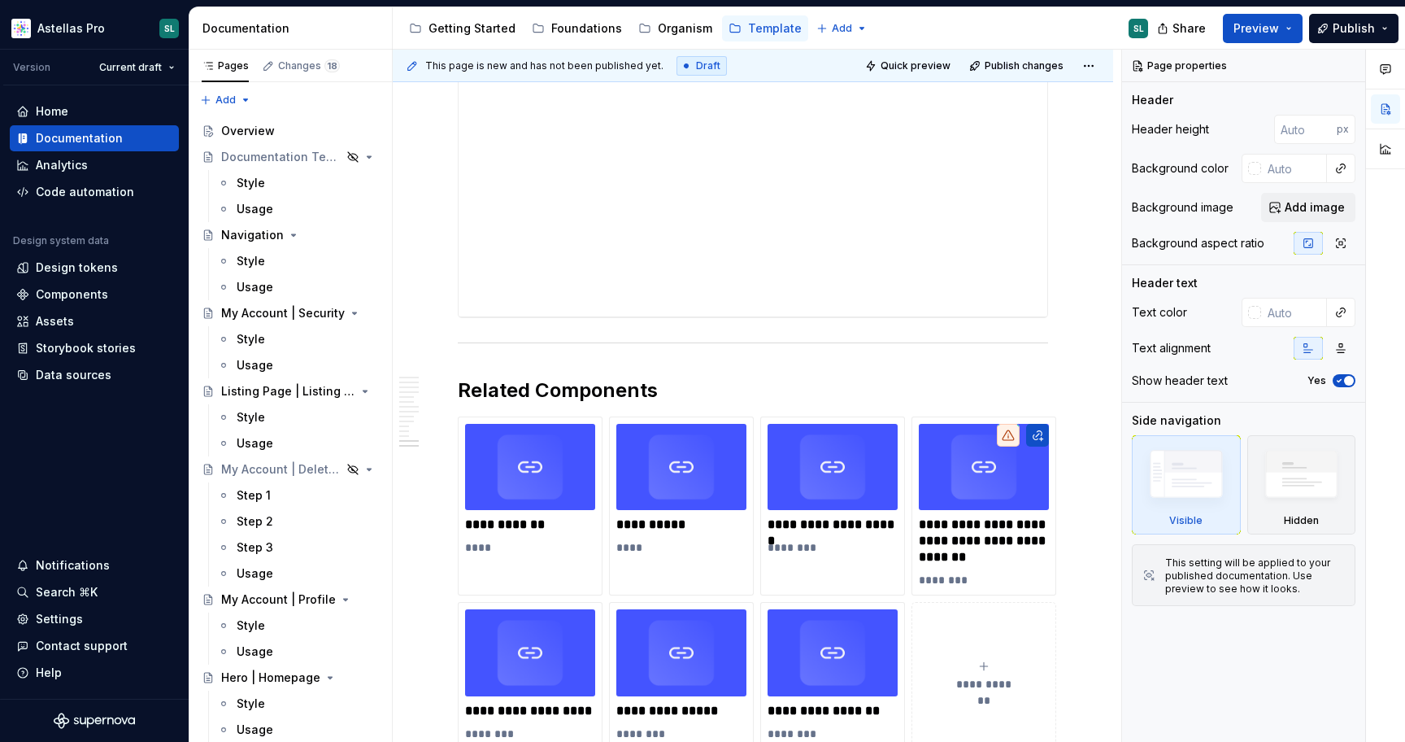
scroll to position [5289, 0]
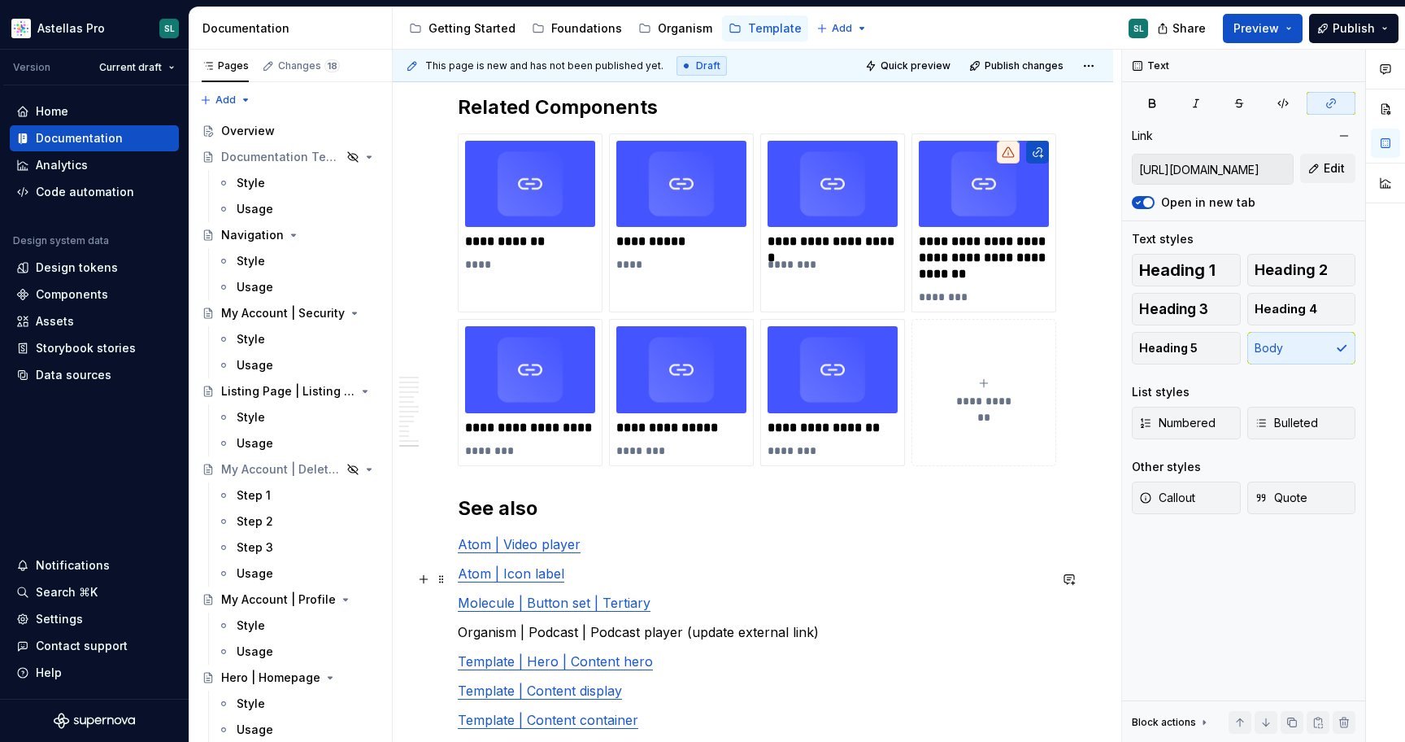
click at [547, 552] on link "Atom | Video player" at bounding box center [519, 544] width 123 height 16
click at [1257, 172] on input "https://astellas.supernova-docs.io/latest/atoms/media-block-video-player/video-…" at bounding box center [1213, 169] width 160 height 29
click at [560, 272] on p "****" at bounding box center [530, 264] width 130 height 16
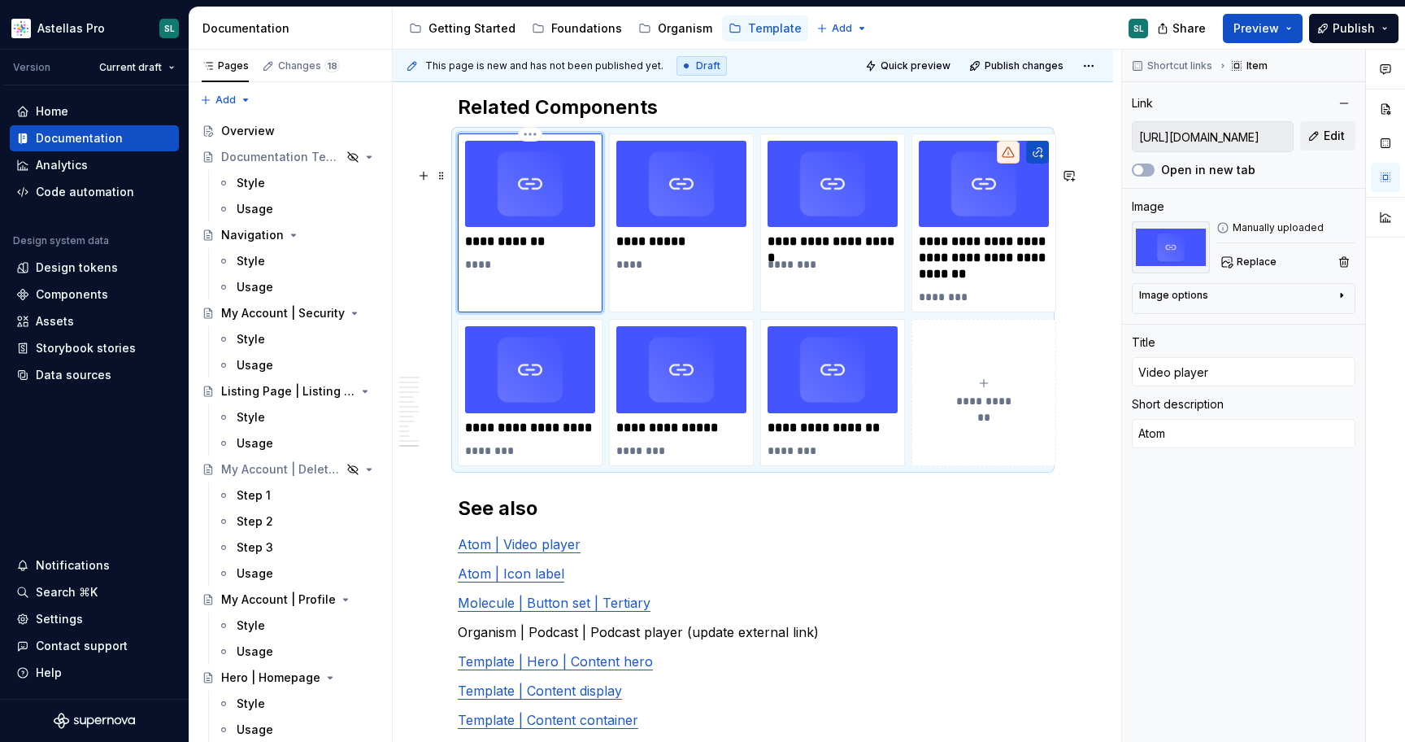
click at [555, 313] on div "**********" at bounding box center [530, 223] width 145 height 180
click at [1327, 137] on span "Edit" at bounding box center [1334, 136] width 21 height 16
type textarea "*"
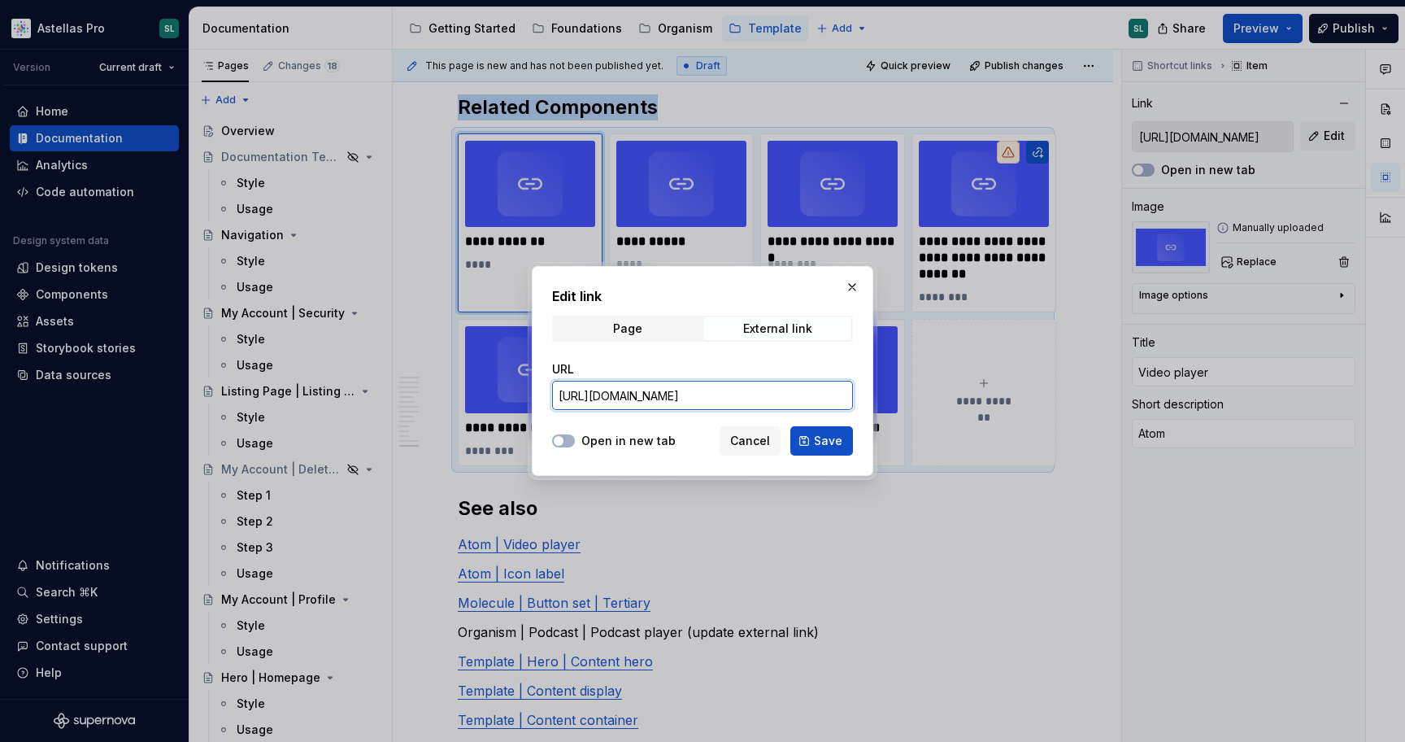
click at [737, 399] on input "https://astellas.preview.supernova-docs.io/latest/atoms/media-block-video-playe…" at bounding box center [702, 395] width 301 height 29
paste input "text"
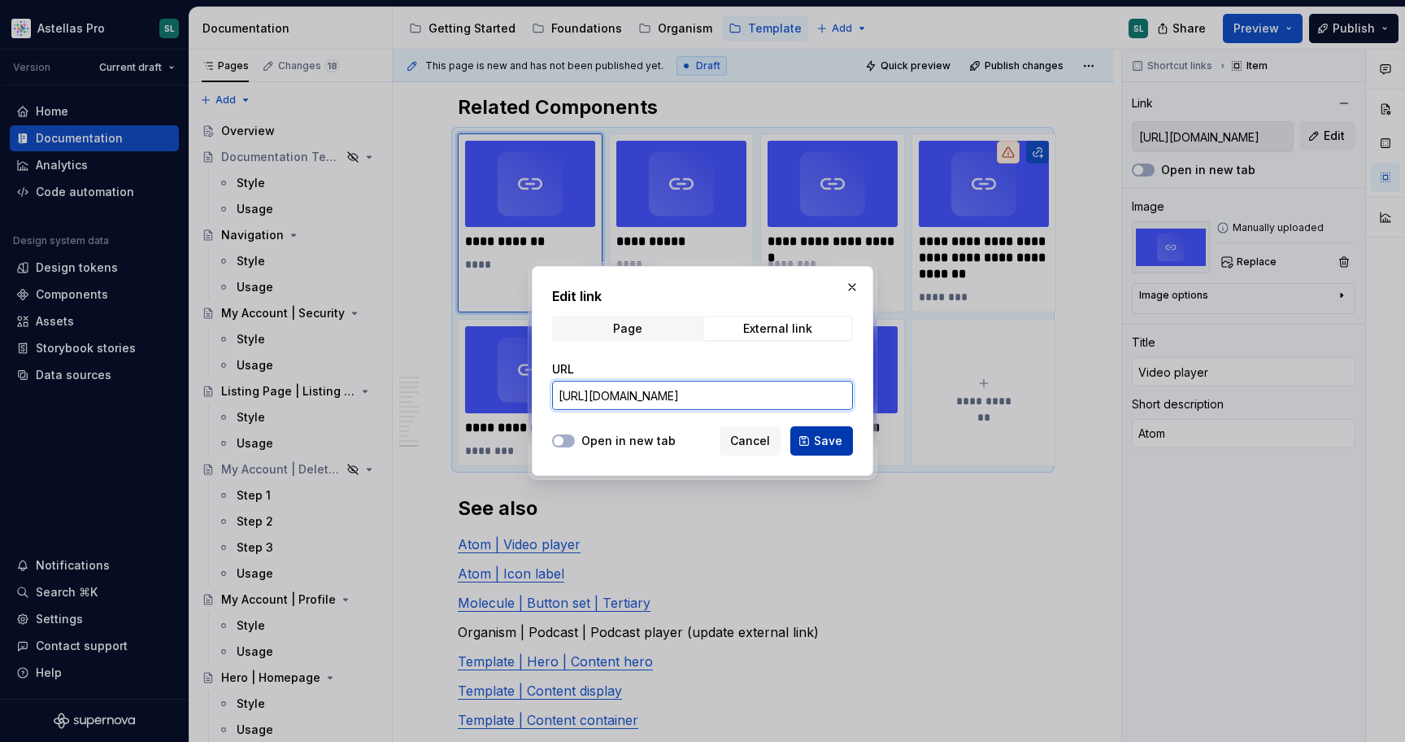
type input "https://astellas.supernova-docs.io/latest/atoms/media-block-video-player/video-…"
click at [823, 442] on span "Save" at bounding box center [828, 441] width 28 height 16
type textarea "*"
type input "https://astellas.supernova-docs.io/latest/atoms/media-block-video-player/video-…"
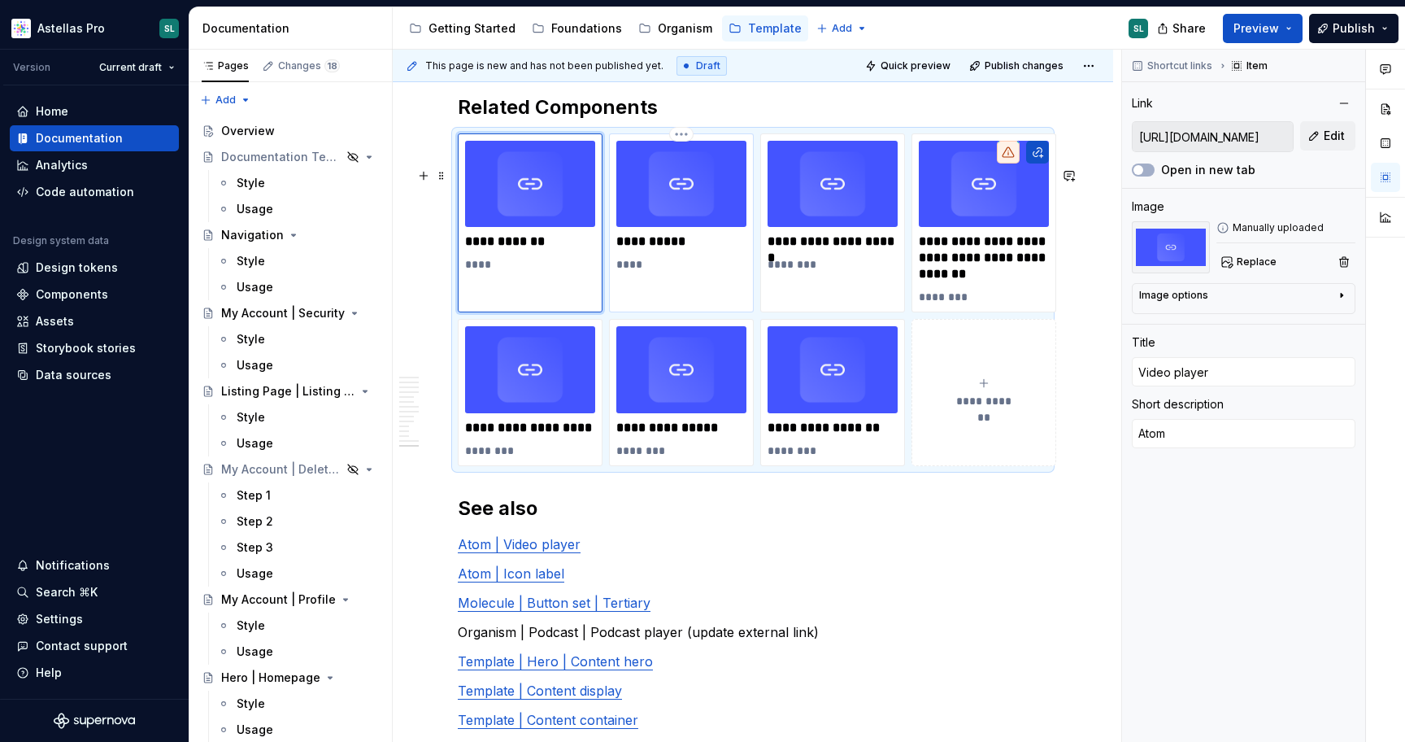
click at [643, 272] on p "****" at bounding box center [682, 264] width 130 height 16
type textarea "*"
type input "https://astellas.preview.supernova-docs.io/latest/atoms/icon-label/style-7oS4KC…"
type input "Icon label"
click at [523, 582] on link "Atom | Icon label" at bounding box center [511, 573] width 107 height 16
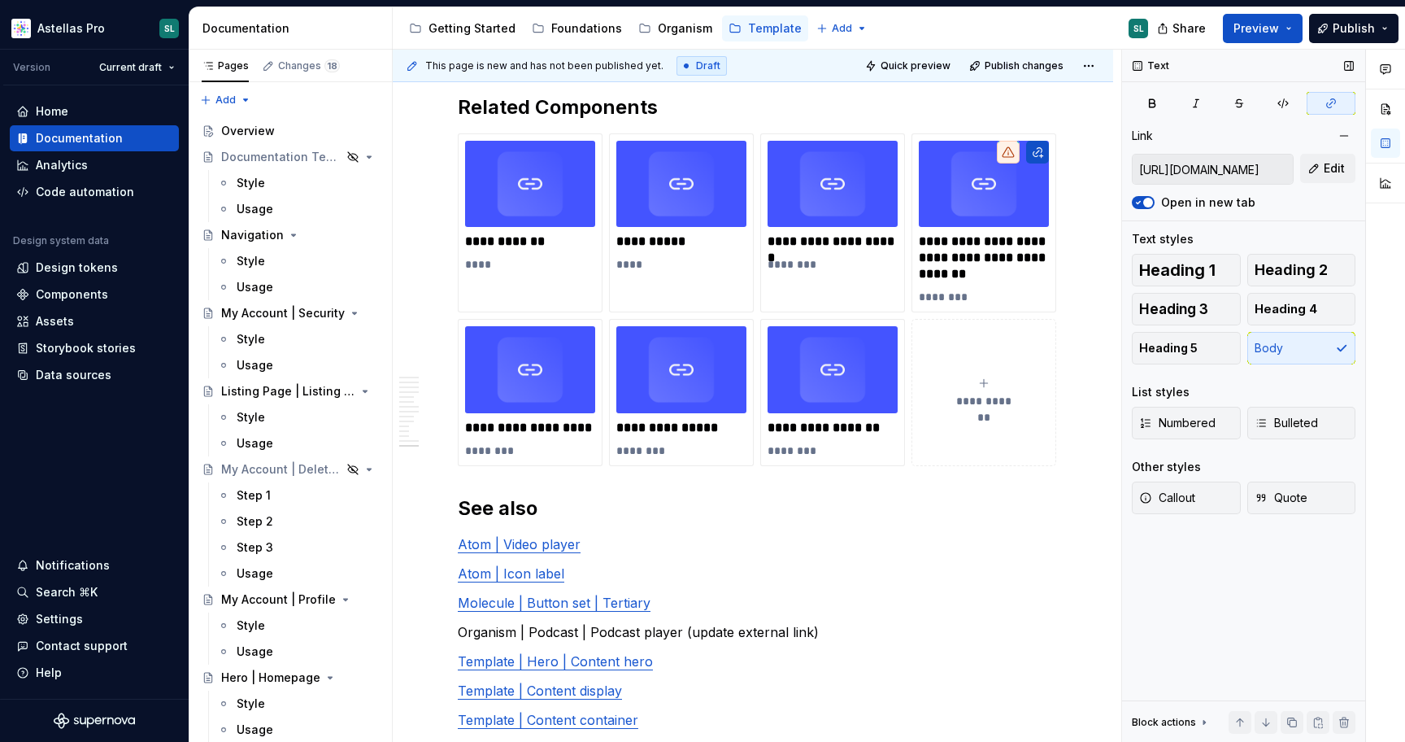
click at [1200, 166] on input "https://astellas.supernova-docs.io/latest/atoms/icon-label/style-7oS4KCgx" at bounding box center [1213, 169] width 160 height 29
click at [730, 272] on p "****" at bounding box center [682, 264] width 130 height 16
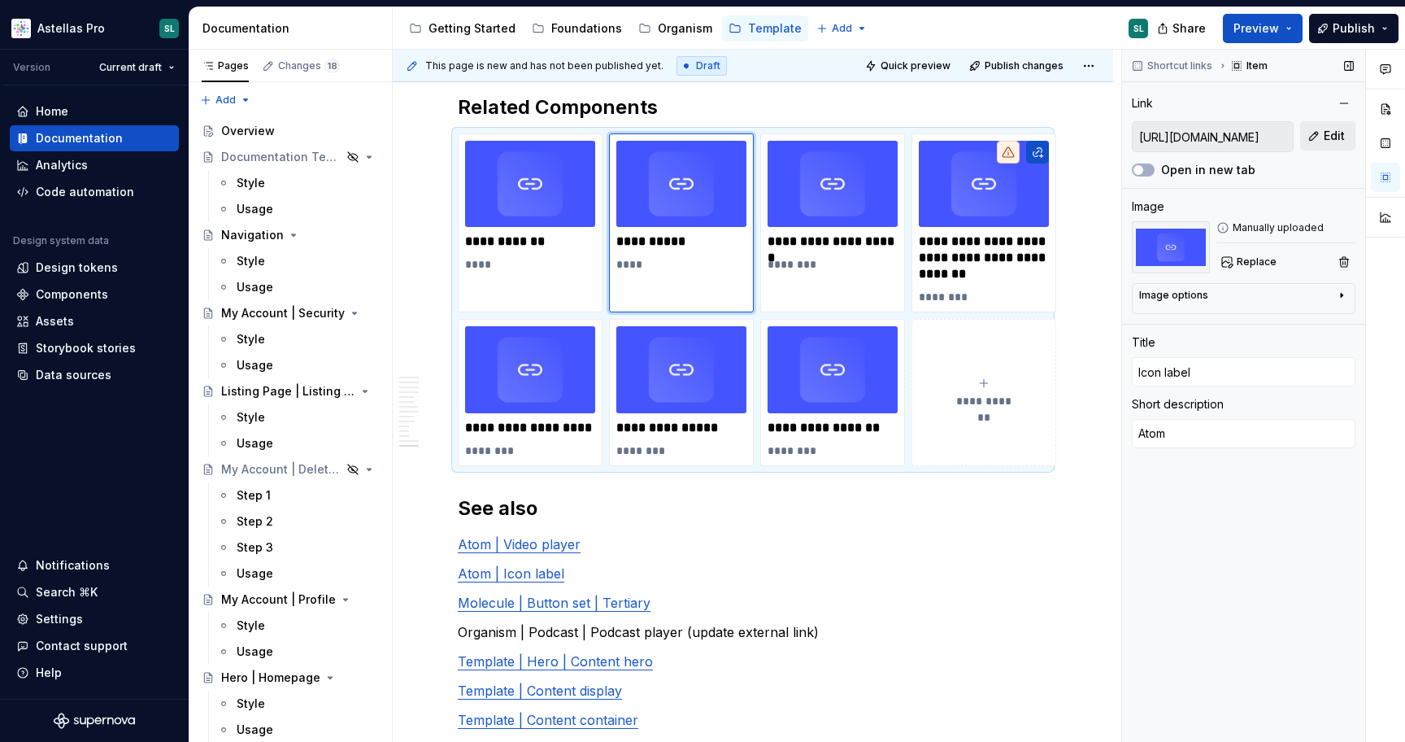
click at [1322, 142] on button "Edit" at bounding box center [1328, 135] width 55 height 29
type textarea "*"
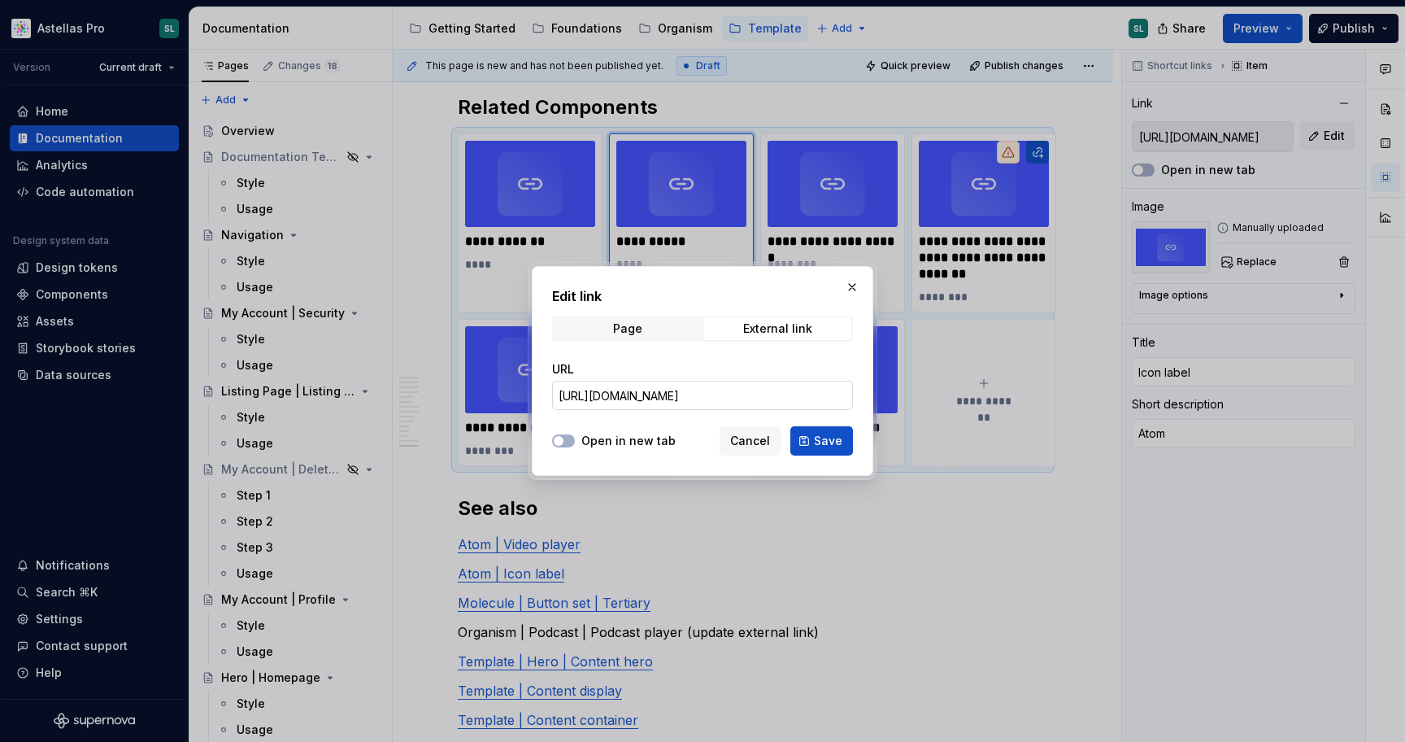
click at [792, 393] on input "https://astellas.preview.supernova-docs.io/latest/atoms/icon-label/style-7oS4KC…" at bounding box center [702, 395] width 301 height 29
paste input "text"
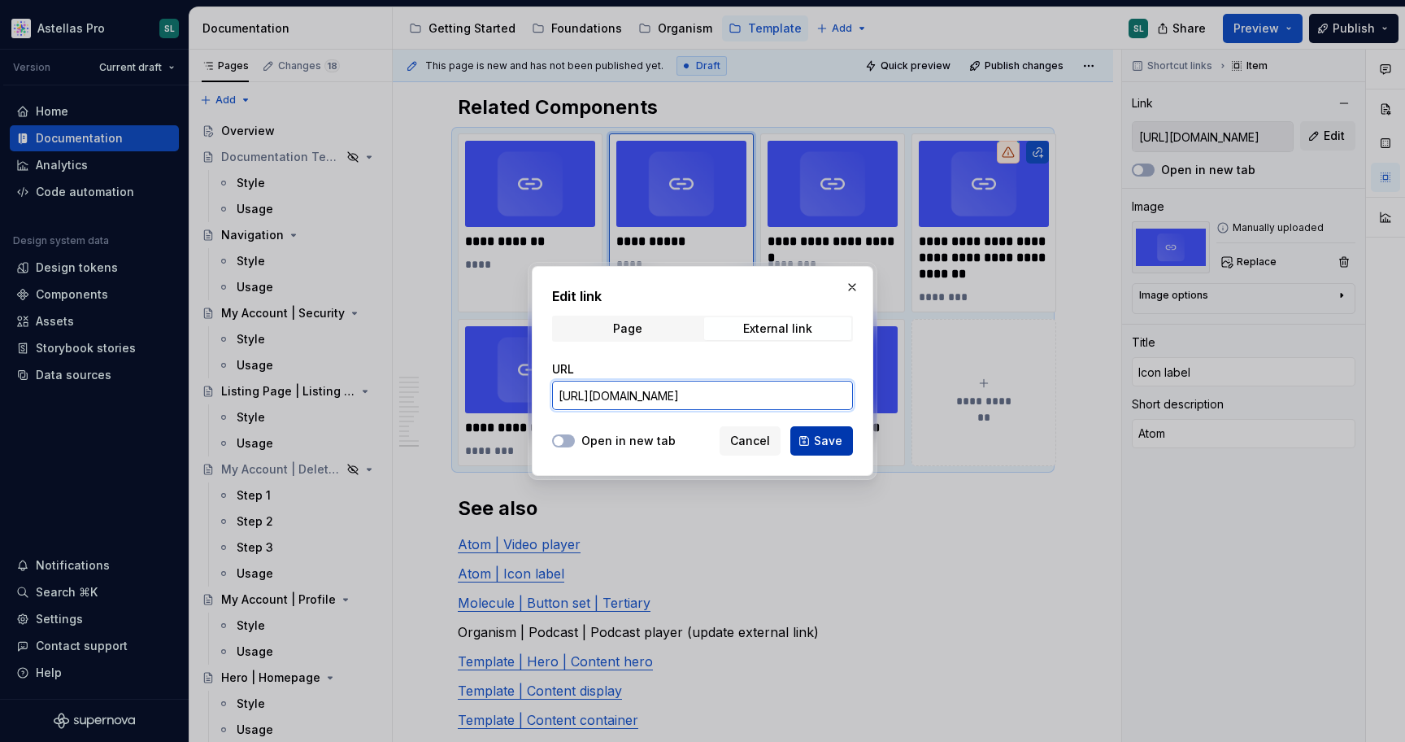
type input "https://astellas.supernova-docs.io/latest/atoms/icon-label/style-7oS4KCgx"
click at [817, 435] on span "Save" at bounding box center [828, 441] width 28 height 16
type textarea "*"
type input "https://astellas.supernova-docs.io/latest/atoms/icon-label/style-7oS4KCgx"
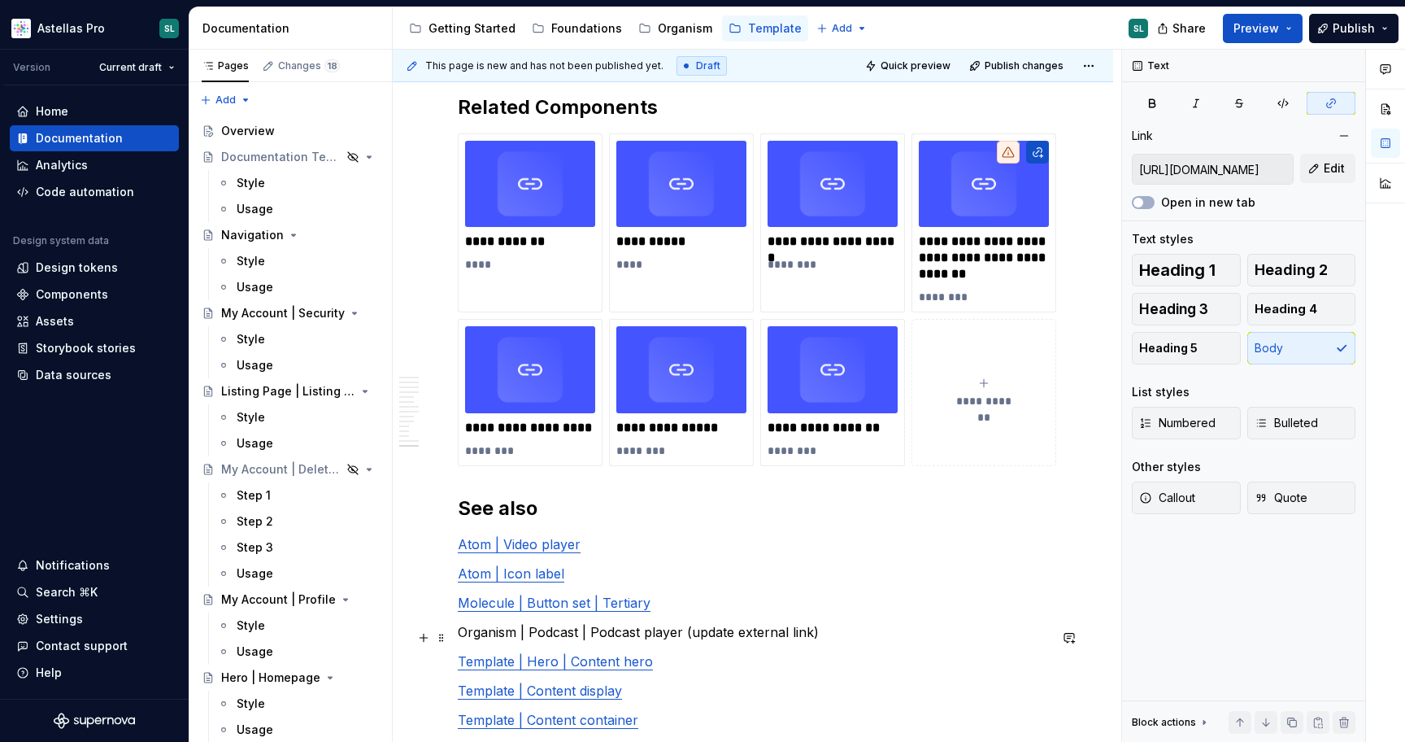
click at [538, 611] on link "Molecule | Button set | Tertiary" at bounding box center [554, 603] width 193 height 16
click at [1202, 164] on input "https://astellas.supernova-docs.io/latest/molecules/button-set-tertiary/style-I…" at bounding box center [1213, 169] width 160 height 29
click at [857, 272] on p "********" at bounding box center [833, 264] width 130 height 16
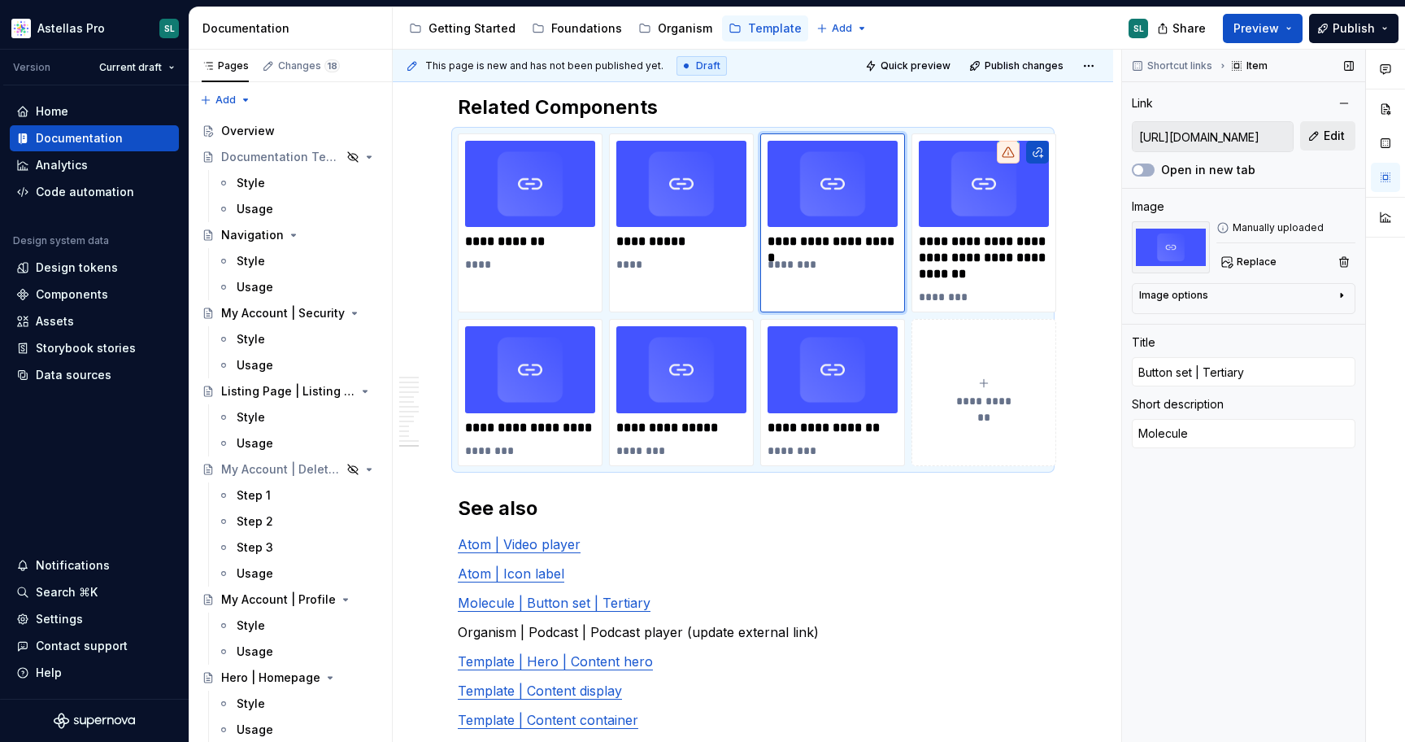
click at [1323, 137] on button "Edit" at bounding box center [1328, 135] width 55 height 29
type textarea "*"
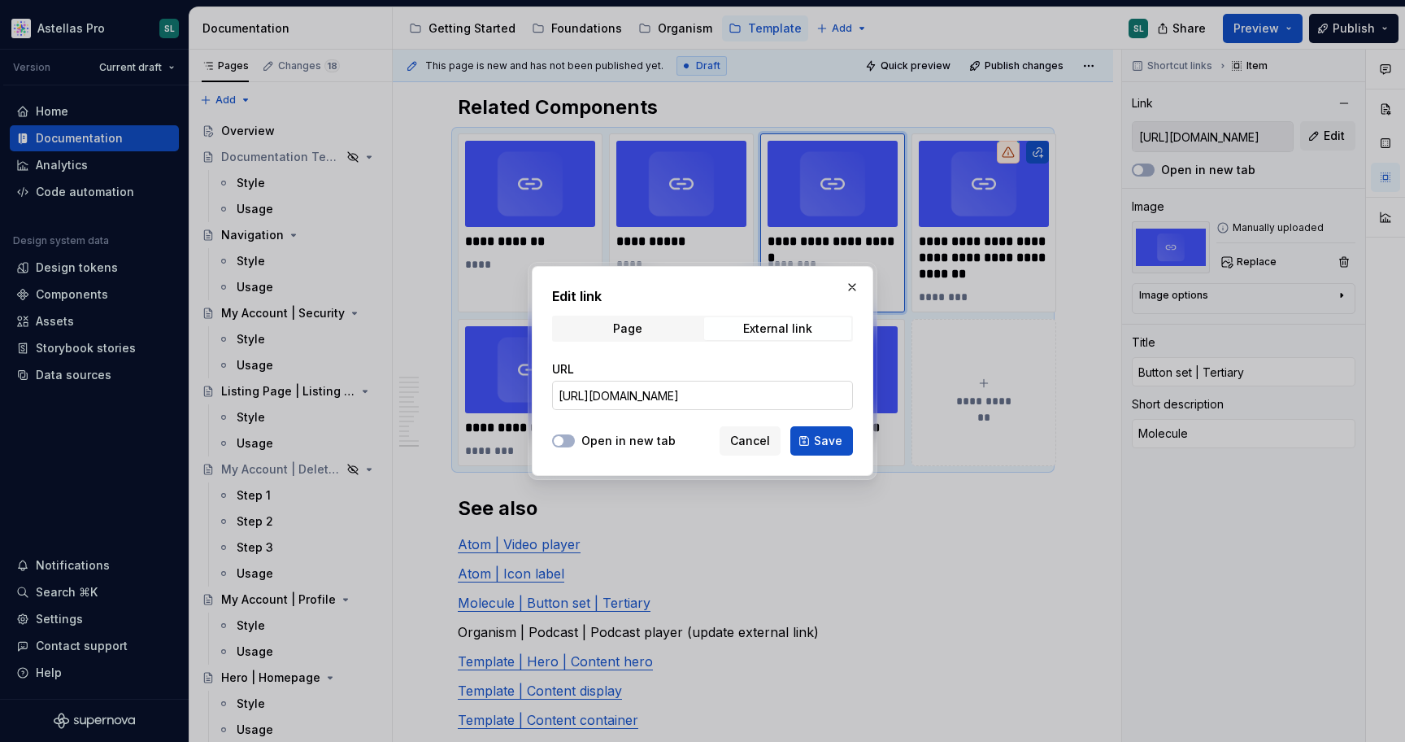
click at [775, 394] on input "https://astellas.preview.supernova-docs.io/latest/molecules/button-set-tertiary…" at bounding box center [702, 395] width 301 height 29
paste input "text"
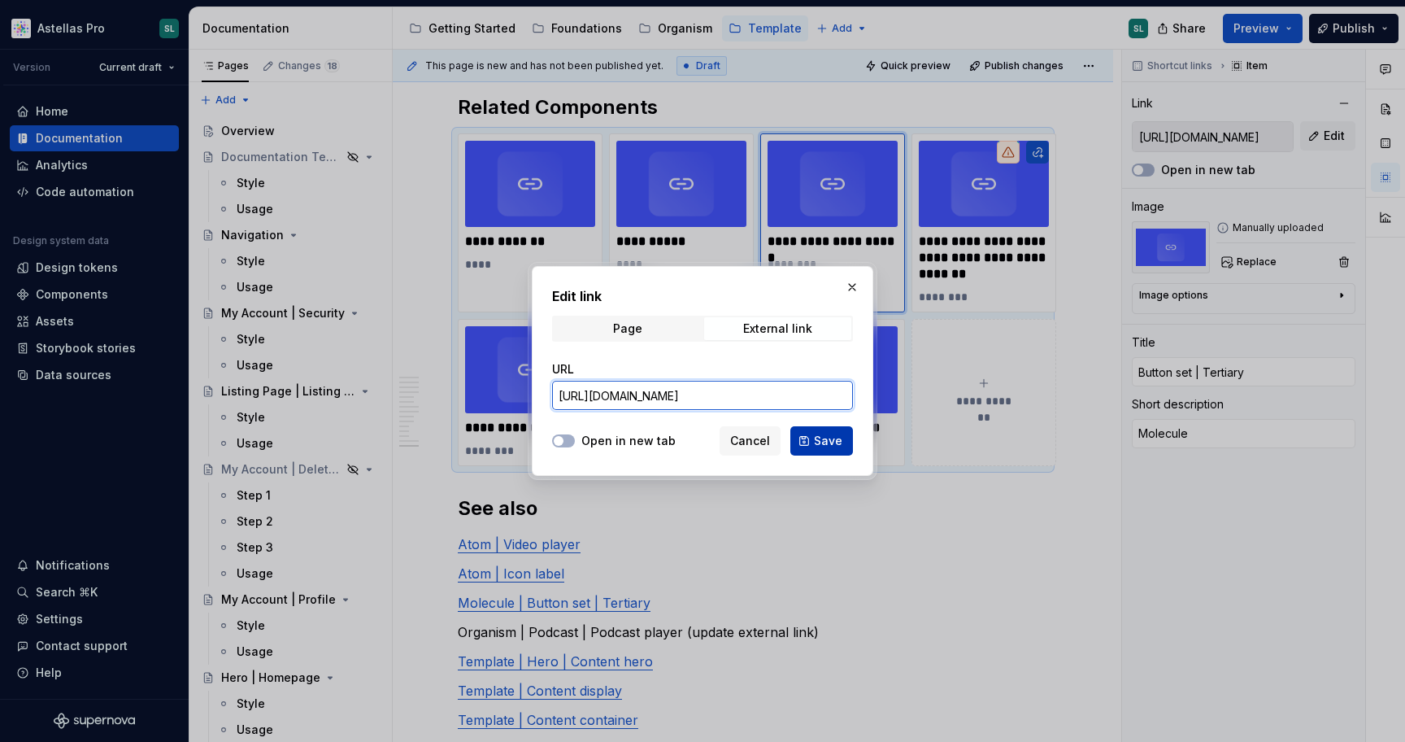
type input "https://astellas.supernova-docs.io/latest/molecules/button-set-tertiary/style-I…"
click at [831, 439] on span "Save" at bounding box center [828, 441] width 28 height 16
type textarea "*"
type input "https://astellas.supernova-docs.io/latest/molecules/button-set-tertiary/style-I…"
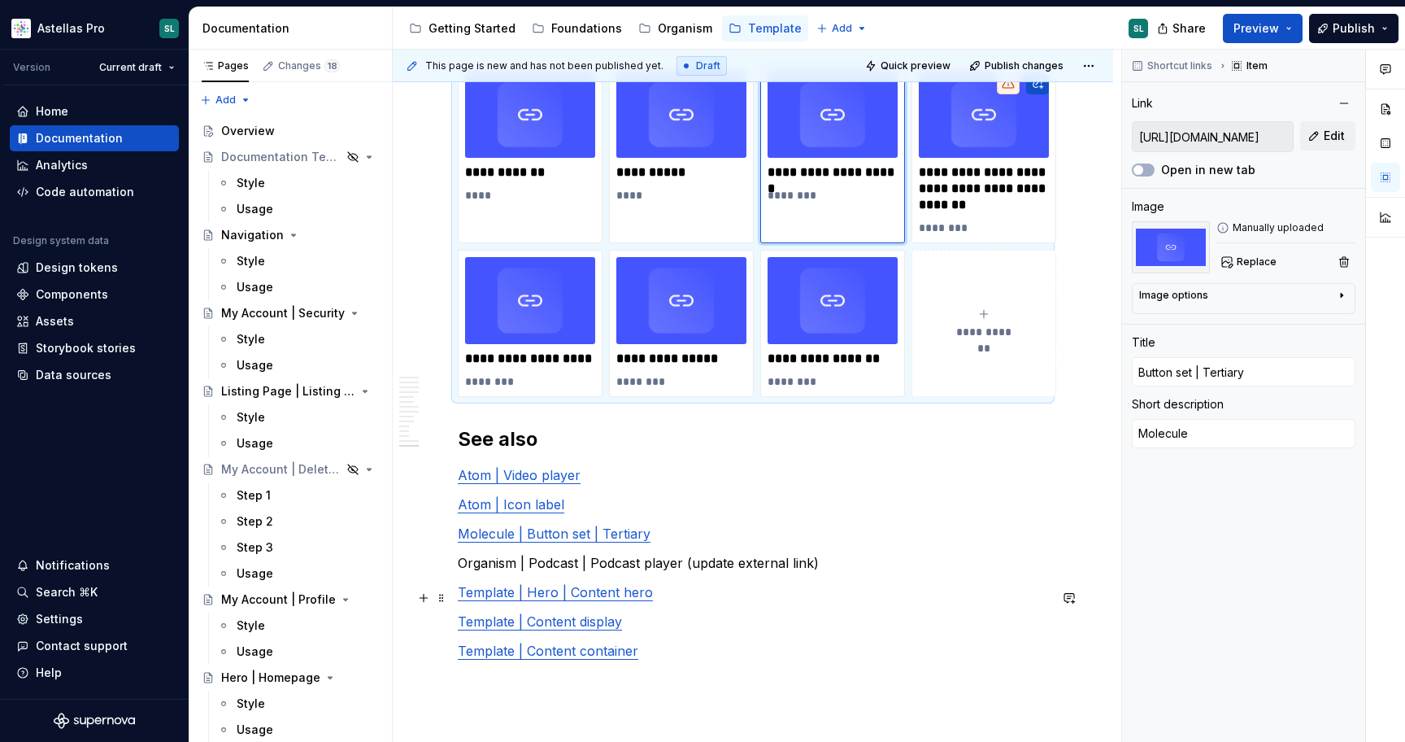
scroll to position [5408, 0]
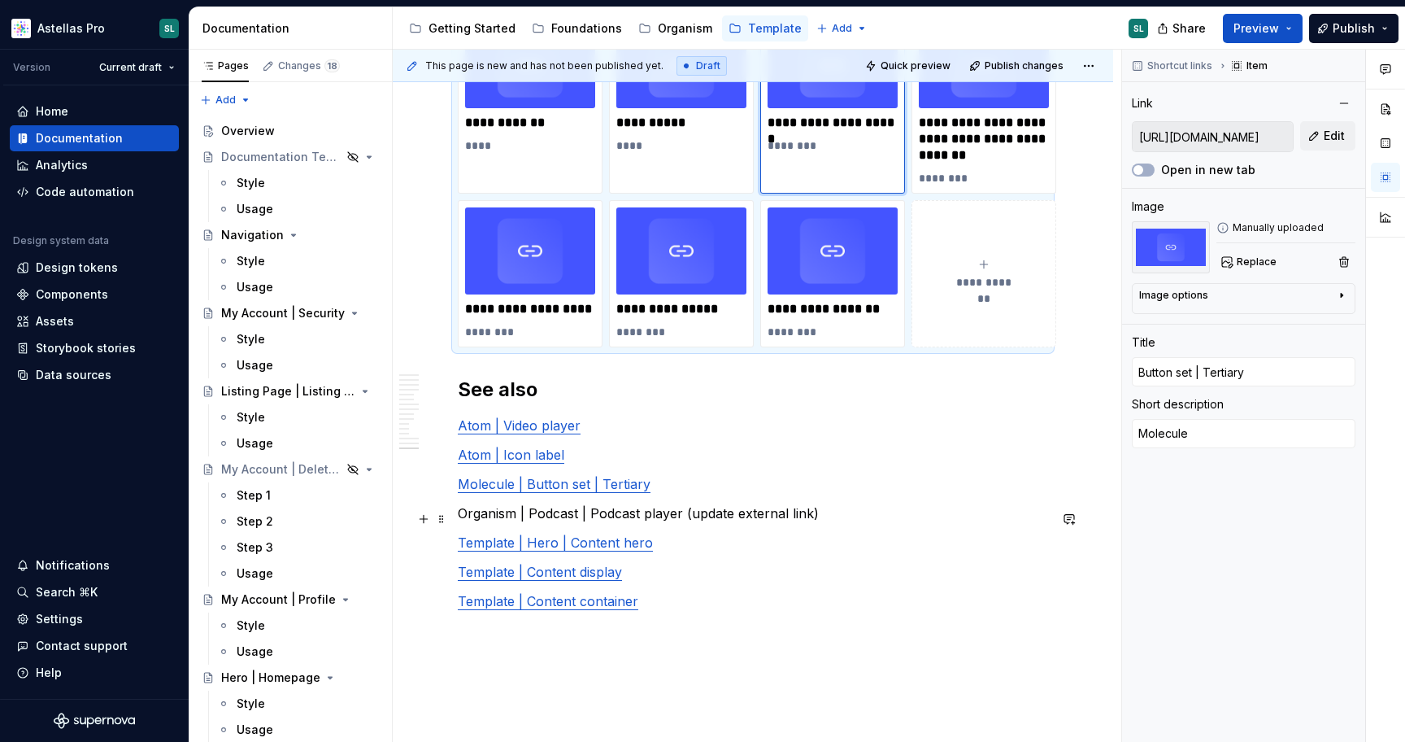
type textarea "*"
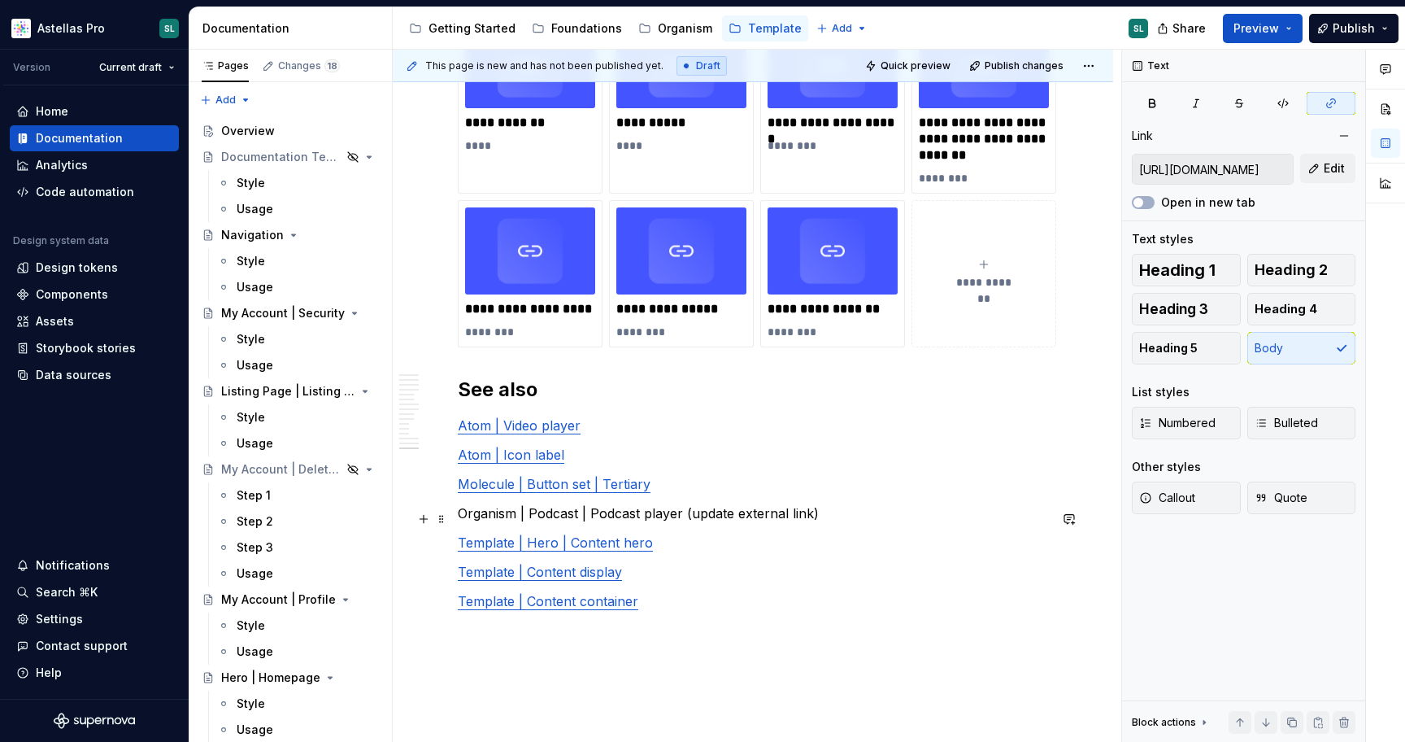
click at [598, 492] on link "Molecule | Button set | Tertiary" at bounding box center [554, 484] width 193 height 16
click at [558, 551] on link "Template | Hero | Content hero" at bounding box center [555, 542] width 195 height 16
type input "https://astellas.supernova-docs.io/latest/templates/content-display/style-3Z0lg…"
click at [538, 580] on link "Template | Content display" at bounding box center [540, 572] width 164 height 16
click at [1224, 162] on input "https://astellas.supernova-docs.io/latest/templates/content-display/style-3Z0lg…" at bounding box center [1213, 169] width 160 height 29
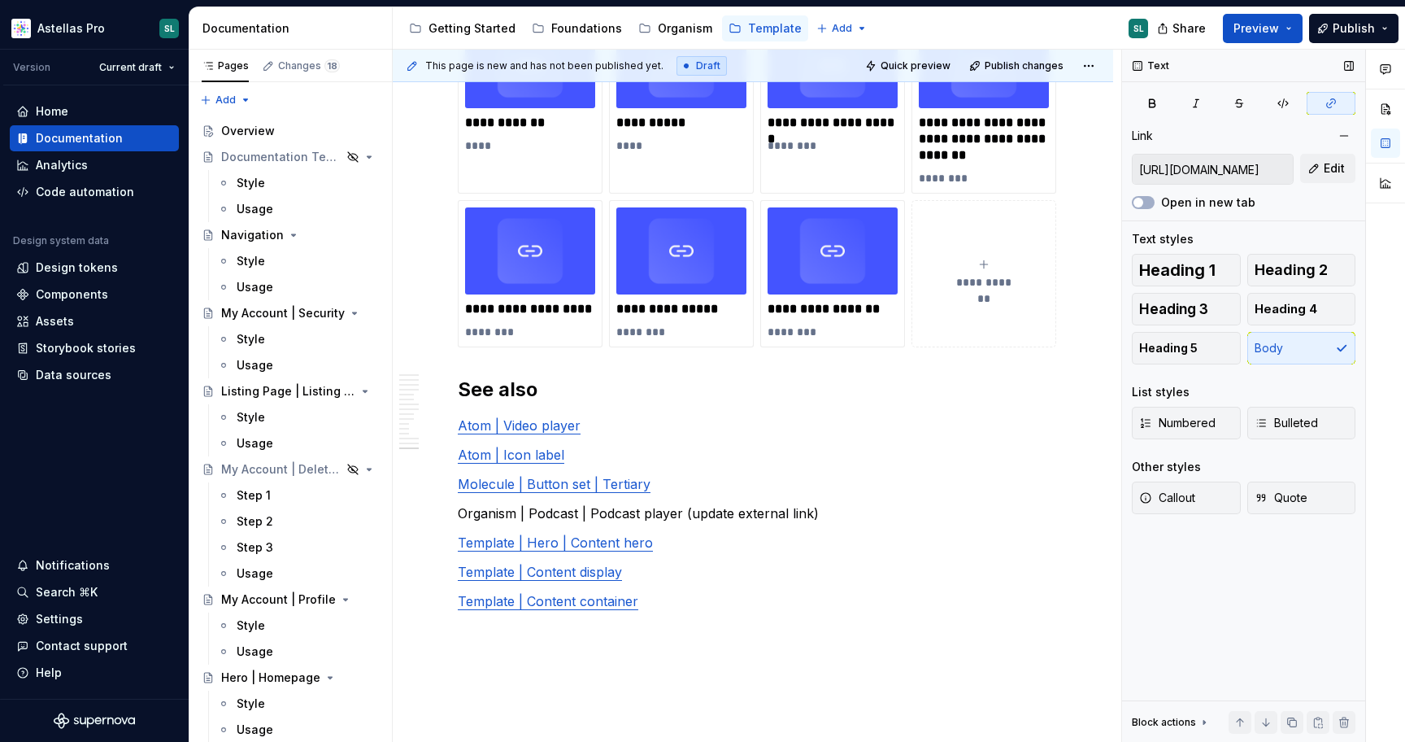
click at [1224, 162] on input "https://astellas.supernova-docs.io/latest/templates/content-display/style-3Z0lg…" at bounding box center [1213, 169] width 160 height 29
click at [682, 317] on p "**********" at bounding box center [682, 309] width 130 height 16
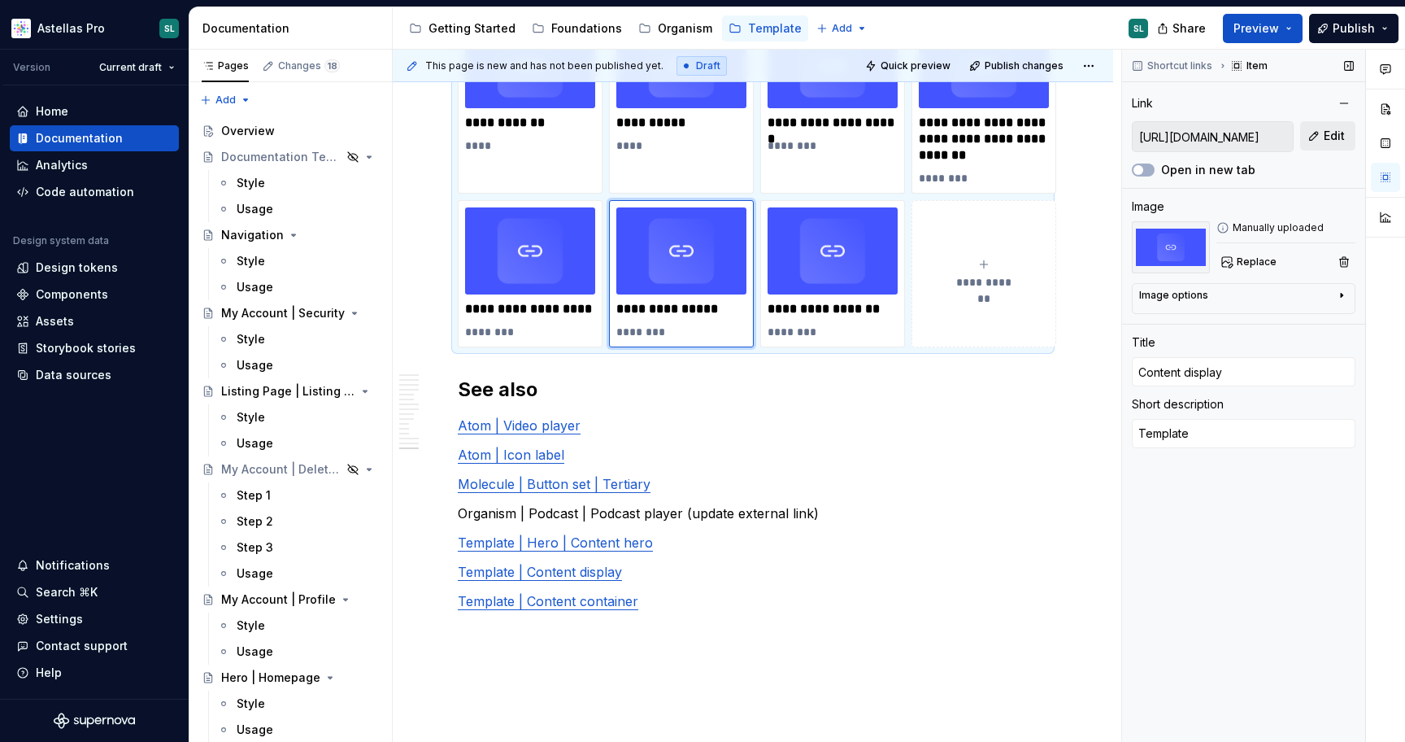
click at [1342, 137] on span "Edit" at bounding box center [1334, 136] width 21 height 16
type textarea "*"
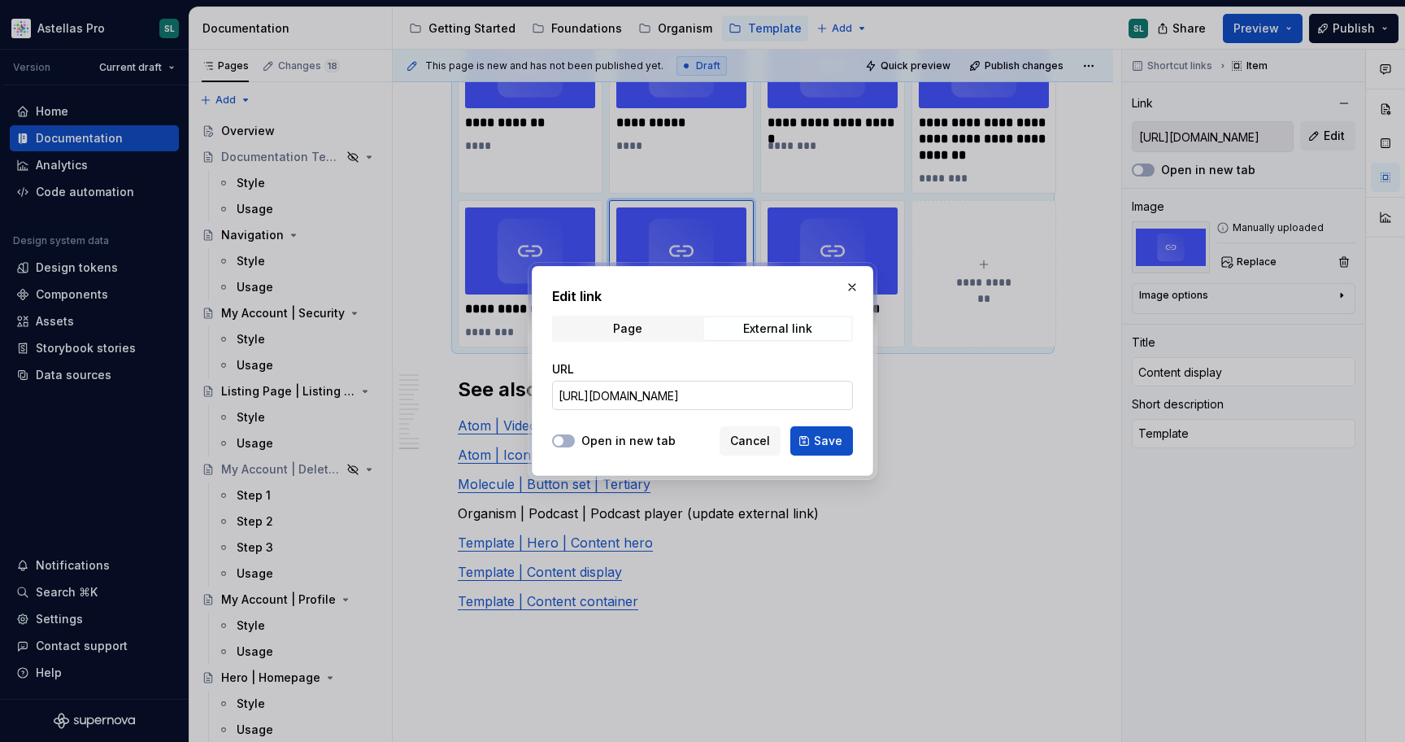
click at [753, 387] on input "https://astellas.preview.supernova-docs.io/latest/templates/content-display/sty…" at bounding box center [702, 395] width 301 height 29
paste input "text"
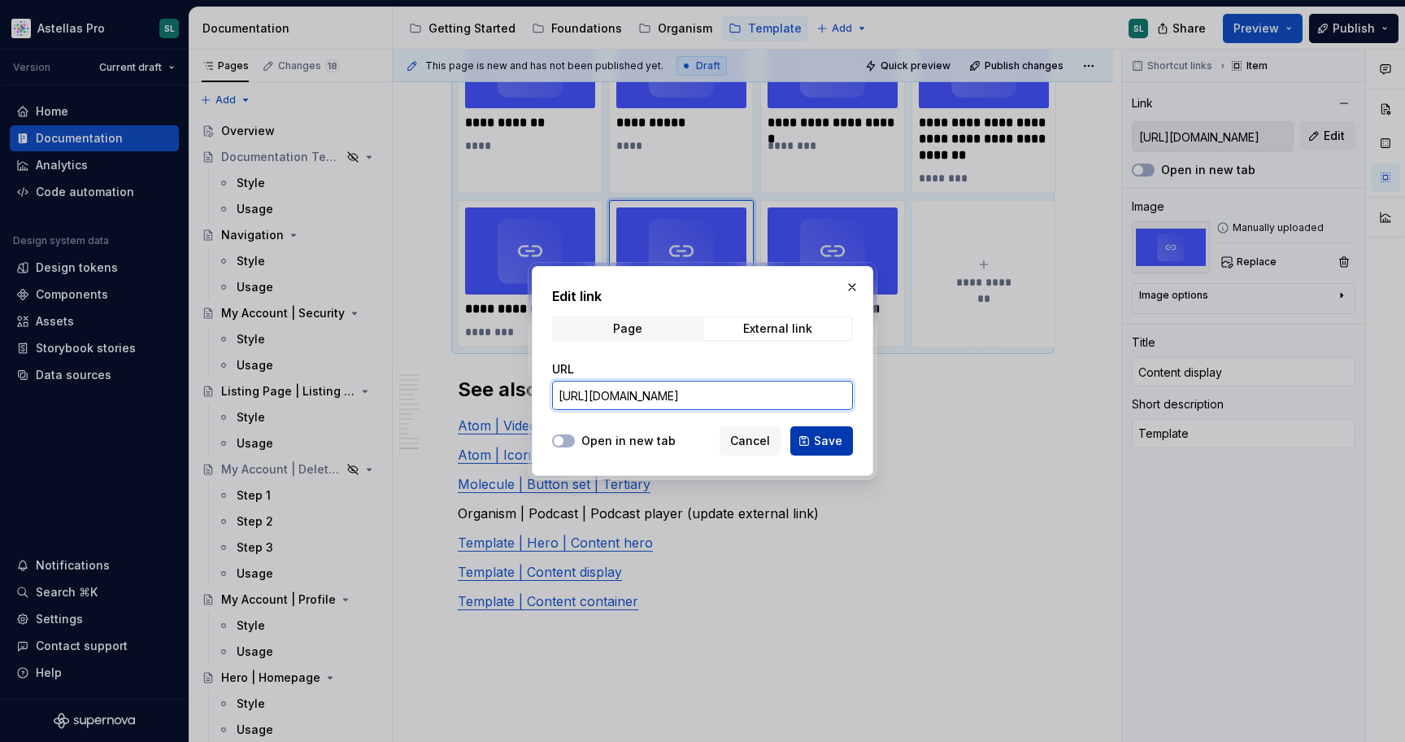
type input "https://astellas.supernova-docs.io/latest/templates/content-display/style-3Z0lg…"
click at [826, 436] on span "Save" at bounding box center [828, 441] width 28 height 16
type textarea "*"
type input "https://astellas.supernova-docs.io/latest/templates/content-display/style-3Z0lg…"
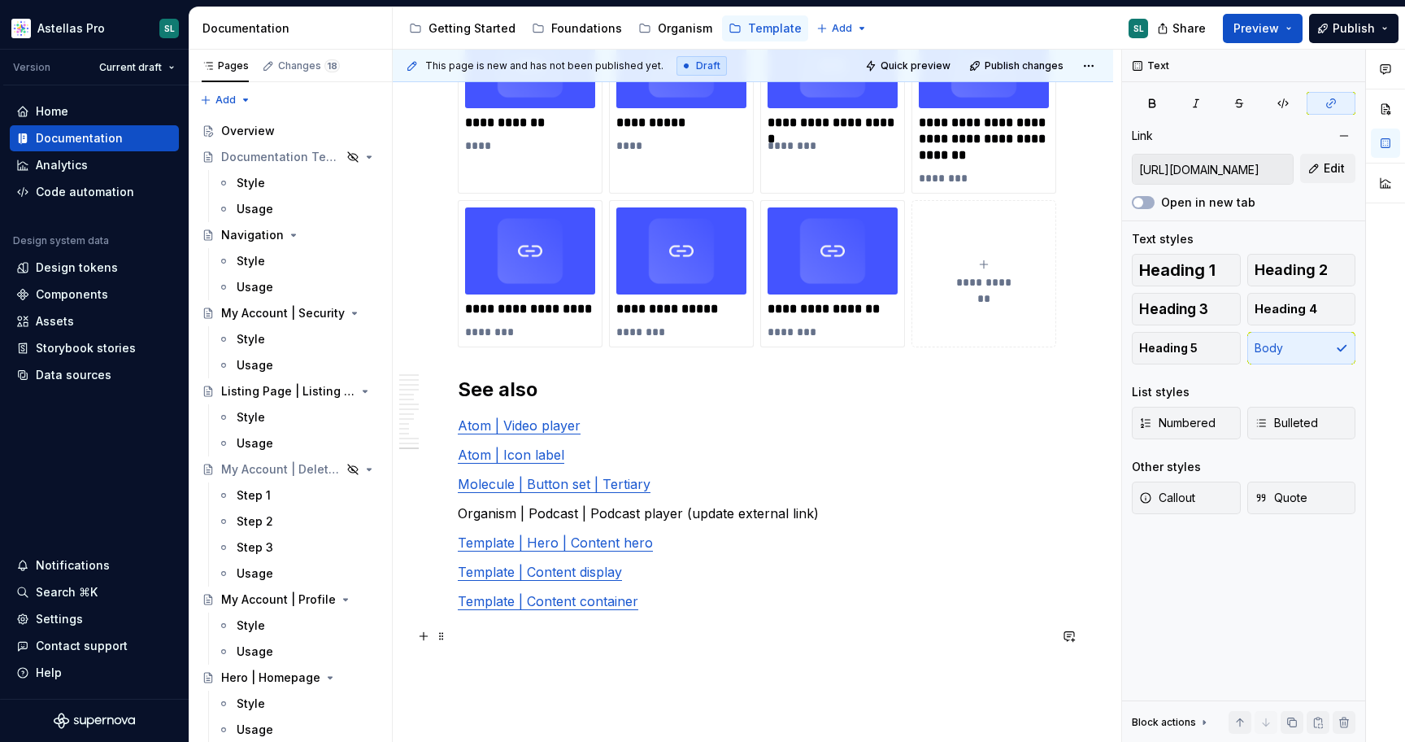
click at [574, 609] on link "Template | Content container" at bounding box center [548, 601] width 181 height 16
click at [1200, 164] on input "https://astellas.supernova-docs.io/latest/templates/content-container/style-jyJ…" at bounding box center [1213, 169] width 160 height 29
click at [857, 340] on div "**********" at bounding box center [833, 273] width 130 height 133
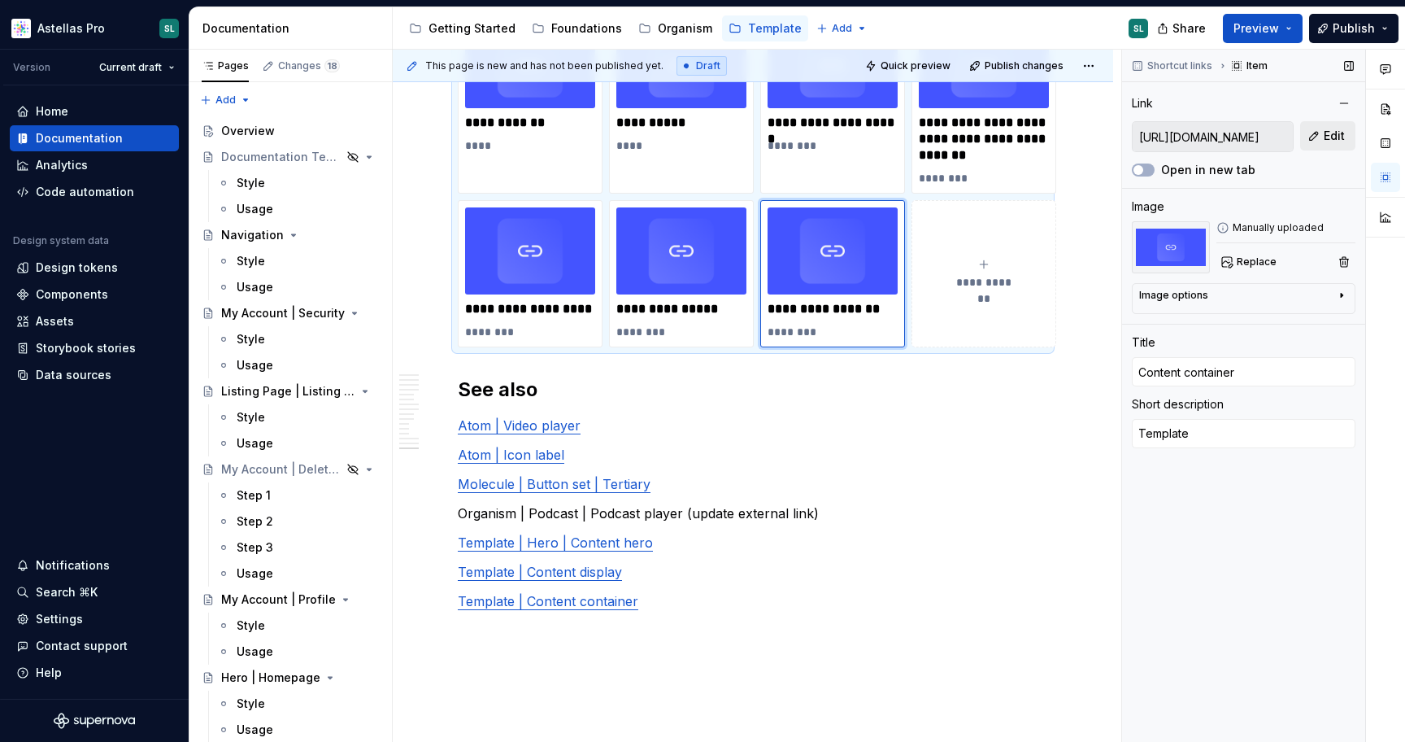
click at [1313, 136] on button "Edit" at bounding box center [1328, 135] width 55 height 29
type textarea "*"
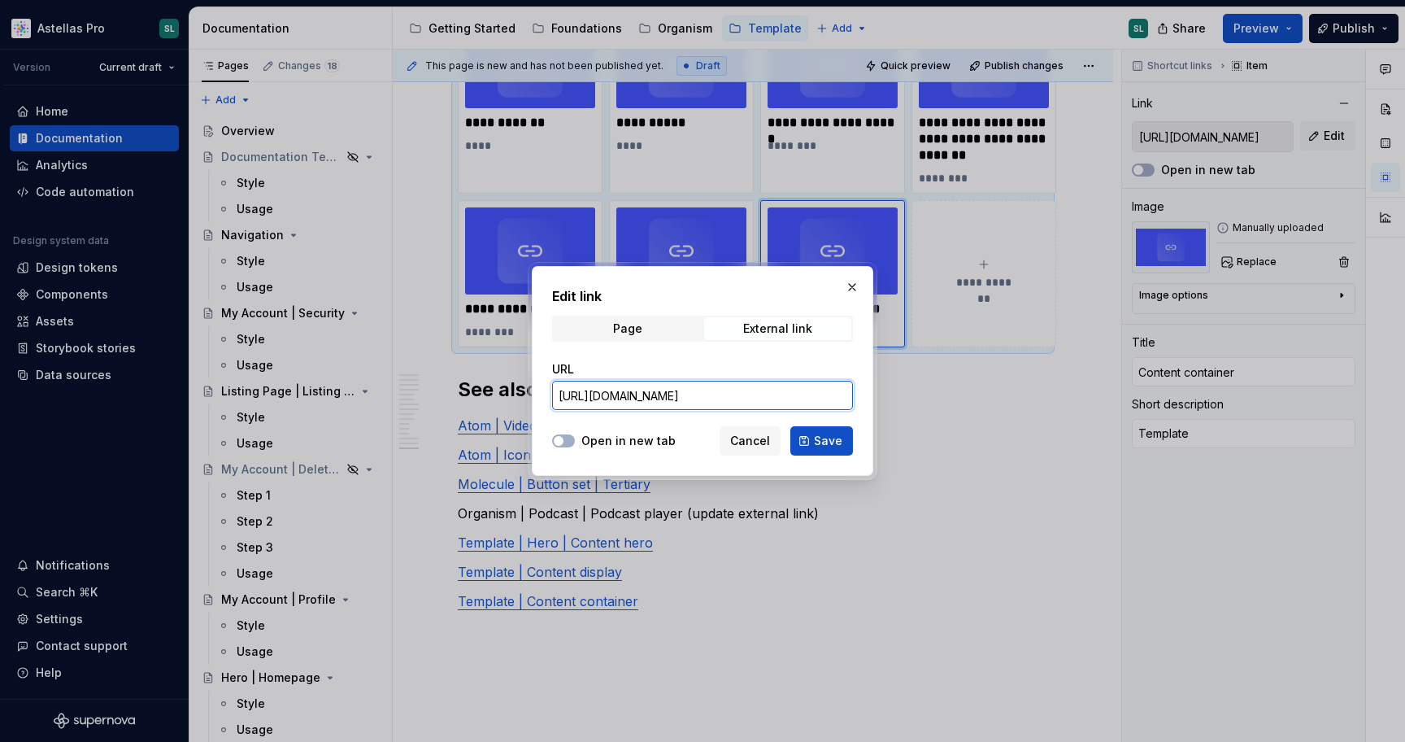
click at [785, 397] on input "https://astellas.preview.supernova-docs.io/latest/templates/content-container/s…" at bounding box center [702, 395] width 301 height 29
paste input "text"
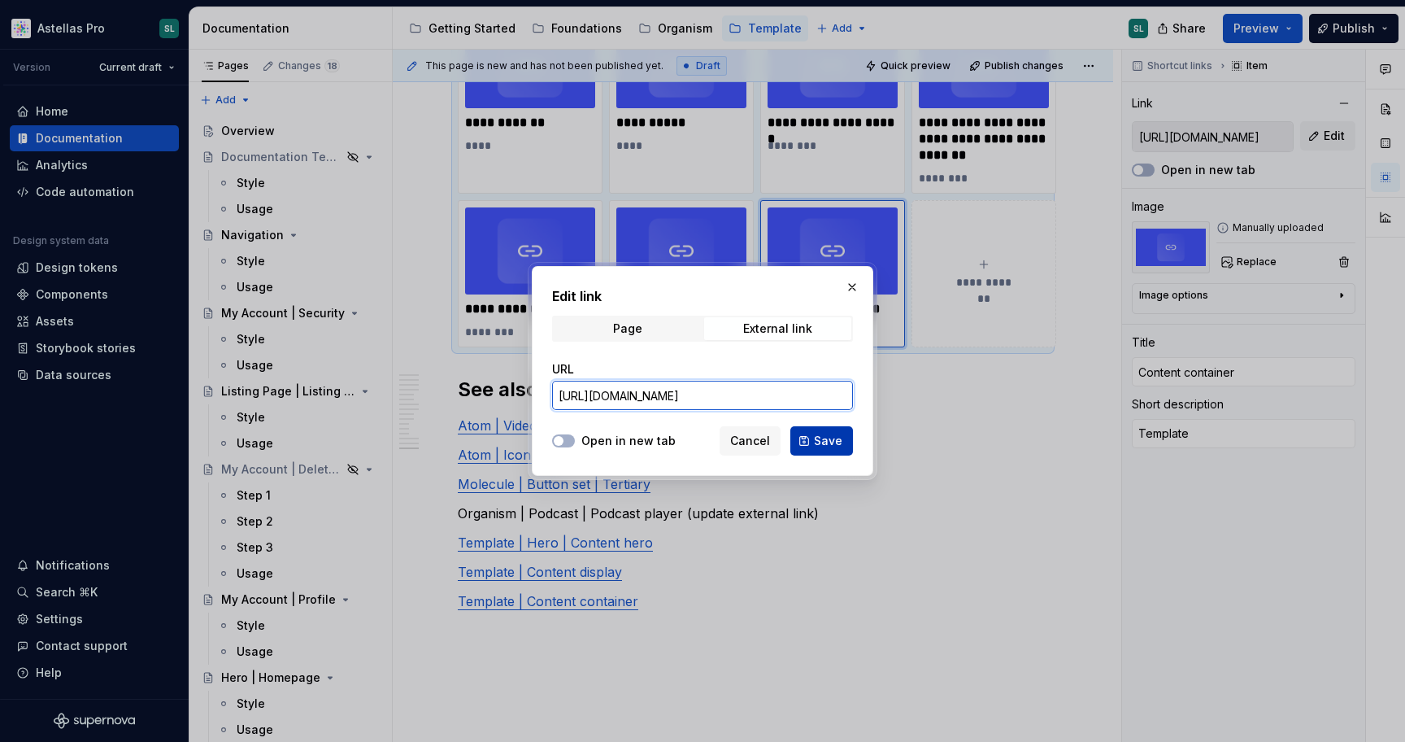
type input "https://astellas.supernova-docs.io/latest/templates/content-container/style-jyJ…"
click at [812, 440] on button "Save" at bounding box center [822, 440] width 63 height 29
type textarea "*"
type input "https://astellas.supernova-docs.io/latest/templates/content-container/style-jyJ…"
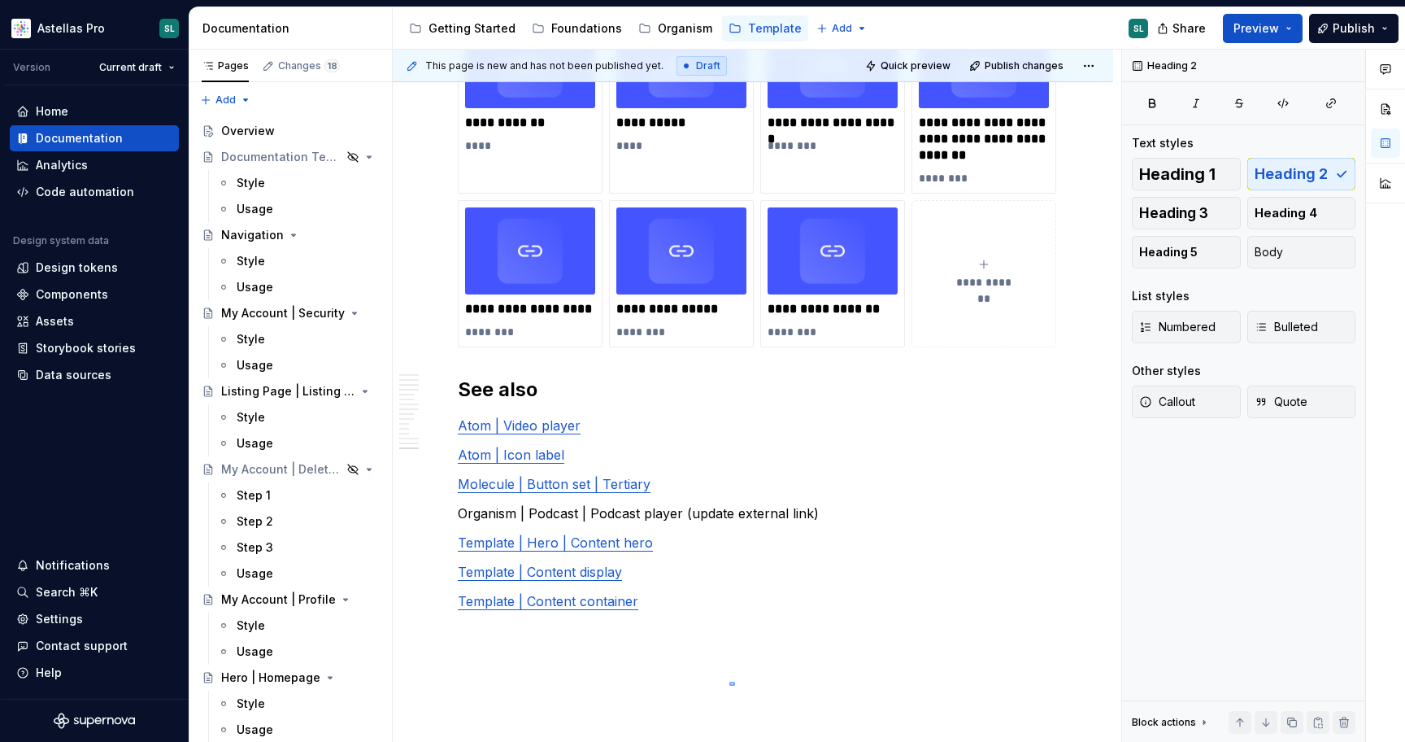
scroll to position [5410, 0]
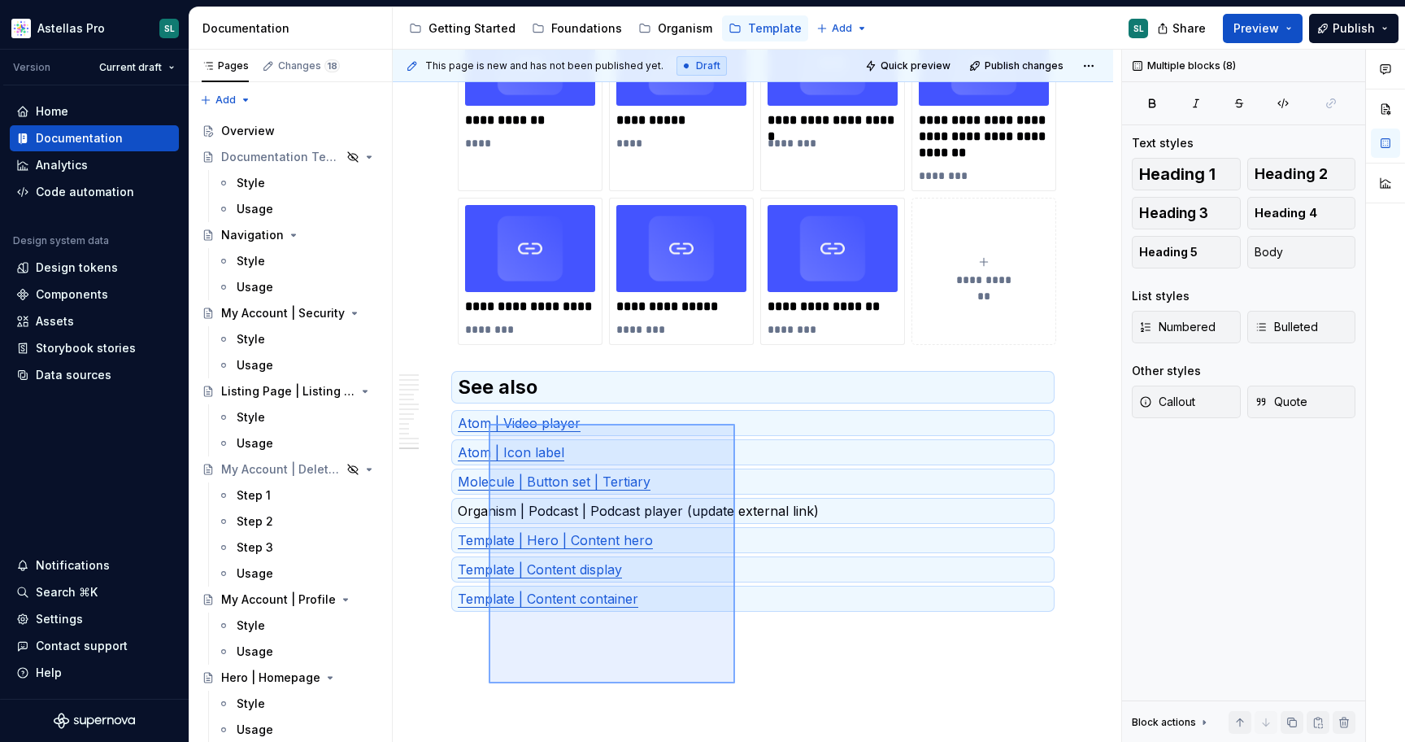
drag, startPoint x: 735, startPoint y: 686, endPoint x: 489, endPoint y: 413, distance: 367.4
click at [489, 413] on div "This page is new and has not been published yet. Draft Quick preview Publish ch…" at bounding box center [757, 396] width 729 height 693
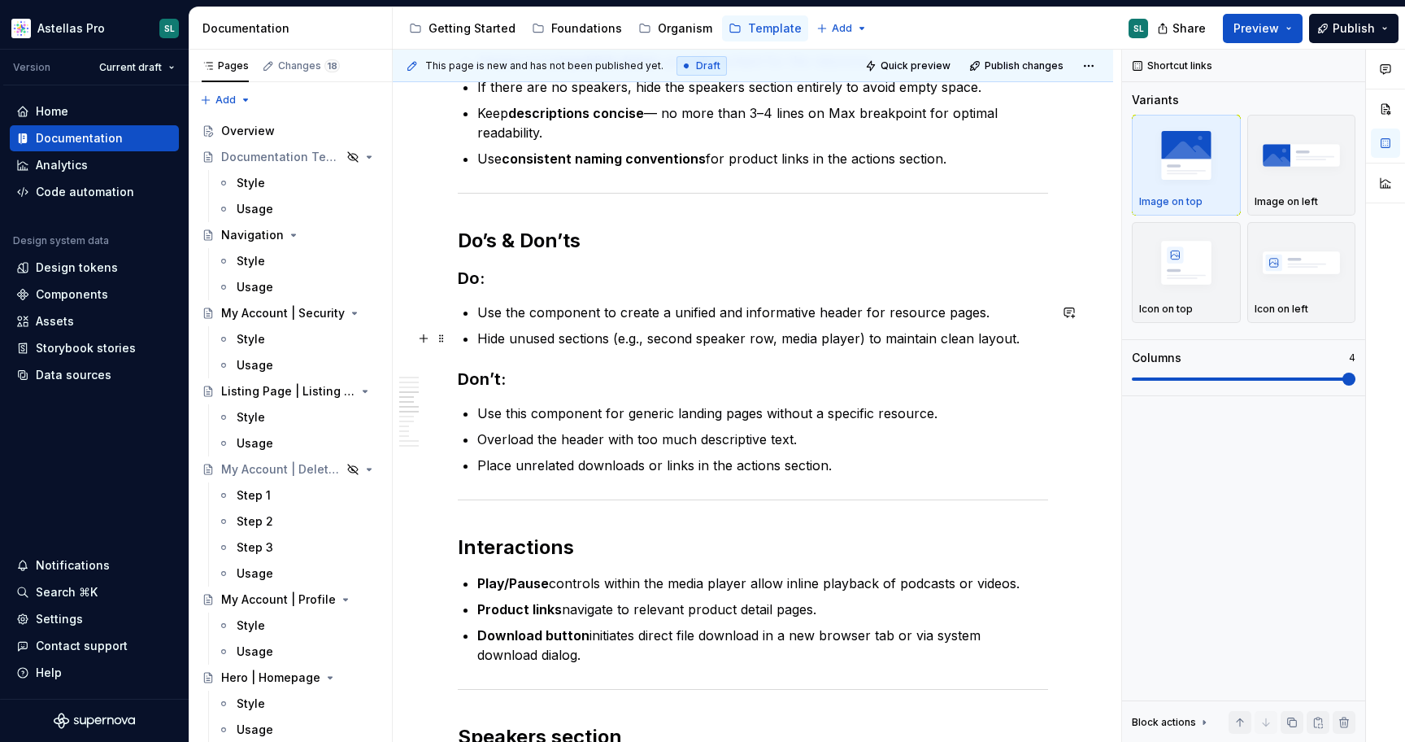
scroll to position [0, 0]
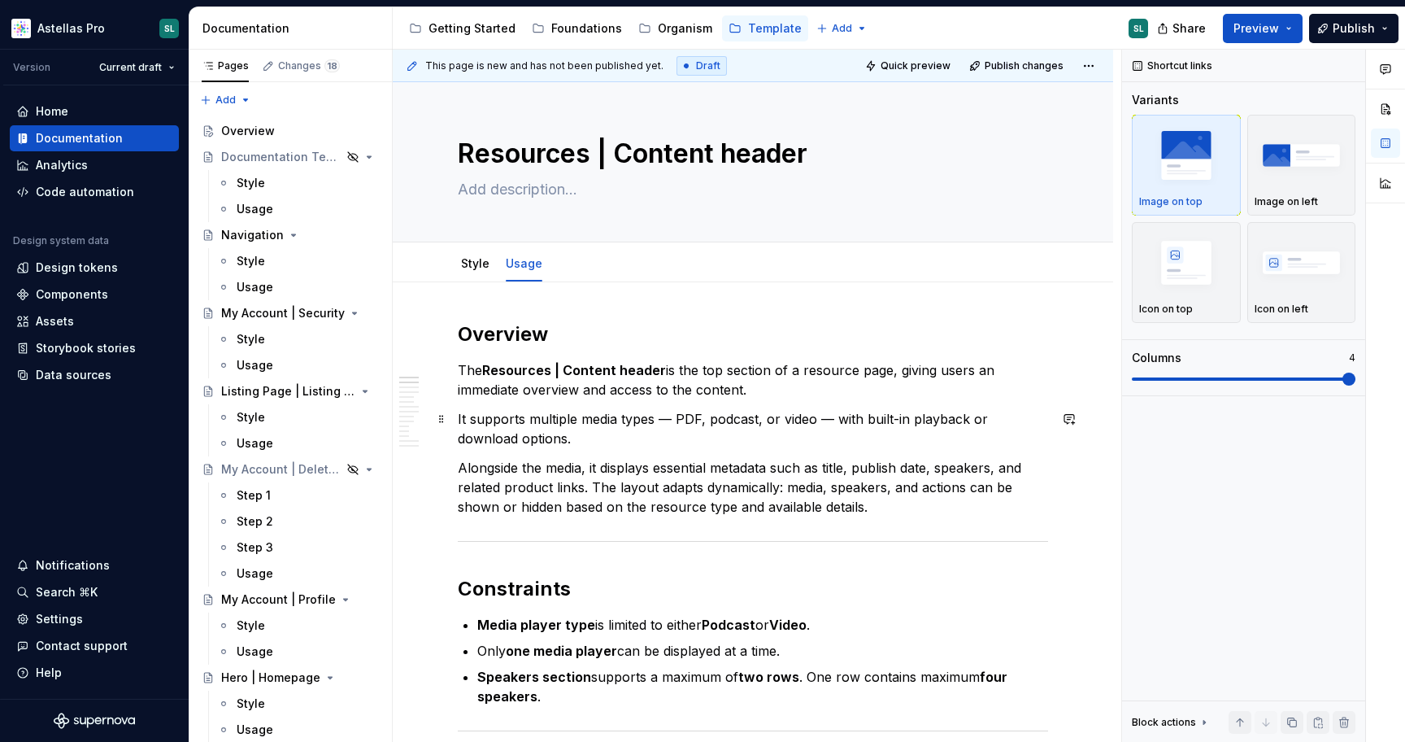
click at [664, 417] on p "It supports multiple media types — PDF, podcast, or video — with built-in playb…" at bounding box center [753, 428] width 590 height 39
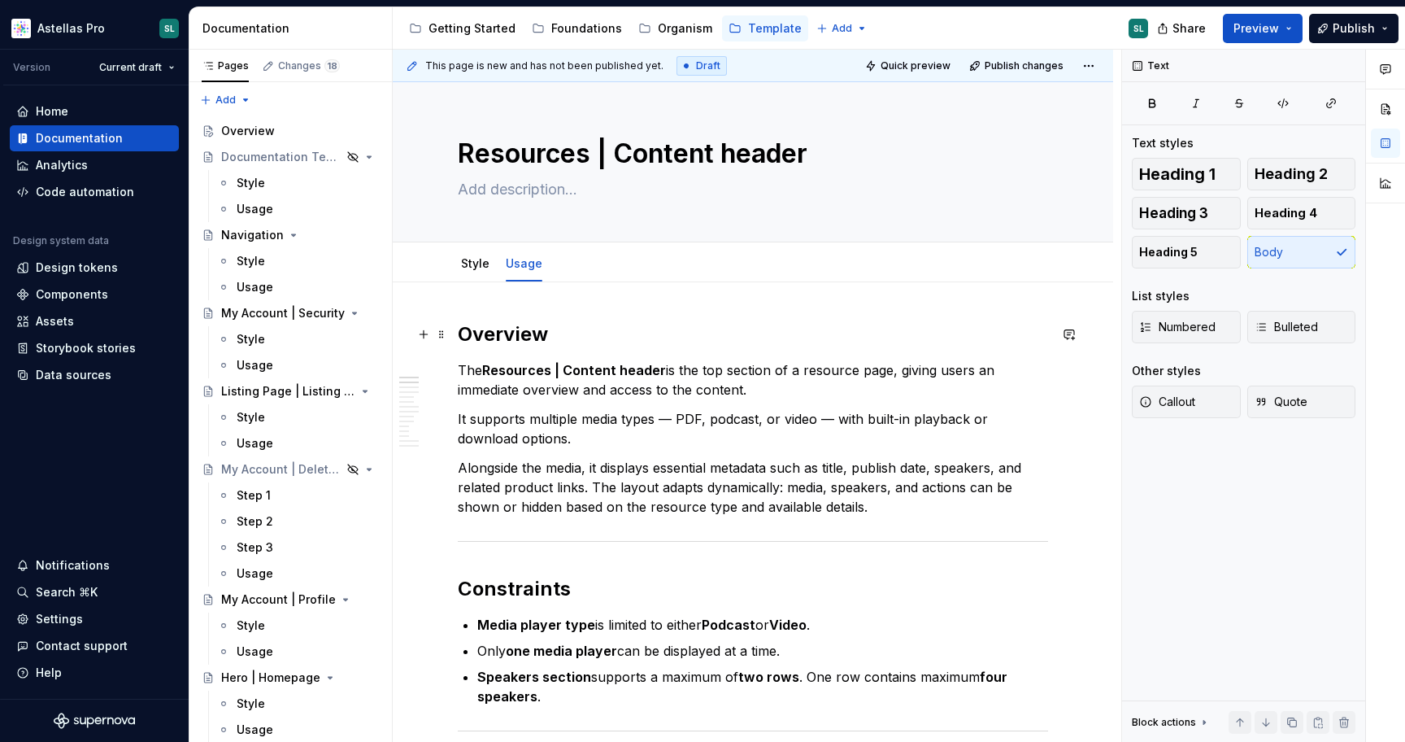
type textarea "*"
click at [813, 416] on p "It supports multiple media types — PDF, podcast, or video — with built-in playb…" at bounding box center [753, 428] width 590 height 39
click at [784, 421] on p "It supports multiple media types — PDF, podcast, or video, etc. — with built-in…" at bounding box center [753, 428] width 590 height 39
click at [681, 33] on div "Organism" at bounding box center [685, 28] width 54 height 16
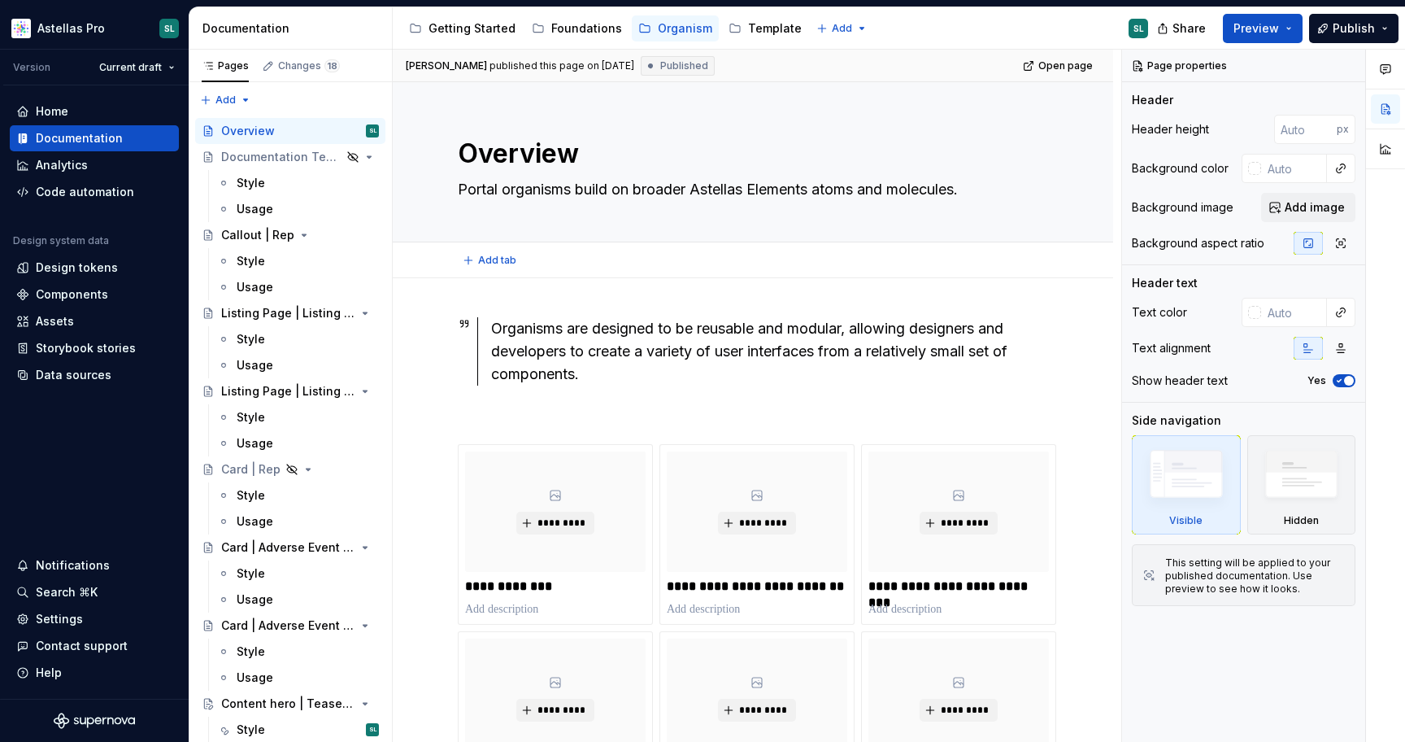
type textarea "*"
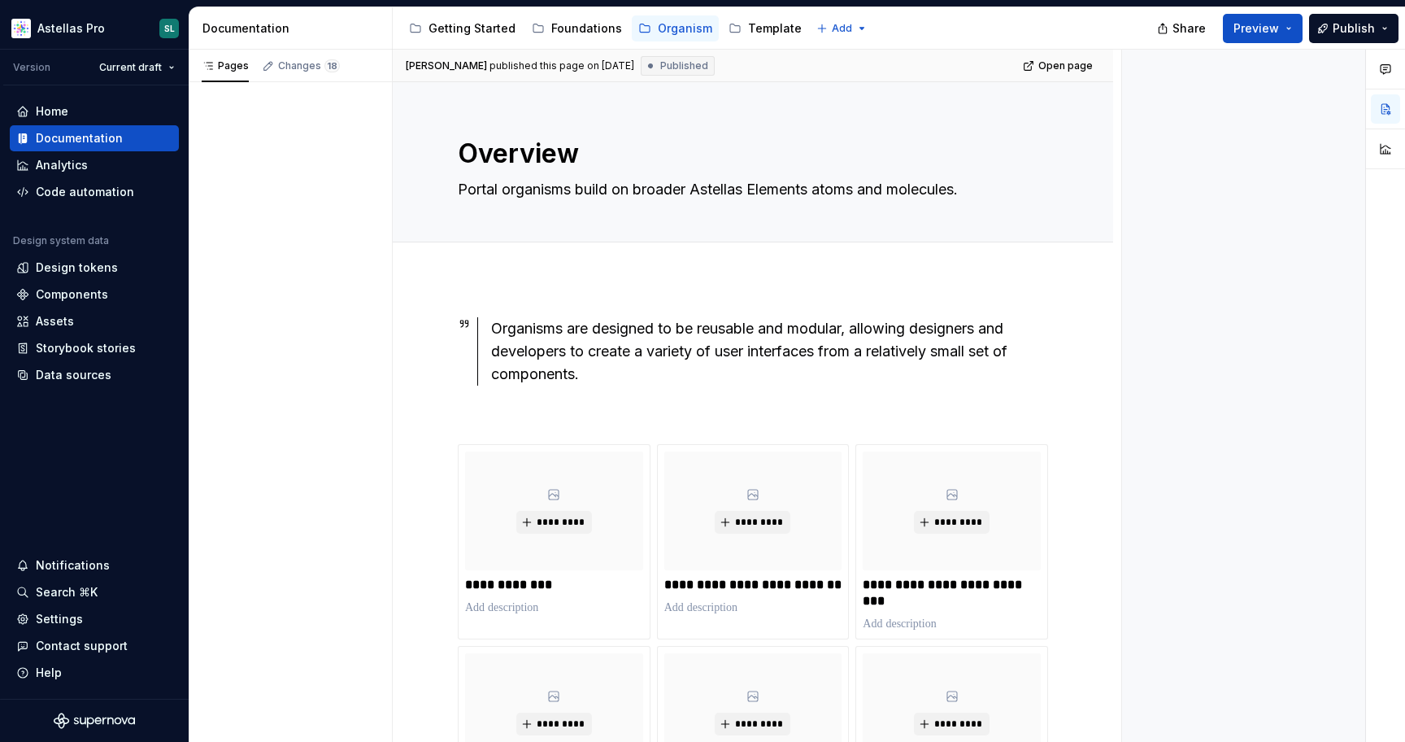
type textarea "*"
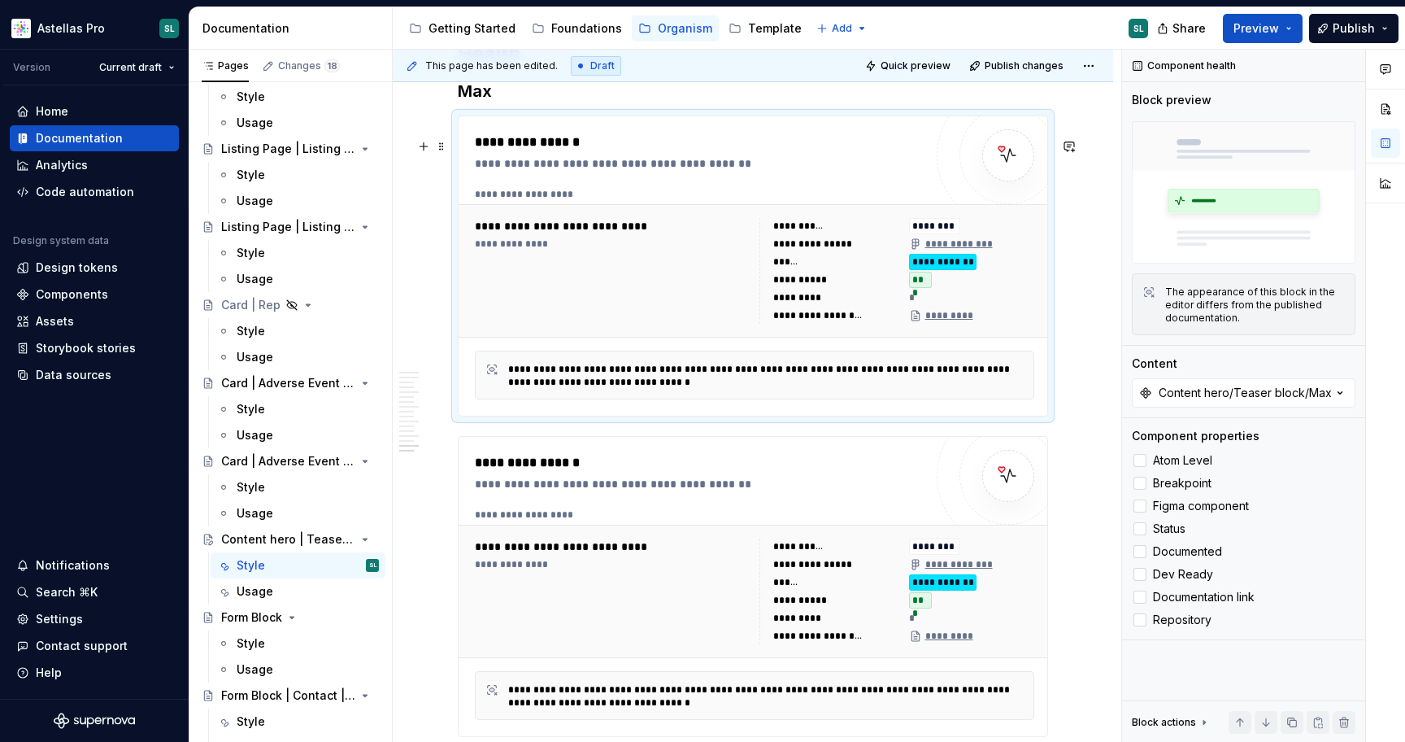
scroll to position [7014, 0]
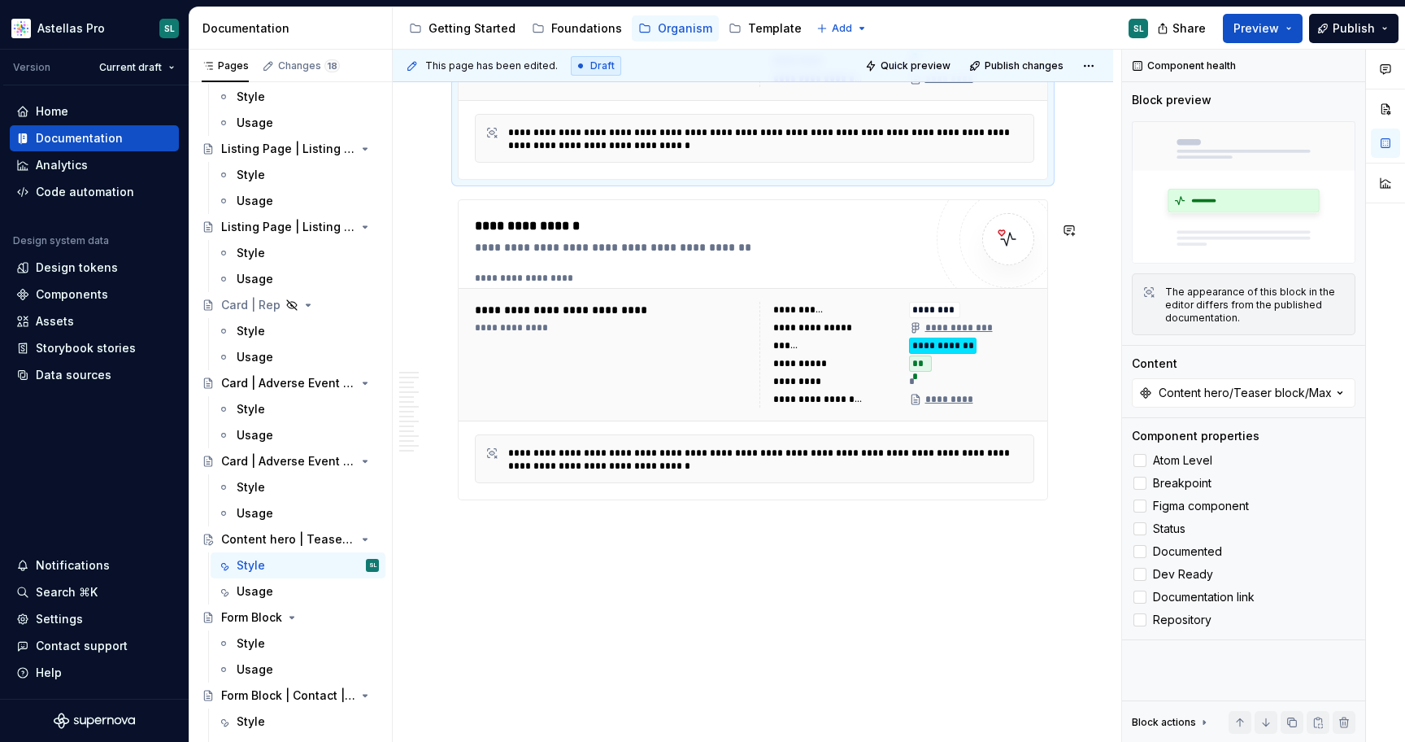
type textarea "*"
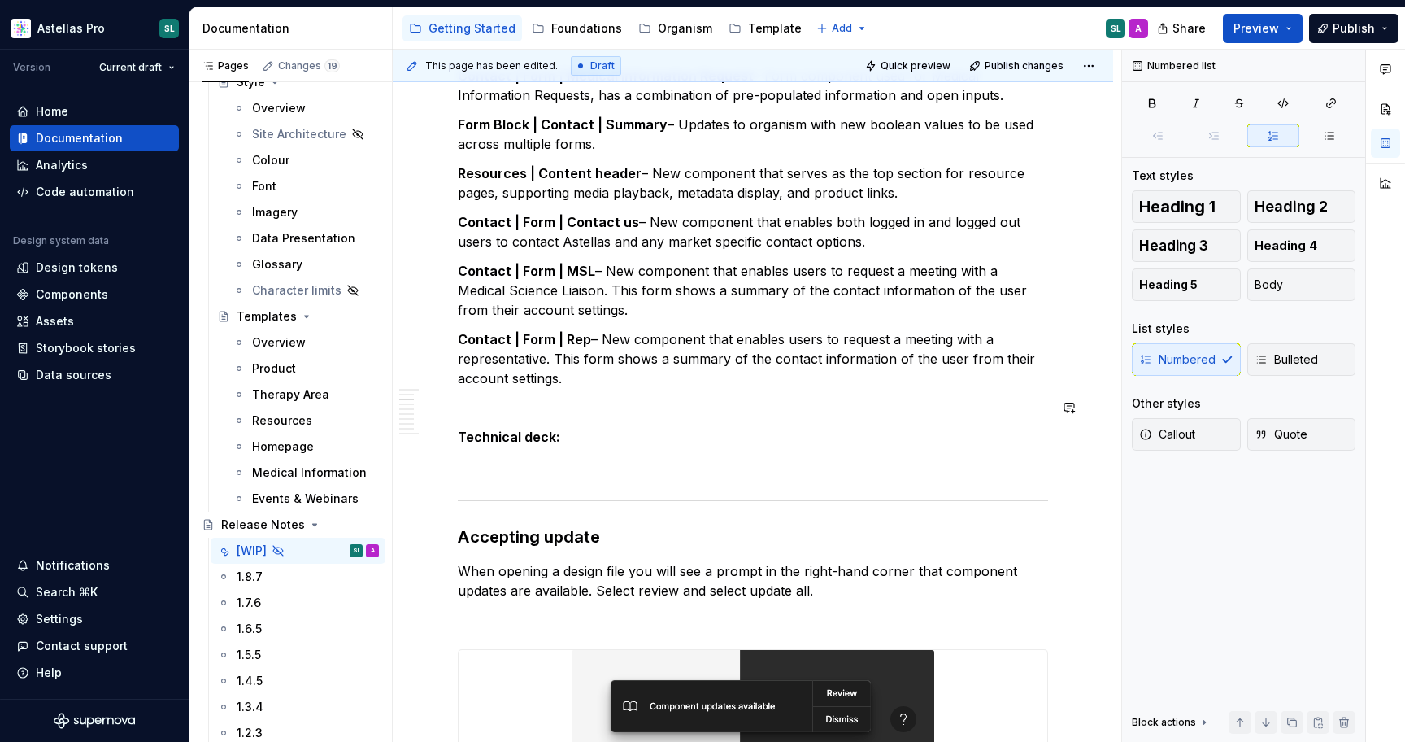
scroll to position [451, 0]
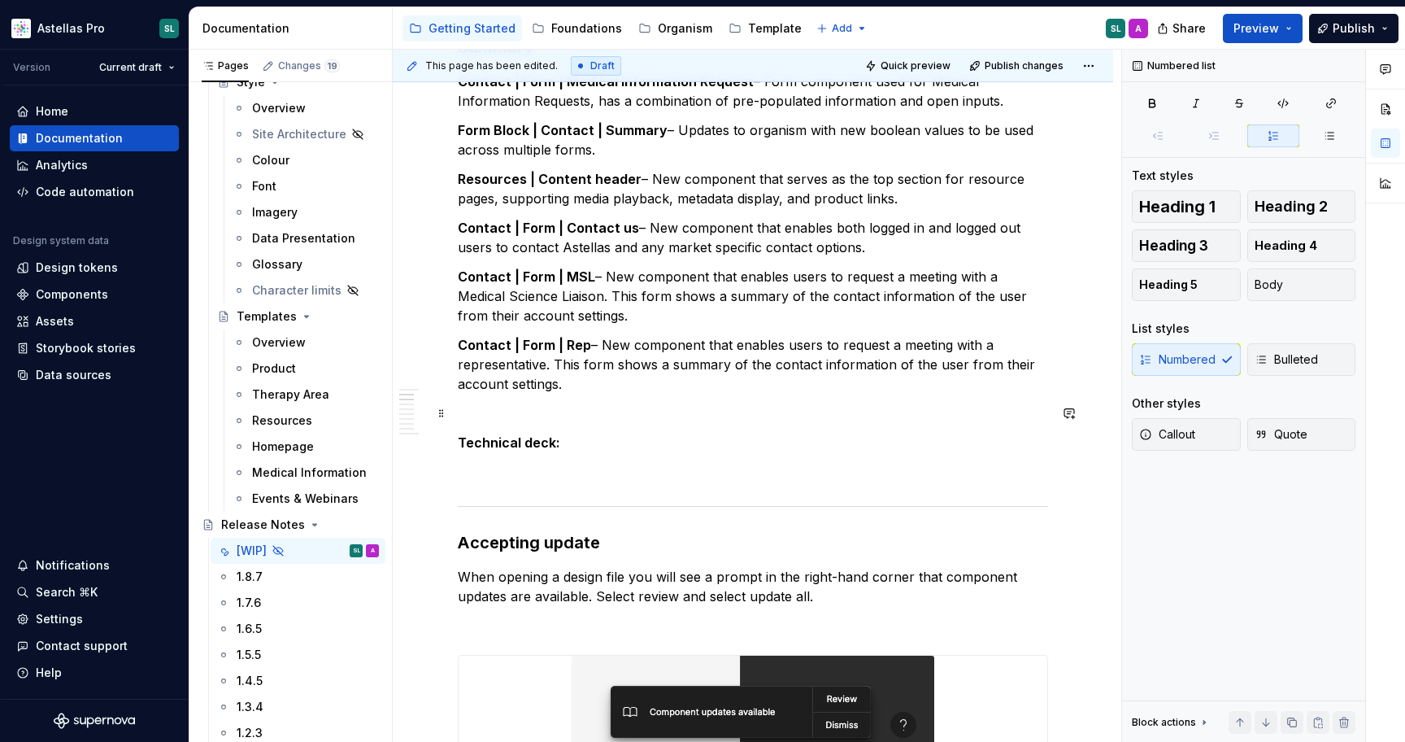
click at [573, 404] on p at bounding box center [753, 413] width 590 height 20
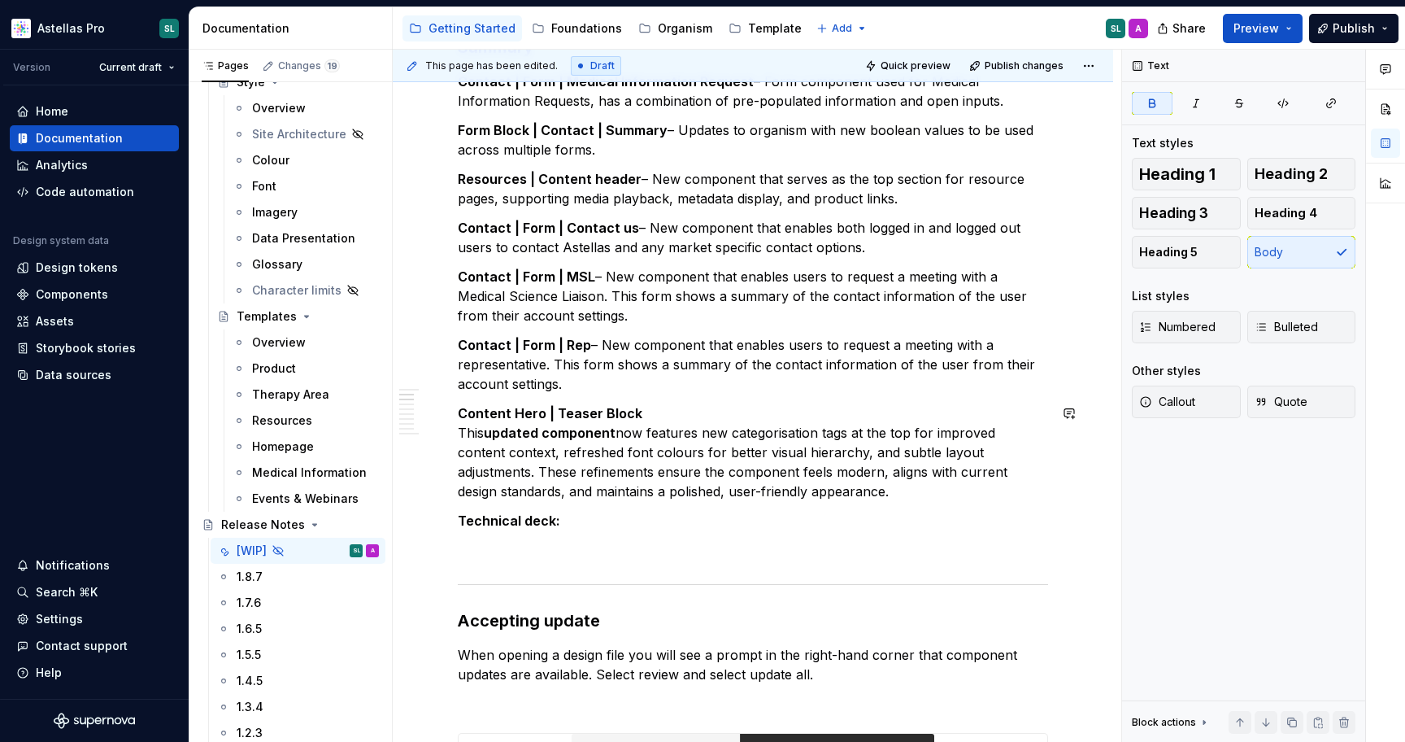
click at [573, 405] on strong "Content Hero | Teaser Block" at bounding box center [550, 413] width 185 height 16
drag, startPoint x: 778, startPoint y: 490, endPoint x: 457, endPoint y: 420, distance: 328.2
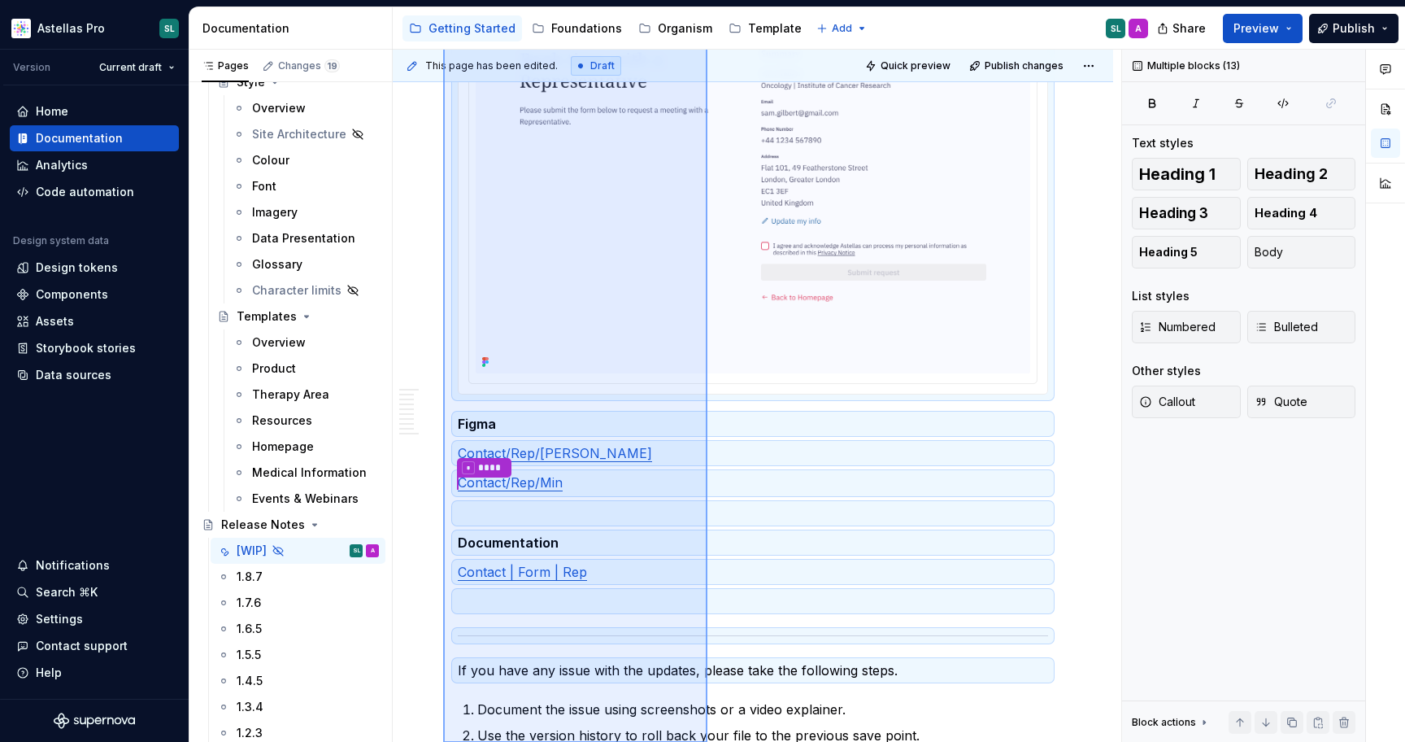
scroll to position [5803, 0]
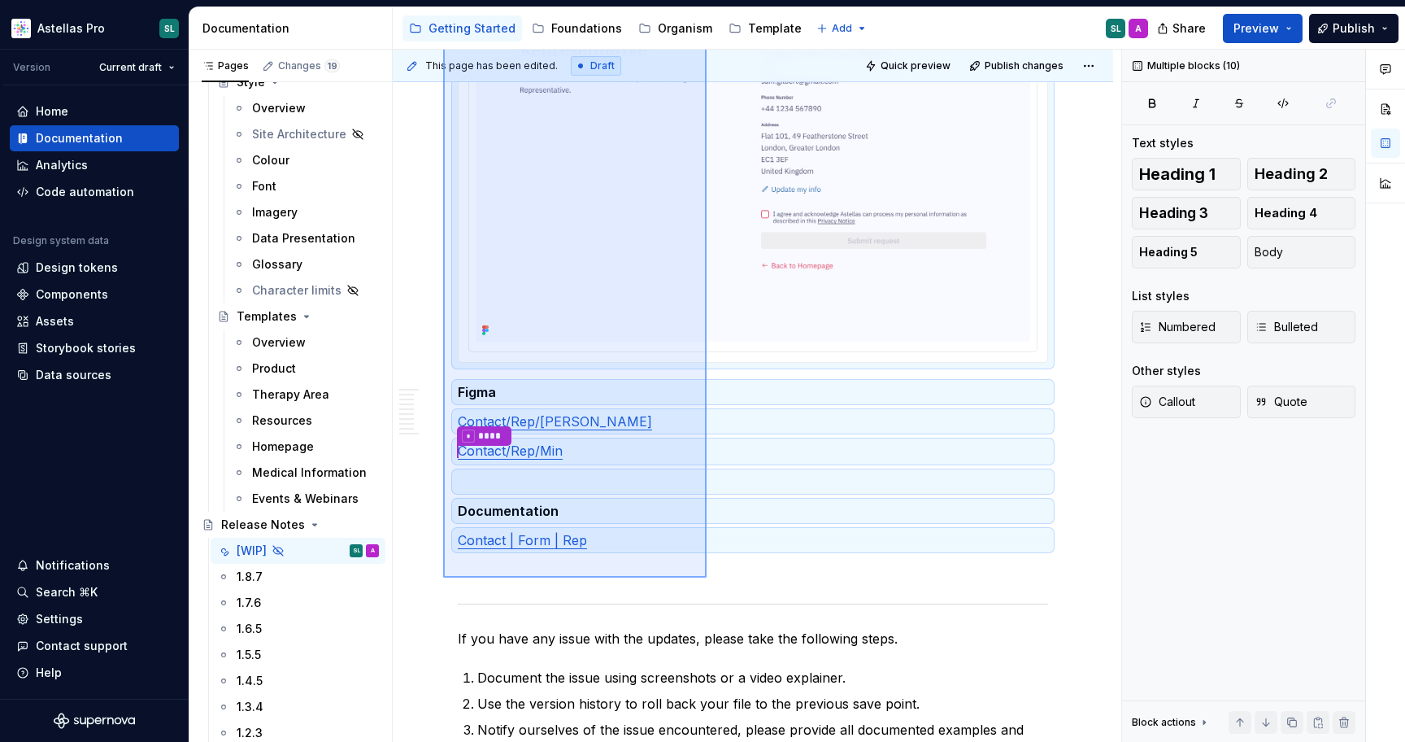
drag, startPoint x: 443, startPoint y: 185, endPoint x: 707, endPoint y: 577, distance: 472.4
click at [707, 577] on div "This page has been edited. Draft Quick preview Publish changes Hidden page Rele…" at bounding box center [757, 396] width 729 height 693
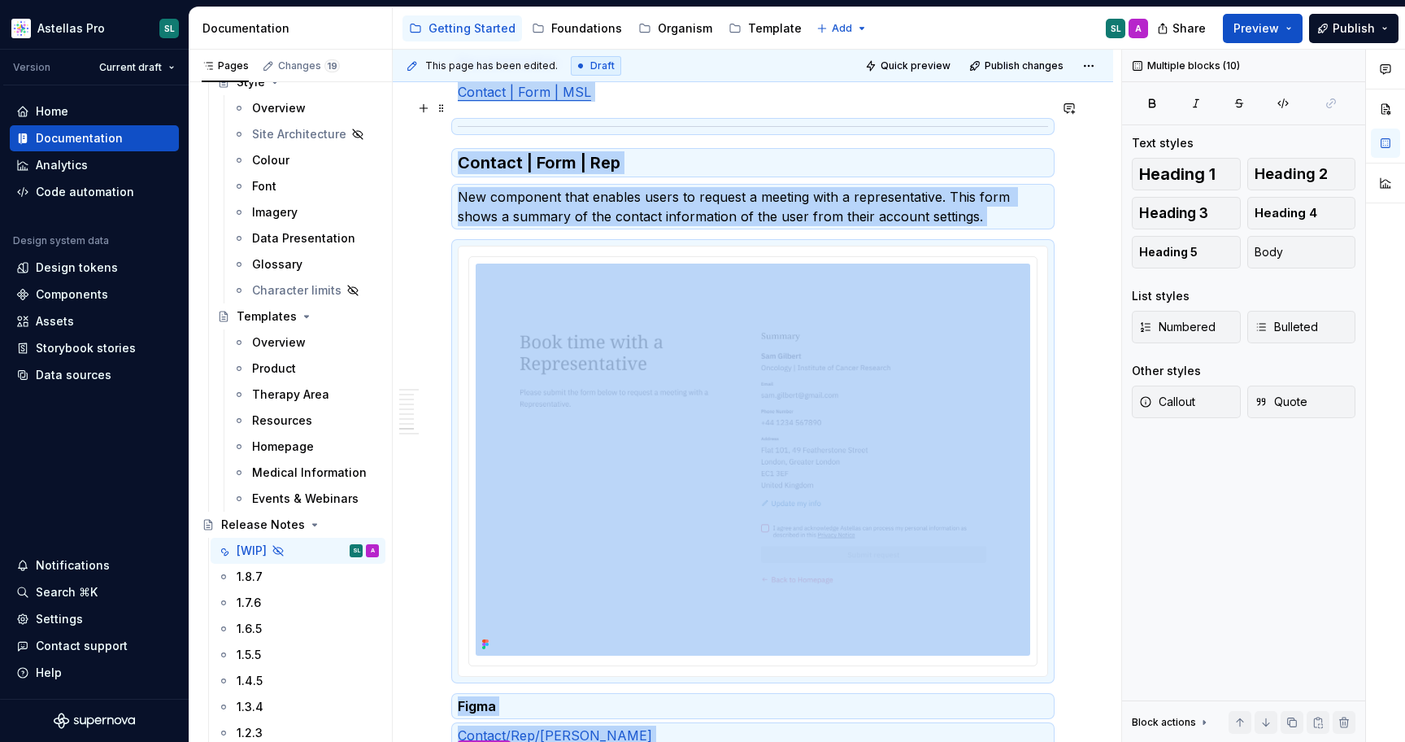
scroll to position [5481, 0]
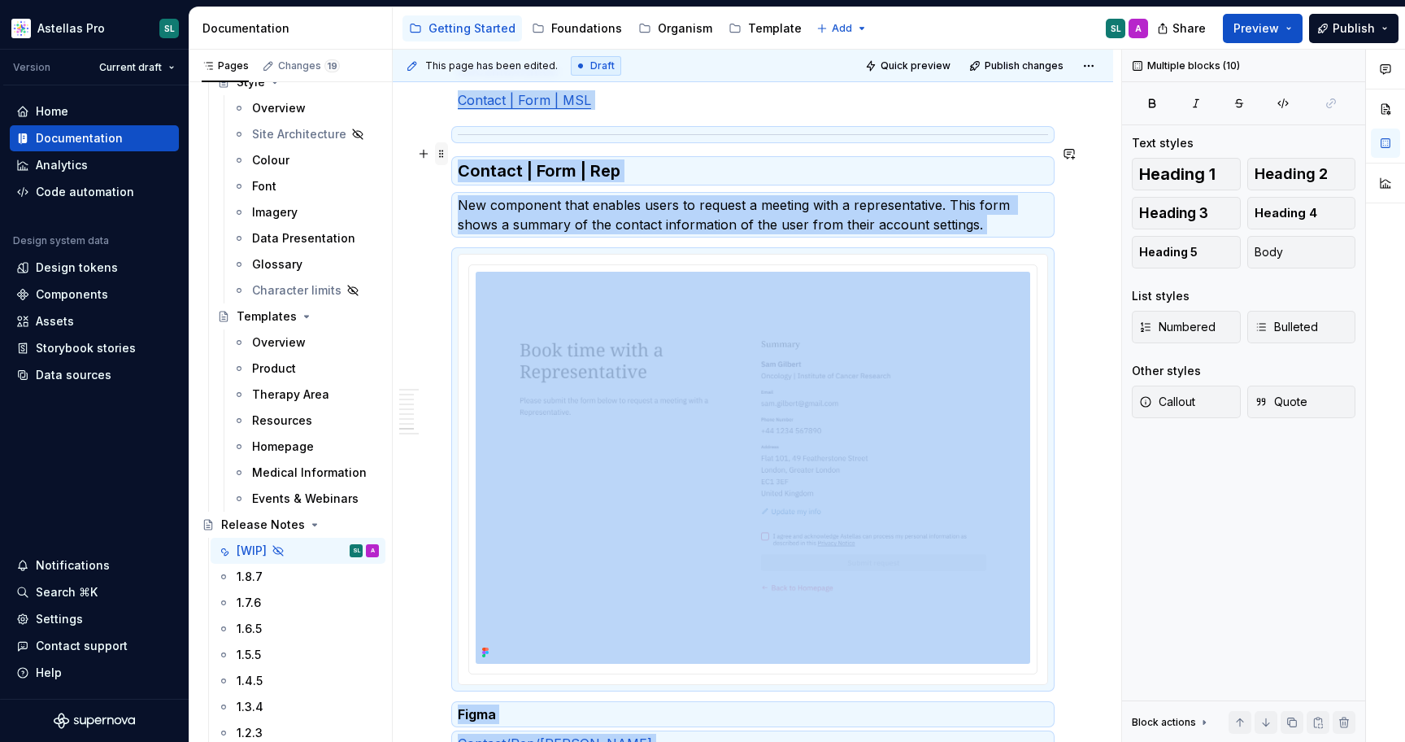
click at [442, 156] on span at bounding box center [441, 153] width 13 height 23
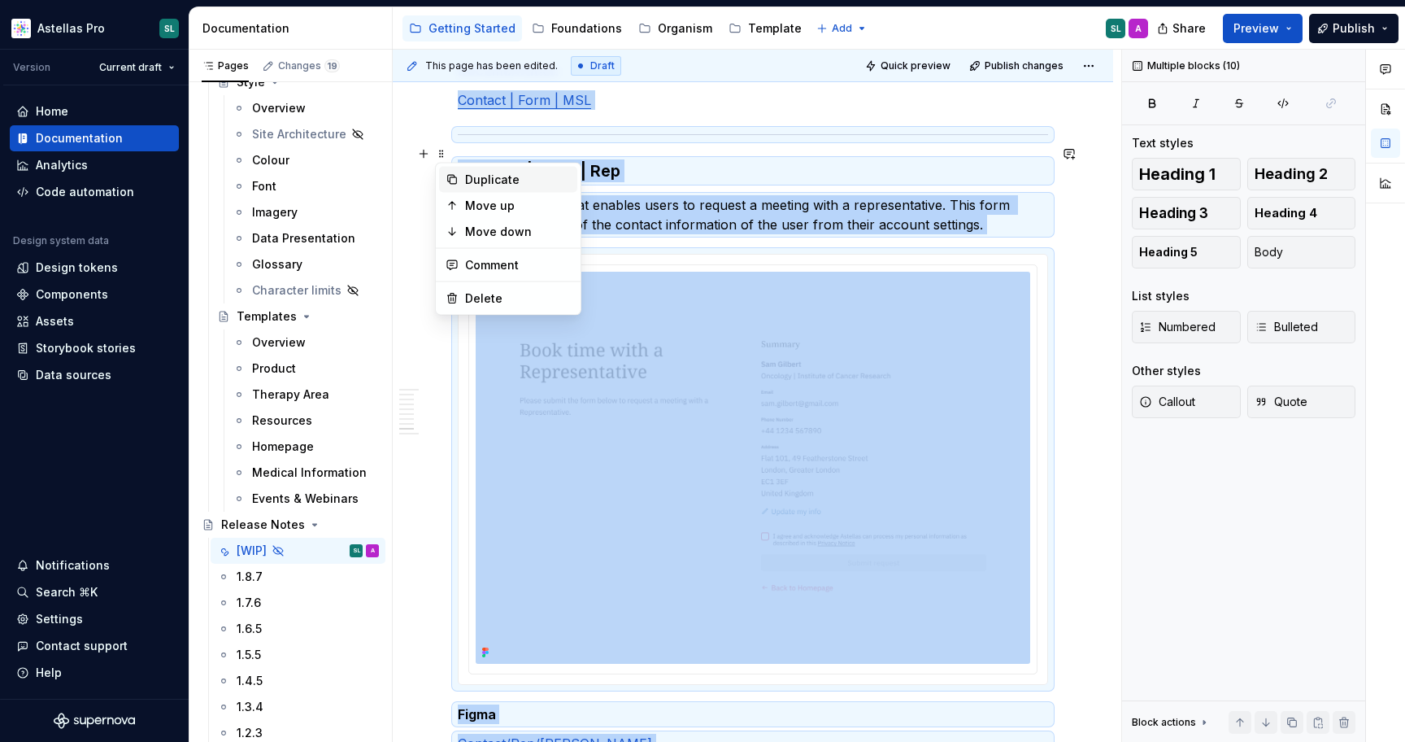
click at [490, 185] on div "Duplicate" at bounding box center [518, 180] width 106 height 16
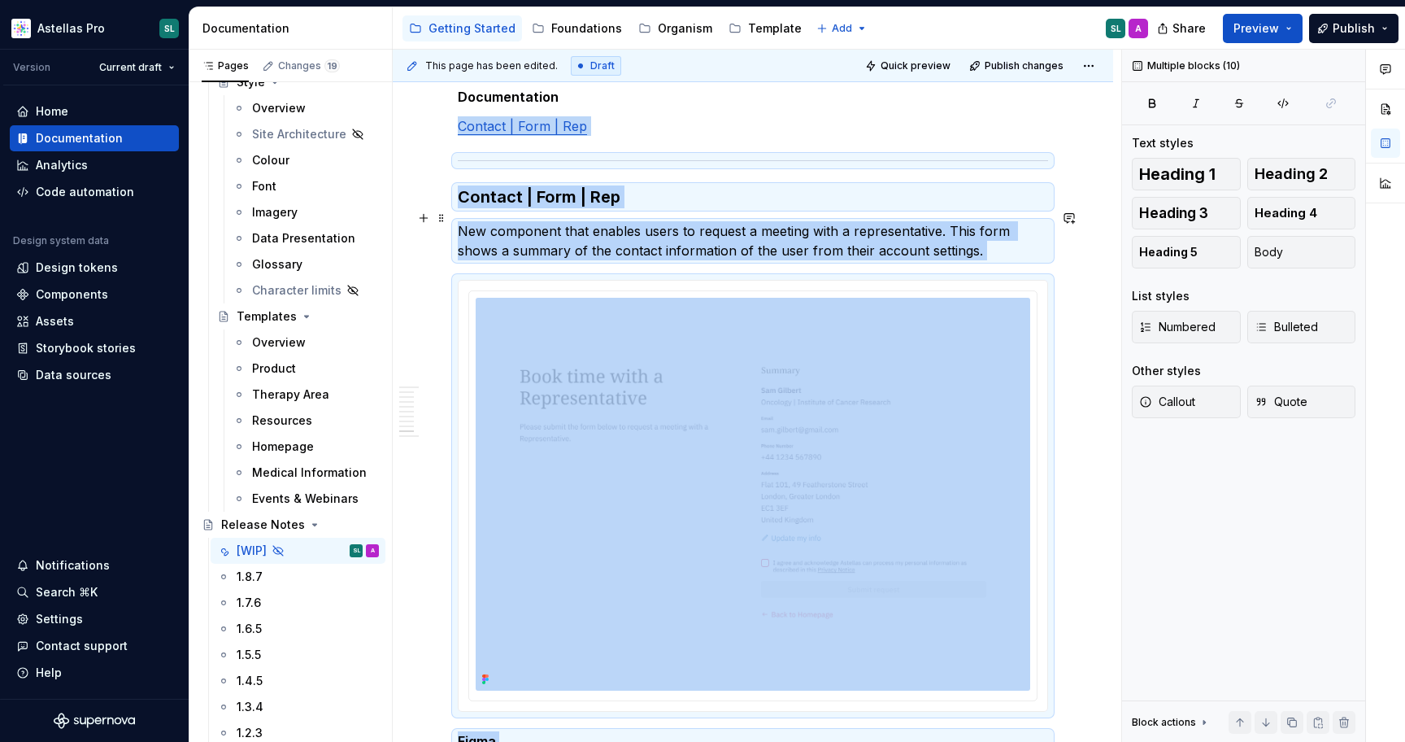
scroll to position [6216, 0]
click at [566, 208] on strong "Contact | Form | Rep" at bounding box center [539, 199] width 163 height 20
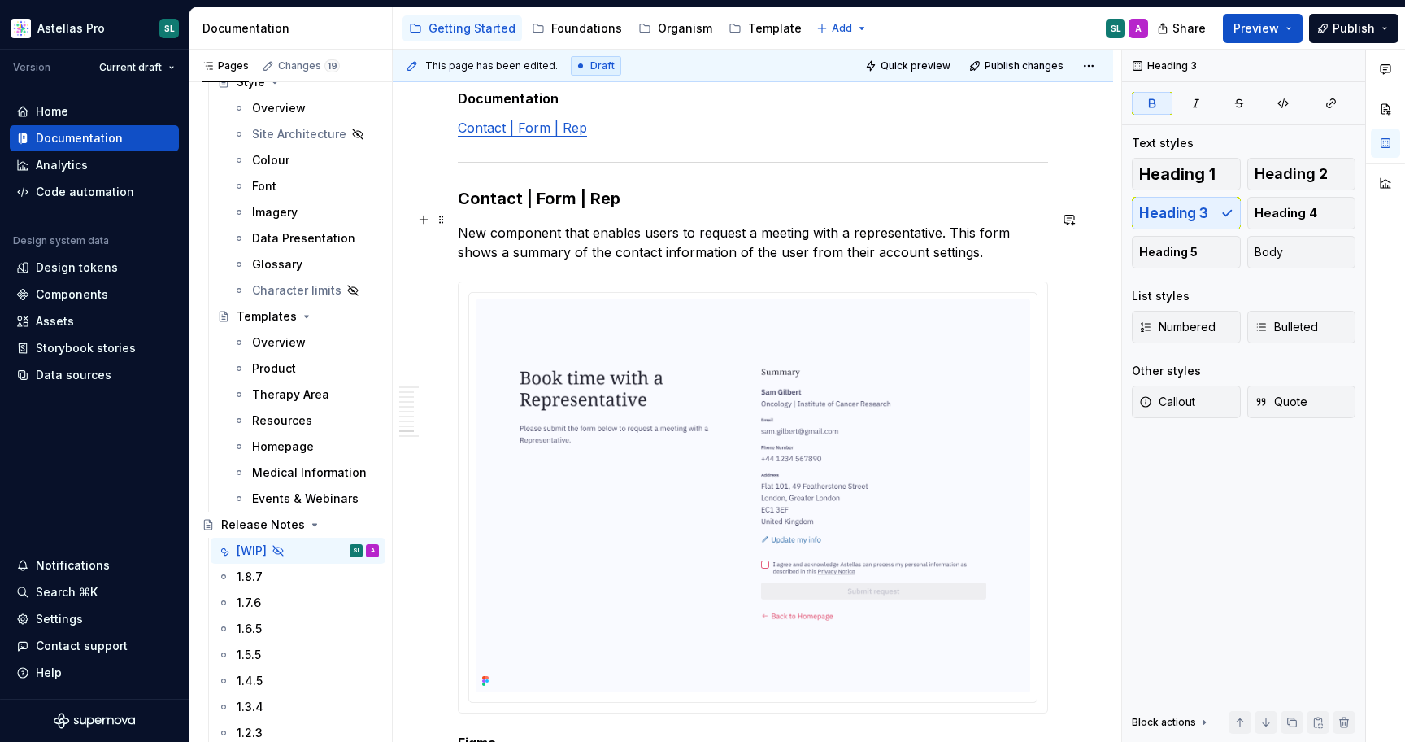
click at [531, 208] on strong "Contact | Form | Rep" at bounding box center [539, 199] width 163 height 20
click at [599, 396] on img at bounding box center [753, 495] width 555 height 393
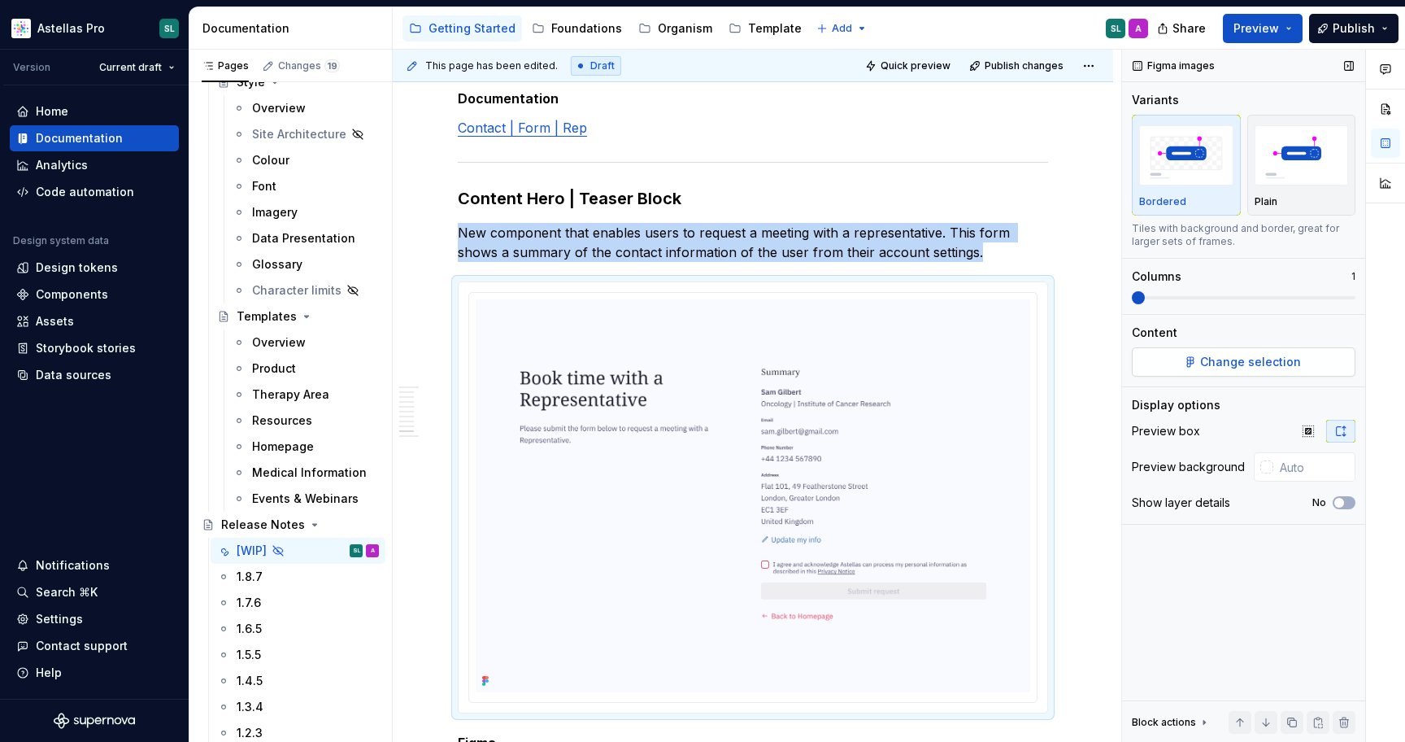
click at [1231, 364] on span "Change selection" at bounding box center [1250, 362] width 101 height 16
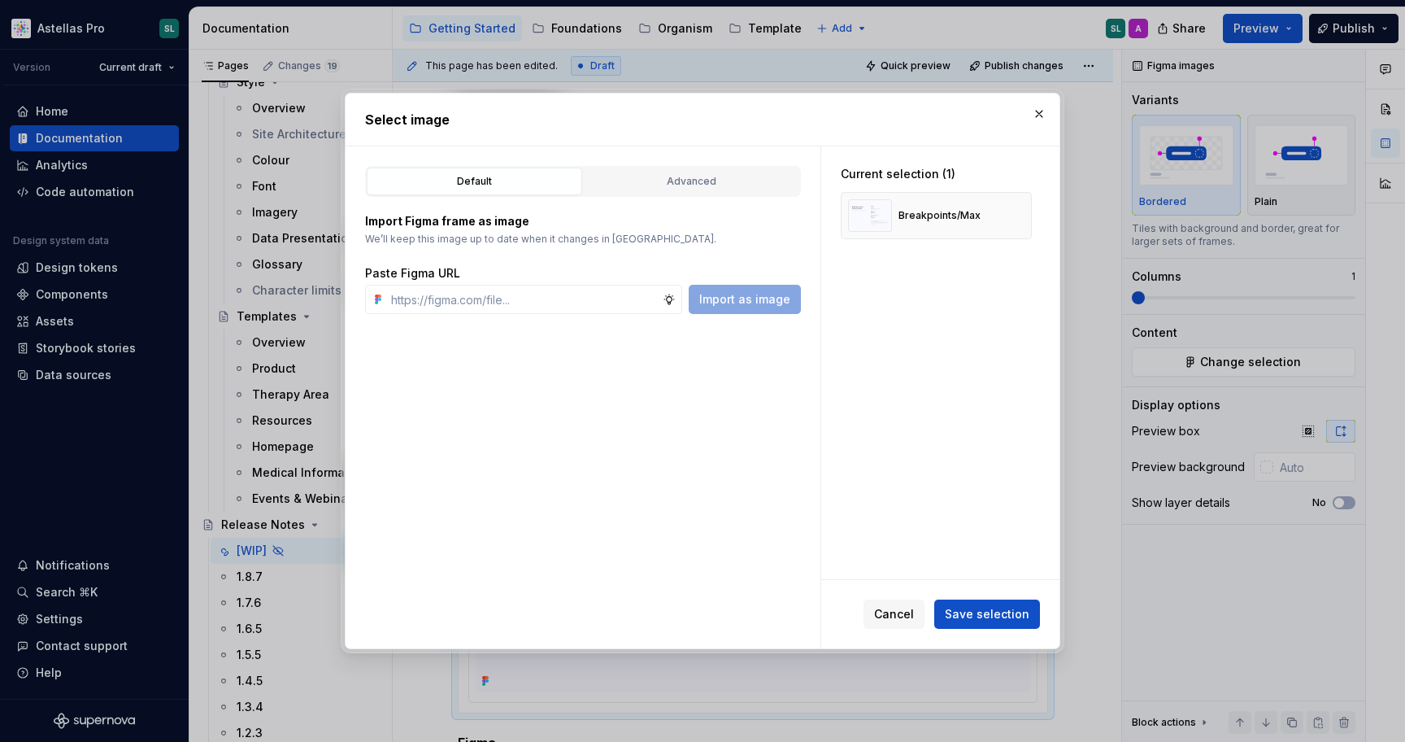
type textarea "*"
click at [1025, 218] on button "button" at bounding box center [1013, 215] width 23 height 23
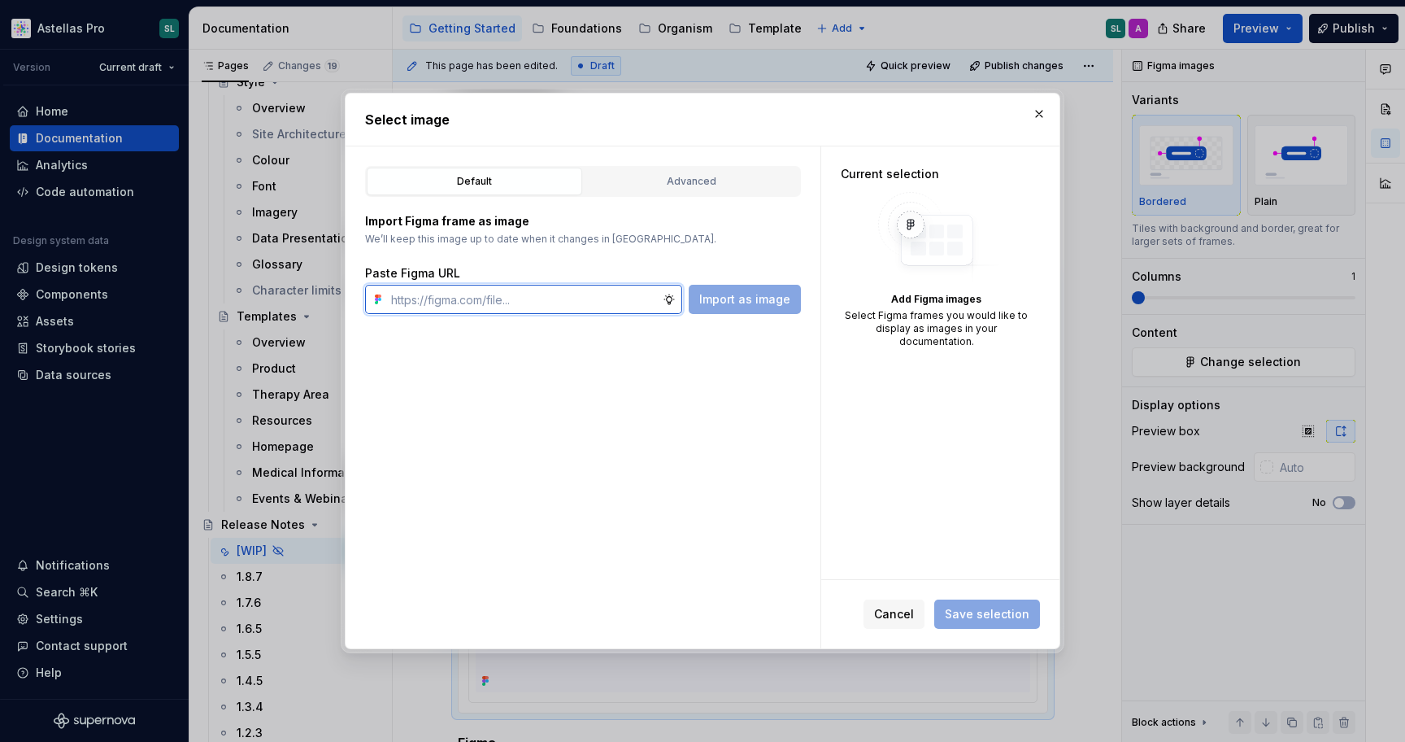
click at [503, 297] on input "text" at bounding box center [524, 299] width 278 height 29
paste input "https://www.figma.com/design/ho1KanuYKC92D2hPSV8g5n/Documentation-Organism-HCP-…"
type input "https://www.figma.com/design/ho1KanuYKC92D2hPSV8g5n/Documentation-Organism-HCP-…"
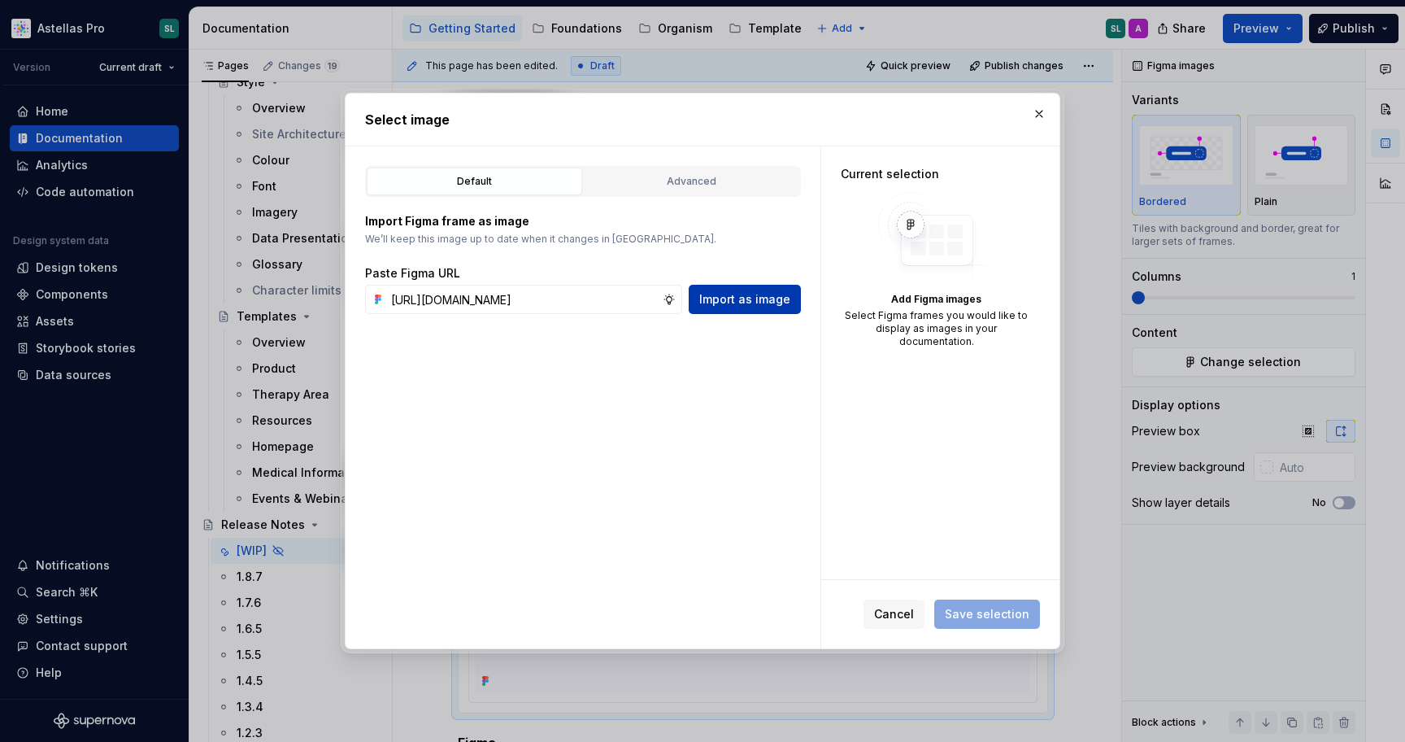
scroll to position [0, 0]
click at [744, 296] on span "Import as image" at bounding box center [744, 299] width 91 height 16
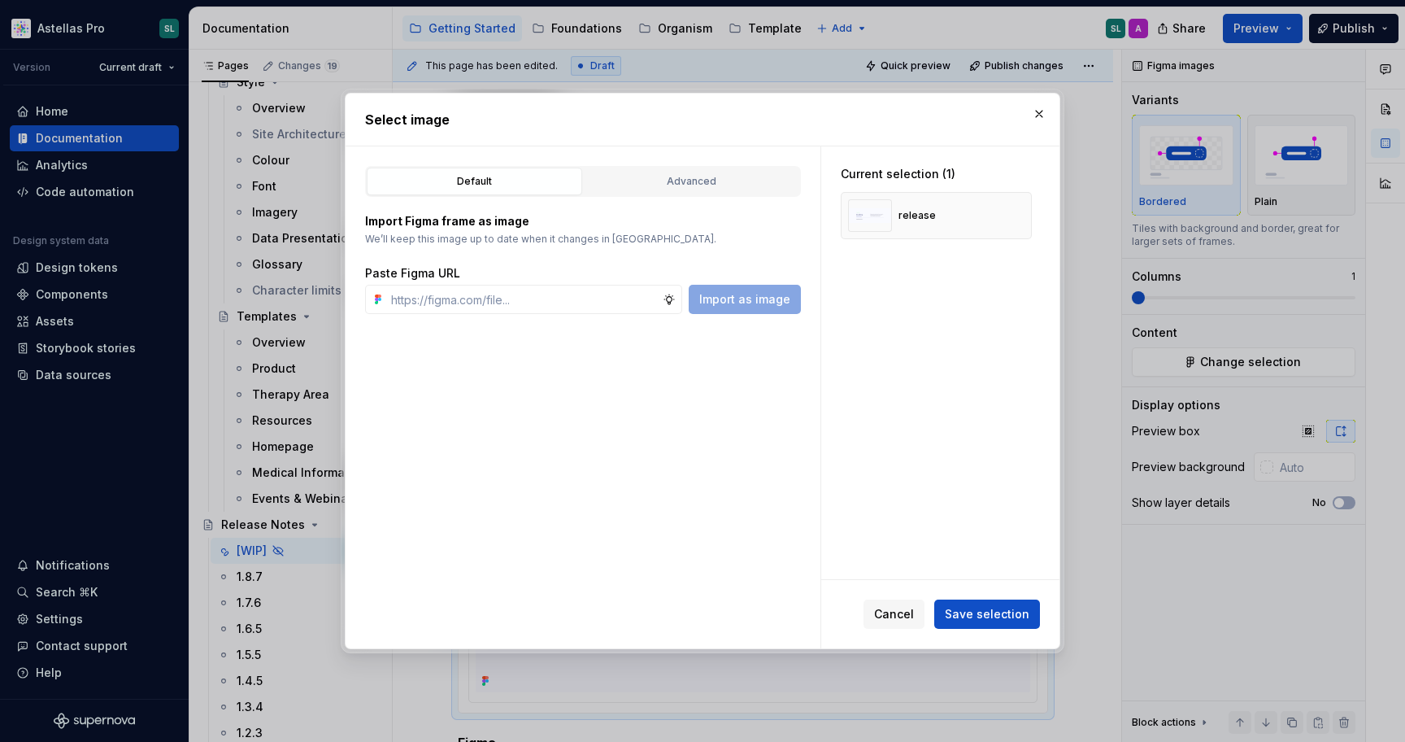
click at [983, 614] on span "Save selection" at bounding box center [987, 614] width 85 height 16
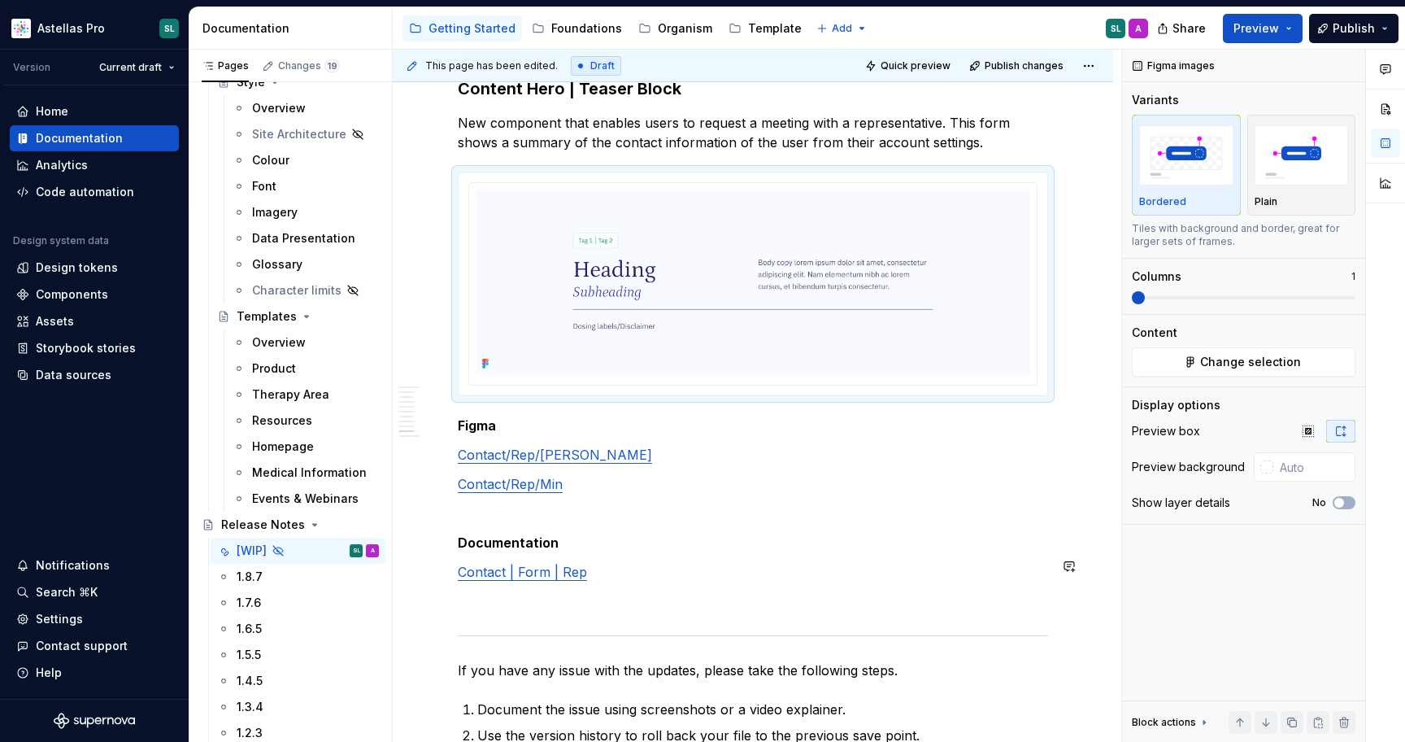
scroll to position [6335, 0]
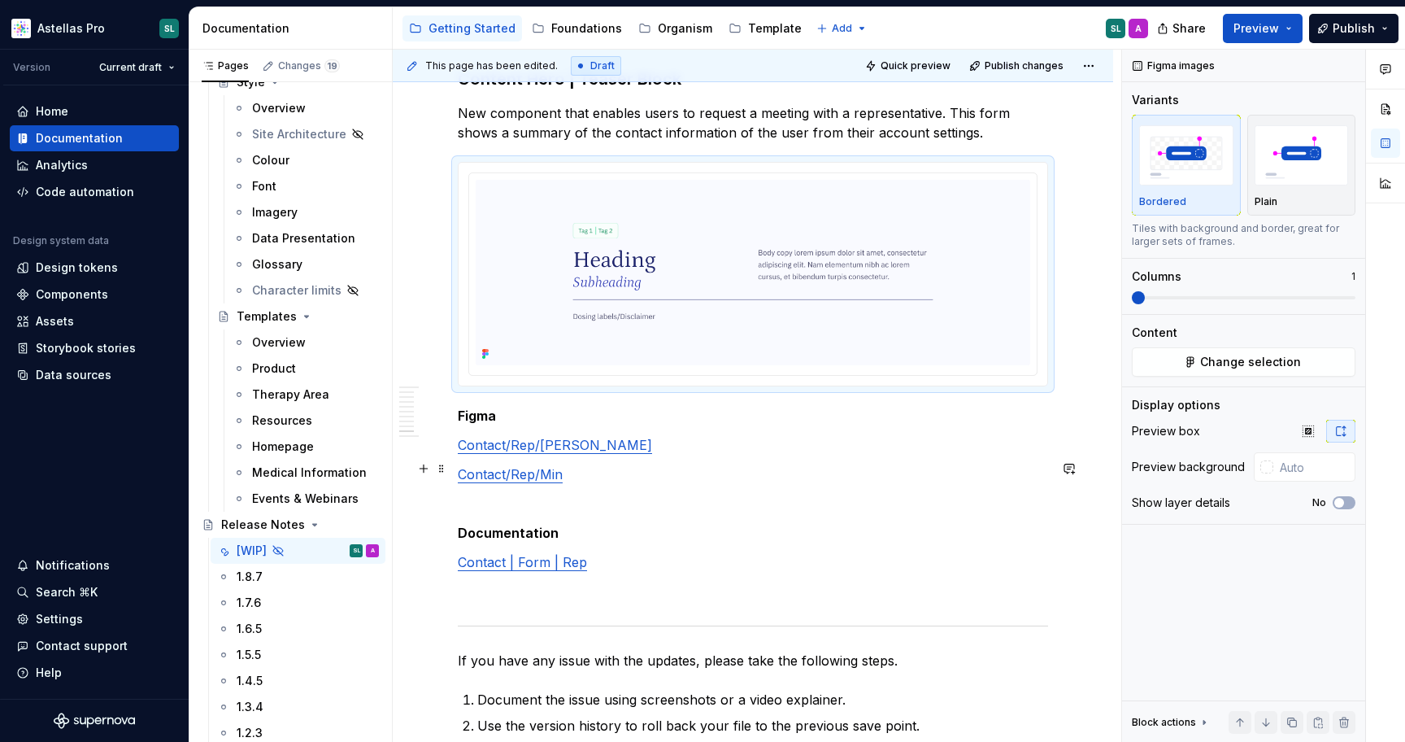
click at [525, 453] on link "Contact/Rep/Max" at bounding box center [555, 445] width 194 height 16
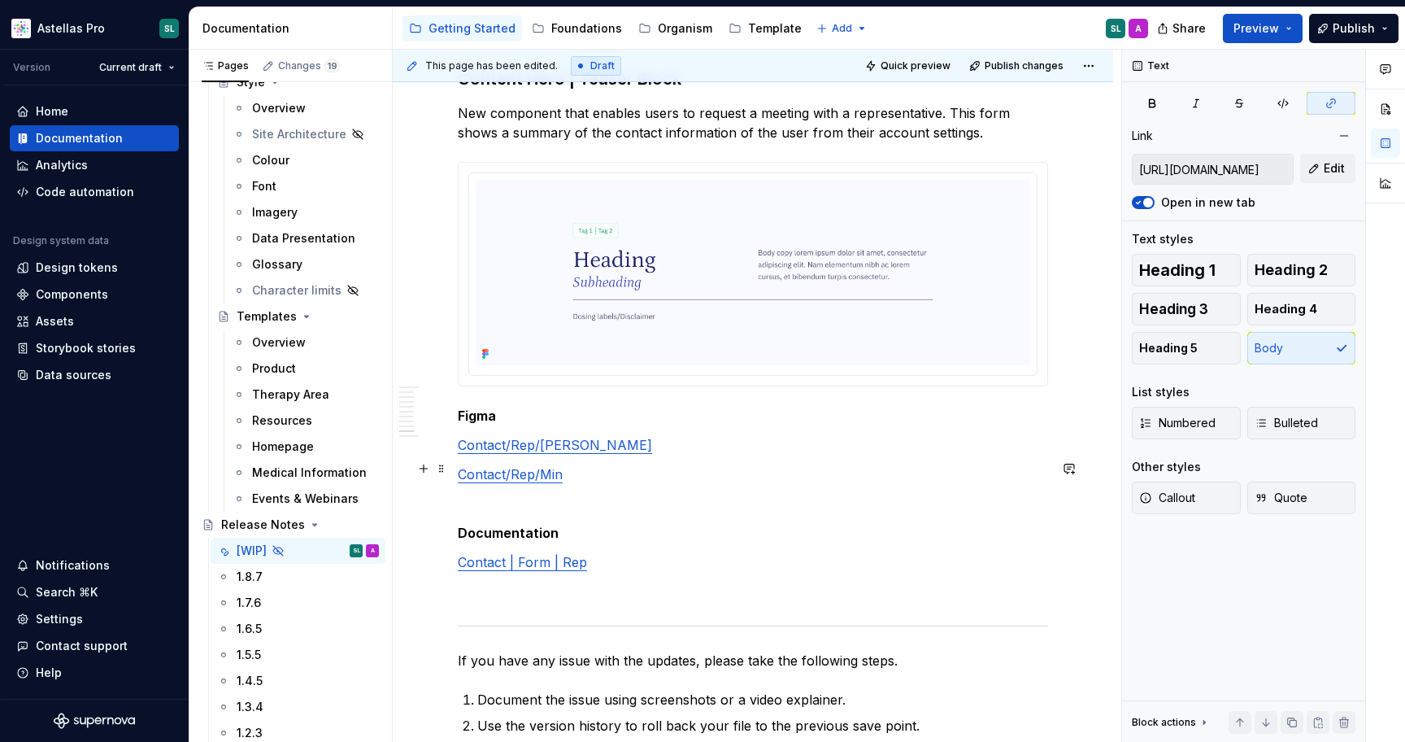
click at [503, 453] on link "Contact/Rep/Max" at bounding box center [555, 445] width 194 height 16
click at [495, 451] on link "Contact /Rep/Max" at bounding box center [557, 443] width 198 height 16
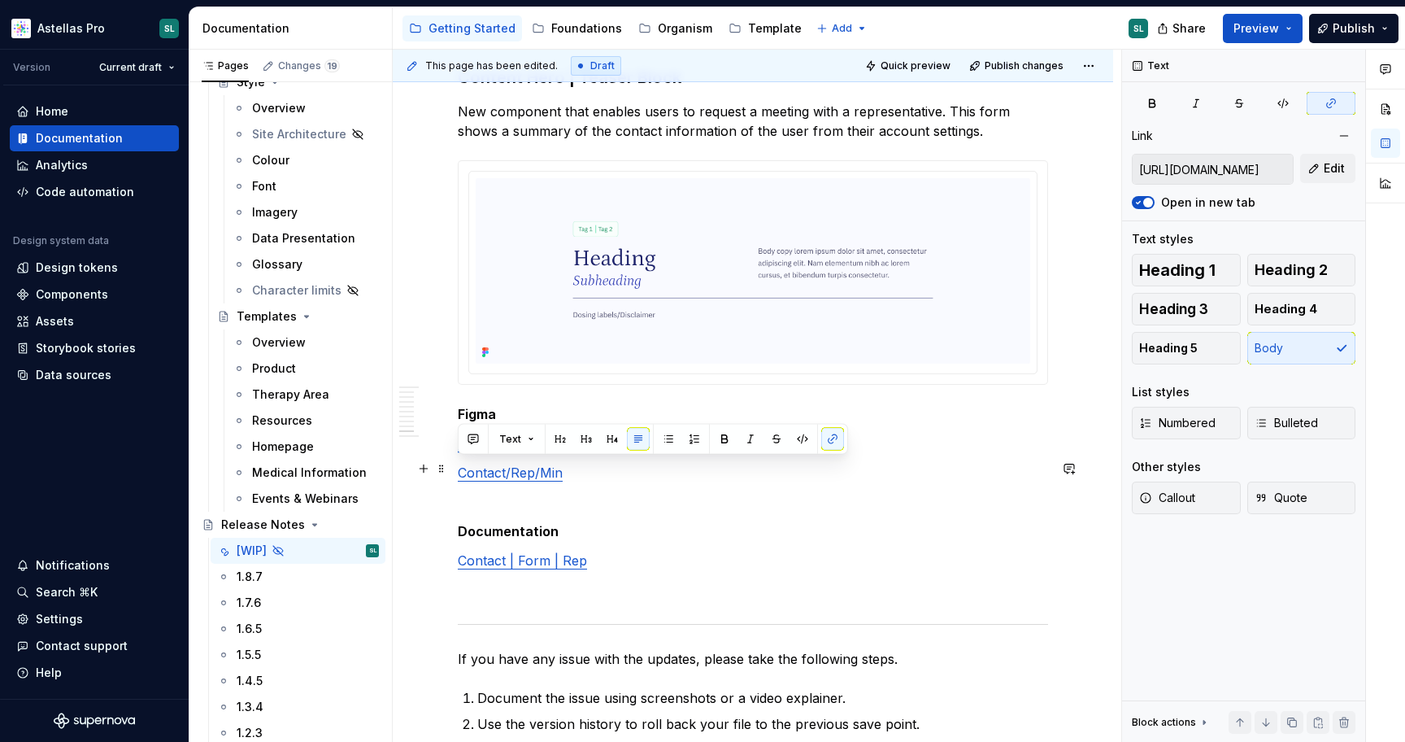
click at [495, 451] on link "Contact /Rep/Max" at bounding box center [557, 443] width 198 height 16
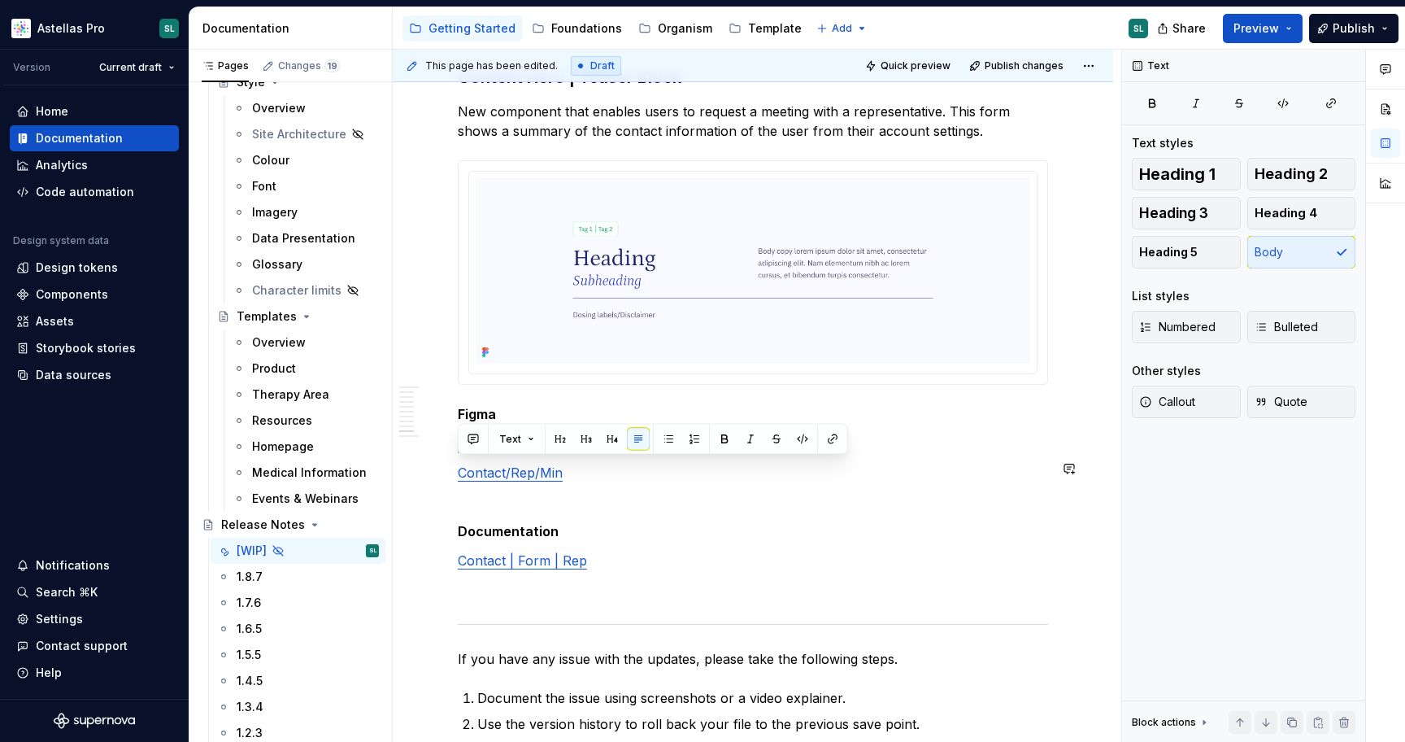
copy p "Contact hero/Teaser block/Max"
click at [482, 481] on link "Contact/Rep/Min" at bounding box center [510, 472] width 105 height 16
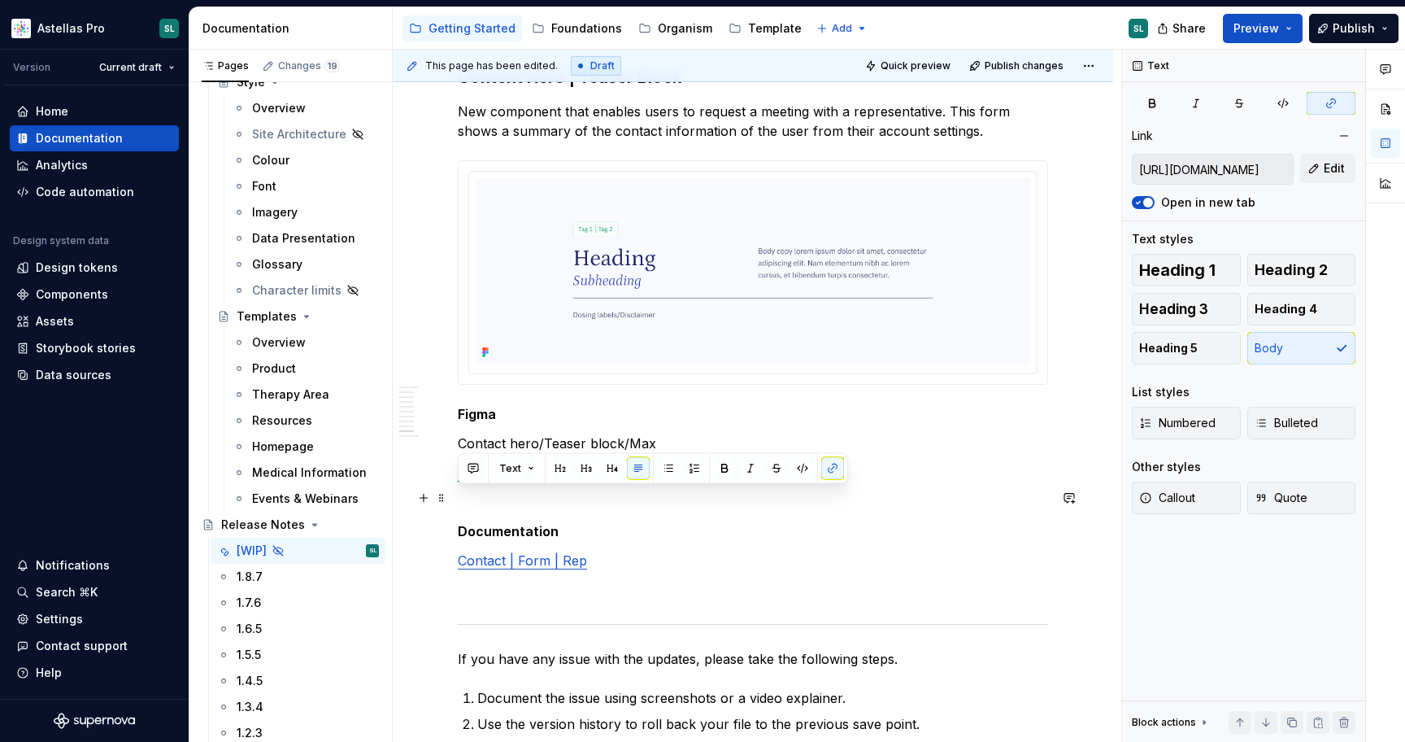
click at [482, 481] on link "Contact/Rep/Min" at bounding box center [510, 472] width 105 height 16
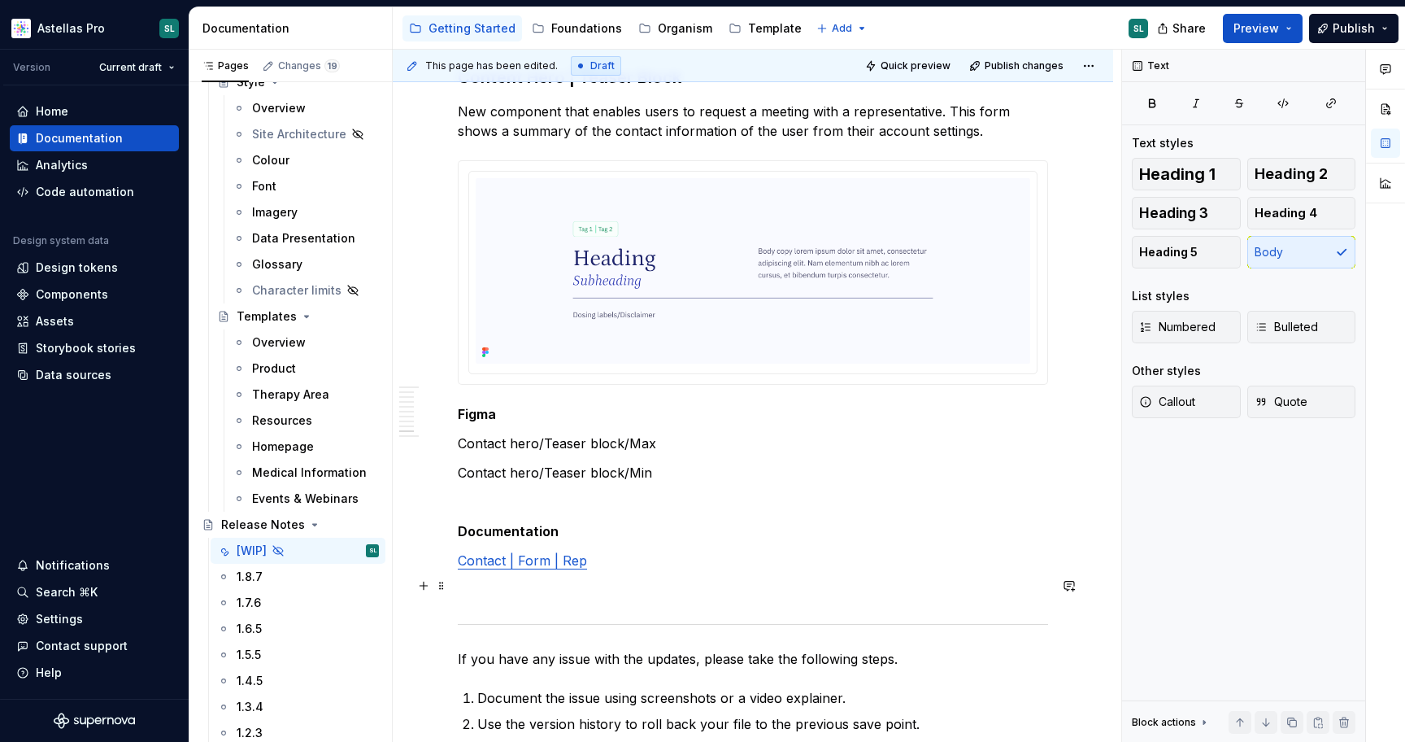
click at [538, 569] on link "Contact | Form | Rep" at bounding box center [522, 560] width 129 height 16
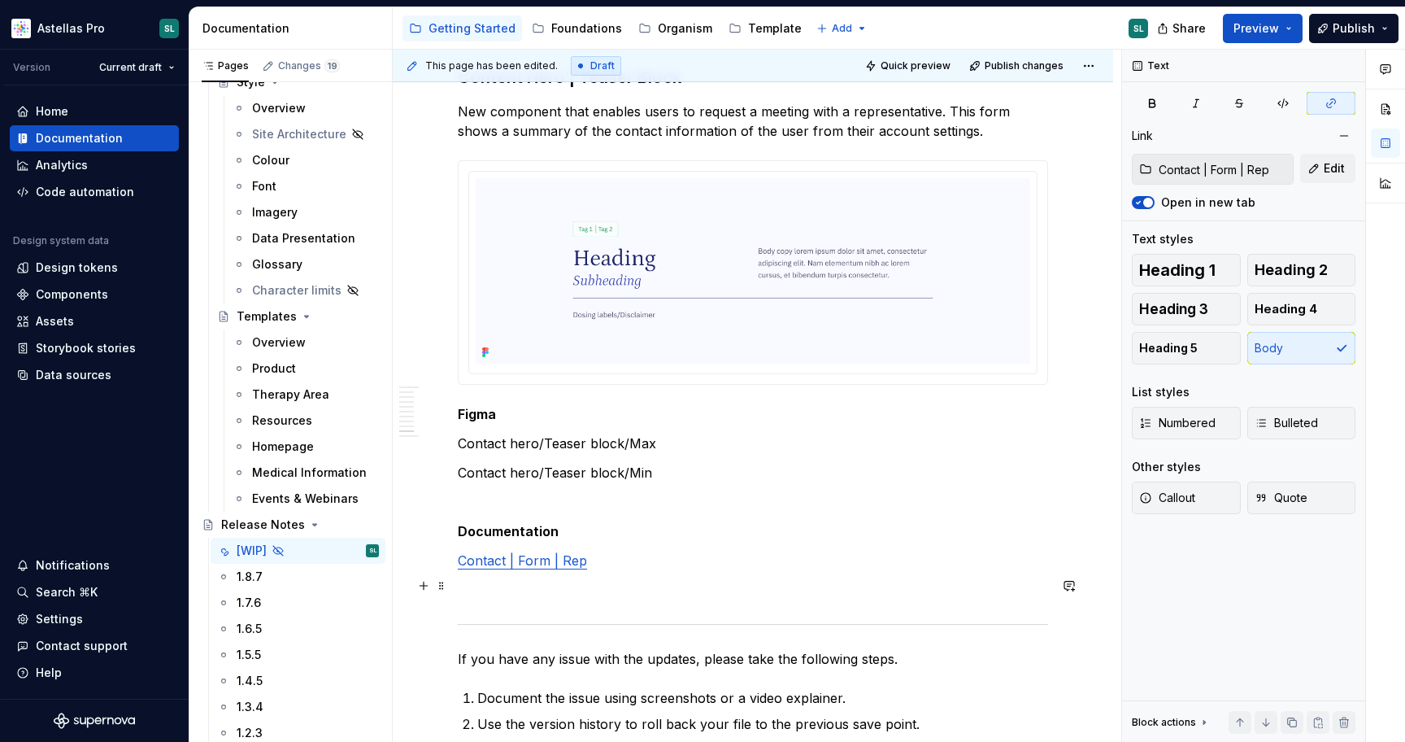
click at [538, 569] on link "Contact | Form | Rep" at bounding box center [522, 560] width 129 height 16
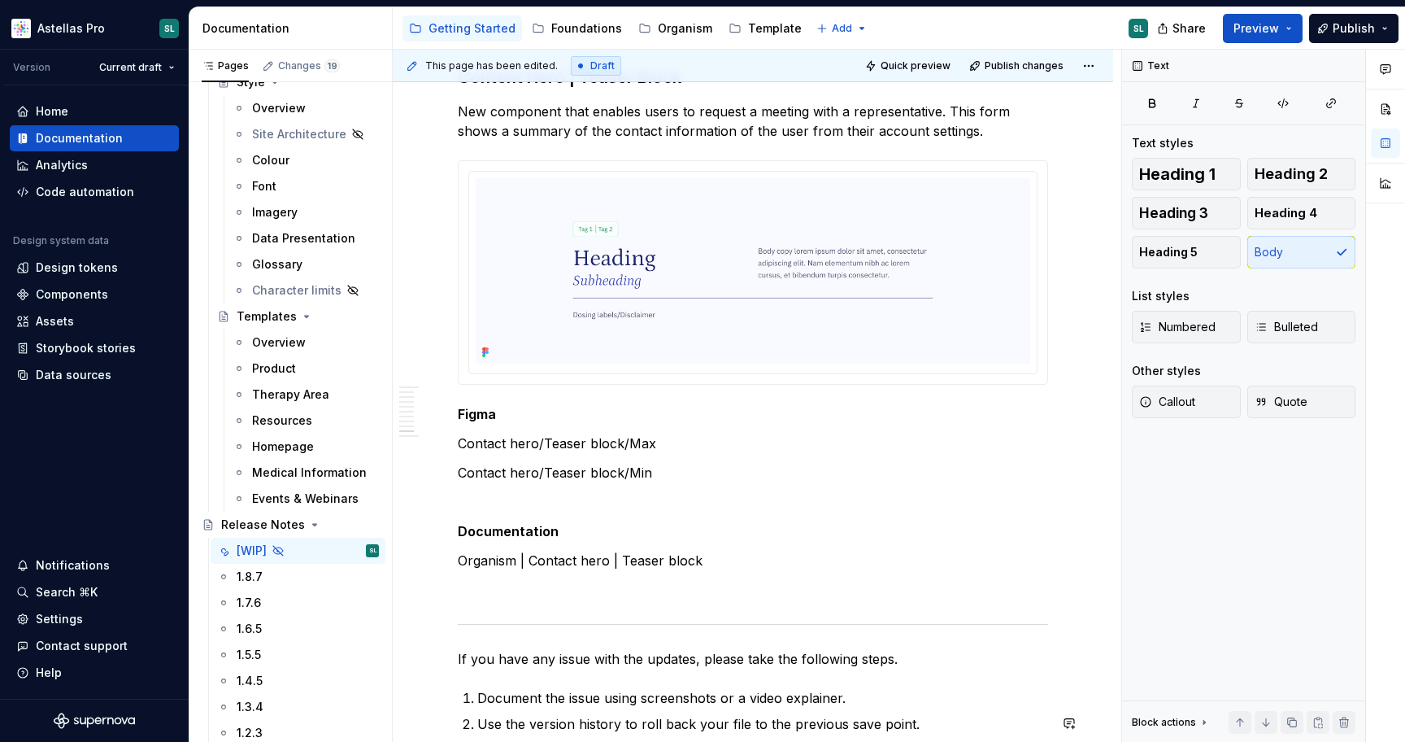
type textarea "*"
click at [602, 453] on p "Contact hero/Teaser block/Max" at bounding box center [753, 444] width 590 height 20
click at [1332, 110] on button "button" at bounding box center [1331, 103] width 49 height 23
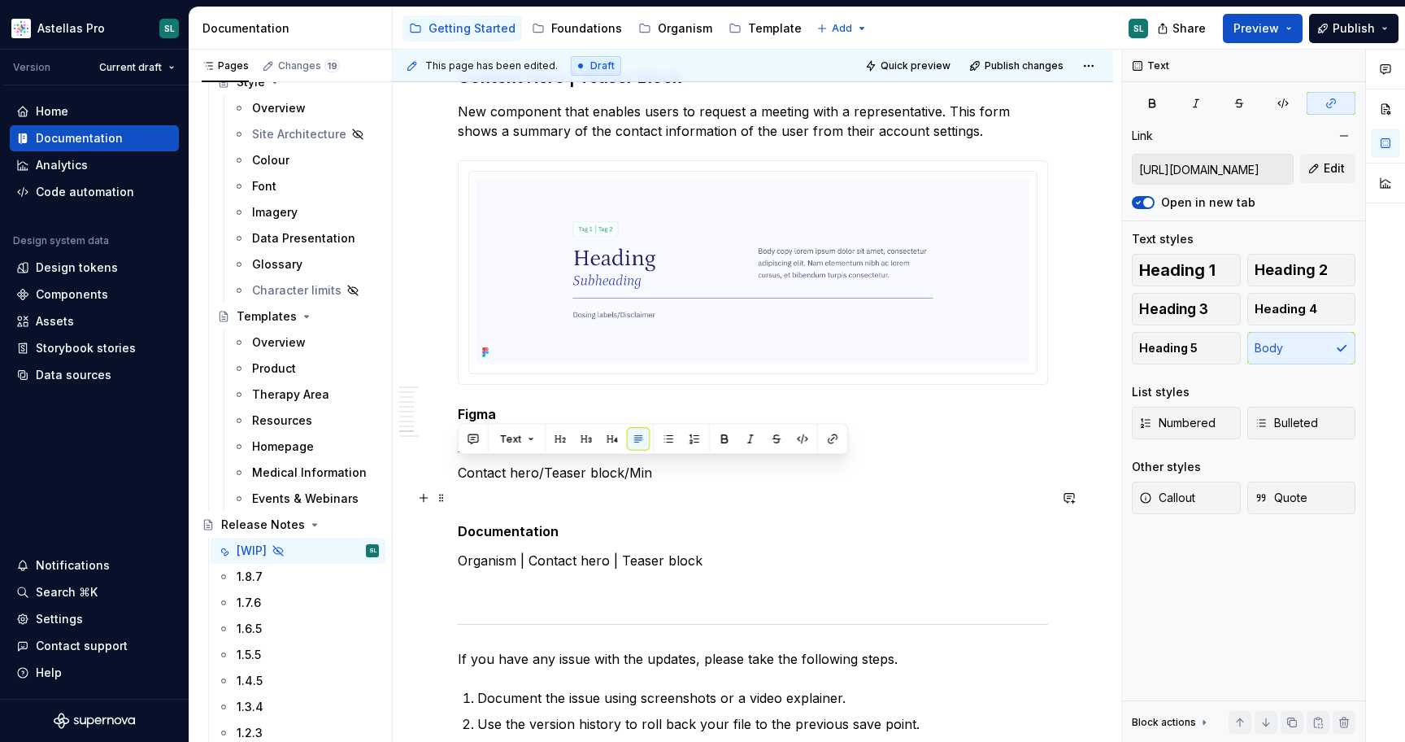
click at [573, 482] on p "Contact hero/Teaser block/Min" at bounding box center [753, 473] width 590 height 20
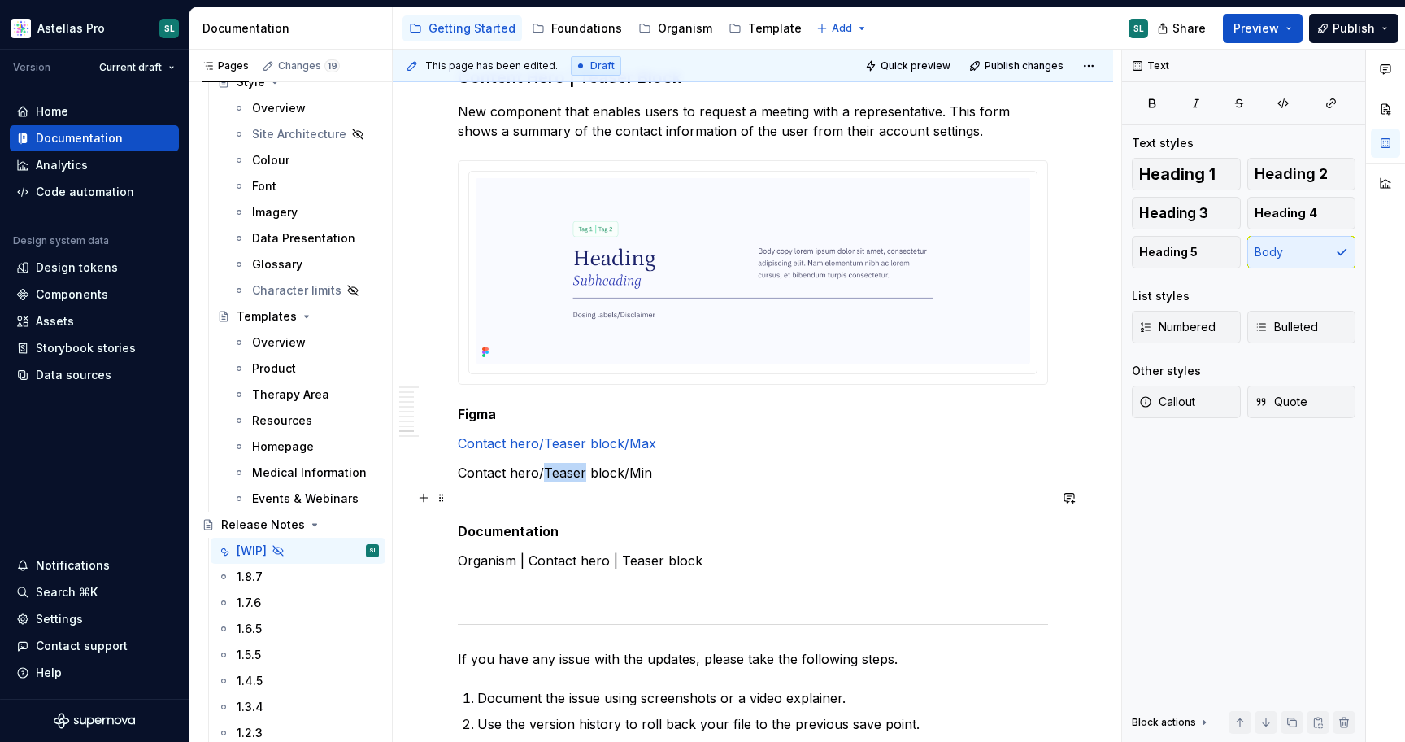
click at [573, 482] on p "Contact hero/Teaser block/Min" at bounding box center [753, 473] width 590 height 20
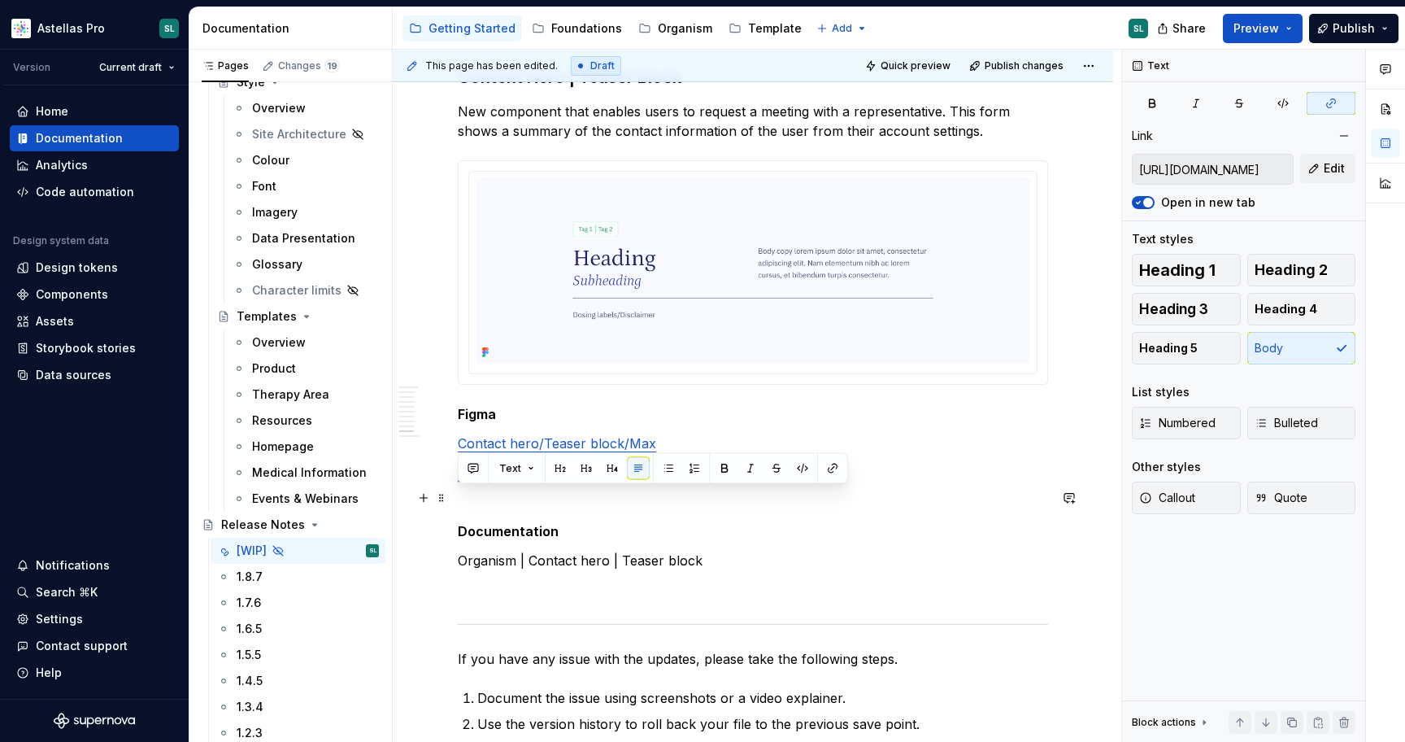
click at [493, 481] on link "Contact hero/Teaser block/Min" at bounding box center [555, 472] width 194 height 16
click at [506, 451] on link "Contact hero/Teaser block/Max" at bounding box center [557, 443] width 198 height 16
type input "https://www.figma.com/design/djjj0hUn4HhnCNN9T6yLHs/DS-Organism-HCP-Portal?node…"
click at [576, 570] on p "Organism | Contact hero | Teaser block" at bounding box center [753, 561] width 590 height 20
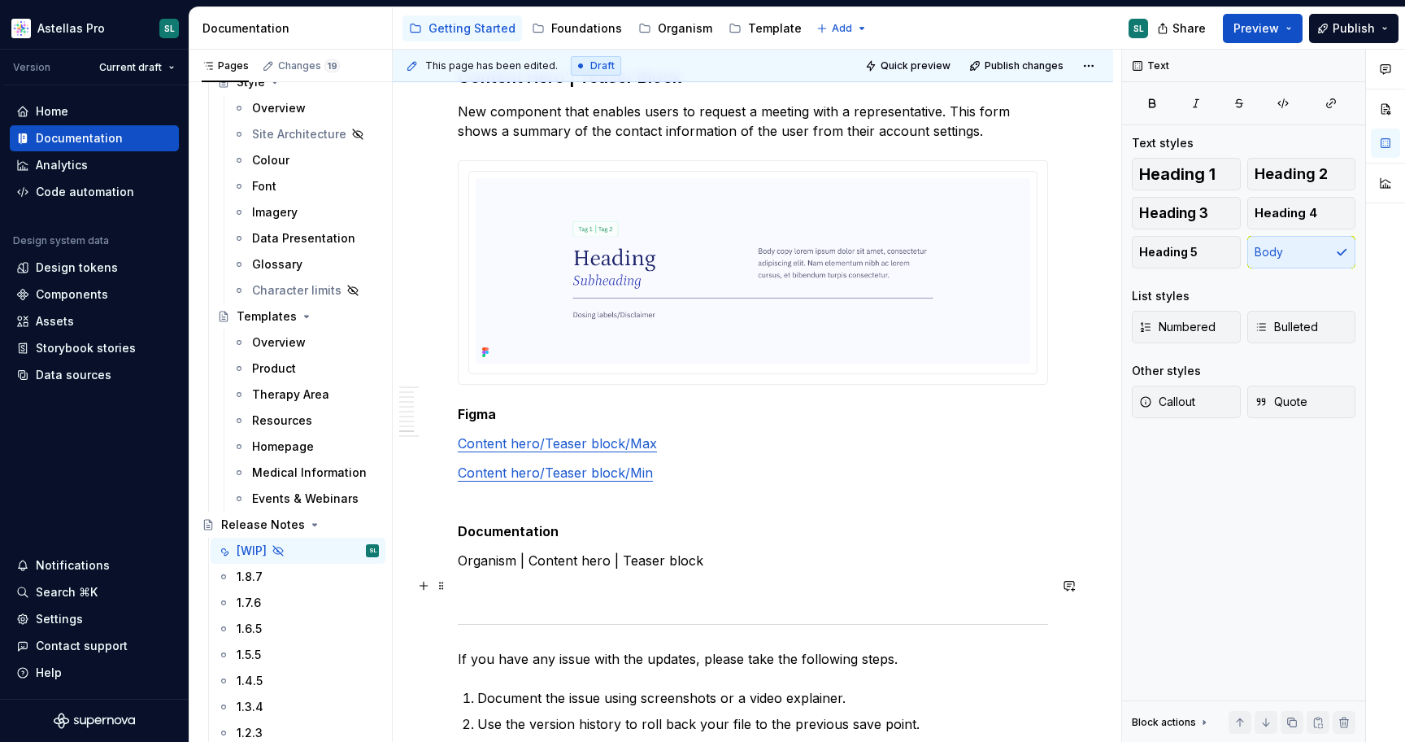
click at [628, 570] on p "Organism | Content hero | Teaser block" at bounding box center [753, 561] width 590 height 20
click at [1340, 102] on button "button" at bounding box center [1331, 103] width 49 height 23
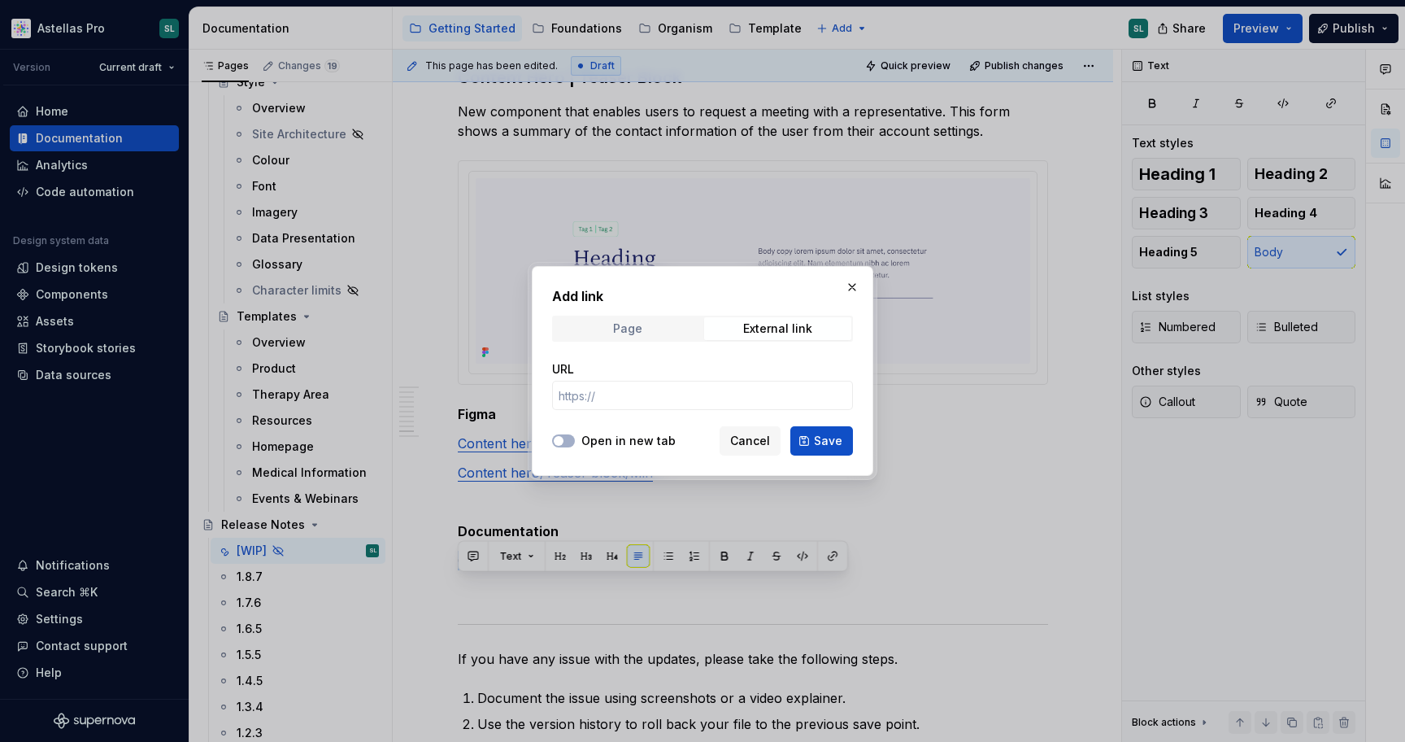
click at [651, 338] on span "Page" at bounding box center [627, 328] width 147 height 23
click at [665, 395] on span "Select page" at bounding box center [693, 395] width 268 height 16
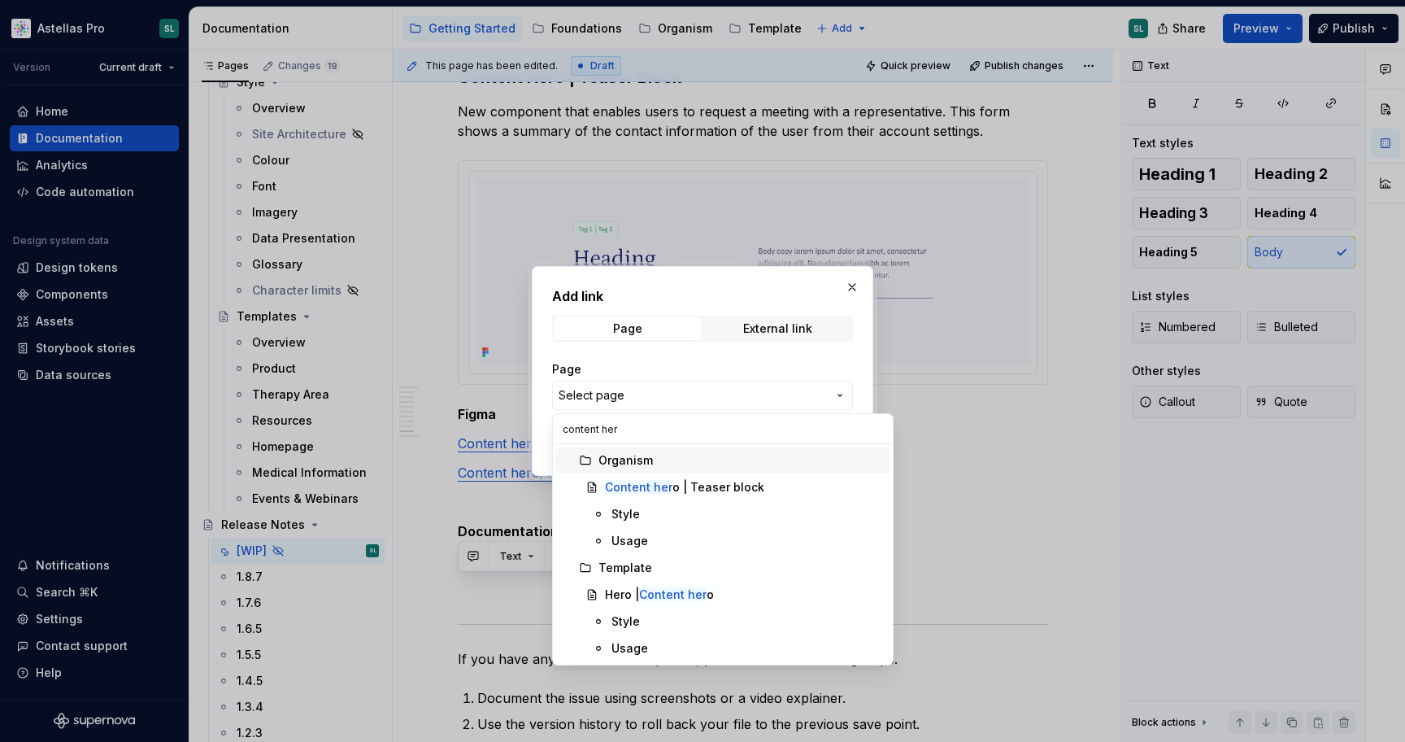
type input "content hero"
click at [685, 481] on div "Content hero | Teaser block" at bounding box center [683, 487] width 156 height 16
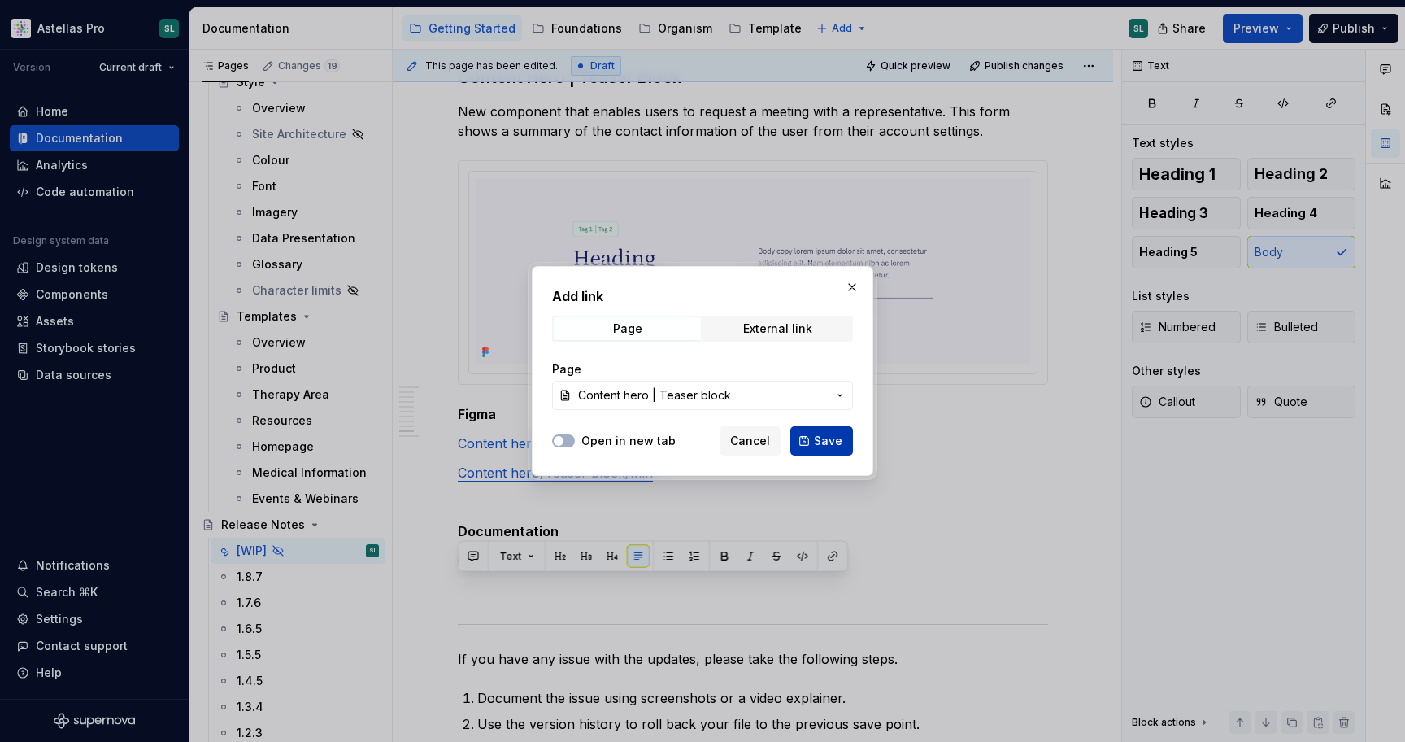
click at [834, 435] on span "Save" at bounding box center [828, 441] width 28 height 16
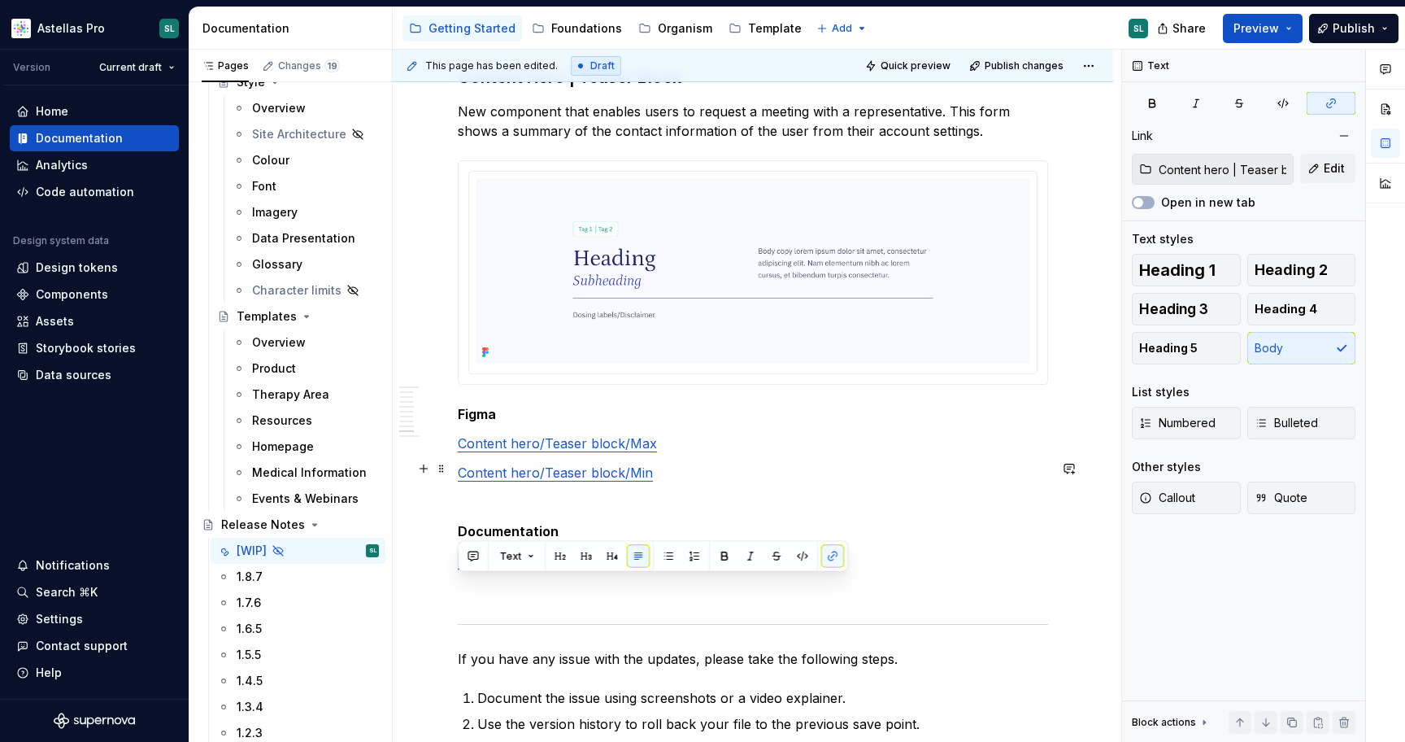
click at [775, 453] on p "Content hero/Teaser block/Max" at bounding box center [753, 444] width 590 height 20
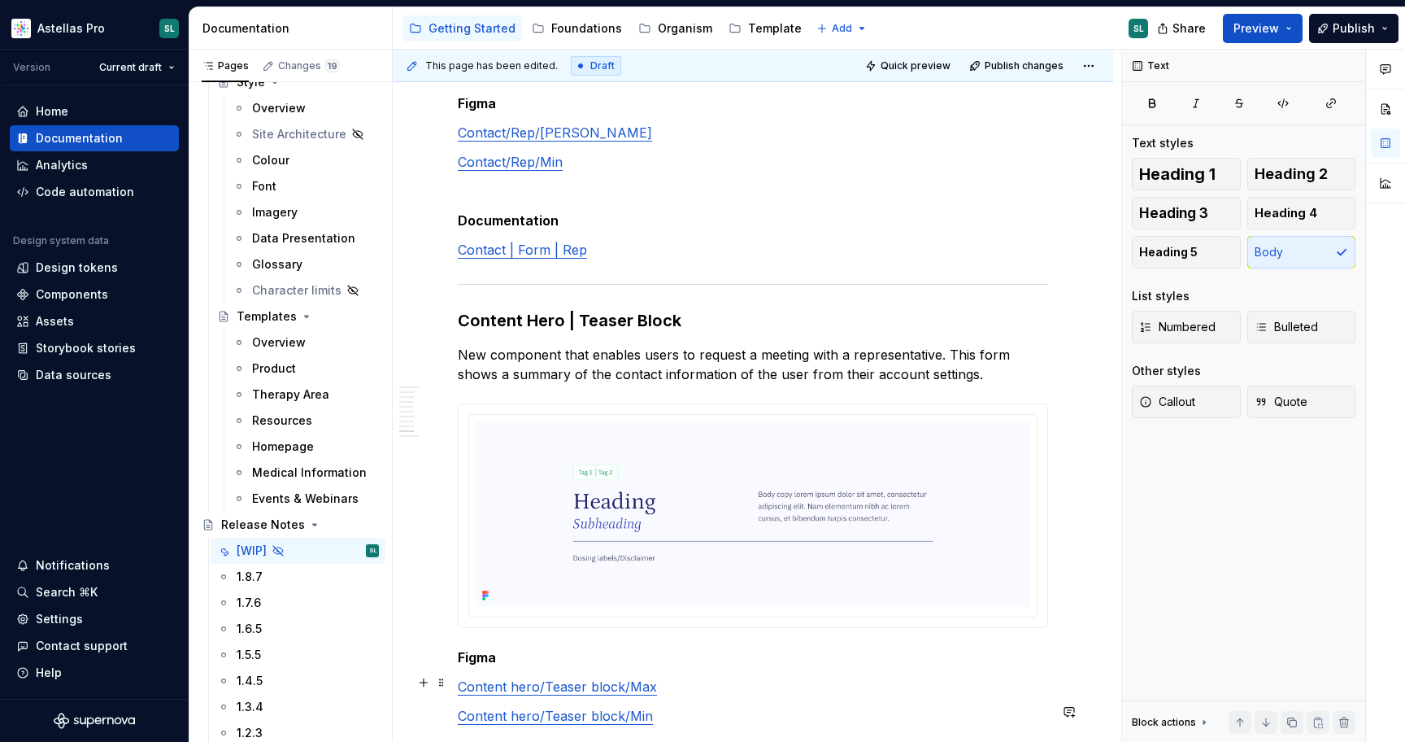
scroll to position [6069, 0]
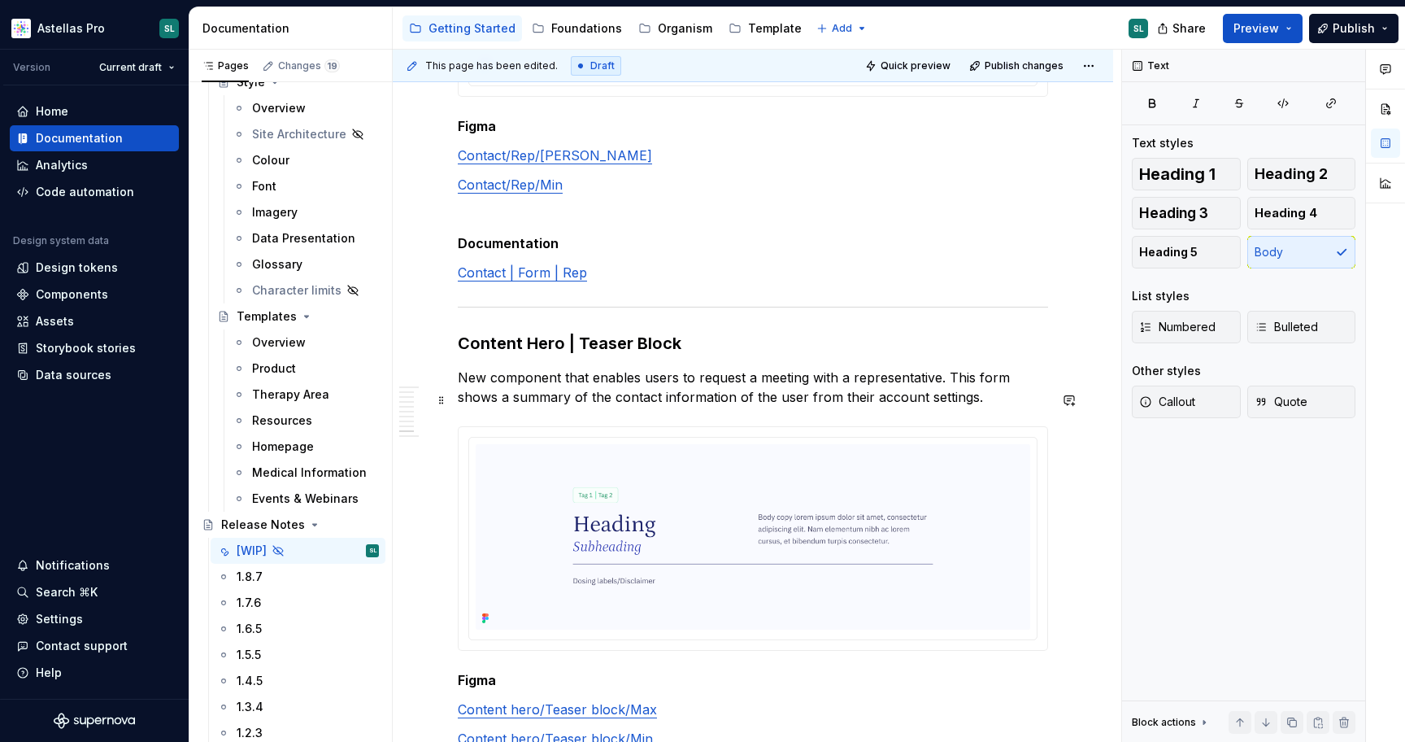
click at [718, 406] on p "New component that enables users to request a meeting with a representative. Th…" at bounding box center [753, 387] width 590 height 39
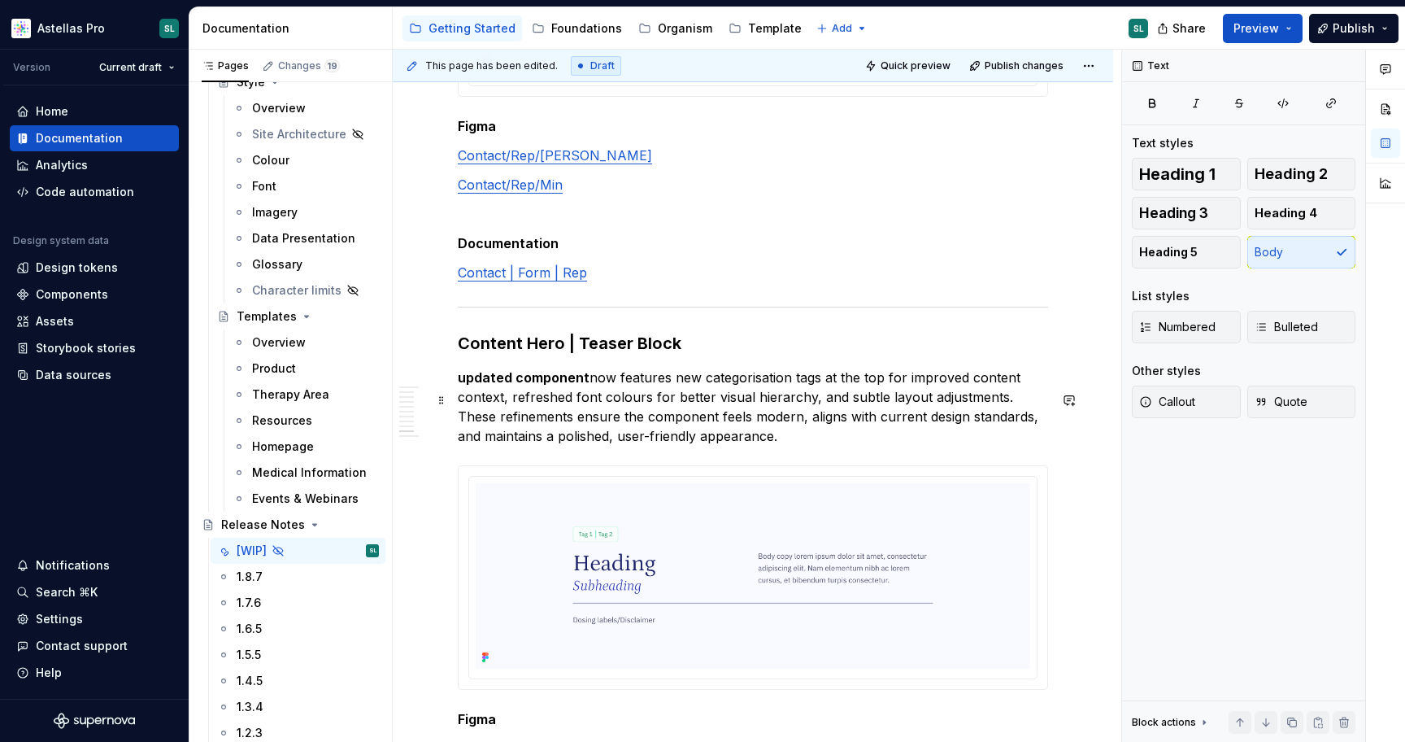
click at [463, 386] on strong "updated component" at bounding box center [524, 377] width 132 height 16
click at [596, 420] on p "updated component now features new categorisation tags at the top for improved …" at bounding box center [753, 407] width 590 height 78
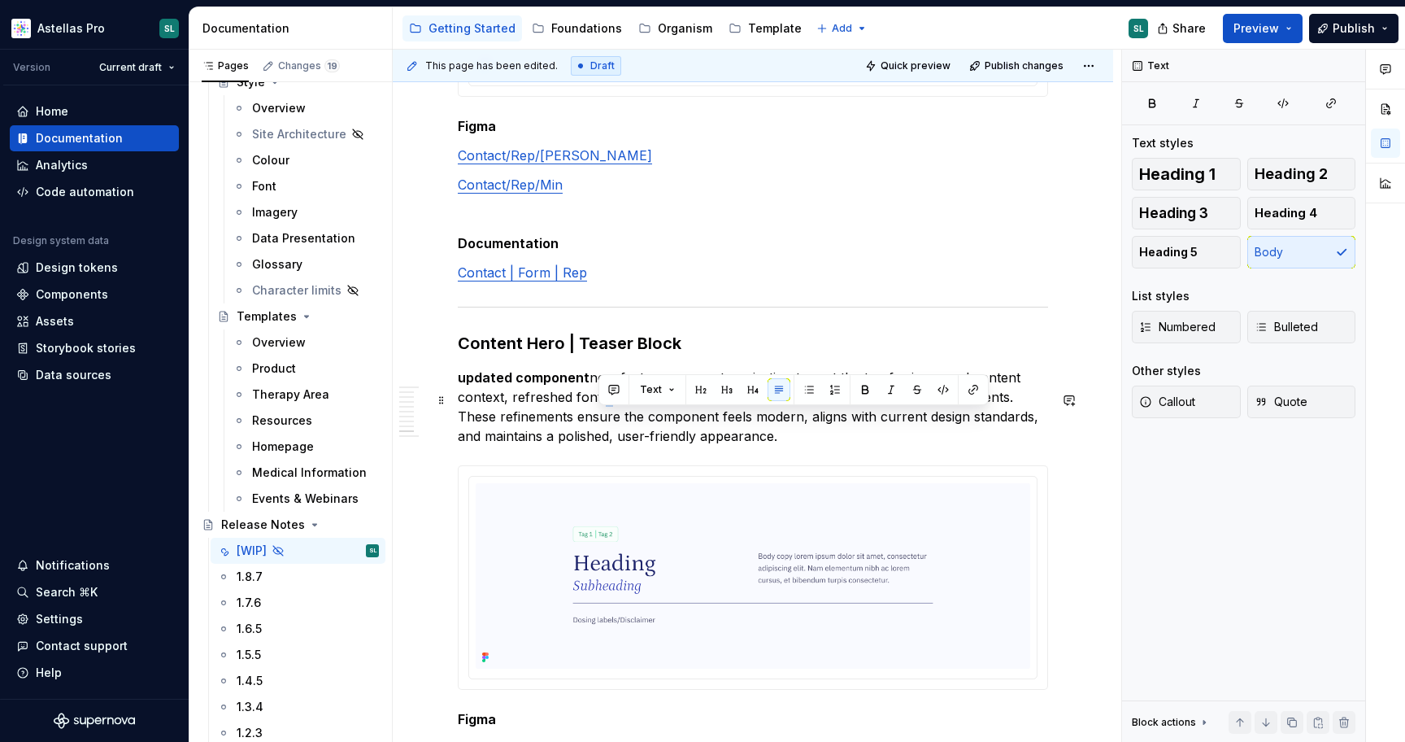
click at [596, 420] on p "updated component now features new categorisation tags at the top for improved …" at bounding box center [753, 407] width 590 height 78
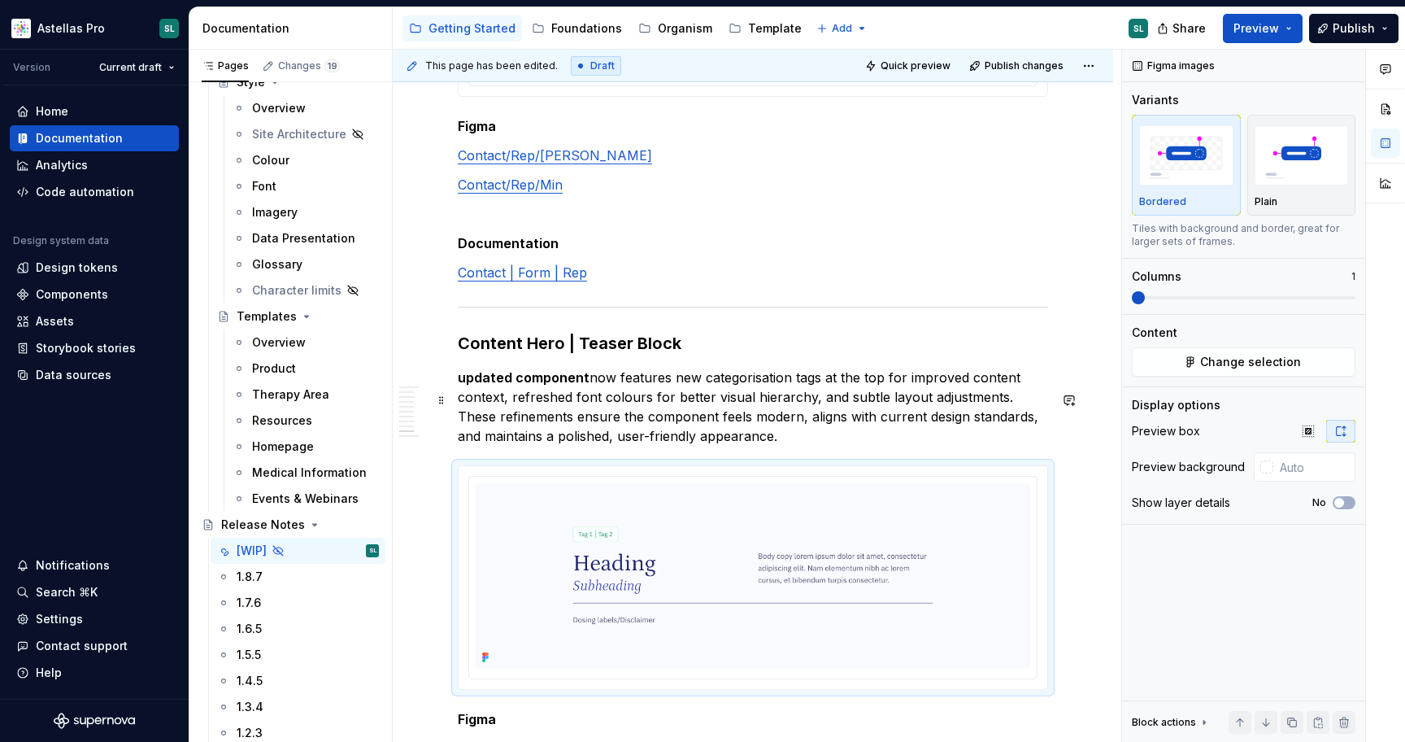
click at [552, 386] on strong "updated component" at bounding box center [524, 377] width 132 height 16
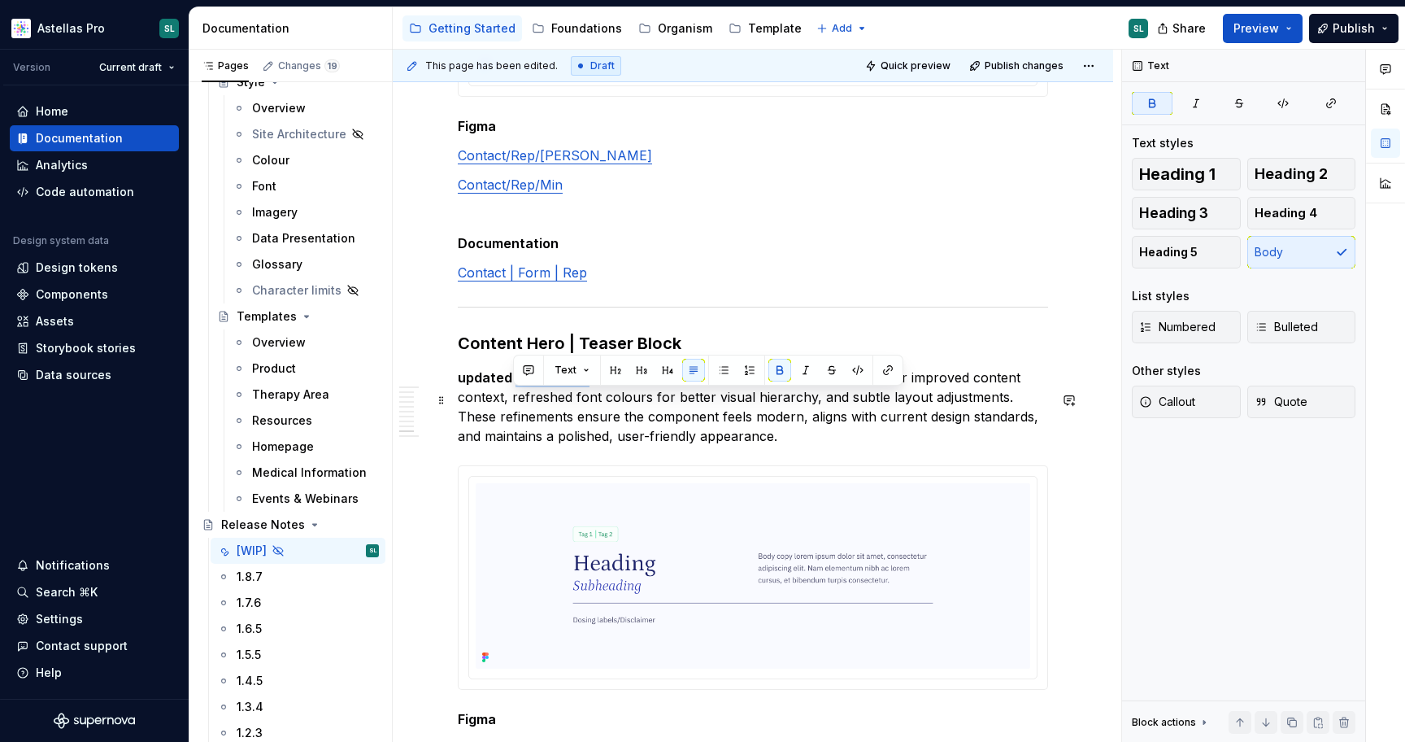
click at [552, 386] on strong "updated component" at bounding box center [524, 377] width 132 height 16
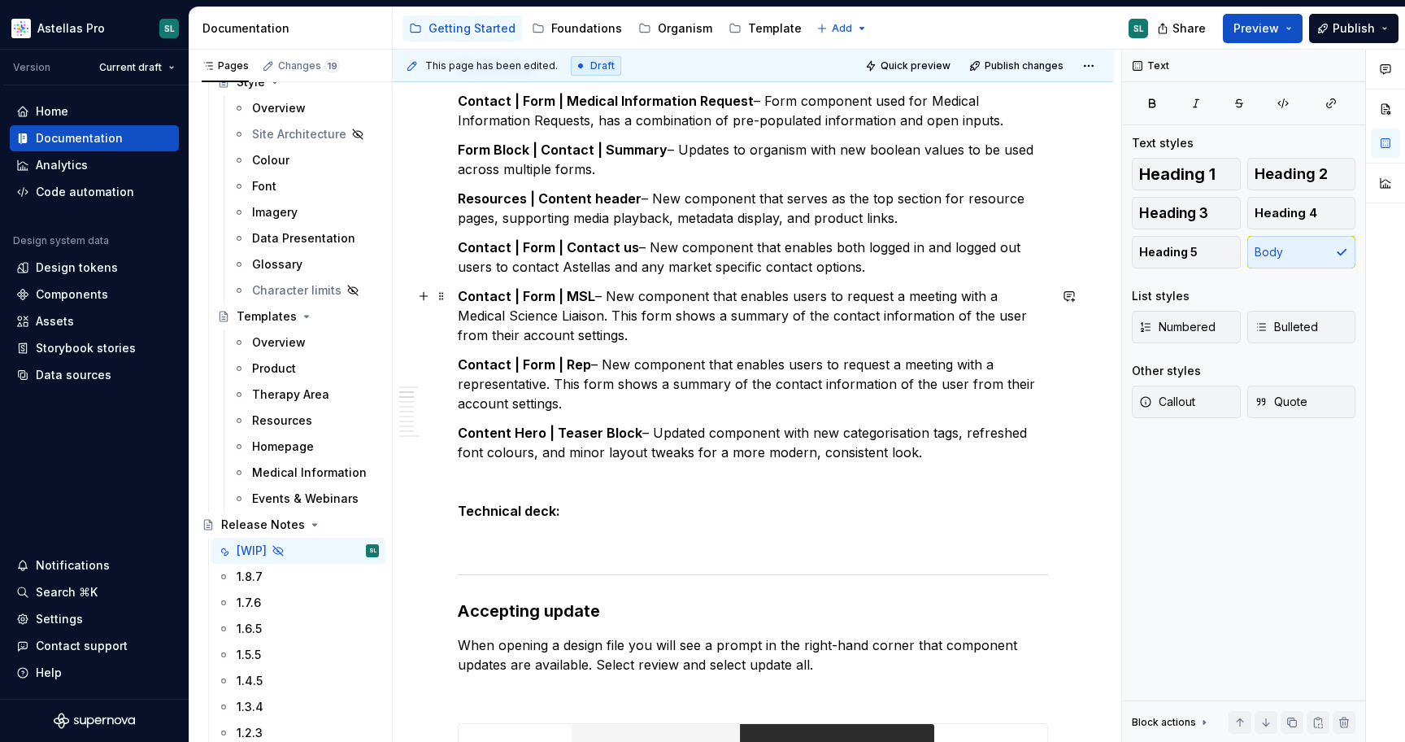
scroll to position [386, 0]
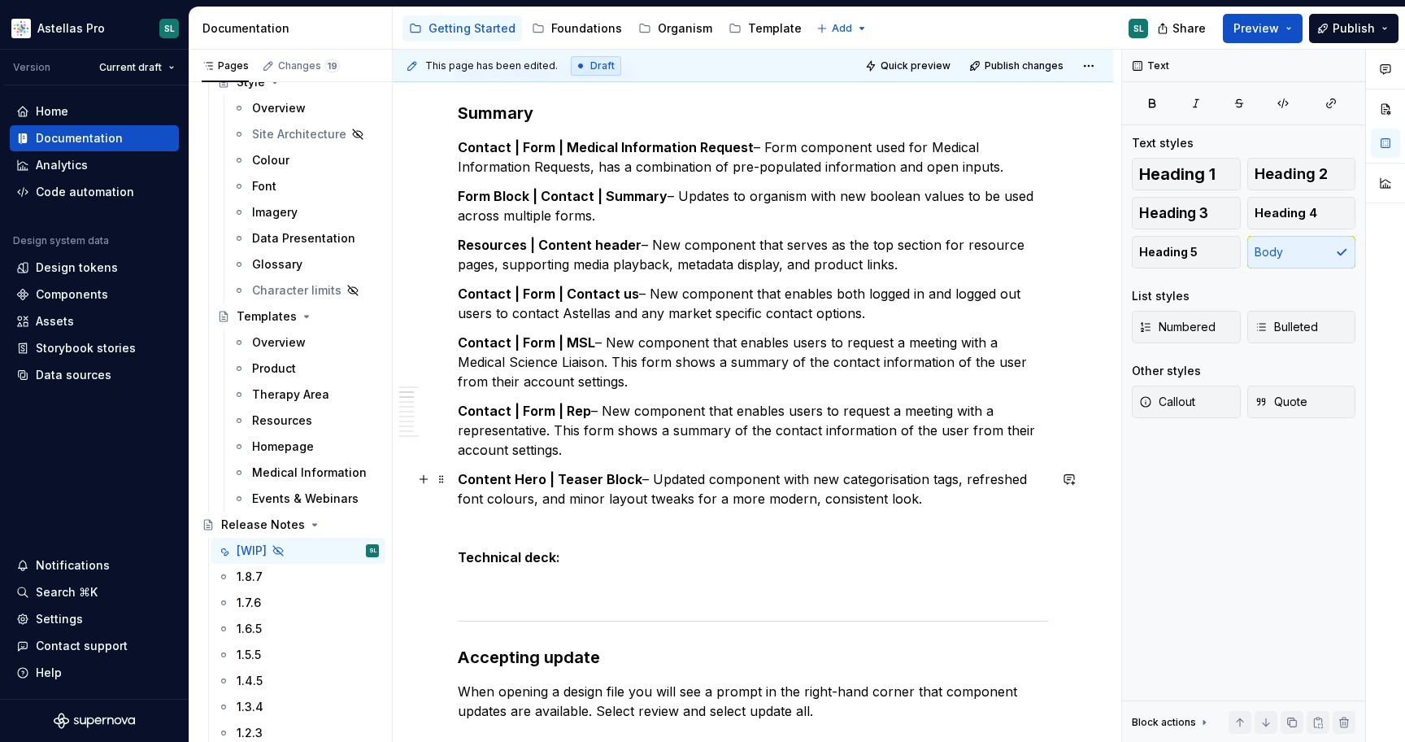
click at [669, 477] on p "Content Hero | Teaser Block – Updated component with new categorisation tags, r…" at bounding box center [753, 488] width 590 height 39
copy p "Content Hero | Teaser Block – Updated component with new categorisation tags, r…"
click at [964, 502] on p "Content Hero | Teaser Block – Updated component with new categorisation tags, r…" at bounding box center [753, 488] width 590 height 39
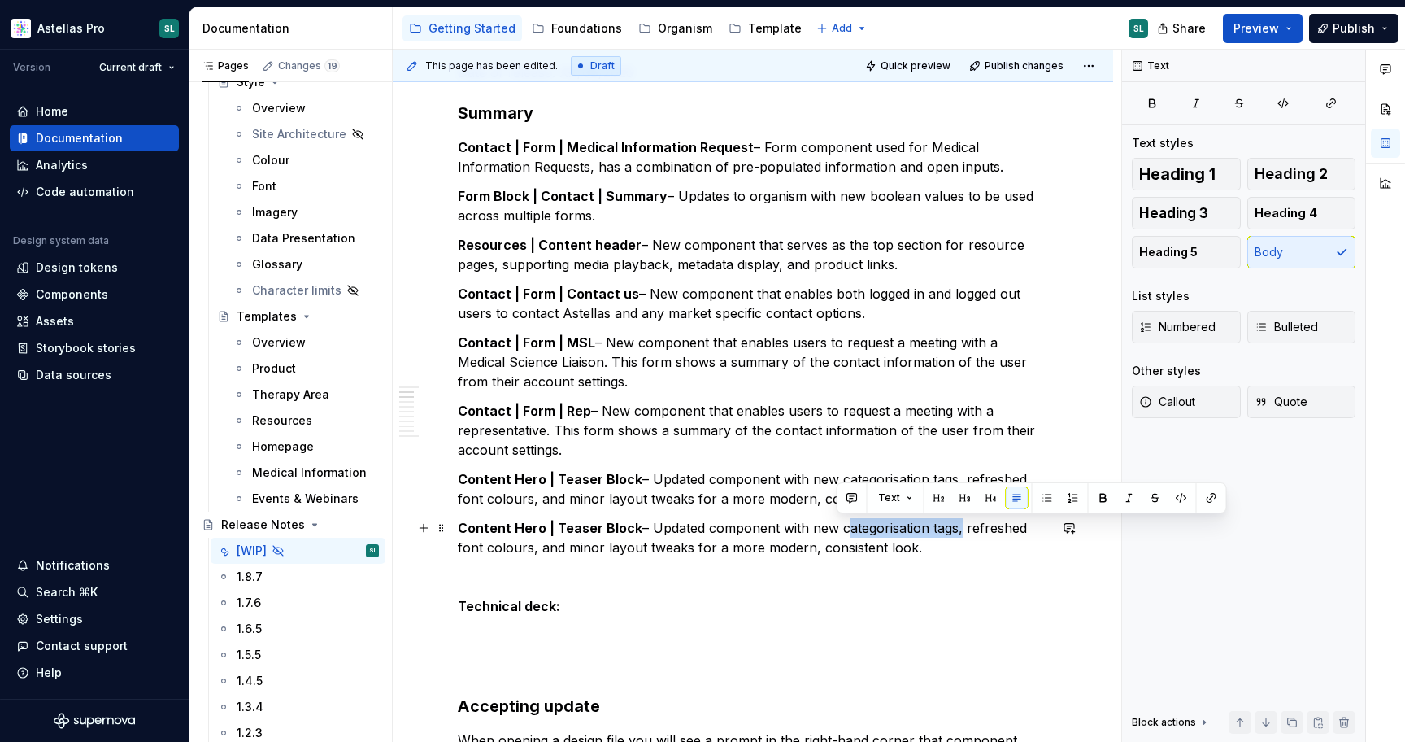
drag, startPoint x: 838, startPoint y: 527, endPoint x: 955, endPoint y: 527, distance: 117.1
click at [954, 528] on p "Content Hero | Teaser Block – Updated component with new categorisation tags, r…" at bounding box center [753, 537] width 590 height 39
drag, startPoint x: 924, startPoint y: 527, endPoint x: 911, endPoint y: 533, distance: 14.2
click at [911, 533] on p "Content Hero | Teaser Block – Updated component with new Teaser block, refreshe…" at bounding box center [753, 537] width 590 height 39
click at [920, 533] on p "Content Hero | Teaser Block – Updated component with new Teaser block, refreshe…" at bounding box center [753, 537] width 590 height 39
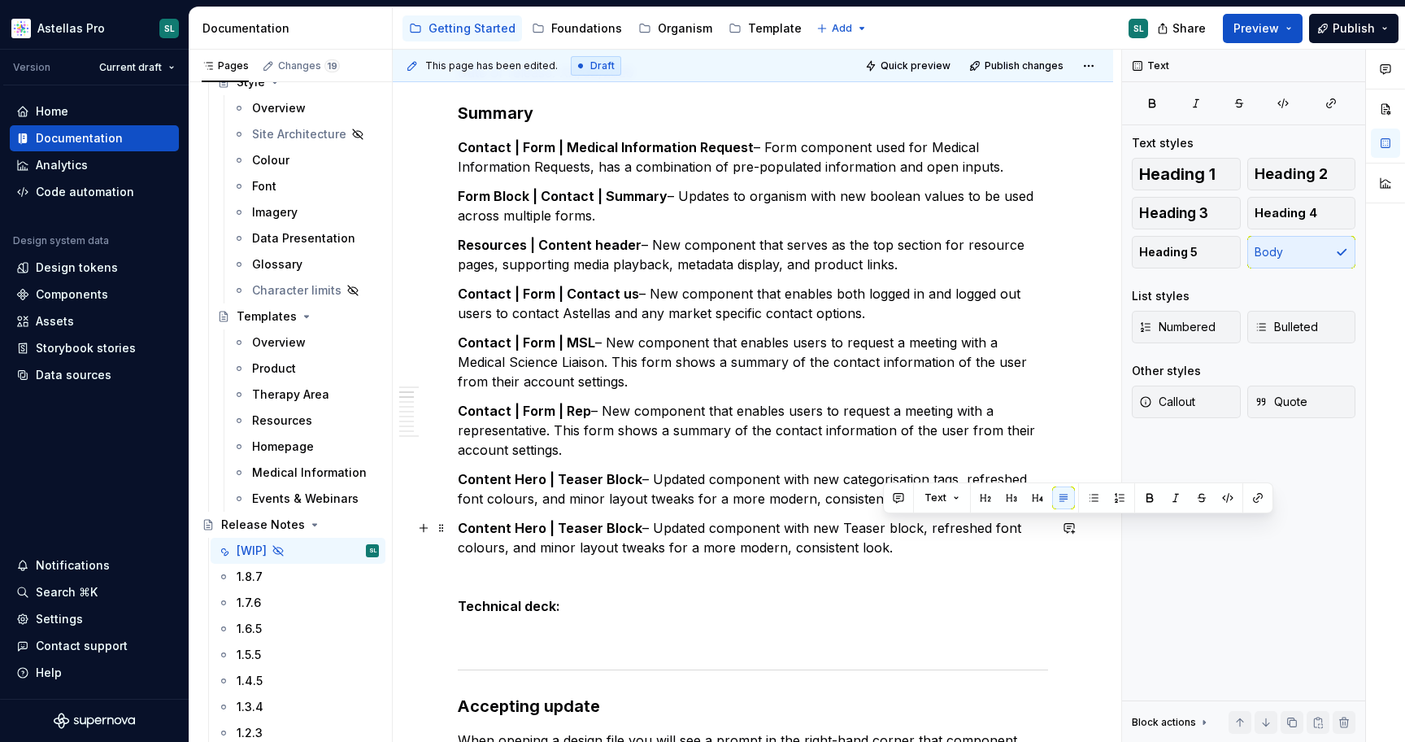
drag, startPoint x: 915, startPoint y: 533, endPoint x: 920, endPoint y: 547, distance: 14.7
click at [920, 547] on p "Content Hero | Teaser Block – Updated component with new Teaser block, refreshe…" at bounding box center [753, 537] width 590 height 39
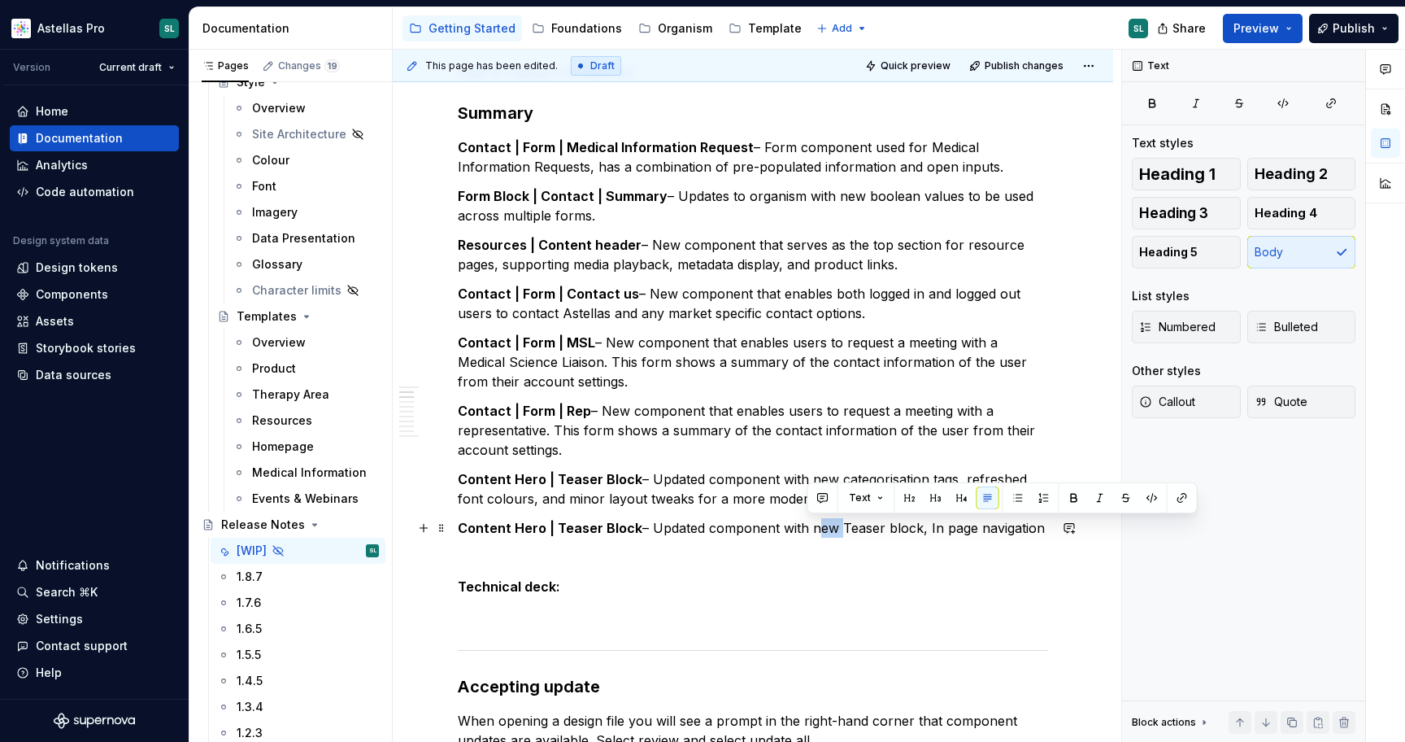
drag, startPoint x: 833, startPoint y: 524, endPoint x: 808, endPoint y: 524, distance: 24.4
click at [808, 524] on p "Content Hero | Teaser Block – Updated component with new Teaser block, In page …" at bounding box center [753, 528] width 590 height 20
click at [830, 523] on p "Content Hero | Teaser Block – Updated component with new Teaser block, In page …" at bounding box center [753, 528] width 590 height 20
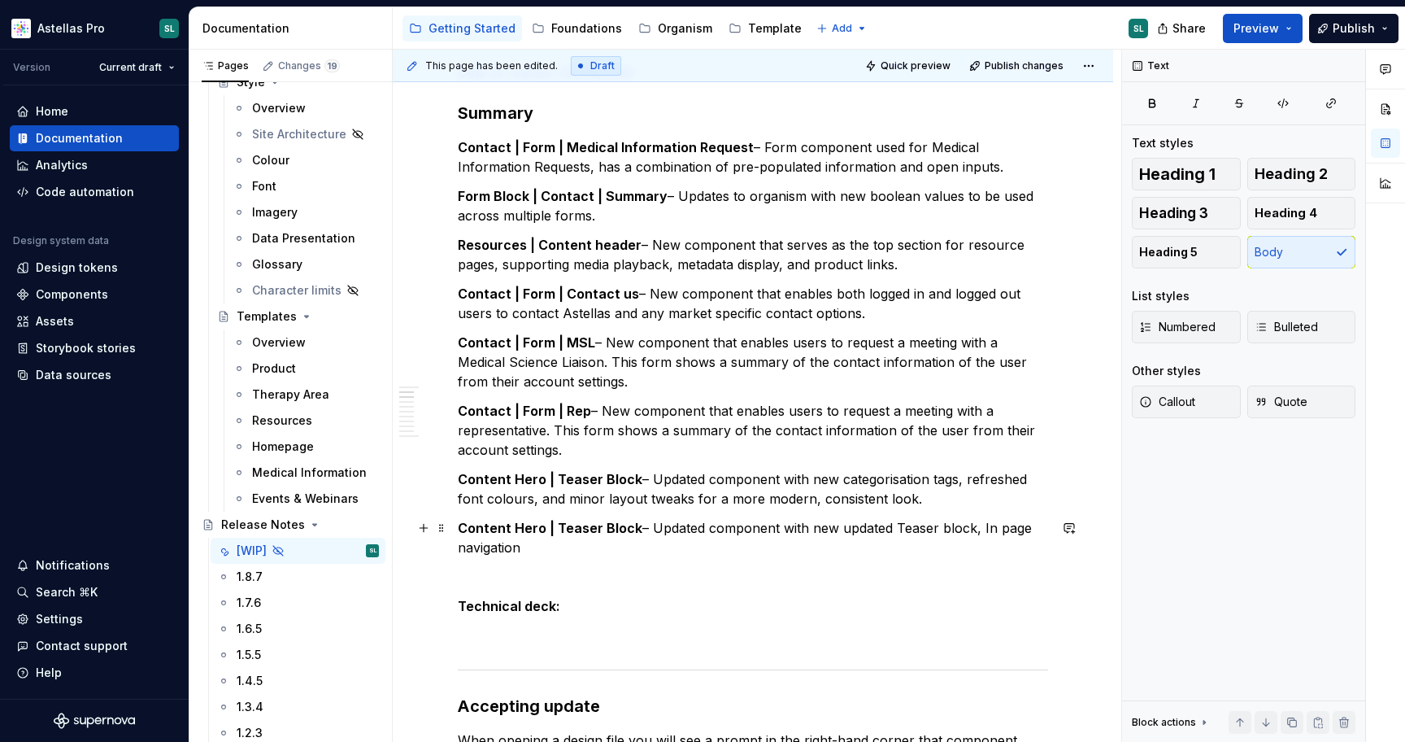
click at [977, 528] on p "Content Hero | Teaser Block – Updated component with new updated Teaser block, …" at bounding box center [753, 537] width 590 height 39
click at [636, 547] on p "Content Hero | Teaser Block – Updated component with new updated Teaser block, …" at bounding box center [753, 537] width 590 height 39
click at [833, 531] on p "Content Hero | Teaser Block – Updated component with new updated Teaser block, …" at bounding box center [753, 537] width 590 height 39
click at [769, 545] on p "Content Hero | Teaser Block – Updated component with updated Teaser block, upda…" at bounding box center [753, 537] width 590 height 39
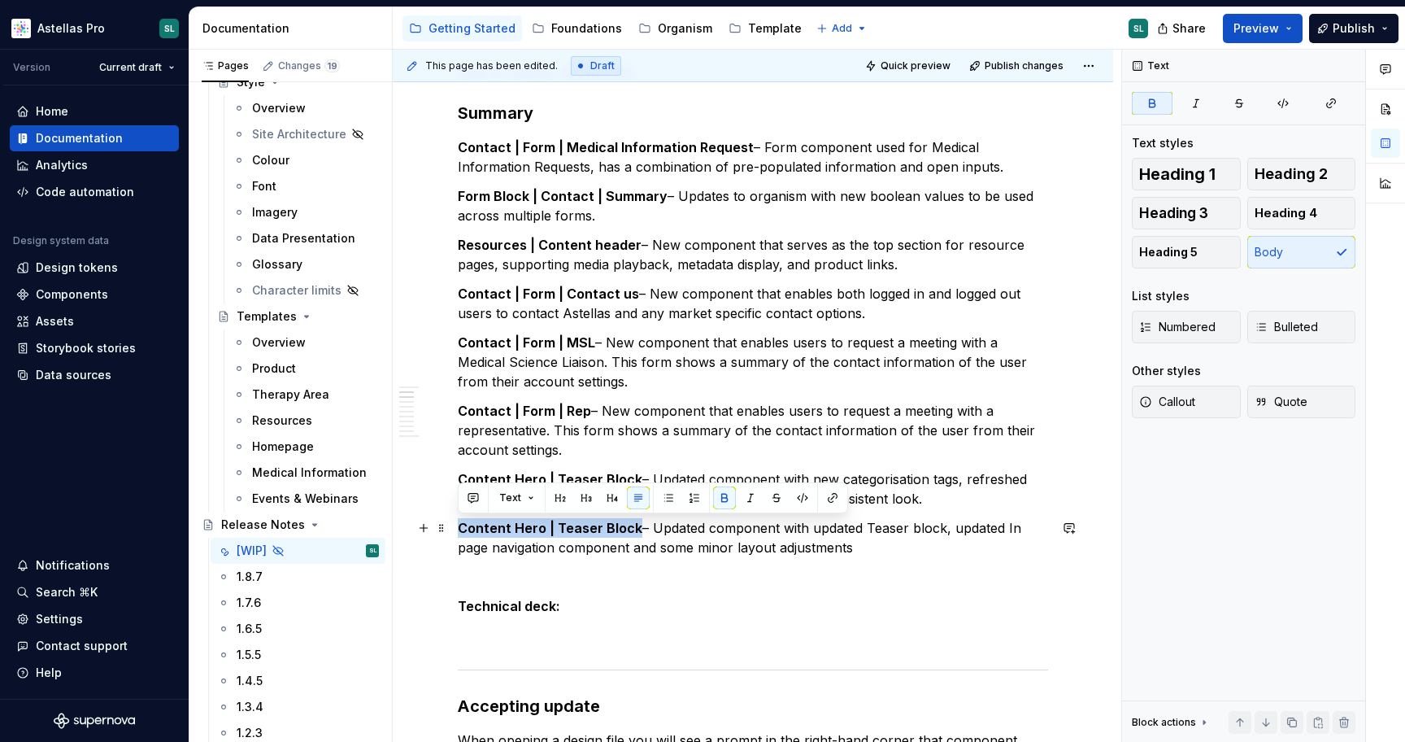
drag, startPoint x: 634, startPoint y: 529, endPoint x: 462, endPoint y: 528, distance: 171.6
click at [462, 528] on p "Content Hero | Teaser Block – Updated component with updated Teaser block, upda…" at bounding box center [753, 537] width 590 height 39
drag, startPoint x: 827, startPoint y: 547, endPoint x: 458, endPoint y: 534, distance: 369.5
click at [458, 534] on p "Hero | Content hero – Updated component with updated Teaser block, updated In p…" at bounding box center [753, 537] width 590 height 39
copy p "Hero | Content hero – Updated component with updated Teaser block, updated In p…"
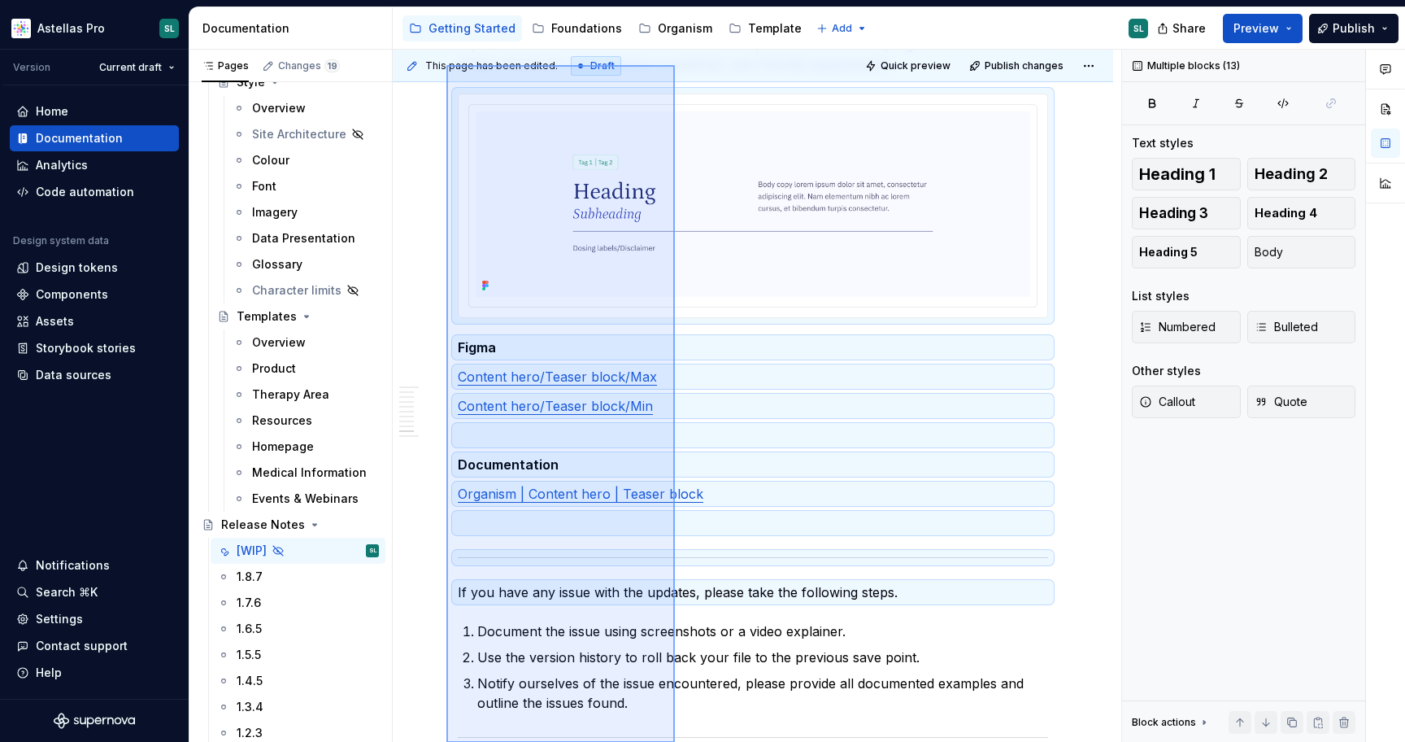
scroll to position [6534, 0]
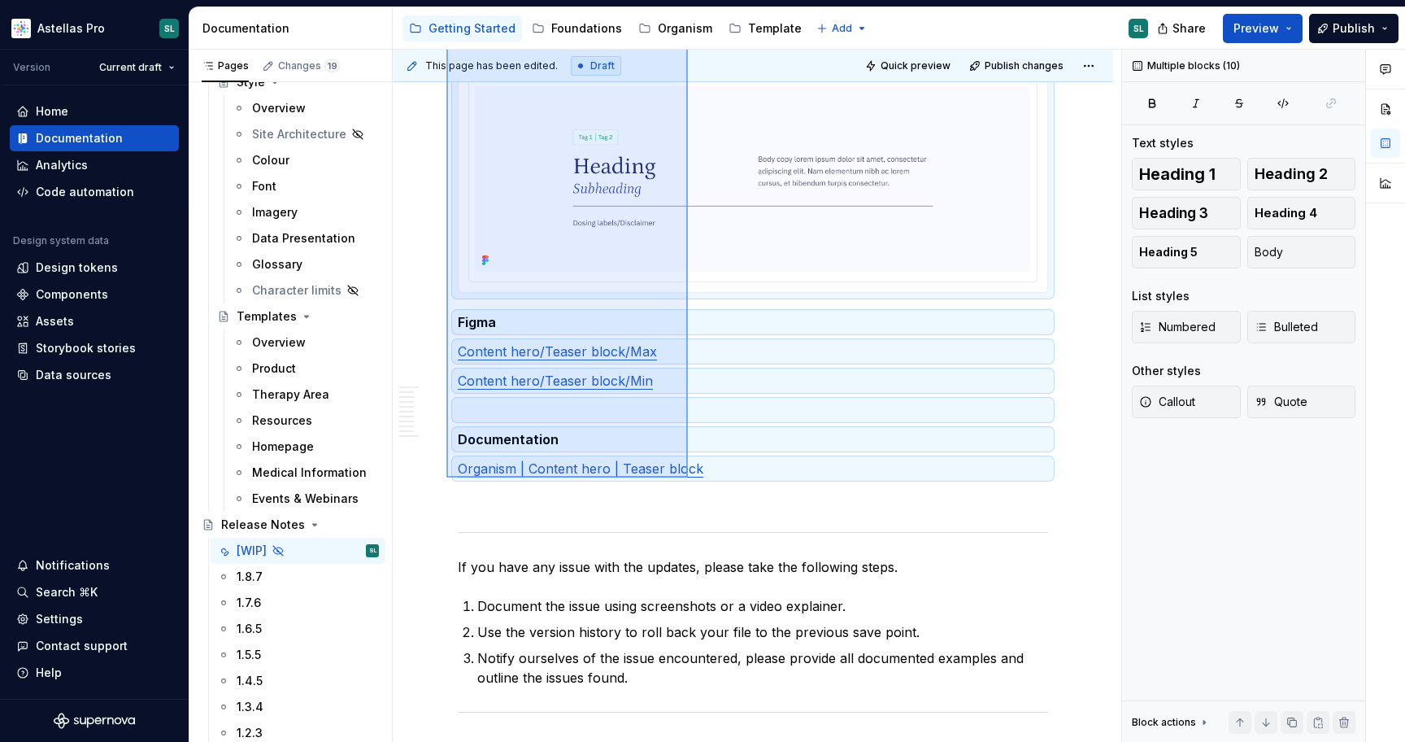
drag, startPoint x: 447, startPoint y: 276, endPoint x: 688, endPoint y: 478, distance: 315.2
click at [688, 478] on div "This page has been edited. Draft Quick preview Publish changes Hidden page Rele…" at bounding box center [757, 396] width 729 height 693
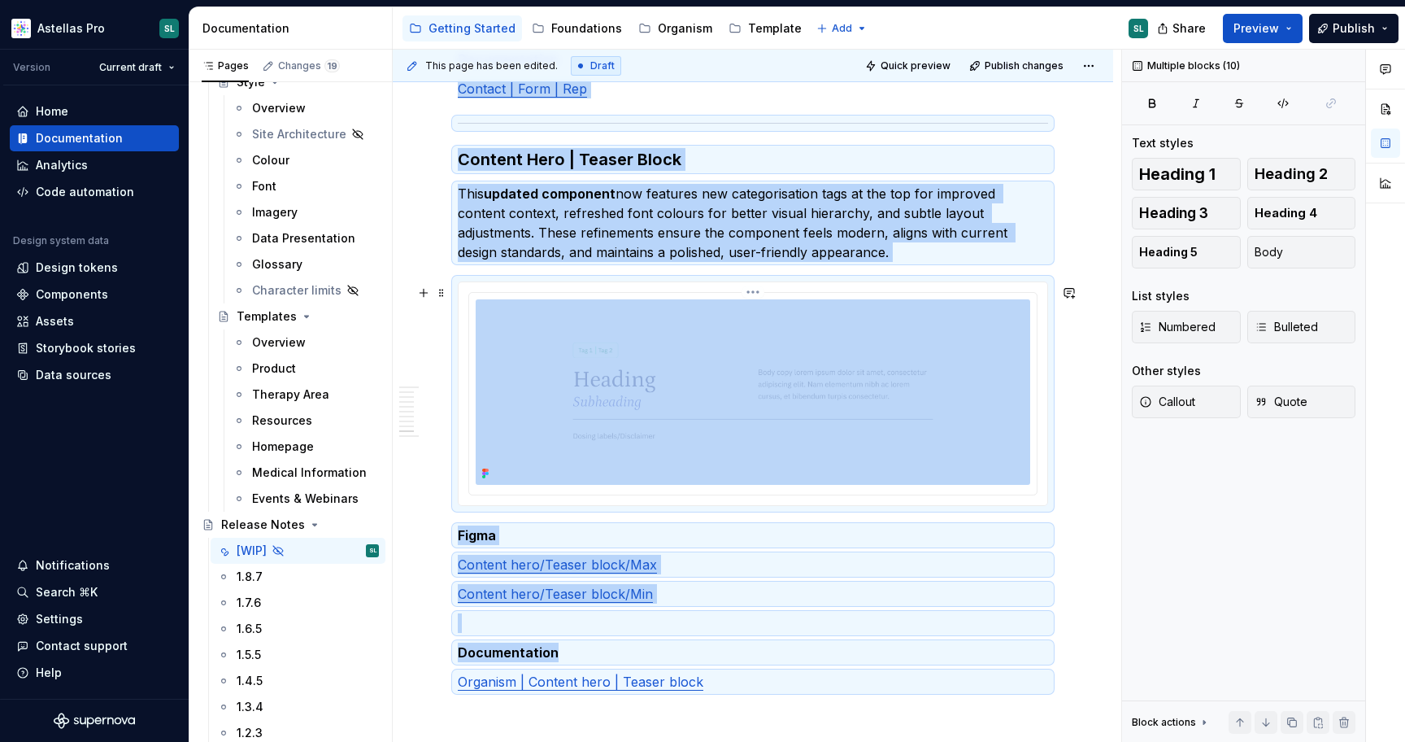
scroll to position [6273, 0]
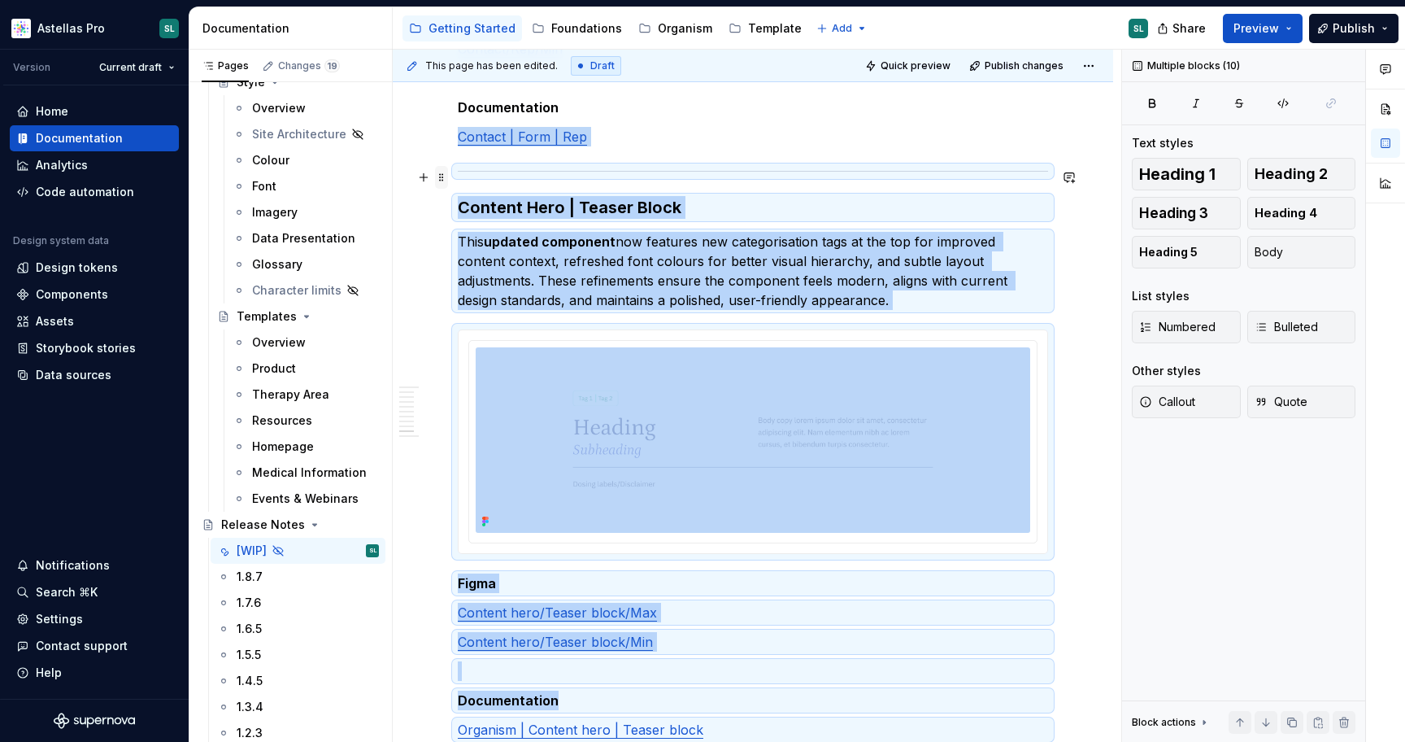
click at [440, 176] on span at bounding box center [441, 177] width 13 height 23
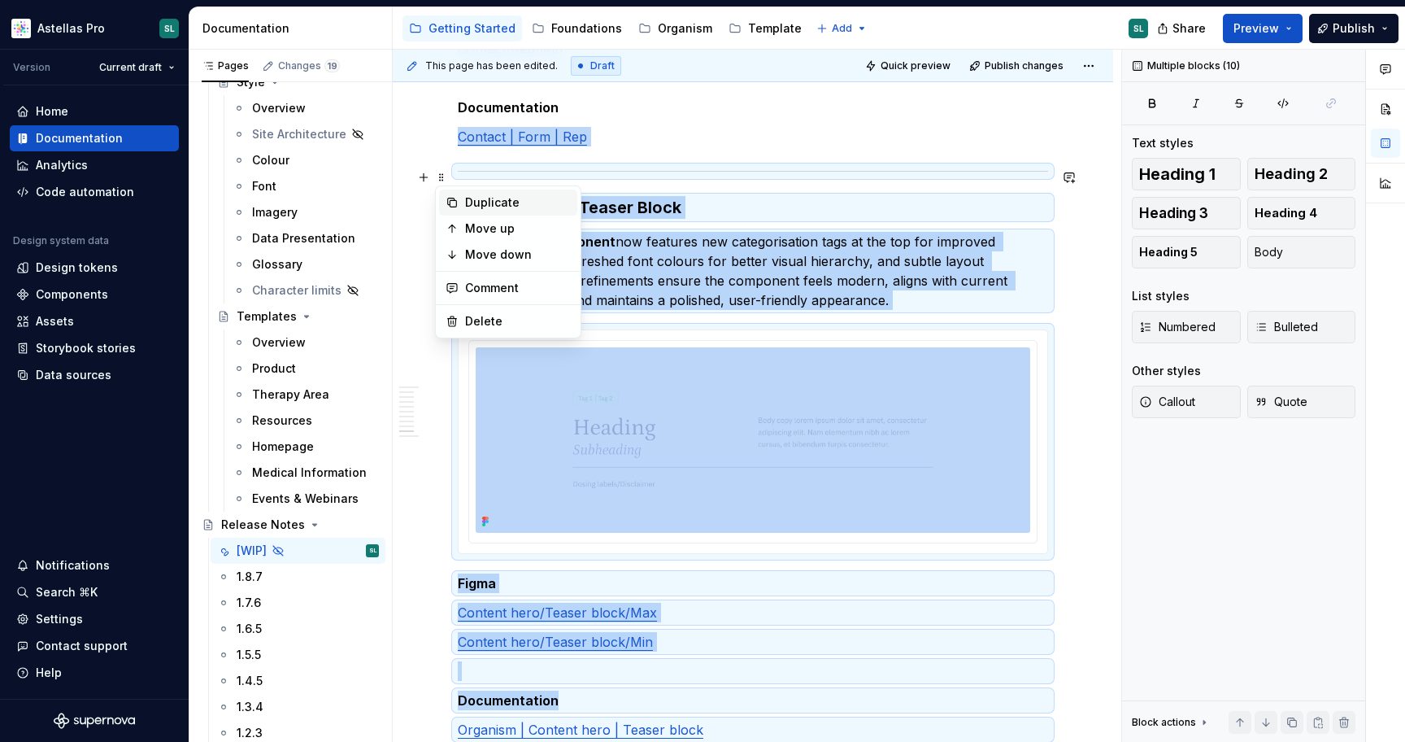
click at [498, 205] on div "Duplicate" at bounding box center [518, 202] width 106 height 16
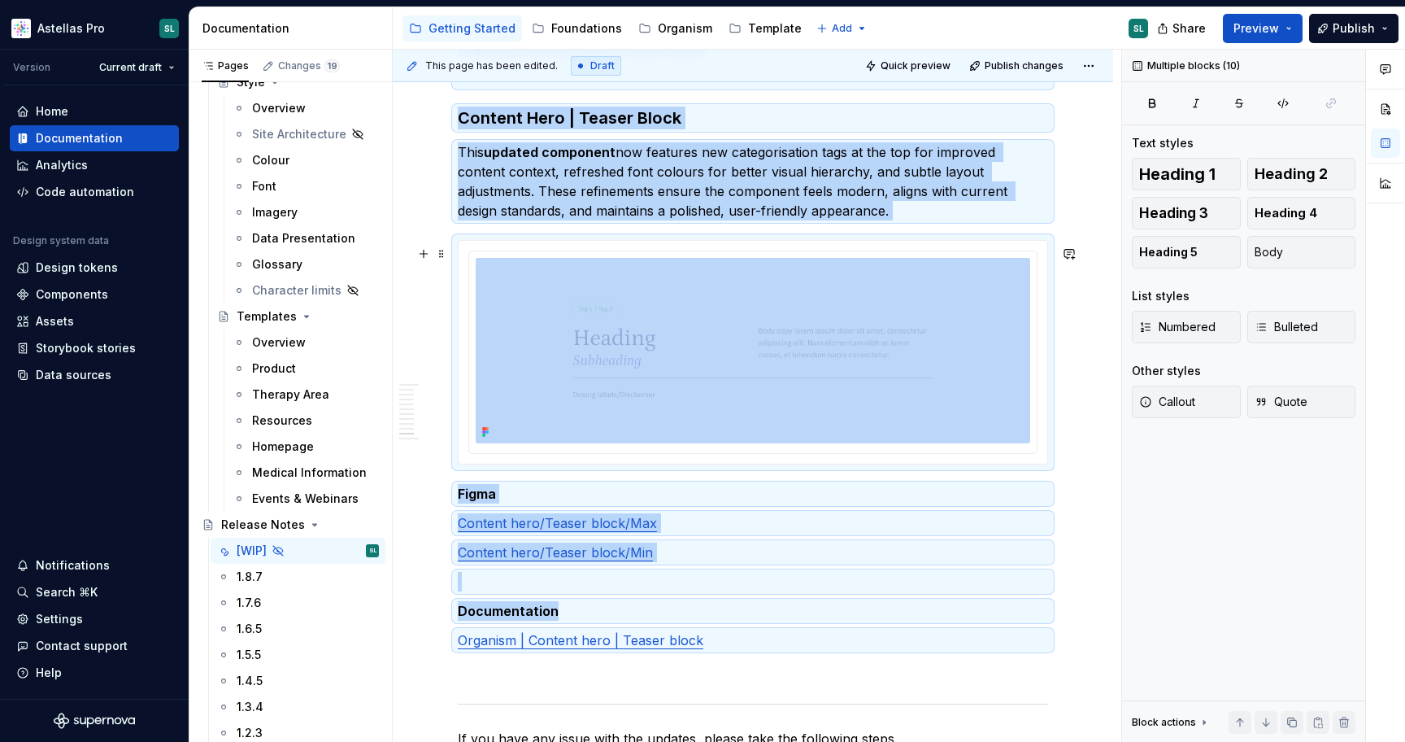
scroll to position [6892, 0]
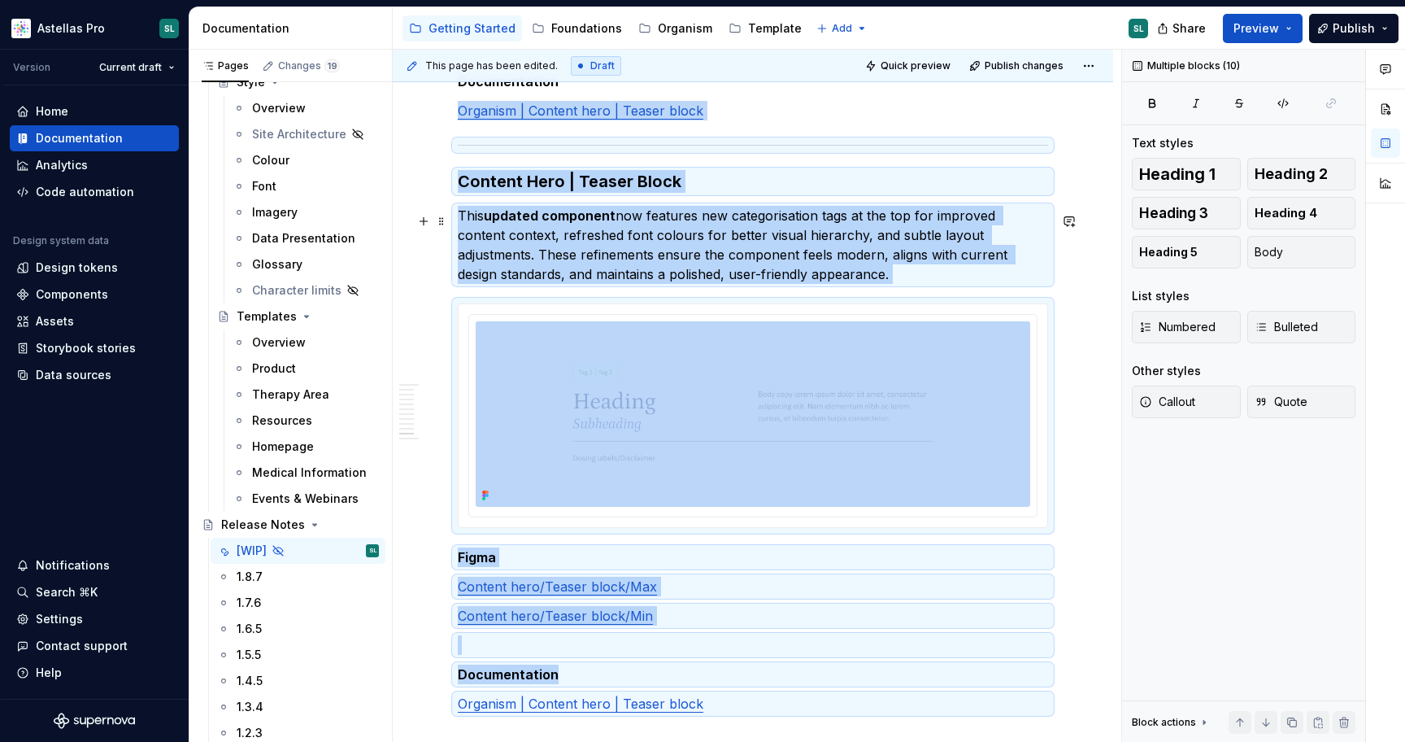
click at [582, 269] on p "This updated component now features new categorisation tags at the top for impr…" at bounding box center [753, 245] width 590 height 78
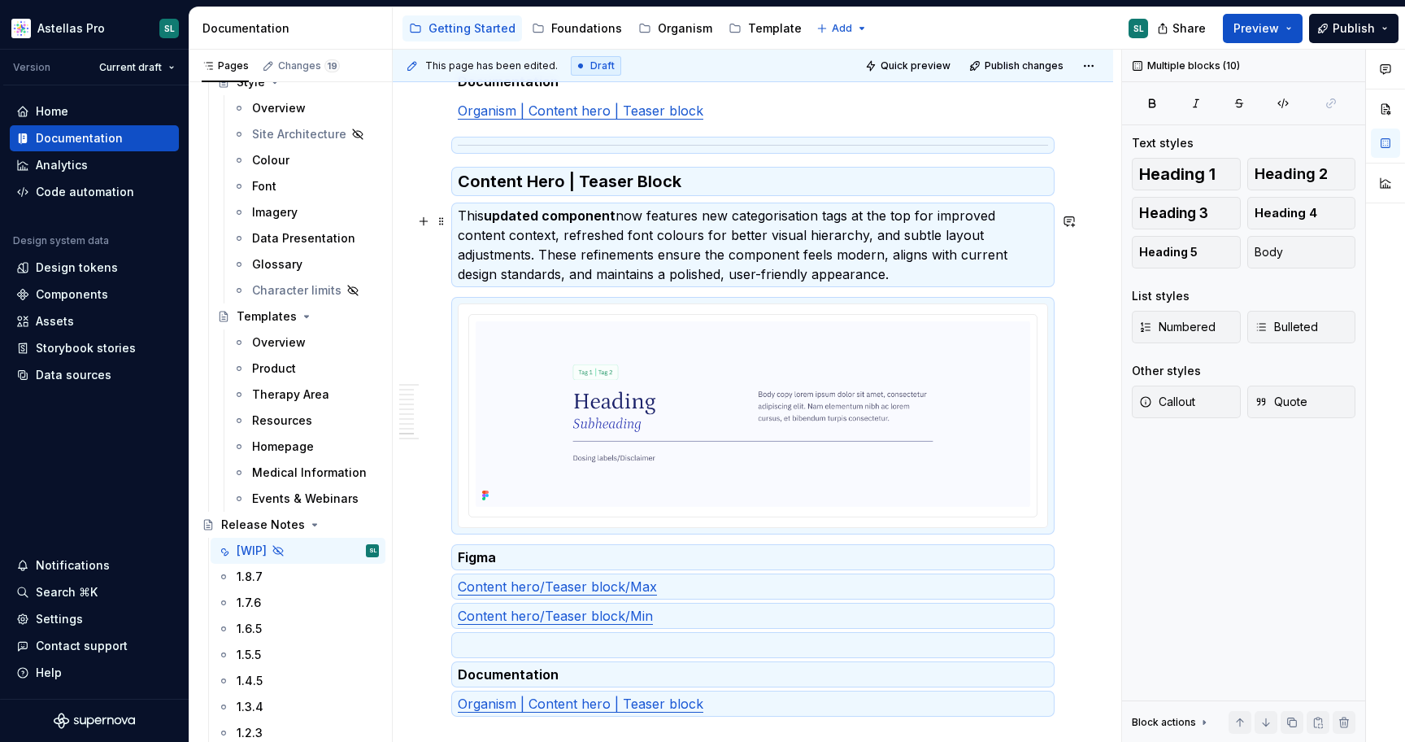
click at [582, 269] on p "This updated component now features new categorisation tags at the top for impr…" at bounding box center [753, 245] width 590 height 78
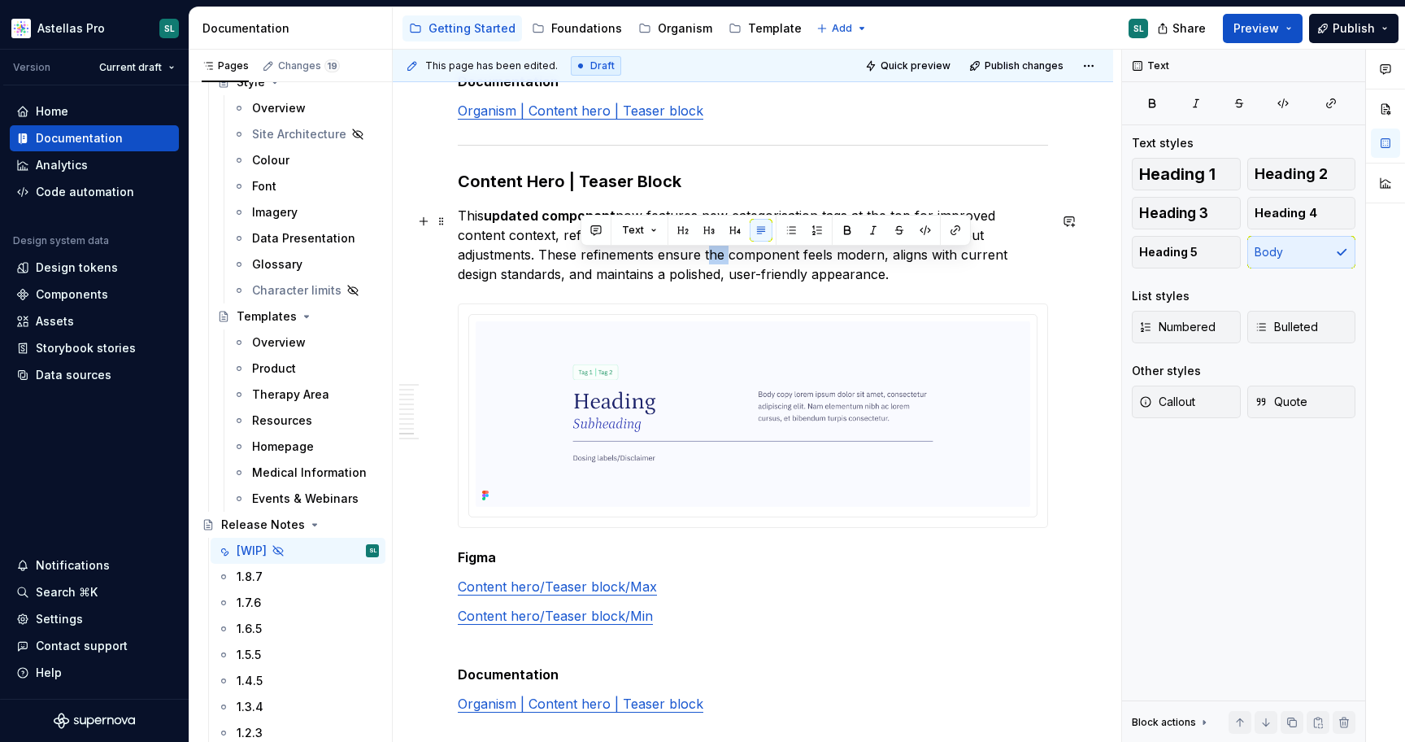
click at [582, 269] on p "This updated component now features new categorisation tags at the top for impr…" at bounding box center [753, 245] width 590 height 78
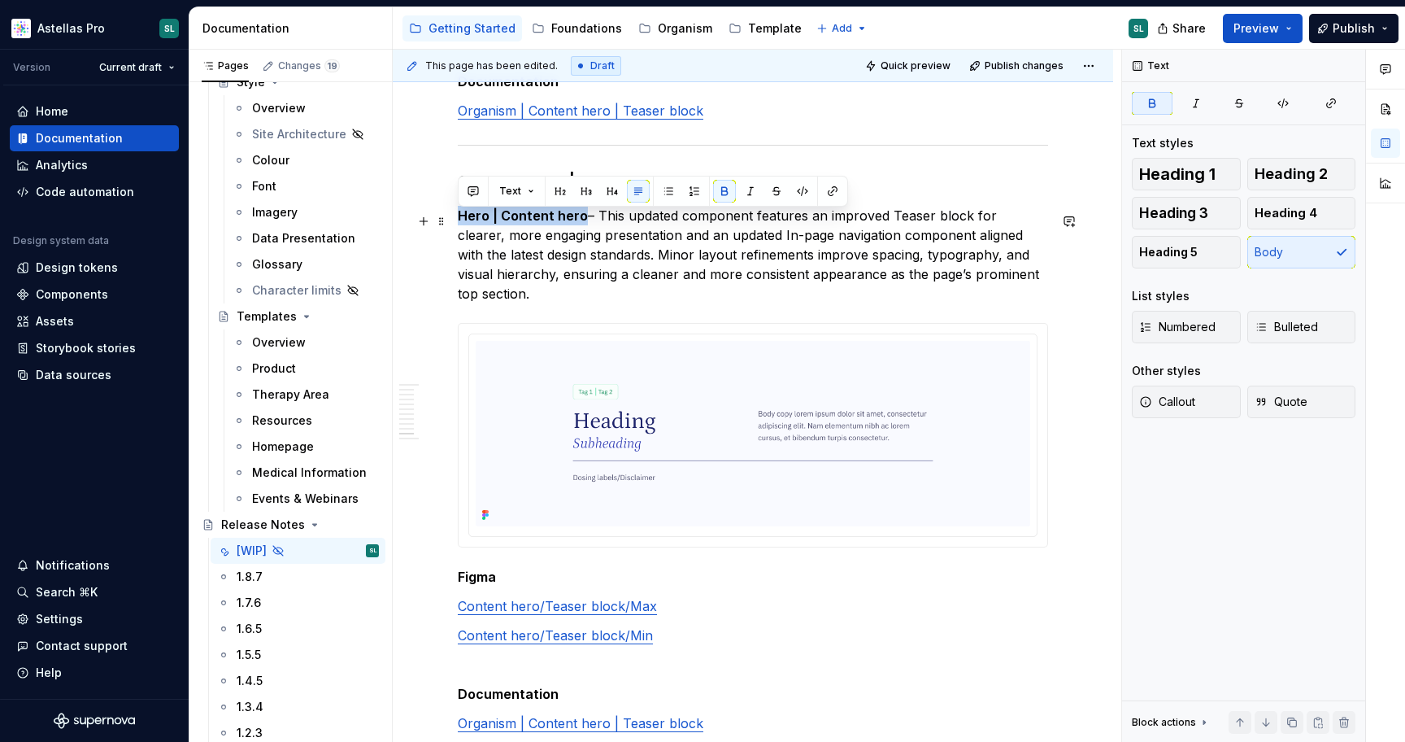
drag, startPoint x: 582, startPoint y: 221, endPoint x: 459, endPoint y: 219, distance: 123.7
click at [459, 219] on p "Hero | Content hero – This updated component features an improved Teaser block …" at bounding box center [753, 255] width 590 height 98
copy strong "Hero | Content hero"
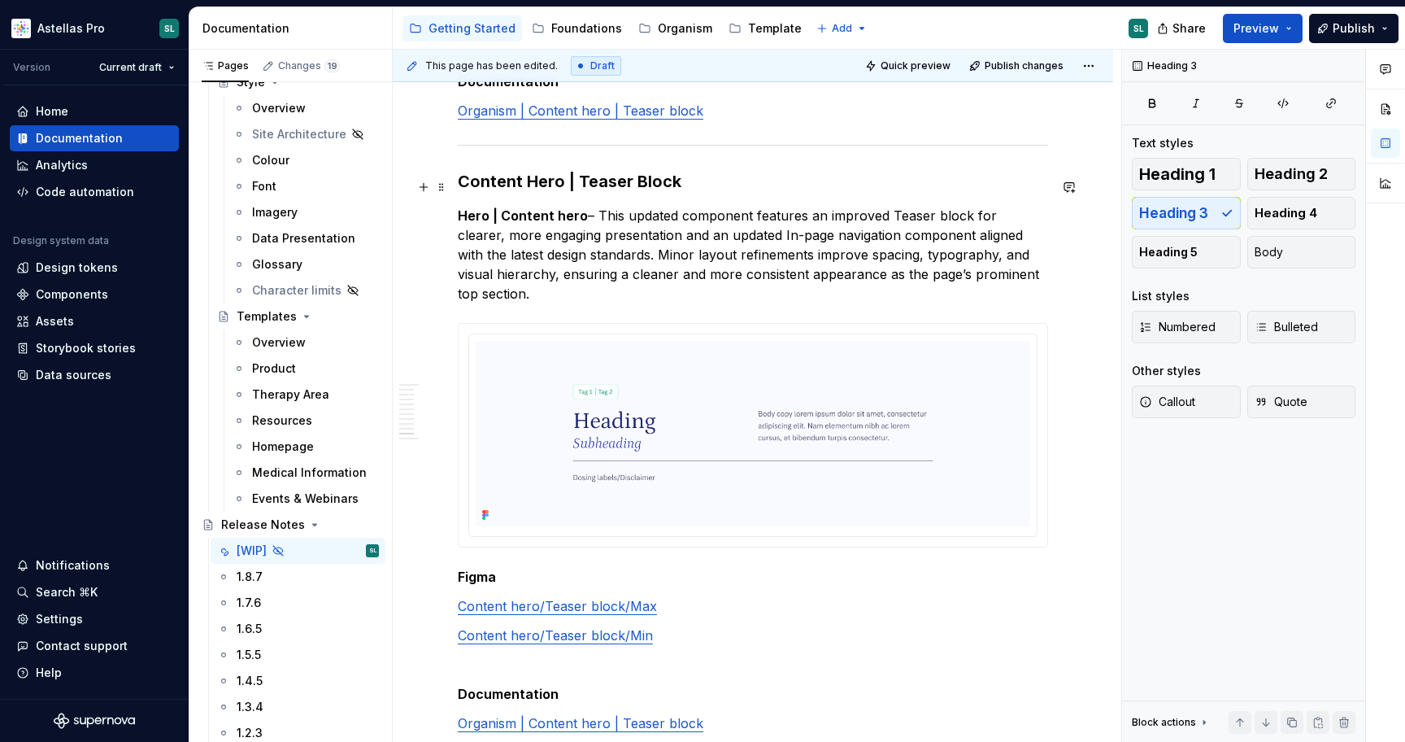
click at [522, 181] on h3 "Content Hero | Teaser Block" at bounding box center [753, 181] width 590 height 23
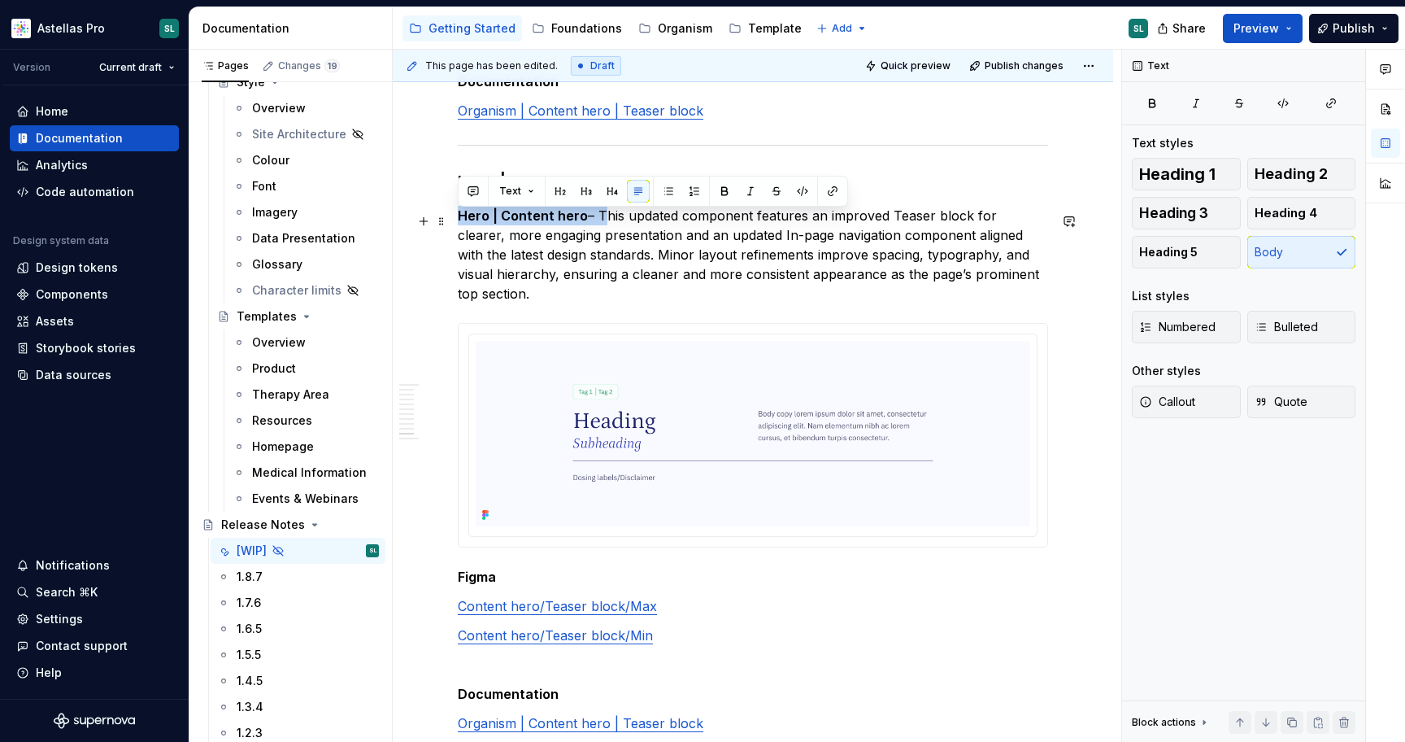
drag, startPoint x: 595, startPoint y: 220, endPoint x: 460, endPoint y: 216, distance: 135.1
click at [460, 216] on p "Hero | Content hero – This updated component features an improved Teaser block …" at bounding box center [753, 255] width 590 height 98
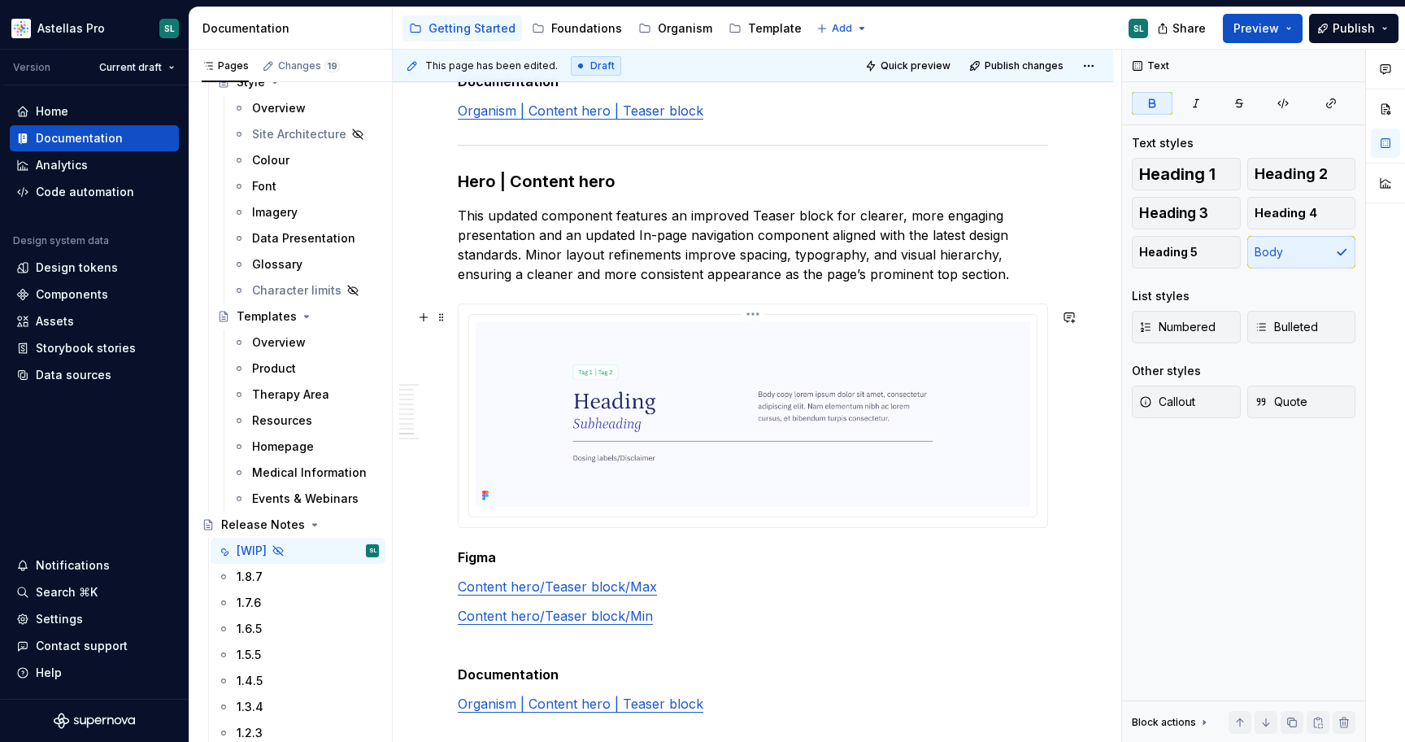
click at [638, 403] on img at bounding box center [753, 413] width 555 height 185
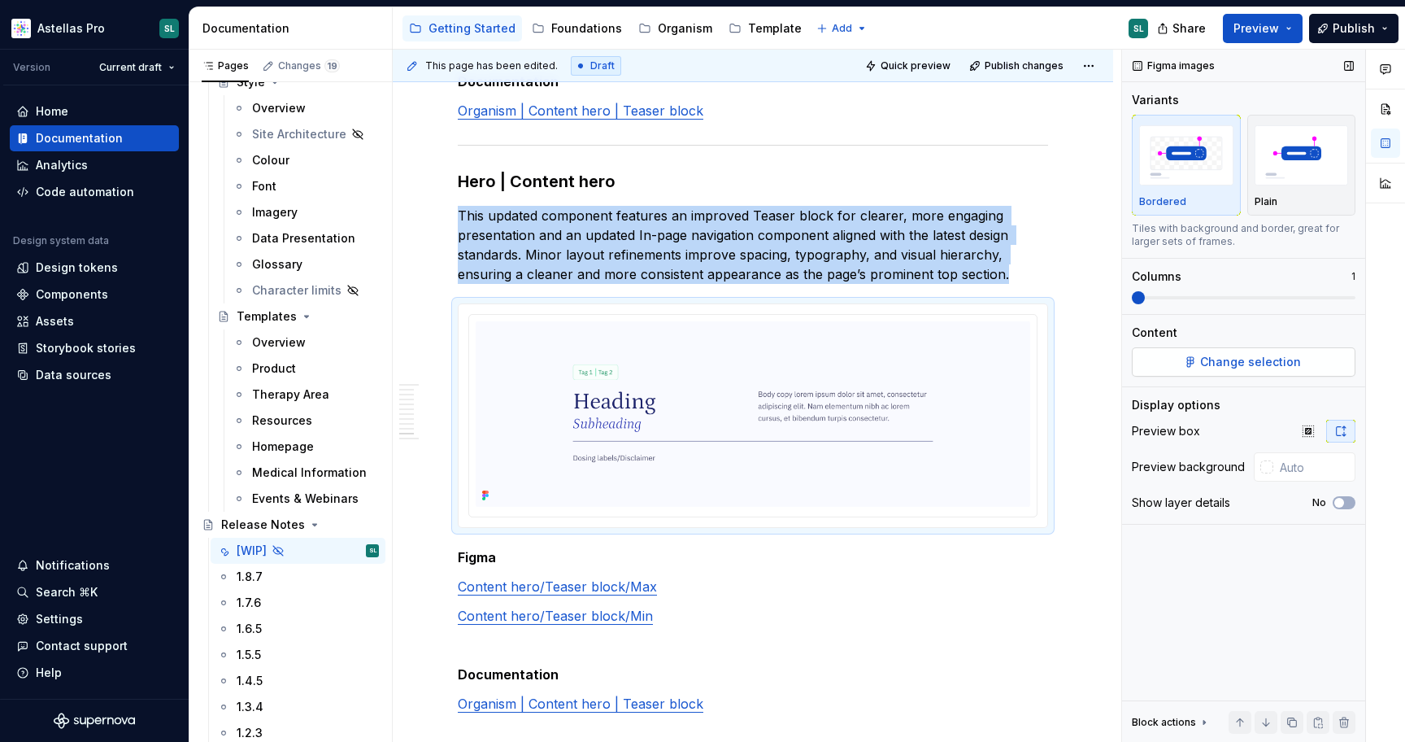
click at [1219, 365] on span "Change selection" at bounding box center [1250, 362] width 101 height 16
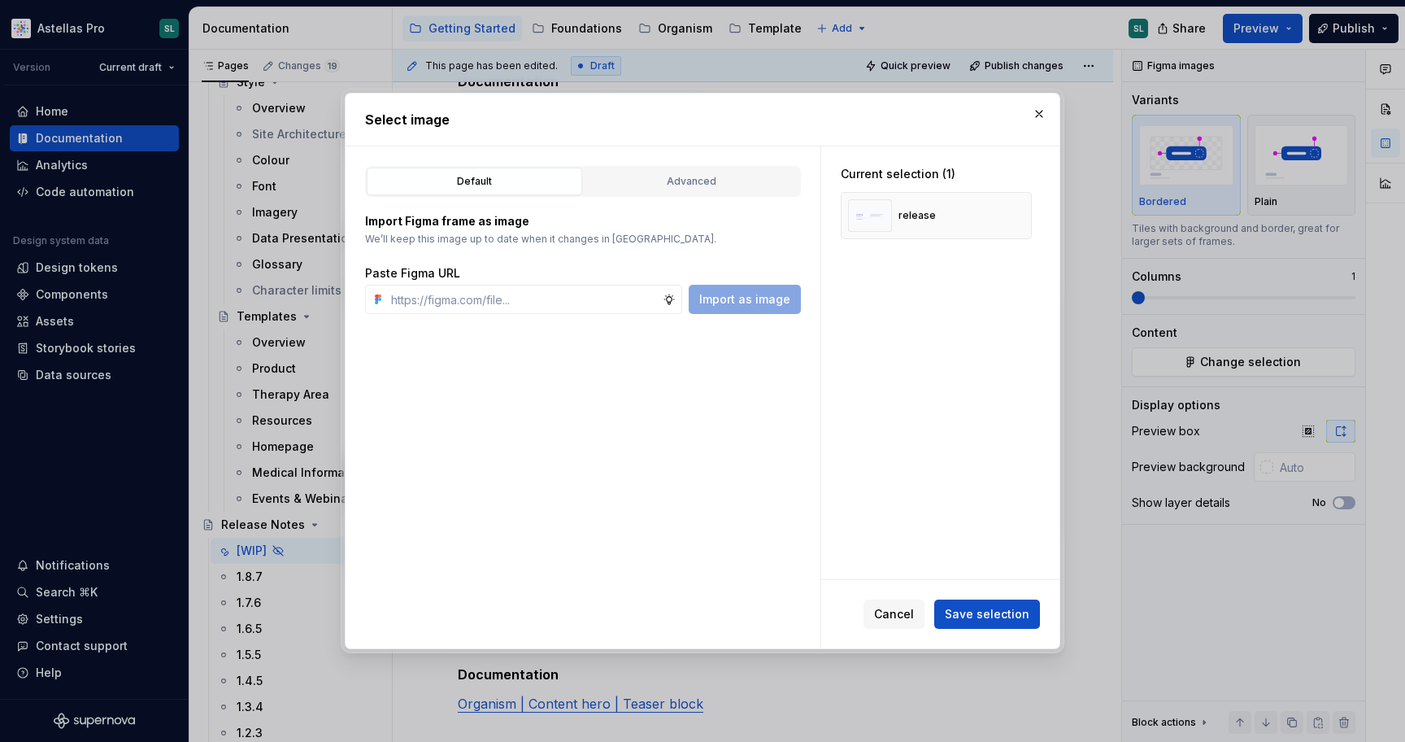
type textarea "*"
click at [1025, 211] on button "button" at bounding box center [1013, 215] width 23 height 23
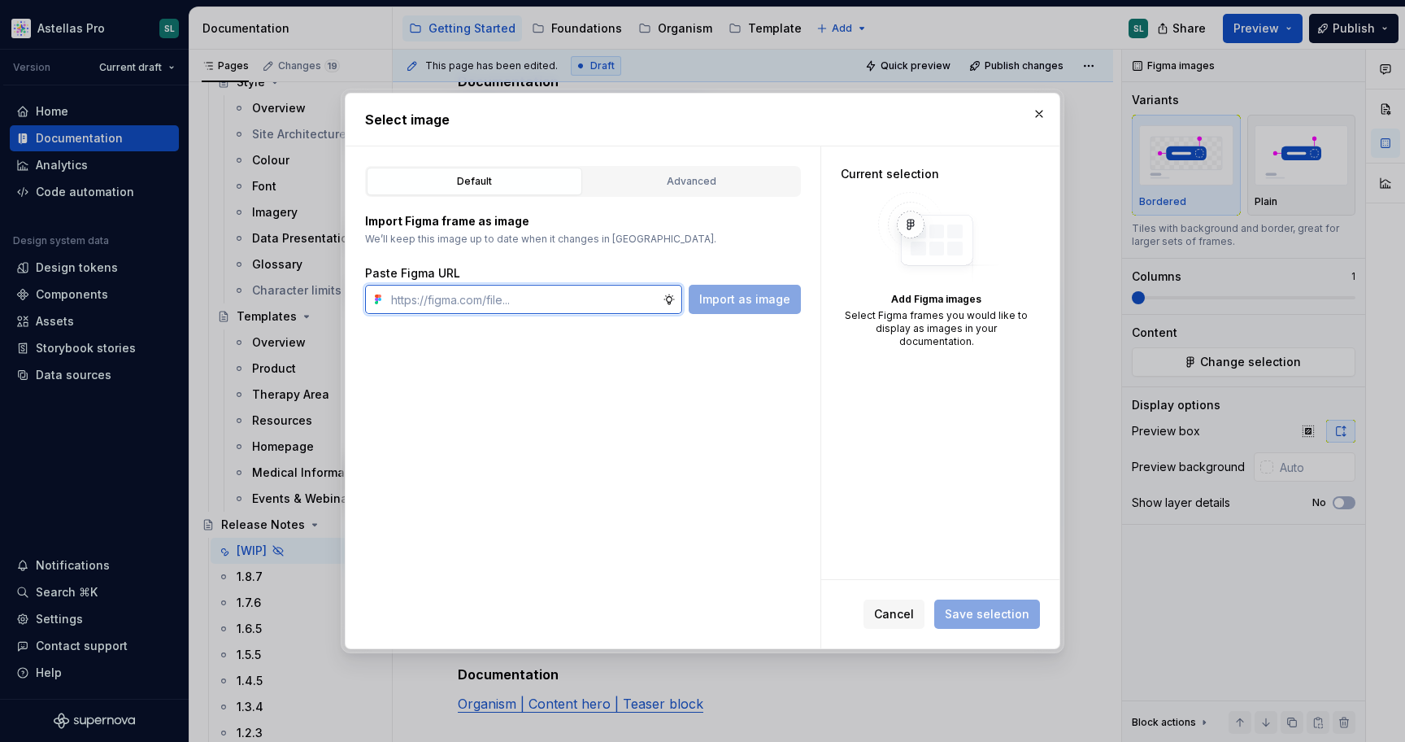
click at [571, 304] on input "text" at bounding box center [524, 299] width 278 height 29
paste input "https://www.figma.com/design/DpUvPR4HqzZ2yYNMlowkdN/Documentation-Template-HCP-…"
type input "https://www.figma.com/design/DpUvPR4HqzZ2yYNMlowkdN/Documentation-Template-HCP-…"
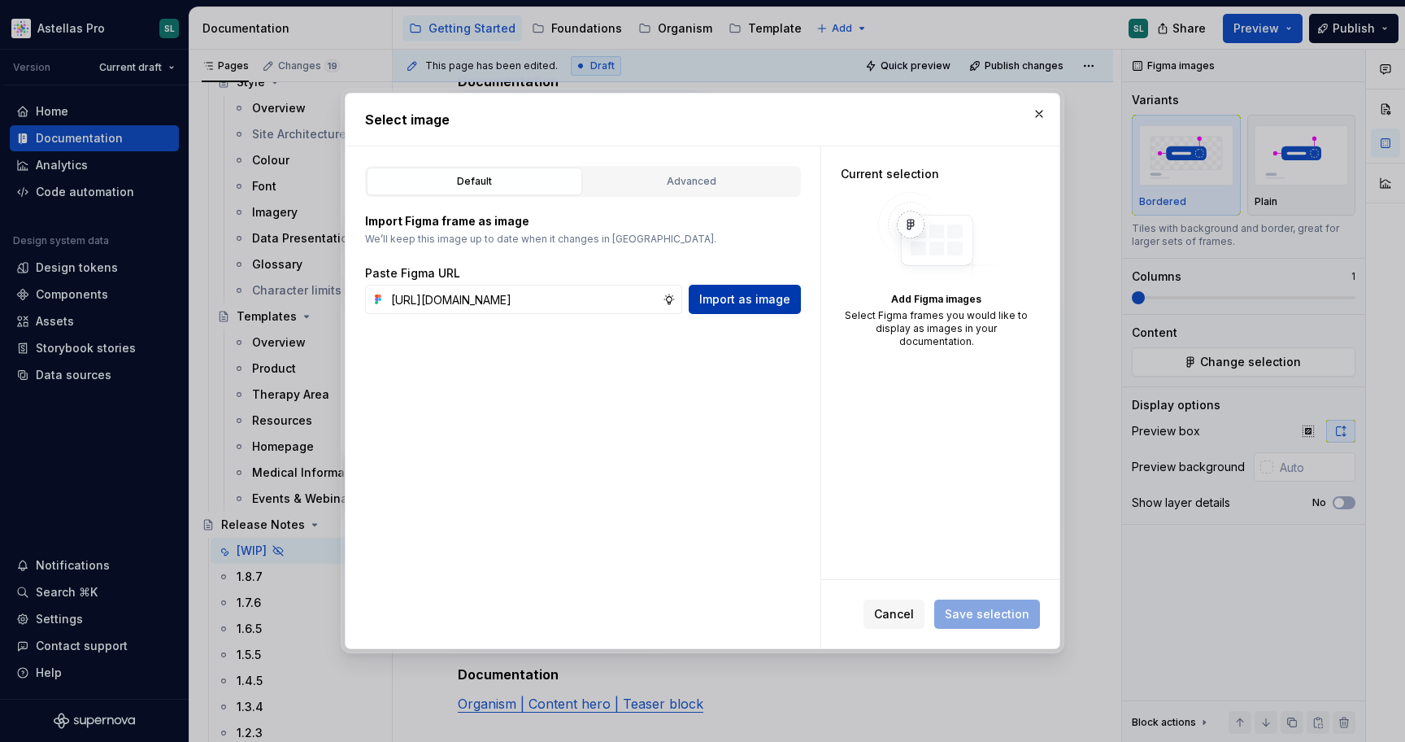
scroll to position [0, 0]
click at [743, 301] on span "Import as image" at bounding box center [744, 299] width 91 height 16
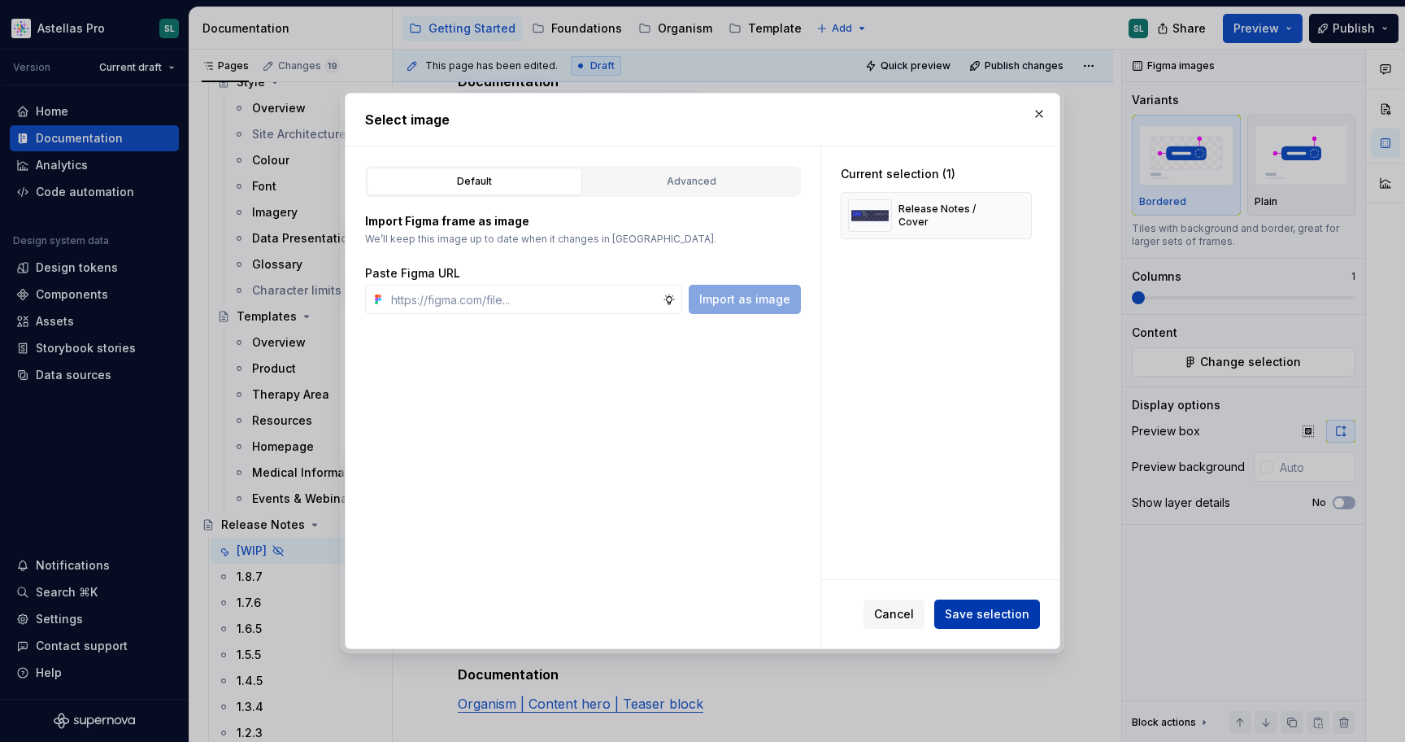
click at [1000, 618] on span "Save selection" at bounding box center [987, 614] width 85 height 16
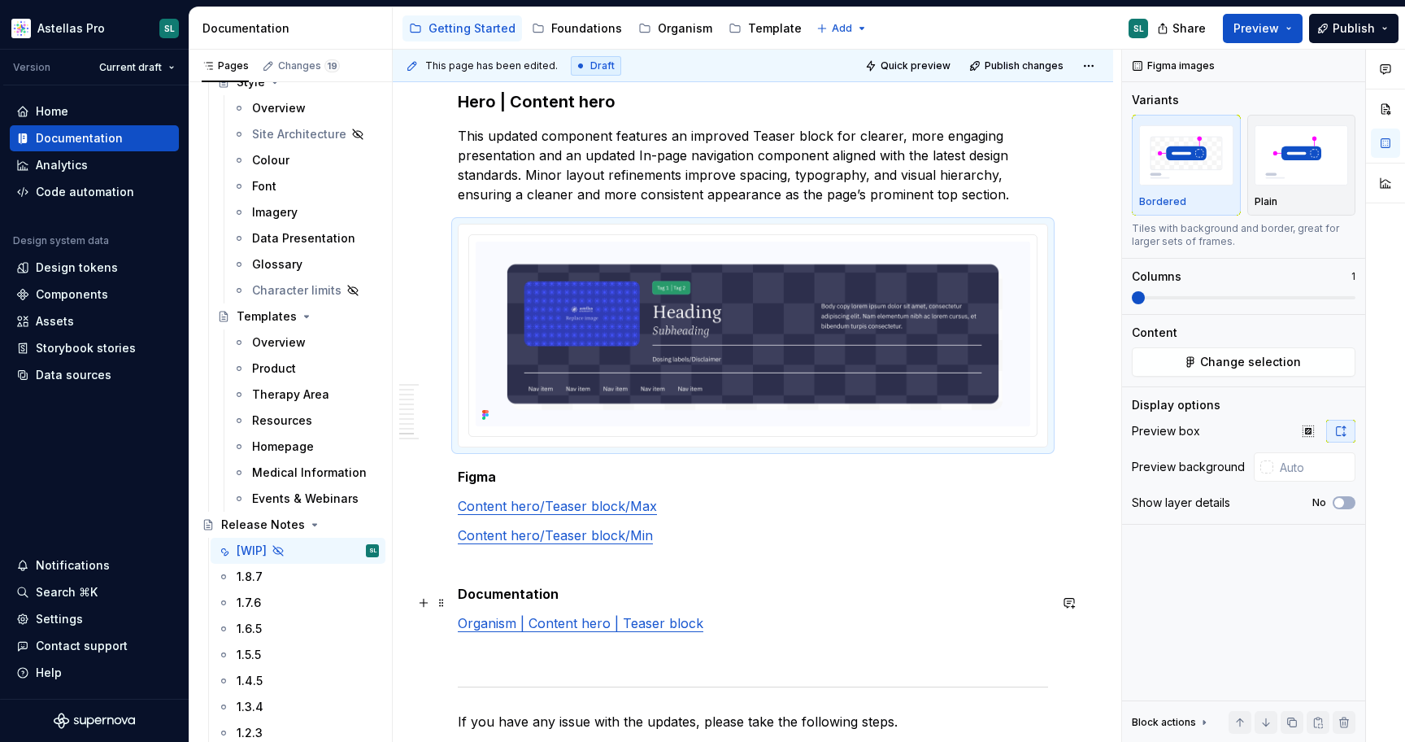
scroll to position [6974, 0]
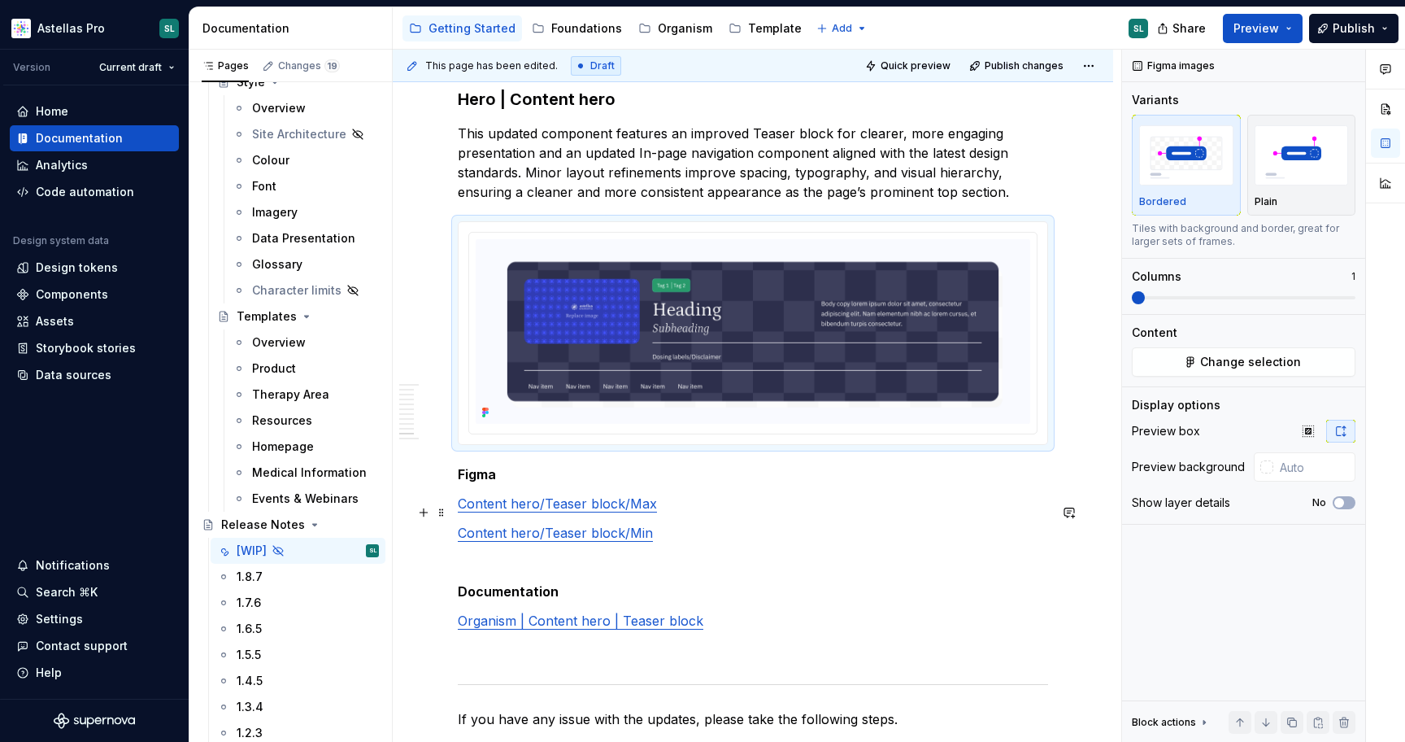
click at [576, 510] on link "Content hero/Teaser block/Max" at bounding box center [557, 503] width 199 height 16
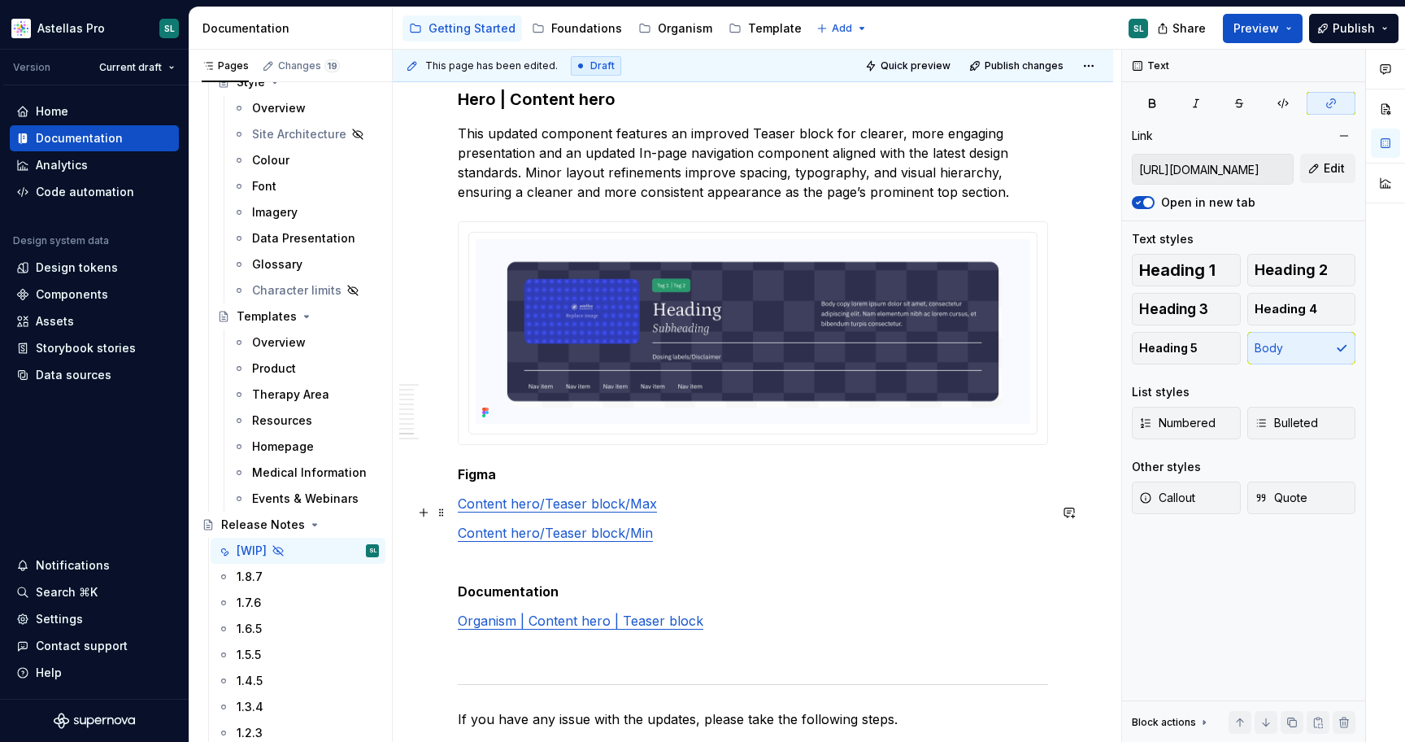
click at [576, 510] on link "Content hero/Teaser block/Max" at bounding box center [557, 503] width 199 height 16
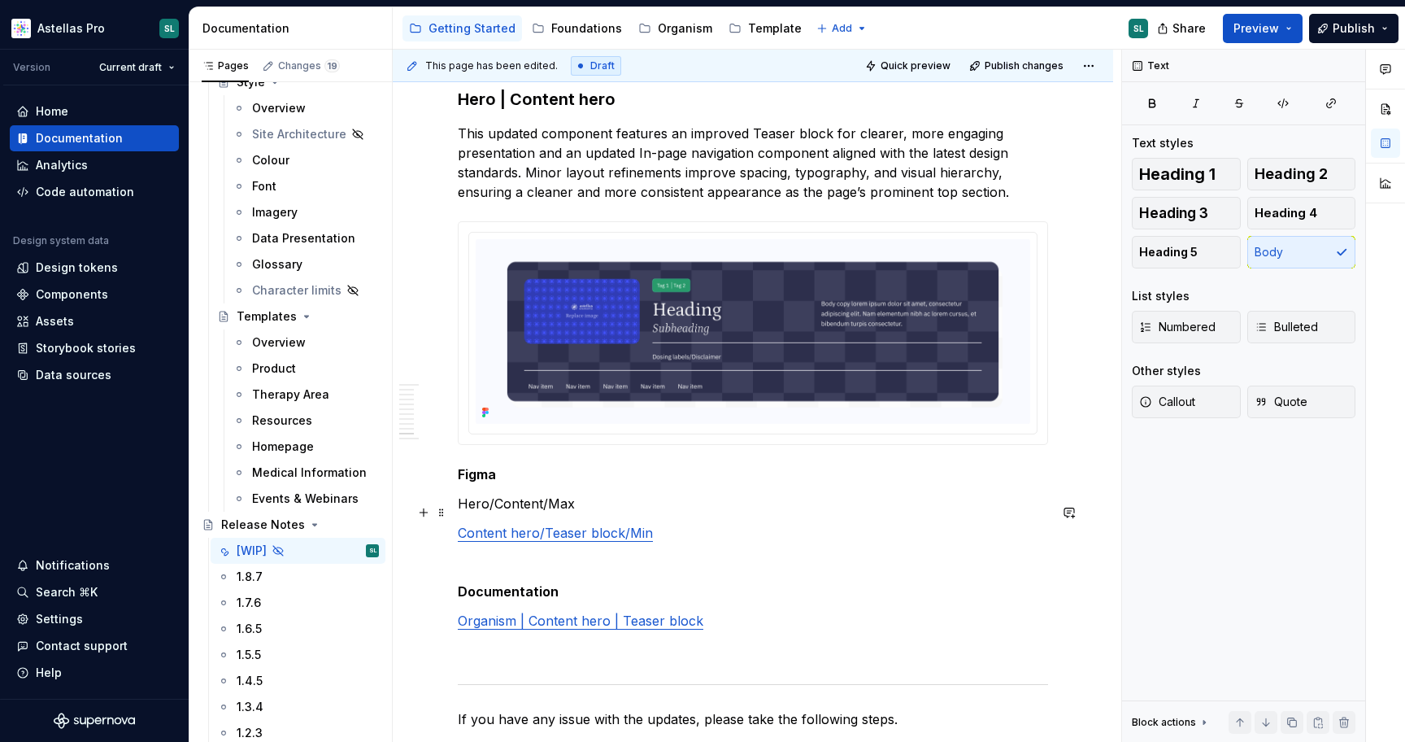
click at [558, 512] on p "Hero/Content/Max" at bounding box center [753, 504] width 590 height 20
copy p "Hero/Content/Max"
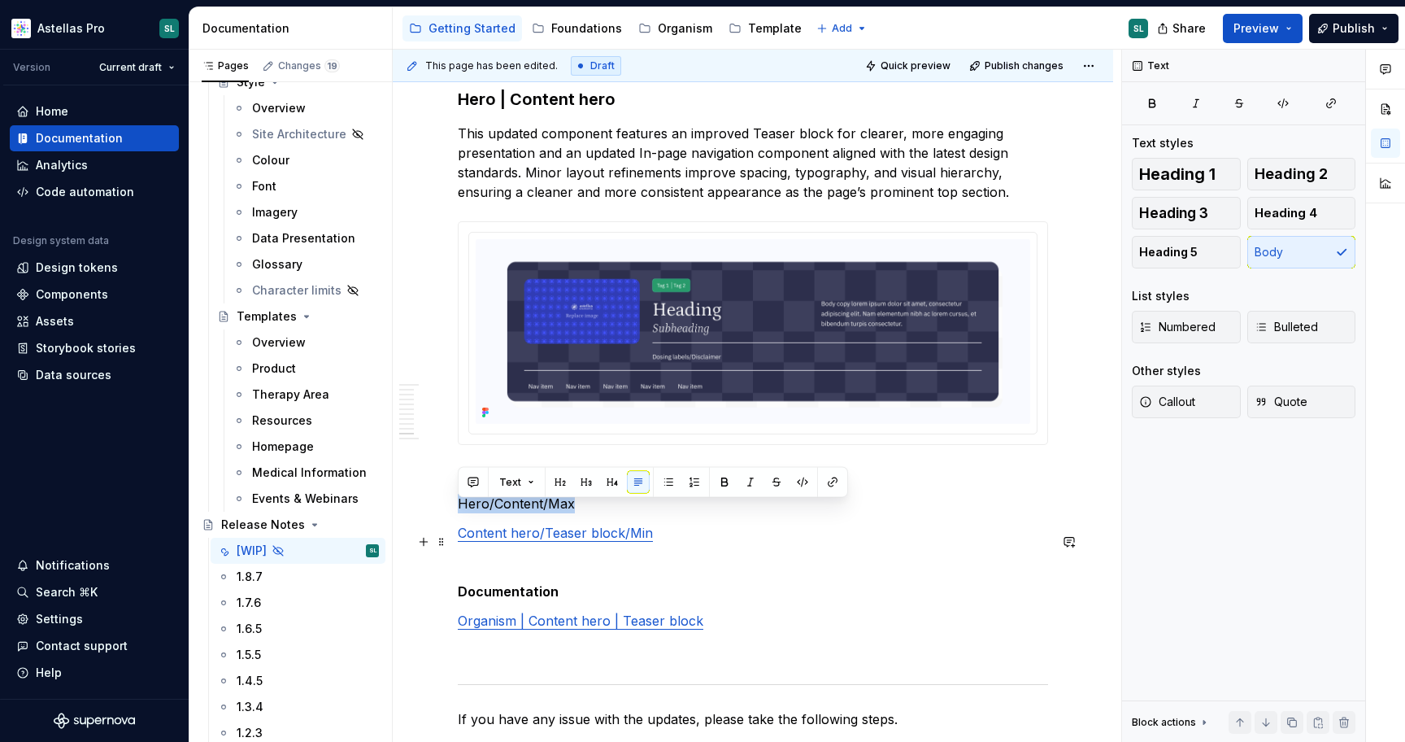
click at [566, 541] on link "Content hero/Teaser block/Min" at bounding box center [555, 533] width 195 height 16
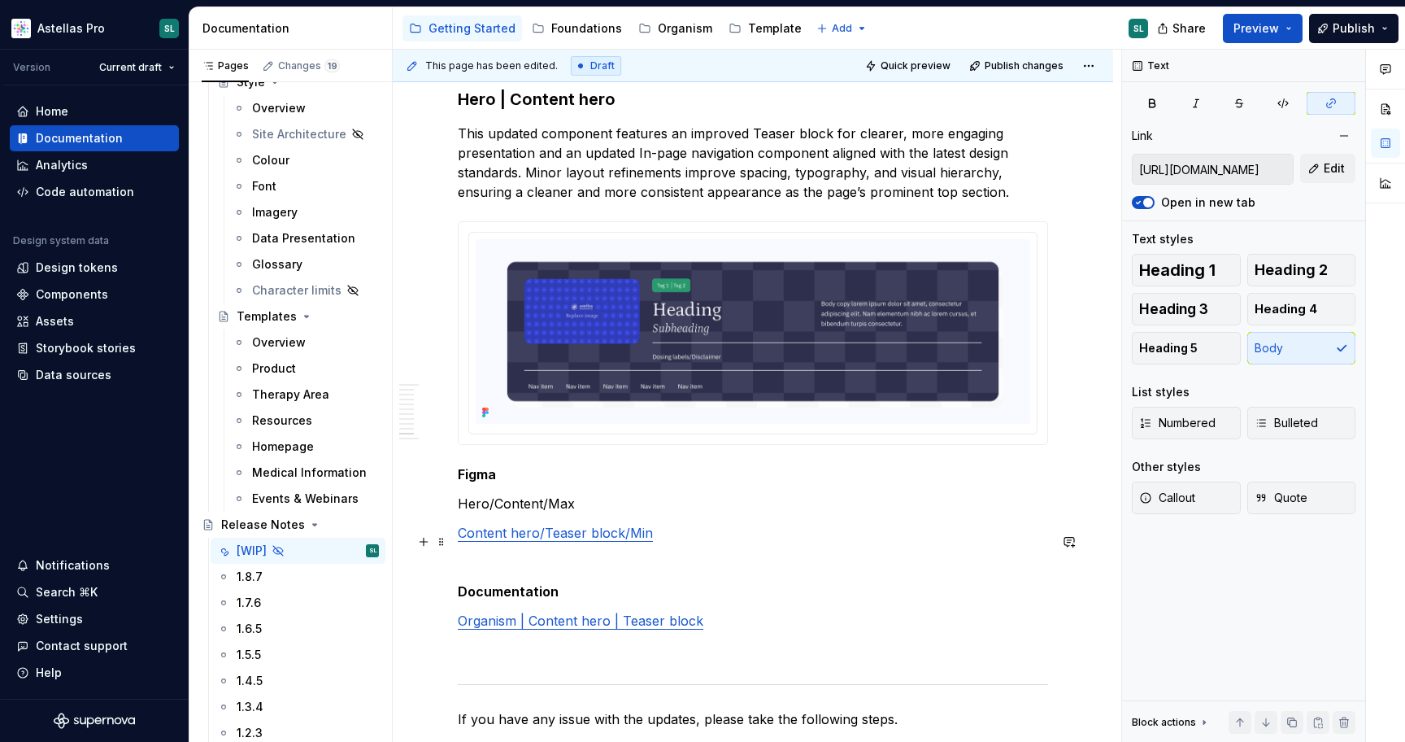
click at [566, 541] on link "Content hero/Teaser block/Min" at bounding box center [555, 533] width 195 height 16
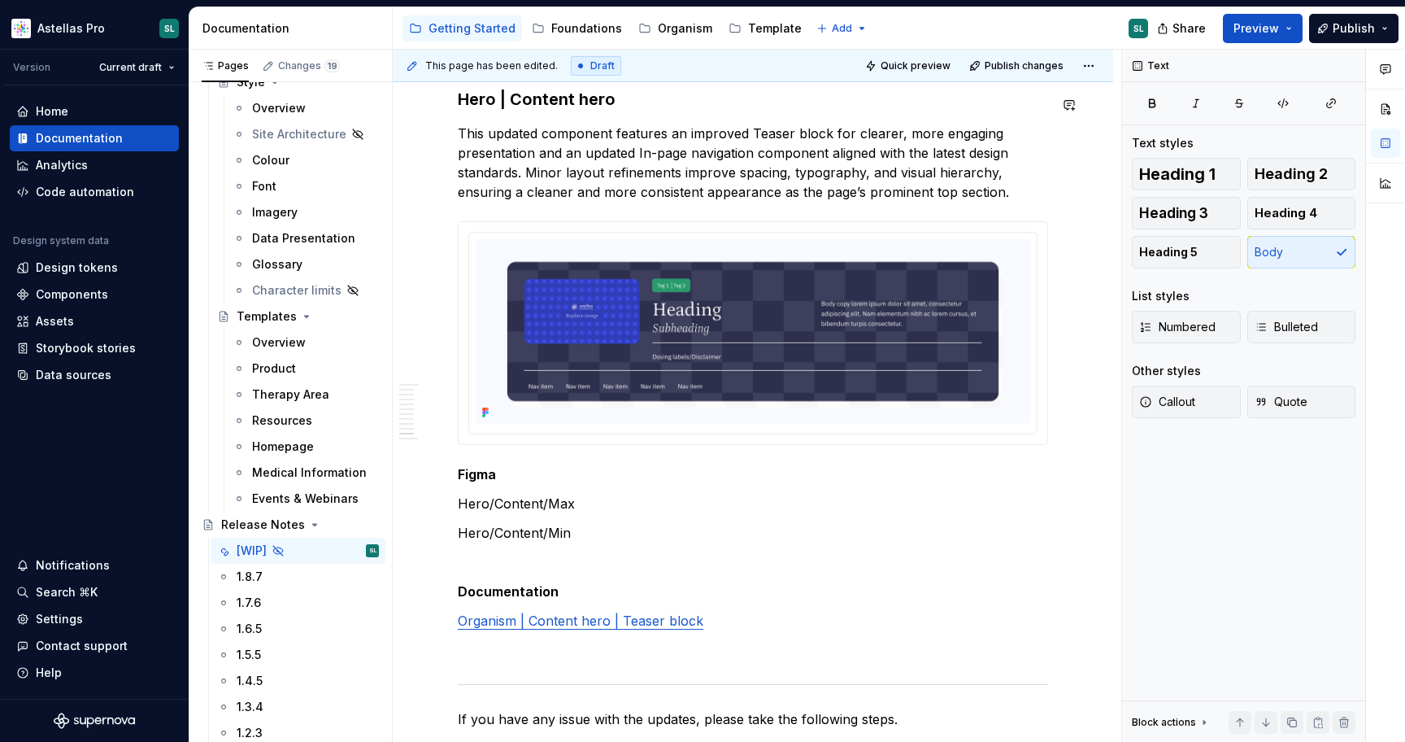
type textarea "*"
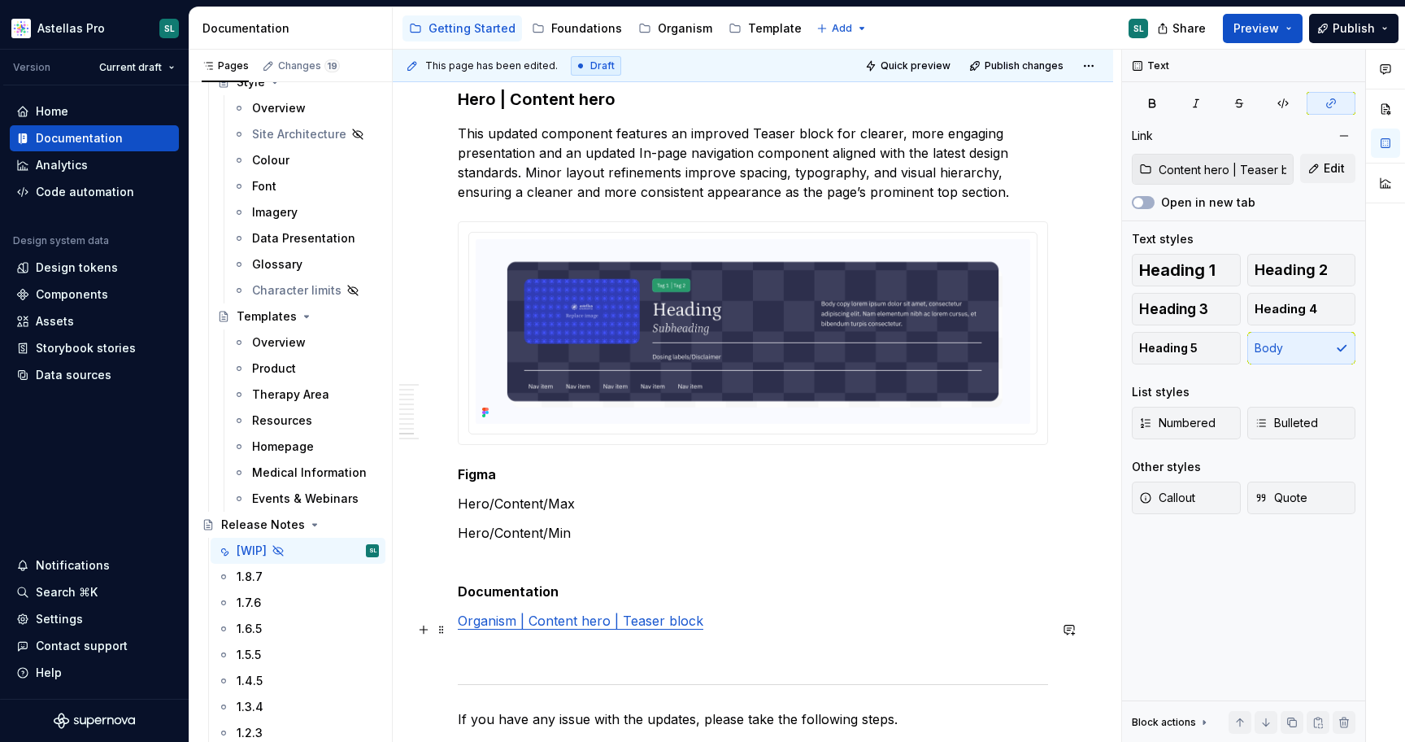
click at [533, 630] on p "Organism | Content hero | Teaser block" at bounding box center [753, 621] width 590 height 20
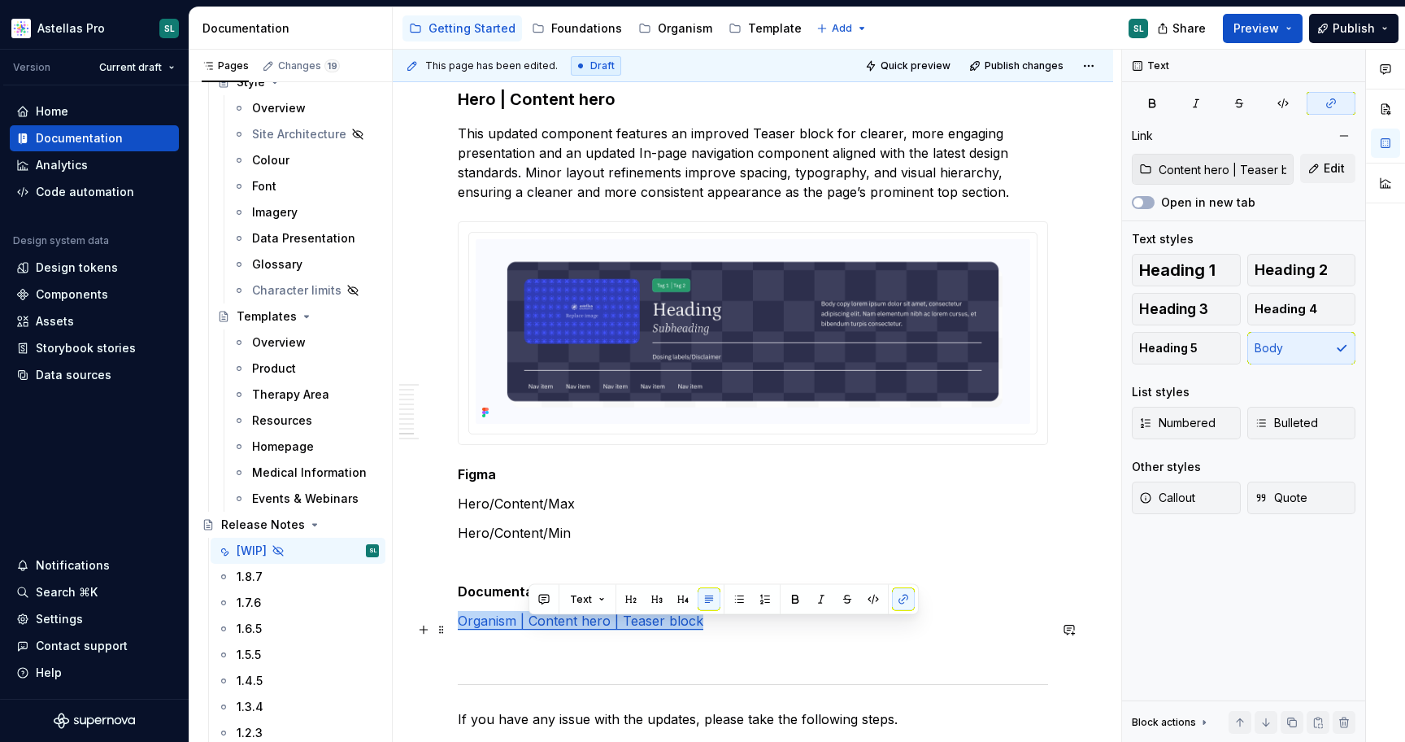
click at [533, 630] on p "Organism | Content hero | Teaser block" at bounding box center [753, 621] width 590 height 20
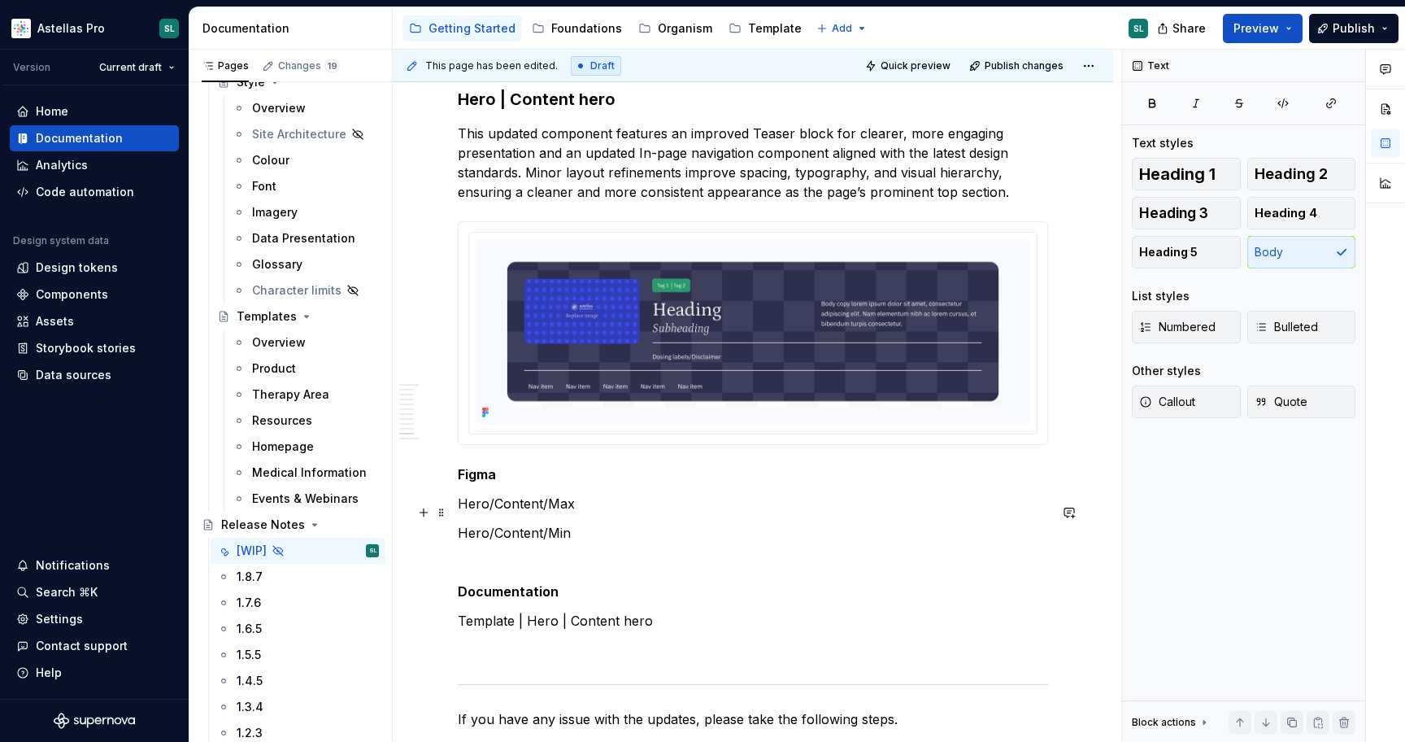
click at [547, 513] on p "Hero/Content/Max" at bounding box center [753, 504] width 590 height 20
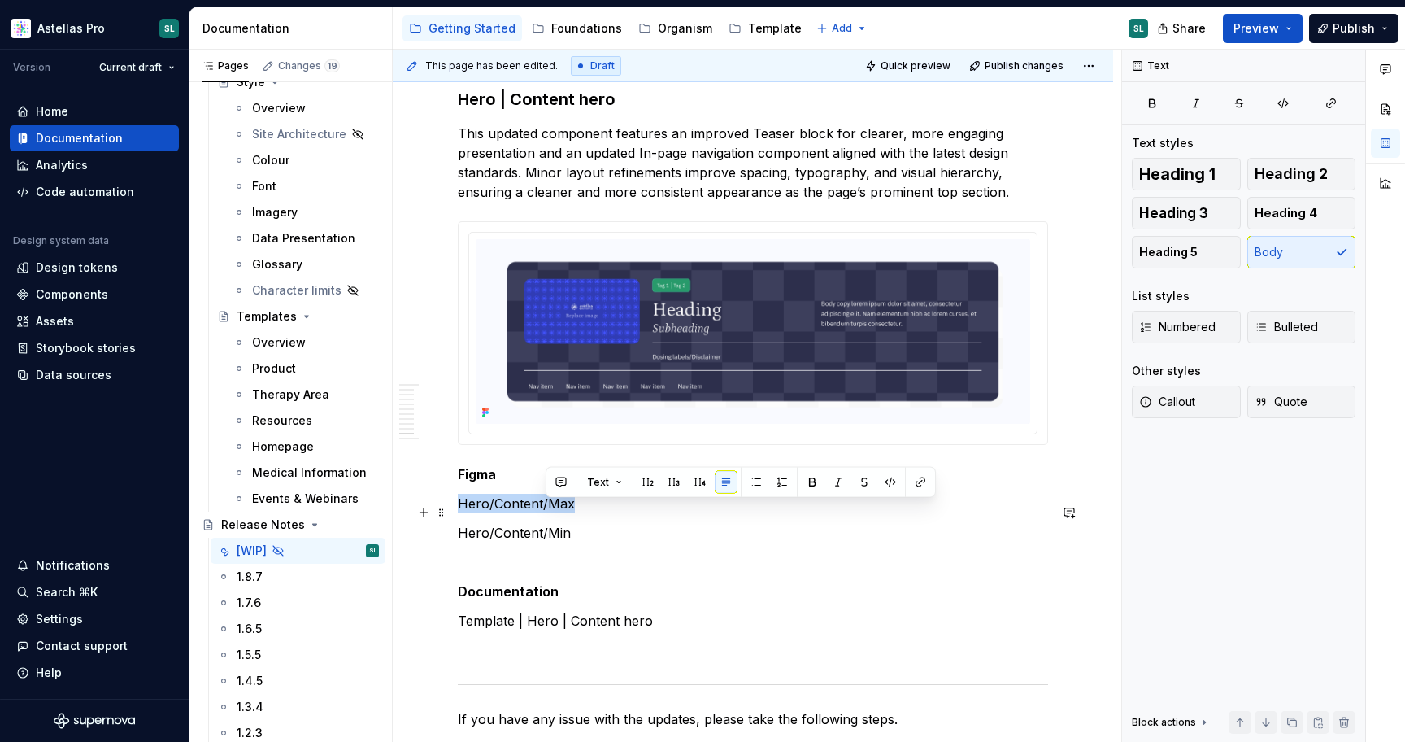
click at [547, 513] on p "Hero/Content/Max" at bounding box center [753, 504] width 590 height 20
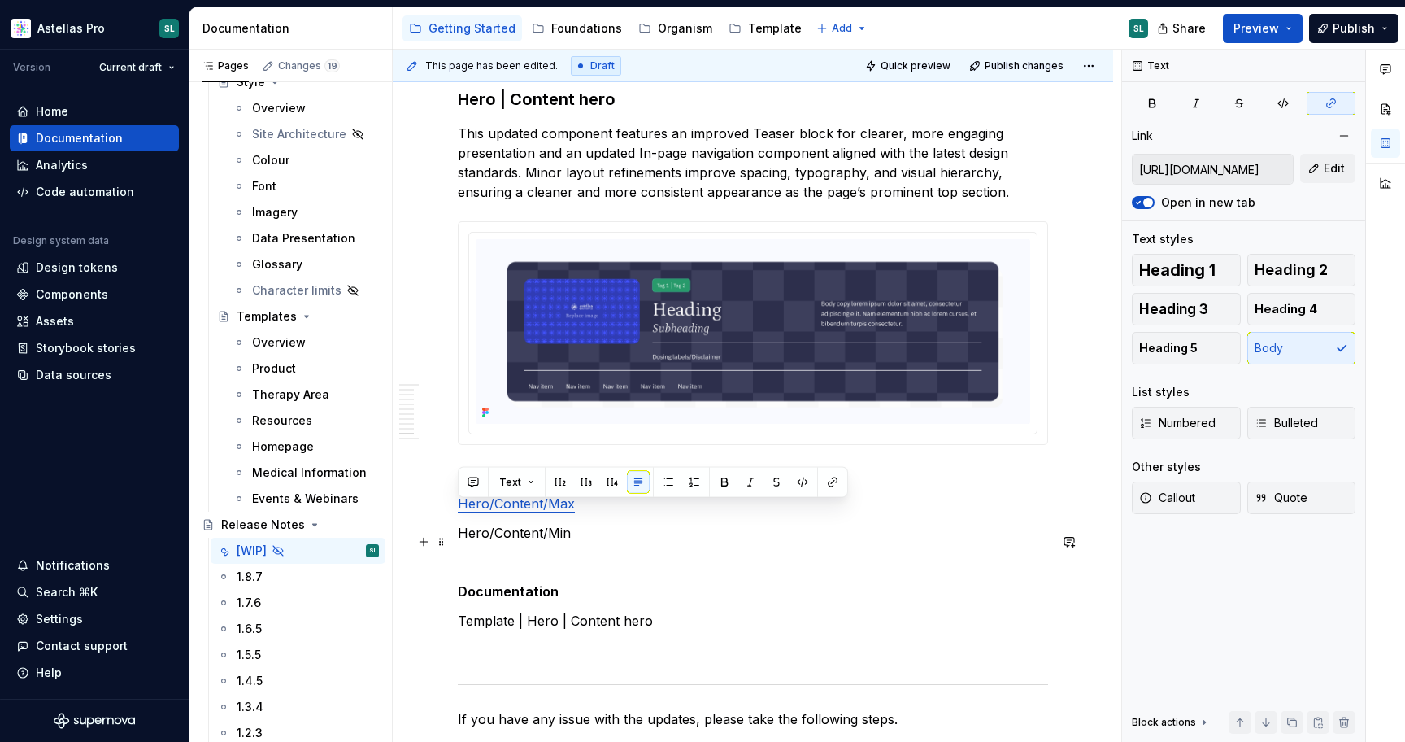
click at [521, 542] on p "Hero/Content/Min" at bounding box center [753, 533] width 590 height 20
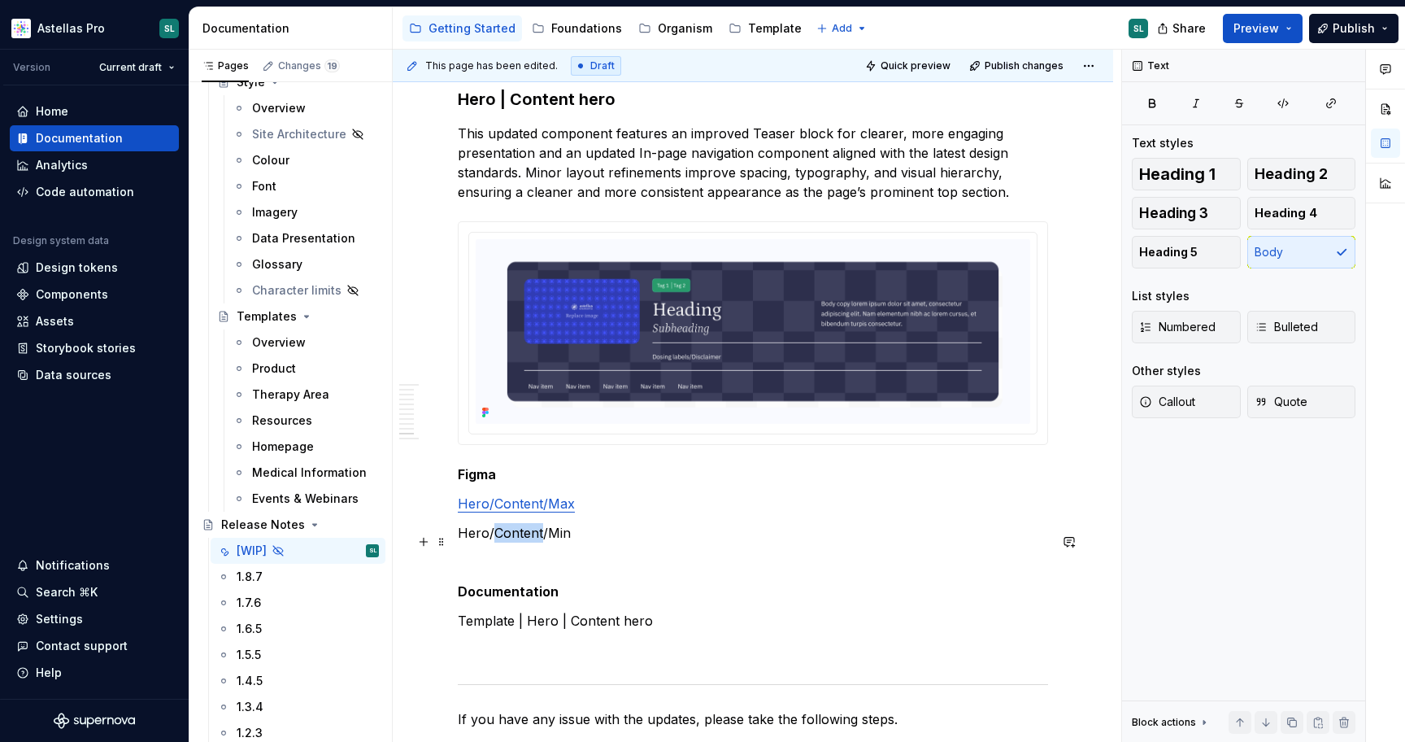
click at [521, 542] on p "Hero/Content/Min" at bounding box center [753, 533] width 590 height 20
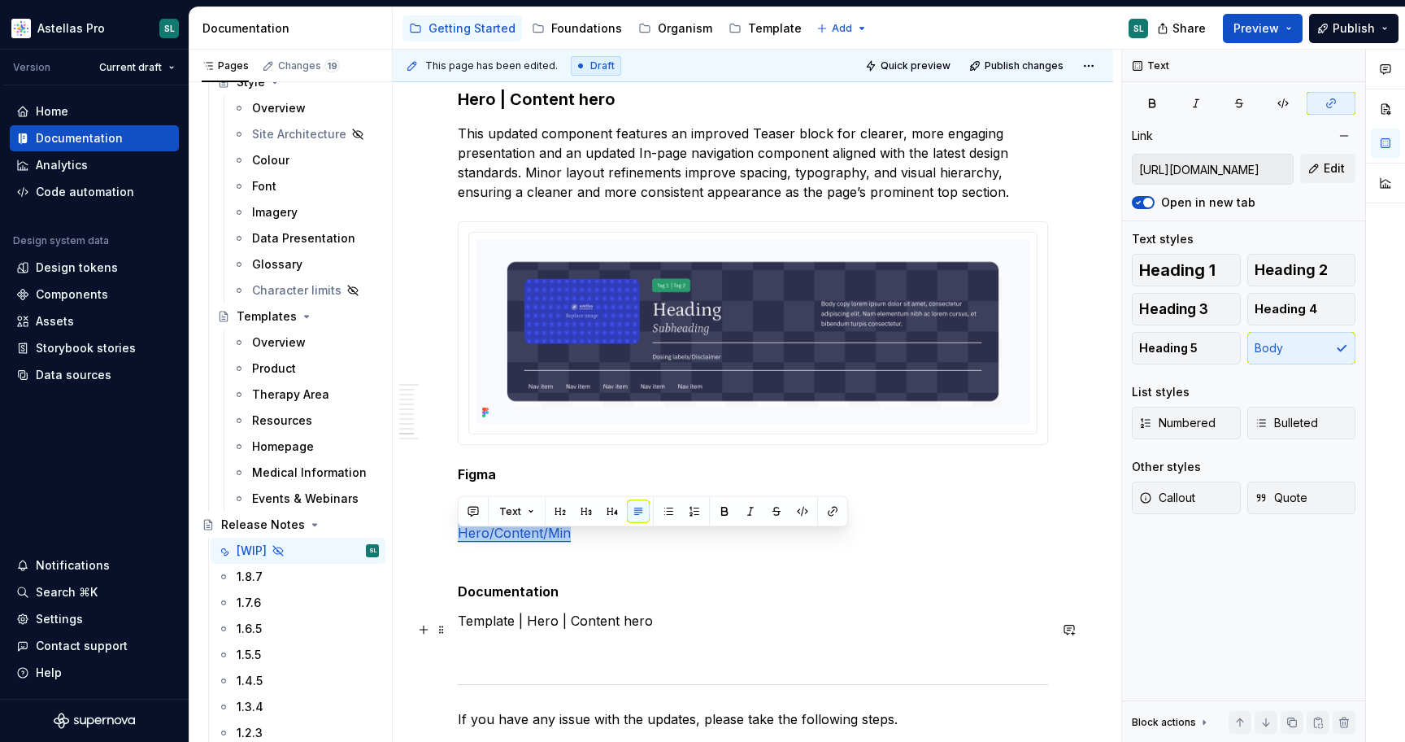
click at [603, 630] on p "Template | Hero | Content hero" at bounding box center [753, 621] width 590 height 20
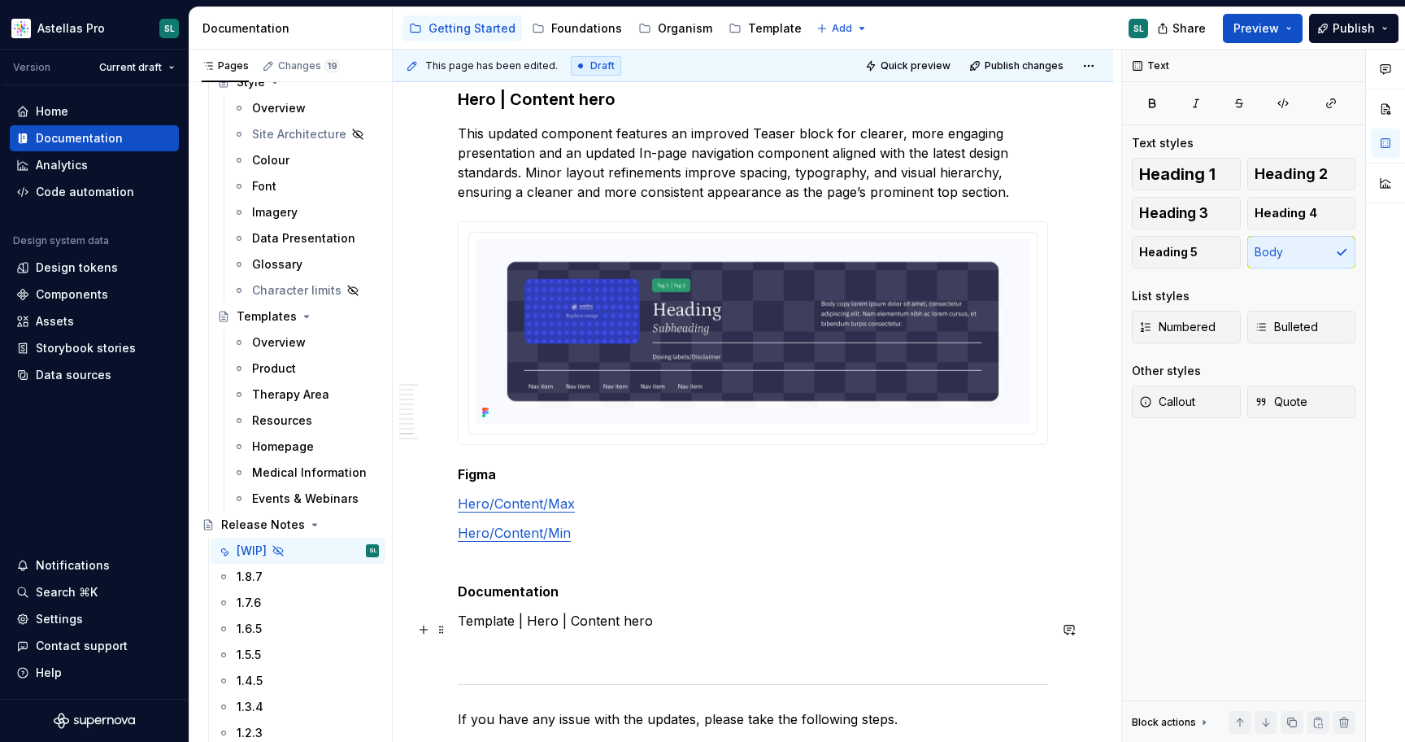
click at [603, 630] on p "Template | Hero | Content hero" at bounding box center [753, 621] width 590 height 20
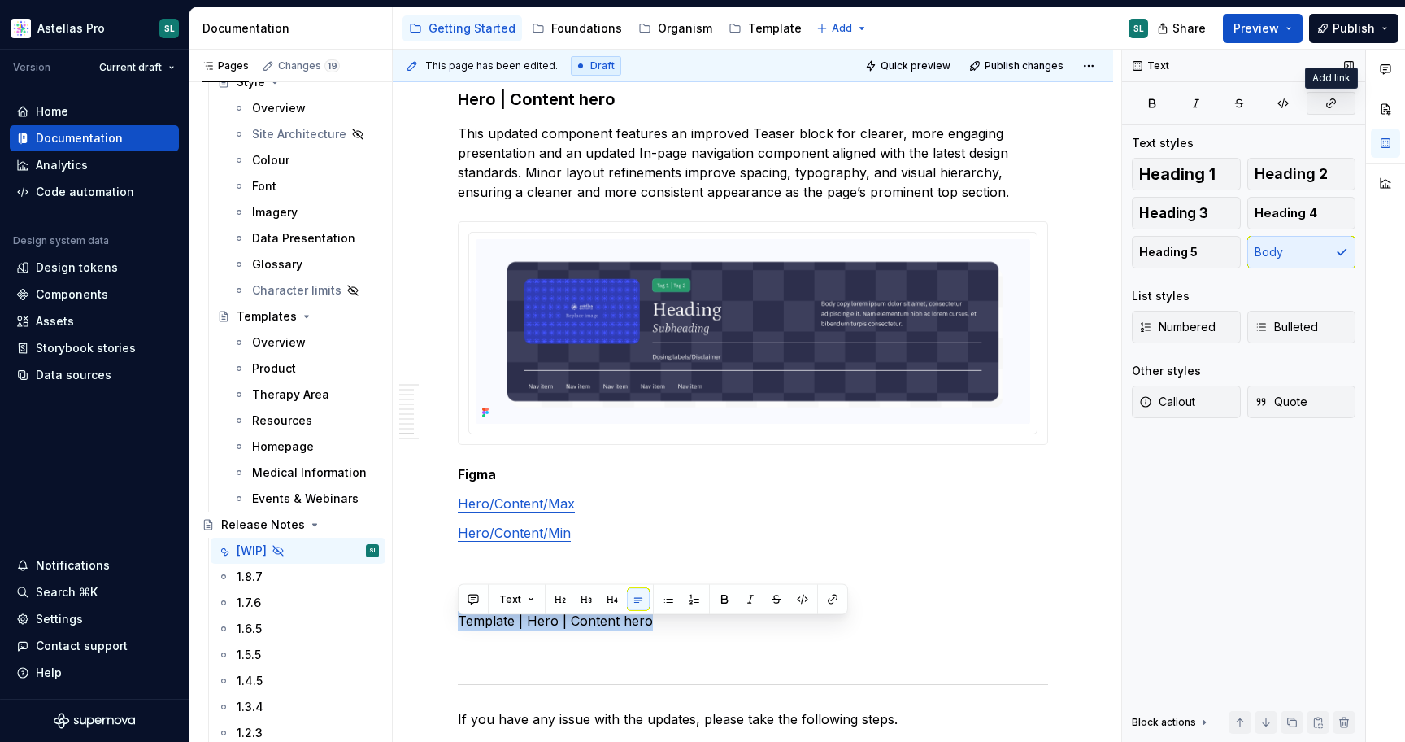
click at [1331, 100] on icon "button" at bounding box center [1331, 103] width 13 height 13
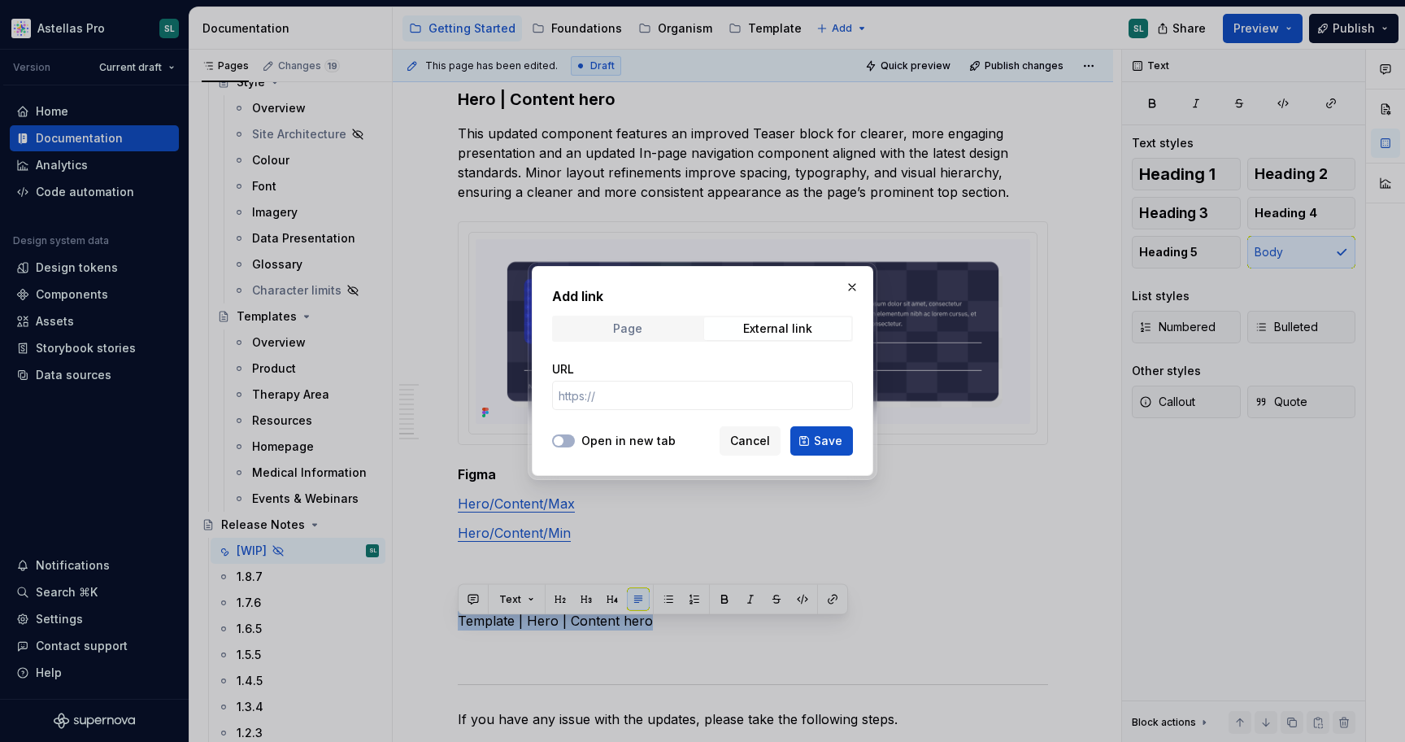
click at [660, 336] on span "Page" at bounding box center [627, 328] width 147 height 23
click at [667, 402] on span "Select page" at bounding box center [693, 395] width 268 height 16
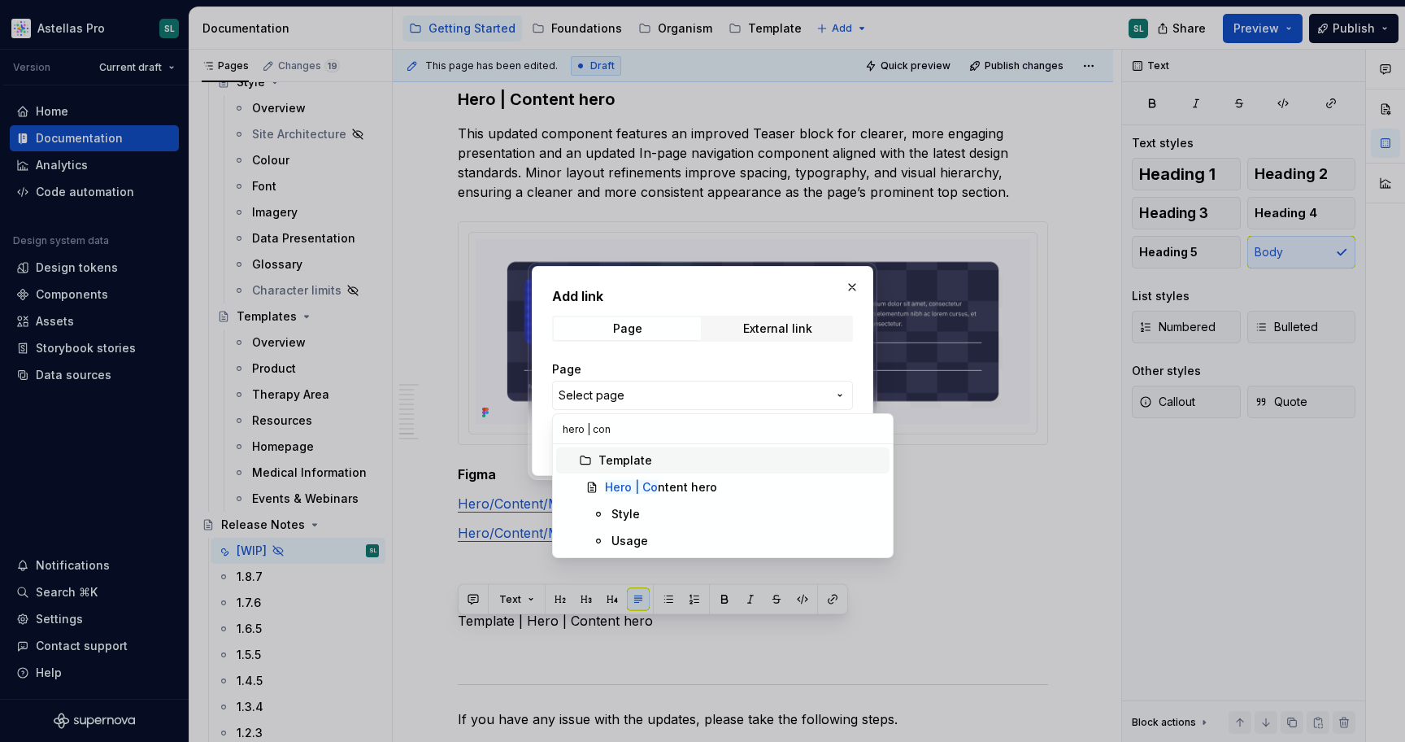
type input "hero | cont"
click at [706, 483] on div "Hero | Cont ent hero" at bounding box center [661, 487] width 112 height 16
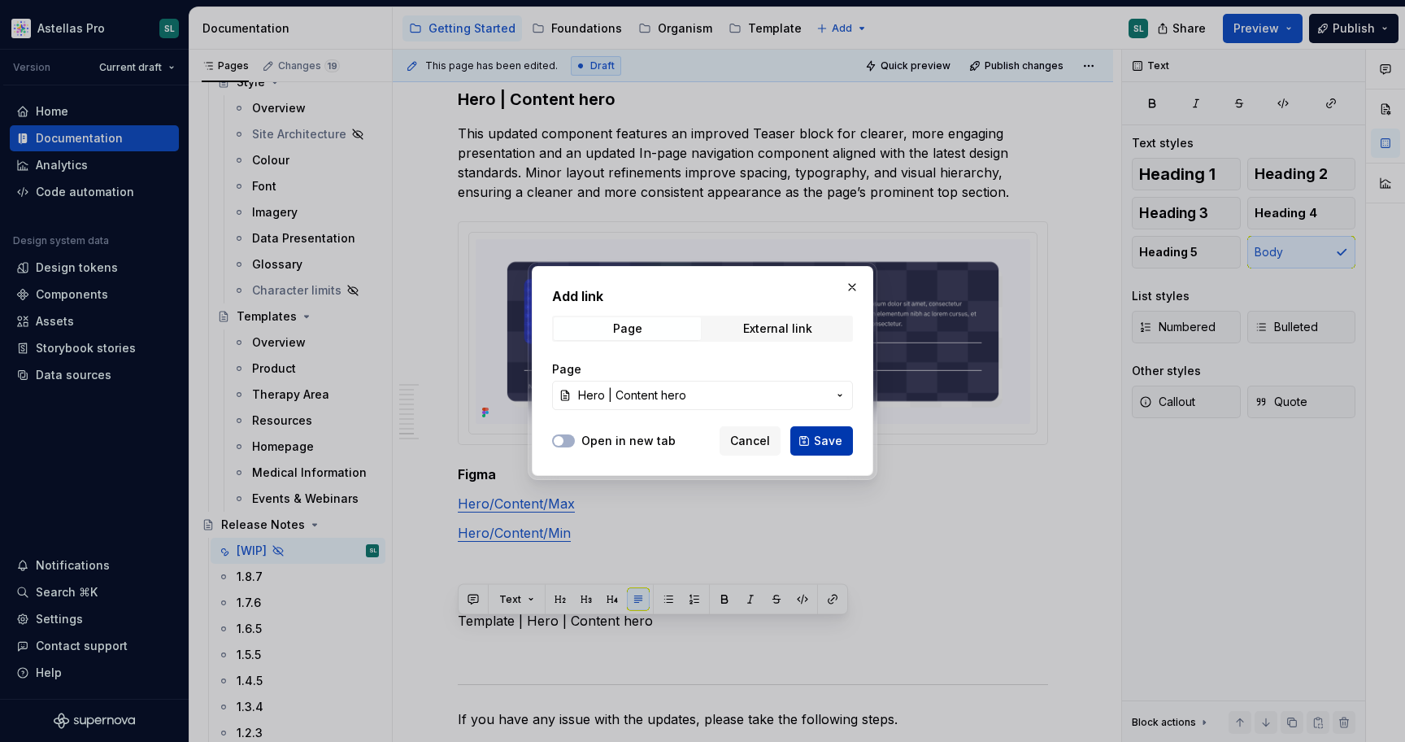
click at [839, 447] on span "Save" at bounding box center [828, 441] width 28 height 16
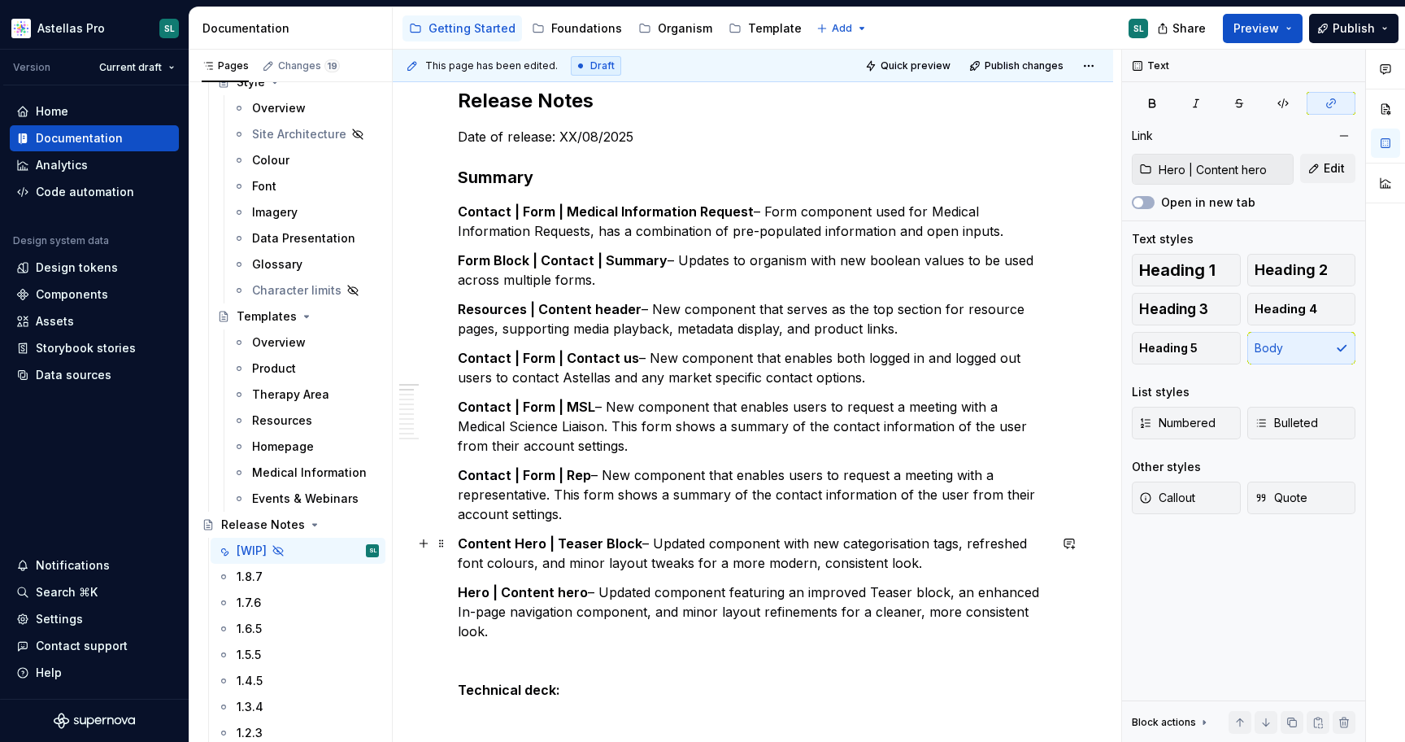
scroll to position [323, 0]
click at [86, 15] on html "Astellas Pro SL Version Current draft Home Documentation Analytics Code automat…" at bounding box center [702, 371] width 1405 height 742
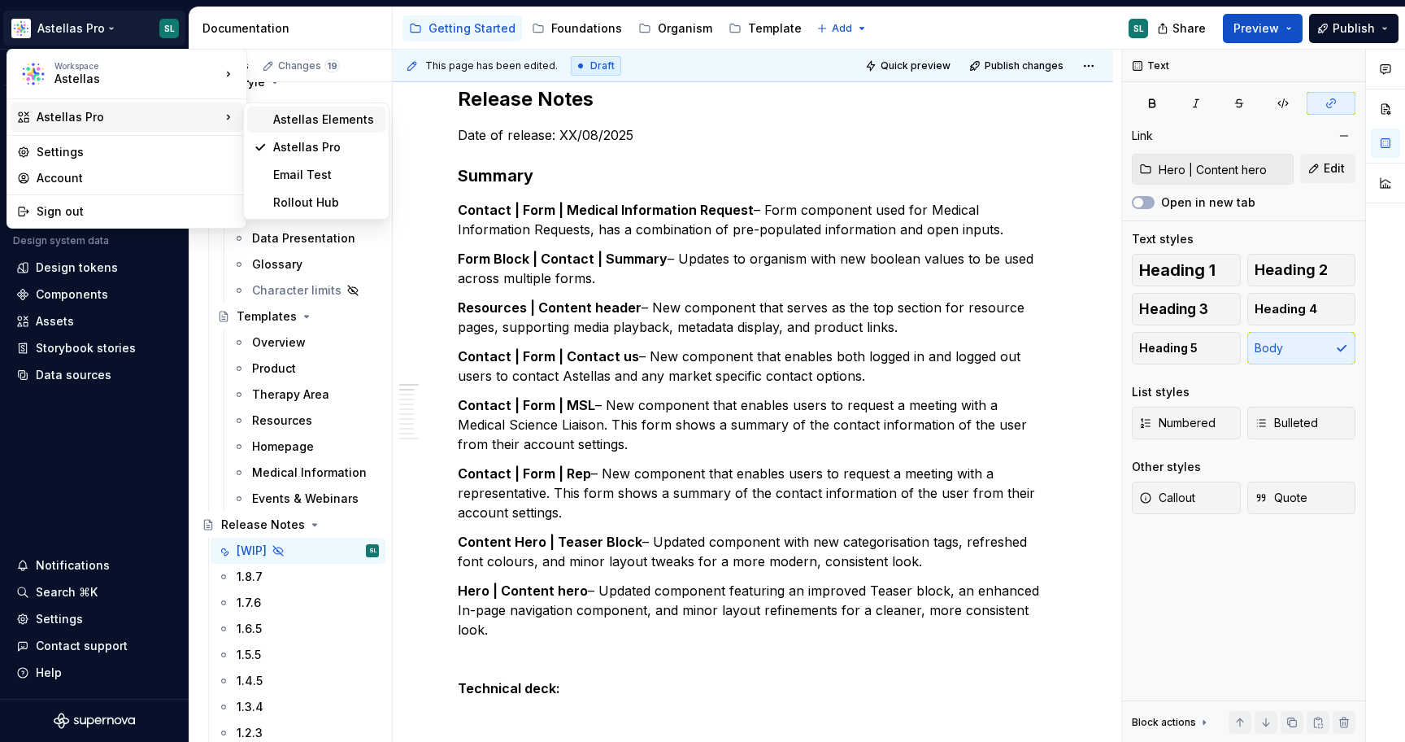
click at [351, 120] on div "Astellas Elements" at bounding box center [326, 119] width 106 height 16
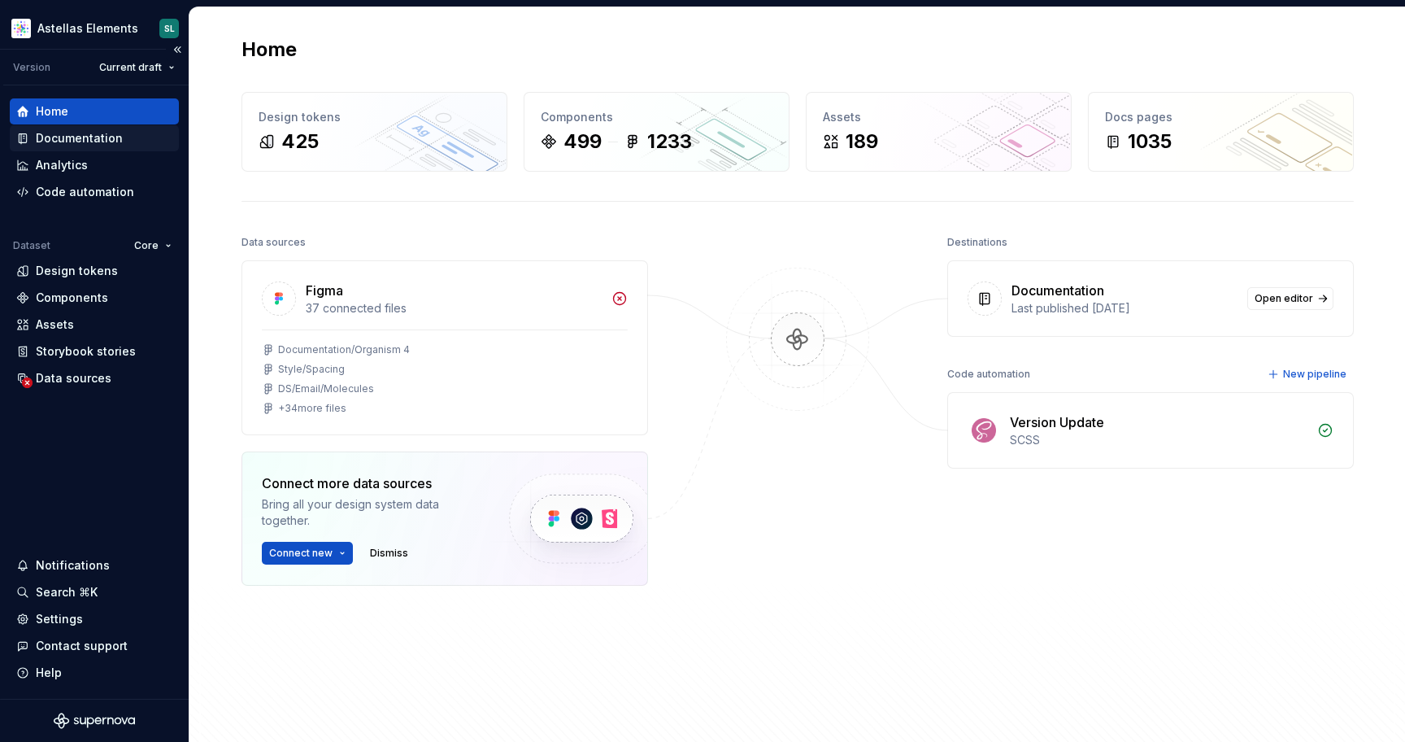
click at [98, 141] on div "Documentation" at bounding box center [79, 138] width 87 height 16
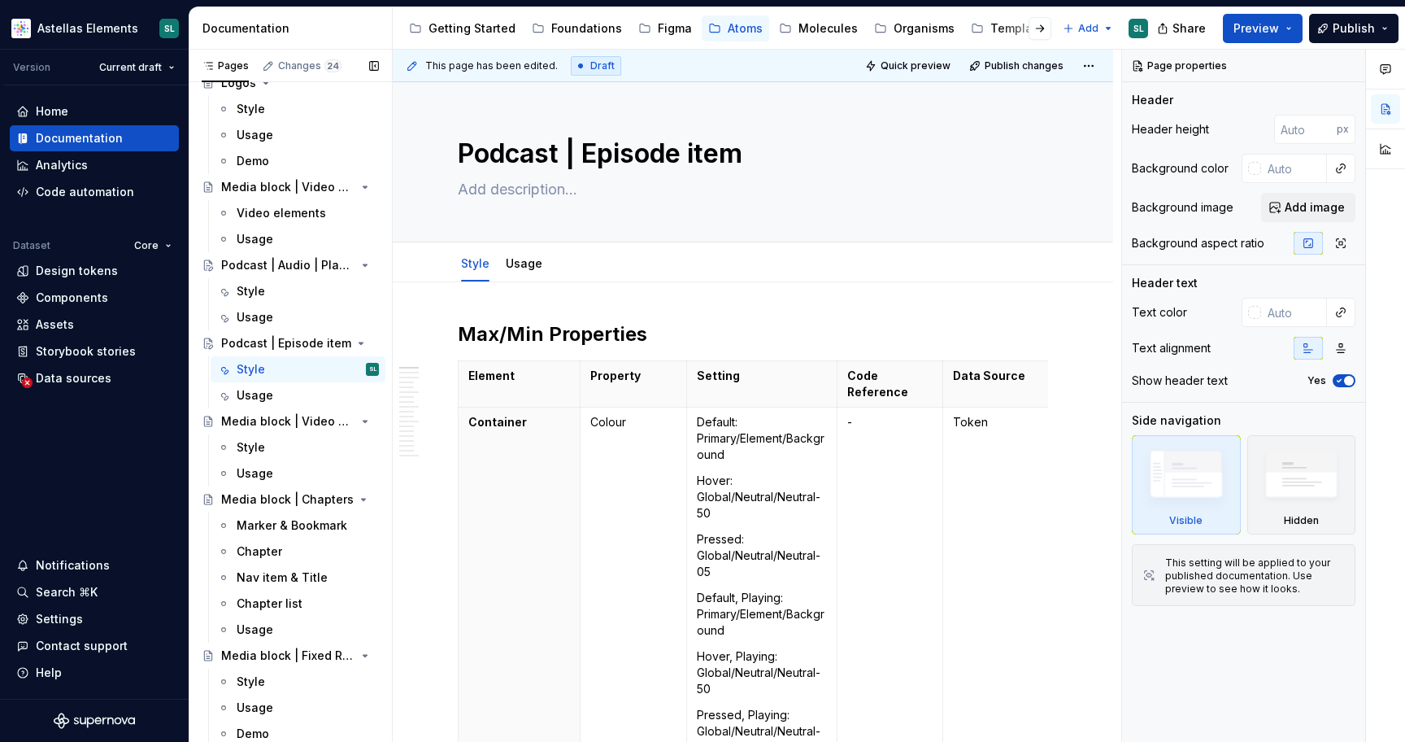
scroll to position [3224, 0]
click at [266, 272] on div "Podcast | Audio | Play button" at bounding box center [300, 264] width 158 height 23
click at [813, 32] on div "Molecules" at bounding box center [828, 28] width 59 height 16
type textarea "*"
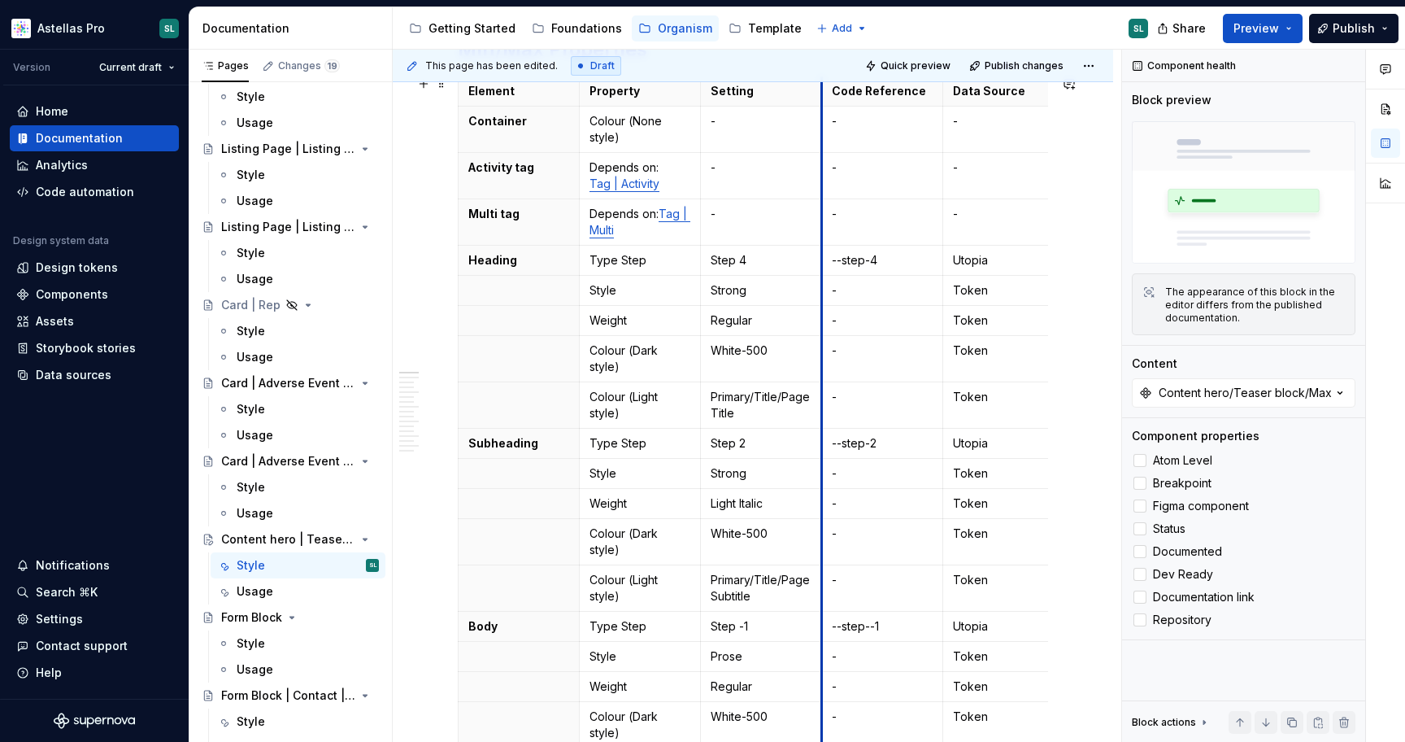
scroll to position [287, 0]
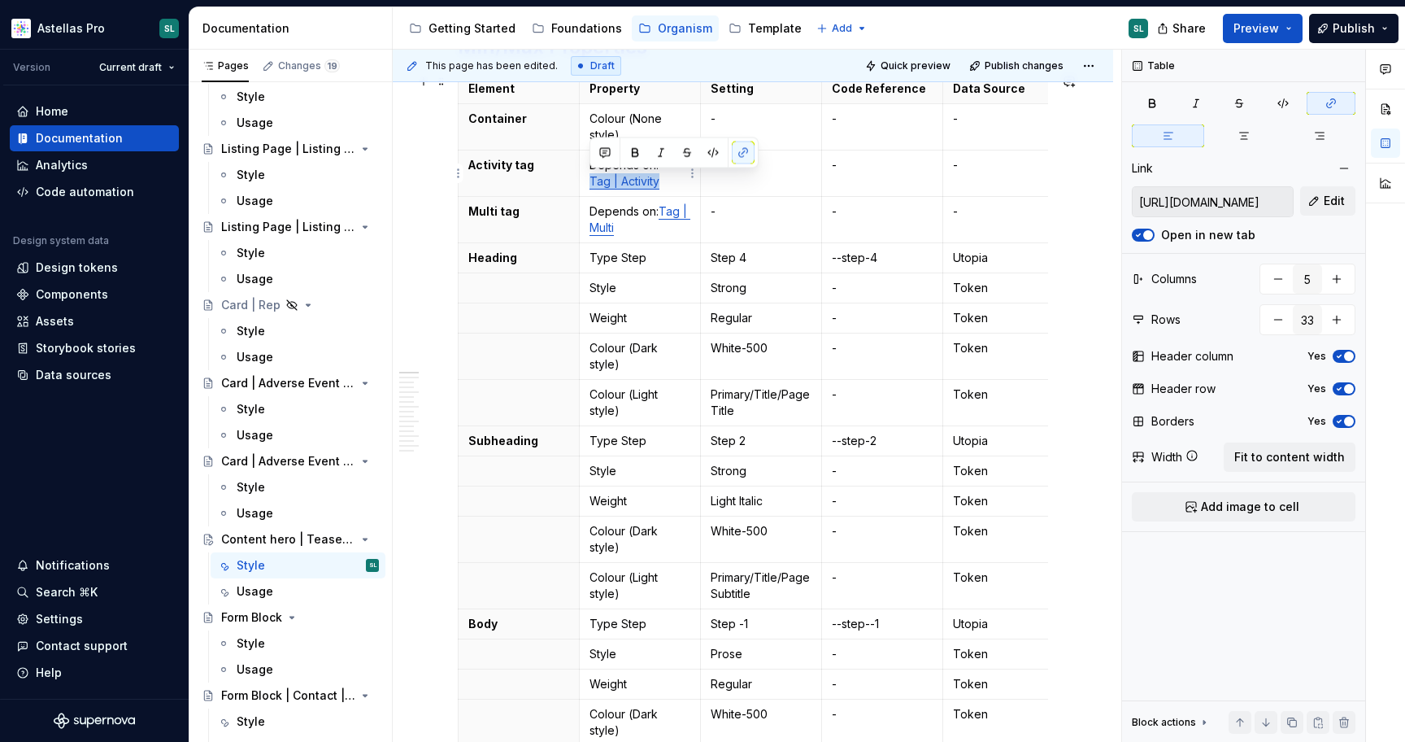
drag, startPoint x: 669, startPoint y: 180, endPoint x: 591, endPoint y: 182, distance: 77.3
click at [591, 182] on p "Depends on: Tag | Activity" at bounding box center [640, 173] width 101 height 33
copy link "Tag | Activity"
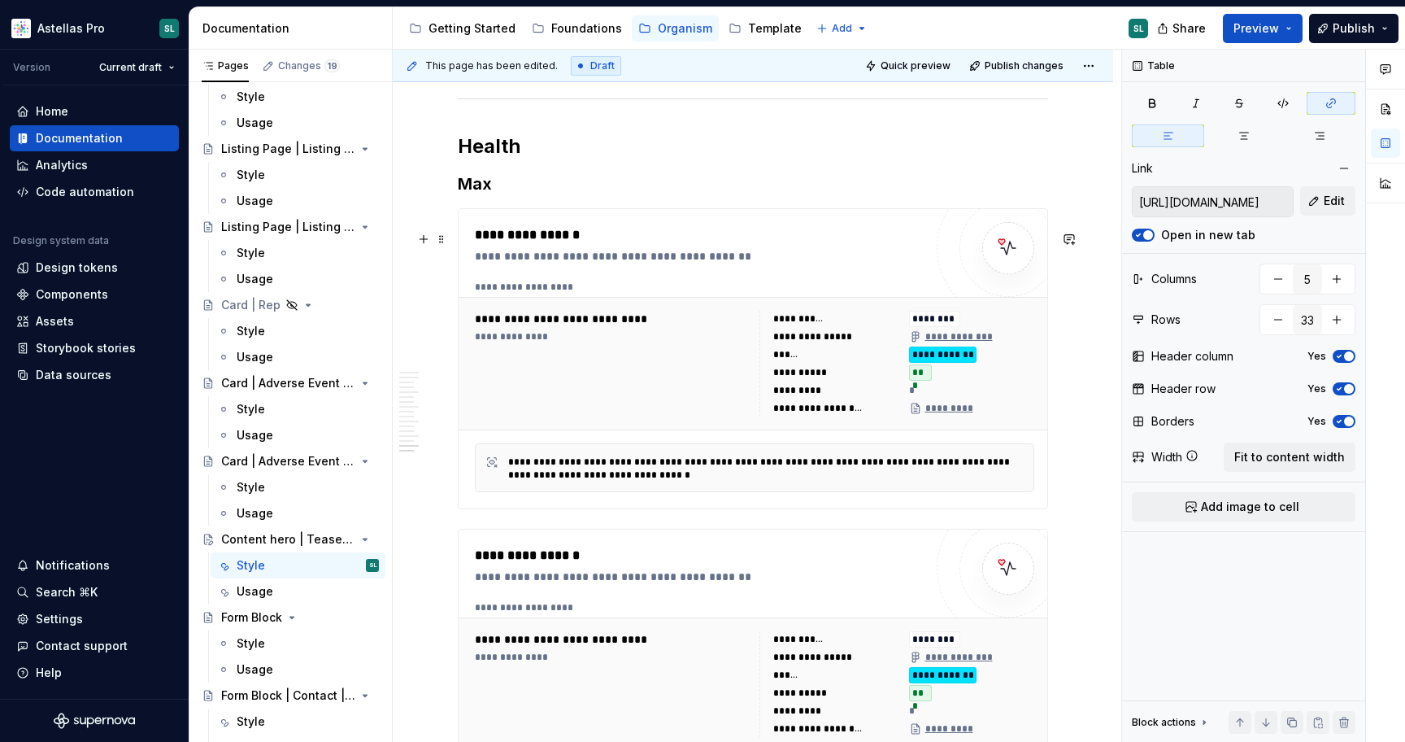
scroll to position [7014, 0]
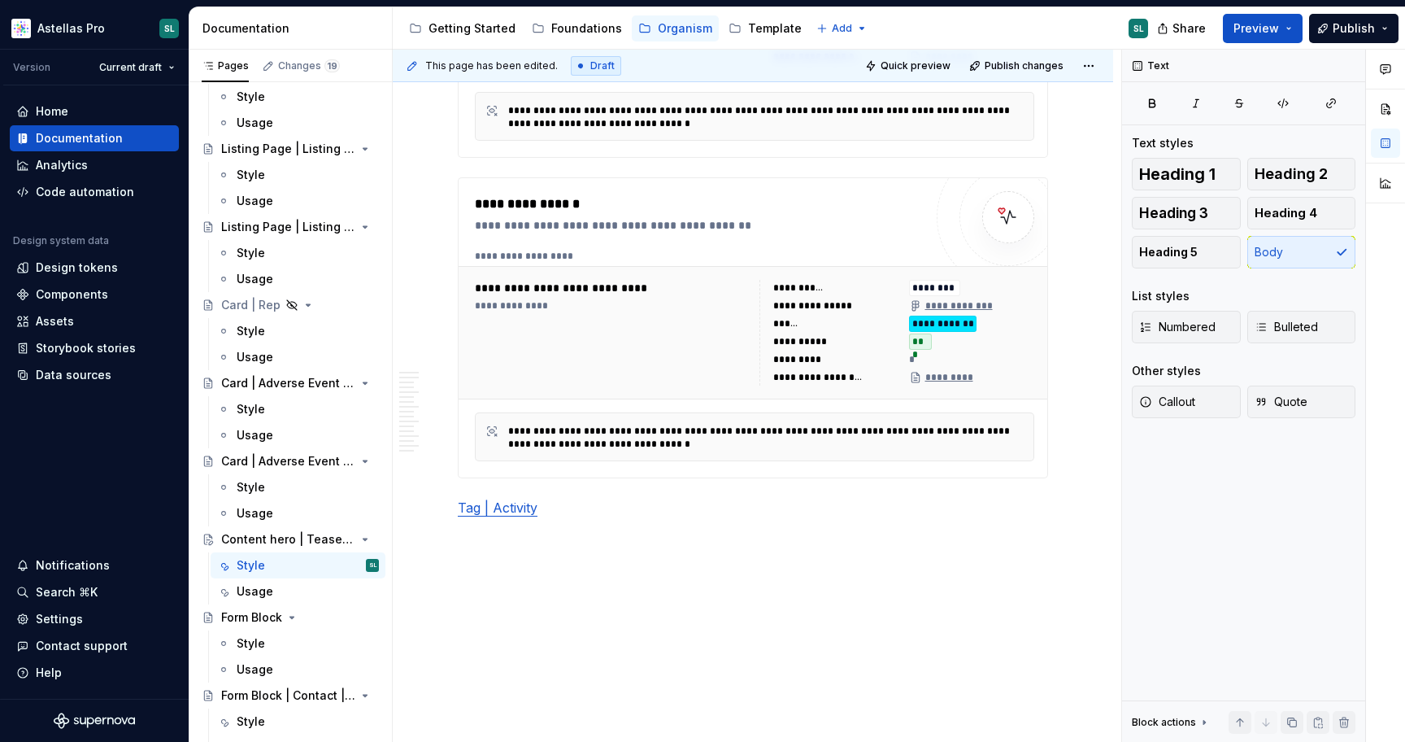
type textarea "*"
click at [458, 516] on link "Tag | Activity" at bounding box center [498, 507] width 80 height 16
click at [470, 517] on p at bounding box center [753, 508] width 590 height 20
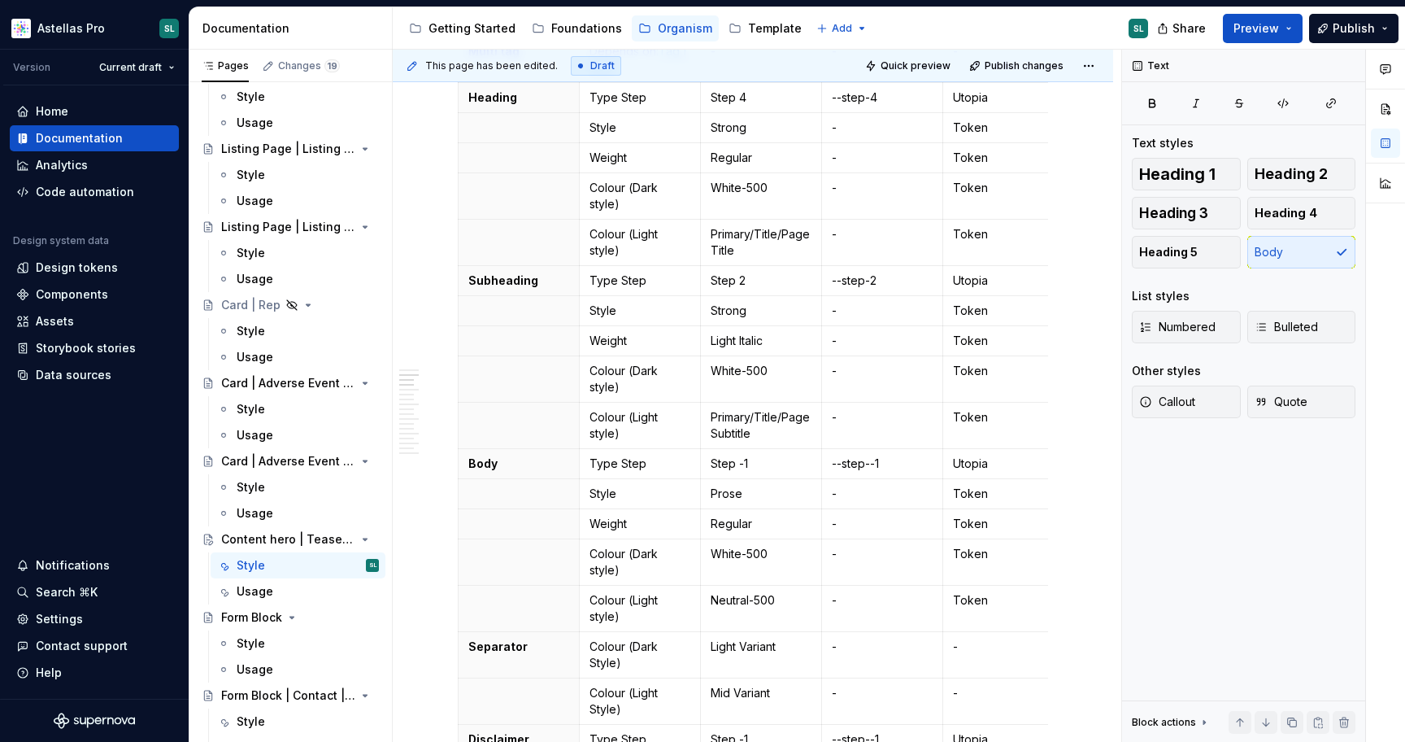
scroll to position [0, 0]
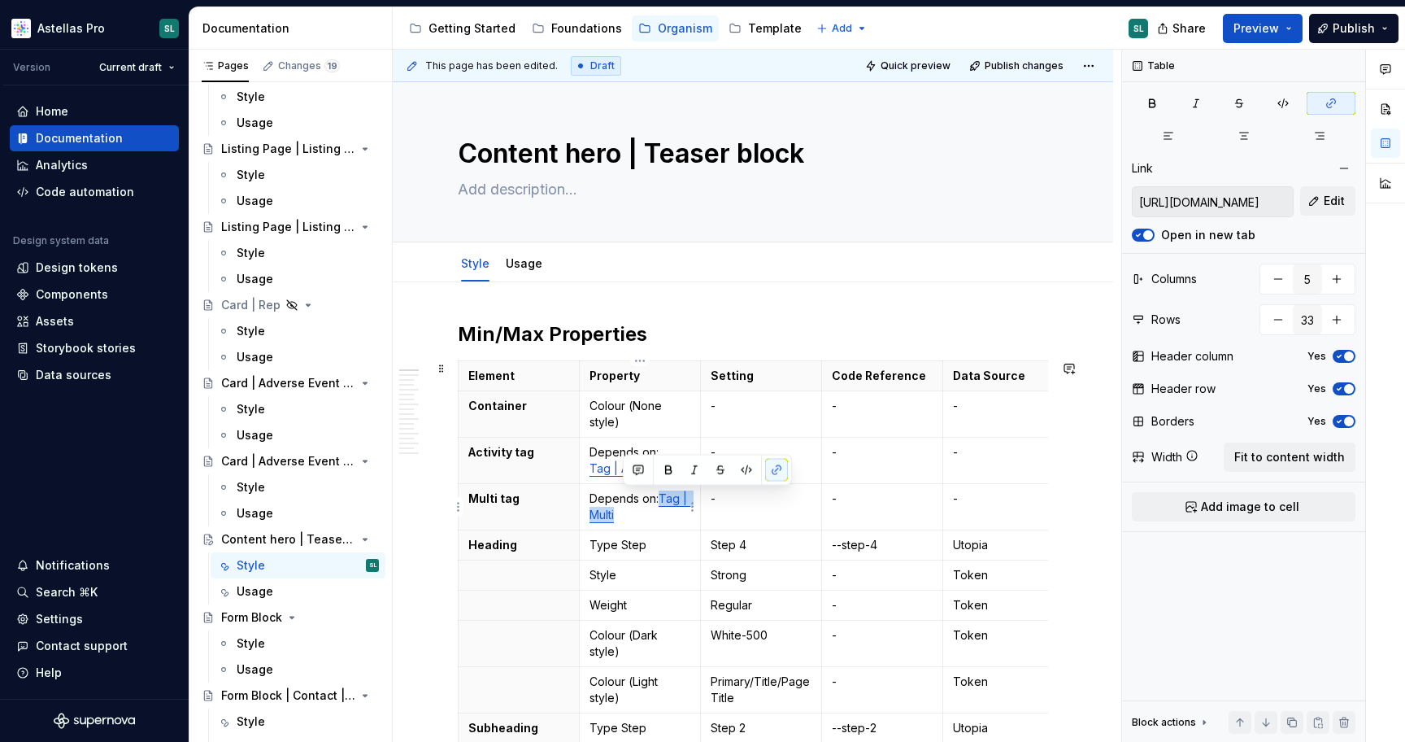
drag, startPoint x: 630, startPoint y: 519, endPoint x: 660, endPoint y: 497, distance: 37.9
click at [660, 497] on p "Depends on: Tag | Multi" at bounding box center [640, 506] width 101 height 33
copy link "Tag | Multi"
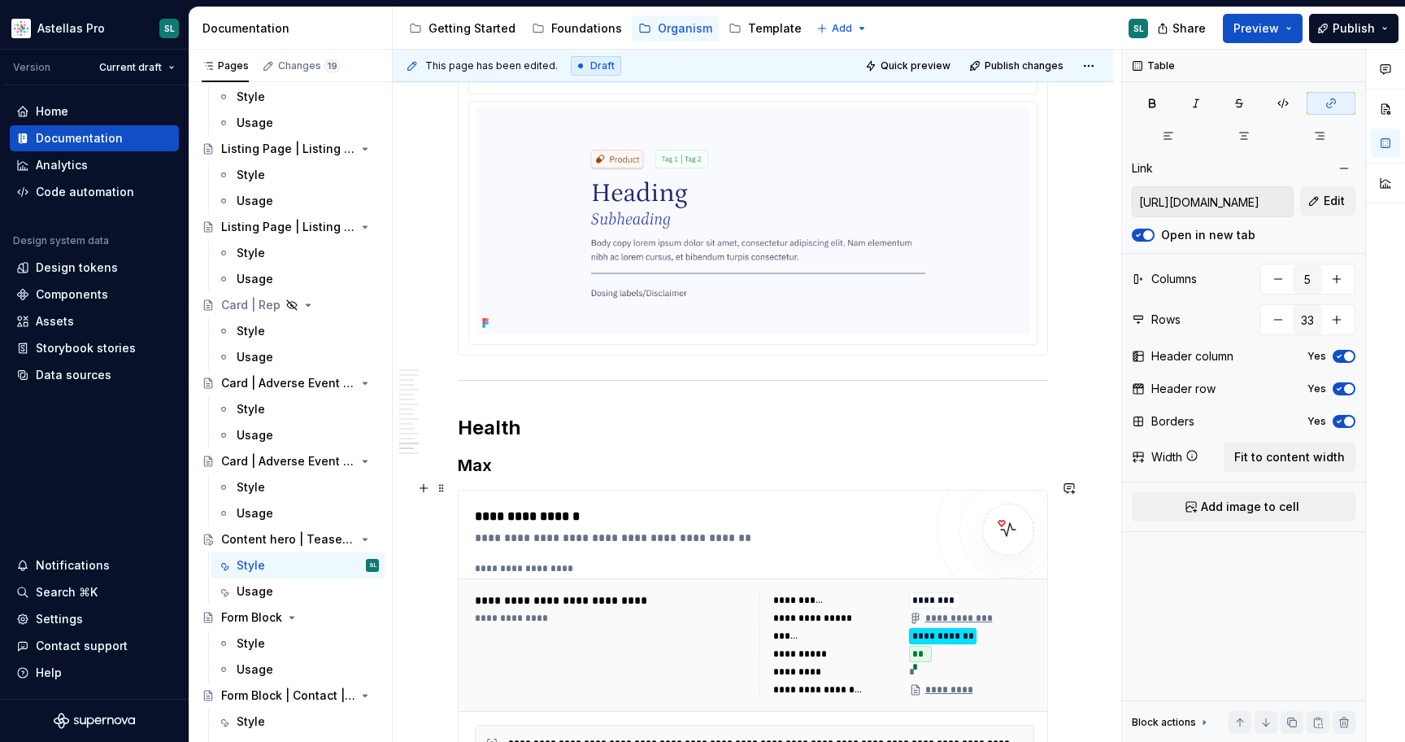
scroll to position [7337, 0]
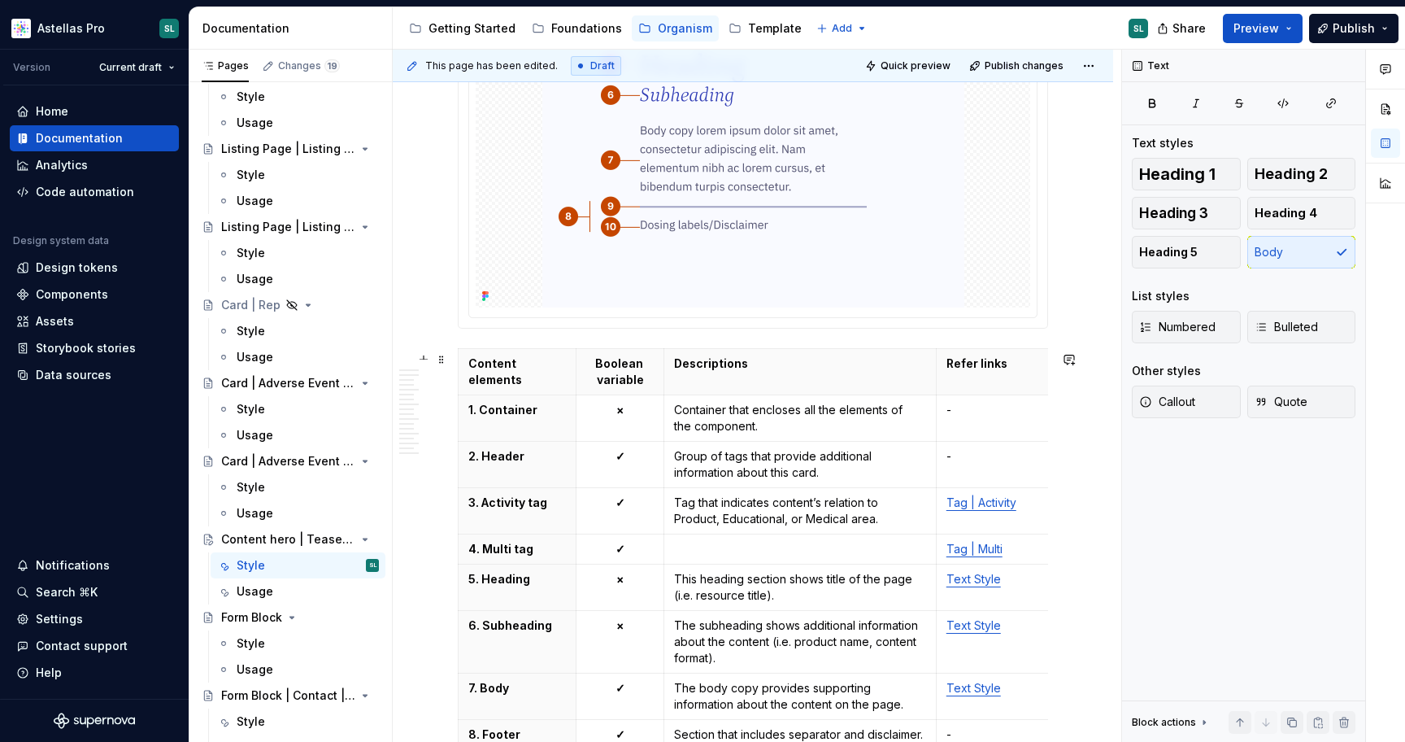
scroll to position [2446, 0]
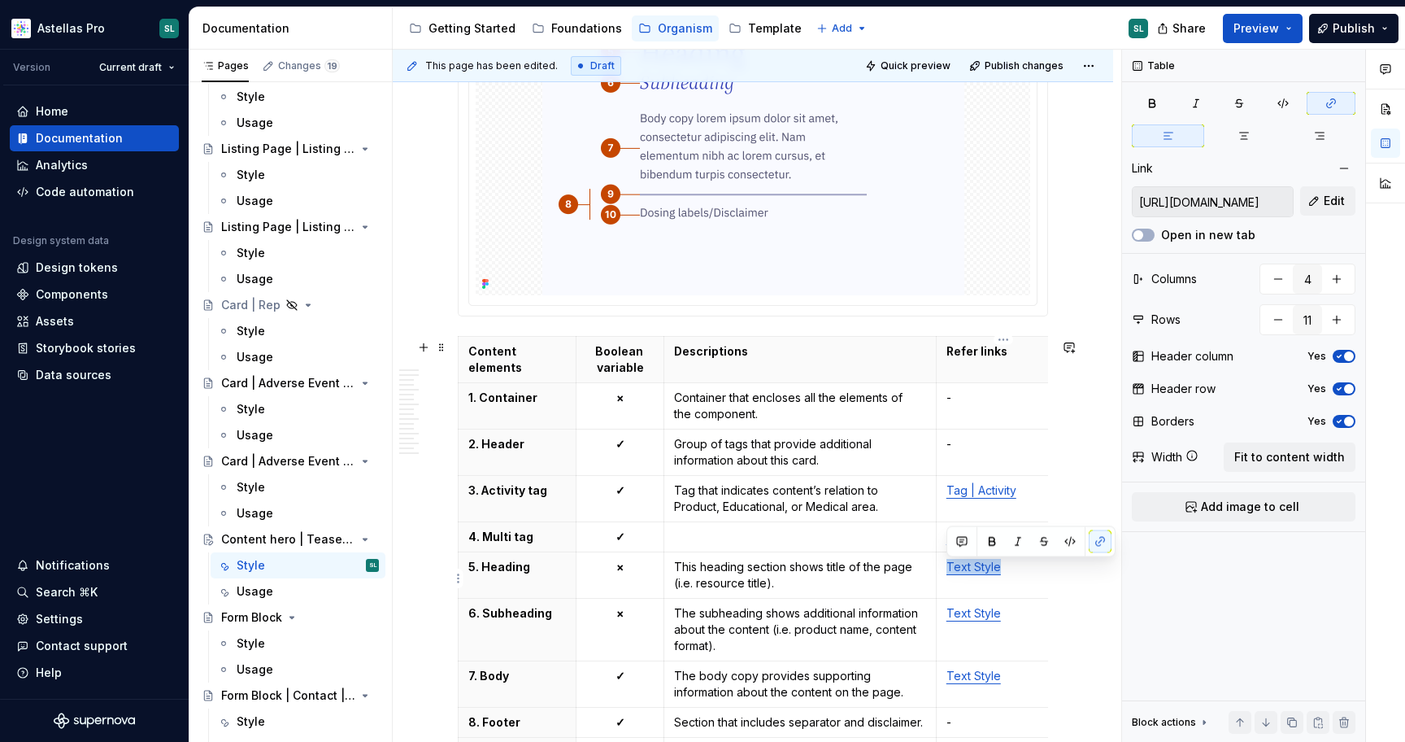
drag, startPoint x: 1001, startPoint y: 573, endPoint x: 945, endPoint y: 564, distance: 56.7
click at [945, 564] on td "Text Style" at bounding box center [1003, 575] width 135 height 46
copy link "Text Style"
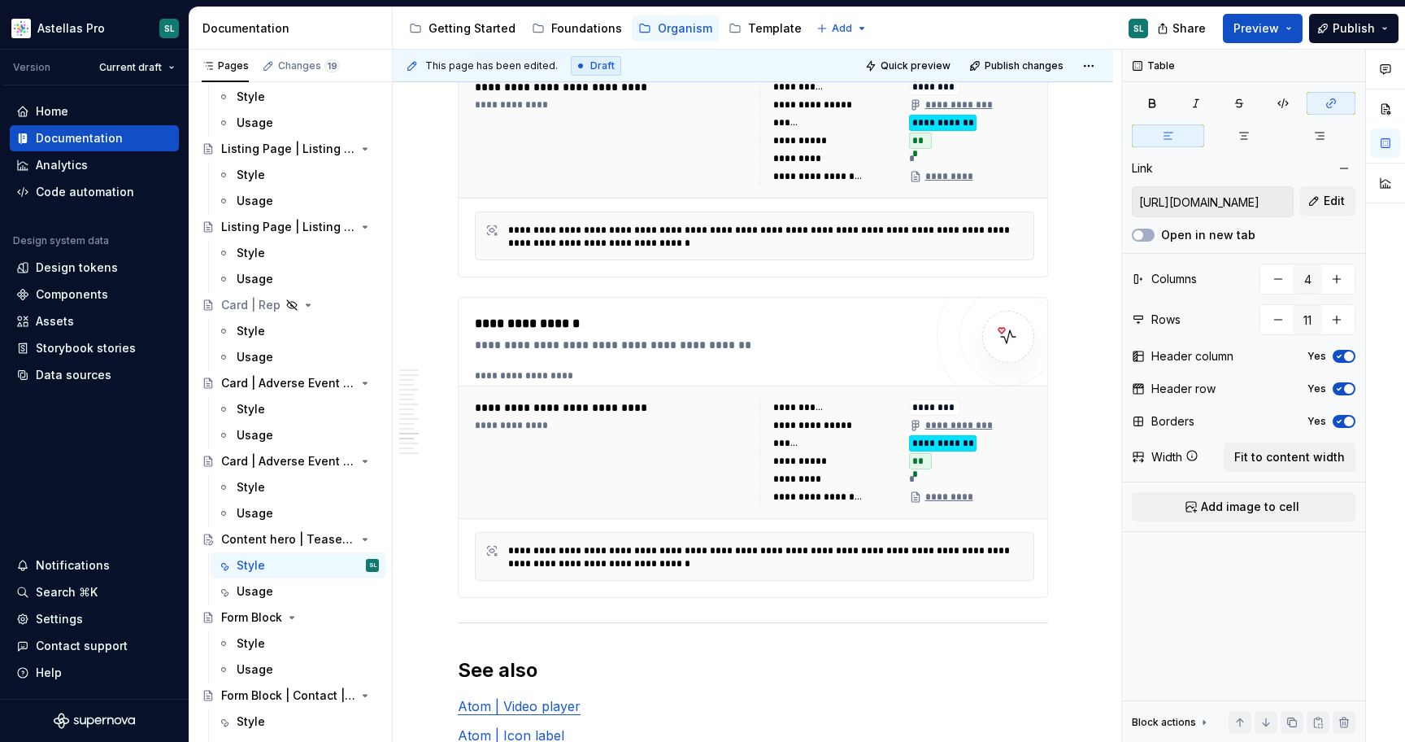
scroll to position [7366, 0]
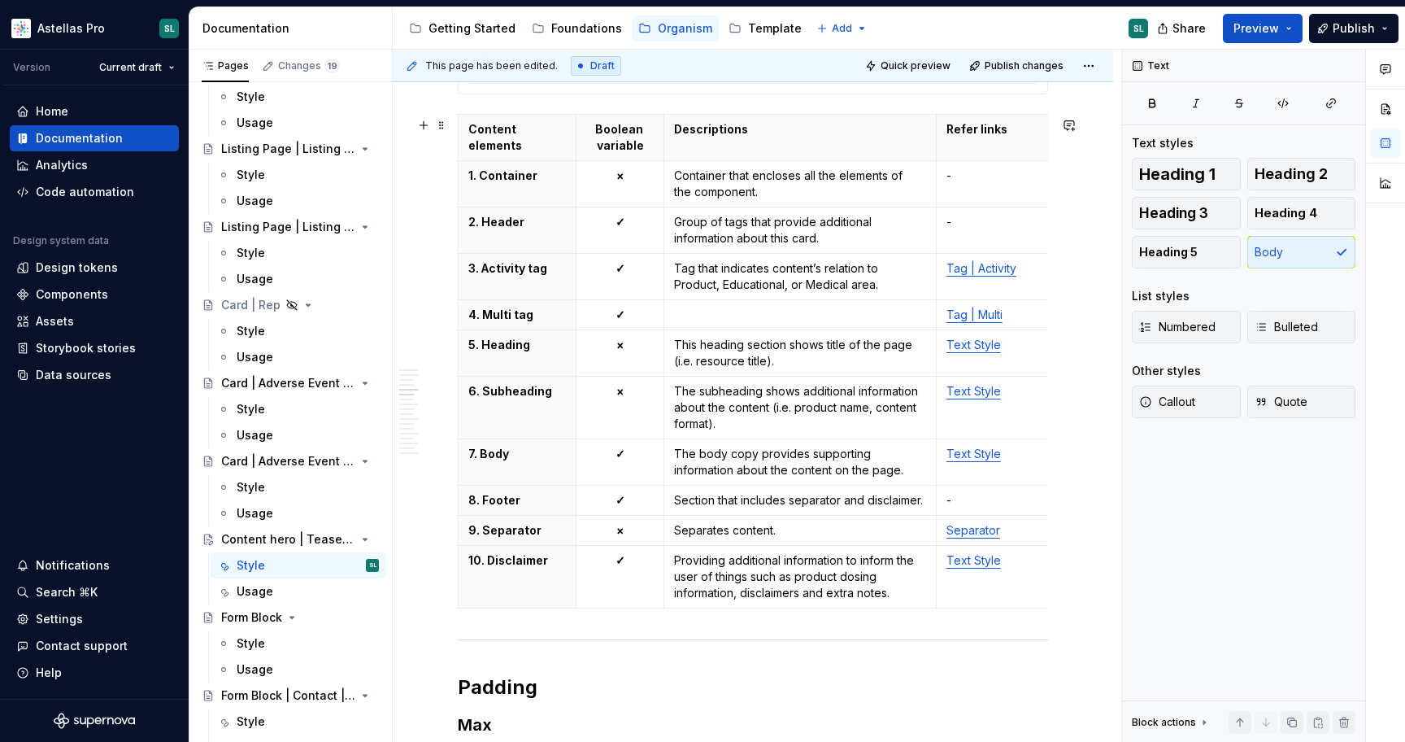
scroll to position [2672, 0]
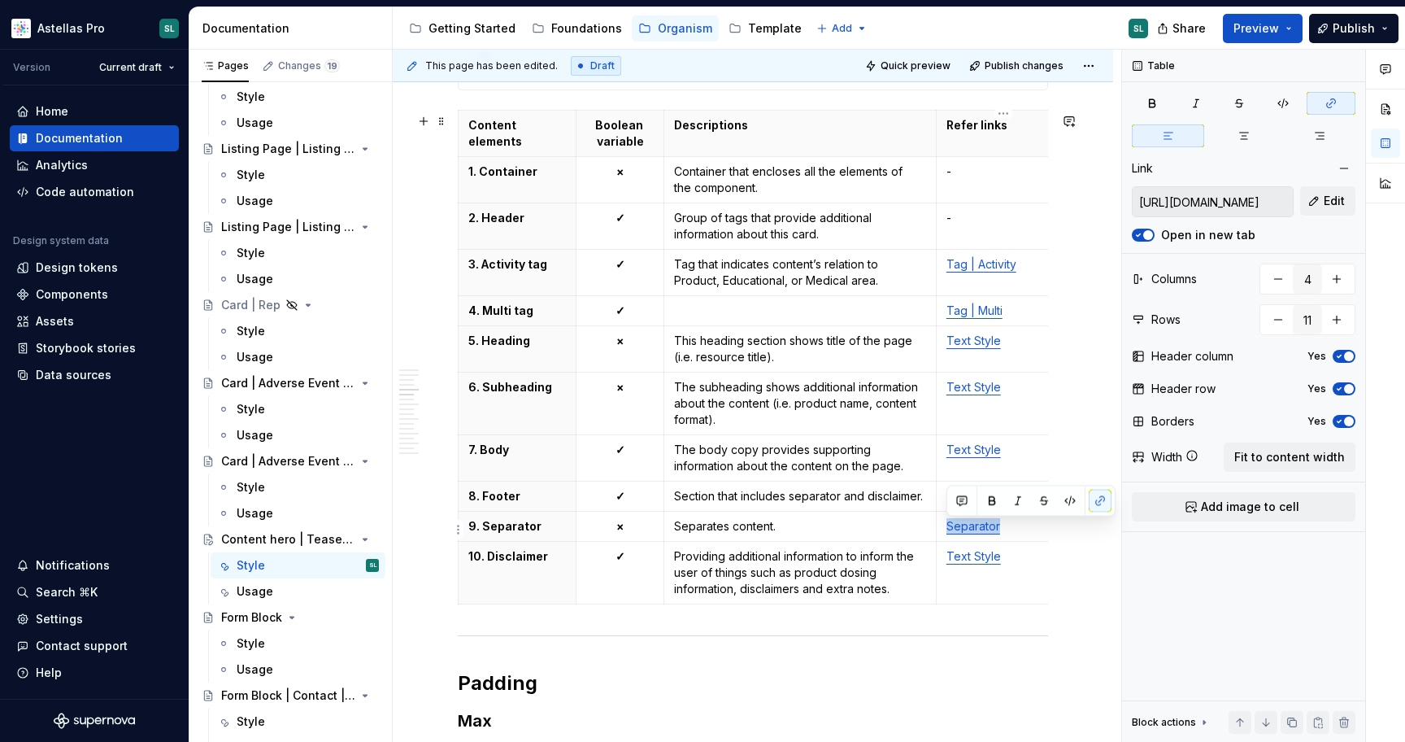
drag, startPoint x: 1014, startPoint y: 529, endPoint x: 943, endPoint y: 532, distance: 70.8
click at [943, 532] on td "Separator" at bounding box center [1003, 527] width 135 height 30
copy link "Separator"
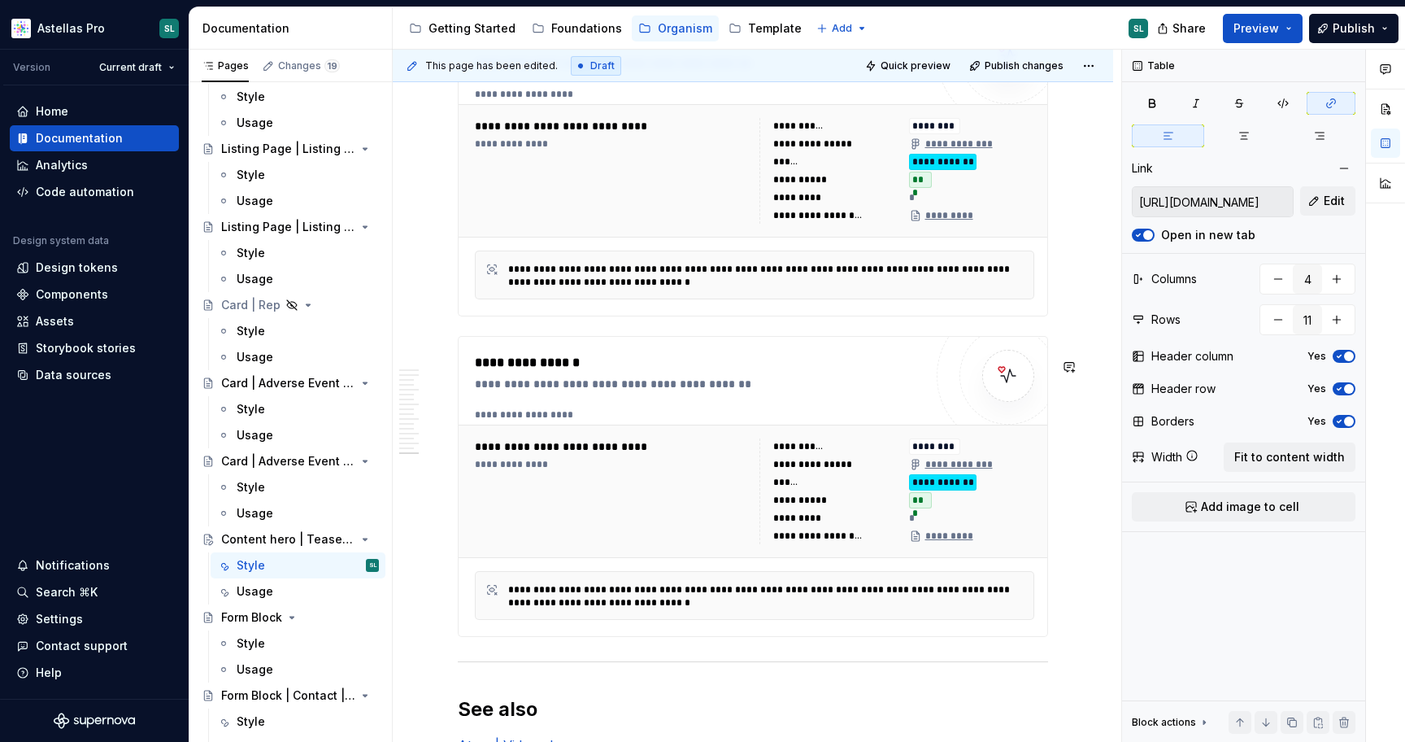
scroll to position [7396, 0]
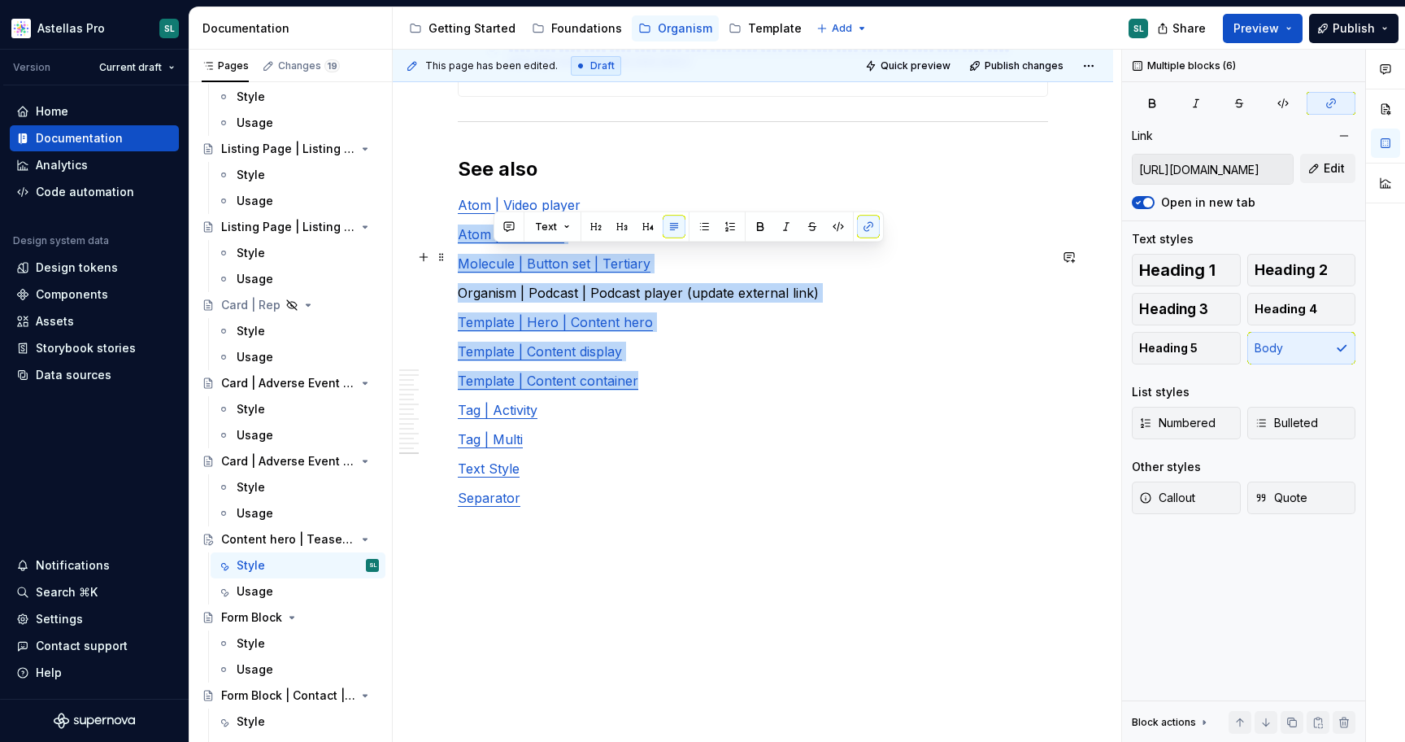
type input "[URL][DOMAIN_NAME]"
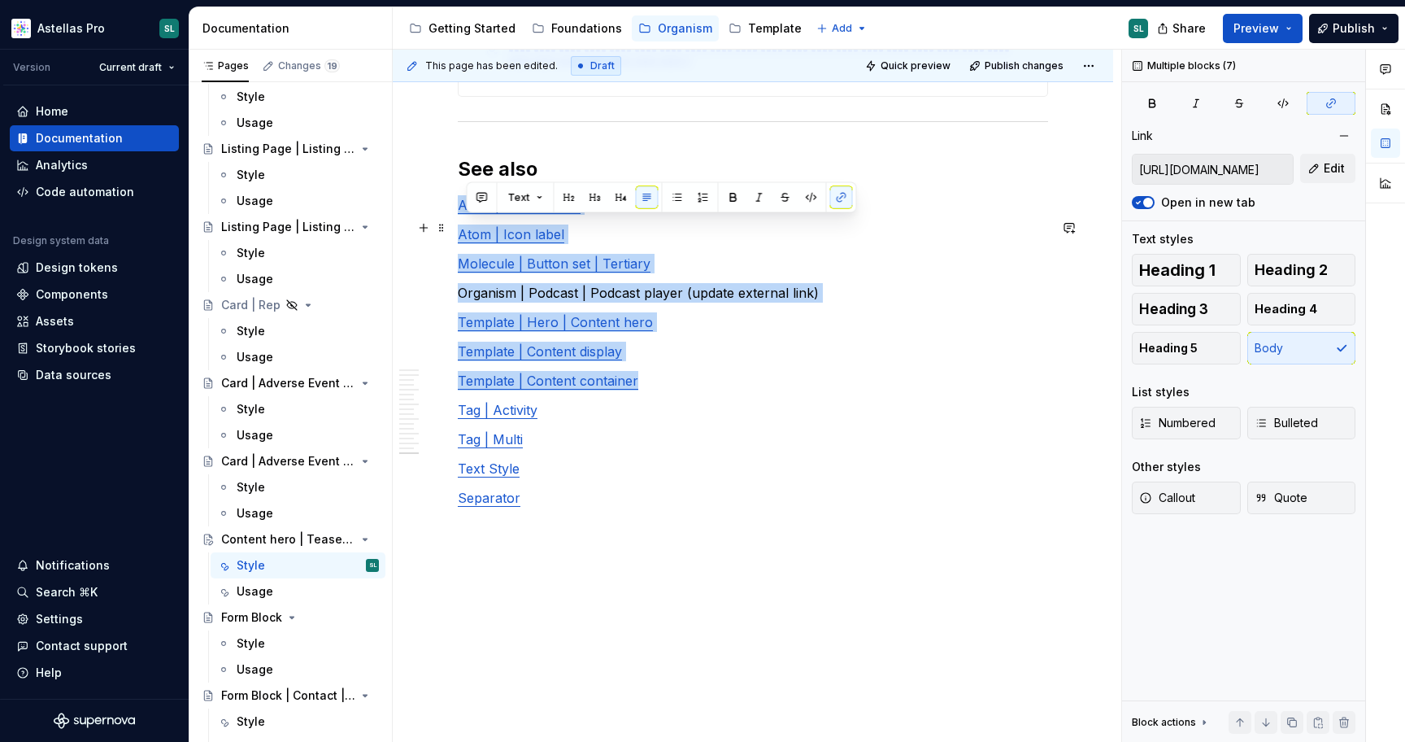
drag, startPoint x: 688, startPoint y: 409, endPoint x: 458, endPoint y: 231, distance: 291.0
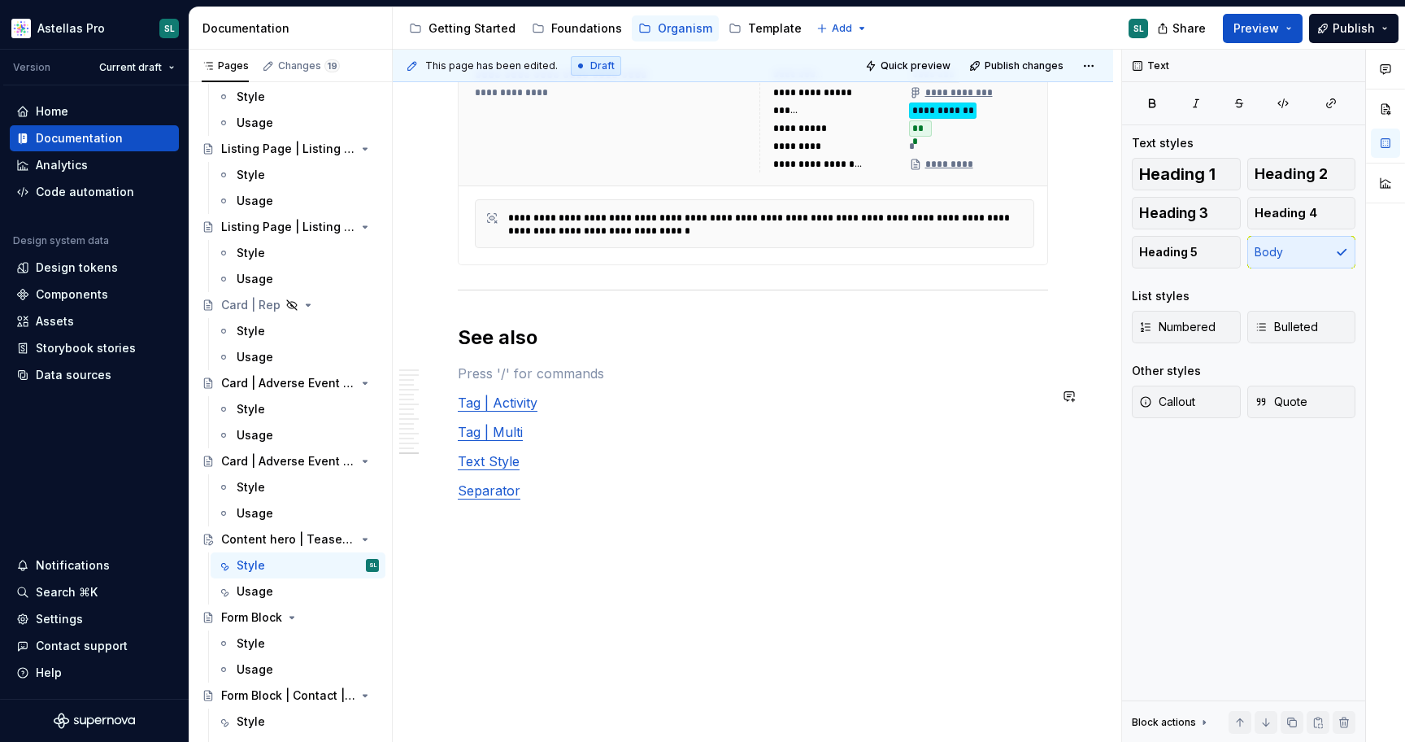
scroll to position [7220, 0]
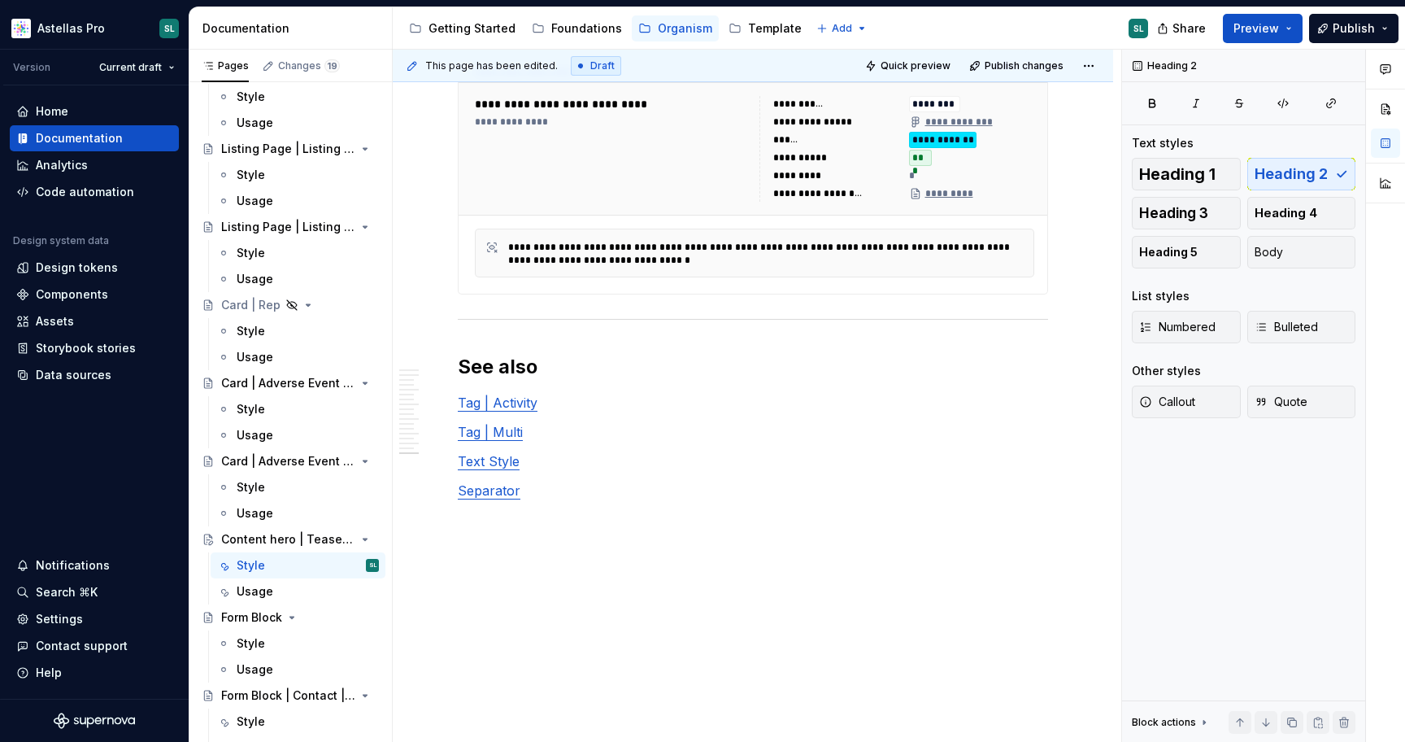
type textarea "*"
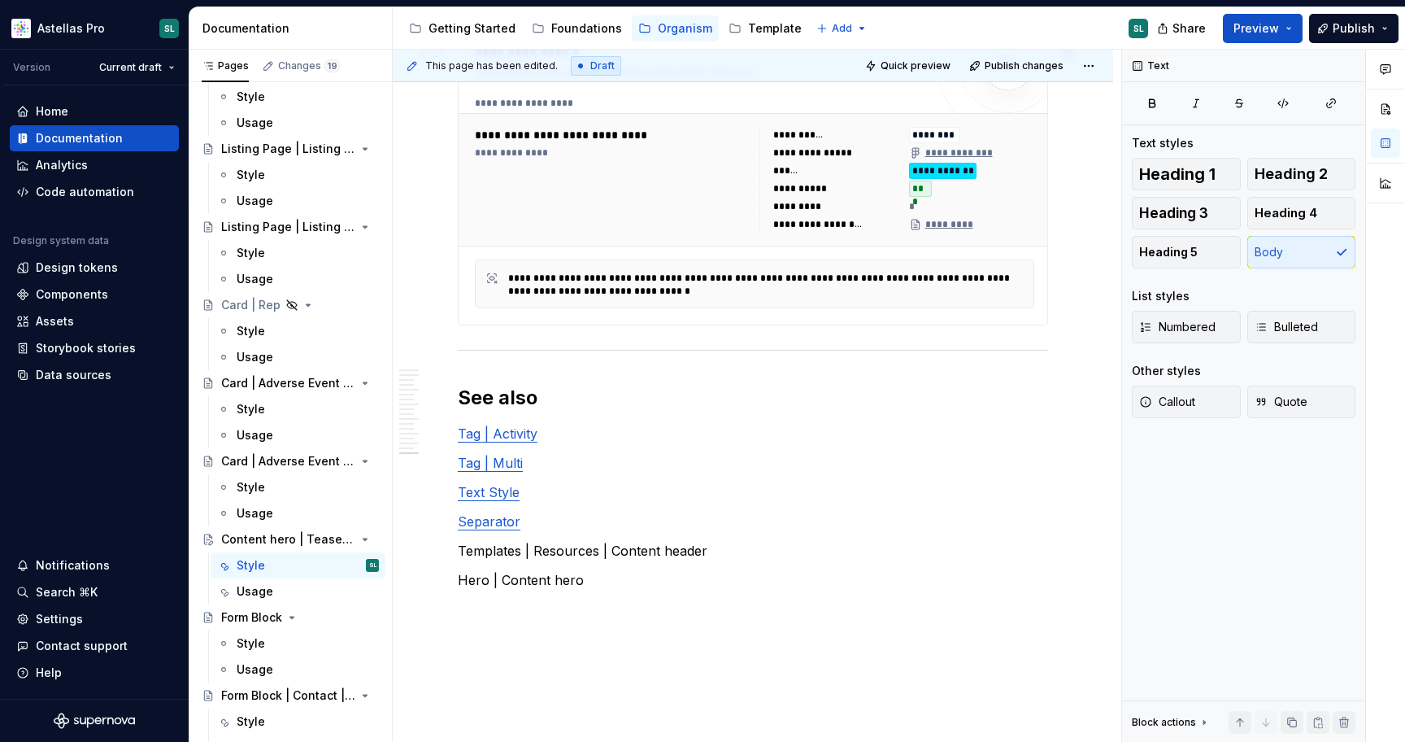
scroll to position [7279, 0]
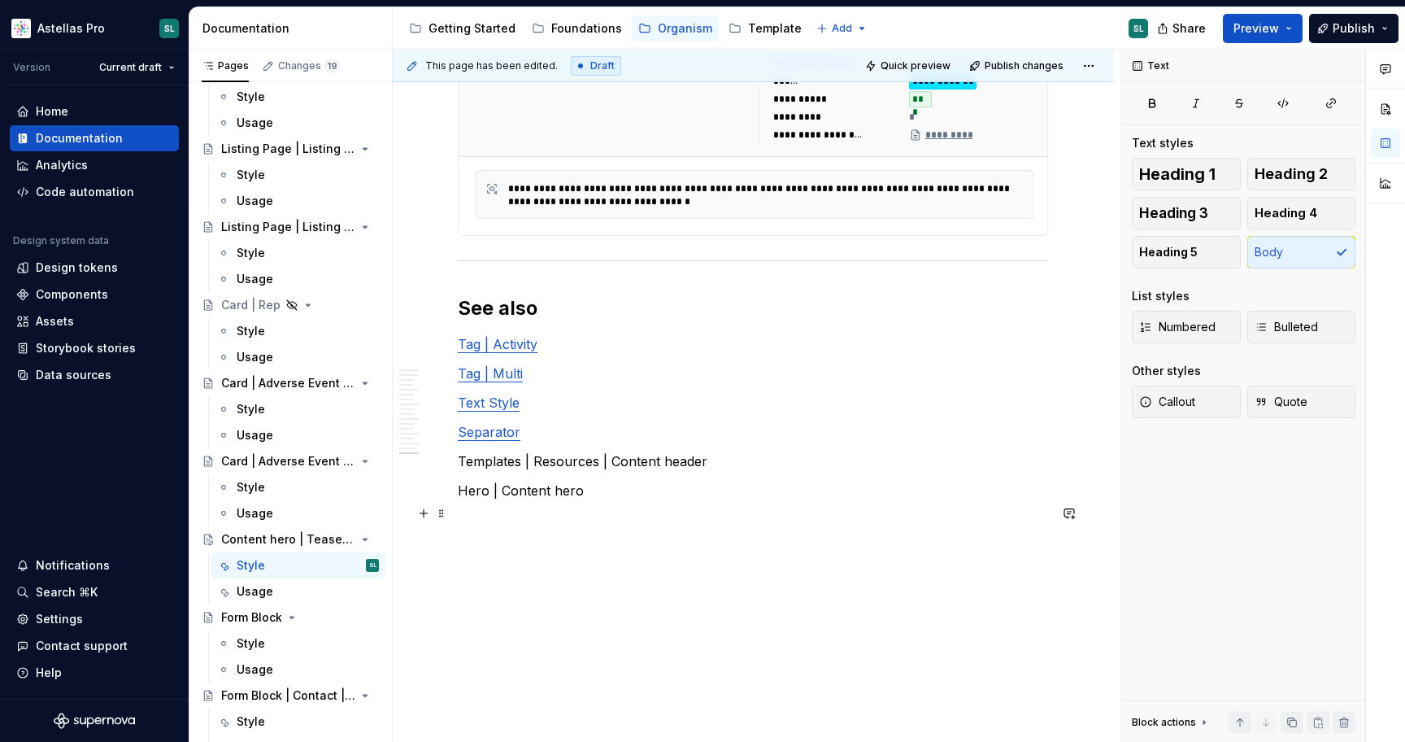
click at [461, 489] on p "Hero | Content hero" at bounding box center [753, 491] width 590 height 20
click at [499, 439] on link "Separator" at bounding box center [489, 432] width 63 height 16
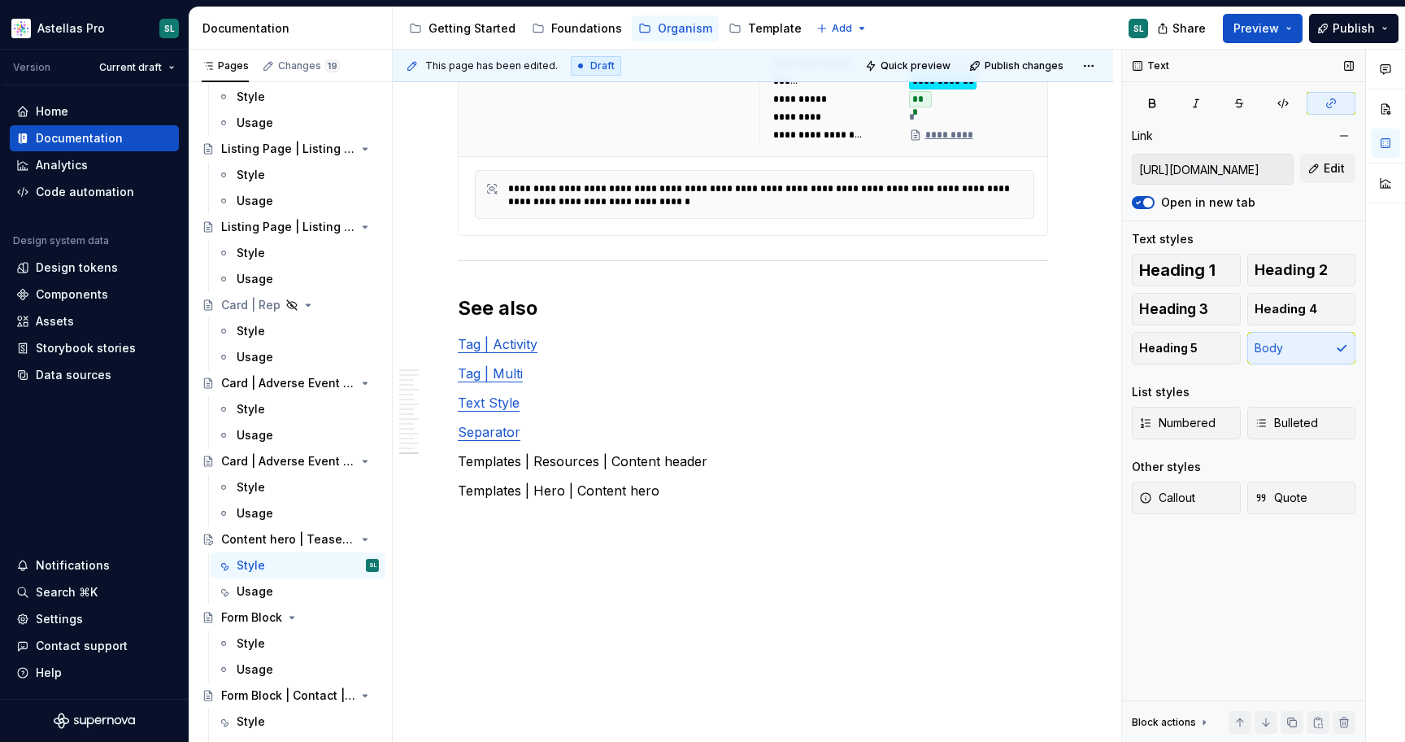
click at [1233, 167] on input "[URL][DOMAIN_NAME]" at bounding box center [1213, 169] width 160 height 29
click at [466, 435] on link "Separator" at bounding box center [489, 432] width 63 height 16
click at [467, 425] on link "SAtoms | Separator" at bounding box center [520, 432] width 124 height 16
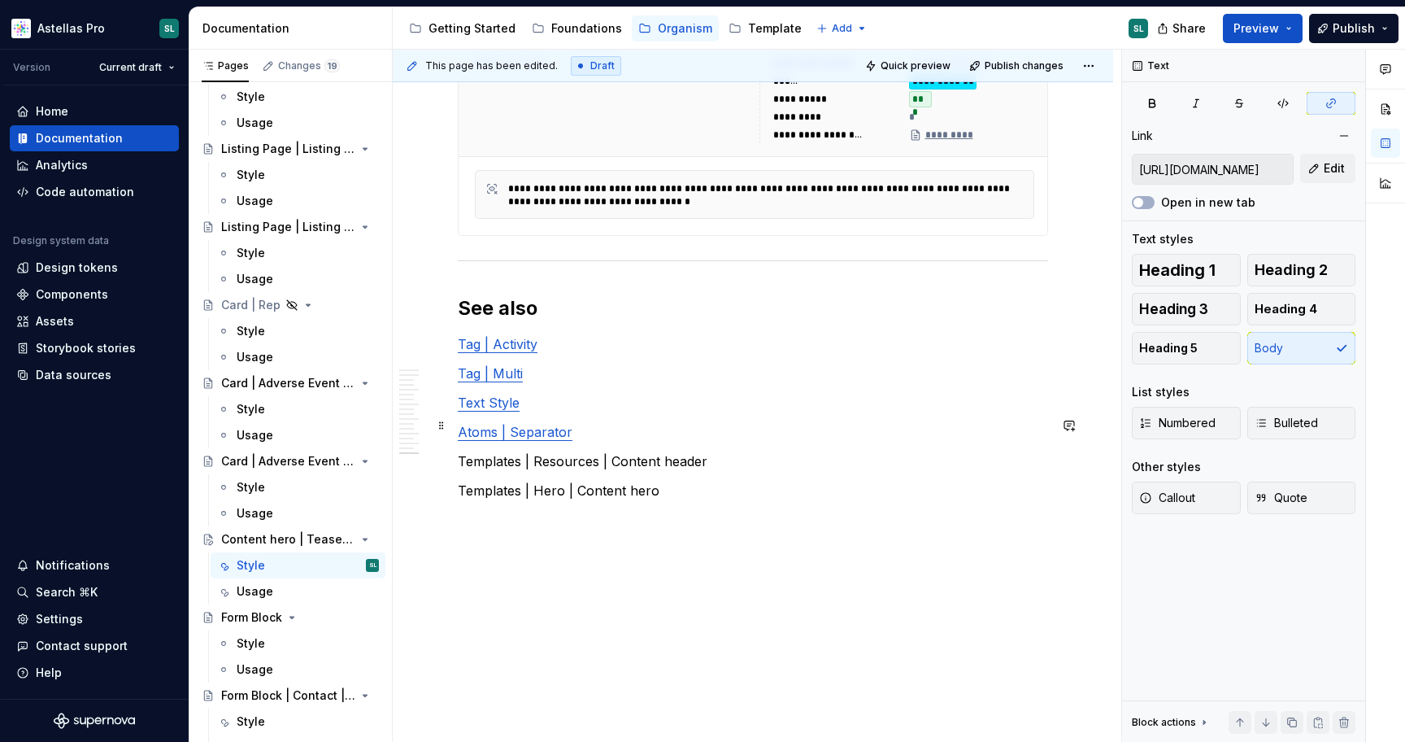
click at [502, 397] on link "Text Style" at bounding box center [489, 402] width 62 height 16
click at [1200, 164] on input "[URL][DOMAIN_NAME]" at bounding box center [1213, 169] width 160 height 29
type textarea "*"
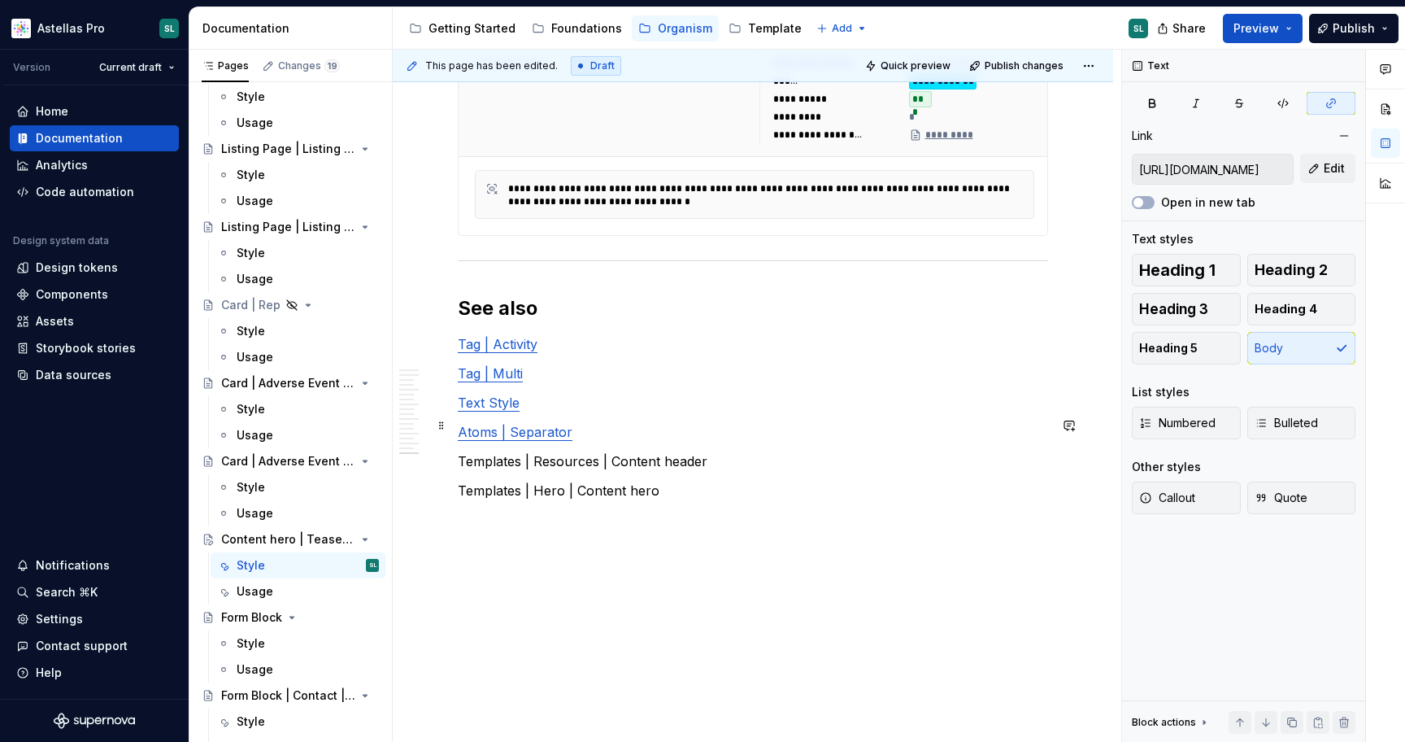
click at [466, 406] on link "Text Style" at bounding box center [489, 402] width 62 height 16
type input "[URL][DOMAIN_NAME]"
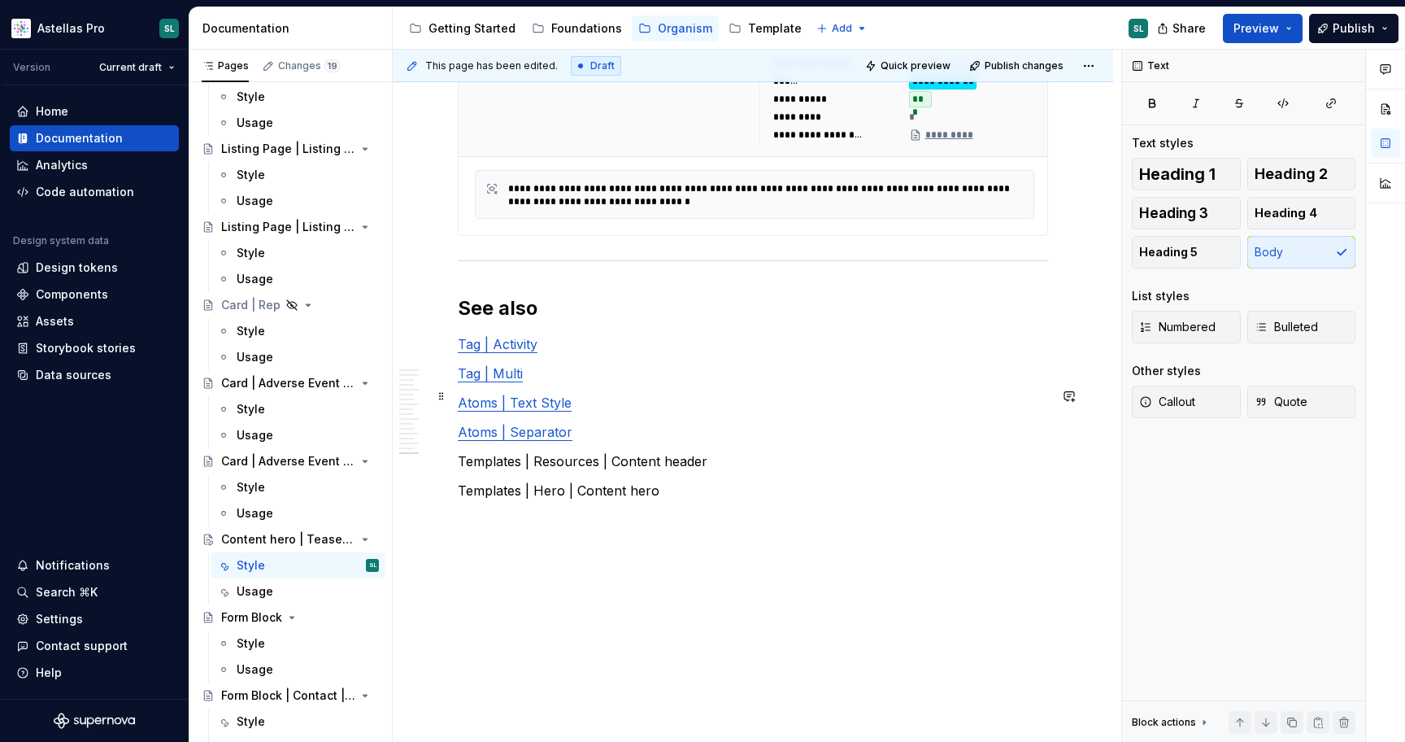
click at [490, 375] on link "Tag | Multi" at bounding box center [490, 373] width 65 height 16
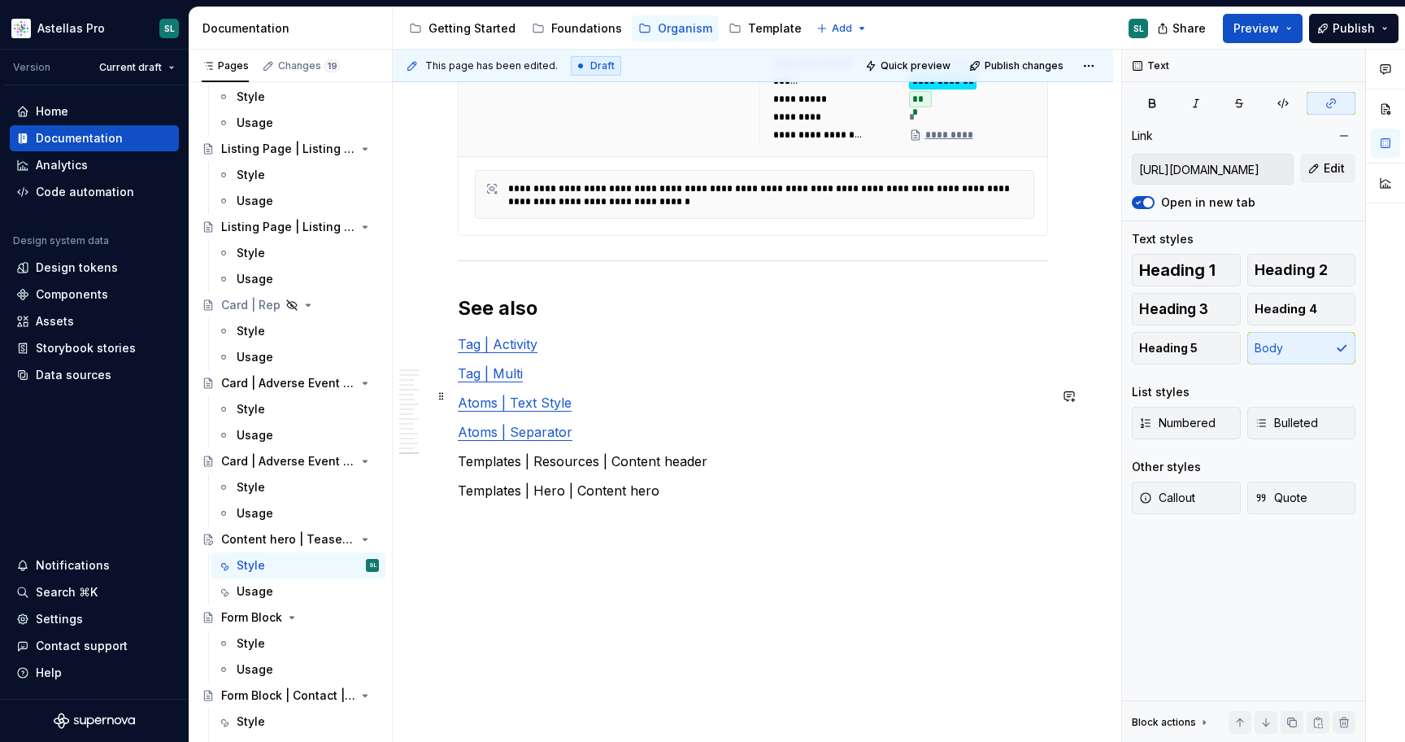
click at [464, 371] on link "Tag | Multi" at bounding box center [490, 373] width 65 height 16
click at [1198, 167] on input "[URL][DOMAIN_NAME]" at bounding box center [1213, 169] width 160 height 29
type textarea "*"
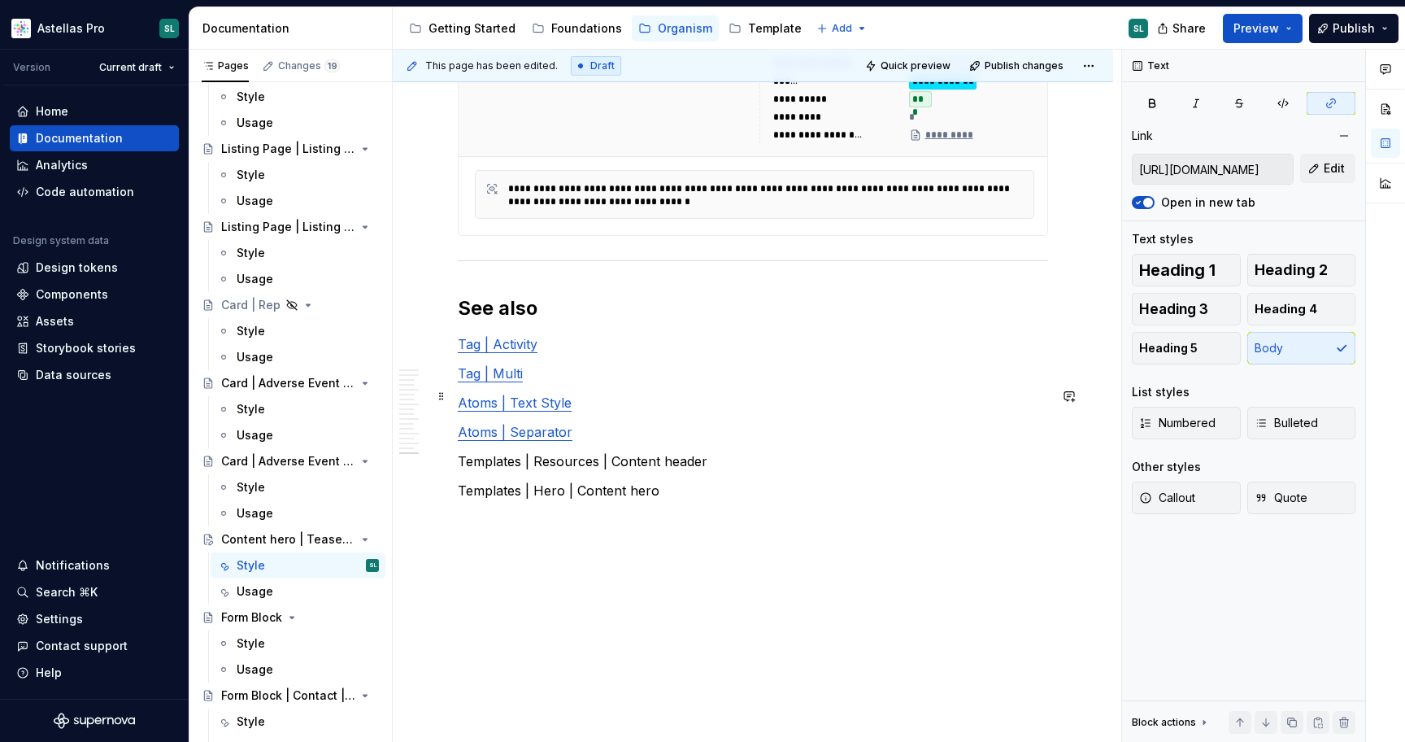
click at [464, 372] on link "Tag | Multi" at bounding box center [490, 373] width 65 height 16
click at [465, 346] on link "Tag | Activity" at bounding box center [498, 344] width 80 height 16
type input "[URL][DOMAIN_NAME]"
click at [468, 346] on link "TAtoms | Tag | Activity" at bounding box center [528, 344] width 140 height 16
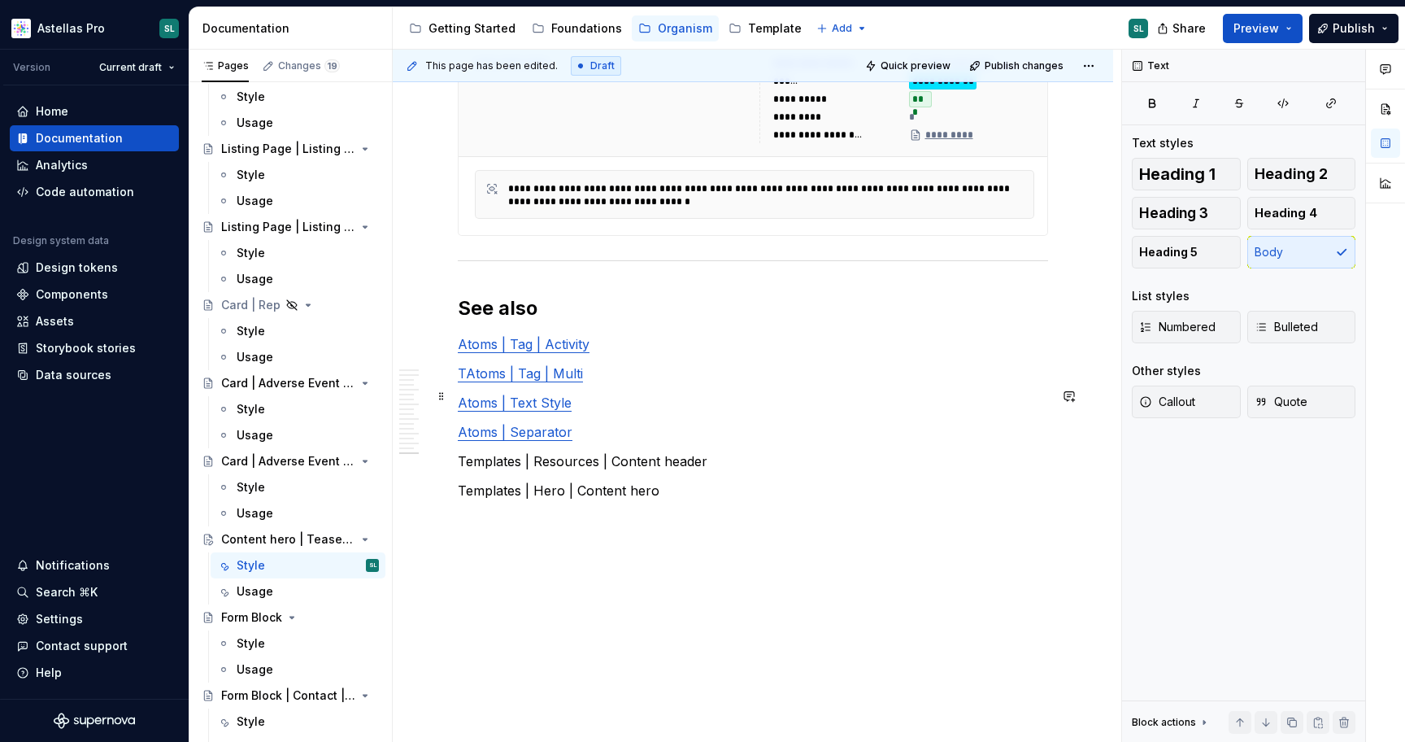
click at [466, 371] on link "TAtoms | Tag | Multi" at bounding box center [520, 373] width 125 height 16
click at [625, 457] on p "Templates | Resources | Content header" at bounding box center [753, 461] width 590 height 20
click at [1336, 104] on icon "button" at bounding box center [1331, 103] width 13 height 13
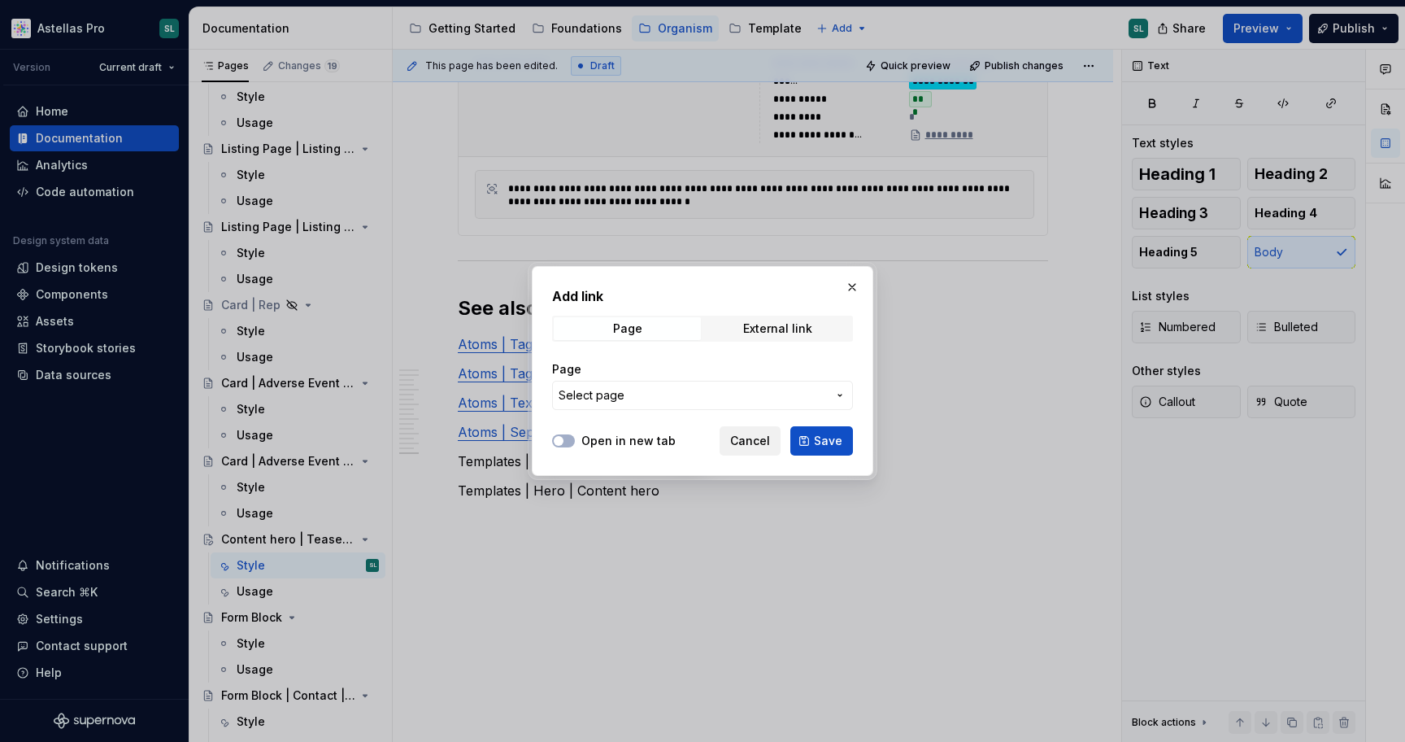
click at [774, 437] on button "Cancel" at bounding box center [750, 440] width 61 height 29
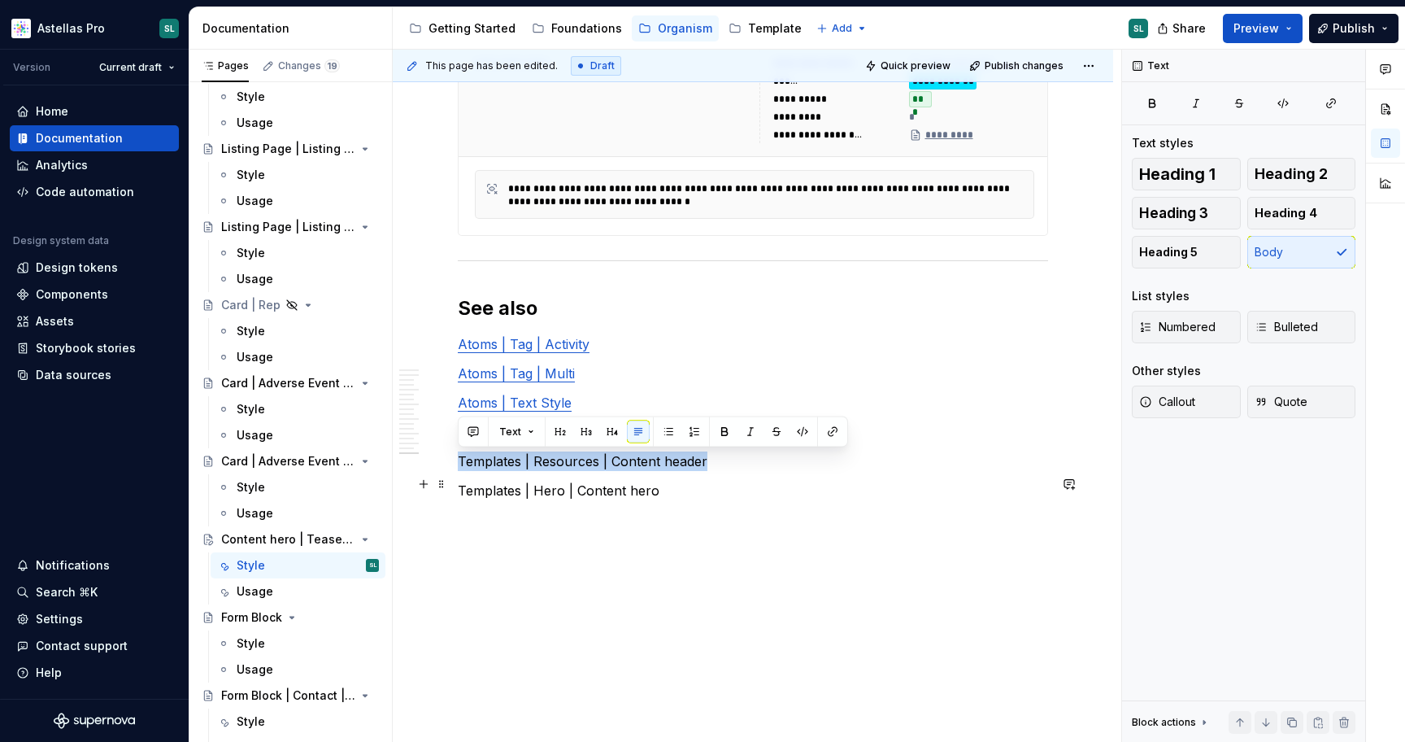
drag, startPoint x: 715, startPoint y: 451, endPoint x: 704, endPoint y: 455, distance: 11.8
click at [704, 455] on p "Templates | Resources | Content header" at bounding box center [753, 461] width 590 height 20
click at [1331, 107] on icon "button" at bounding box center [1331, 103] width 9 height 9
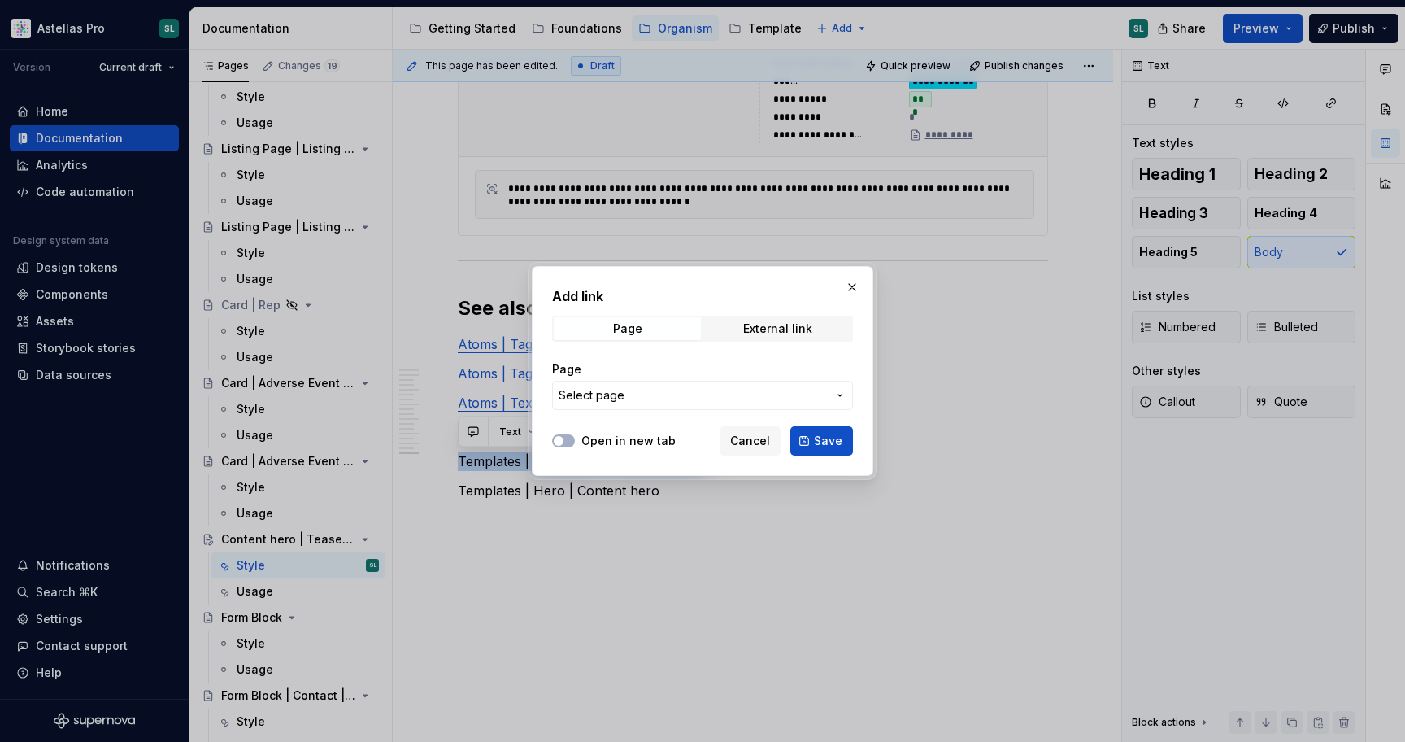
click at [747, 402] on span "Select page" at bounding box center [693, 395] width 268 height 16
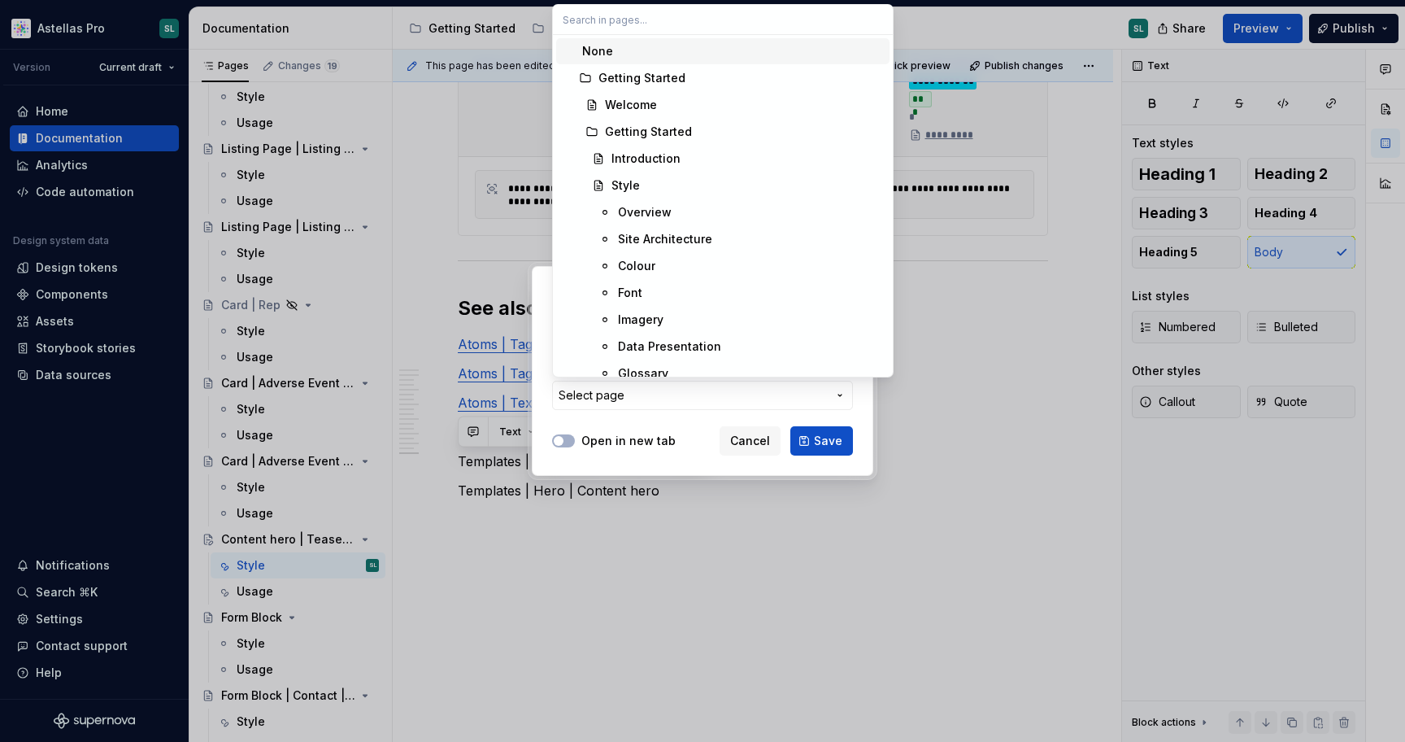
click at [747, 402] on div "Add link Page External link Page Select page Open in new tab Cancel Save" at bounding box center [702, 371] width 1405 height 742
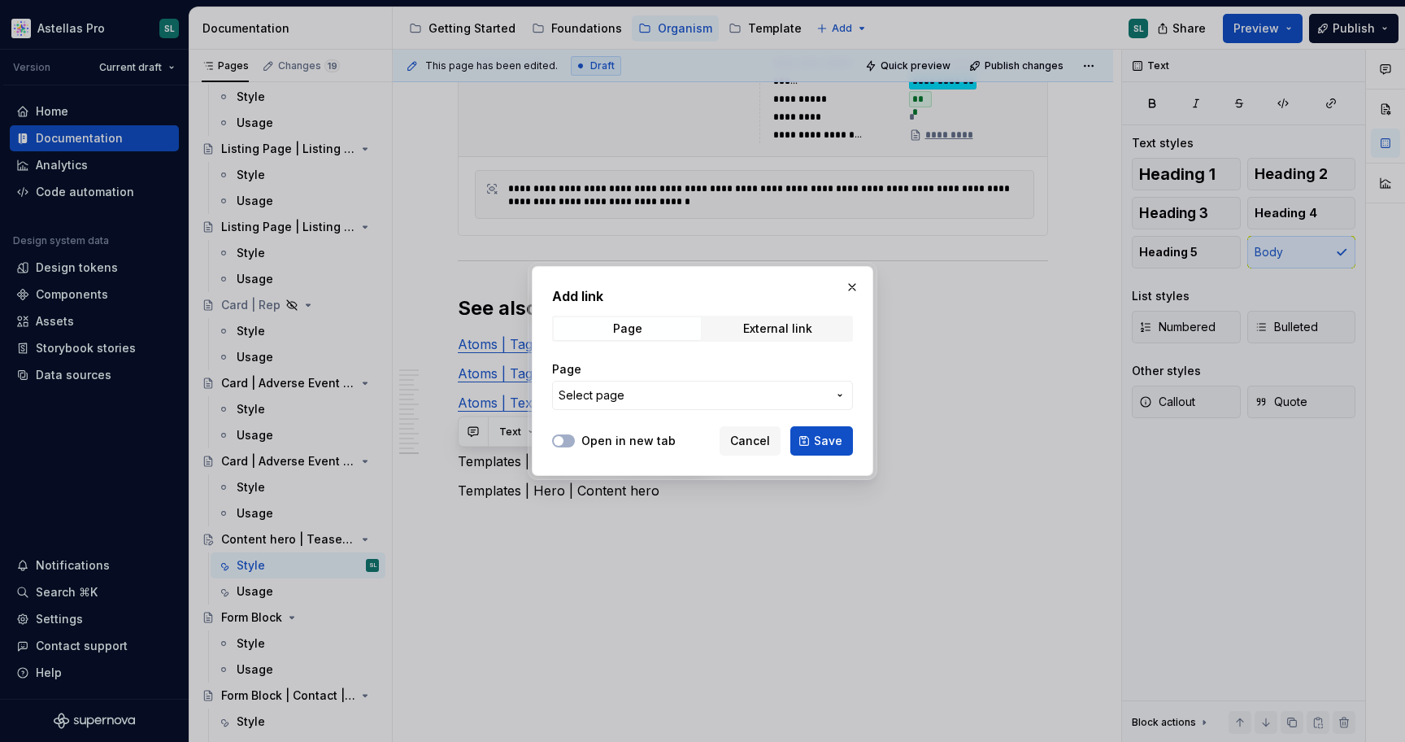
click at [747, 402] on span "Select page" at bounding box center [693, 395] width 268 height 16
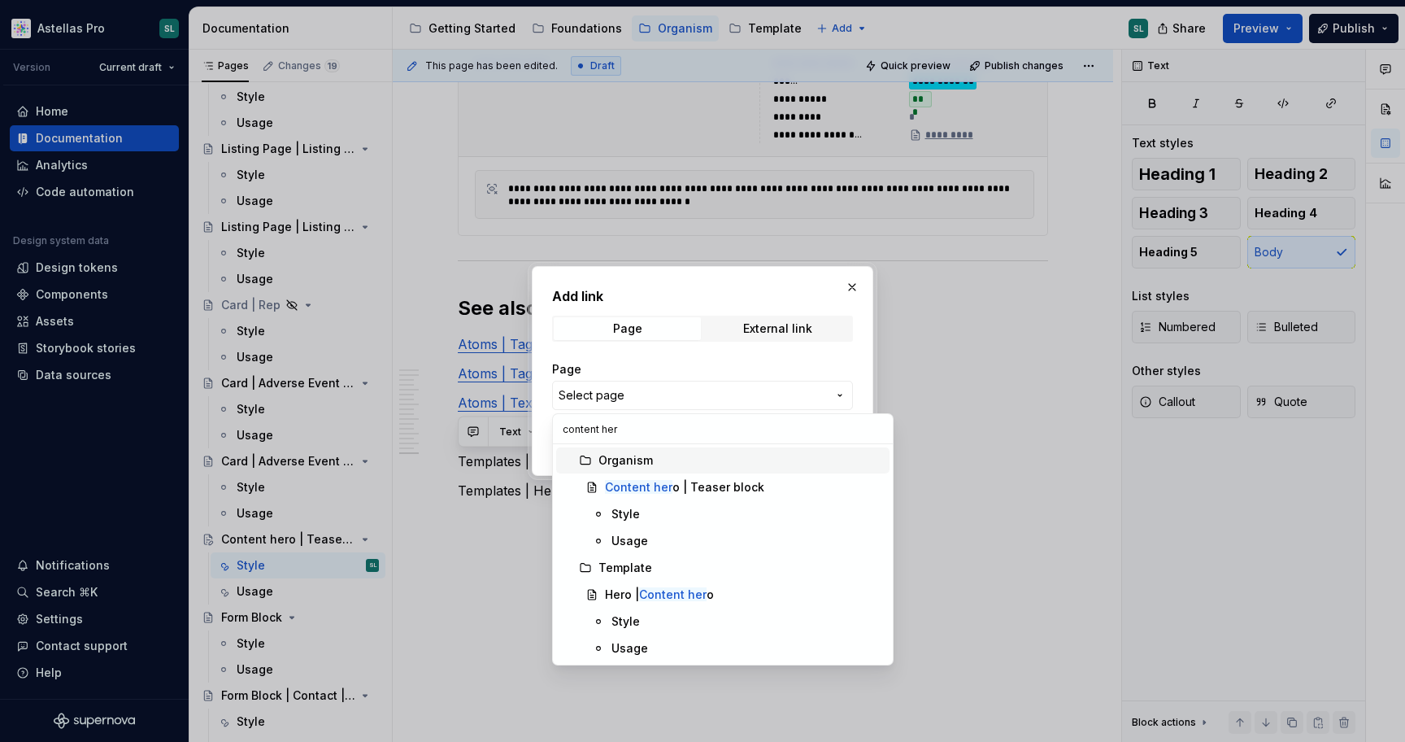
type input "content hero"
click at [682, 591] on mark "Content hero" at bounding box center [676, 594] width 75 height 14
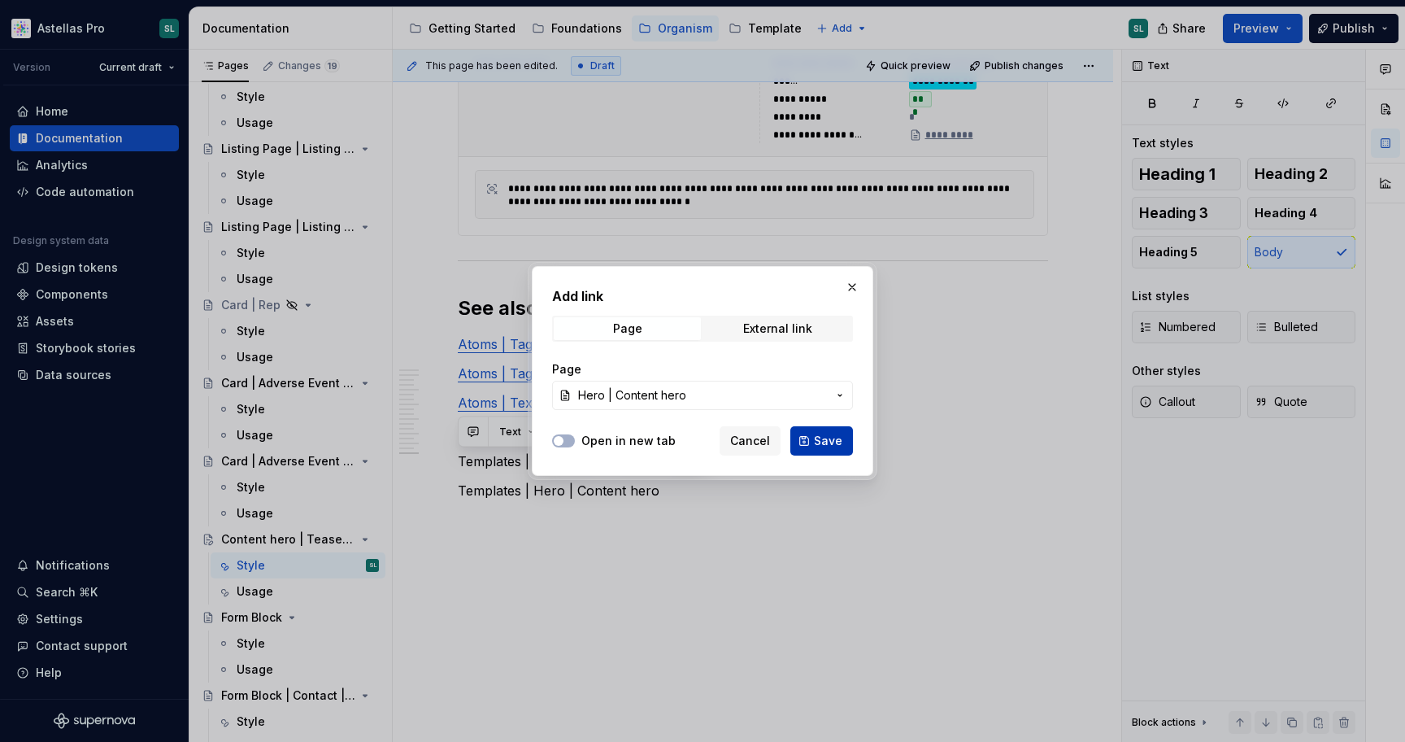
click at [824, 429] on button "Save" at bounding box center [822, 440] width 63 height 29
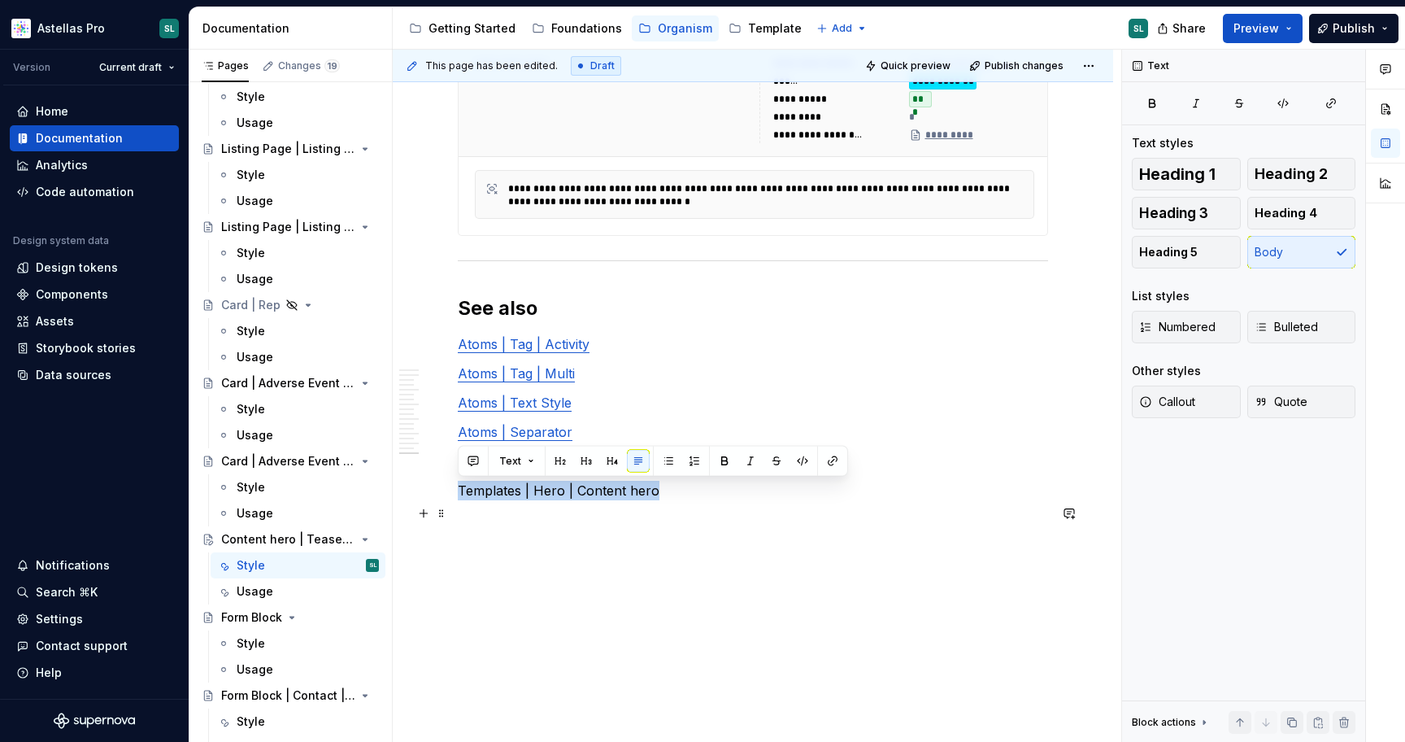
drag, startPoint x: 683, startPoint y: 501, endPoint x: 461, endPoint y: 497, distance: 222.1
click at [1329, 105] on icon "button" at bounding box center [1331, 103] width 13 height 13
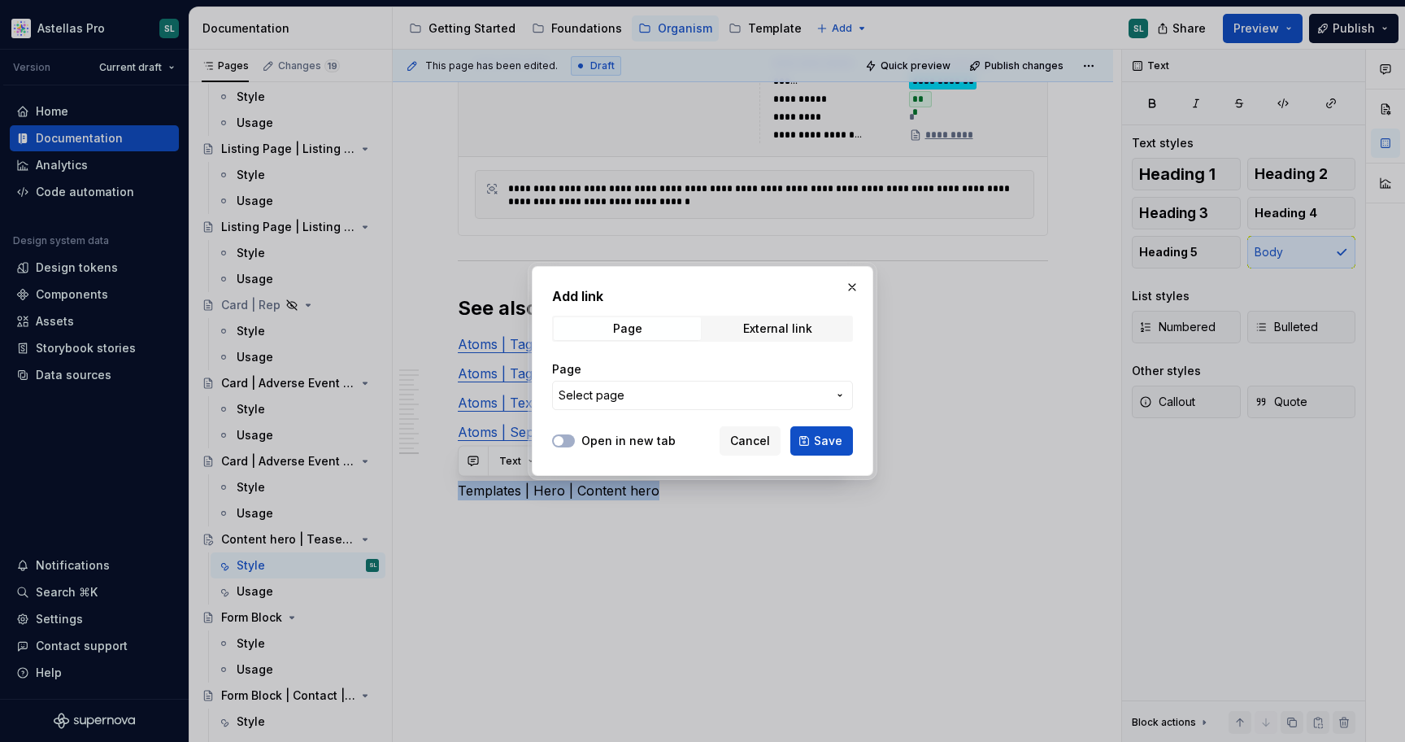
click at [708, 382] on button "Select page" at bounding box center [702, 395] width 301 height 29
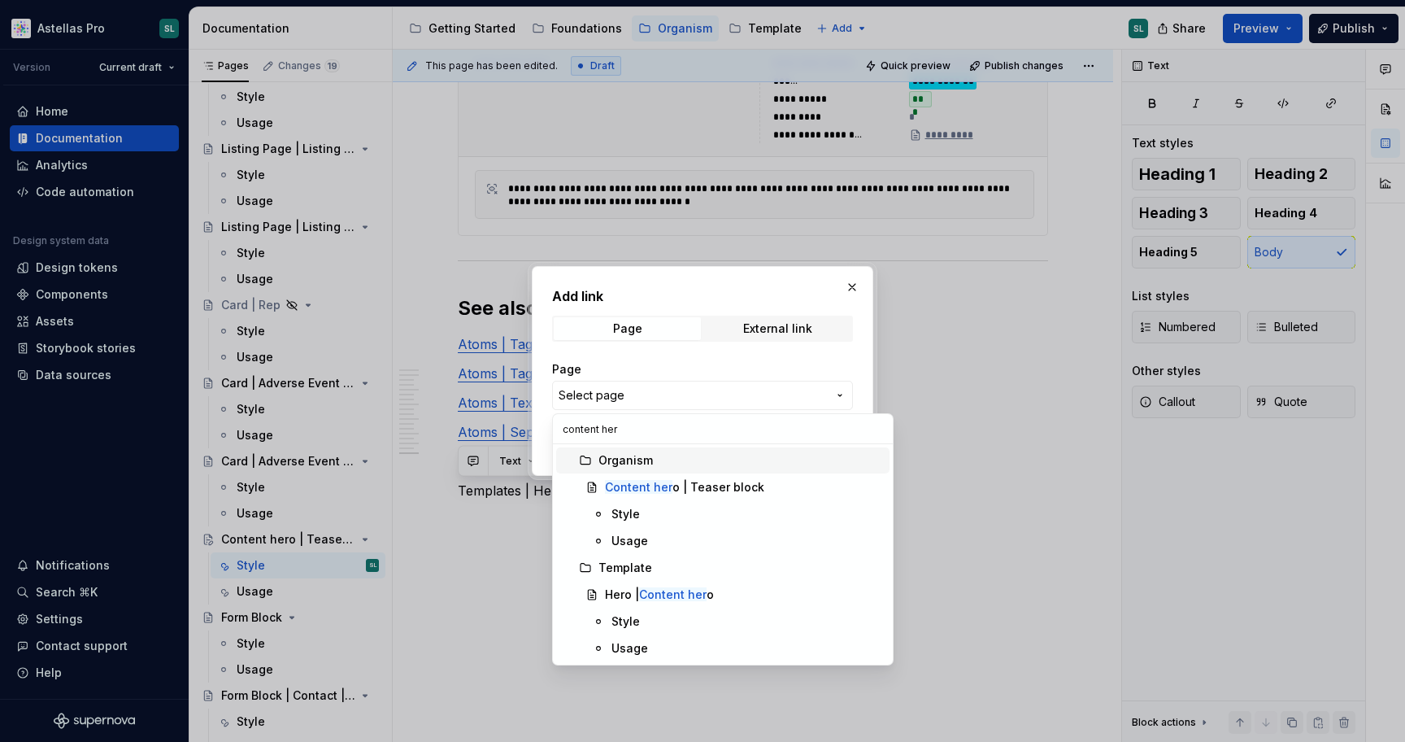
type input "content hero"
click at [643, 590] on mark "Content hero" at bounding box center [676, 594] width 75 height 14
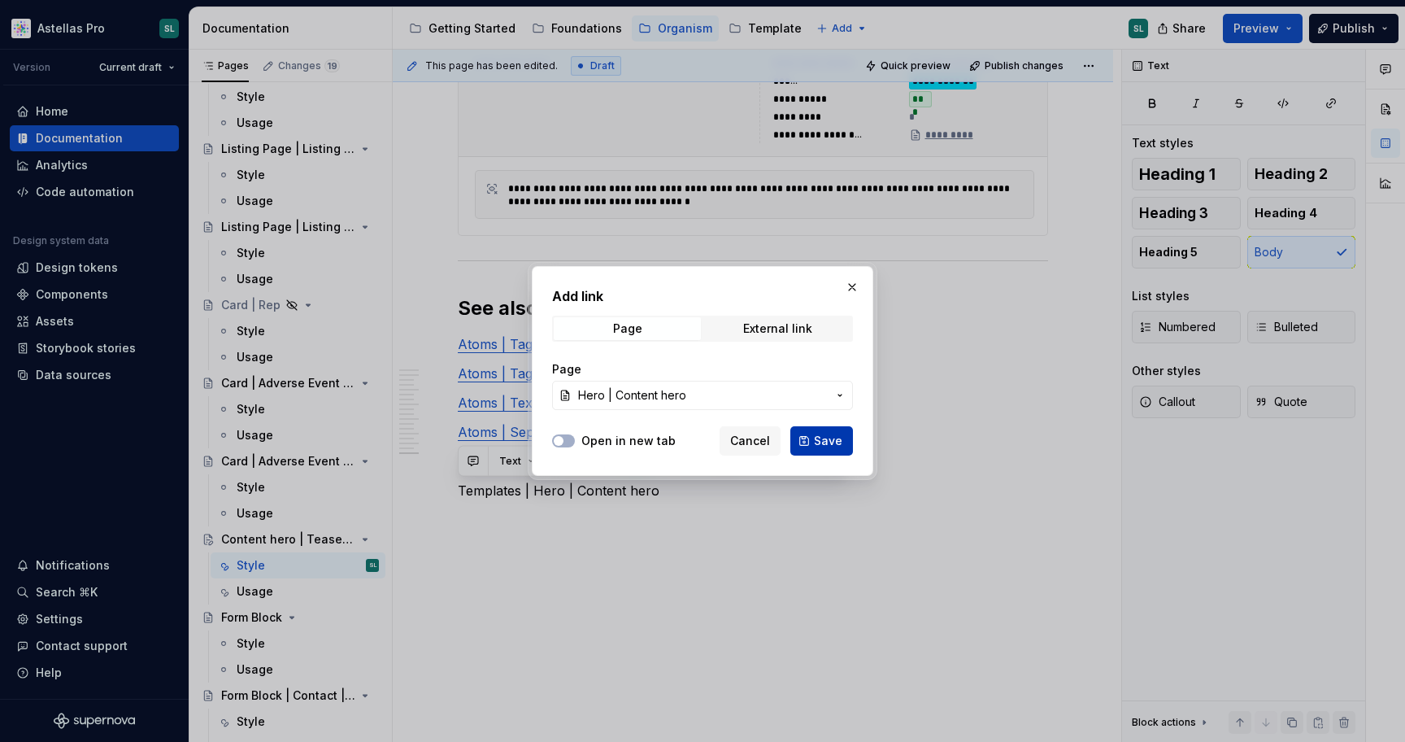
click at [817, 437] on span "Save" at bounding box center [828, 441] width 28 height 16
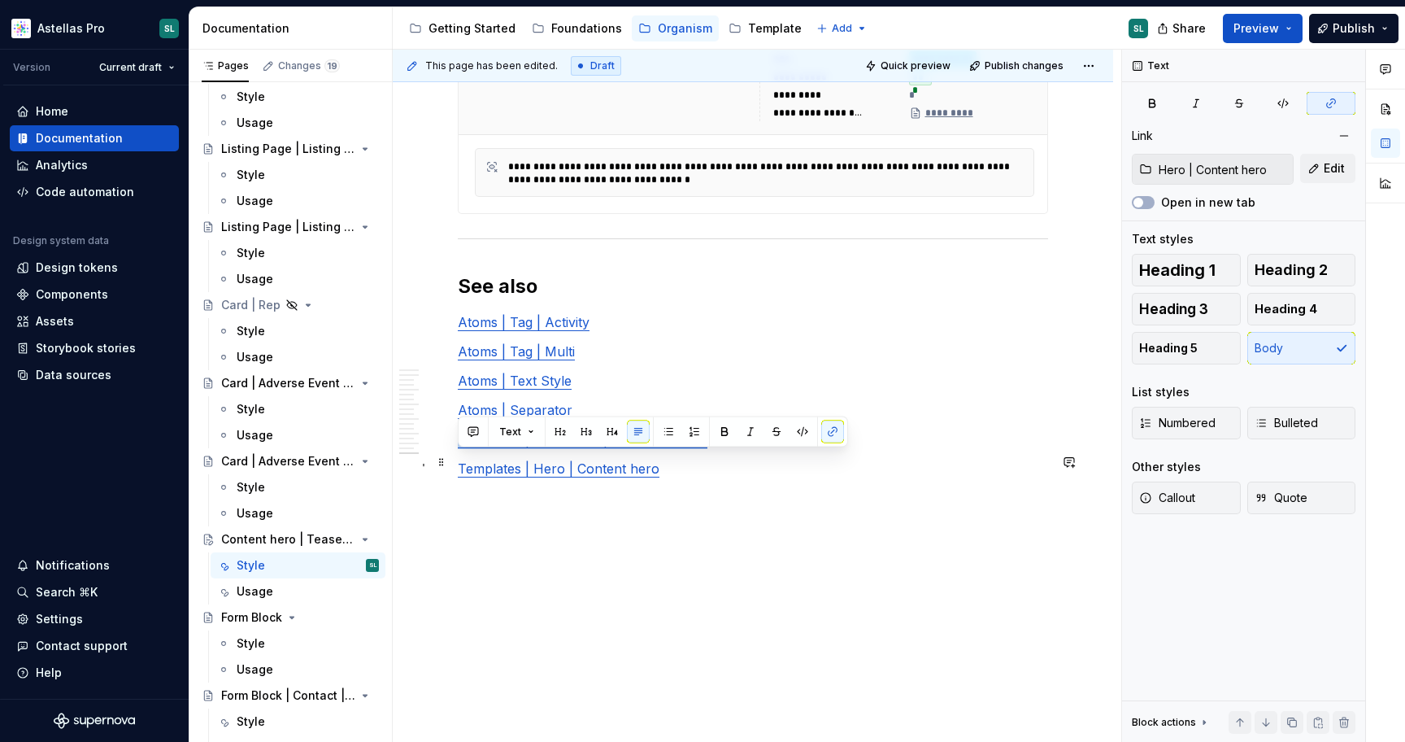
drag, startPoint x: 714, startPoint y: 463, endPoint x: 456, endPoint y: 464, distance: 257.8
click at [1336, 102] on icon "button" at bounding box center [1331, 103] width 9 height 9
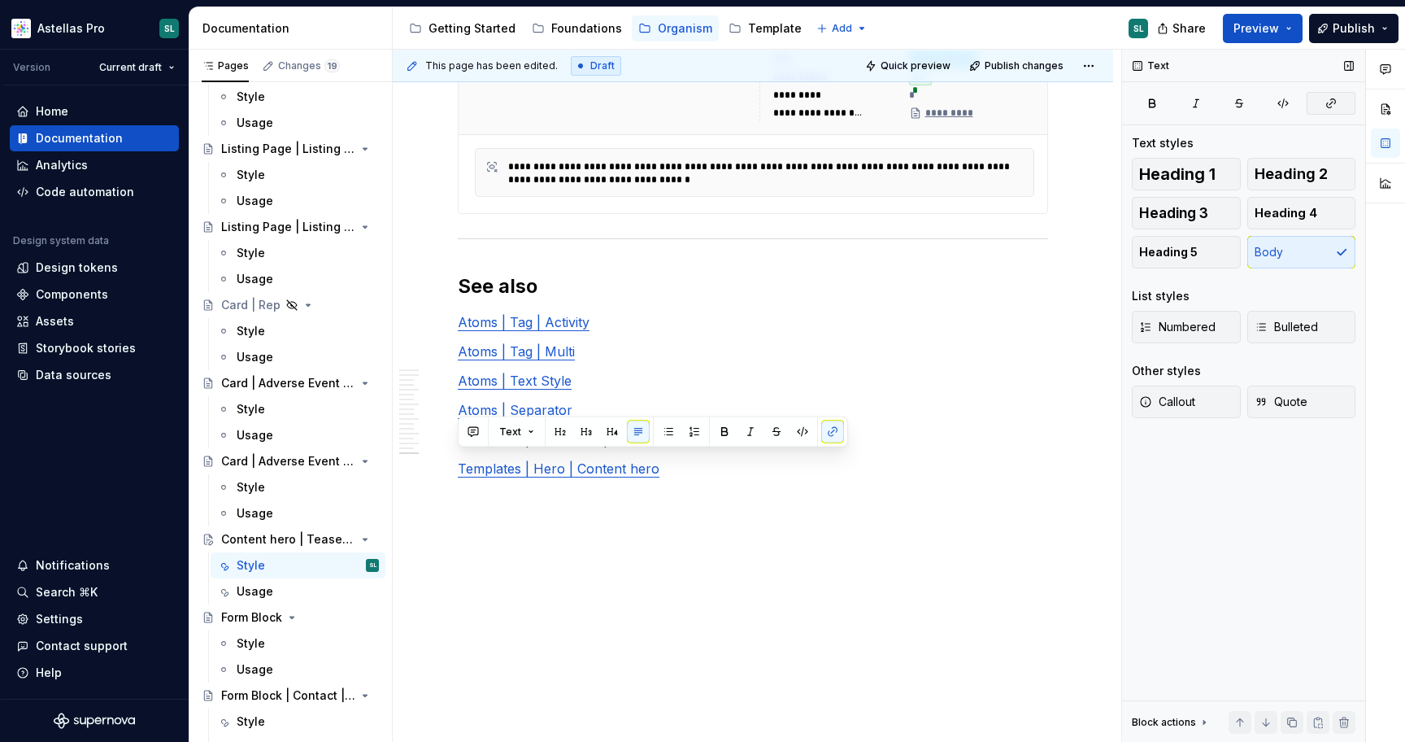
click at [1338, 101] on button "button" at bounding box center [1331, 103] width 49 height 23
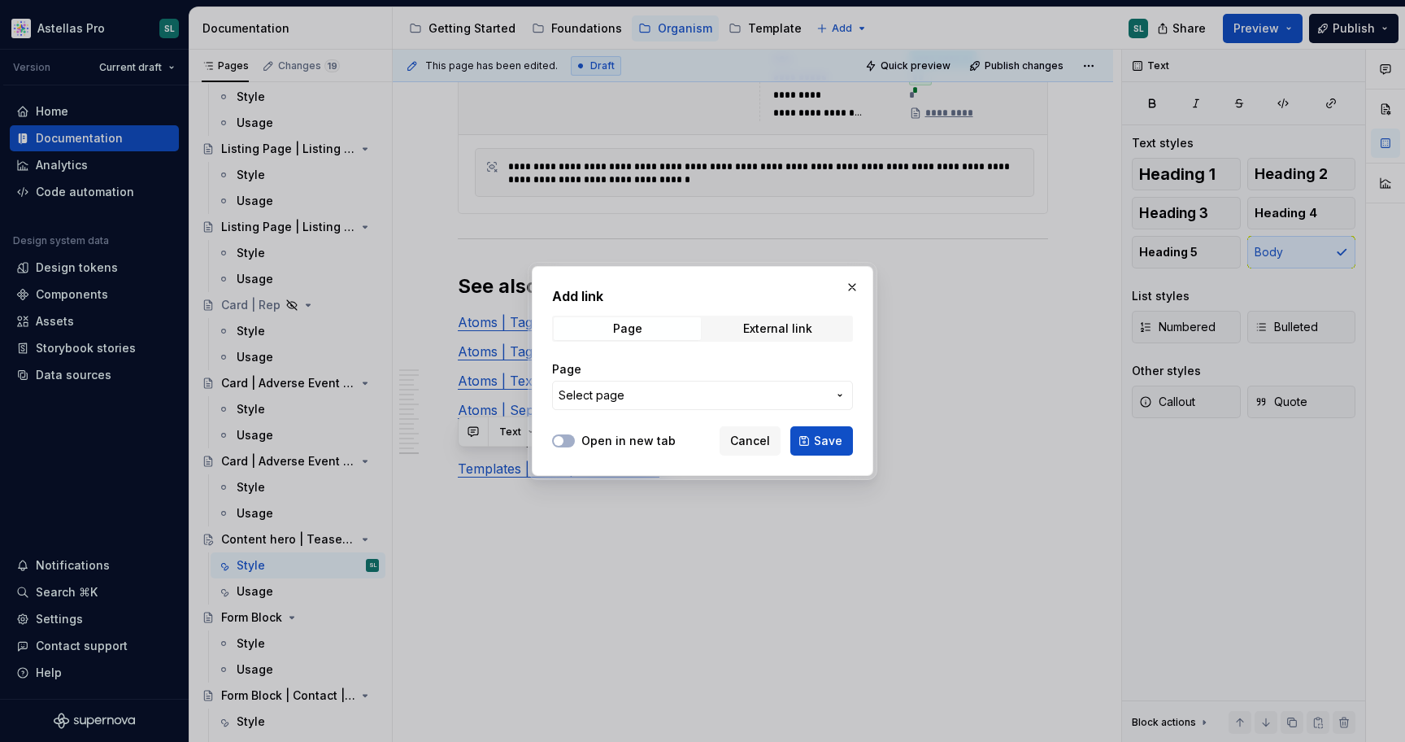
click at [790, 377] on div "Page Select page" at bounding box center [702, 385] width 301 height 49
click at [773, 398] on span "Select page" at bounding box center [693, 395] width 268 height 16
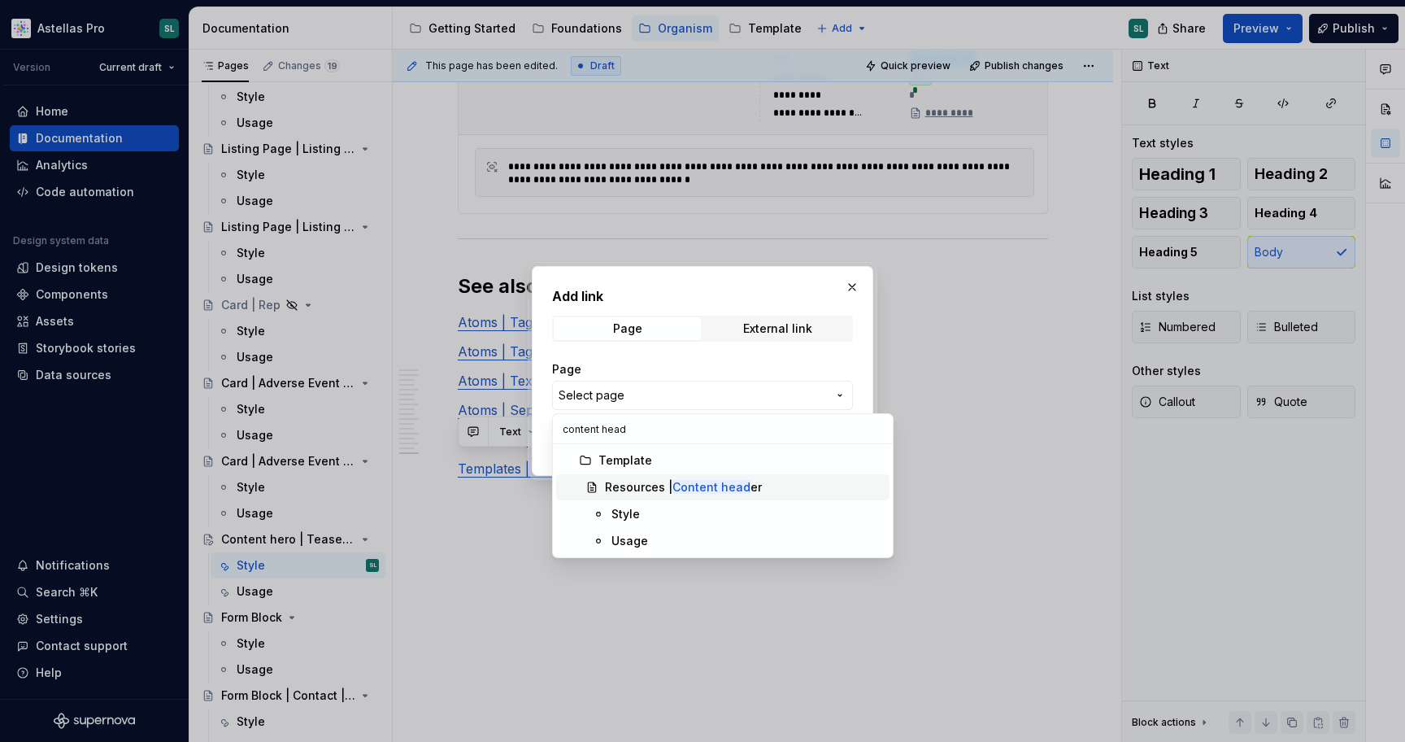
type input "content head"
click at [695, 485] on mark "Content head" at bounding box center [712, 487] width 78 height 14
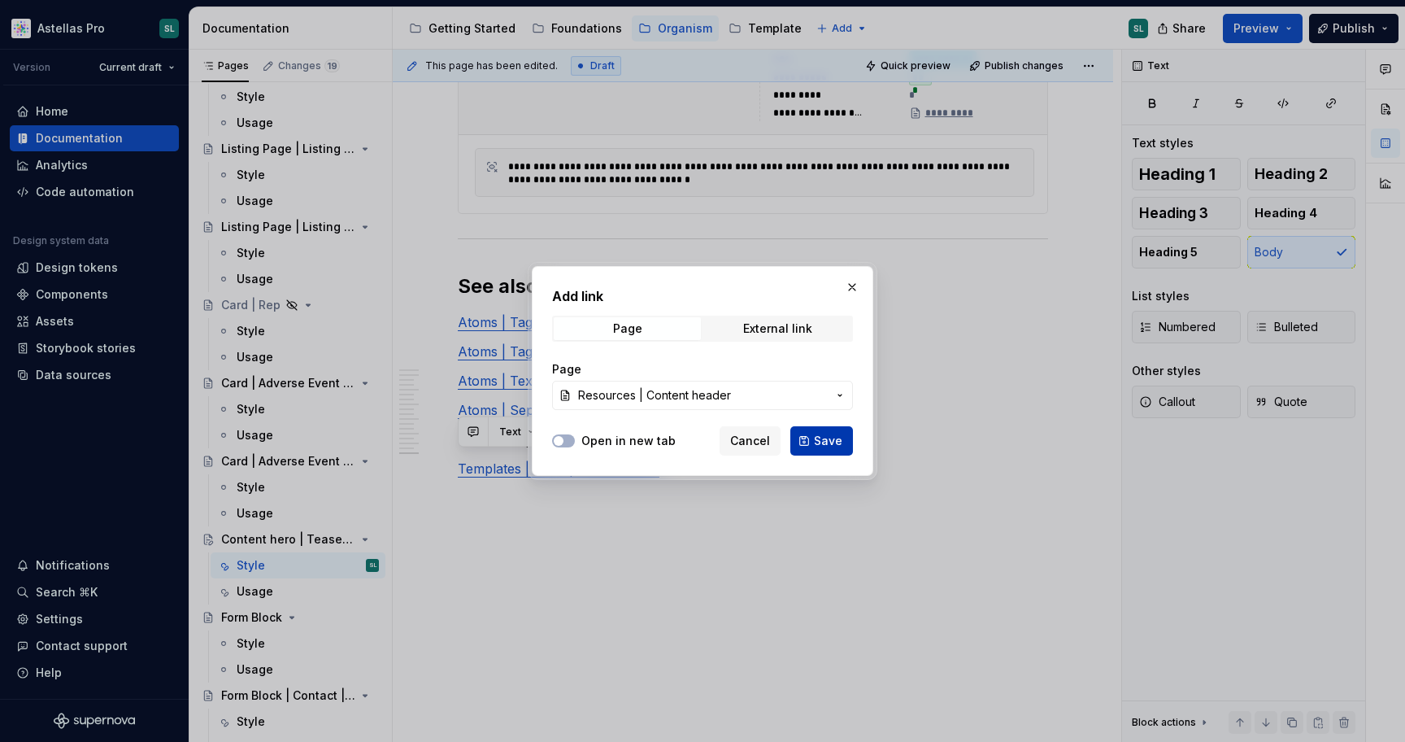
click at [837, 439] on span "Save" at bounding box center [828, 441] width 28 height 16
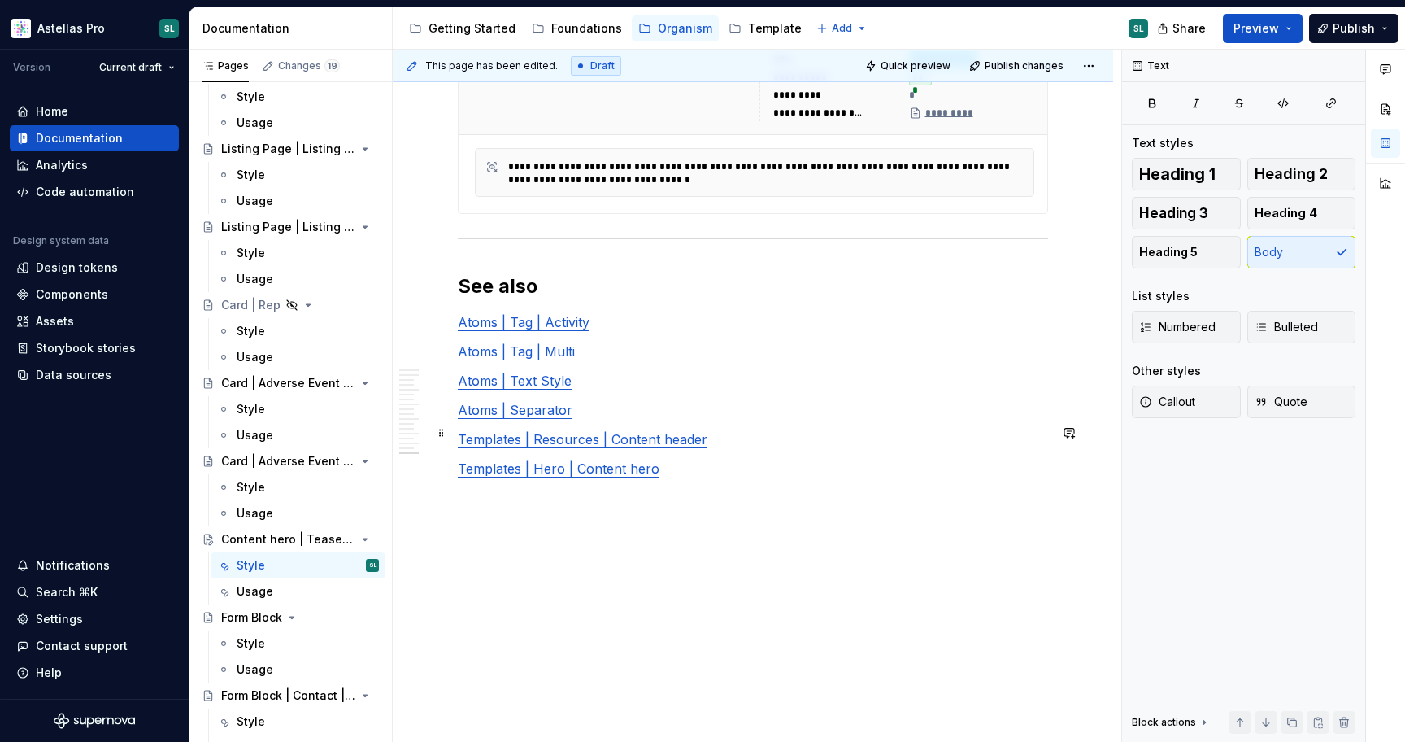
click at [552, 418] on link "Atoms | Separator" at bounding box center [515, 410] width 115 height 16
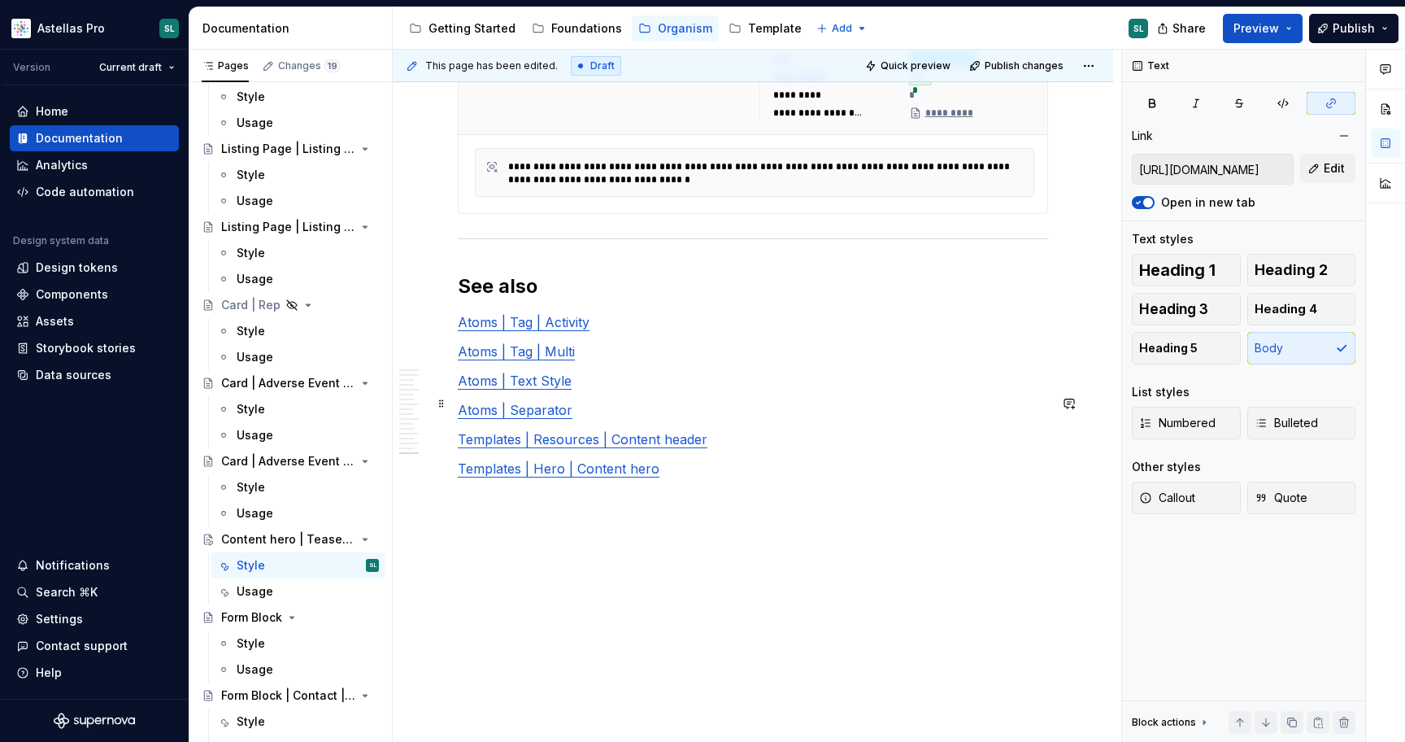
click at [547, 389] on link "Atoms | Text Style" at bounding box center [515, 381] width 114 height 16
click at [542, 359] on link "Atoms | Tag | Multi" at bounding box center [516, 351] width 117 height 16
type input "[URL][DOMAIN_NAME]"
click at [562, 330] on link "Atoms | Tag | Activity" at bounding box center [524, 322] width 132 height 16
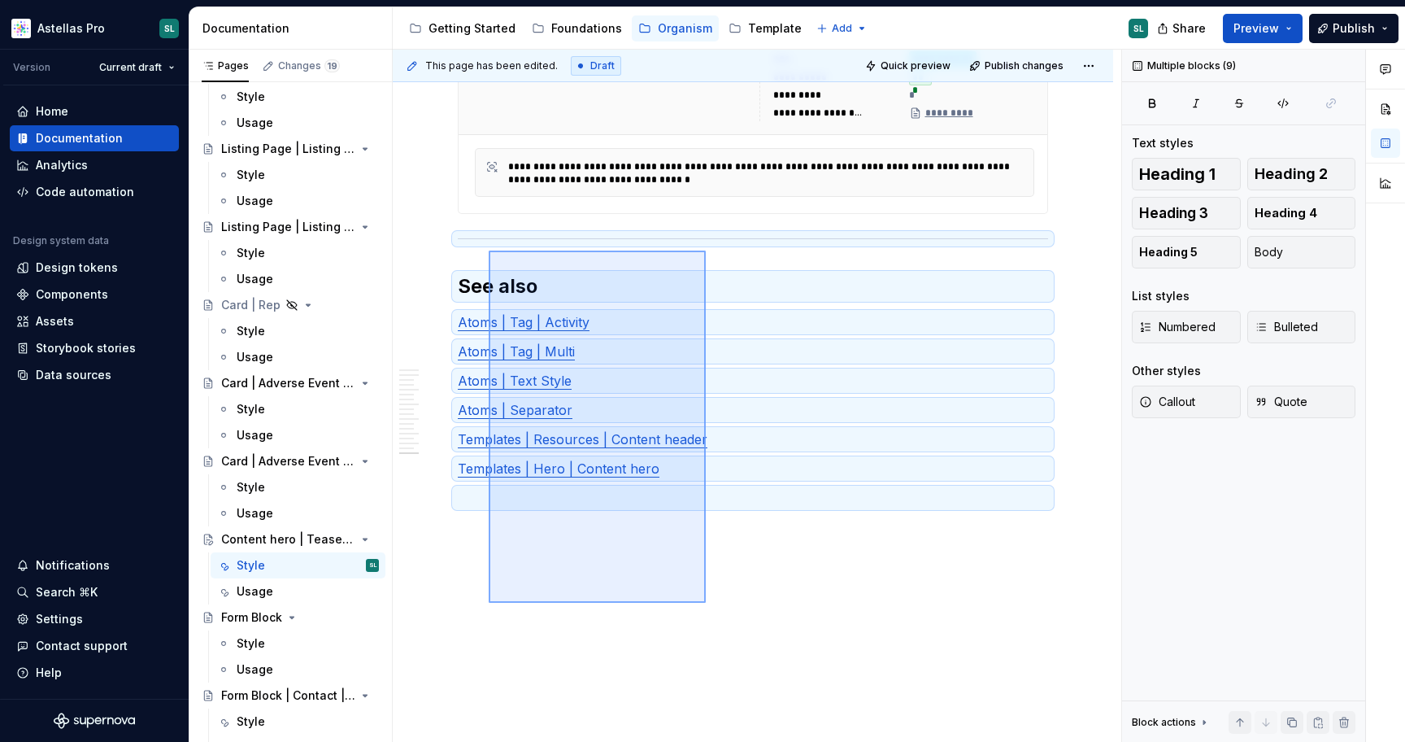
drag, startPoint x: 706, startPoint y: 603, endPoint x: 488, endPoint y: 251, distance: 413.5
click at [488, 251] on div "This page has been edited. Draft Quick preview Publish changes Content hero | T…" at bounding box center [757, 396] width 729 height 693
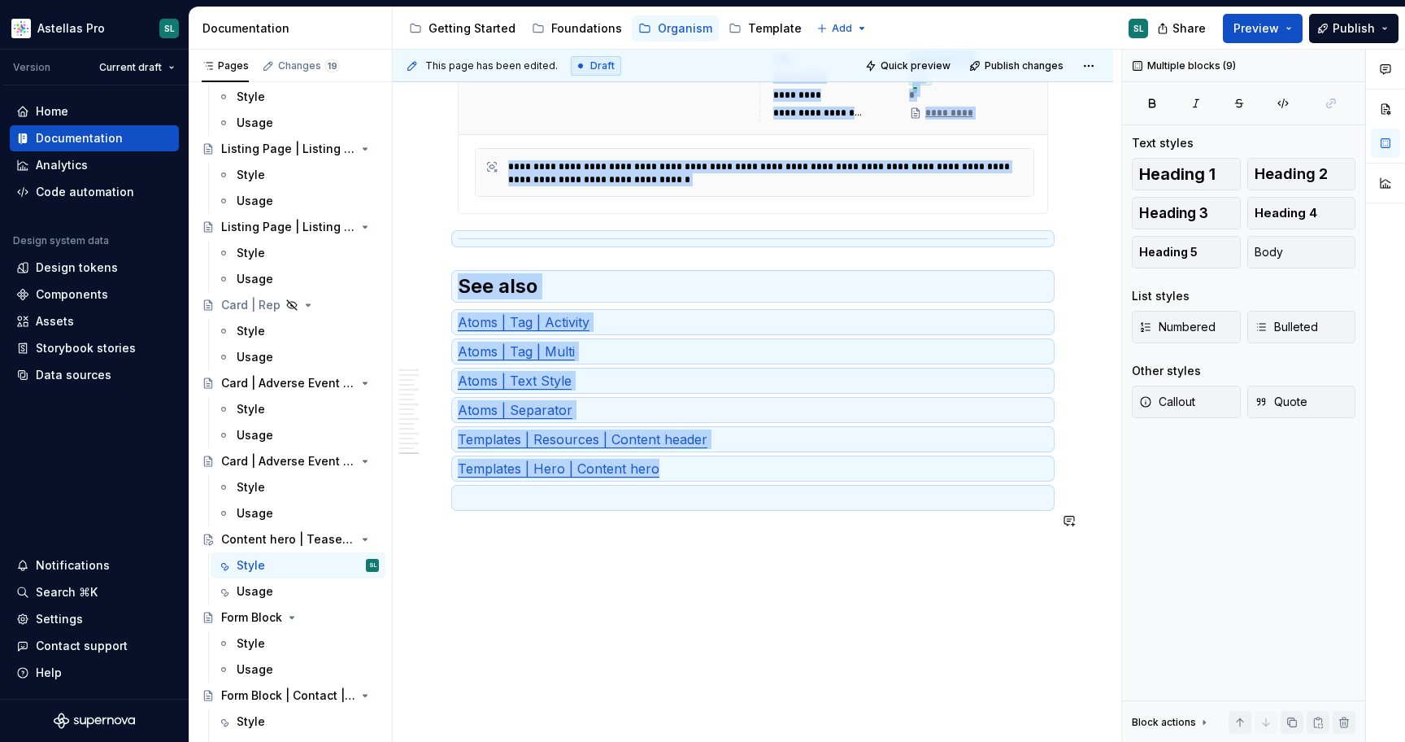
copy div "**********"
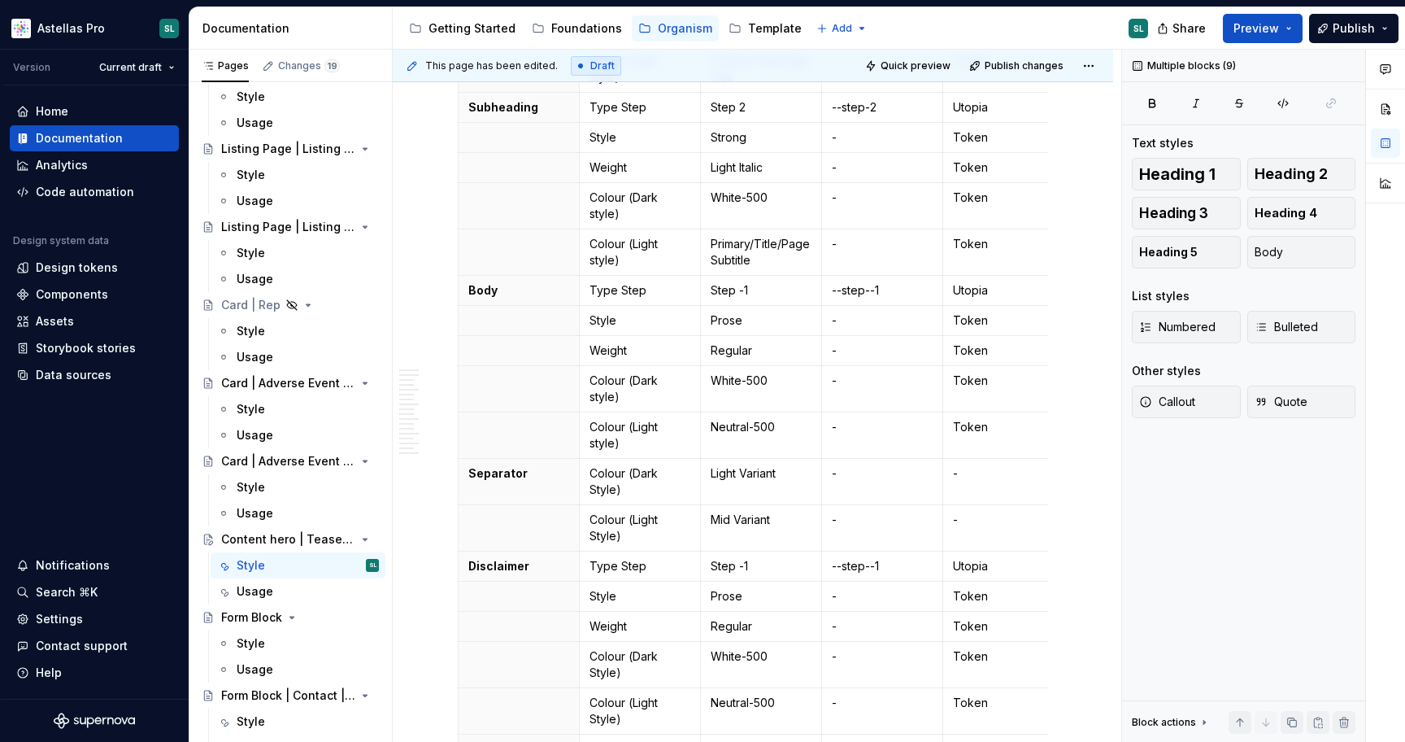
scroll to position [0, 0]
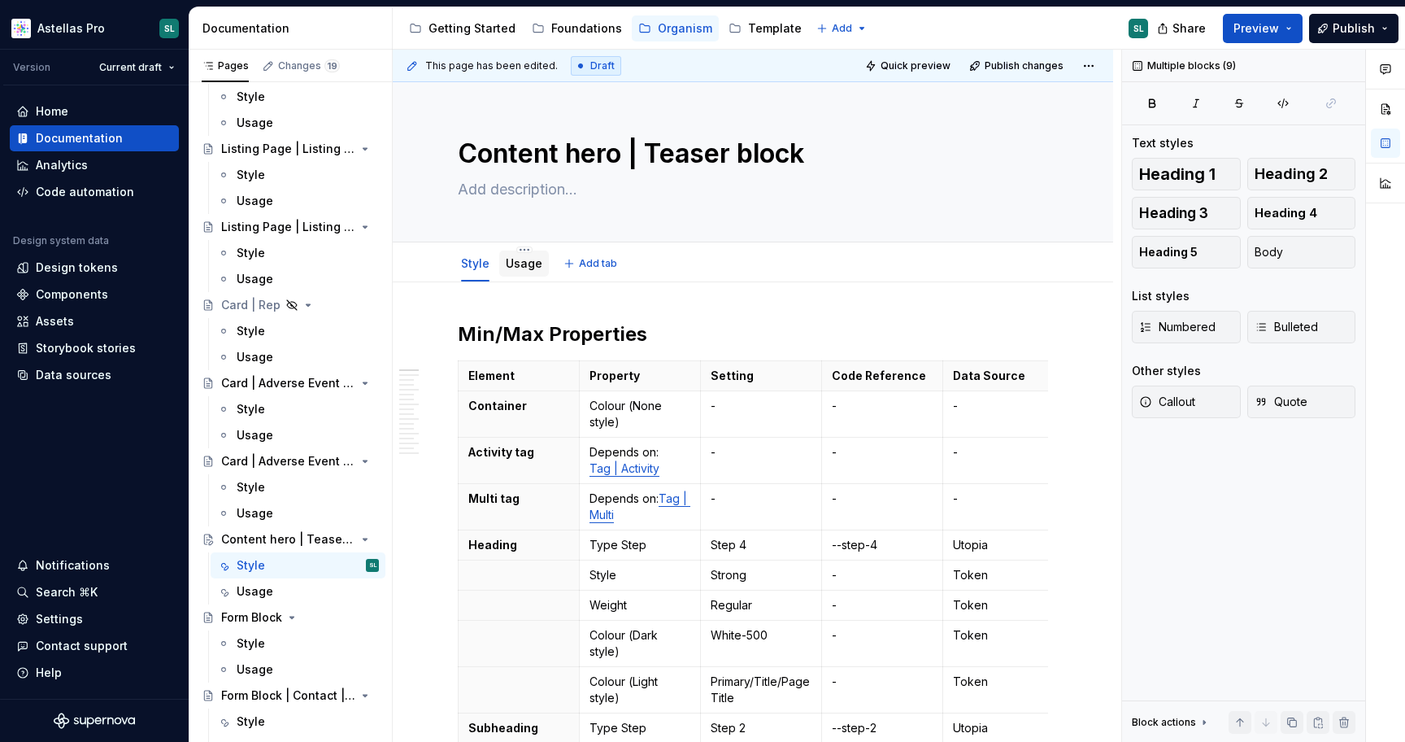
click at [521, 258] on link "Usage" at bounding box center [524, 263] width 37 height 14
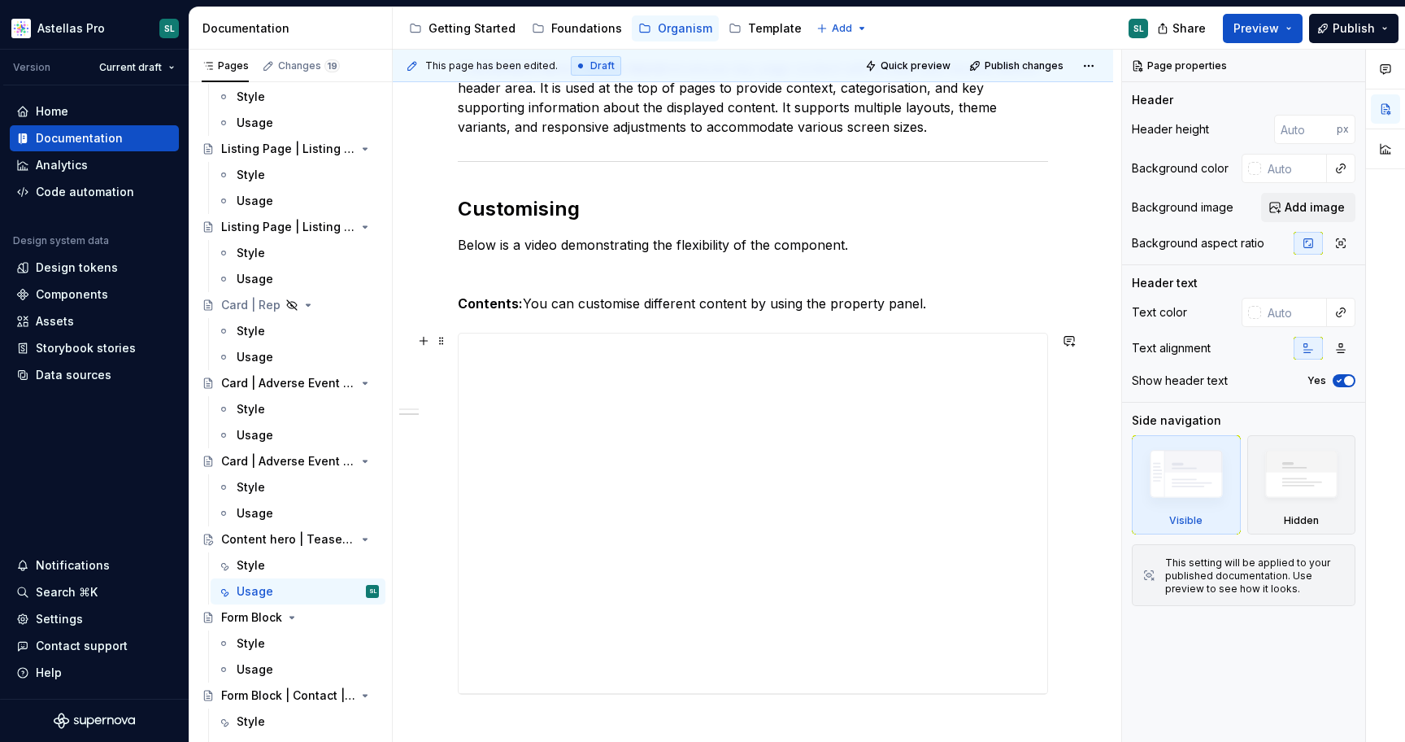
scroll to position [534, 0]
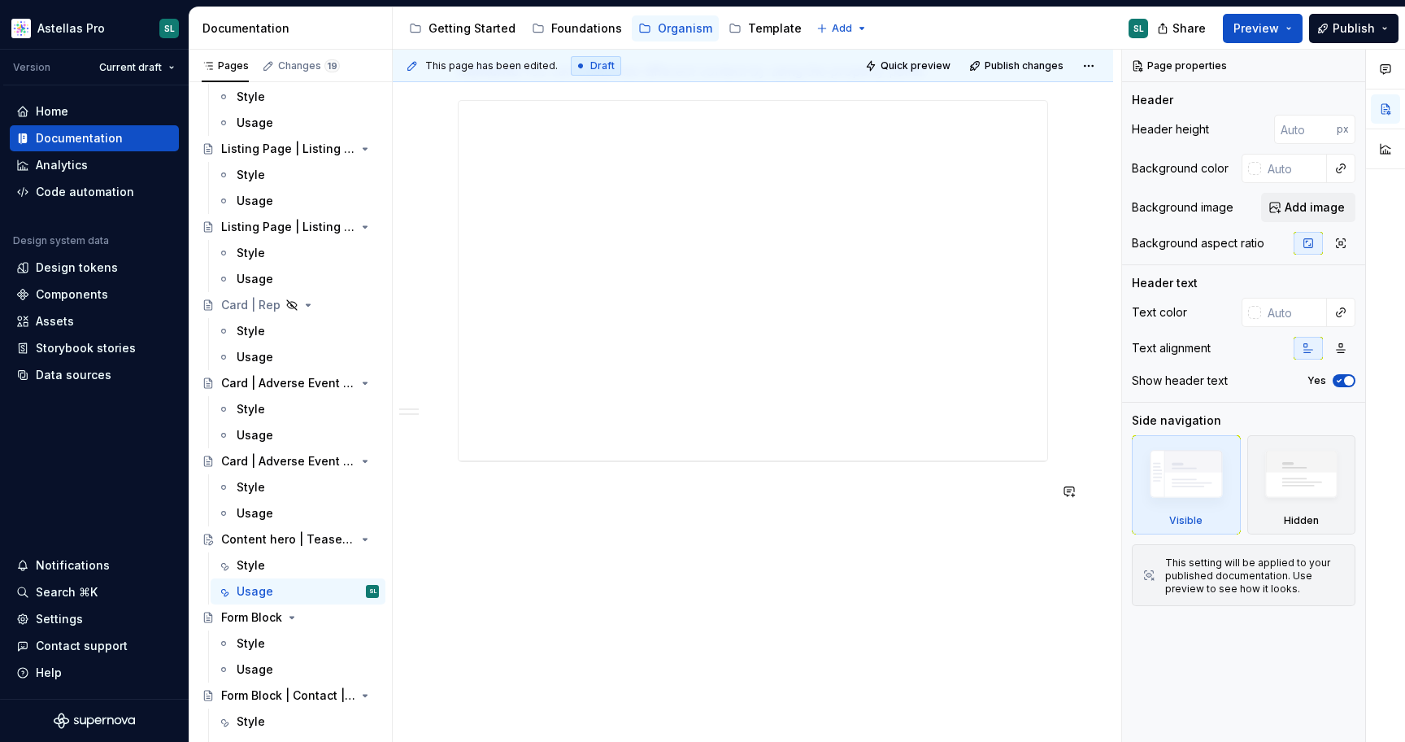
click at [709, 529] on div "**********" at bounding box center [753, 246] width 721 height 996
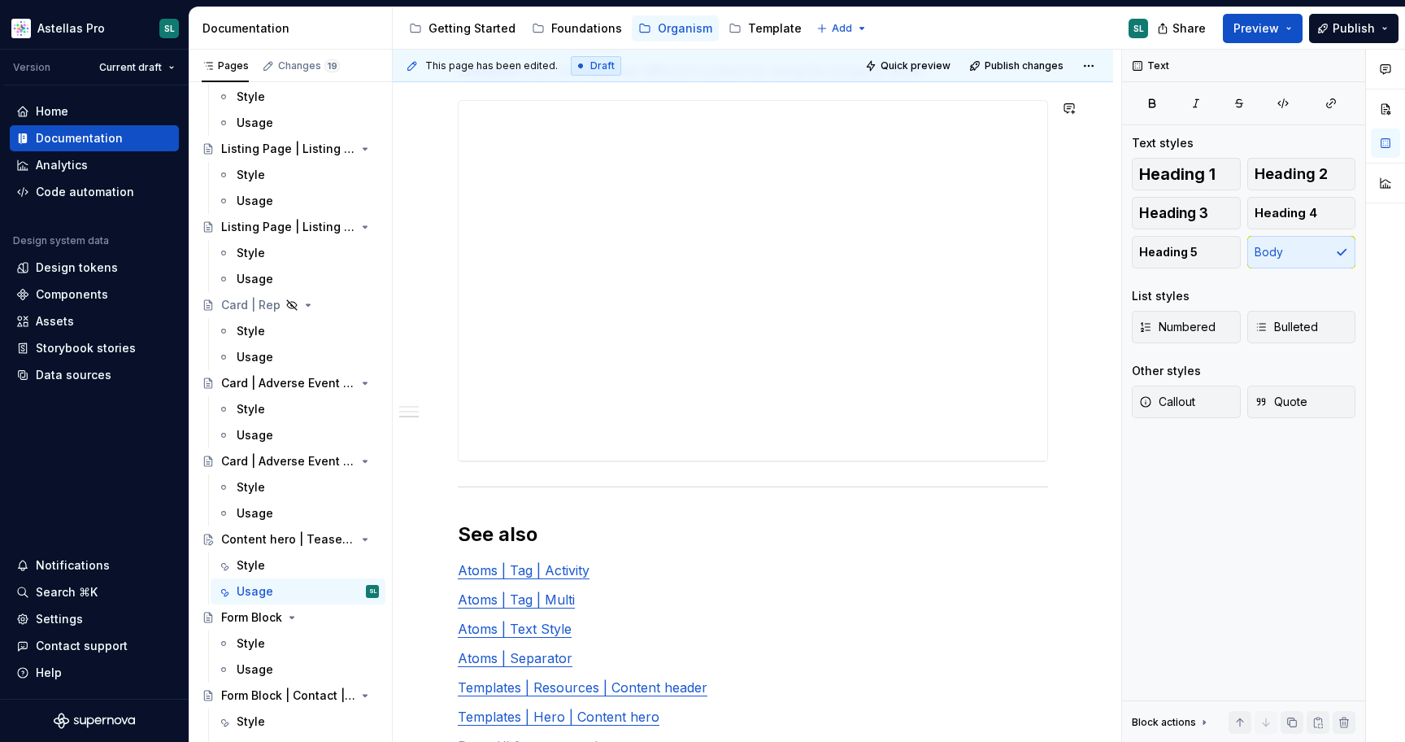
scroll to position [789, 0]
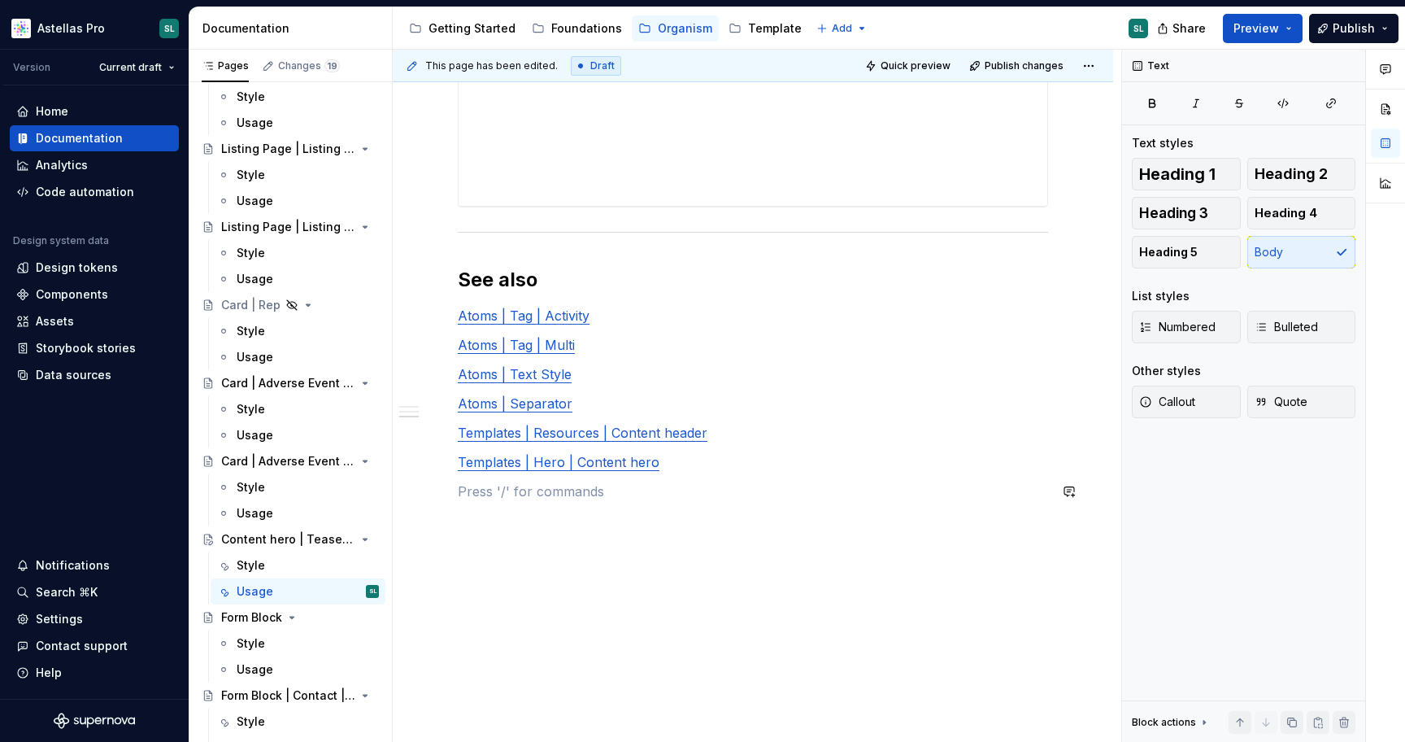
click at [636, 596] on div "**********" at bounding box center [753, 118] width 721 height 1250
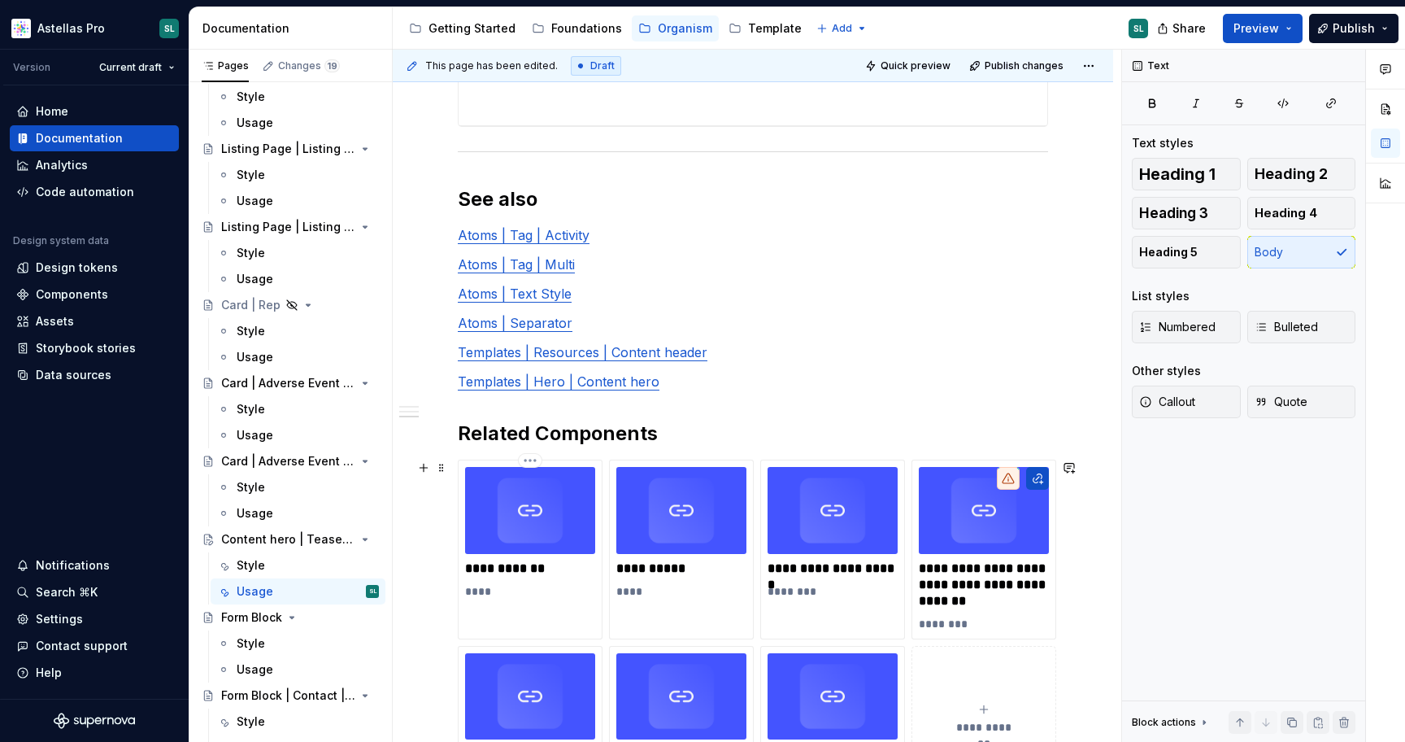
scroll to position [870, 0]
click at [563, 234] on link "Atoms | Tag | Activity" at bounding box center [524, 234] width 132 height 16
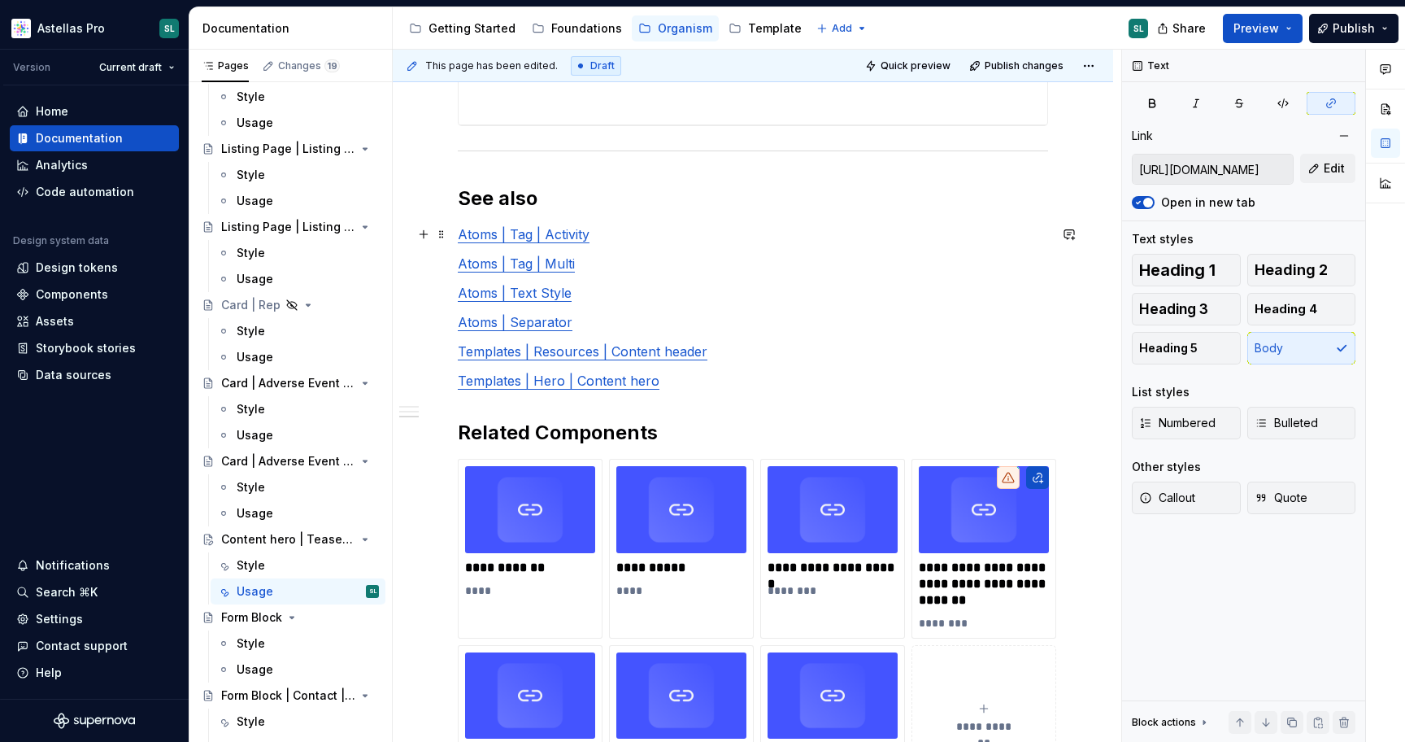
click at [563, 234] on link "Atoms | Tag | Activity" at bounding box center [524, 234] width 132 height 16
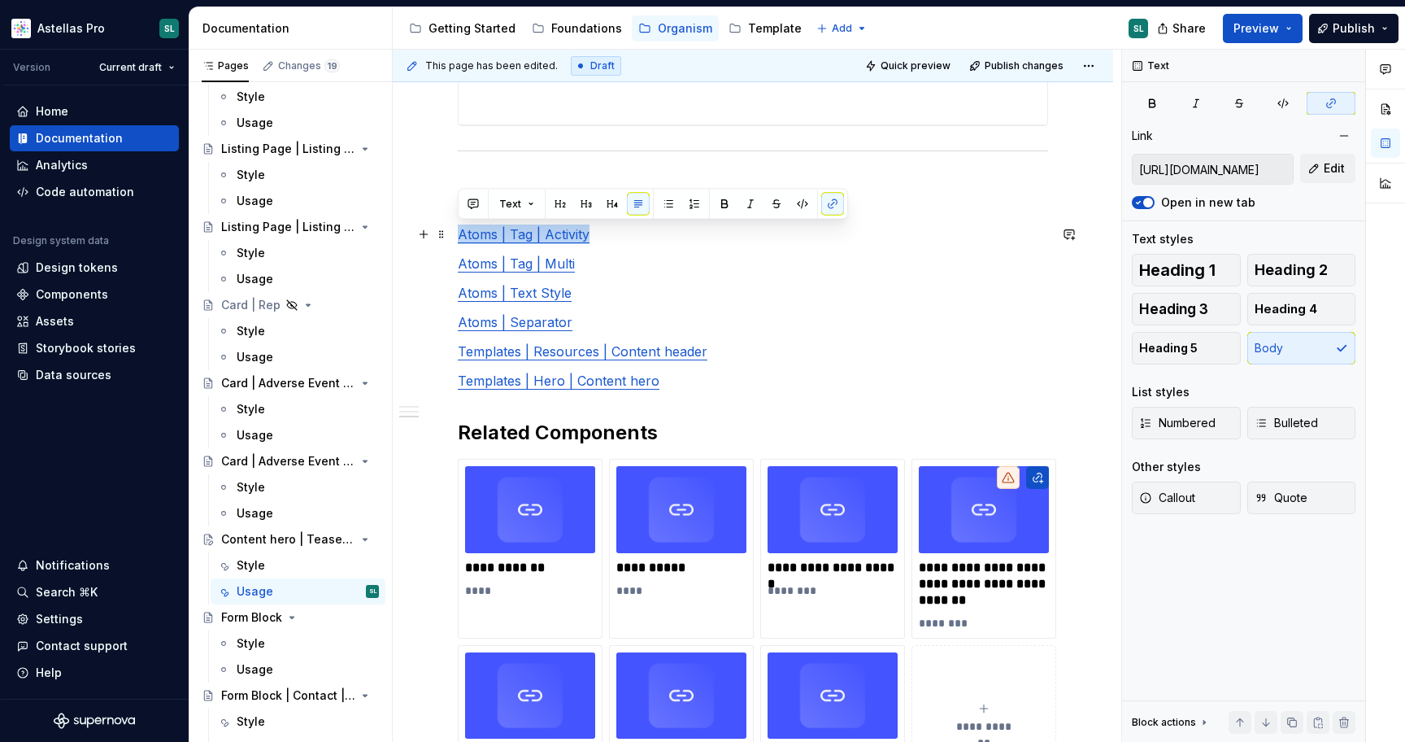
copy link "Atoms | Tag | Activity"
click at [501, 565] on p "**********" at bounding box center [530, 568] width 130 height 16
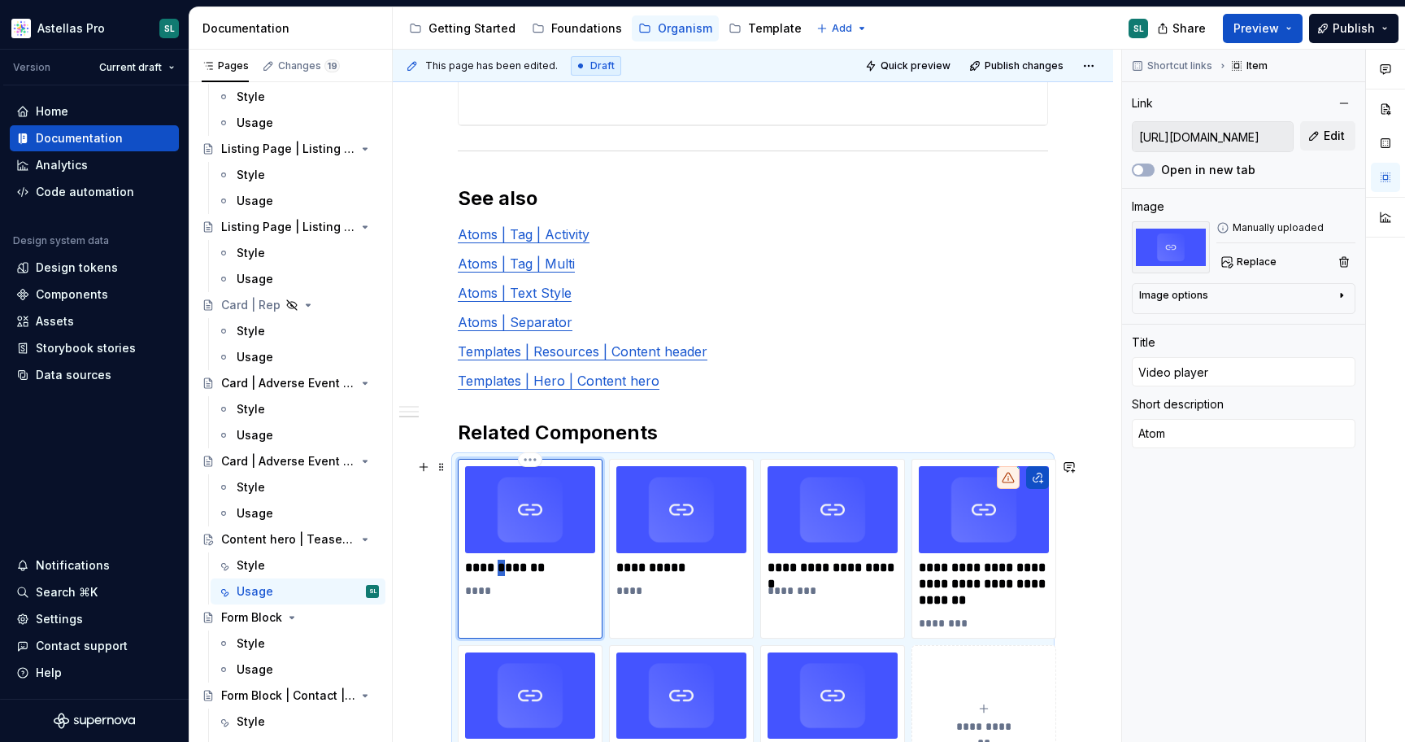
click at [501, 565] on p "**********" at bounding box center [530, 568] width 130 height 16
type textarea "*"
type input "Atoms | Tag | Activity"
click at [547, 260] on link "Atoms | Tag | Multi" at bounding box center [516, 263] width 117 height 16
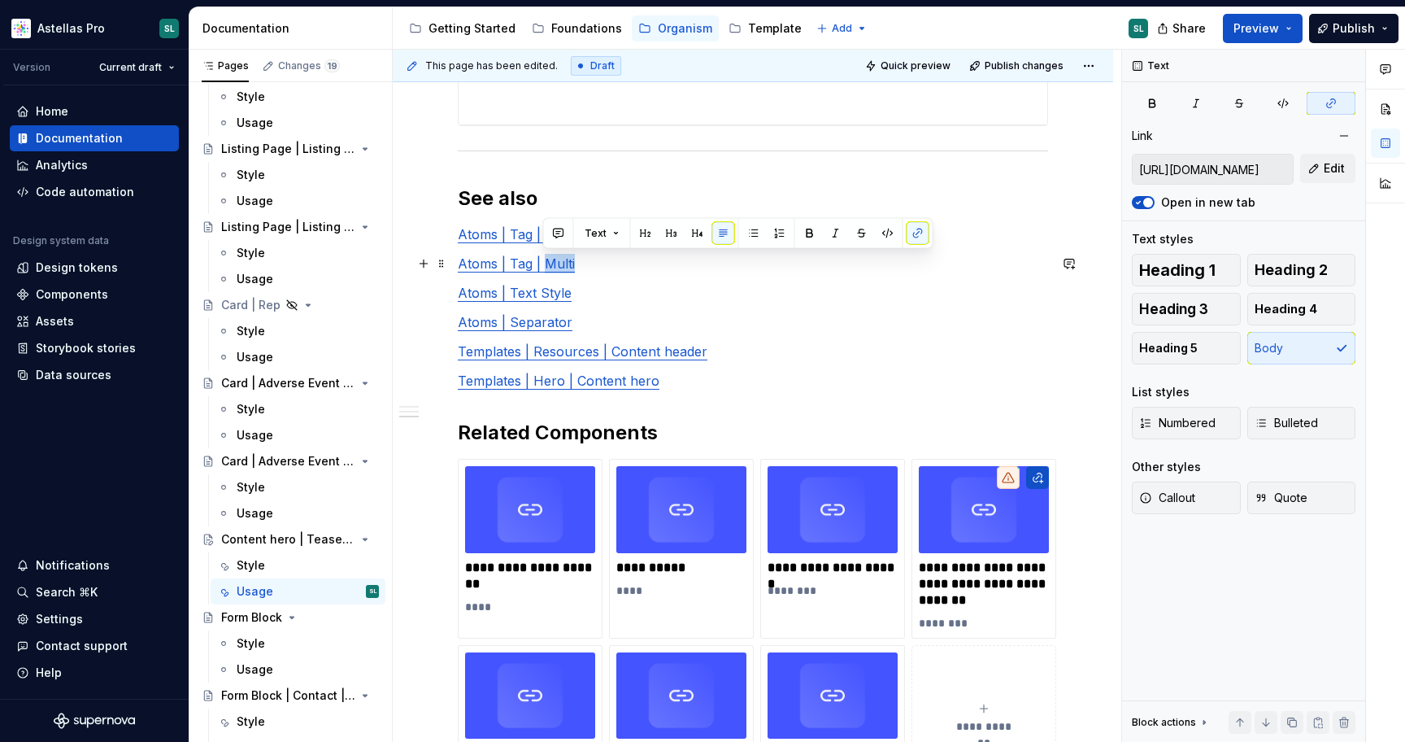
click at [547, 260] on link "Atoms | Tag | Multi" at bounding box center [516, 263] width 117 height 16
copy link "Atoms | Tag | Multi"
click at [664, 569] on p "**********" at bounding box center [682, 568] width 130 height 16
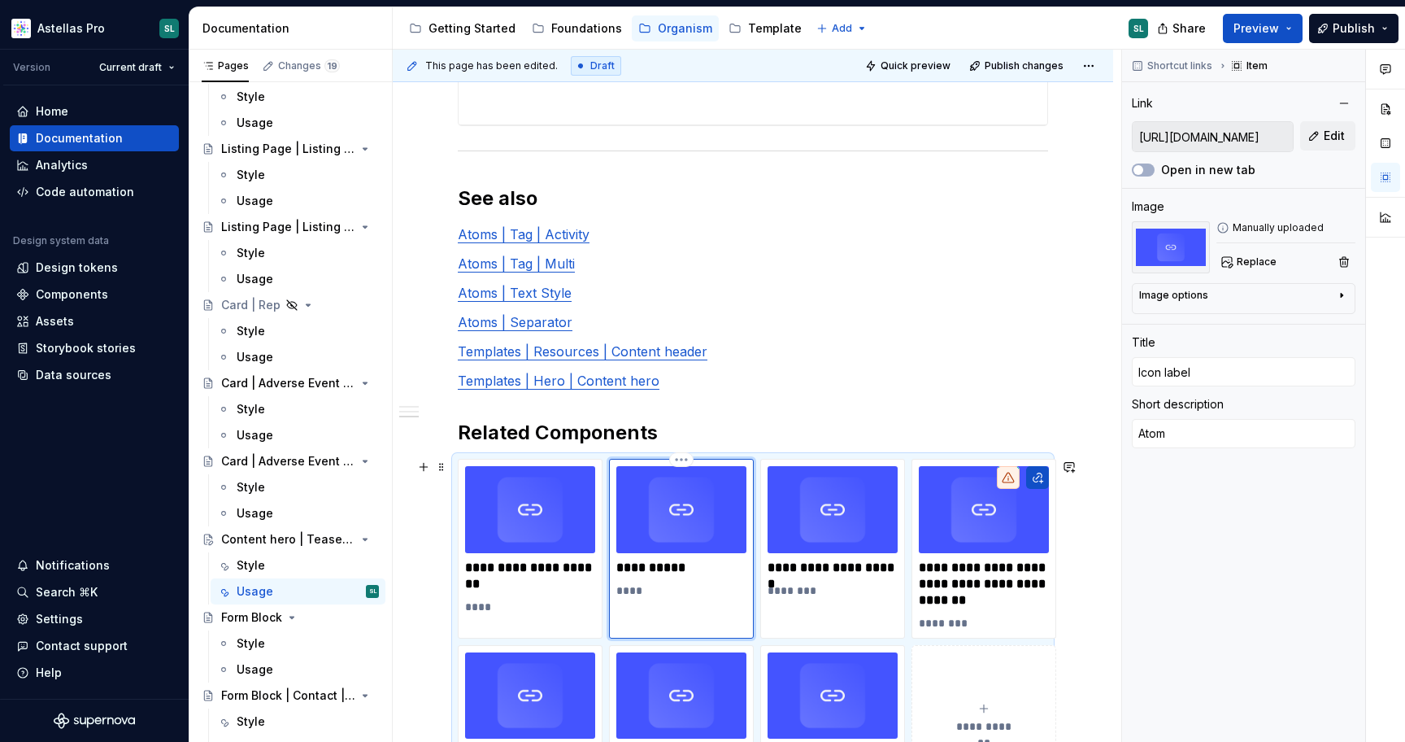
click at [664, 569] on p "**********" at bounding box center [682, 568] width 130 height 16
type textarea "*"
type input "Atoms | Tag | Multi"
click at [552, 289] on link "Atoms | Text Style" at bounding box center [515, 293] width 114 height 16
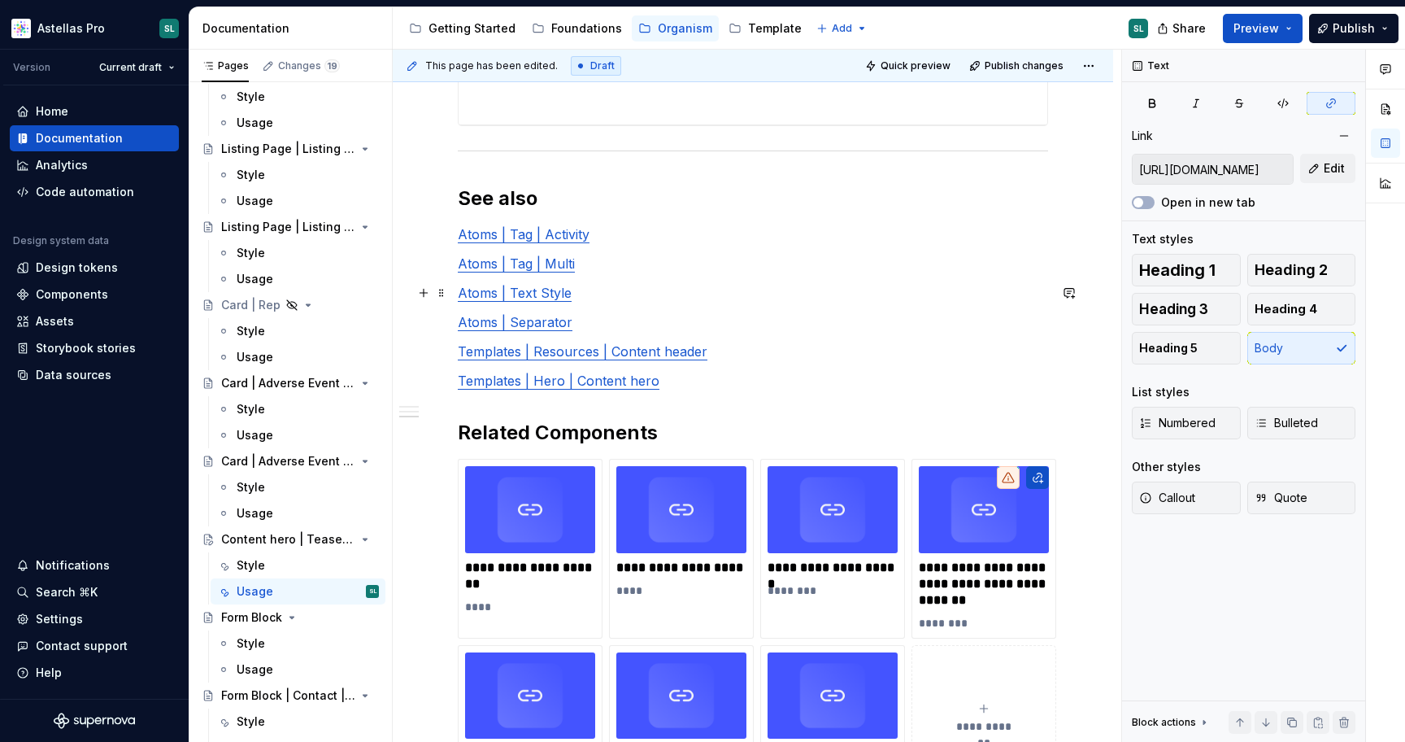
click at [552, 289] on link "Atoms | Text Style" at bounding box center [515, 293] width 114 height 16
copy link "Style"
click at [511, 288] on link "Atoms | Text Style" at bounding box center [515, 293] width 114 height 16
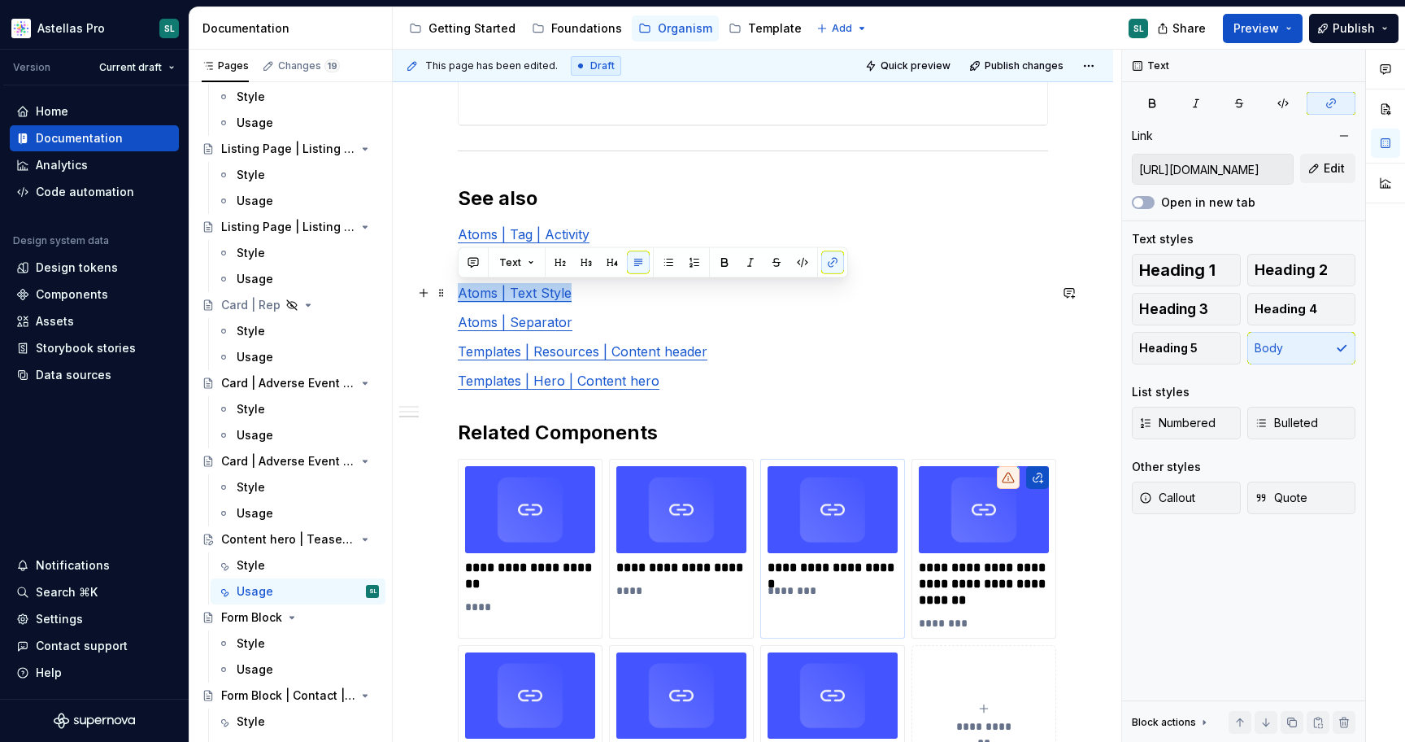
copy link "Atoms | Text Style"
click at [814, 568] on p "**********" at bounding box center [833, 568] width 130 height 16
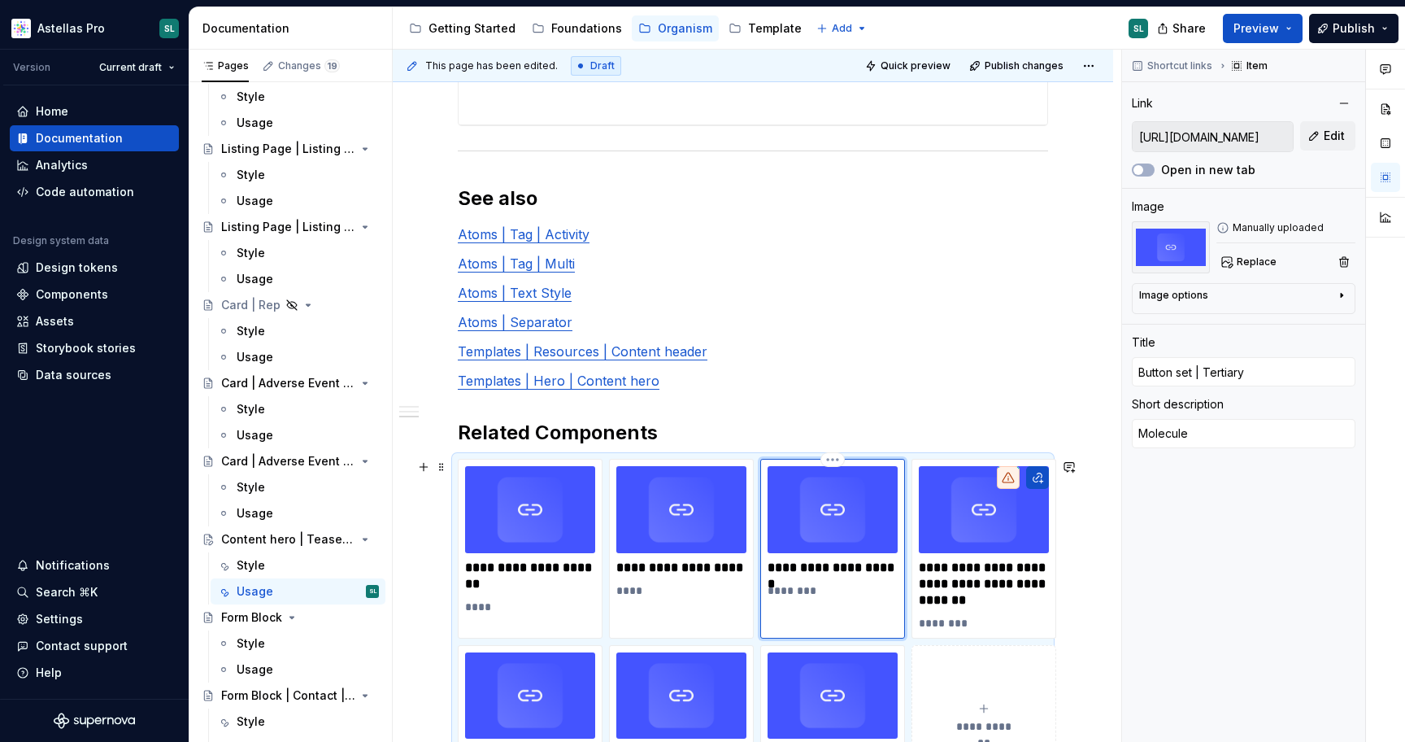
click at [814, 568] on p "**********" at bounding box center [833, 568] width 130 height 16
type textarea "*"
type input "Atoms | Text Style"
click at [528, 323] on link "Atoms | Separator" at bounding box center [515, 322] width 115 height 16
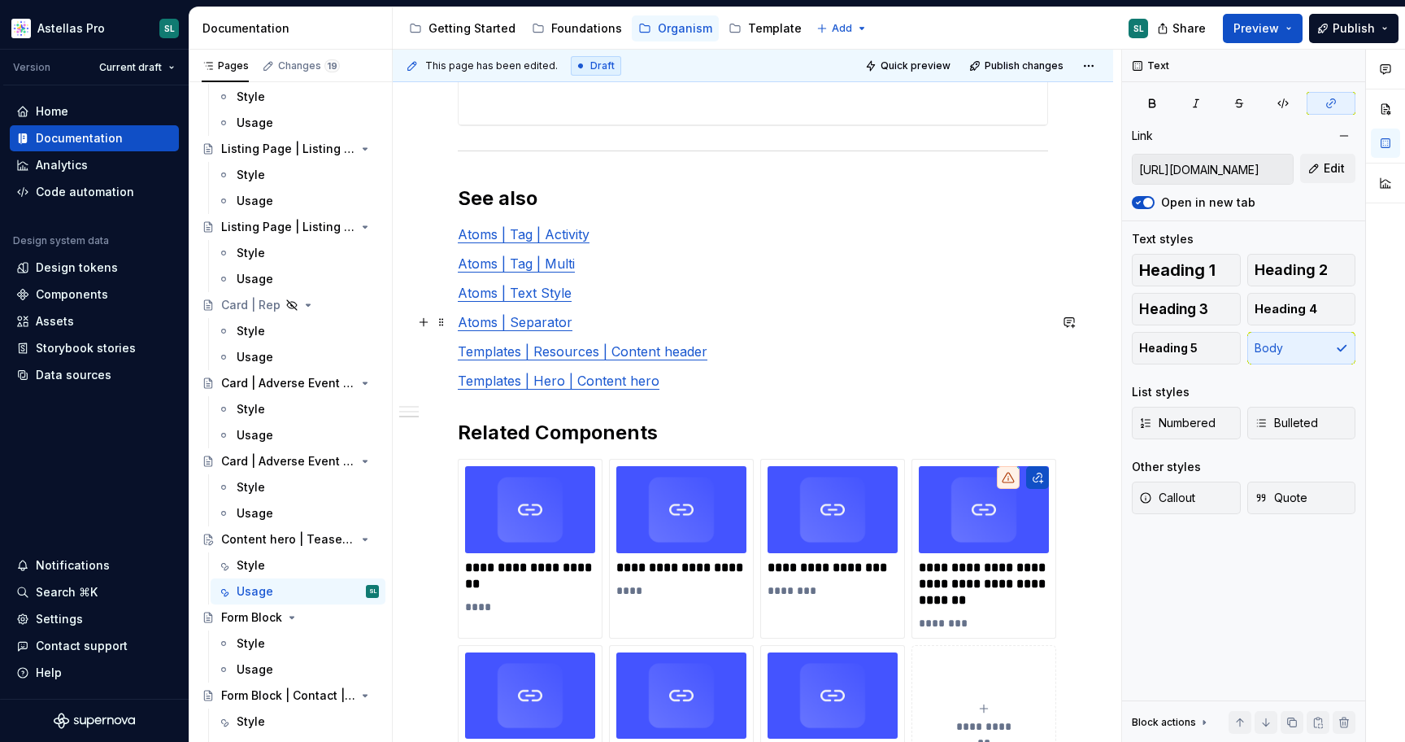
click at [528, 323] on link "Atoms | Separator" at bounding box center [515, 322] width 115 height 16
copy link "Separator"
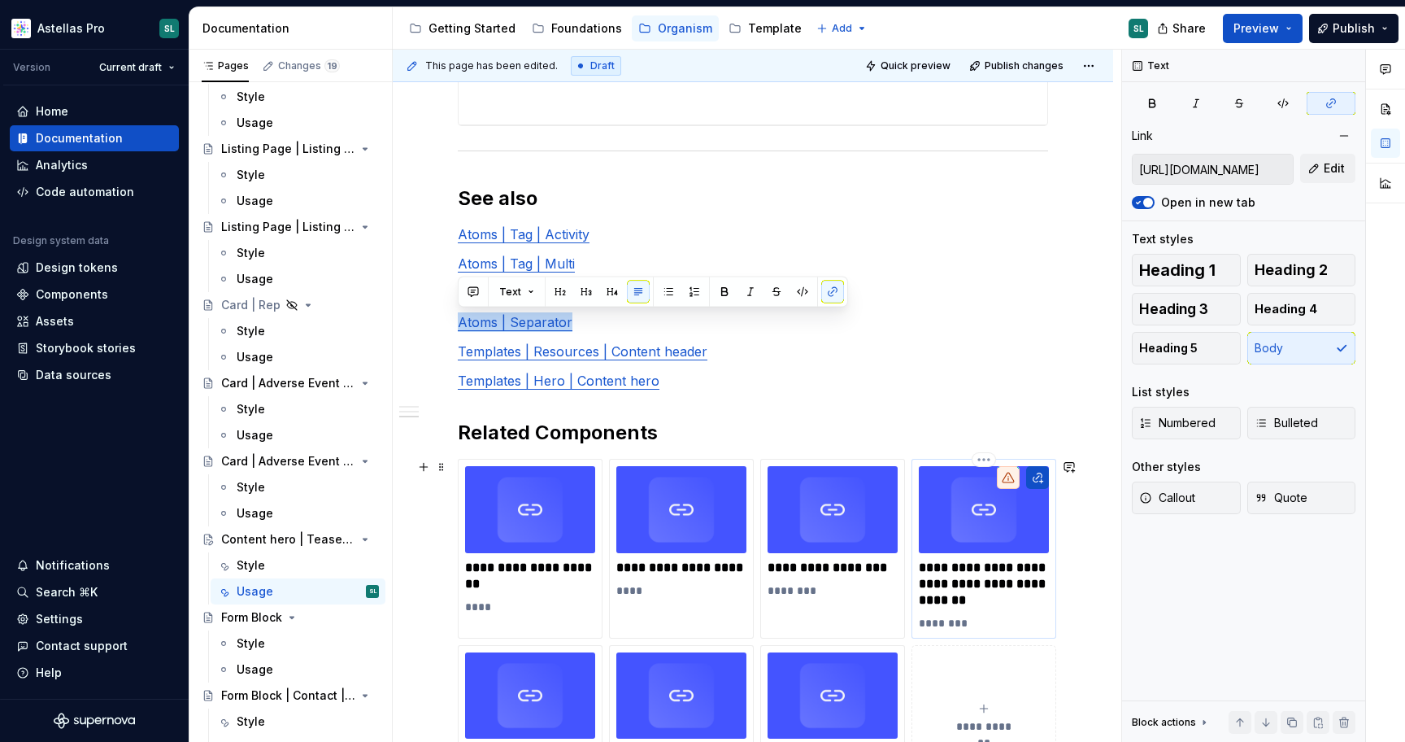
click at [975, 577] on p "**********" at bounding box center [984, 584] width 130 height 49
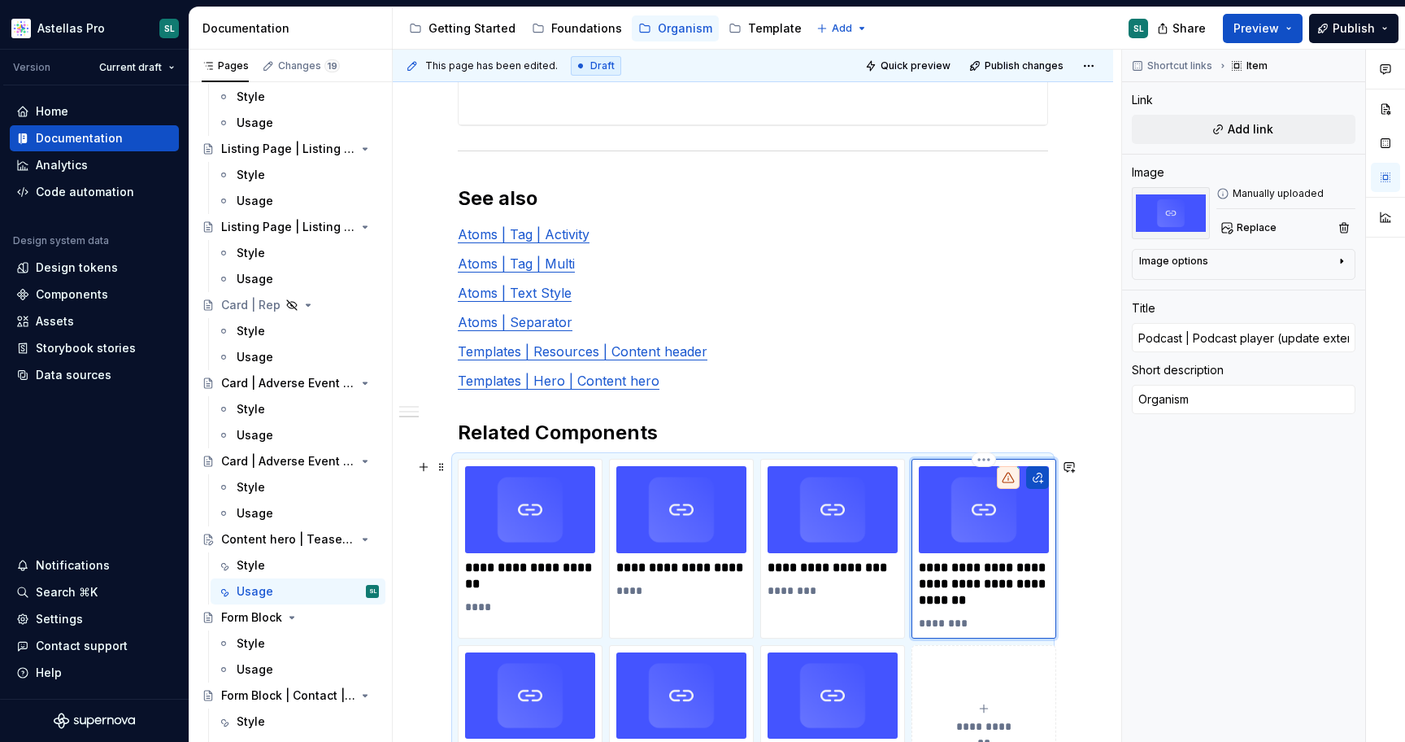
click at [975, 577] on p "**********" at bounding box center [984, 584] width 130 height 49
type textarea "*"
type input "Atoms | Separator"
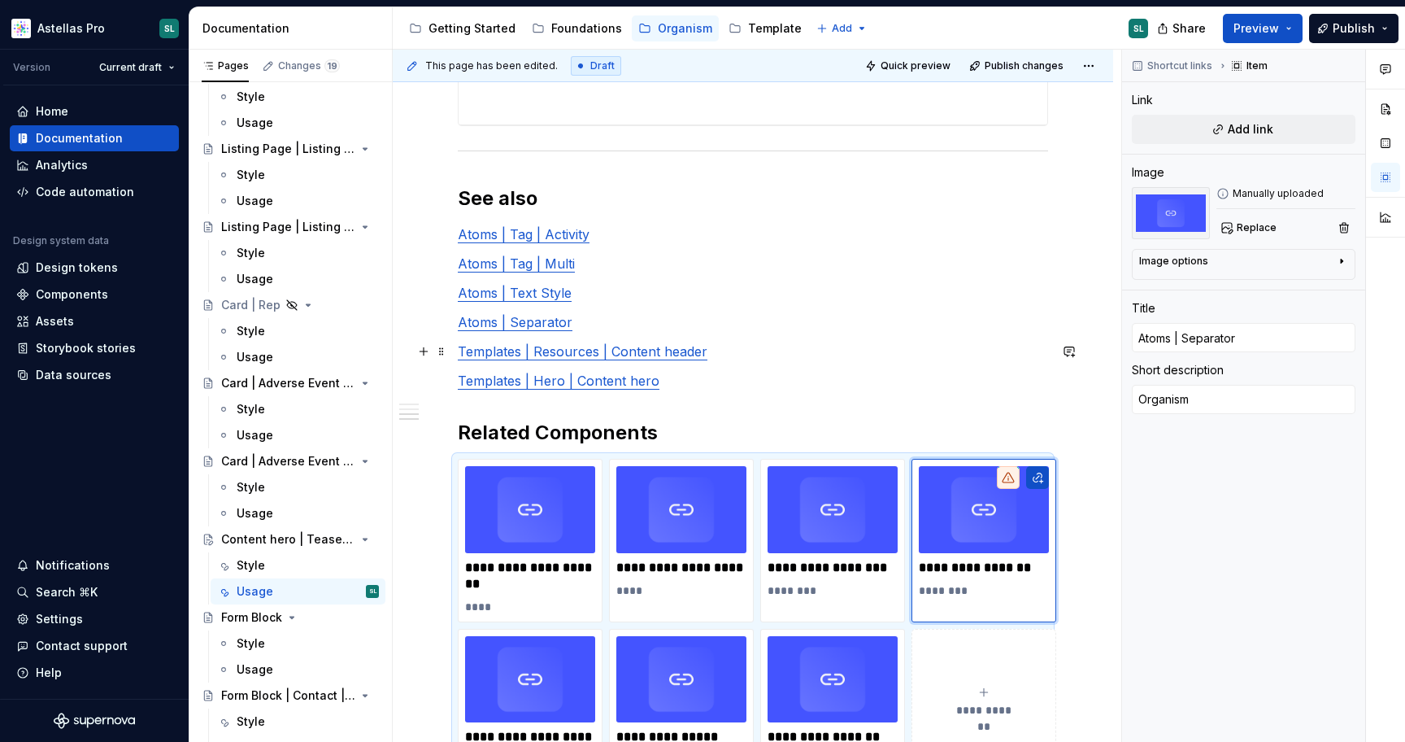
click at [560, 352] on link "Templates | Resources | Content header" at bounding box center [583, 351] width 250 height 16
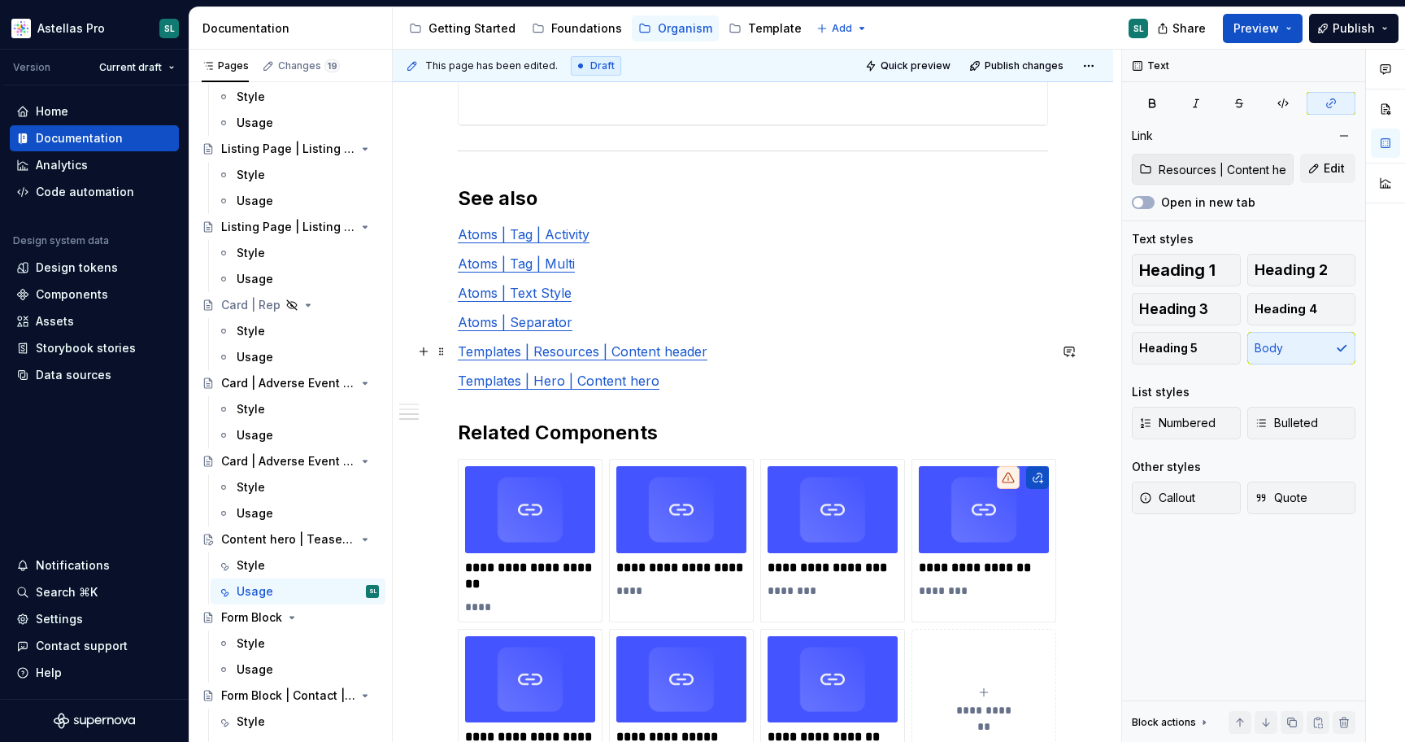
click at [560, 352] on link "Templates | Resources | Content header" at bounding box center [583, 351] width 250 height 16
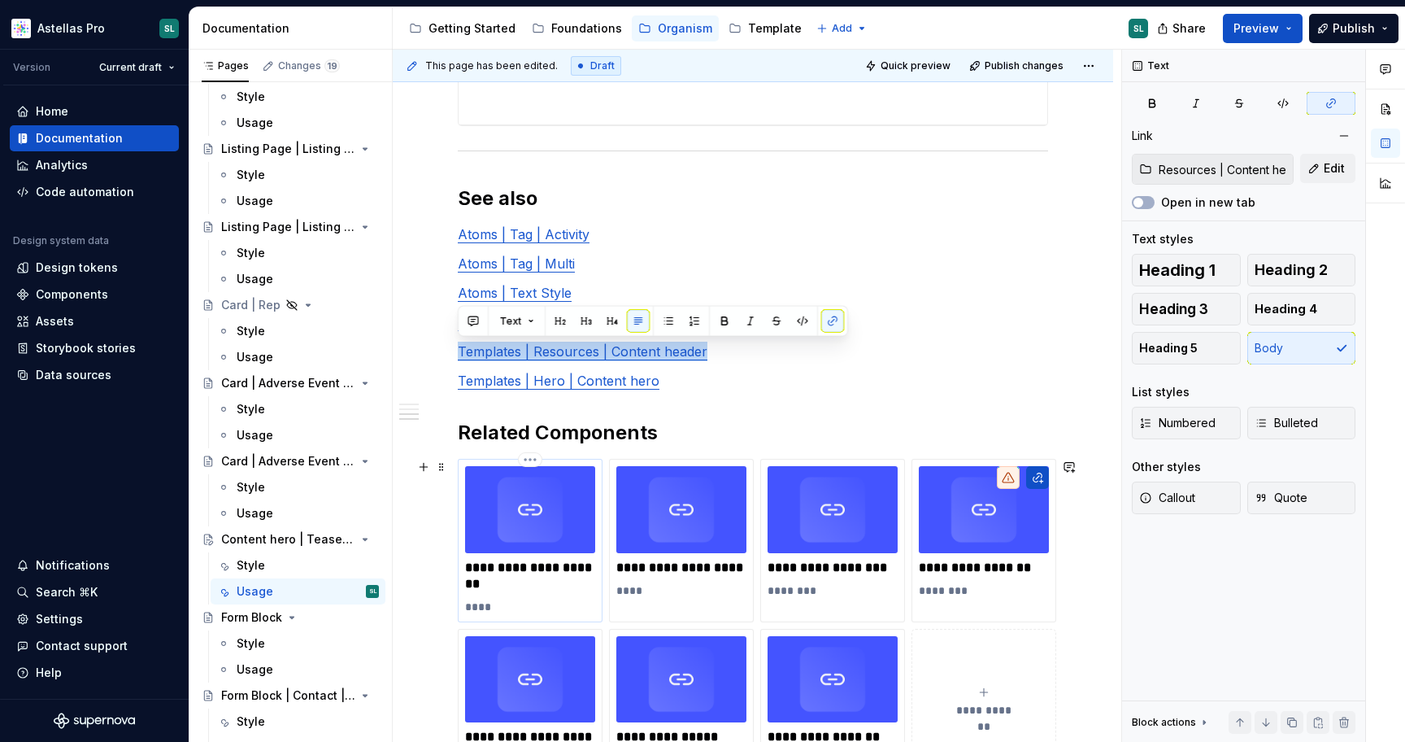
scroll to position [946, 0]
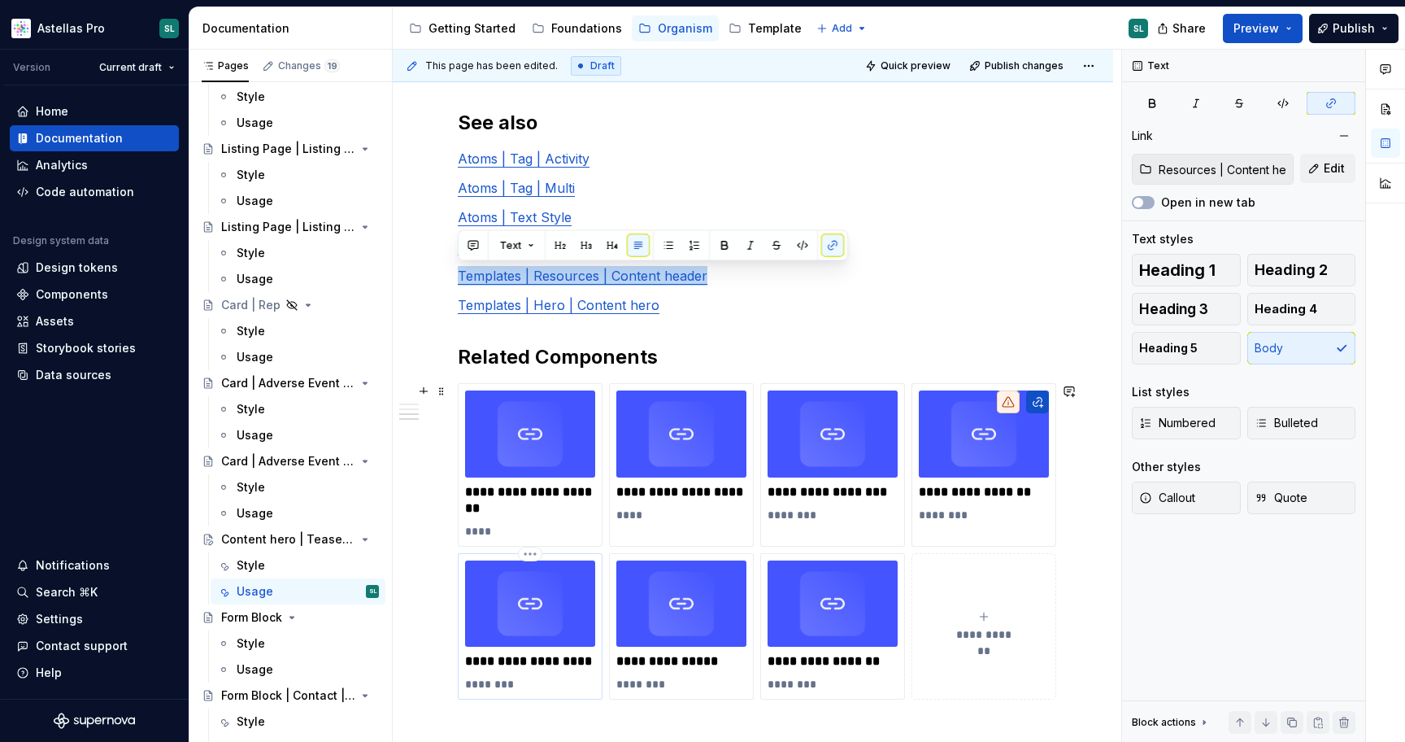
click at [524, 663] on p "**********" at bounding box center [530, 661] width 130 height 16
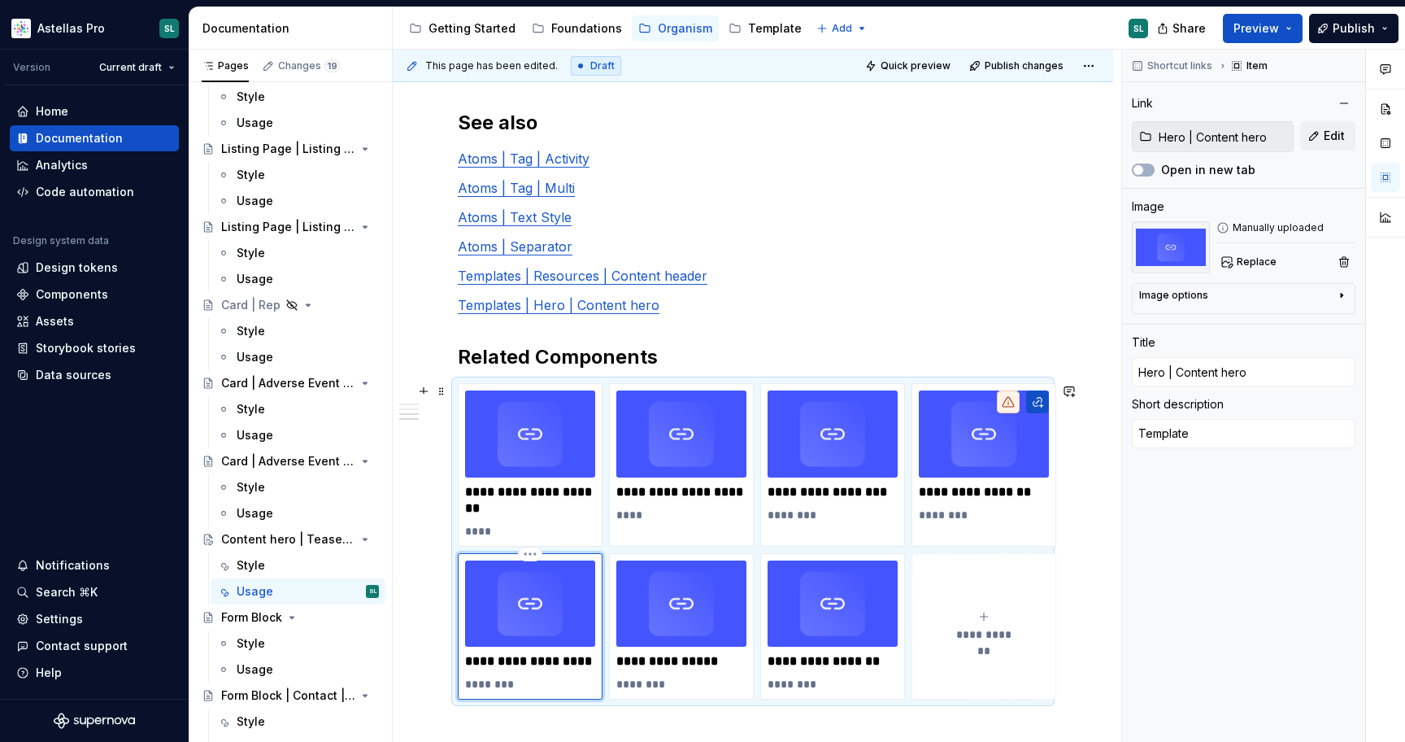
click at [524, 663] on p "**********" at bounding box center [530, 661] width 130 height 16
type textarea "*"
type input "Templates | Resources | Content header"
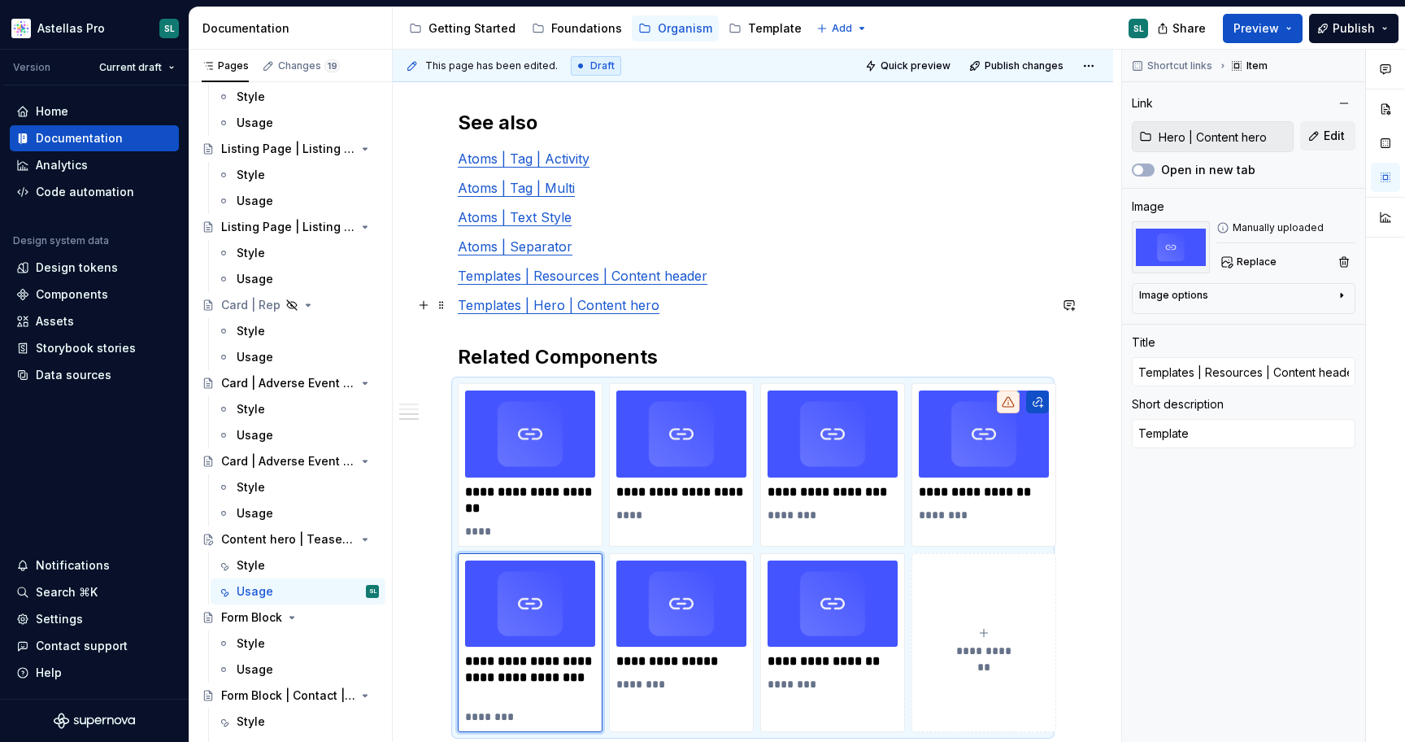
click at [547, 312] on p "Templates | Hero | Content hero" at bounding box center [753, 305] width 590 height 20
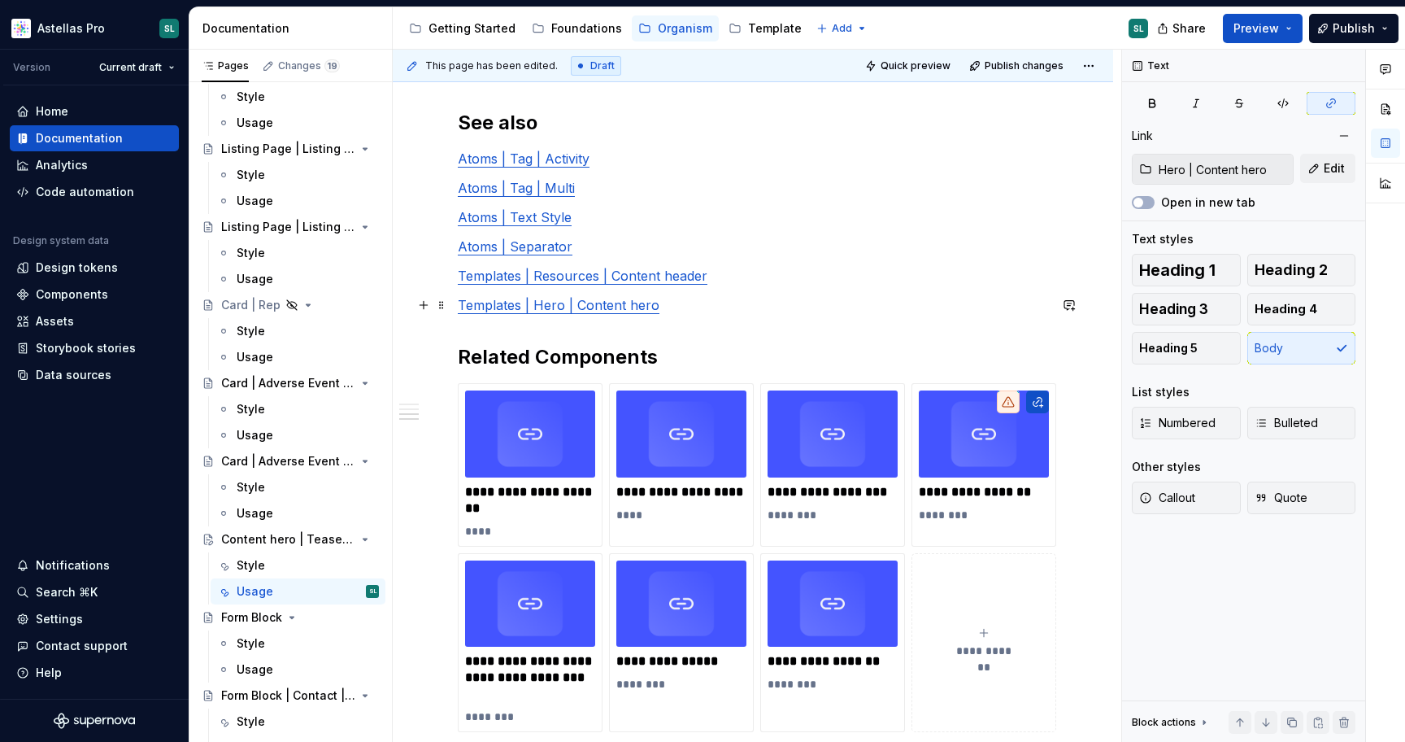
click at [547, 312] on p "Templates | Hero | Content hero" at bounding box center [753, 305] width 590 height 20
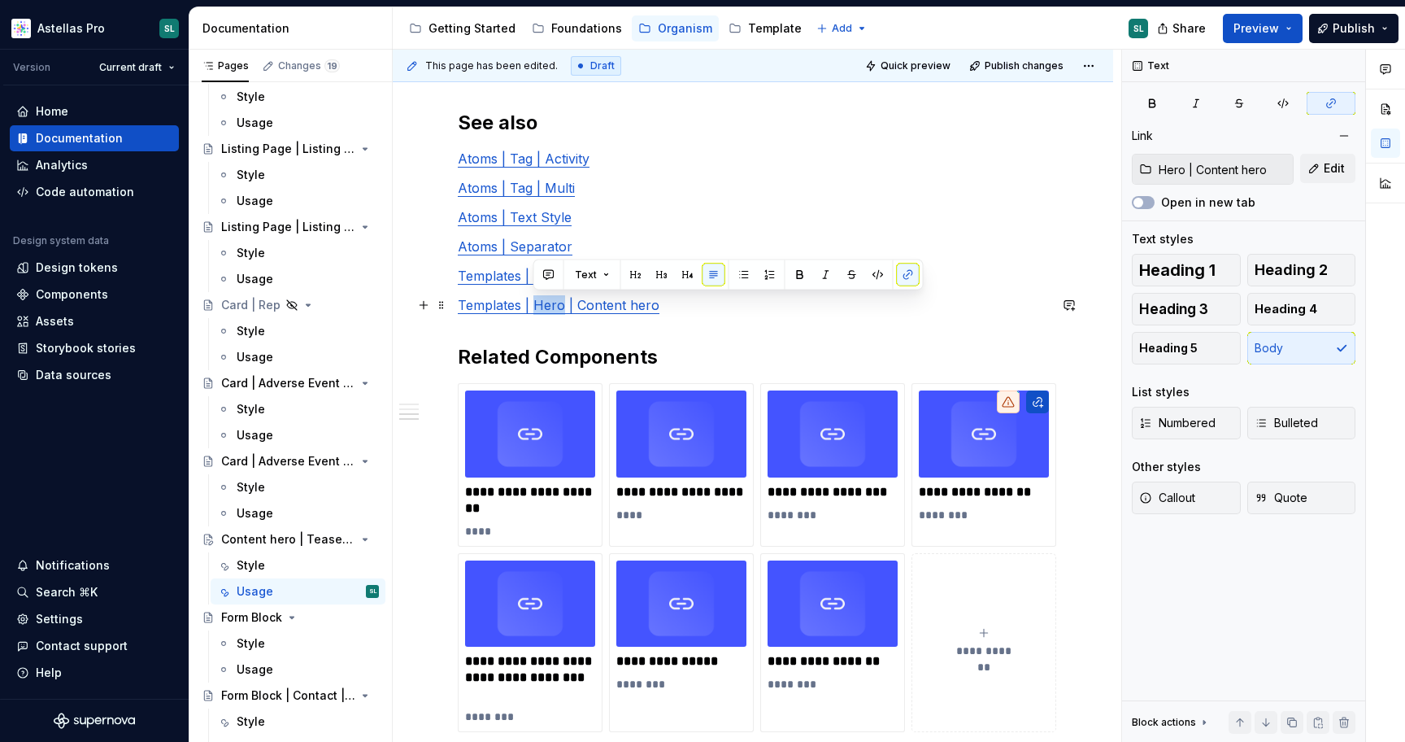
click at [547, 312] on p "Templates | Hero | Content hero" at bounding box center [753, 305] width 590 height 20
click at [680, 659] on p "**********" at bounding box center [682, 661] width 130 height 16
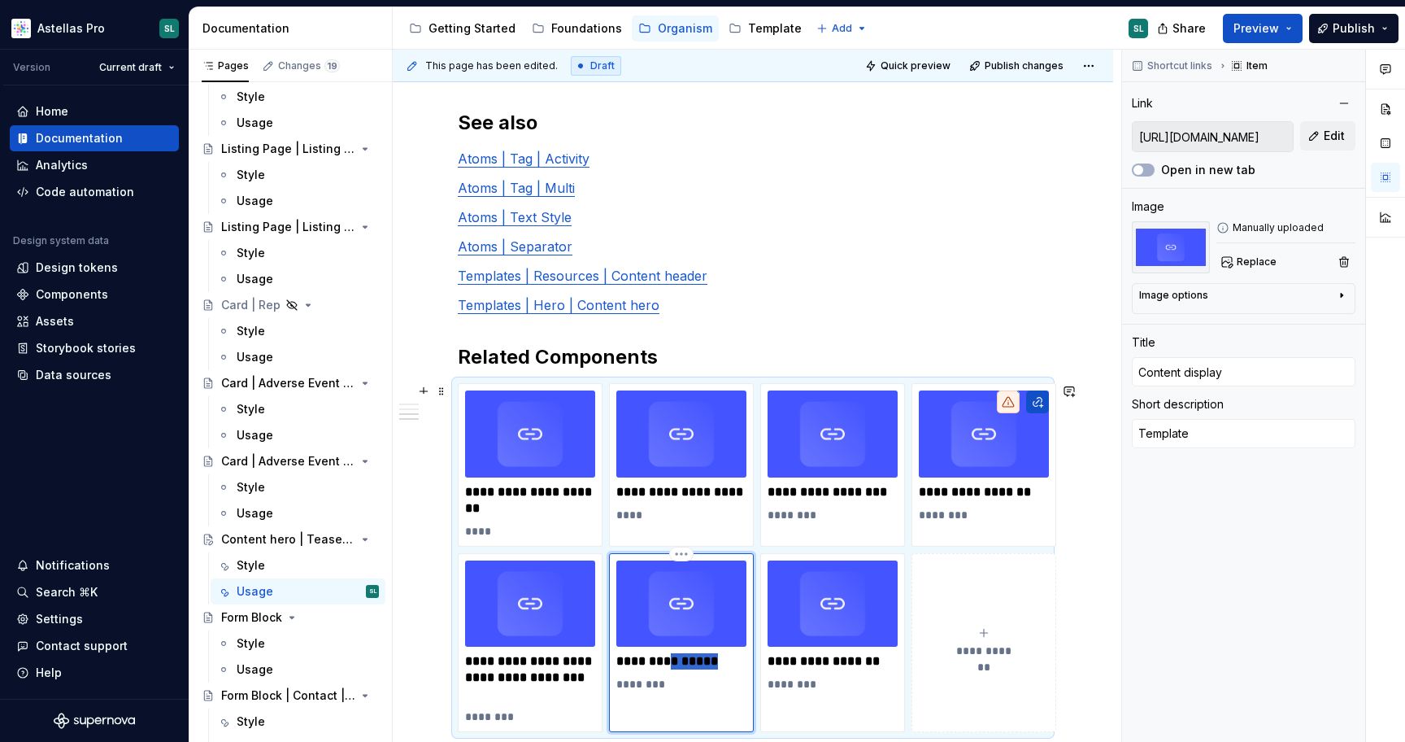
click at [680, 659] on p "**********" at bounding box center [682, 661] width 130 height 16
type textarea "*"
type input "Templates | Hero | Content hero"
click at [830, 546] on html "Astellas Pro SL Version Current draft Home Documentation Analytics Code automat…" at bounding box center [702, 371] width 1405 height 742
type textarea "*"
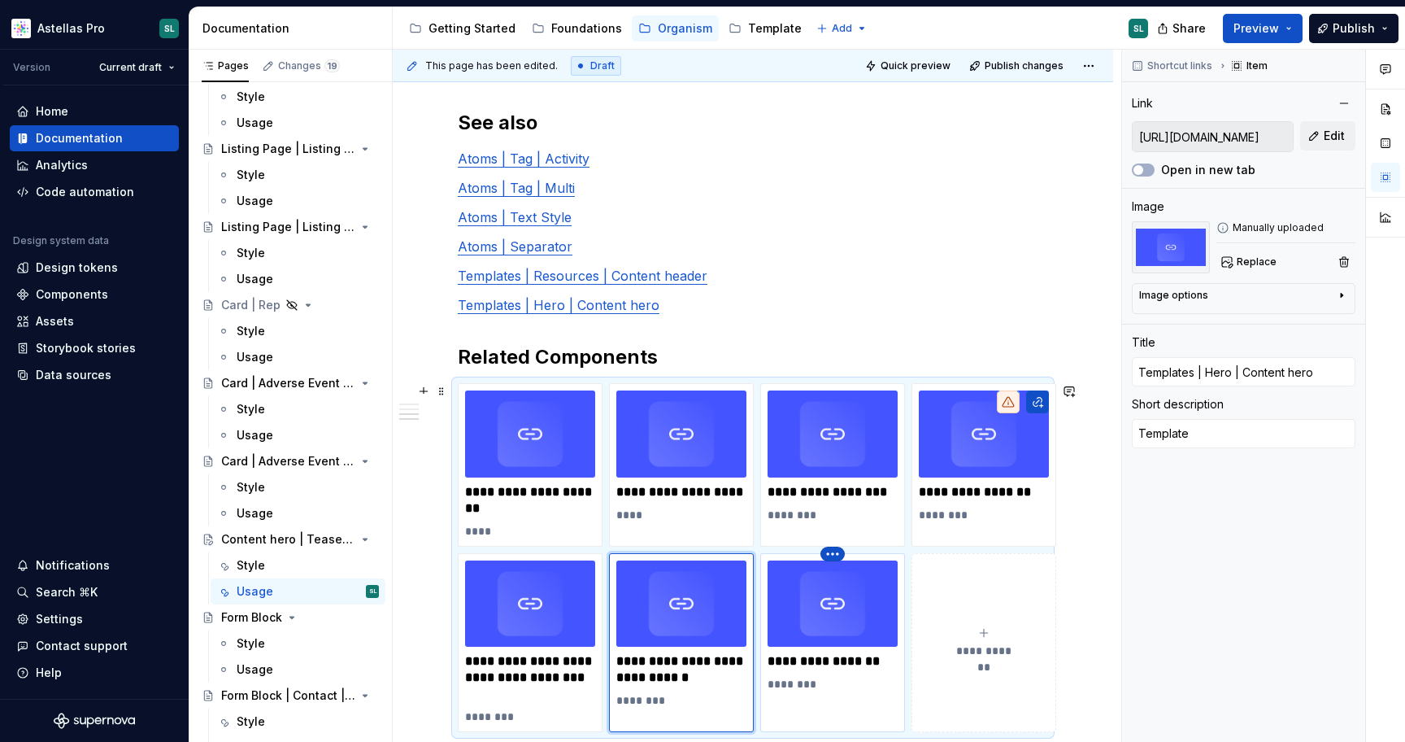
type input "https://astellas.supernova-docs.io/latest/templates/content-container/style-jyJ…"
type input "Content container"
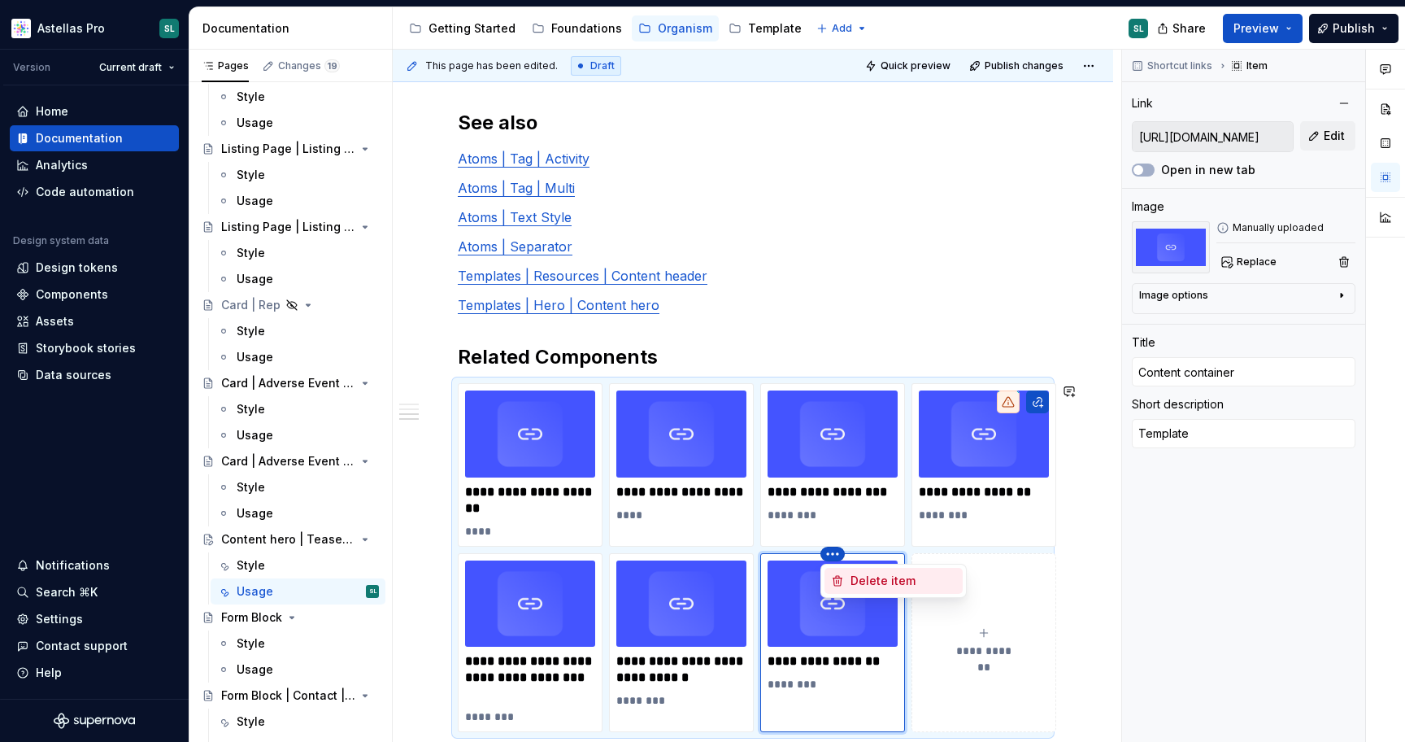
click at [871, 570] on div "Delete item" at bounding box center [894, 581] width 138 height 26
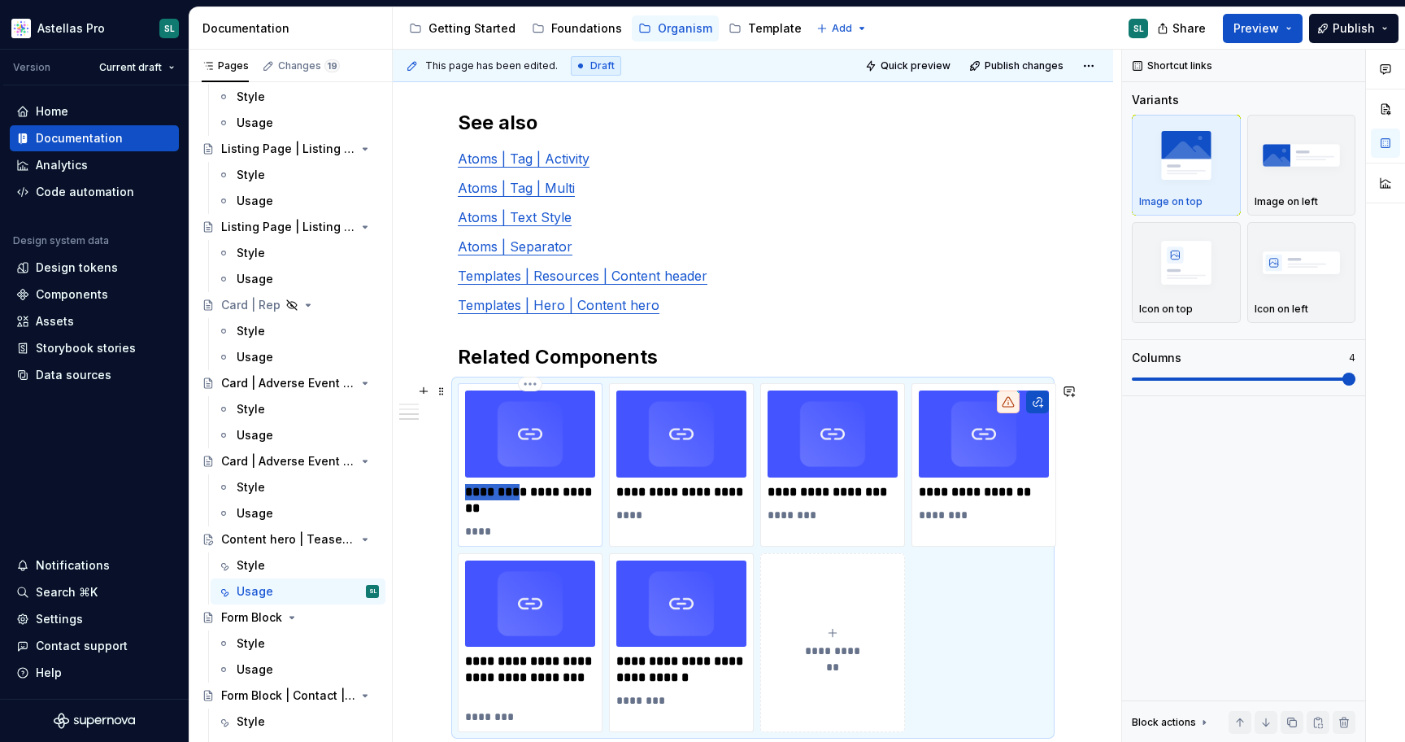
drag, startPoint x: 520, startPoint y: 486, endPoint x: 460, endPoint y: 486, distance: 60.2
click at [460, 486] on div "**********" at bounding box center [530, 464] width 145 height 163
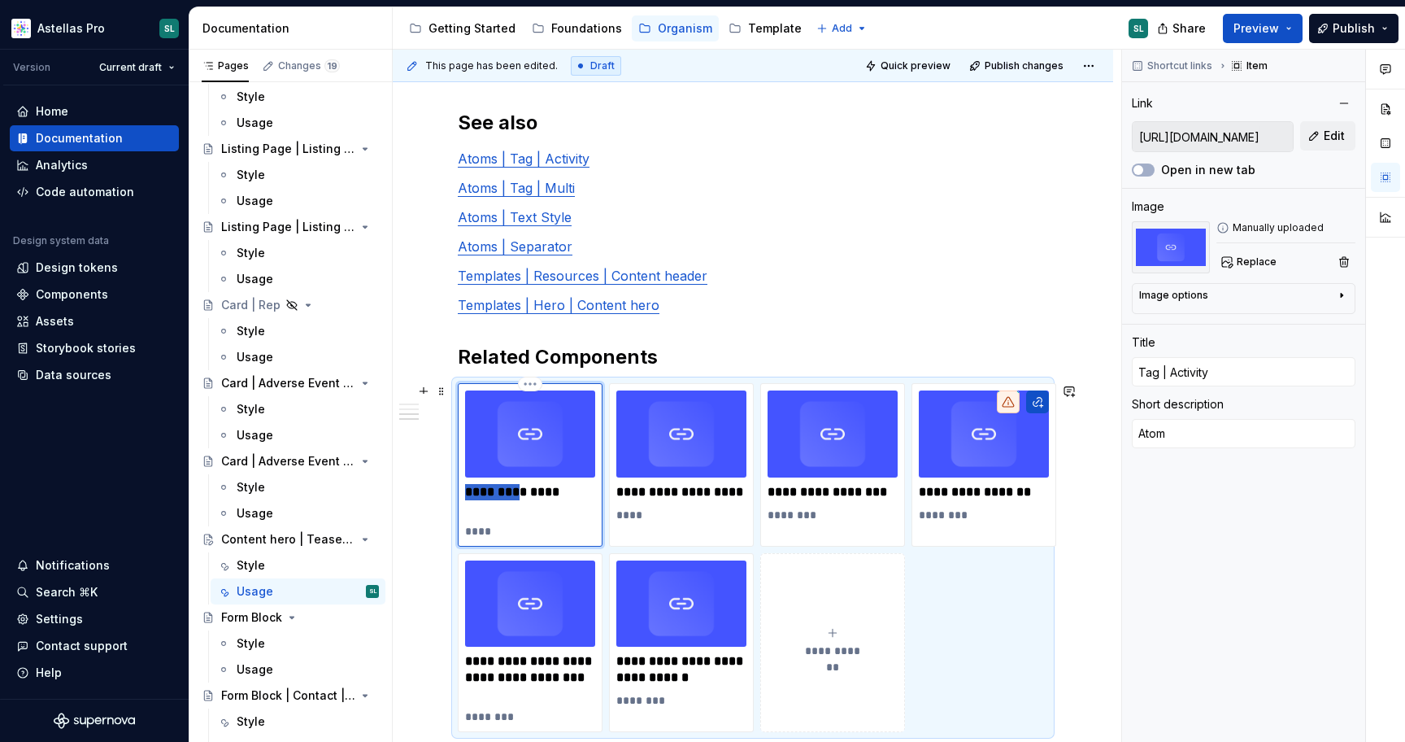
type textarea "*"
type input "Tag | Activity"
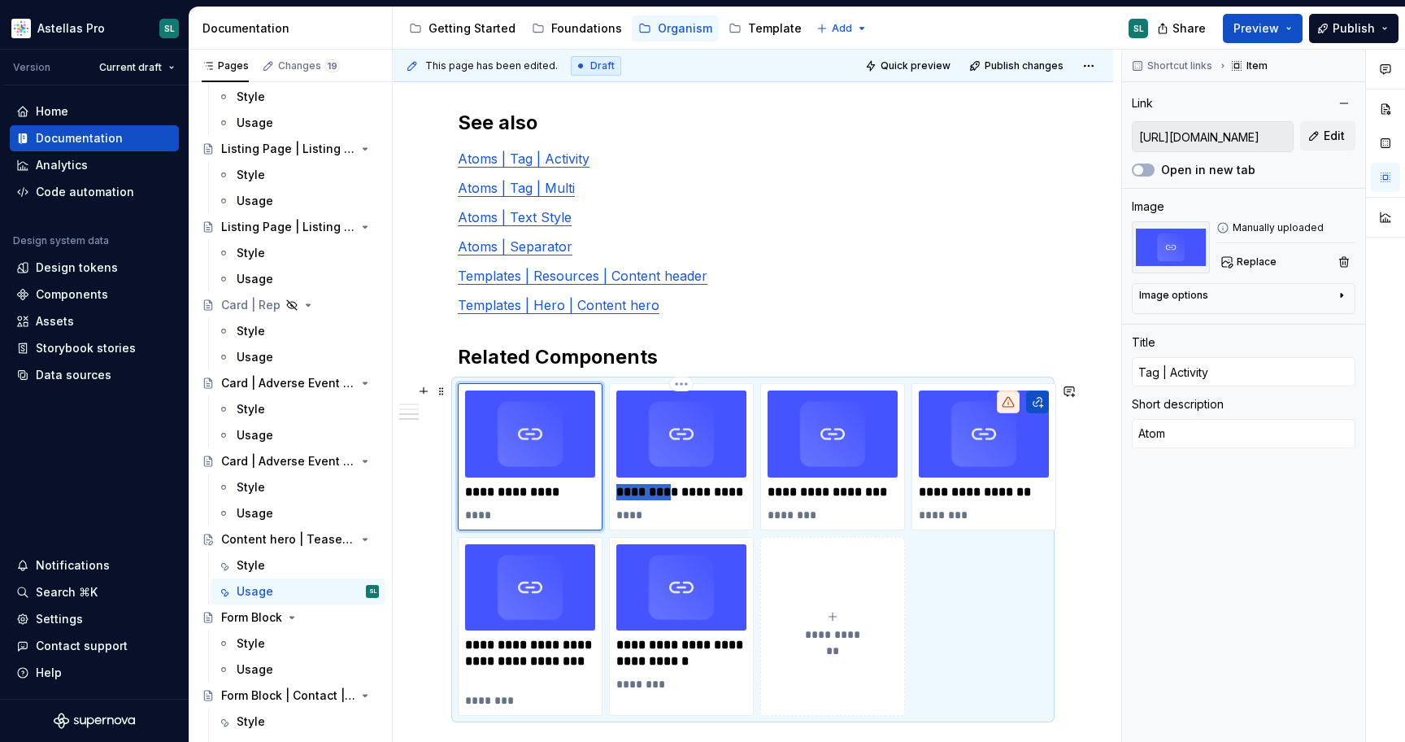
drag, startPoint x: 671, startPoint y: 491, endPoint x: 604, endPoint y: 491, distance: 66.7
click at [604, 491] on div "**********" at bounding box center [753, 549] width 590 height 333
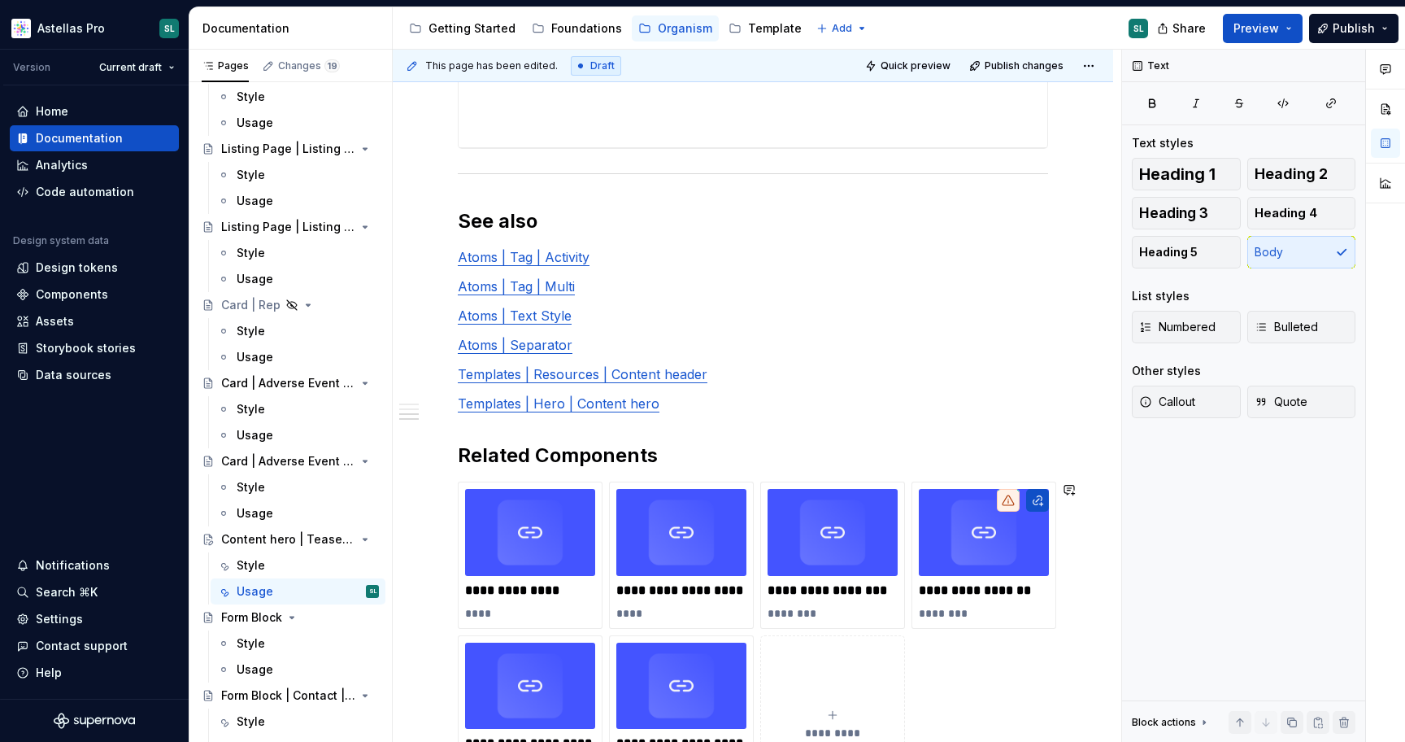
scroll to position [961, 0]
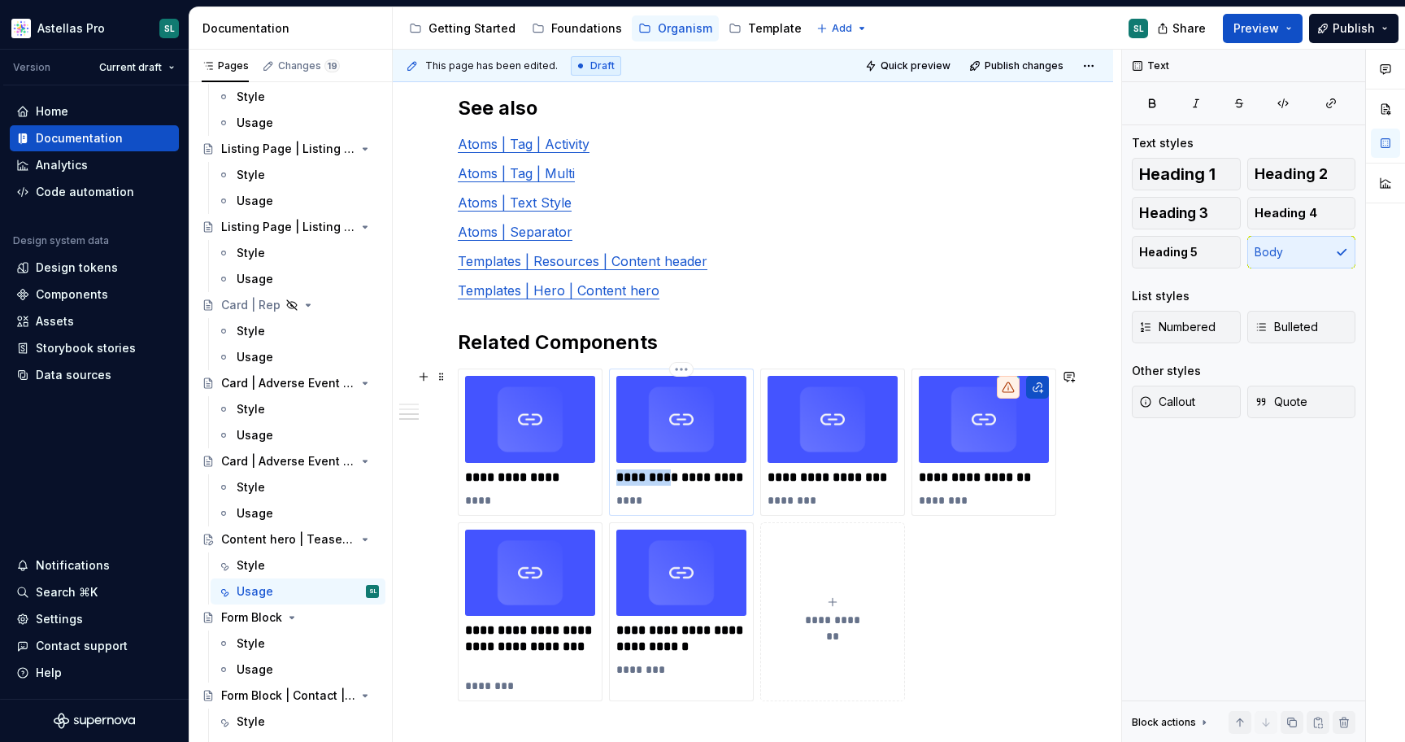
drag, startPoint x: 672, startPoint y: 470, endPoint x: 608, endPoint y: 475, distance: 63.6
click at [609, 475] on div "**********" at bounding box center [681, 441] width 145 height 147
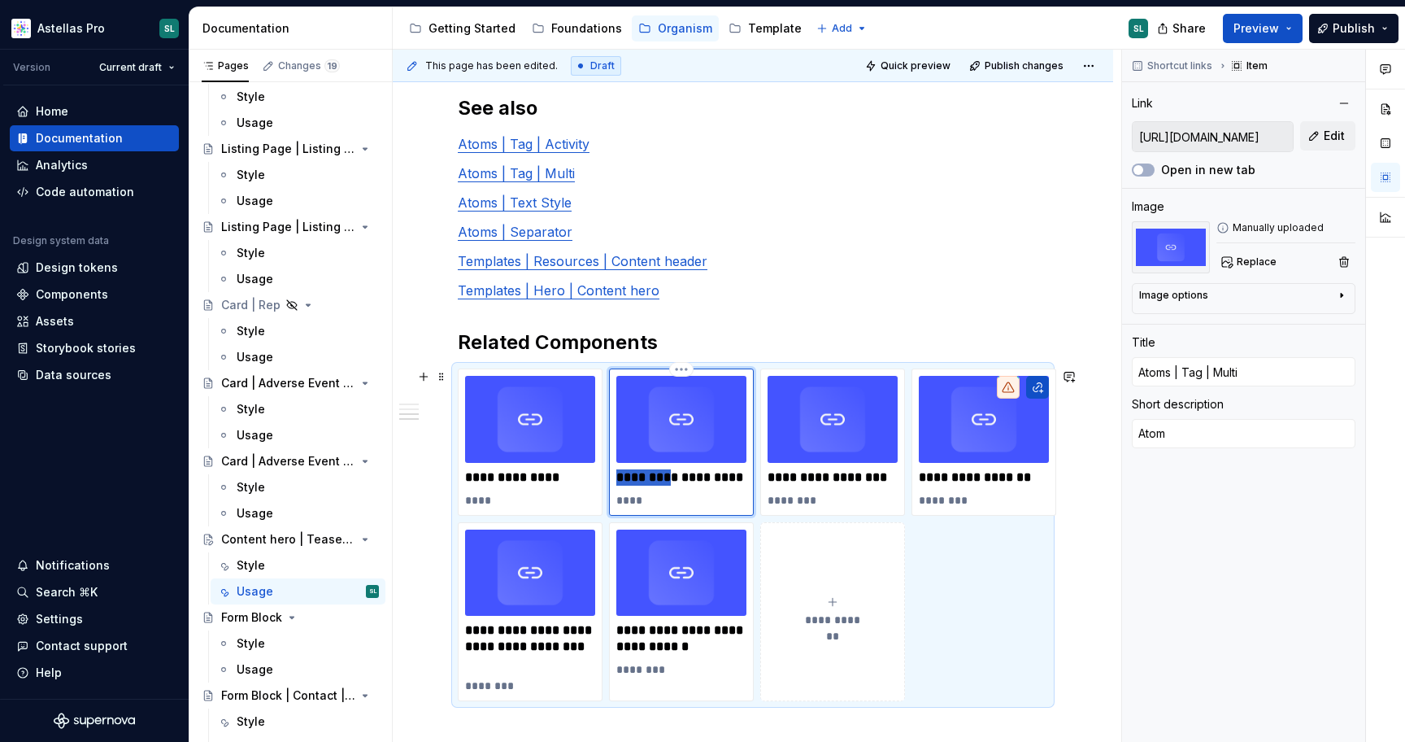
type textarea "*"
type input "Tag | Multi"
click at [646, 499] on p "****" at bounding box center [682, 500] width 130 height 16
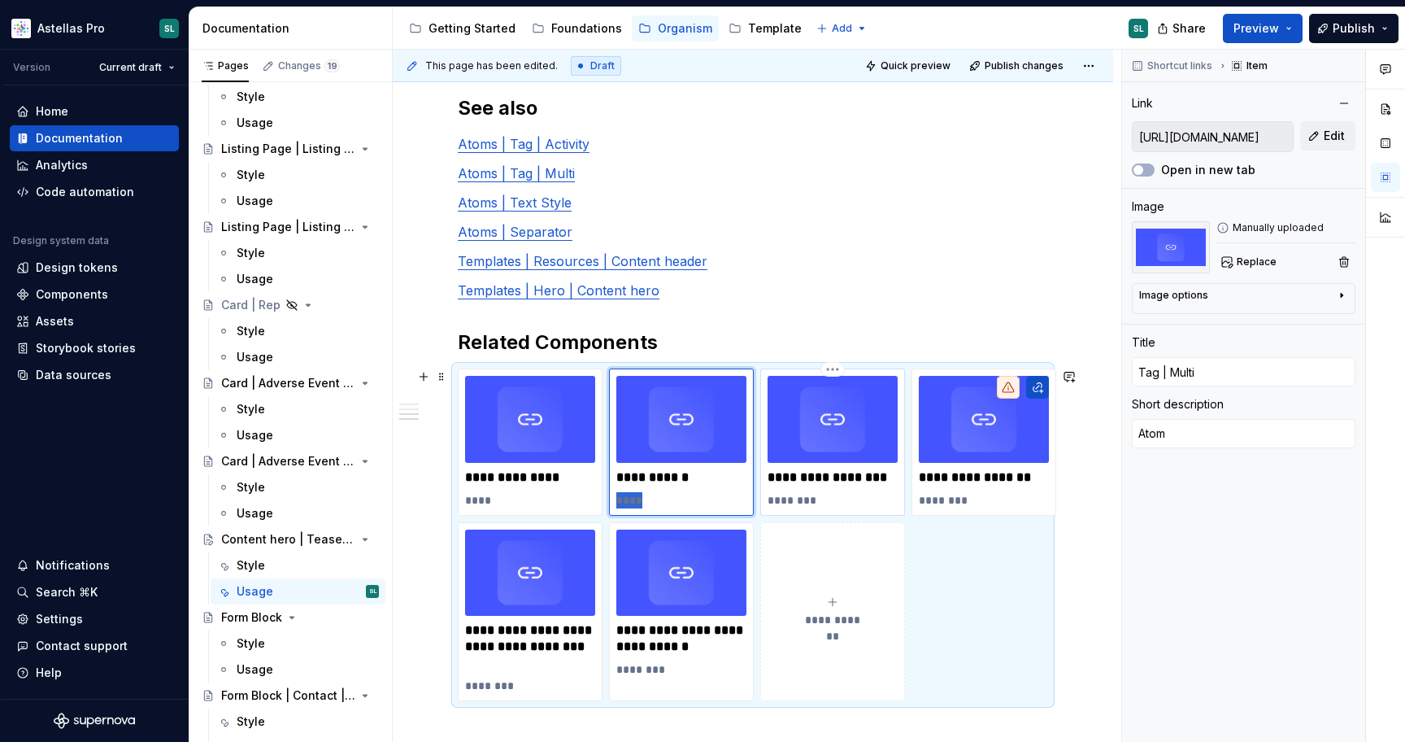
click at [794, 499] on p "********" at bounding box center [833, 500] width 130 height 16
type textarea "*"
type input "https://astellas.supernova-docs.io/latest/molecules/button-set-tertiary/style-I…"
type input "Atoms | Text Style"
type textarea "Molecule"
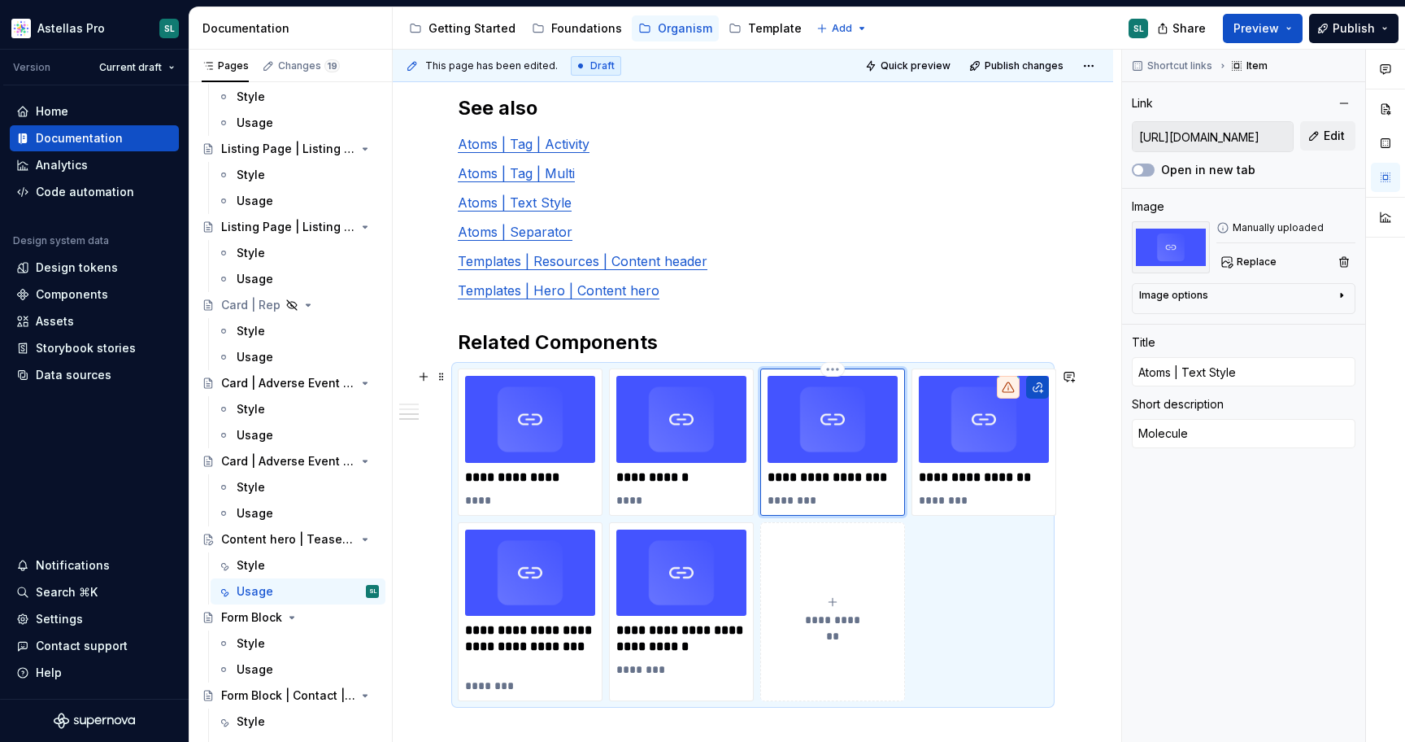
click at [794, 499] on p "********" at bounding box center [833, 500] width 130 height 16
type textarea "*"
type textarea "Atom"
click at [954, 497] on p "********" at bounding box center [984, 500] width 130 height 16
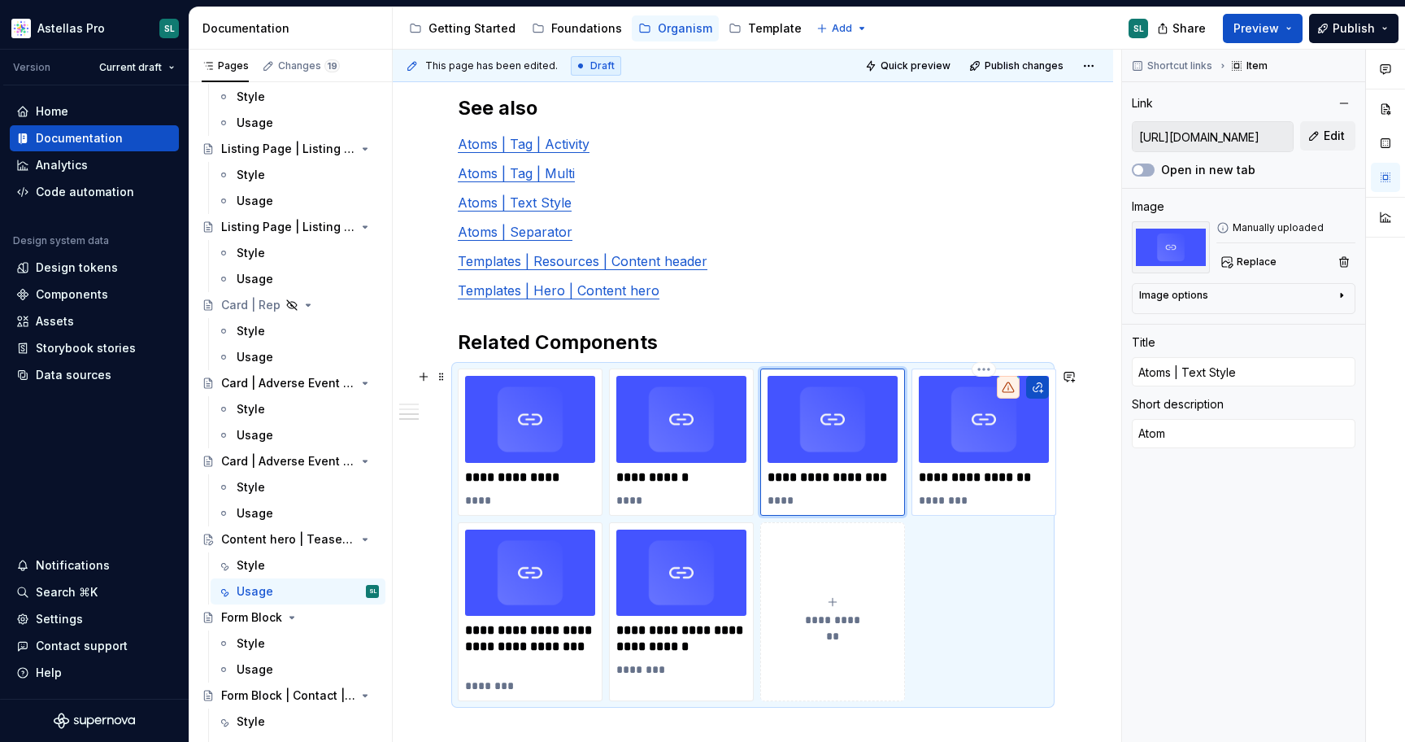
type textarea "*"
type input "Atoms | Separator"
type textarea "Organism"
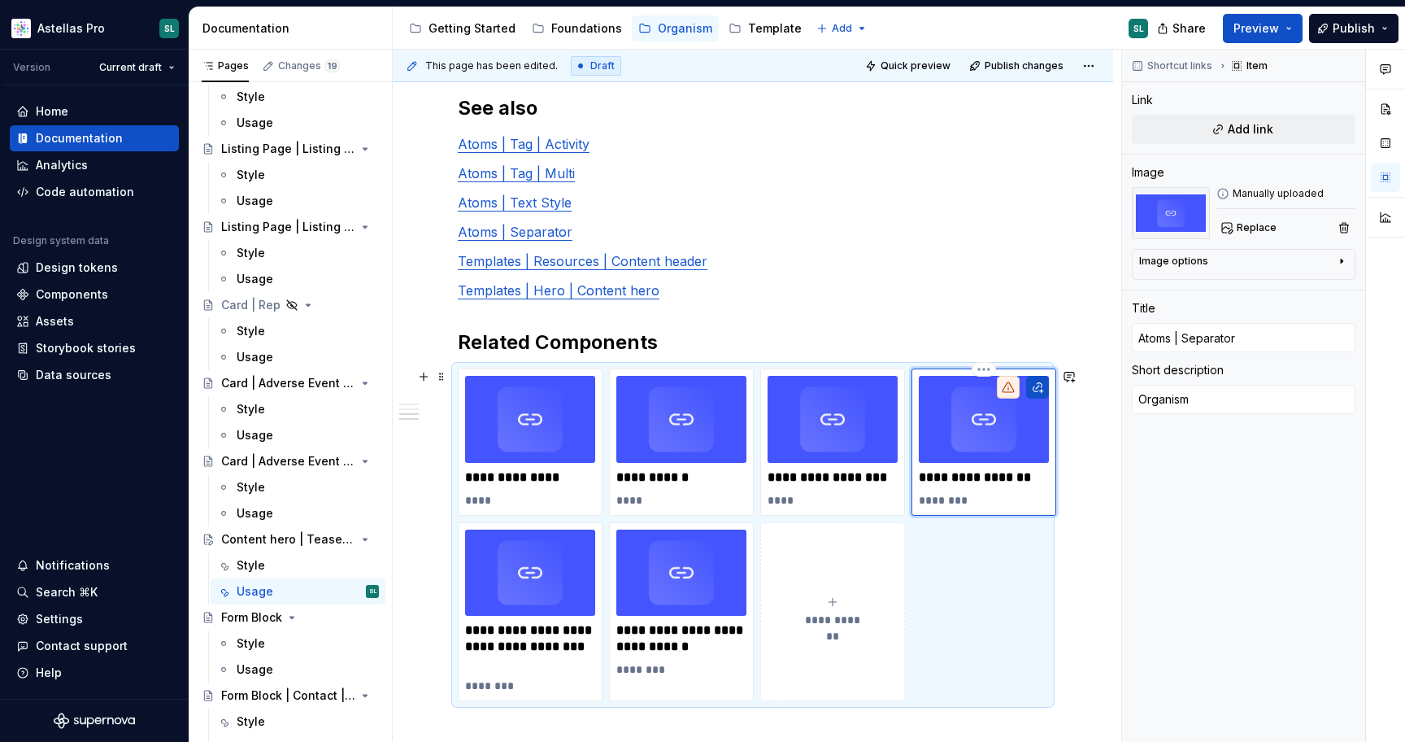
click at [954, 497] on p "********" at bounding box center [984, 500] width 130 height 16
type textarea "*"
type textarea "Atom"
drag, startPoint x: 821, startPoint y: 475, endPoint x: 760, endPoint y: 476, distance: 60.2
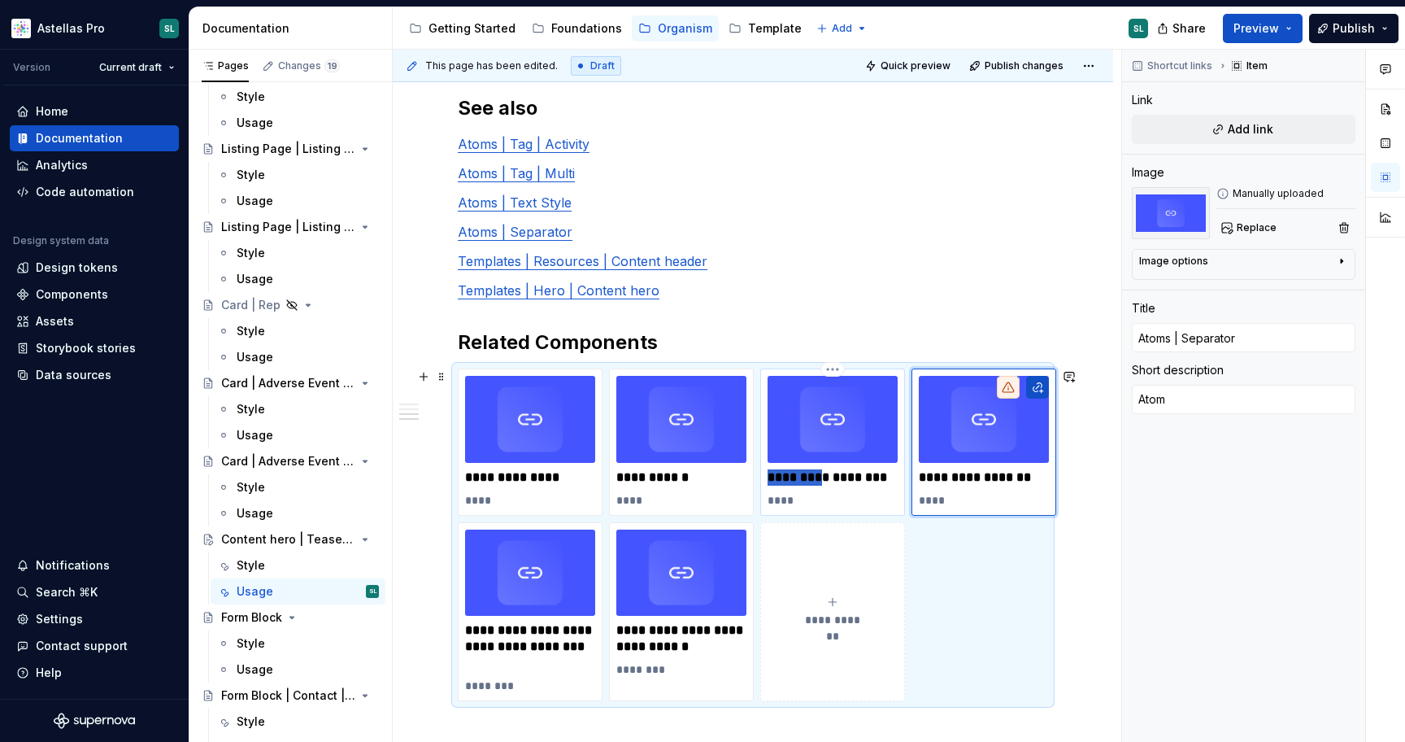
click at [760, 476] on div "**********" at bounding box center [832, 441] width 145 height 147
type textarea "*"
type input "Atoms | Text Style"
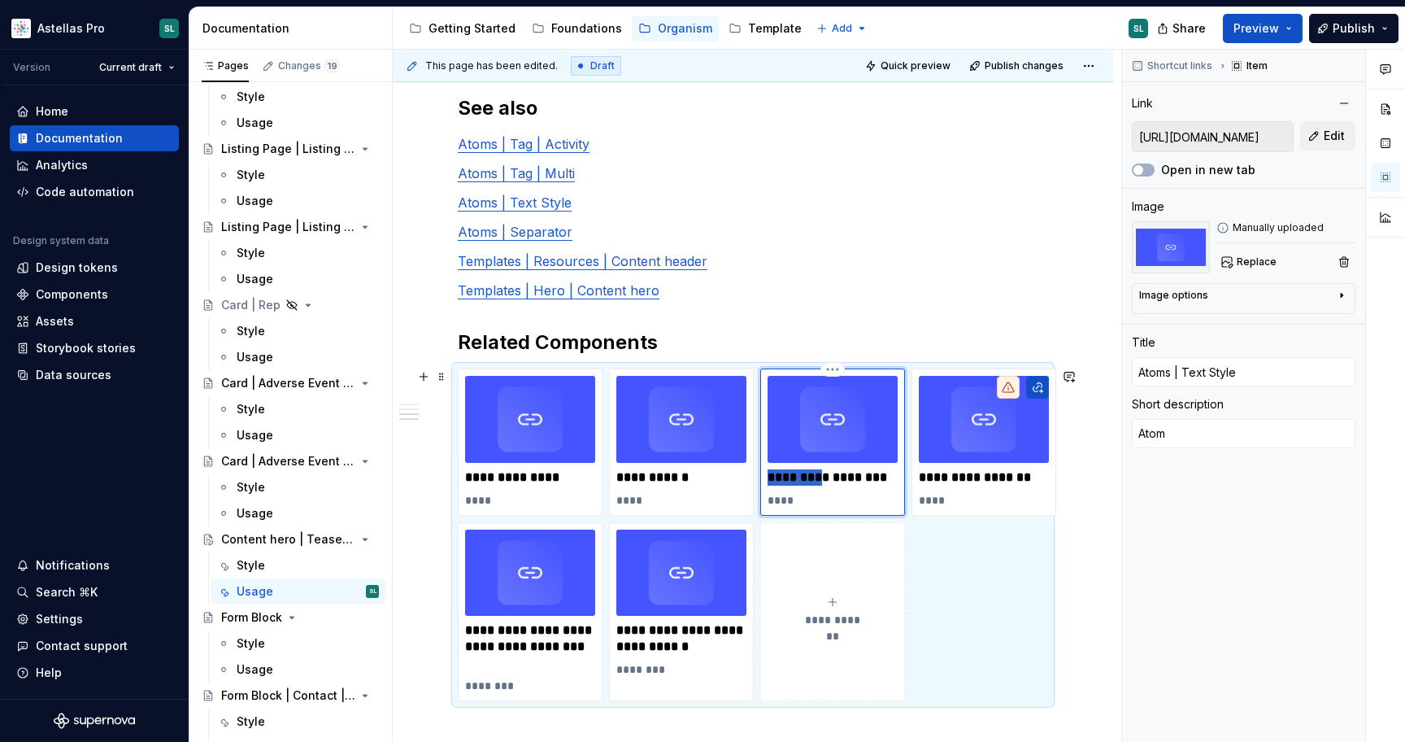
type textarea "*"
type input "Text Style"
drag, startPoint x: 971, startPoint y: 477, endPoint x: 917, endPoint y: 477, distance: 54.5
click at [917, 477] on div "**********" at bounding box center [984, 441] width 145 height 147
type textarea "*"
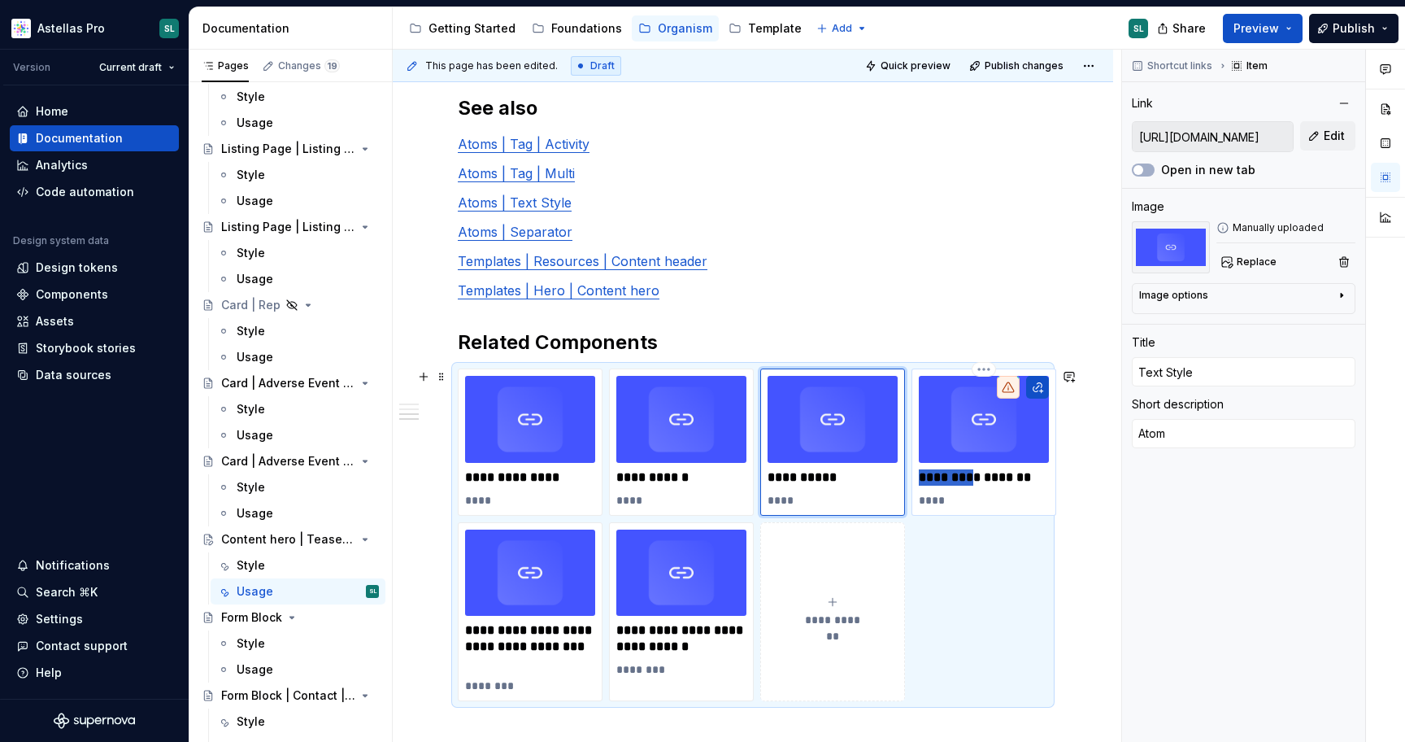
type input "Atoms | Separator"
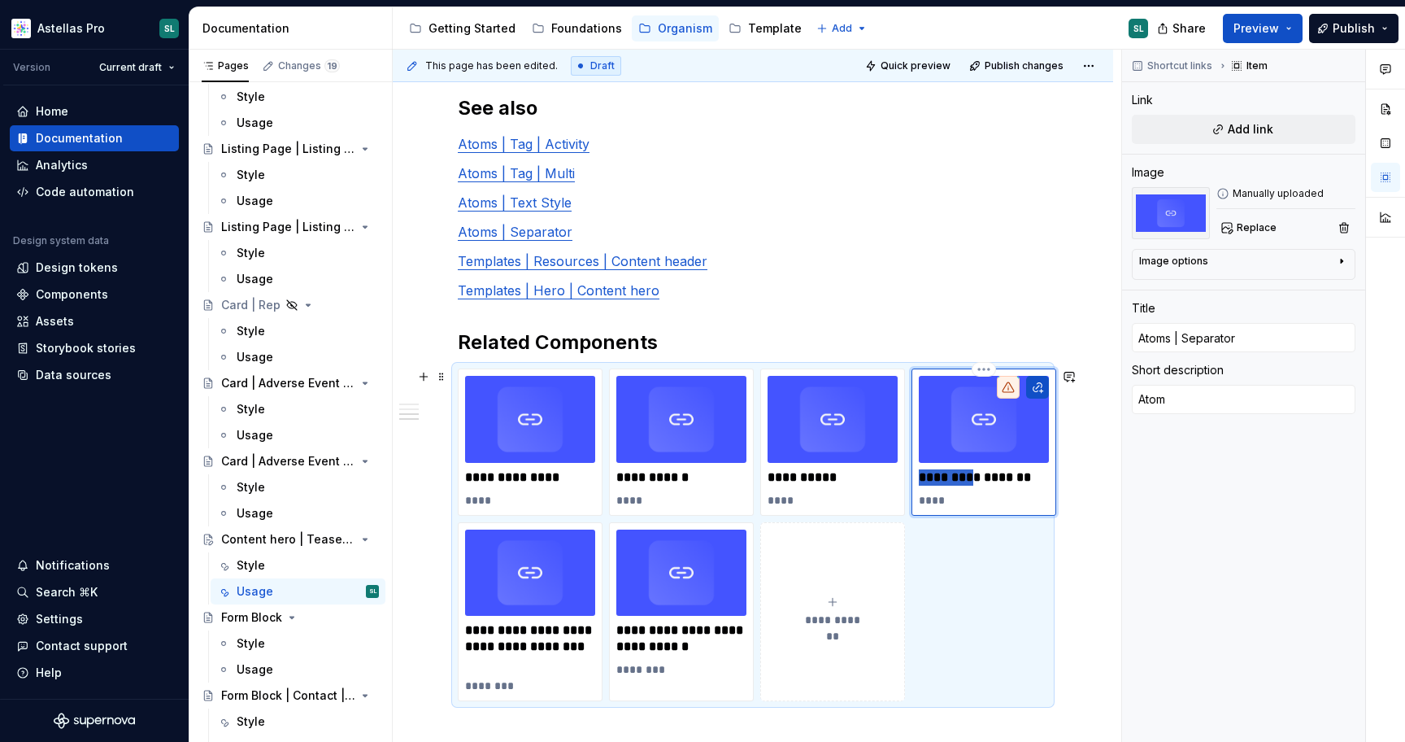
type textarea "*"
type input "Separator"
click at [599, 289] on link "Templates | Hero | Content hero" at bounding box center [559, 290] width 202 height 16
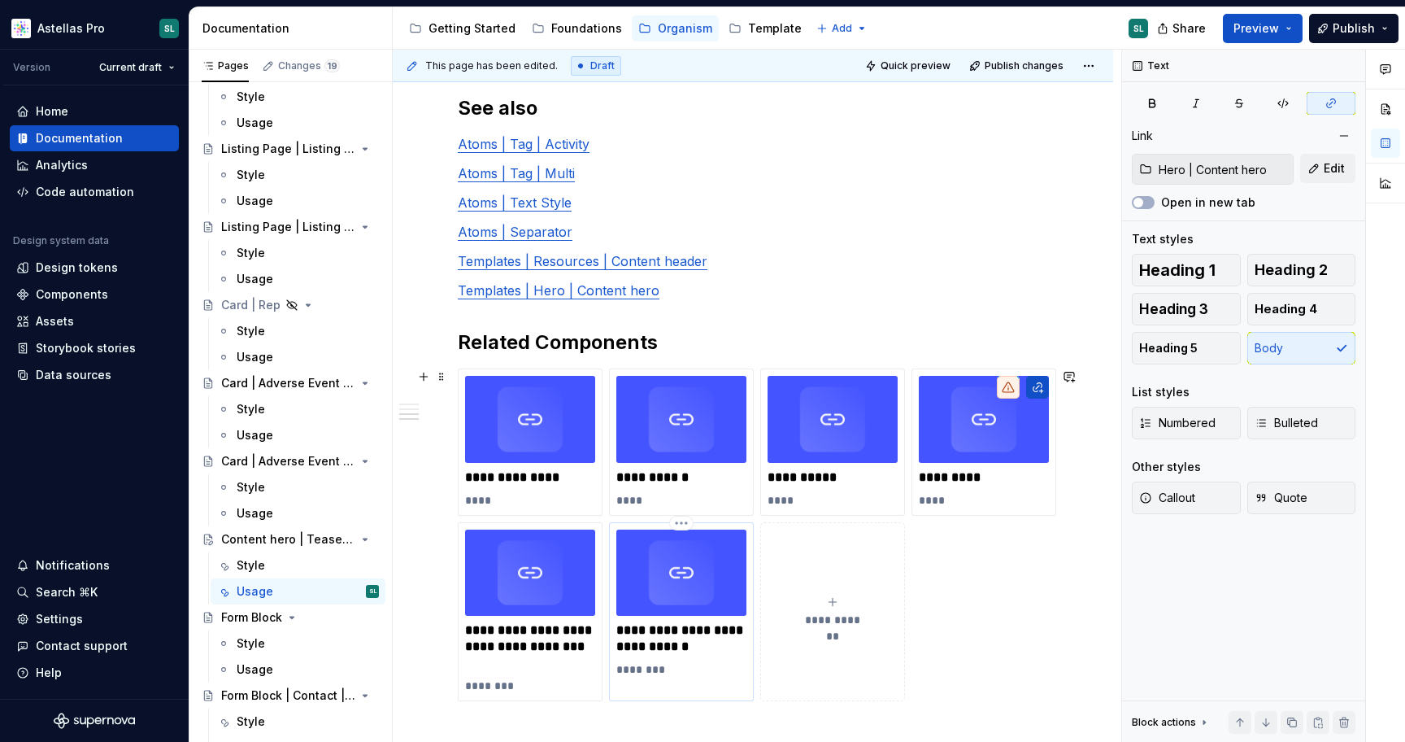
click at [688, 655] on div "**********" at bounding box center [682, 603] width 130 height 149
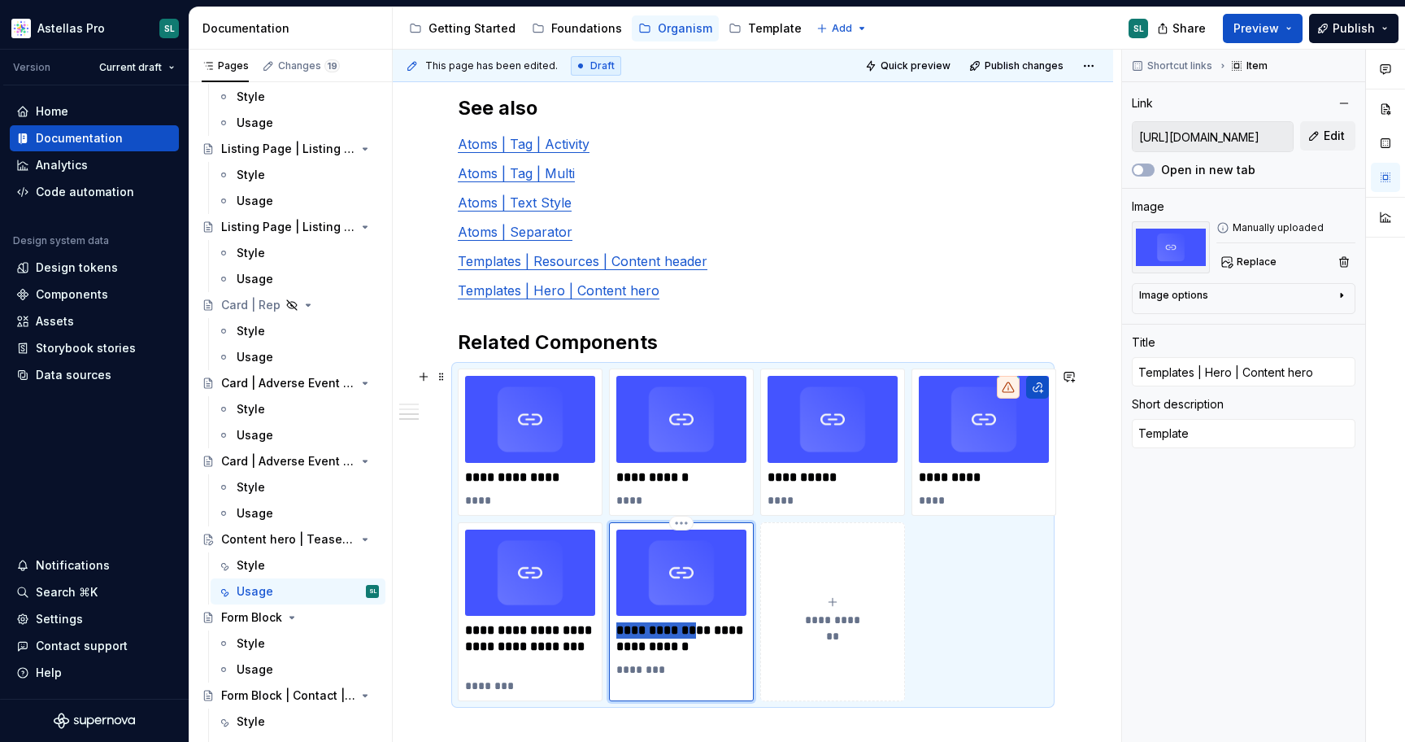
drag, startPoint x: 695, startPoint y: 634, endPoint x: 610, endPoint y: 630, distance: 85.5
click at [610, 630] on div "**********" at bounding box center [681, 612] width 145 height 180
type textarea "*"
type input "Hero | Content hero"
drag, startPoint x: 465, startPoint y: 645, endPoint x: 465, endPoint y: 628, distance: 17.1
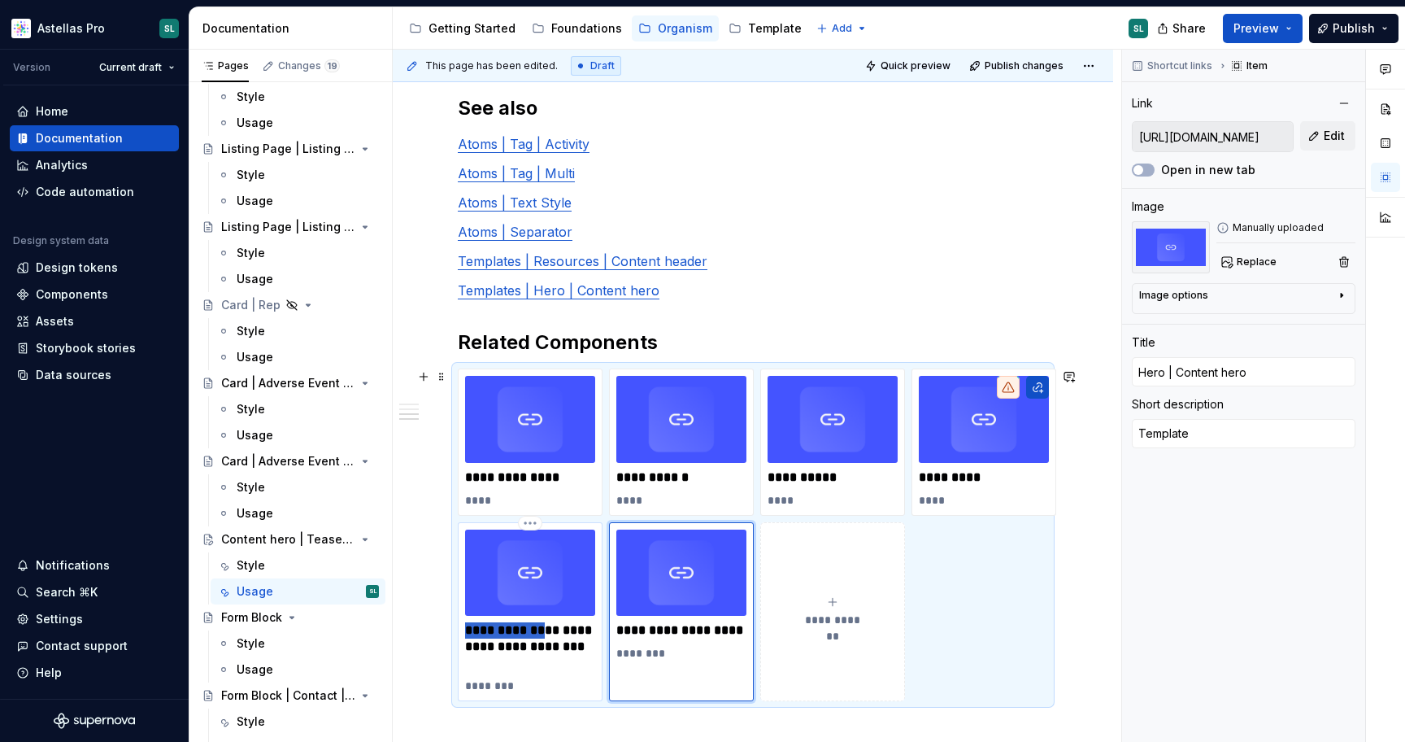
click at [465, 628] on p "**********" at bounding box center [530, 646] width 130 height 49
type textarea "*"
type input "Hero | Content hero"
type input "Templates | Resources | Content header"
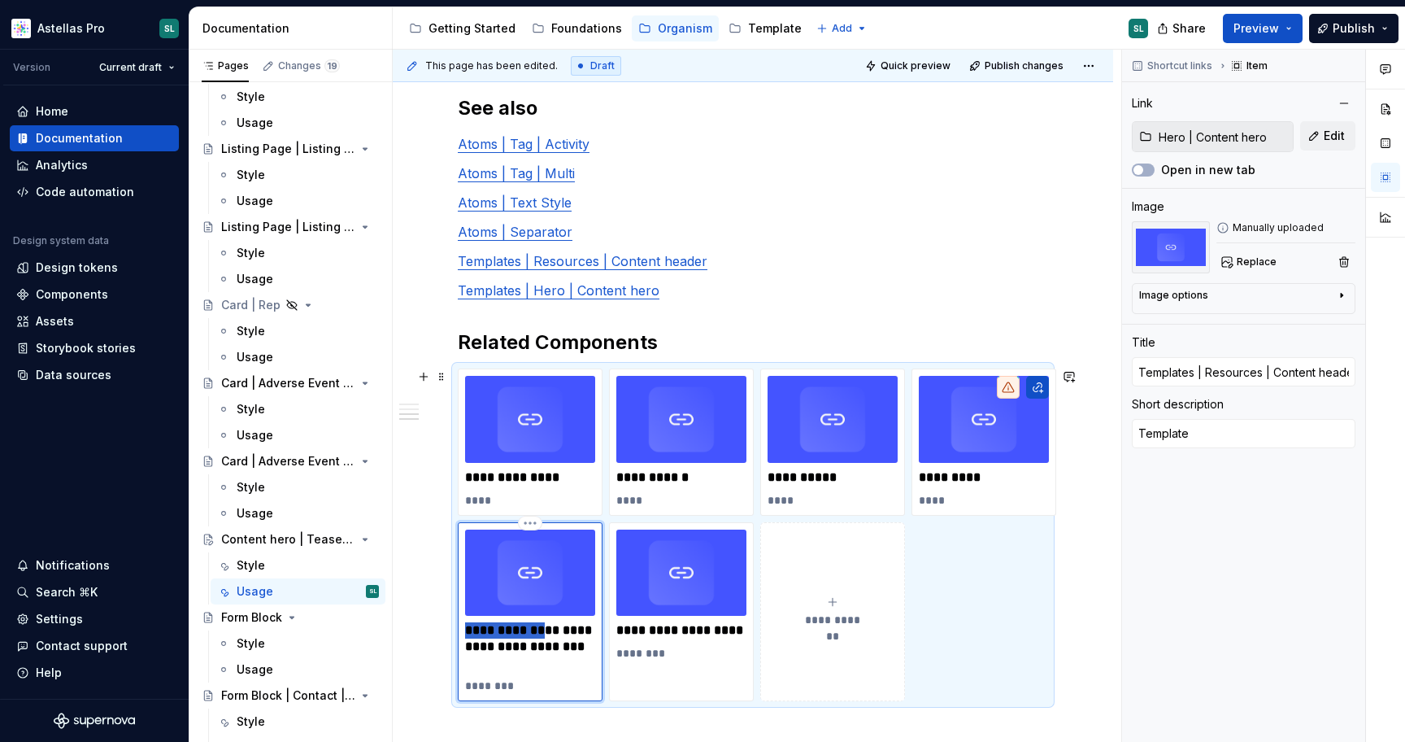
type textarea "*"
type input "Resources | Content header"
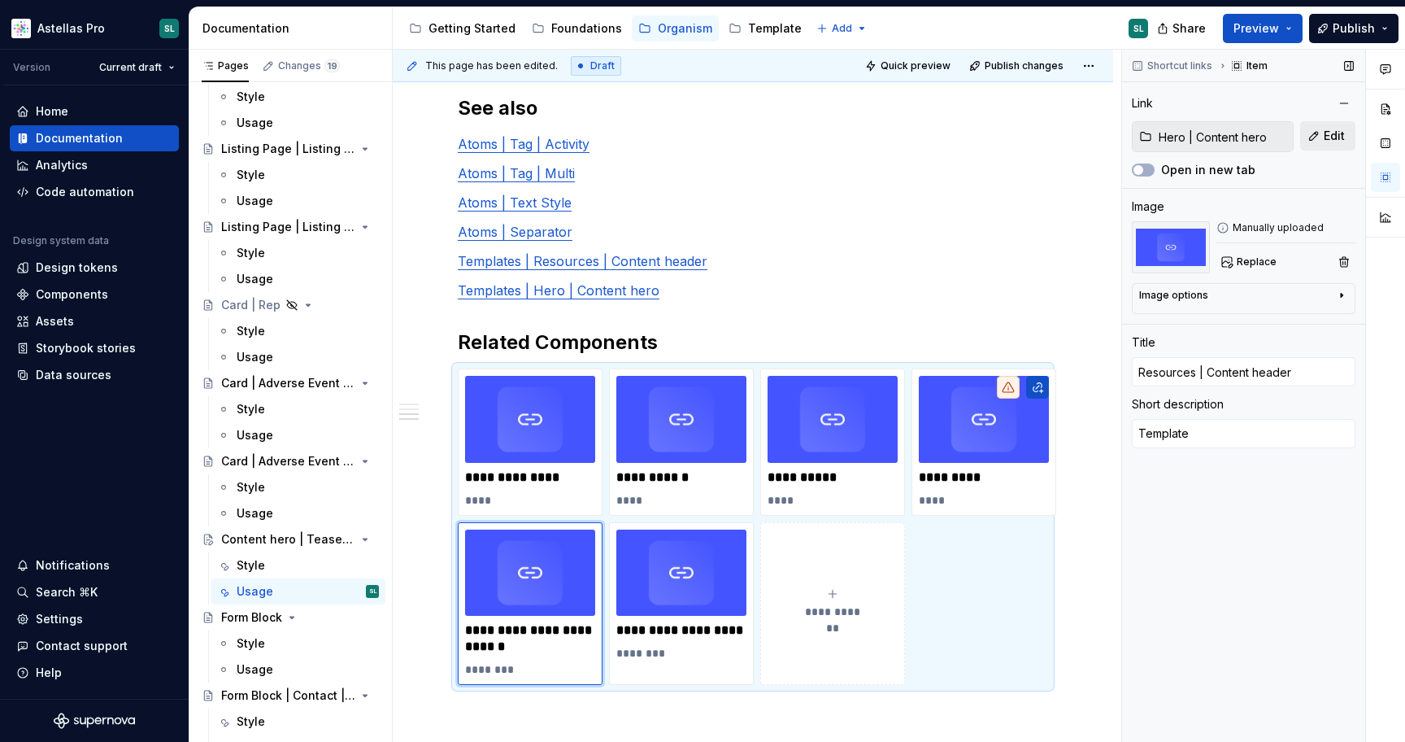
click at [1330, 138] on span "Edit" at bounding box center [1334, 136] width 21 height 16
type textarea "*"
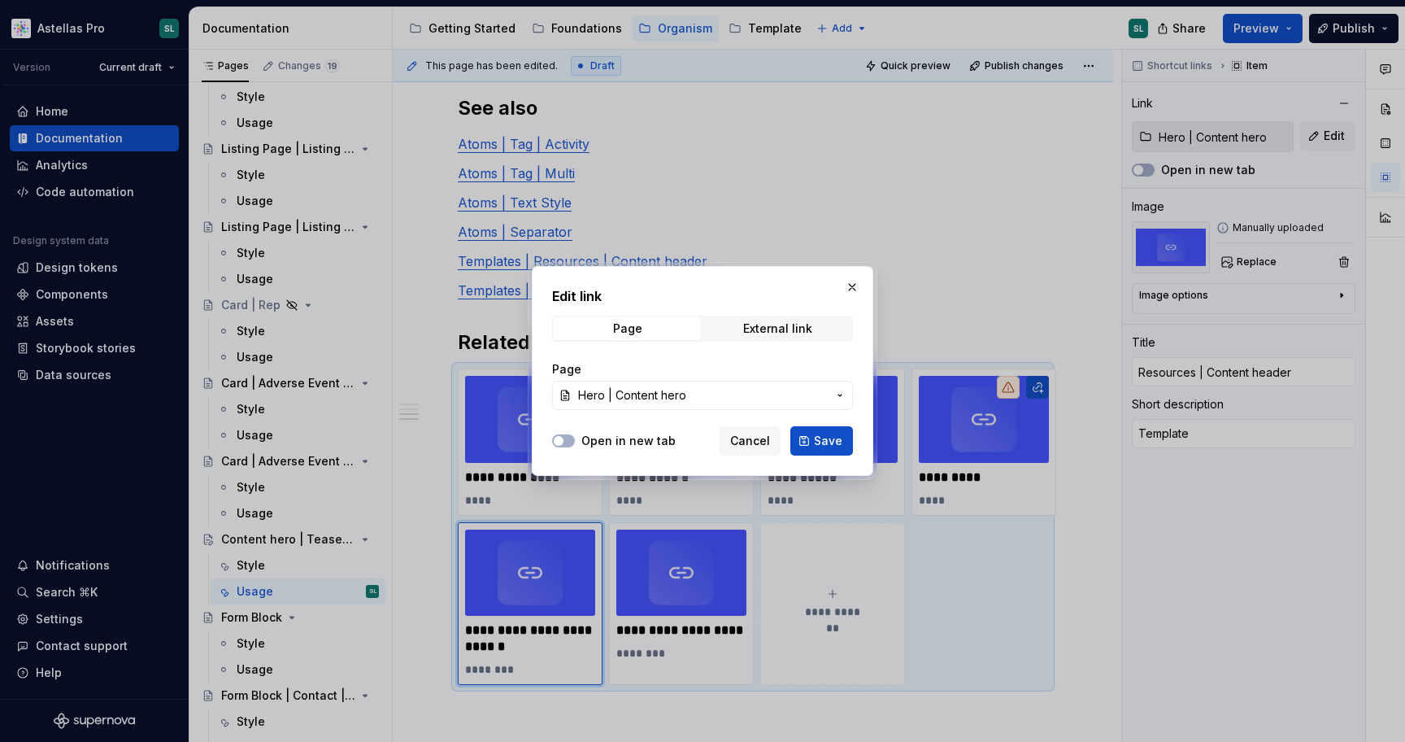
click at [808, 392] on span "Hero | Content hero" at bounding box center [702, 395] width 249 height 16
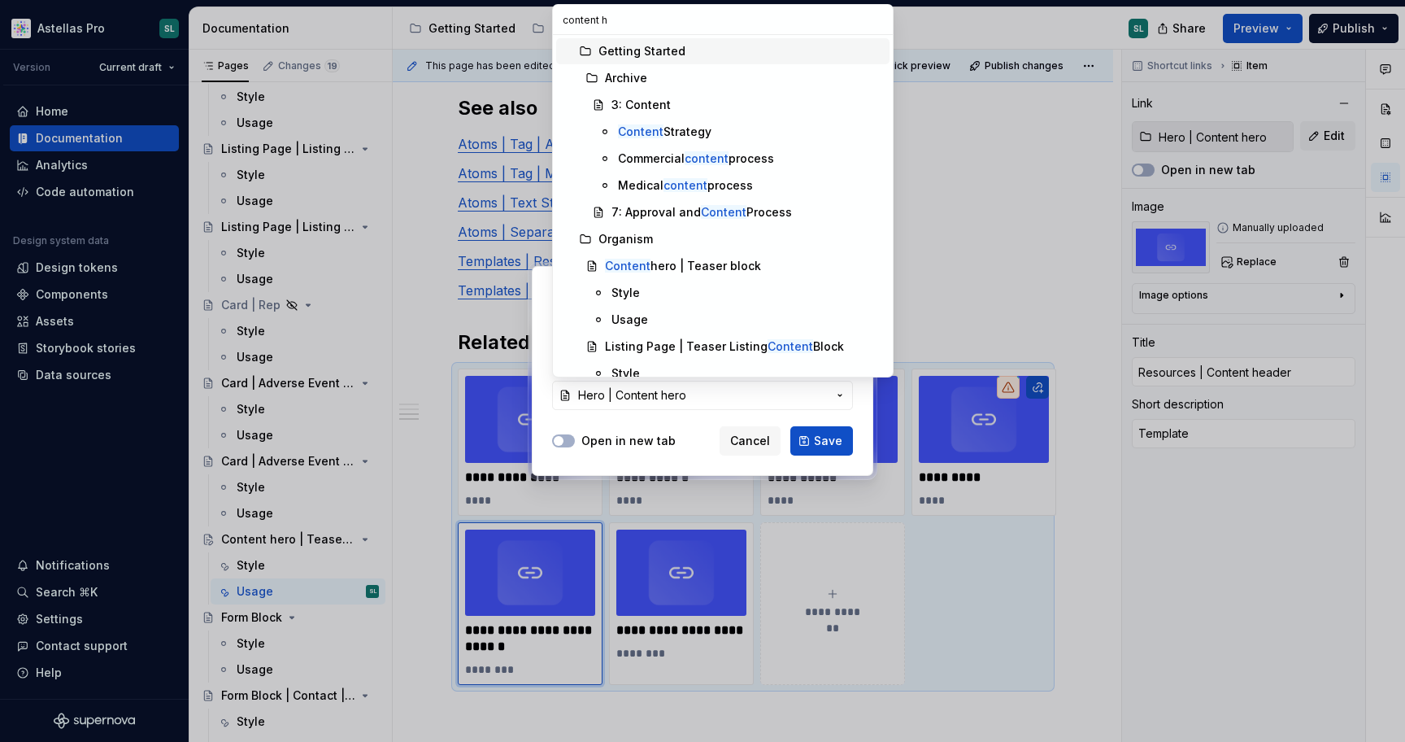
type input "content he"
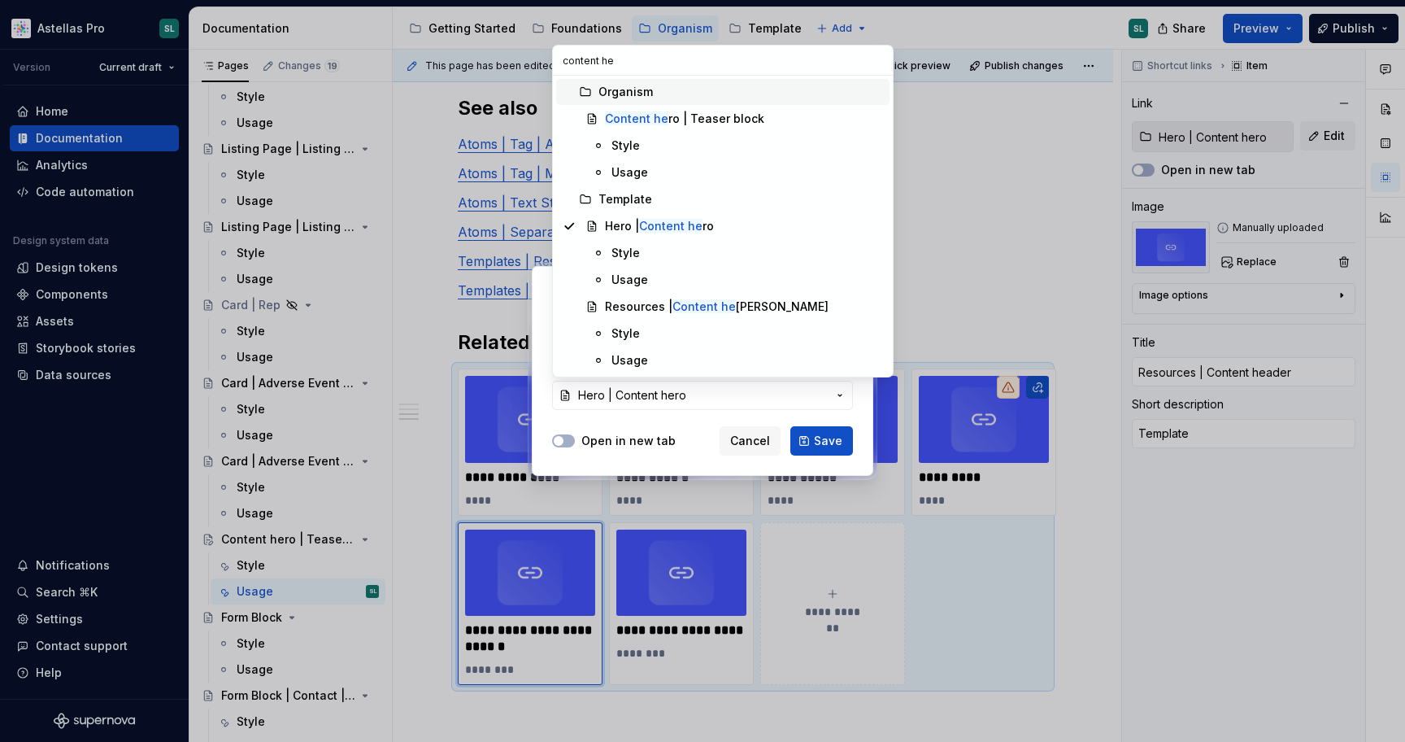
type textarea "*"
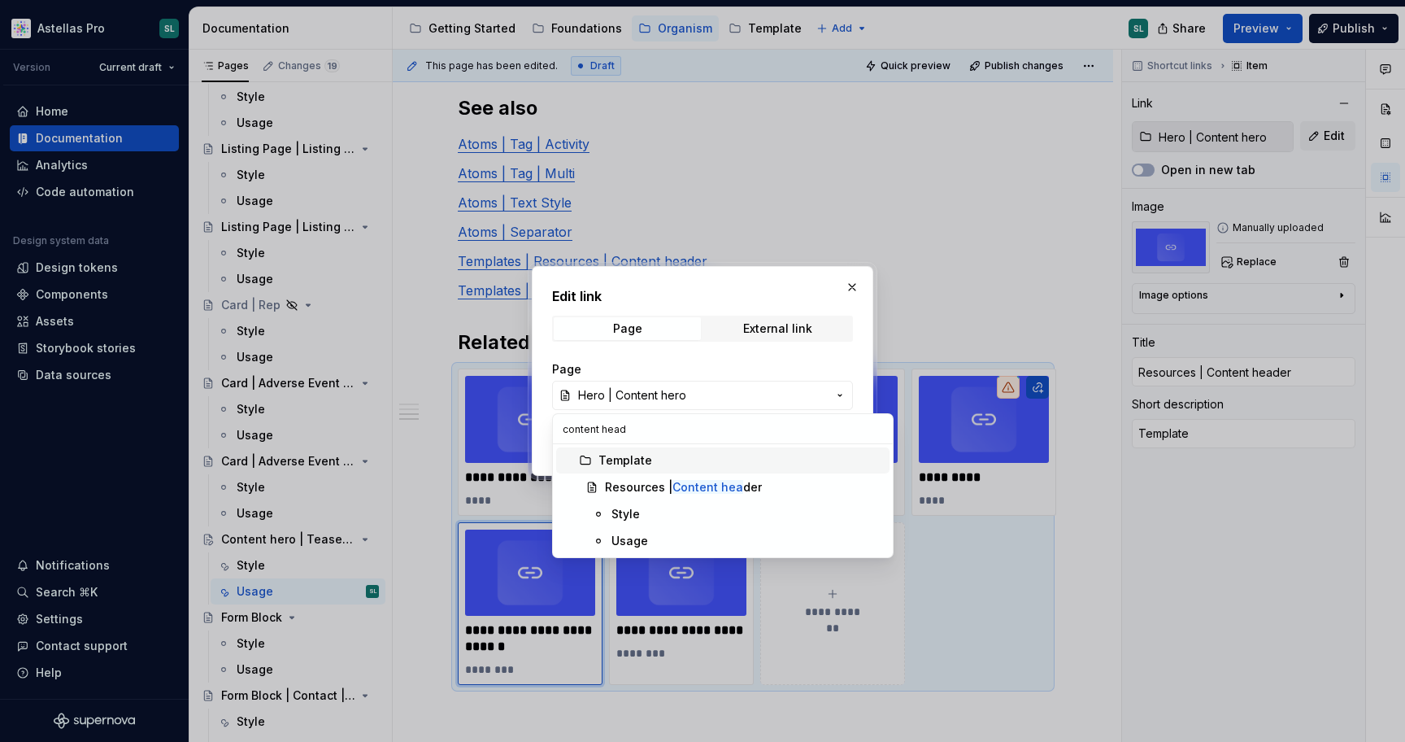
type input "content heade"
click at [714, 488] on mark "Content heade" at bounding box center [715, 487] width 85 height 14
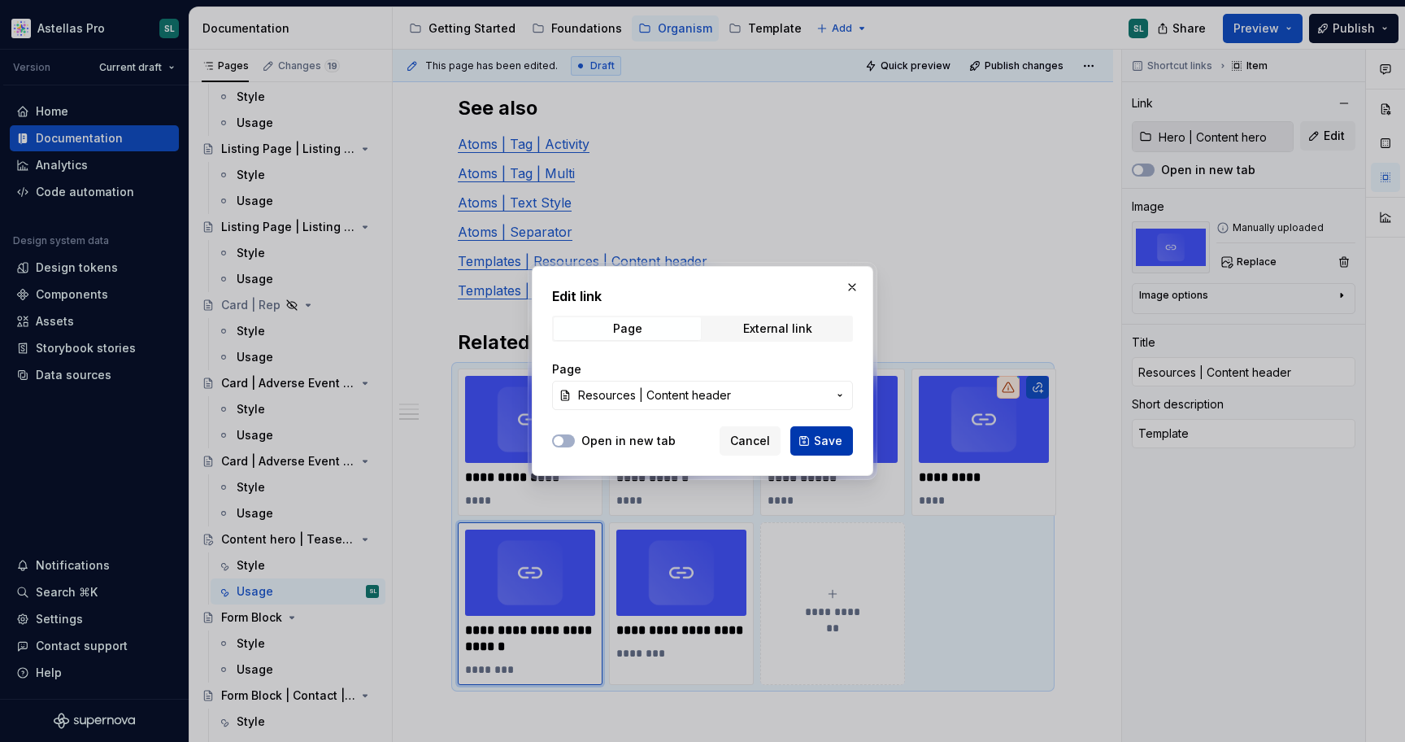
click at [815, 446] on button "Save" at bounding box center [822, 440] width 63 height 29
type textarea "*"
type input "Resources | Content header"
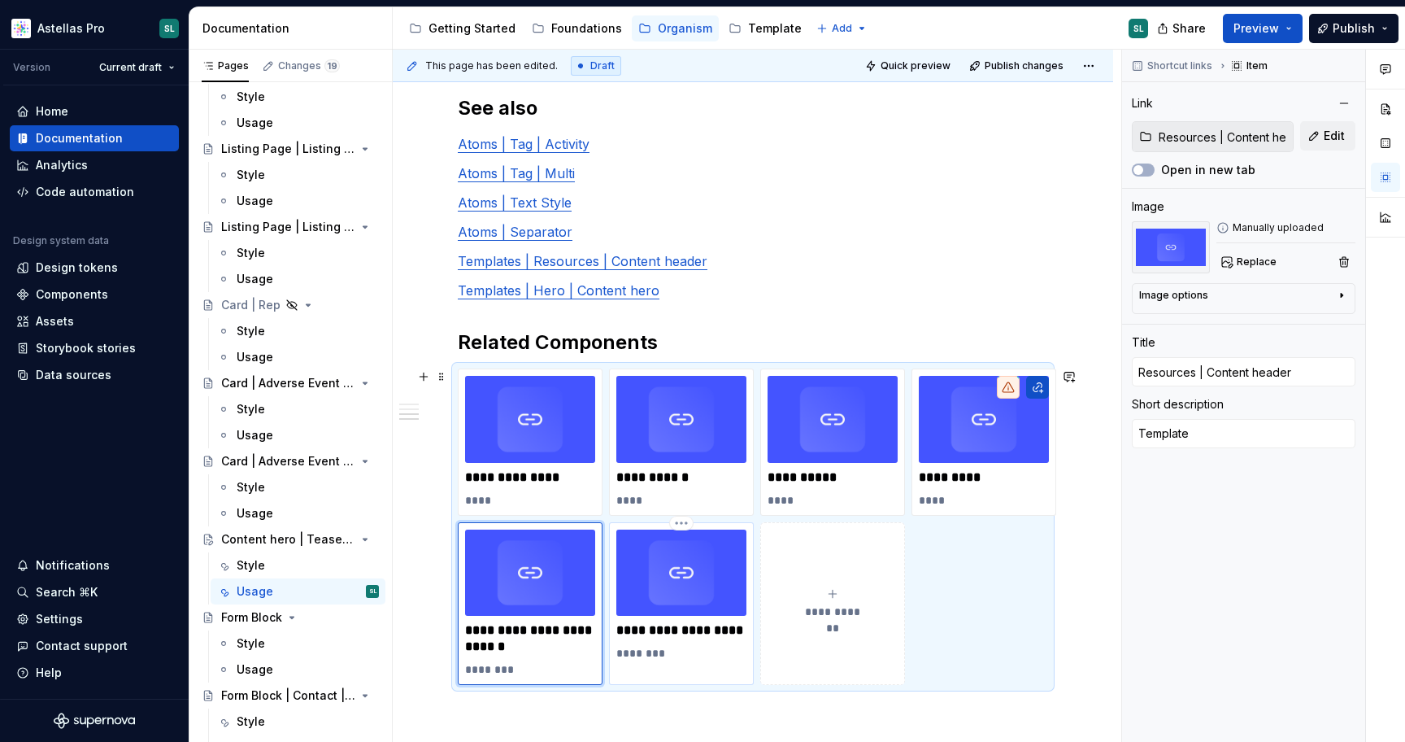
click at [719, 642] on div "**********" at bounding box center [682, 595] width 130 height 133
type textarea "*"
type input "https://astellas.supernova-docs.io/latest/templates/content-display/style-3Z0lg…"
type input "Hero | Content hero"
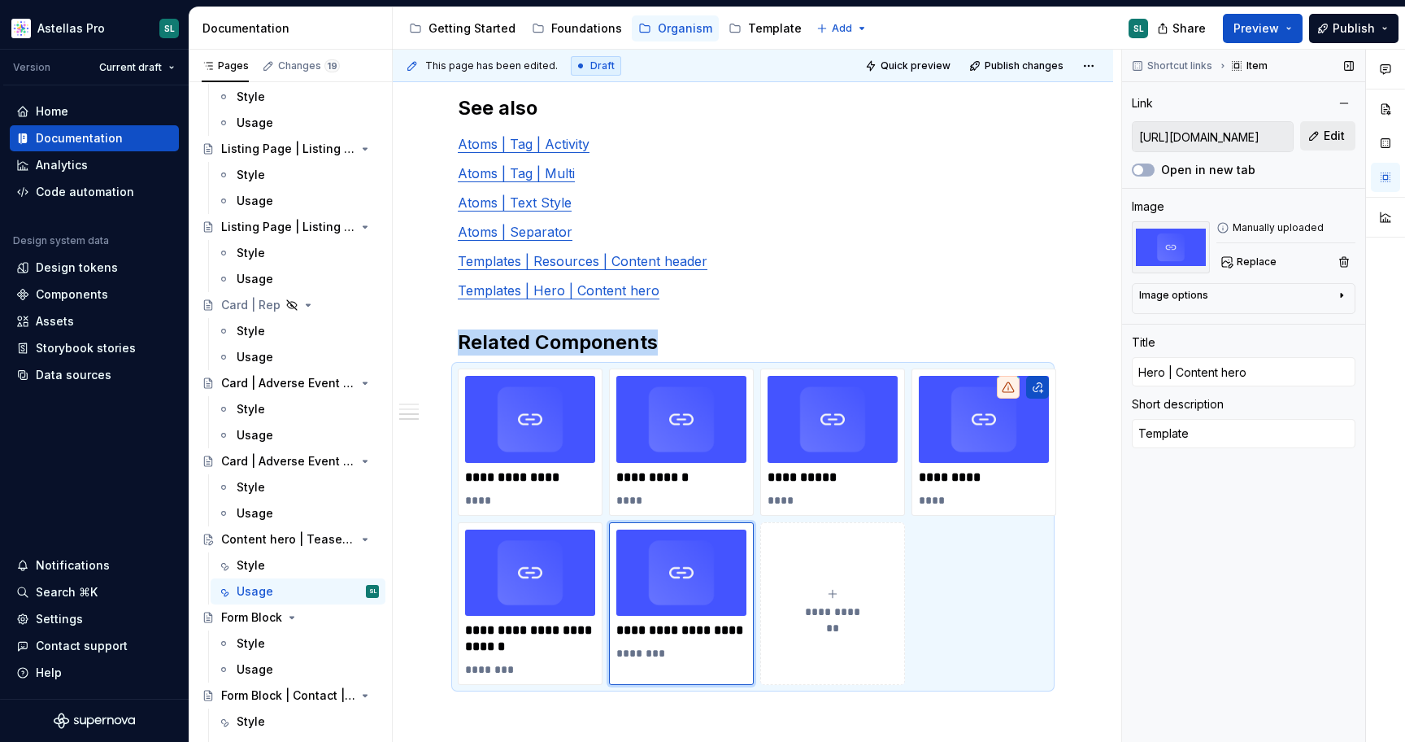
click at [1334, 132] on span "Edit" at bounding box center [1334, 136] width 21 height 16
type textarea "*"
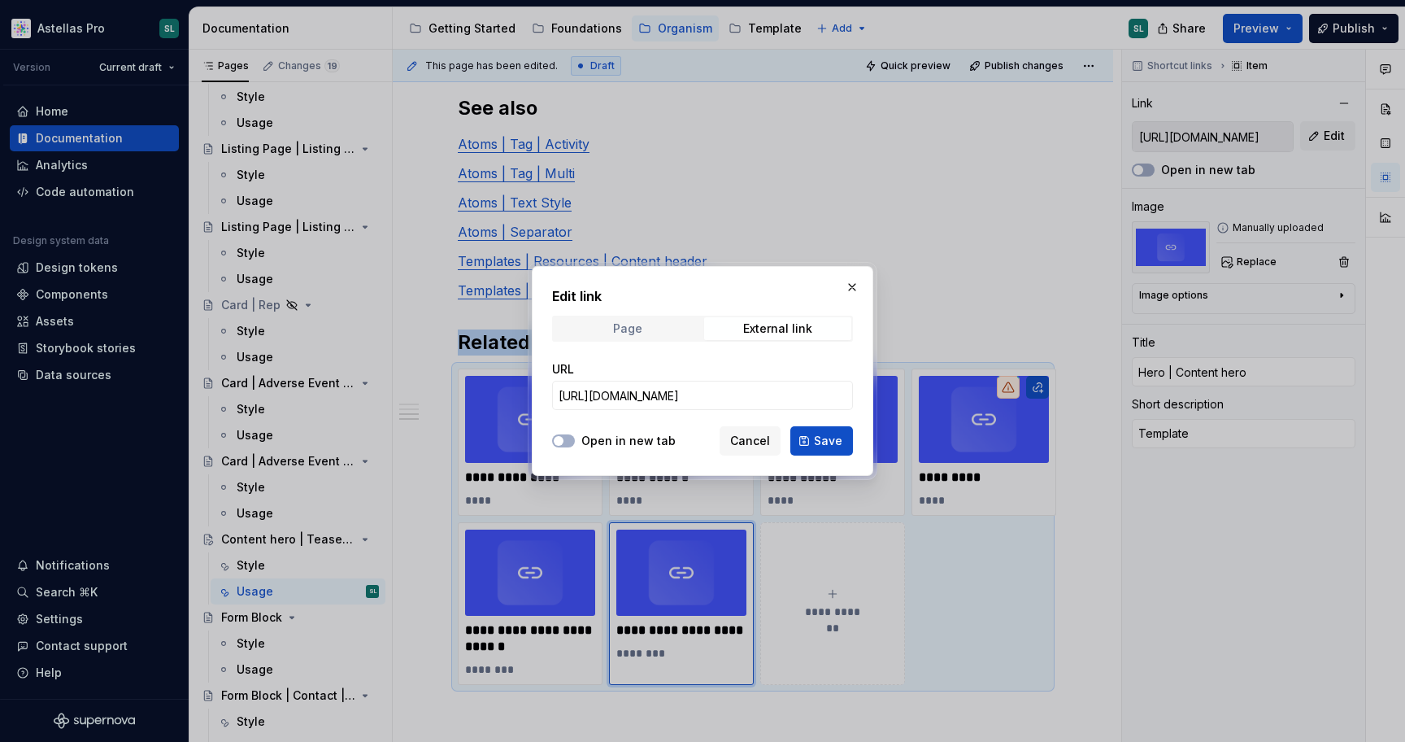
click at [678, 327] on span "Page" at bounding box center [627, 328] width 147 height 23
click at [741, 395] on span "Select page" at bounding box center [693, 395] width 268 height 16
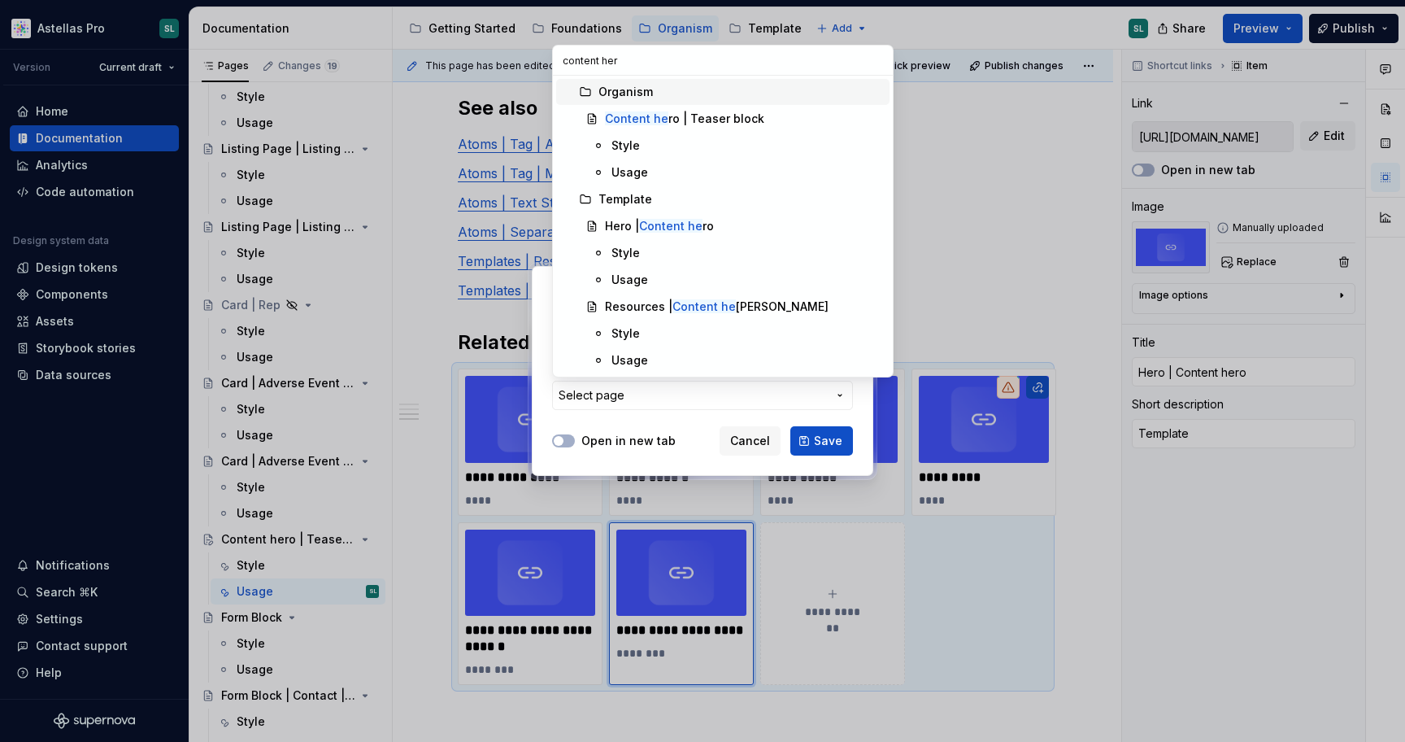
type input "content hero"
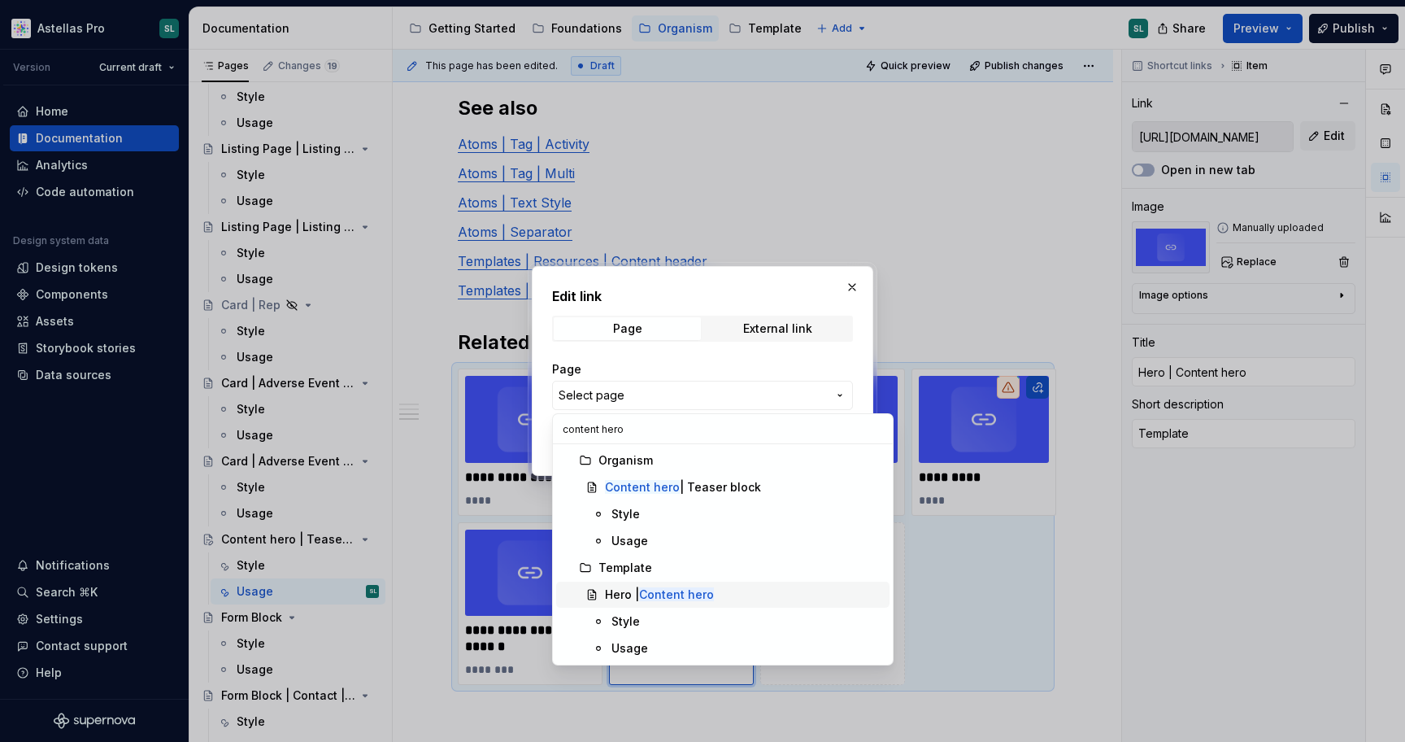
click at [653, 596] on mark "Content hero" at bounding box center [676, 594] width 75 height 14
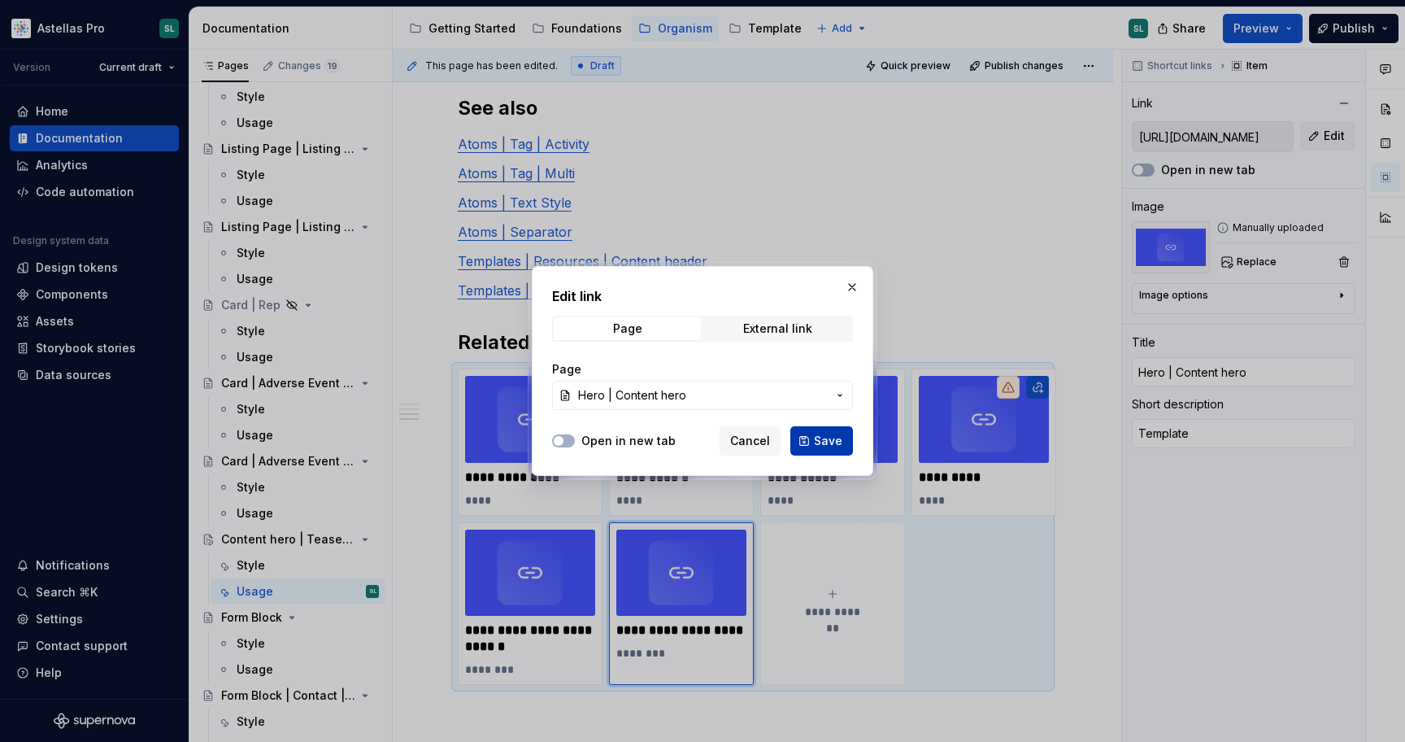
click at [842, 433] on button "Save" at bounding box center [822, 440] width 63 height 29
type textarea "*"
type input "Hero | Content hero"
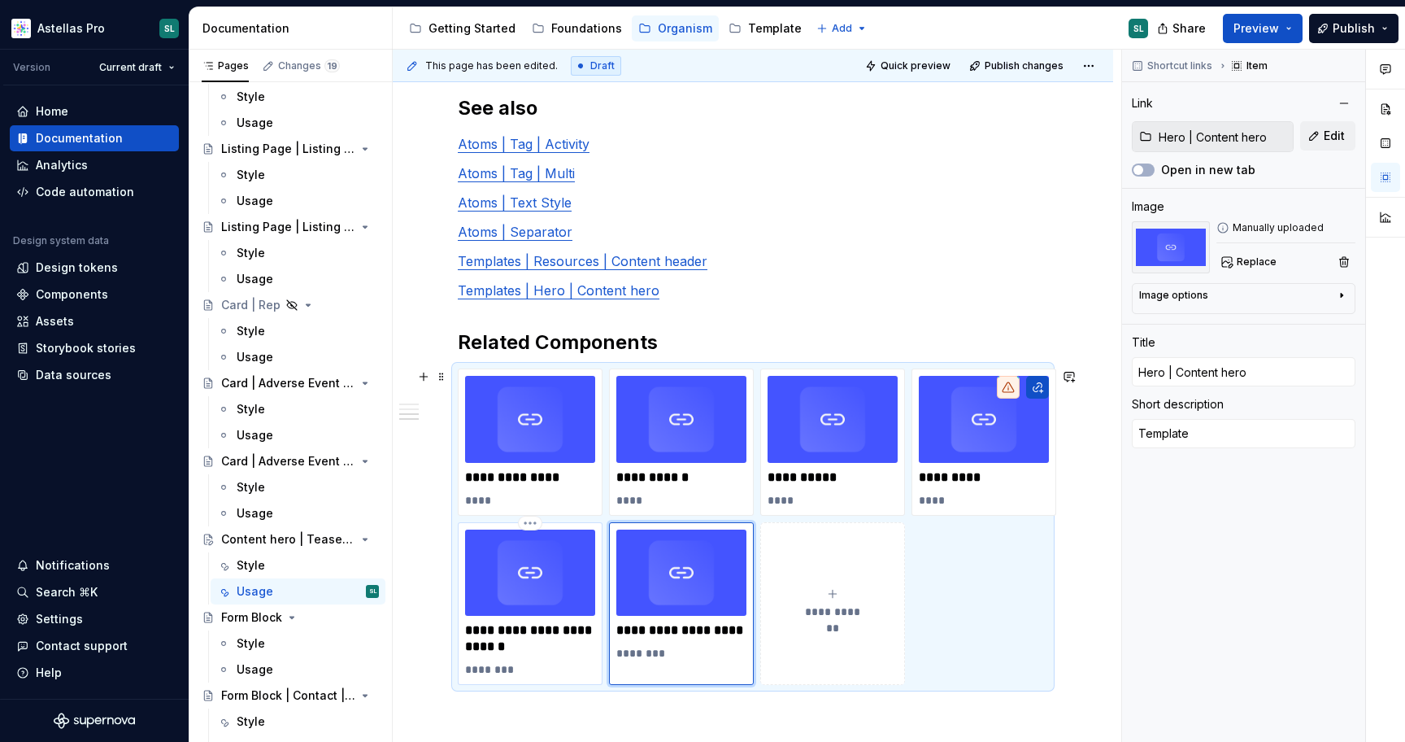
click at [577, 669] on p "********" at bounding box center [530, 669] width 130 height 16
type textarea "*"
type input "Resources | Content header"
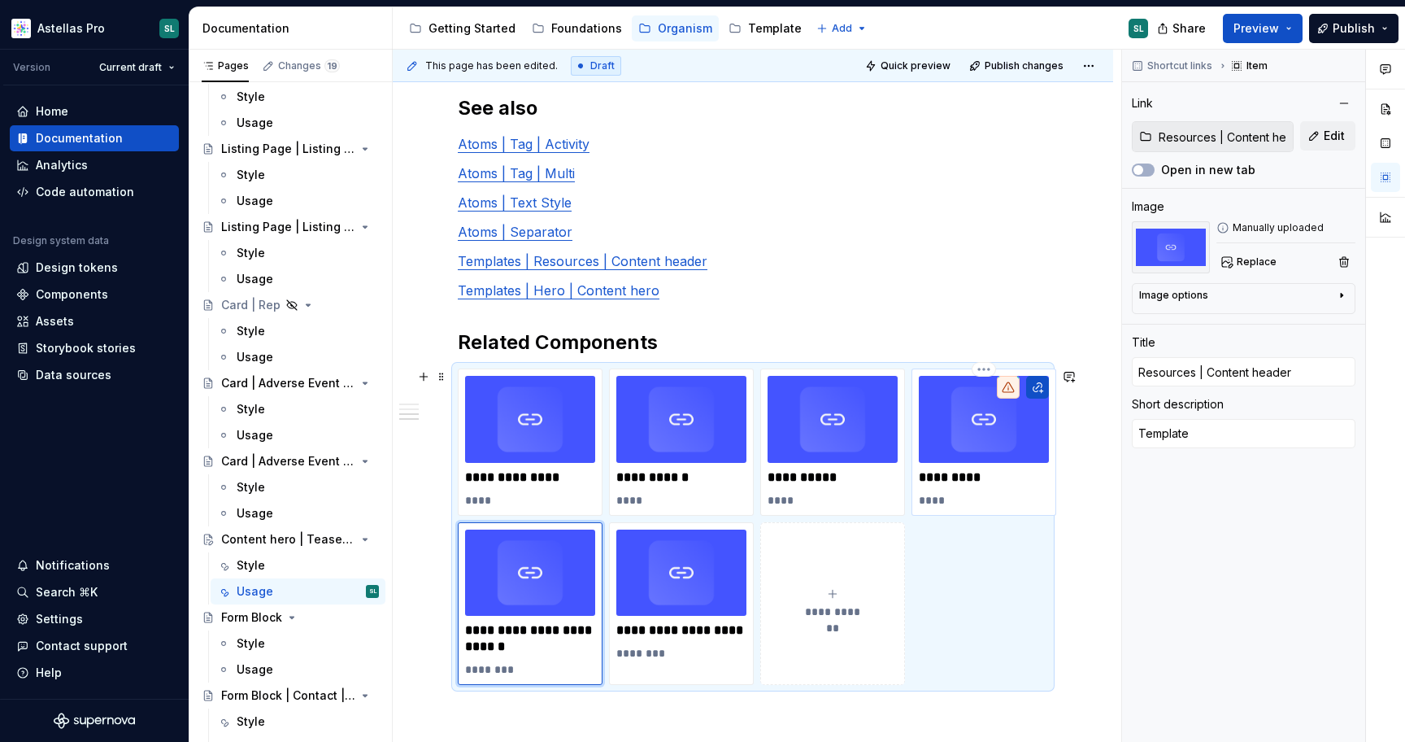
click at [980, 498] on p "****" at bounding box center [984, 500] width 130 height 16
type textarea "*"
type input "Separator"
type textarea "Atom"
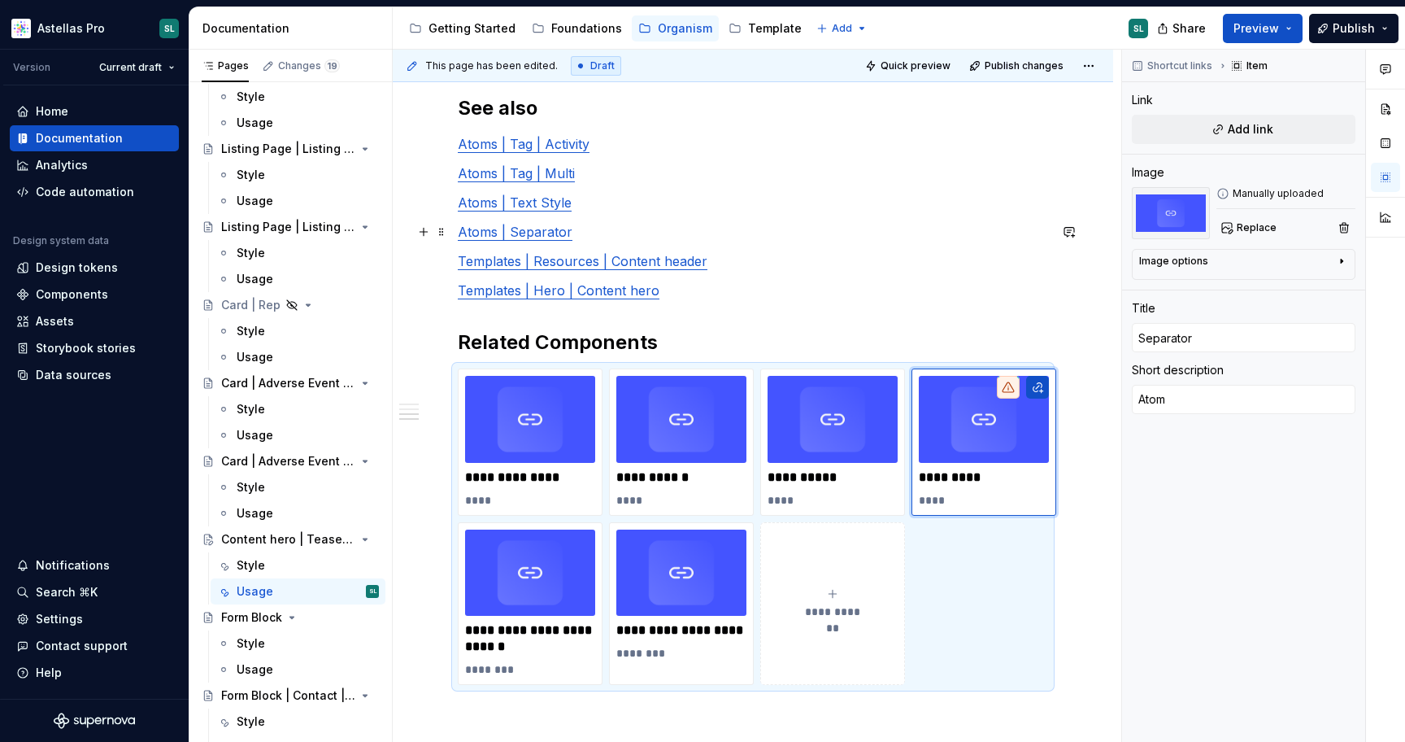
click at [534, 229] on link "Atoms | Separator" at bounding box center [515, 232] width 115 height 16
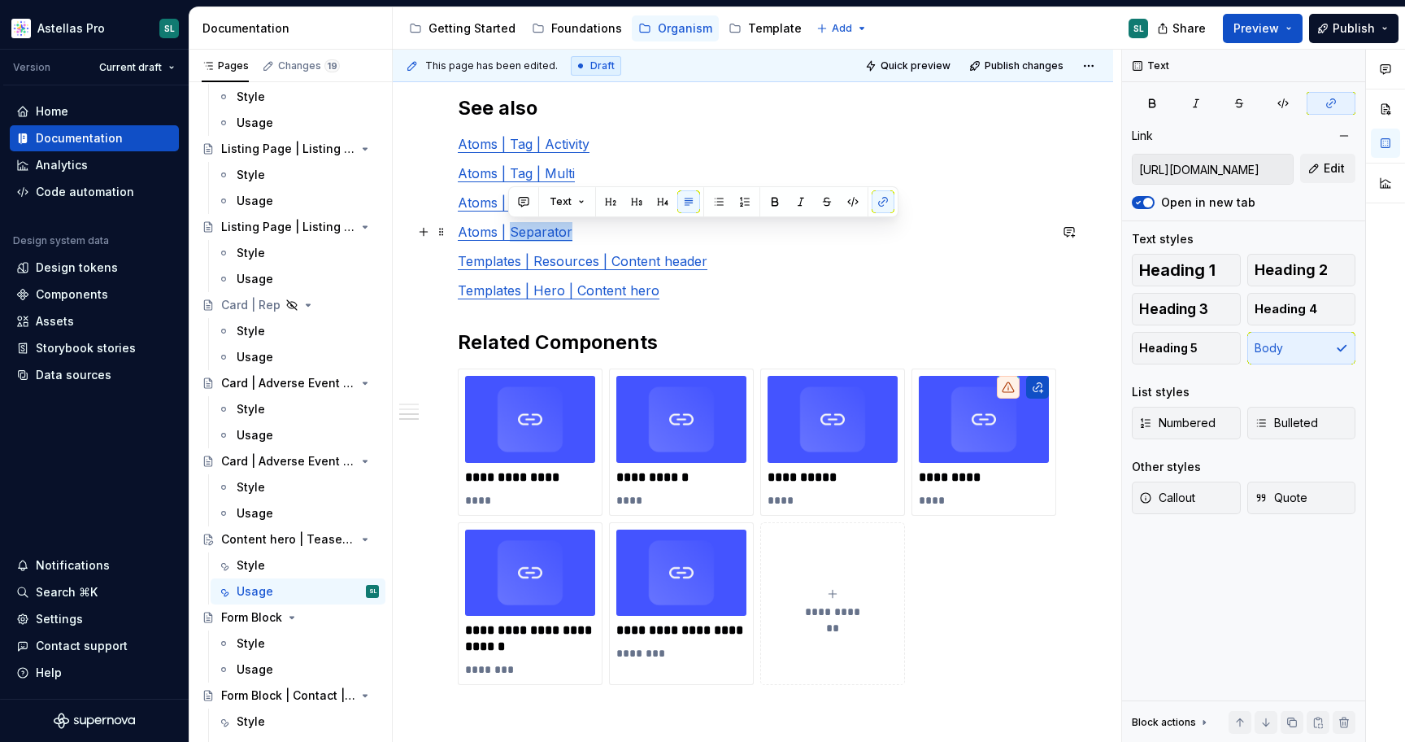
click at [657, 224] on p "Atoms | Separator" at bounding box center [753, 232] width 590 height 20
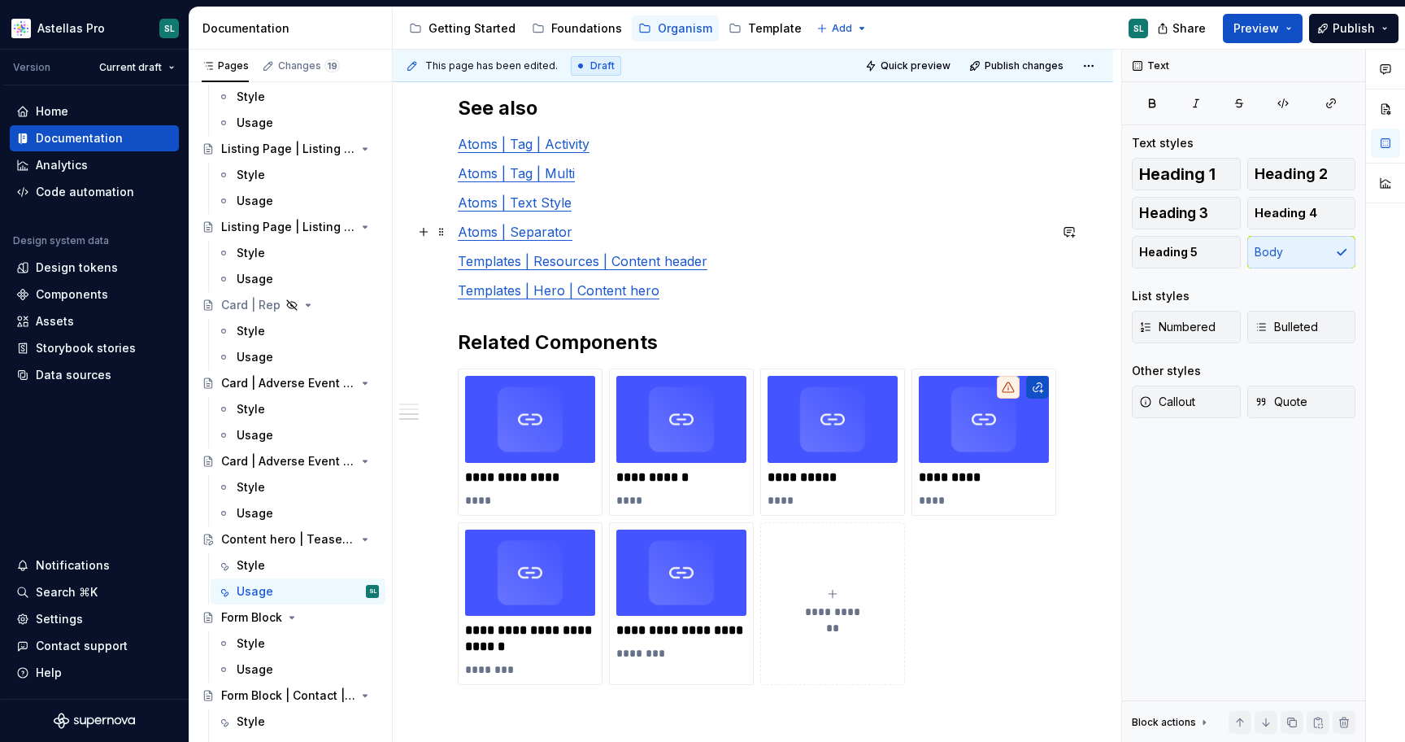
click at [538, 232] on link "Atoms | Separator" at bounding box center [515, 232] width 115 height 16
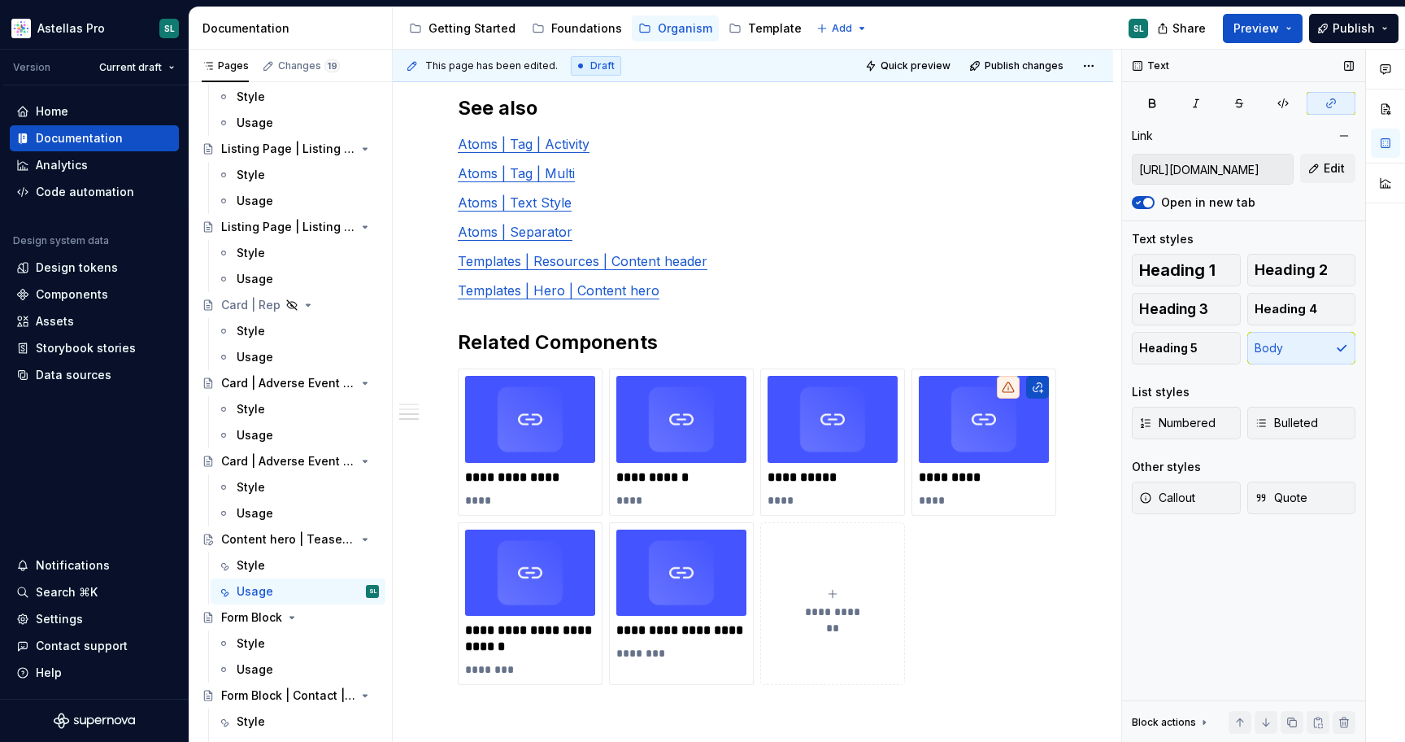
click at [1241, 165] on input "https://astellas.supernova-docs.io/latest/atoms/separator/style-ByWLwWij" at bounding box center [1213, 169] width 160 height 29
click at [1026, 490] on div "********* ****" at bounding box center [984, 442] width 130 height 133
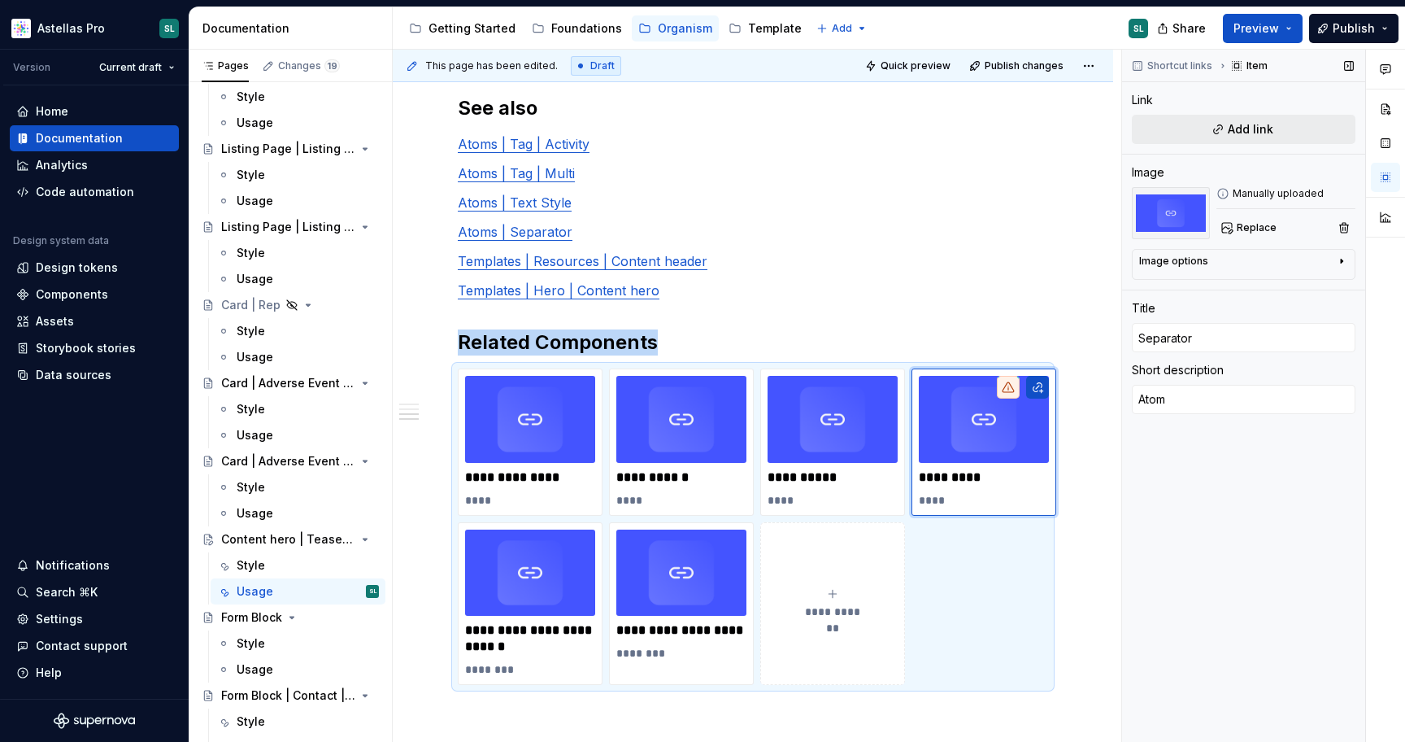
click at [1288, 137] on button "Add link" at bounding box center [1244, 129] width 224 height 29
type textarea "*"
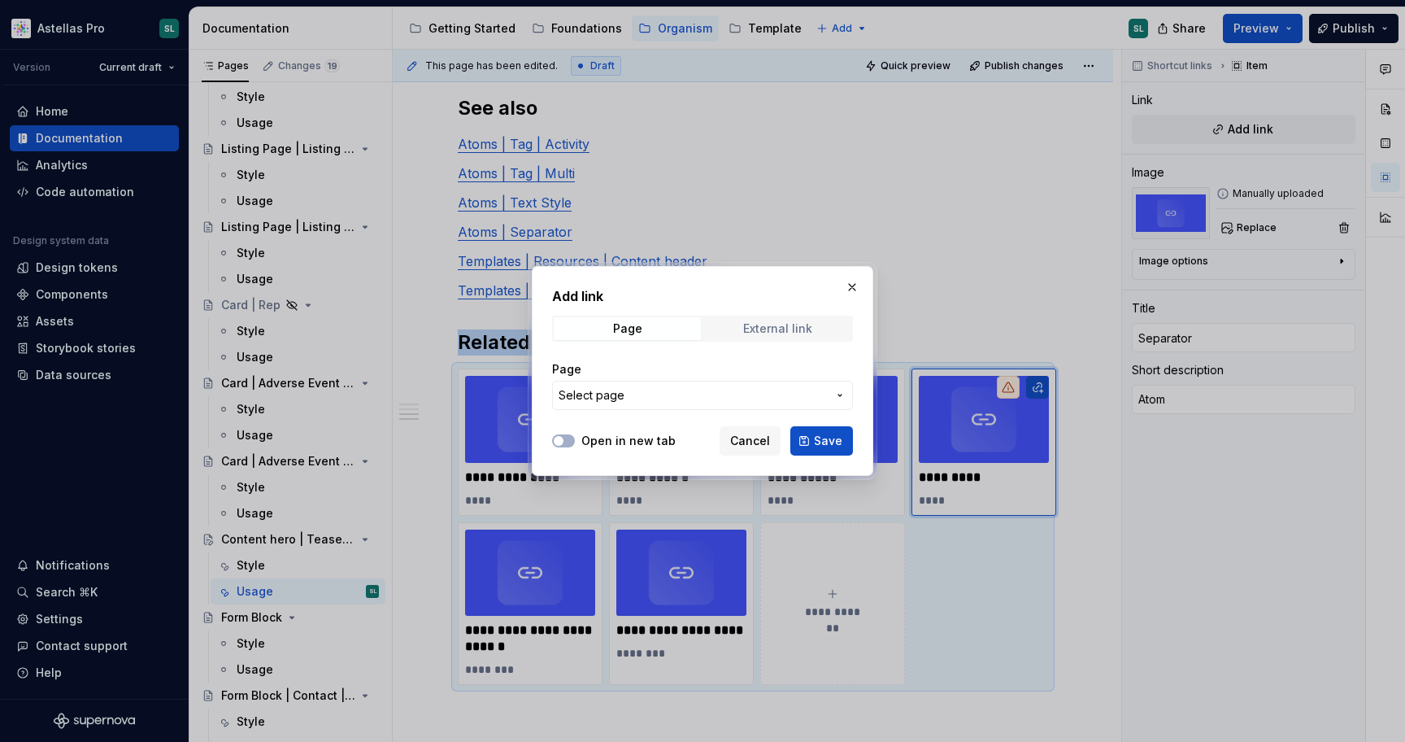
click at [801, 328] on div "External link" at bounding box center [777, 328] width 69 height 13
click at [751, 384] on input "URL" at bounding box center [702, 395] width 301 height 29
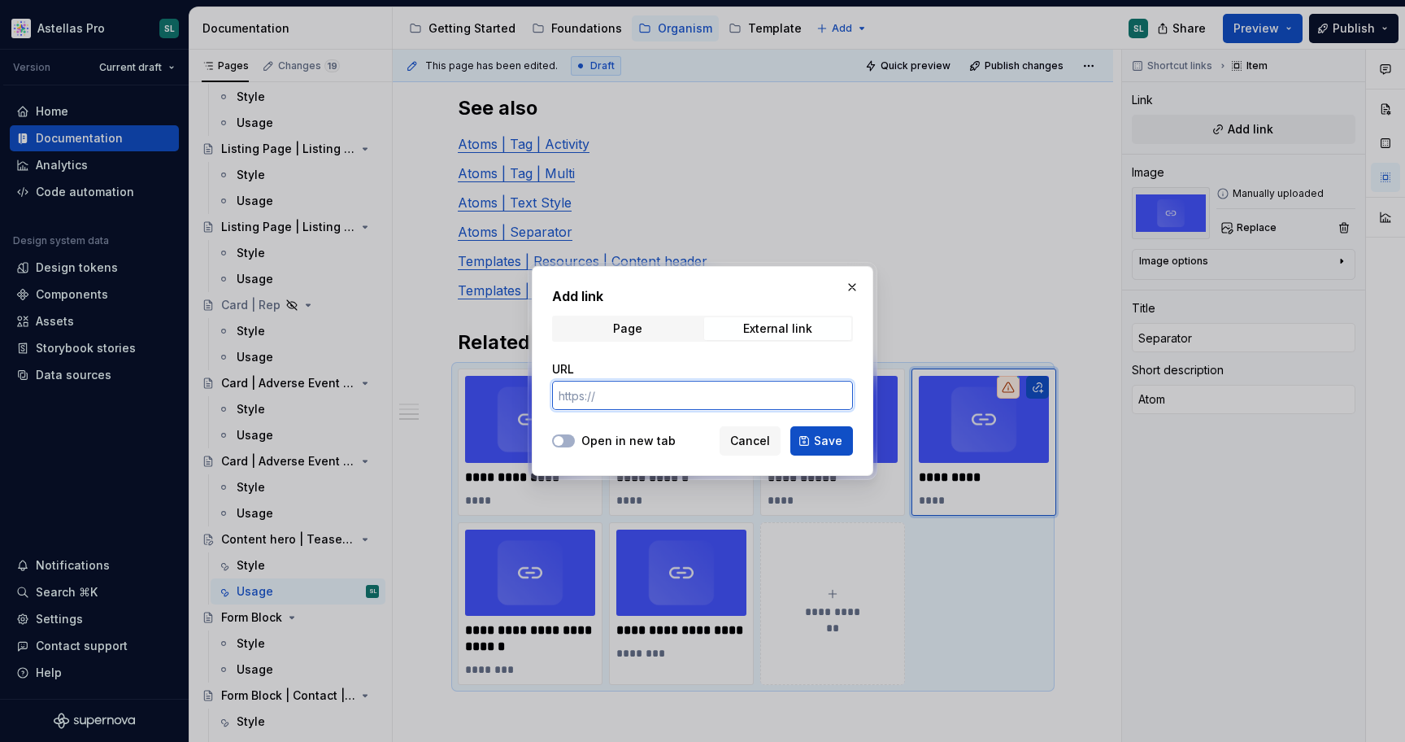
paste input "https://astellas.supernova-docs.io/latest/atoms/separator/style-ByWLwWij"
type input "https://astellas.supernova-docs.io/latest/atoms/separator/style-ByWLwWij"
click at [824, 439] on span "Save" at bounding box center [828, 441] width 28 height 16
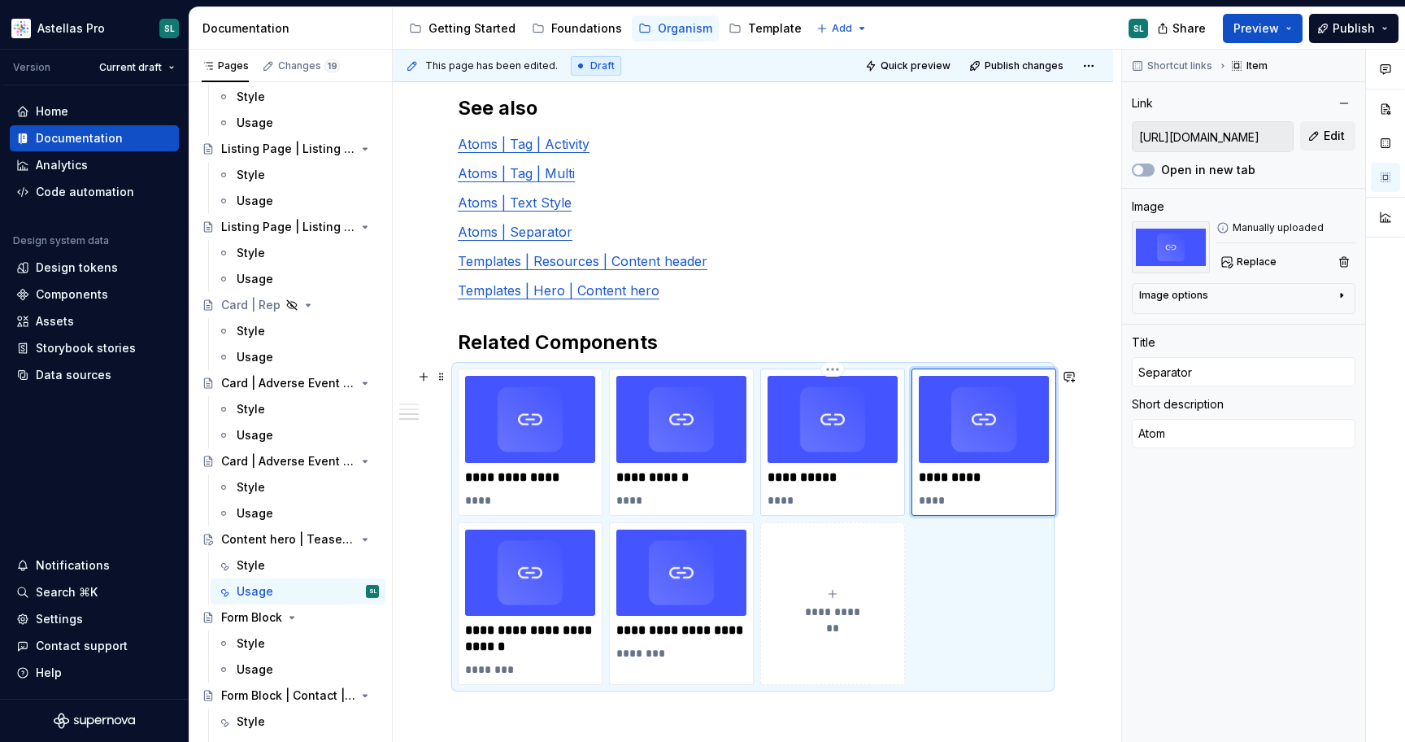
click at [859, 478] on p "**********" at bounding box center [833, 477] width 130 height 16
type textarea "*"
type input "Text Style"
type input "https://astellas.supernova-docs.io/latest/molecules/button-set-tertiary/style-I…"
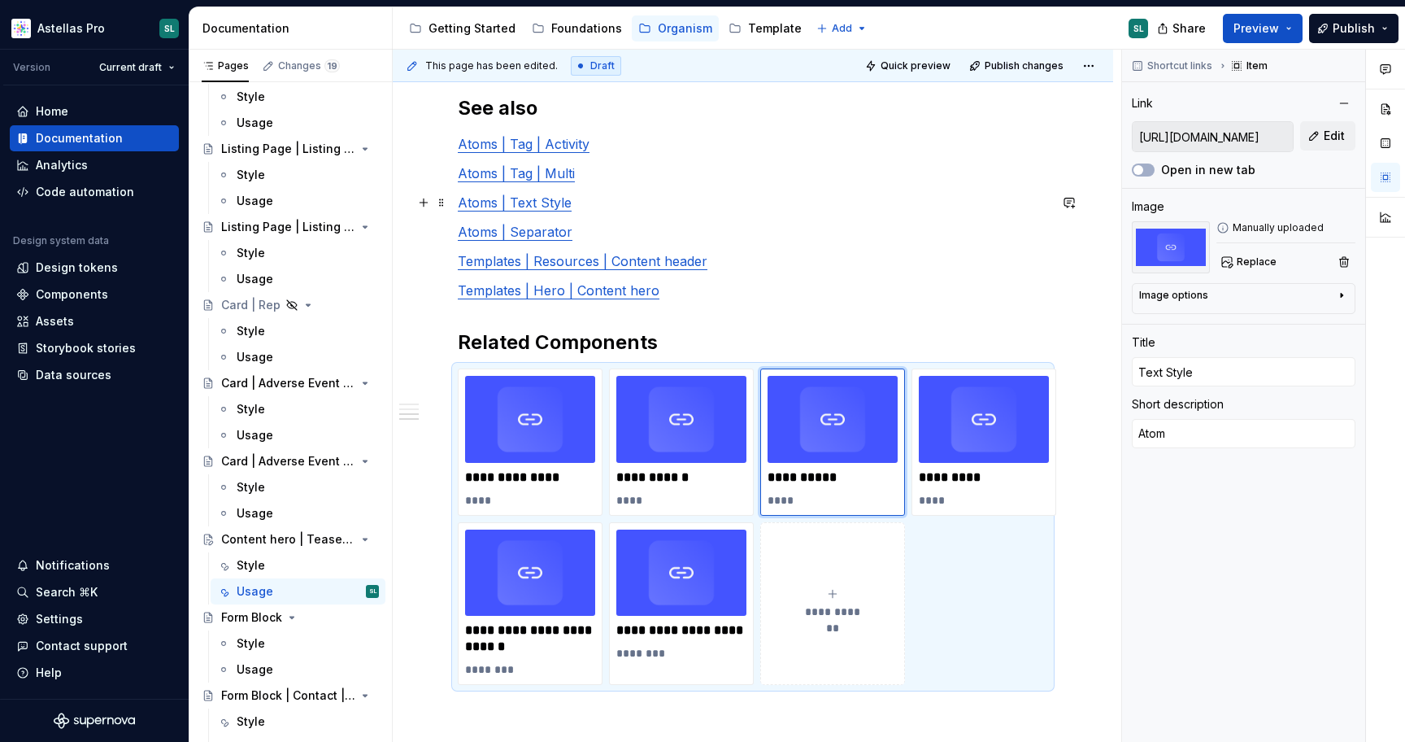
click at [540, 197] on link "Atoms | Text Style" at bounding box center [515, 202] width 114 height 16
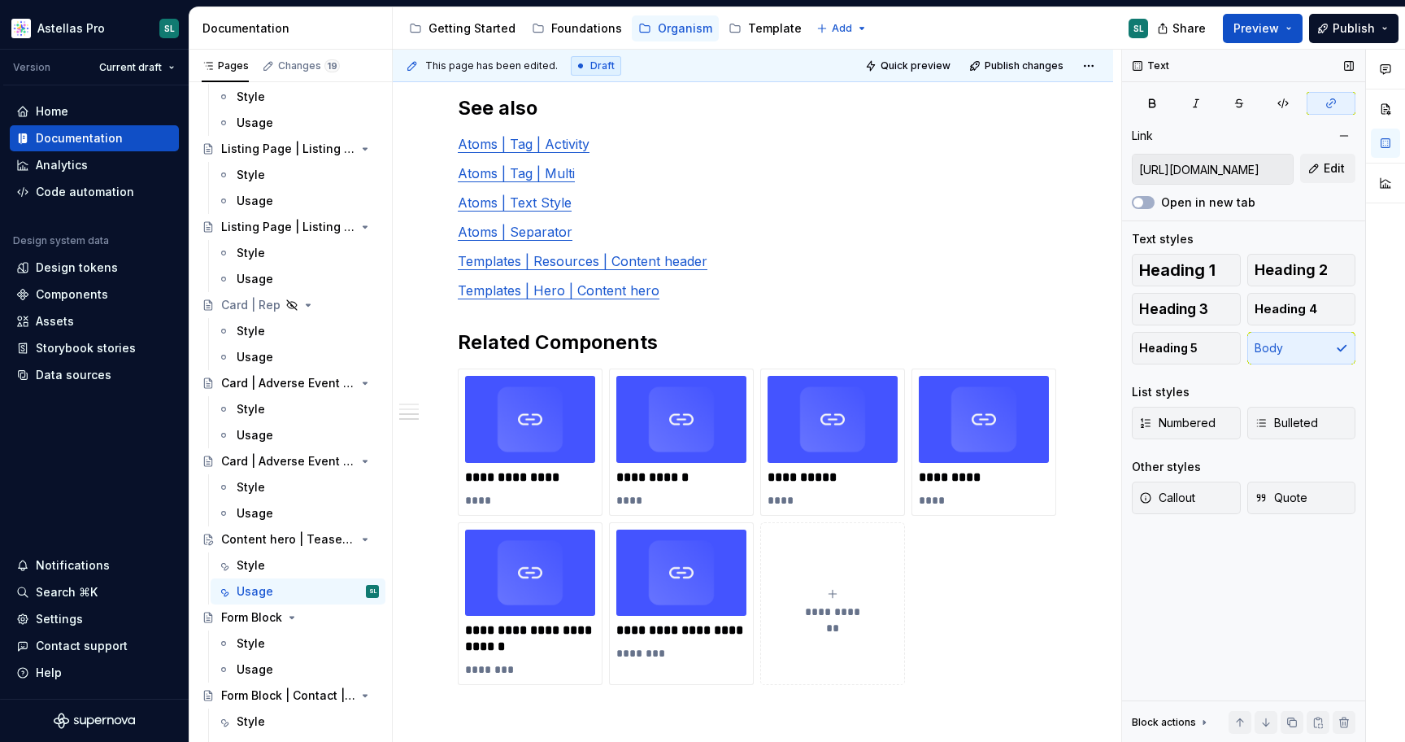
click at [1205, 172] on input "https://astellas.supernova-docs.io/latest/atoms/text/style-CKAbjkeh" at bounding box center [1213, 169] width 160 height 29
click at [852, 485] on p "**********" at bounding box center [833, 477] width 130 height 16
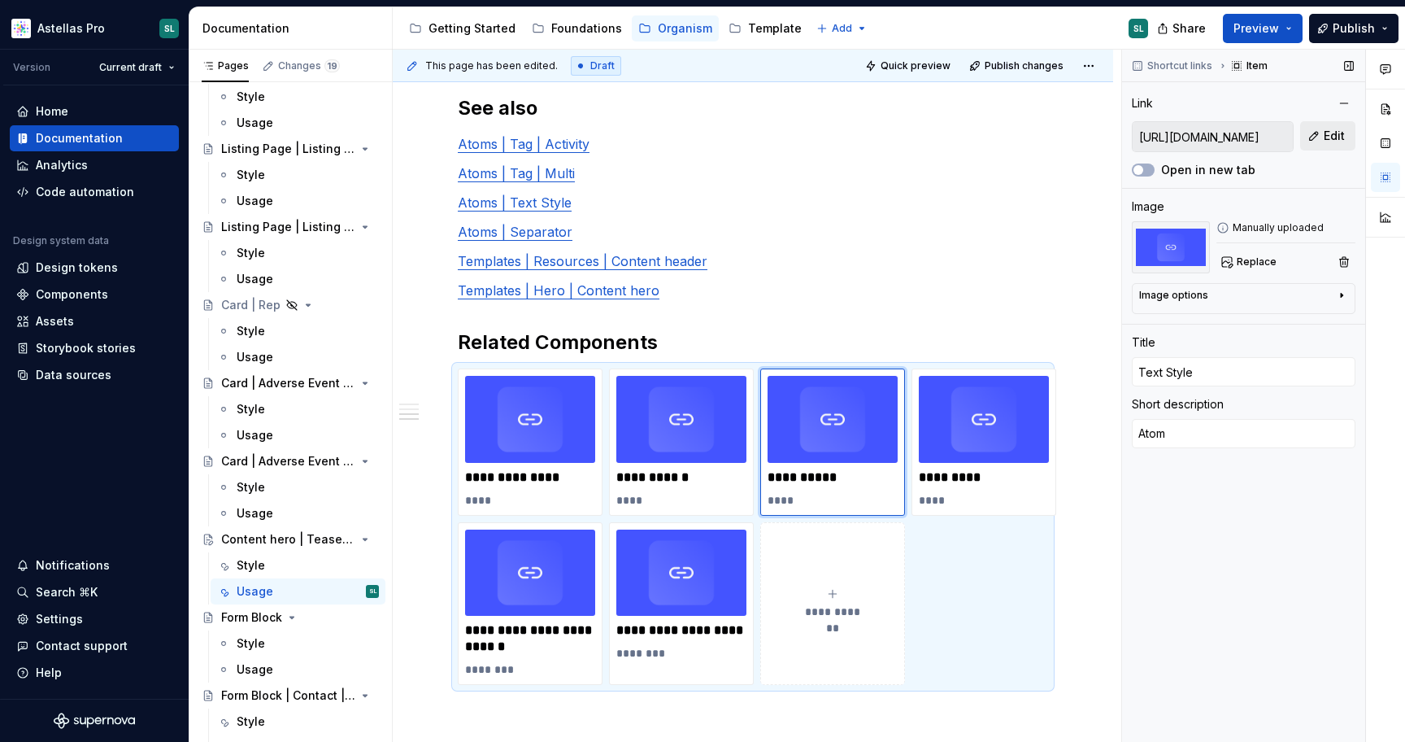
click at [1313, 140] on button "Edit" at bounding box center [1328, 135] width 55 height 29
type textarea "*"
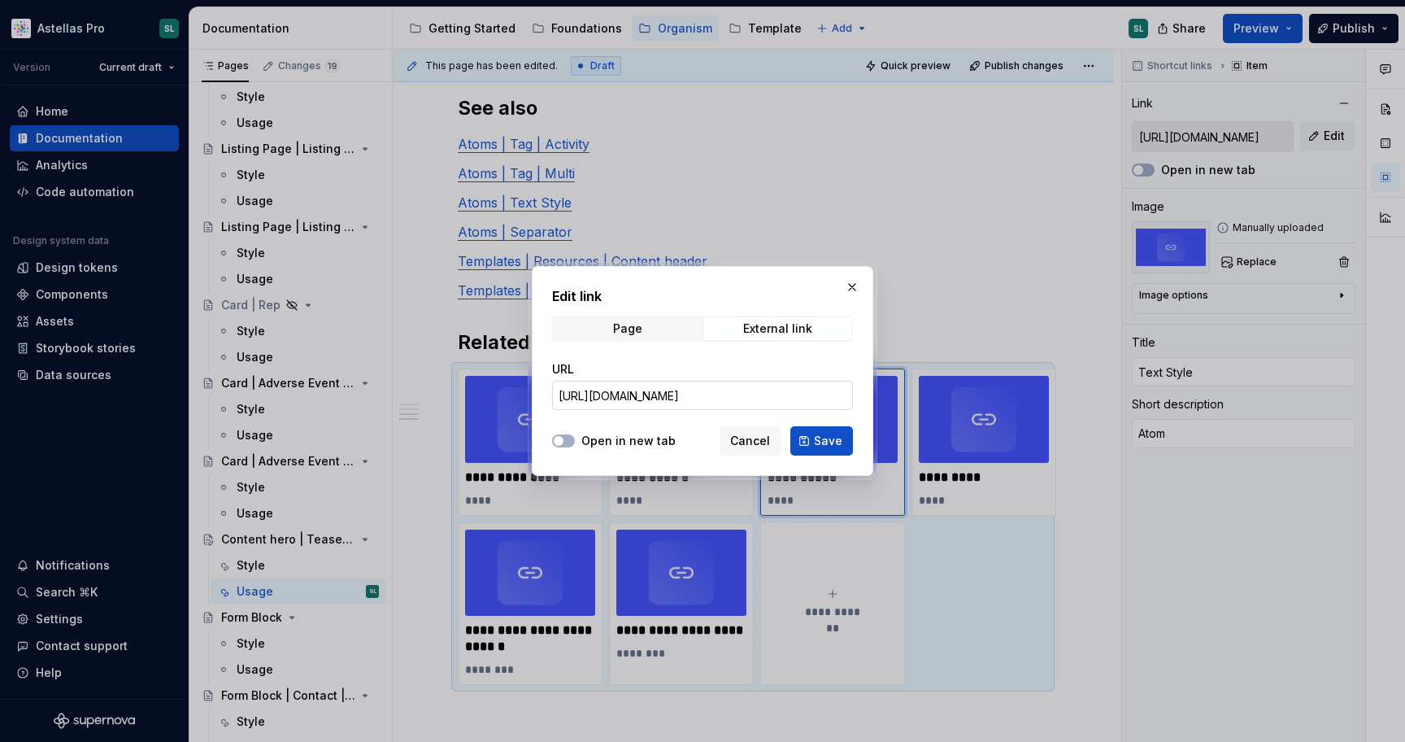
click at [740, 399] on input "https://astellas.supernova-docs.io/latest/molecules/button-set-tertiary/style-I…" at bounding box center [702, 395] width 301 height 29
paste input "atoms/text/style-CKAbjkeh"
type input "https://astellas.supernova-docs.io/latest/atoms/text/style-CKAbjkeh"
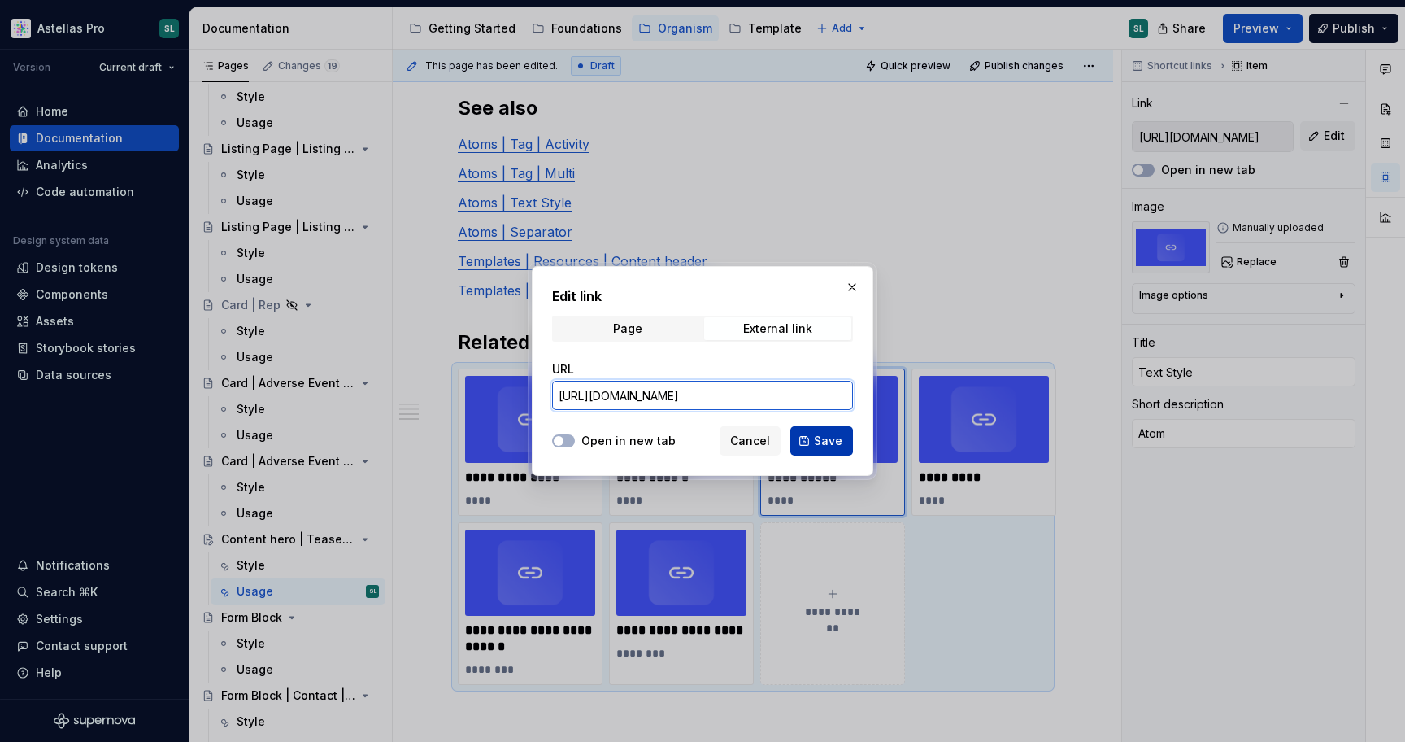
scroll to position [0, 78]
click at [824, 442] on span "Save" at bounding box center [828, 441] width 28 height 16
type textarea "*"
type input "https://astellas.supernova-docs.io/latest/atoms/text/style-CKAbjkeh"
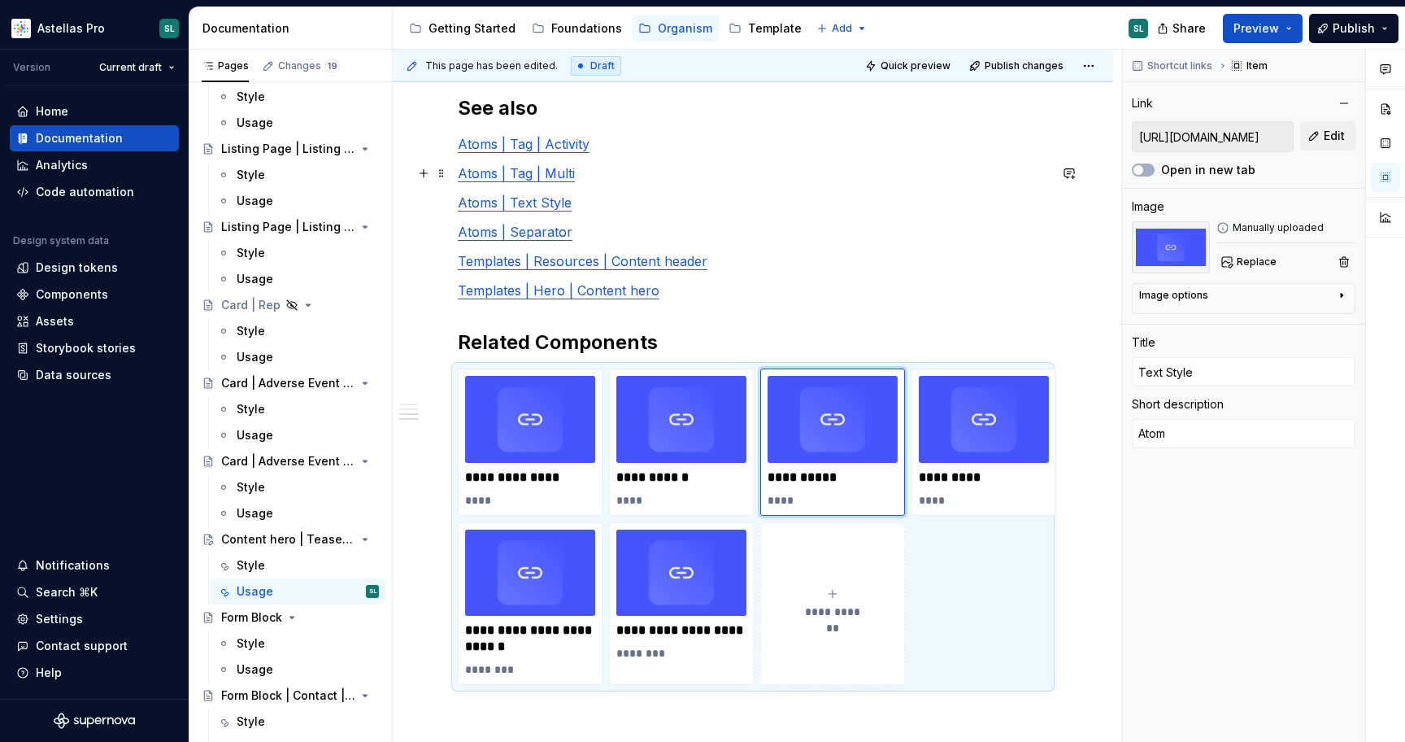
click at [564, 175] on link "Atoms | Tag | Multi" at bounding box center [516, 173] width 117 height 16
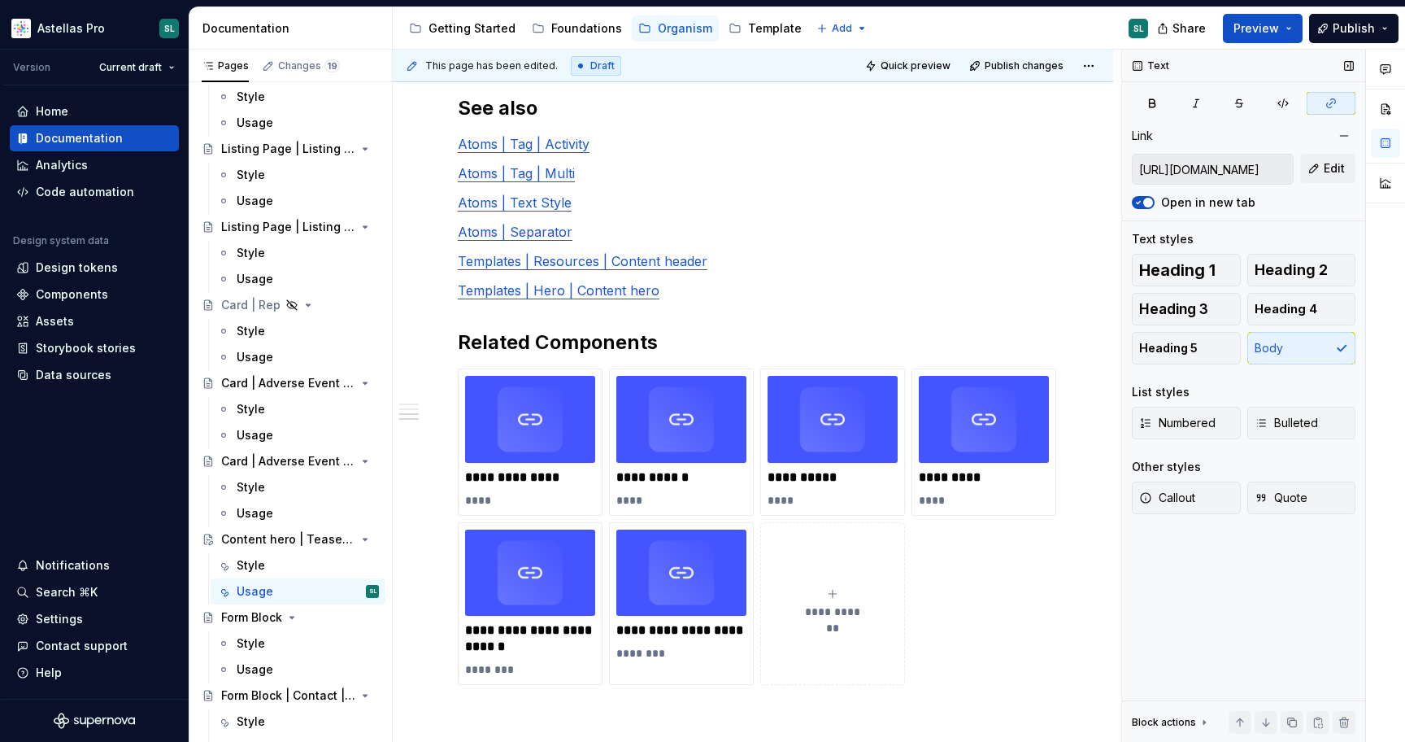
click at [1239, 161] on input "https://astellas.supernova-docs.io/latest/atoms/tag-multi/style-gT8B7i6h" at bounding box center [1213, 169] width 160 height 29
click at [725, 483] on p "**********" at bounding box center [682, 477] width 130 height 16
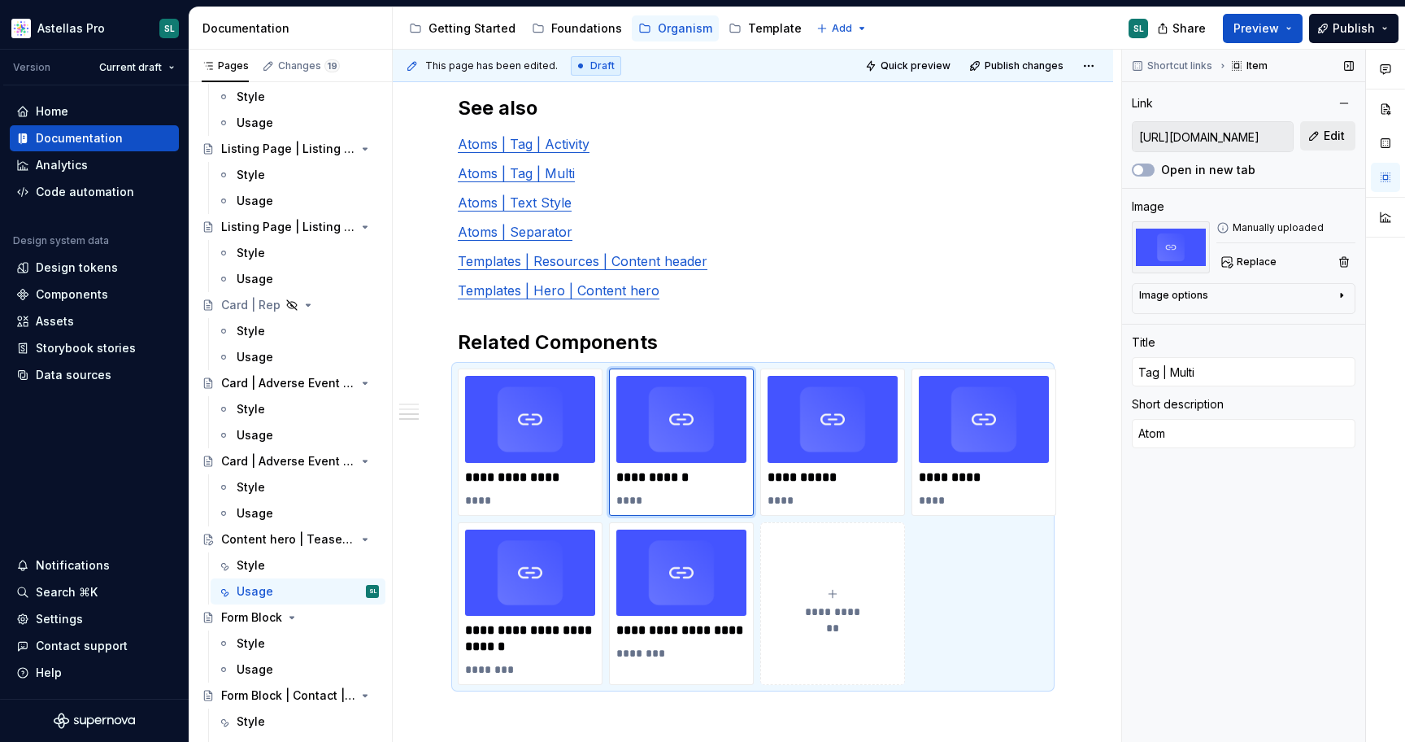
click at [1314, 133] on button "Edit" at bounding box center [1328, 135] width 55 height 29
type textarea "*"
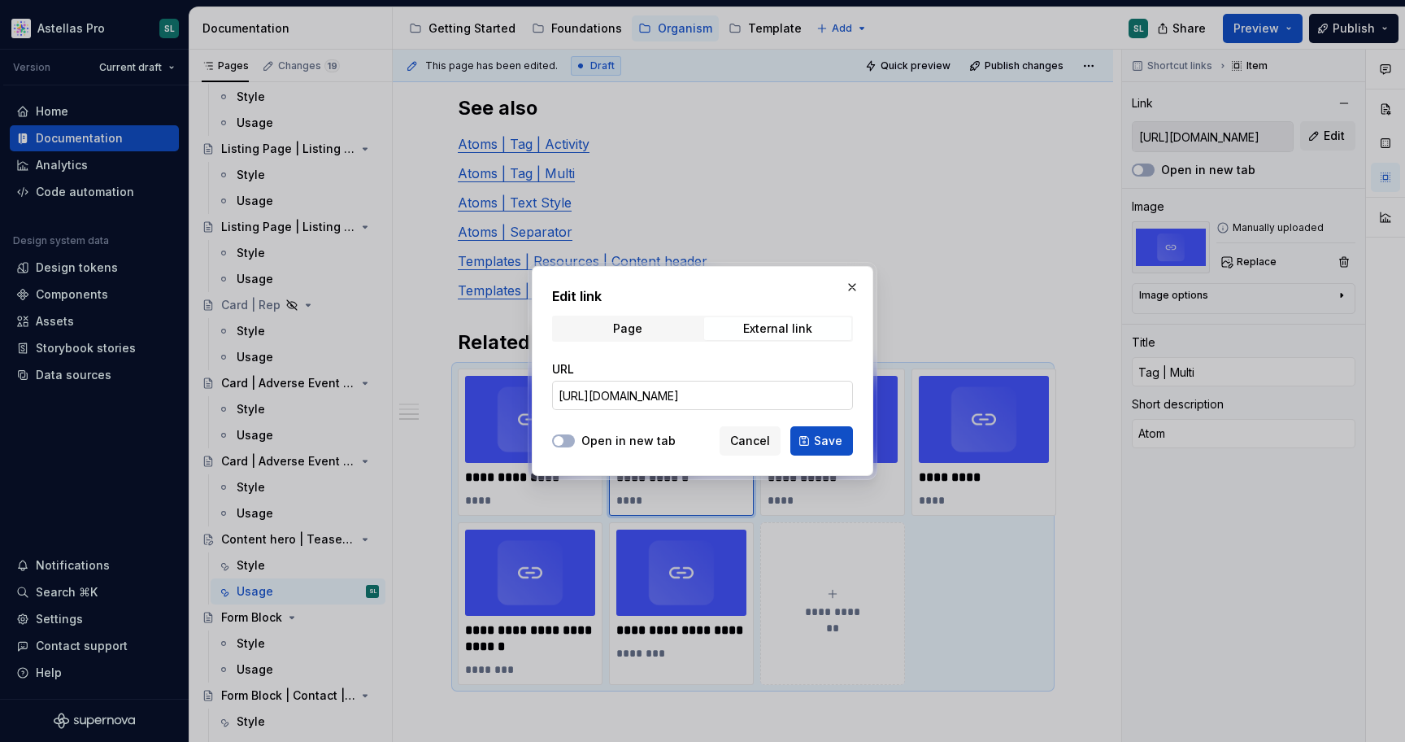
click at [749, 398] on input "https://astellas.supernova-docs.io/latest/atoms/icon-label/style-7oS4KCgx" at bounding box center [702, 395] width 301 height 29
paste input "tag-multi/style-gT8B7i6h"
type input "https://astellas.supernova-docs.io/latest/atoms/tag-multi/style-gT8B7i6h"
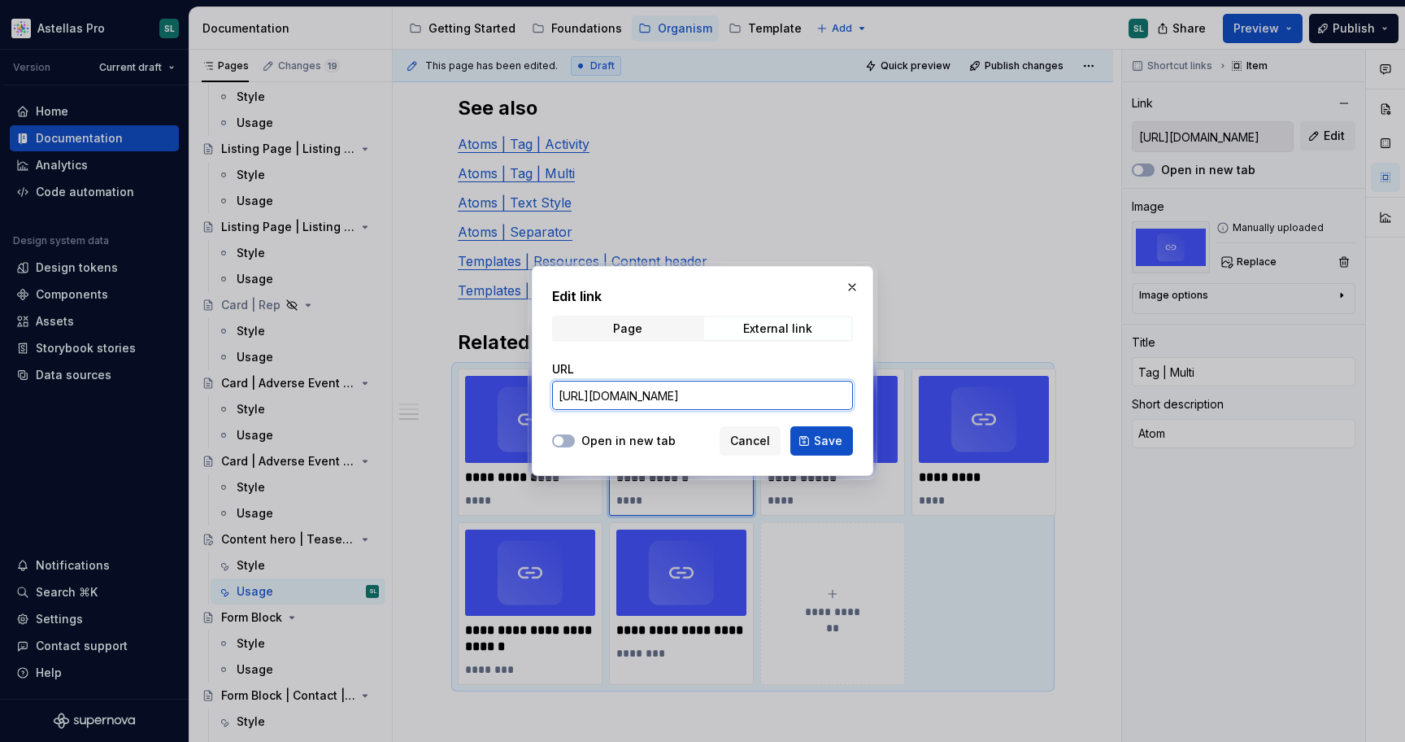
scroll to position [0, 105]
click at [834, 439] on span "Save" at bounding box center [828, 441] width 28 height 16
type textarea "*"
type input "https://astellas.supernova-docs.io/latest/atoms/tag-multi/style-gT8B7i6h"
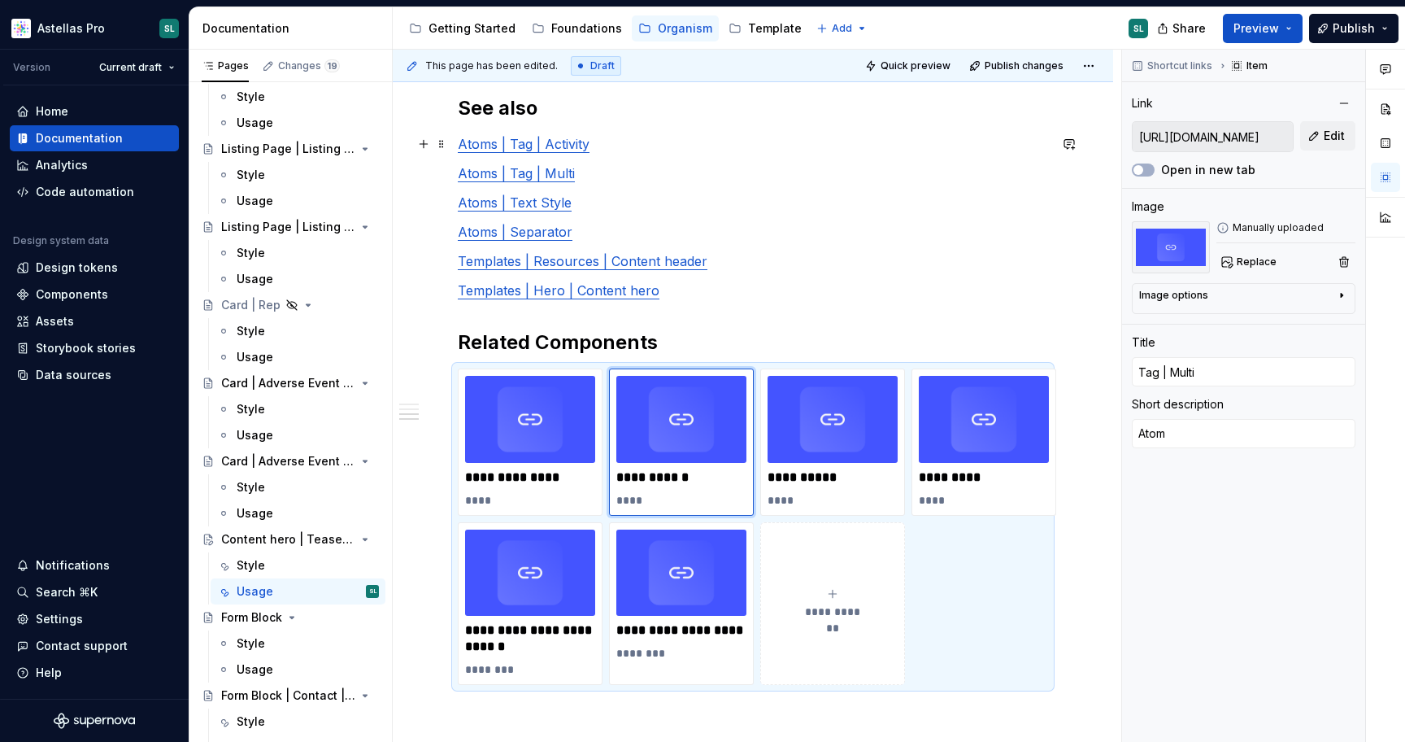
click at [554, 146] on link "Atoms | Tag | Activity" at bounding box center [524, 144] width 132 height 16
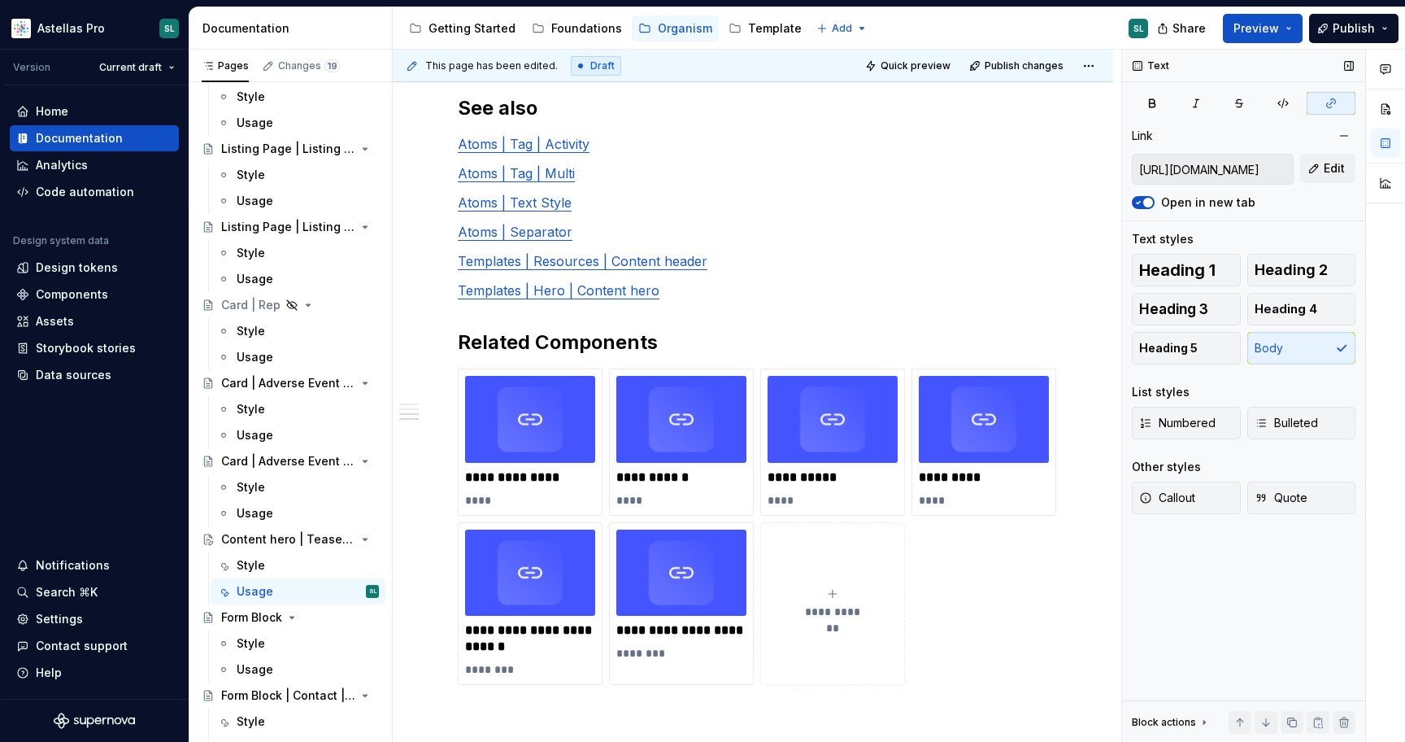
click at [1204, 178] on input "https://astellas.supernova-docs.io/latest/atoms/tag-activity/style-vtoC8KDc" at bounding box center [1213, 169] width 160 height 29
click at [1200, 164] on input "https://astellas.supernova-docs.io/latest/atoms/tag-activity/style-vtoC8KDc" at bounding box center [1213, 169] width 160 height 29
click at [1188, 167] on input "https://astellas.supernova-docs.io/latest/atoms/tag-activity/style-vtoC8KDc" at bounding box center [1213, 169] width 160 height 29
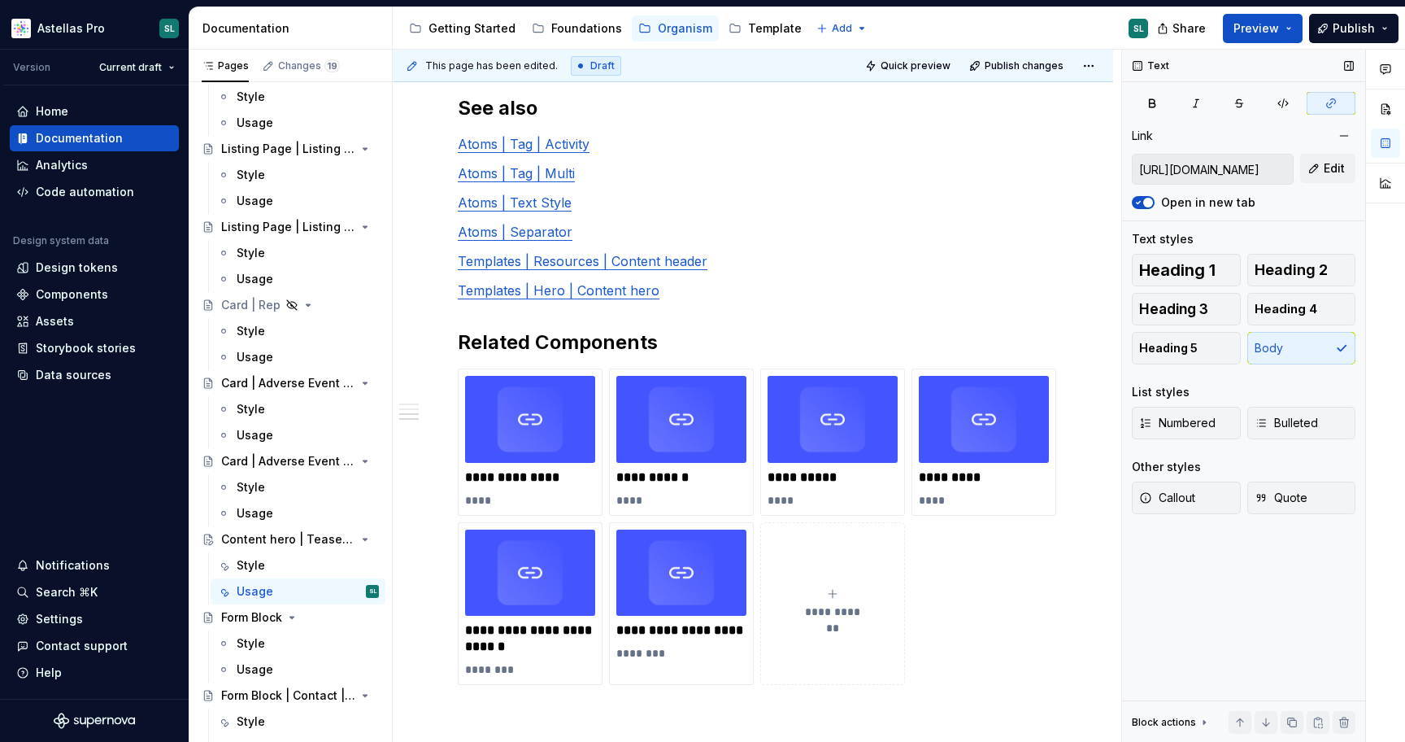
click at [1188, 167] on input "https://astellas.supernova-docs.io/latest/atoms/tag-activity/style-vtoC8KDc" at bounding box center [1213, 169] width 160 height 29
click at [558, 469] on p "**********" at bounding box center [530, 477] width 130 height 16
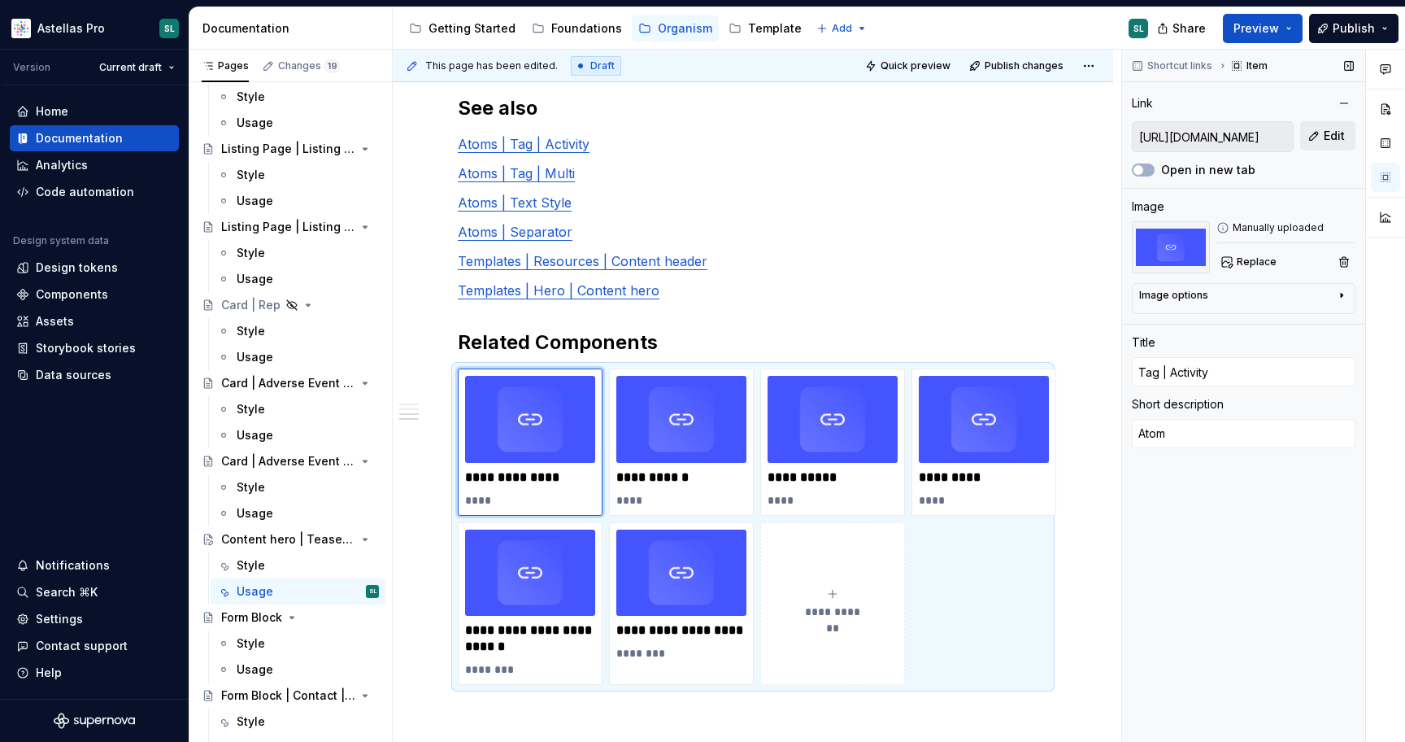
click at [1336, 134] on span "Edit" at bounding box center [1334, 136] width 21 height 16
type textarea "*"
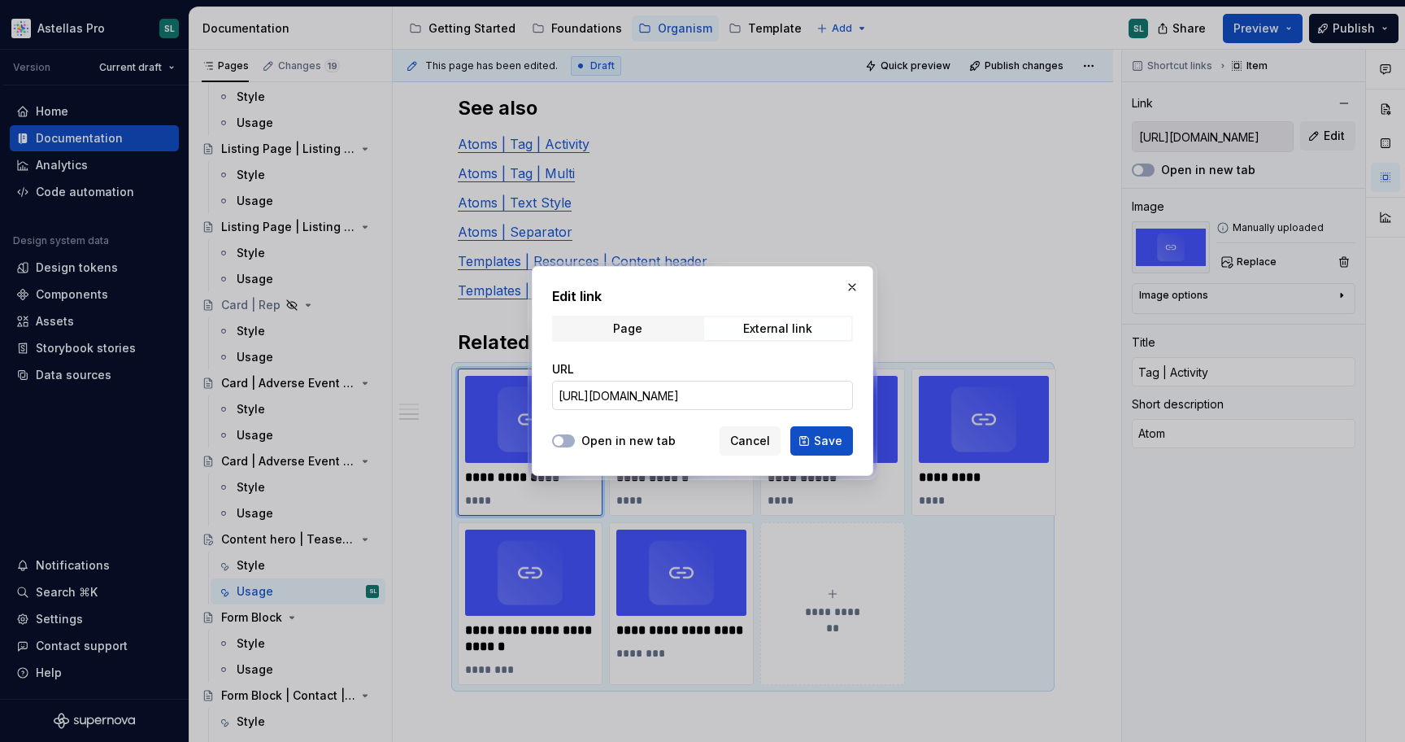
click at [726, 393] on input "https://astellas.supernova-docs.io/latest/atoms/media-block-video-player/video-…" at bounding box center [702, 395] width 301 height 29
paste input "tag-activity/style-vtoC8KDc"
type input "https://astellas.supernova-docs.io/latest/atoms/tag-activity/style-vtoC8KDc"
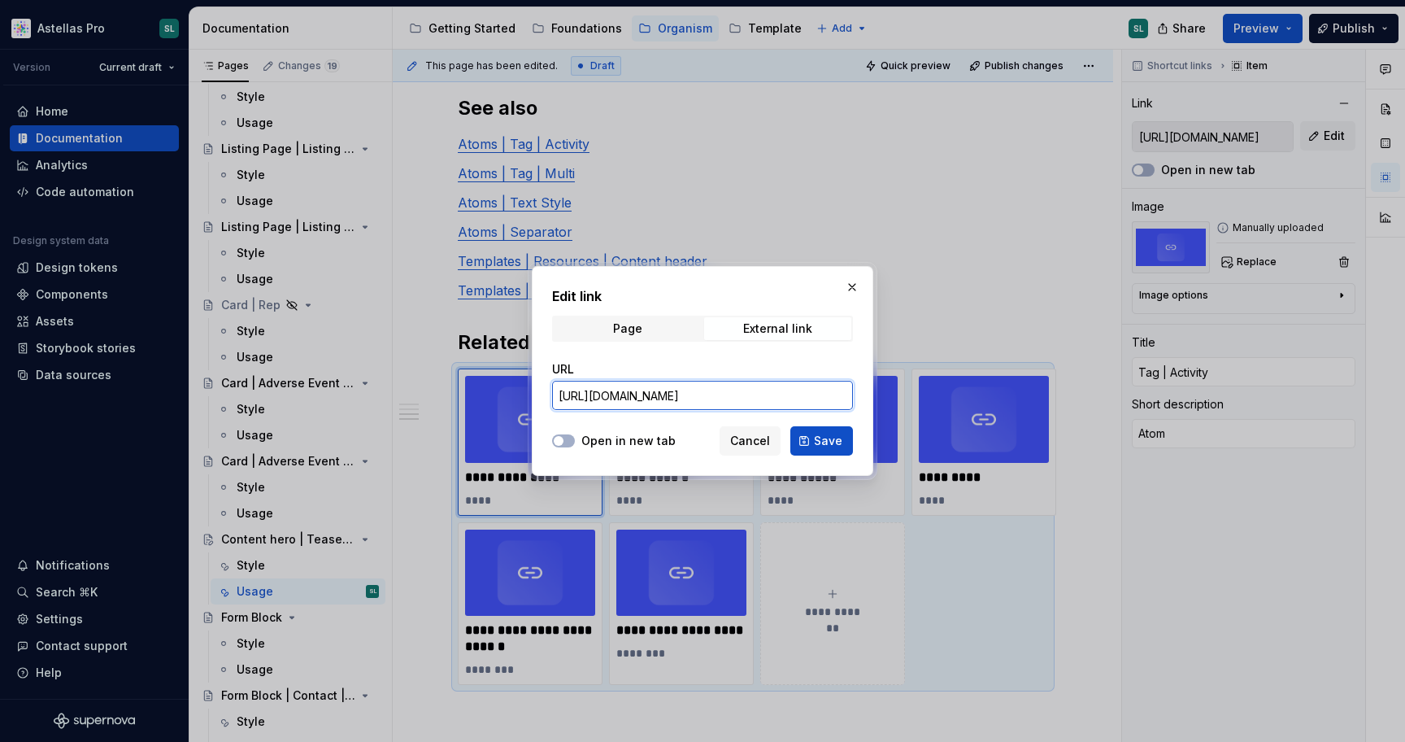
scroll to position [0, 120]
click at [823, 447] on span "Save" at bounding box center [828, 441] width 28 height 16
type textarea "*"
type input "https://astellas.supernova-docs.io/latest/atoms/tag-activity/style-vtoC8KDc"
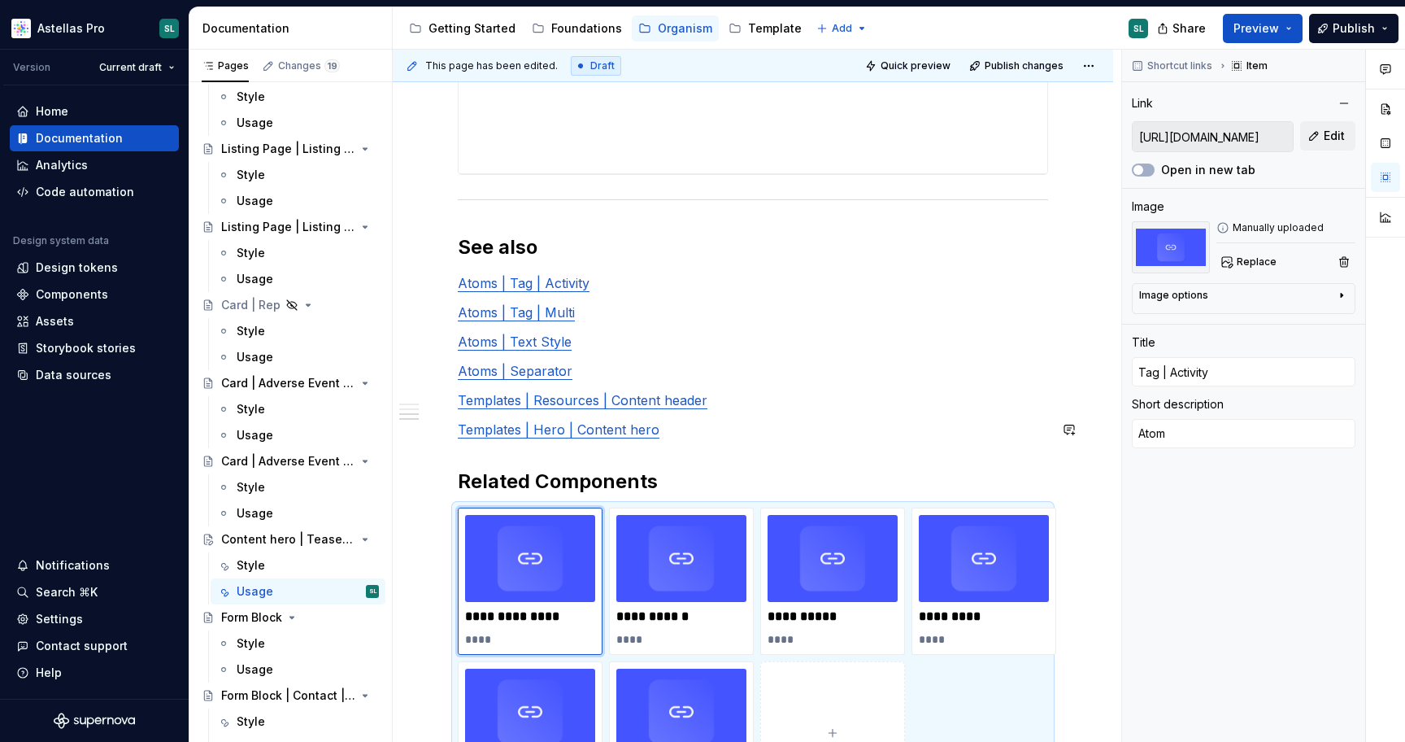
scroll to position [819, 0]
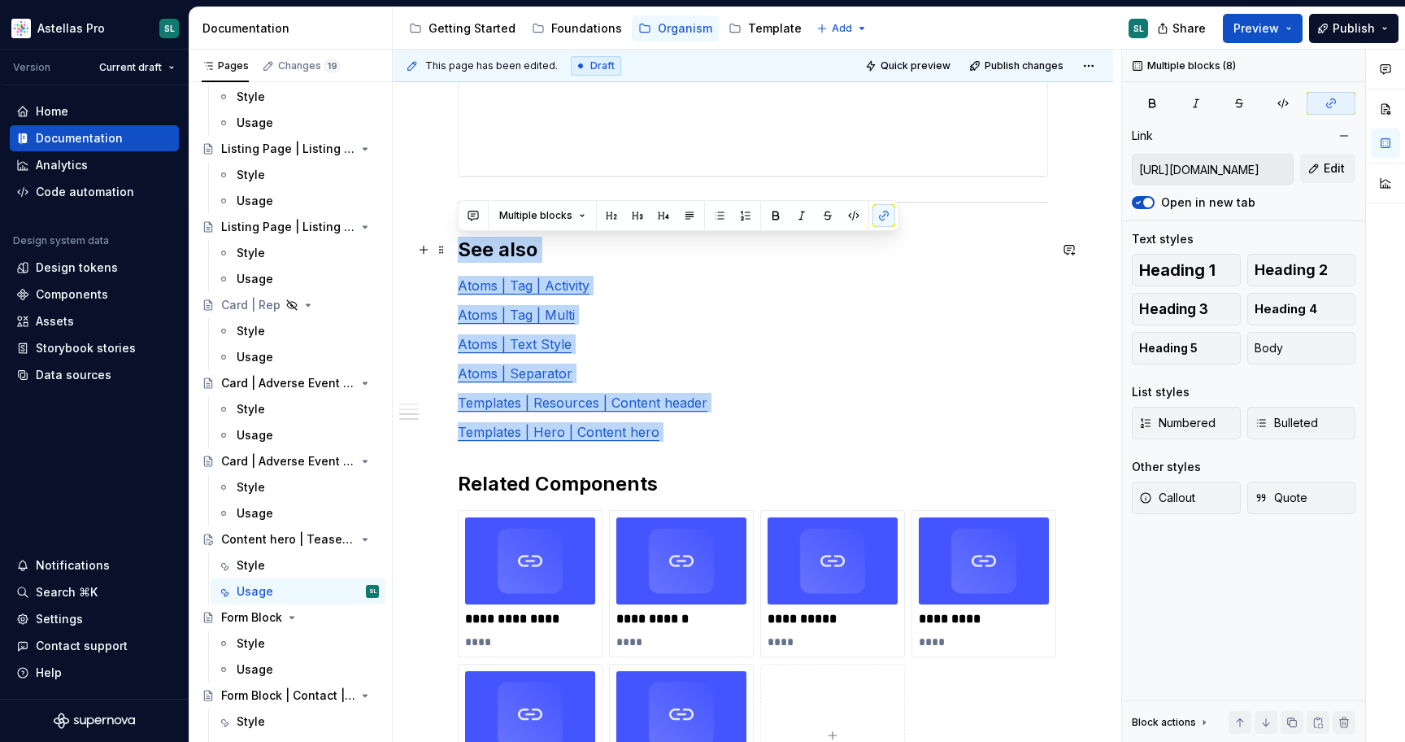
drag, startPoint x: 763, startPoint y: 442, endPoint x: 450, endPoint y: 246, distance: 369.9
click at [450, 246] on div "**********" at bounding box center [753, 285] width 721 height 1645
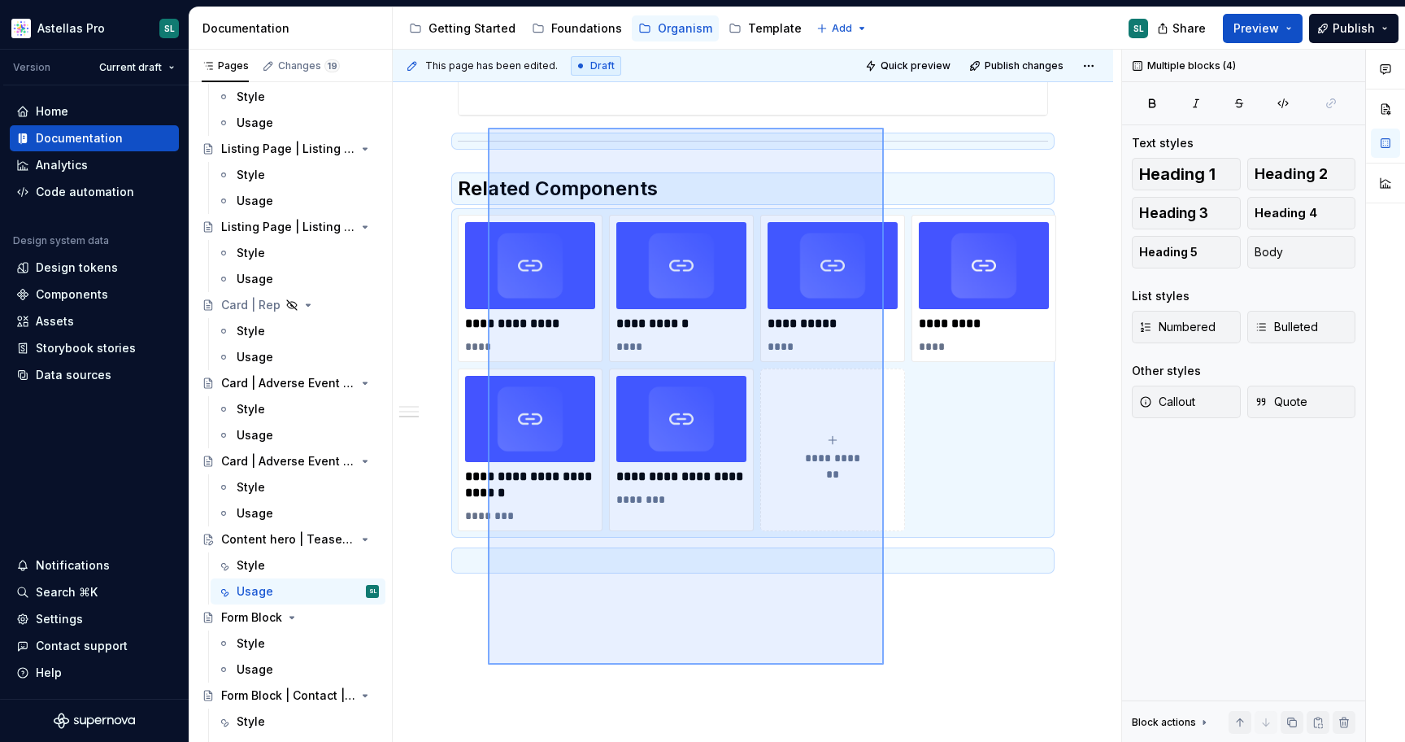
scroll to position [880, 0]
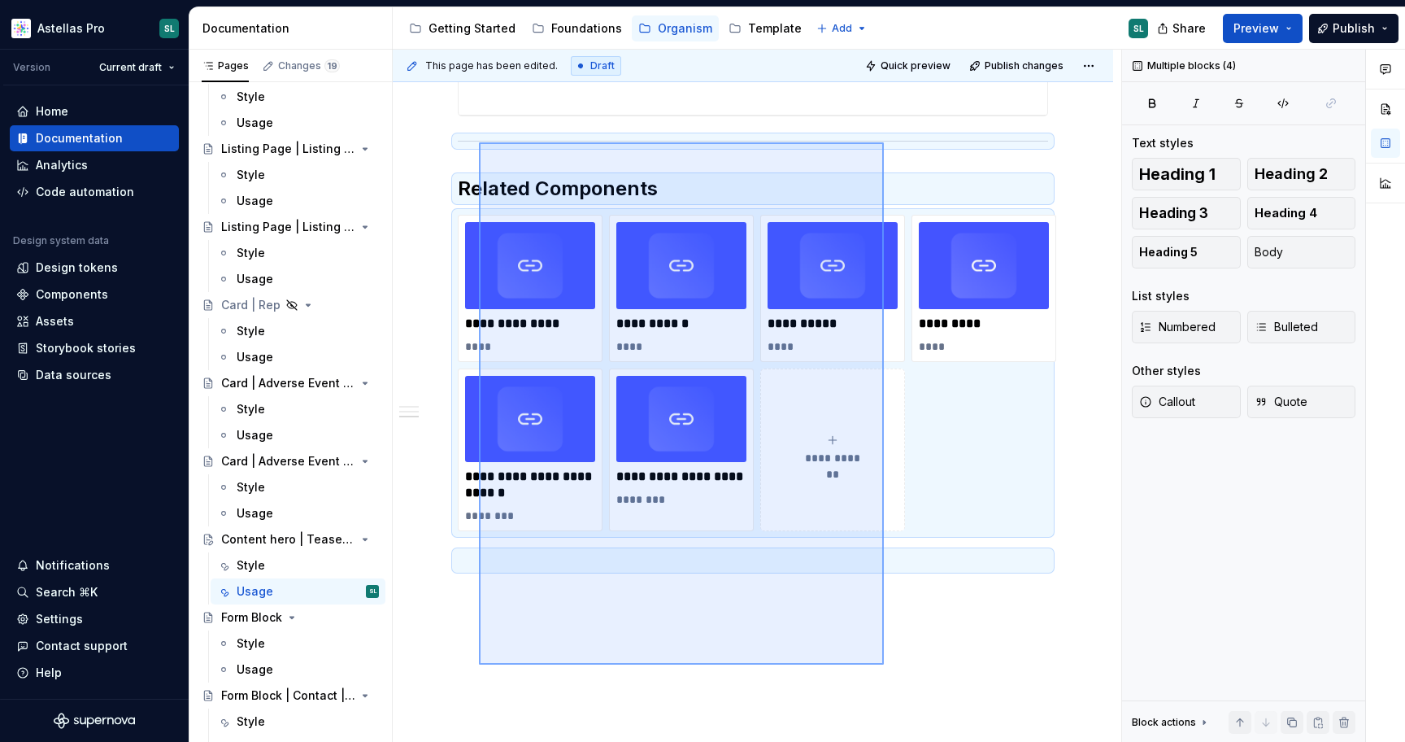
drag, startPoint x: 884, startPoint y: 631, endPoint x: 479, endPoint y: 142, distance: 634.8
click at [479, 142] on div "**********" at bounding box center [757, 396] width 729 height 693
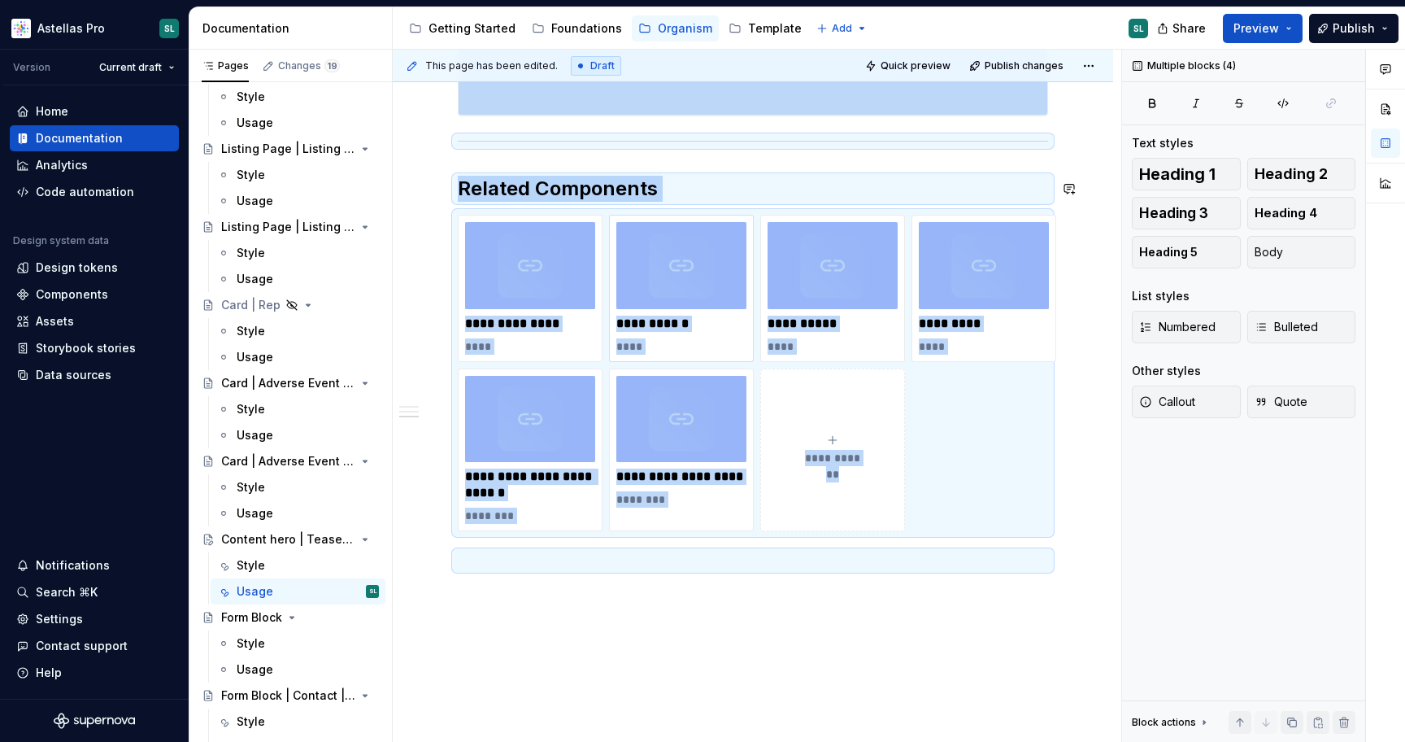
scroll to position [0, 0]
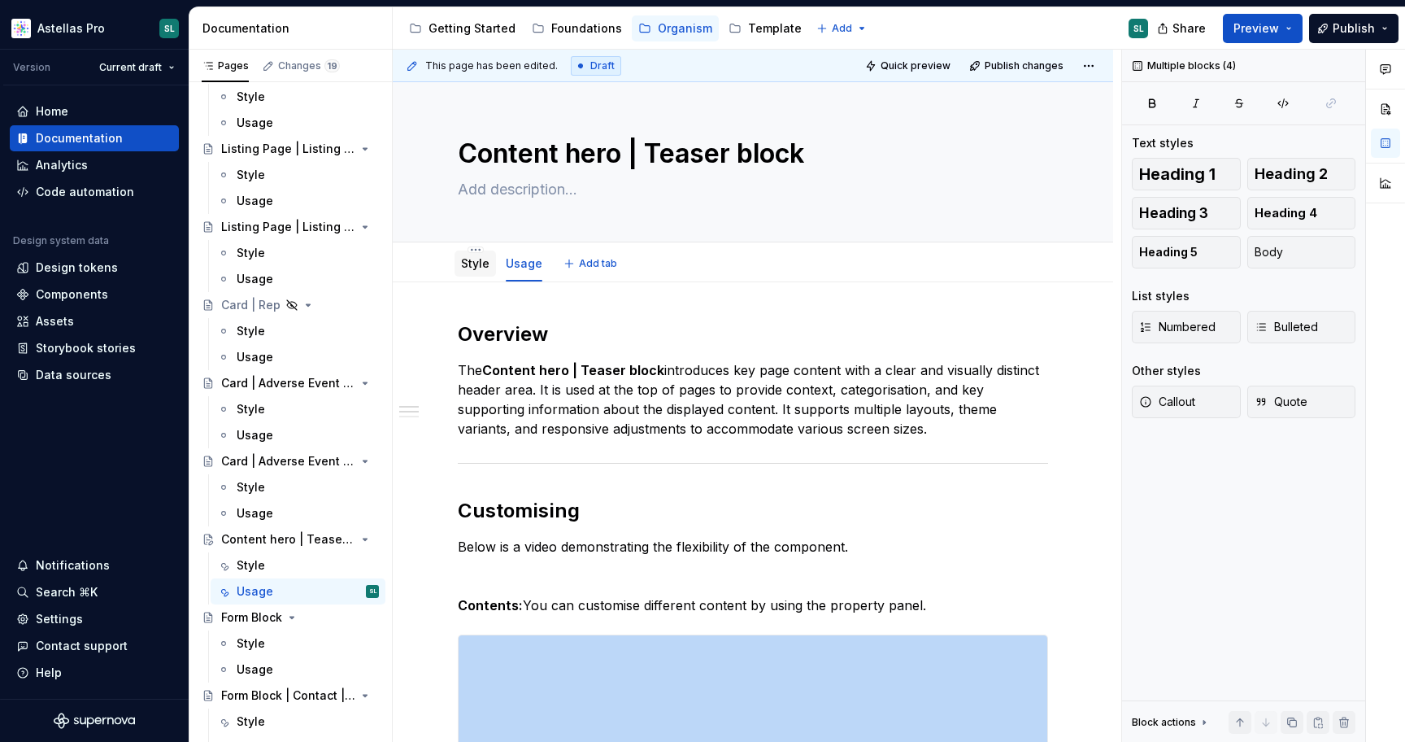
click at [477, 267] on link "Style" at bounding box center [475, 263] width 28 height 14
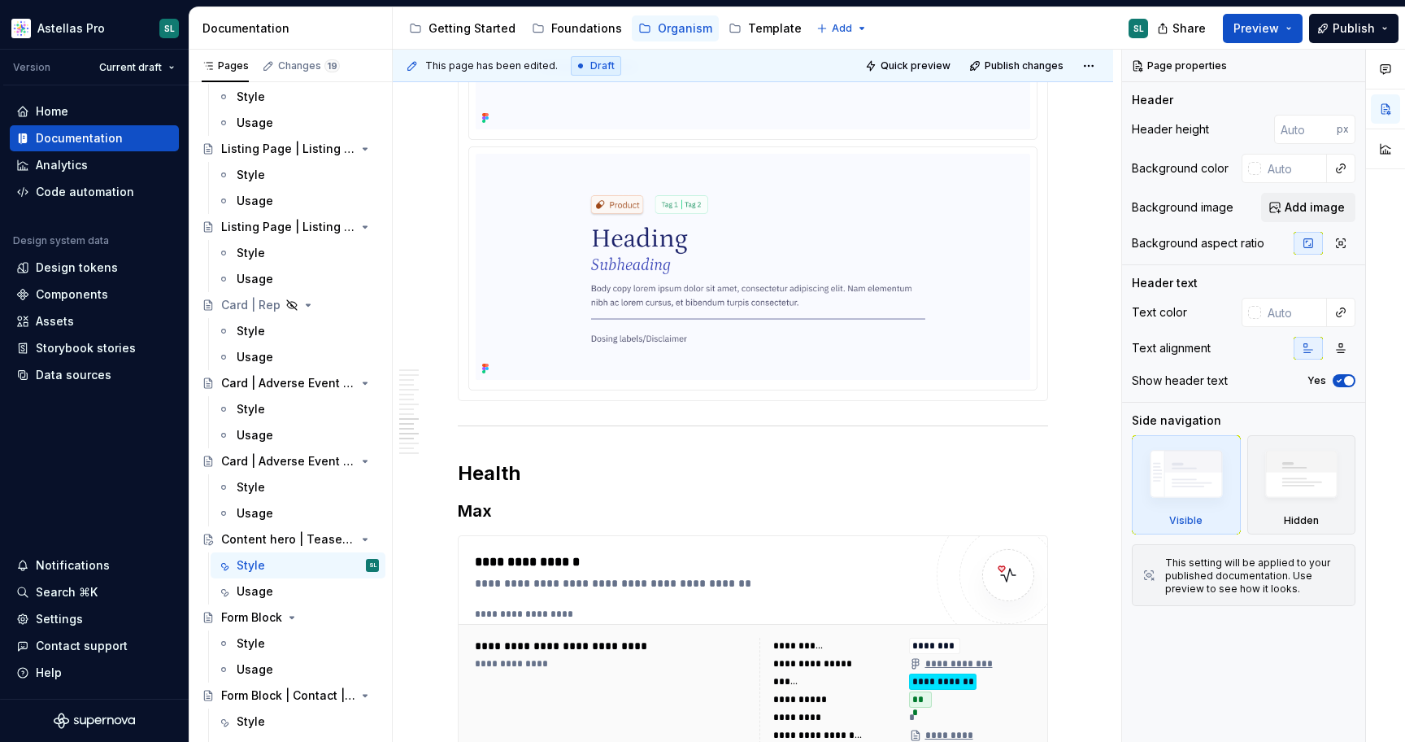
scroll to position [7308, 0]
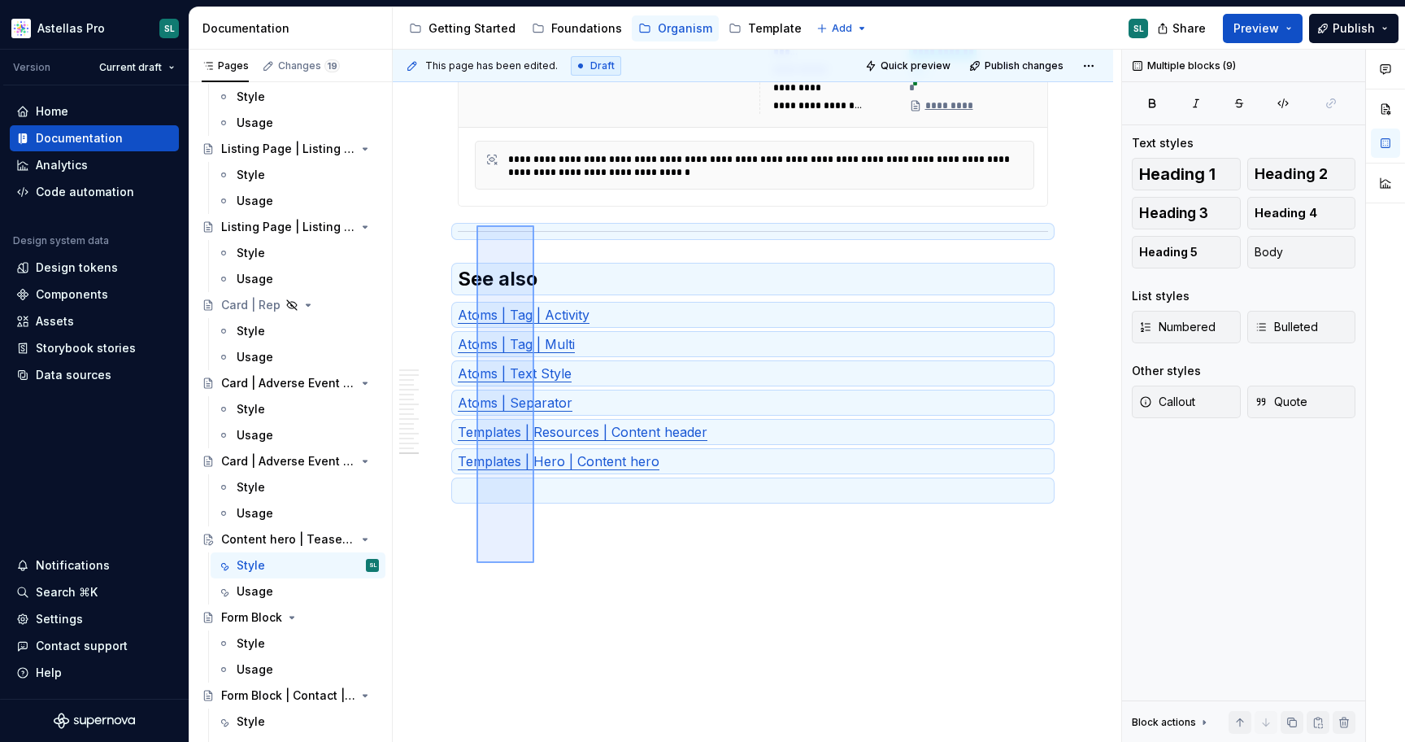
drag, startPoint x: 534, startPoint y: 563, endPoint x: 477, endPoint y: 225, distance: 342.4
click at [477, 225] on div "This page has been edited. Draft Quick preview Publish changes Content hero | T…" at bounding box center [757, 396] width 729 height 693
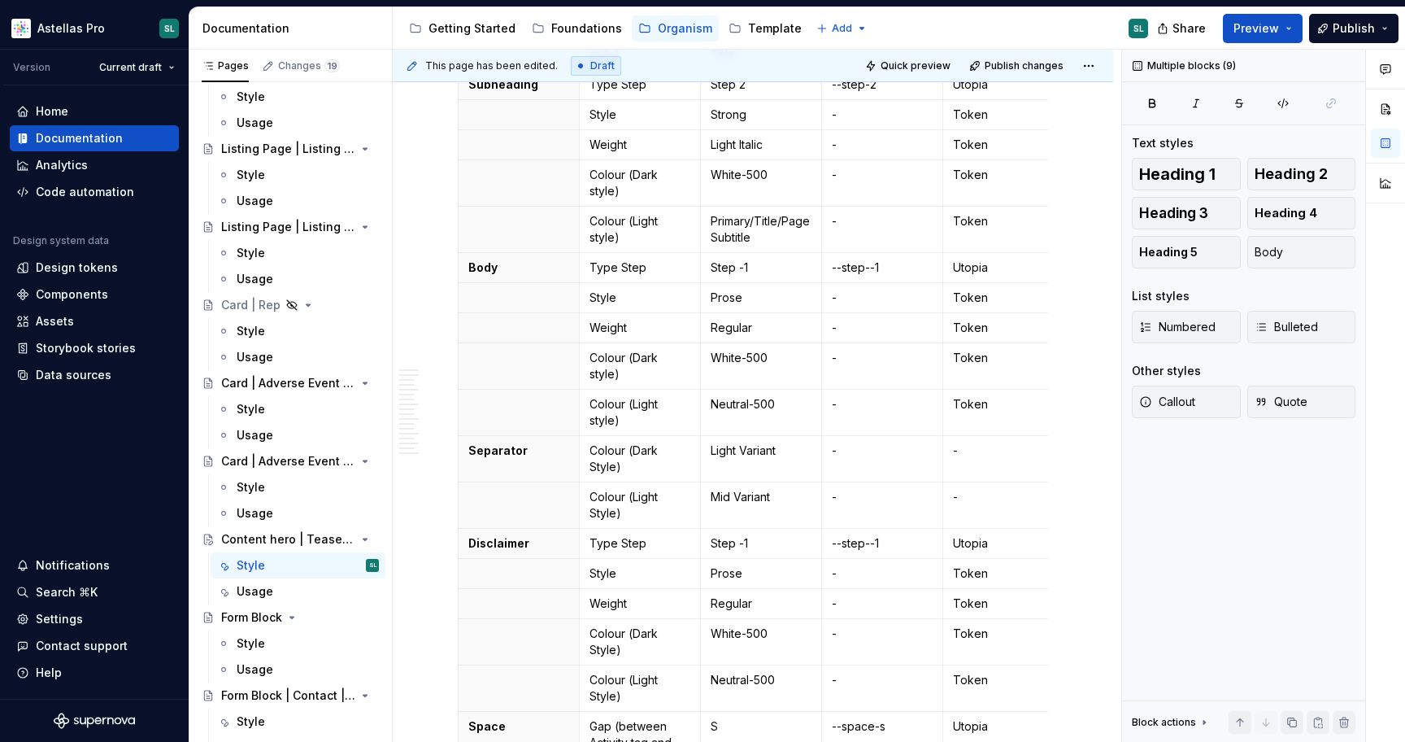
scroll to position [0, 0]
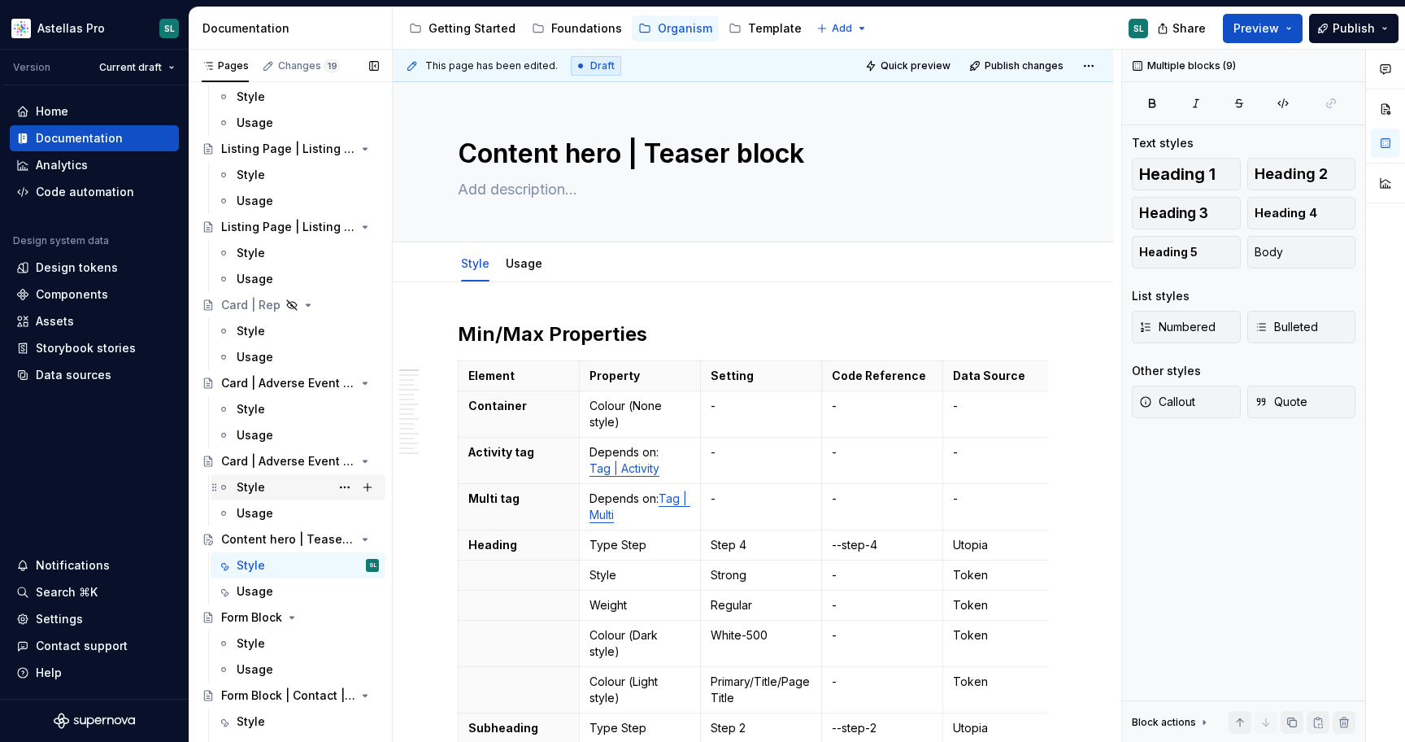
click at [261, 479] on div "Style" at bounding box center [251, 487] width 28 height 16
type textarea "*"
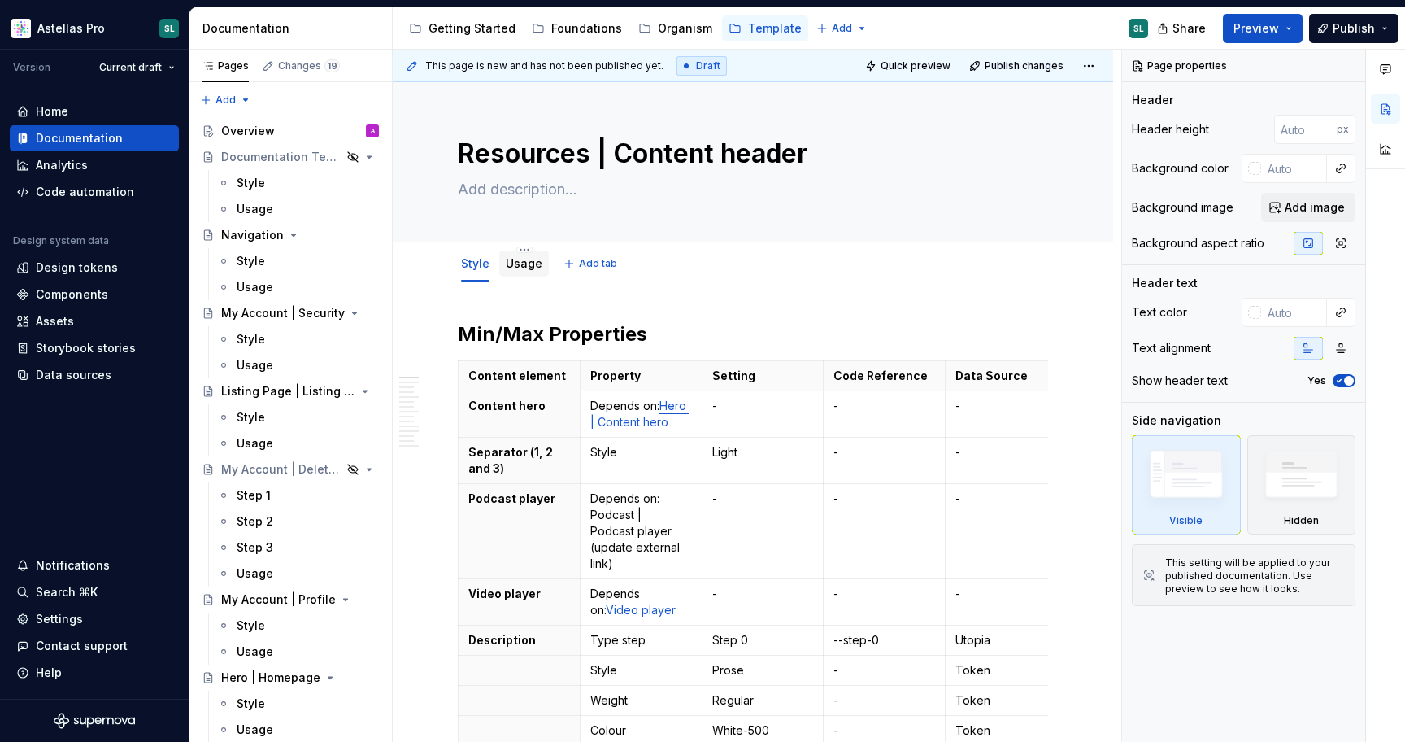
click at [528, 264] on link "Usage" at bounding box center [524, 263] width 37 height 14
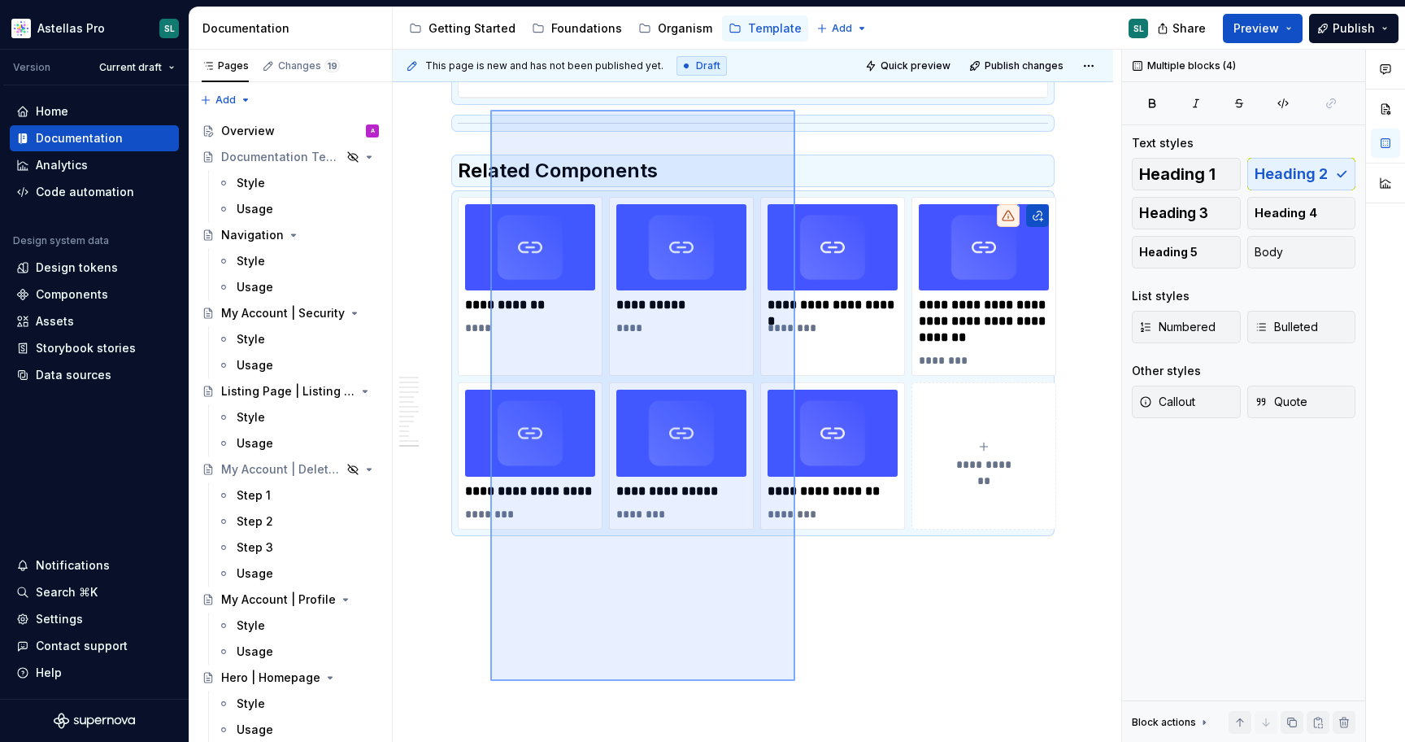
scroll to position [5226, 0]
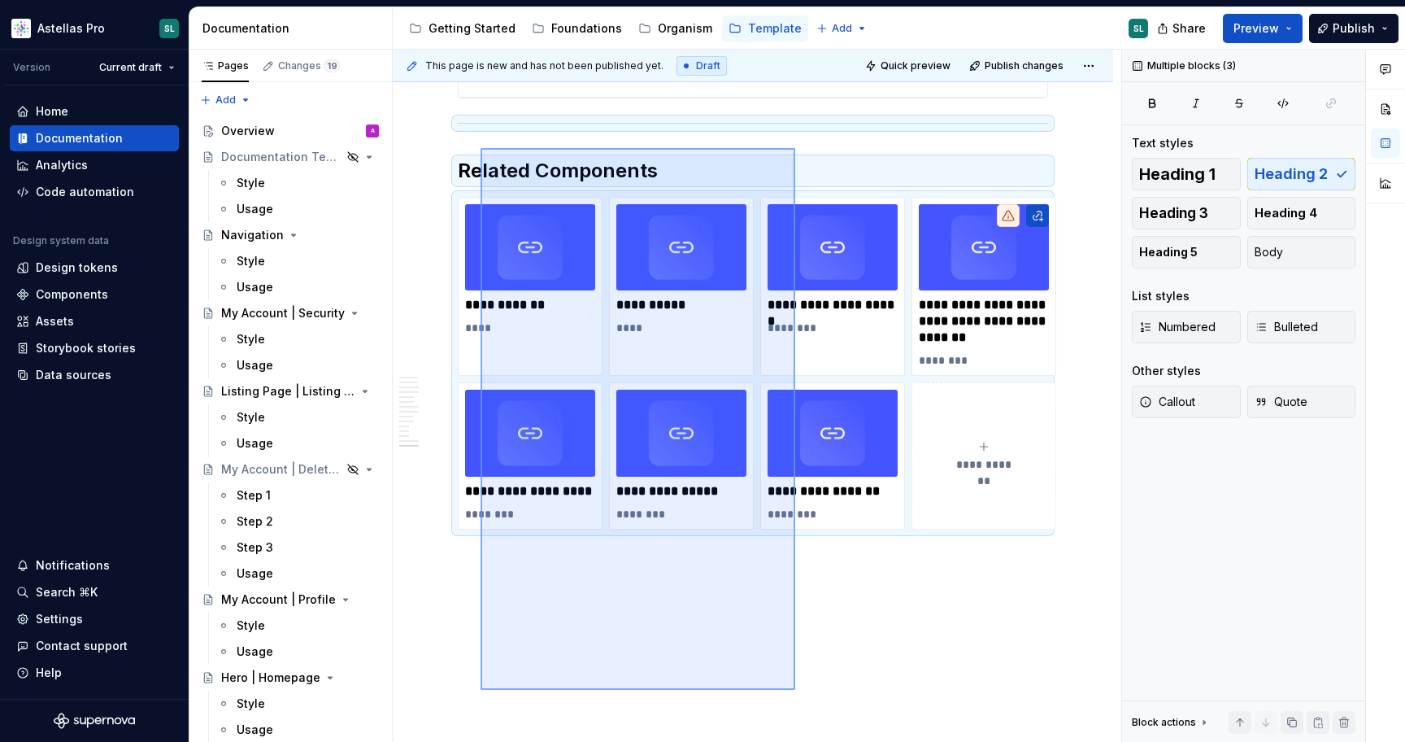
drag, startPoint x: 795, startPoint y: 626, endPoint x: 477, endPoint y: 160, distance: 564.7
click at [477, 160] on div "This page is new and has not been published yet. Draft Quick preview Publish ch…" at bounding box center [757, 396] width 729 height 693
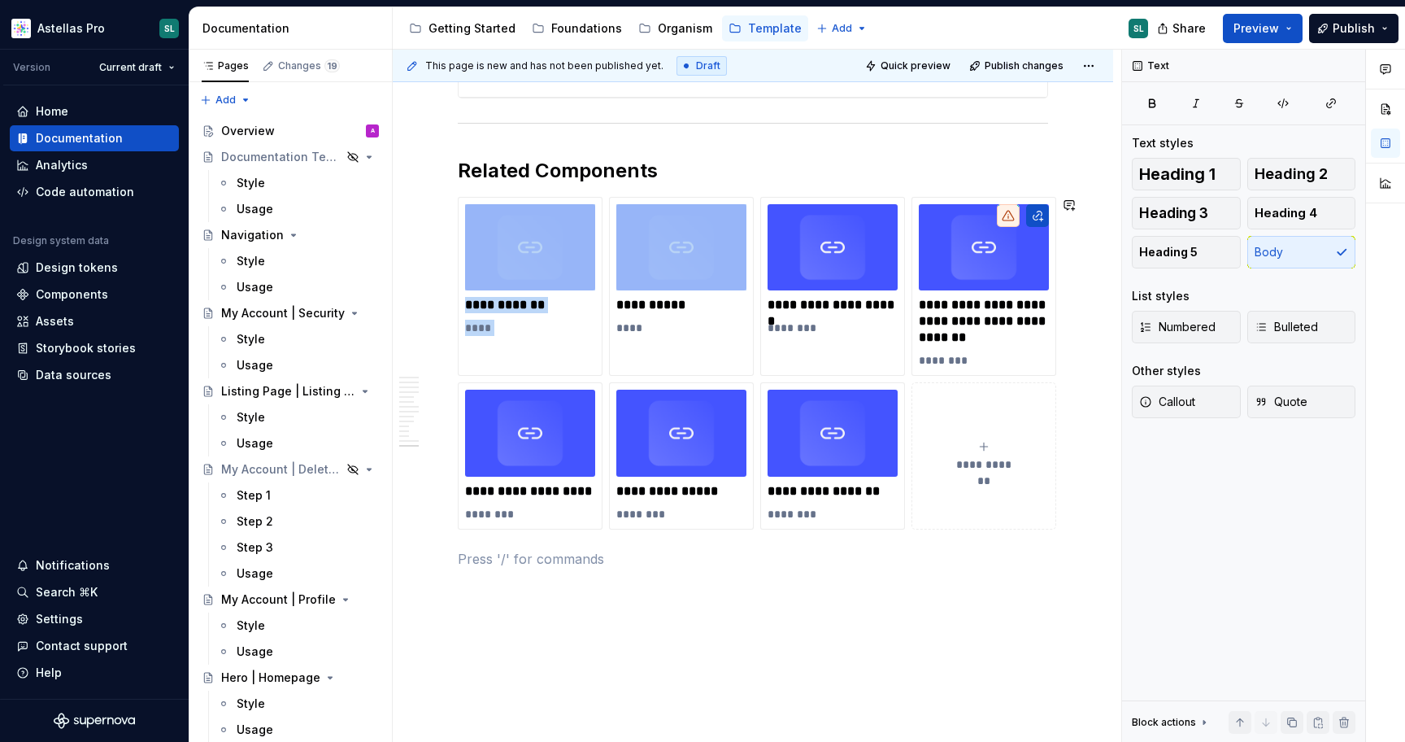
drag, startPoint x: 746, startPoint y: 619, endPoint x: 670, endPoint y: 175, distance: 450.5
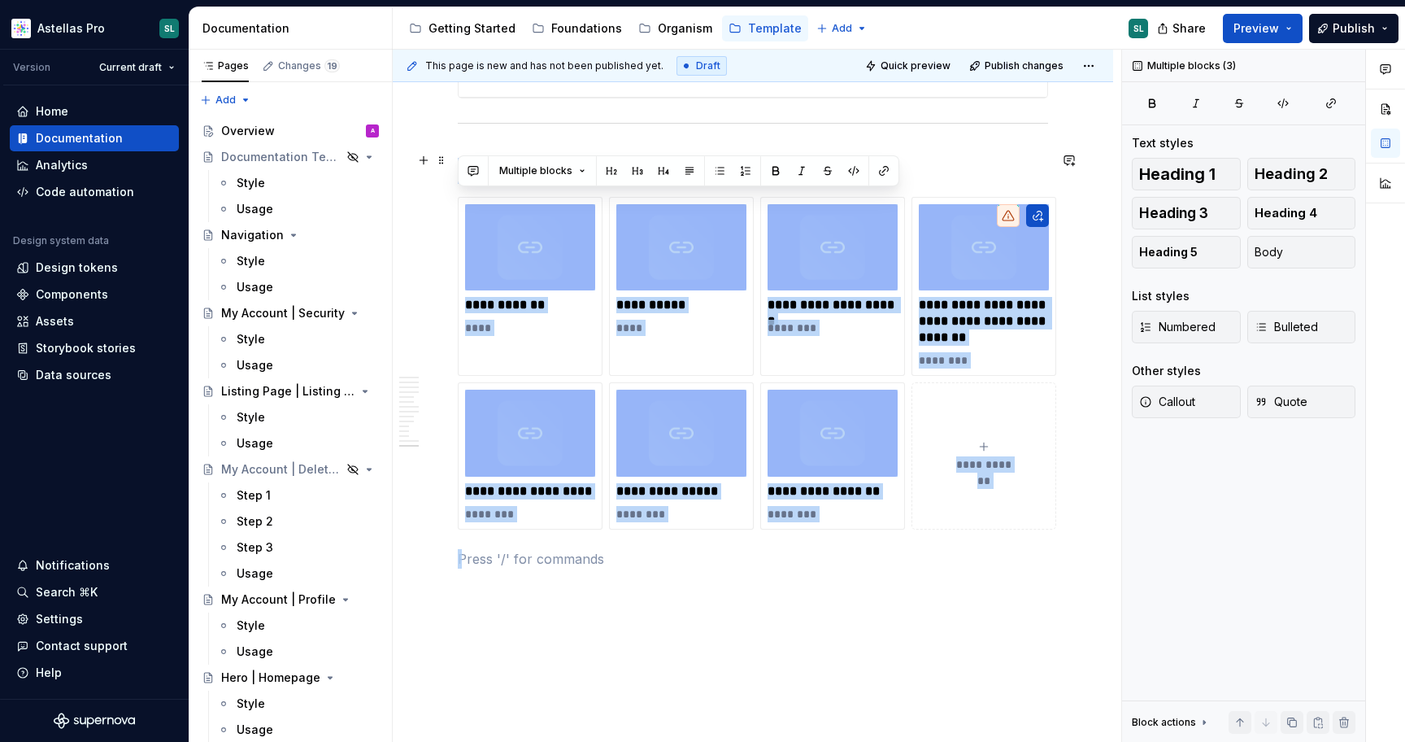
drag, startPoint x: 580, startPoint y: 593, endPoint x: 490, endPoint y: 159, distance: 443.6
copy div "**********"
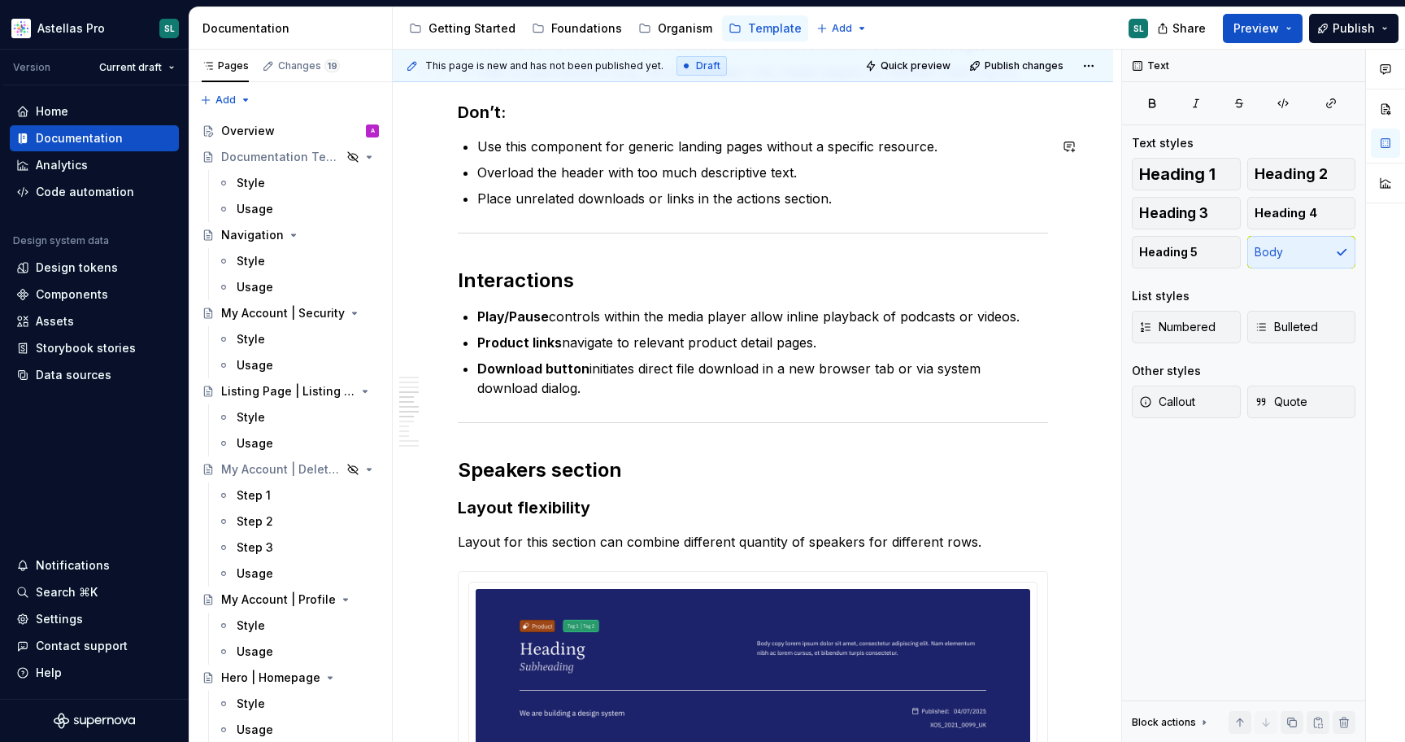
scroll to position [0, 0]
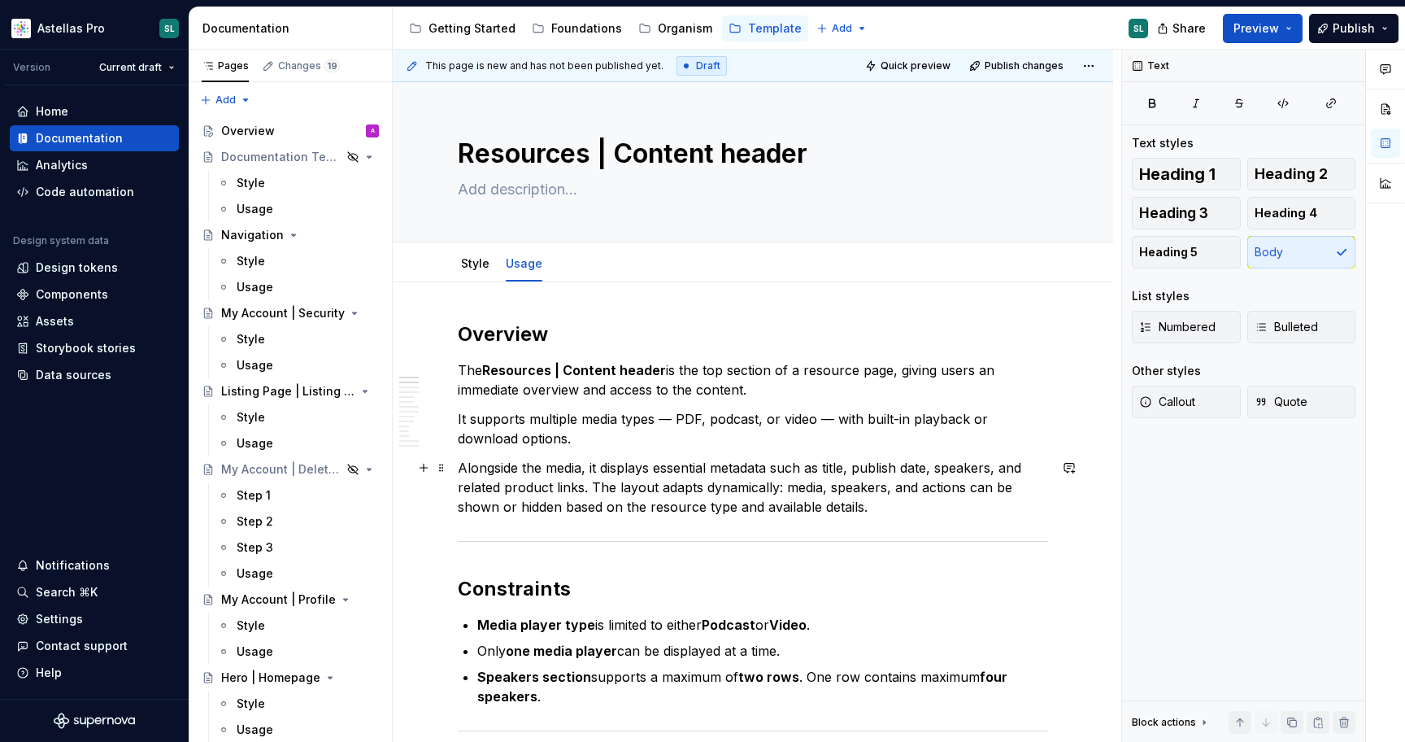
type textarea "*"
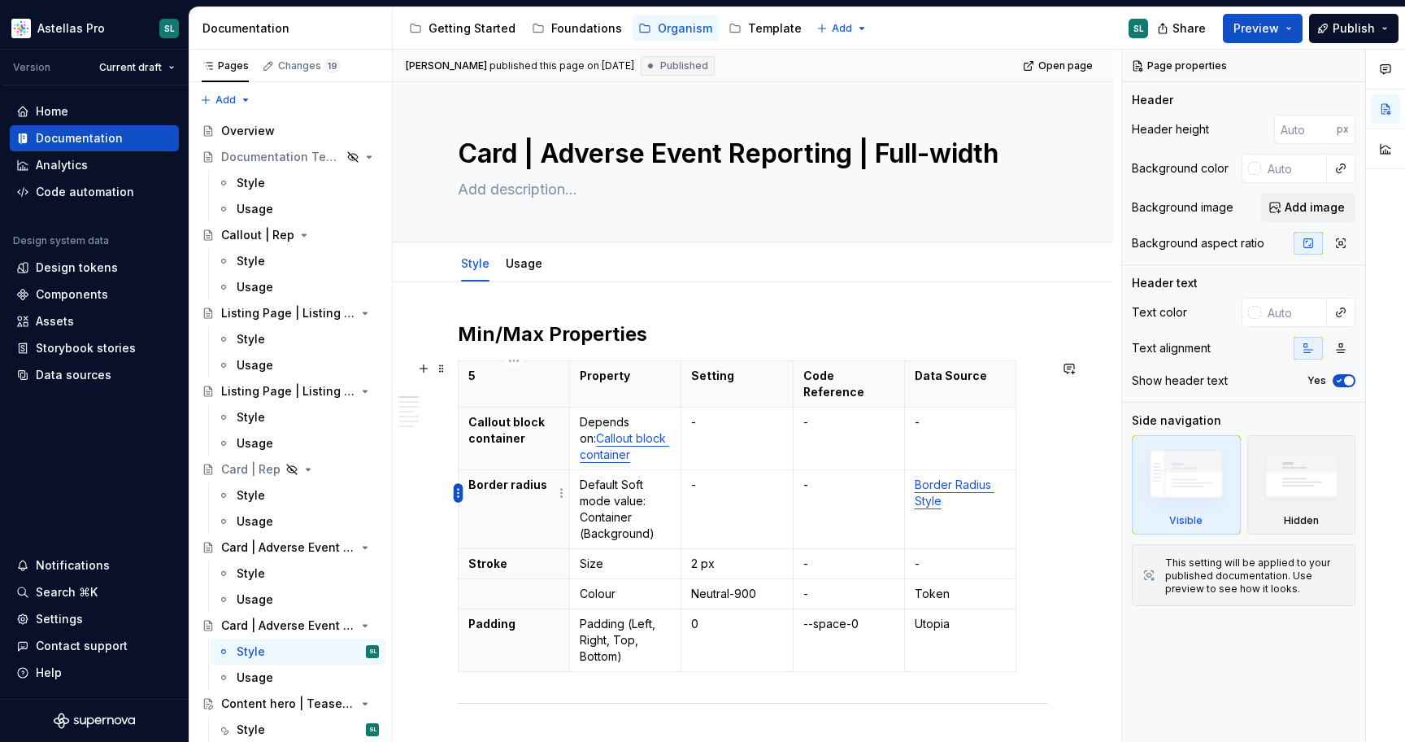
click at [459, 491] on html "Astellas Pro SL Version Current draft Home Documentation Analytics Code automat…" at bounding box center [702, 371] width 1405 height 742
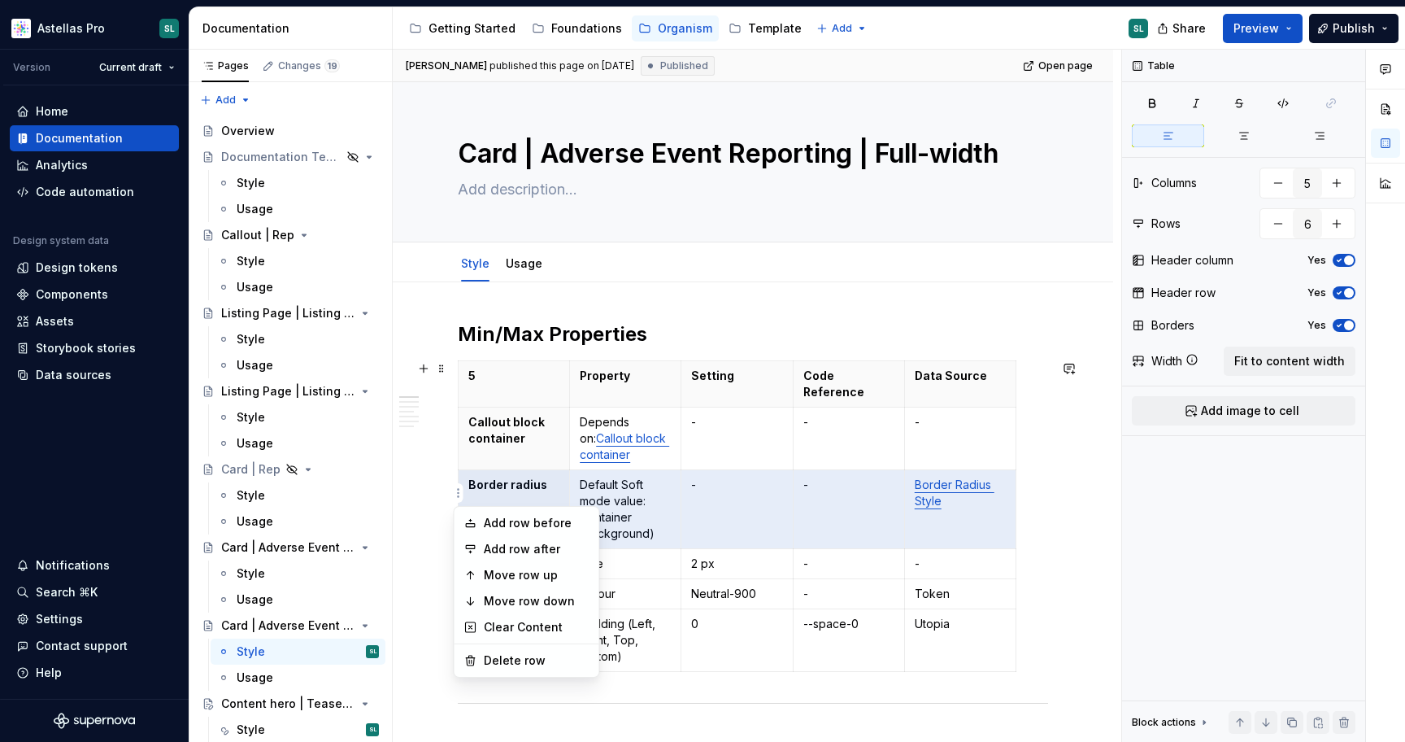
click at [538, 476] on html "Astellas Pro SL Version Current draft Home Documentation Analytics Code automat…" at bounding box center [702, 371] width 1405 height 742
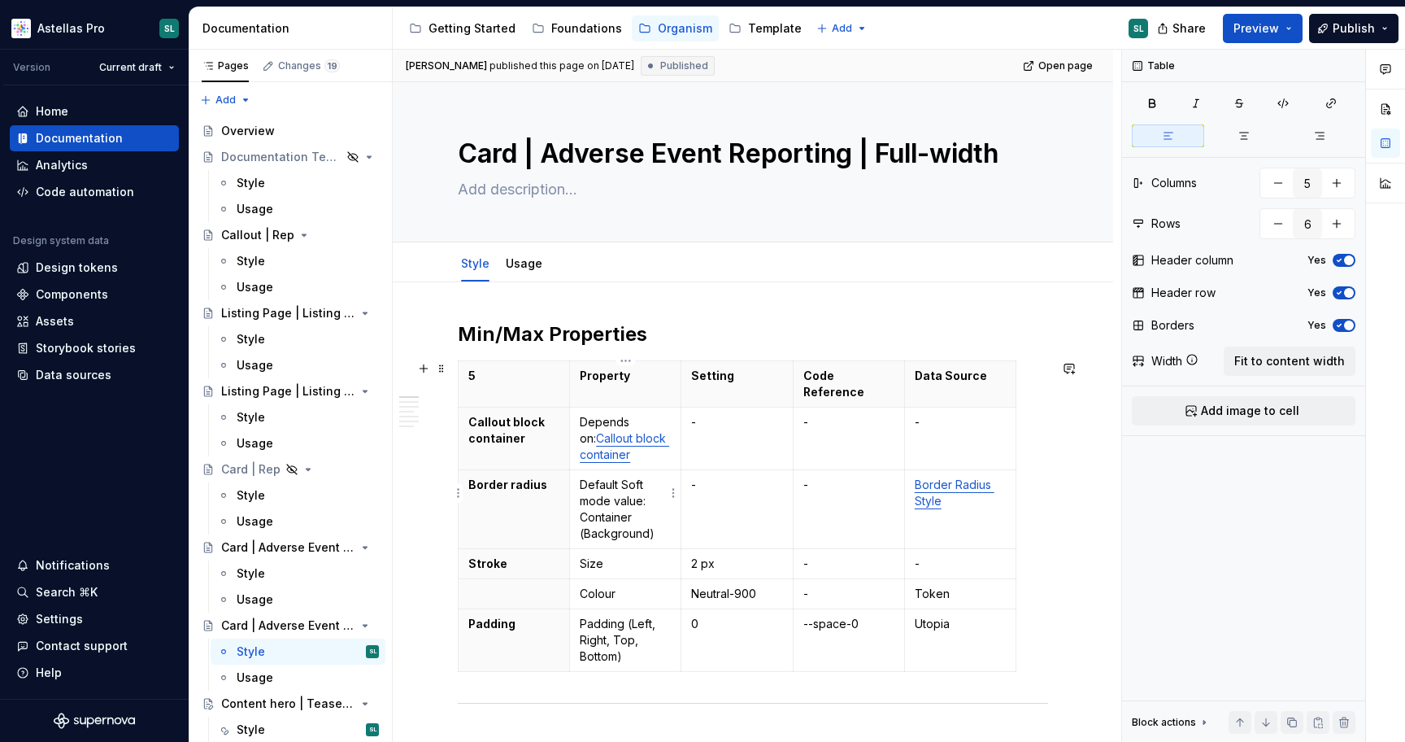
click at [624, 477] on p "Default Soft mode value: Container (Background)" at bounding box center [625, 509] width 91 height 65
click at [967, 503] on td "Border Radius Style" at bounding box center [959, 509] width 111 height 79
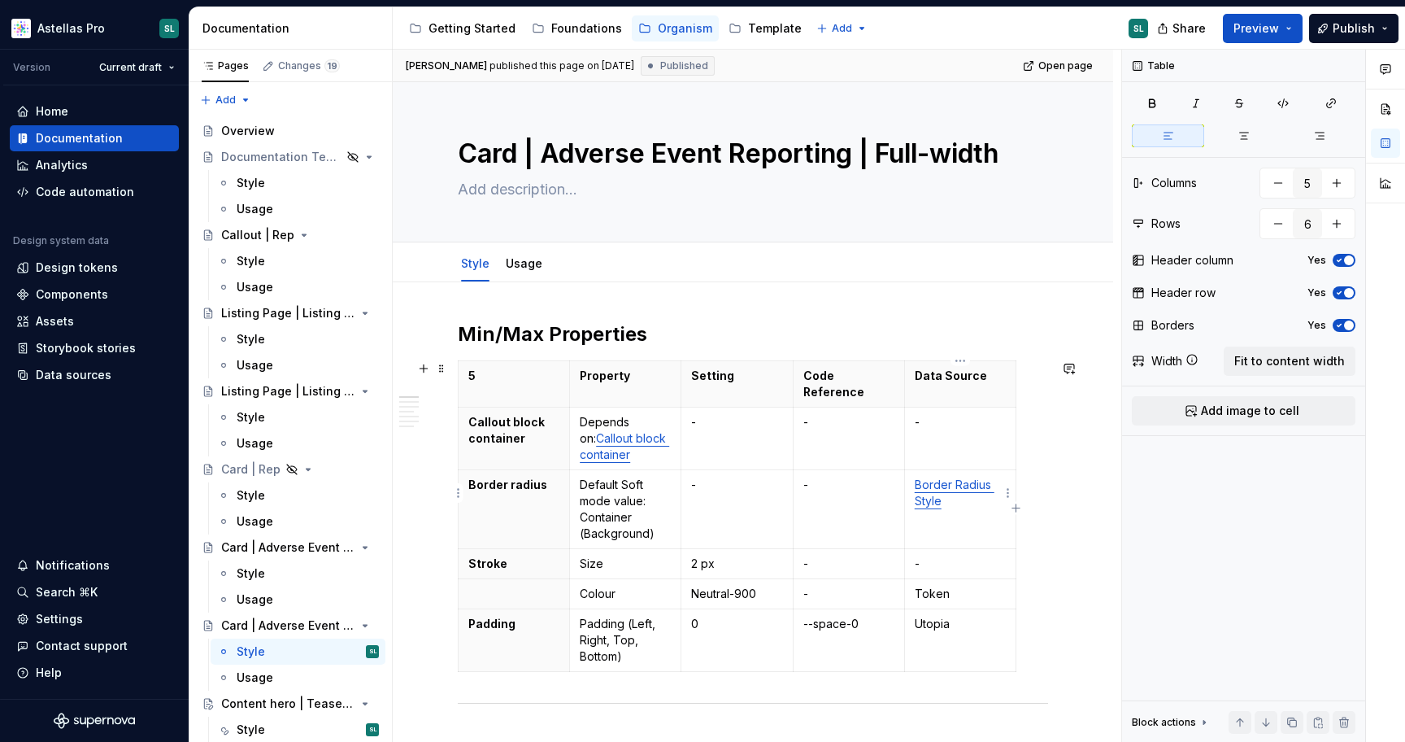
click at [967, 503] on td "Border Radius Style" at bounding box center [959, 509] width 111 height 79
type textarea "*"
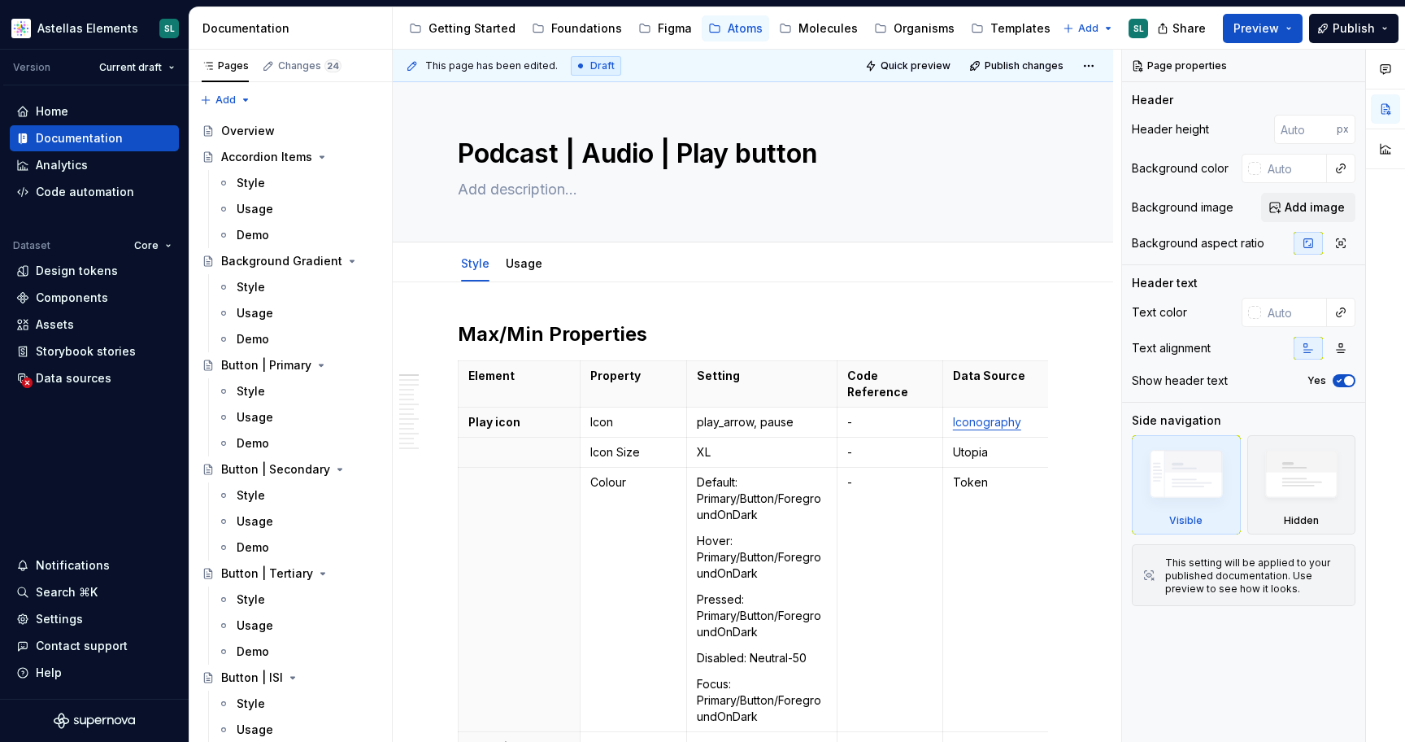
type textarea "*"
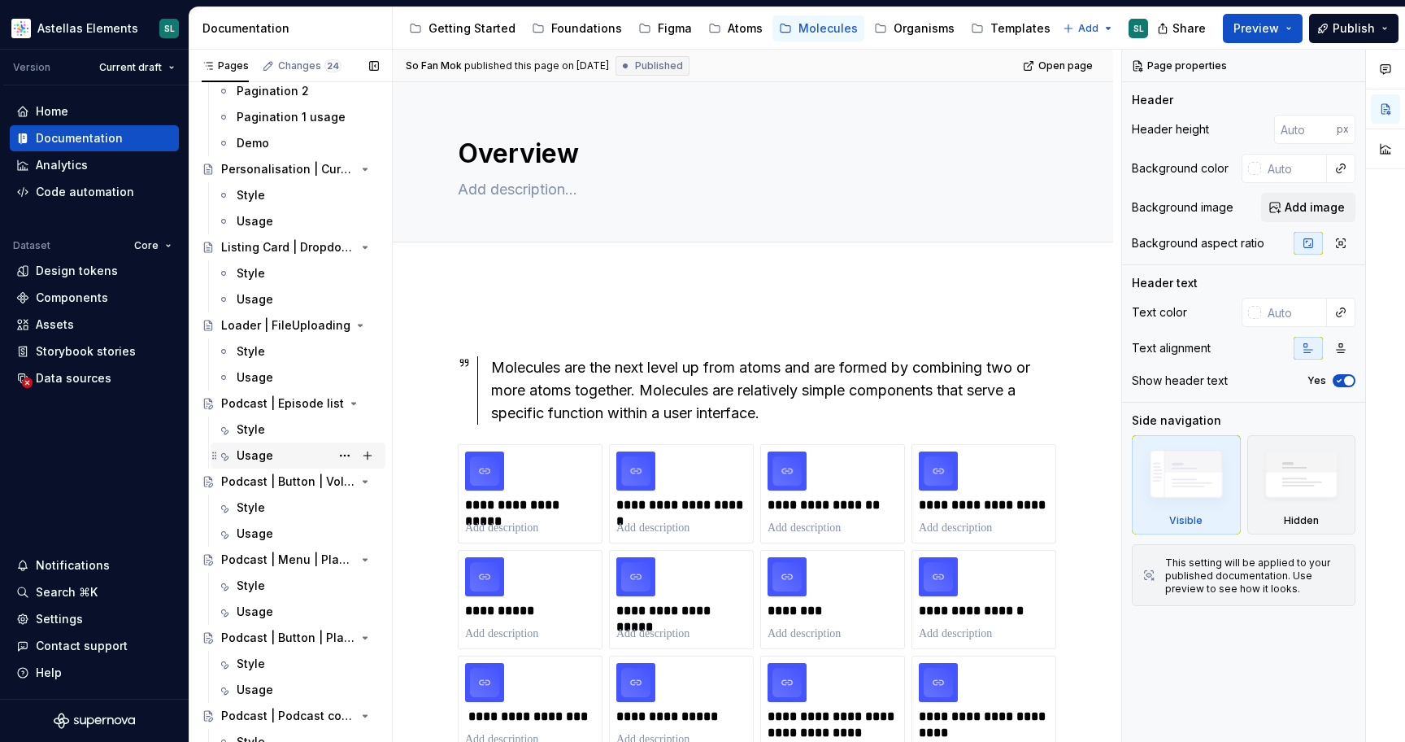
scroll to position [5998, 0]
click at [258, 406] on div "Podcast | Episode list" at bounding box center [267, 405] width 93 height 16
click at [274, 484] on div "Podcast | Button | Volume control" at bounding box center [267, 483] width 93 height 16
click at [283, 564] on div "Podcast | Menu | Play speed" at bounding box center [267, 561] width 93 height 16
click at [283, 642] on div "Podcast | Button | Play speed" at bounding box center [267, 639] width 93 height 16
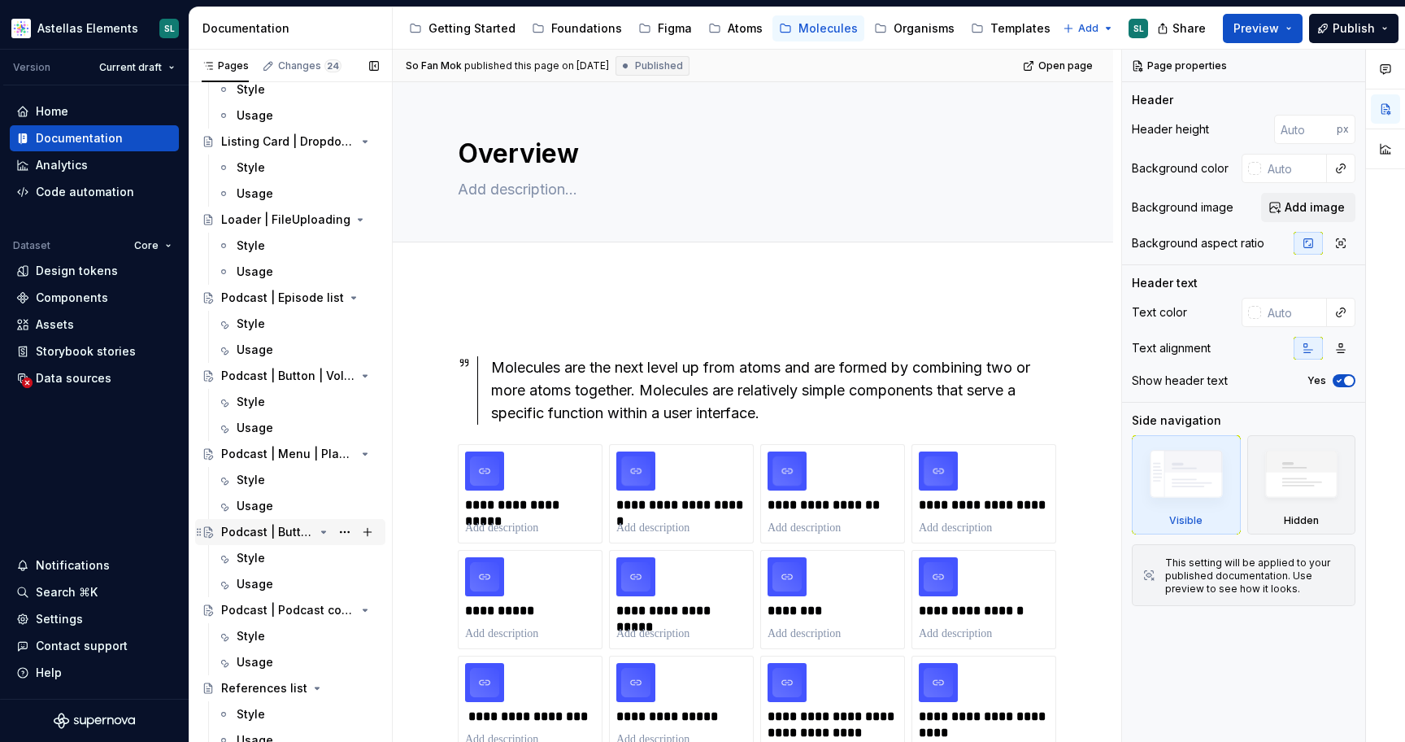
scroll to position [6111, 0]
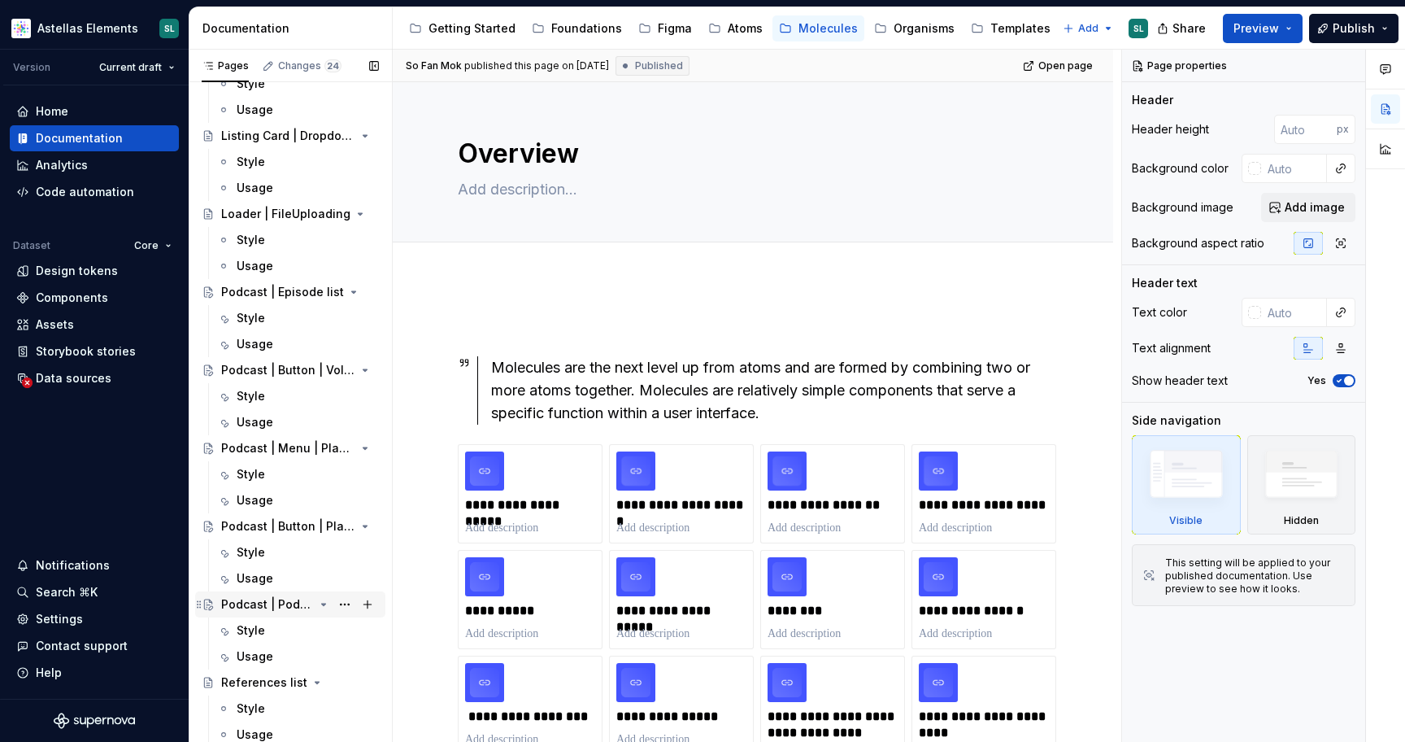
click at [293, 601] on div "Podcast | Podcast controls" at bounding box center [267, 604] width 93 height 16
click at [907, 30] on div "Organisms" at bounding box center [924, 28] width 61 height 16
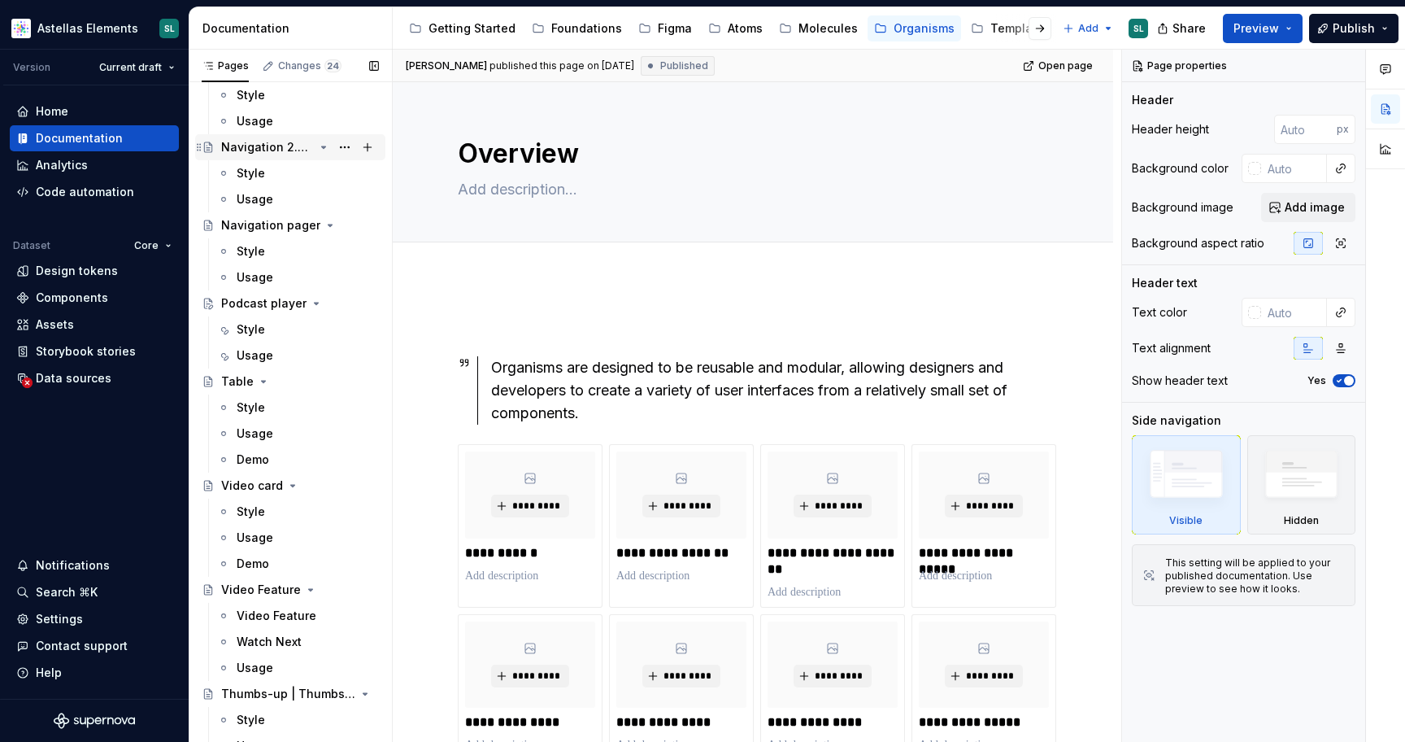
scroll to position [2639, 0]
click at [259, 306] on div "Podcast player" at bounding box center [263, 302] width 85 height 16
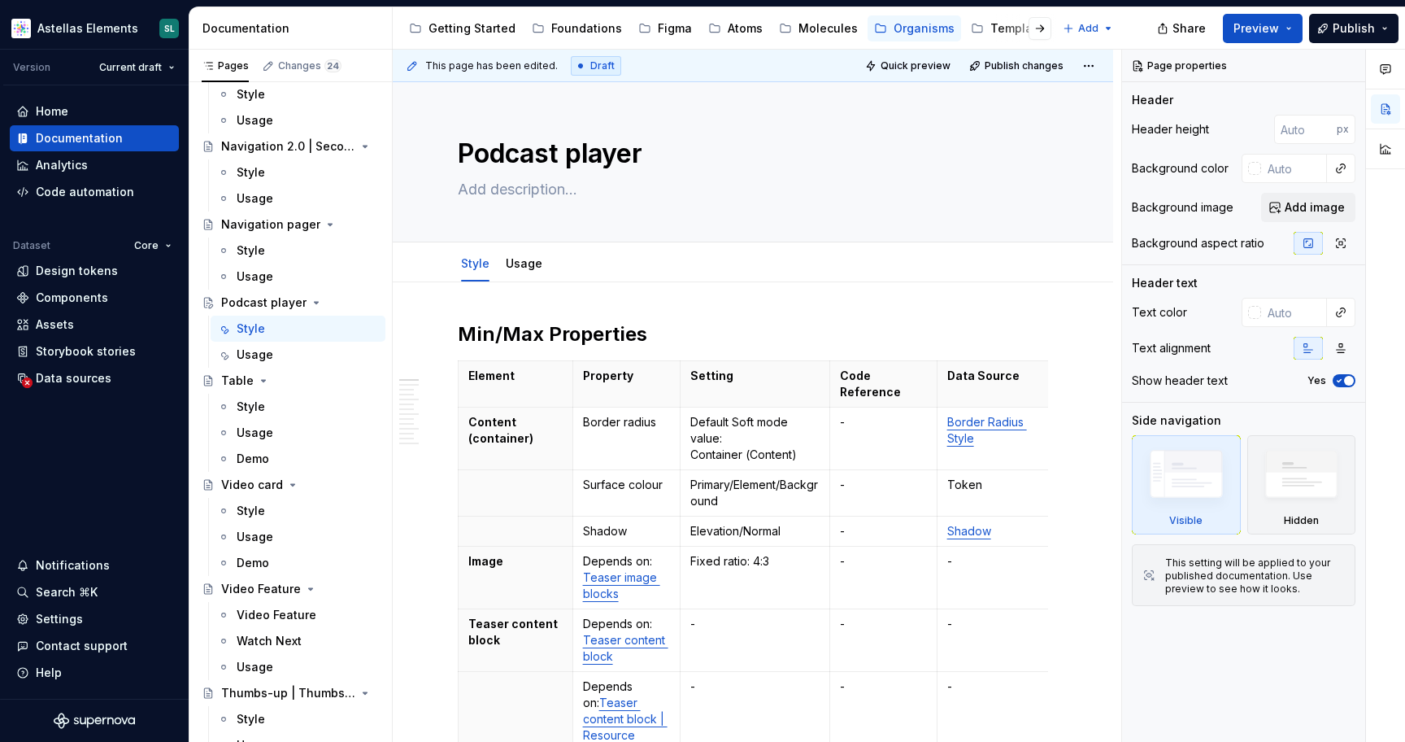
type textarea "*"
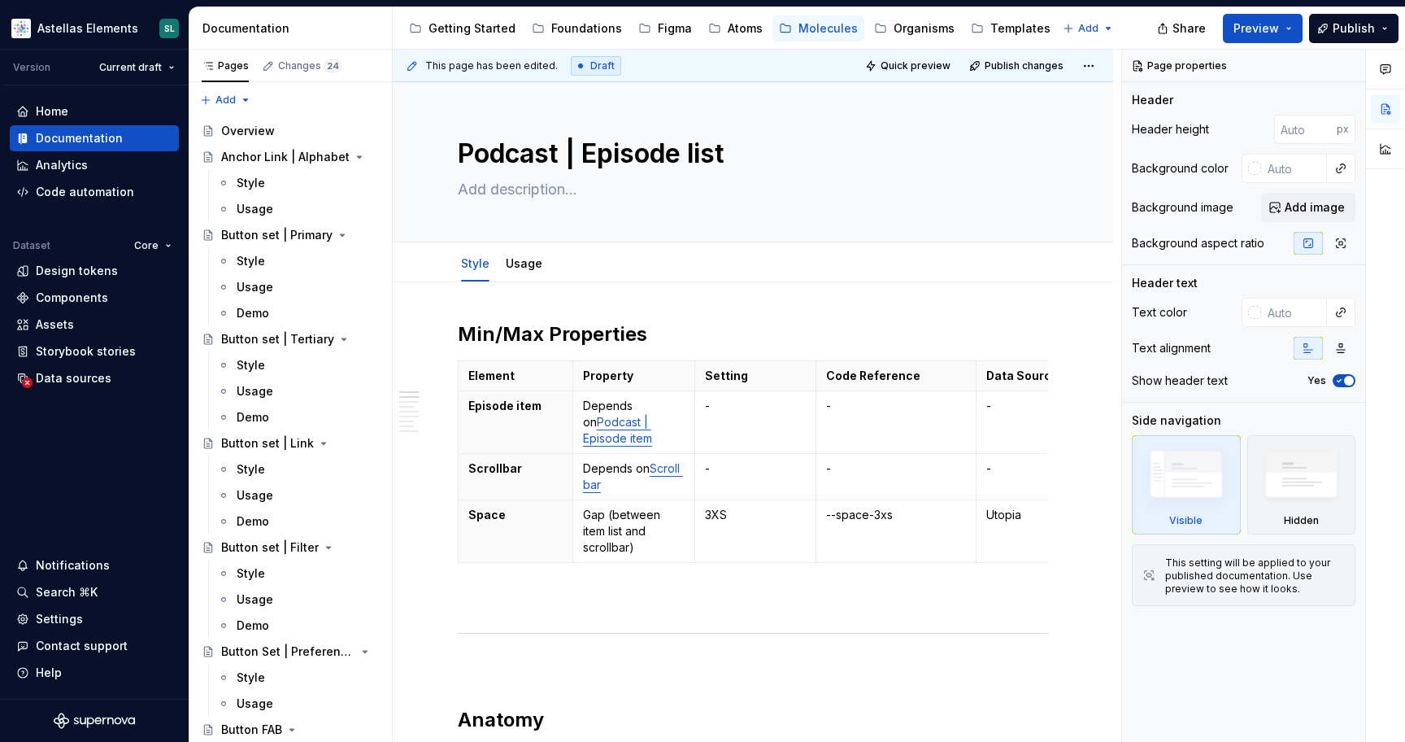
type textarea "*"
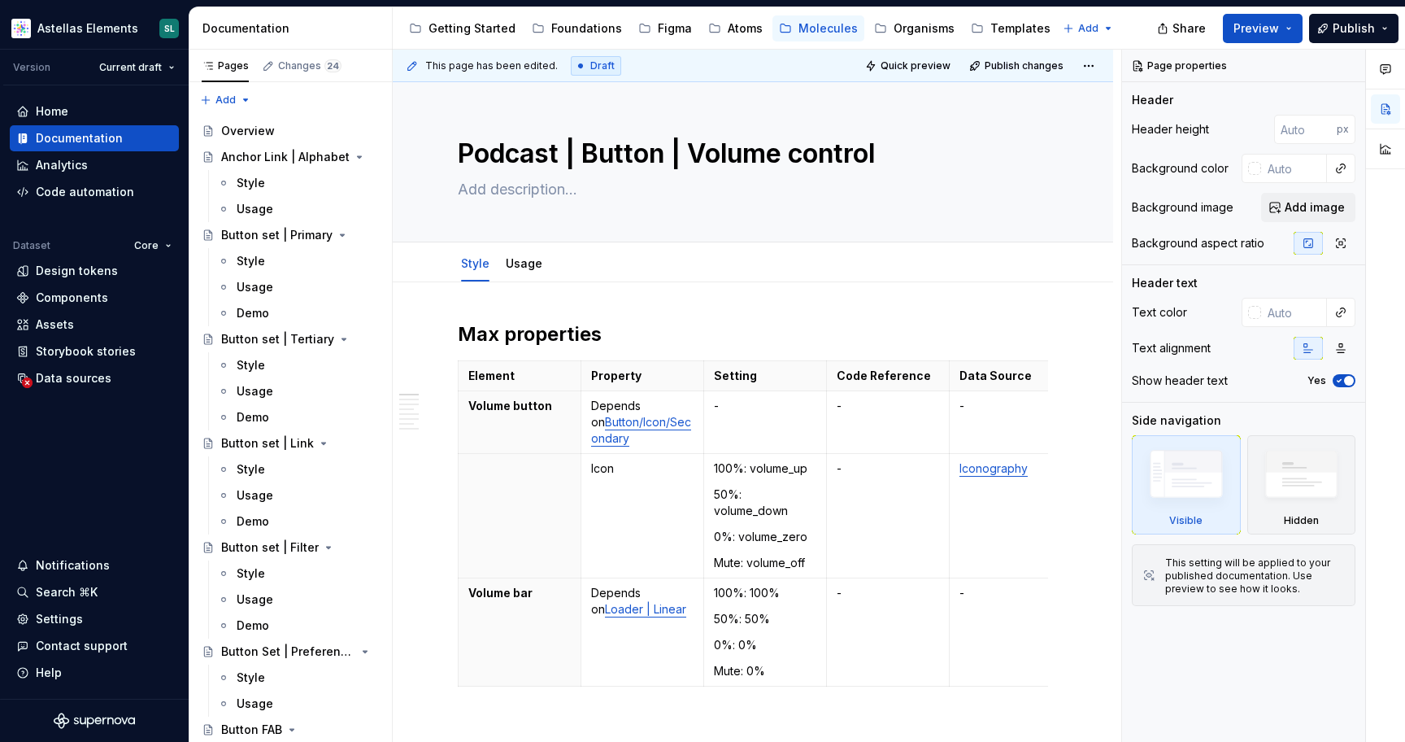
type textarea "*"
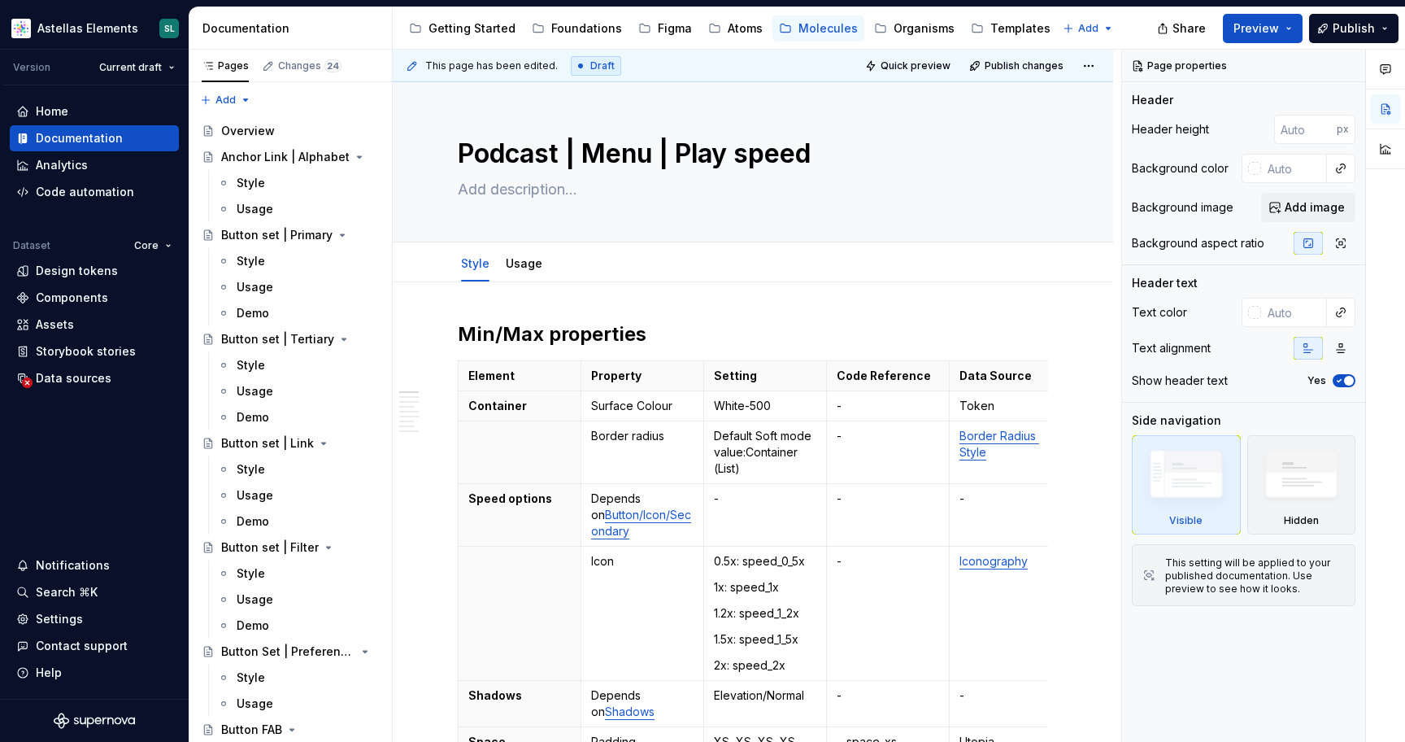
type textarea "*"
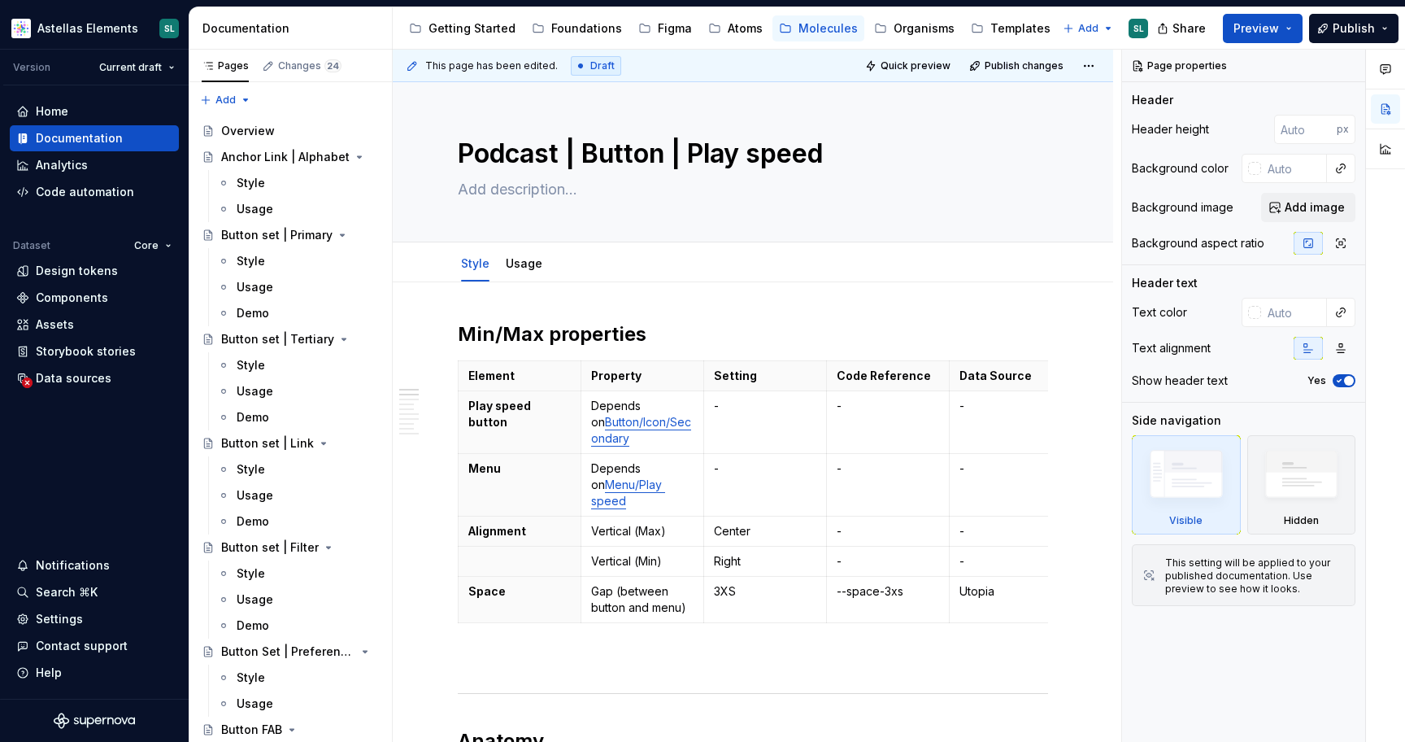
type textarea "*"
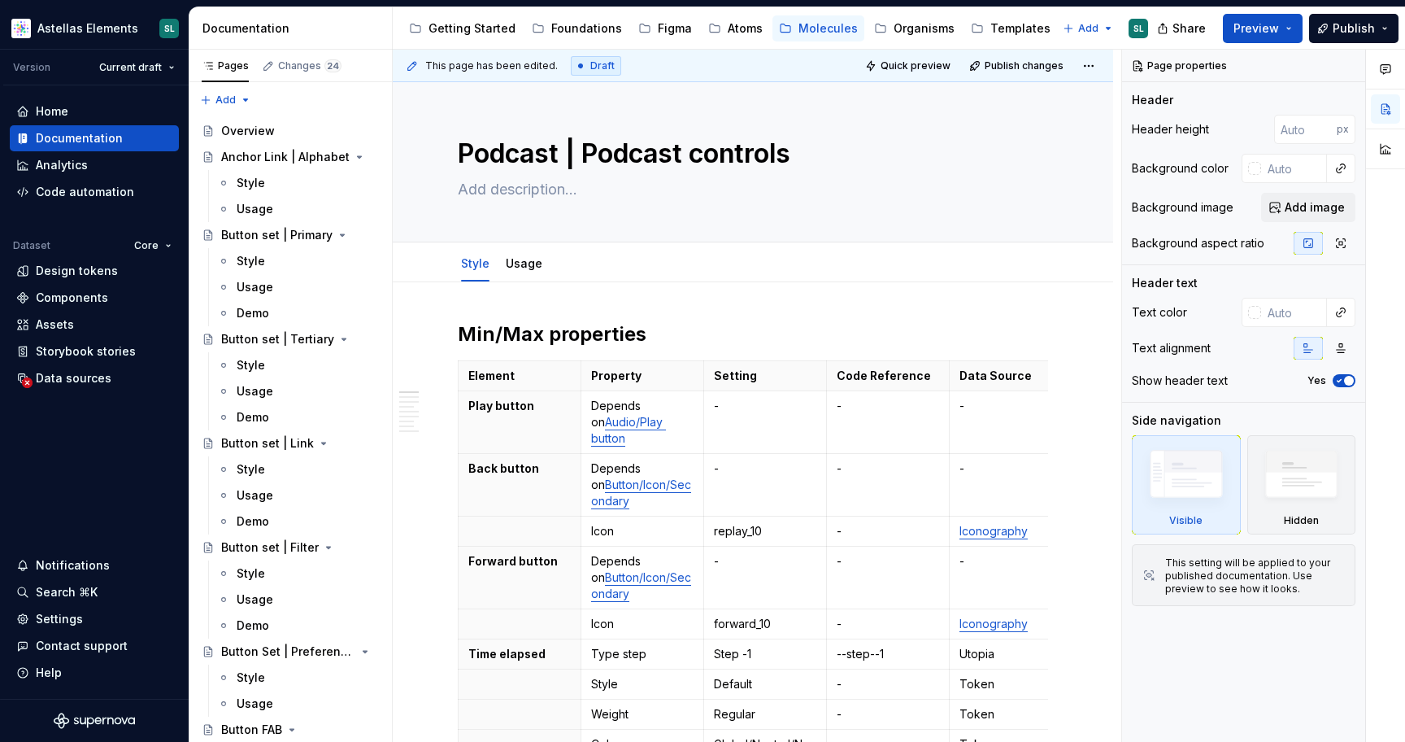
type textarea "*"
